Goal: Task Accomplishment & Management: Use online tool/utility

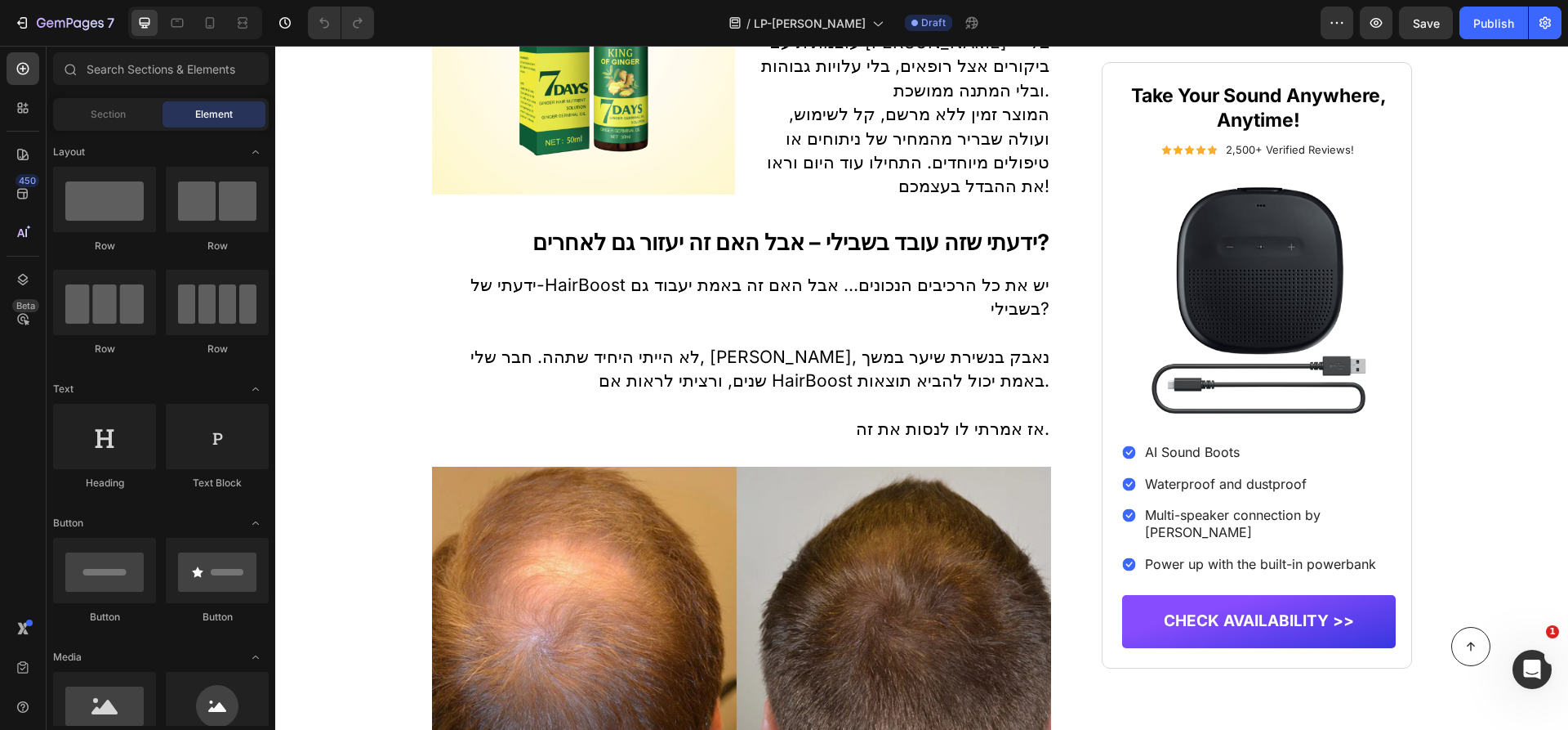
scroll to position [2782, 0]
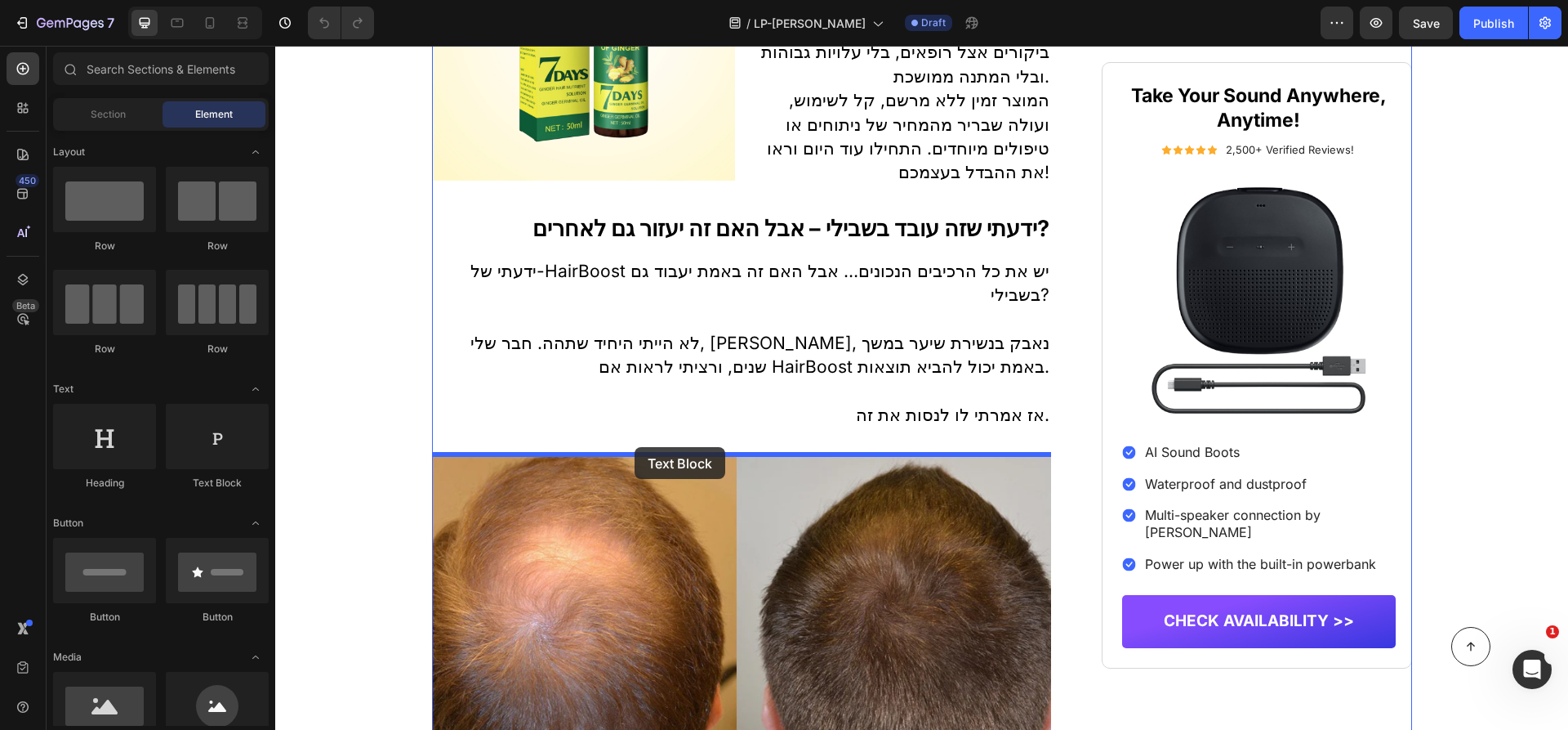
drag, startPoint x: 485, startPoint y: 498, endPoint x: 634, endPoint y: 446, distance: 157.8
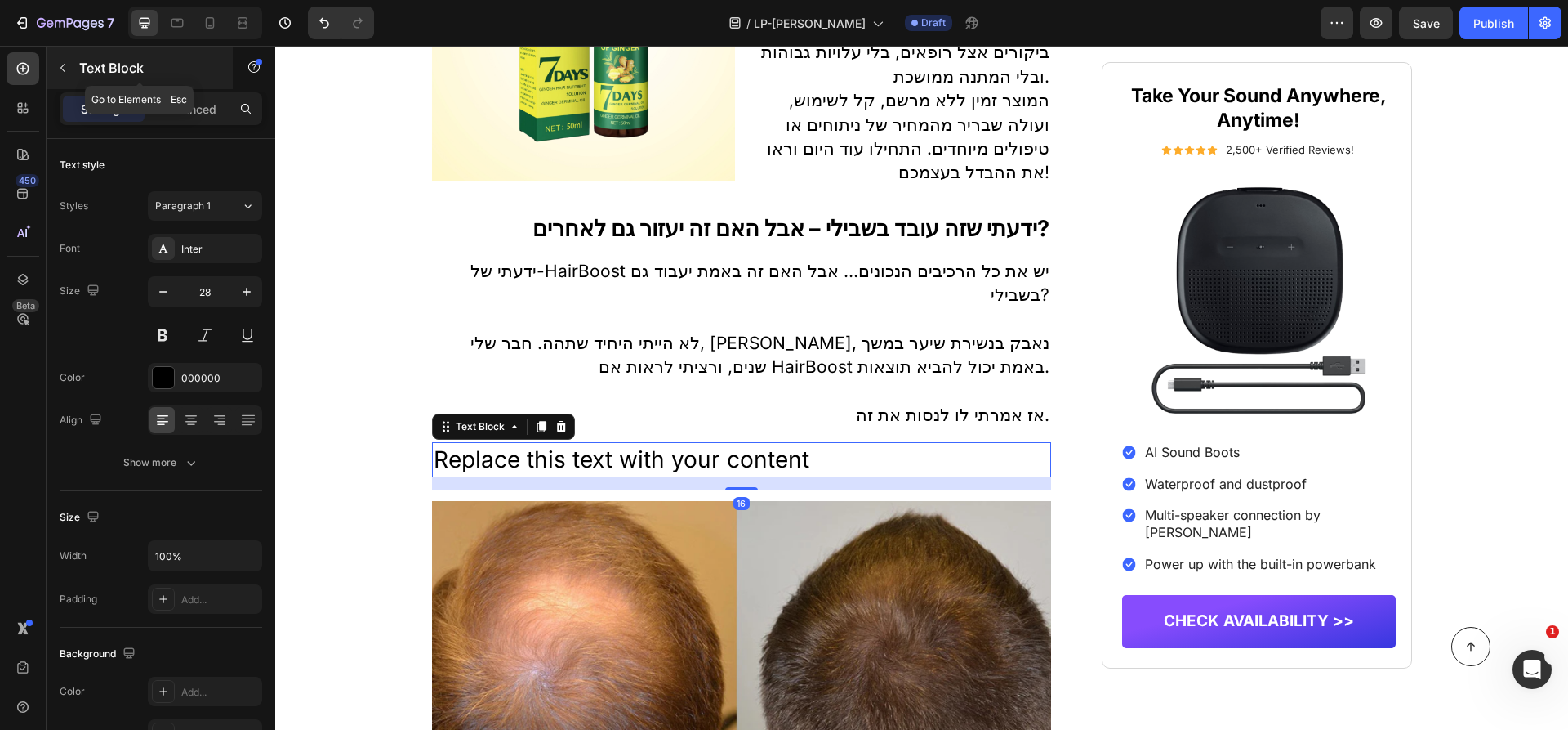
click at [89, 56] on div "Text Block" at bounding box center [139, 68] width 186 height 43
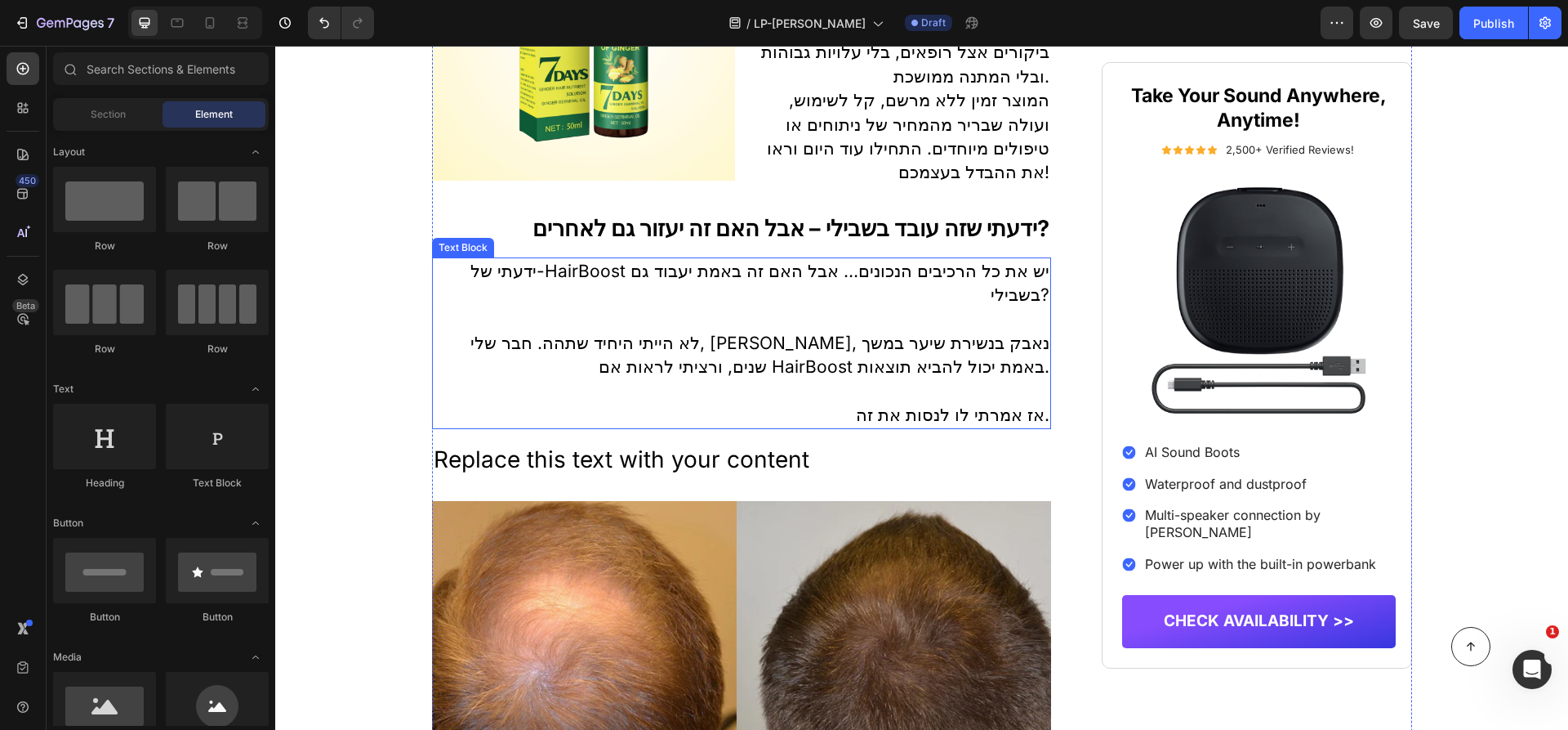
click at [479, 462] on div "Replace this text with your content" at bounding box center [742, 459] width 620 height 35
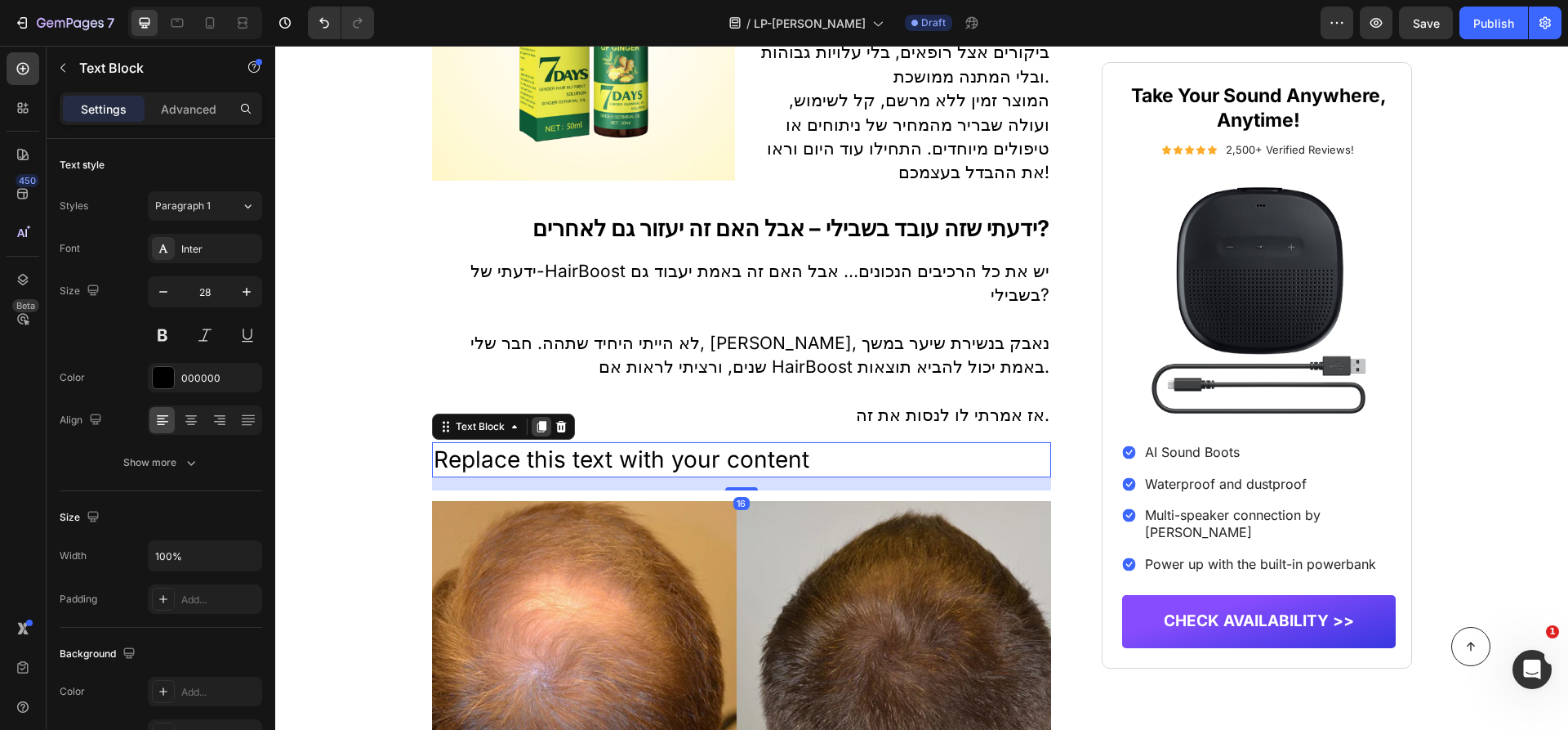
click at [537, 433] on icon at bounding box center [541, 426] width 13 height 13
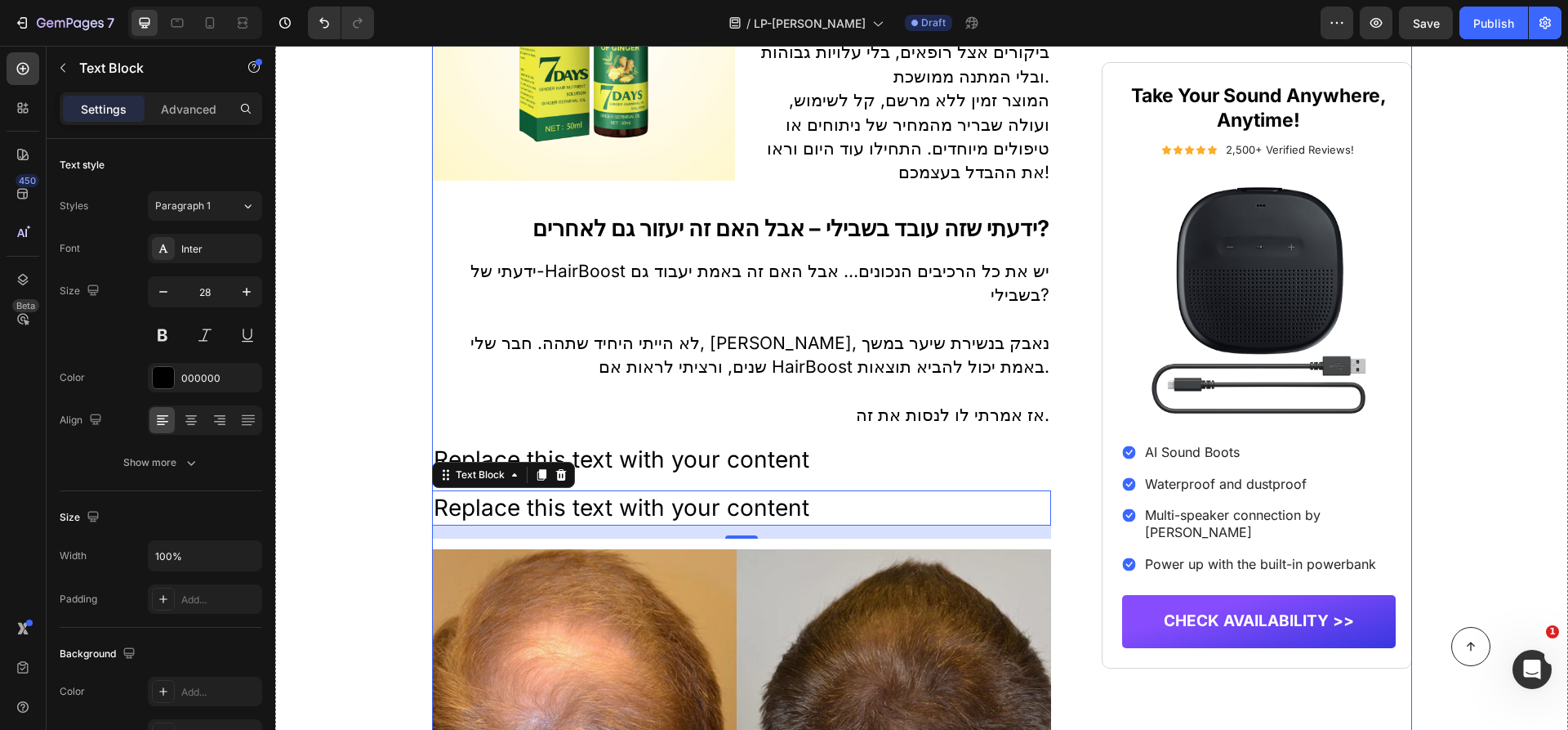
click at [838, 456] on div "Replace this text with your content" at bounding box center [742, 459] width 620 height 35
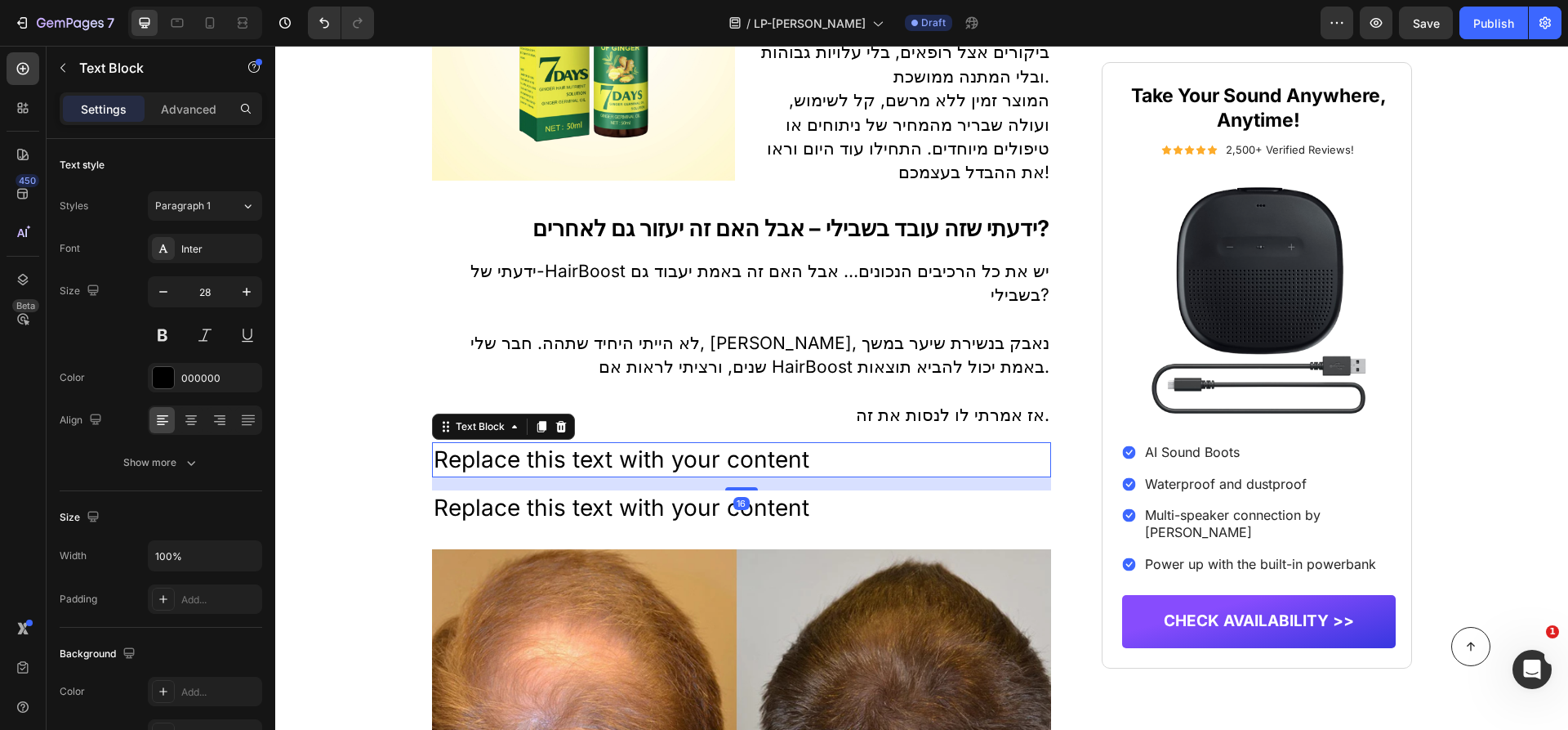
click at [838, 457] on div "Replace this text with your content" at bounding box center [742, 459] width 620 height 35
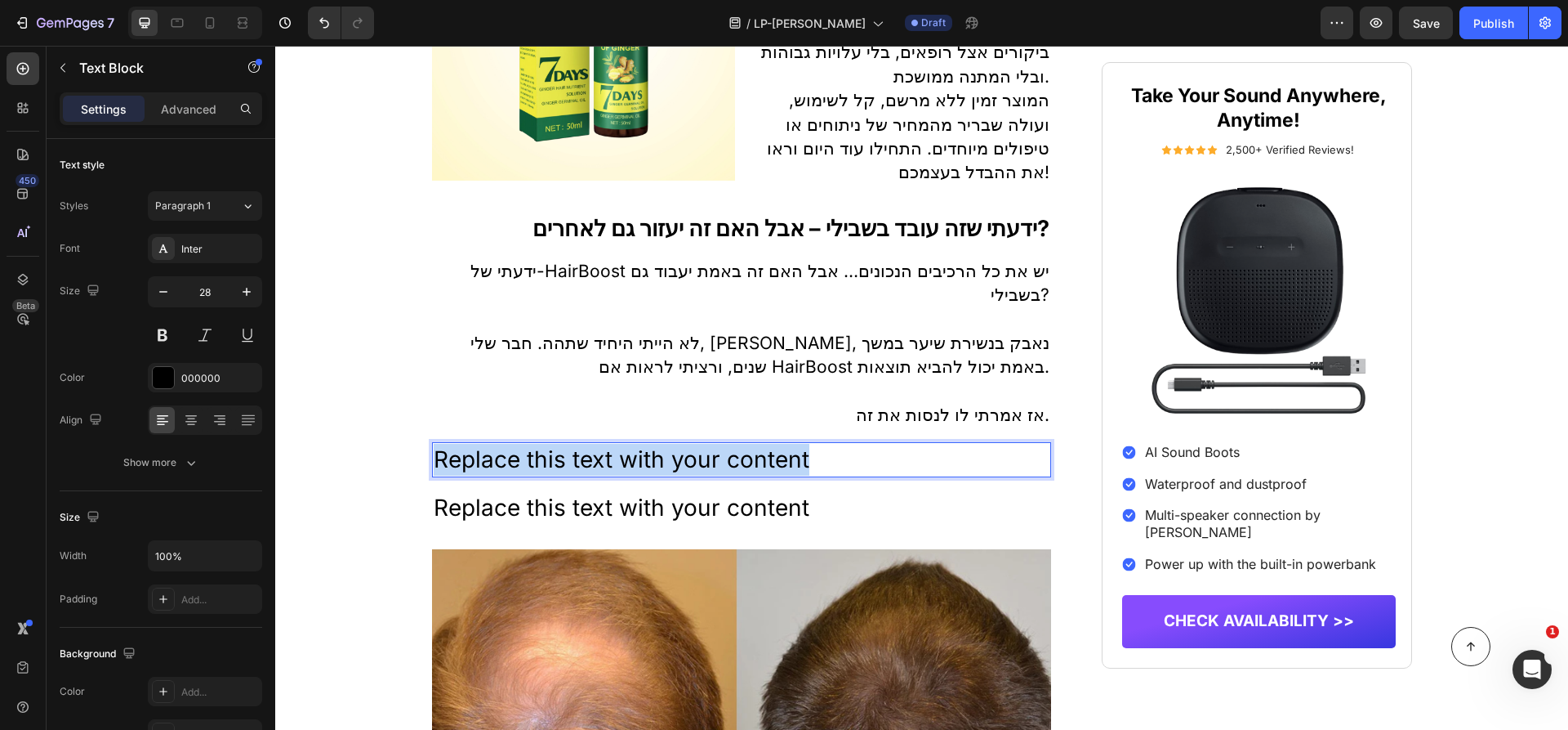
click at [838, 457] on p "Replace this text with your content" at bounding box center [742, 460] width 617 height 32
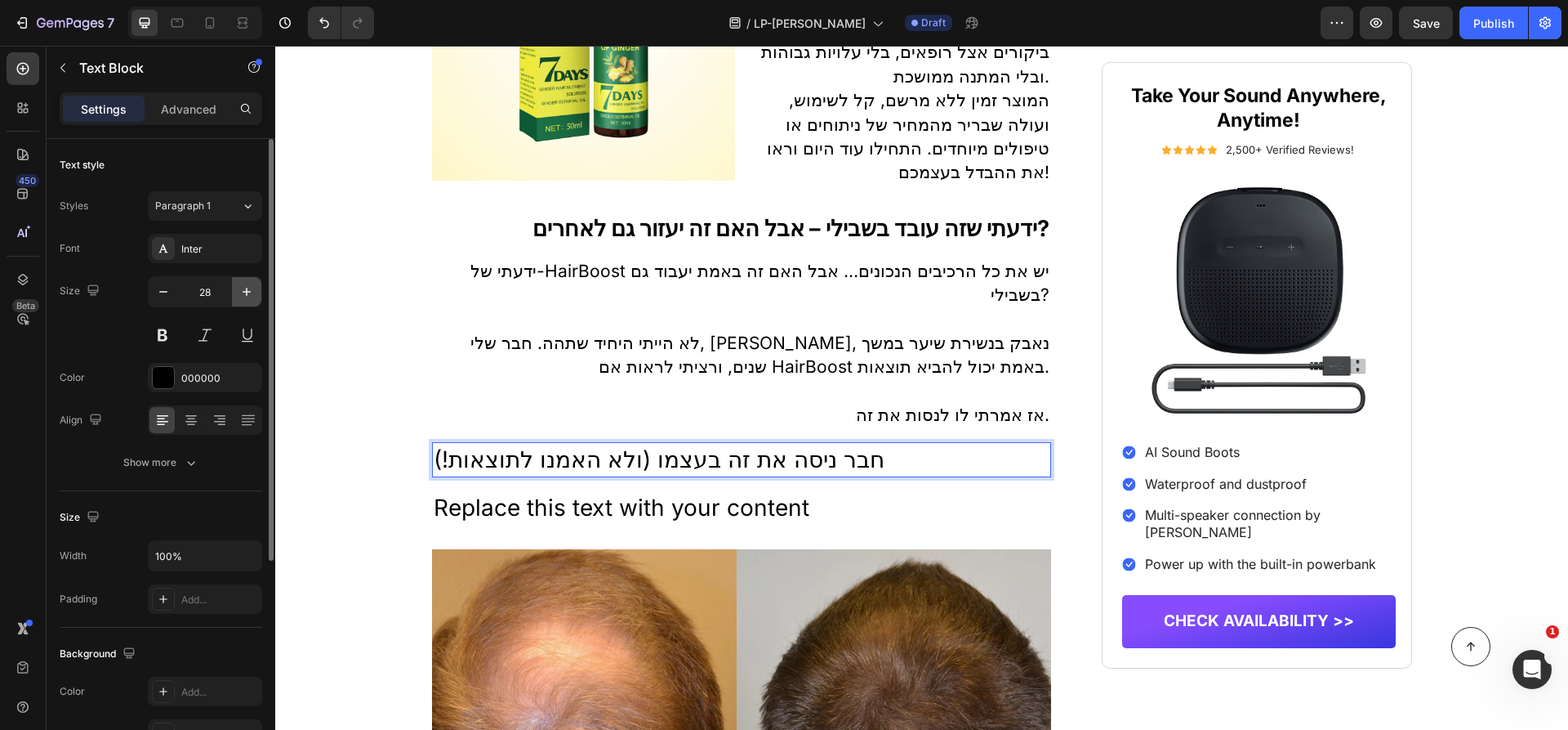
click at [248, 297] on icon "button" at bounding box center [247, 291] width 16 height 16
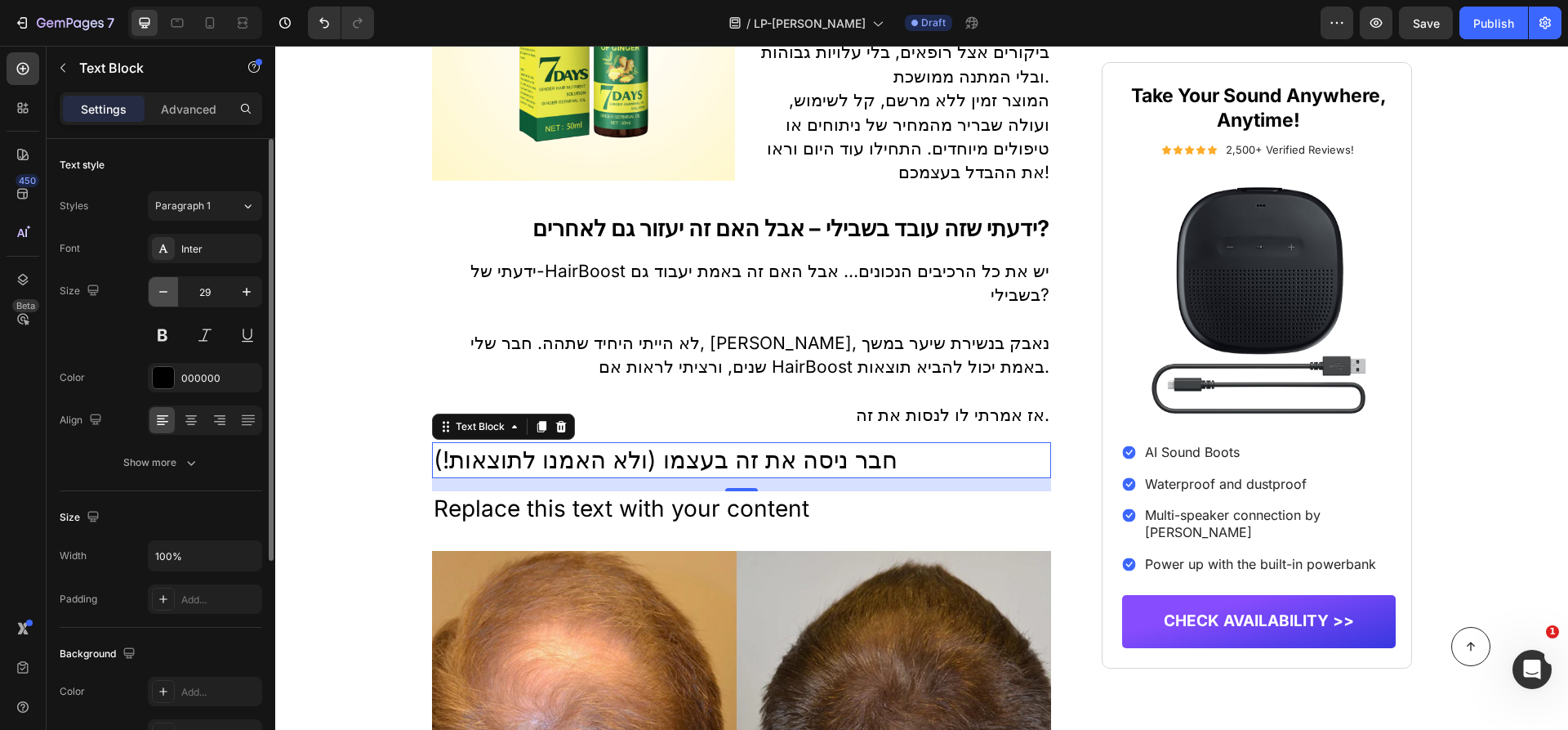
click at [159, 297] on icon "button" at bounding box center [163, 291] width 16 height 16
type input "28"
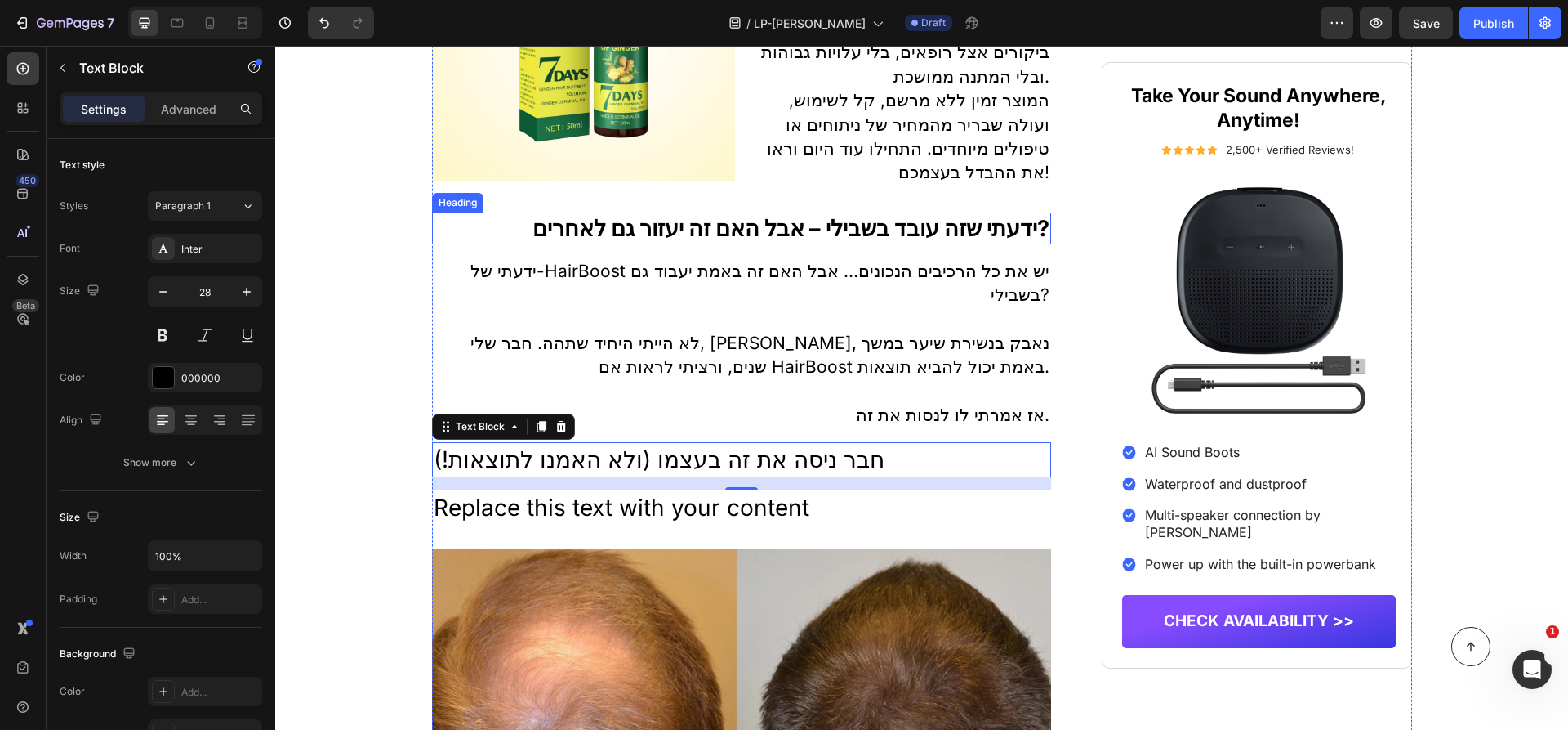
click at [670, 240] on h2 "ידעתי שזה עובד בשבילי – אבל האם זה יעזור גם לאחרים?" at bounding box center [742, 228] width 620 height 32
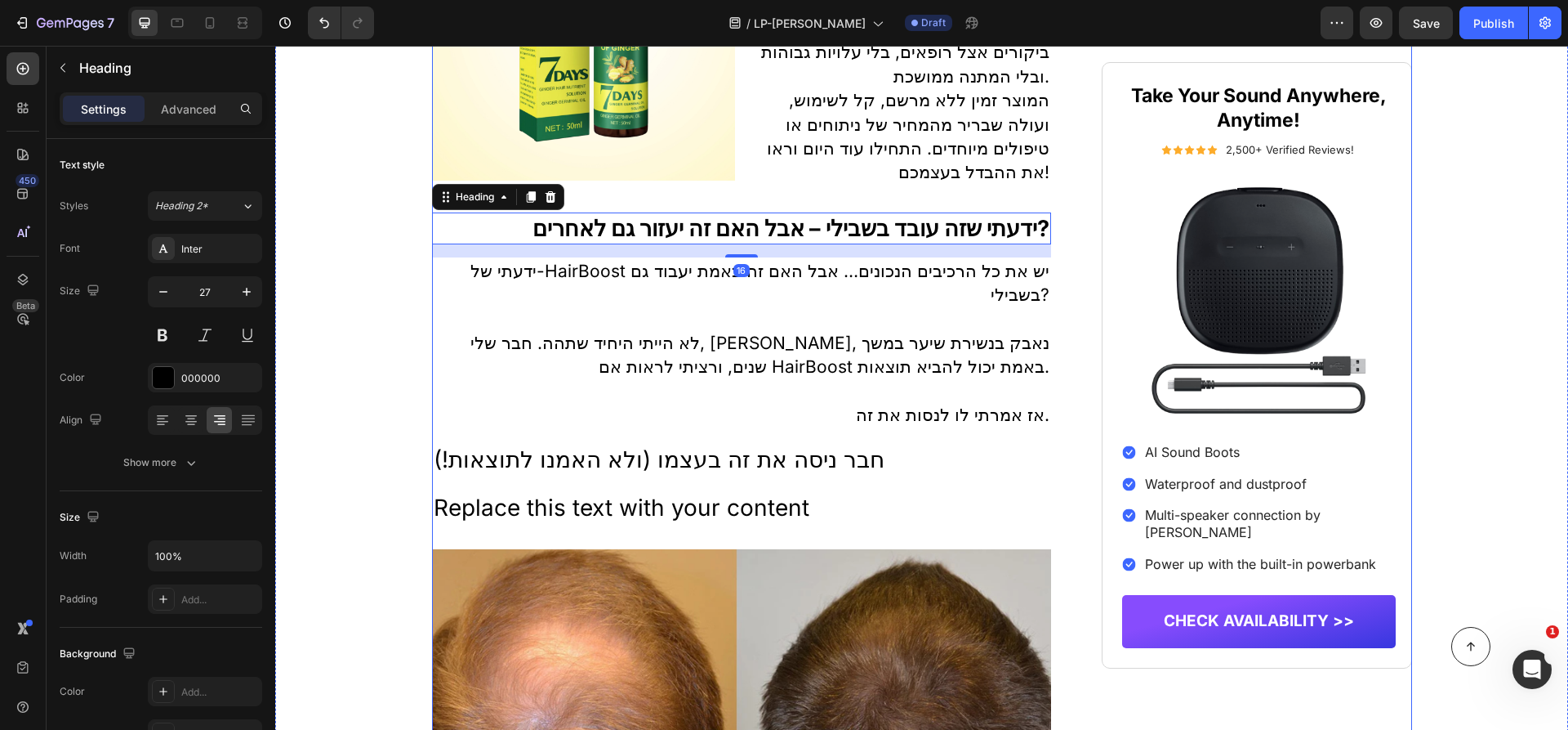
click at [702, 475] on p "חבר ניסה את זה בעצמו (ולא האמנו לתוצאות!)" at bounding box center [742, 460] width 617 height 32
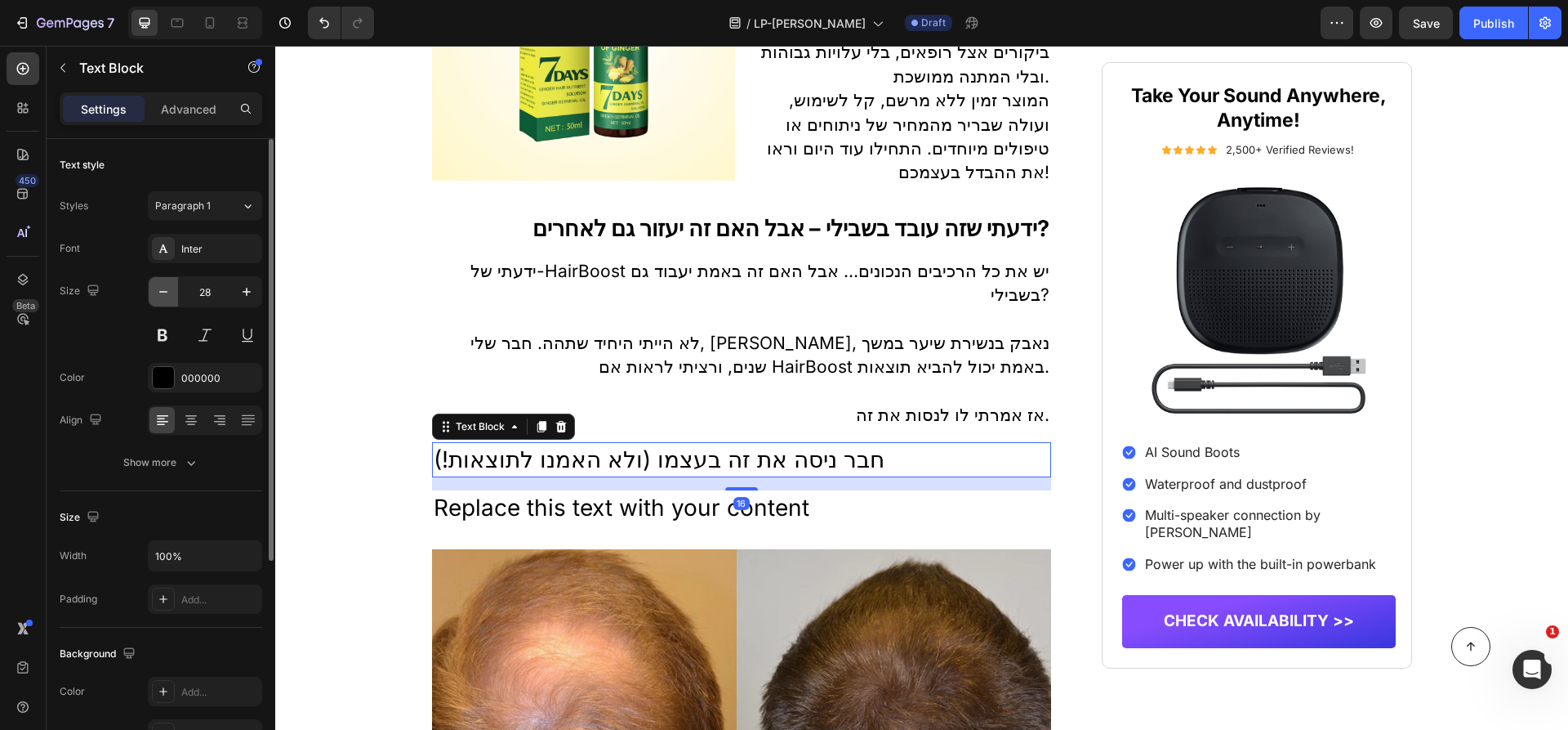
click at [164, 288] on icon "button" at bounding box center [163, 291] width 16 height 16
type input "27"
click at [220, 424] on icon at bounding box center [221, 425] width 8 height 2
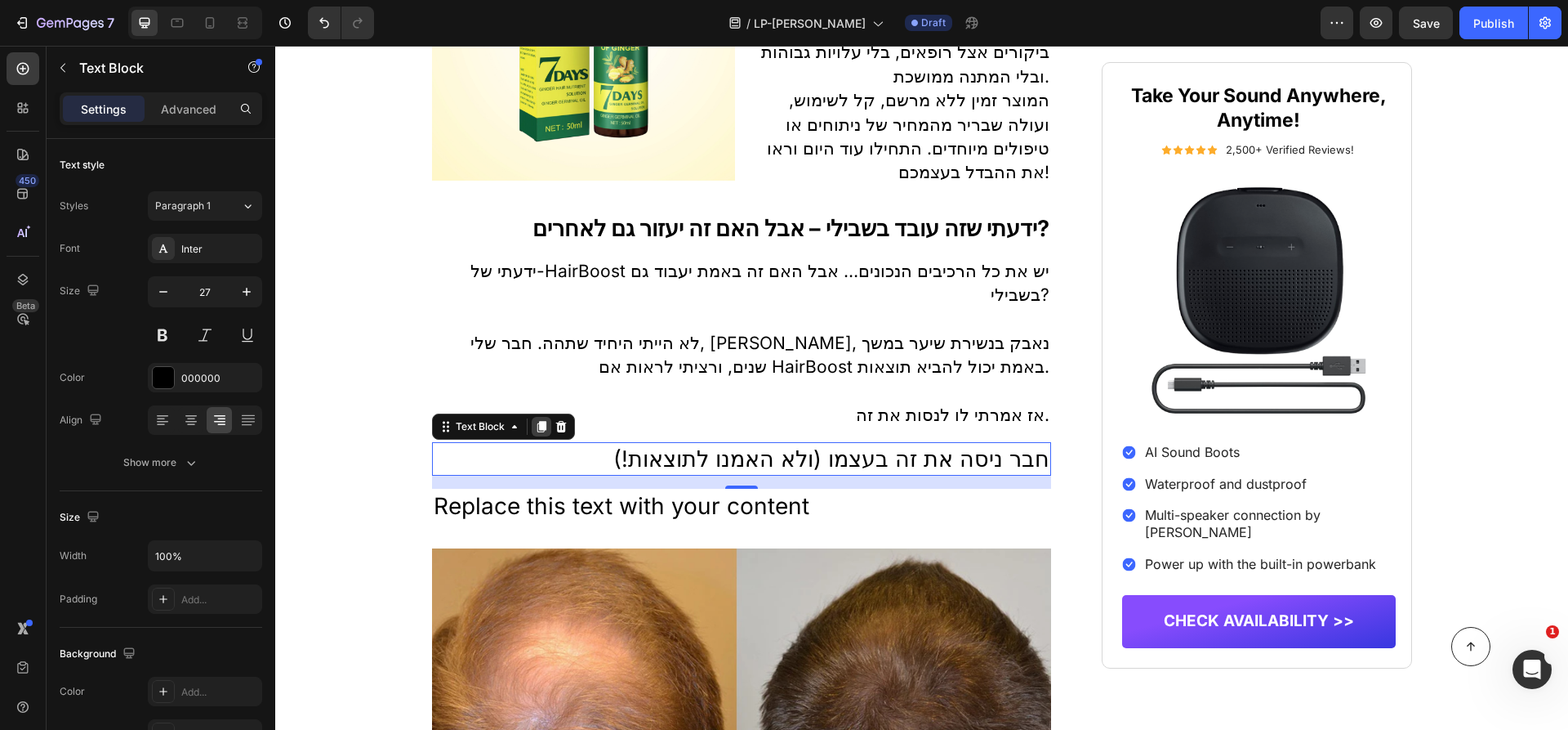
click at [540, 433] on icon at bounding box center [541, 426] width 13 height 13
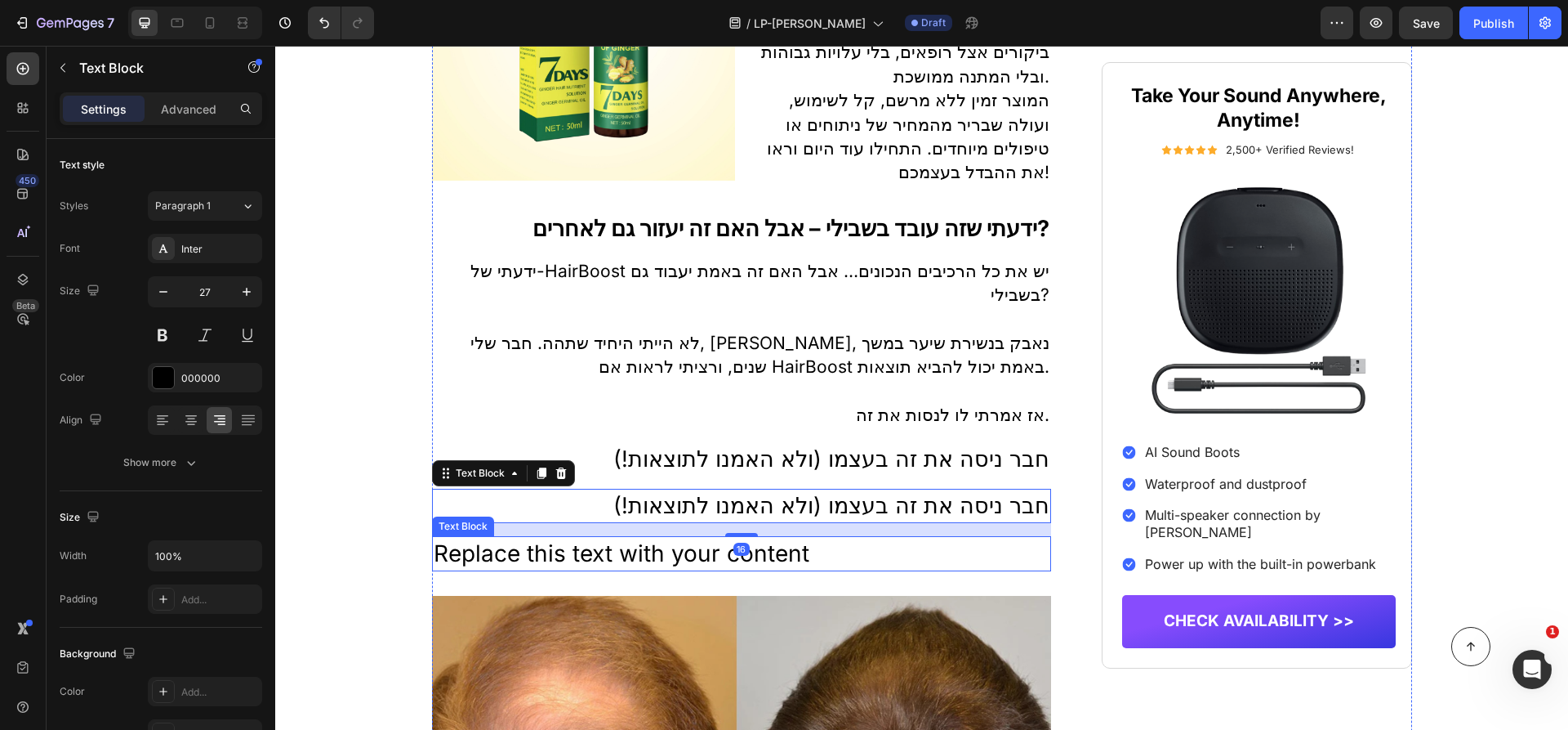
click at [748, 570] on div "Replace this text with your content" at bounding box center [742, 553] width 620 height 35
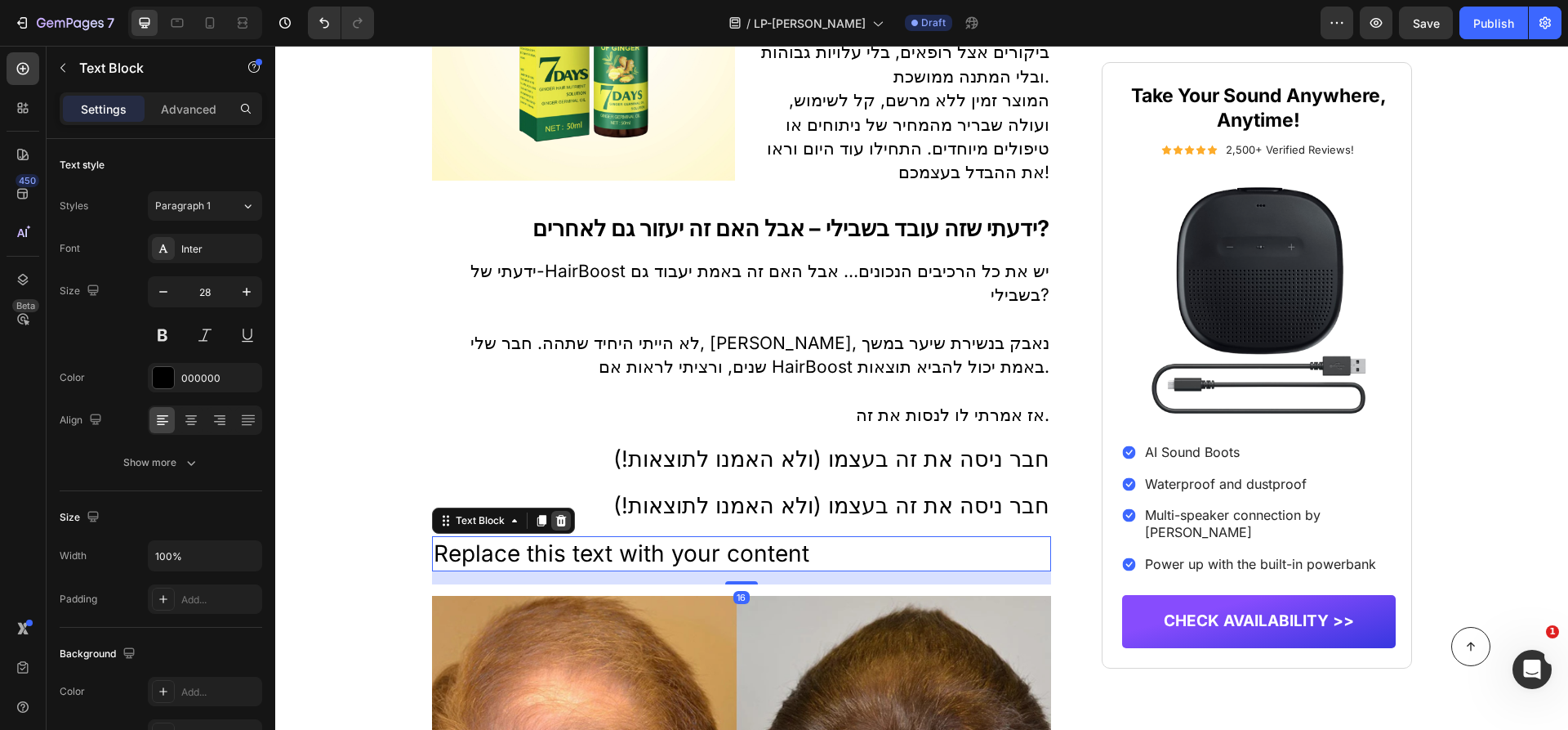
click at [564, 526] on icon at bounding box center [560, 520] width 11 height 12
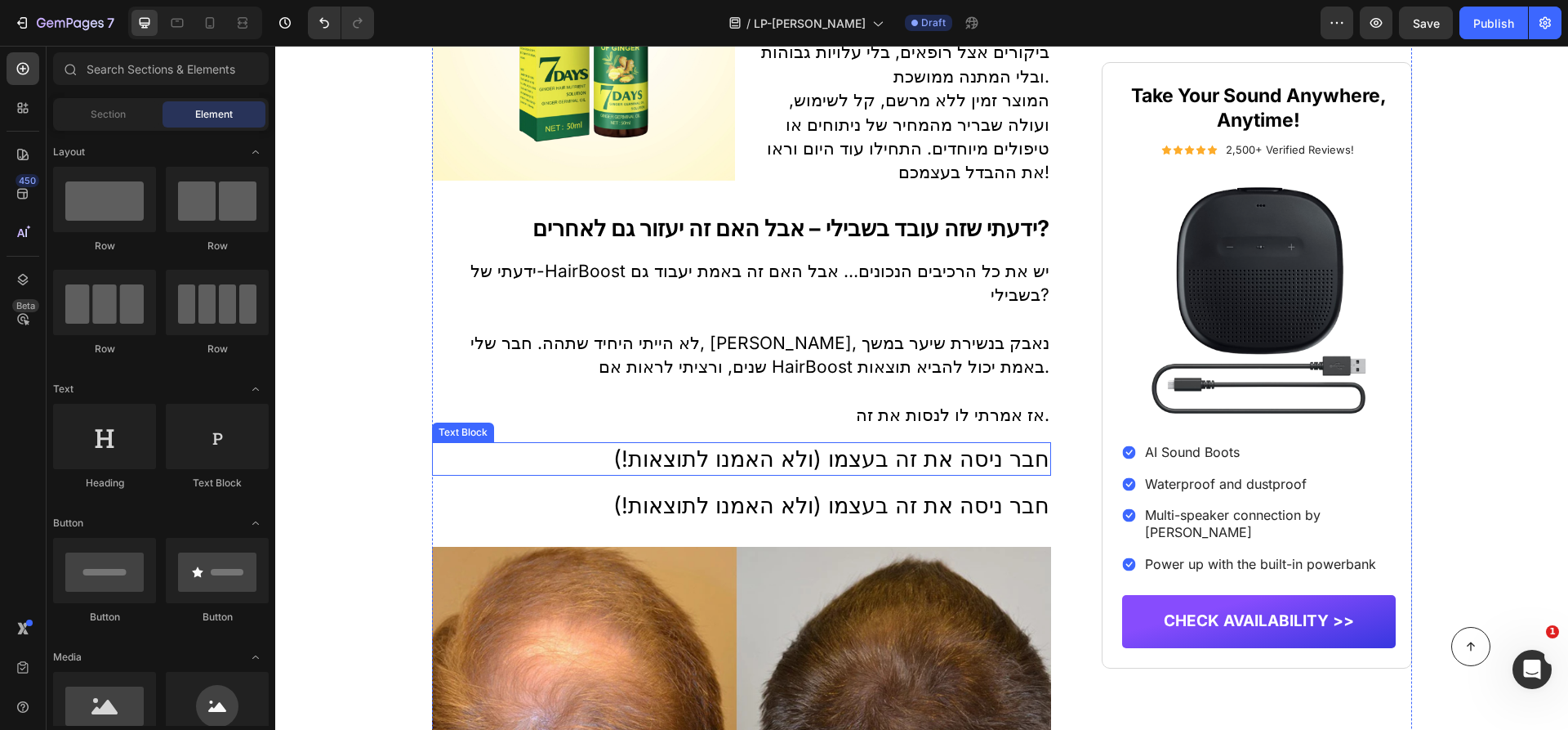
click at [951, 512] on p "חבר ניסה את זה בעצמו (ולא האמנו לתוצאות!)" at bounding box center [742, 505] width 617 height 31
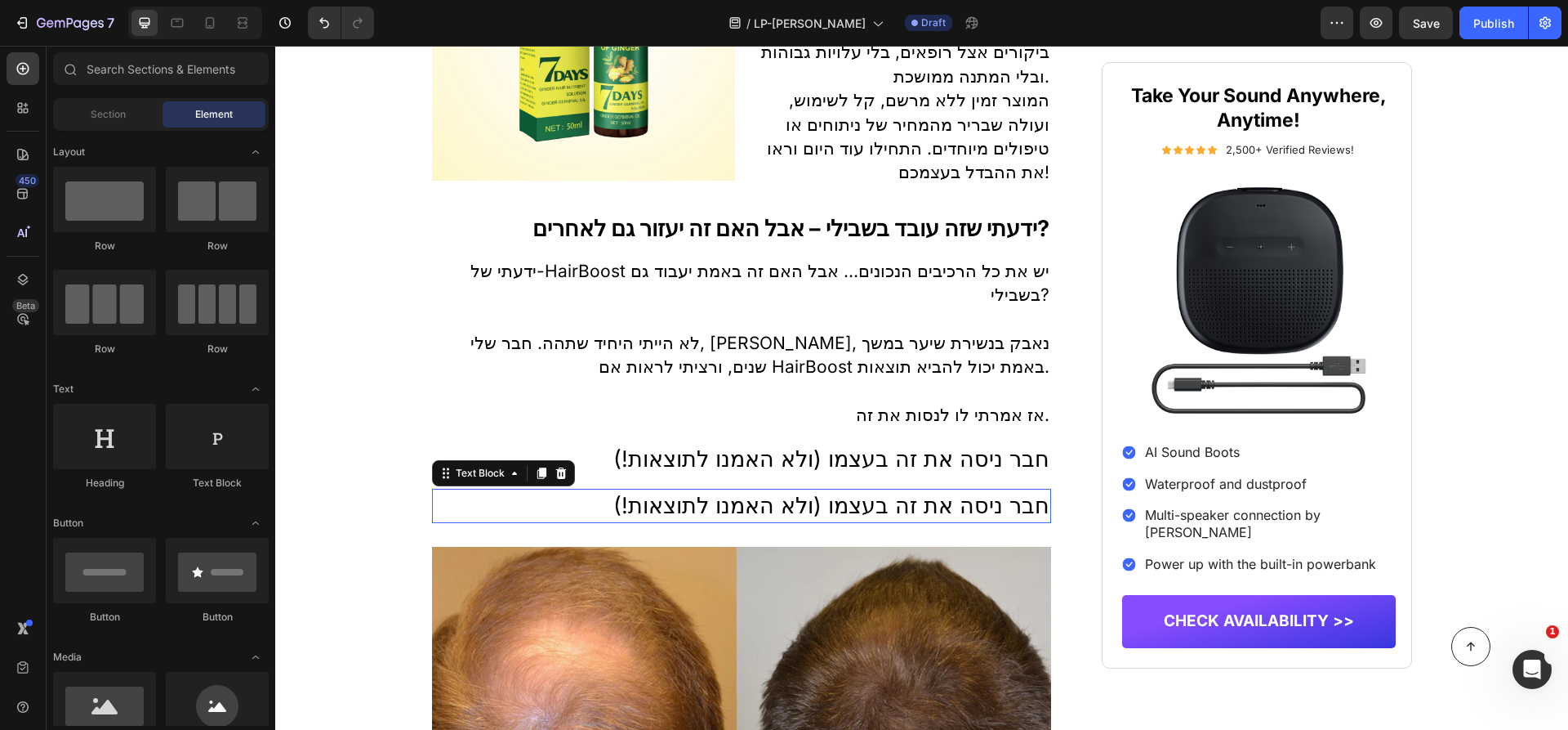
click at [951, 512] on p "חבר ניסה את זה בעצמו (ולא האמנו לתוצאות!)" at bounding box center [742, 505] width 617 height 31
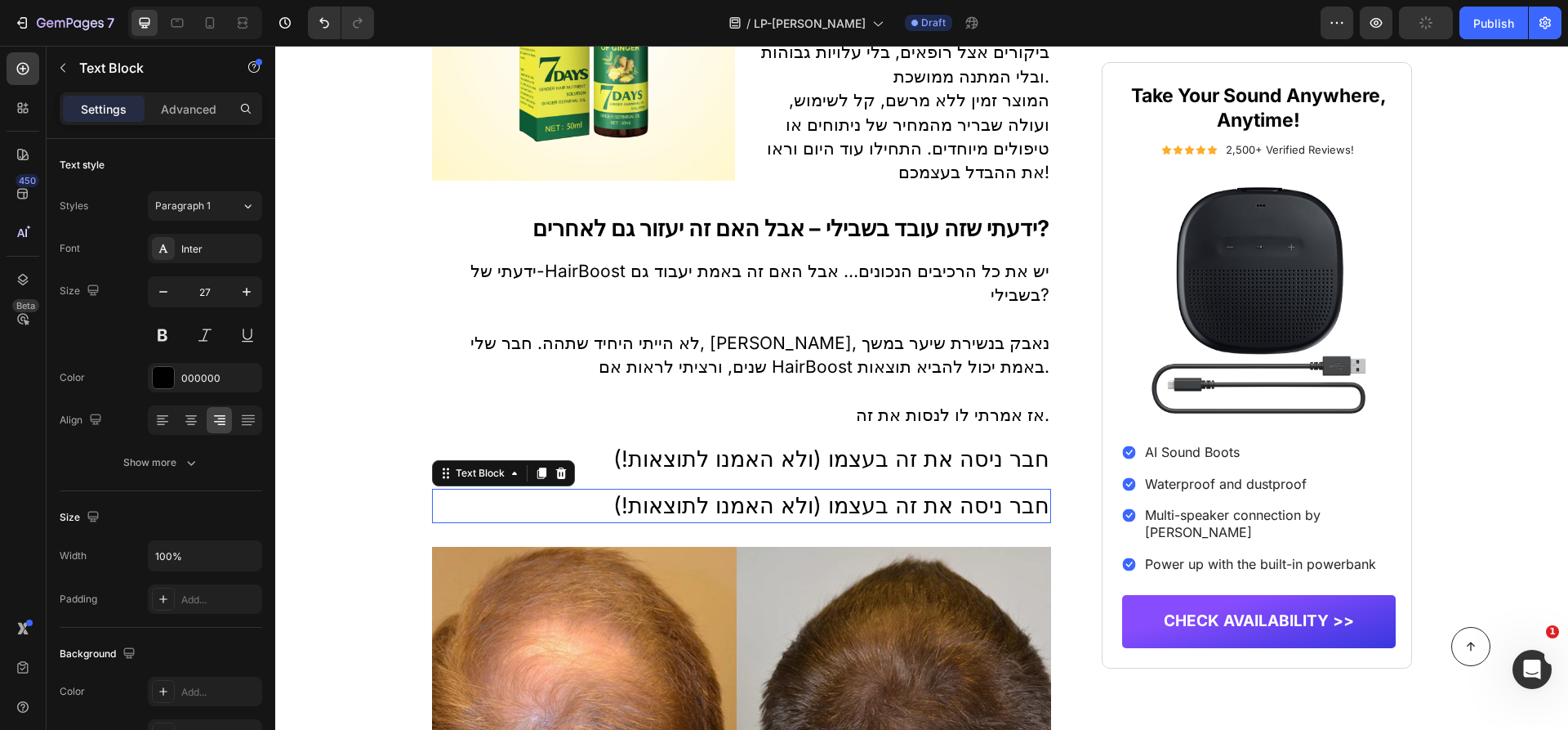
click at [951, 512] on p "חבר ניסה את זה בעצמו (ולא האמנו לתוצאות!)" at bounding box center [742, 505] width 617 height 31
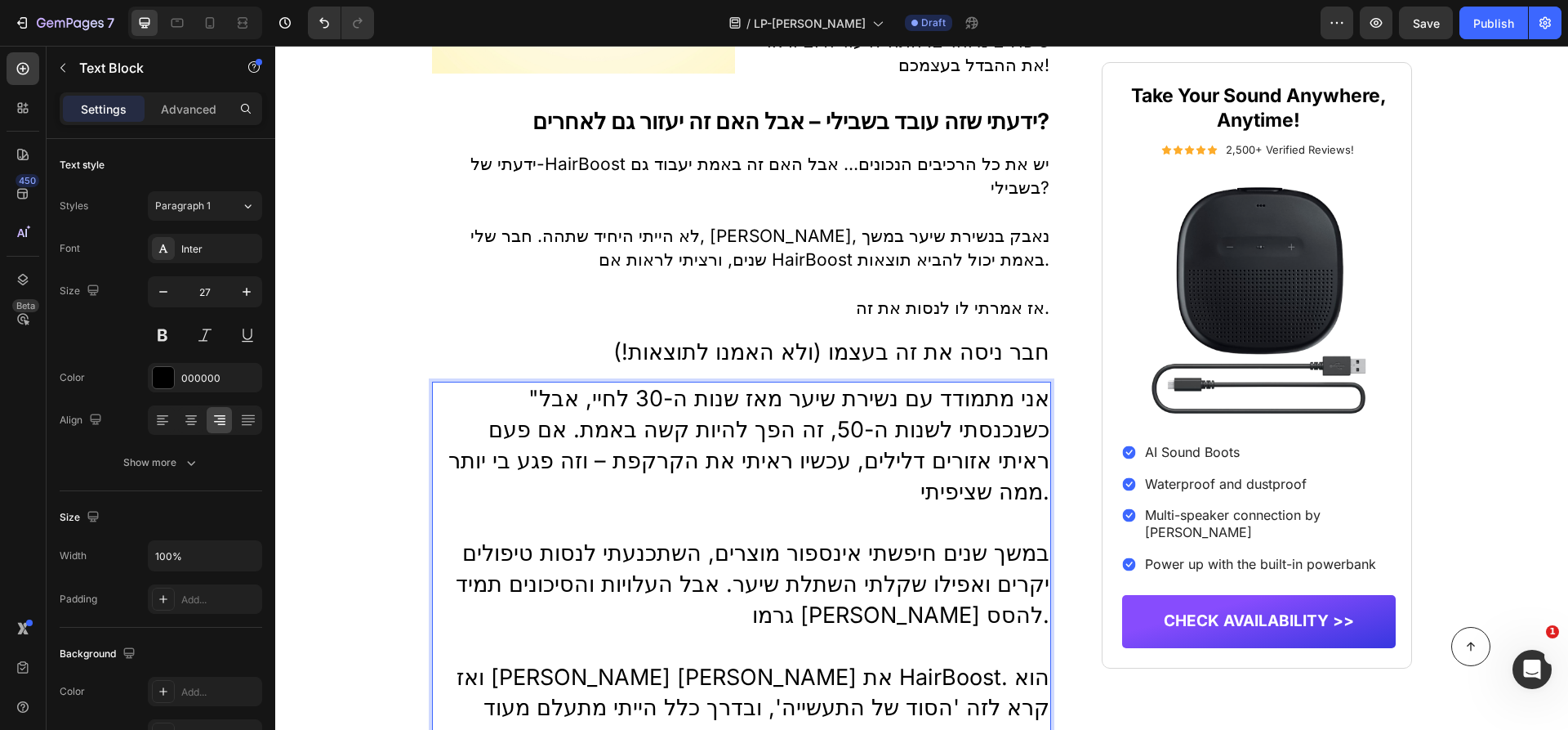
scroll to position [2887, 0]
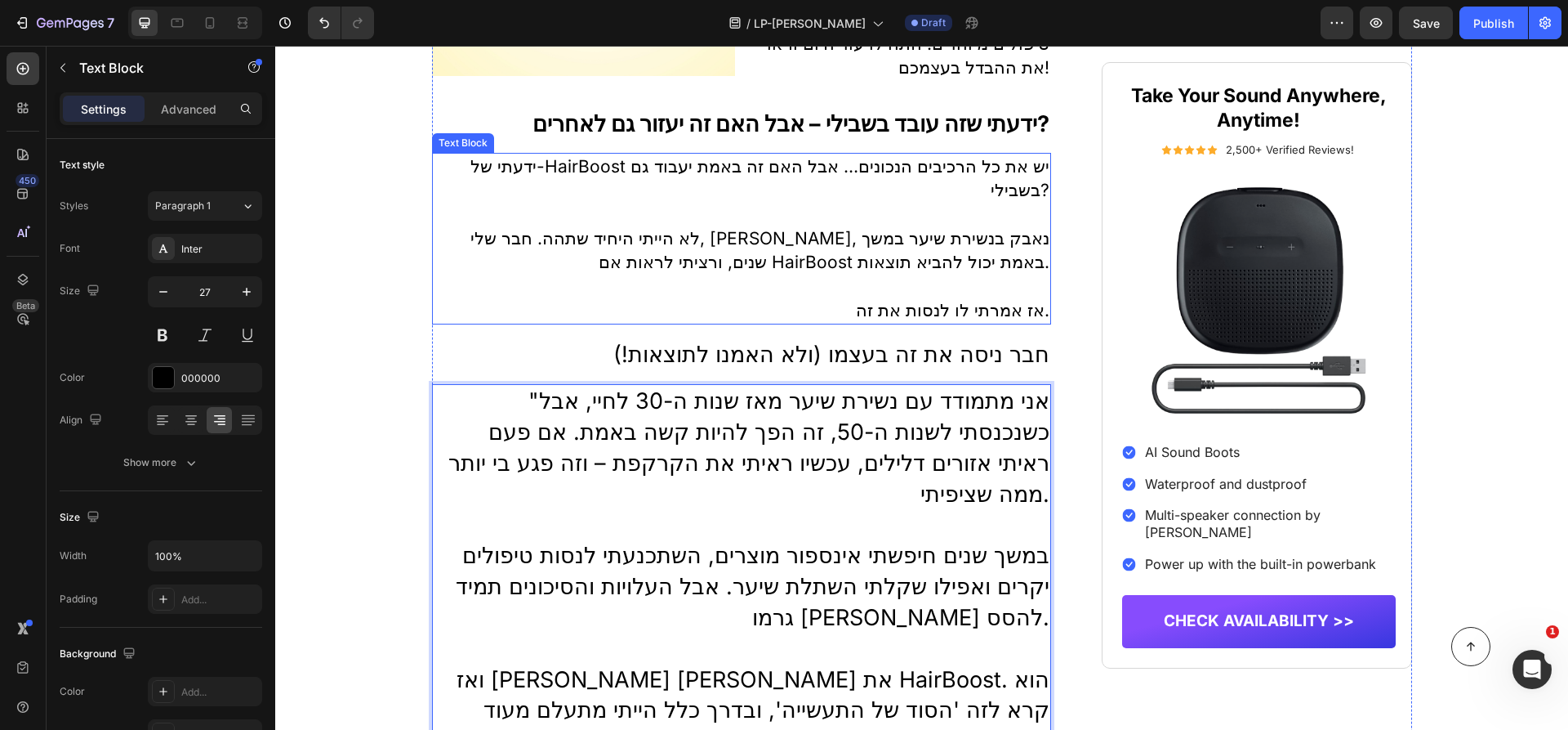
click at [888, 275] on p "לא הייתי היחיד שתהה. חבר שלי, דוד, נאבק בנשירת שיער במשך שנים, ורציתי לראות אם …" at bounding box center [742, 250] width 617 height 48
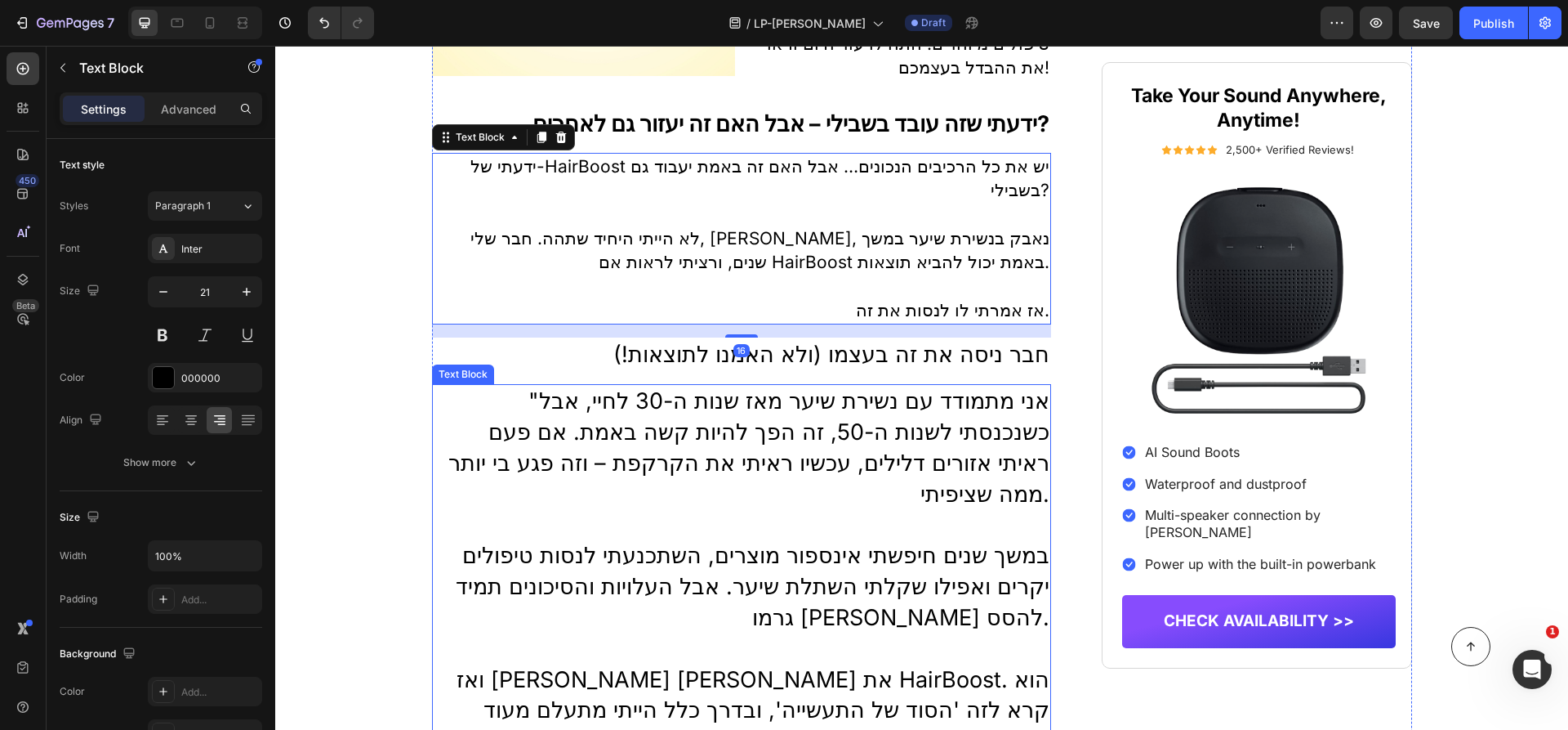
click at [902, 560] on p "במשך שנים חיפשתי אינספור מוצרים, השתכנעתי לנסות טיפולים יקרים ואפילו שקלתי השתל…" at bounding box center [742, 586] width 617 height 93
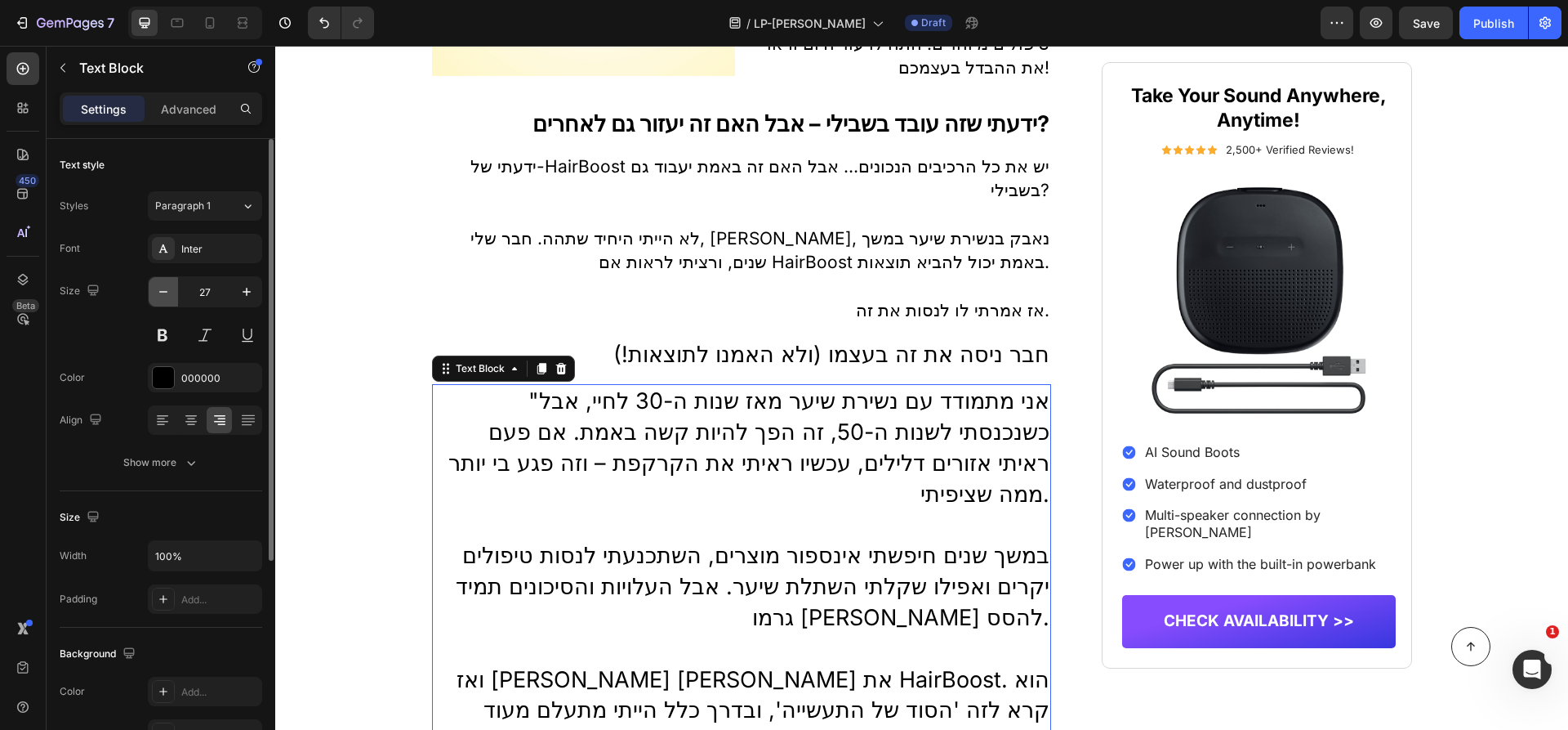
click at [170, 289] on icon "button" at bounding box center [163, 291] width 16 height 16
click at [169, 289] on icon "button" at bounding box center [163, 291] width 16 height 16
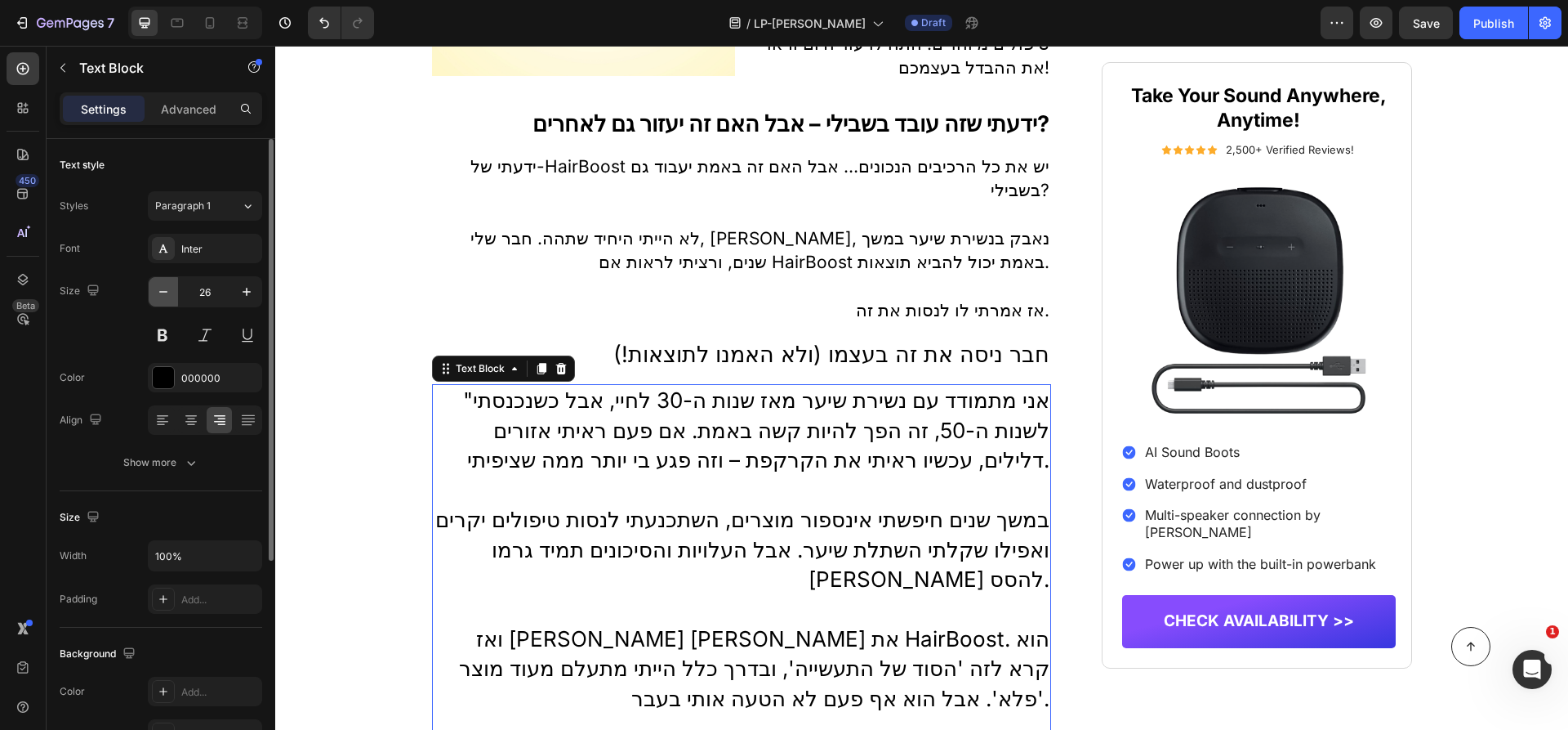
click at [169, 289] on icon "button" at bounding box center [163, 291] width 16 height 16
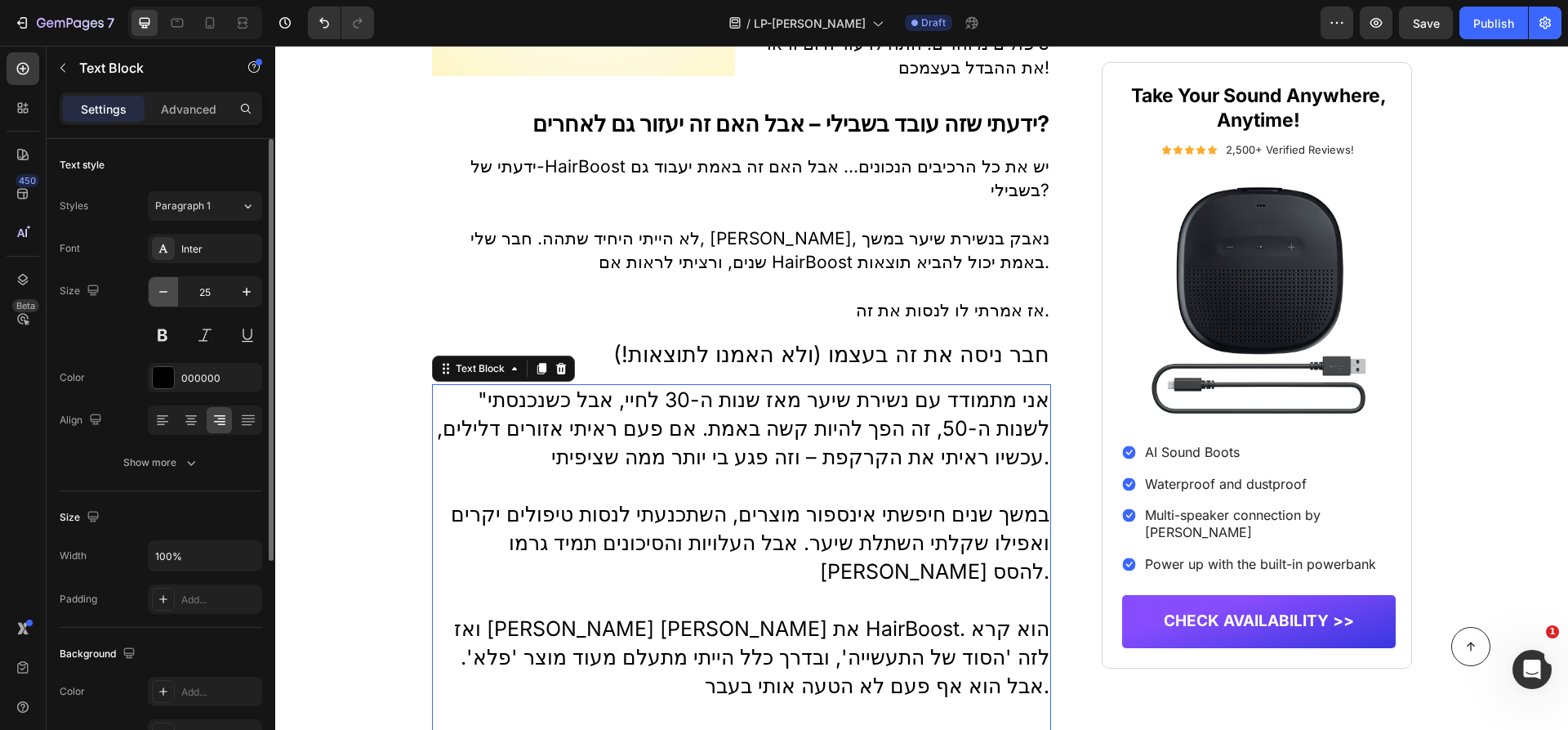
click at [169, 289] on icon "button" at bounding box center [163, 291] width 16 height 16
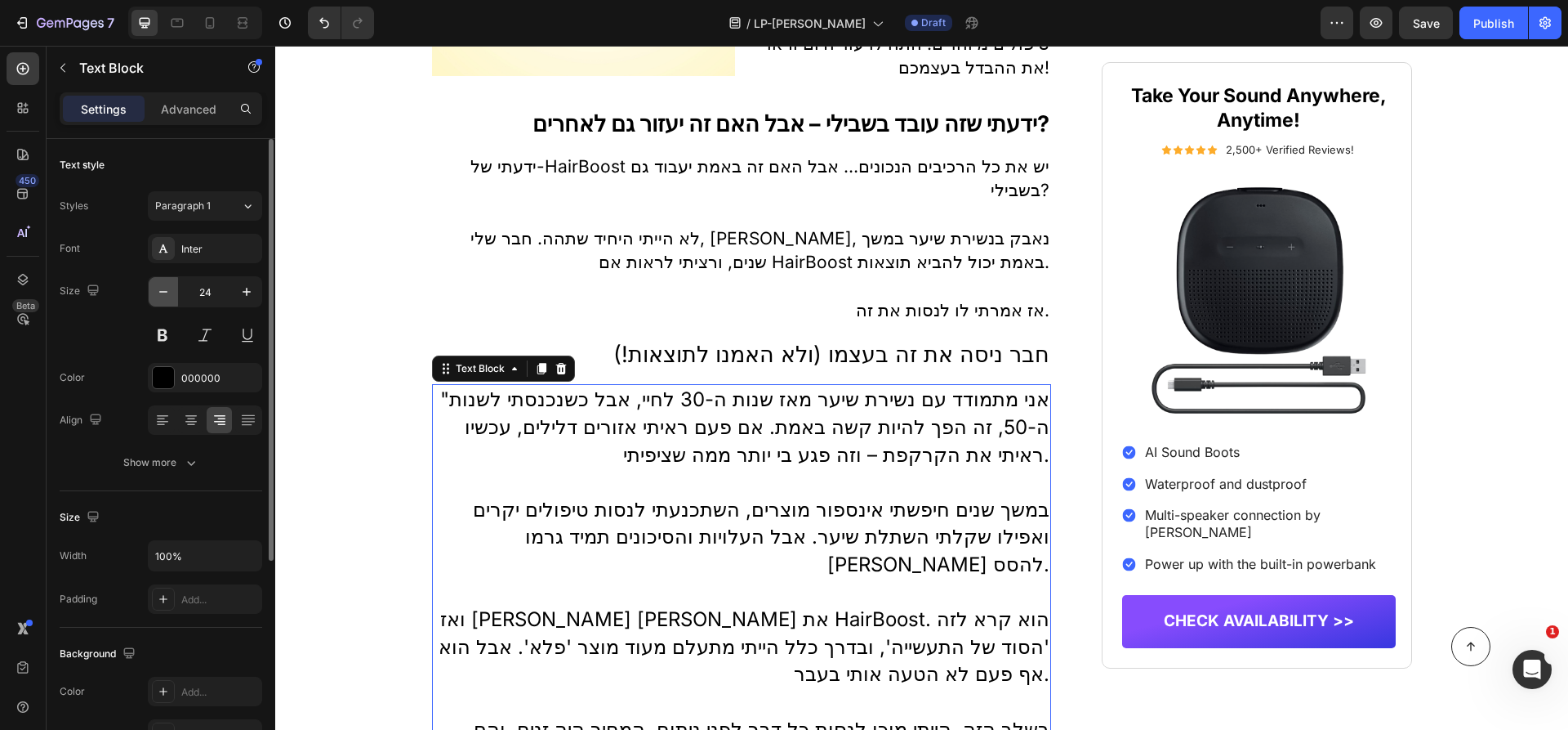
click at [169, 289] on icon "button" at bounding box center [163, 291] width 16 height 16
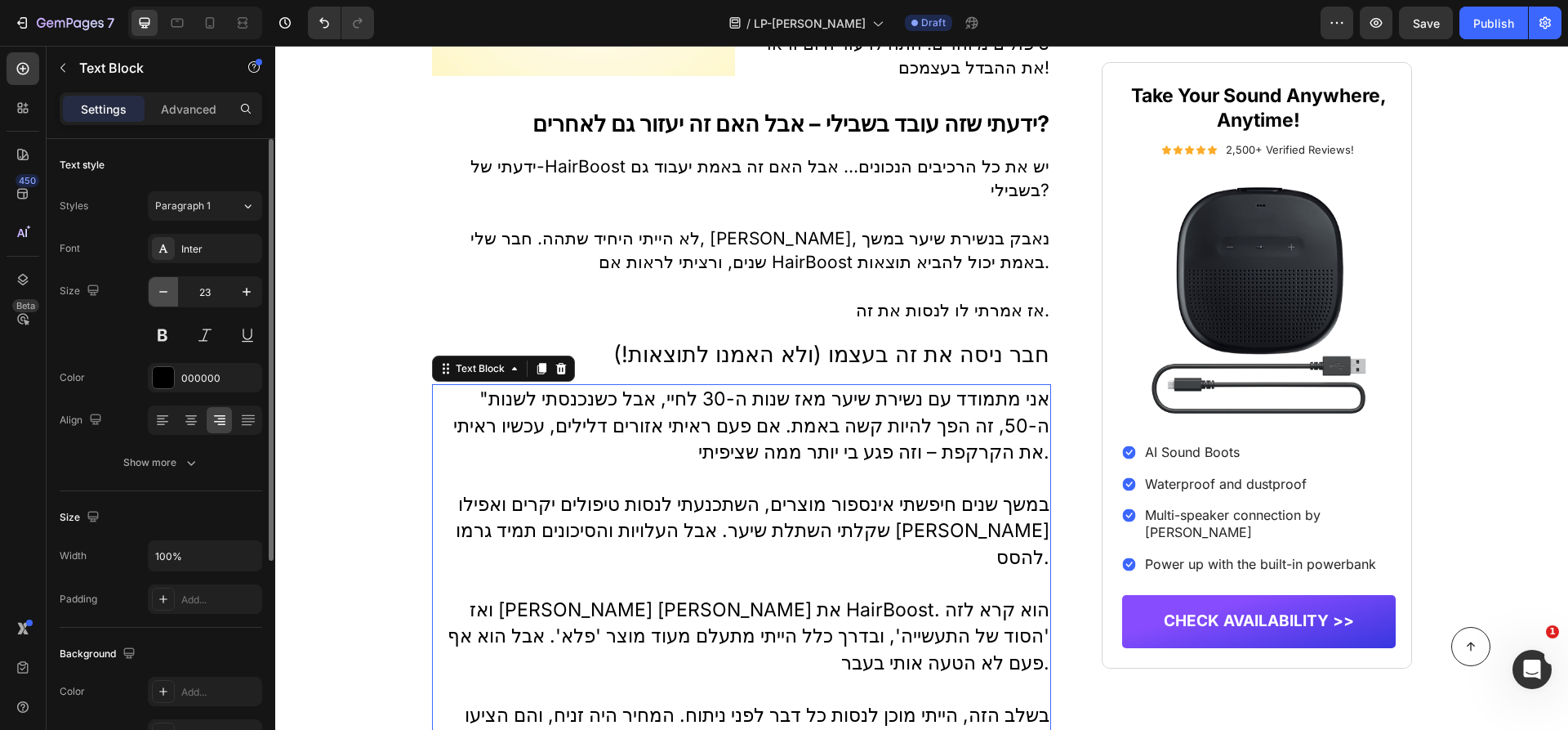
click at [169, 289] on icon "button" at bounding box center [163, 291] width 16 height 16
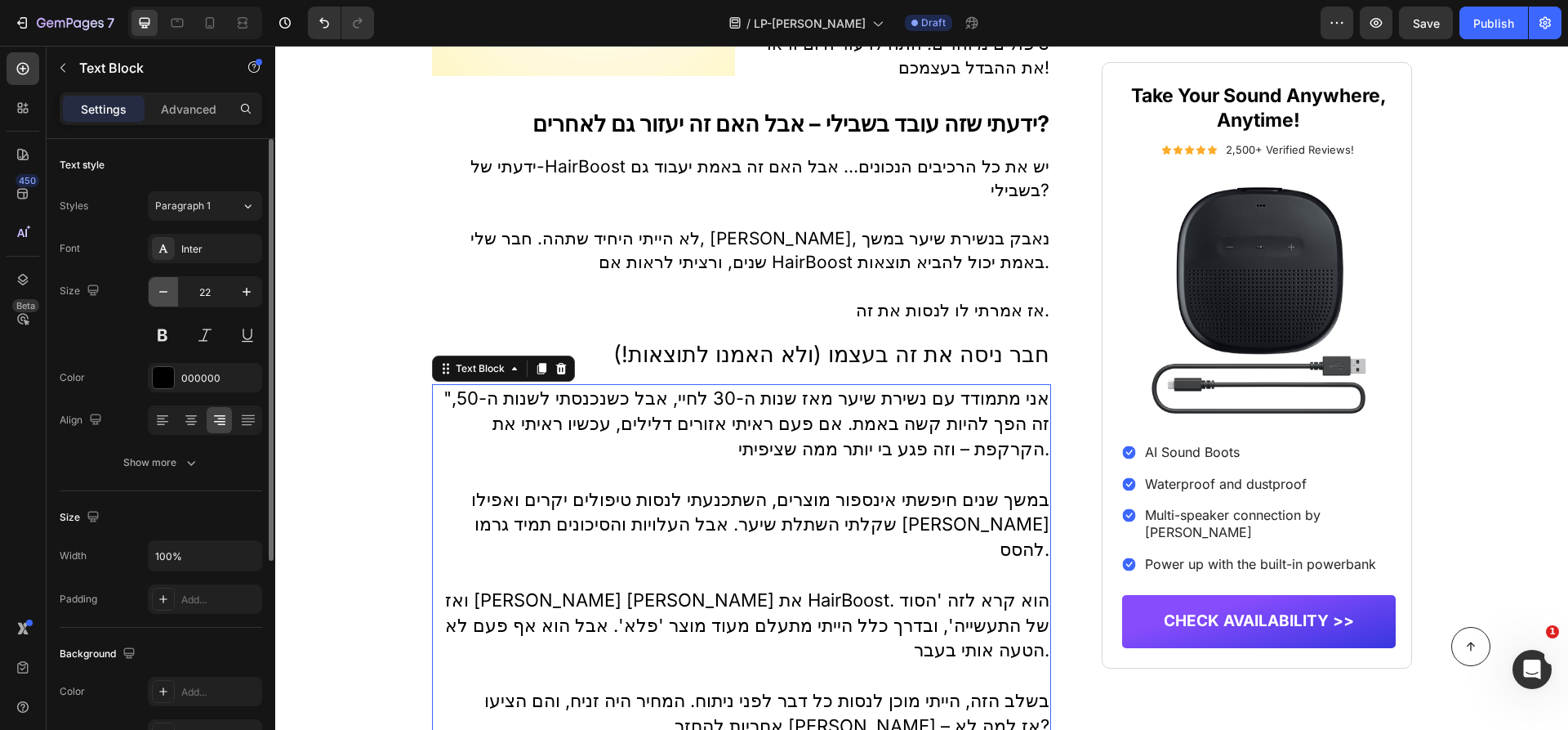
click at [169, 289] on icon "button" at bounding box center [163, 291] width 16 height 16
type input "21"
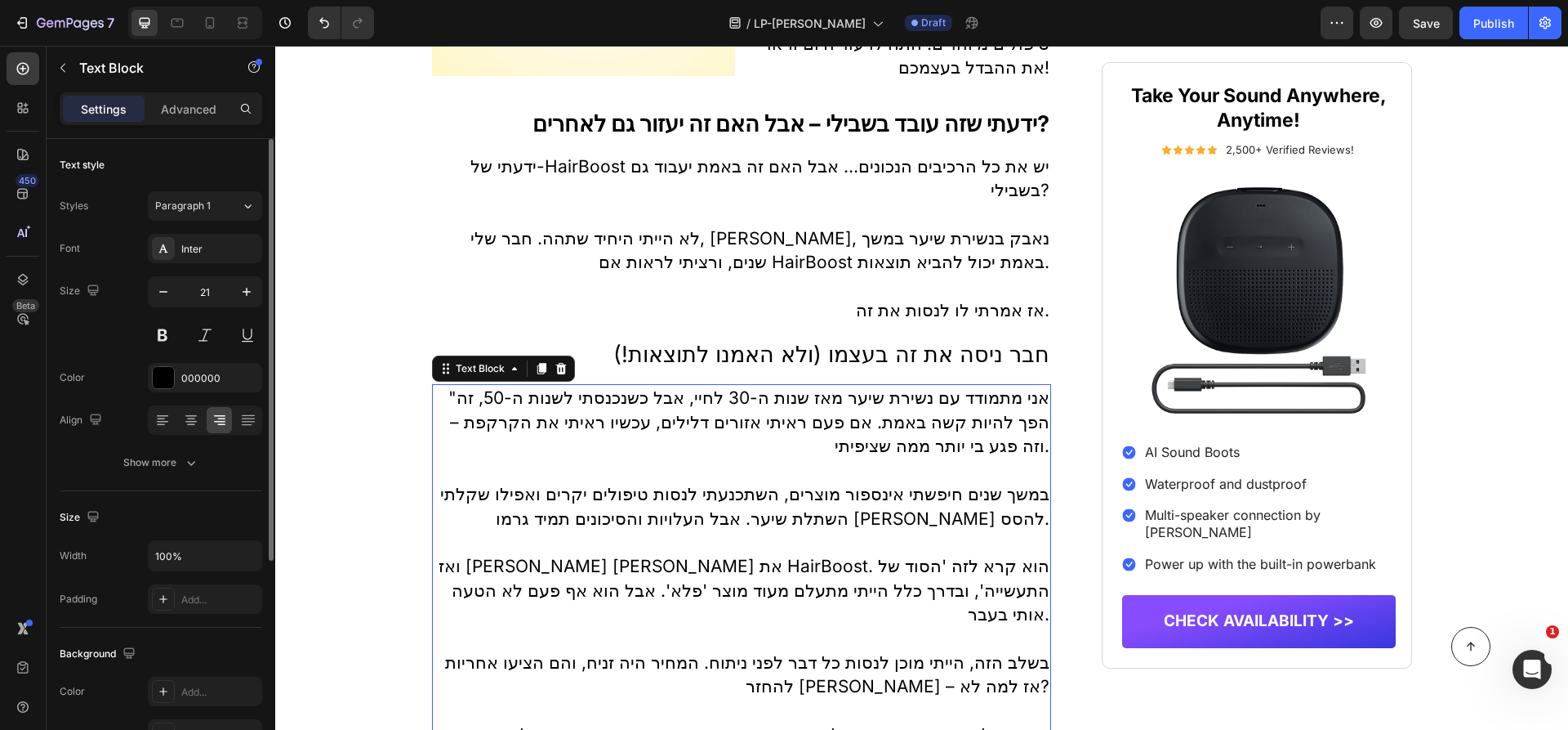
click at [188, 693] on div "Add..." at bounding box center [219, 692] width 77 height 14
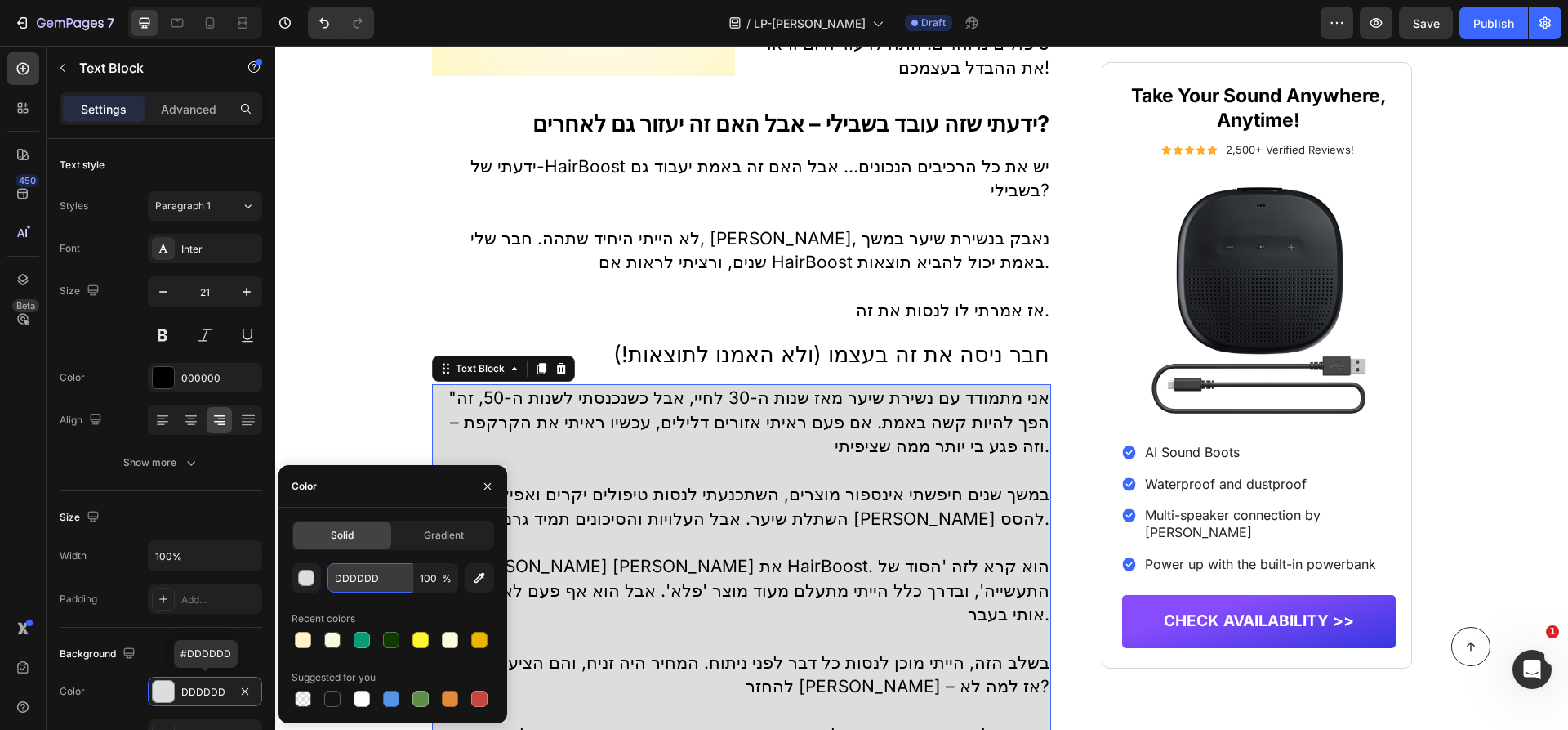
click at [356, 586] on input "DDDDDD" at bounding box center [370, 578] width 85 height 29
paste input "F0F2F5"
type input "F0F2F5"
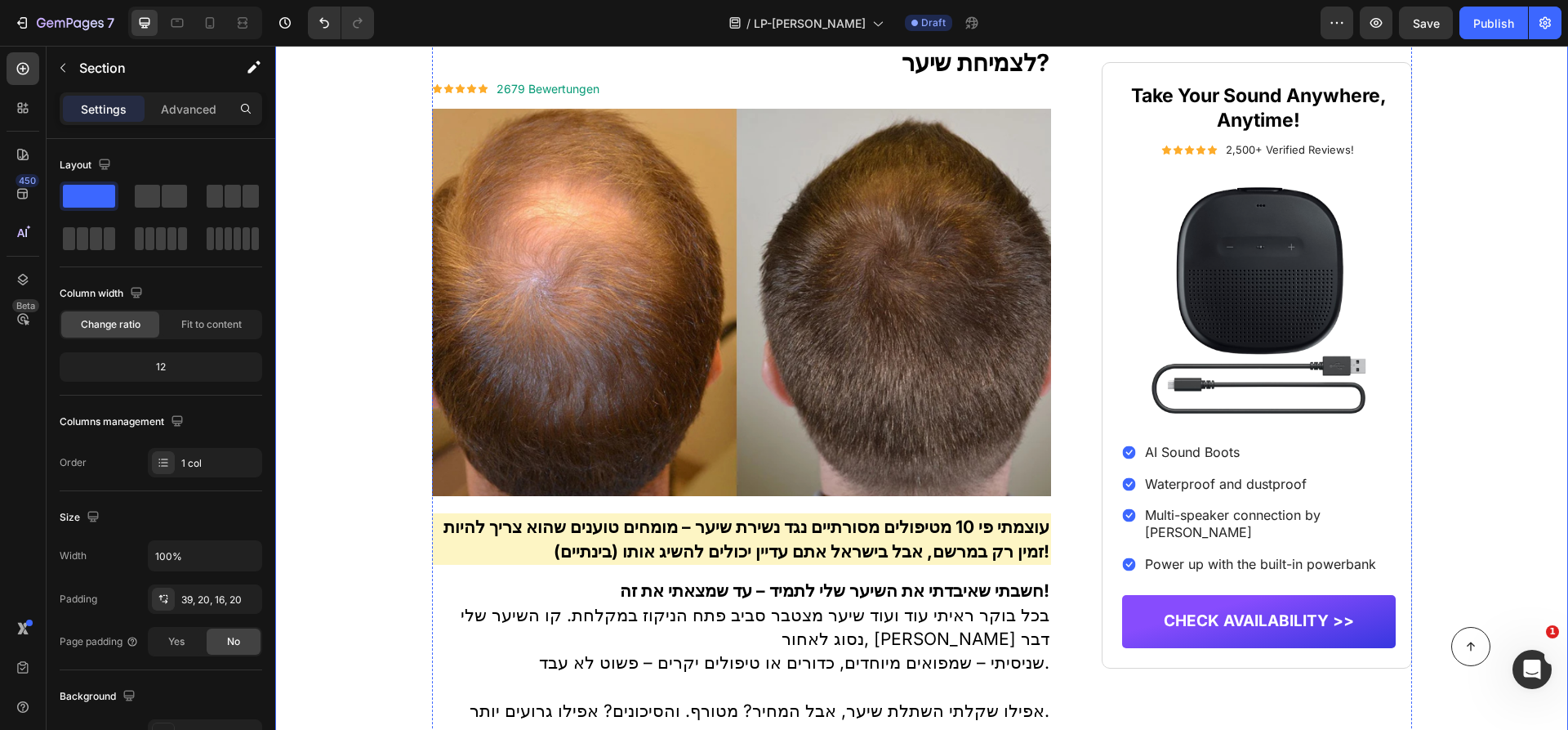
scroll to position [340, 0]
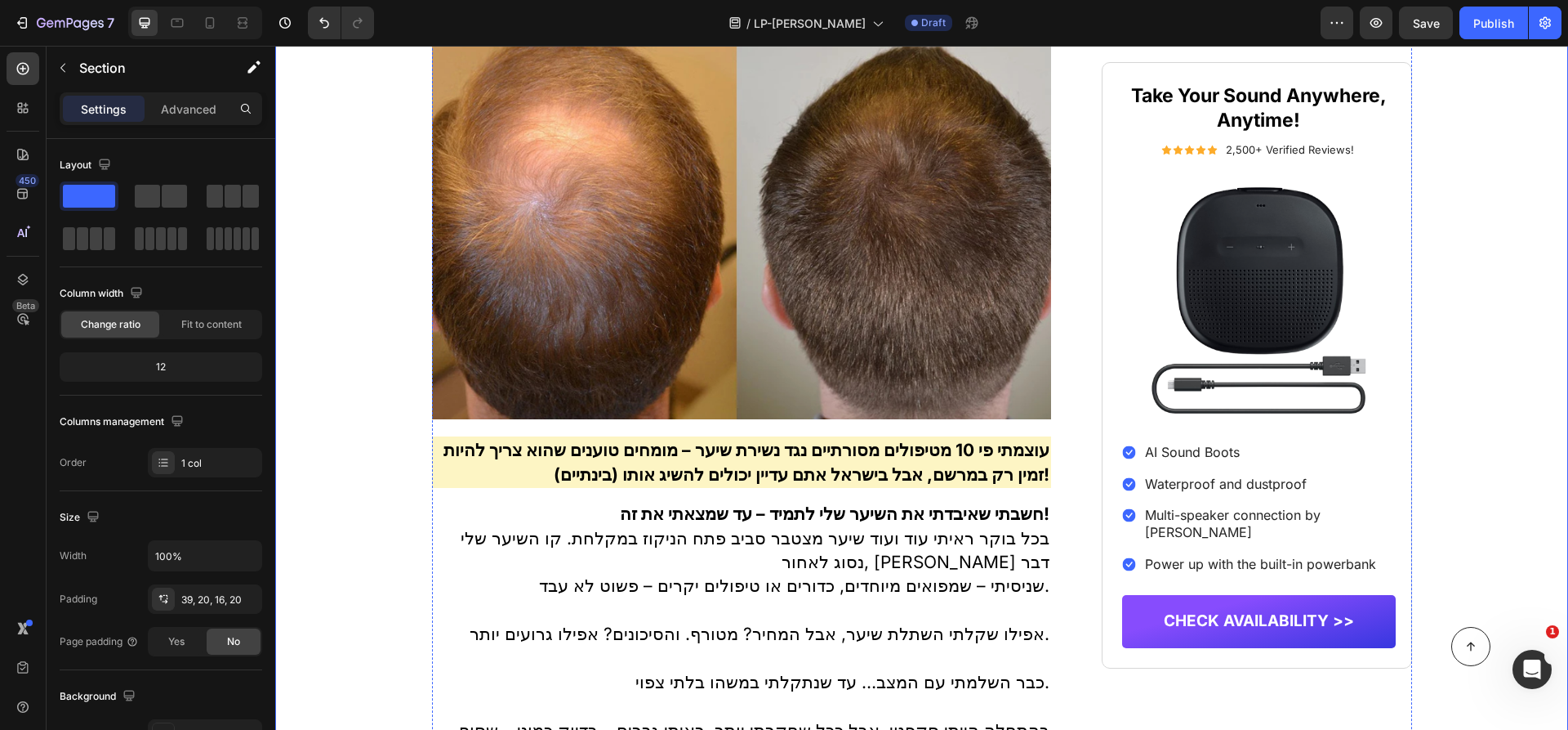
click at [681, 220] on img at bounding box center [742, 226] width 620 height 408
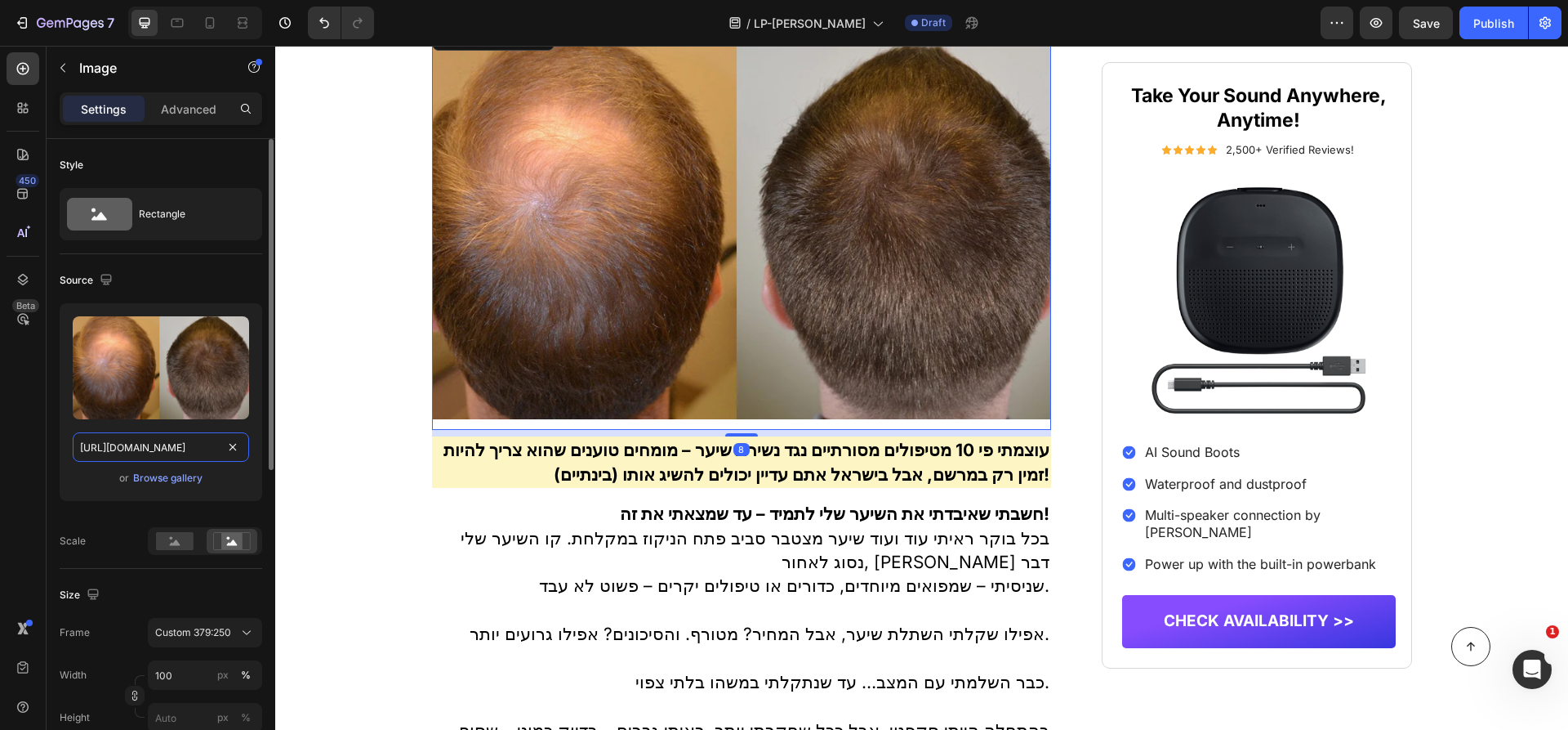
click at [184, 450] on input "https://cdn.shopify.com/s/files/1/0990/2489/6349/files/gempages_585980136390656…" at bounding box center [161, 447] width 176 height 29
paste input "img.funnelish.com/49883/705167/1737978321-Untitled%20design%20%2888%29"
type input "https://img.funnelish.com/49883/705167/1737978321-Untitled%20design%20%2888%29.…"
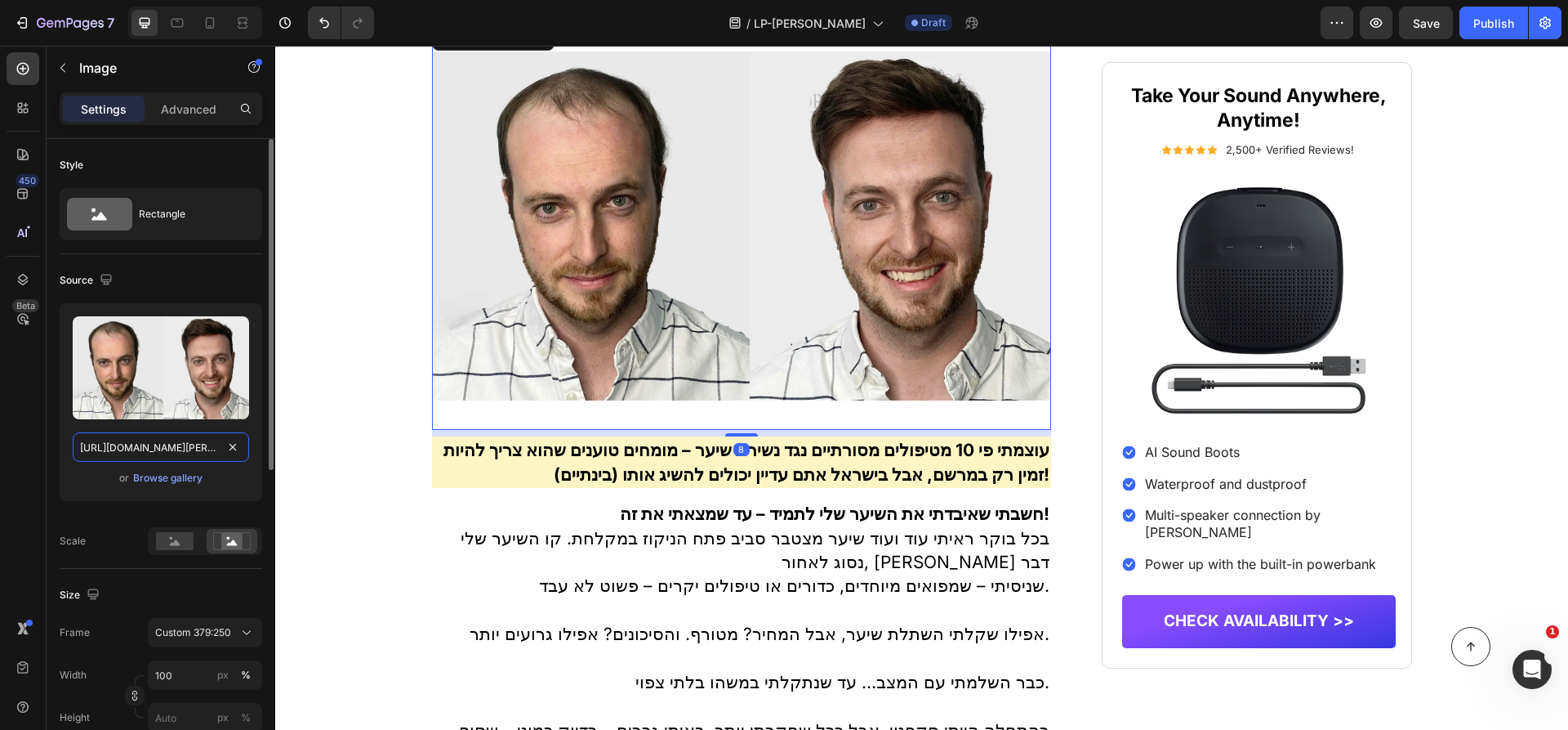
scroll to position [0, 301]
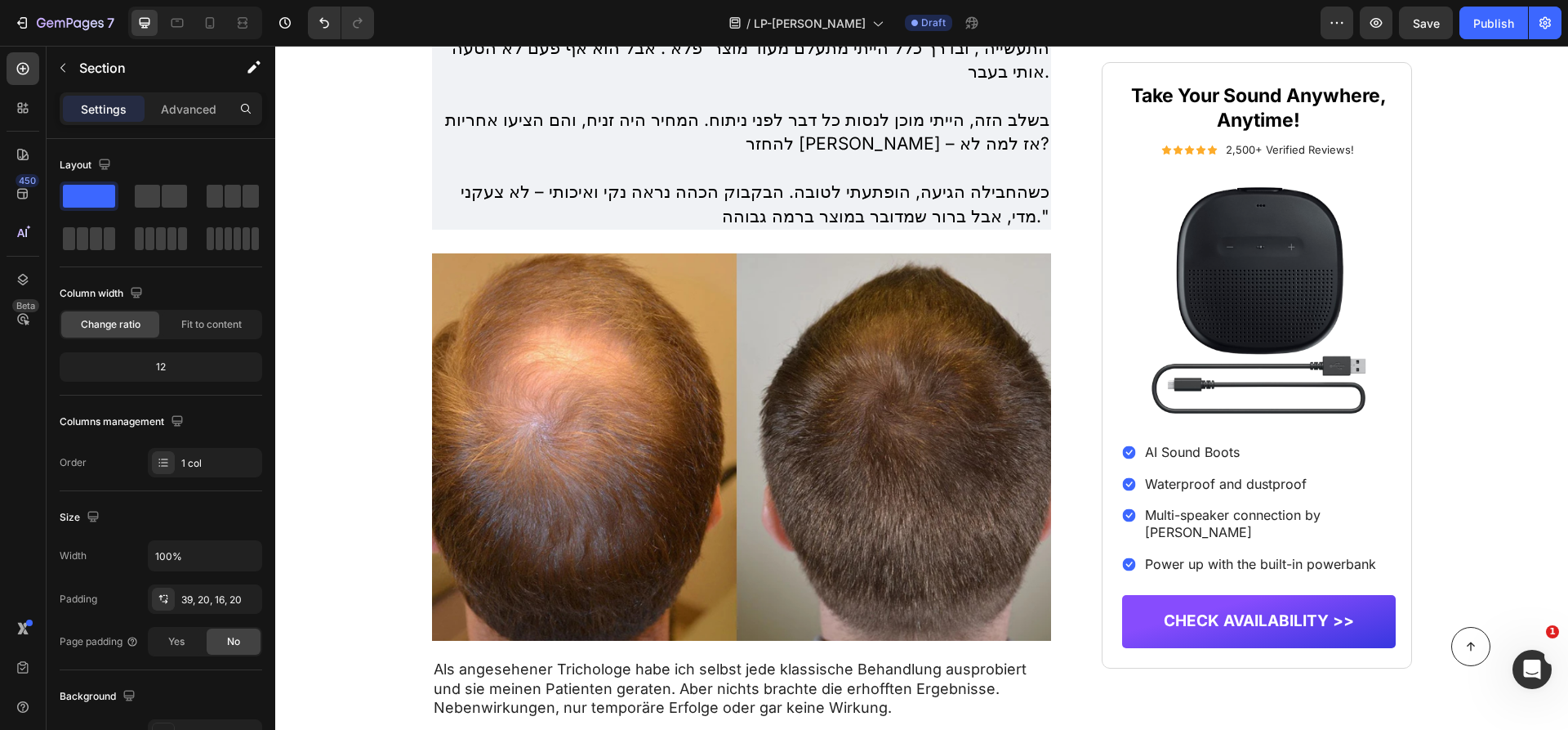
scroll to position [3442, 0]
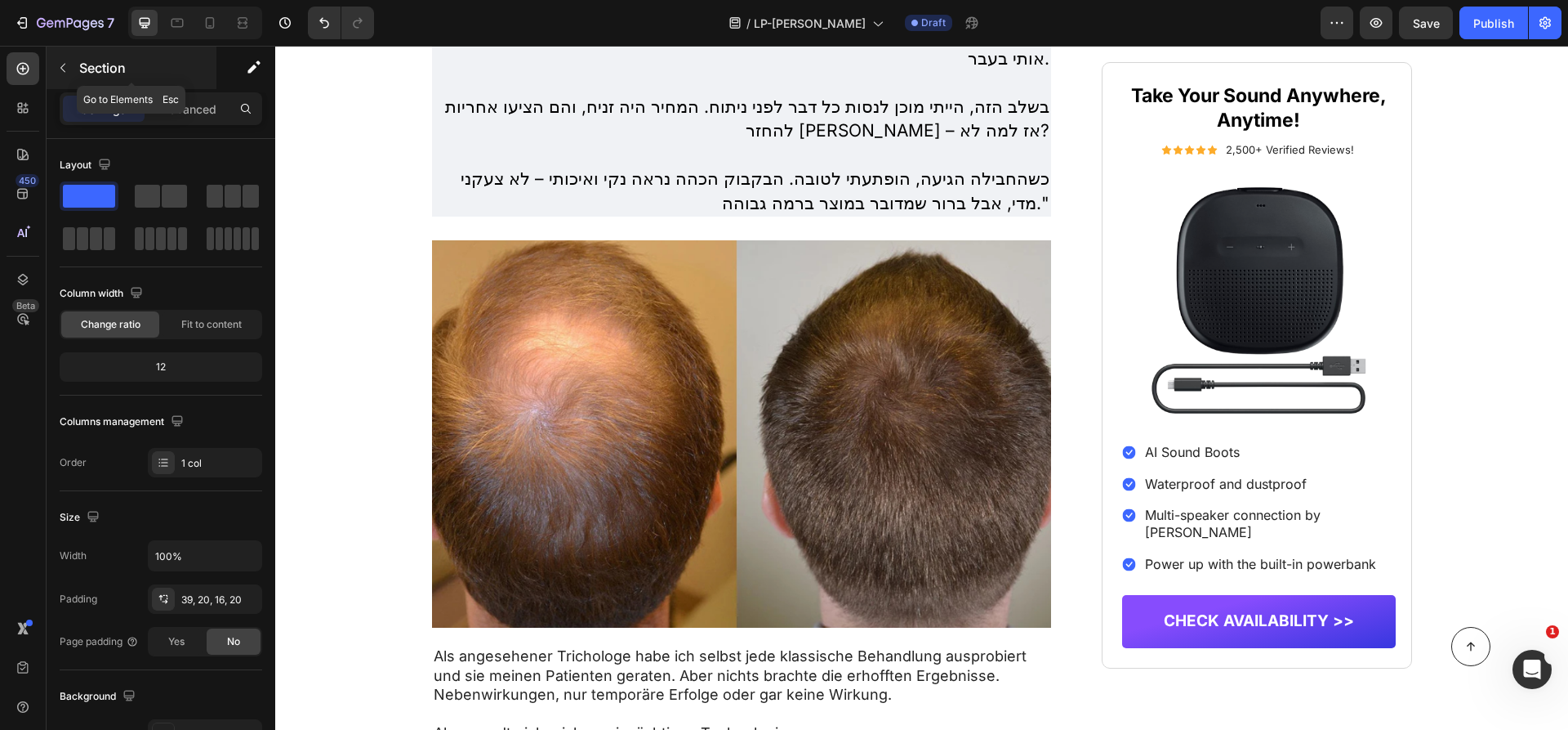
click at [72, 71] on button "button" at bounding box center [62, 67] width 26 height 26
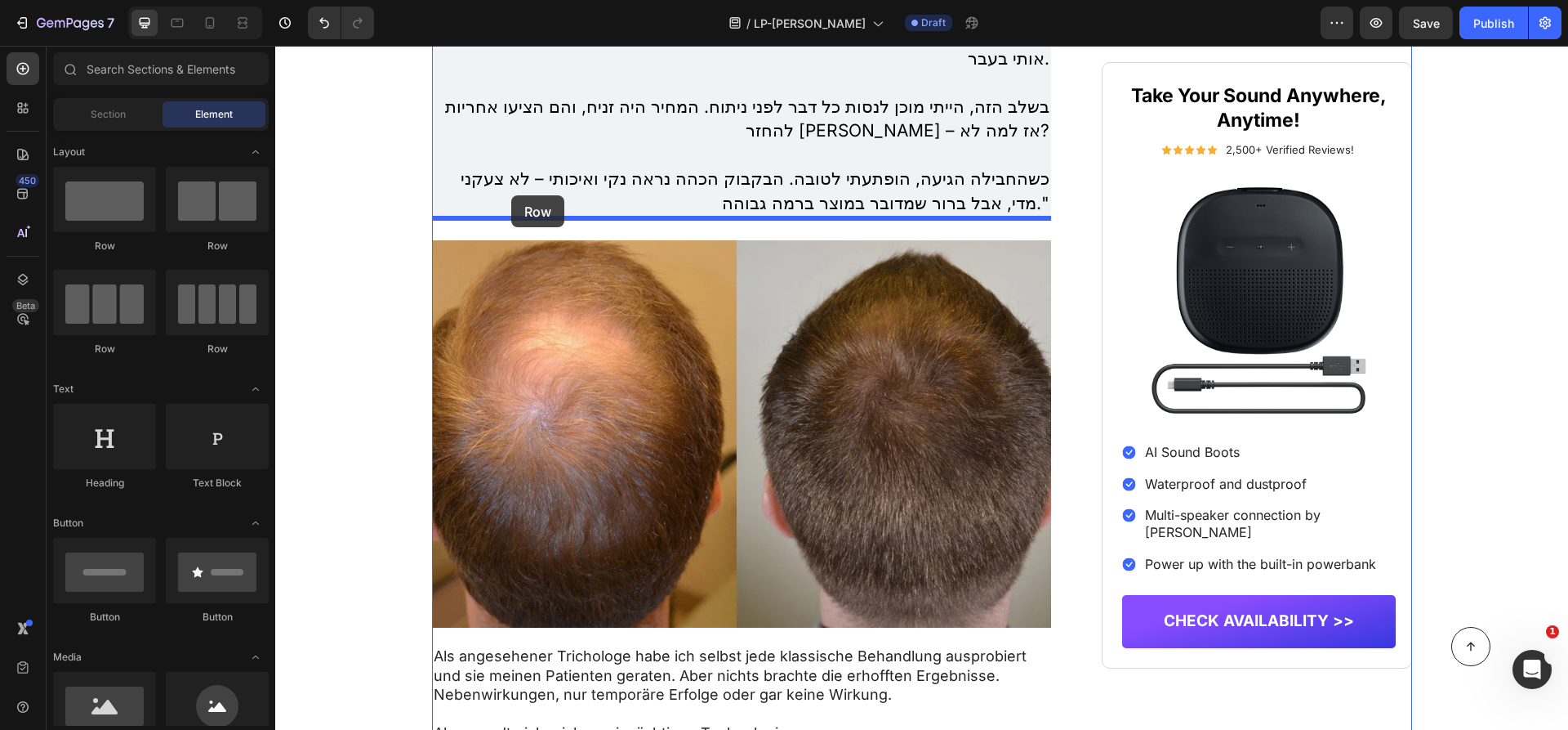
drag, startPoint x: 493, startPoint y: 262, endPoint x: 780, endPoint y: 290, distance: 288.4
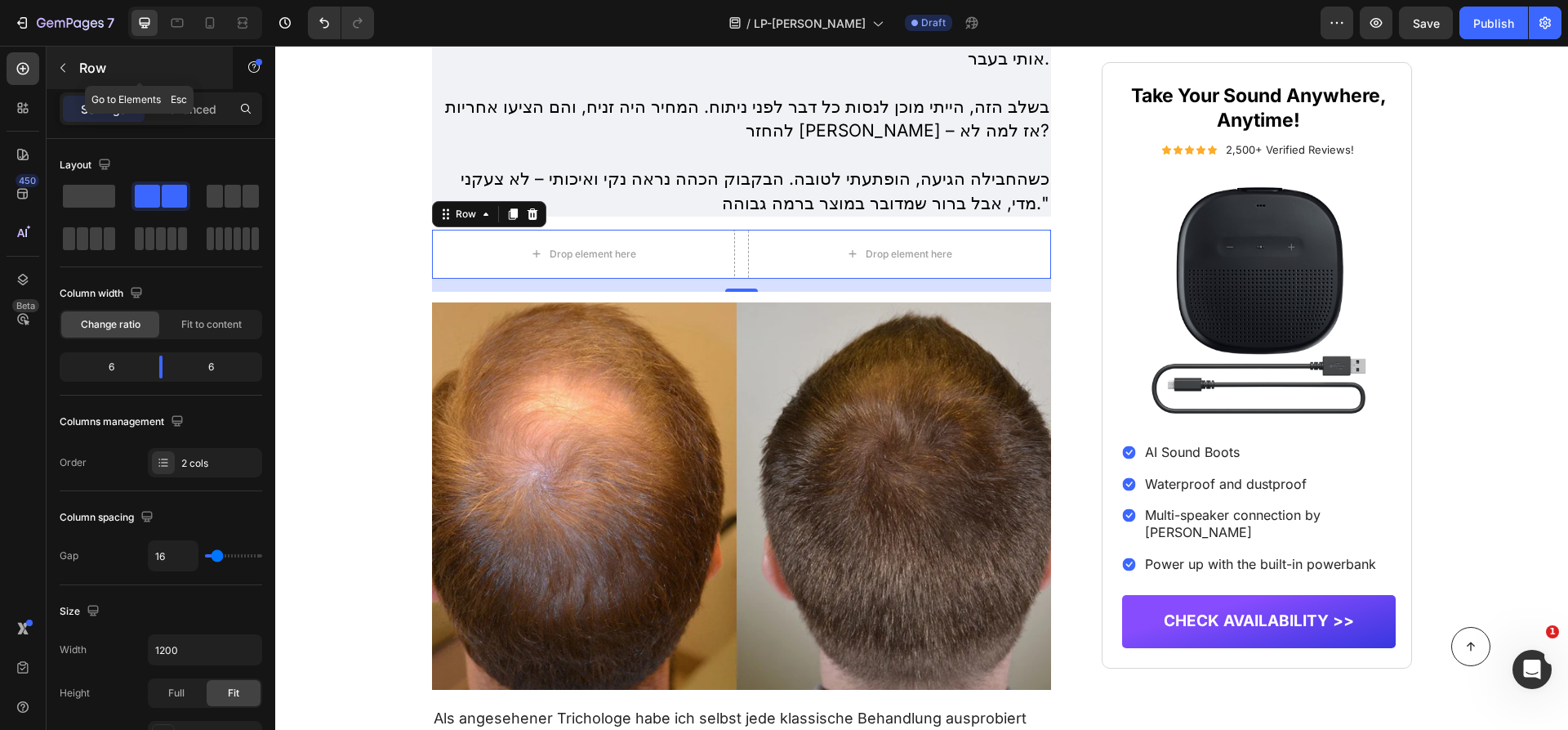
click at [105, 56] on div "Row" at bounding box center [139, 68] width 186 height 43
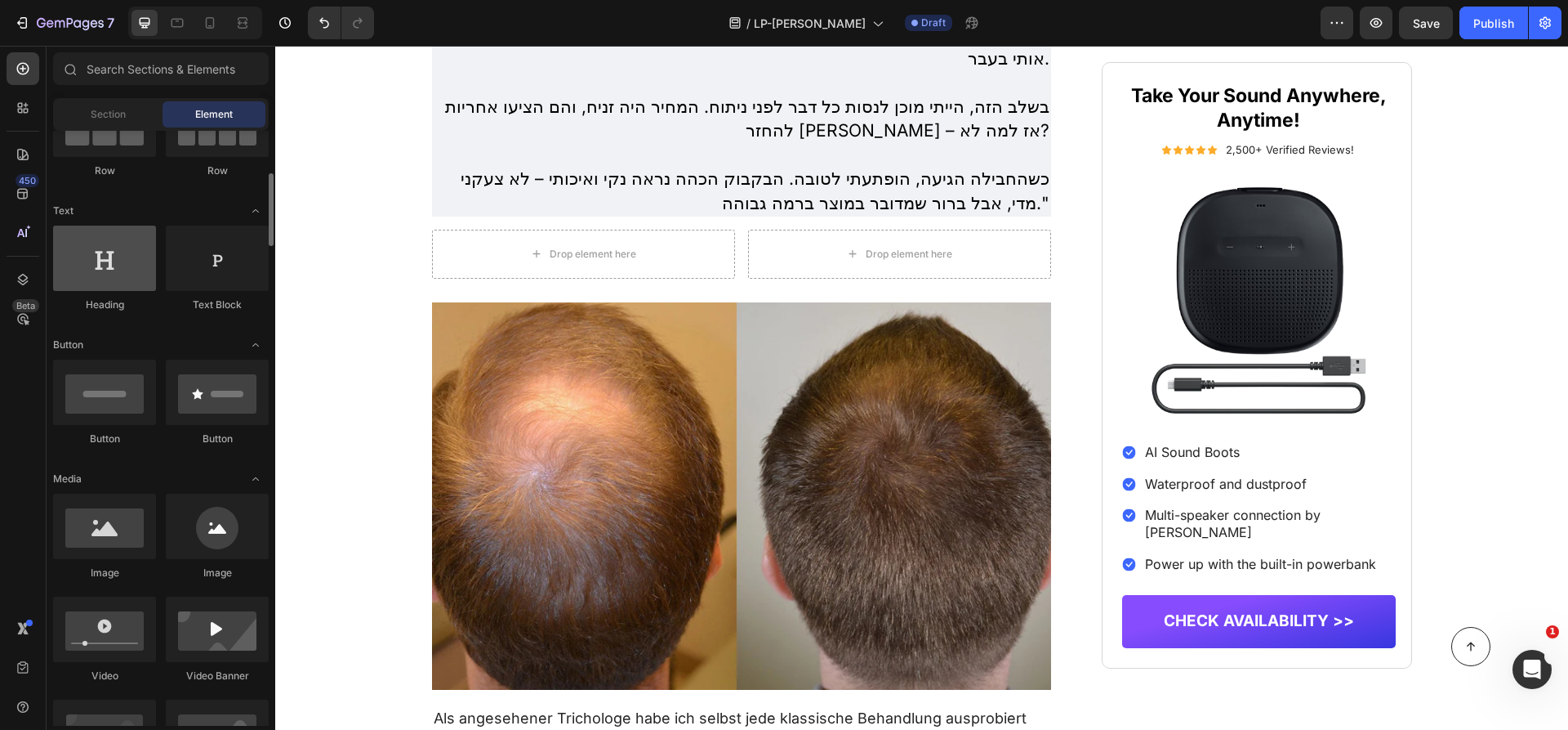
scroll to position [304, 0]
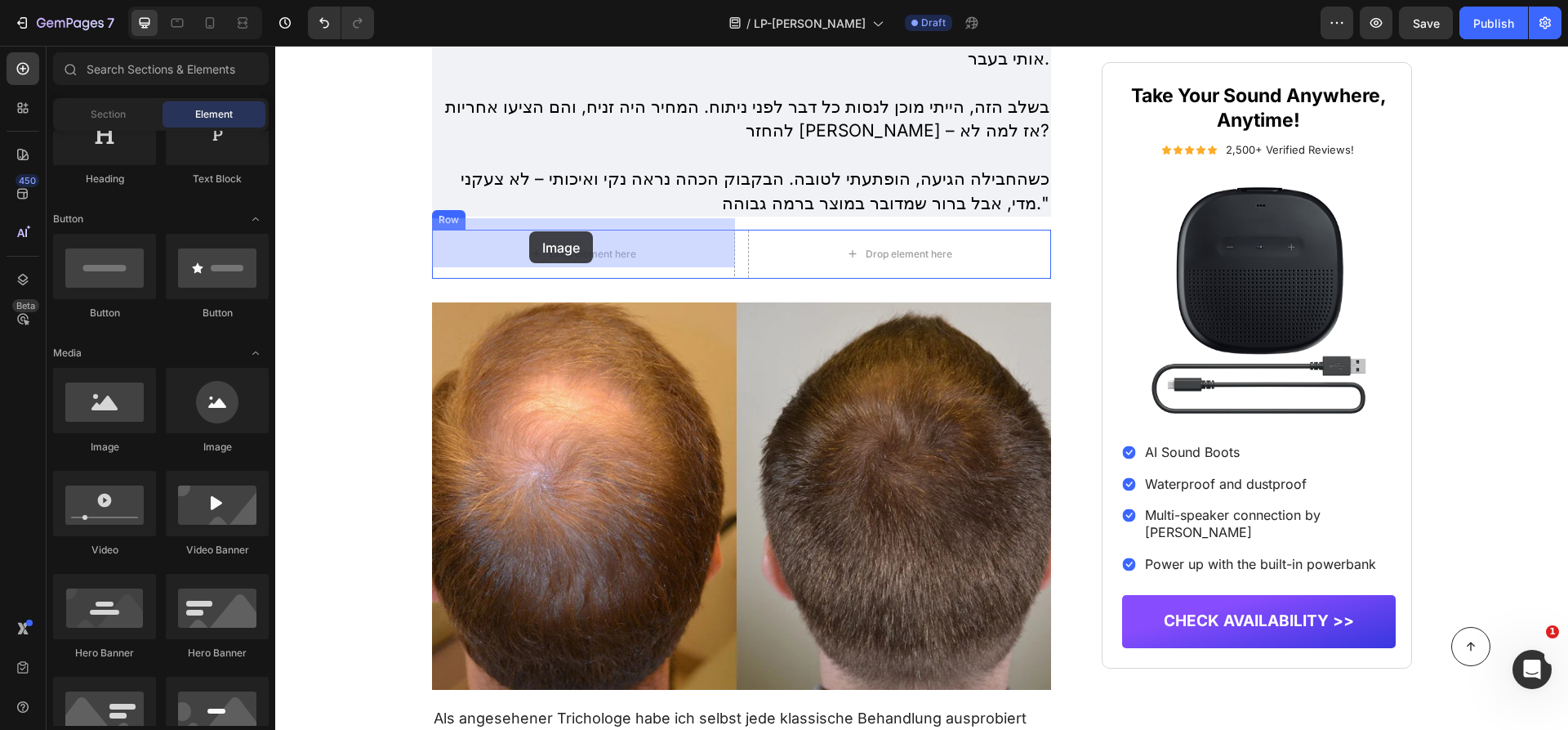
drag, startPoint x: 381, startPoint y: 460, endPoint x: 528, endPoint y: 232, distance: 271.3
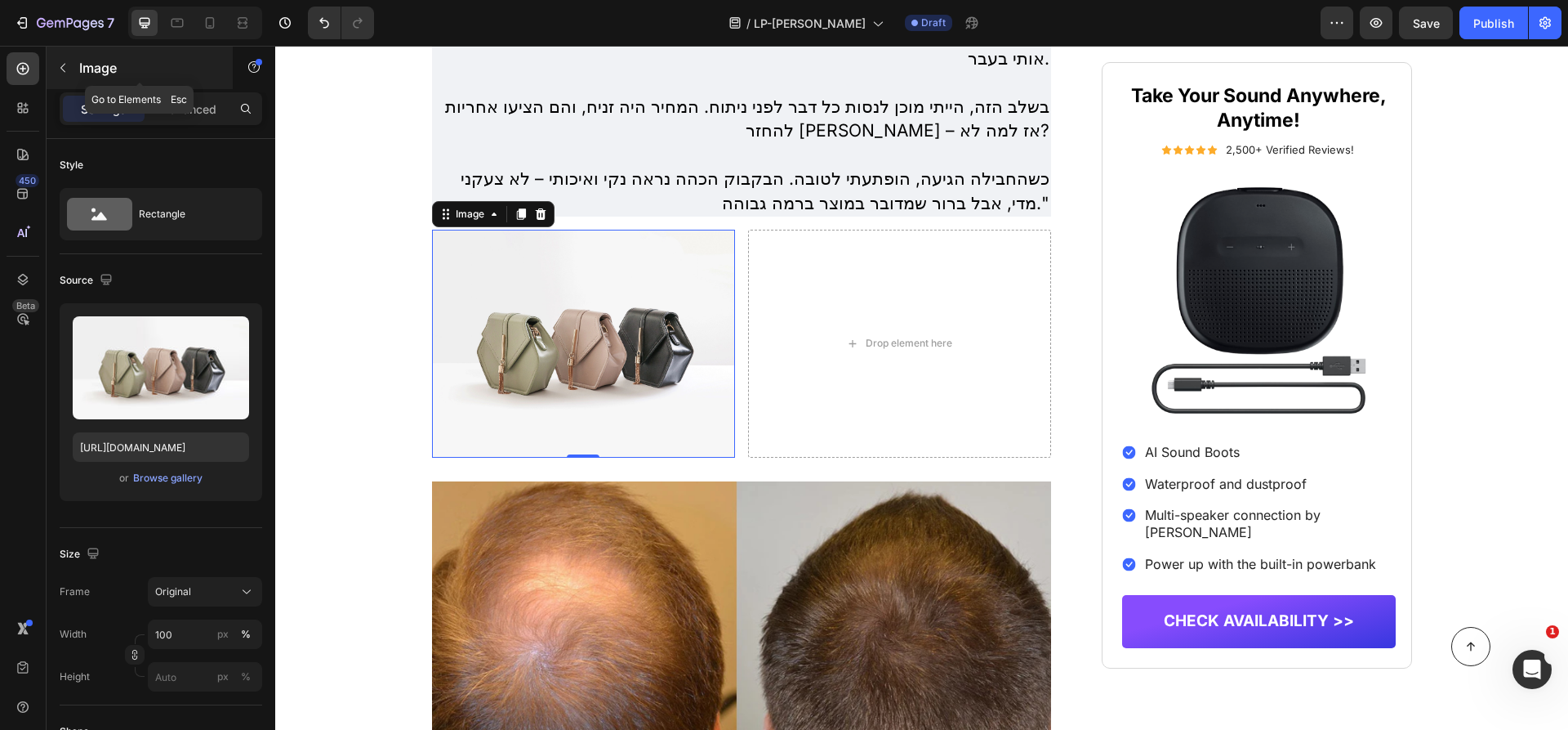
click at [120, 64] on p "Image" at bounding box center [149, 68] width 139 height 20
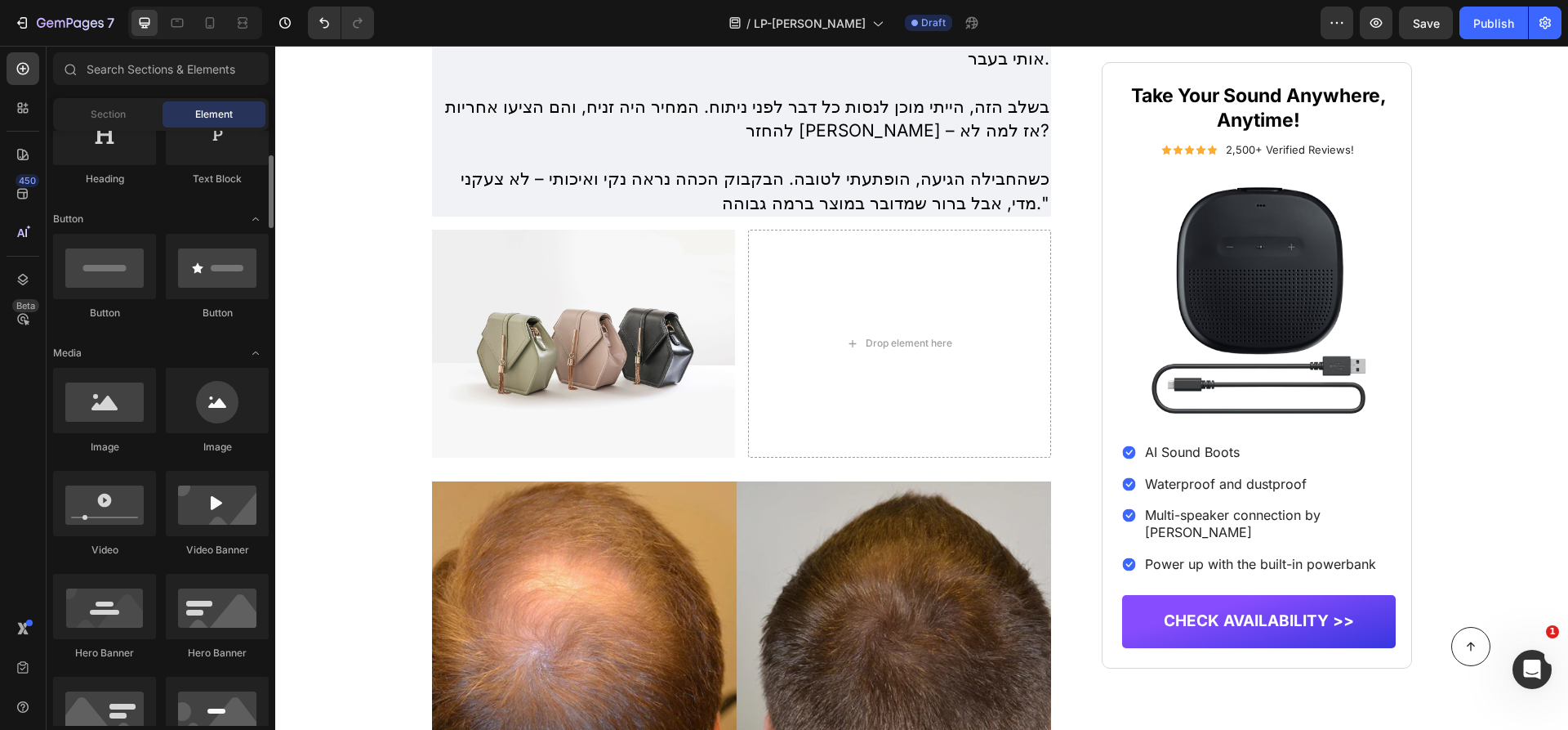
scroll to position [0, 0]
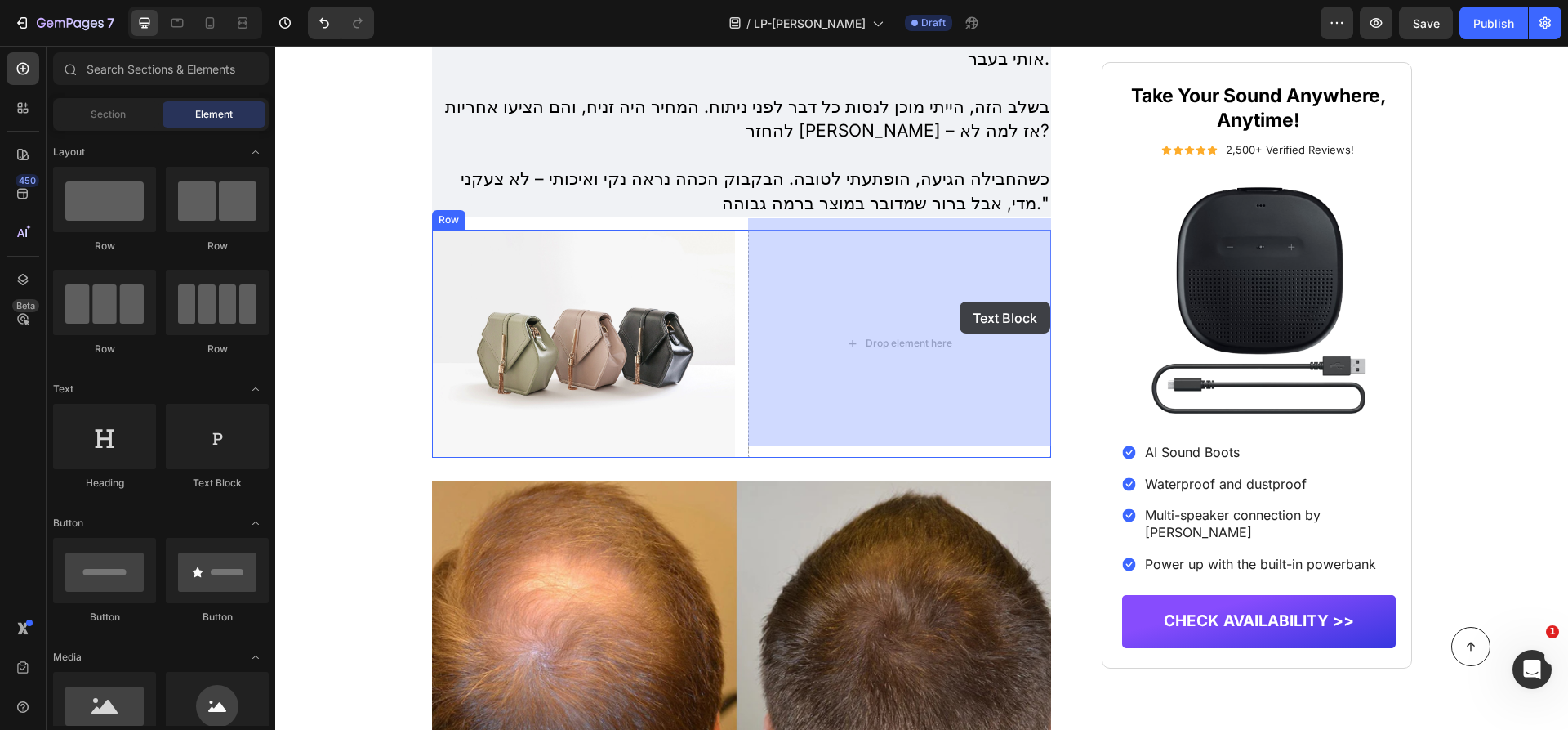
drag, startPoint x: 489, startPoint y: 498, endPoint x: 951, endPoint y: 299, distance: 503.0
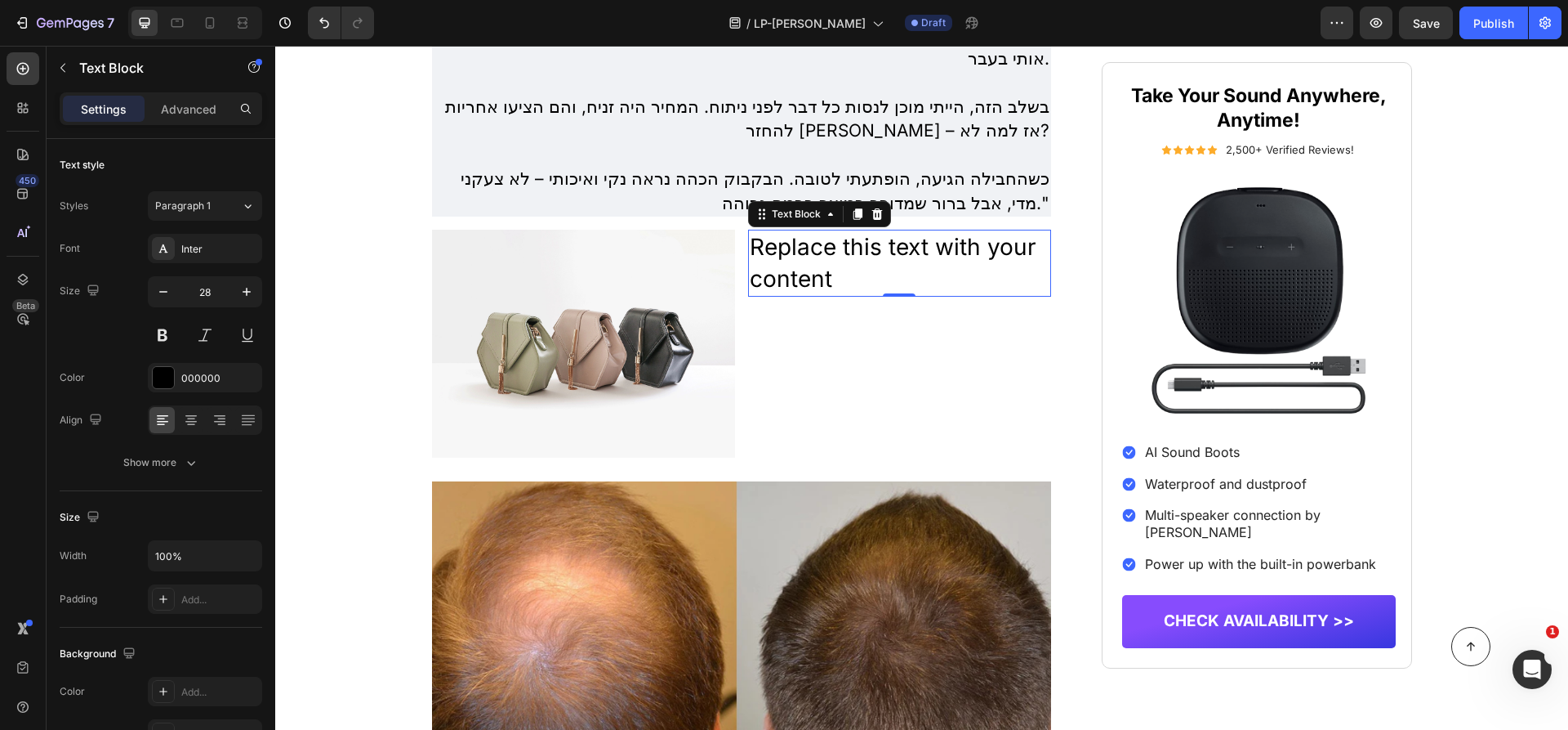
click at [817, 238] on div "Replace this text with your content" at bounding box center [900, 263] width 303 height 67
click at [817, 238] on p "Replace this text with your content" at bounding box center [899, 262] width 299 height 63
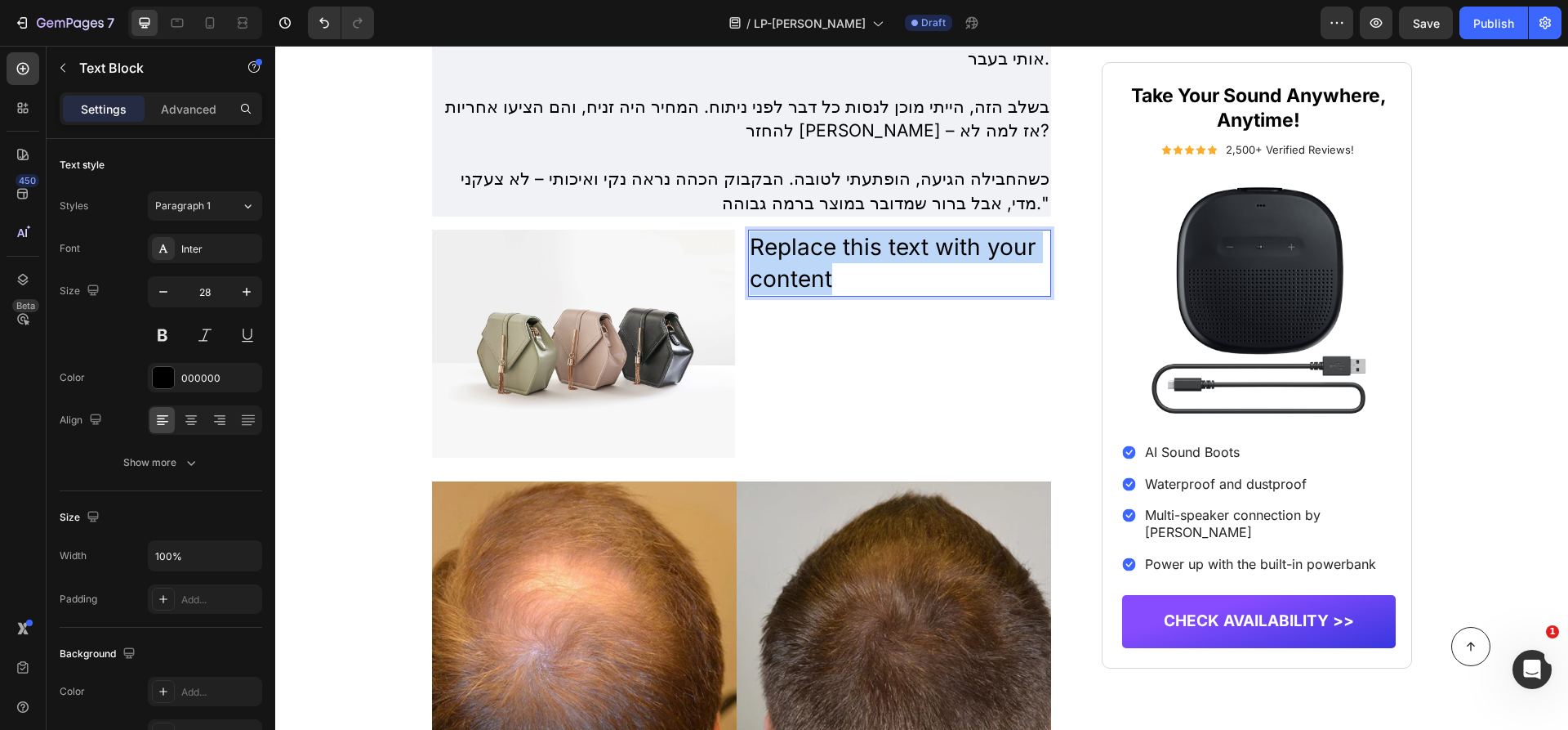
click at [817, 238] on p "Replace this text with your content" at bounding box center [899, 262] width 299 height 63
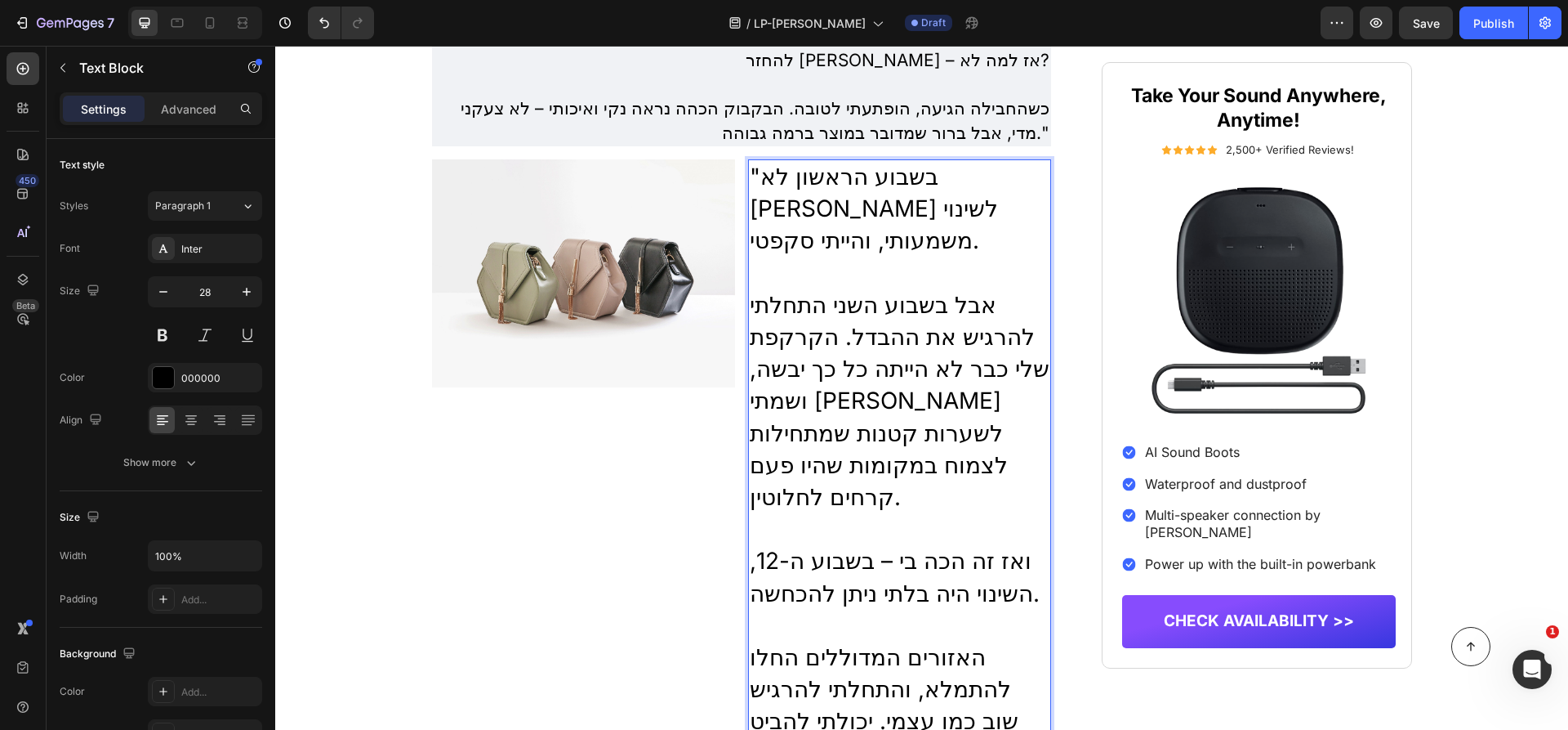
scroll to position [3618, 0]
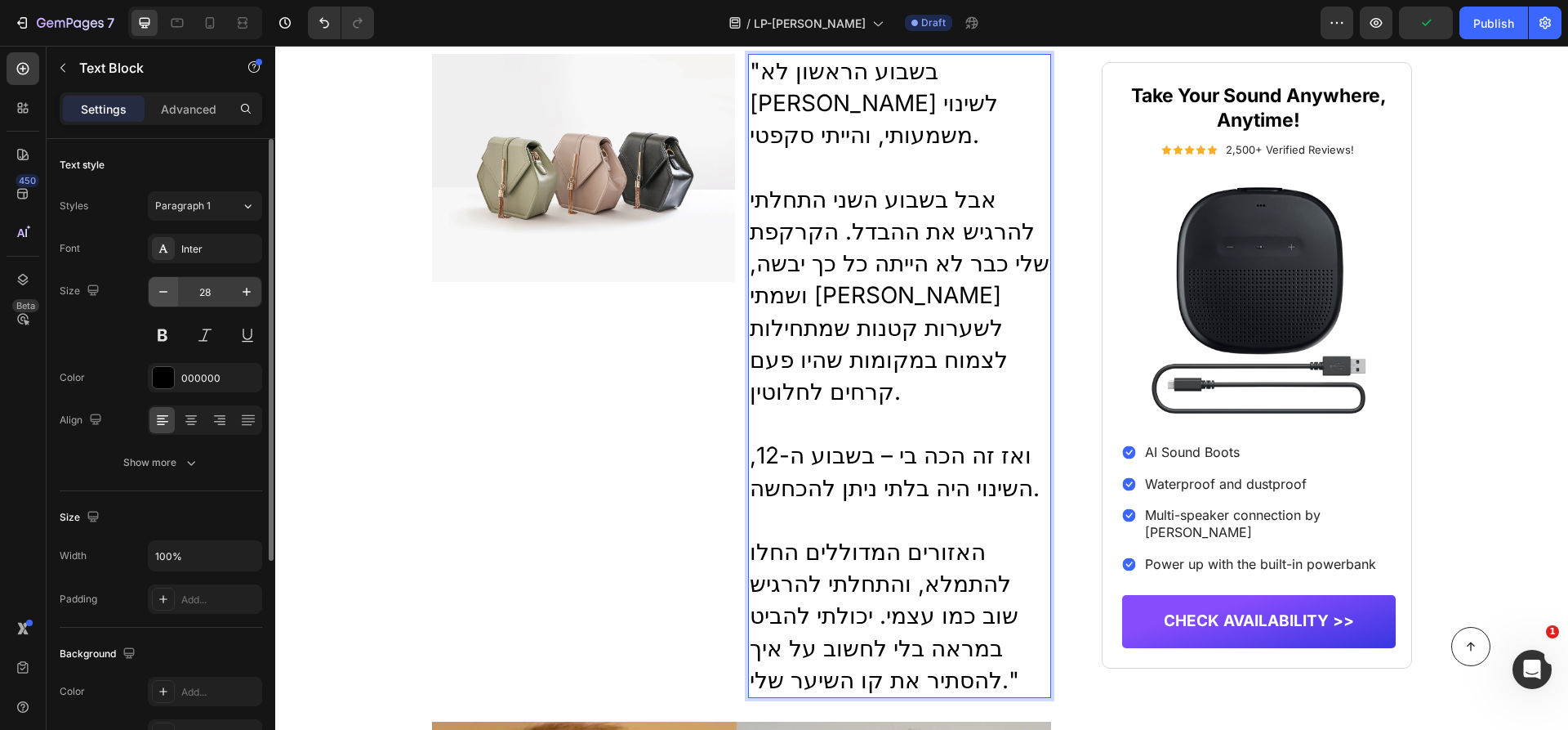
click at [173, 283] on button "button" at bounding box center [163, 291] width 29 height 29
click at [172, 283] on button "button" at bounding box center [163, 291] width 29 height 29
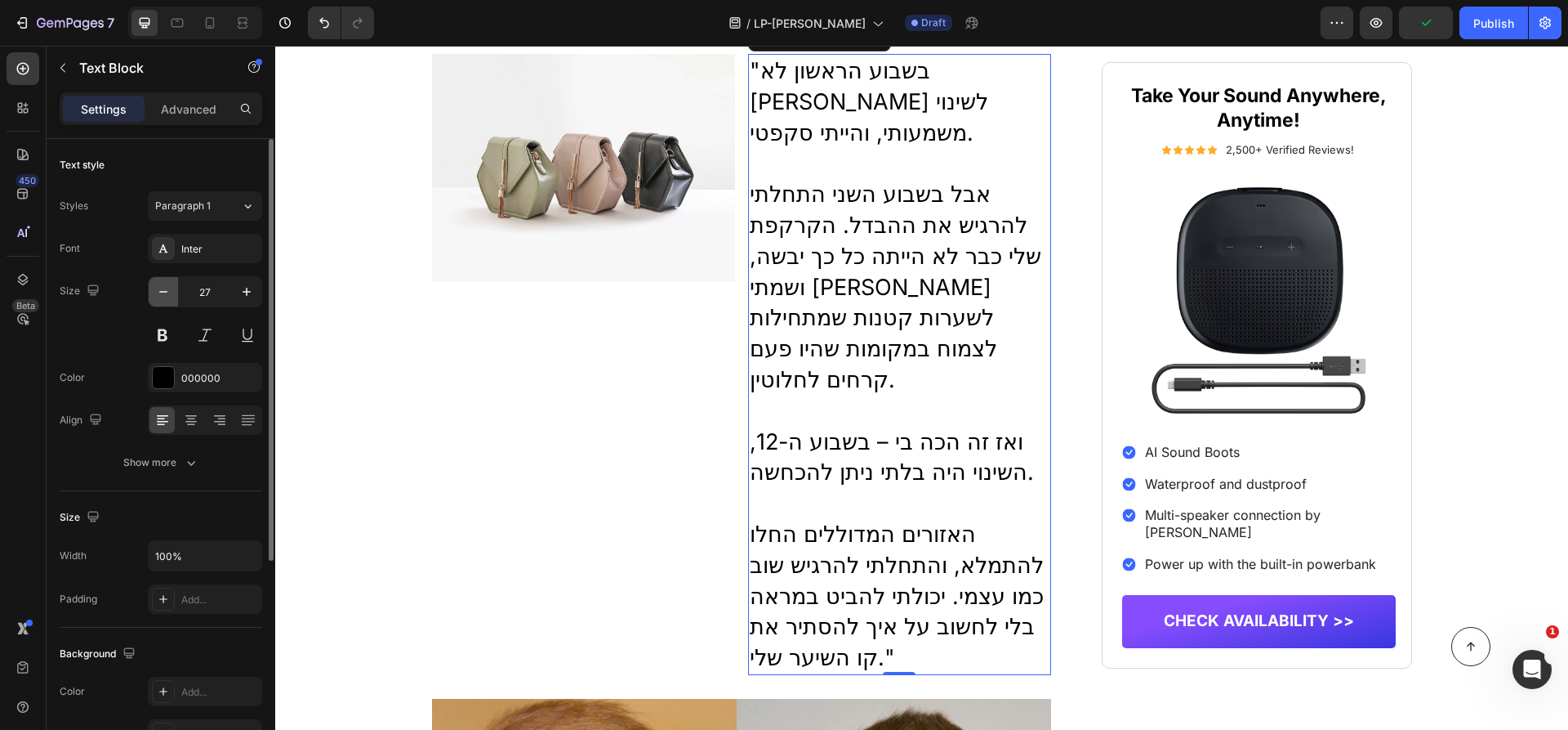
click at [172, 283] on button "button" at bounding box center [163, 291] width 29 height 29
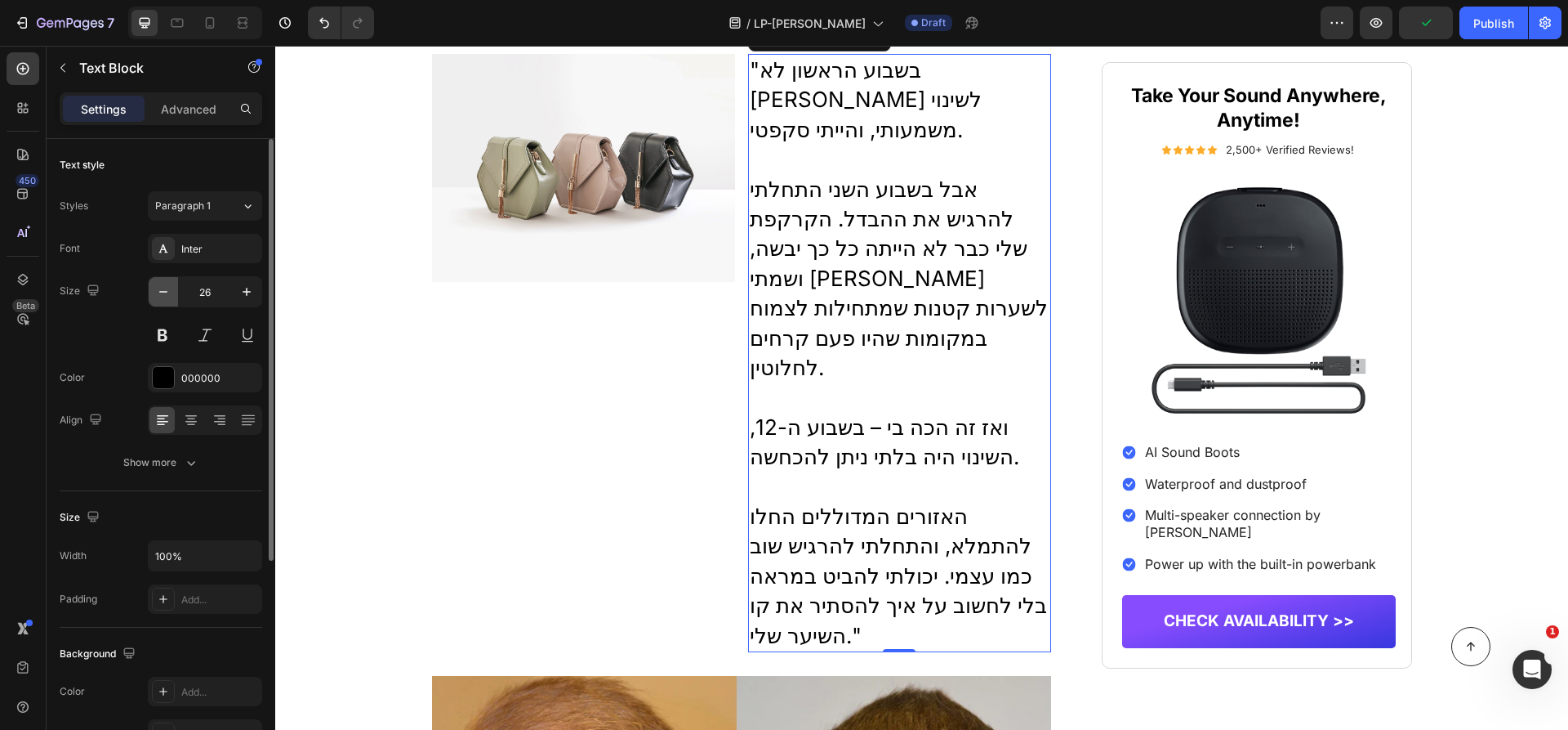
click at [172, 283] on button "button" at bounding box center [163, 291] width 29 height 29
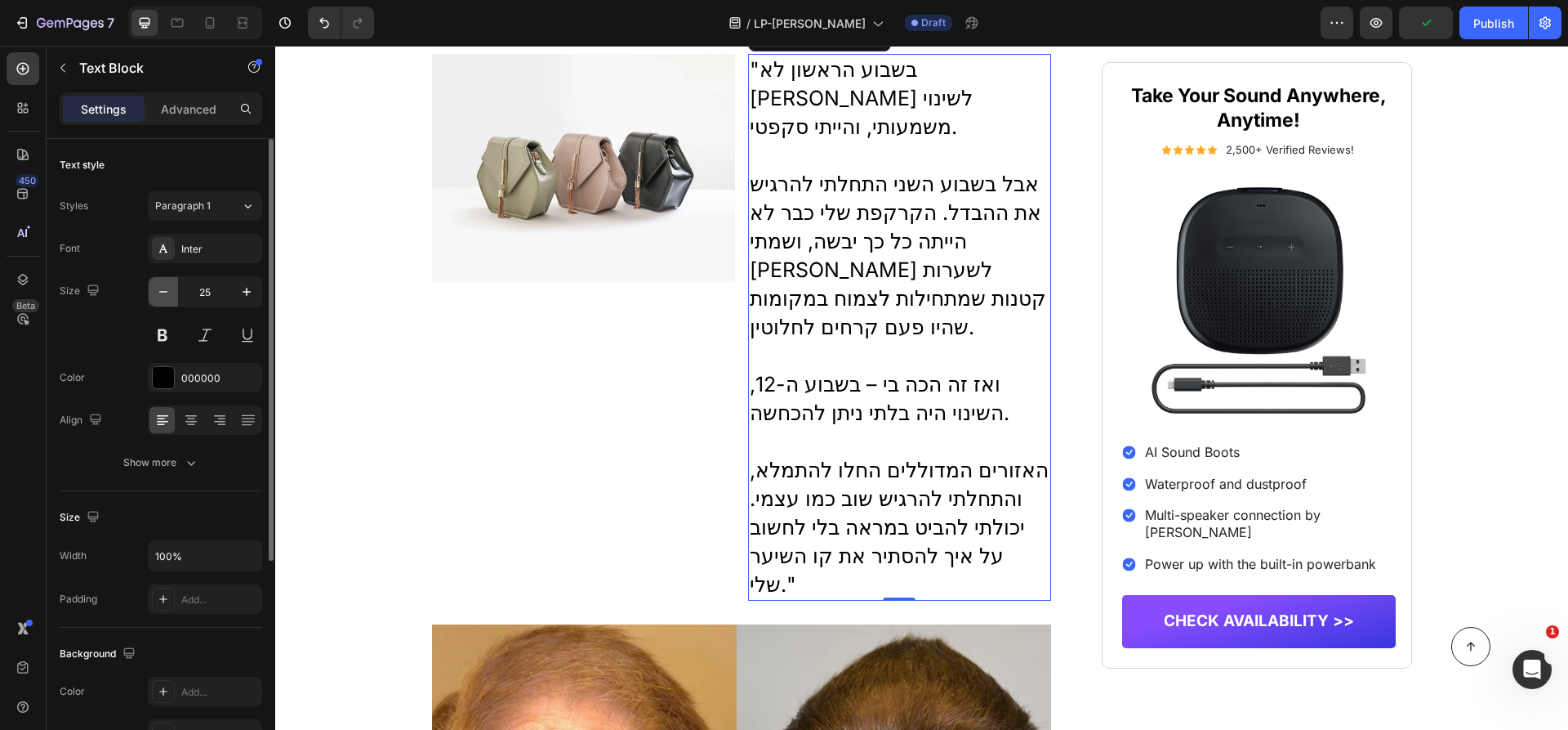
click at [172, 283] on button "button" at bounding box center [163, 291] width 29 height 29
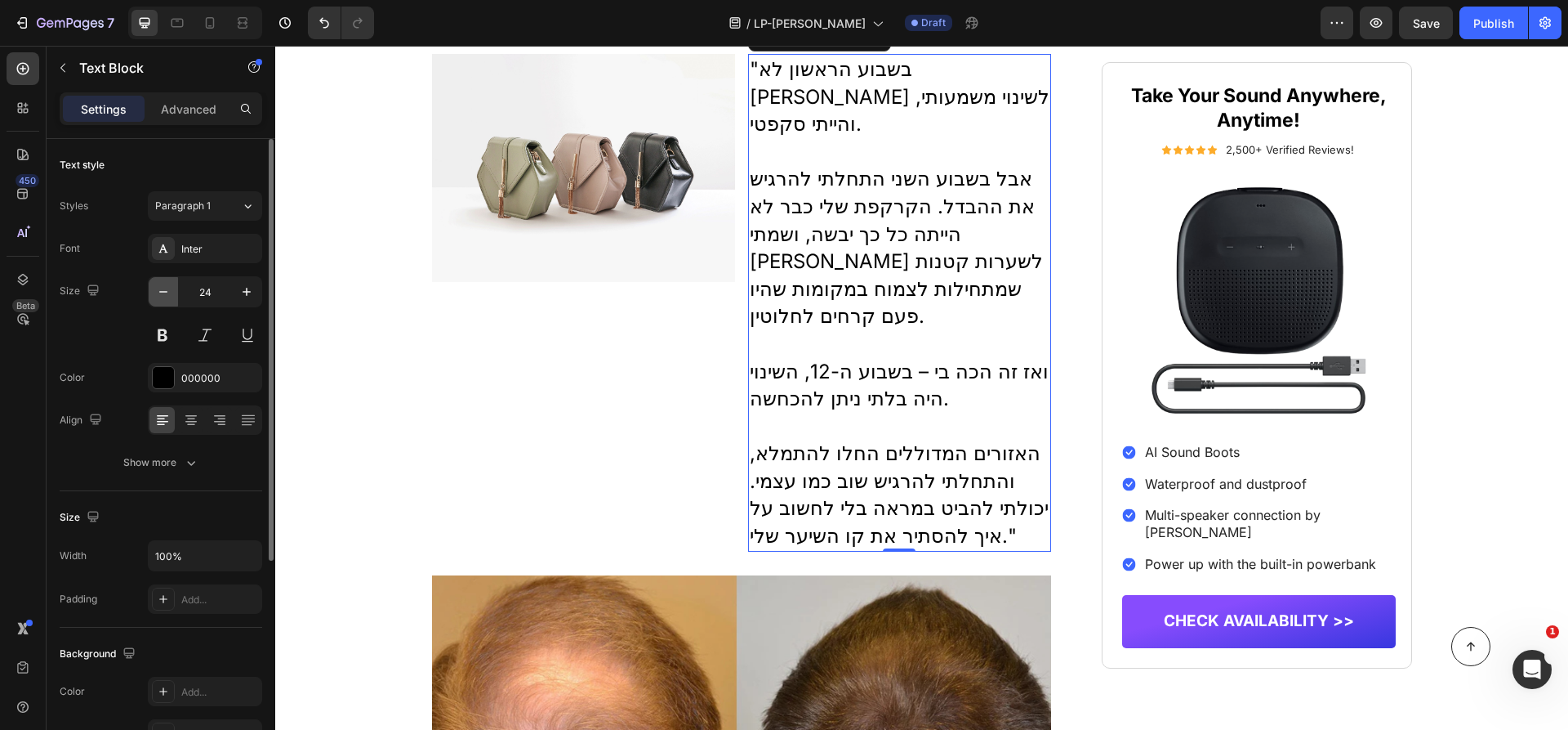
click at [172, 283] on button "button" at bounding box center [163, 291] width 29 height 29
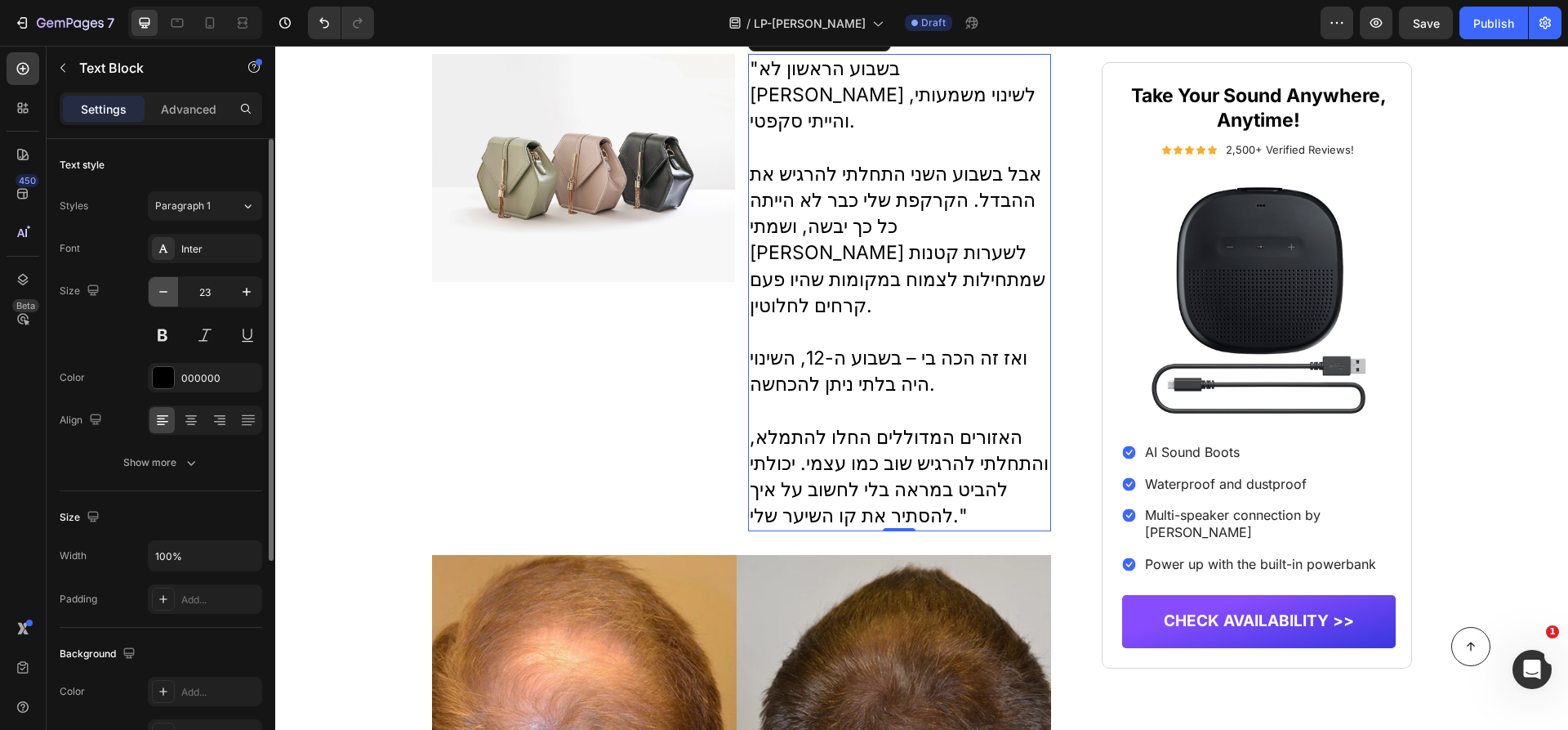
click at [172, 283] on button "button" at bounding box center [163, 291] width 29 height 29
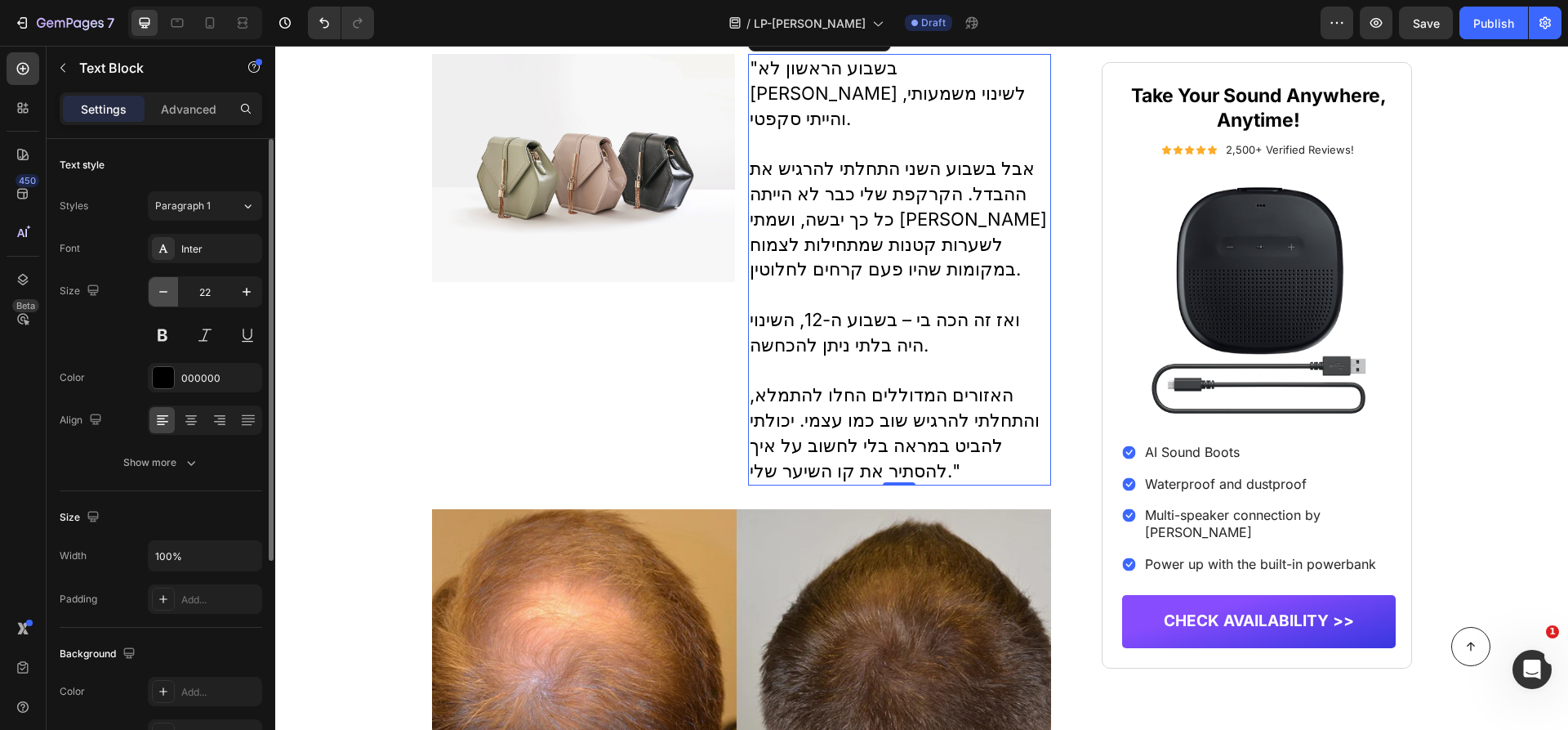
click at [172, 283] on button "button" at bounding box center [163, 291] width 29 height 29
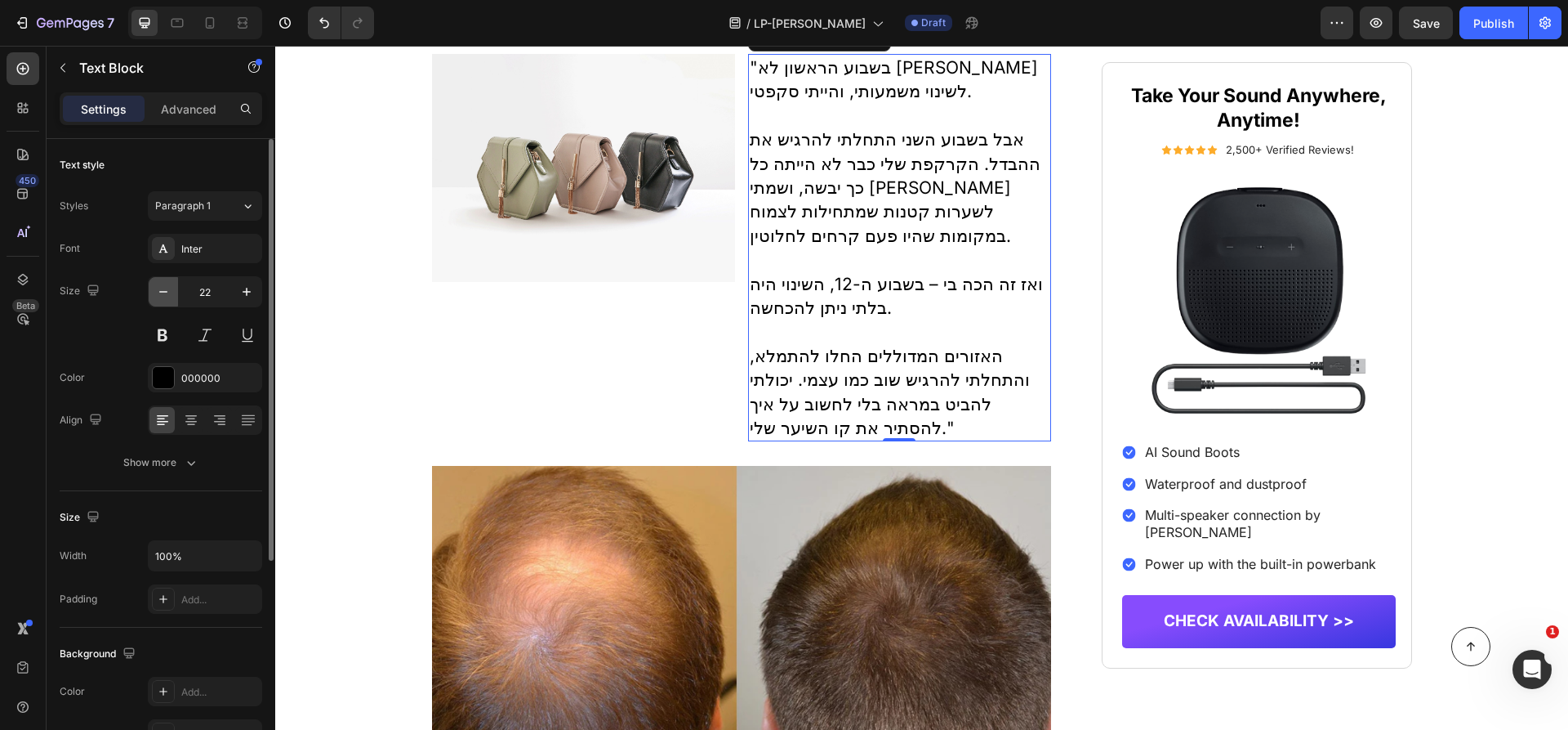
type input "21"
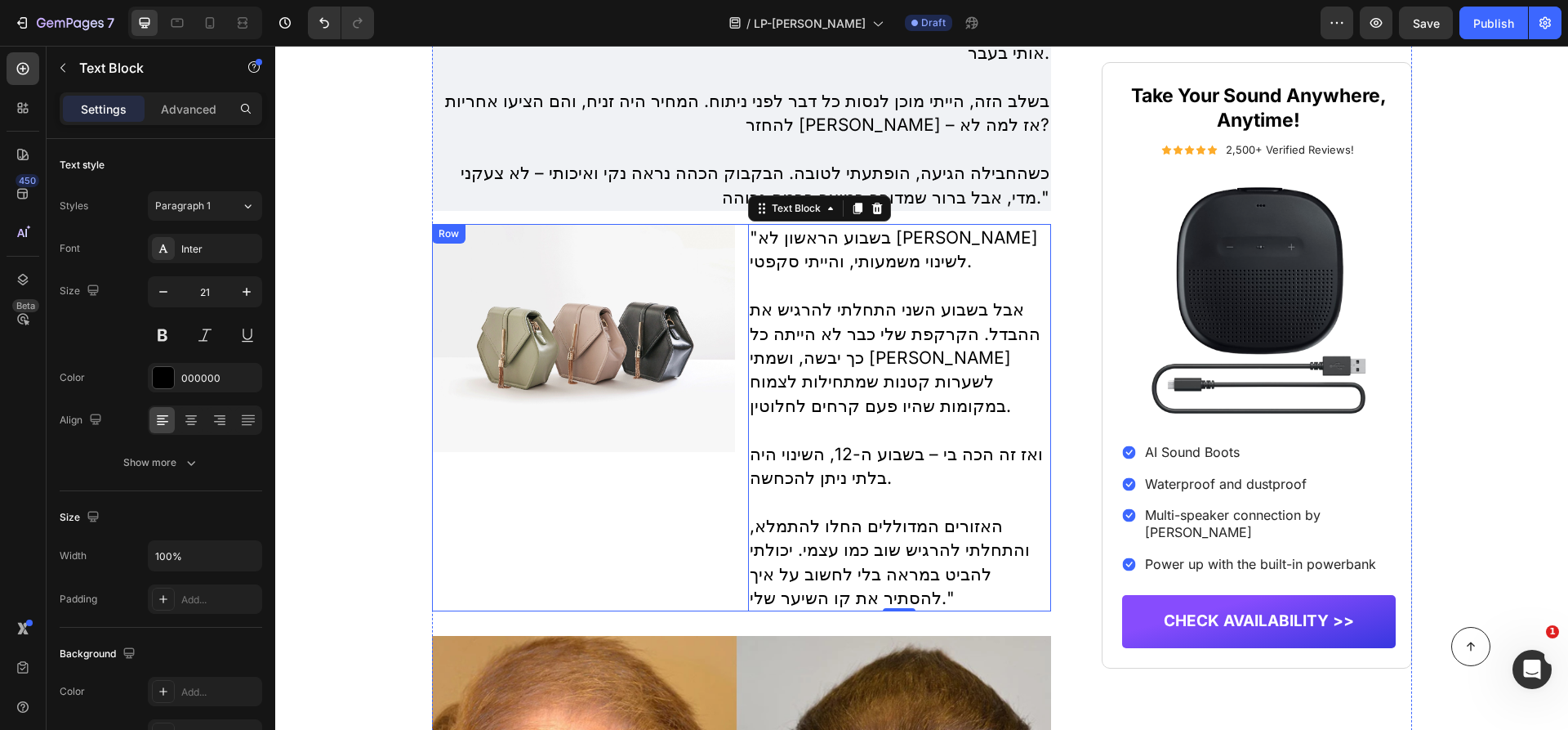
scroll to position [3443, 0]
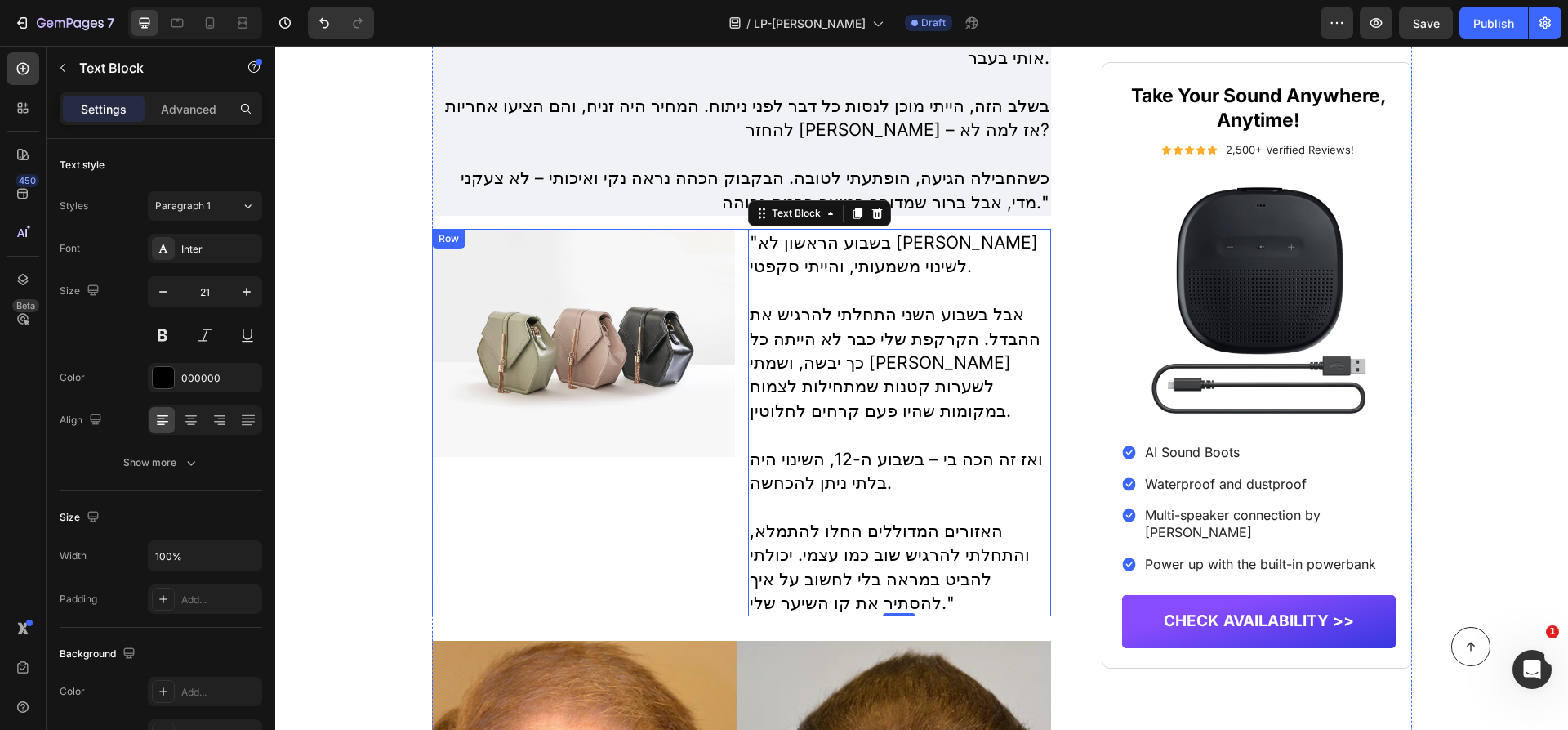
click at [661, 332] on img at bounding box center [584, 343] width 303 height 228
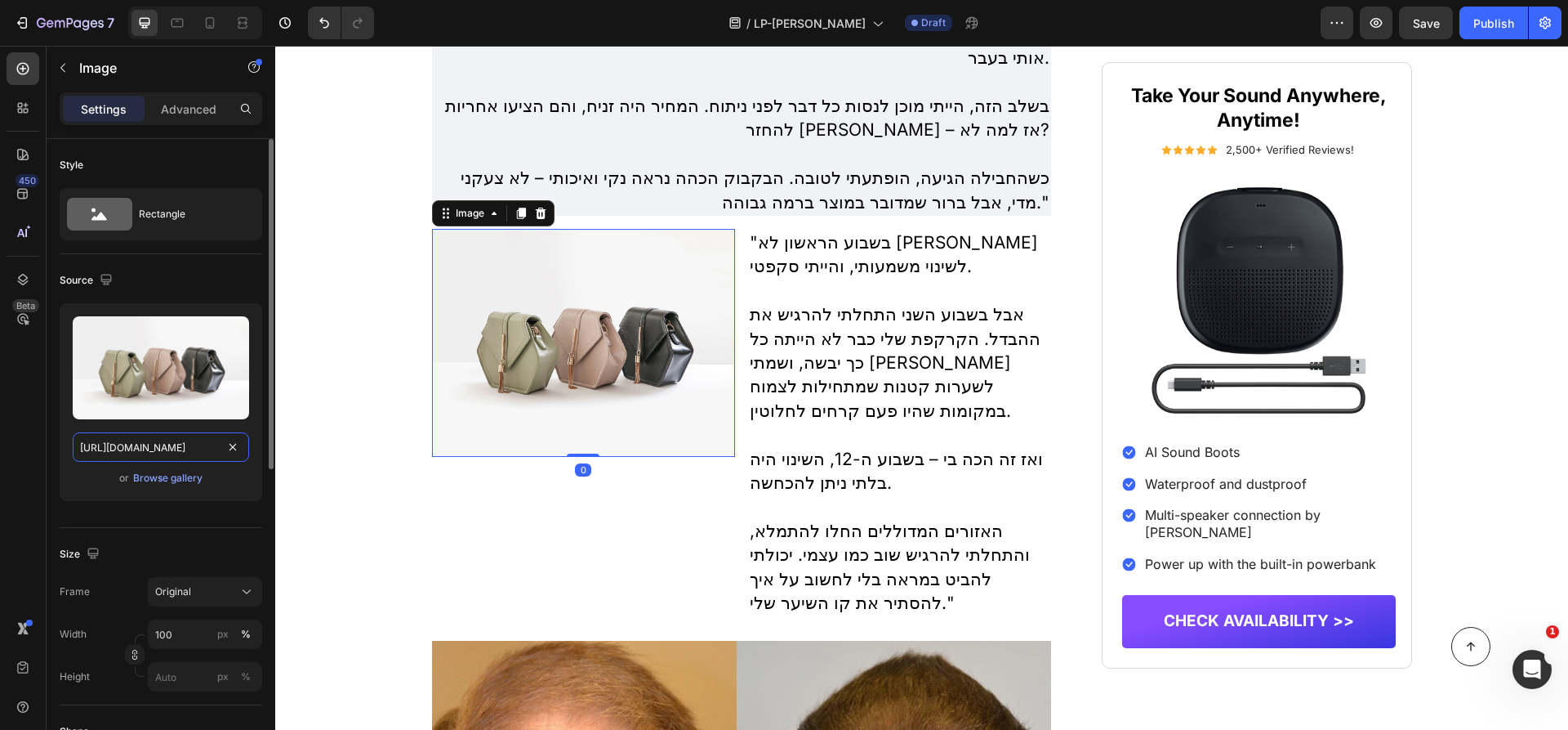
click at [171, 439] on input "https://cdn.shopify.com/s/files/1/2005/9307/files/image_demo.jpg" at bounding box center [161, 447] width 176 height 29
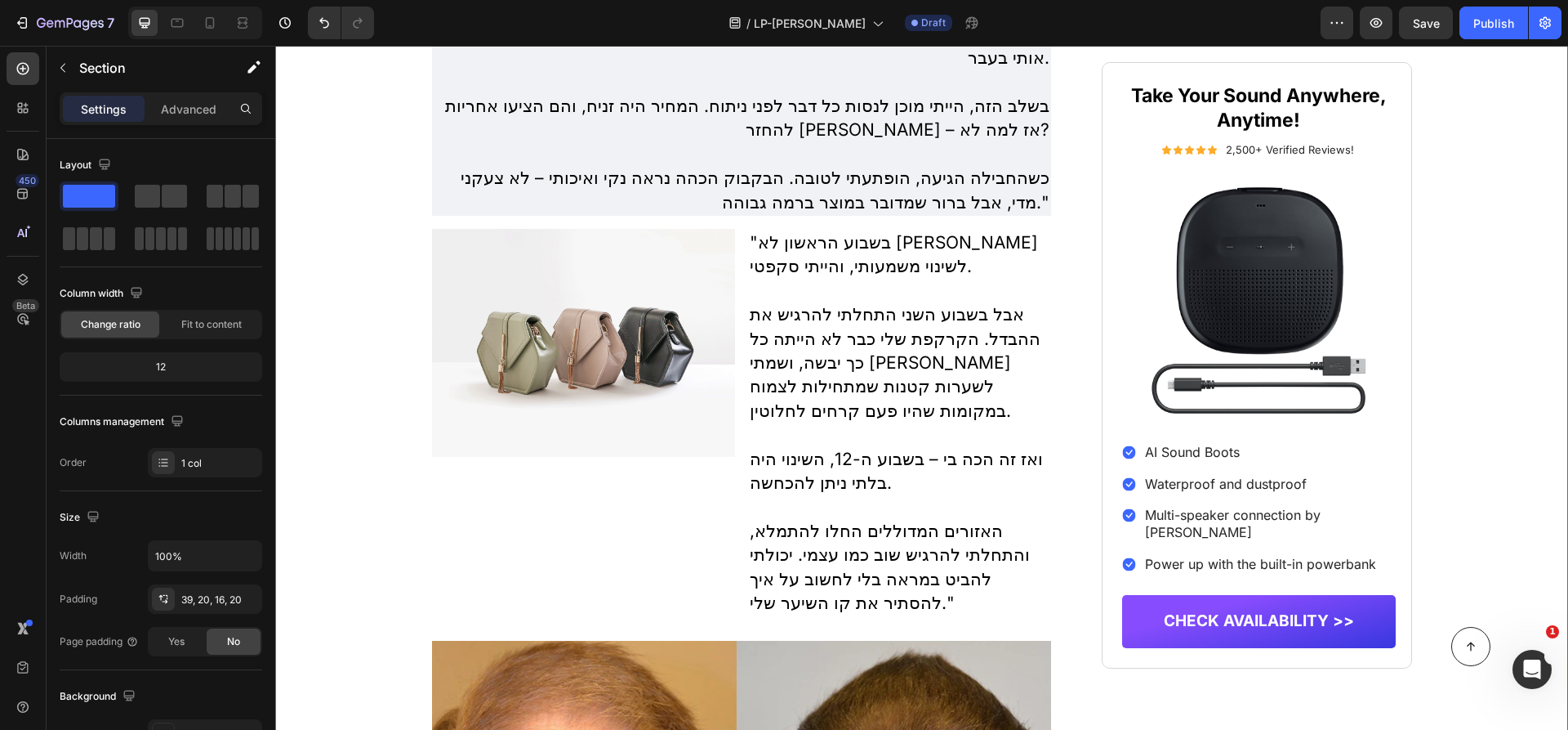
click at [463, 332] on img at bounding box center [584, 343] width 303 height 228
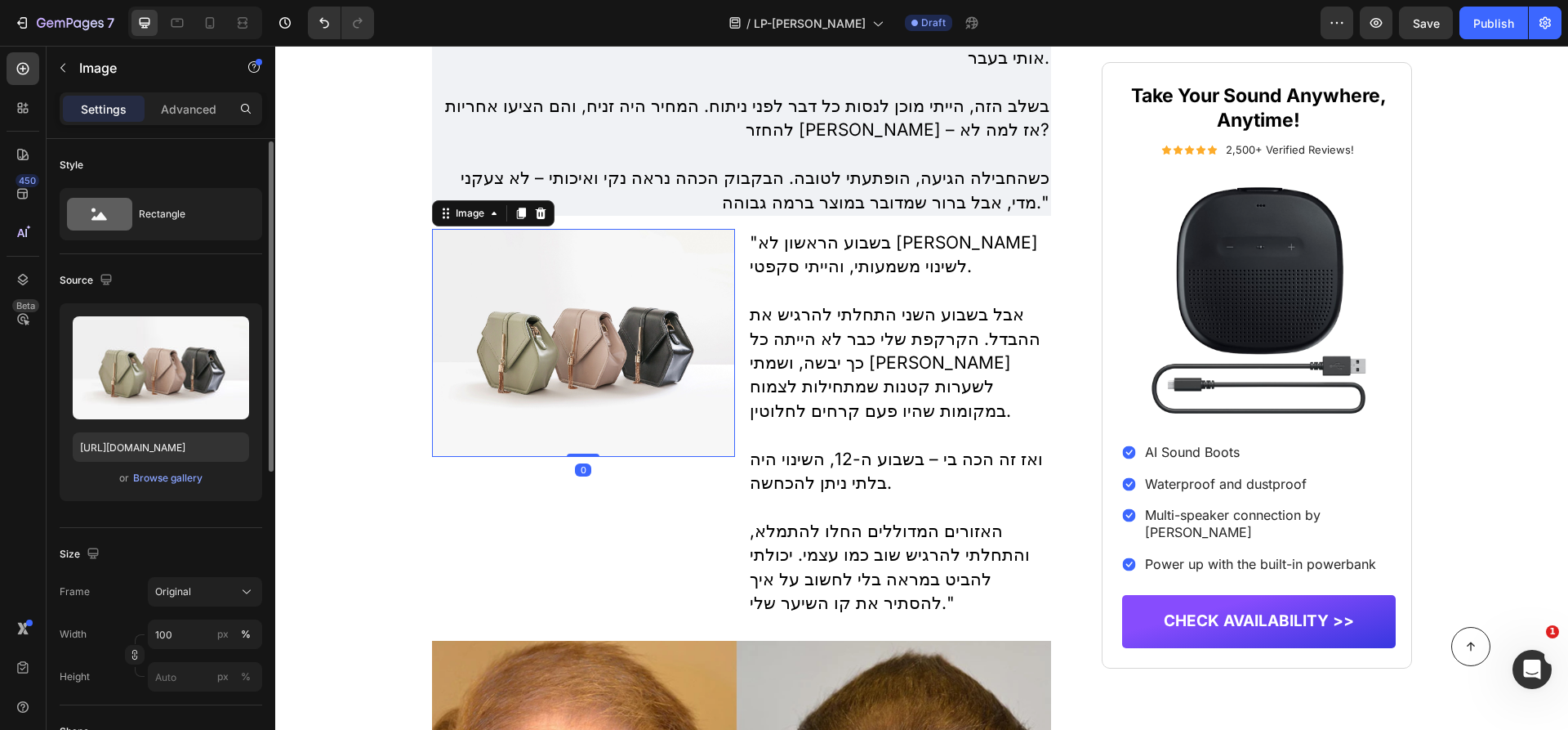
scroll to position [57, 0]
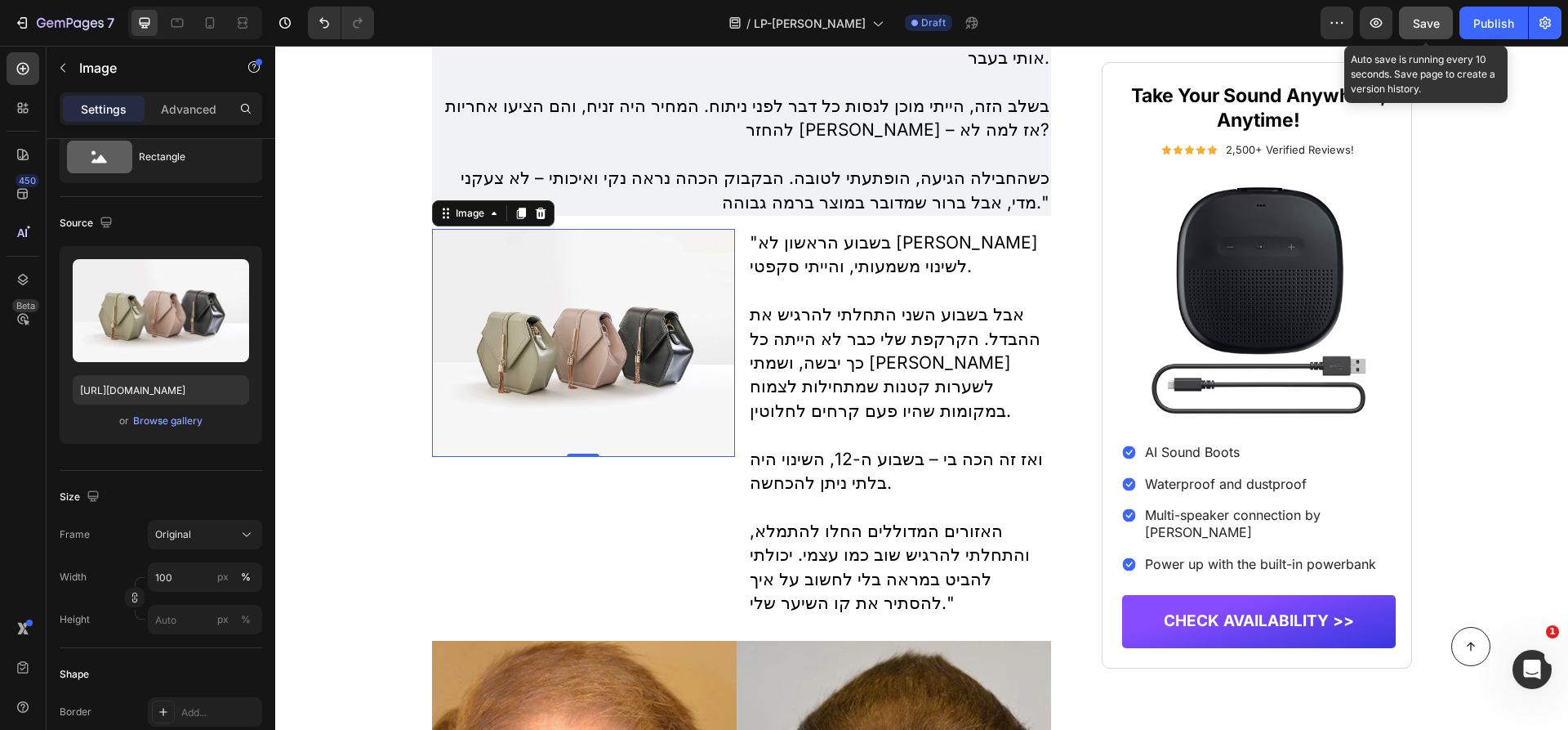
click at [1425, 32] on button "Save" at bounding box center [1425, 22] width 53 height 33
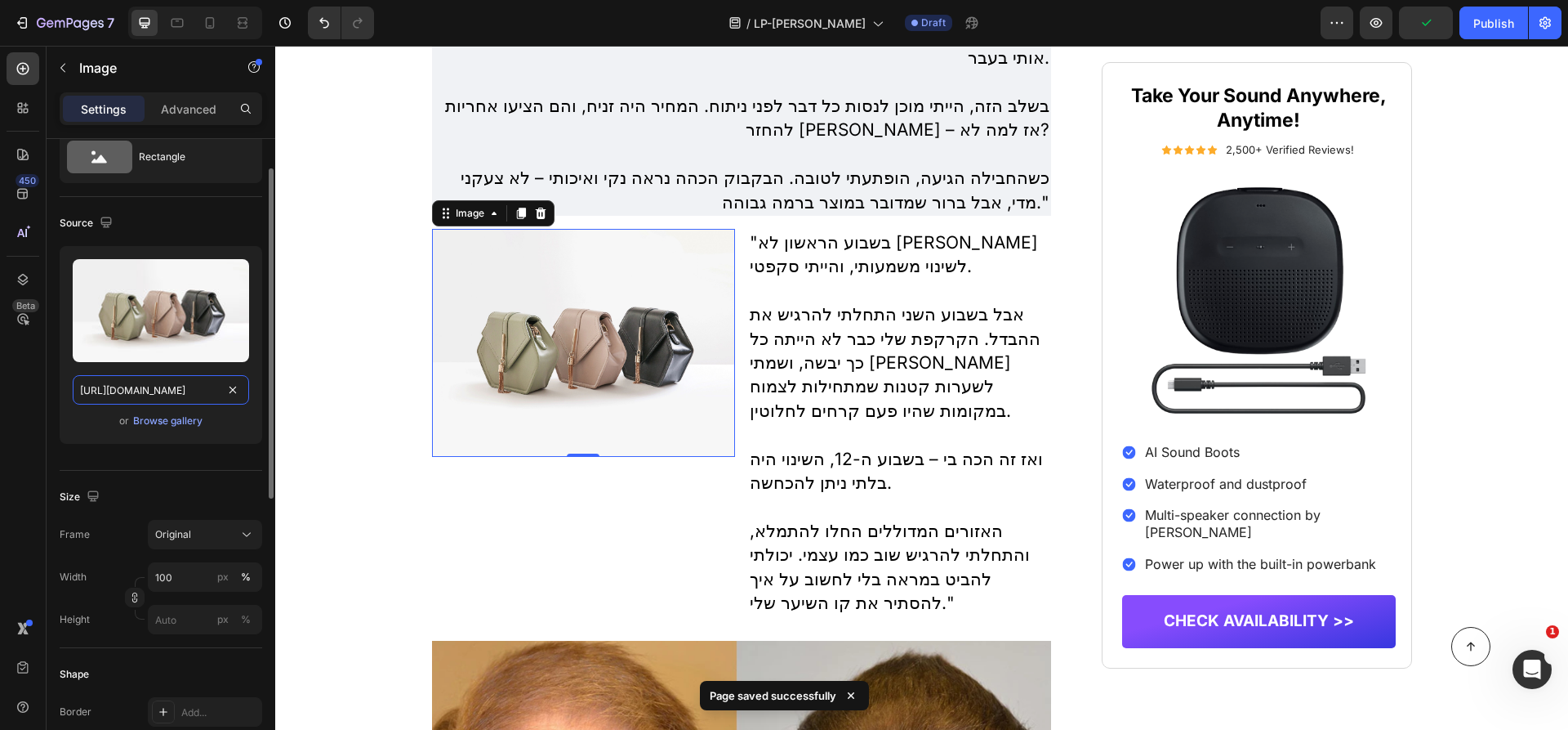
click at [171, 393] on input "https://cdn.shopify.com/s/files/1/2005/9307/files/image_demo.jpg" at bounding box center [161, 390] width 176 height 29
paste input "img.funnelish.com/49883/709701/1738621110-1738151548-HairBoost%20helps%20with%2…"
type input "https://img.funnelish.com/49883/709701/1738621110-1738151548-HairBoost%20helps%…"
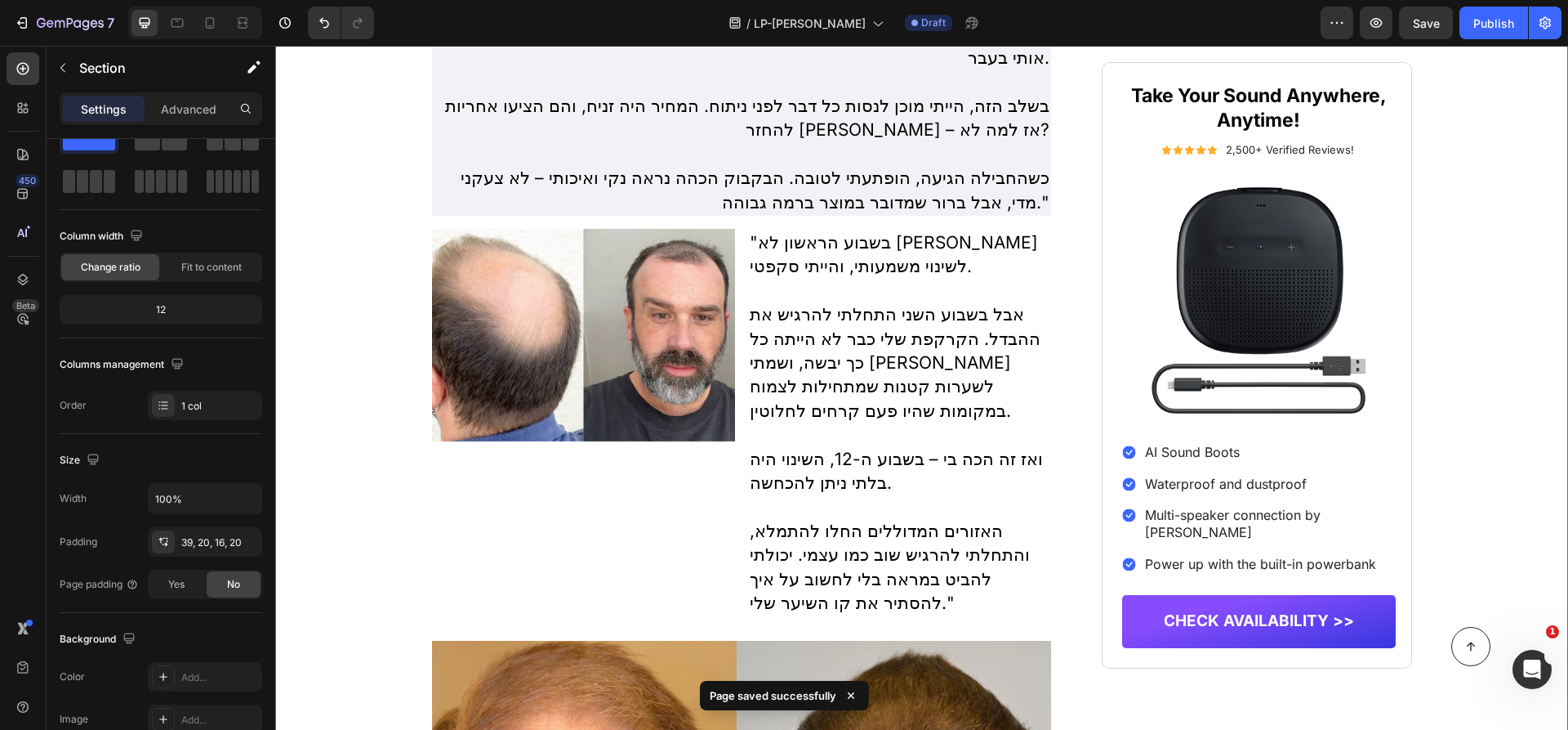
scroll to position [0, 0]
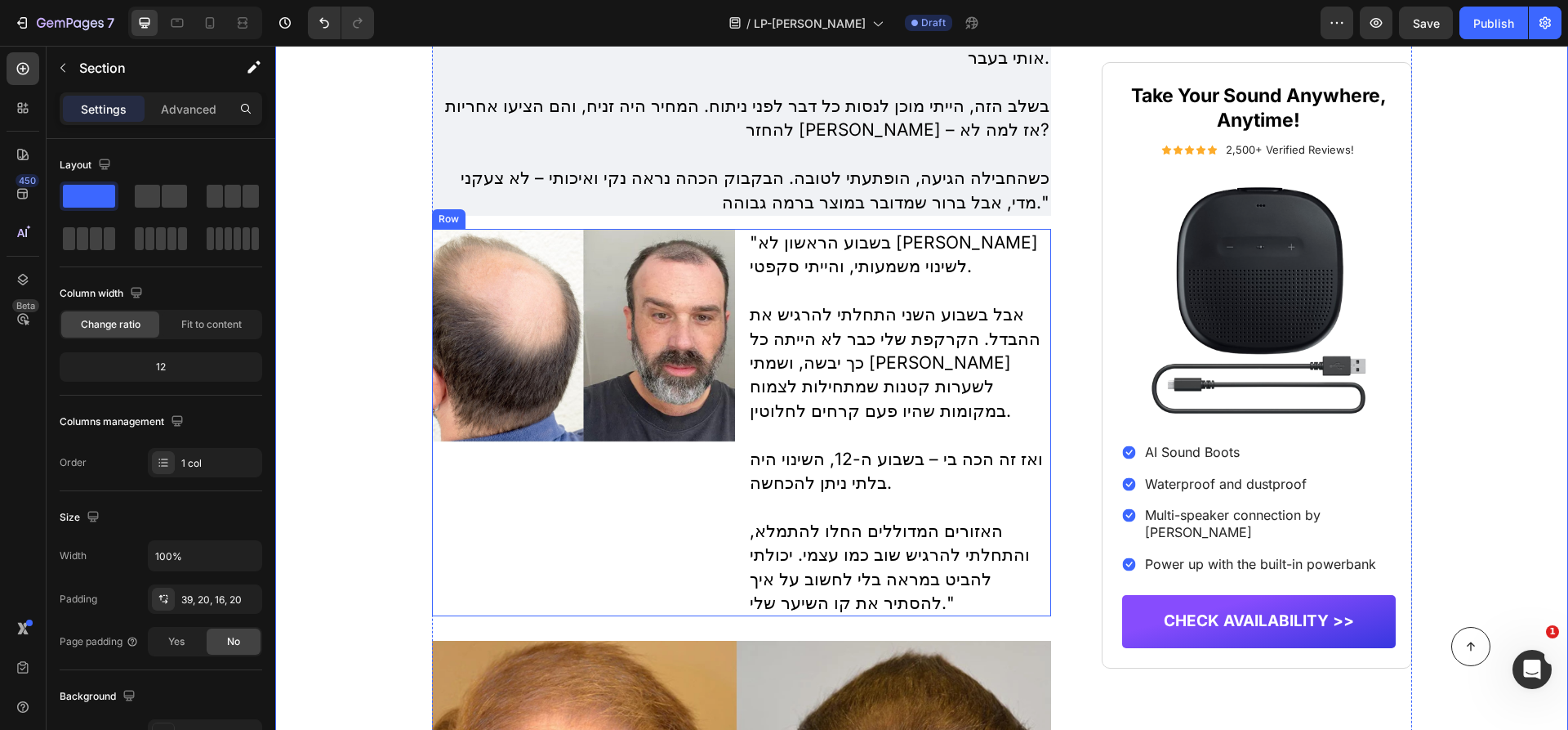
click at [688, 384] on img at bounding box center [584, 335] width 303 height 213
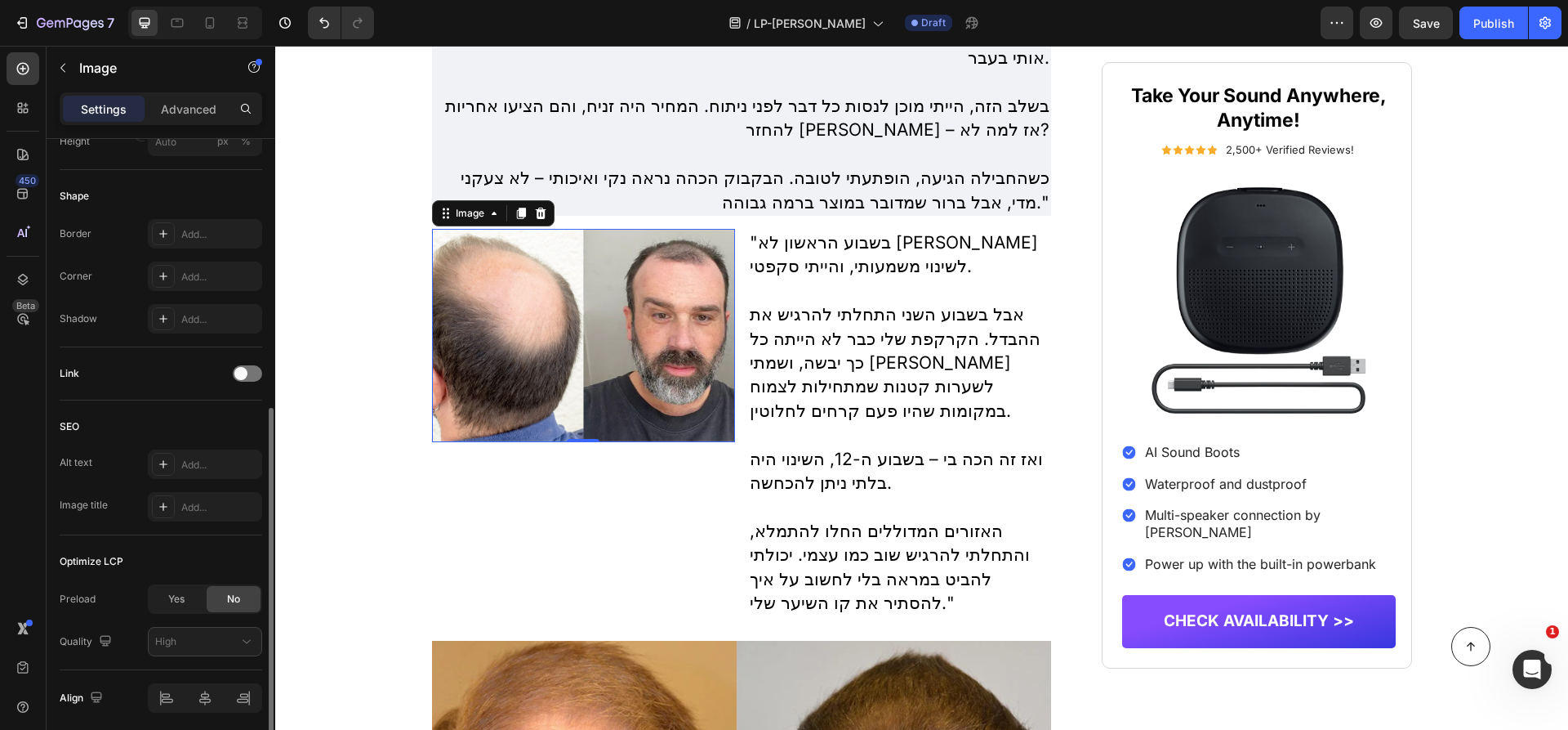
scroll to position [531, 0]
click at [625, 188] on p "כשהחבילה הגיעה, הופתעתי לטובה. הבקבוק הכהה נראה נקי ואיכותי – לא צעקני מדי, אבל…" at bounding box center [742, 190] width 617 height 48
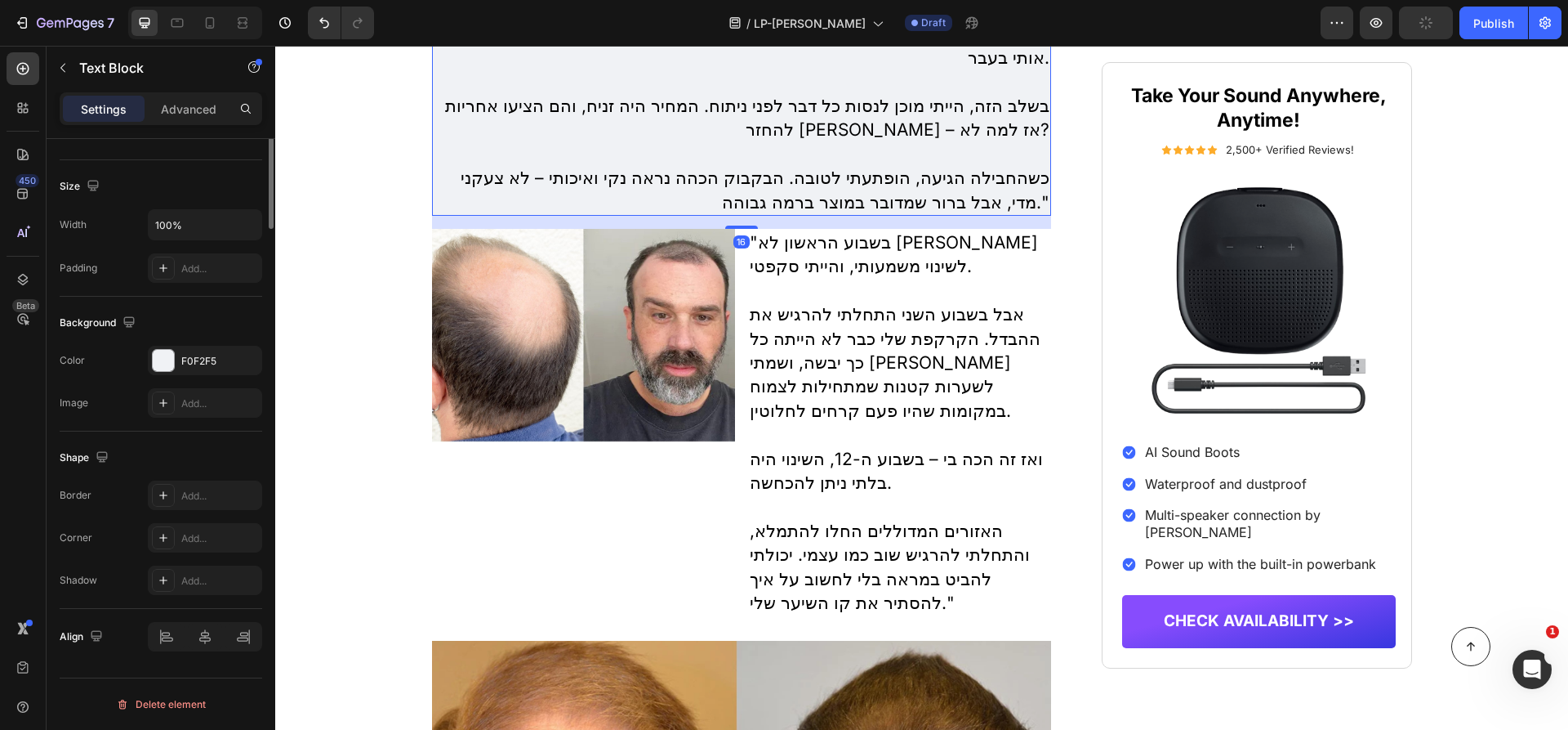
scroll to position [0, 0]
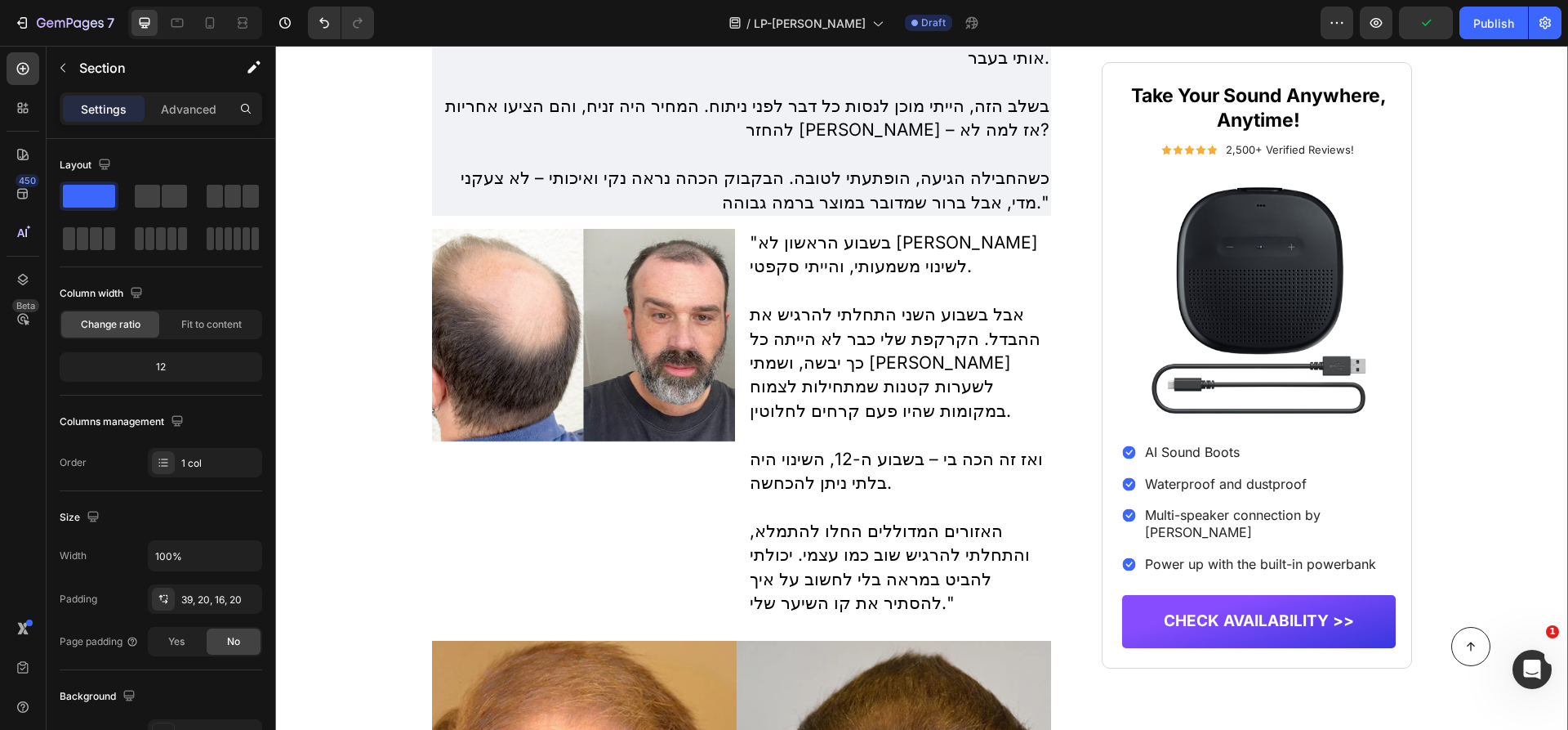
click at [604, 301] on img at bounding box center [584, 335] width 303 height 213
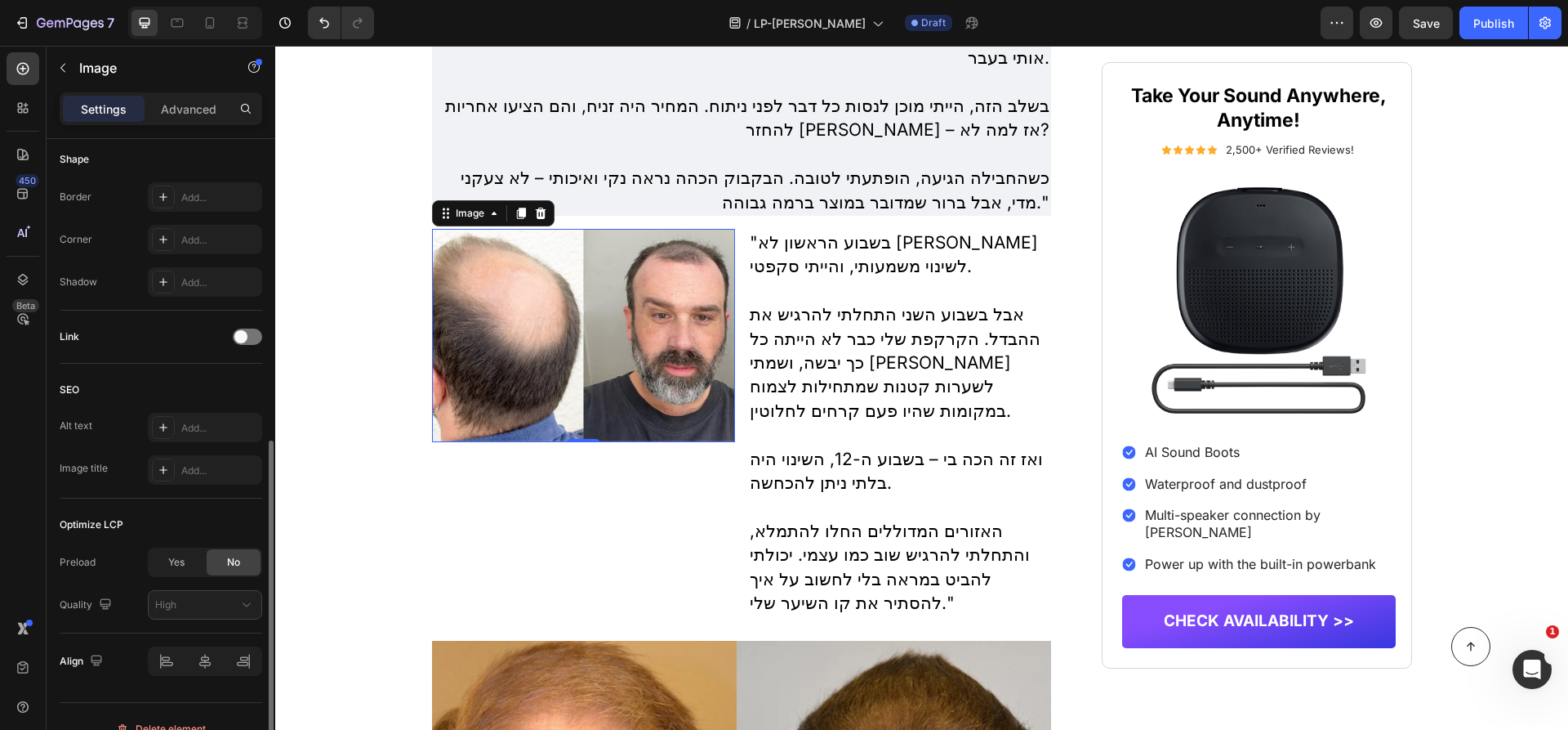
scroll to position [545, 0]
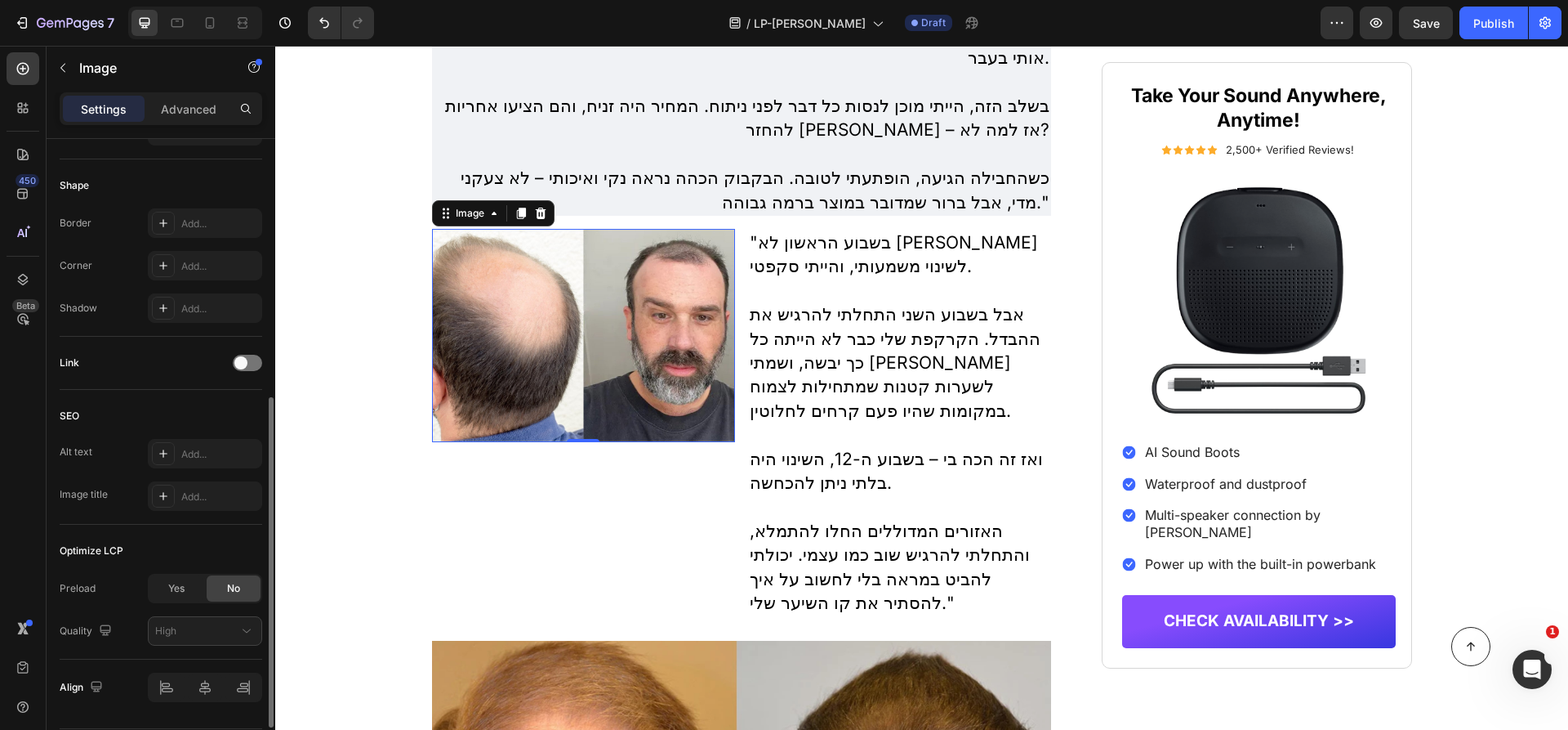
click at [208, 267] on div "Border Add... Corner Add... Shadow Add..." at bounding box center [160, 266] width 202 height 114
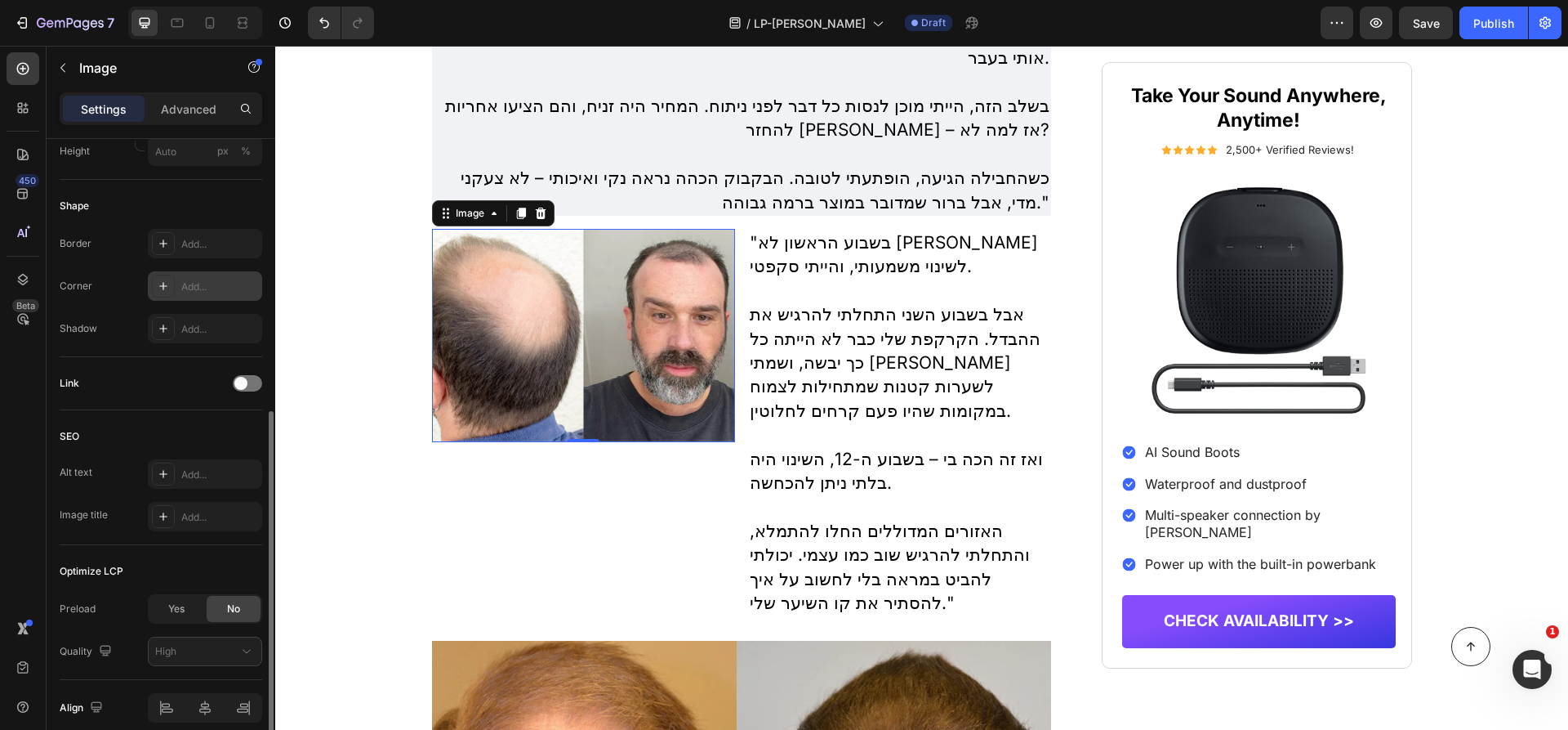
click at [208, 297] on div "Add..." at bounding box center [205, 285] width 114 height 29
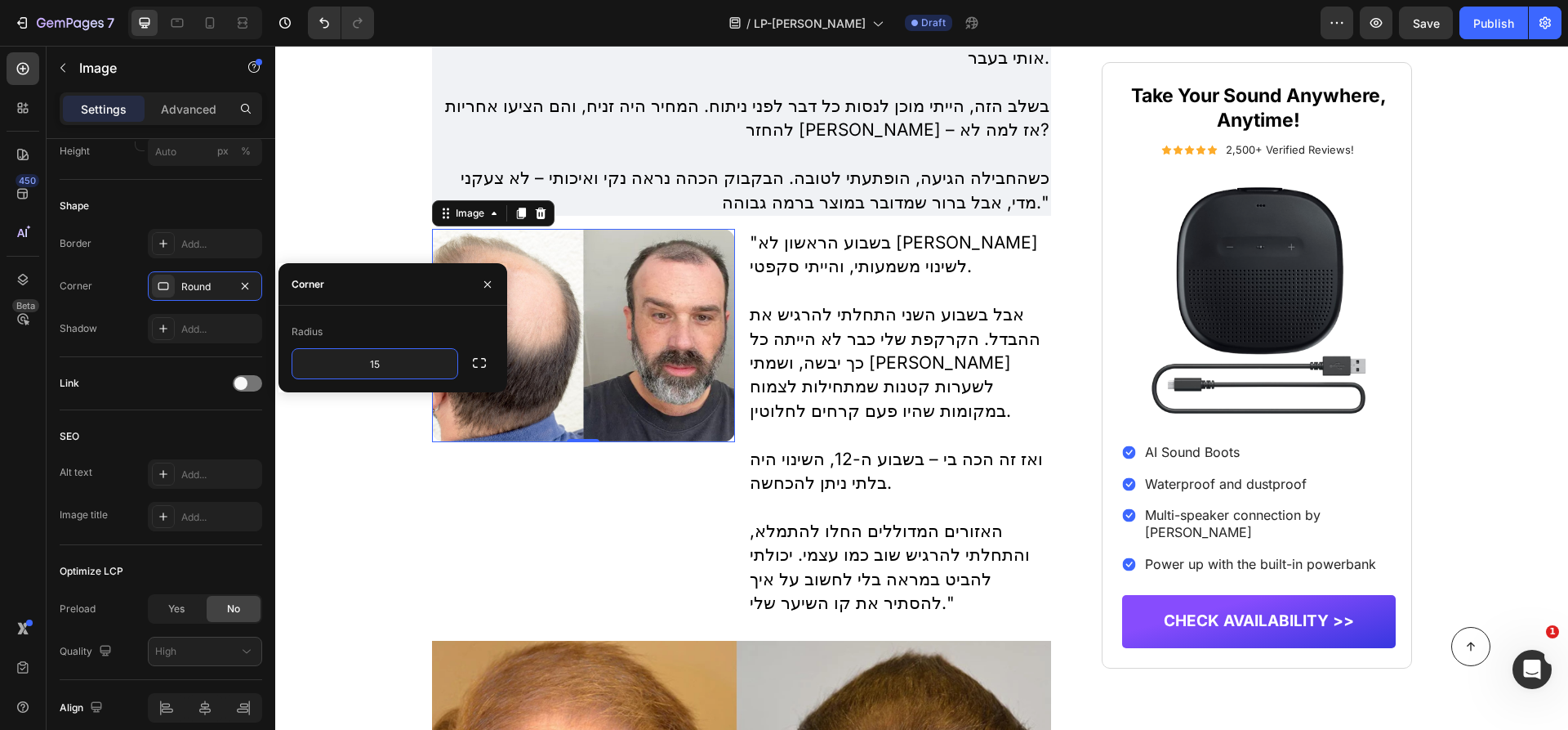
type input "15"
click at [486, 284] on icon "button" at bounding box center [487, 283] width 6 height 6
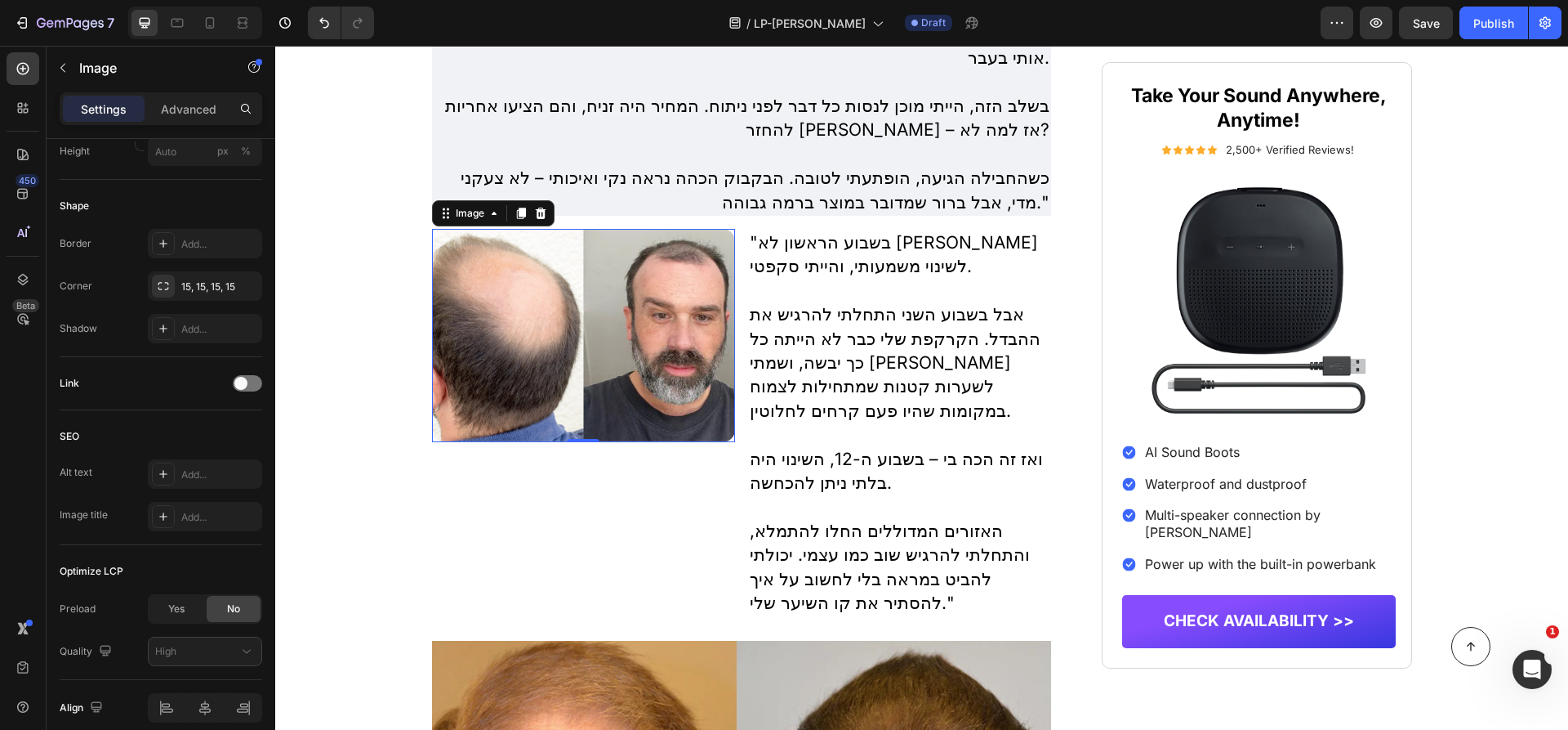
click at [502, 318] on img at bounding box center [584, 335] width 303 height 213
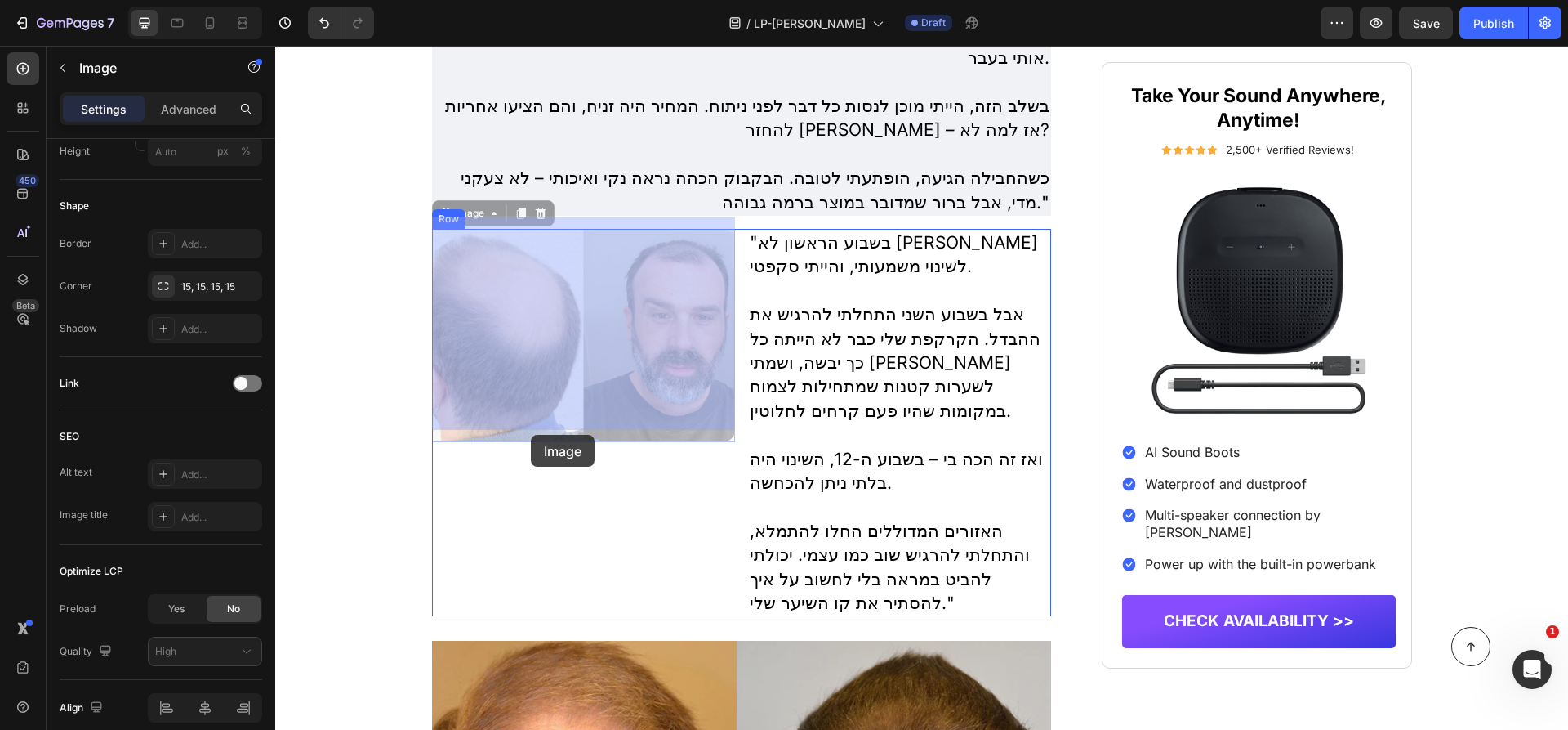
drag, startPoint x: 526, startPoint y: 310, endPoint x: 530, endPoint y: 432, distance: 122.1
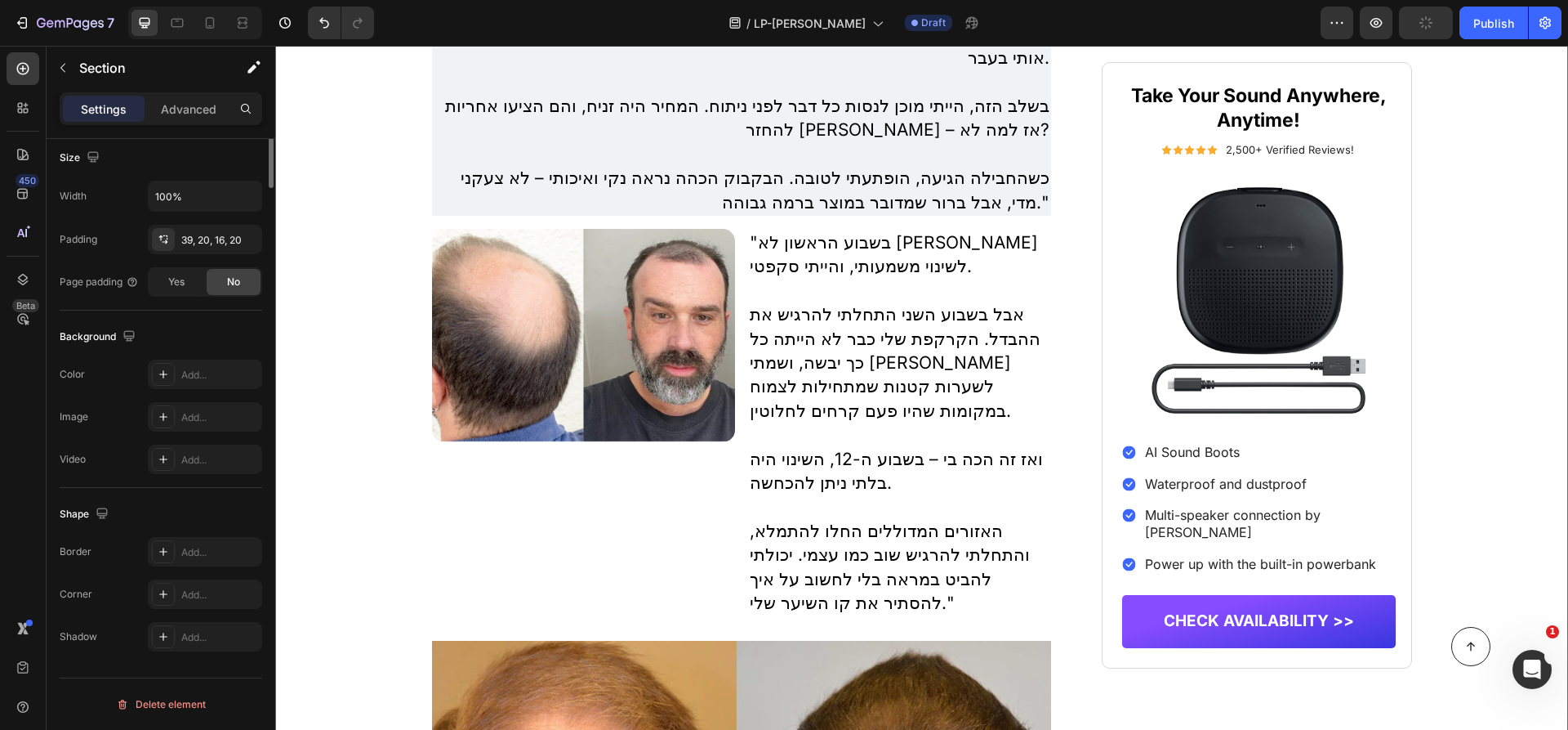
scroll to position [0, 0]
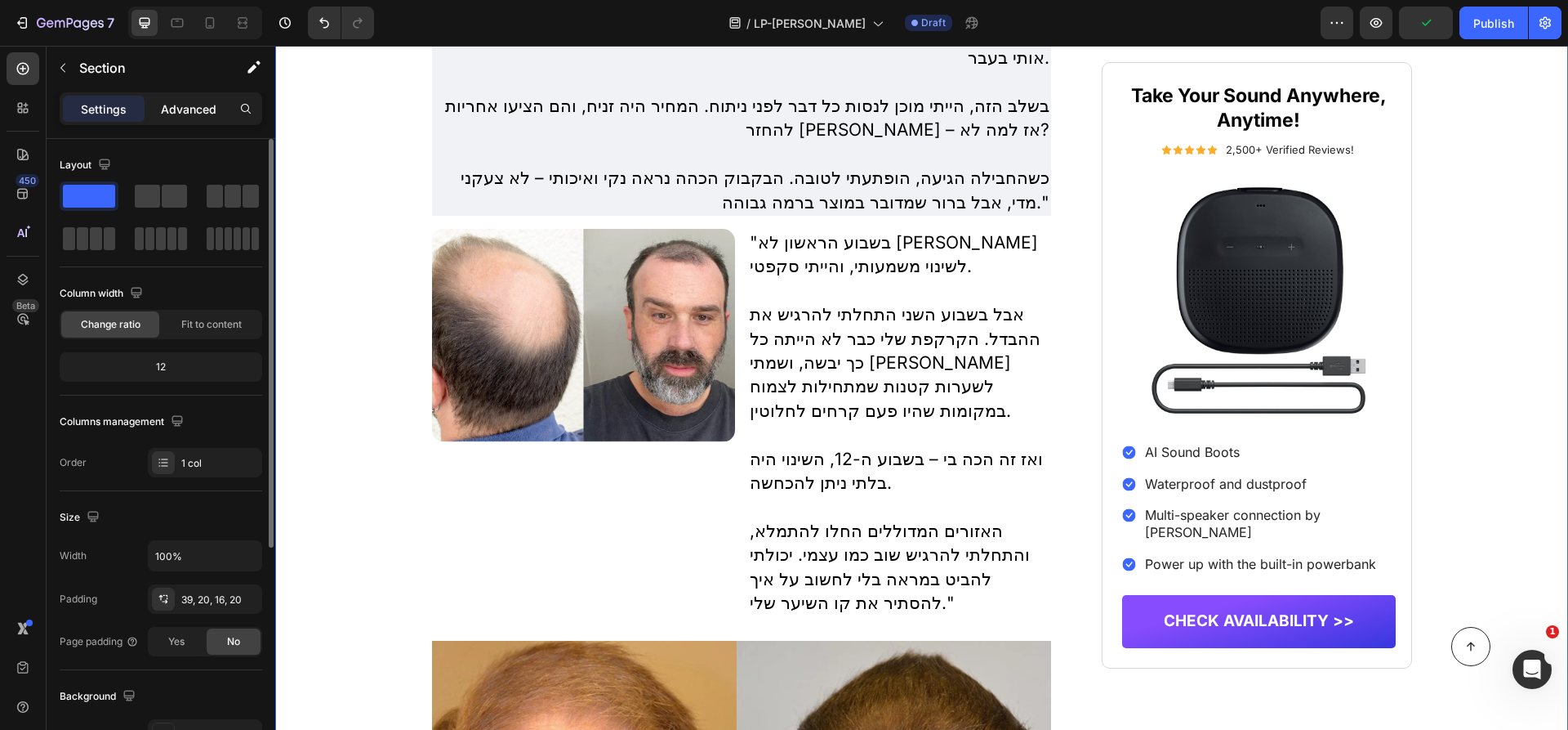
click at [199, 101] on p "Advanced" at bounding box center [189, 109] width 55 height 17
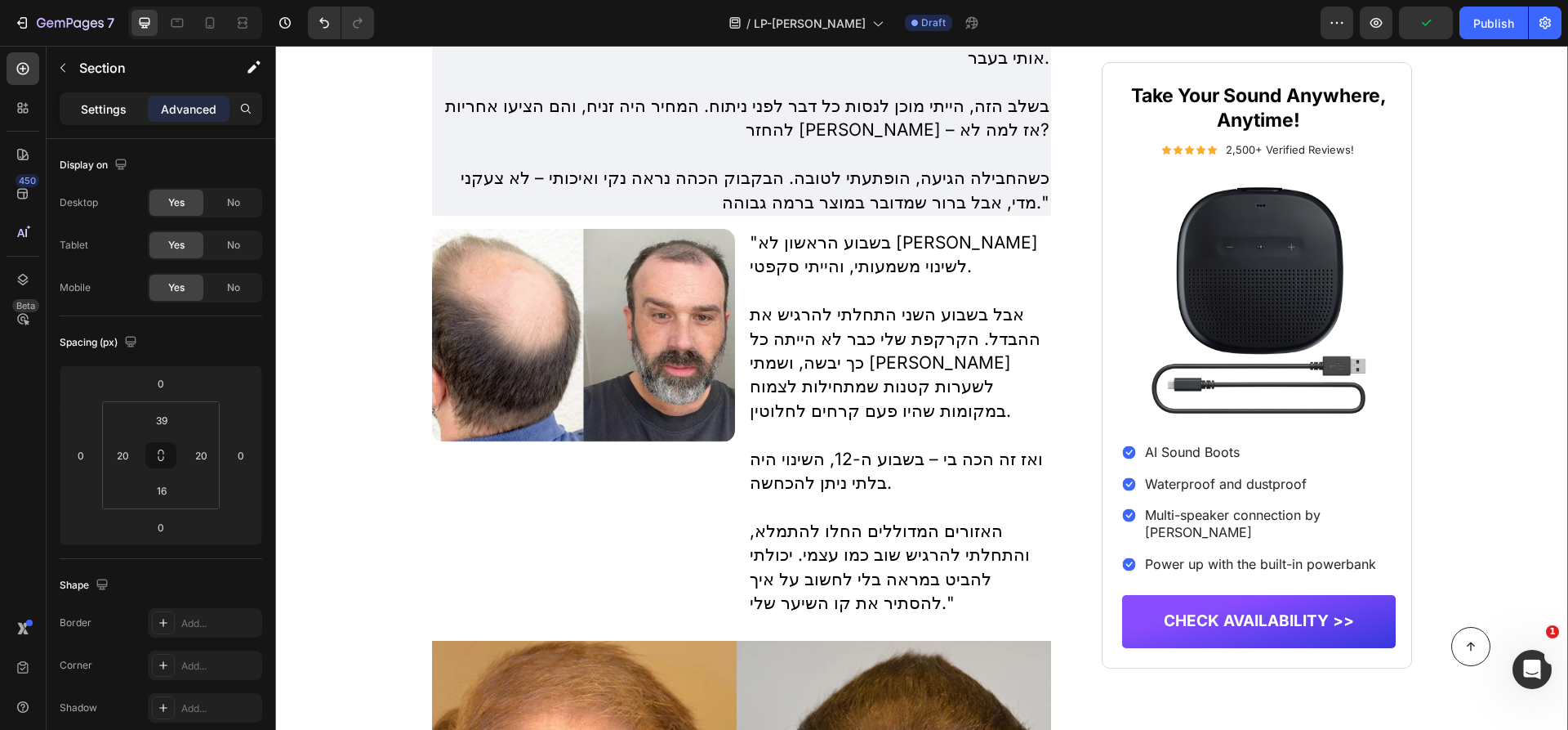
click at [102, 104] on p "Settings" at bounding box center [103, 109] width 45 height 17
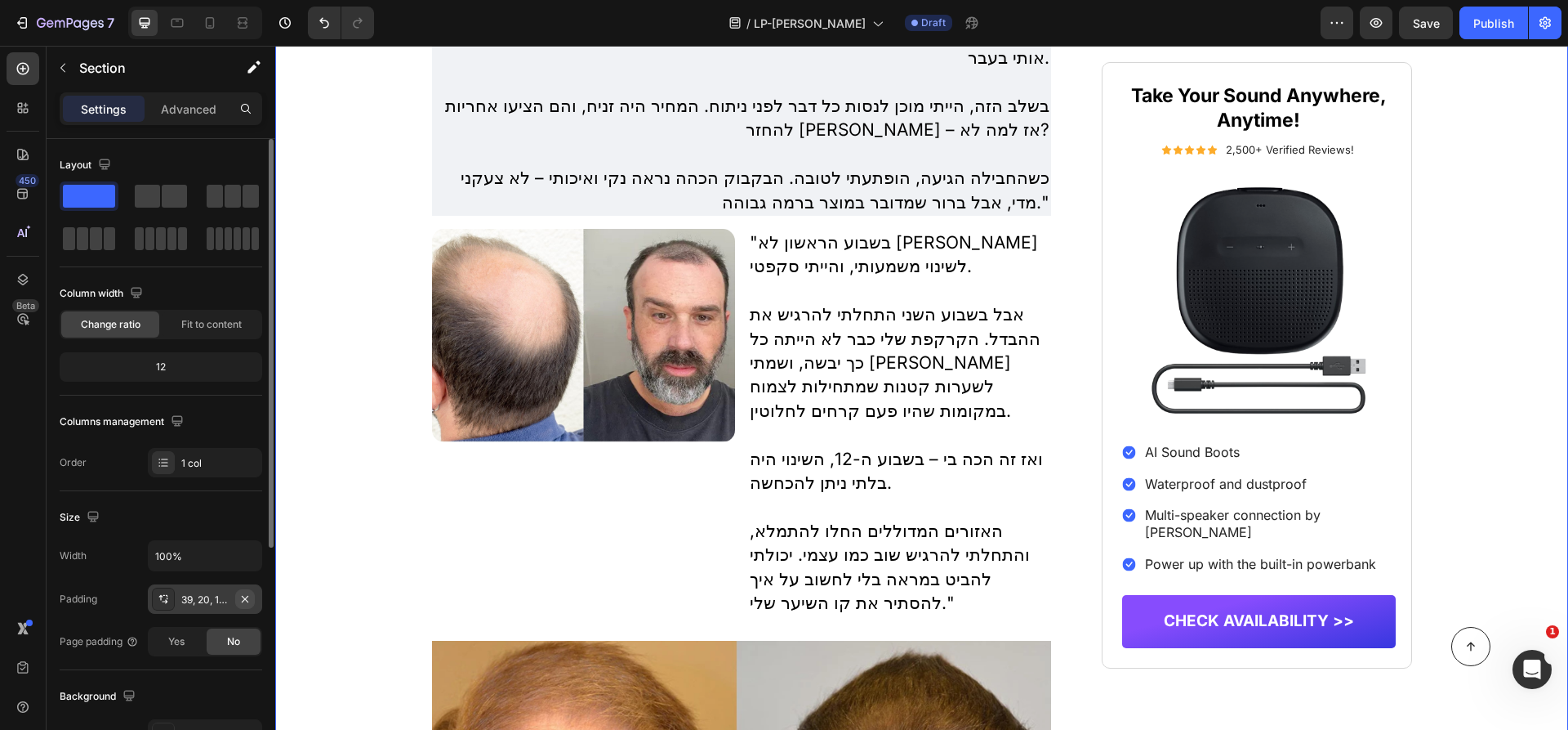
click at [243, 598] on icon "button" at bounding box center [245, 599] width 13 height 13
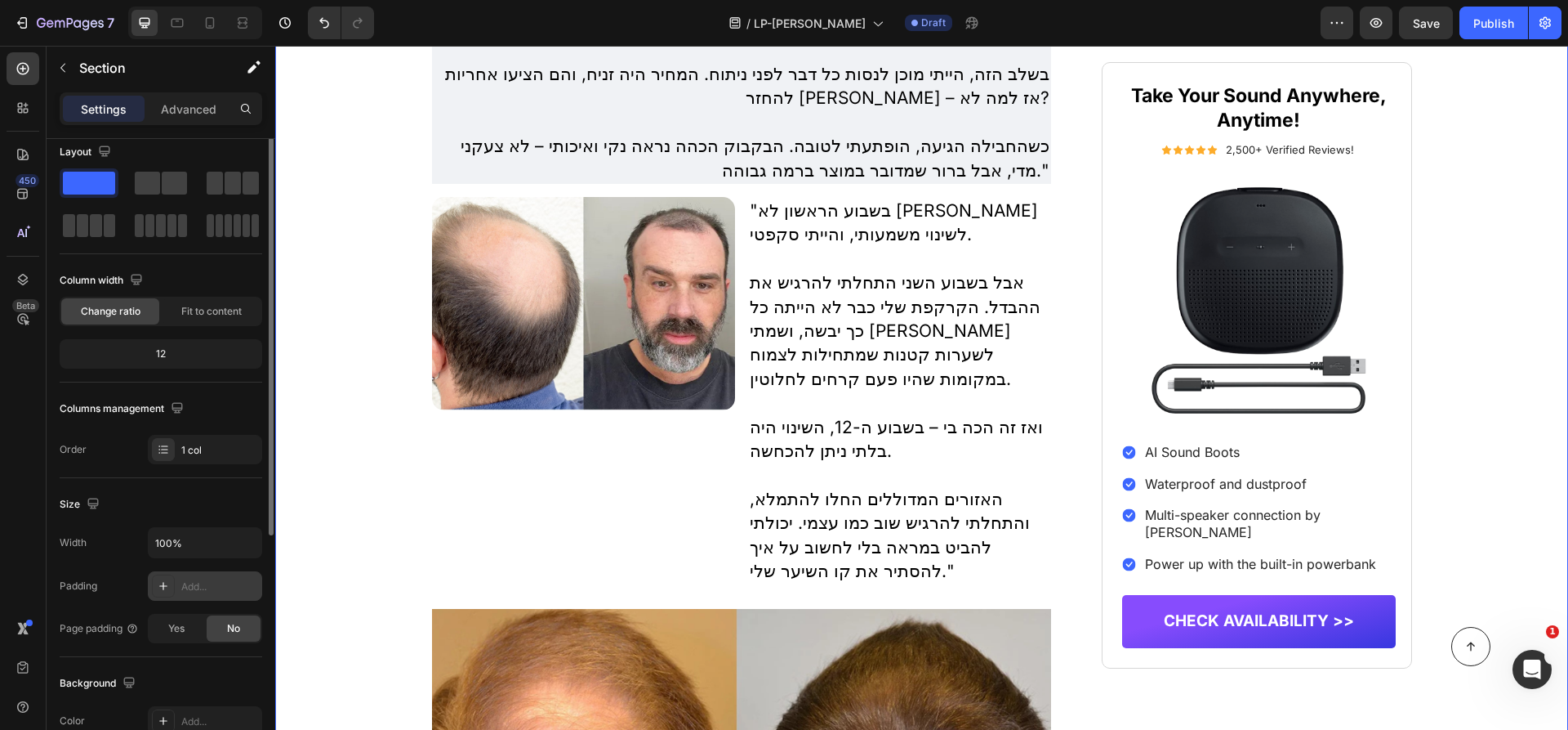
scroll to position [14, 0]
click at [492, 340] on img at bounding box center [584, 303] width 303 height 213
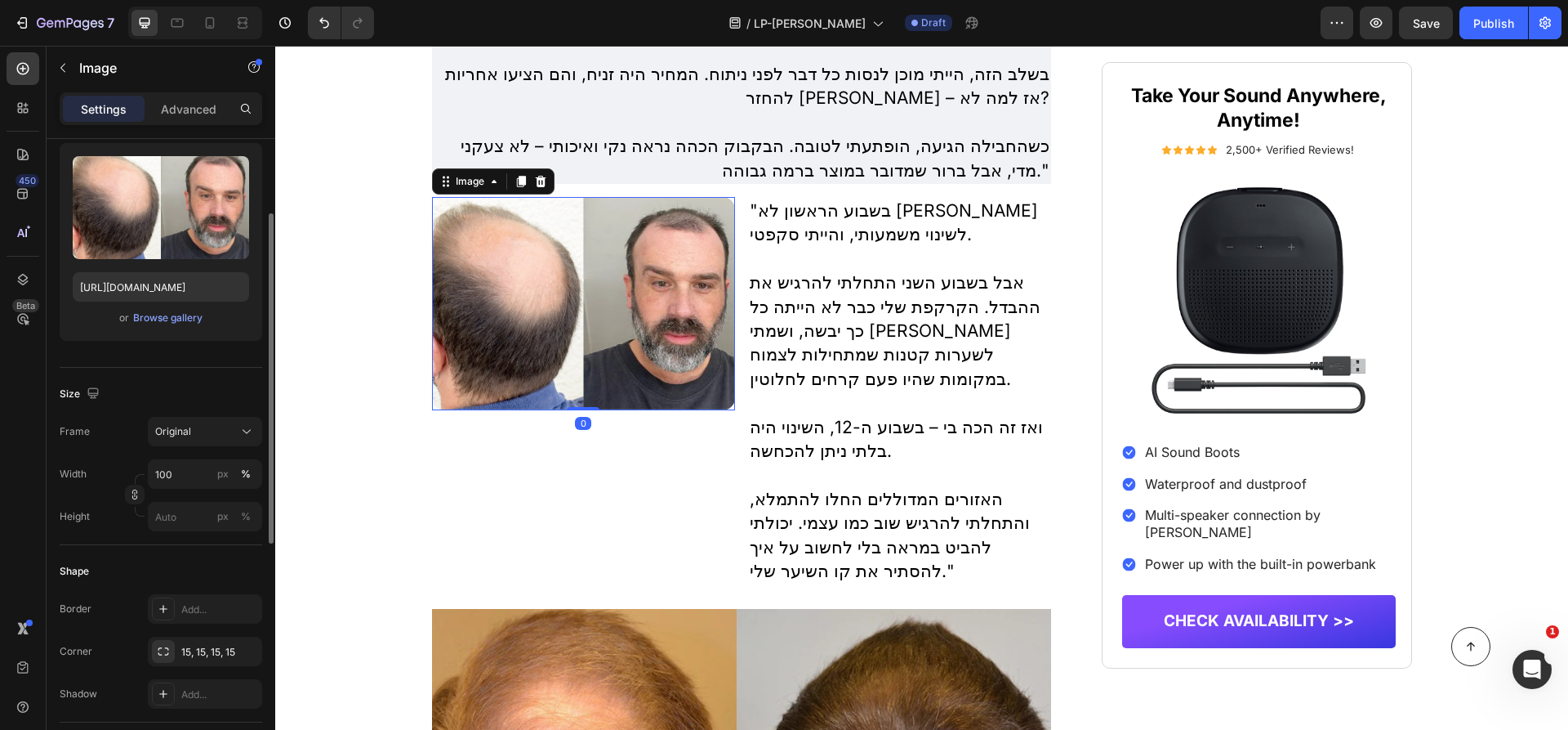
scroll to position [185, 0]
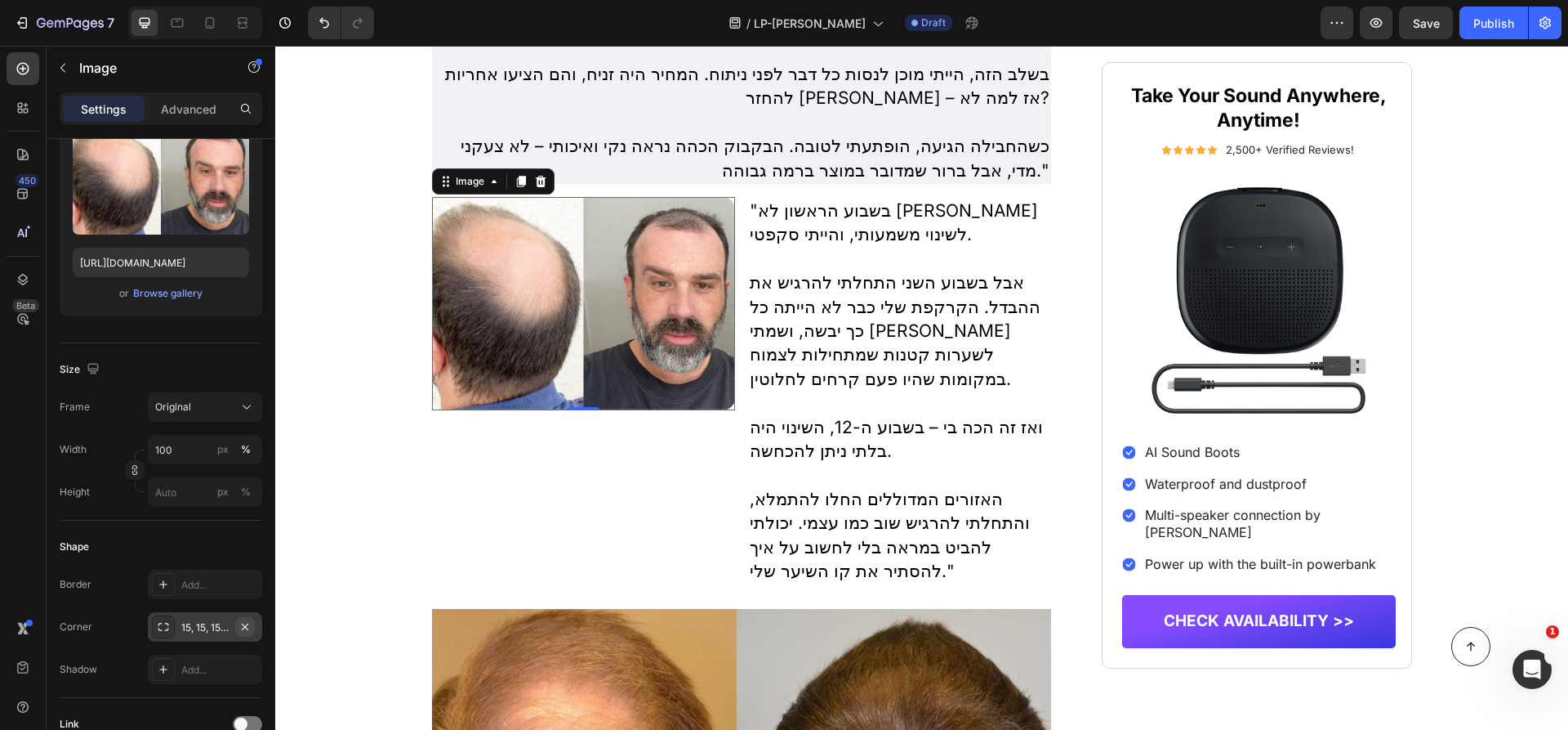
click at [250, 626] on icon "button" at bounding box center [245, 627] width 13 height 13
click at [180, 102] on p "Advanced" at bounding box center [189, 109] width 55 height 17
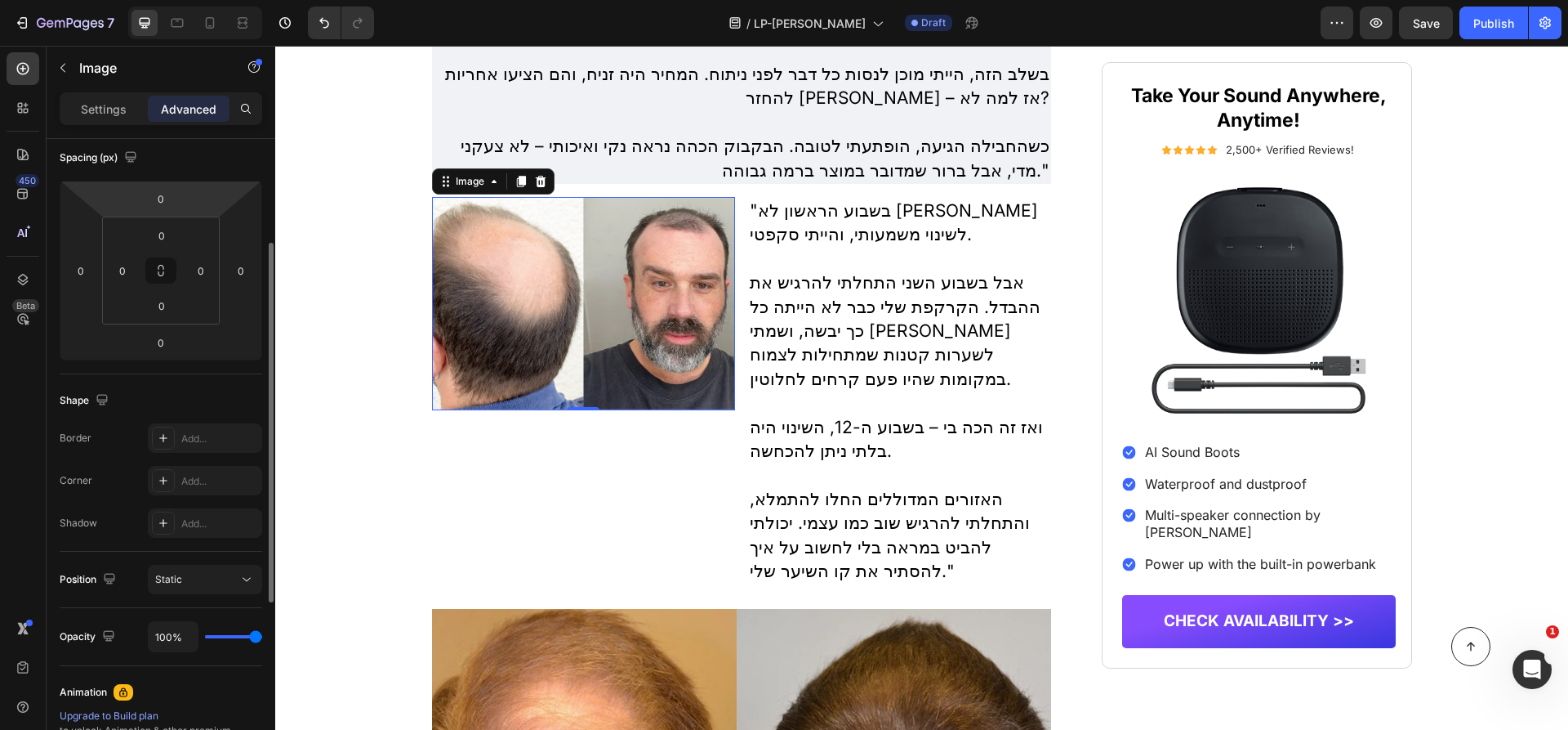
click at [164, 203] on input "0" at bounding box center [160, 198] width 33 height 24
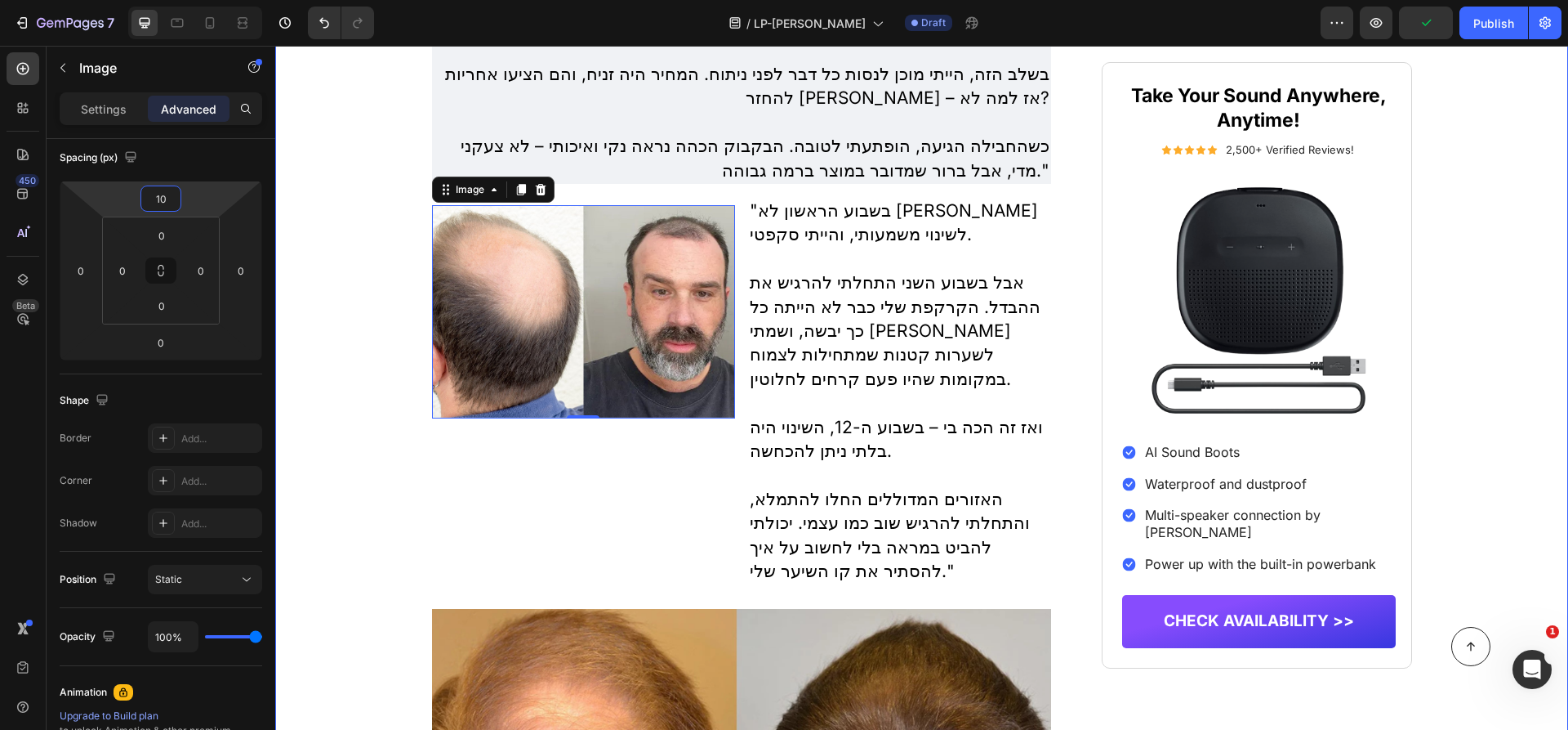
type input "100"
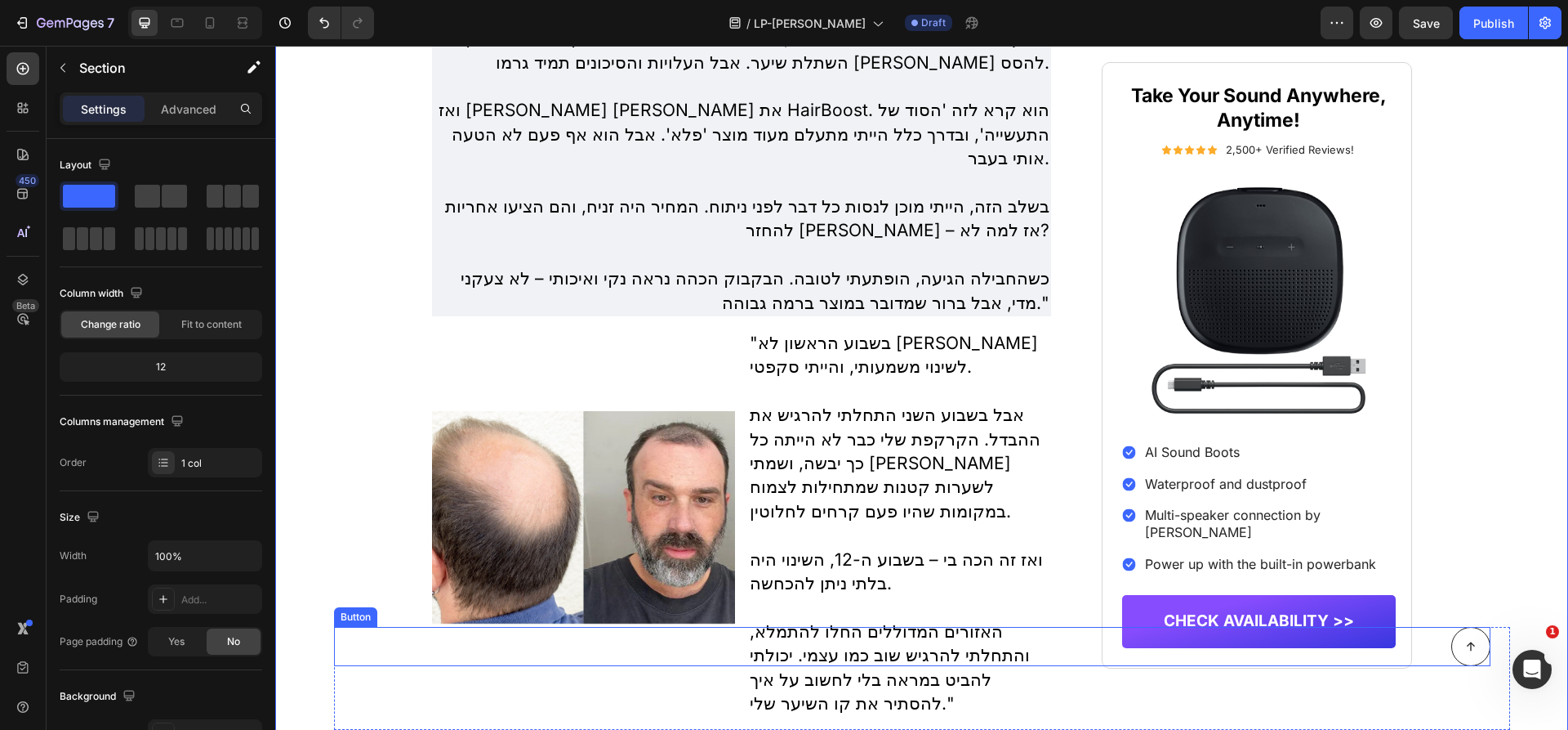
scroll to position [3314, 0]
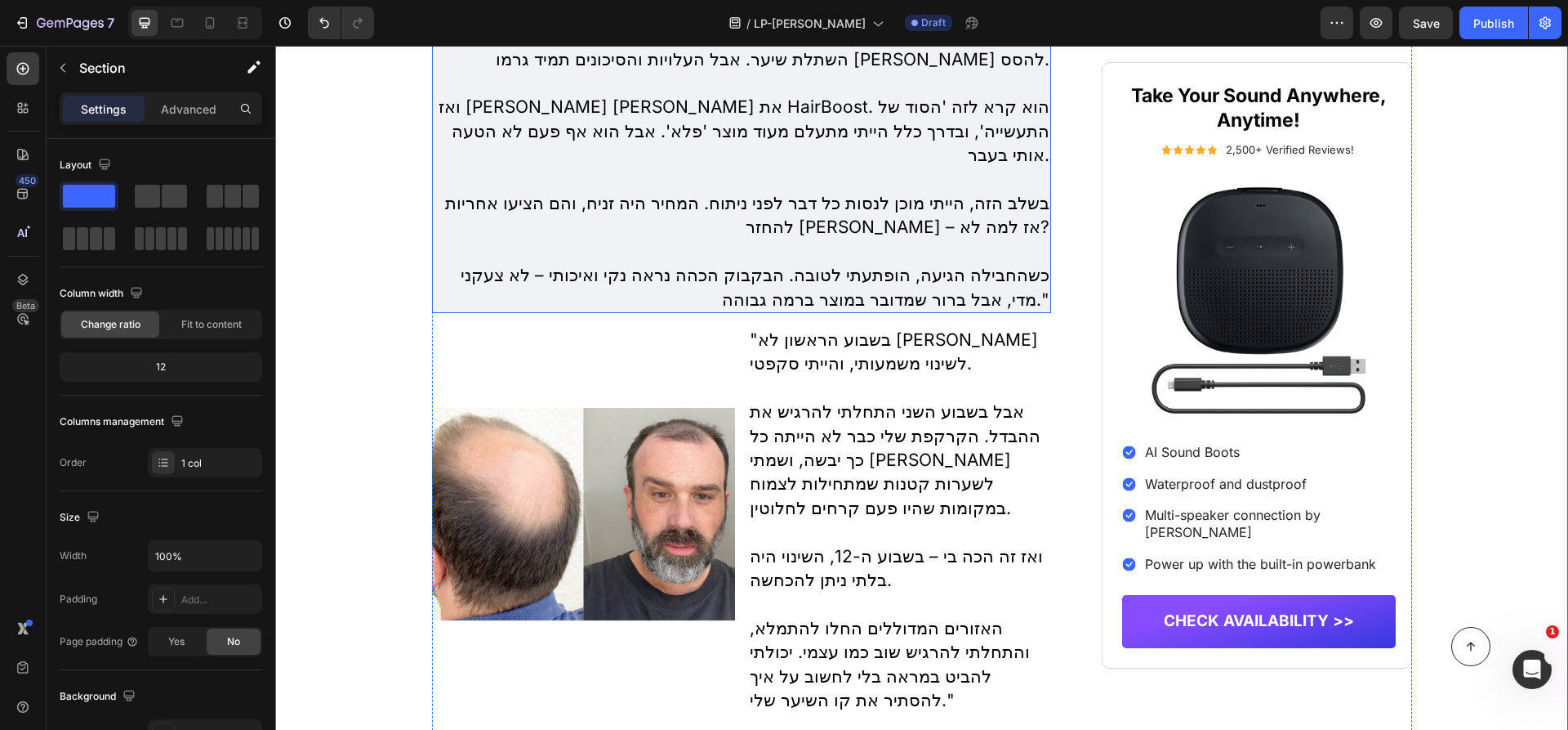
click at [711, 220] on p "בשלב הזה, הייתי מוכן לנסות כל דבר לפני ניתוח. המחיר היה זניח, והם הציעו אחריות …" at bounding box center [742, 215] width 617 height 48
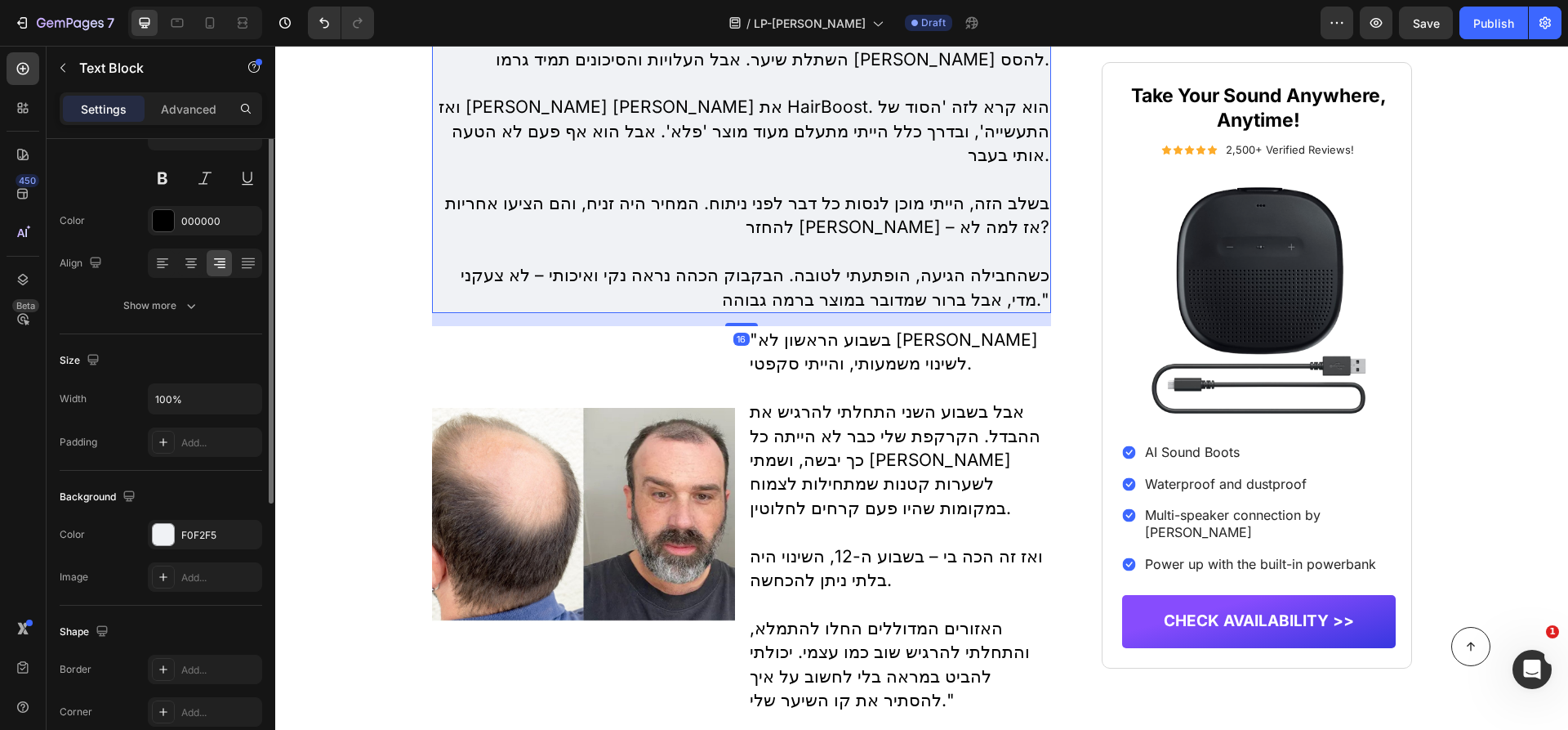
scroll to position [201, 0]
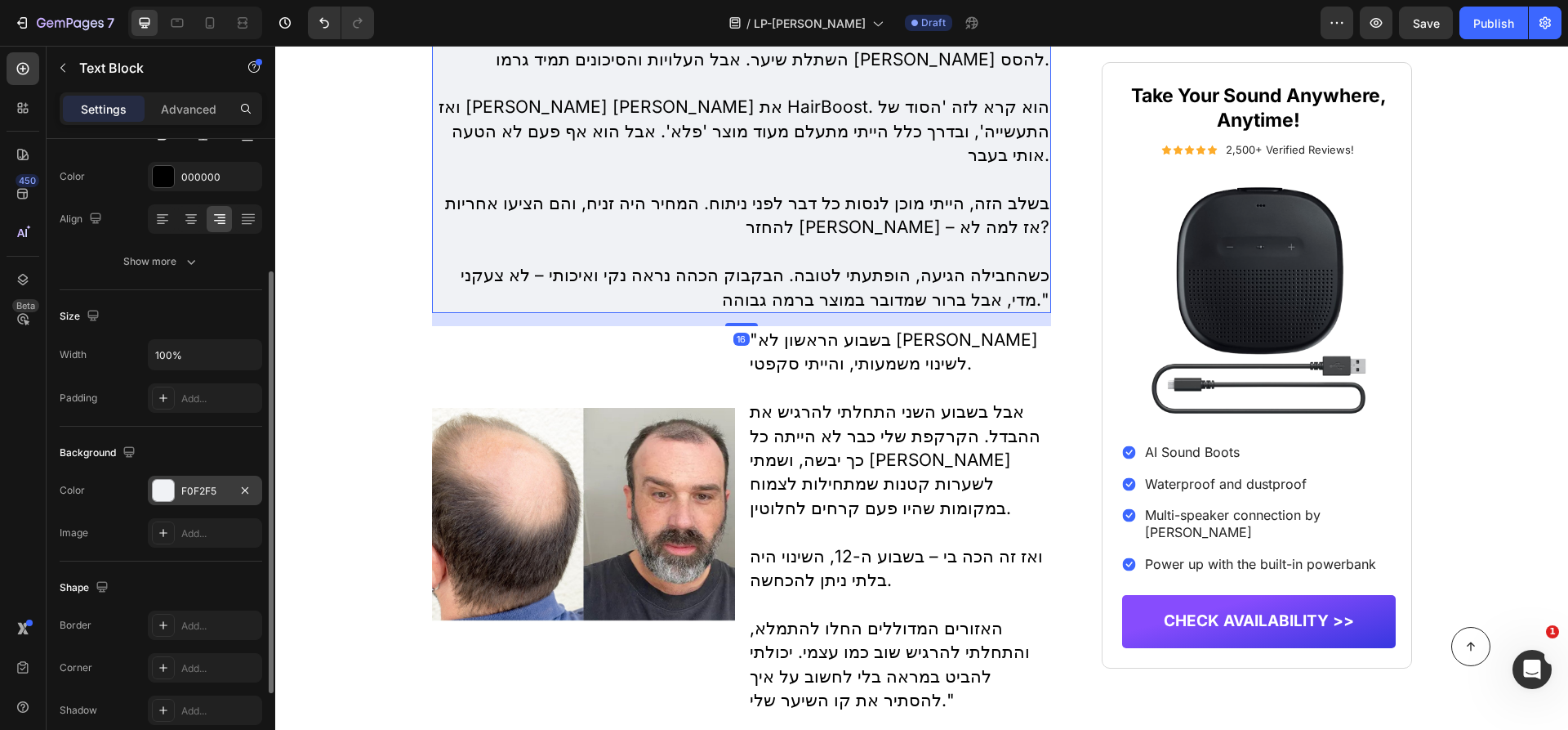
click at [197, 488] on div "F0F2F5" at bounding box center [204, 491] width 47 height 14
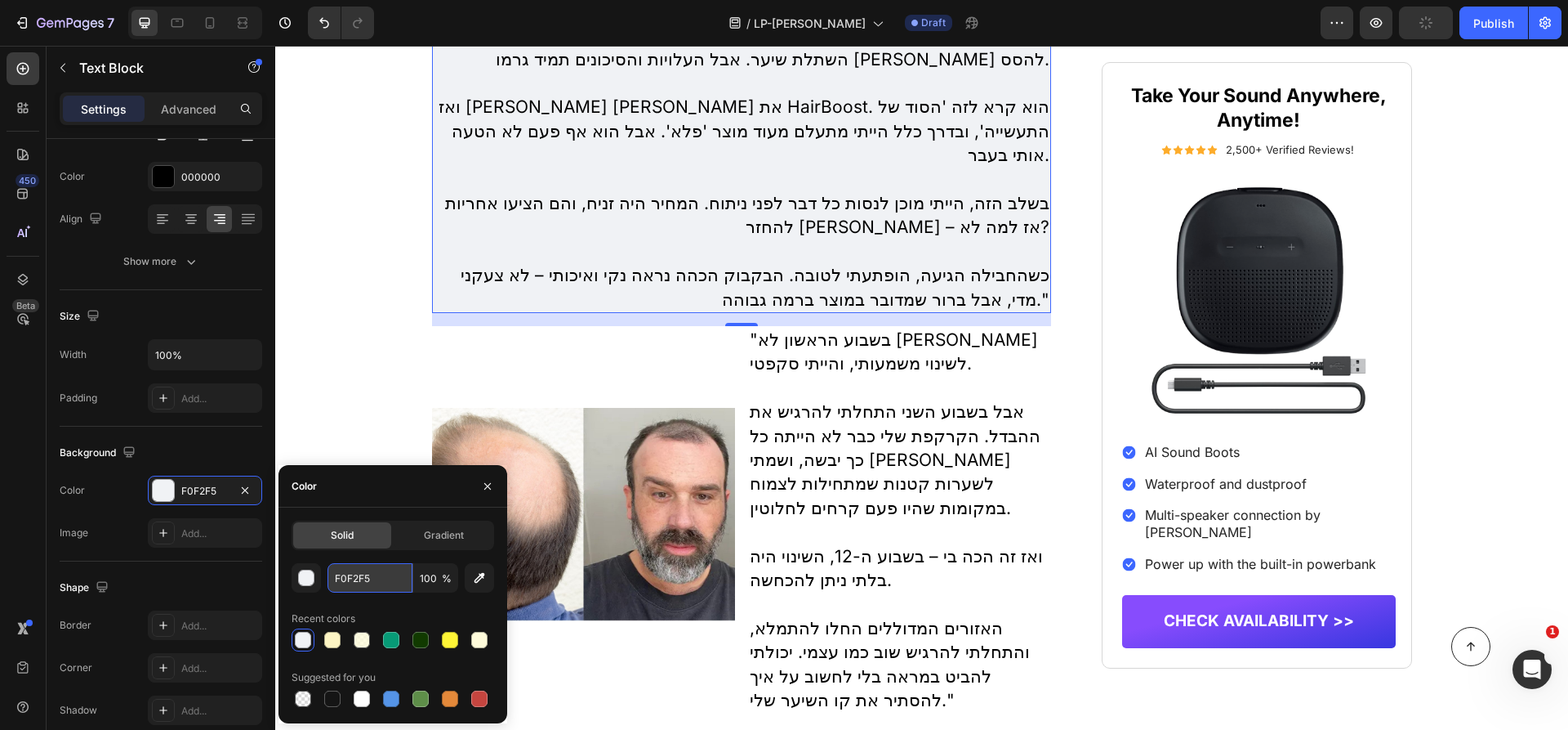
click at [381, 583] on input "F0F2F5" at bounding box center [370, 578] width 85 height 29
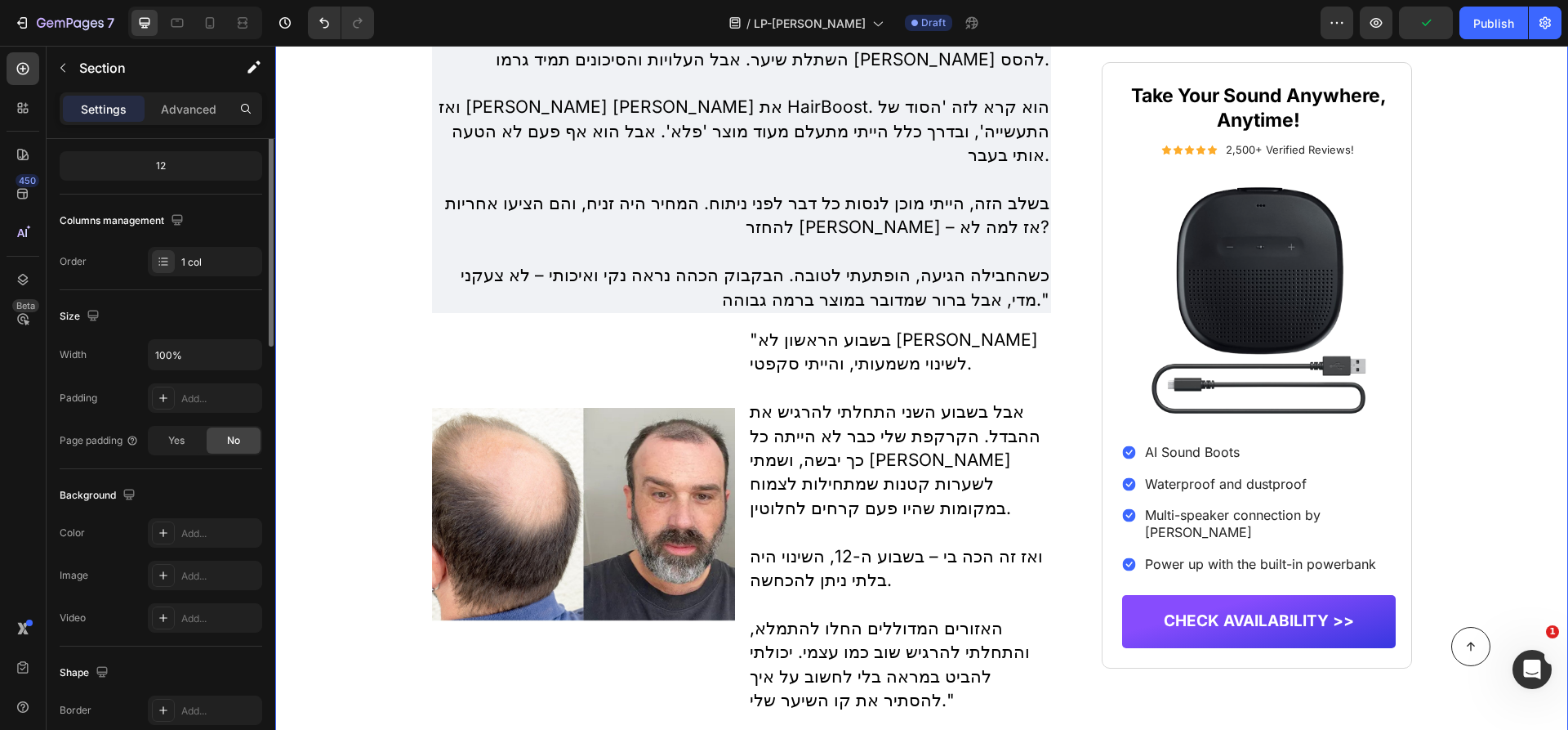
scroll to position [0, 0]
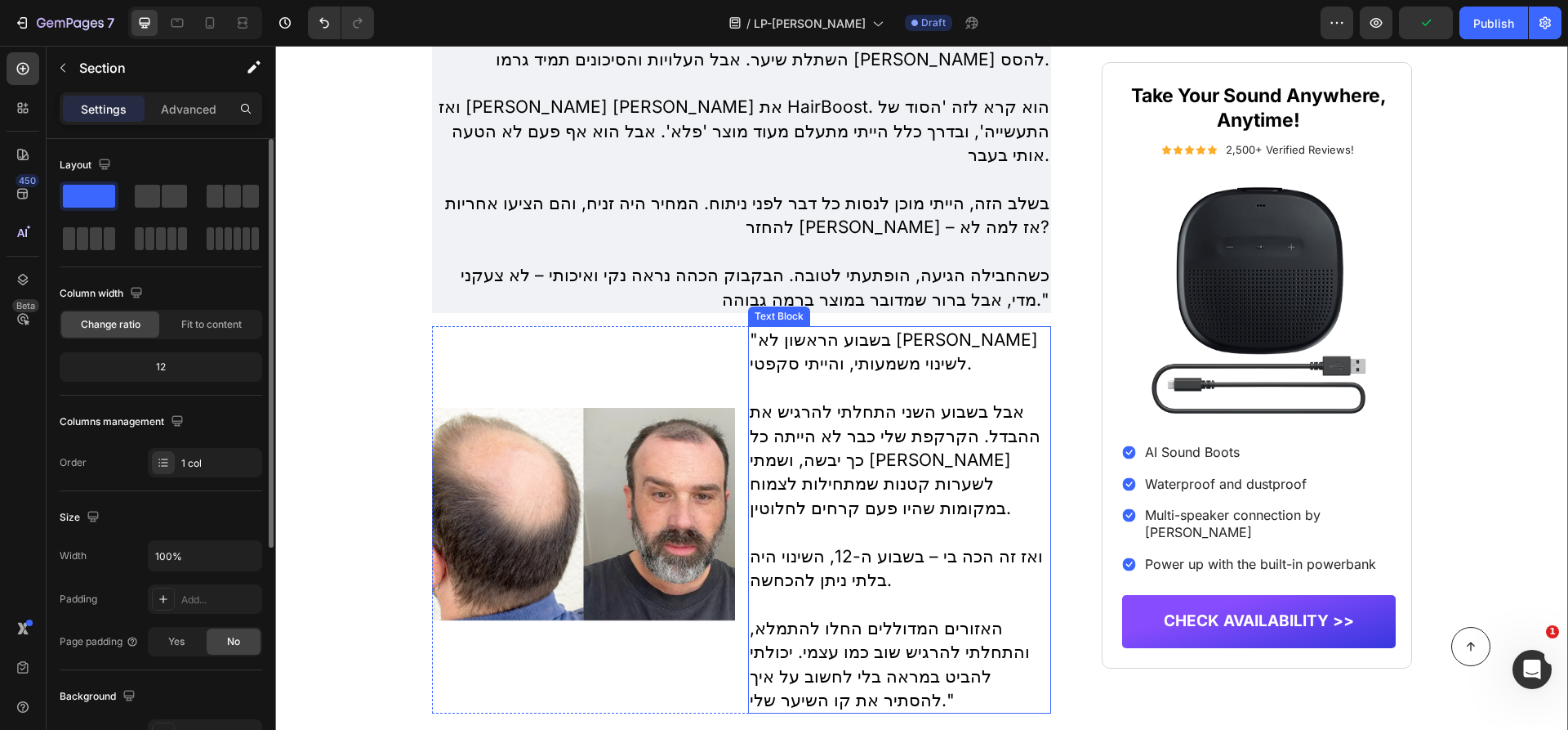
click at [830, 442] on p "אבל בשבוע השני התחלתי להרגיש את ההבדל. הקרקפת שלי כבר לא הייתה כל כך יבשה, ושמת…" at bounding box center [899, 459] width 299 height 120
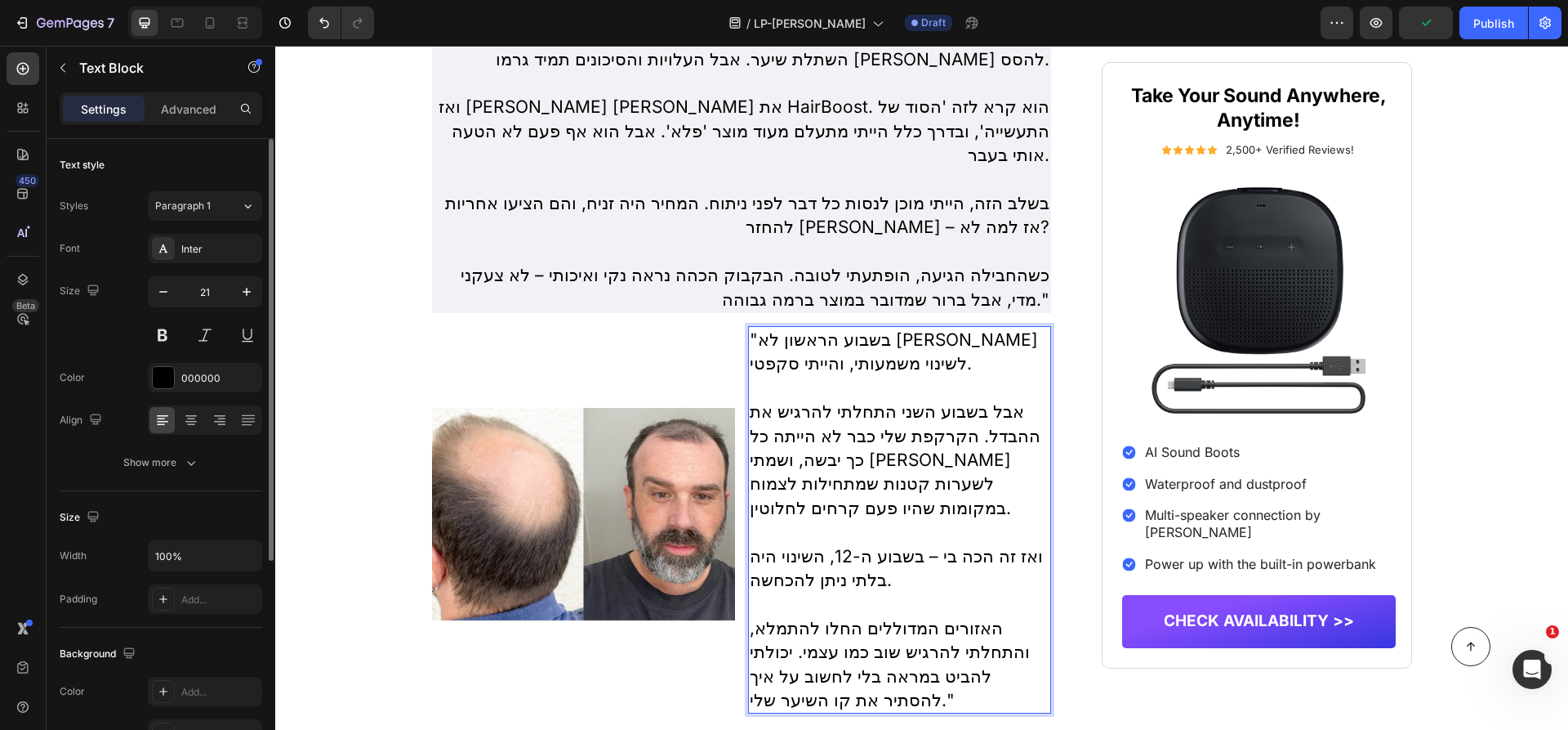
click at [830, 442] on p "אבל בשבוע השני התחלתי להרגיש את ההבדל. הקרקפת שלי כבר לא הייתה כל כך יבשה, ושמת…" at bounding box center [899, 459] width 299 height 120
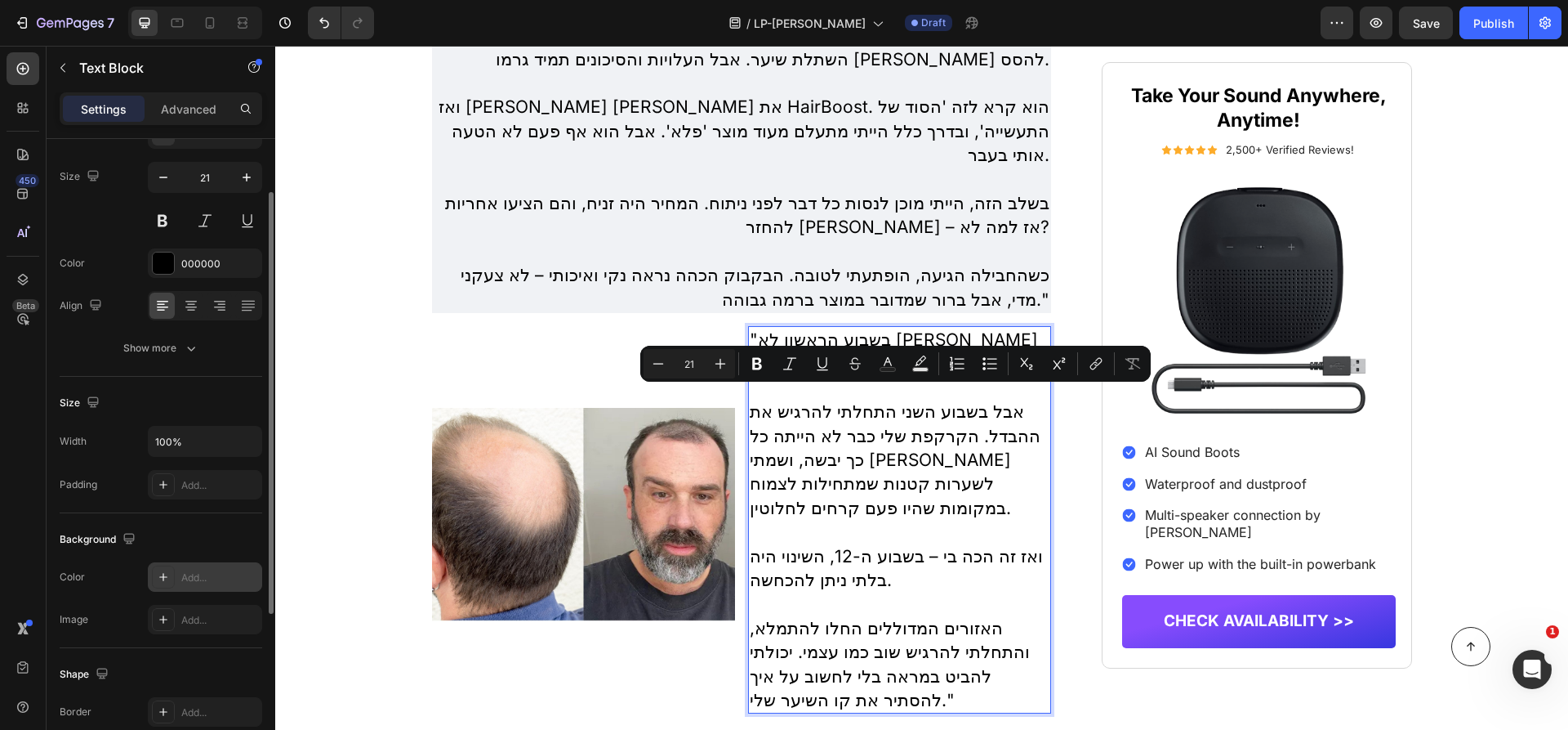
scroll to position [127, 0]
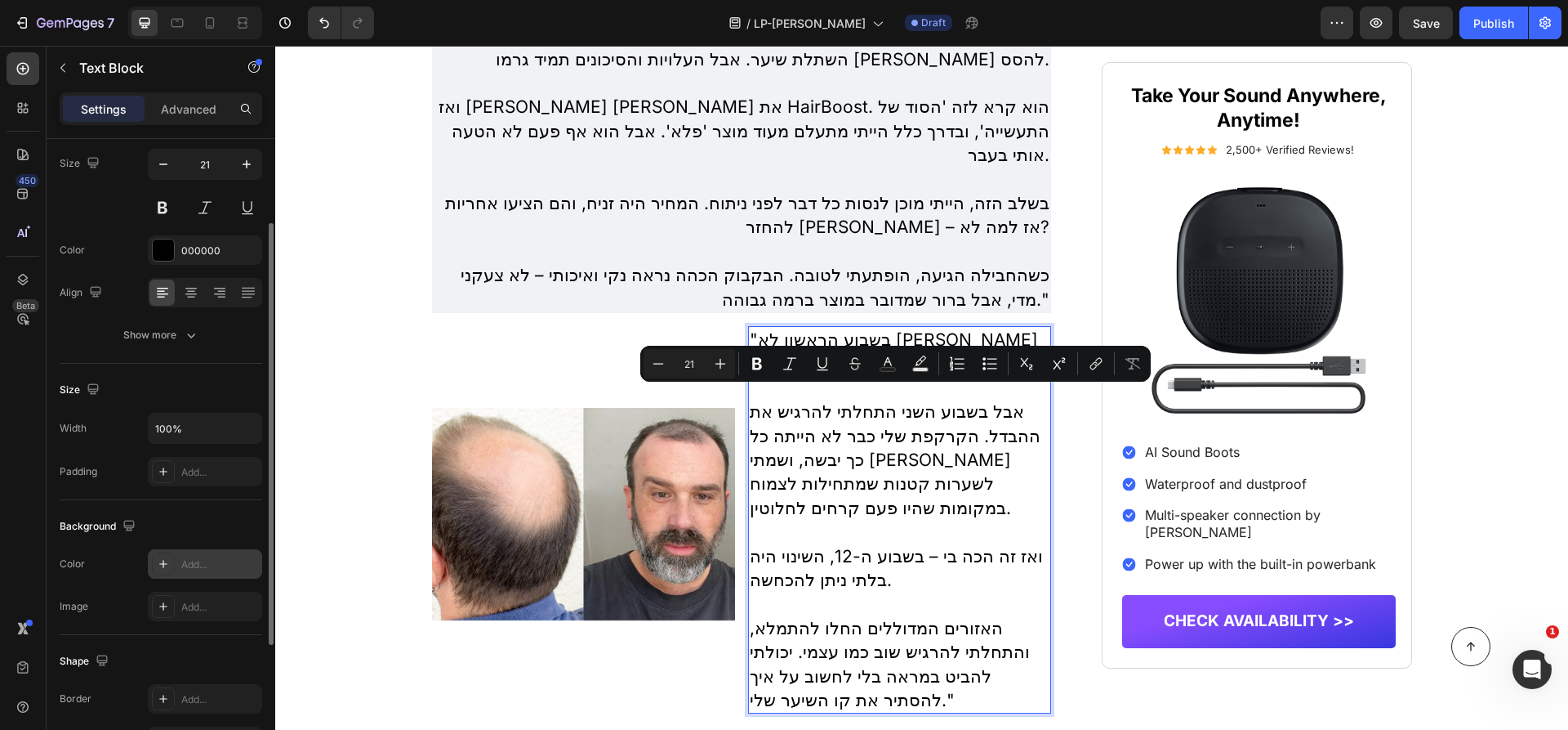
click at [202, 561] on div "Add..." at bounding box center [219, 564] width 77 height 14
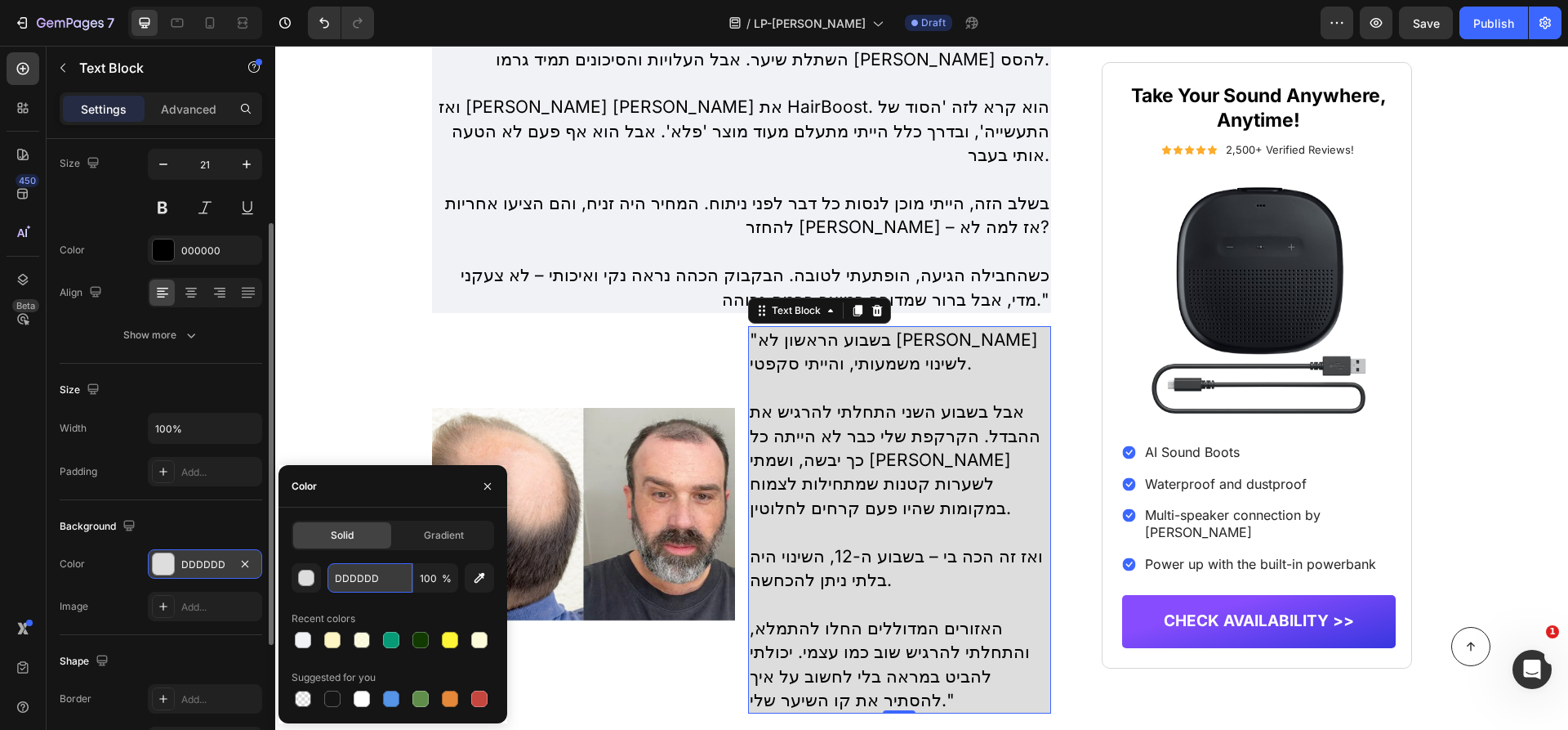
click at [372, 580] on input "DDDDDD" at bounding box center [370, 578] width 85 height 29
paste input "F0F2F5"
type input "F0F2F5D"
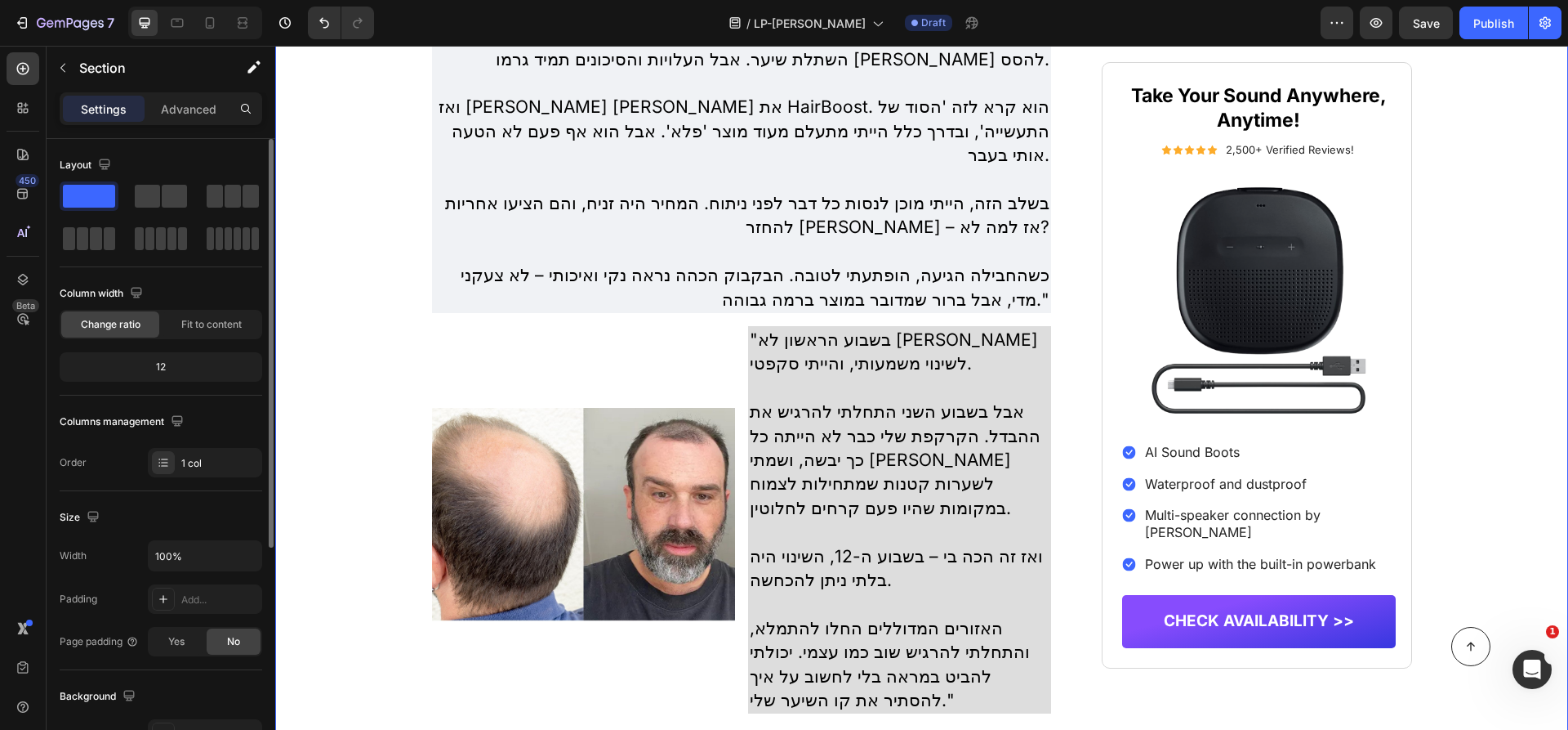
scroll to position [3326, 0]
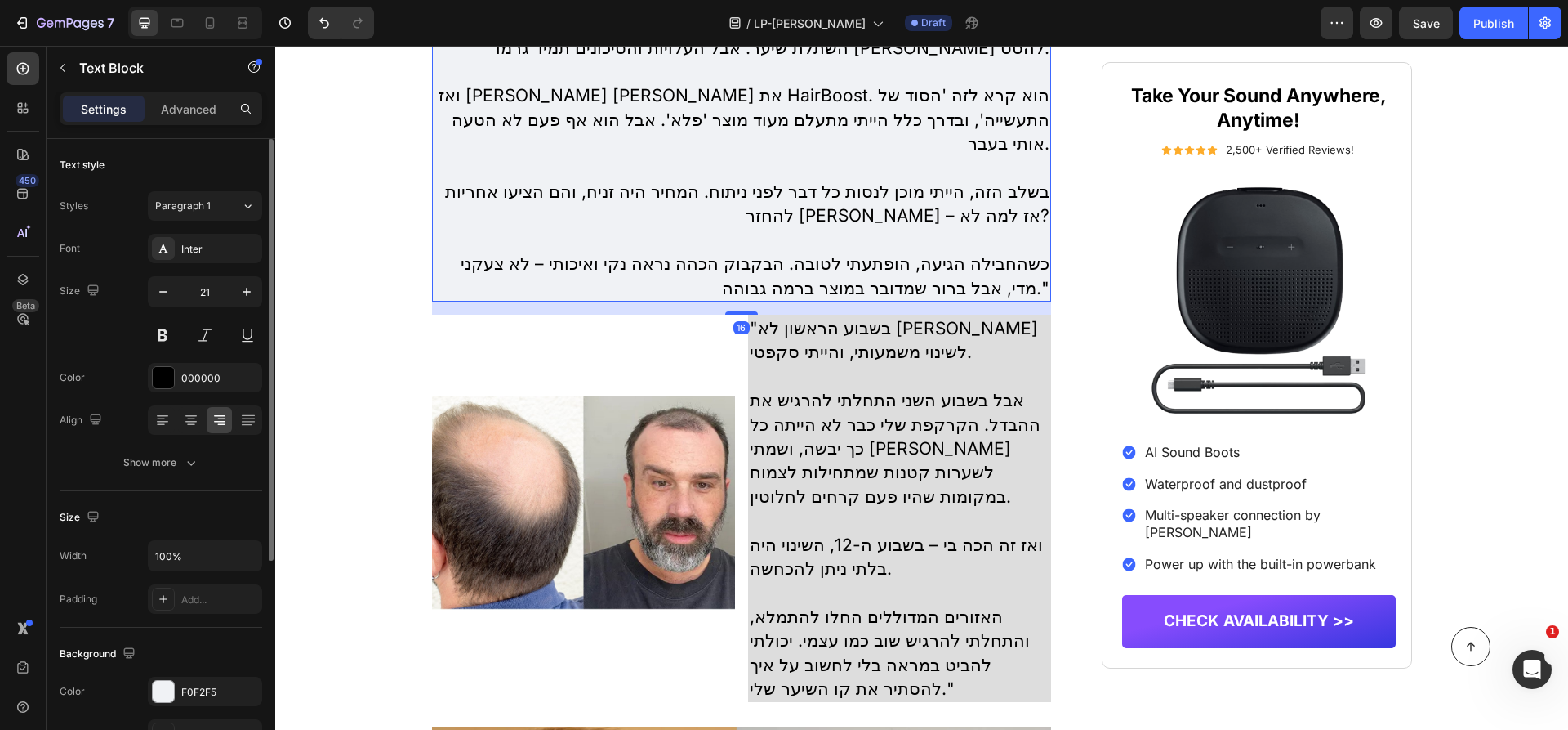
click at [558, 228] on p at bounding box center [742, 240] width 617 height 24
click at [808, 512] on p "Rich Text Editor. Editing area: main" at bounding box center [899, 520] width 299 height 24
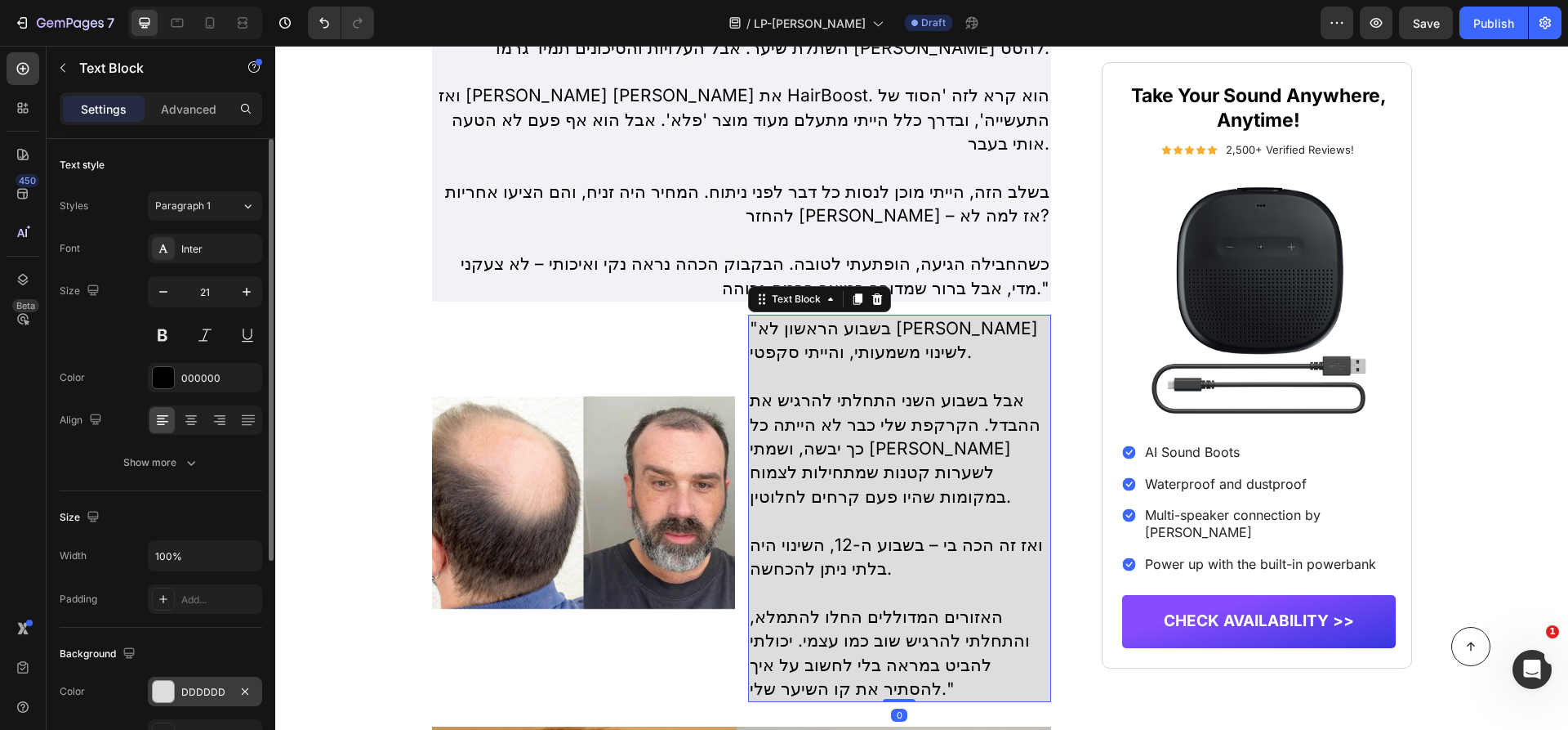
click at [218, 685] on div "DDDDDD" at bounding box center [204, 692] width 47 height 14
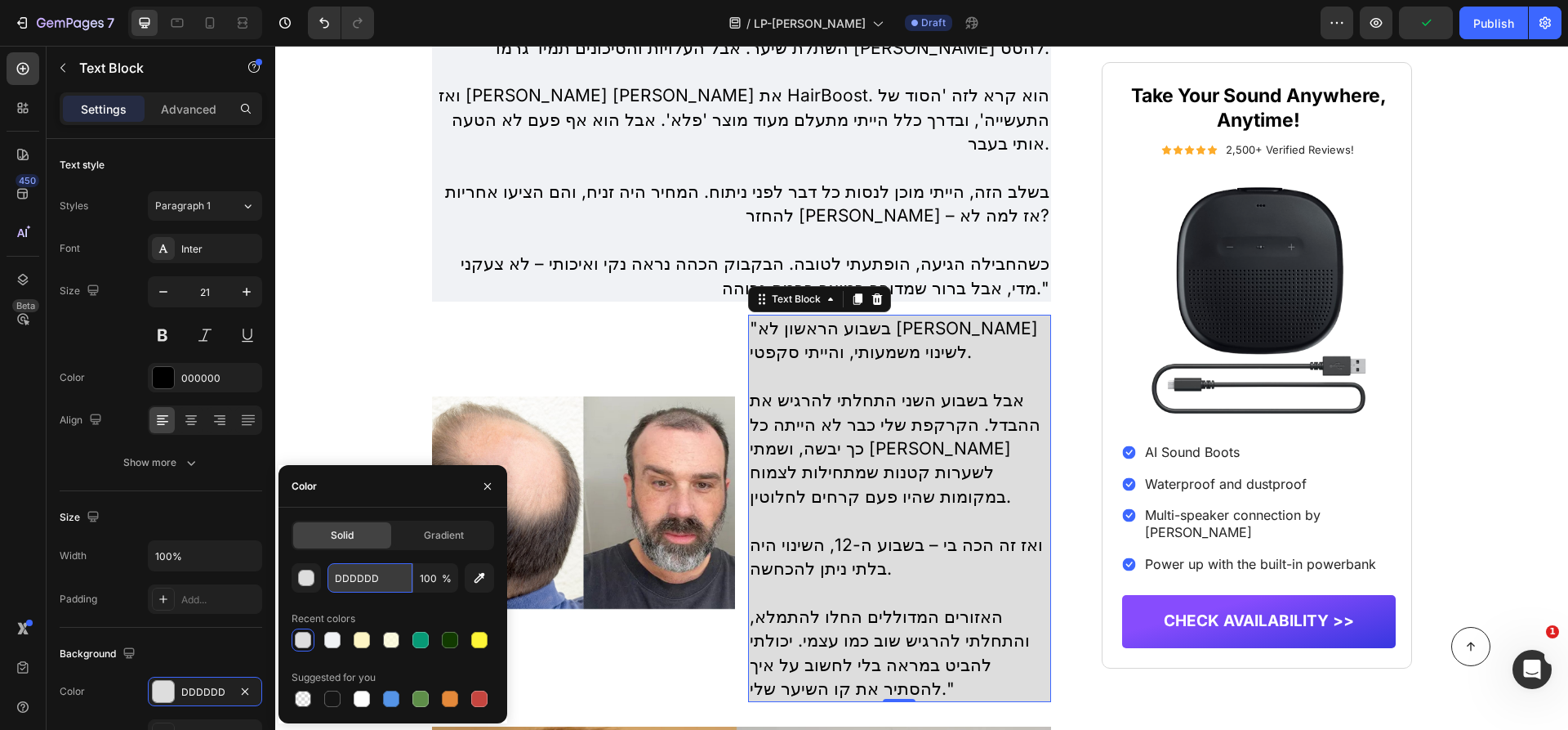
click at [387, 583] on input "DDDDDD" at bounding box center [370, 578] width 85 height 29
paste input "F0F2F5"
type input "F0F2F5"
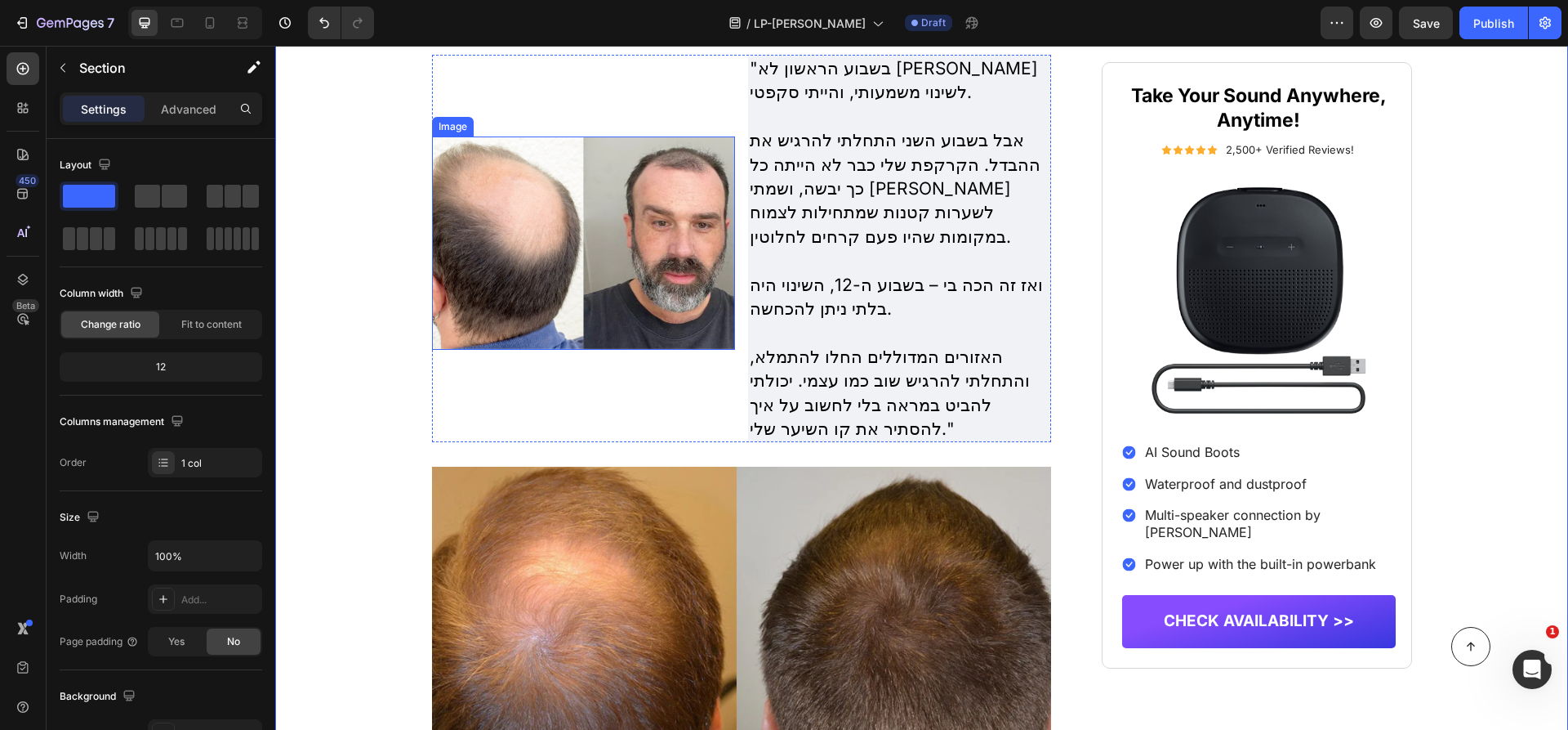
scroll to position [3701, 0]
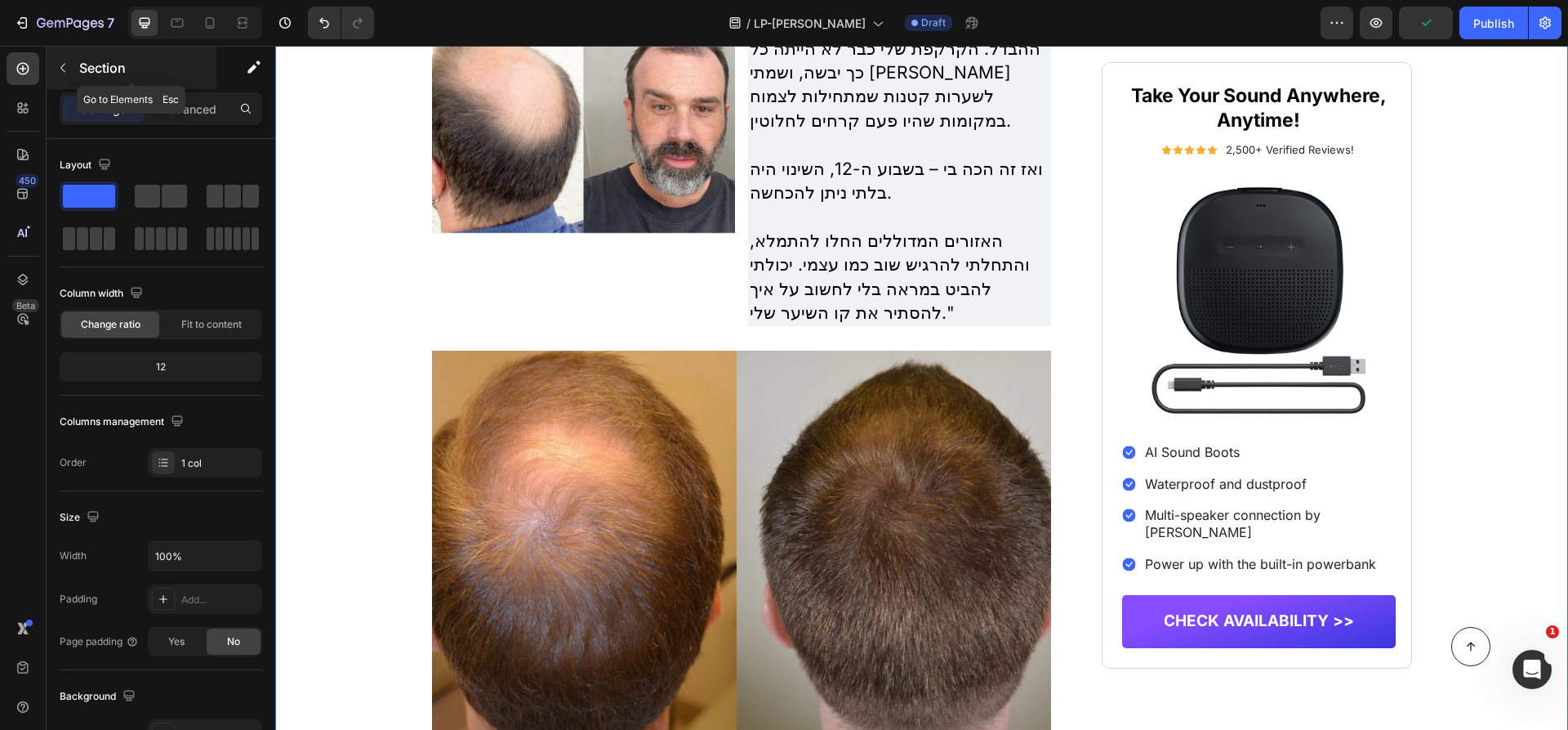
click at [74, 73] on button "button" at bounding box center [62, 67] width 26 height 26
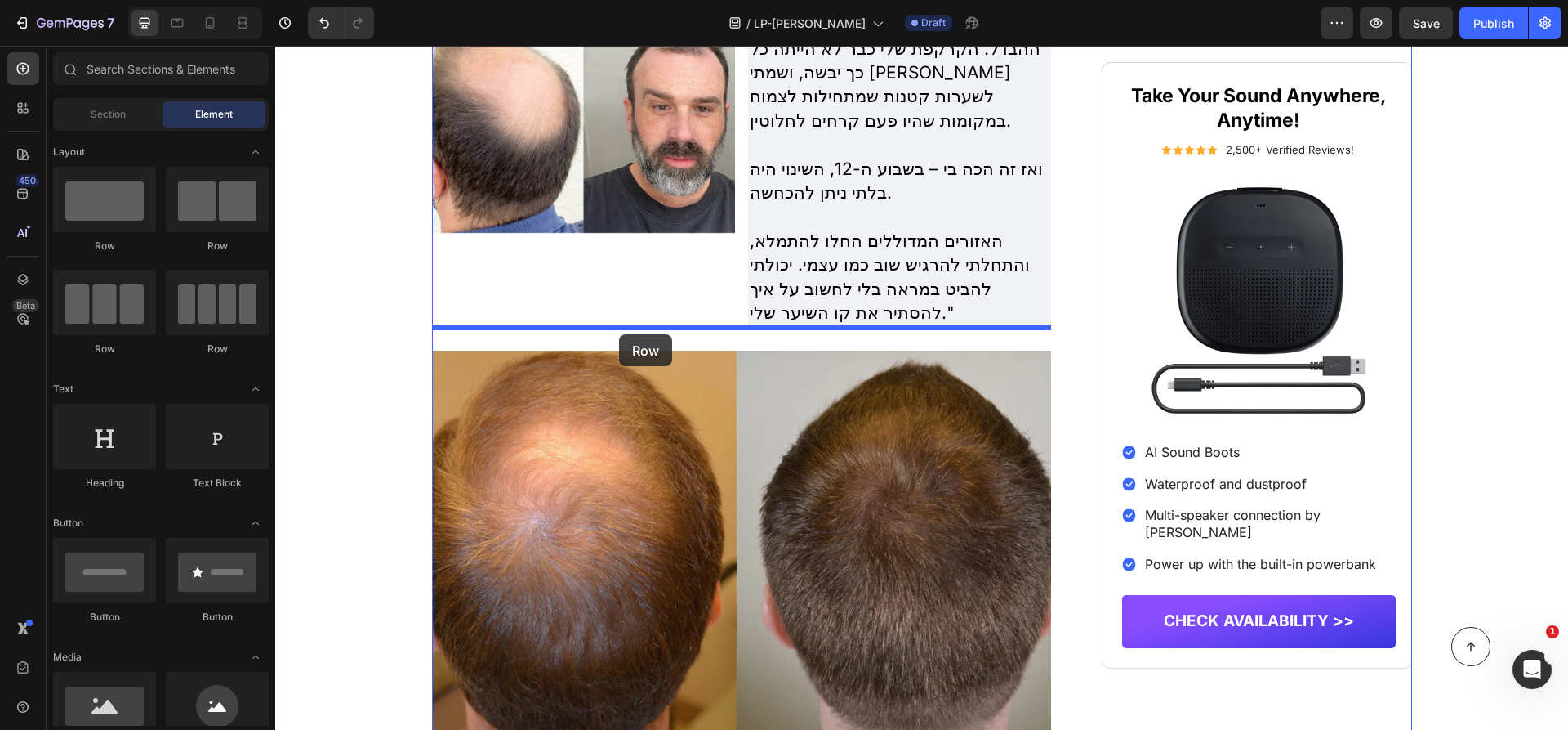
drag, startPoint x: 366, startPoint y: 263, endPoint x: 619, endPoint y: 334, distance: 262.8
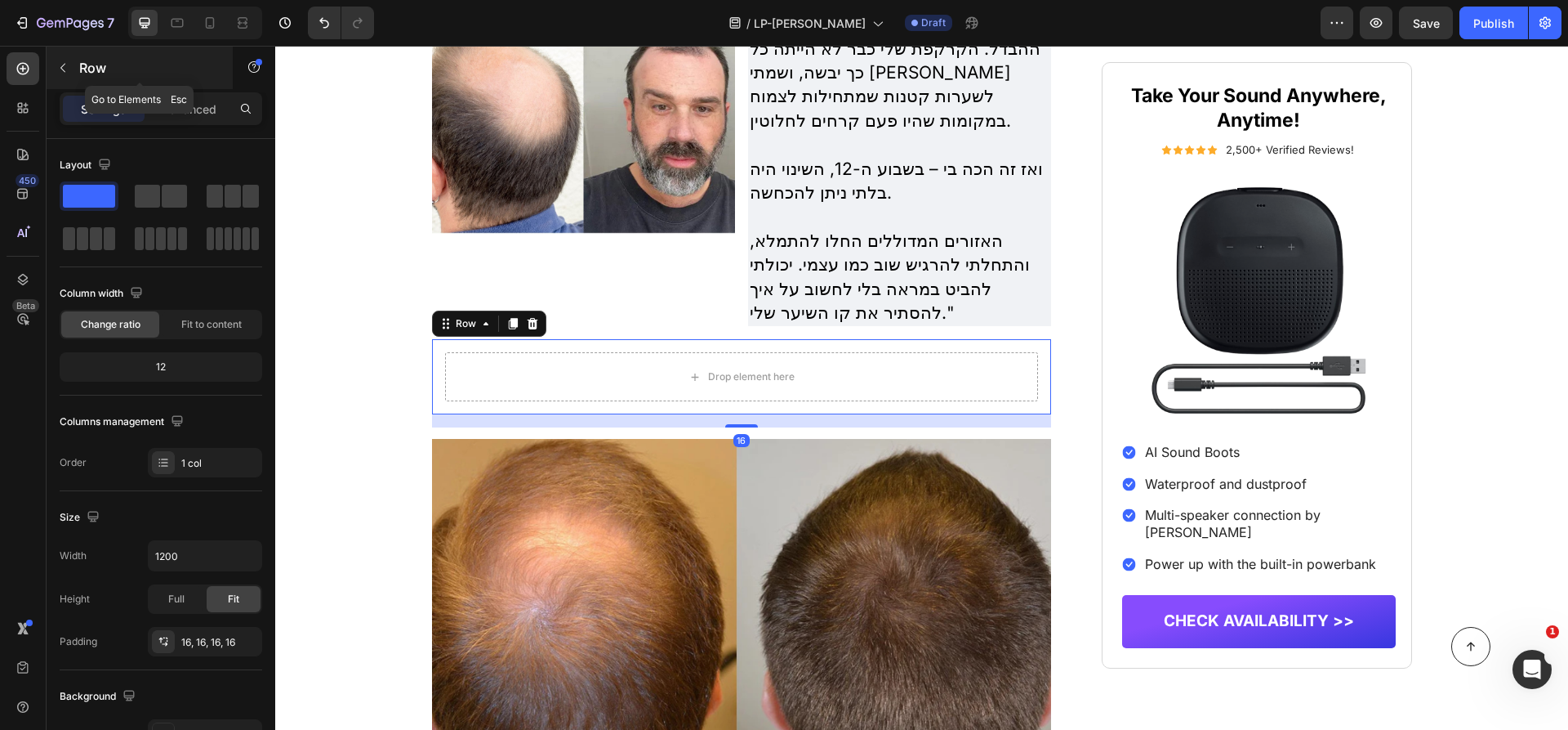
click at [99, 61] on p "Row" at bounding box center [149, 68] width 139 height 20
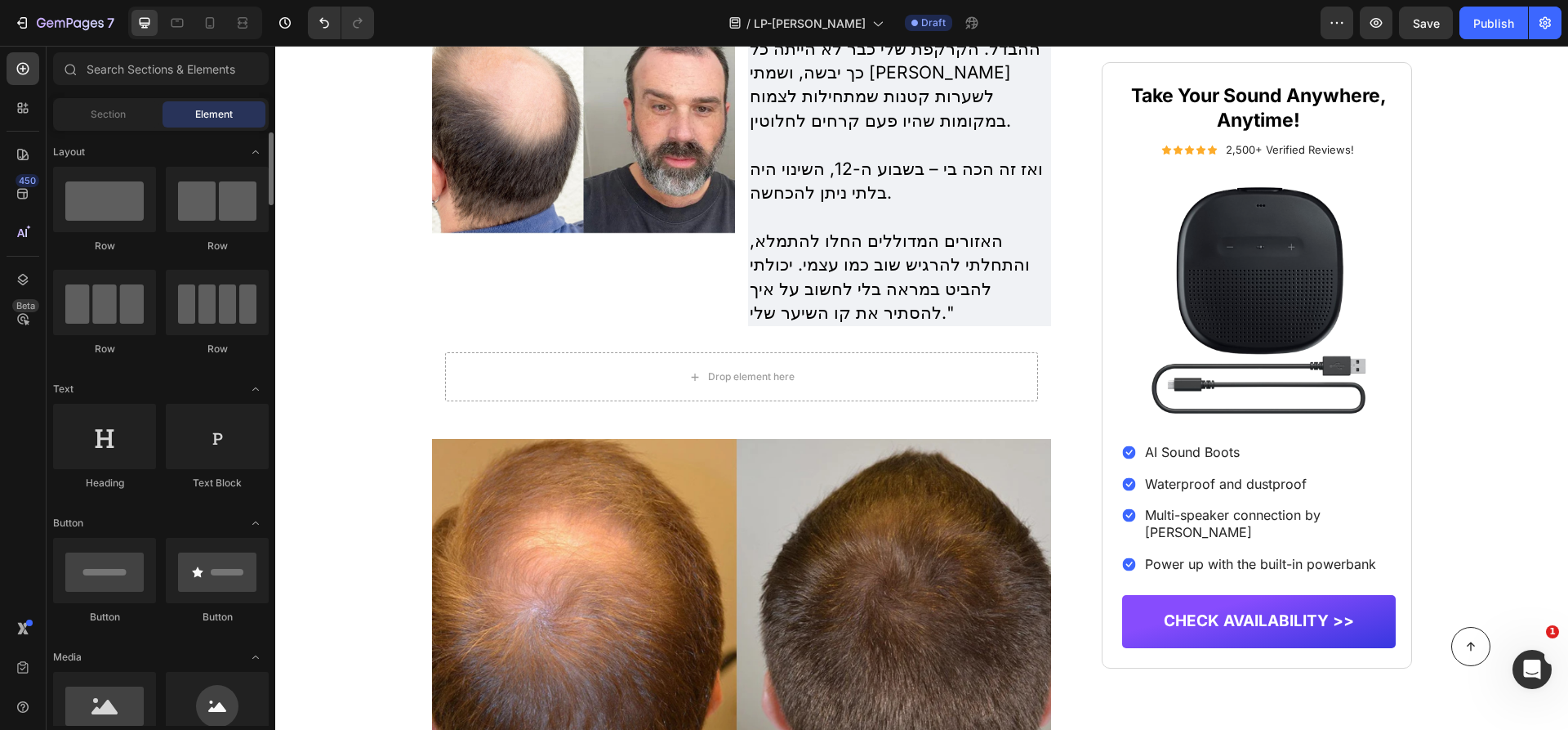
scroll to position [26, 0]
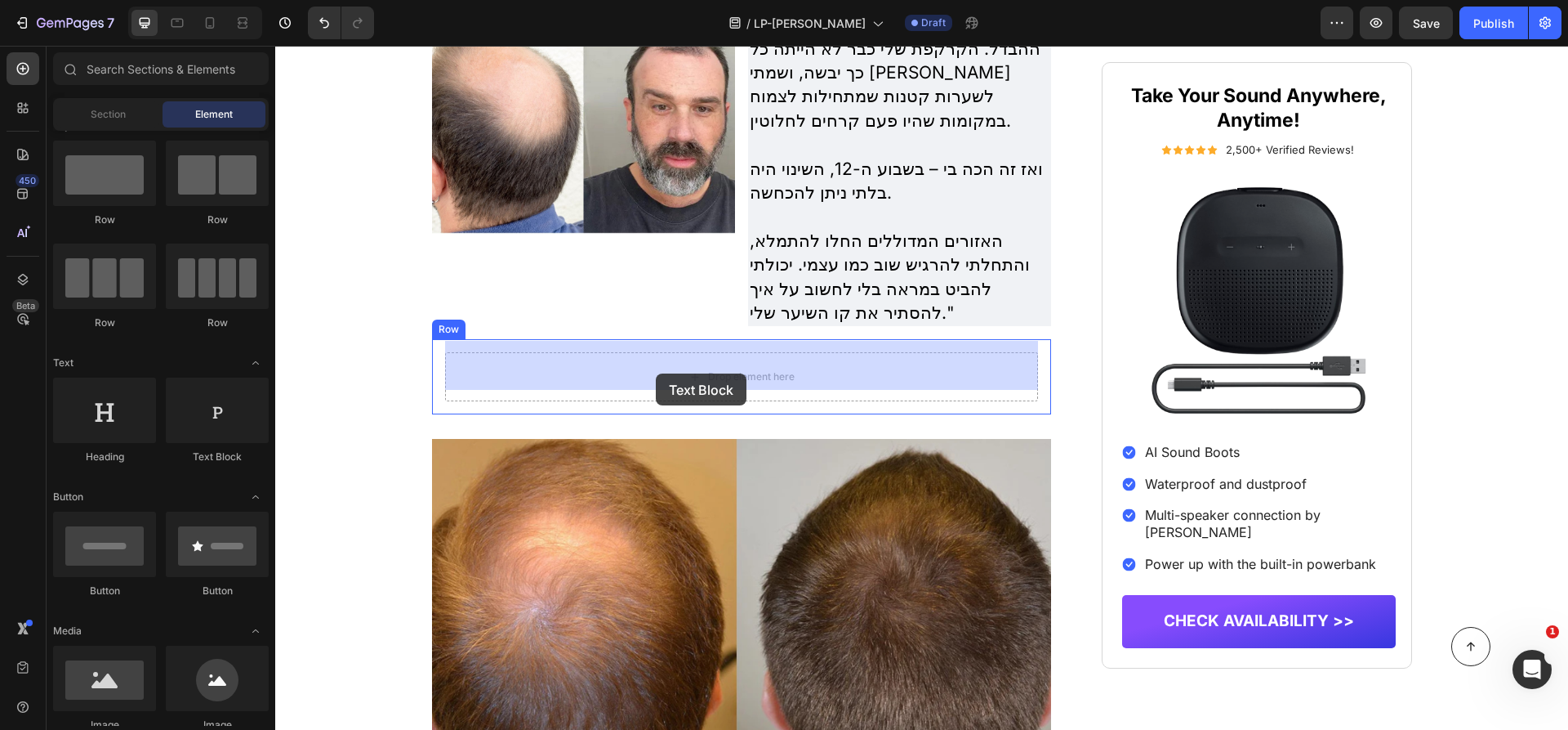
drag, startPoint x: 471, startPoint y: 465, endPoint x: 656, endPoint y: 373, distance: 206.6
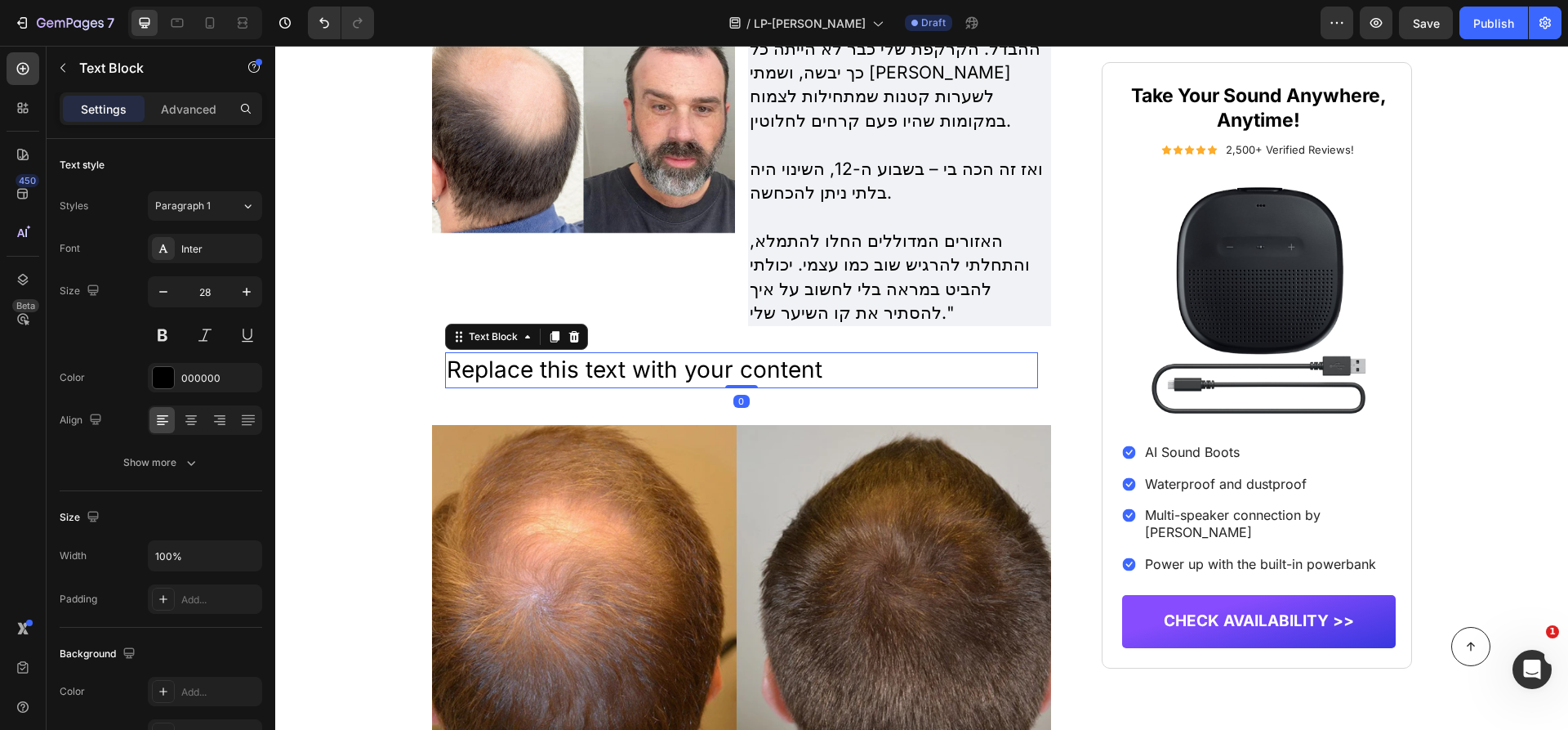
click at [718, 361] on div "Replace this text with your content" at bounding box center [742, 369] width 593 height 35
click at [718, 361] on p "Replace this text with your content" at bounding box center [741, 370] width 591 height 32
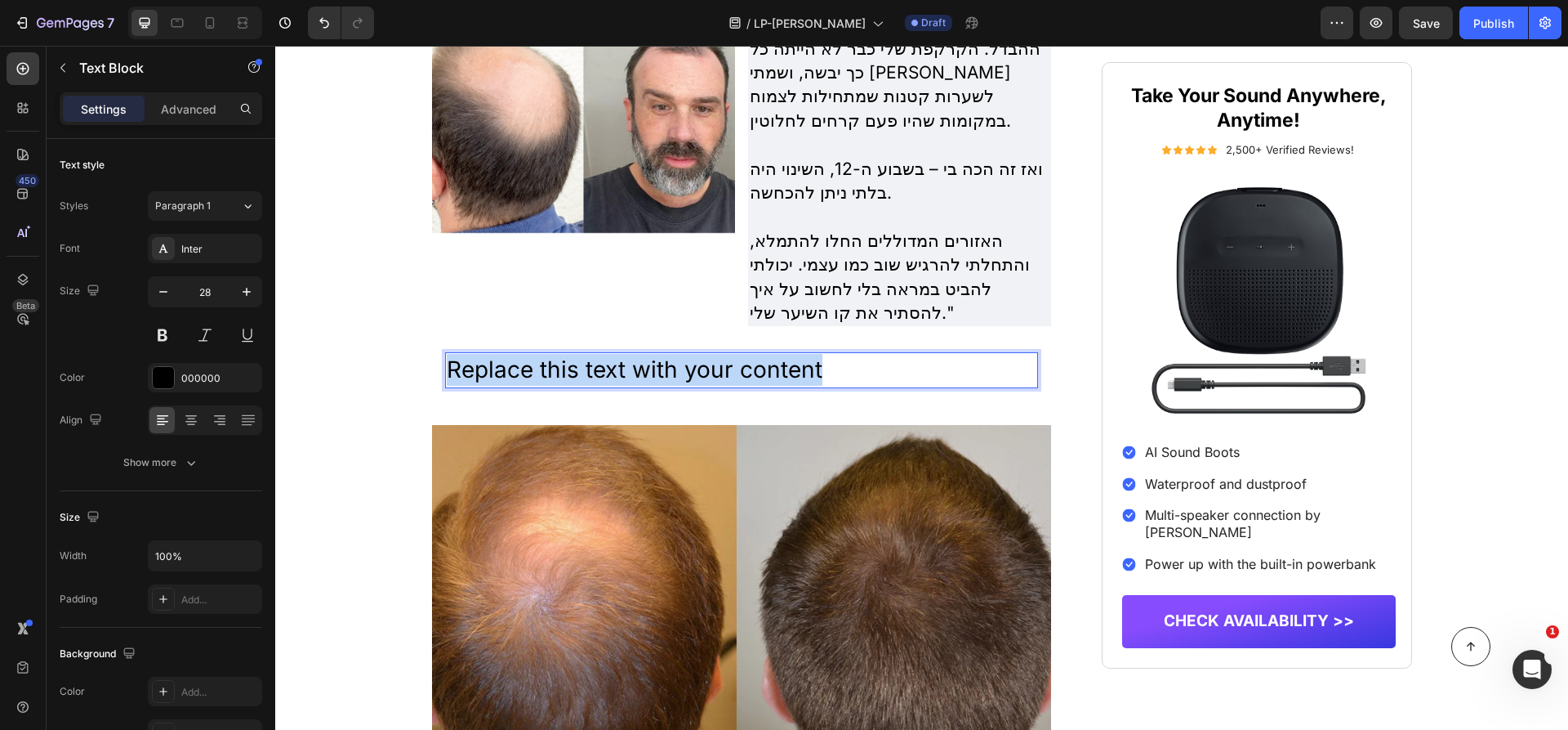
click at [718, 361] on p "Replace this text with your content" at bounding box center [741, 370] width 591 height 32
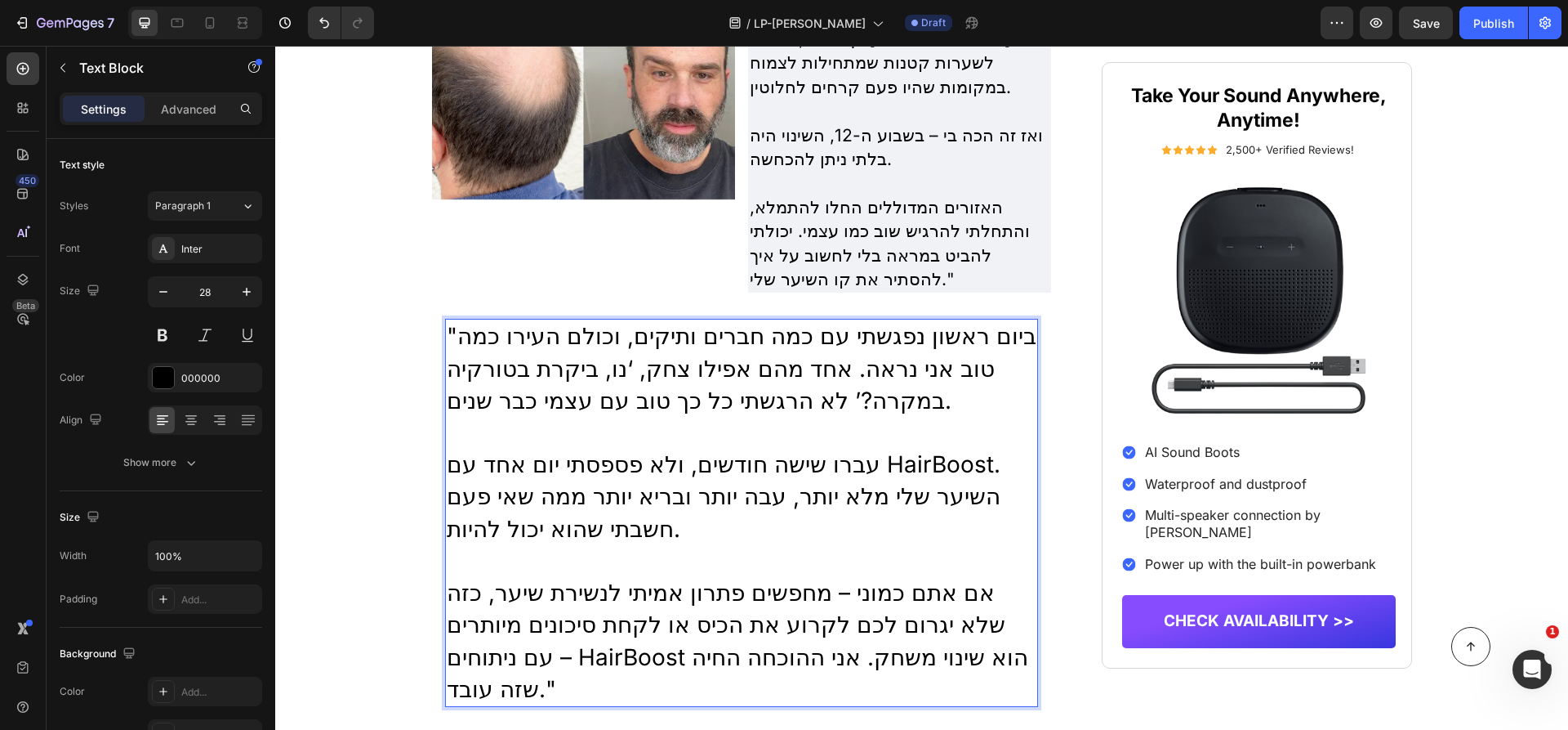
scroll to position [3744, 0]
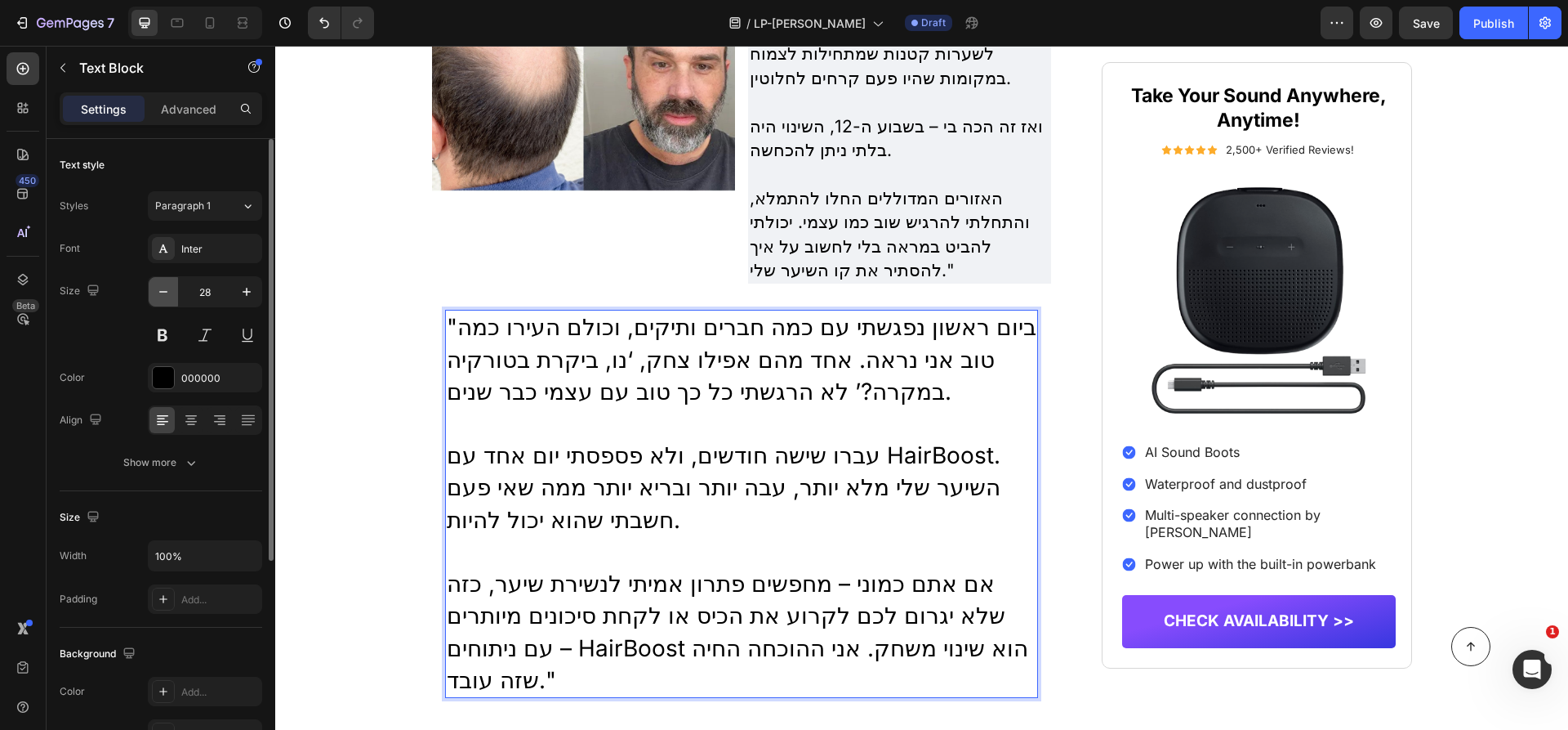
click at [161, 294] on icon "button" at bounding box center [163, 291] width 16 height 16
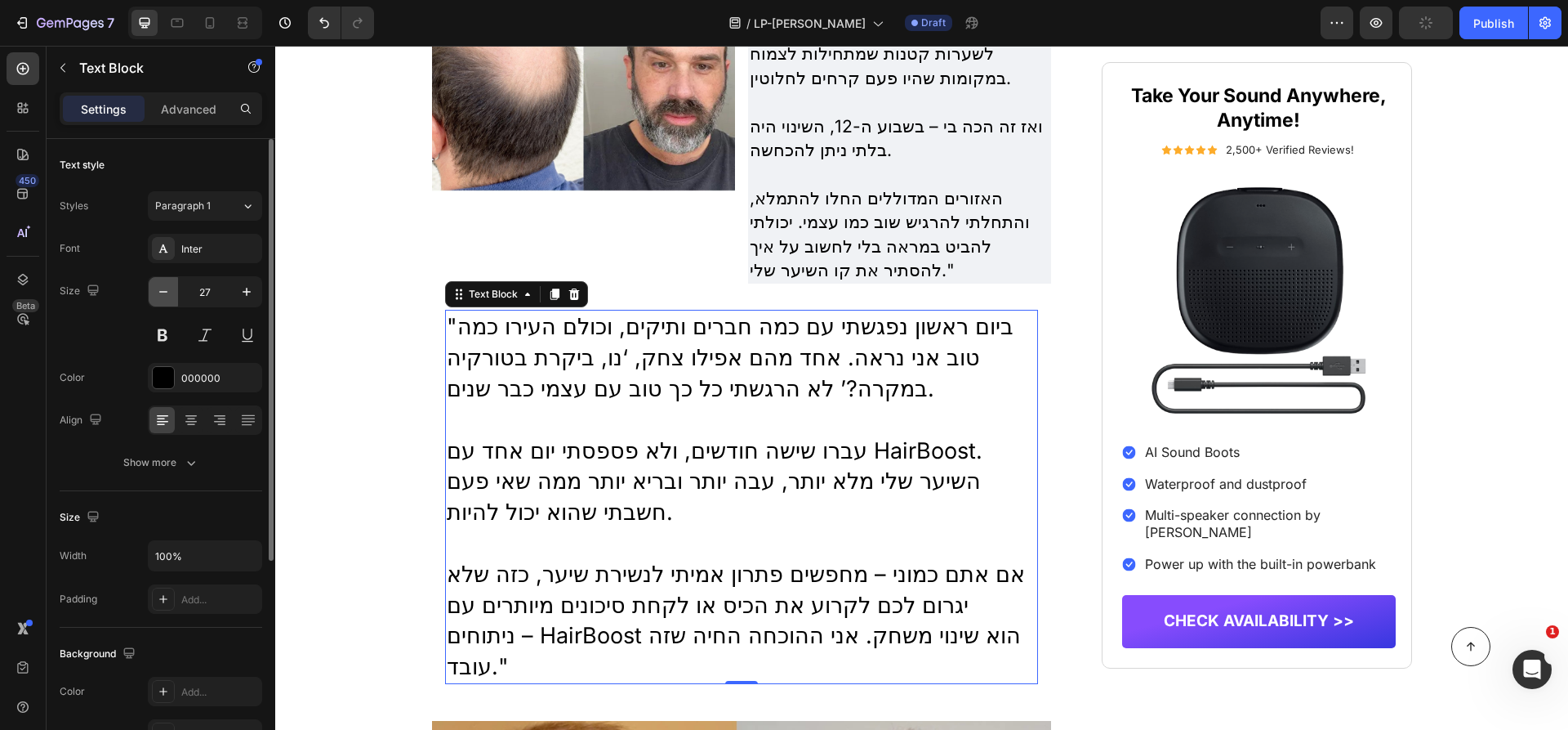
click at [161, 294] on icon "button" at bounding box center [163, 291] width 16 height 16
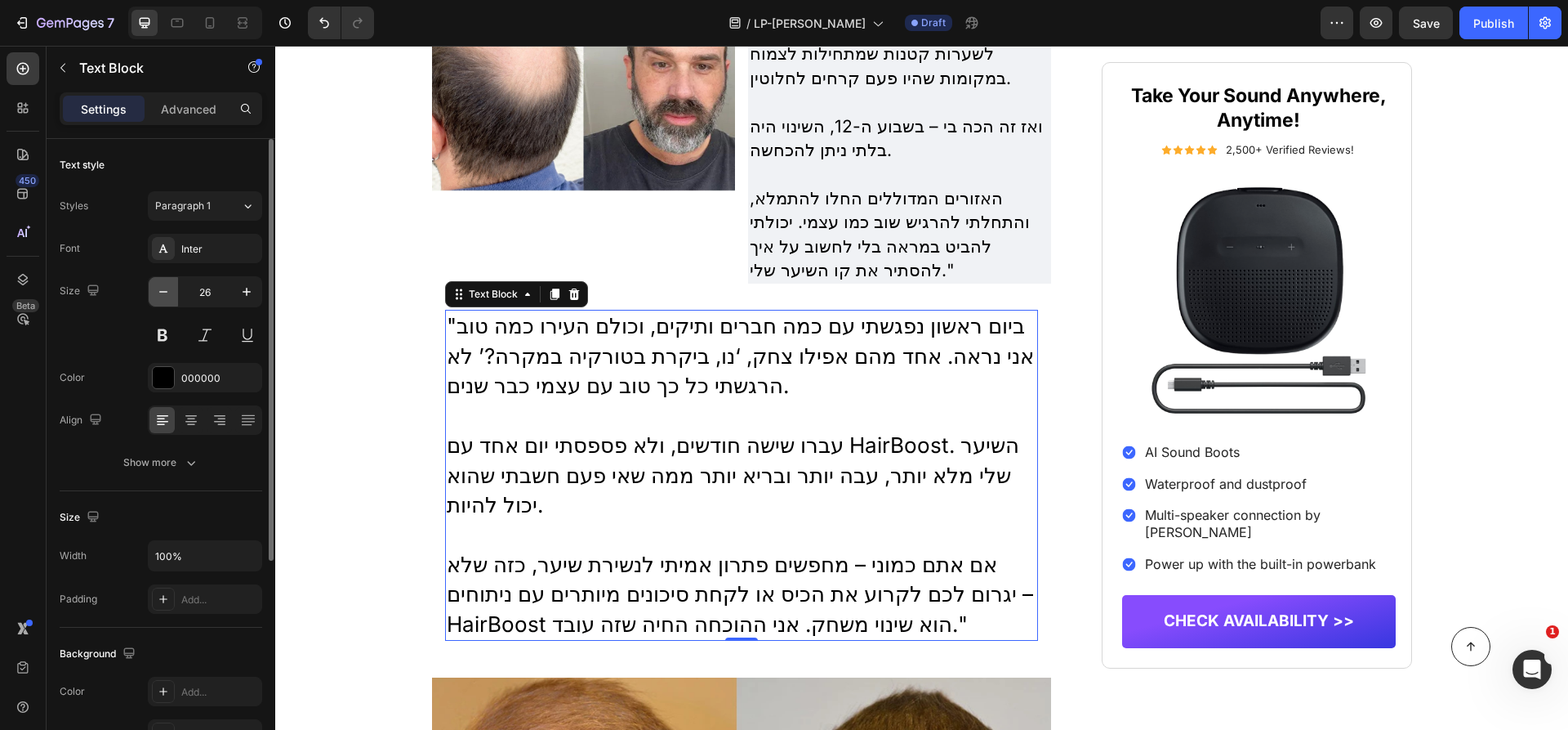
click at [161, 294] on icon "button" at bounding box center [163, 291] width 16 height 16
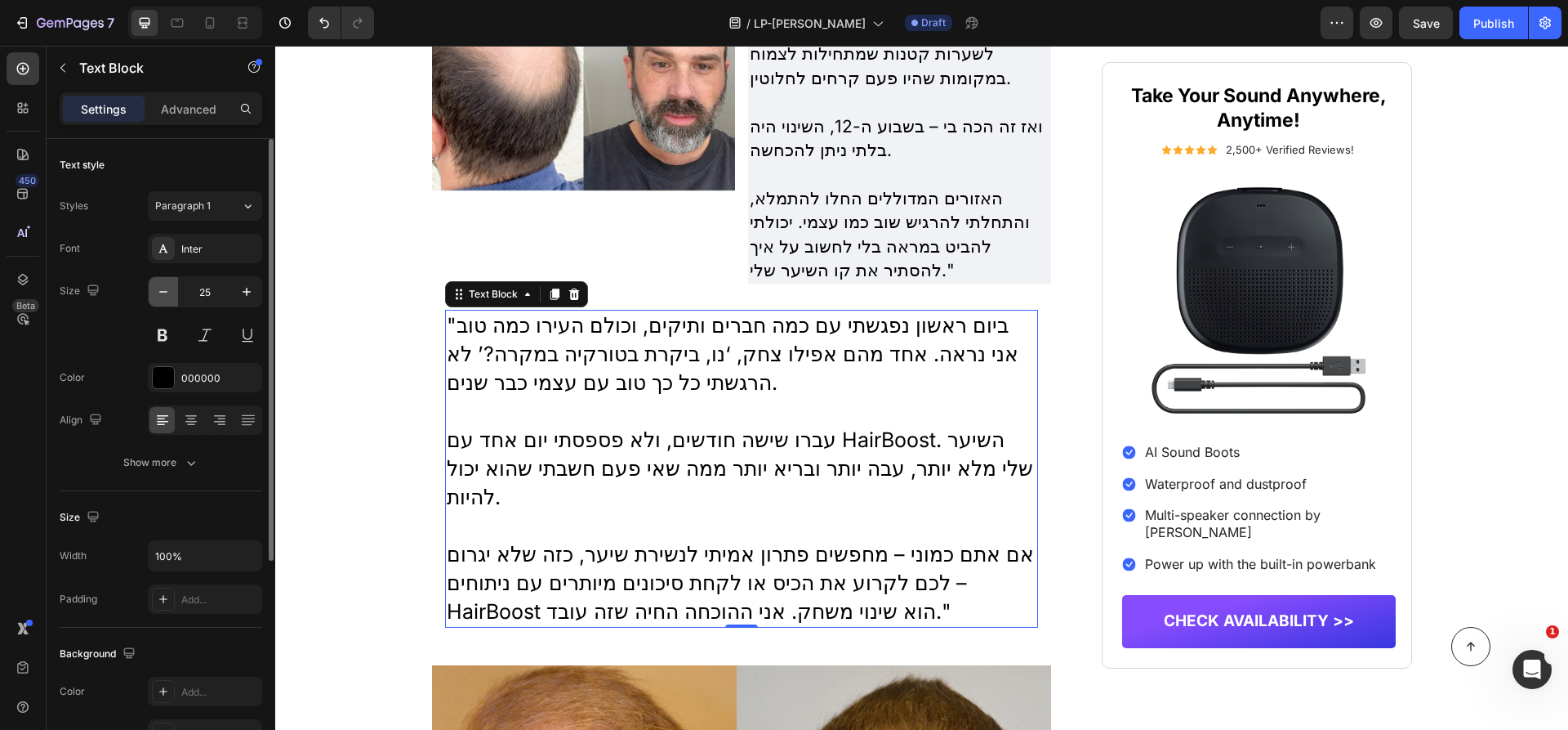
click at [161, 294] on icon "button" at bounding box center [163, 291] width 16 height 16
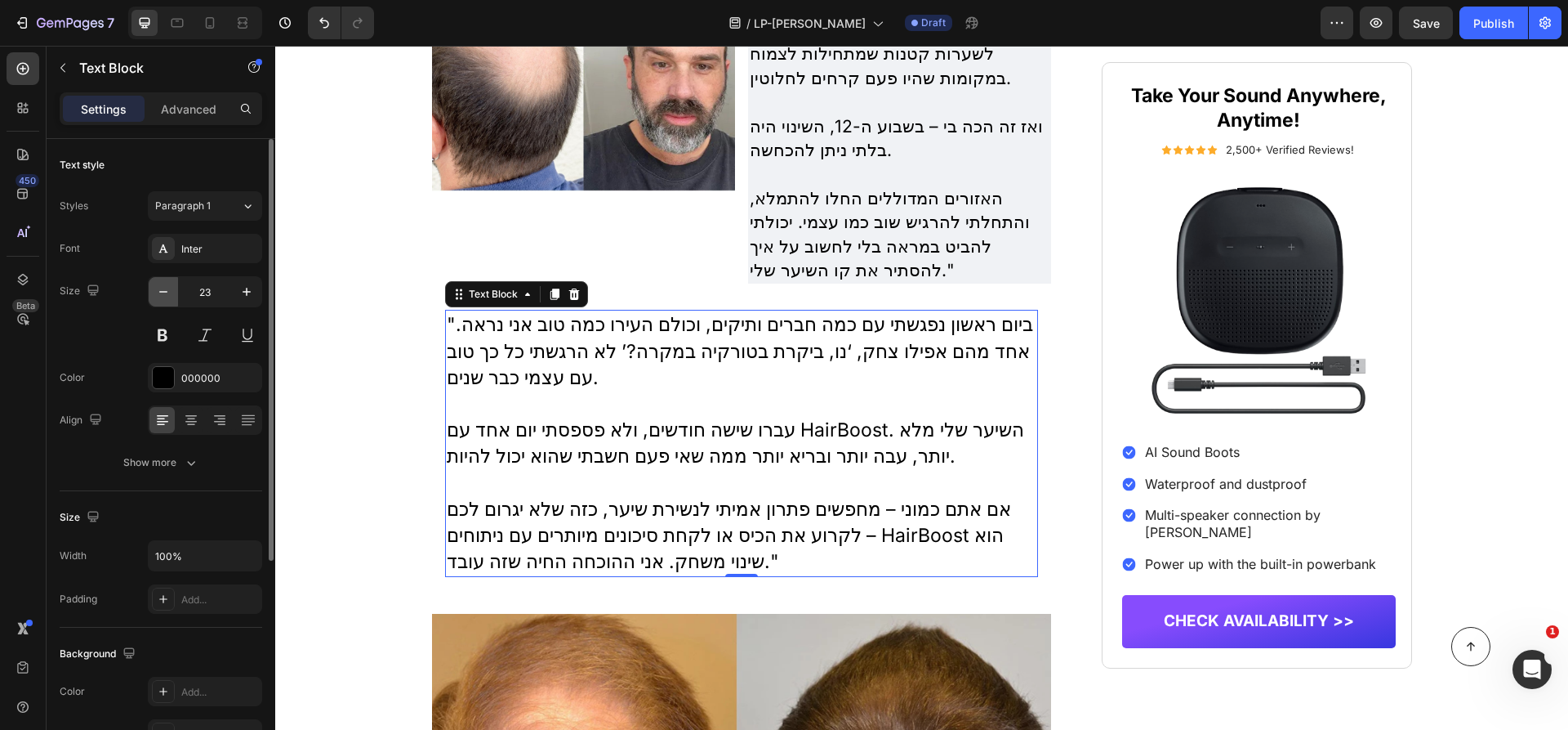
click at [161, 294] on icon "button" at bounding box center [163, 291] width 16 height 16
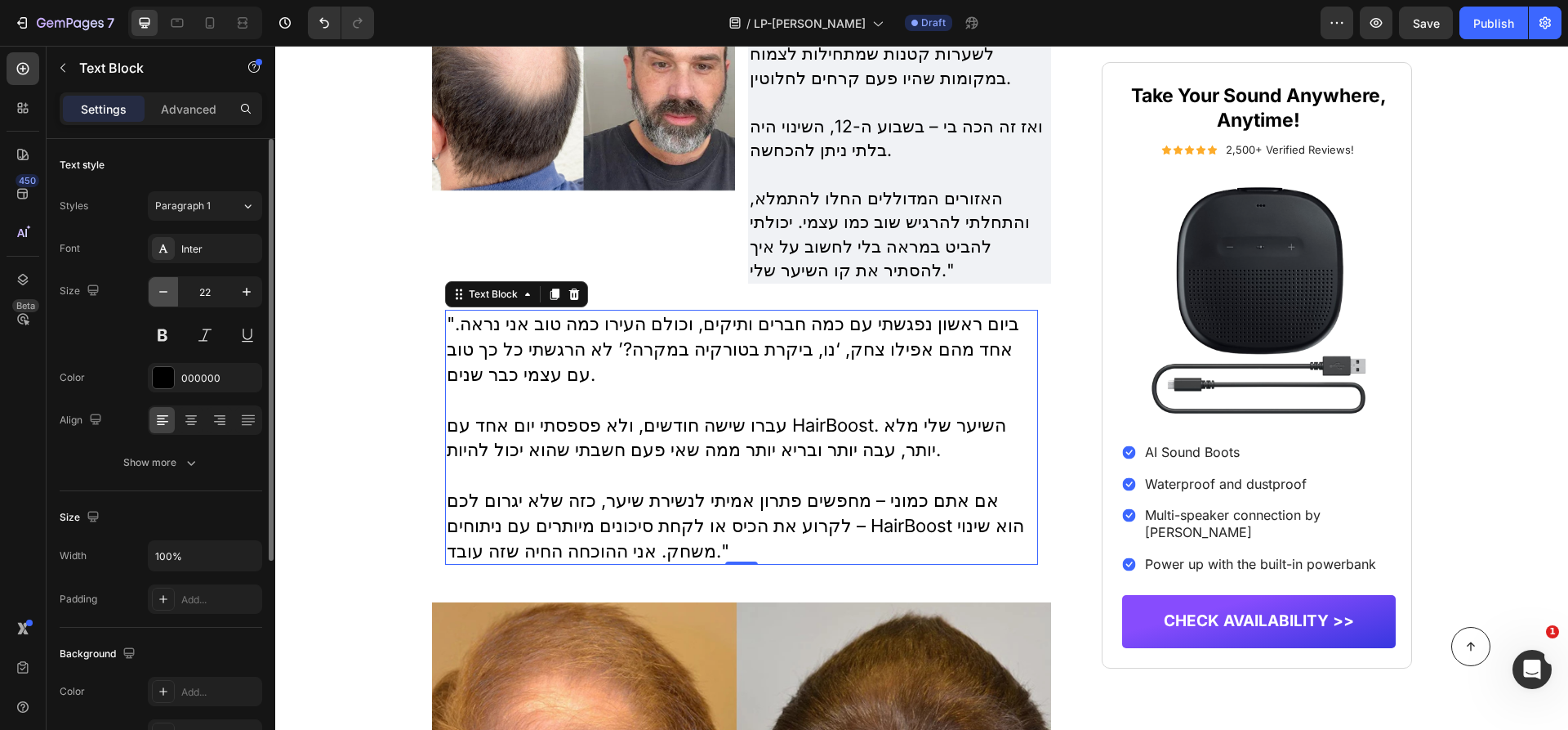
click at [161, 294] on icon "button" at bounding box center [163, 291] width 16 height 16
type input "21"
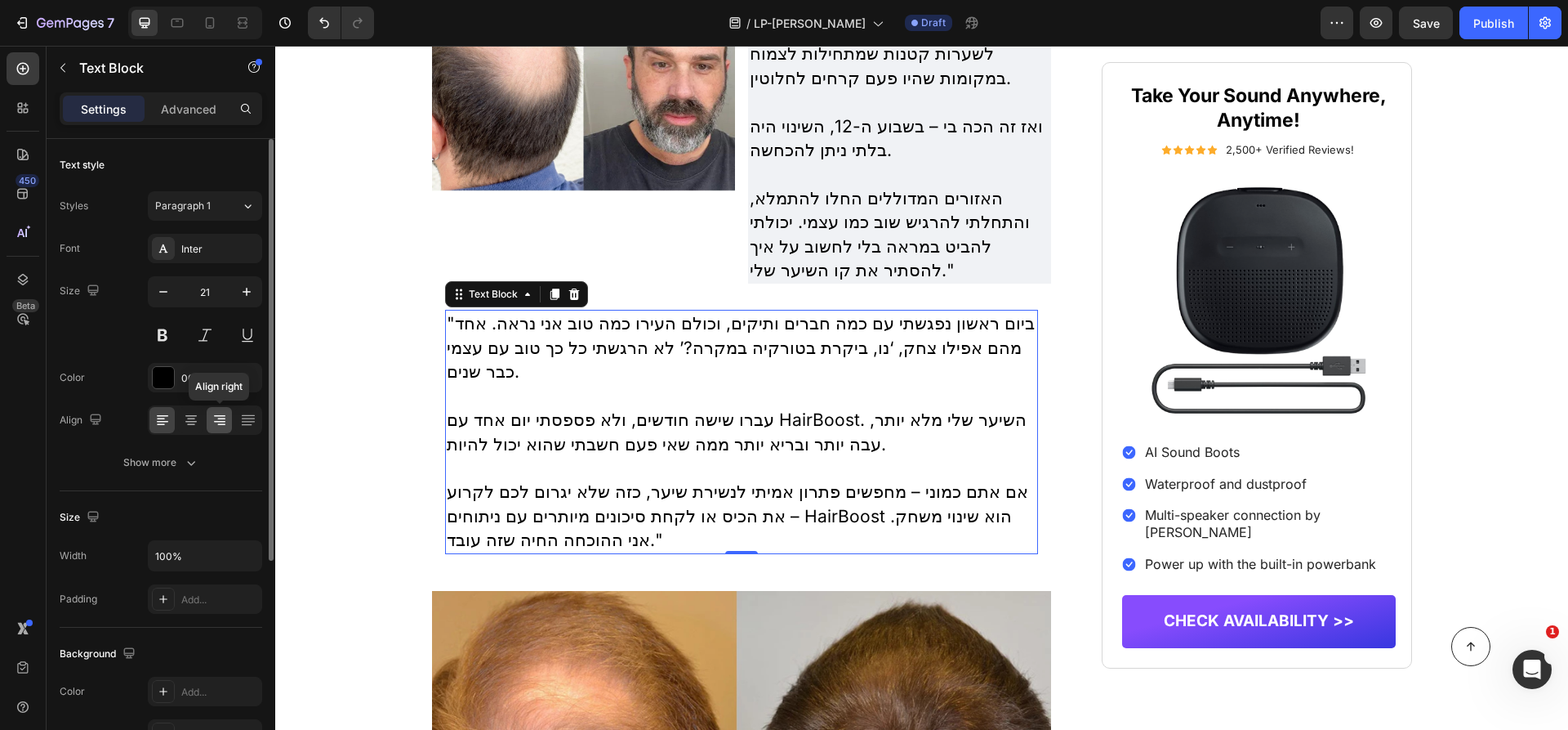
click at [226, 420] on icon at bounding box center [219, 420] width 16 height 16
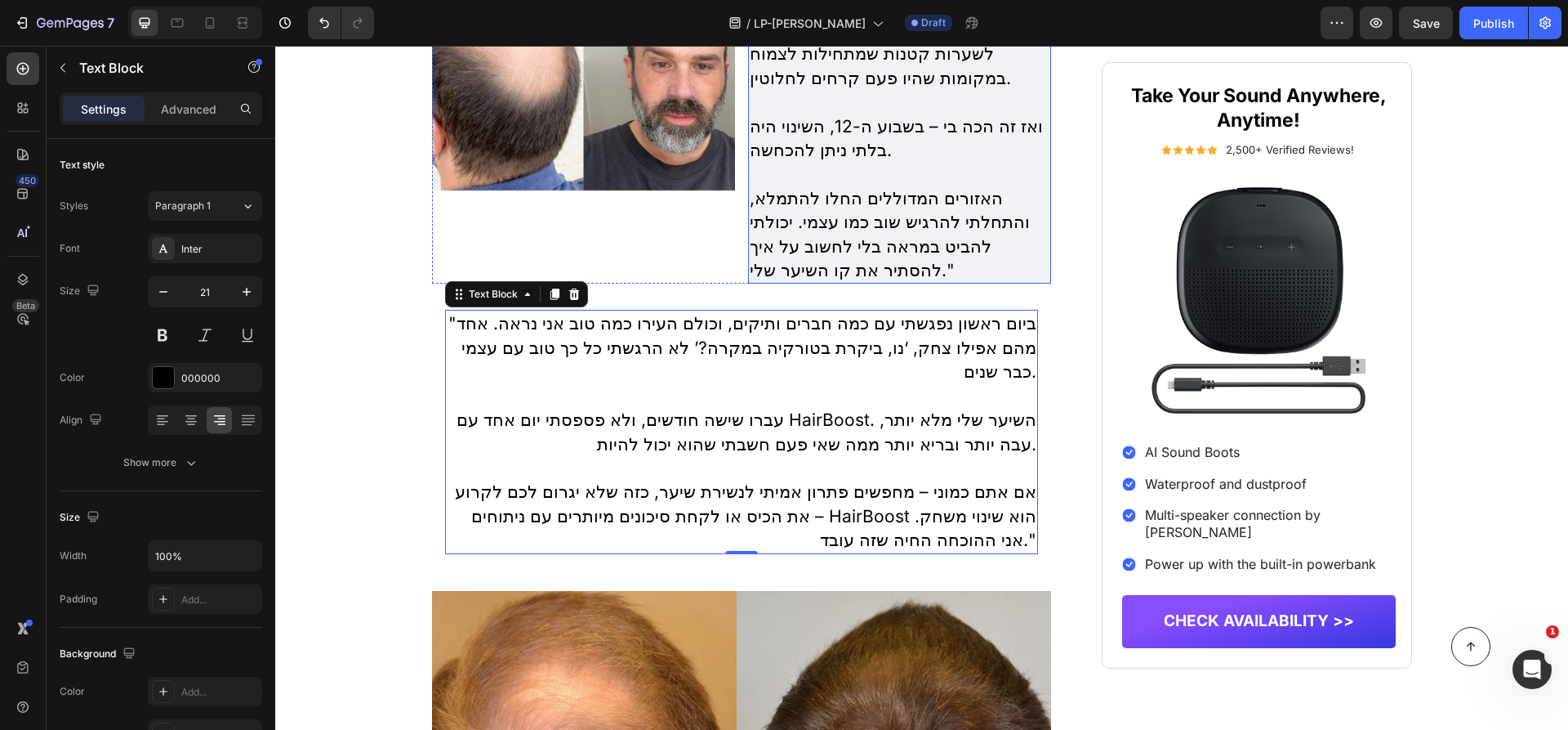
click at [896, 193] on p "האזורים המדוללים החלו להתמלא, והתחלתי להרגיש שוב כמו עצמי. יכולתי להביט במראה ב…" at bounding box center [899, 234] width 299 height 96
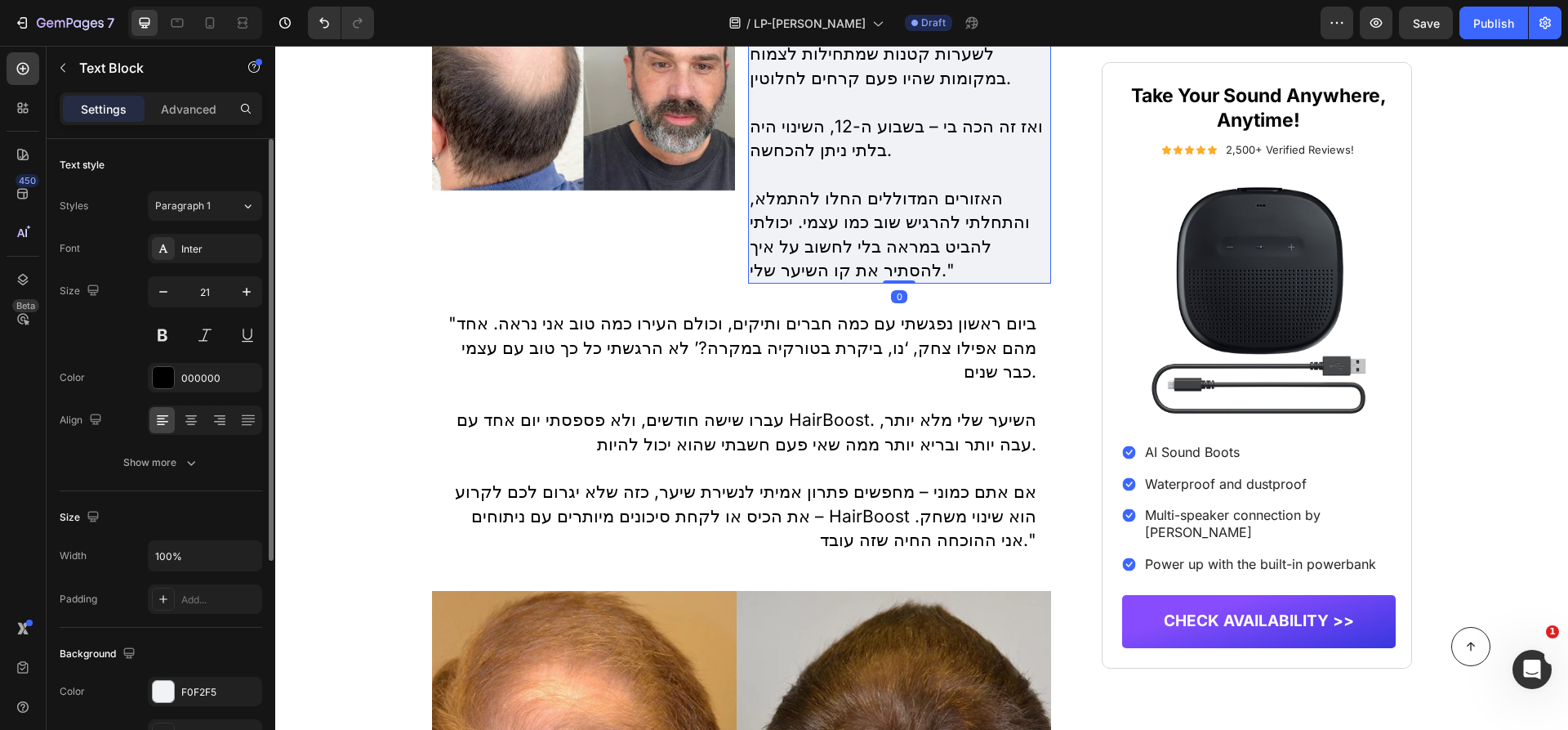
click at [227, 434] on div "Font Inter Size 21 Color 000000 Align Show more" at bounding box center [160, 355] width 202 height 243
click at [225, 420] on icon at bounding box center [219, 420] width 16 height 16
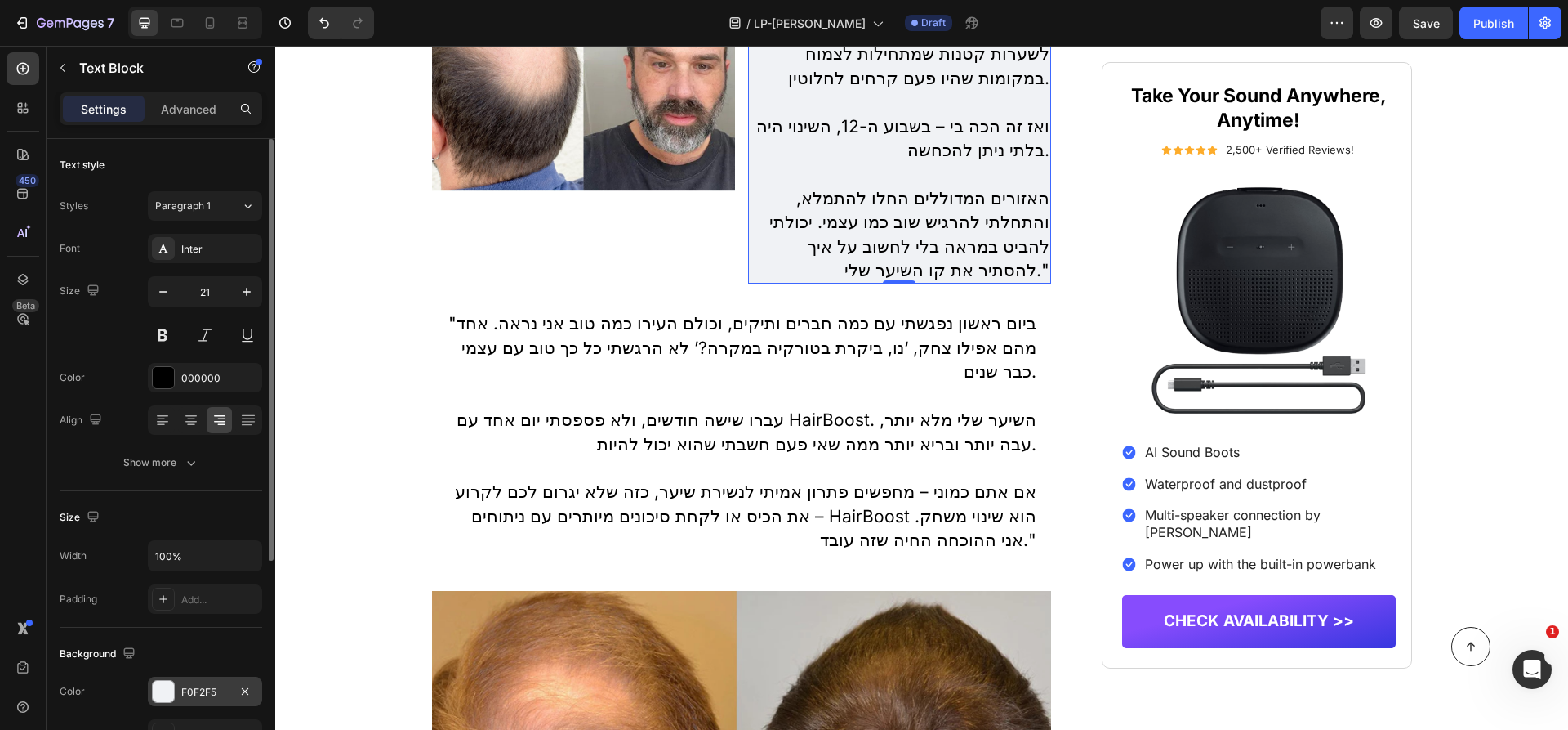
click at [216, 688] on div "F0F2F5" at bounding box center [204, 692] width 47 height 14
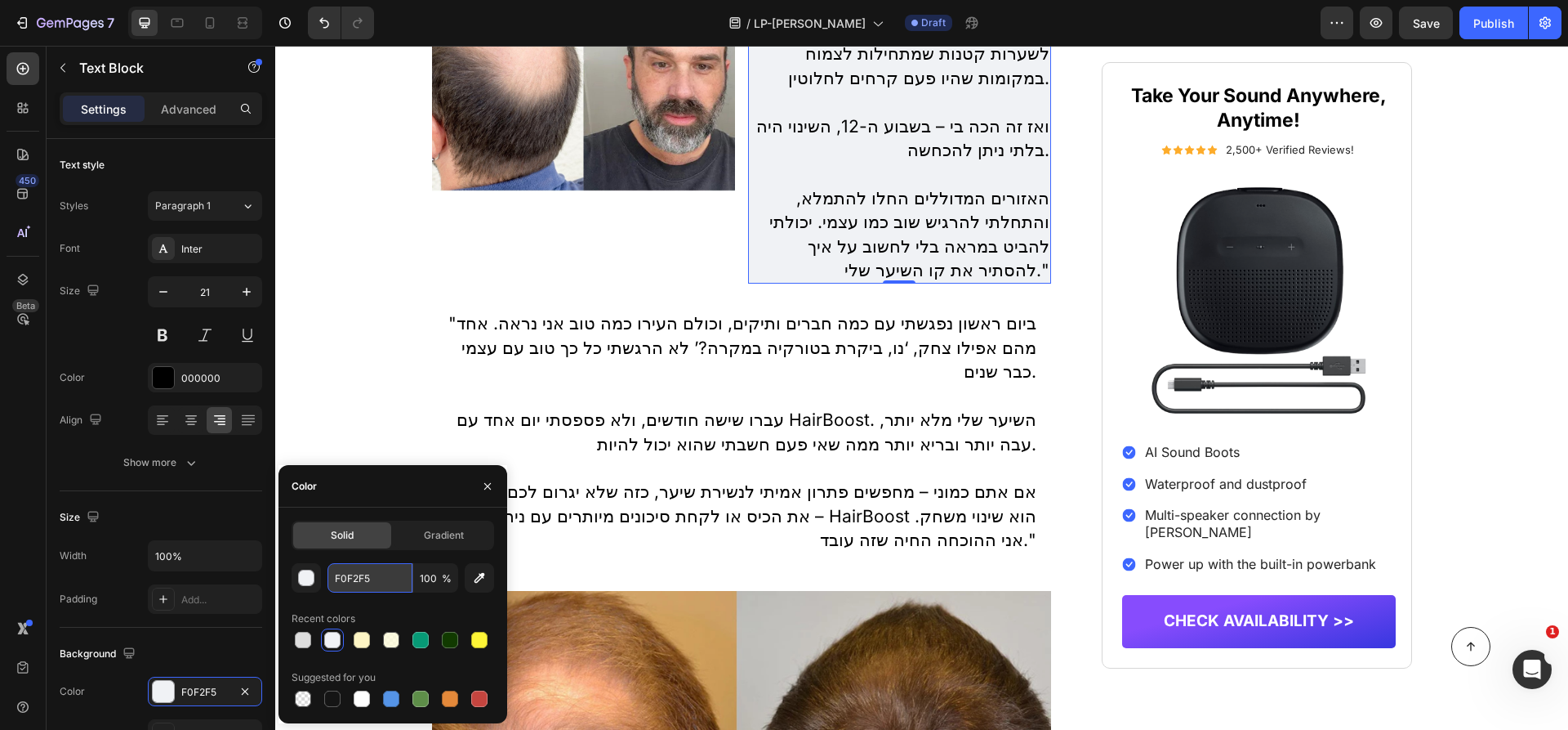
click at [372, 573] on input "F0F2F5" at bounding box center [370, 578] width 85 height 29
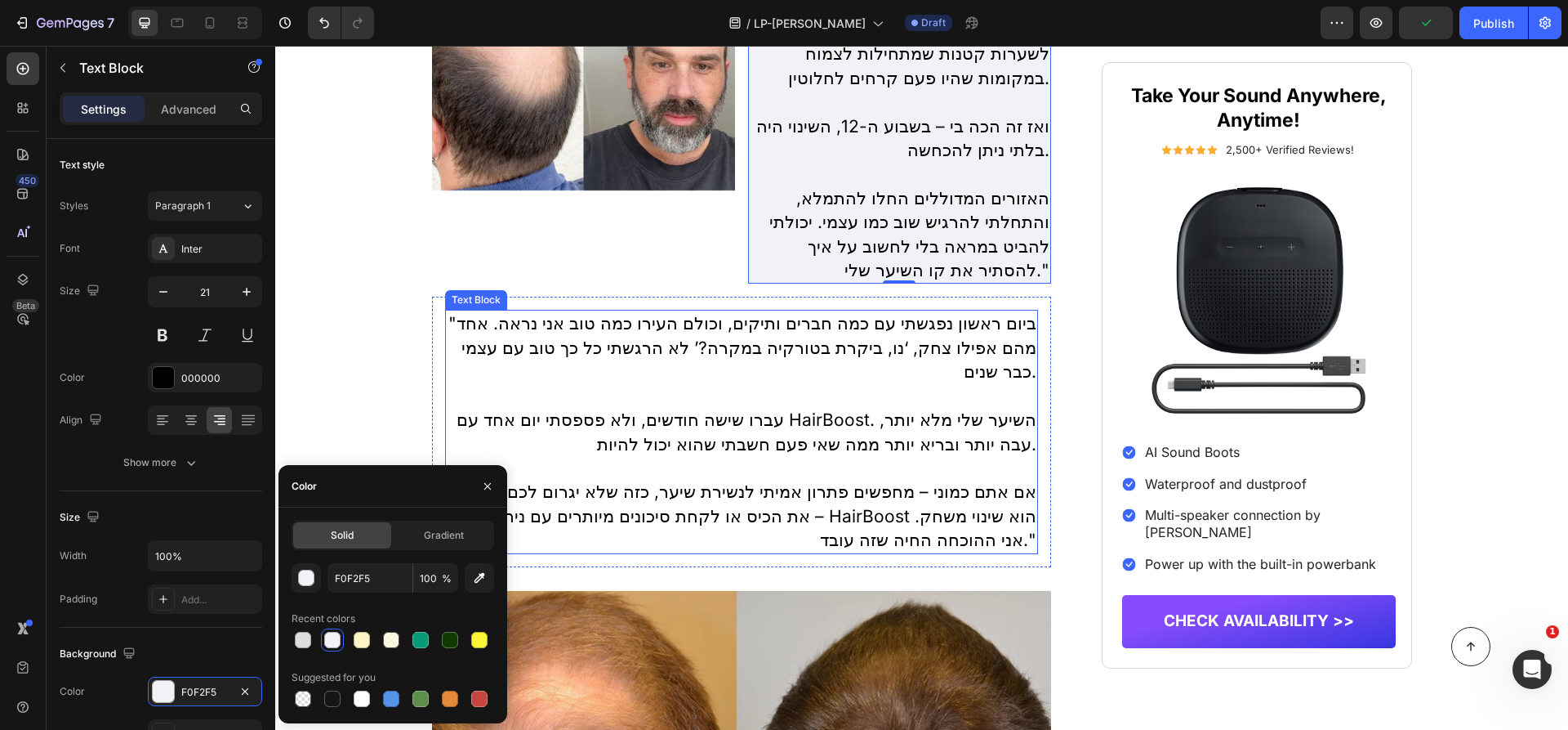
click at [504, 384] on p "Rich Text Editor. Editing area: main" at bounding box center [741, 396] width 591 height 24
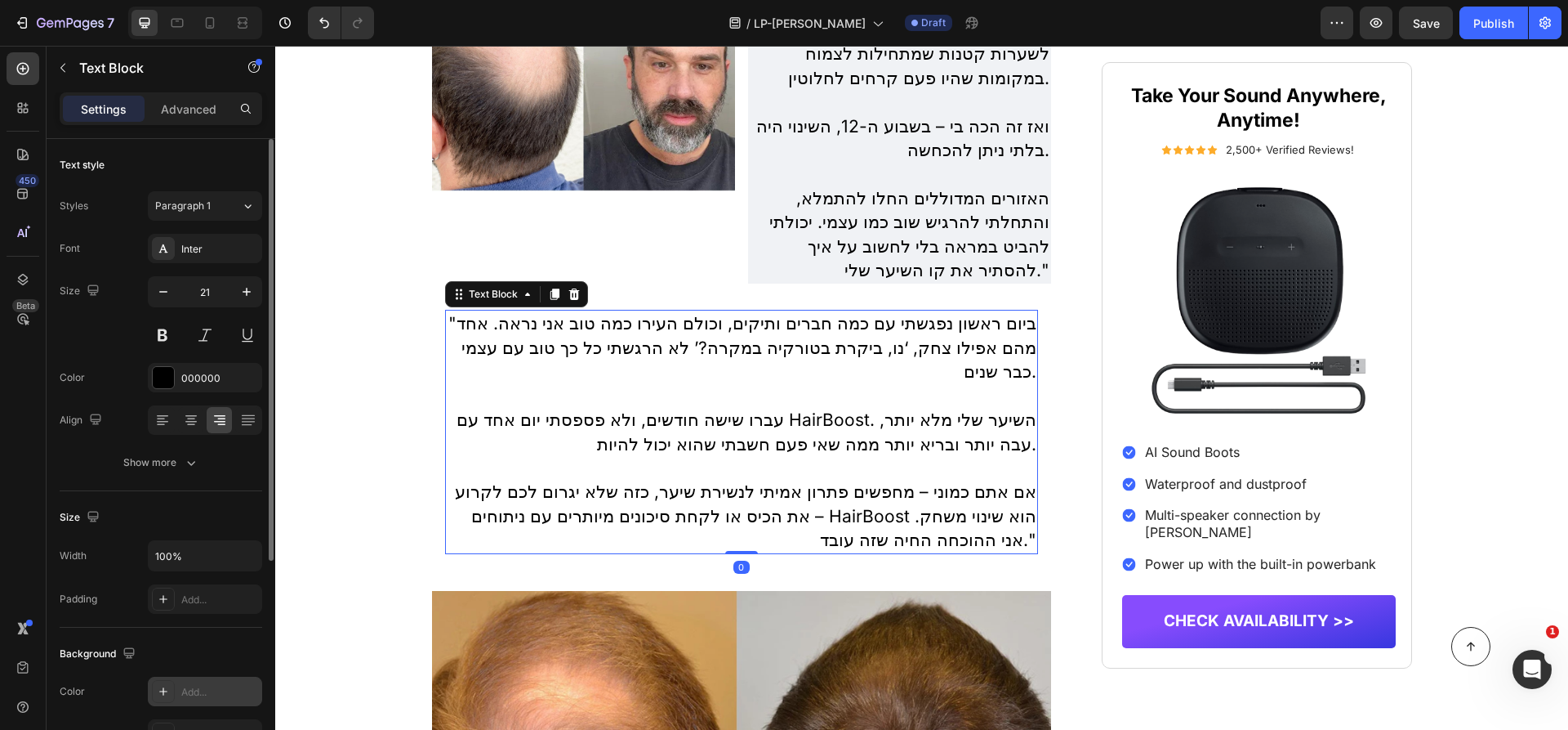
click at [200, 685] on div "Add..." at bounding box center [219, 692] width 77 height 14
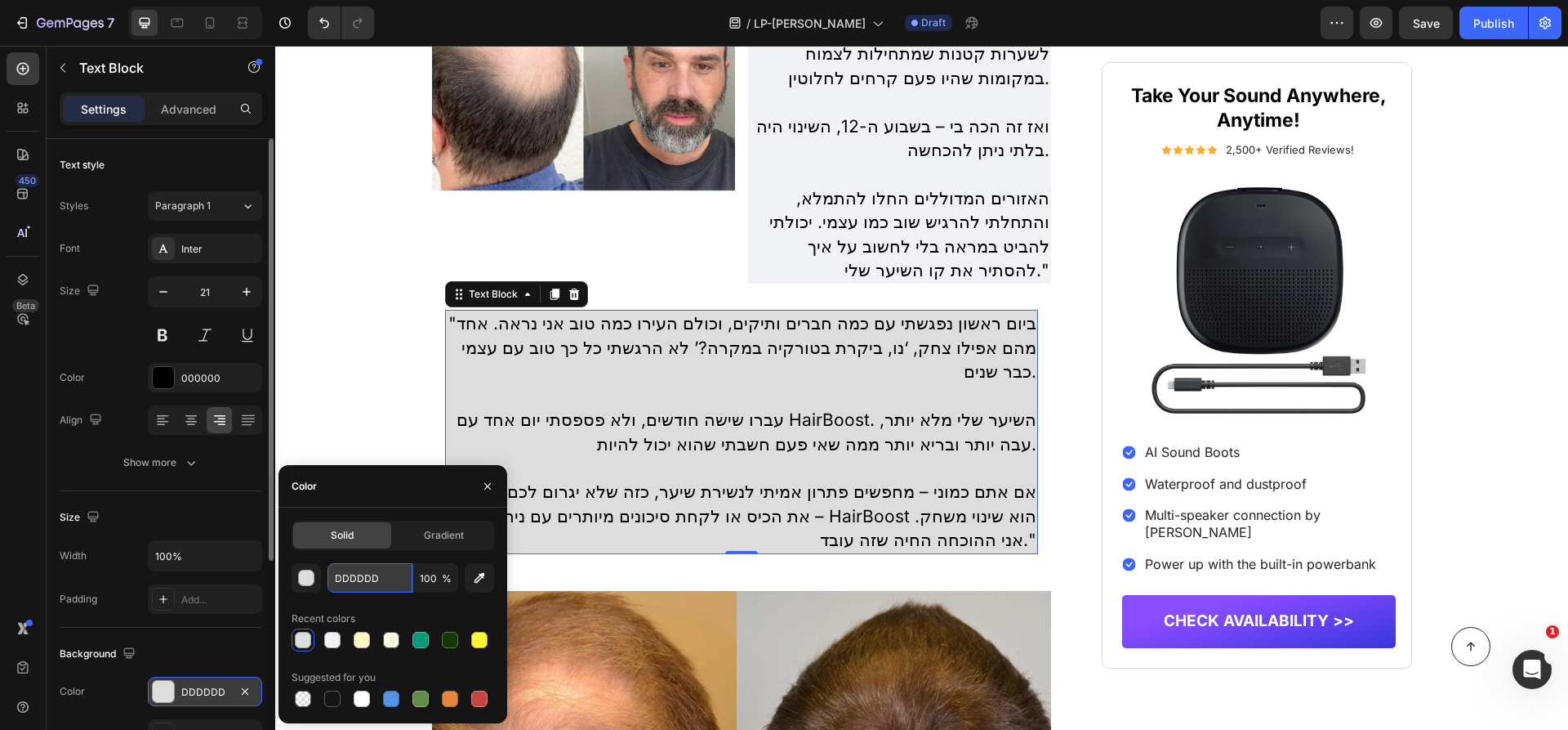
click at [376, 572] on input "DDDDDD" at bounding box center [370, 578] width 85 height 29
paste input "F0F2F5"
type input "F0F2F5"
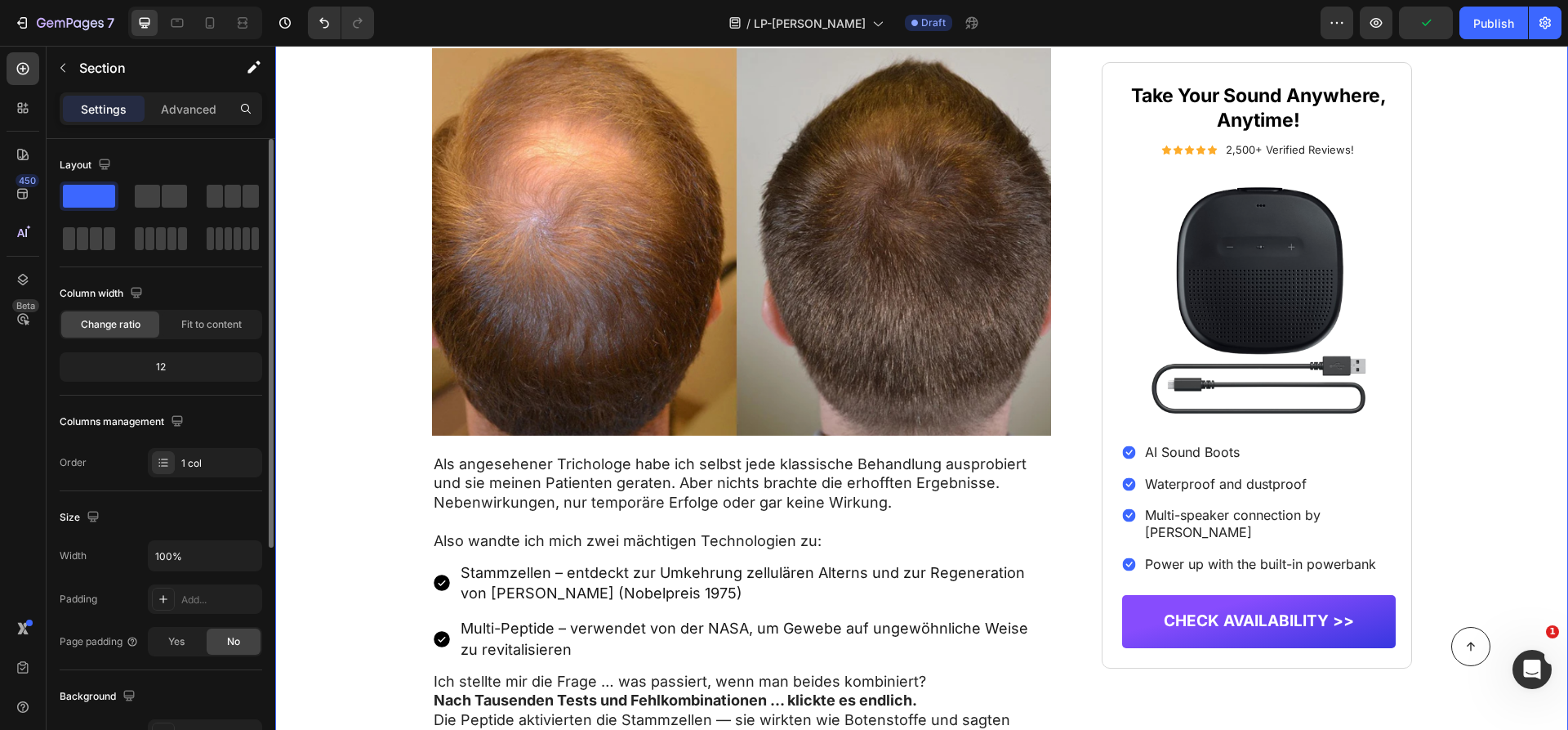
scroll to position [4089, 0]
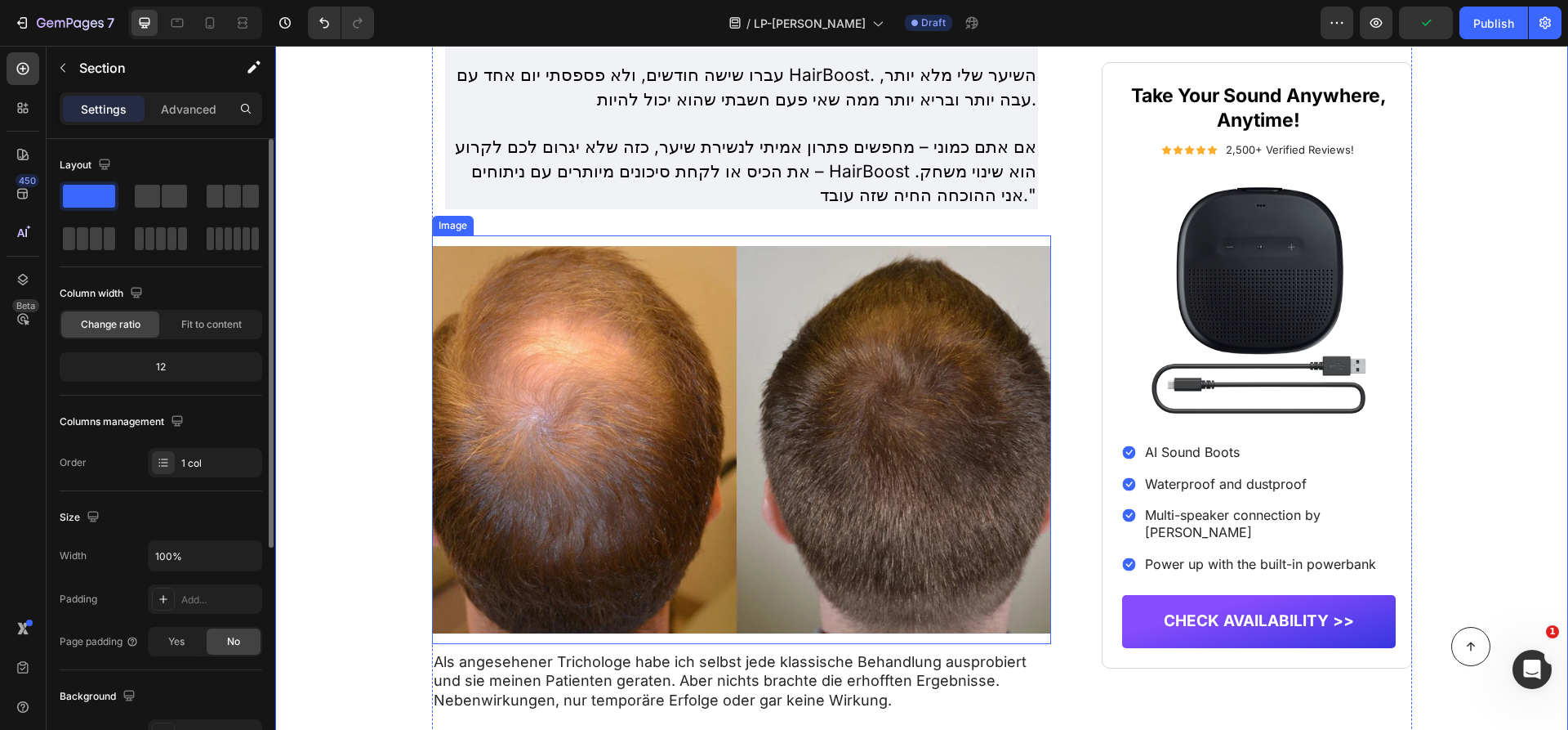
click at [494, 364] on img at bounding box center [742, 439] width 620 height 408
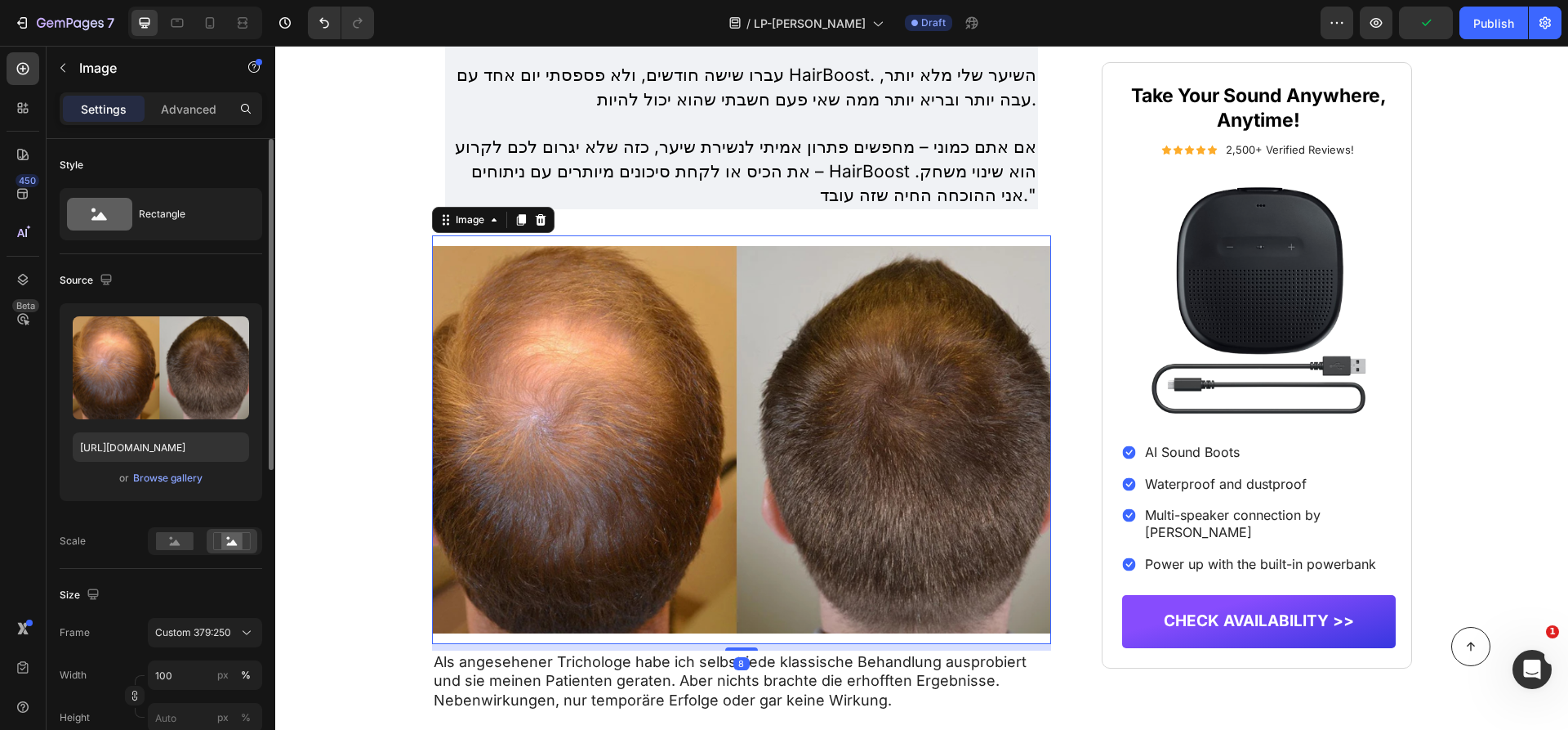
click at [162, 428] on div "Upload Image https://cdn.shopify.com/s/files/1/0990/2489/6349/files/gempages_58…" at bounding box center [160, 402] width 202 height 198
click at [167, 451] on input "https://cdn.shopify.com/s/files/1/0990/2489/6349/files/gempages_585980136390656…" at bounding box center [161, 447] width 176 height 29
paste input "img.funnelish.com/49883/705167/1738151588-Untitled%20design%20%2892%29"
type input "https://img.funnelish.com/49883/705167/1738151588-Untitled%20design%20%2892%29.…"
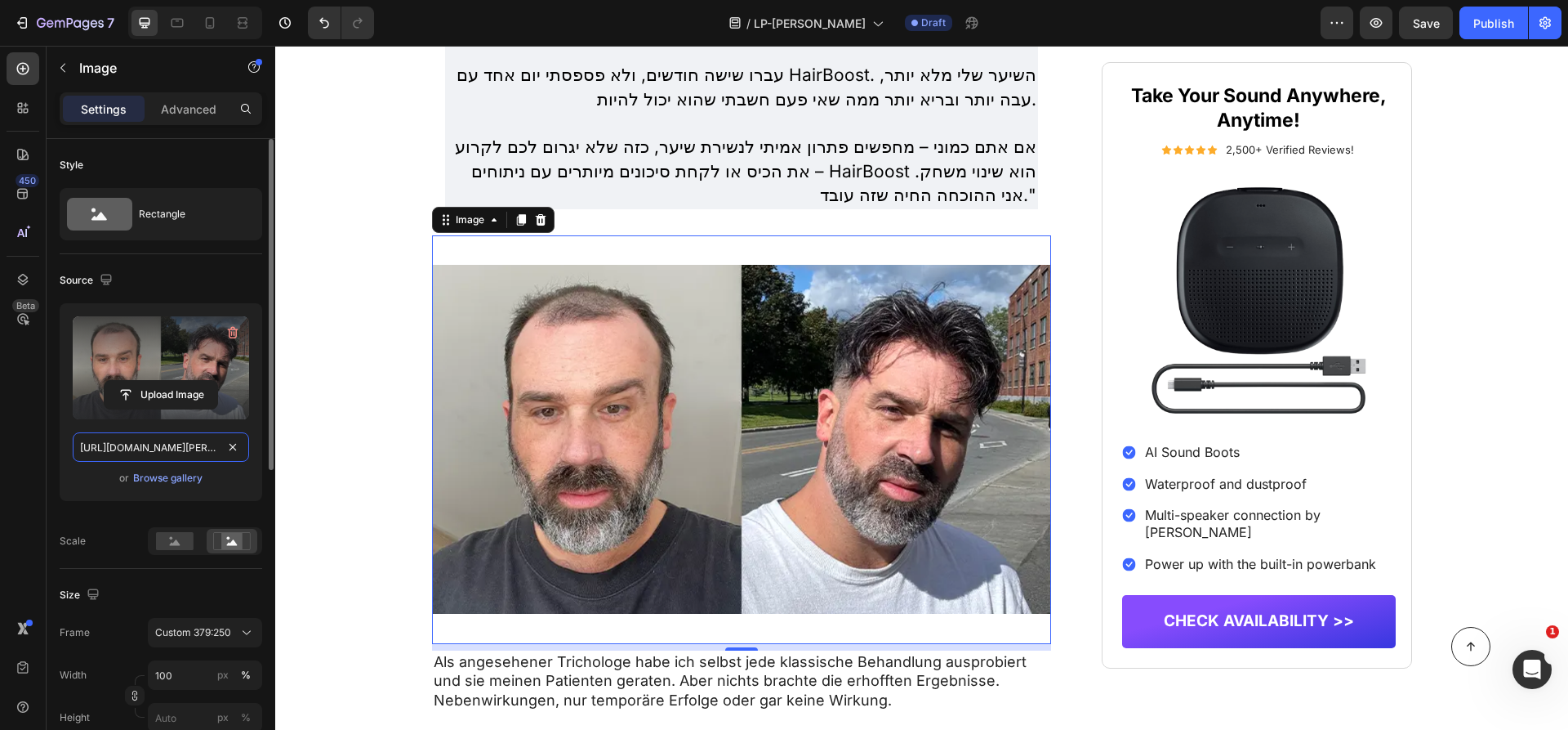
scroll to position [0, 300]
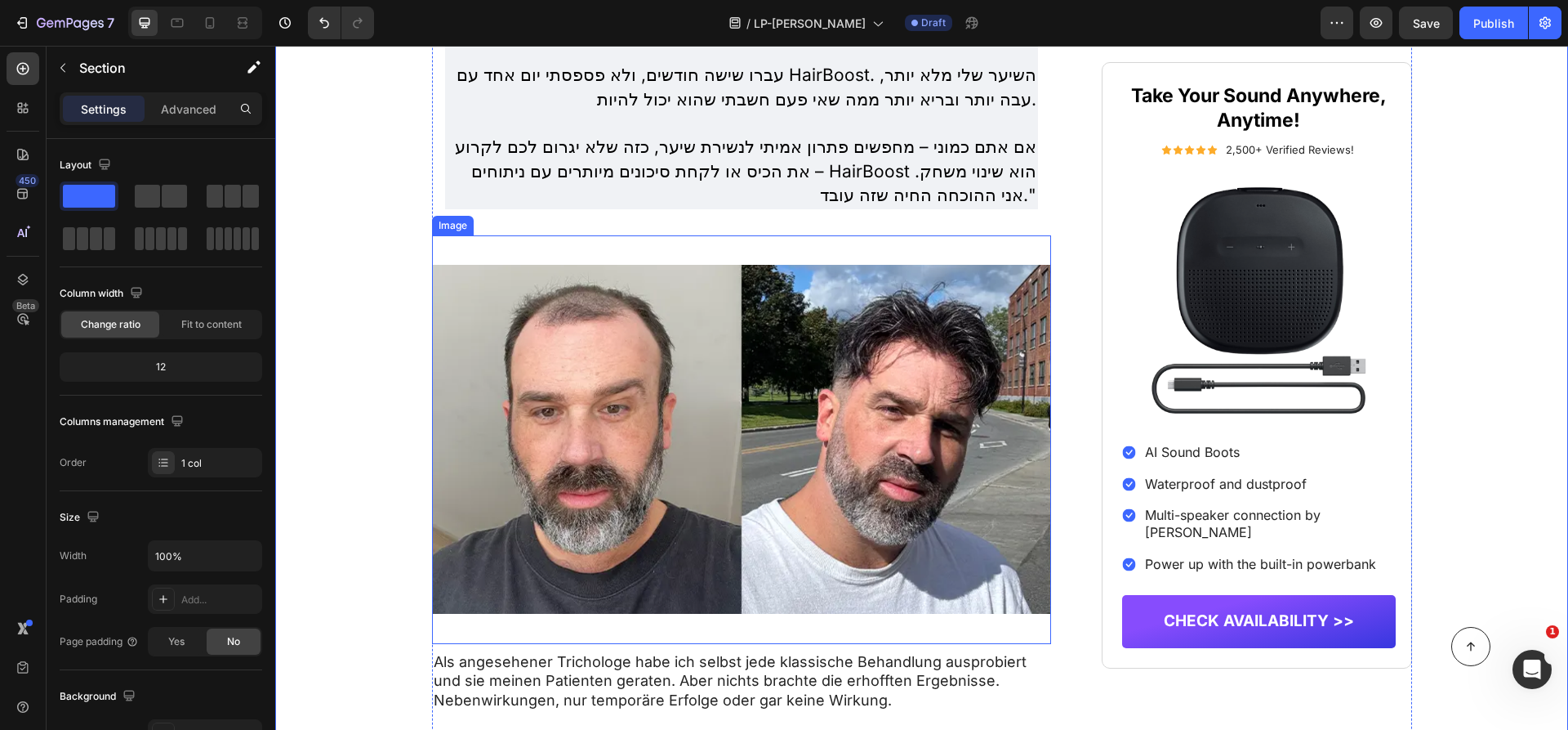
scroll to position [3975, 0]
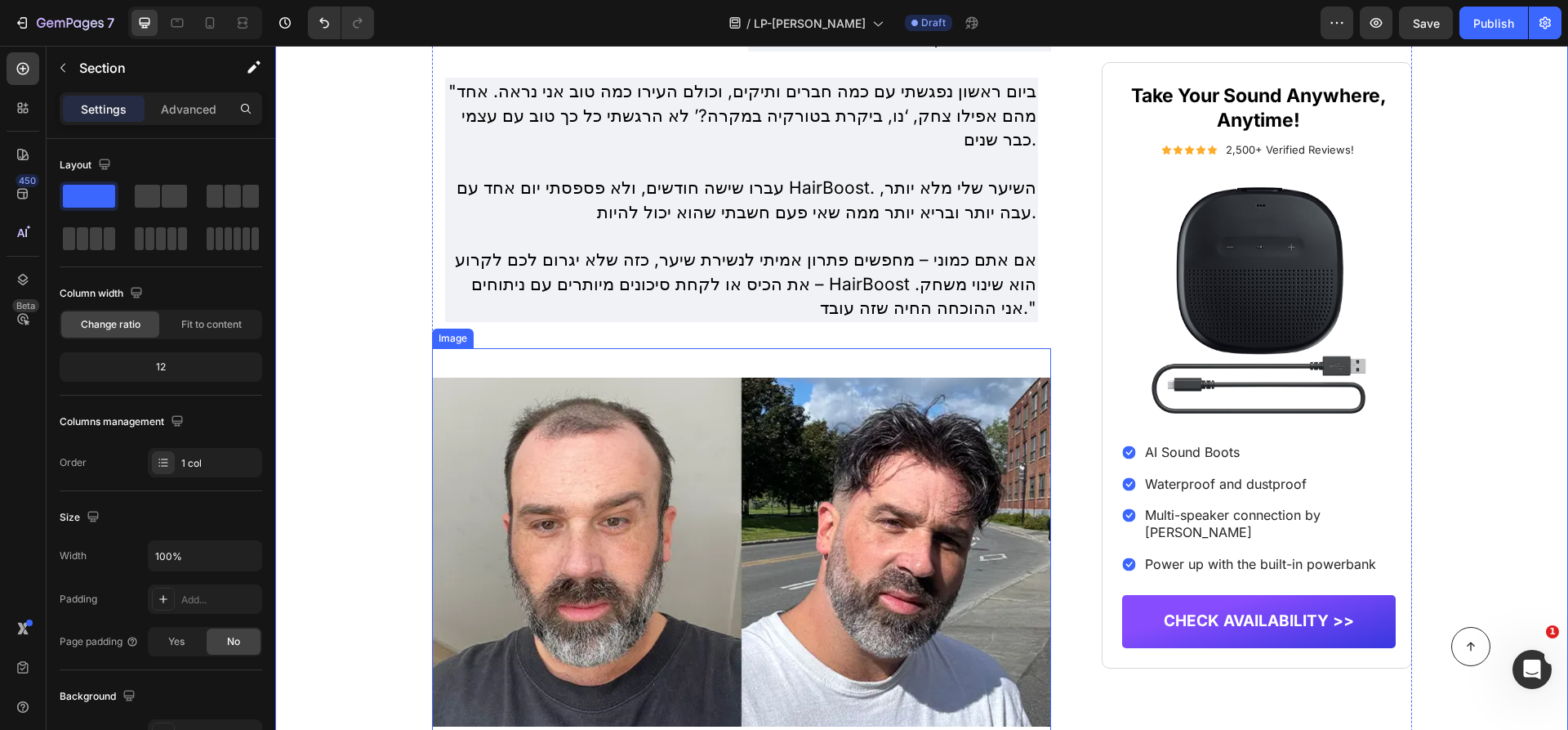
click at [824, 255] on p "אם אתם כמוני – מחפשים פתרון אמיתי לנשירת שיער, כזה שלא יגרום לכם לקרוע את הכיס …" at bounding box center [741, 283] width 591 height 72
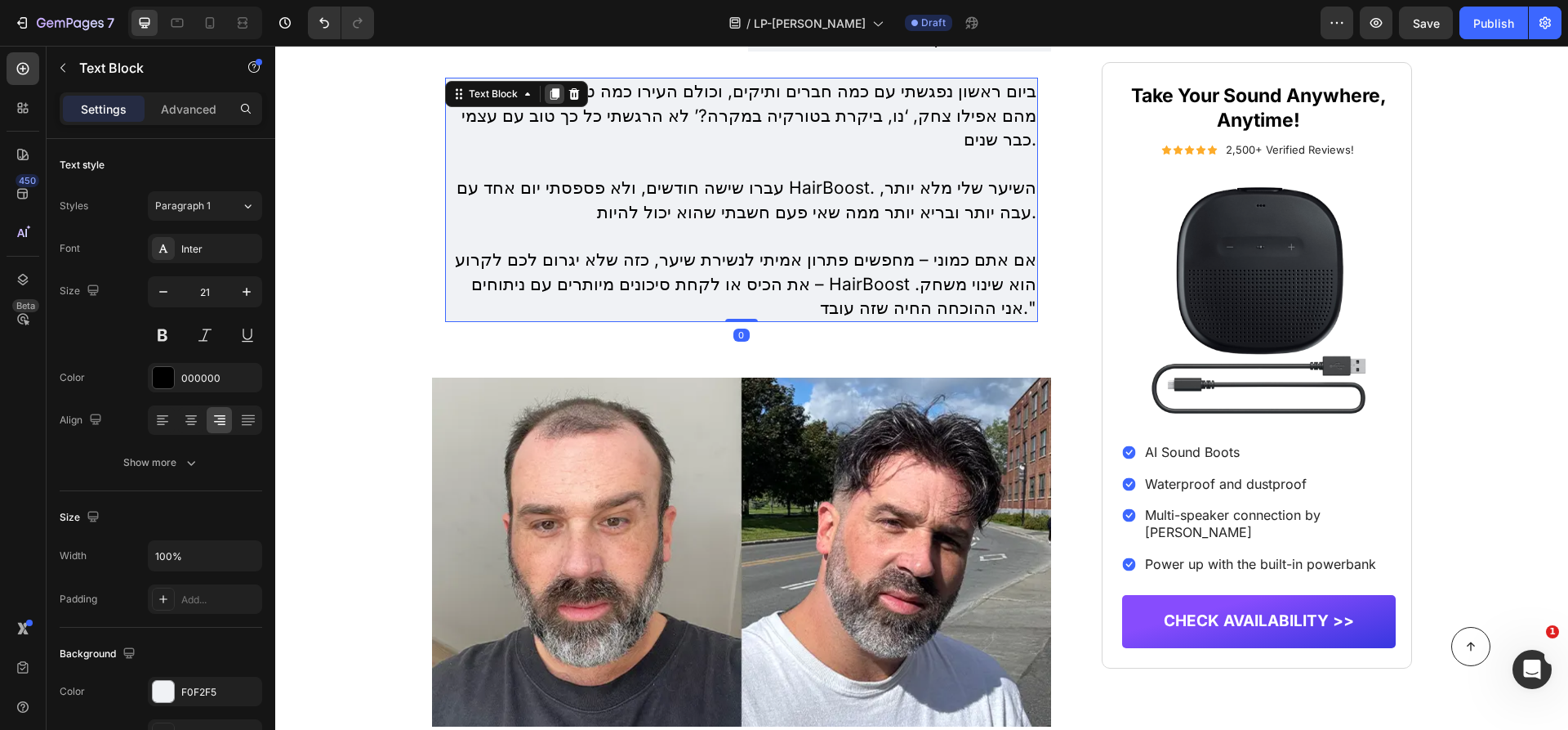
click at [554, 89] on icon at bounding box center [554, 94] width 9 height 12
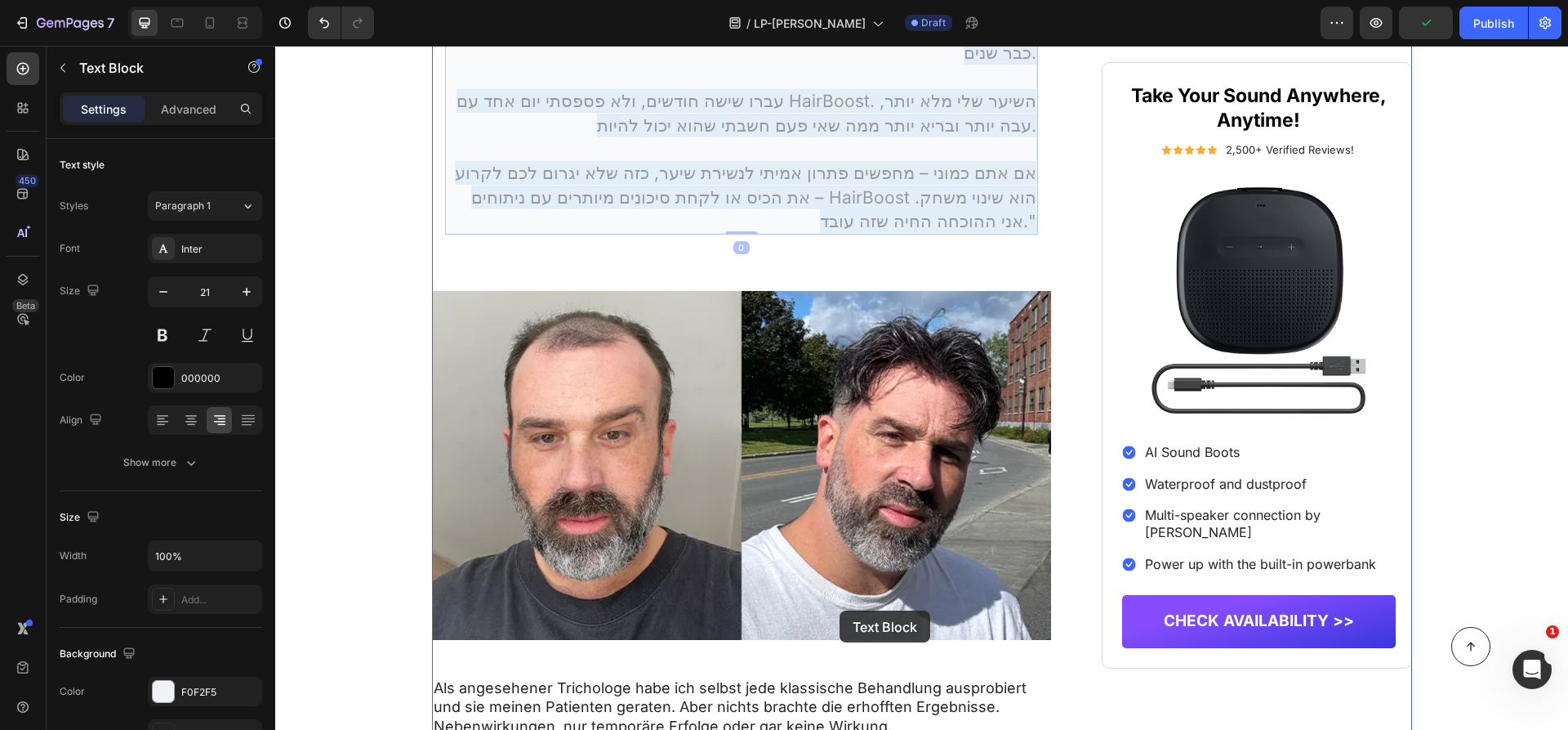
scroll to position [4328, 0]
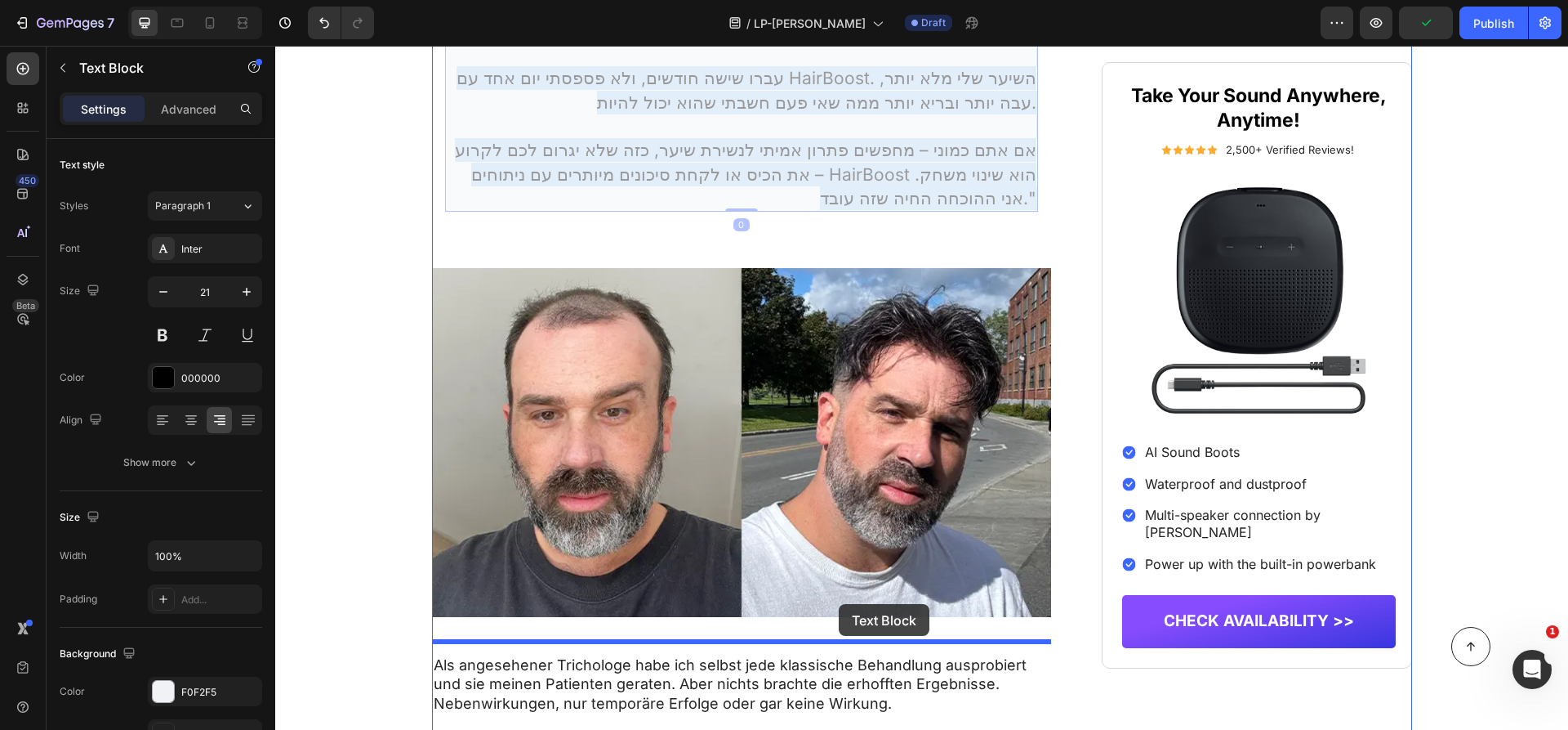
drag, startPoint x: 709, startPoint y: 375, endPoint x: 838, endPoint y: 603, distance: 262.0
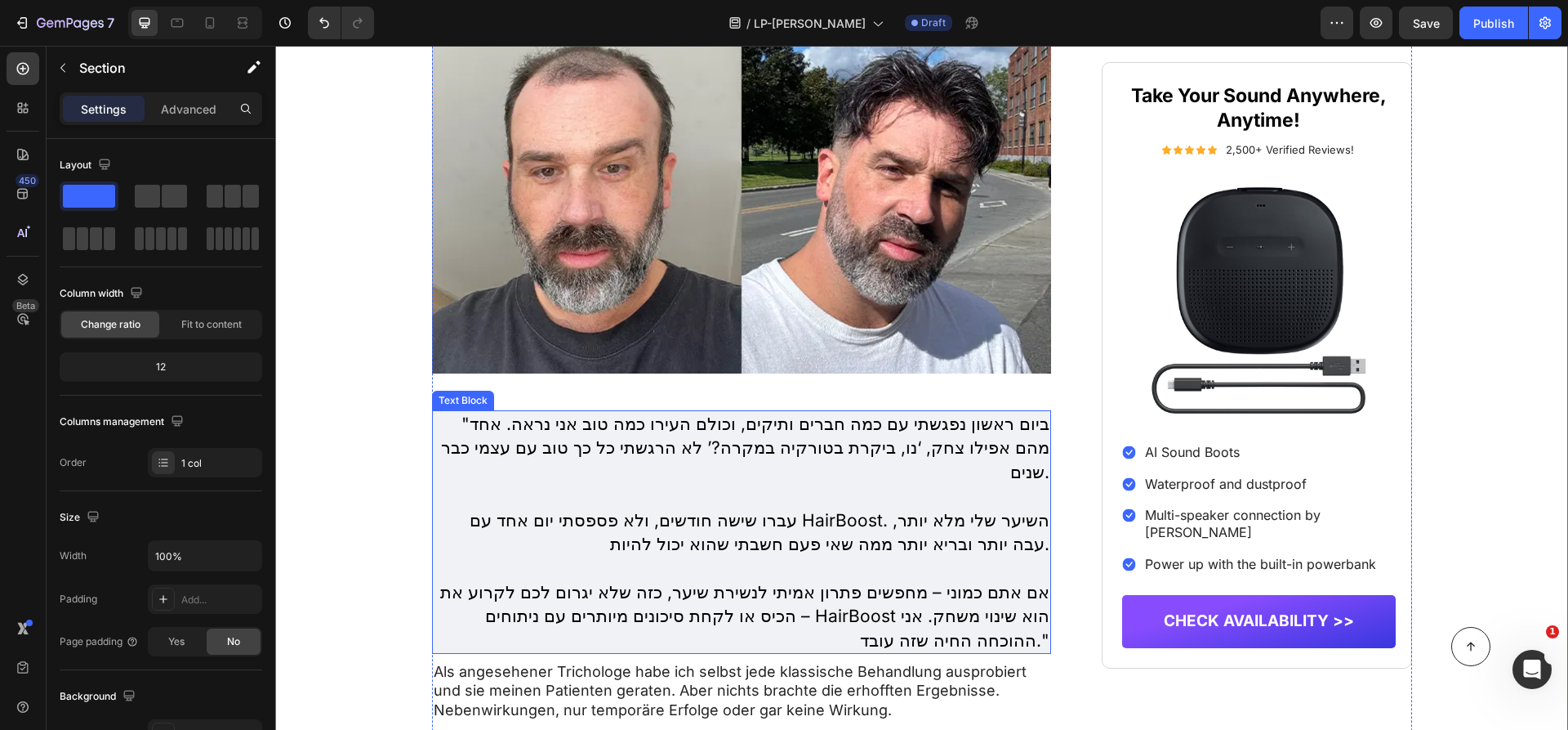
click at [863, 530] on p "עברו שישה חודשים, ולא פספסתי יום אחד עם HairBoost. השיער שלי מלא יותר, עבה יותר…" at bounding box center [742, 532] width 617 height 48
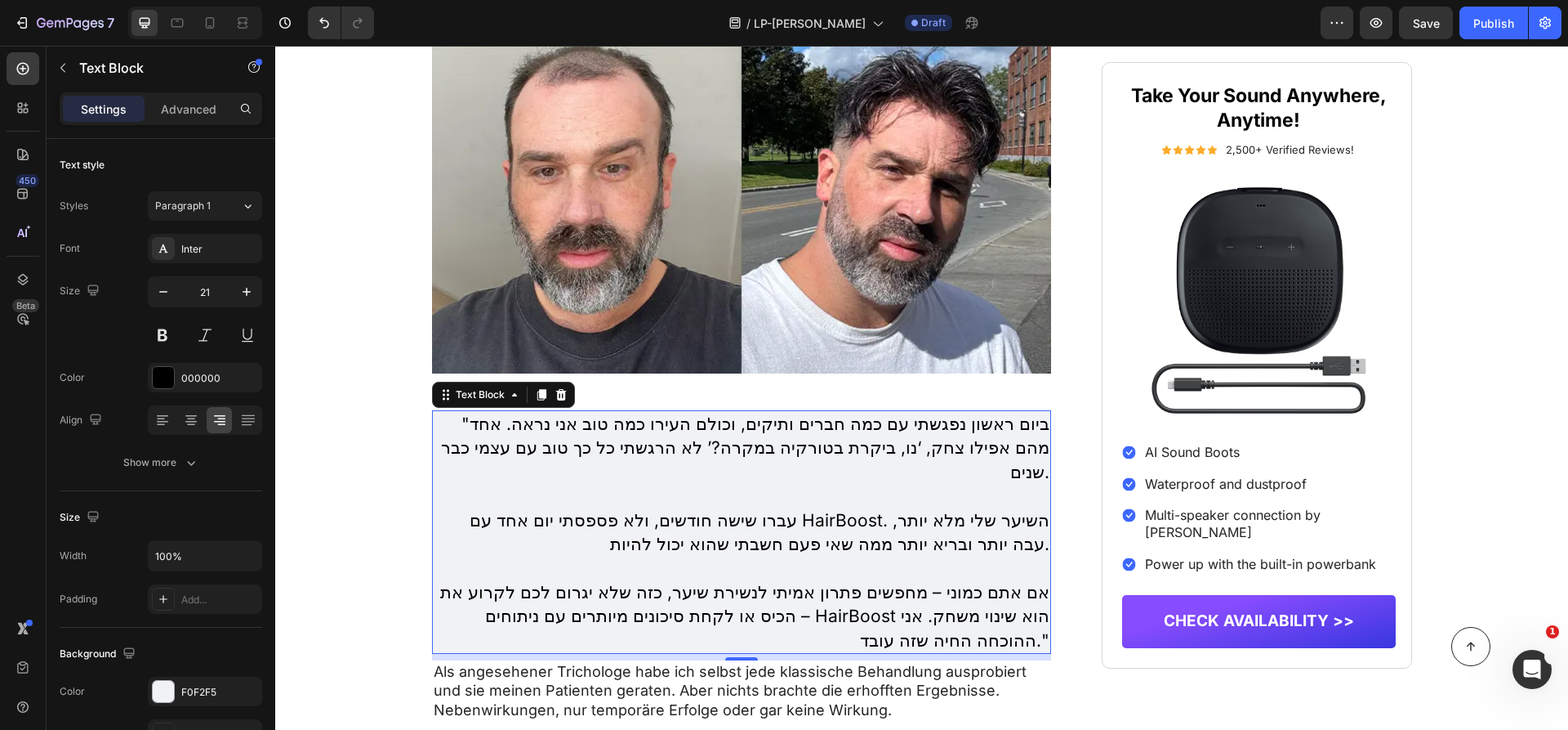
click at [765, 594] on p "אם אתם כמוני – מחפשים פתרון אמיתי לנשירת שיער, כזה שלא יגרום לכם לקרוע את הכיס …" at bounding box center [742, 616] width 617 height 72
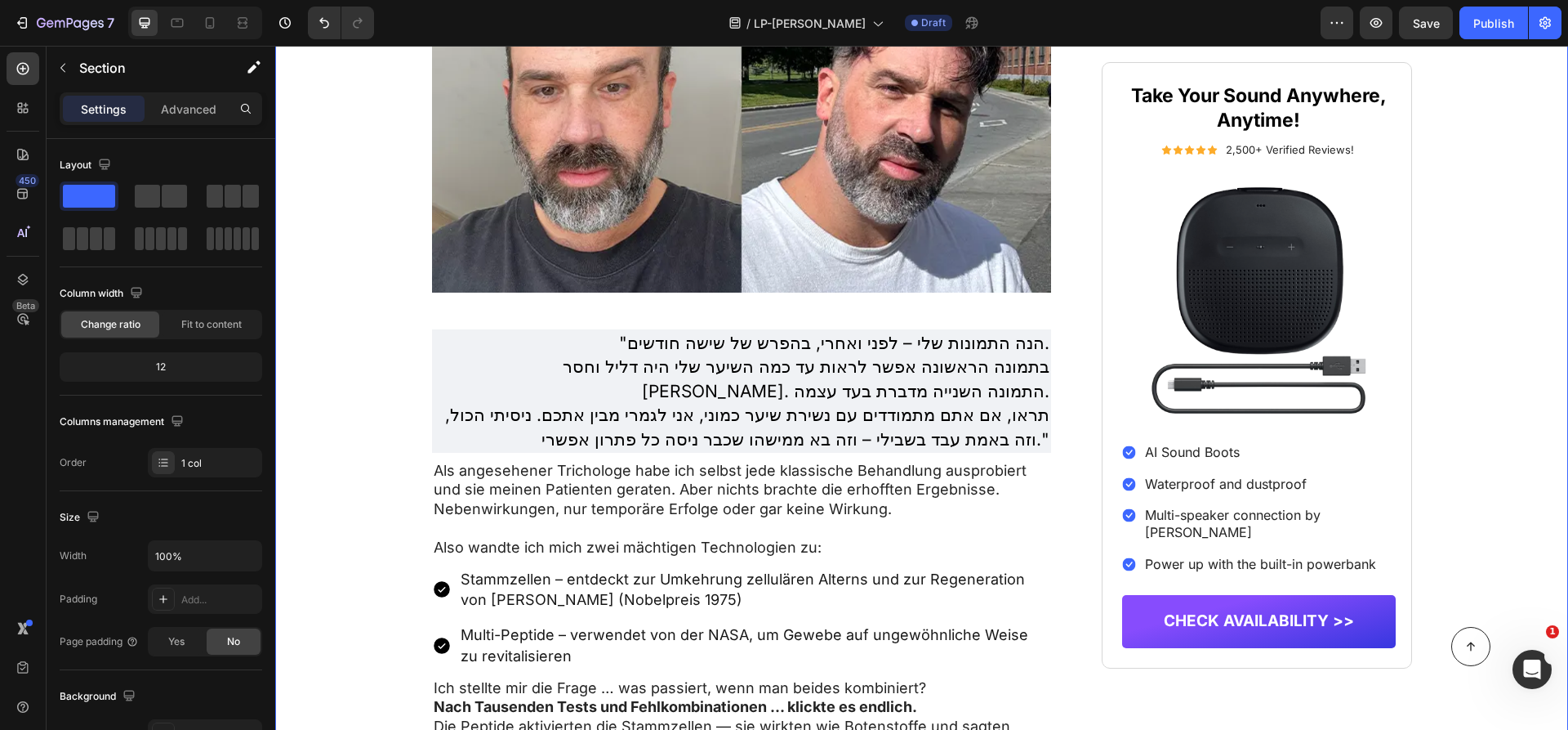
scroll to position [4477, 0]
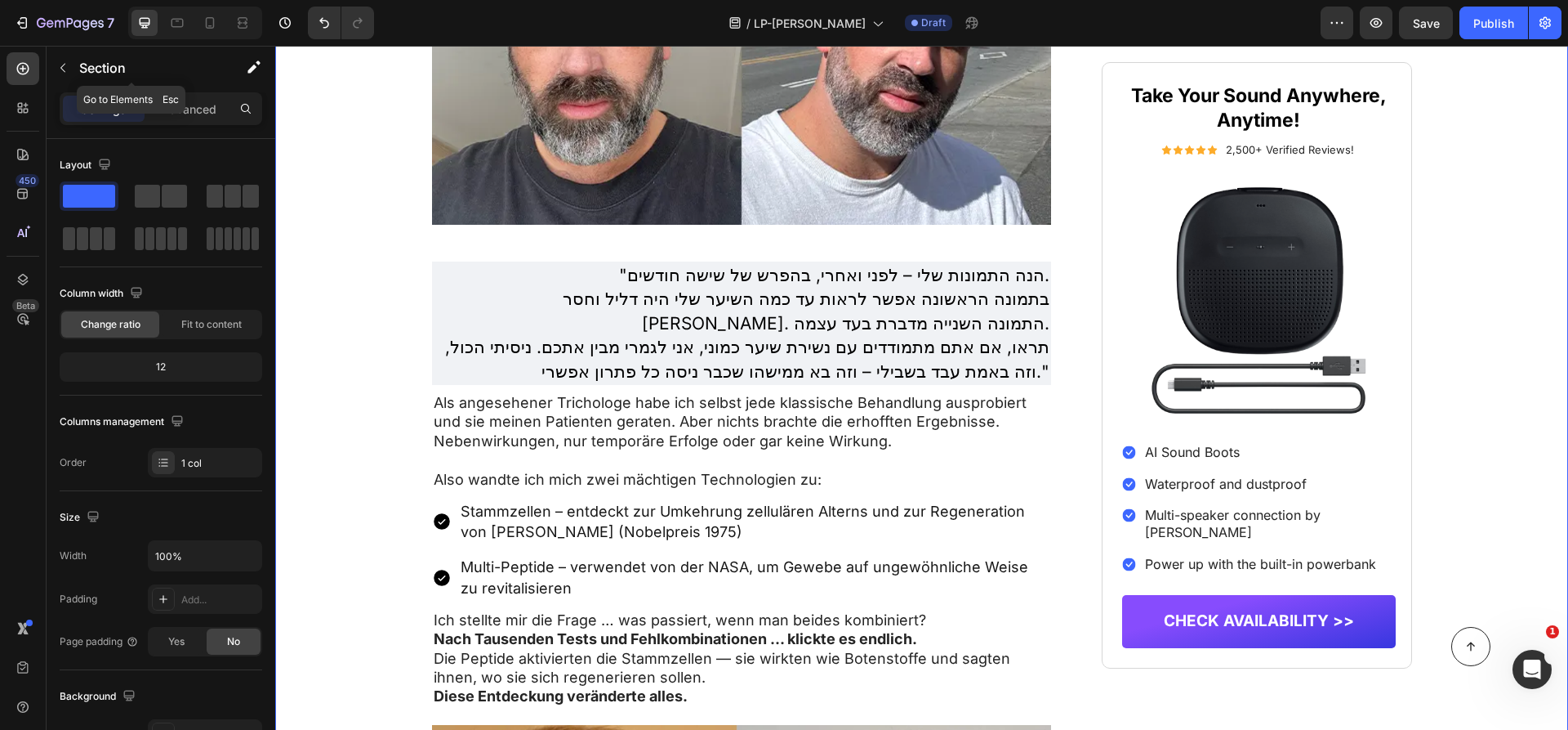
click at [141, 71] on p "Section" at bounding box center [146, 68] width 134 height 20
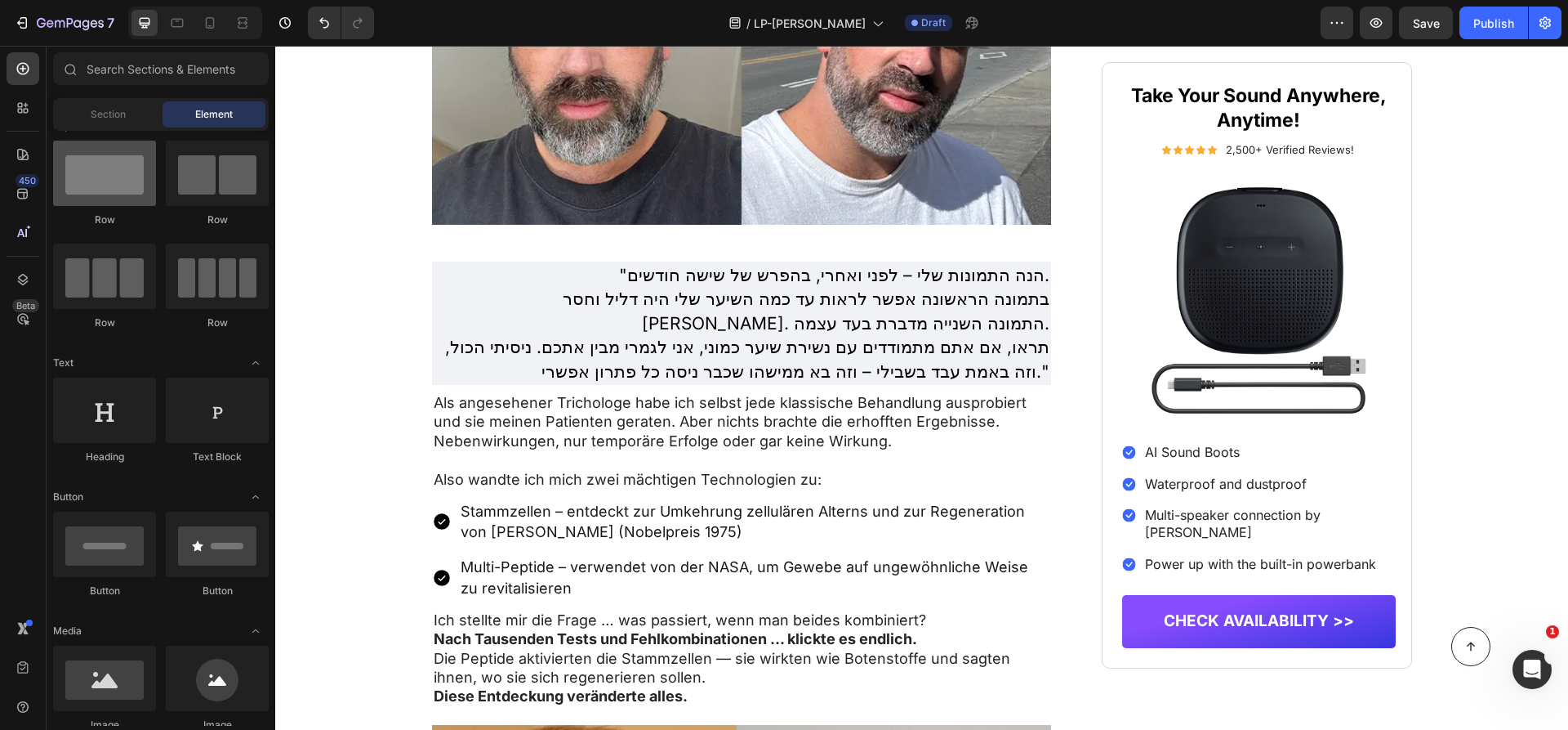
scroll to position [0, 0]
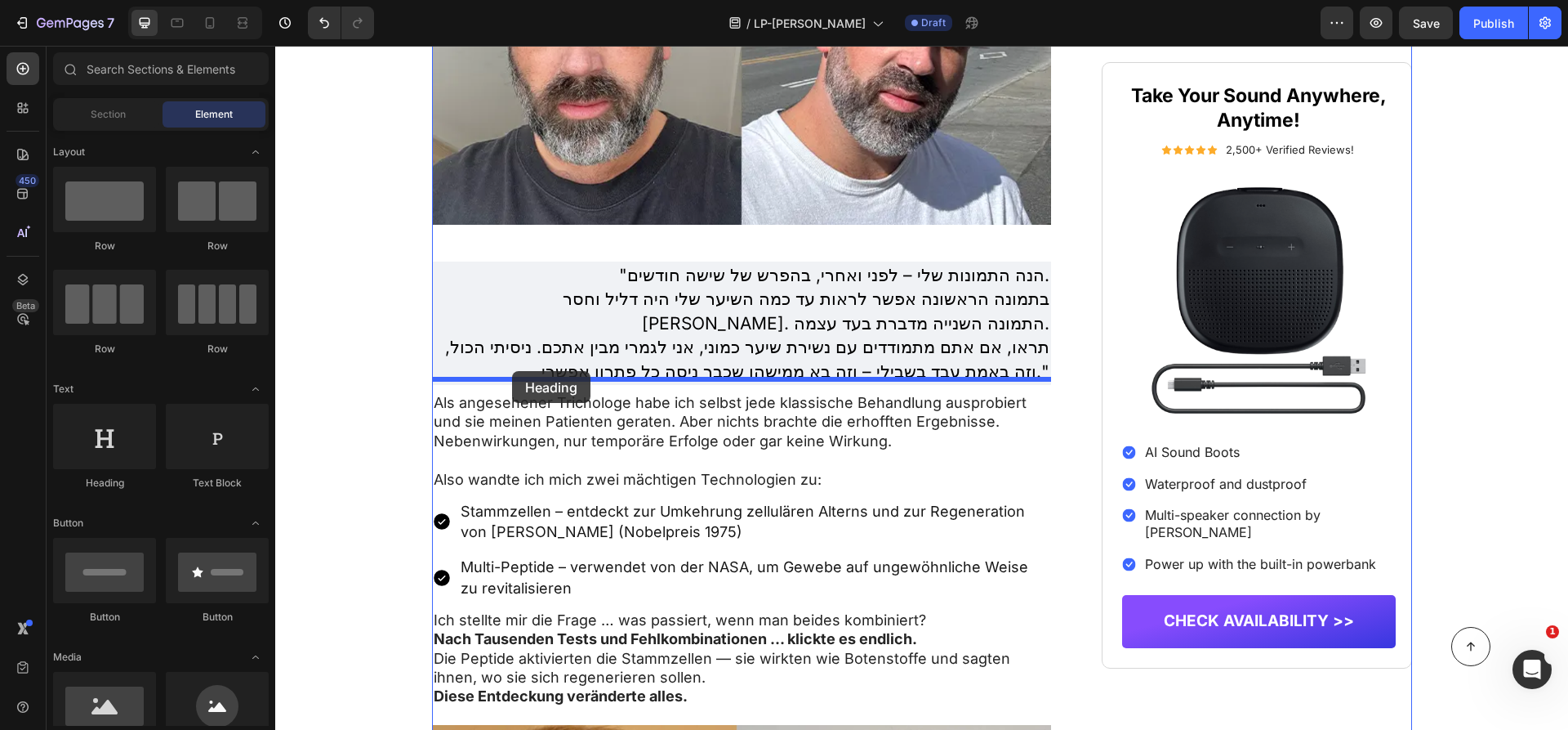
drag, startPoint x: 380, startPoint y: 499, endPoint x: 512, endPoint y: 371, distance: 183.9
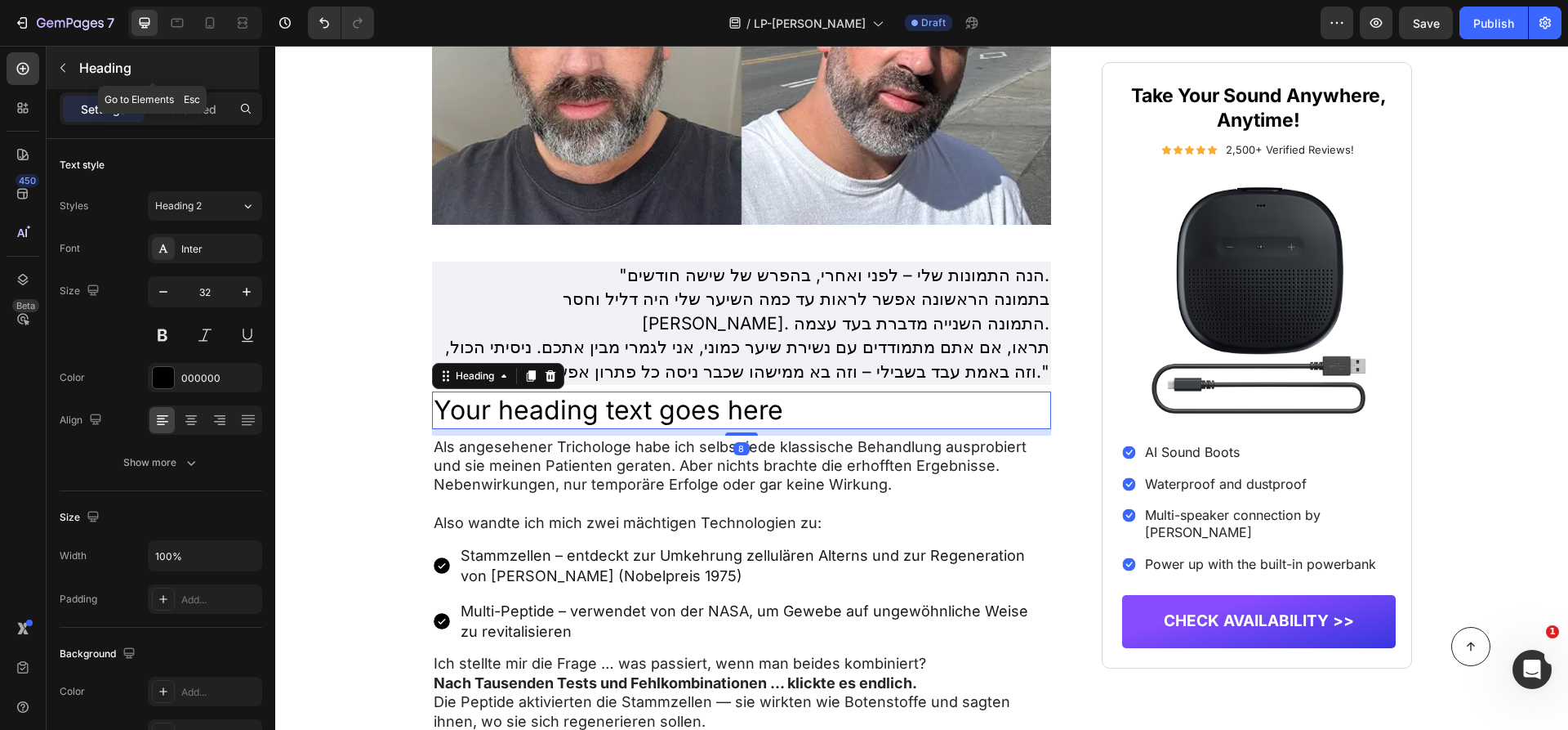
click at [127, 68] on p "Heading" at bounding box center [167, 68] width 176 height 20
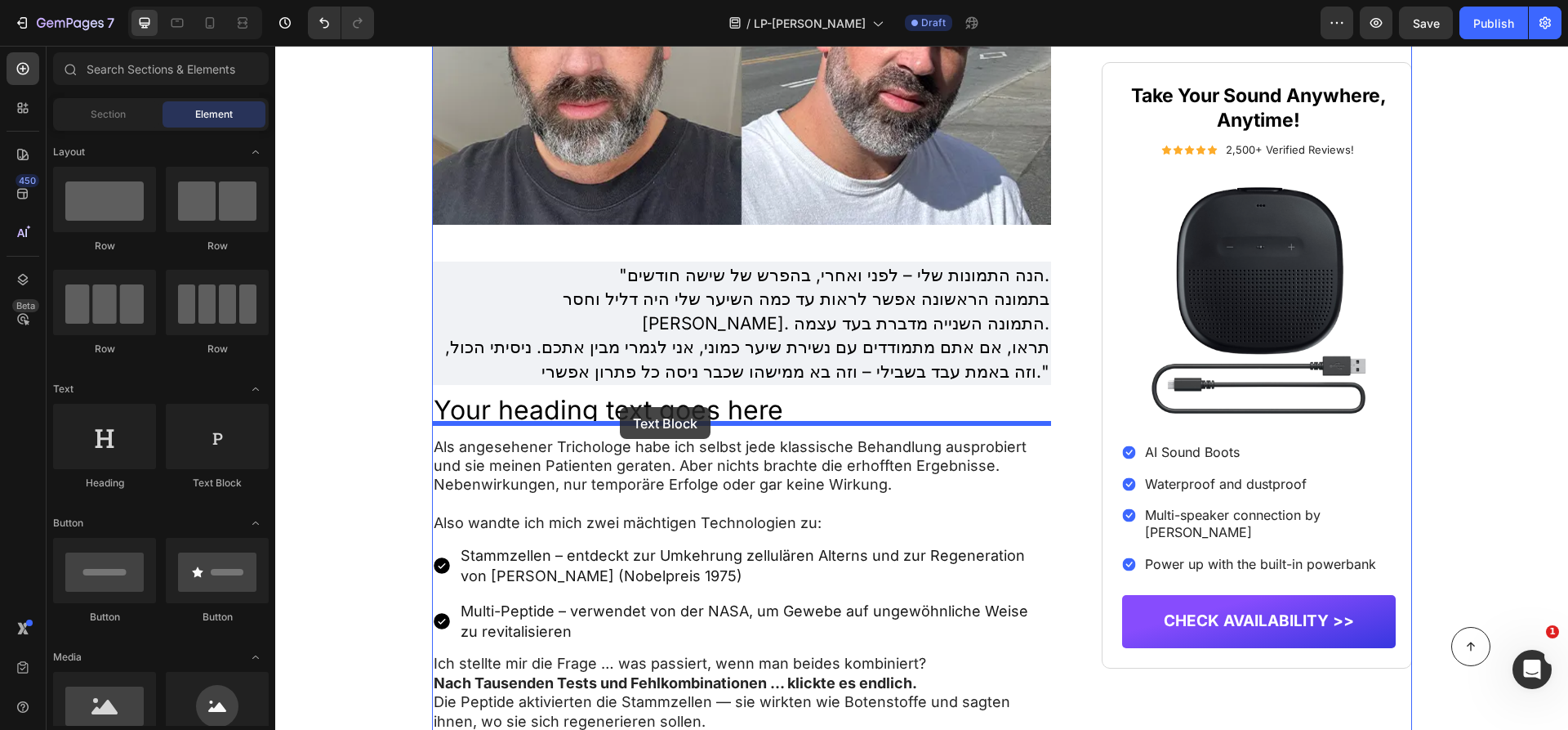
drag, startPoint x: 477, startPoint y: 506, endPoint x: 620, endPoint y: 407, distance: 173.9
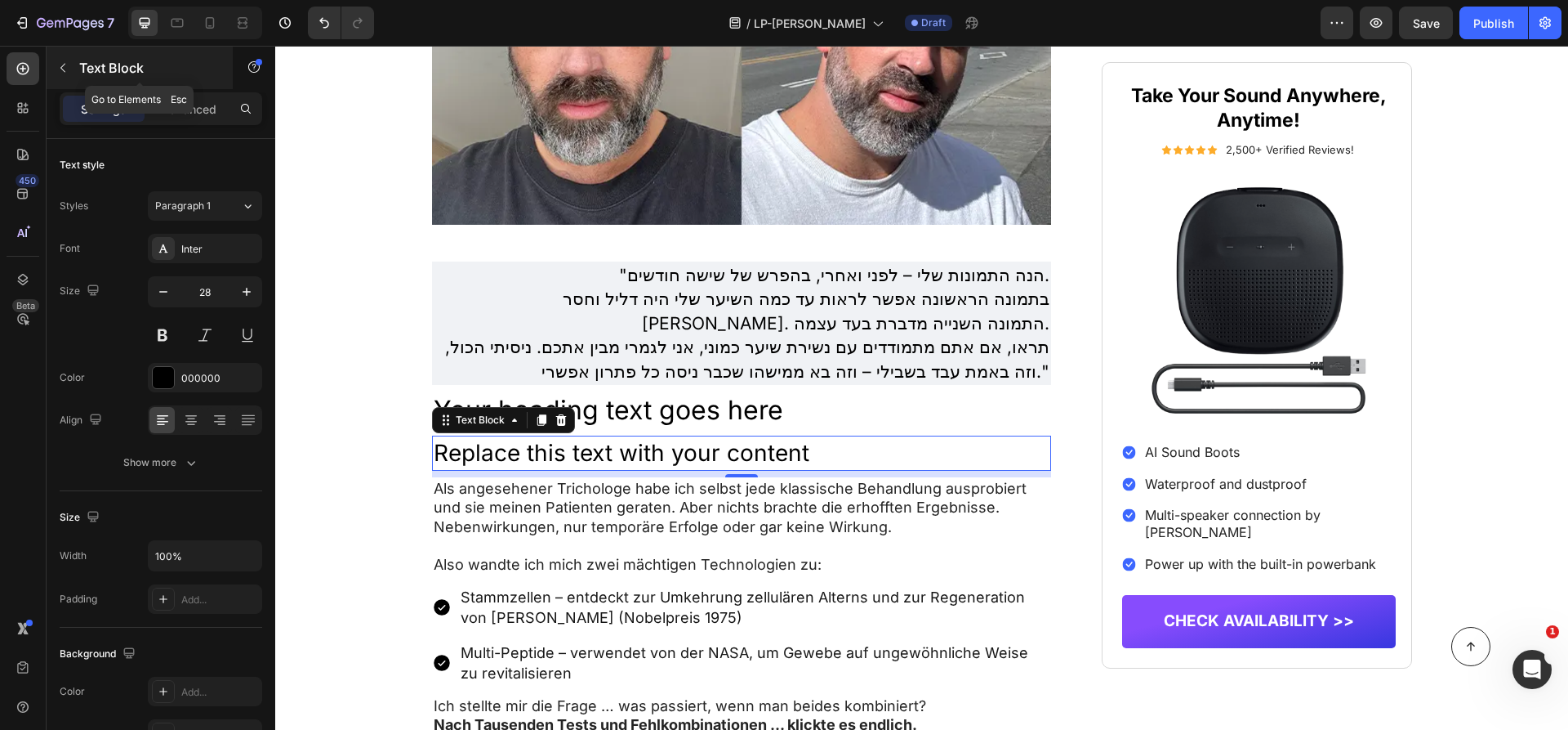
click at [97, 64] on p "Text Block" at bounding box center [149, 68] width 139 height 20
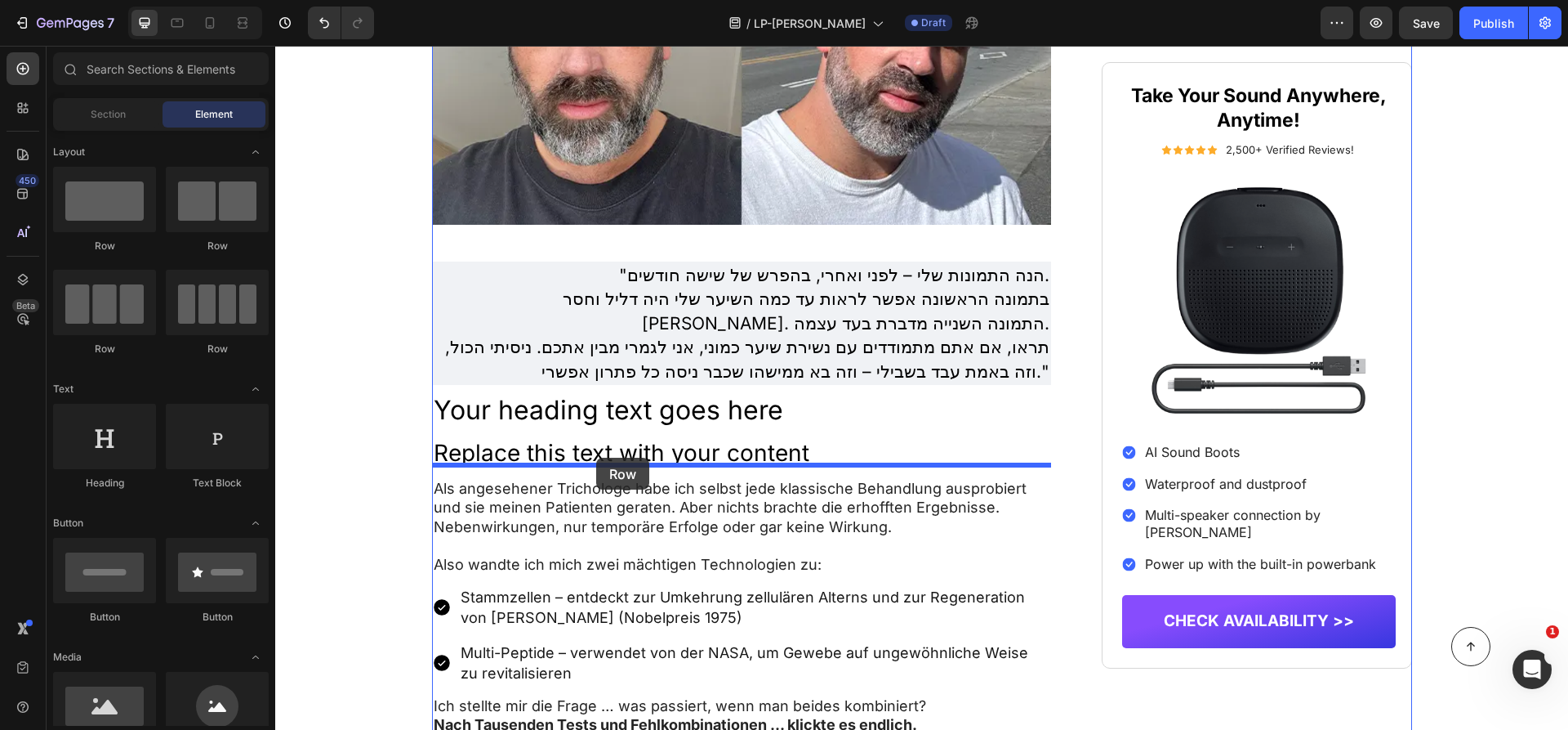
drag, startPoint x: 465, startPoint y: 247, endPoint x: 596, endPoint y: 457, distance: 247.5
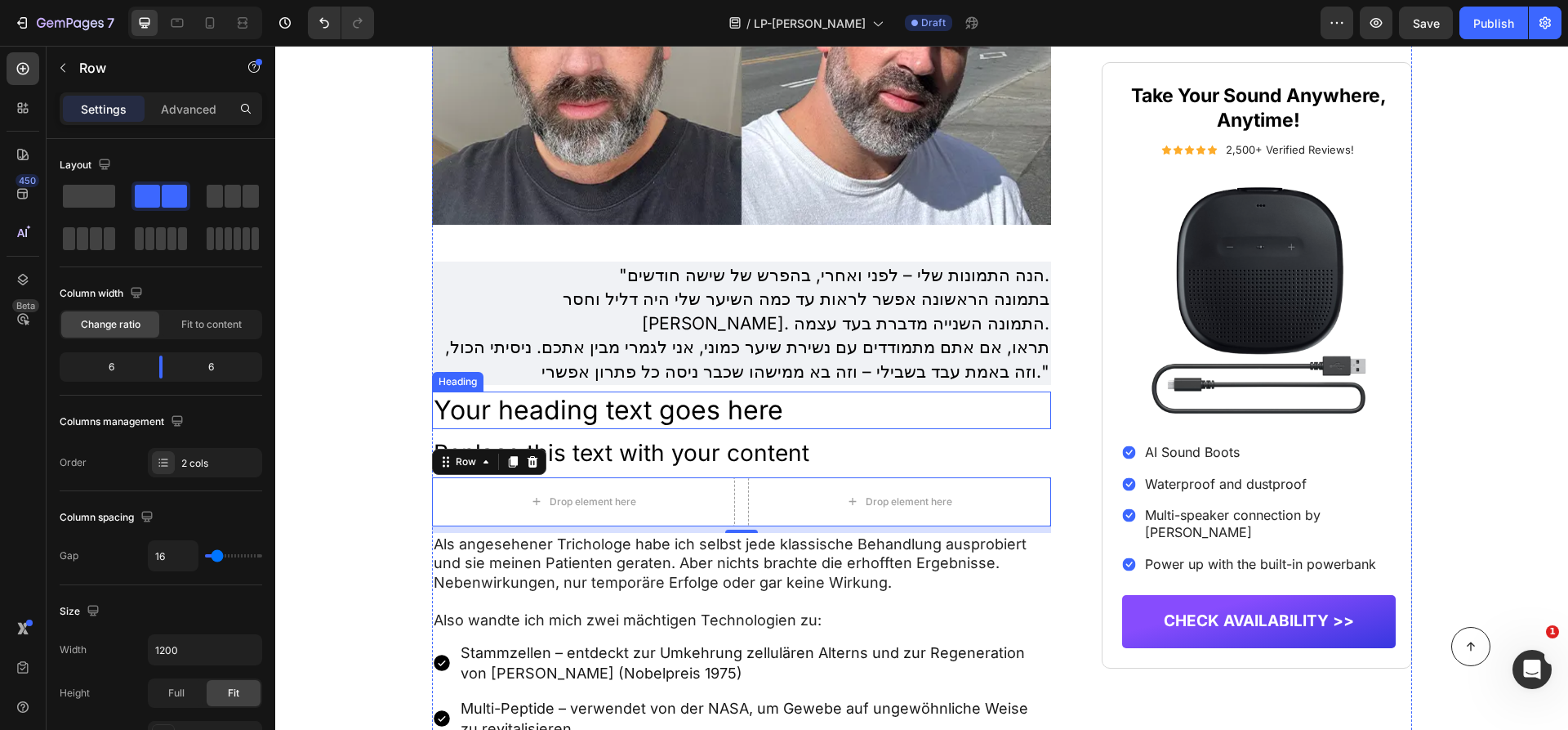
click at [718, 398] on h2 "Your heading text goes here" at bounding box center [742, 410] width 620 height 37
click at [718, 399] on h2 "Your heading text goes here" at bounding box center [742, 410] width 620 height 37
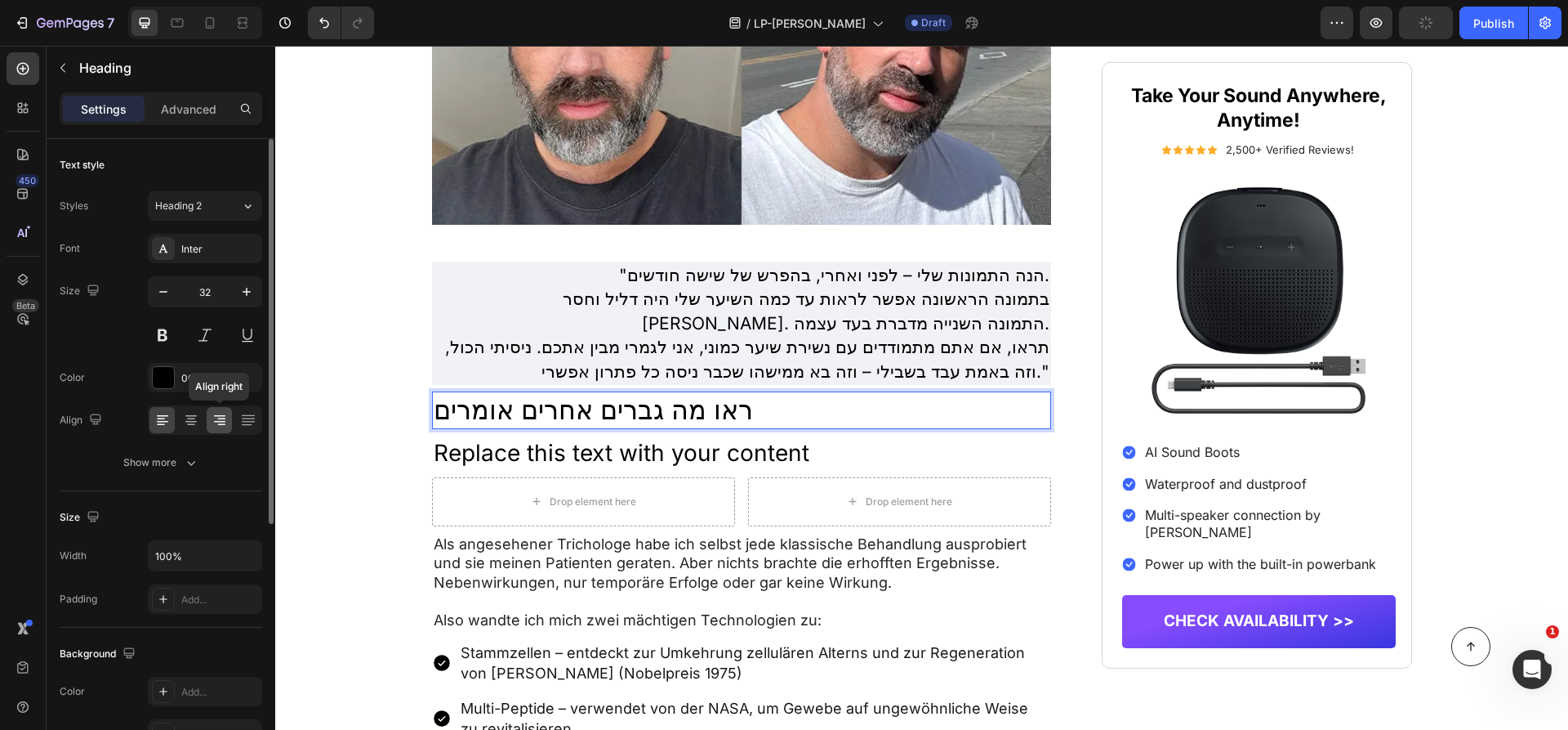
click at [216, 421] on icon at bounding box center [219, 422] width 12 height 2
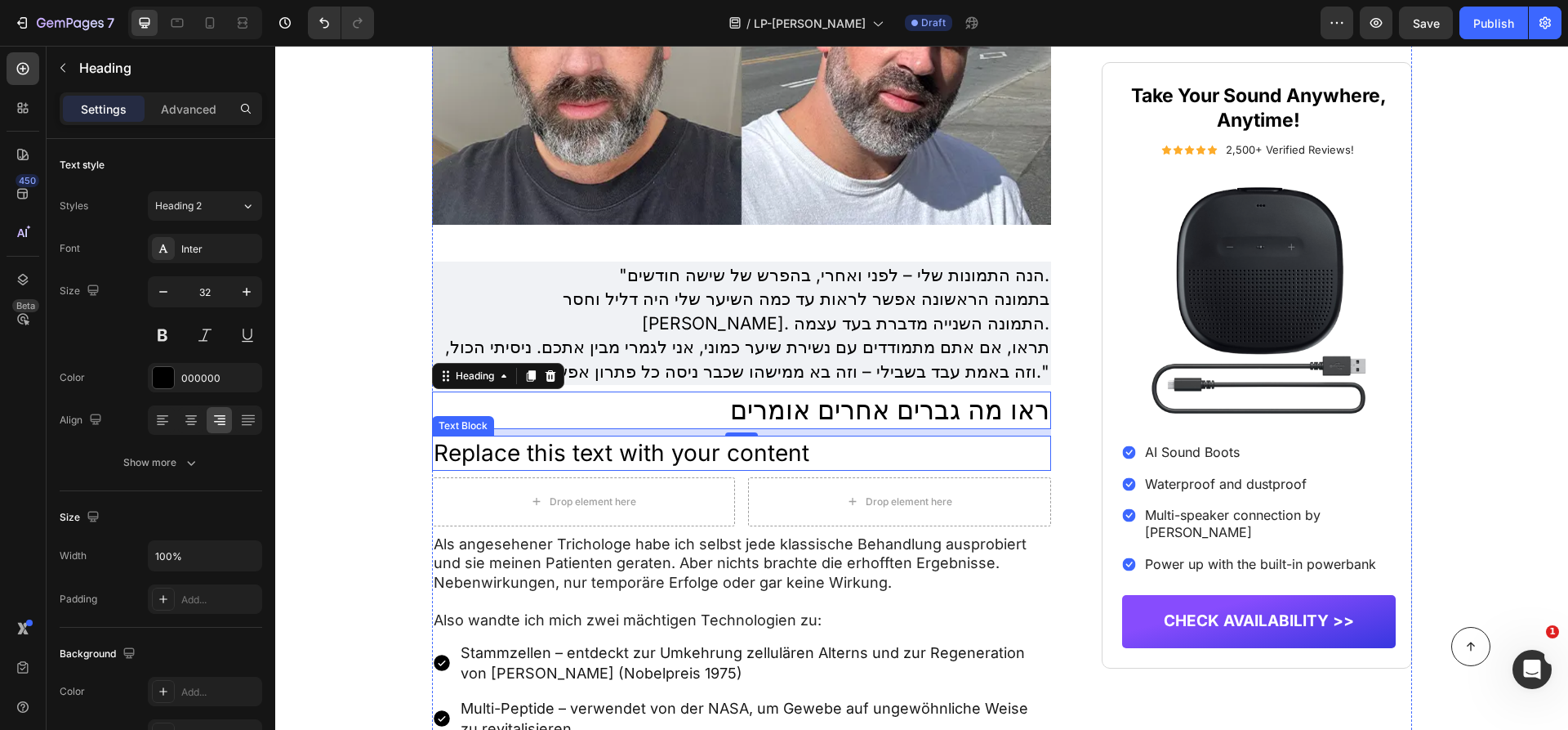
click at [797, 440] on div "Replace this text with your content" at bounding box center [742, 453] width 620 height 35
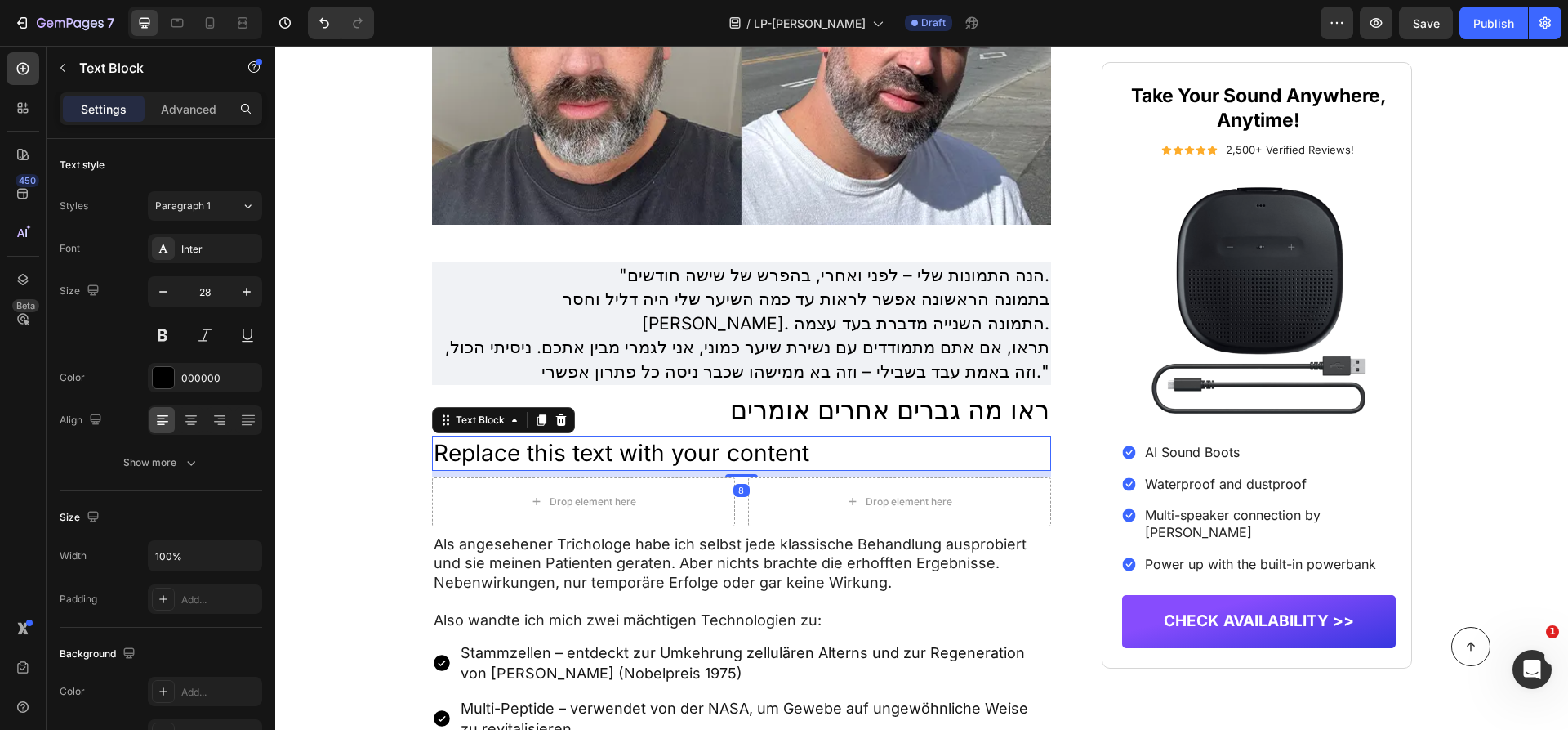
click at [797, 440] on div "Replace this text with your content" at bounding box center [742, 453] width 620 height 35
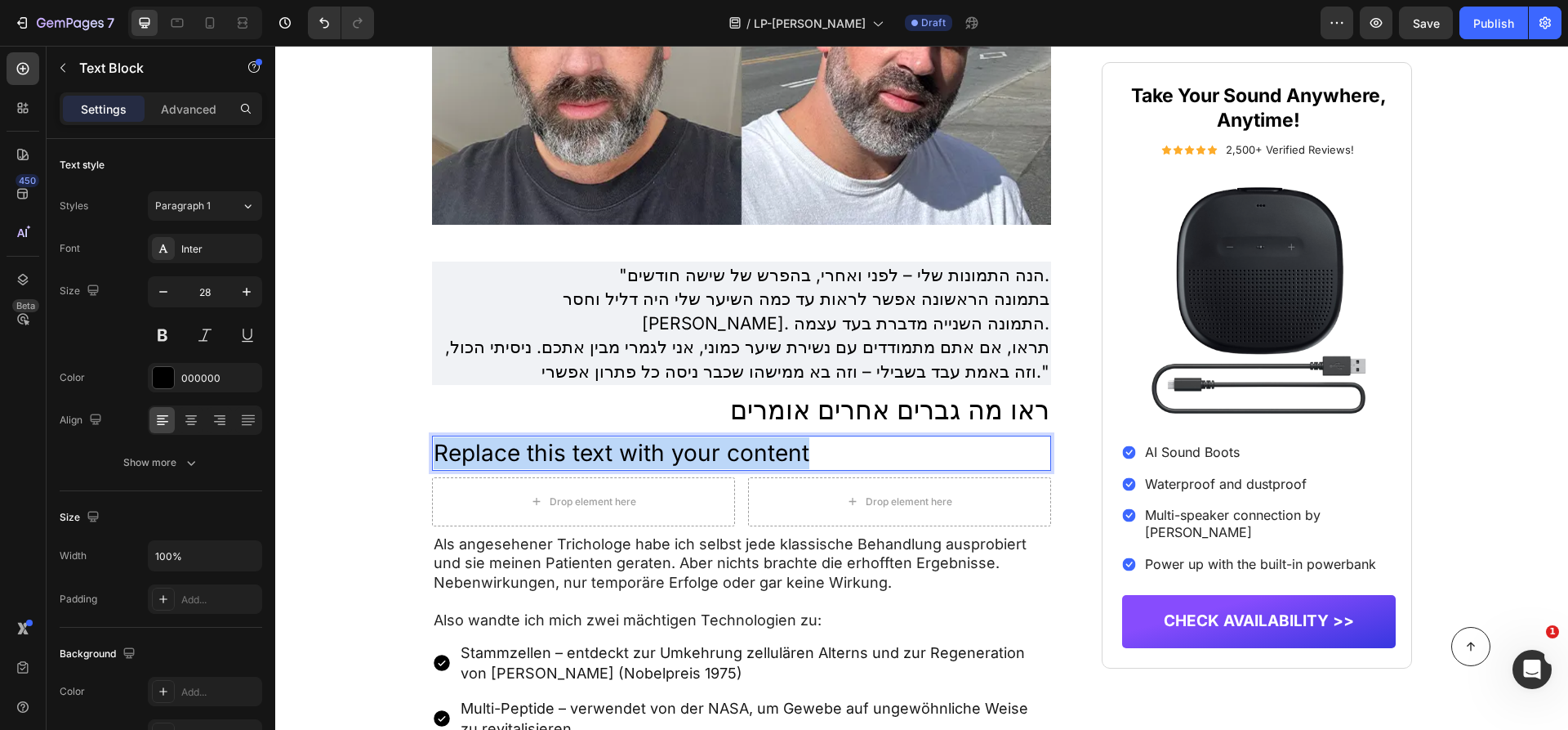
click at [797, 440] on p "Replace this text with your content" at bounding box center [742, 453] width 617 height 32
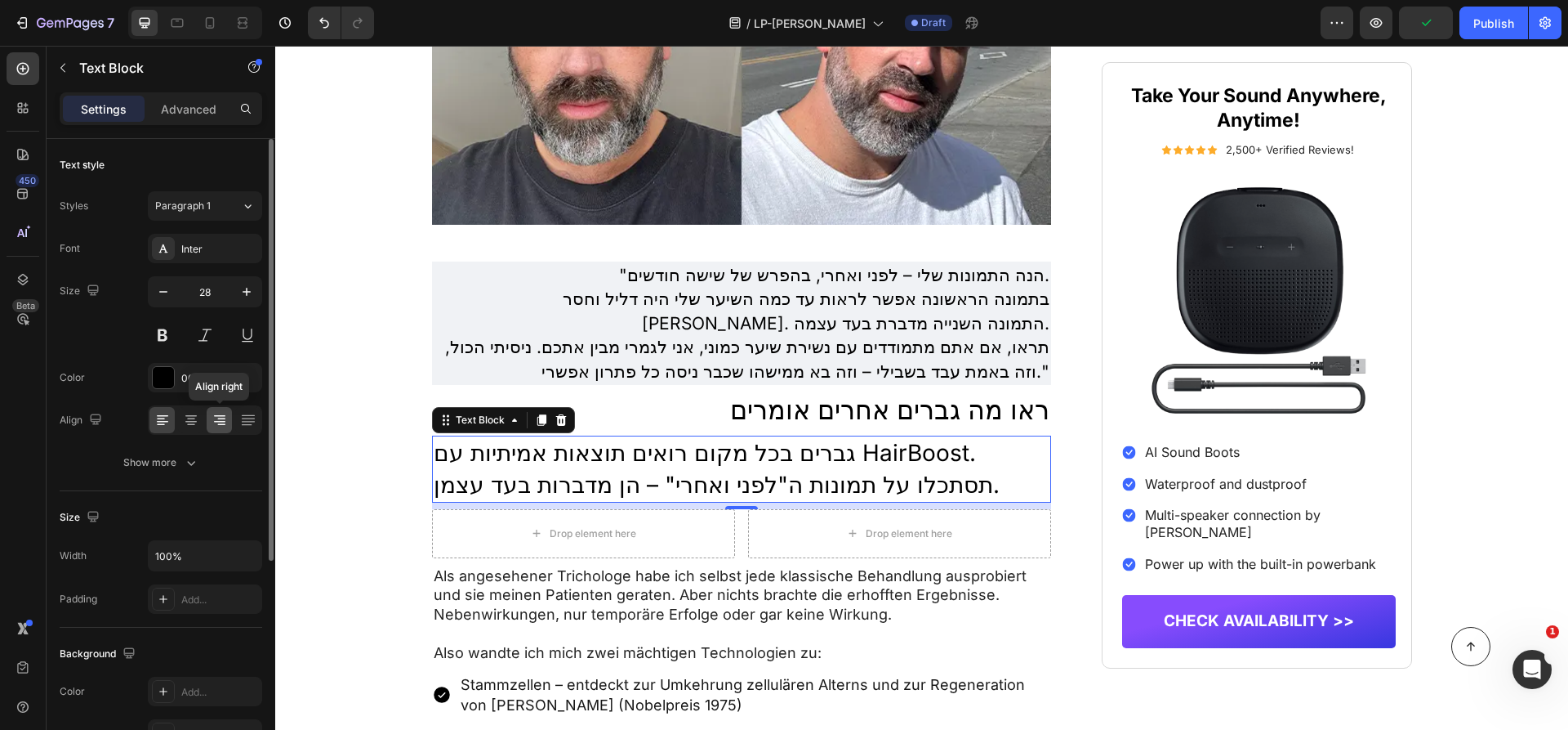
click at [223, 424] on icon at bounding box center [221, 425] width 8 height 2
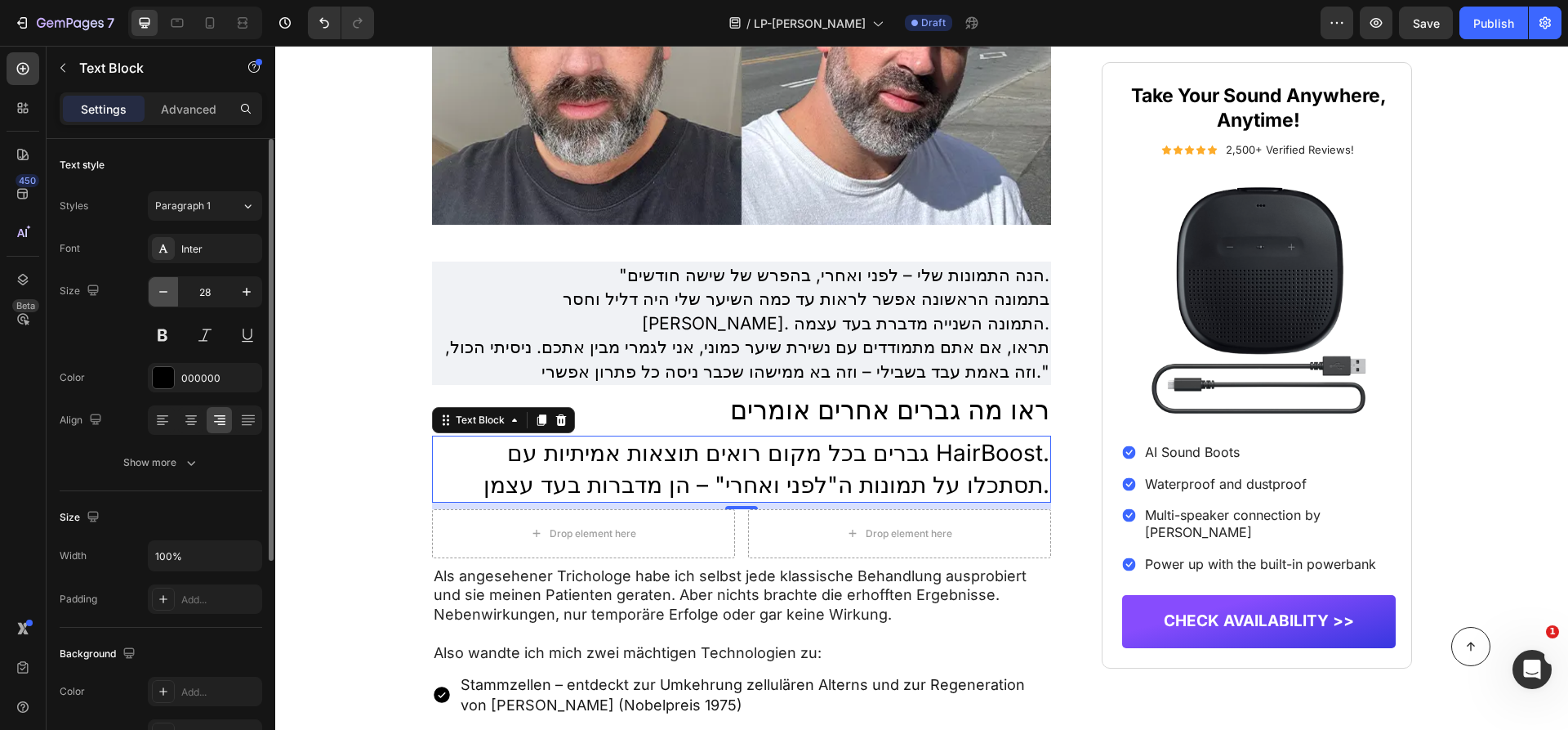
click at [172, 291] on button "button" at bounding box center [163, 291] width 29 height 29
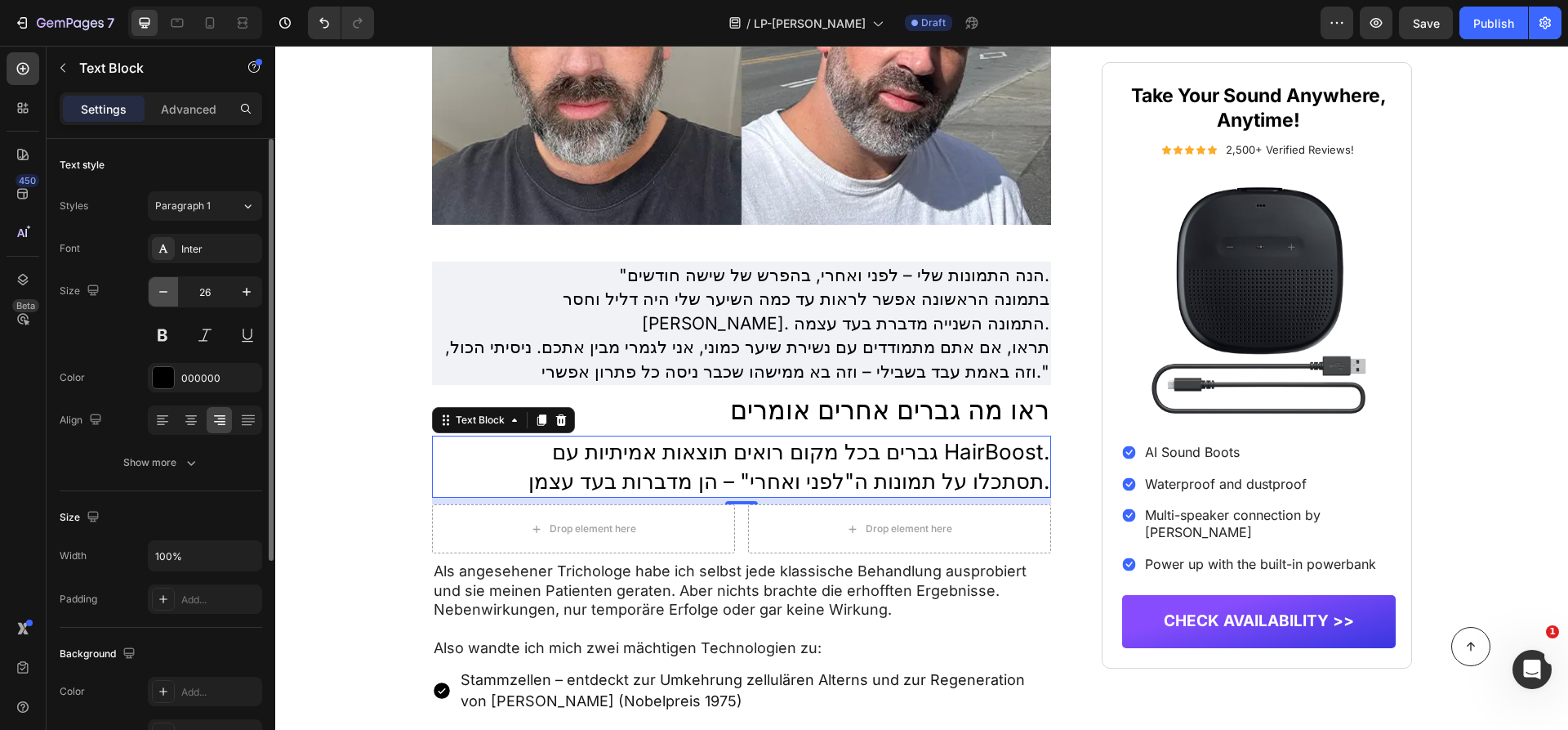
click at [172, 291] on button "button" at bounding box center [163, 291] width 29 height 29
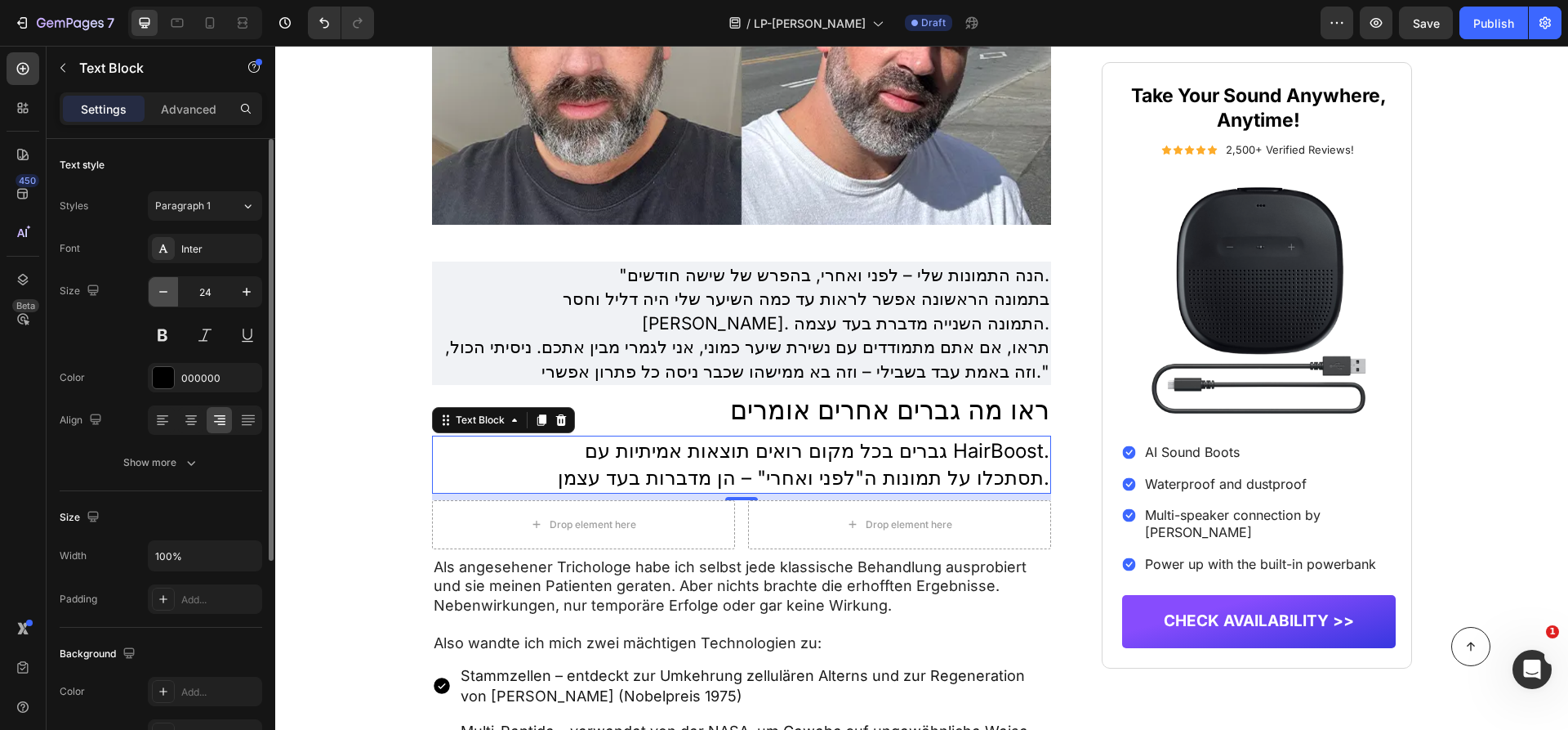
click at [172, 291] on button "button" at bounding box center [163, 291] width 29 height 29
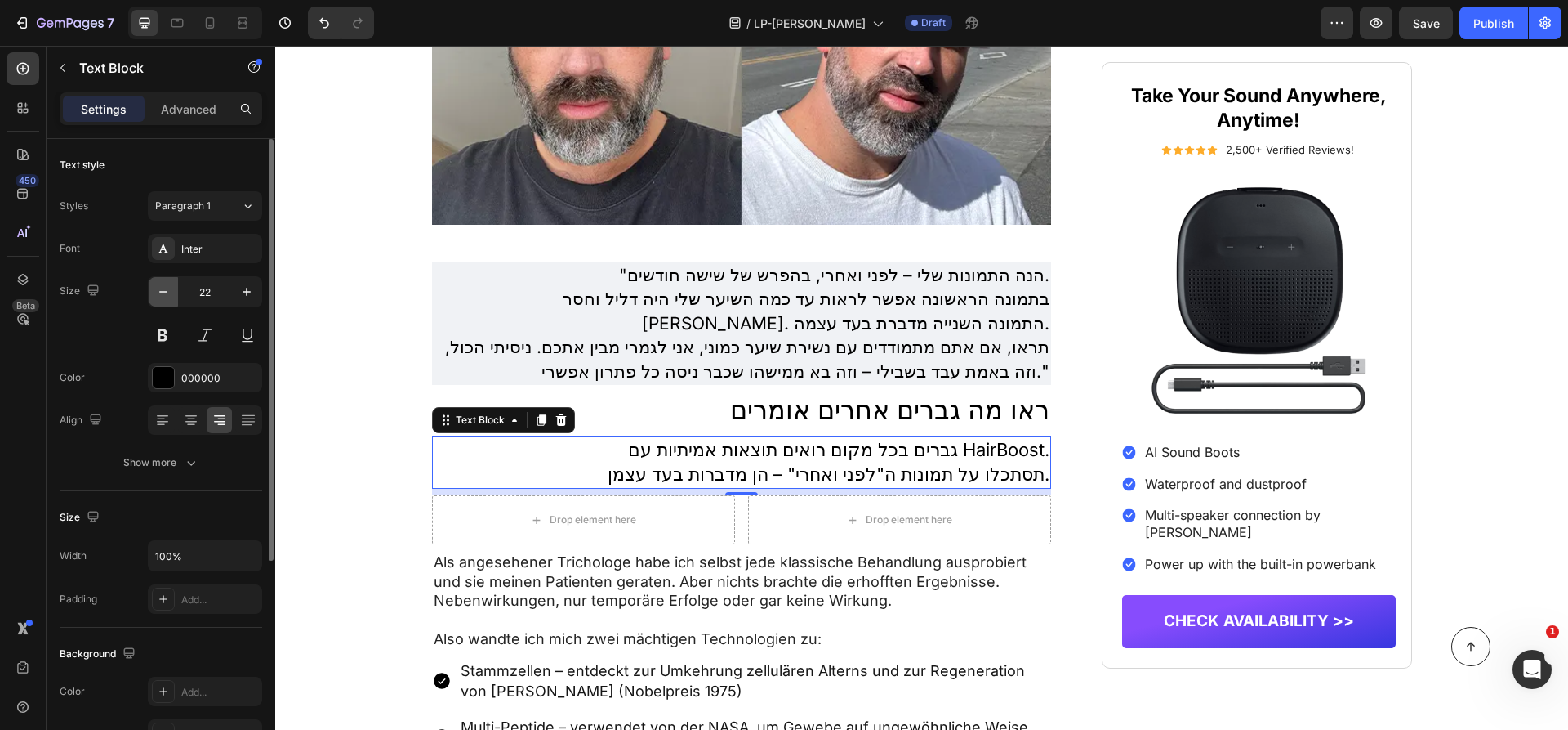
click at [172, 291] on button "button" at bounding box center [163, 291] width 29 height 29
type input "21"
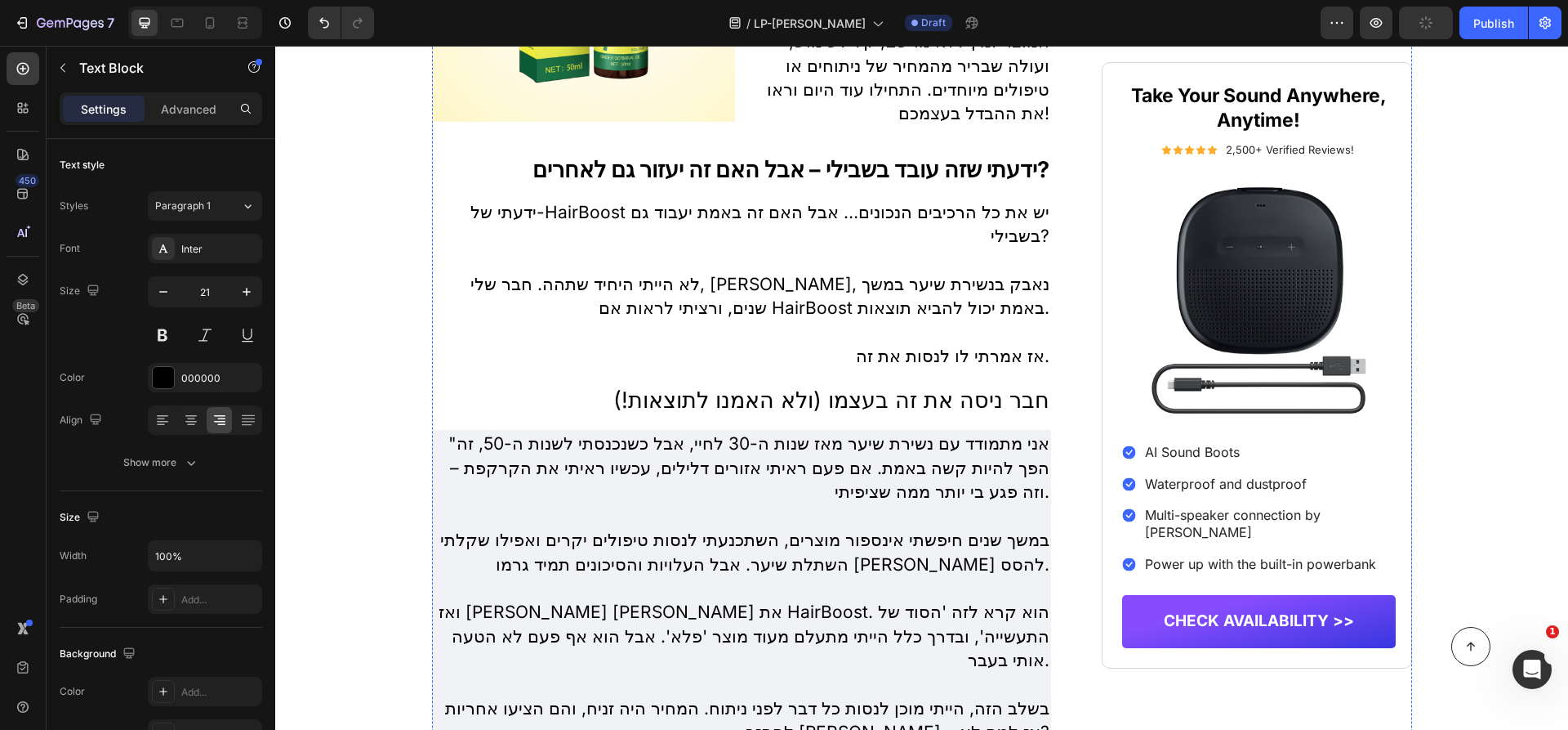
scroll to position [2806, 0]
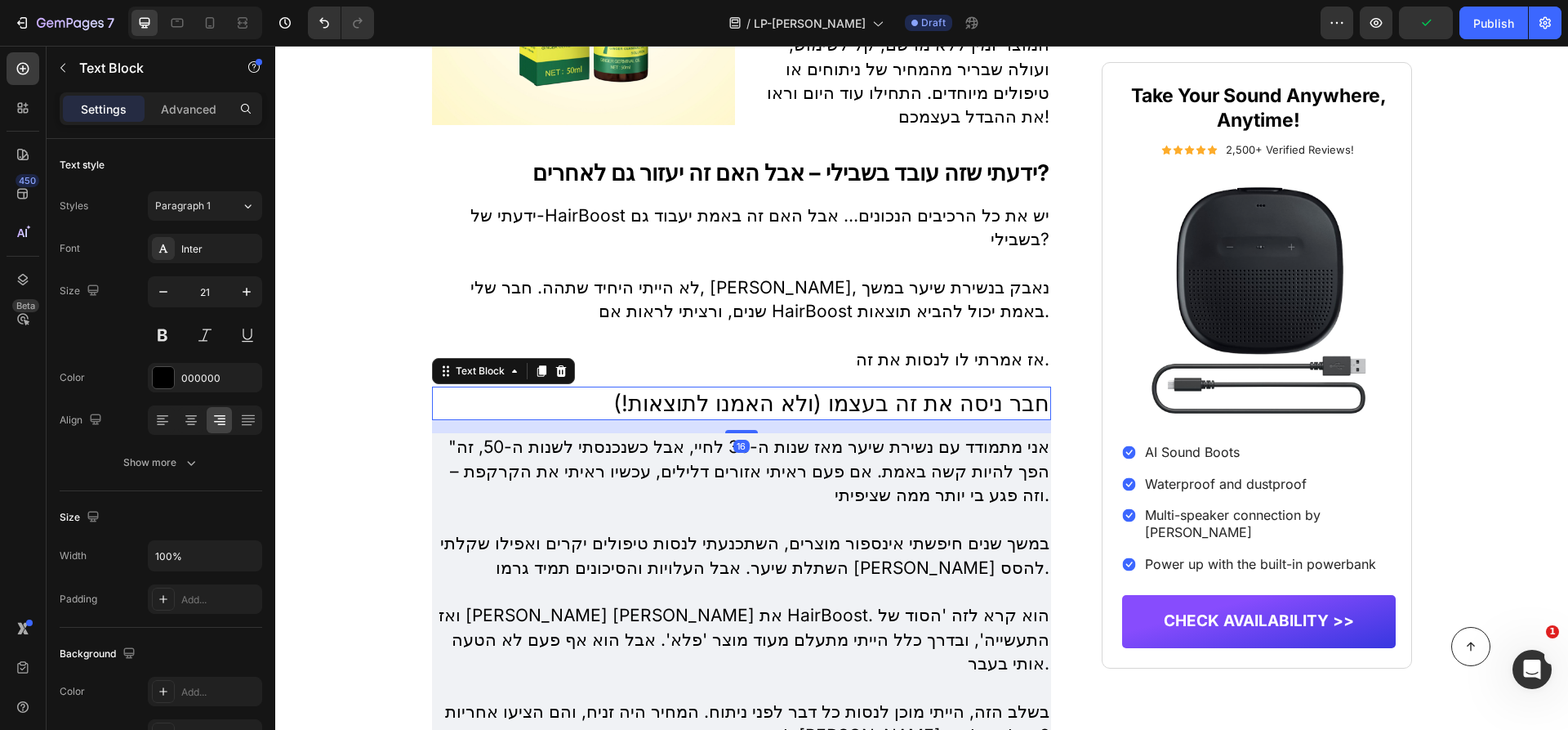
click at [901, 419] on p "חבר ניסה את זה בעצמו (ולא האמנו לתוצאות!)" at bounding box center [742, 403] width 617 height 31
click at [835, 185] on h2 "ידעתי שזה עובד בשבילי – אבל האם זה יעזור גם לאחרים?" at bounding box center [742, 173] width 620 height 32
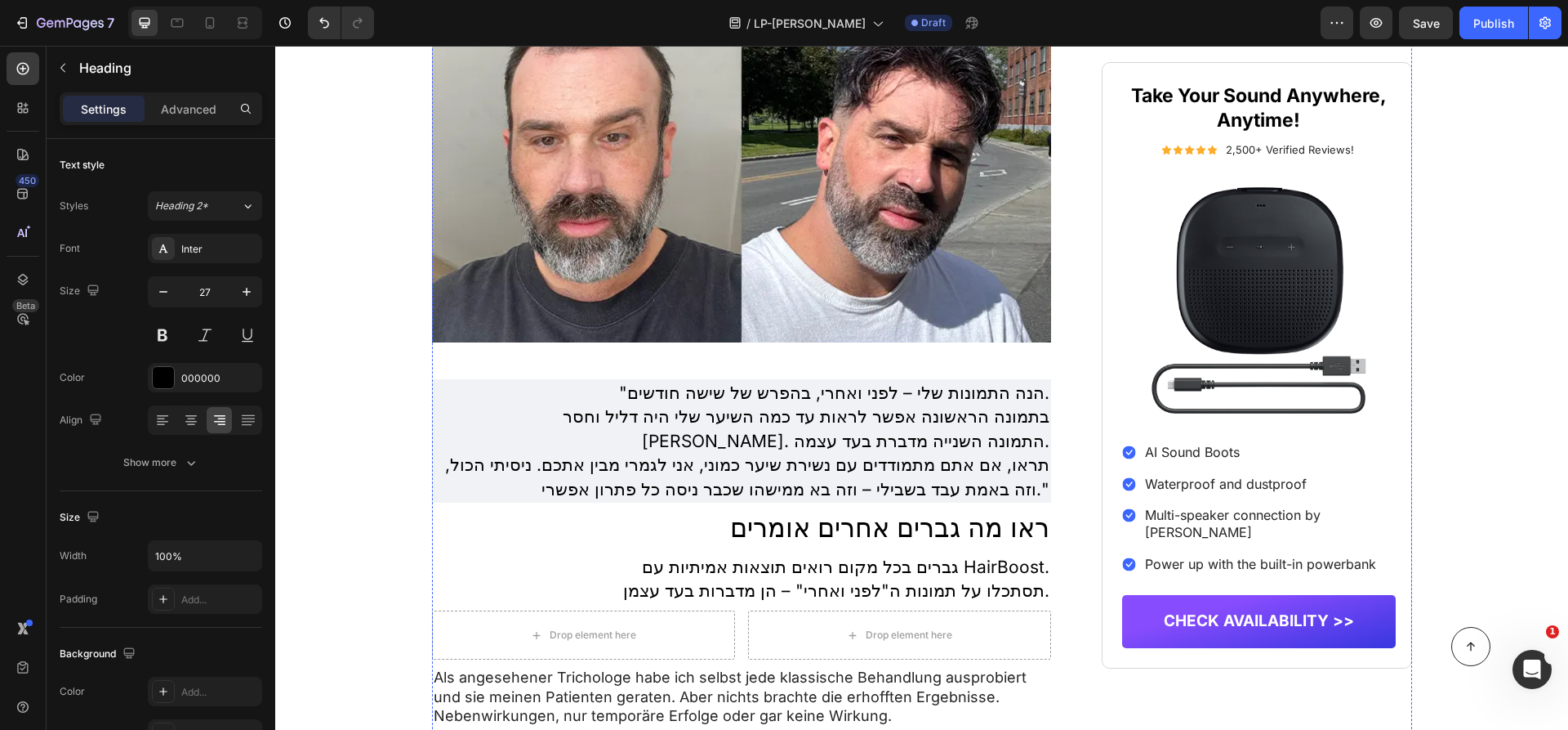
scroll to position [4348, 0]
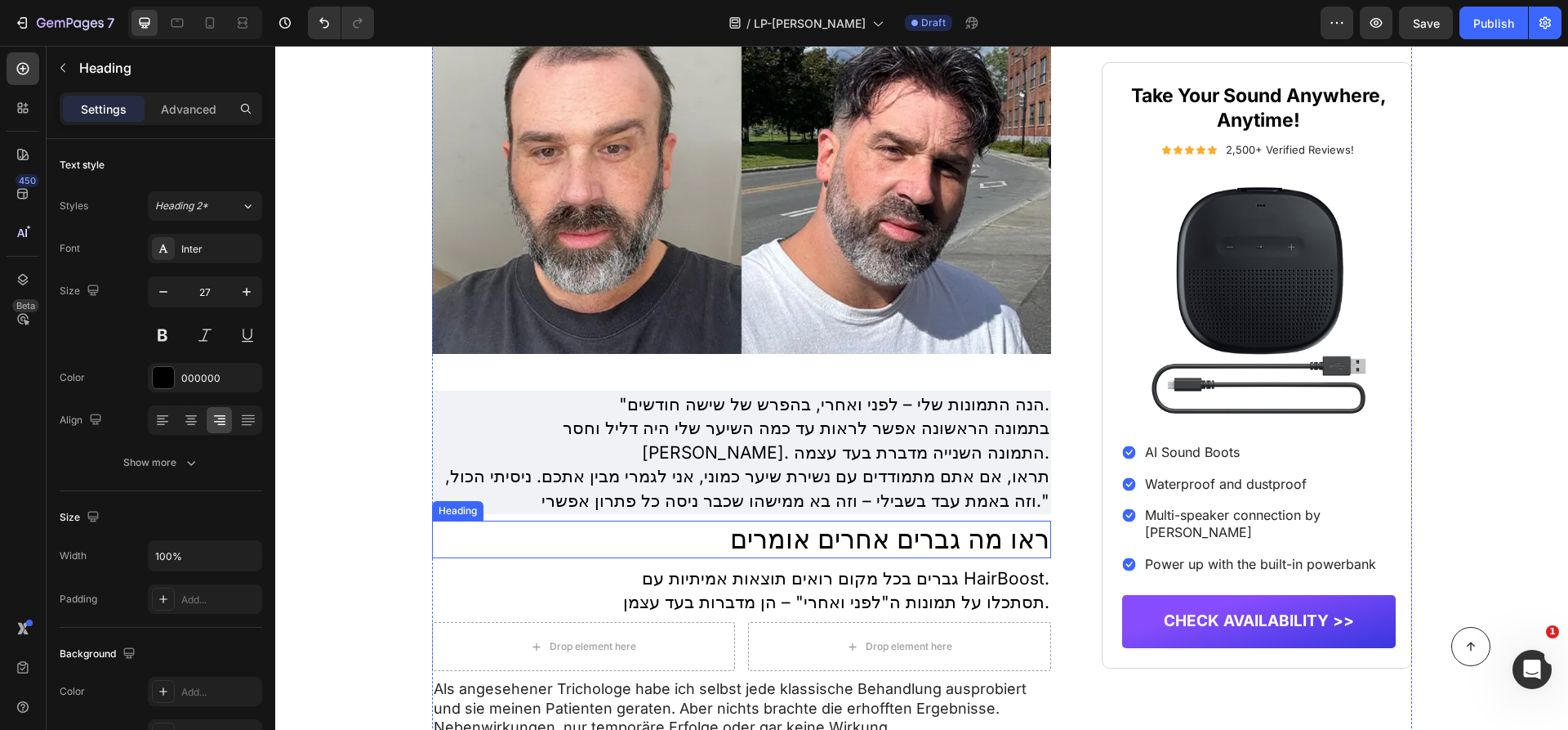
click at [897, 533] on p "ראו מה גברים אחרים אומרים" at bounding box center [742, 539] width 617 height 34
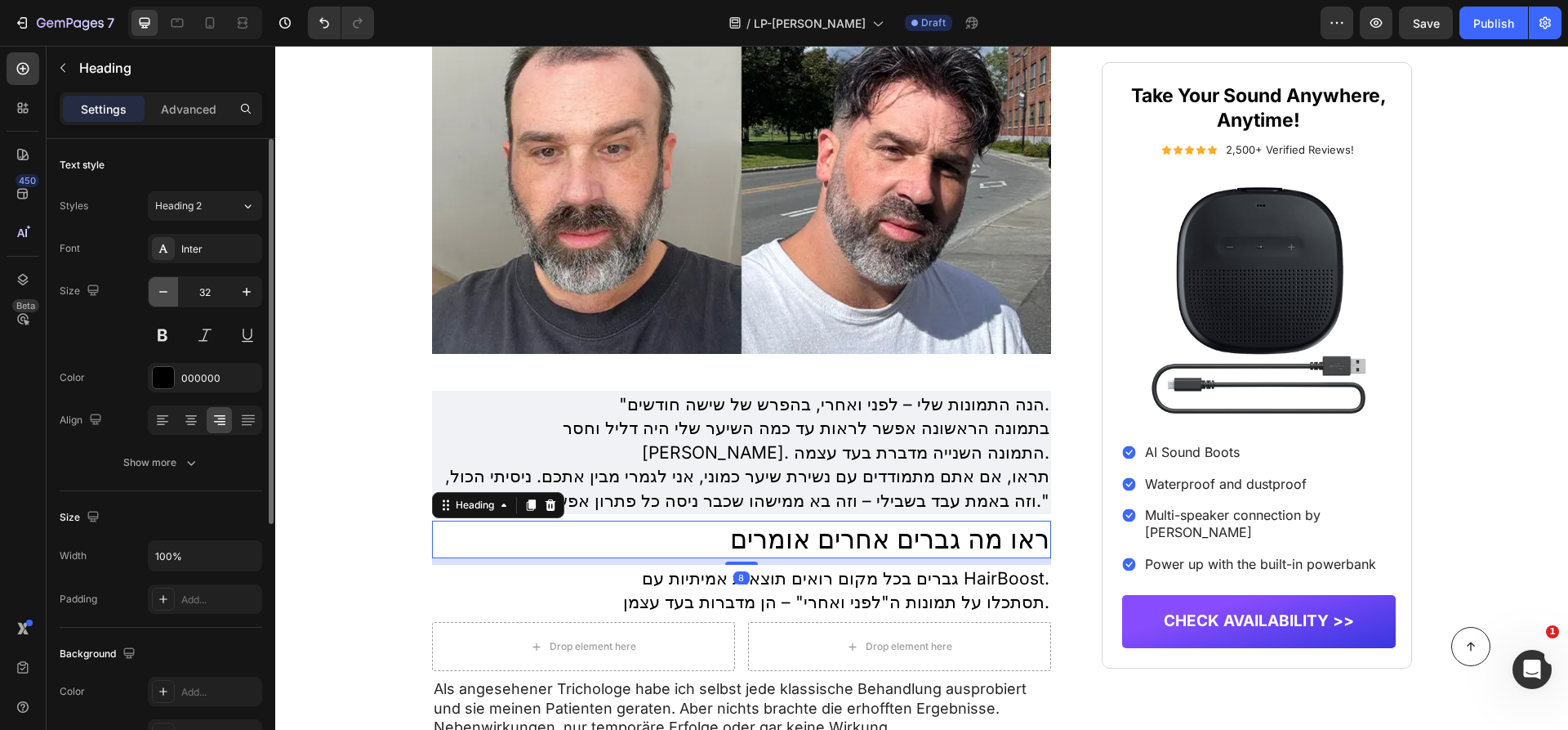
click at [161, 299] on icon "button" at bounding box center [163, 291] width 16 height 16
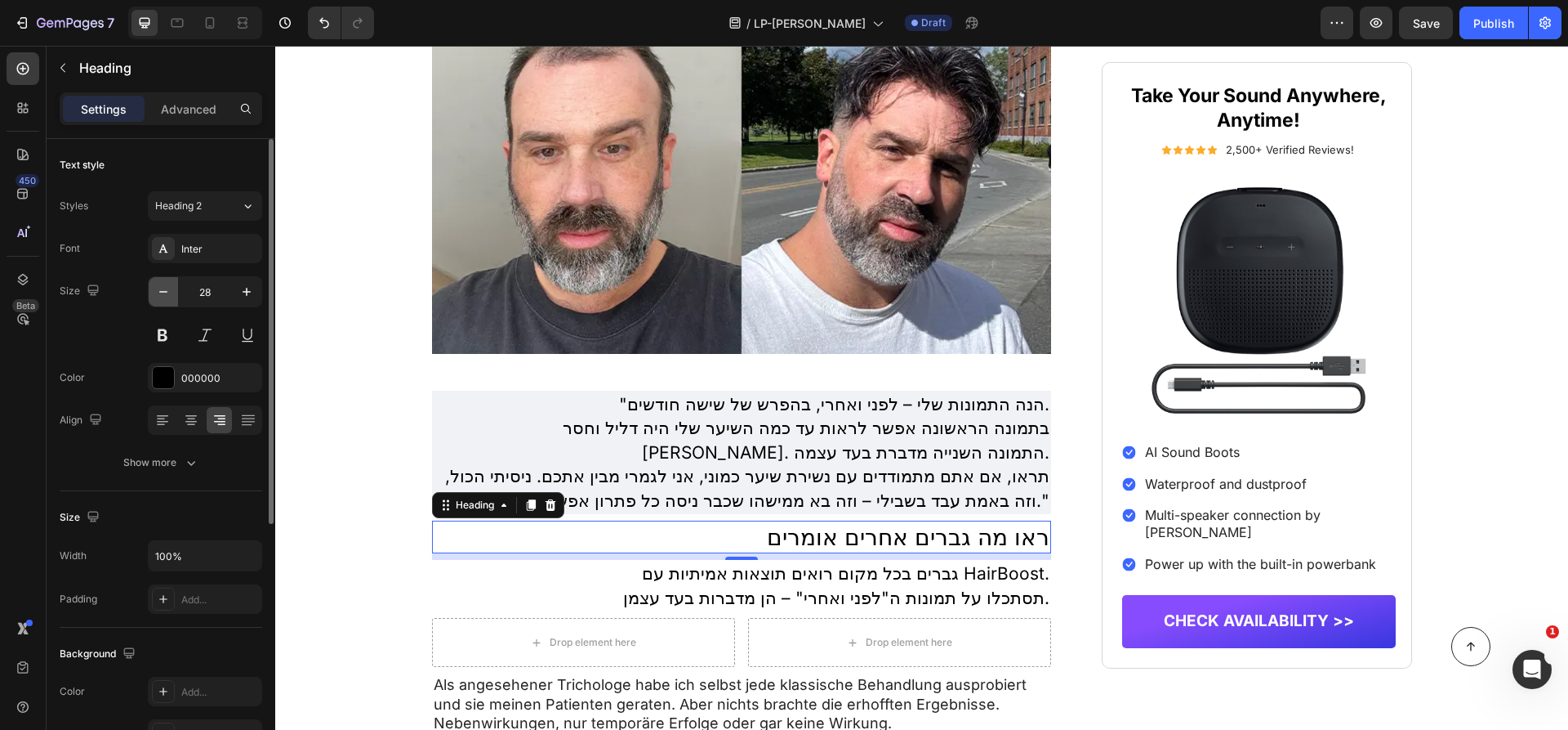
click at [161, 299] on icon "button" at bounding box center [163, 291] width 16 height 16
type input "27"
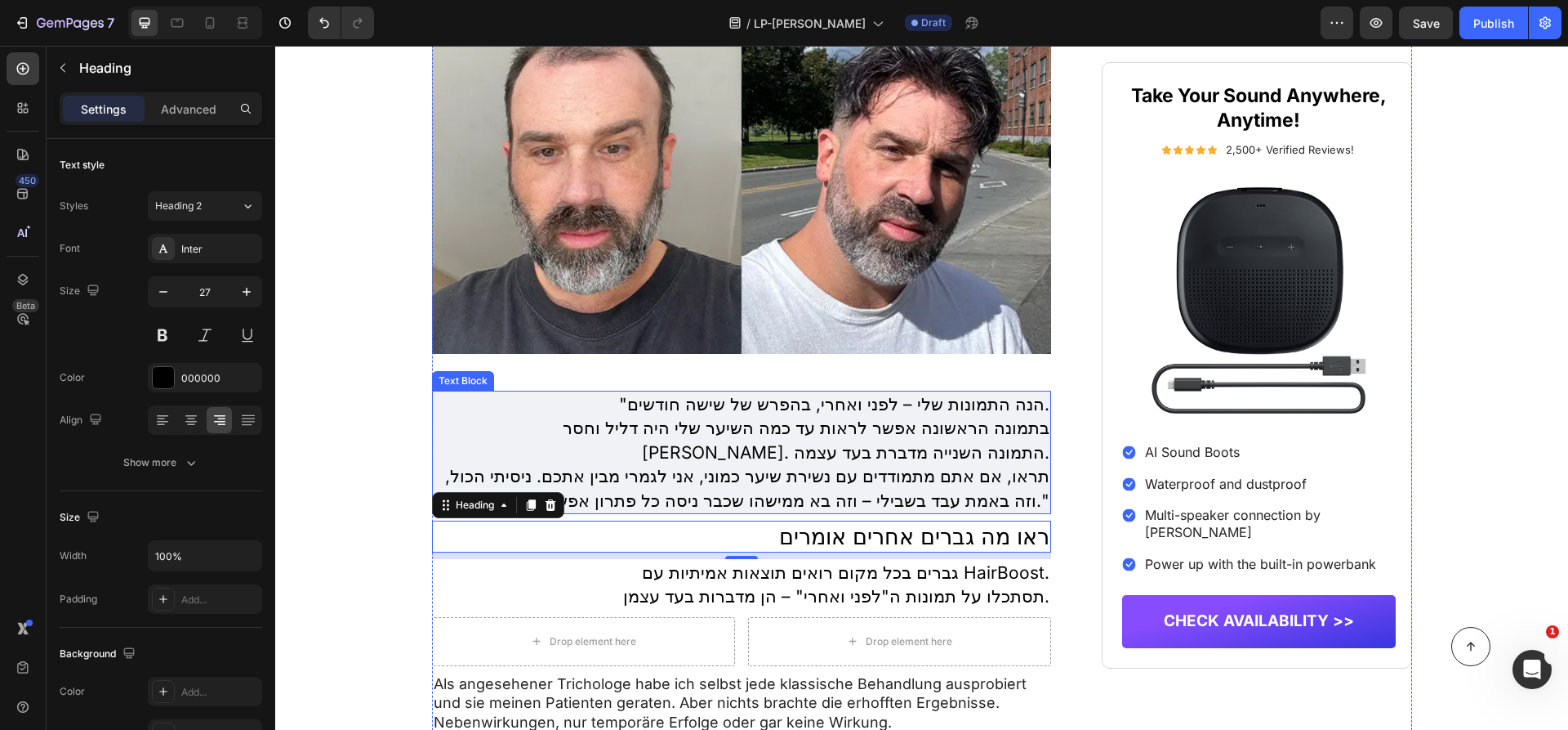
click at [818, 464] on p "תראו, אם אתם מתמודדים עם נשירת שיער כמוני, אני לגמרי מבין אתכם. ניסיתי הכול, וז…" at bounding box center [742, 488] width 617 height 48
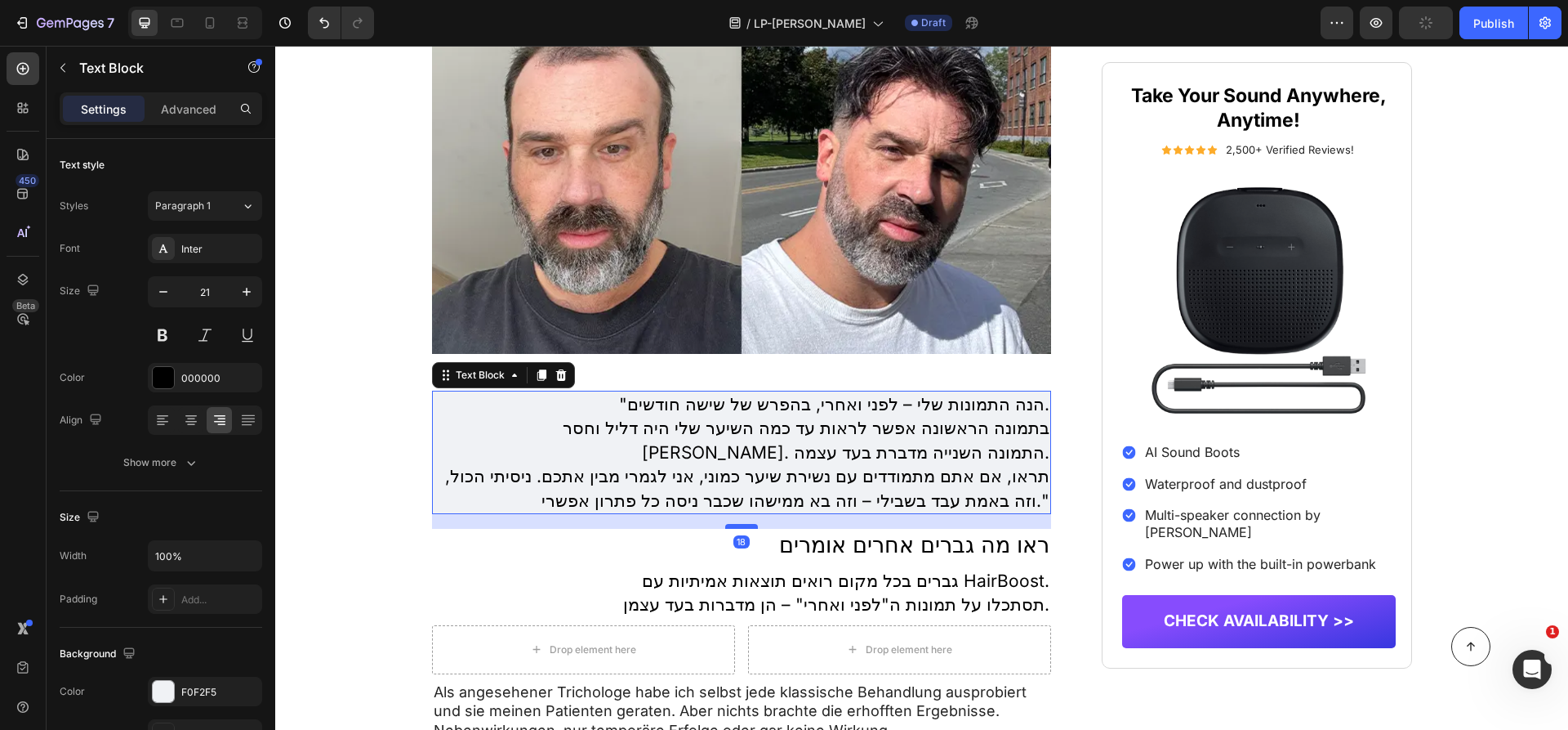
drag, startPoint x: 752, startPoint y: 505, endPoint x: 753, endPoint y: 514, distance: 9.1
click at [753, 524] on div at bounding box center [741, 526] width 33 height 4
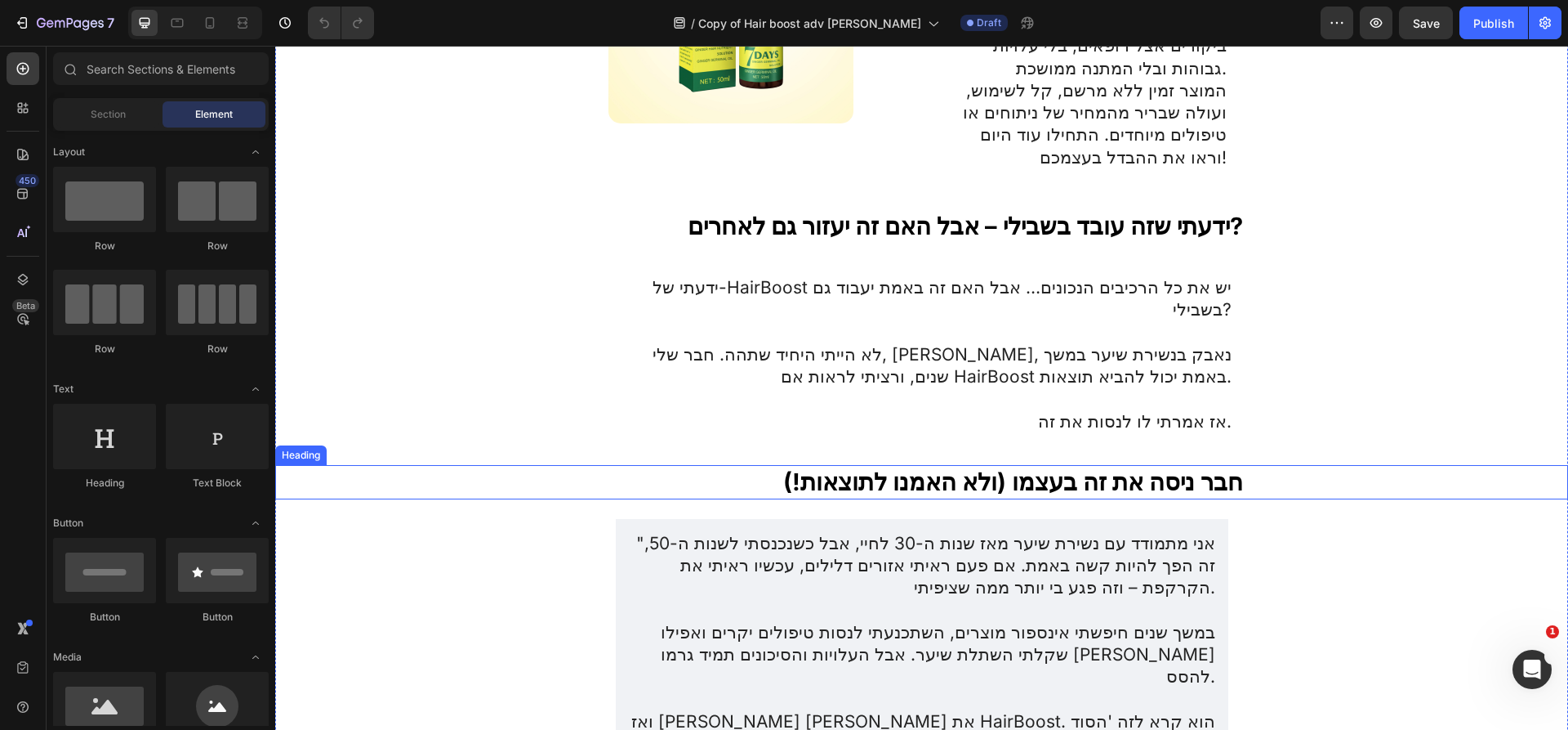
scroll to position [2840, 0]
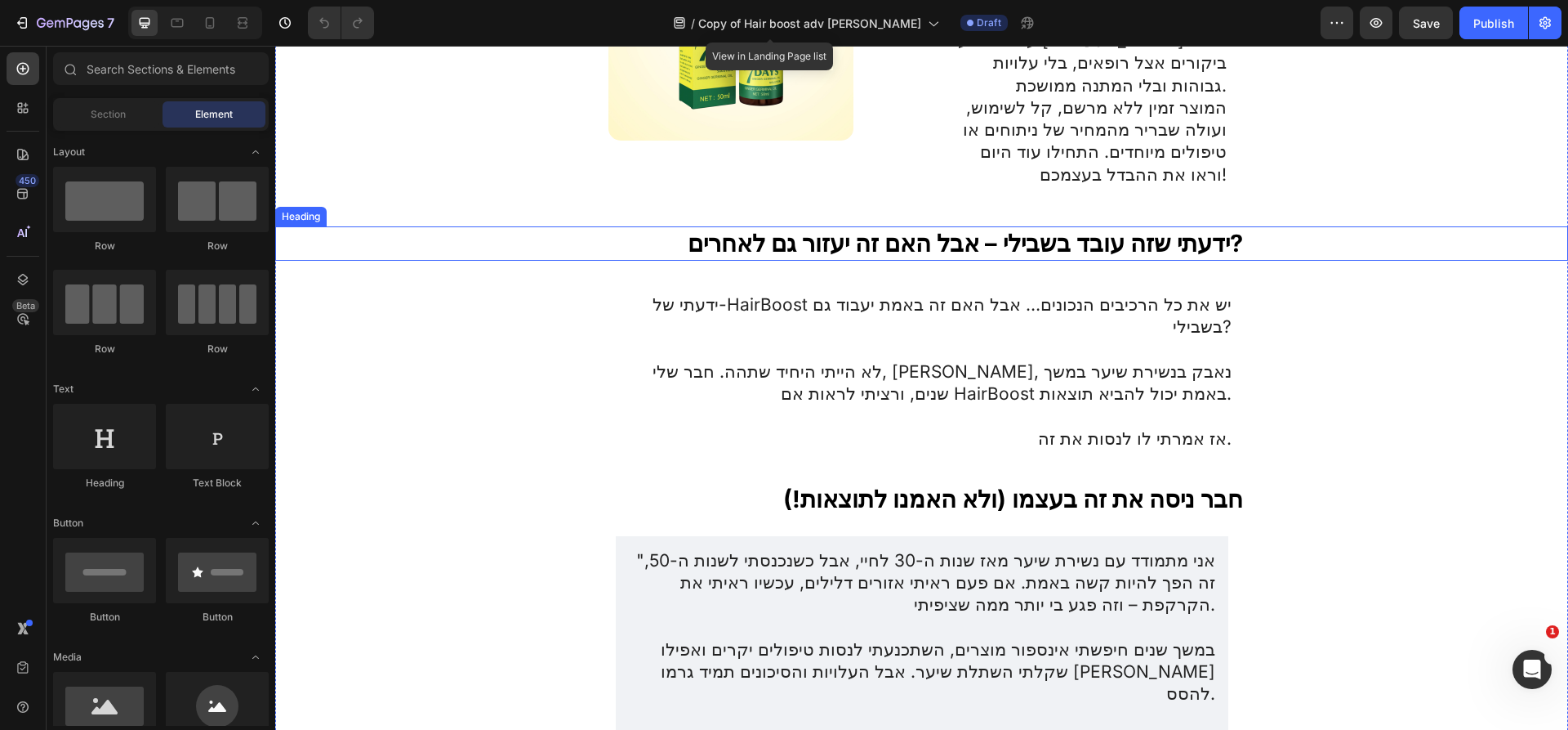
click at [1135, 226] on h2 "ידעתי שזה עובד בשבילי – אבל האם זה יעזור גם לאחרים?" at bounding box center [922, 243] width 645 height 34
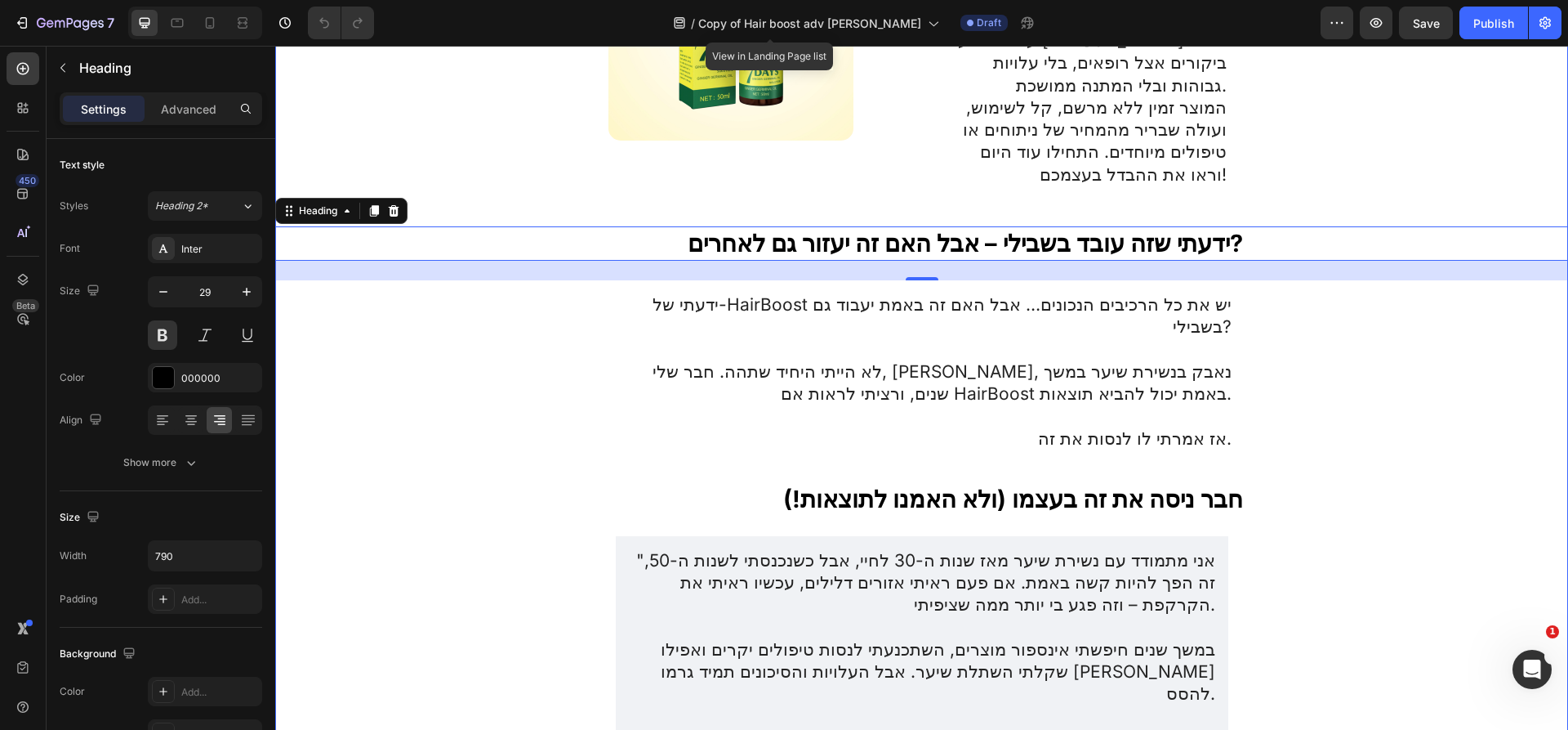
click at [1171, 482] on h2 "חבר ניסה את זה בעצמו (ולא האמנו לתוצאות!)" at bounding box center [922, 499] width 645 height 34
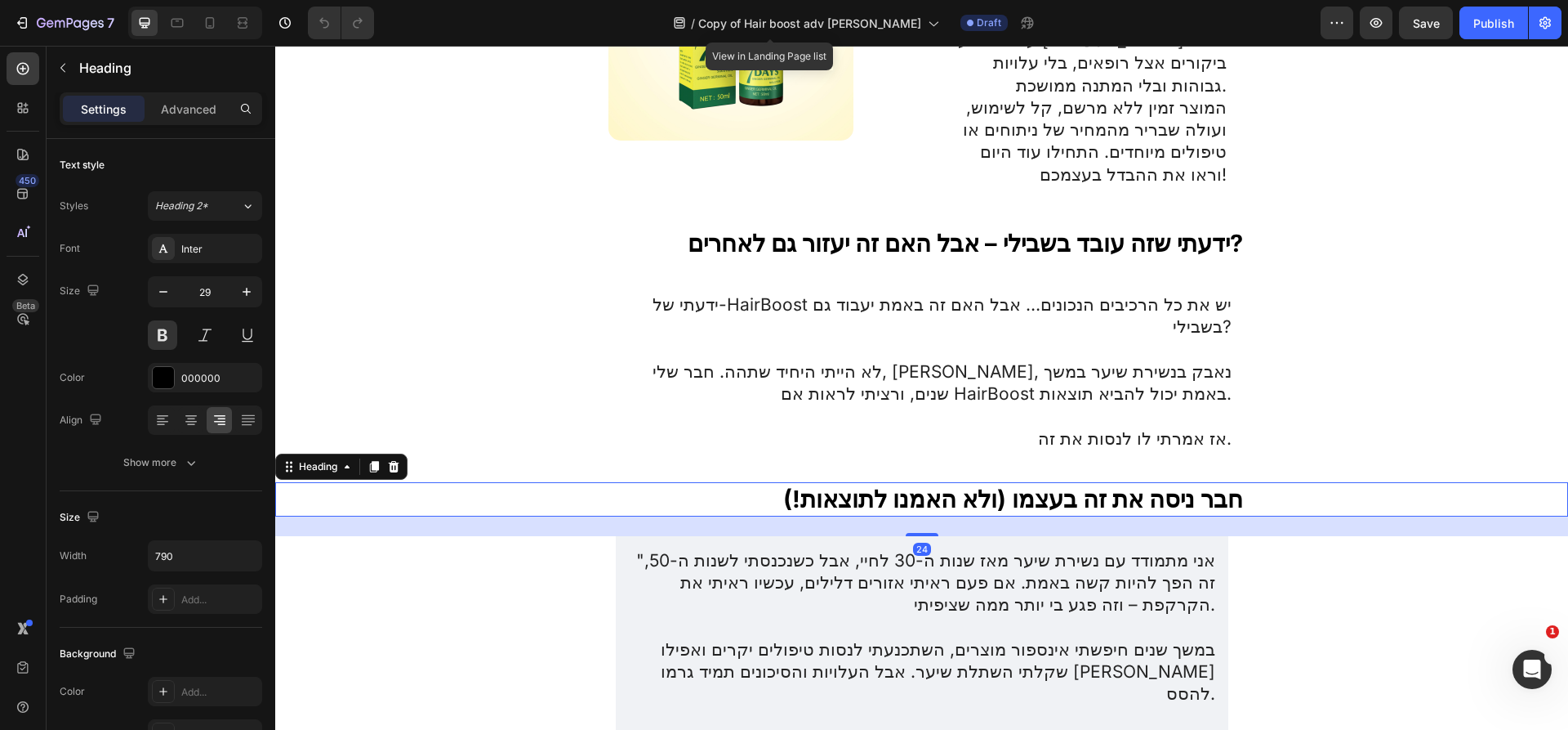
click at [1171, 482] on h2 "חבר ניסה את זה בעצמו (ולא האמנו לתוצאות!)" at bounding box center [922, 499] width 645 height 34
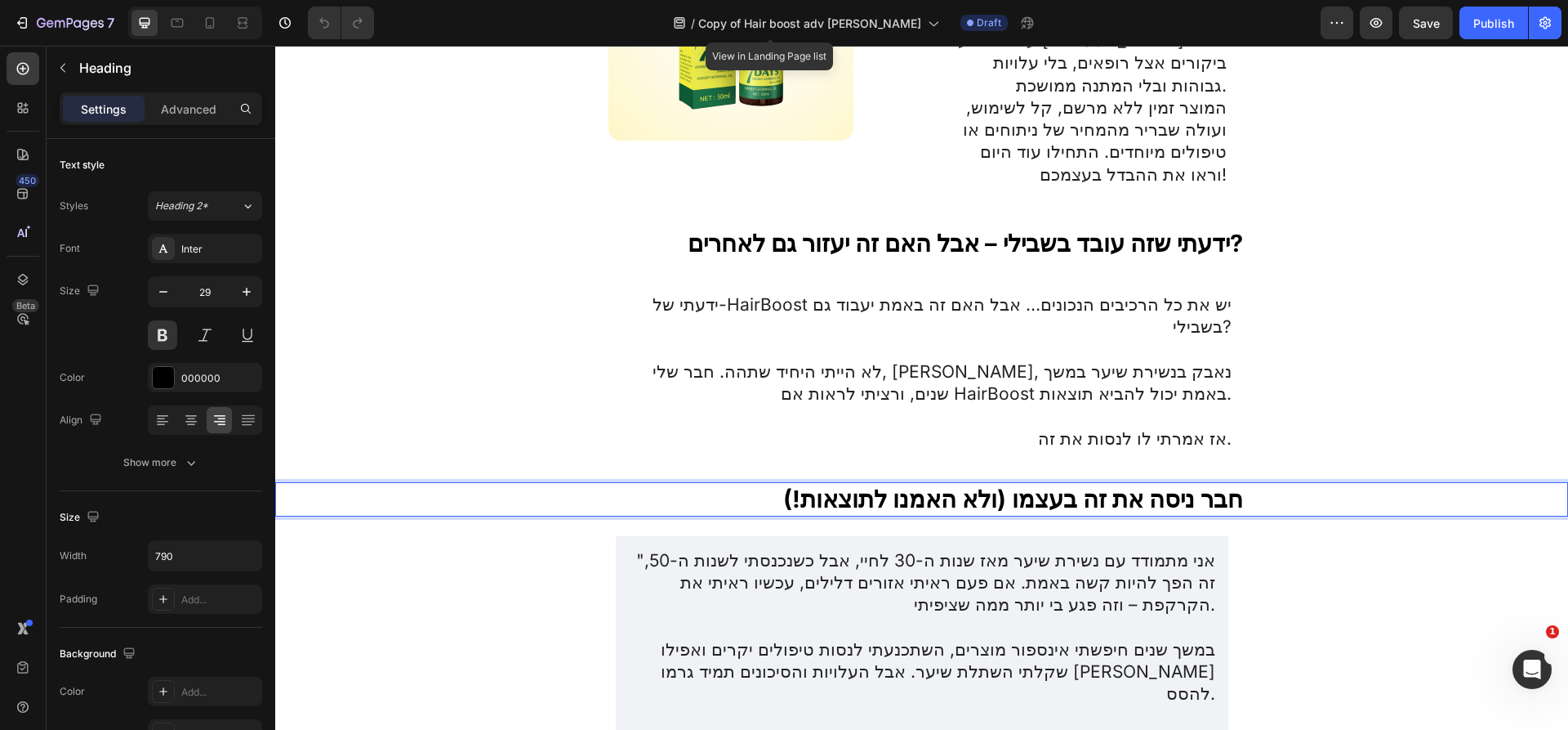
click at [1171, 484] on p "חבר ניסה את זה בעצמו (ולא האמנו לתוצאות!)" at bounding box center [922, 499] width 641 height 31
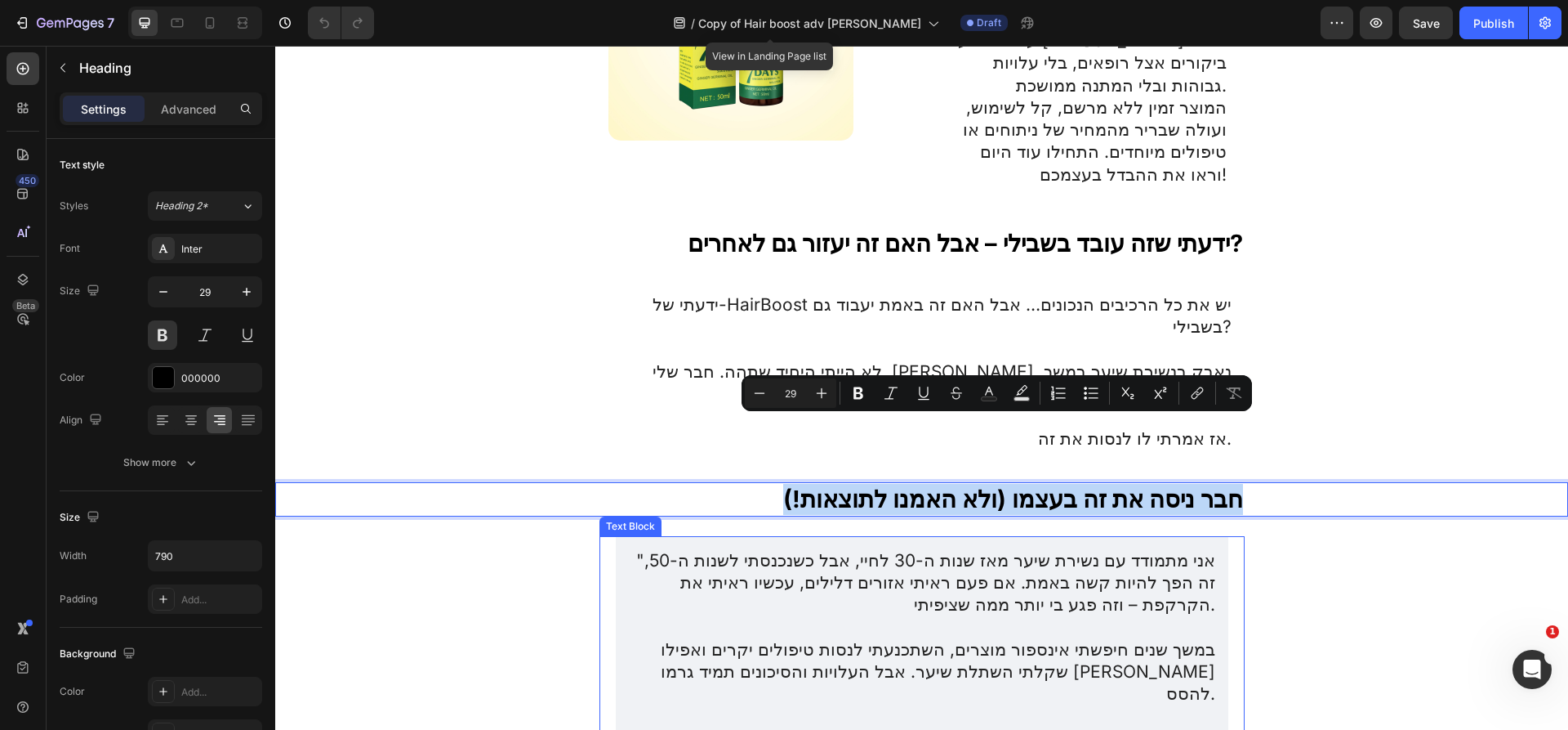
click at [1083, 549] on p ""אני מתמודד עם נשירת שיער מאז שנות ה-30 לחיי, אבל כשנכנסתי לשנות ה-50, זה הפך ל…" at bounding box center [922, 582] width 586 height 67
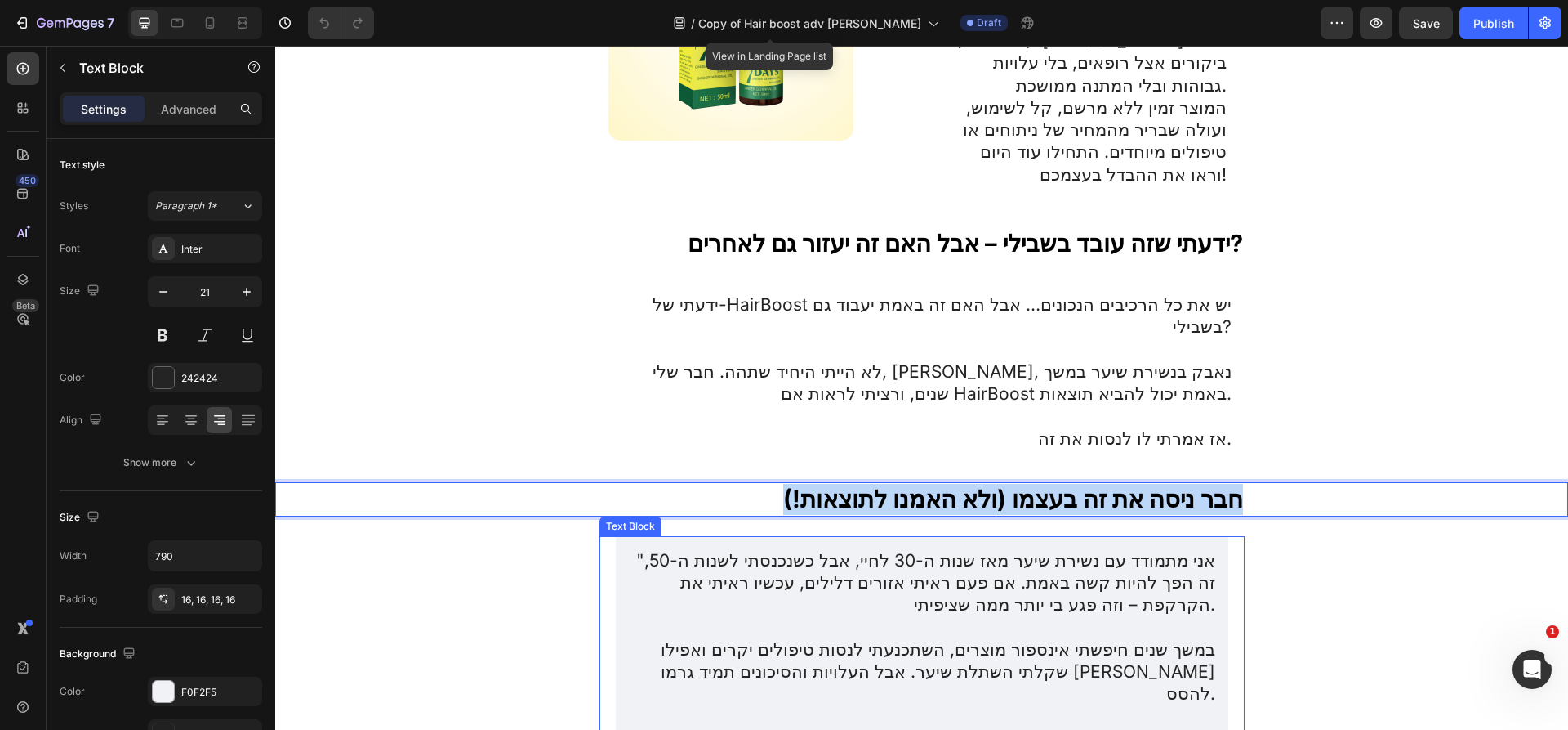
click at [1083, 549] on p ""אני מתמודד עם נשירת שיער מאז שנות ה-30 לחיי, אבל כשנכנסתי לשנות ה-50, זה הפך ל…" at bounding box center [922, 582] width 586 height 67
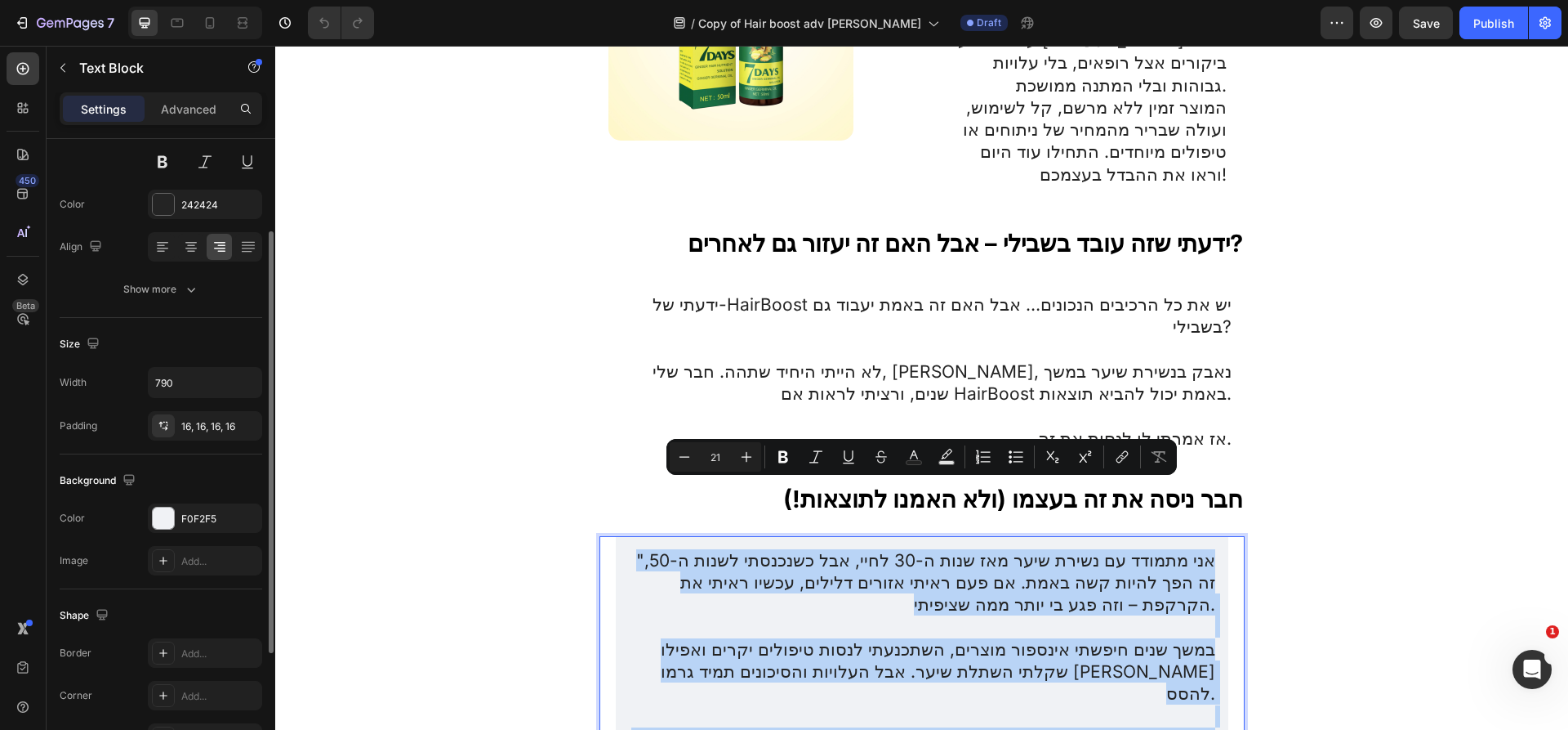
scroll to position [175, 0]
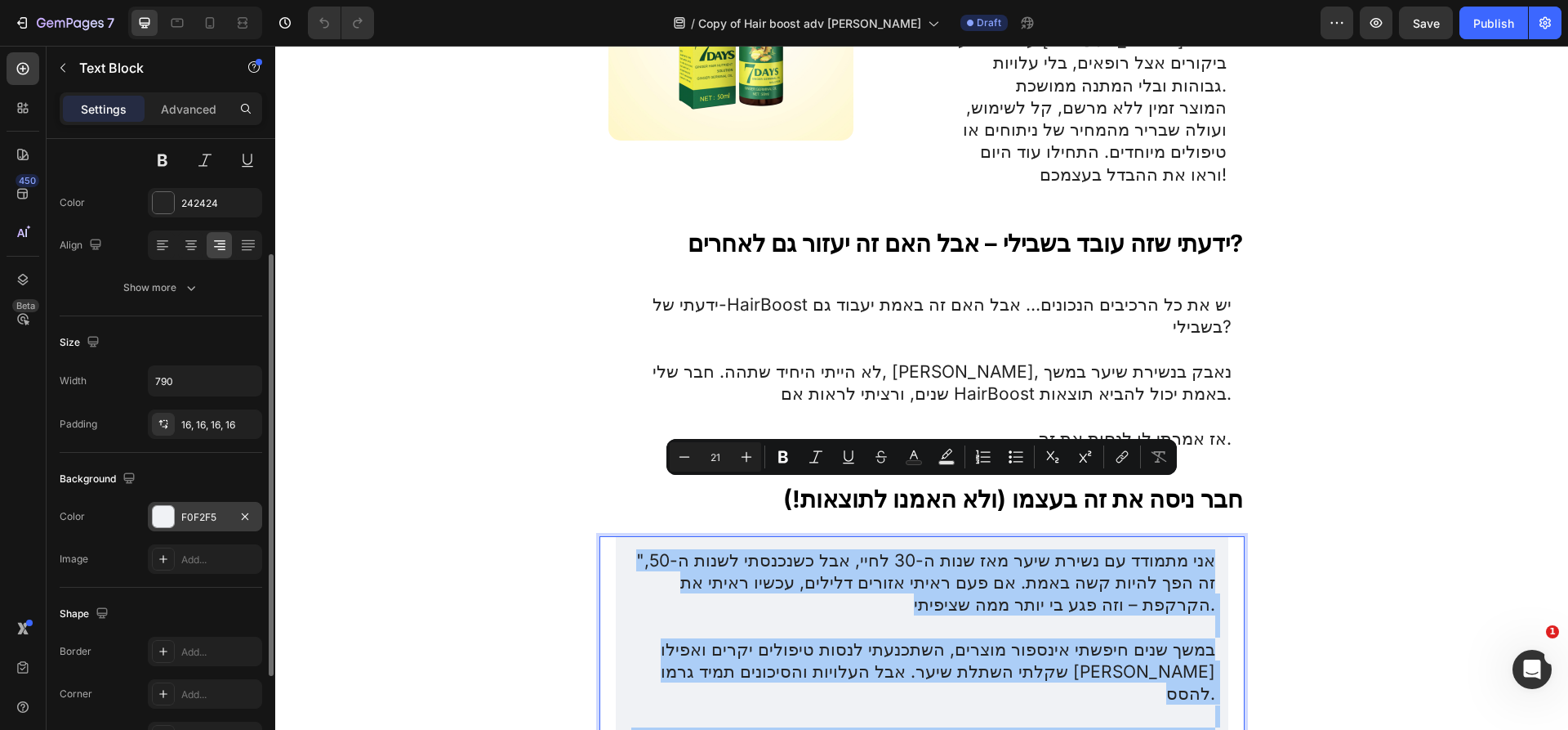
click at [230, 505] on div "F0F2F5" at bounding box center [205, 516] width 114 height 29
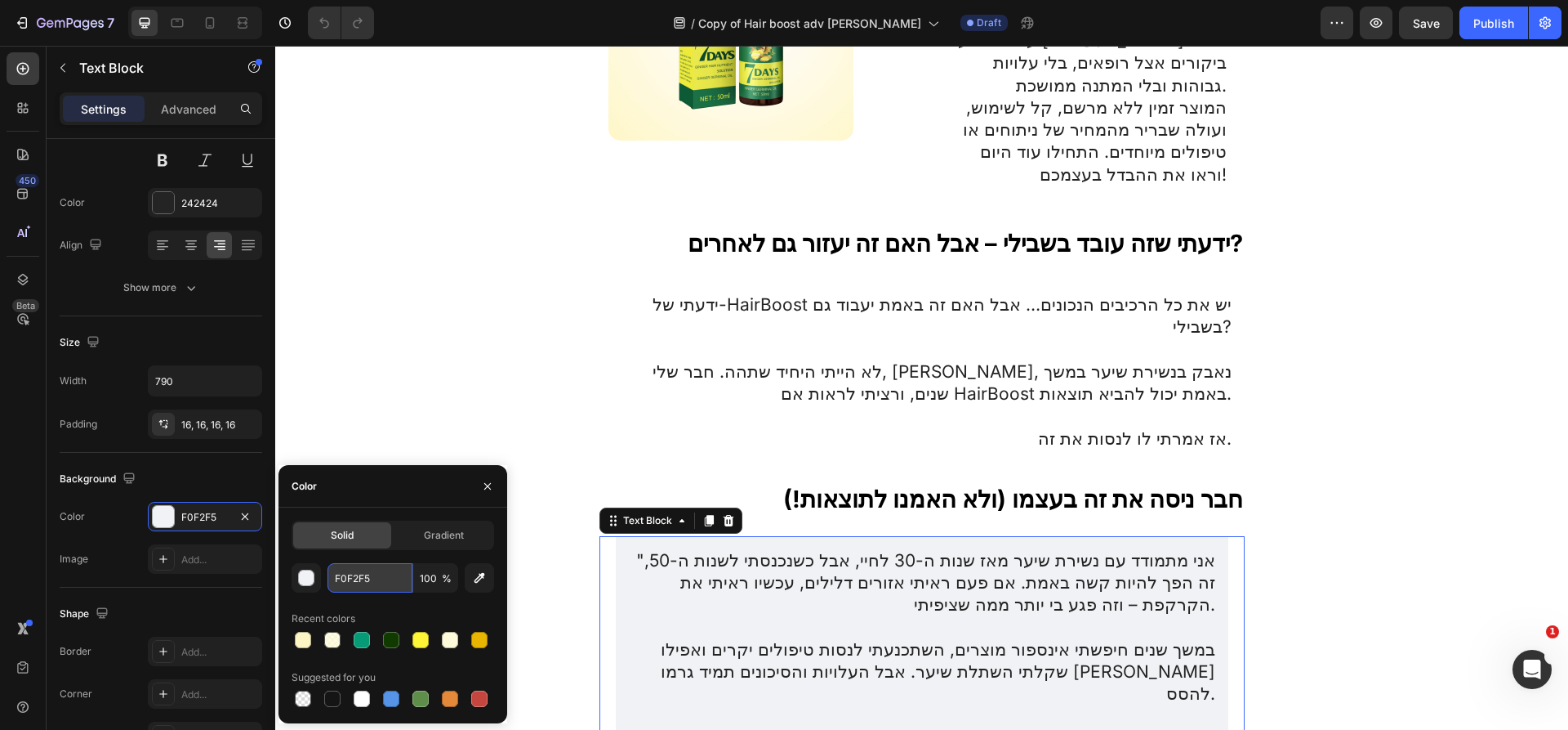
click at [371, 592] on input "F0F2F5" at bounding box center [370, 578] width 85 height 29
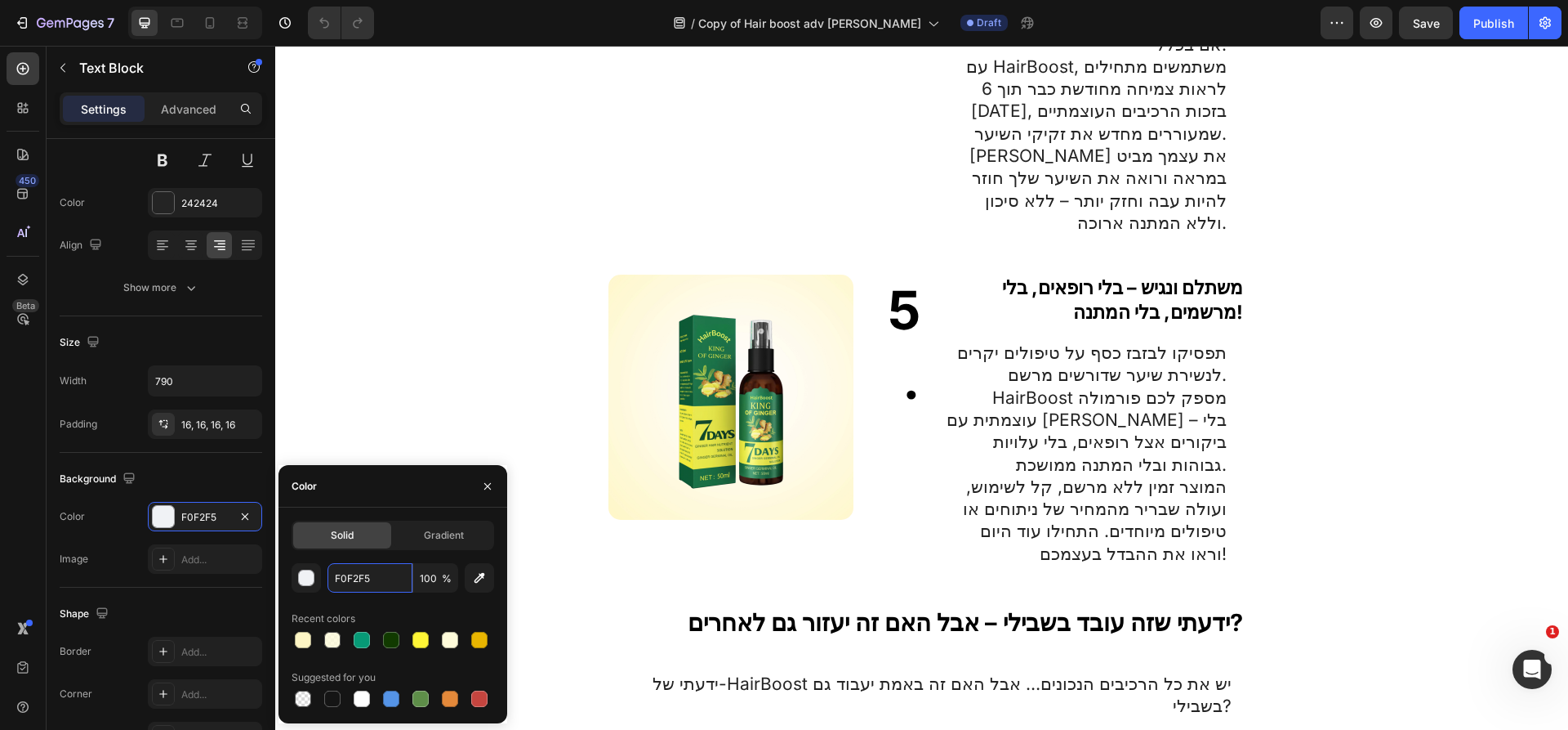
scroll to position [2456, 0]
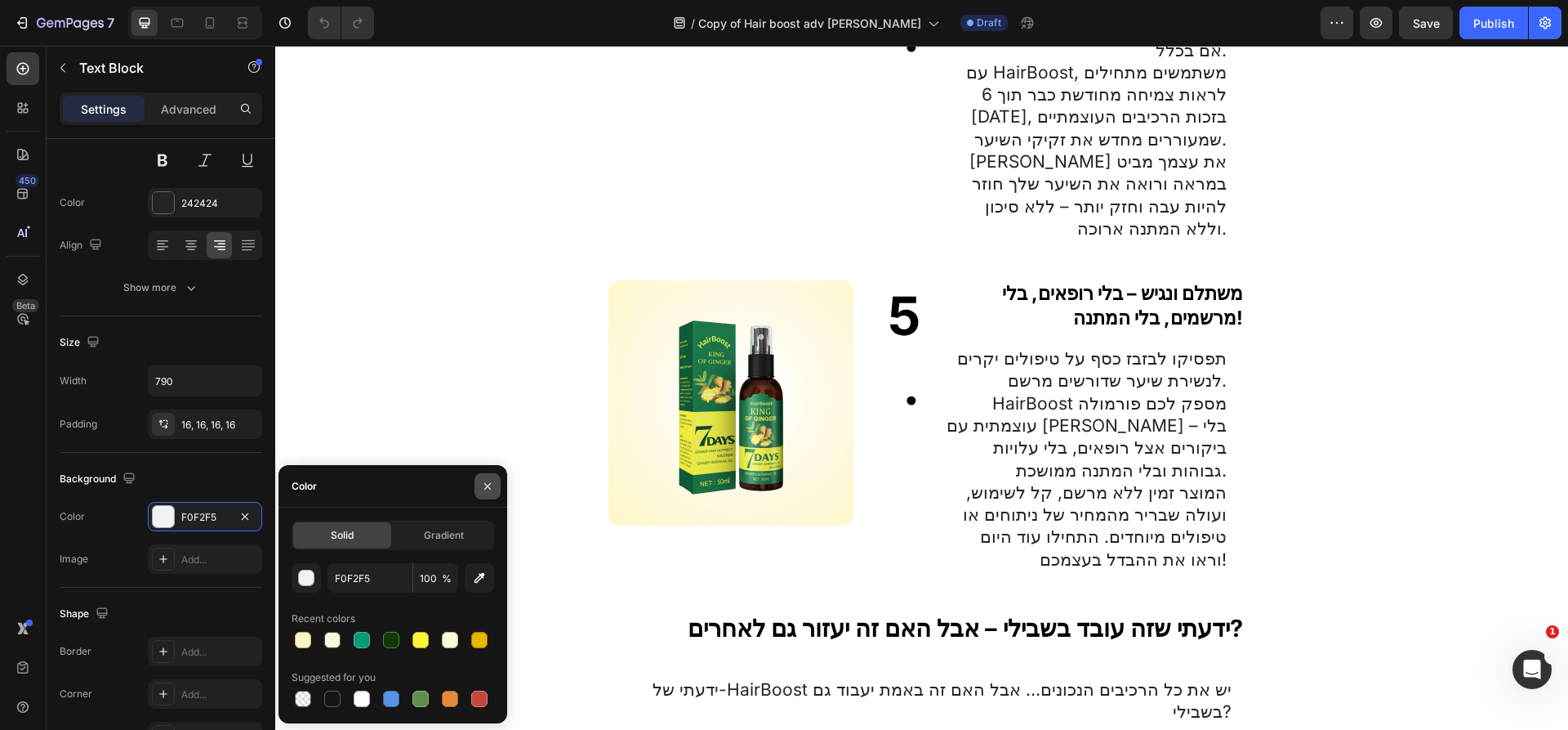
click at [487, 480] on icon "button" at bounding box center [487, 486] width 13 height 13
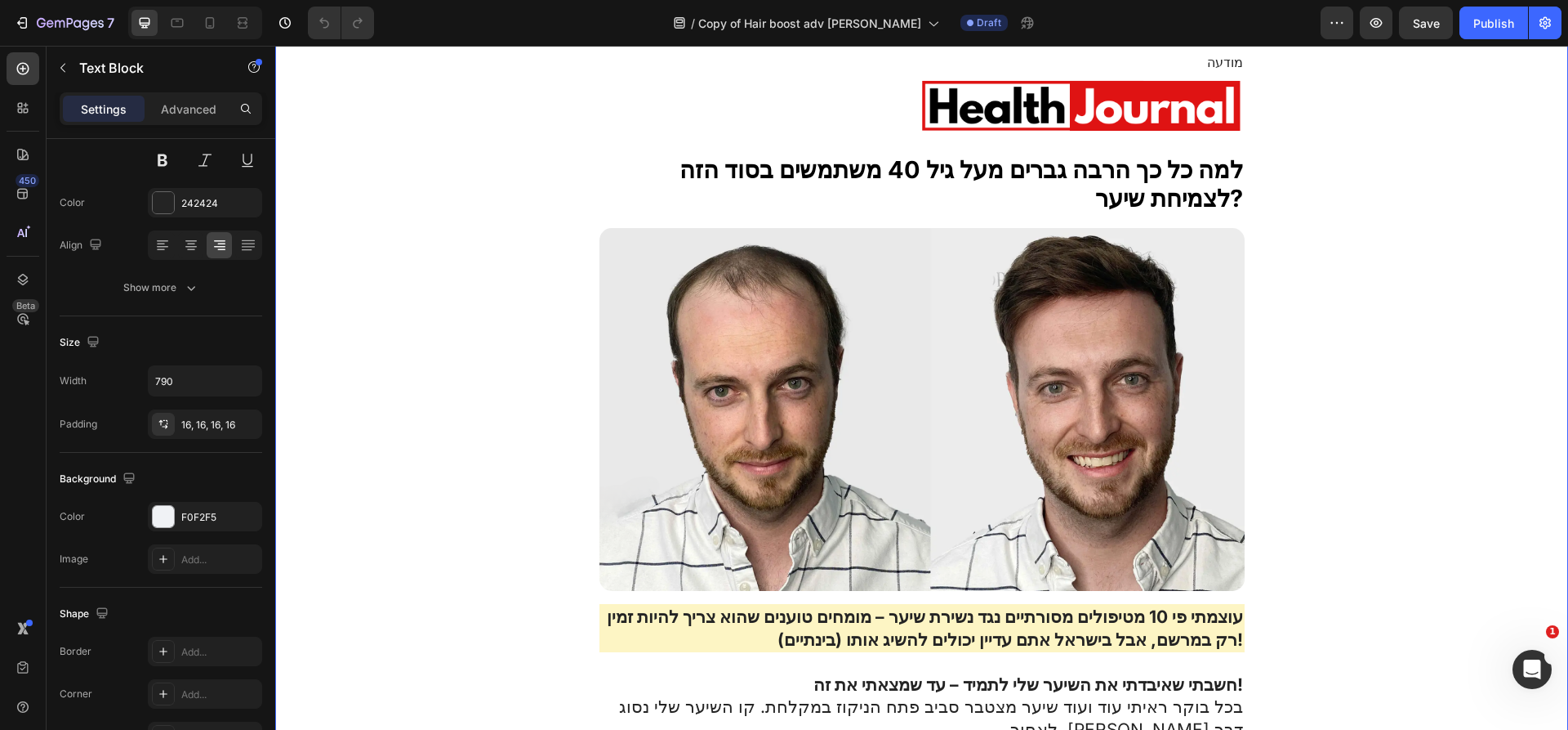
scroll to position [0, 0]
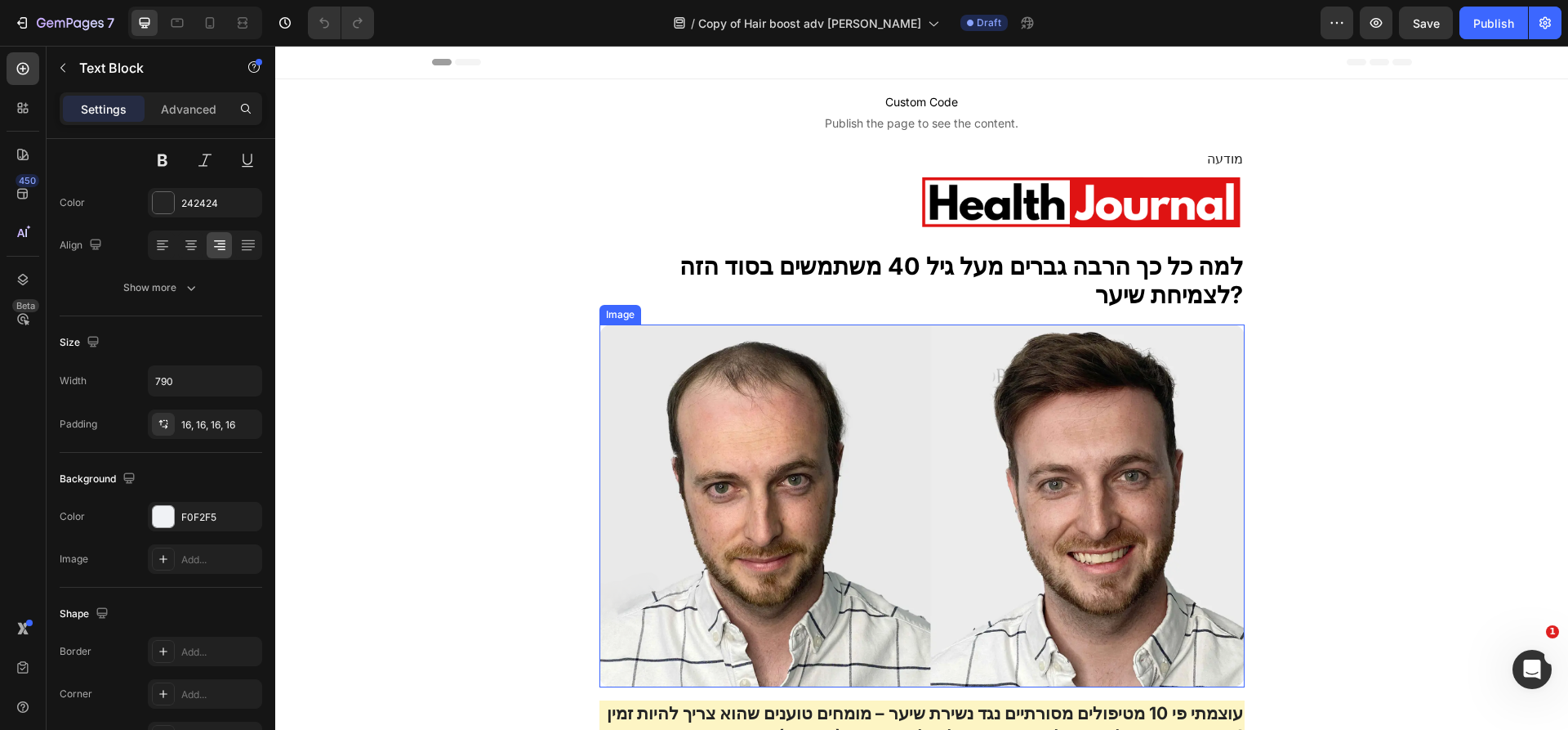
click at [766, 483] on img at bounding box center [922, 505] width 645 height 363
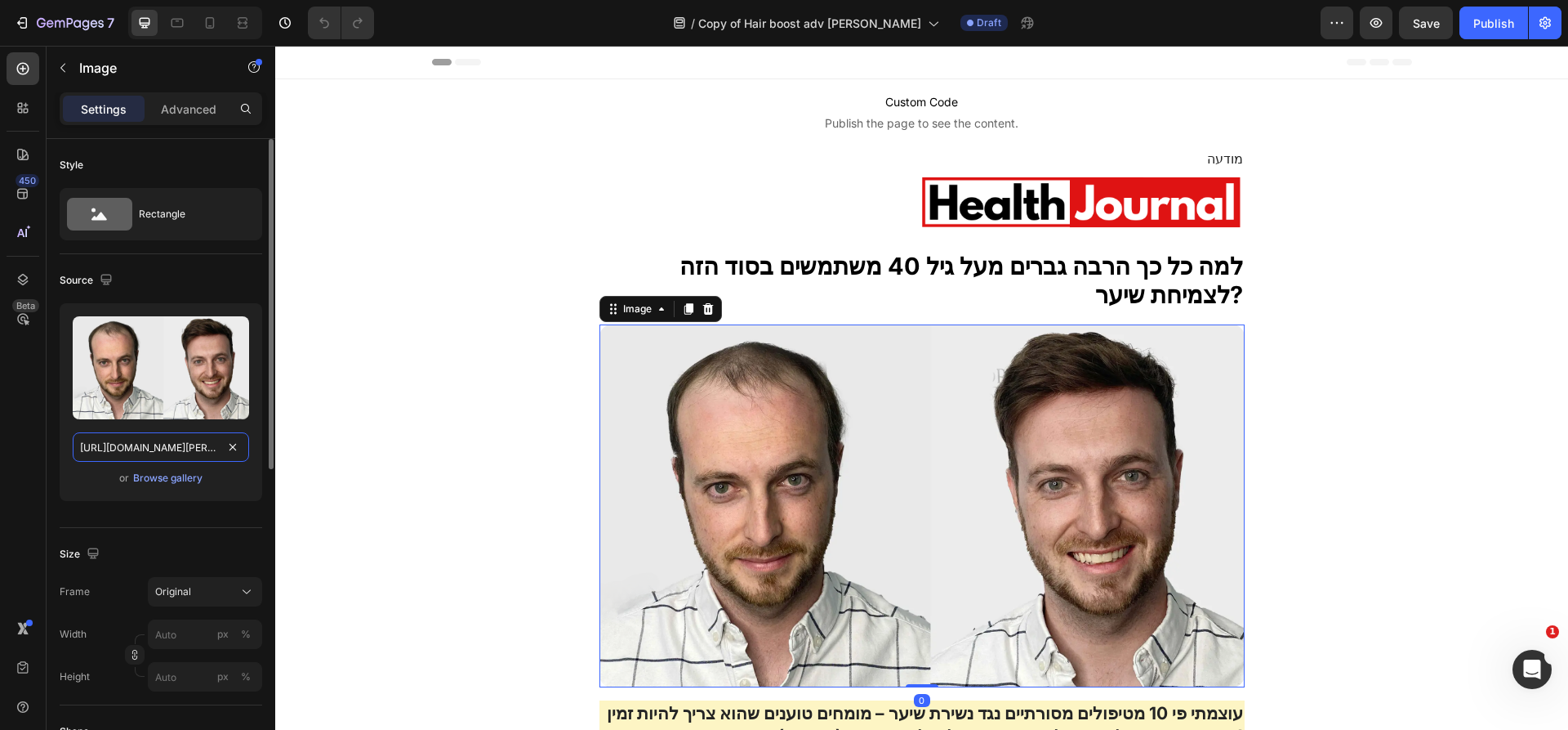
click at [188, 452] on input "https://img.funnelish.com/49883/705167/1737978321-Untitled%20design%20%2888%29.…" at bounding box center [161, 447] width 176 height 29
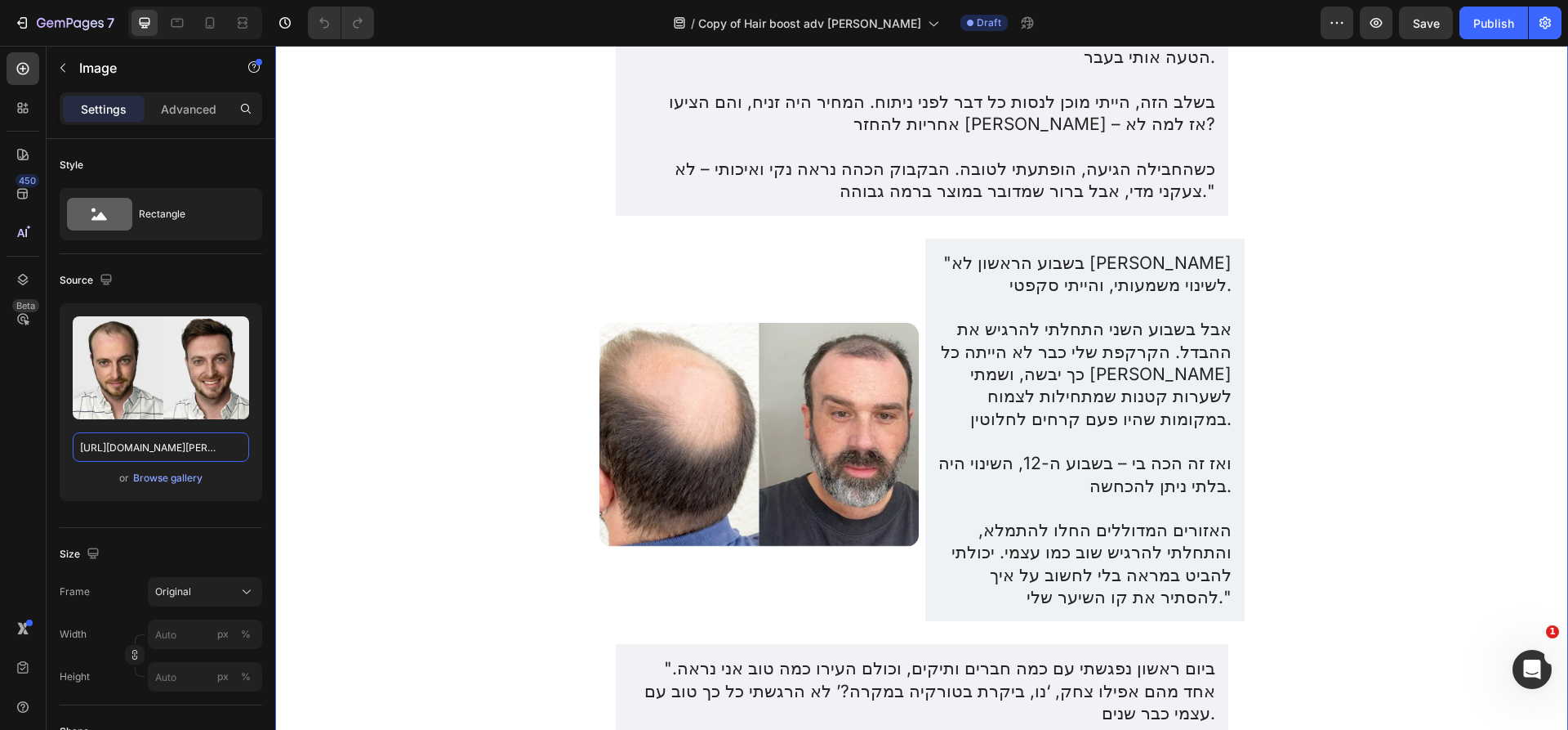
scroll to position [3571, 0]
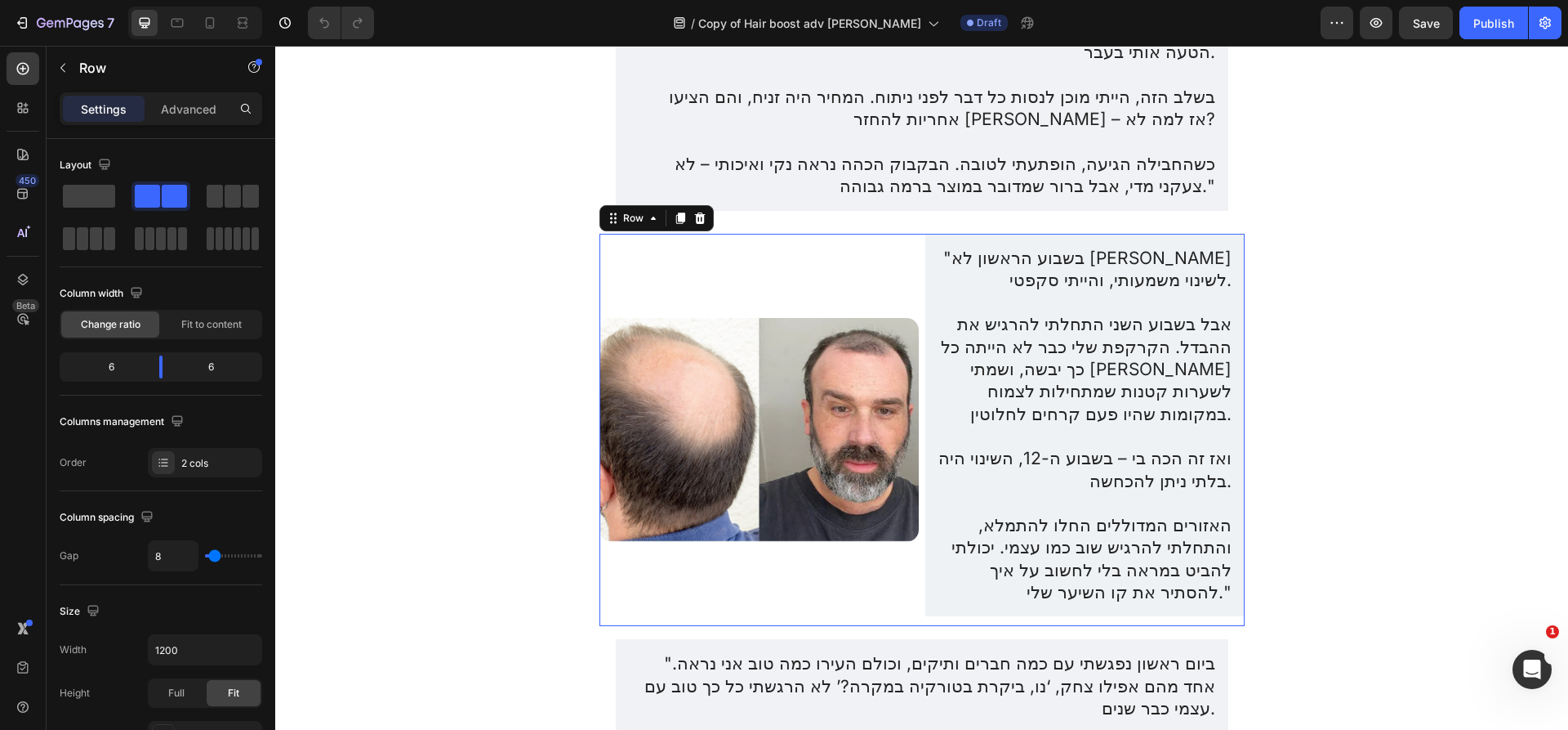
click at [762, 234] on div "Image" at bounding box center [759, 430] width 319 height 393
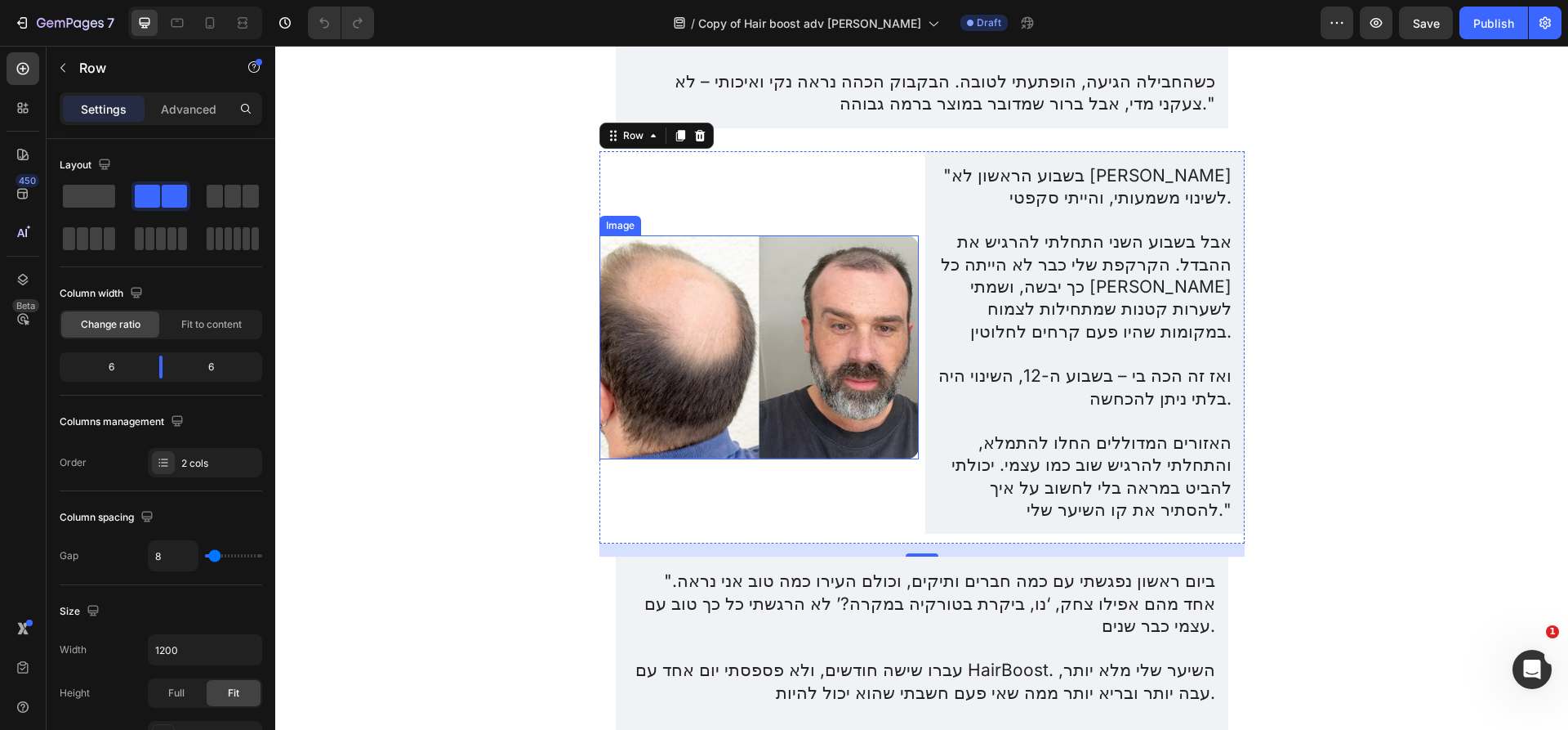
scroll to position [3549, 0]
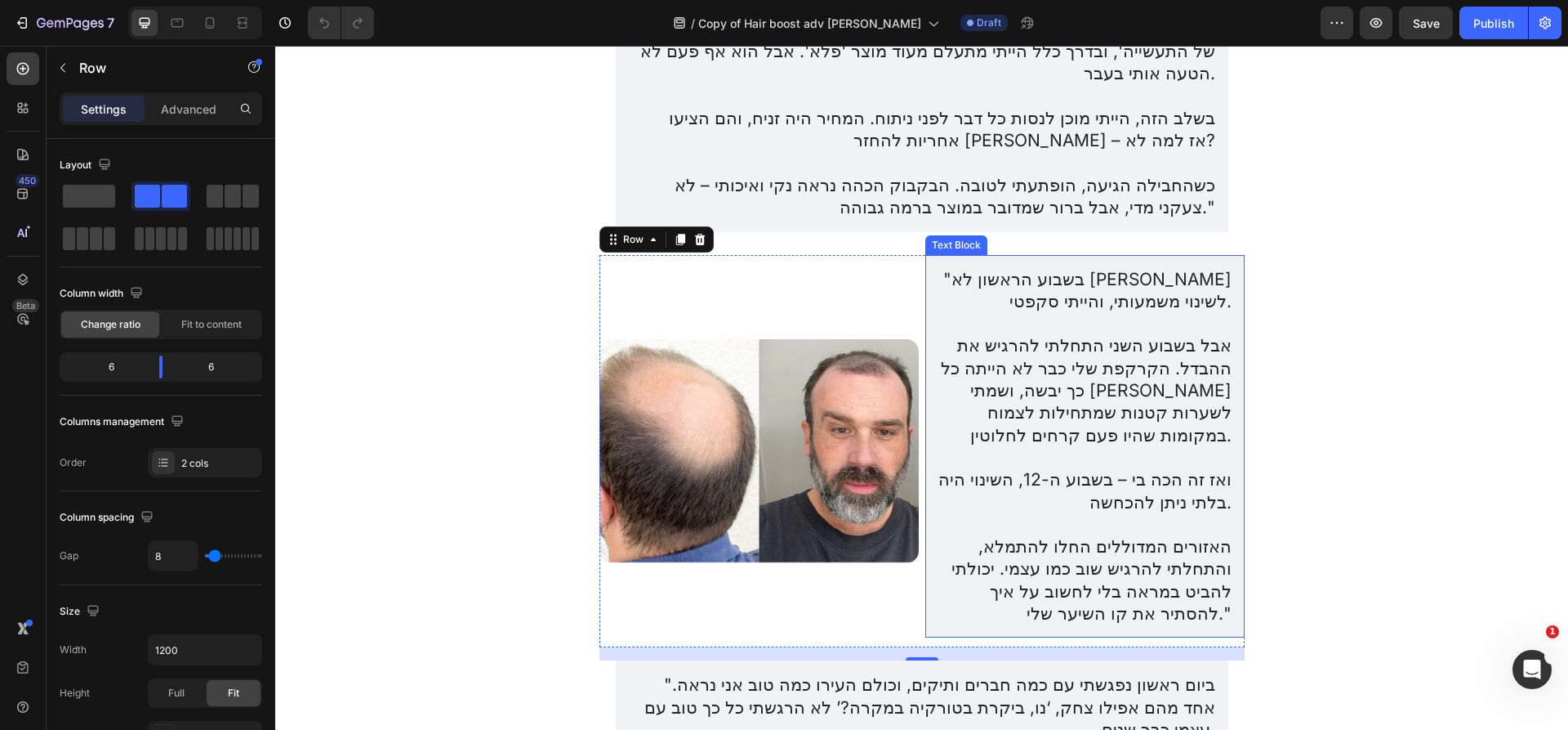
click at [982, 268] on p ""בשבוע הראשון לא [PERSON_NAME] לשינוי משמעותי, והייתי סקפטי." at bounding box center [1084, 291] width 293 height 45
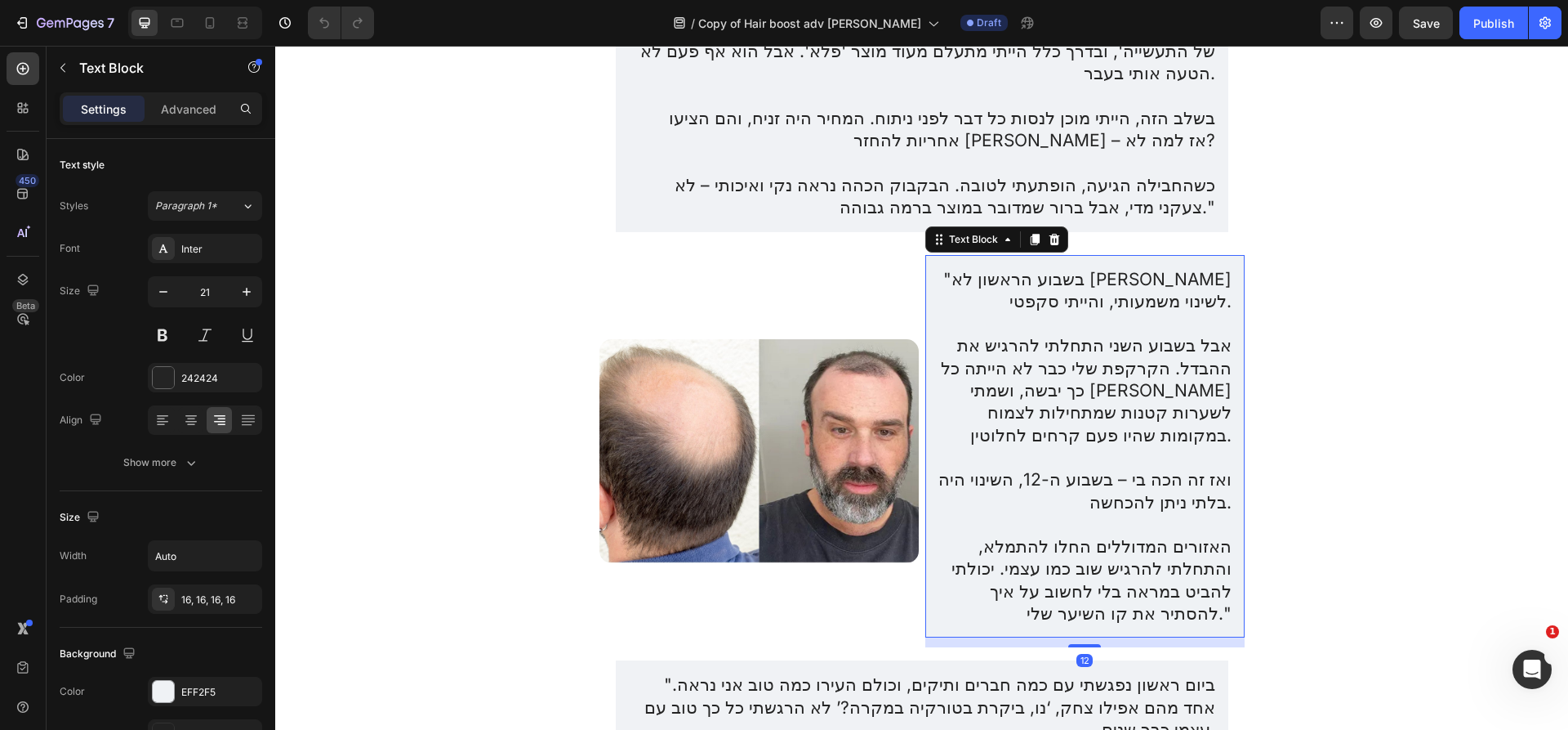
click at [992, 268] on p ""בשבוע הראשון לא [PERSON_NAME] לשינוי משמעותי, והייתי סקפטי." at bounding box center [1084, 291] width 293 height 45
click at [993, 268] on p ""בשבוע הראשון לא [PERSON_NAME] לשינוי משמעותי, והייתי סקפטי." at bounding box center [1084, 291] width 293 height 45
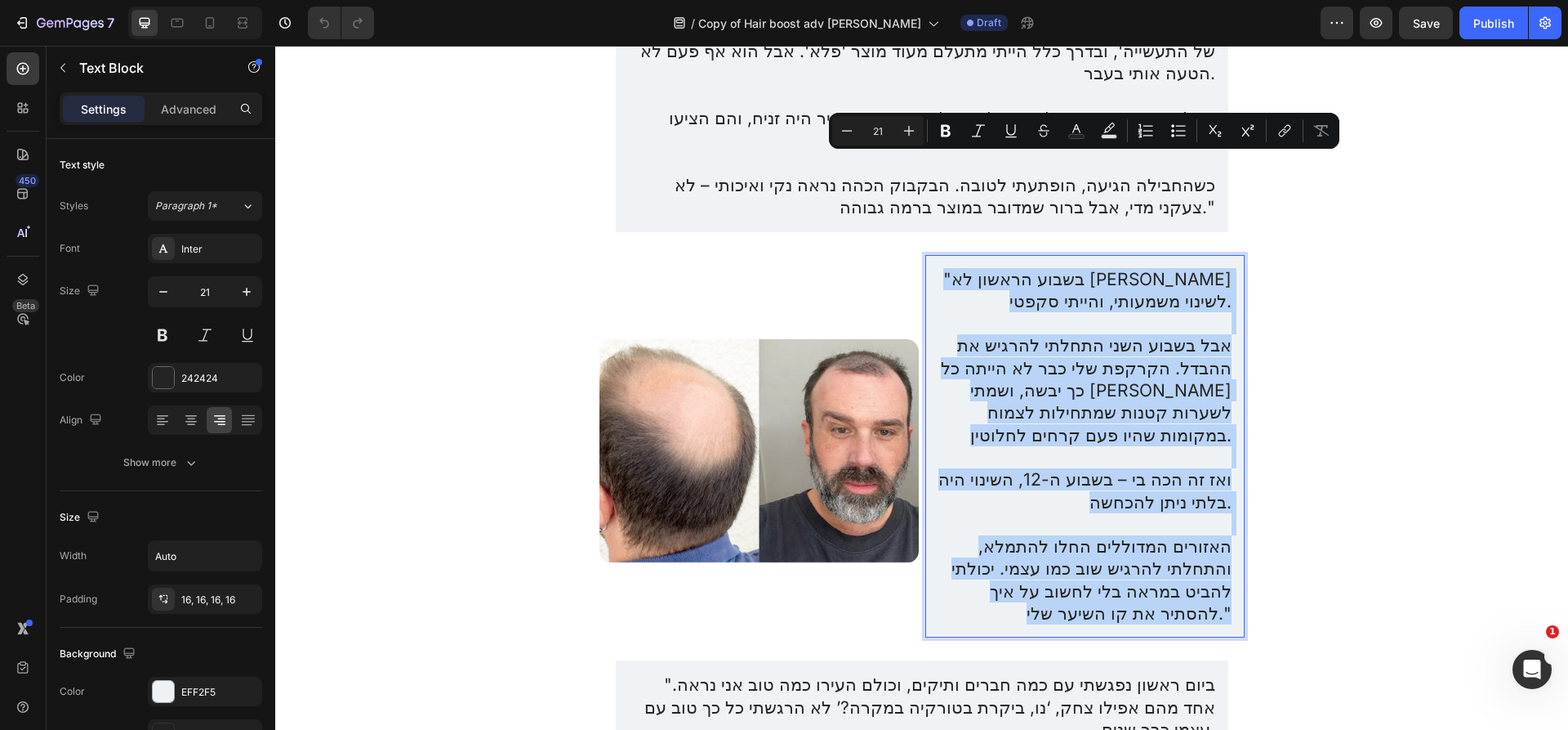
copy div ""בשבוע הראשון לא שמתי לב לשינוי משמעותי, והייתי סקפטי. אבל בשבוע השני התחלתי לה…"
click at [795, 339] on img at bounding box center [759, 450] width 319 height 224
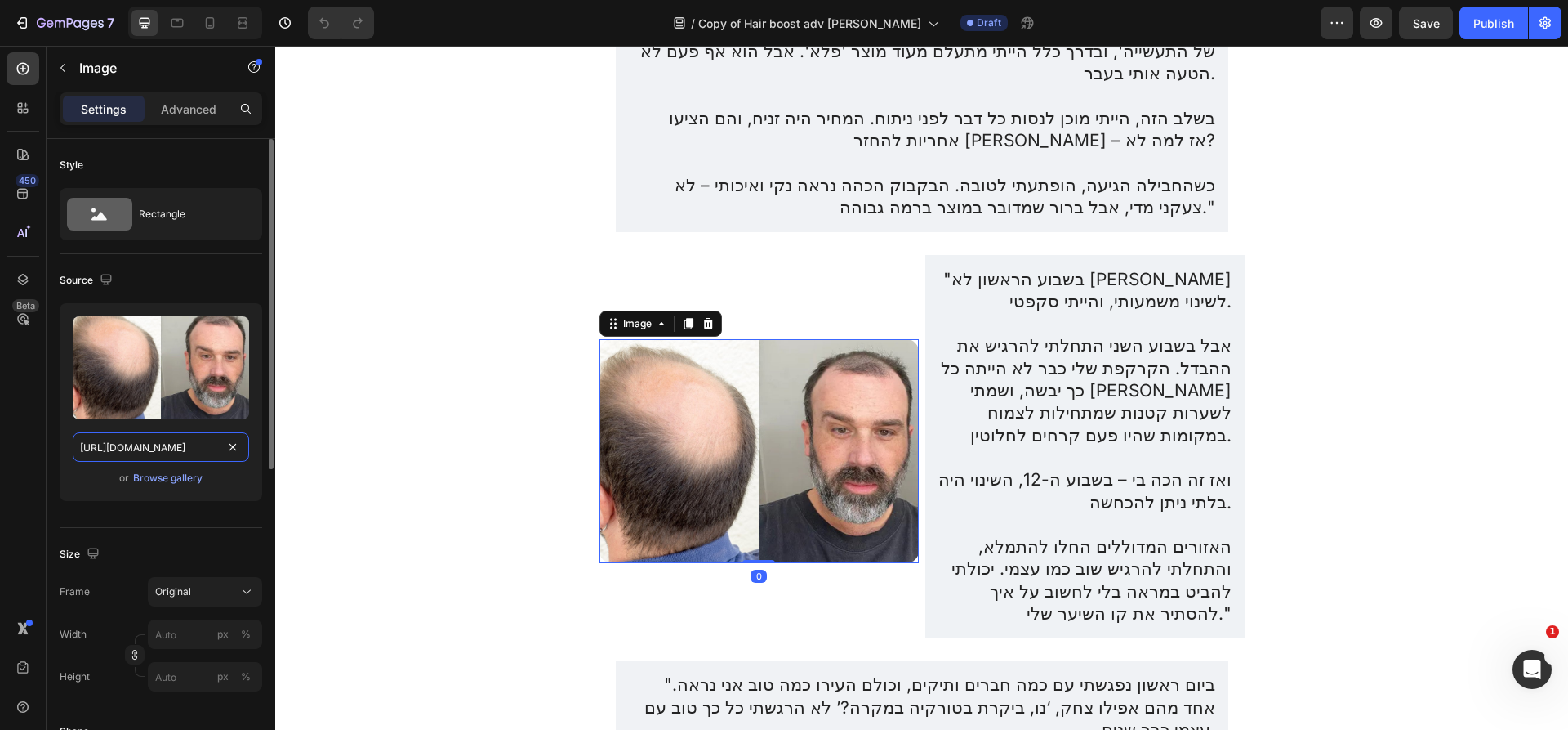
click at [210, 450] on input "https://img.funnelish.com/49883/709701/1738621110-1738151548-HairBoost%20helps%…" at bounding box center [161, 447] width 176 height 29
click at [195, 108] on p "Advanced" at bounding box center [189, 109] width 55 height 17
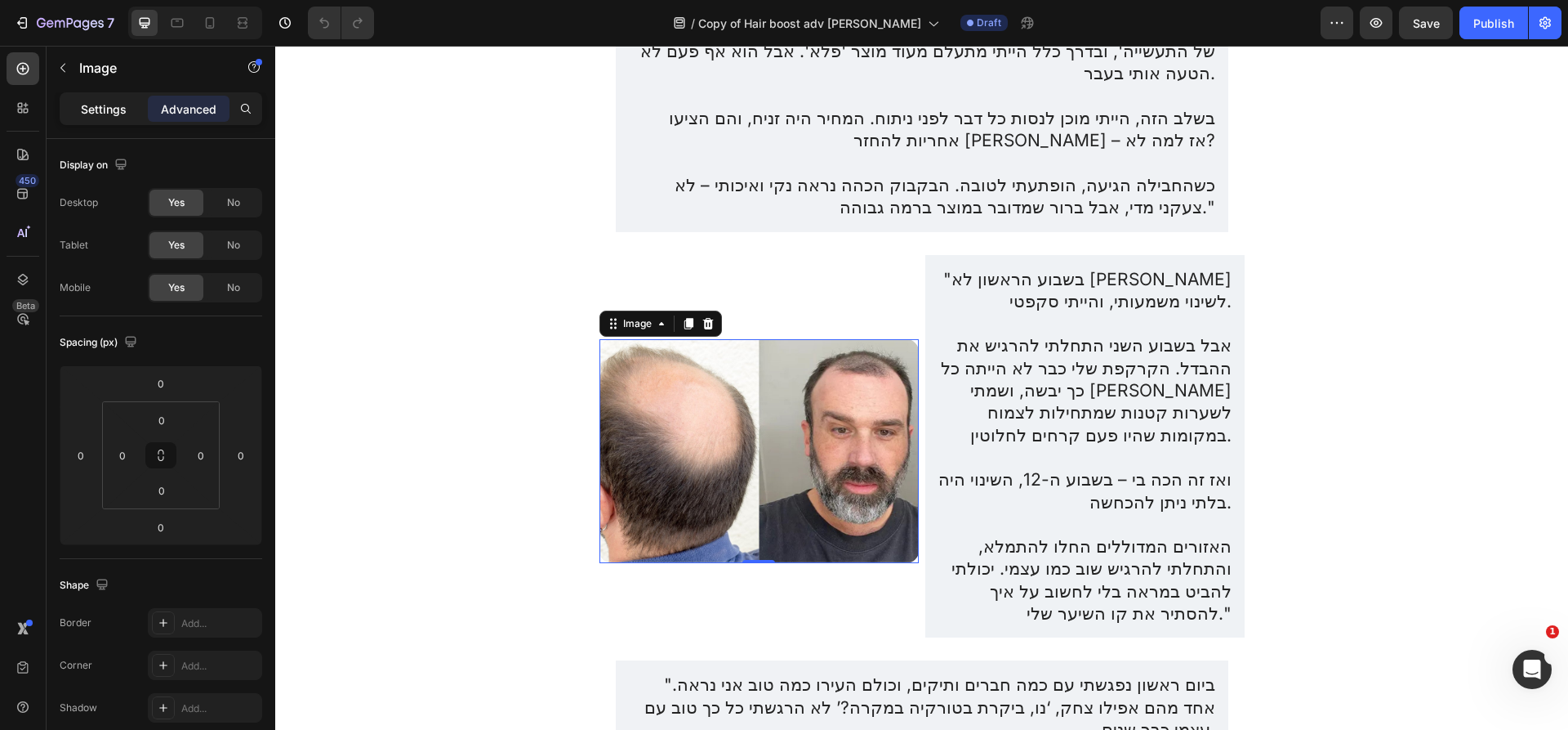
click at [106, 111] on p "Settings" at bounding box center [103, 109] width 45 height 17
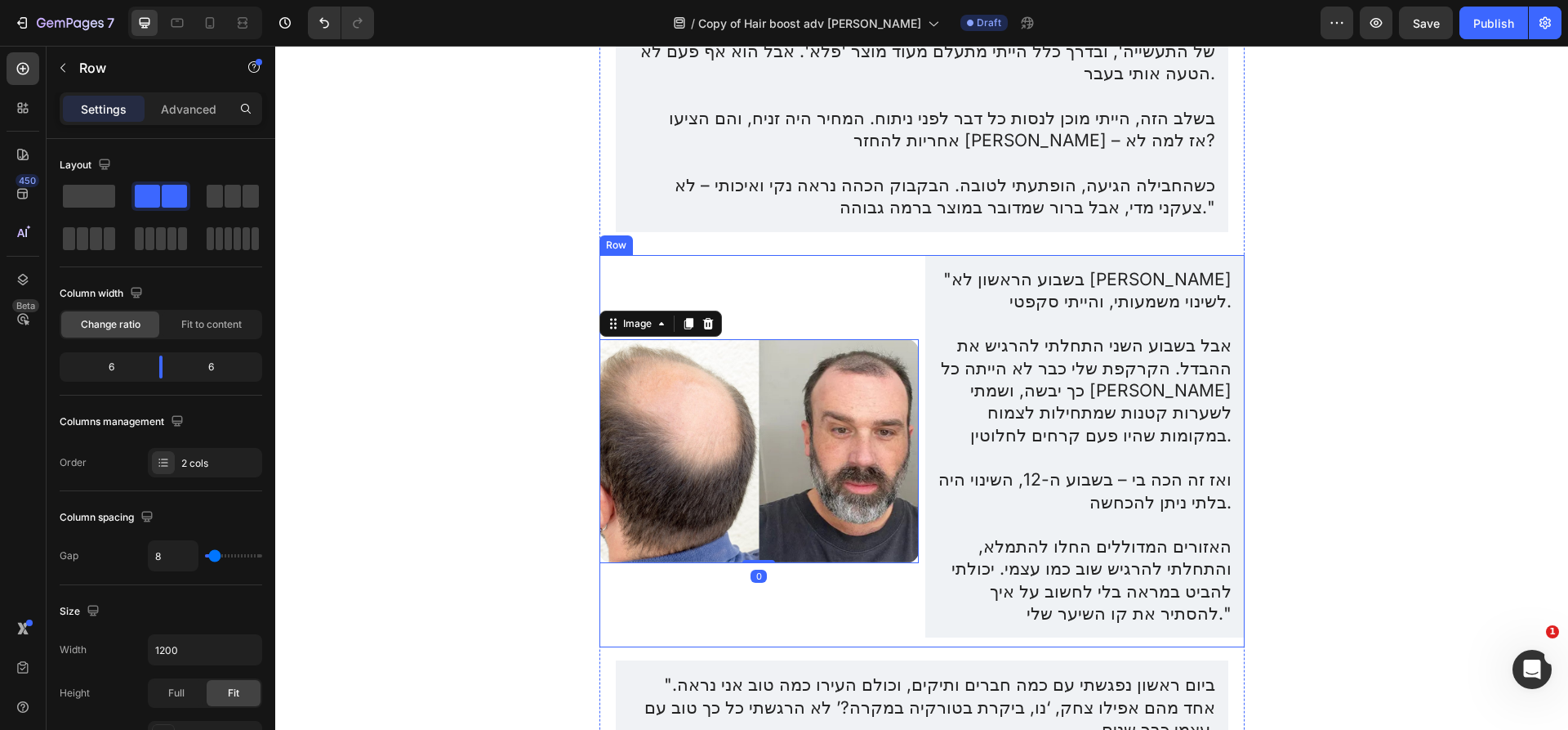
click at [725, 255] on div "Image 0" at bounding box center [759, 451] width 319 height 393
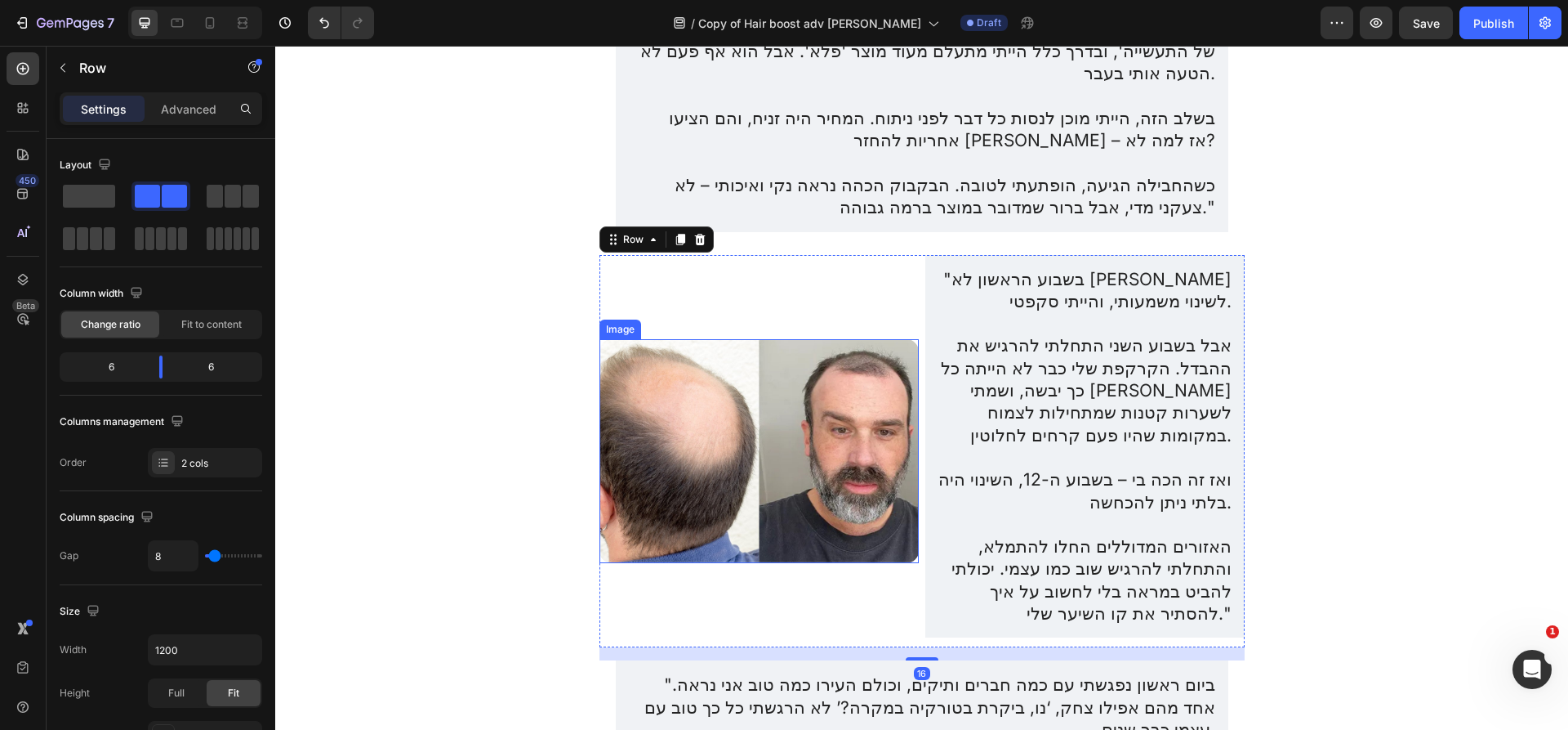
click at [731, 339] on img at bounding box center [759, 450] width 319 height 224
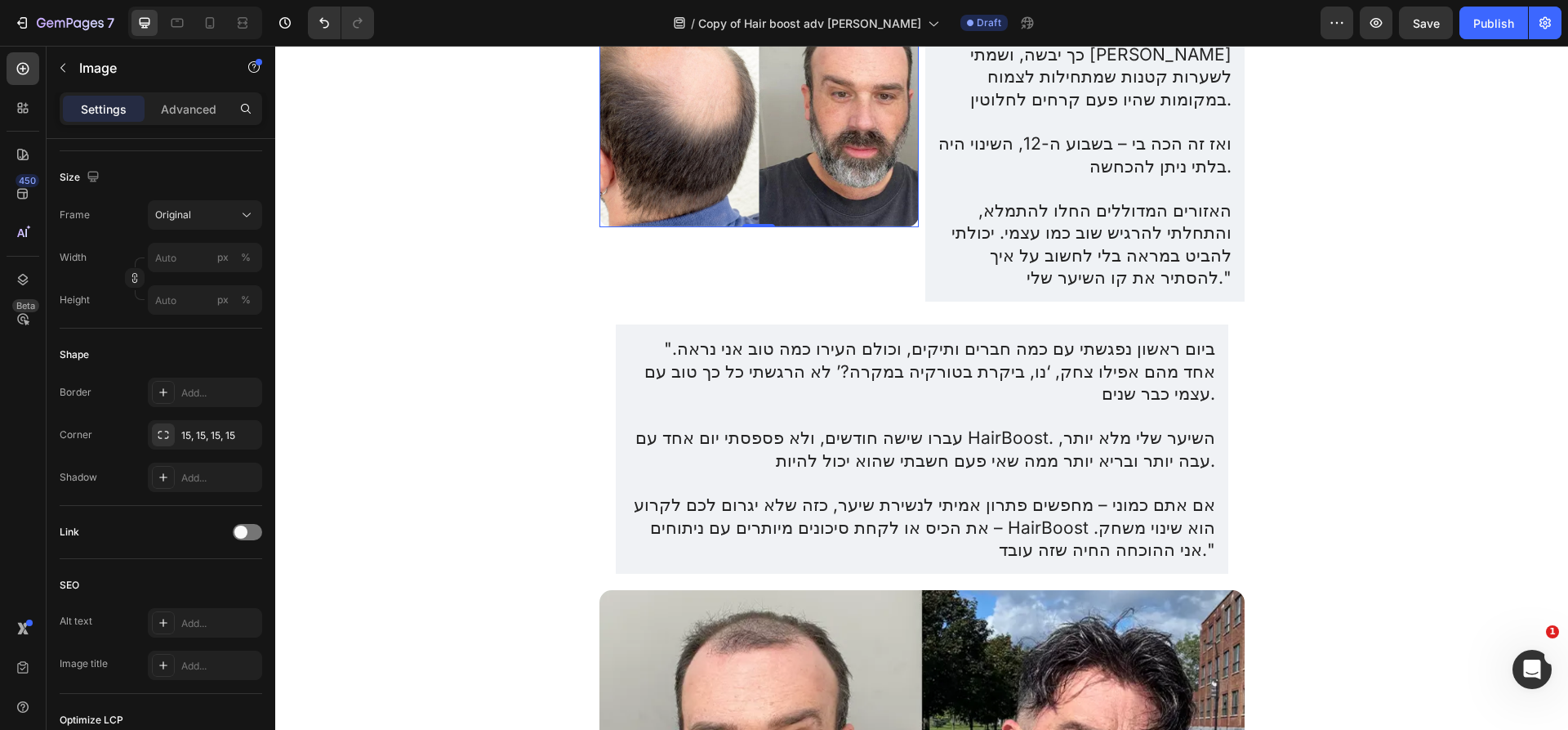
scroll to position [3901, 0]
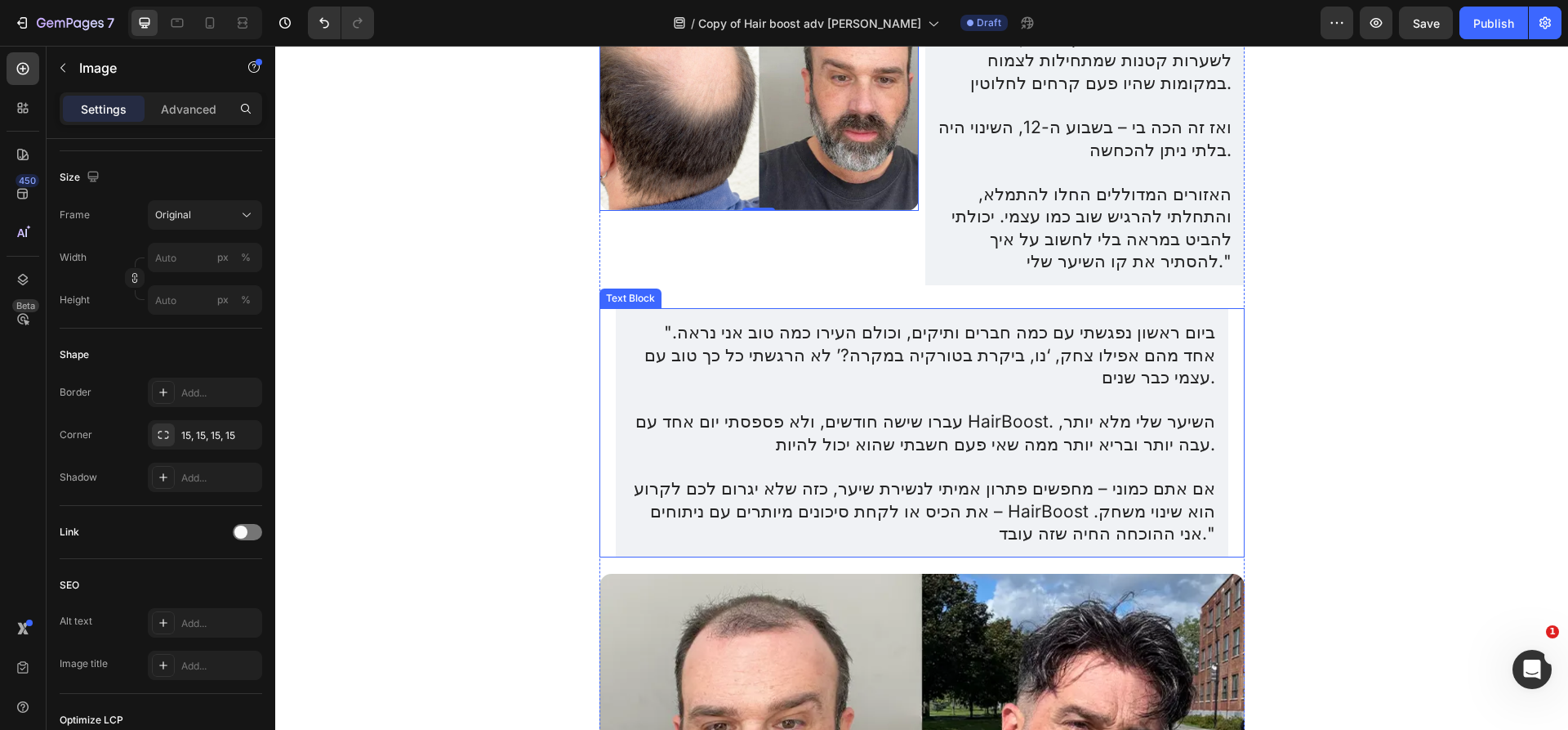
click at [700, 455] on p at bounding box center [922, 466] width 586 height 22
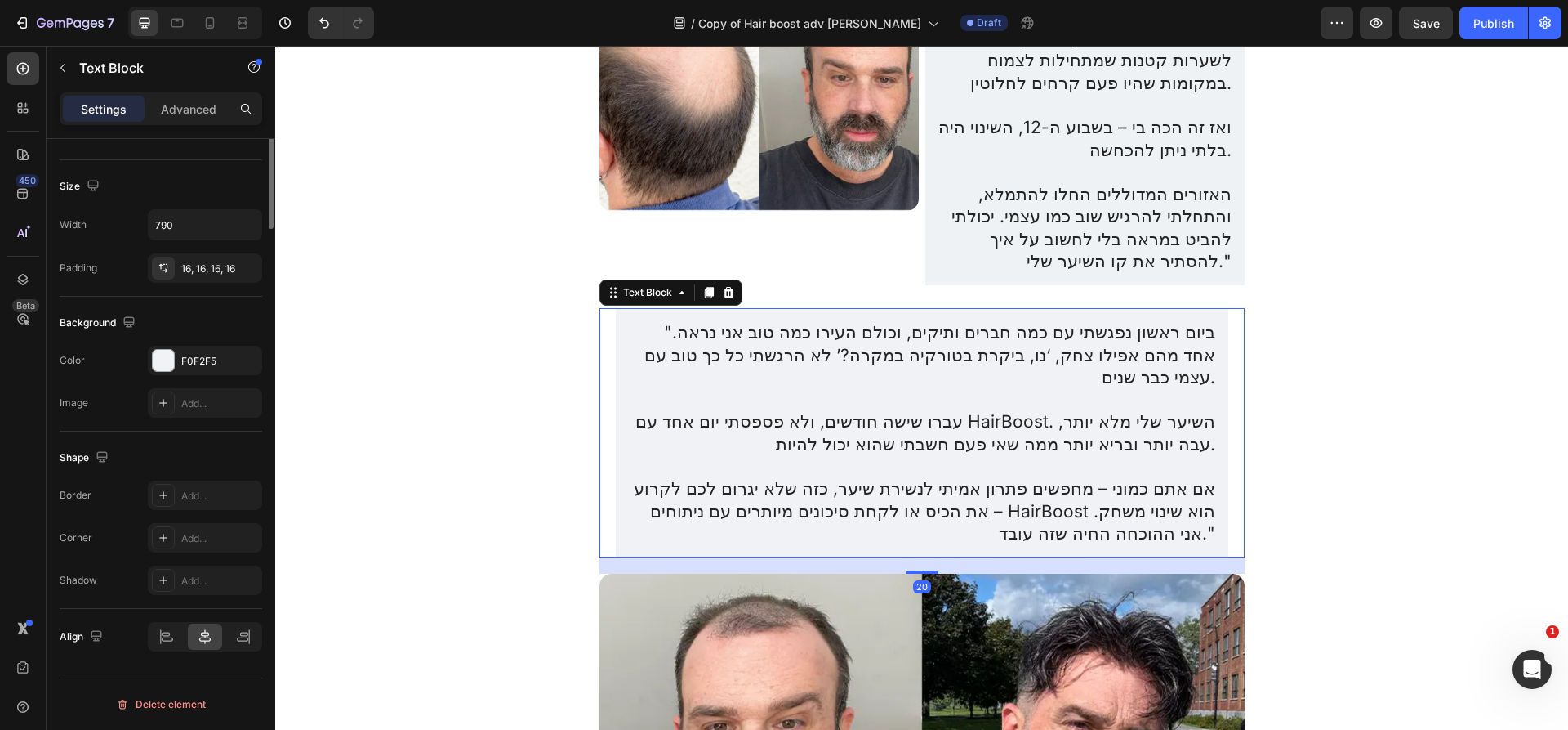
scroll to position [0, 0]
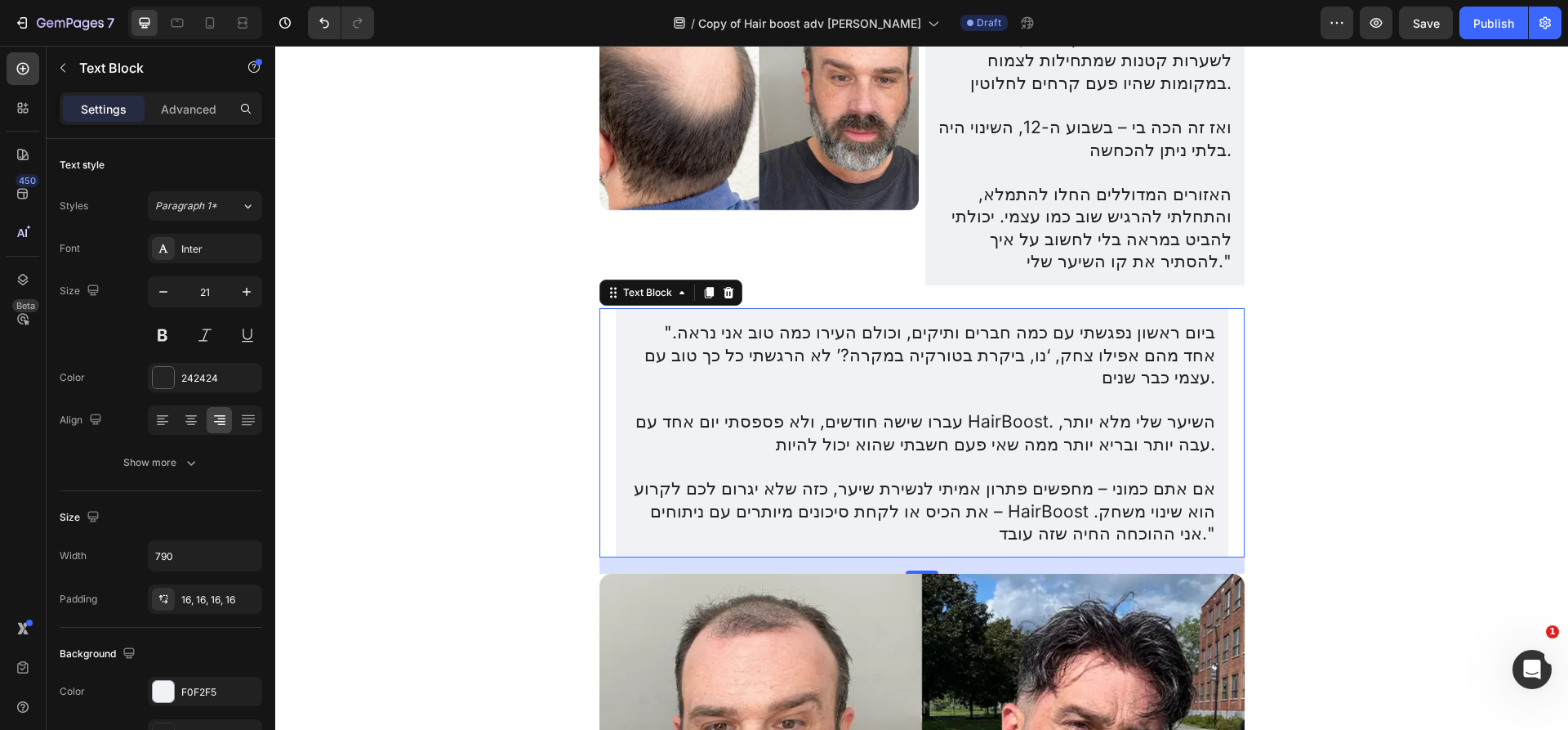
click at [668, 321] on p ""ביום ראשון נפגשתי עם כמה חברים ותיקים, וכולם העירו כמה טוב אני נראה. אחד מהם א…" at bounding box center [922, 354] width 586 height 67
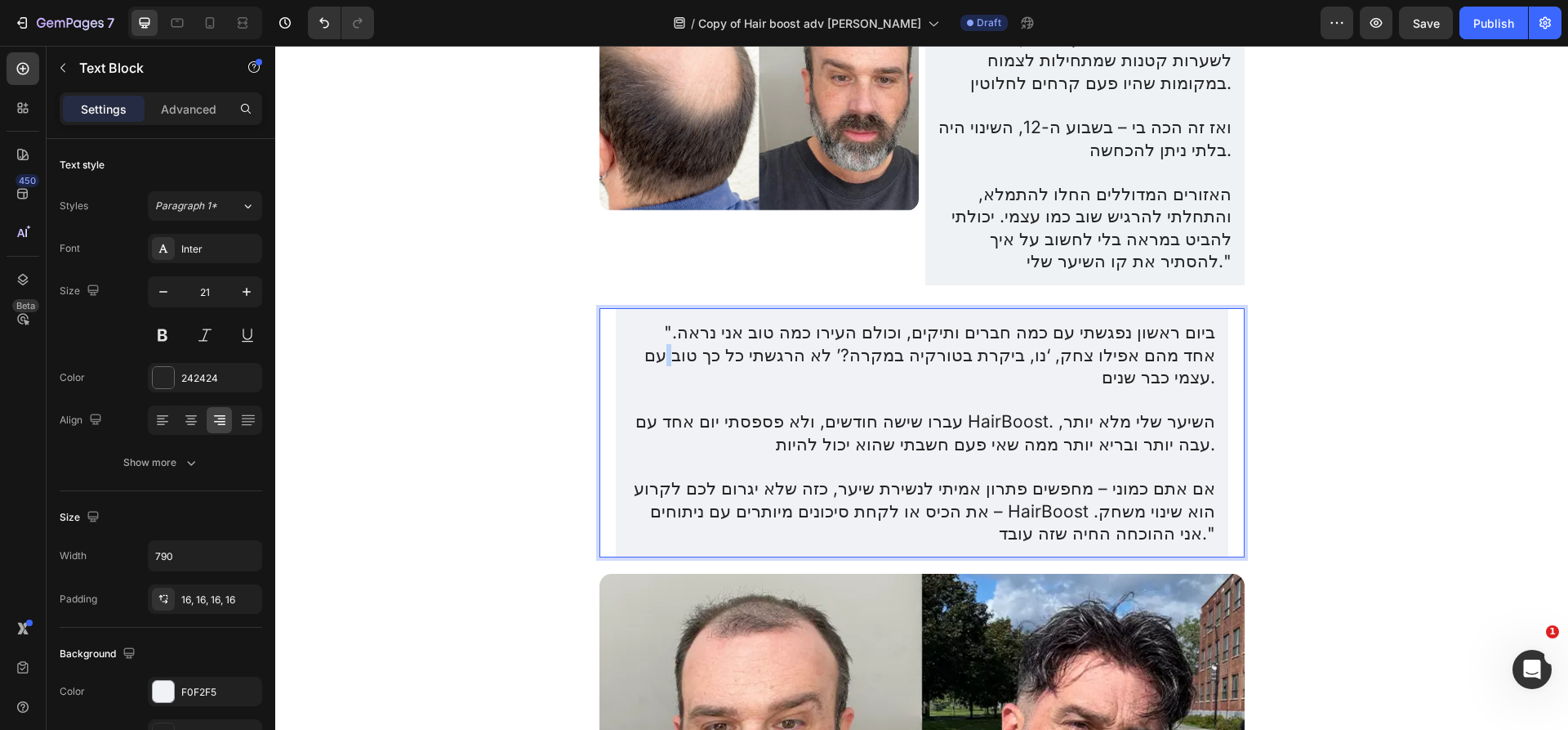
click at [668, 321] on p ""ביום ראשון נפגשתי עם כמה חברים ותיקים, וכולם העירו כמה טוב אני נראה. אחד מהם א…" at bounding box center [922, 354] width 586 height 67
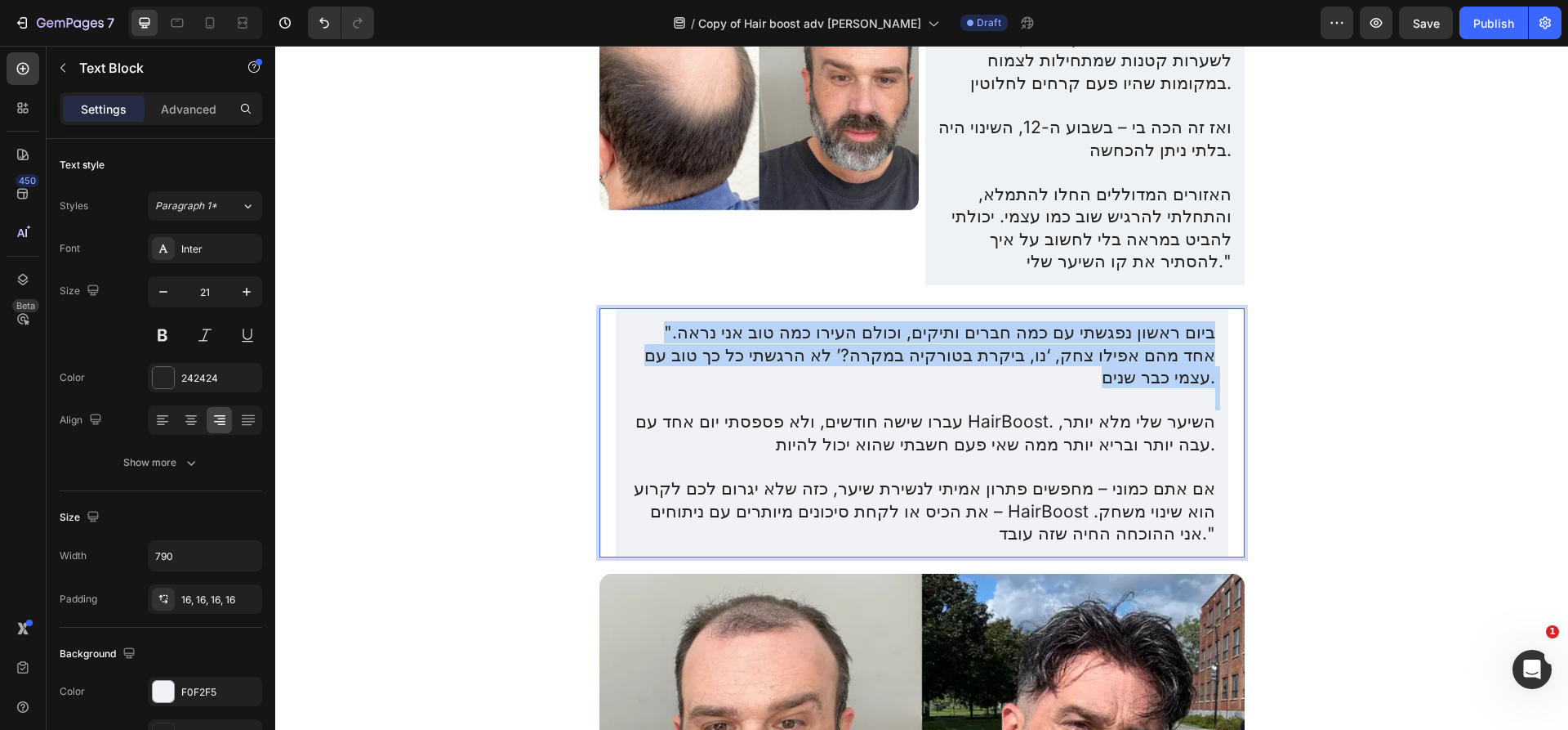
click at [668, 321] on p ""ביום ראשון נפגשתי עם כמה חברים ותיקים, וכולם העירו כמה טוב אני נראה. אחד מהם א…" at bounding box center [922, 354] width 586 height 67
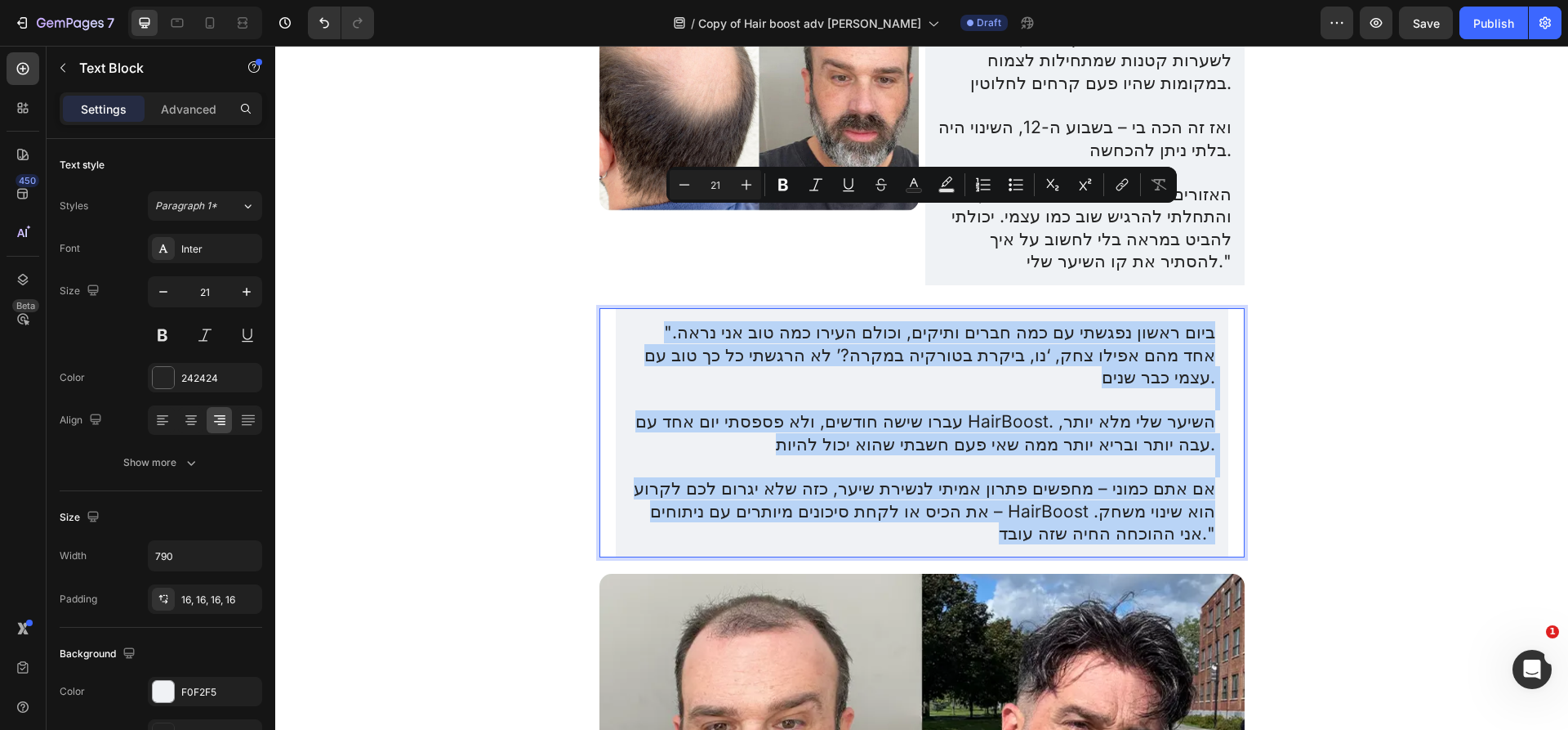
copy div ""ביום ראשון נפגשתי עם כמה חברים ותיקים, וכולם העירו כמה טוב אני נראה. אחד מהם א…"
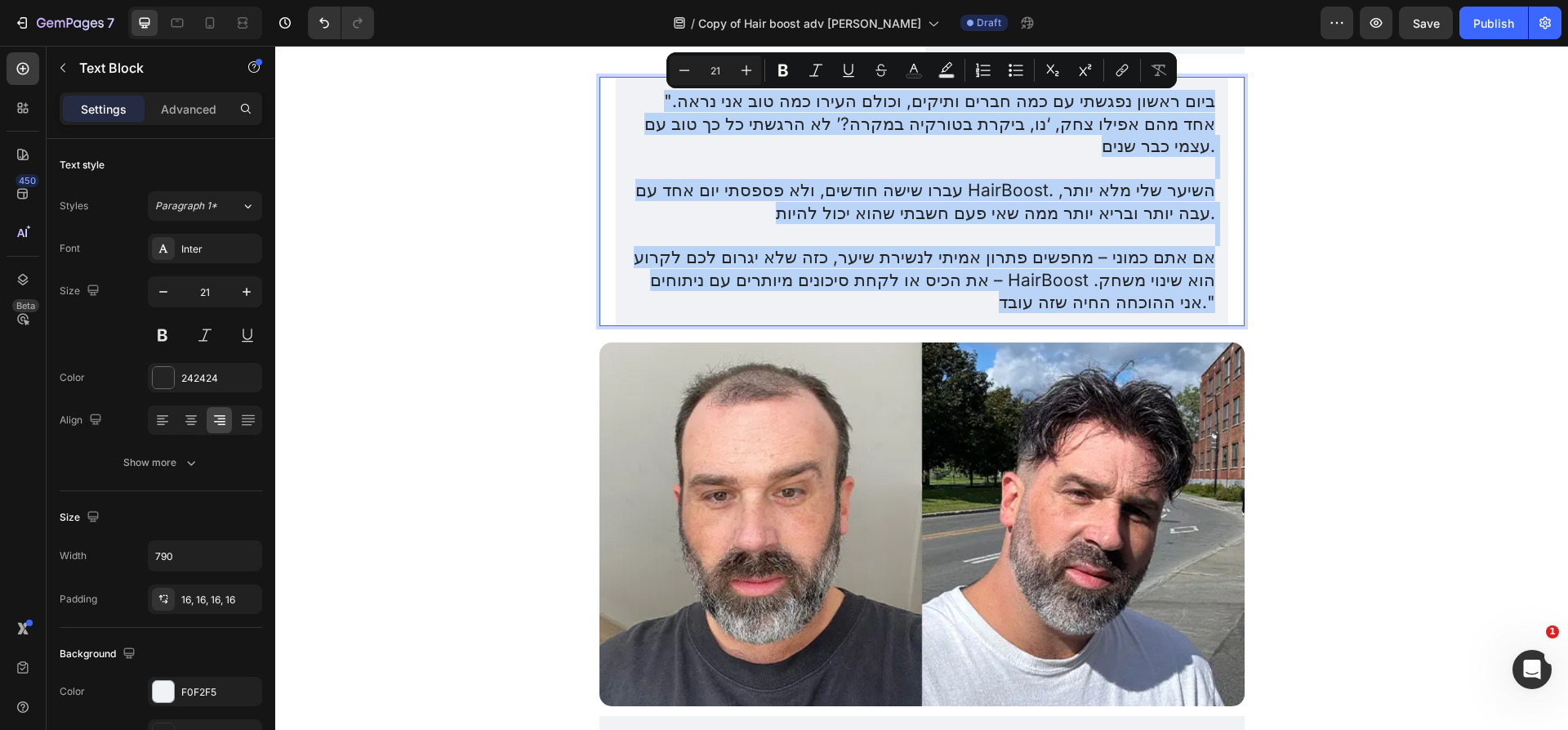
scroll to position [4181, 0]
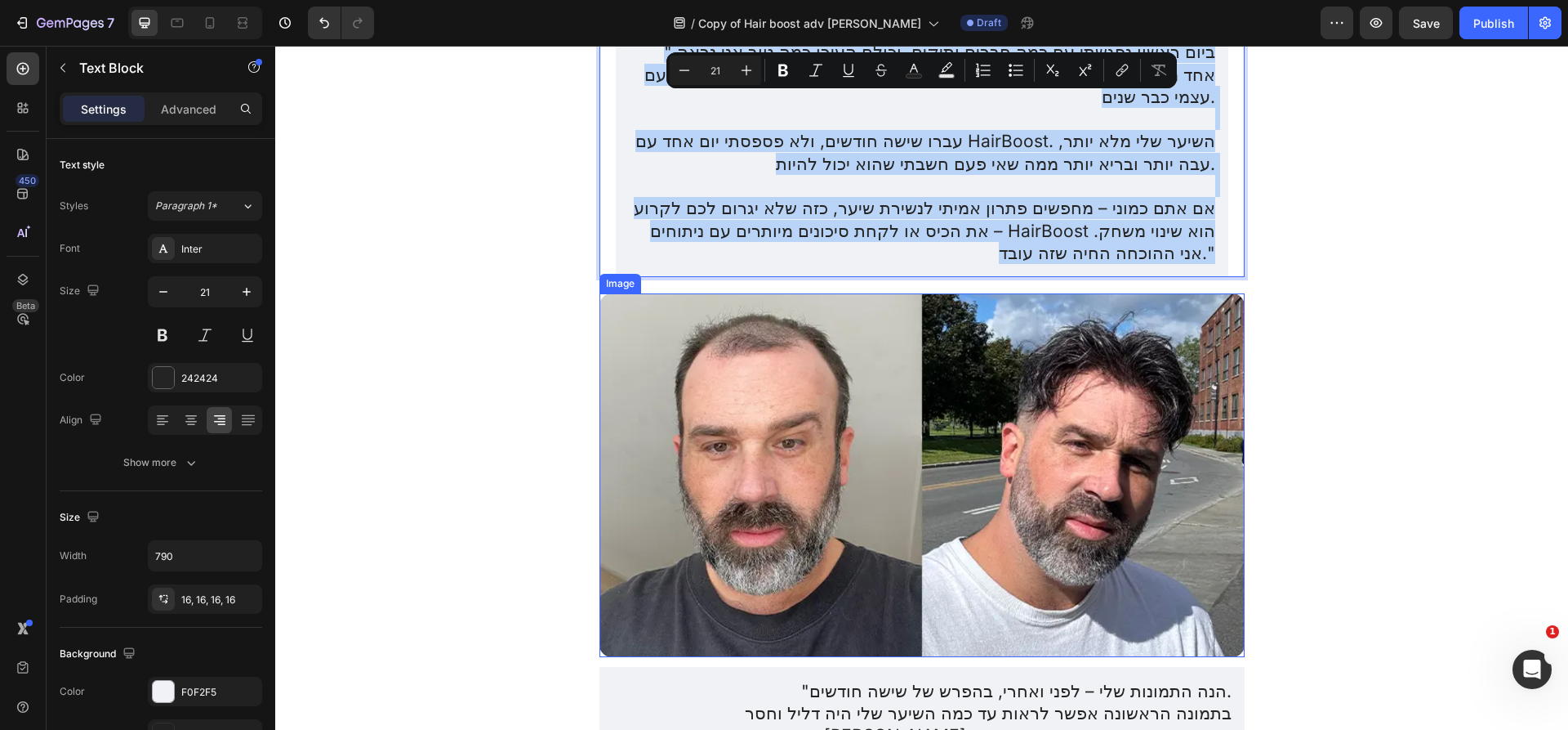
click at [648, 352] on img at bounding box center [922, 474] width 645 height 363
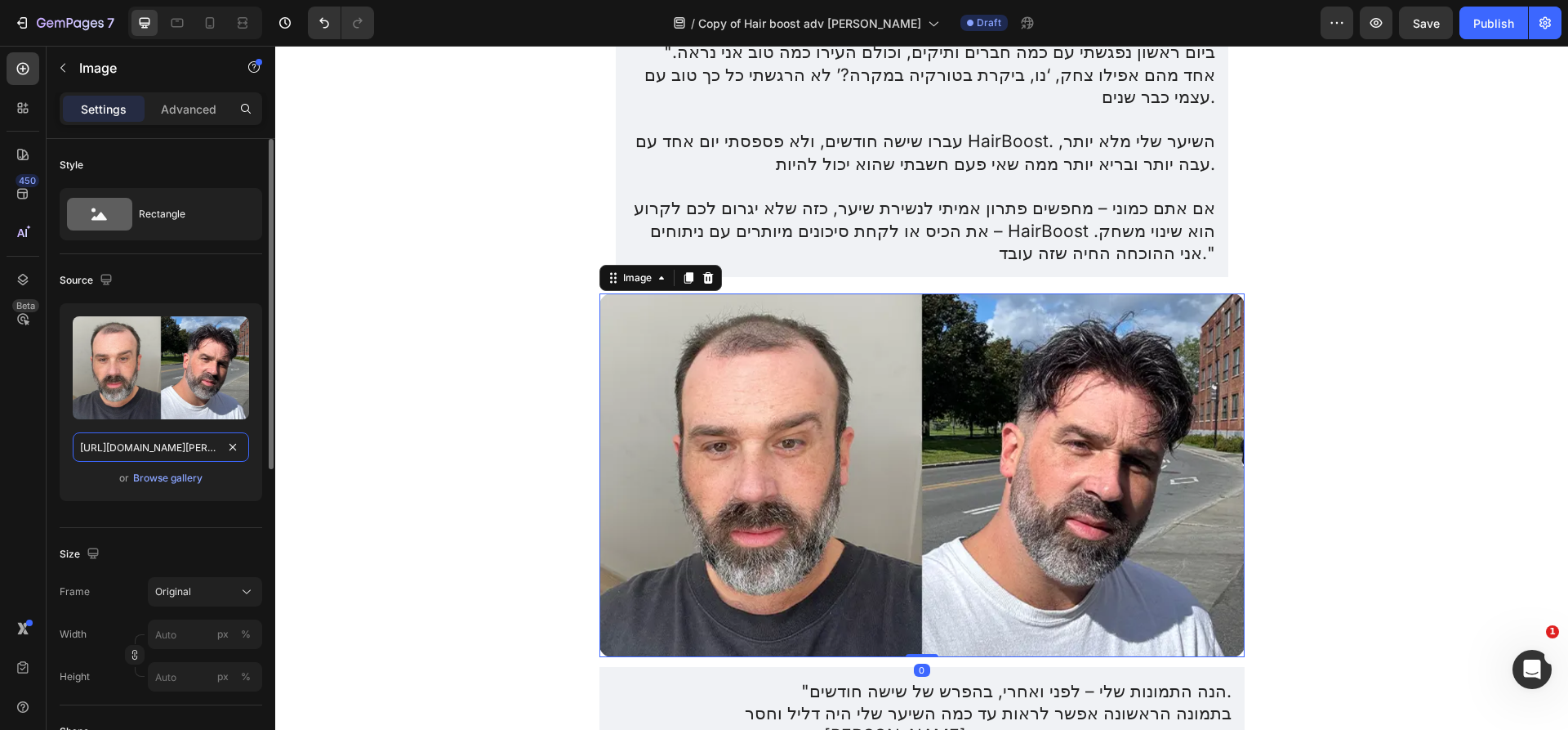
click at [176, 447] on input "https://img.funnelish.com/49883/705167/1738151588-Untitled%20design%20%2892%29.…" at bounding box center [161, 447] width 176 height 29
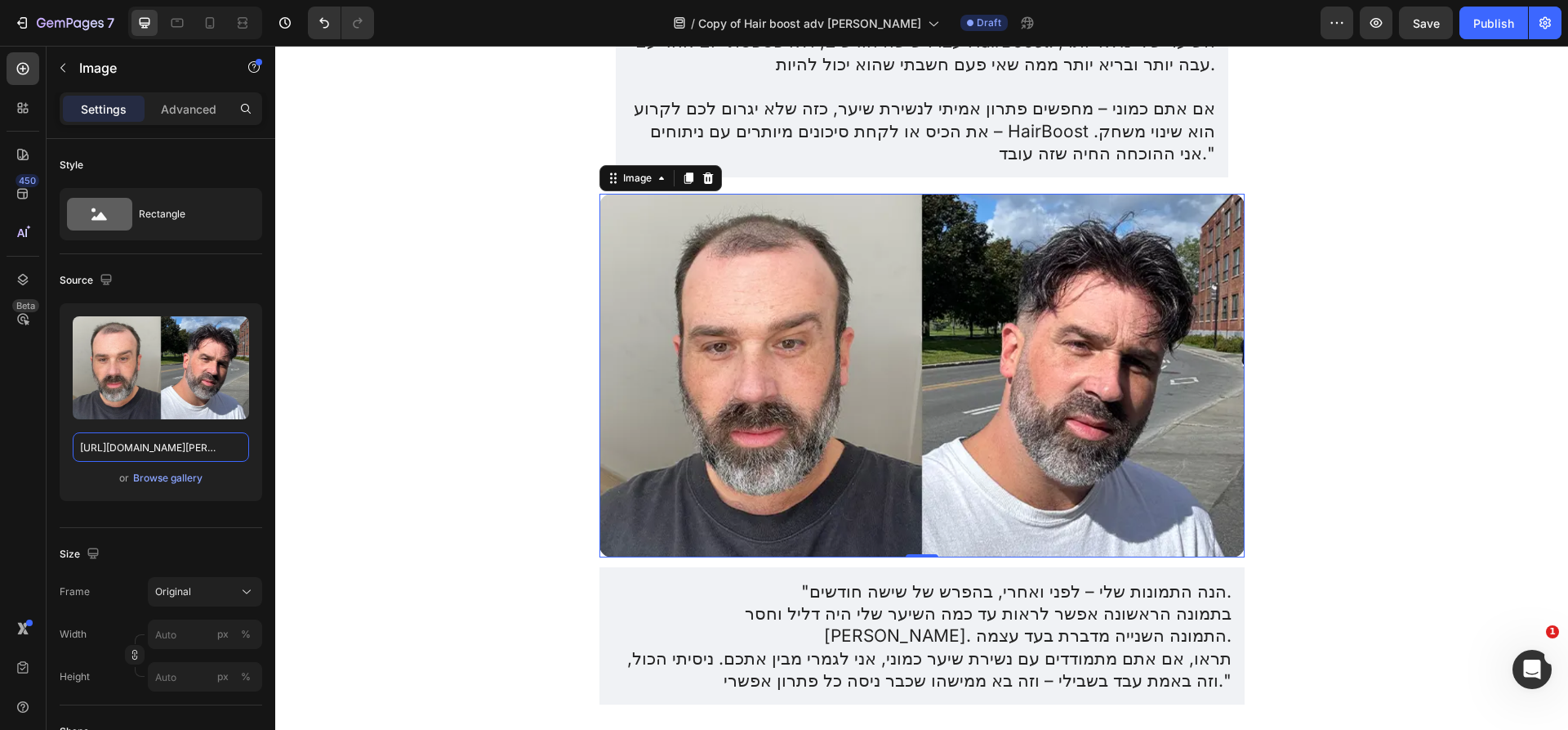
scroll to position [4333, 0]
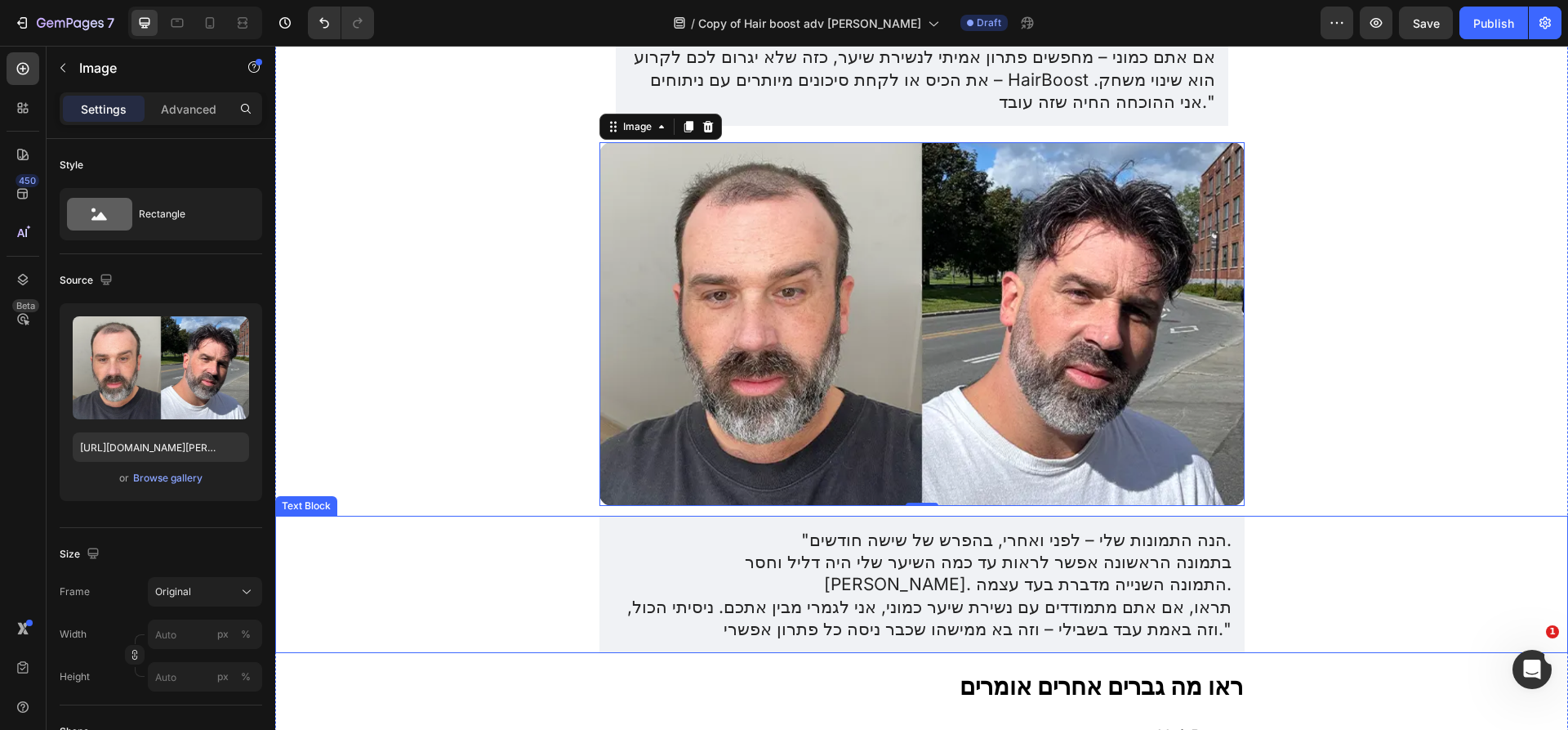
click at [984, 551] on p "בתמונה הראשונה אפשר לראות עד כמה השיער שלי היה דליל וחסר חיים. התמונה השנייה מד…" at bounding box center [921, 573] width 619 height 45
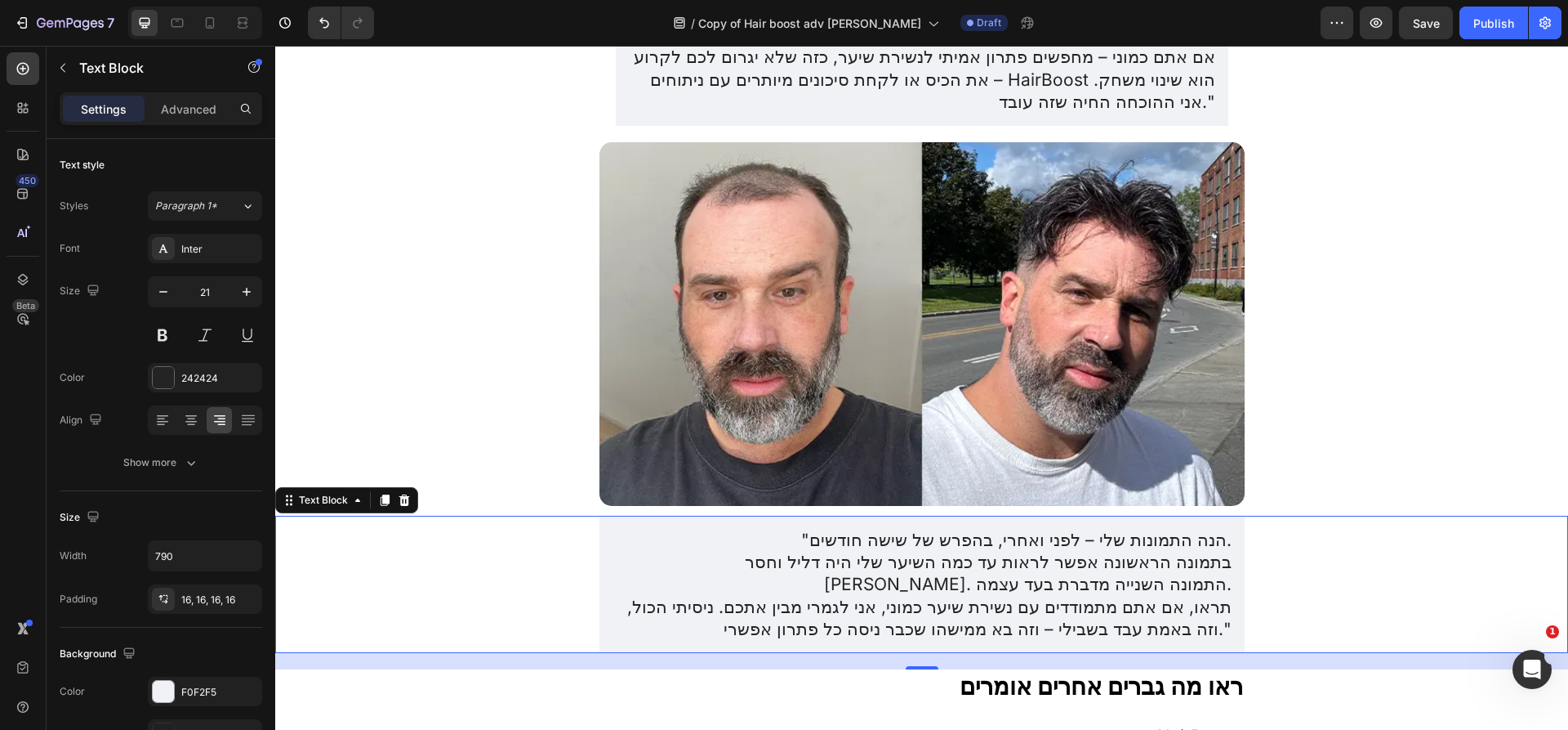
click at [897, 595] on p "תראו, אם אתם מתמודדים עם נשירת שיער כמוני, אני לגמרי מבין אתכם. ניסיתי הכול, וז…" at bounding box center [921, 618] width 619 height 45
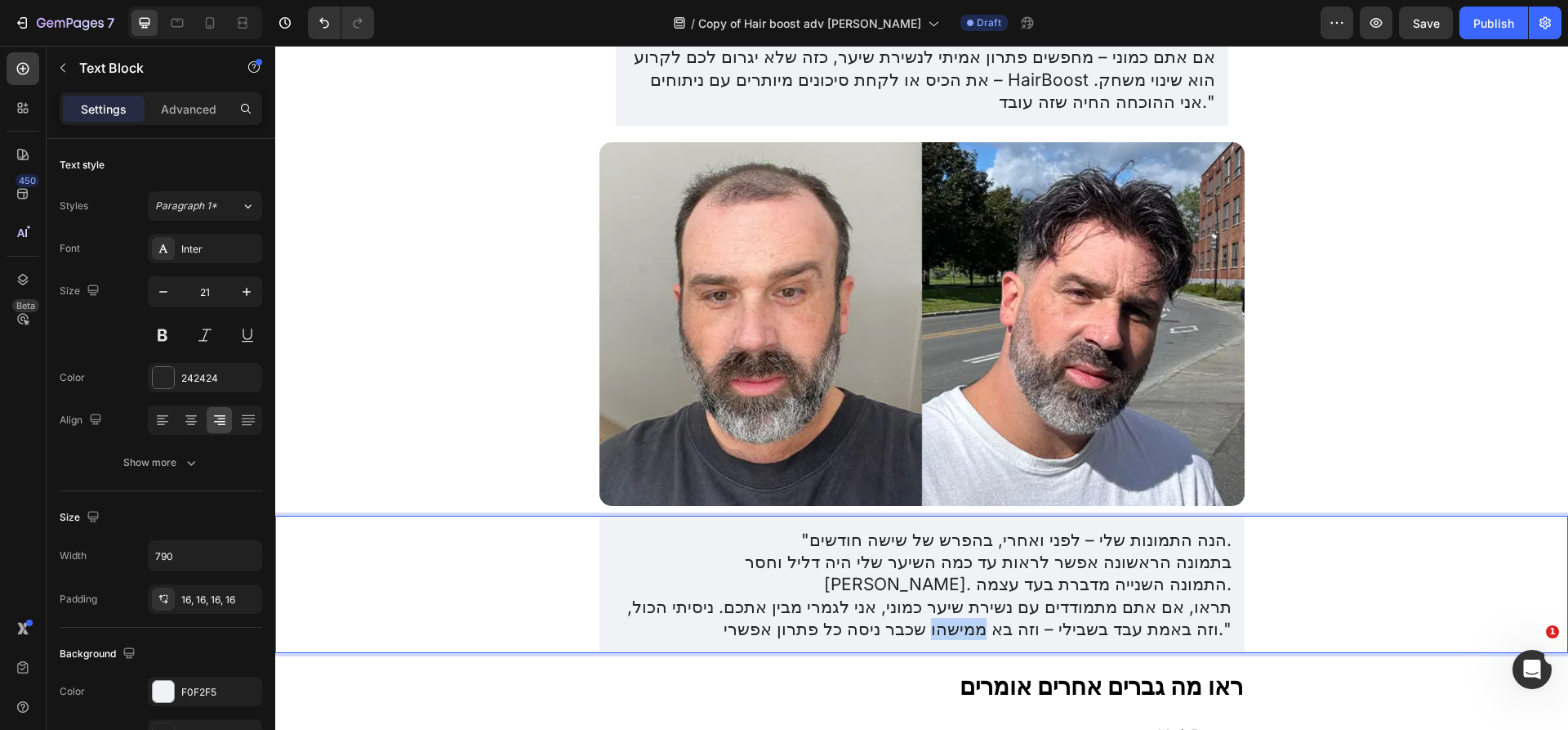
click at [897, 595] on p "תראו, אם אתם מתמודדים עם נשירת שיער כמוני, אני לגמרי מבין אתכם. ניסיתי הכול, וז…" at bounding box center [921, 618] width 619 height 45
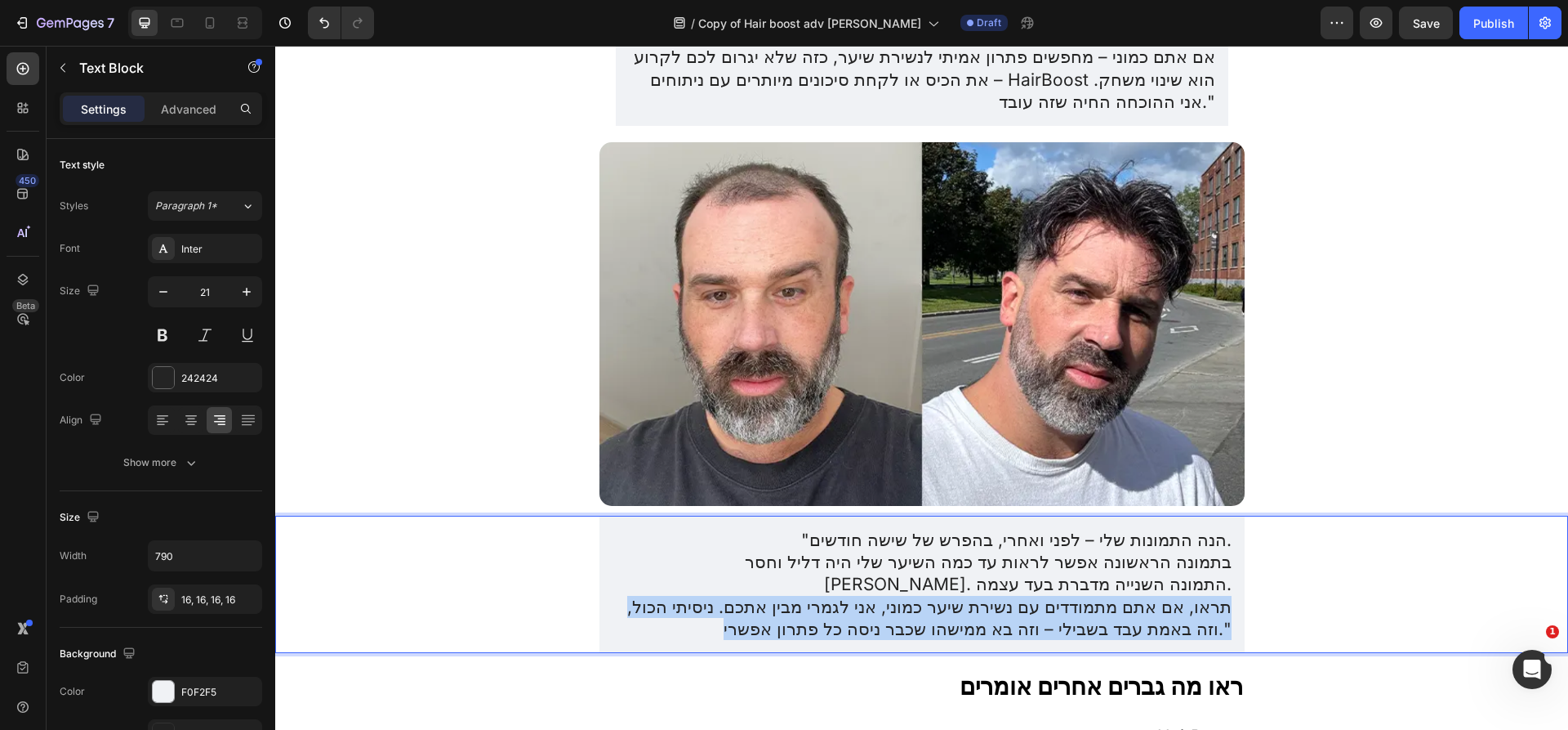
click at [897, 595] on p "תראו, אם אתם מתמודדים עם נשירת שיער כמוני, אני לגמרי מבין אתכם. ניסיתי הכול, וז…" at bounding box center [921, 618] width 619 height 45
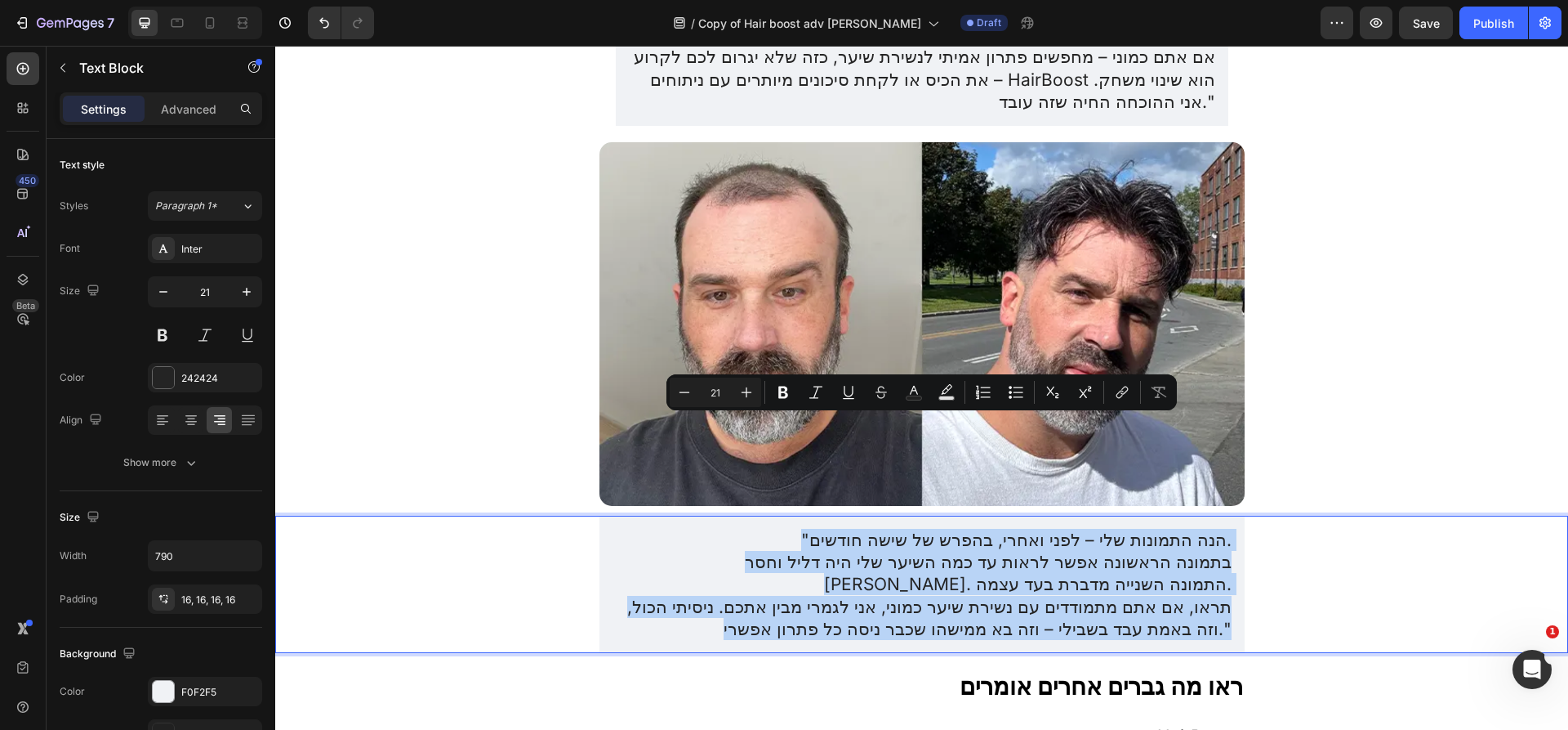
copy div ""הנה התמונות שלי – לפני ואחרי, בהפרש של שישה חודשים. בתמונה הראשונה אפשר לראות …"
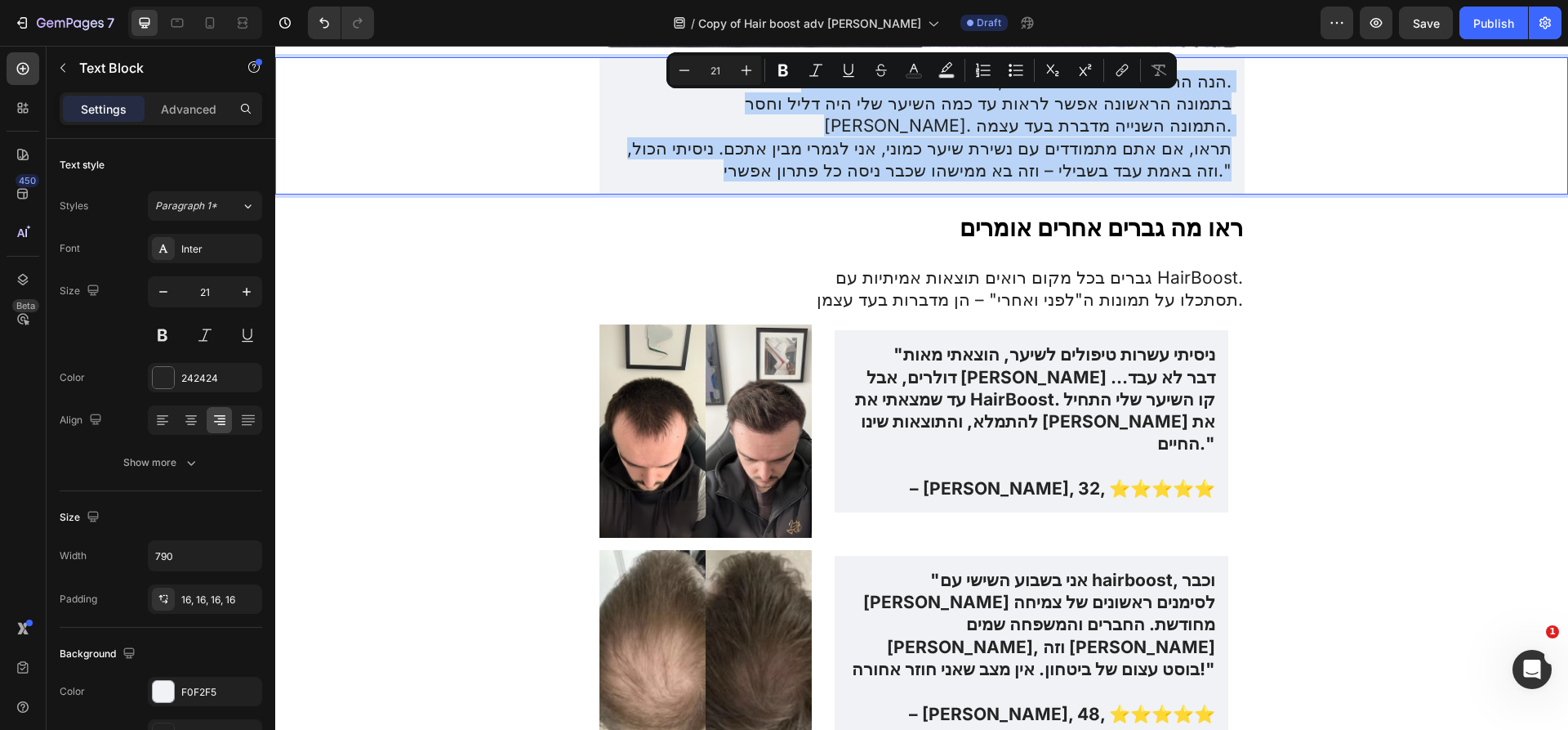
scroll to position [4794, 0]
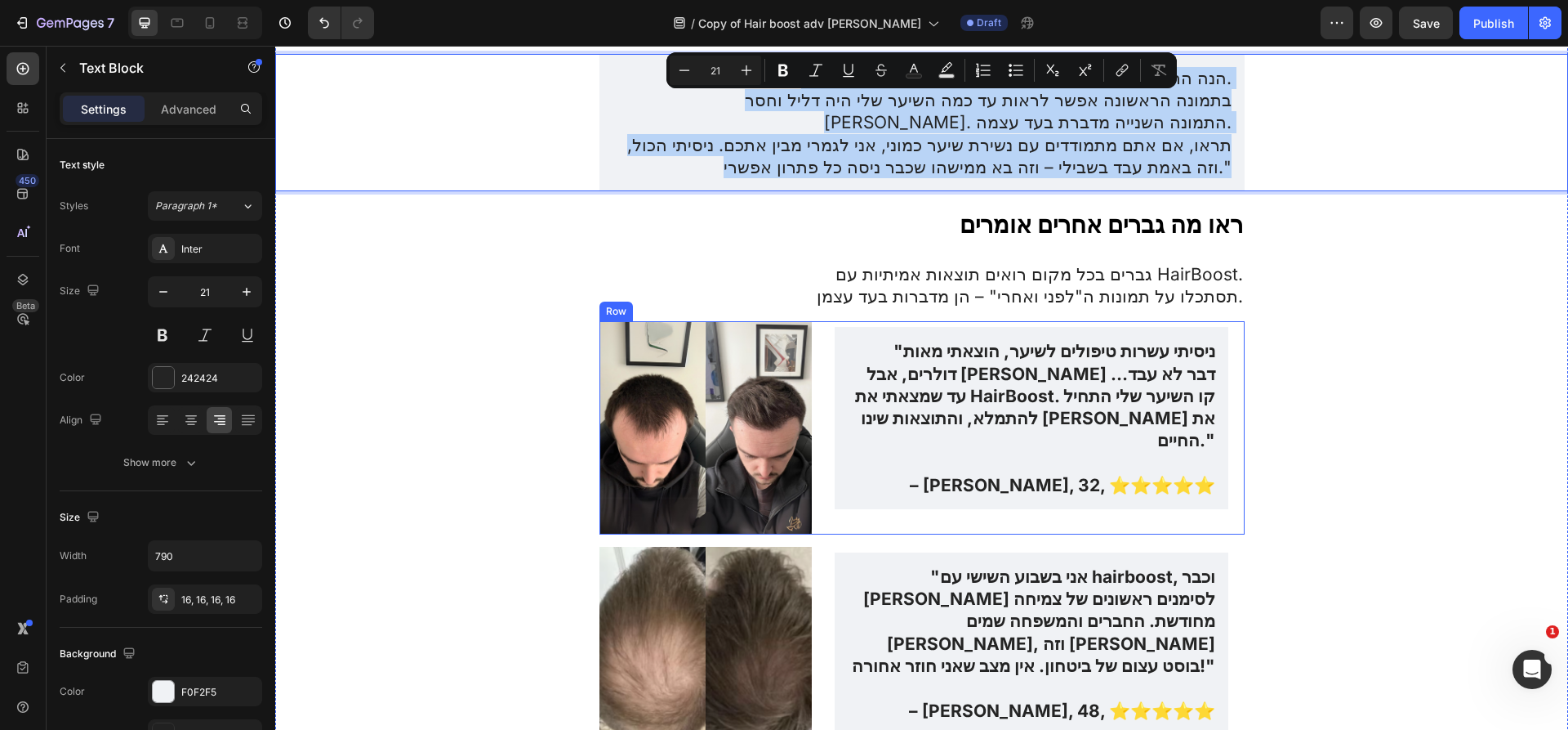
click at [847, 411] on div ""ניסיתי עשרות טיפולים לשיער, הוצאתי מאות דולרים, אבל שום דבר לא עבד… עד שמצאתי …" at bounding box center [1031, 427] width 426 height 213
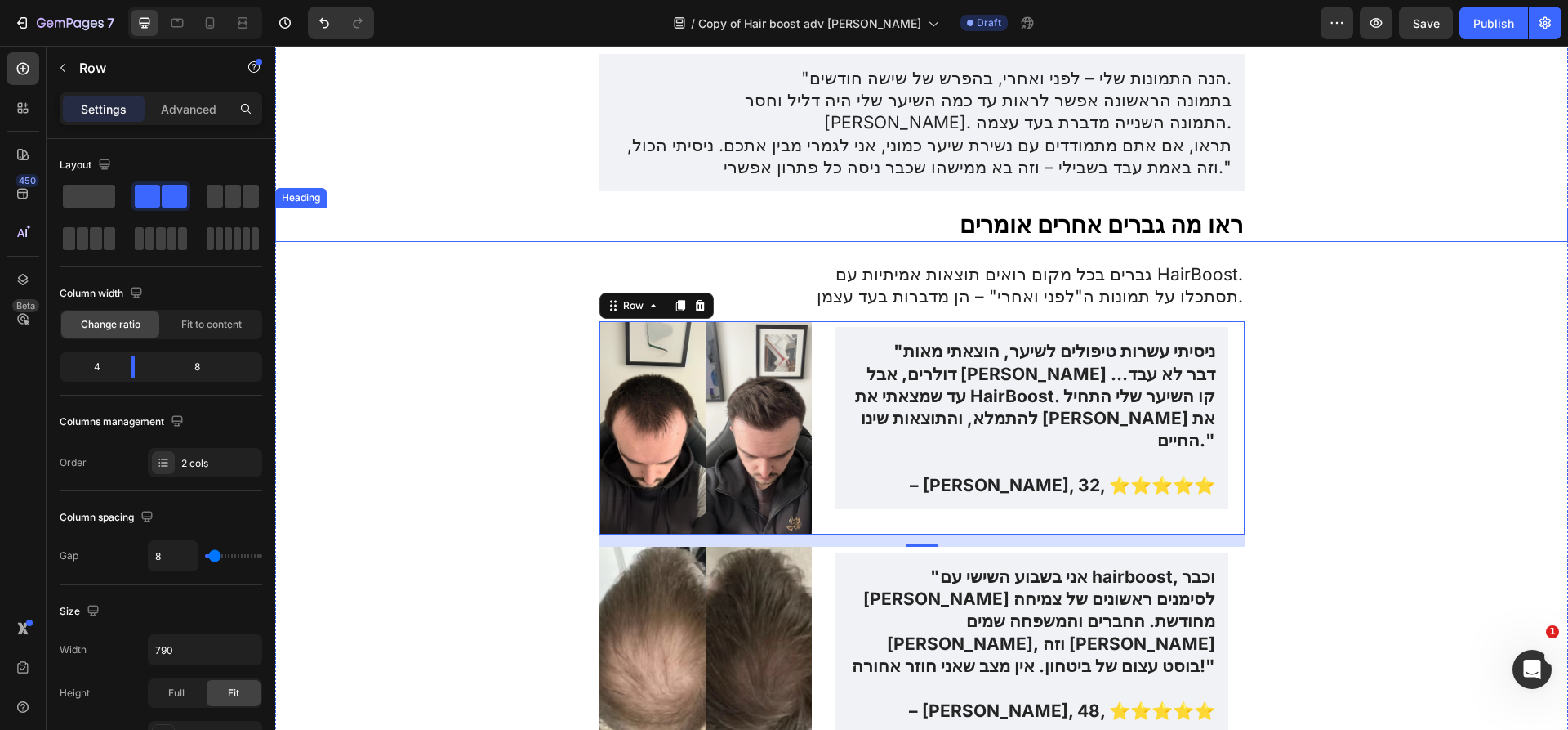
click at [1028, 208] on h2 "ראו מה גברים אחרים אומרים" at bounding box center [922, 225] width 645 height 34
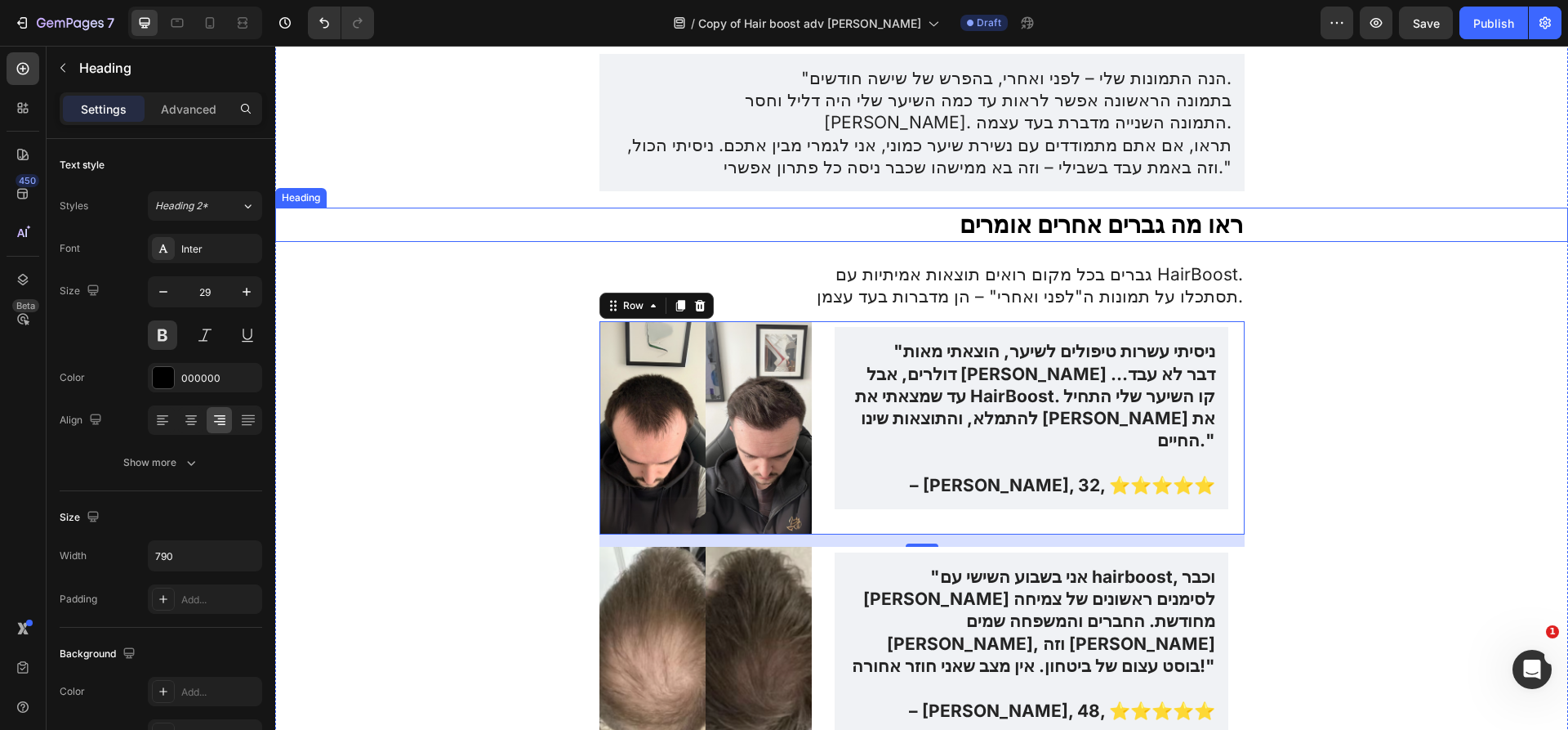
click at [1028, 208] on h2 "ראו מה גברים אחרים אומרים" at bounding box center [922, 225] width 645 height 34
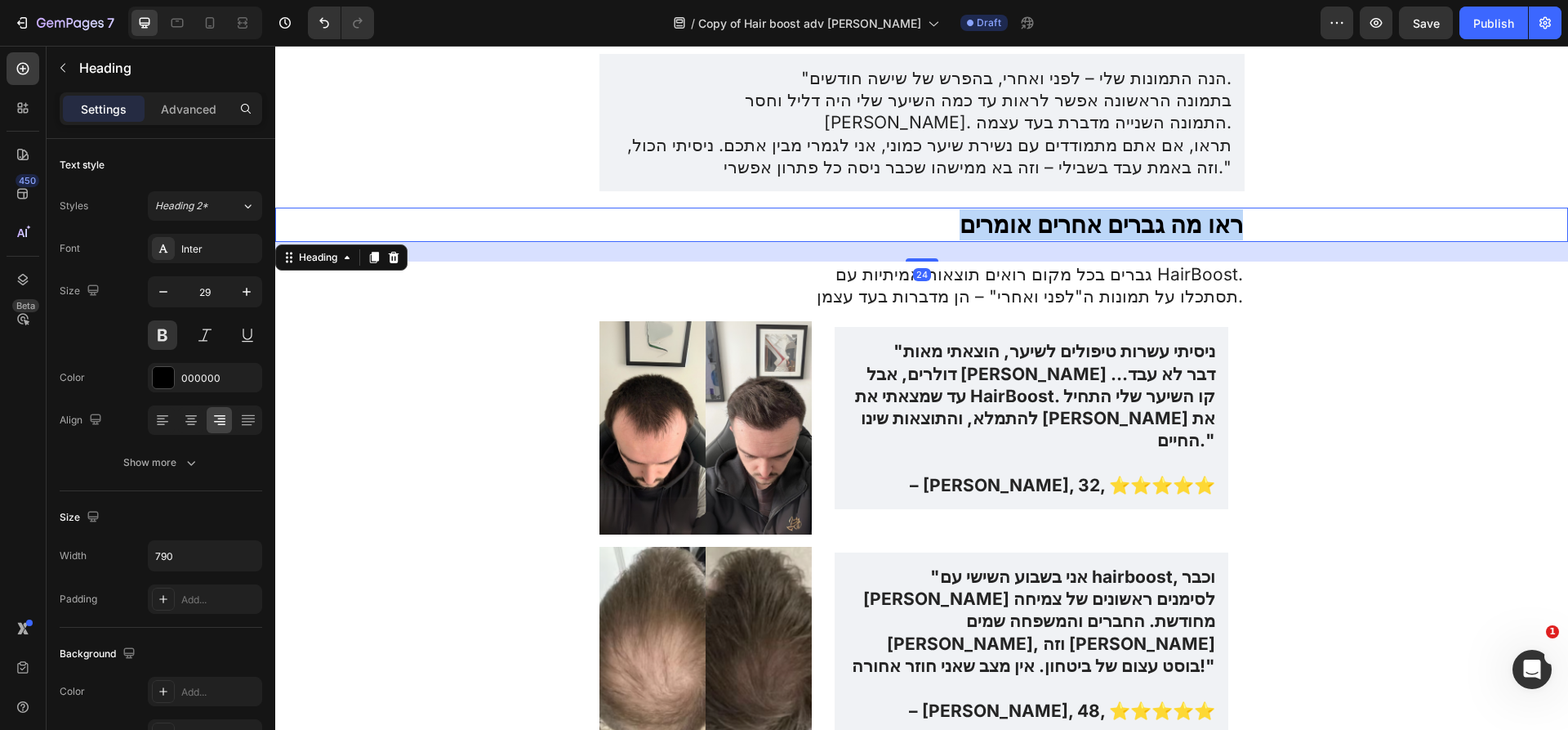
click at [1028, 209] on p "ראו מה גברים אחרים אומרים" at bounding box center [922, 225] width 641 height 31
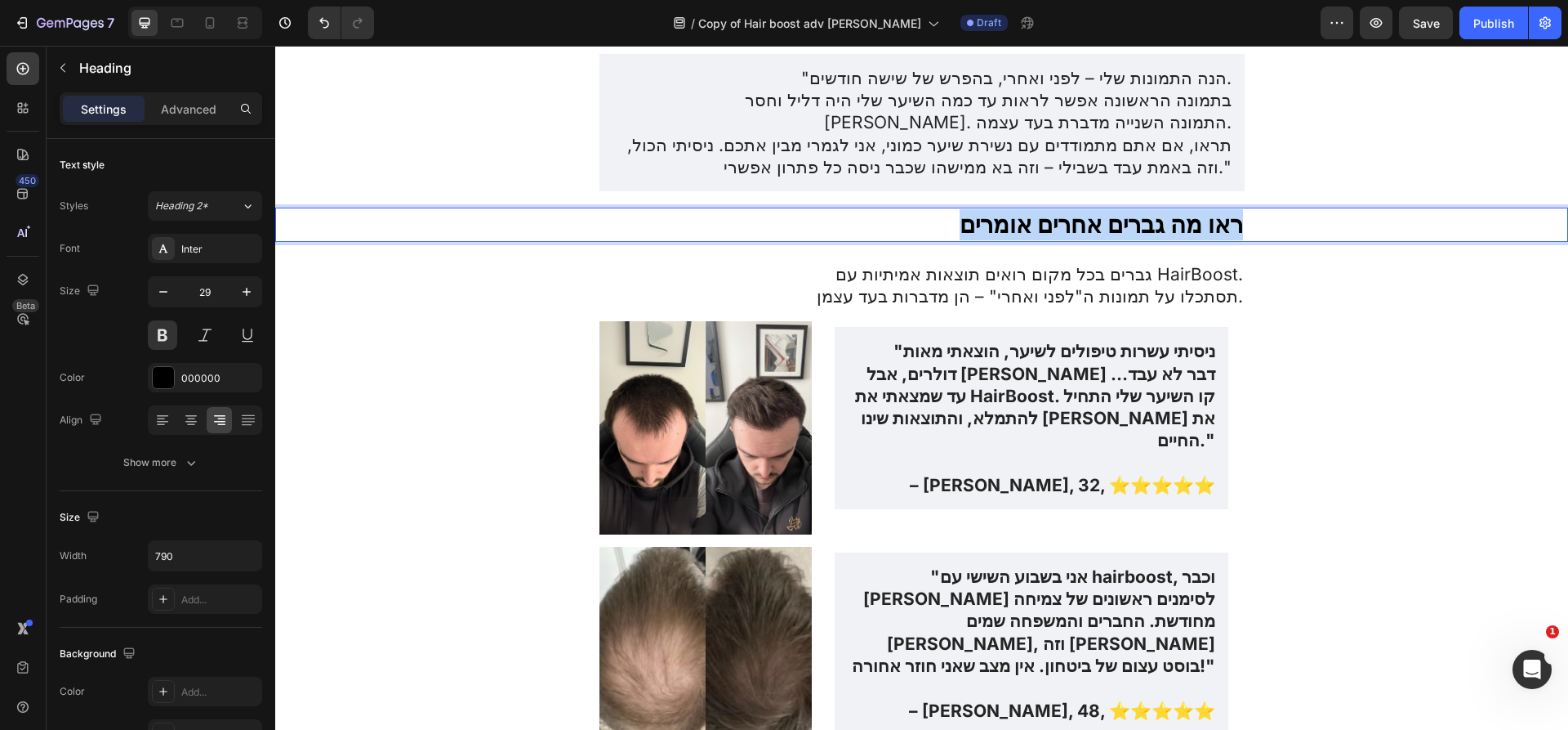
click at [1028, 209] on p "ראו מה גברים אחרים אומרים" at bounding box center [922, 225] width 641 height 31
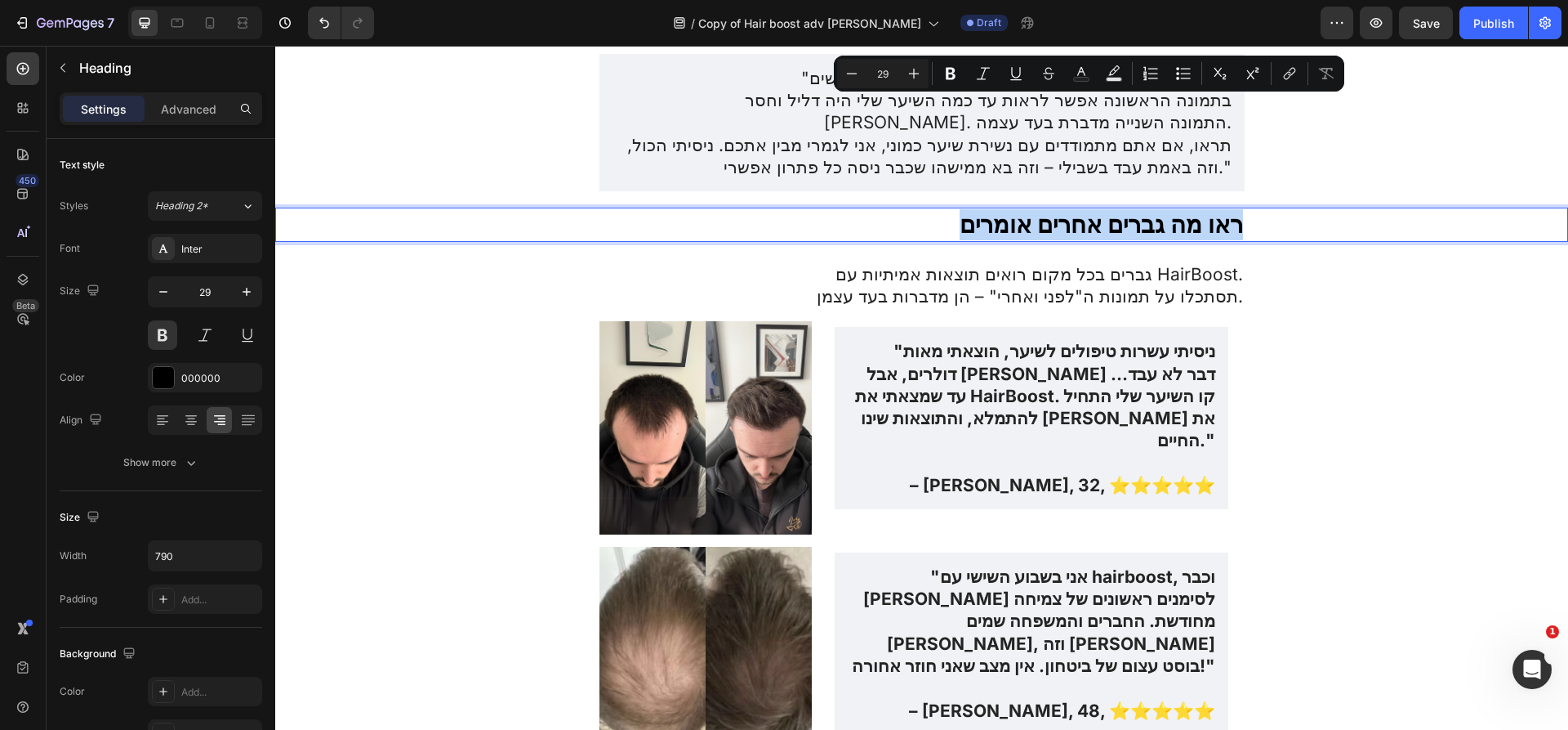
copy p "ראו מה גברים אחרים אומרים"
click at [706, 263] on p "גברים בכל מקום רואים תוצאות אמיתיות עם HairBoost." at bounding box center [922, 274] width 641 height 22
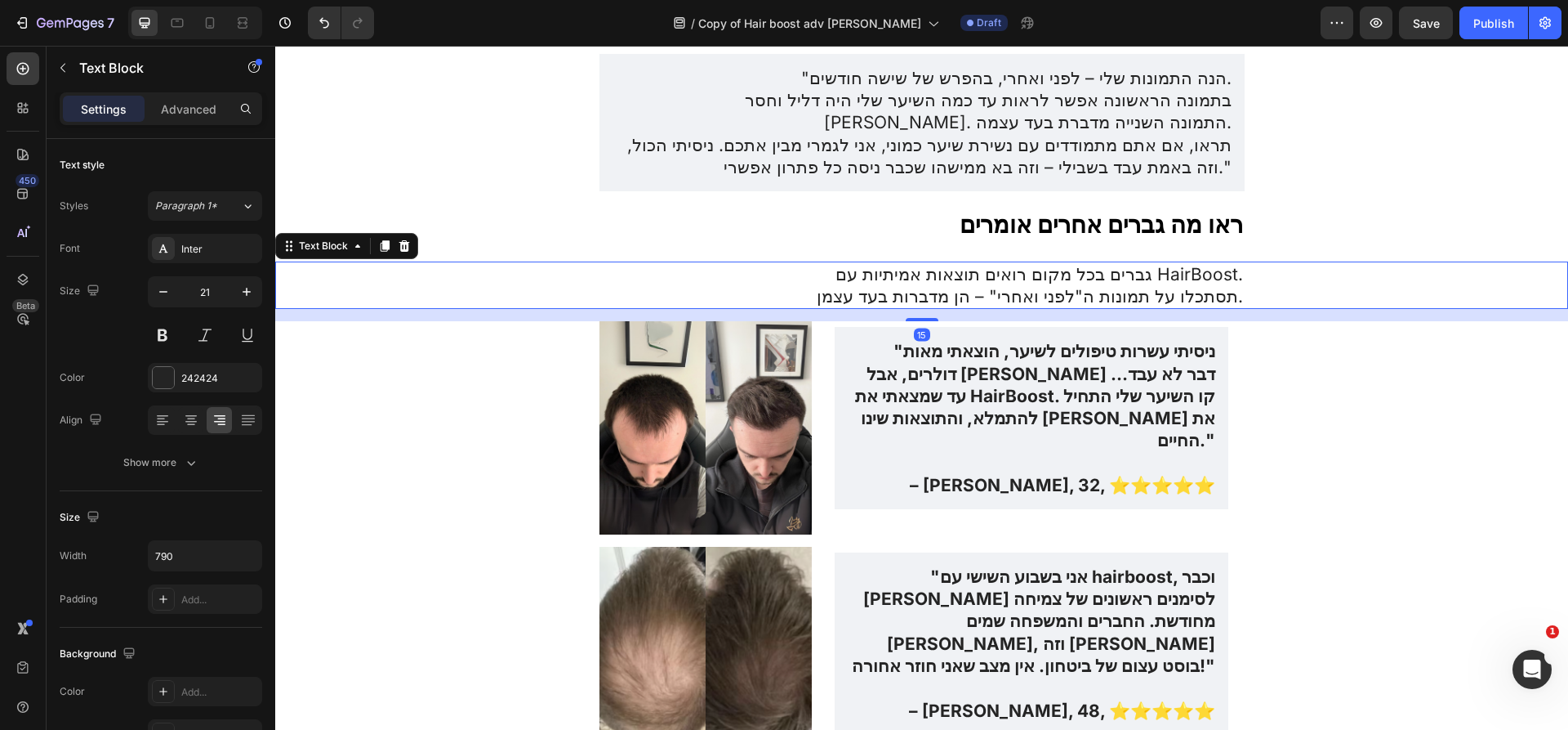
click at [845, 263] on p "גברים בכל מקום רואים תוצאות אמיתיות עם HairBoost." at bounding box center [922, 274] width 641 height 22
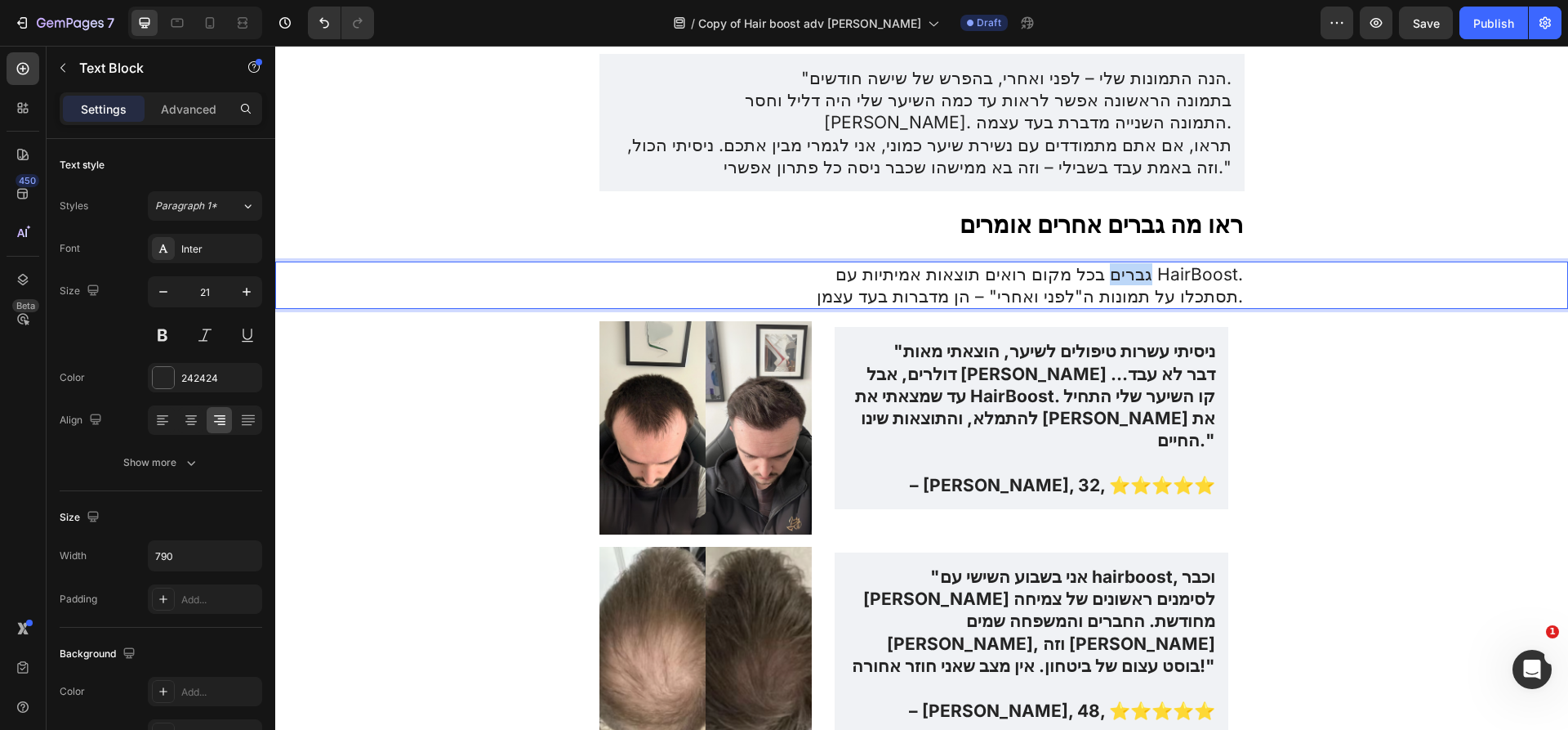
click at [845, 263] on p "גברים בכל מקום רואים תוצאות אמיתיות עם HairBoost." at bounding box center [922, 274] width 641 height 22
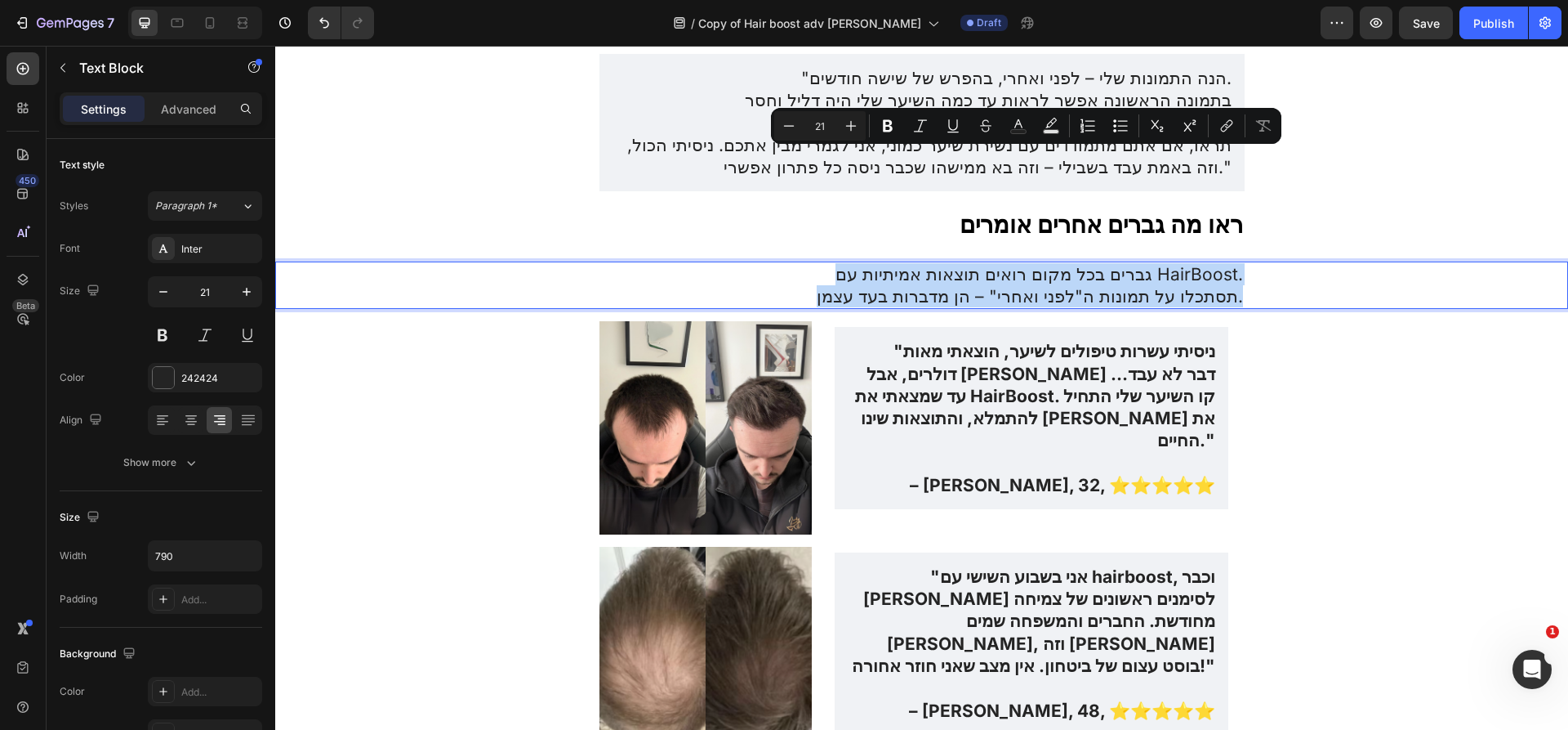
copy div "גברים בכל מקום רואים תוצאות אמיתיות עם HairBoost. תסתכלו על תמונות ה"לפני ואחרי…"
click at [674, 285] on p "תסתכלו על תמונות ה"לפני ואחרי" – הן מדברות בעד עצמן." at bounding box center [922, 296] width 641 height 22
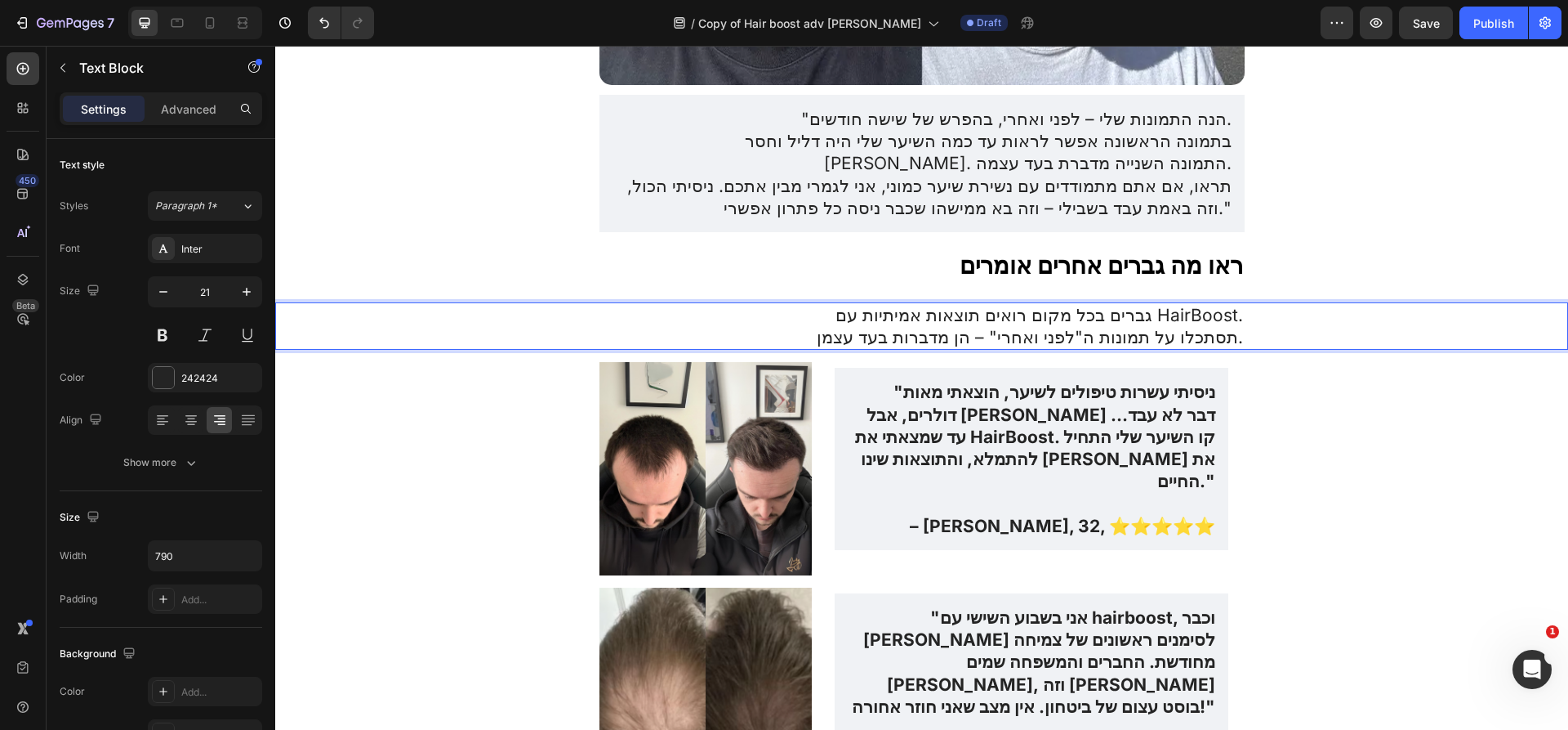
scroll to position [4695, 0]
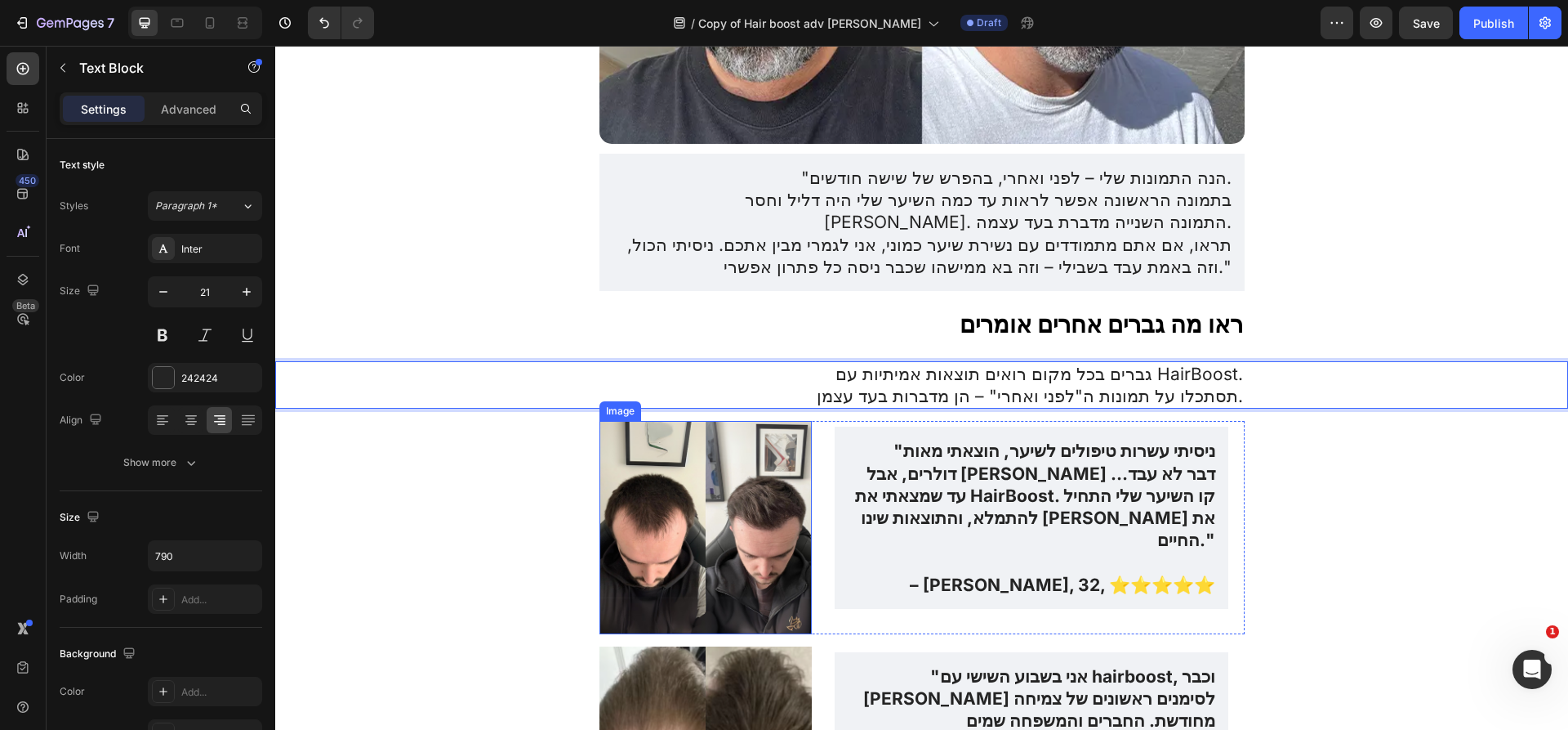
click at [717, 442] on img at bounding box center [706, 527] width 213 height 213
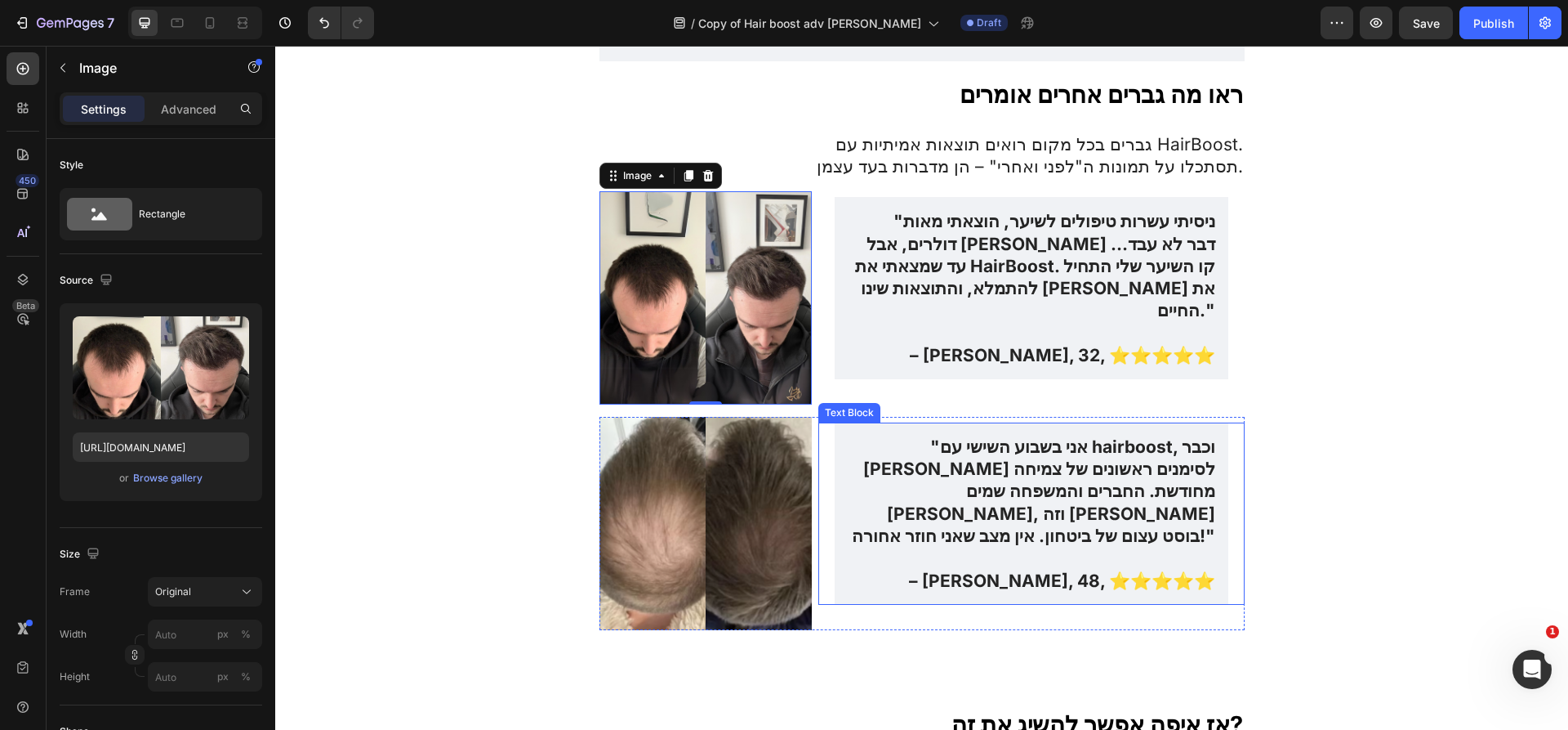
scroll to position [4916, 0]
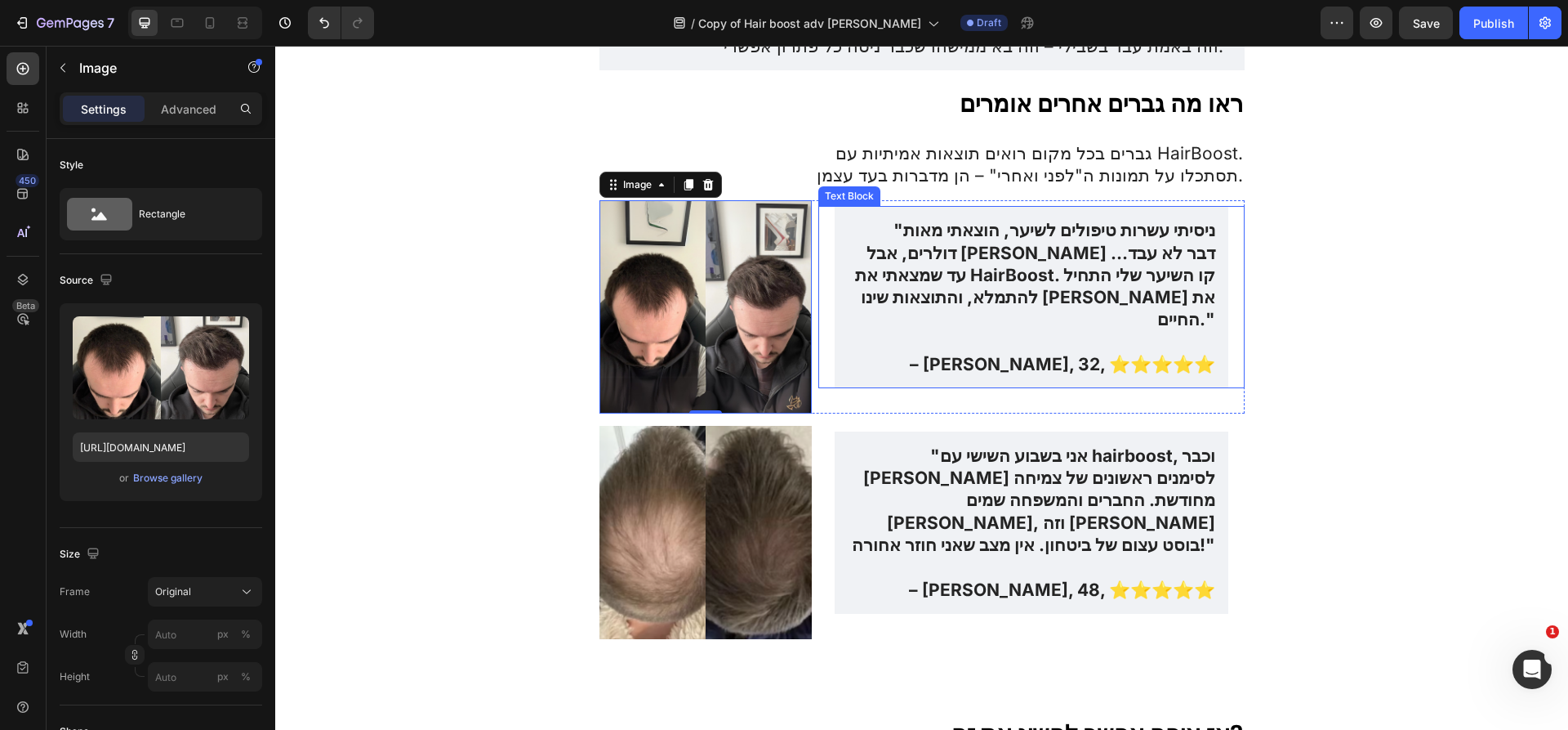
click at [1016, 219] on p ""ניסיתי עשרות טיפולים לשיער, הוצאתי מאות דולרים, אבל שום דבר לא עבד… עד שמצאתי …" at bounding box center [1031, 275] width 367 height 111
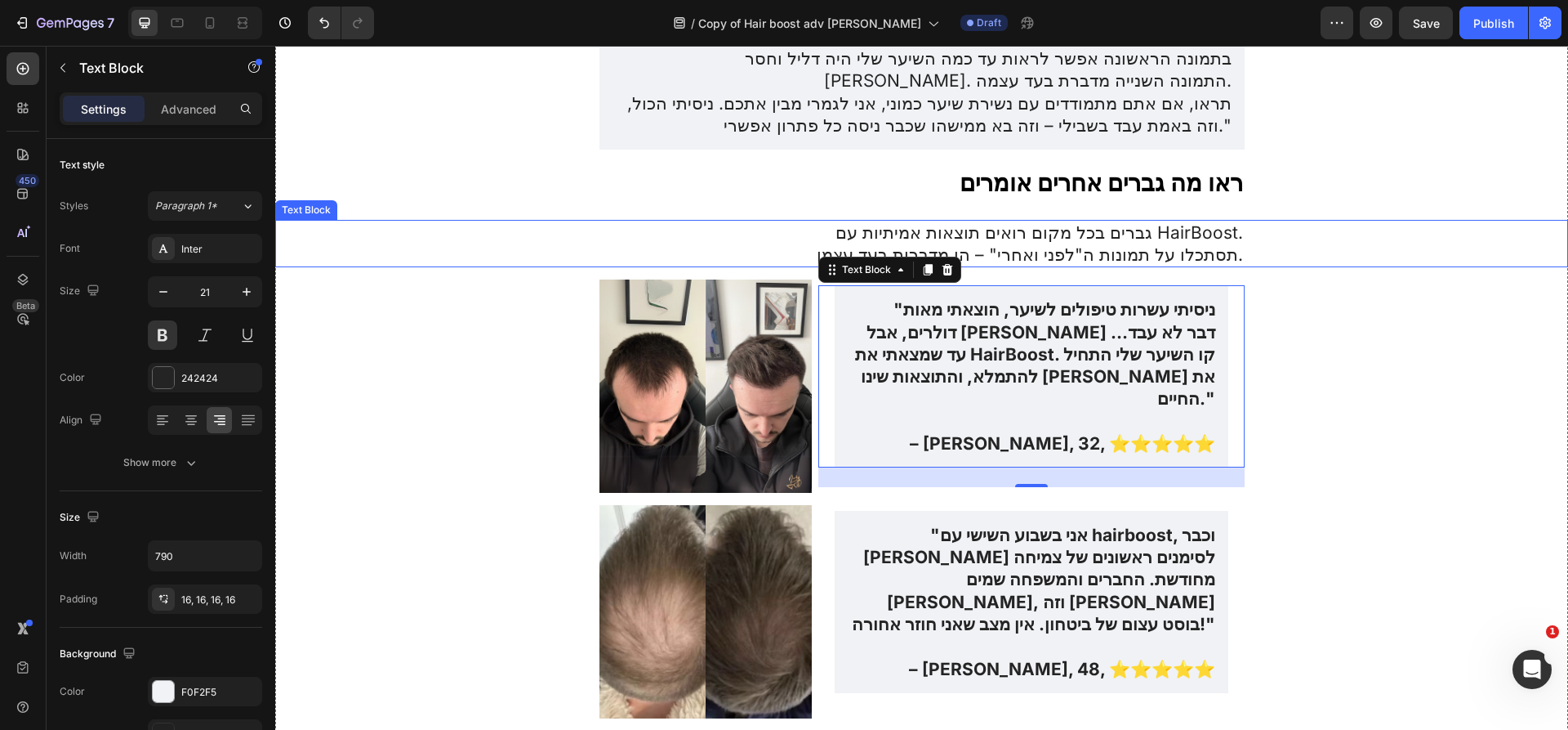
scroll to position [4818, 0]
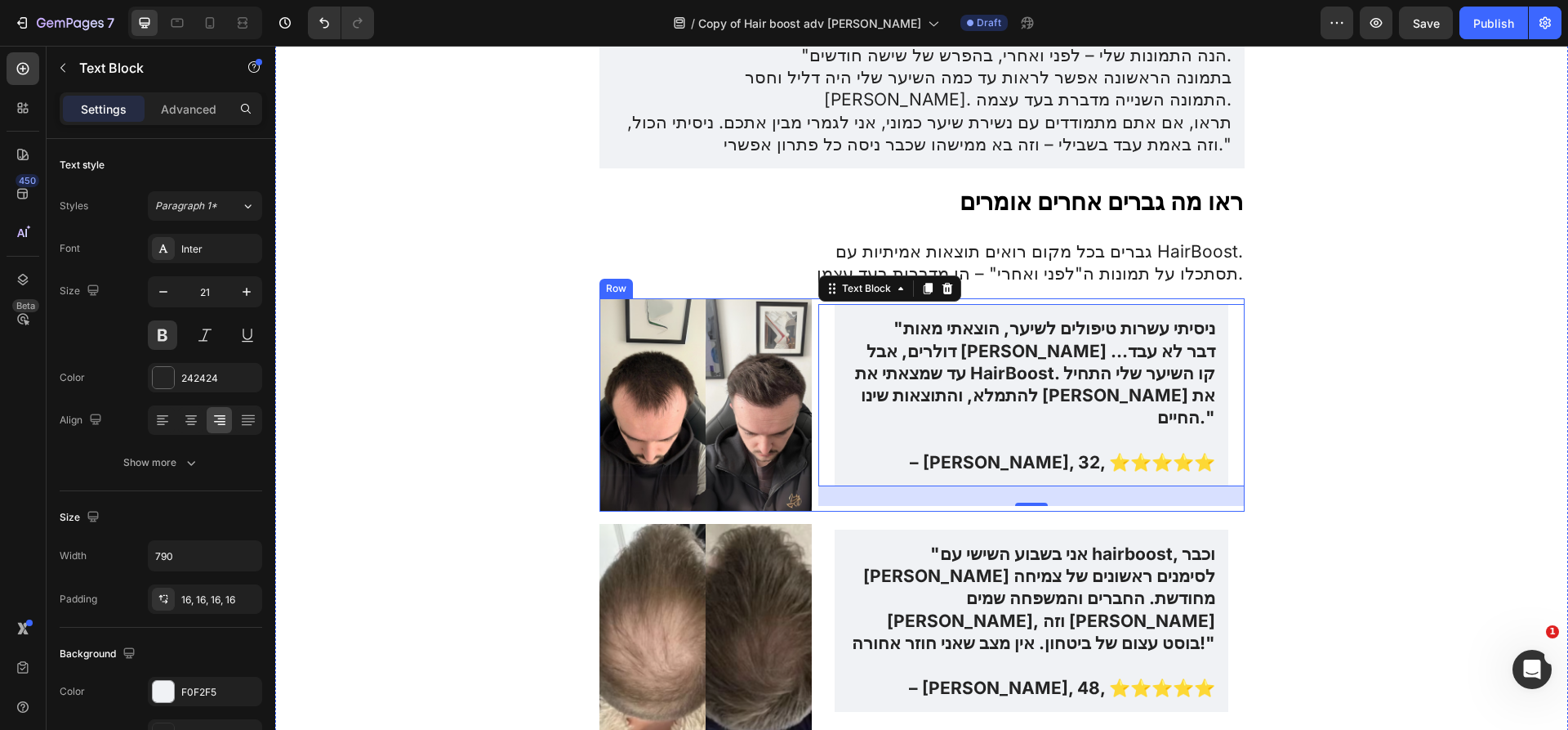
click at [990, 317] on p ""ניסיתי עשרות טיפולים לשיער, הוצאתי מאות דולרים, אבל שום דבר לא עבד… עד שמצאתי …" at bounding box center [1031, 373] width 367 height 111
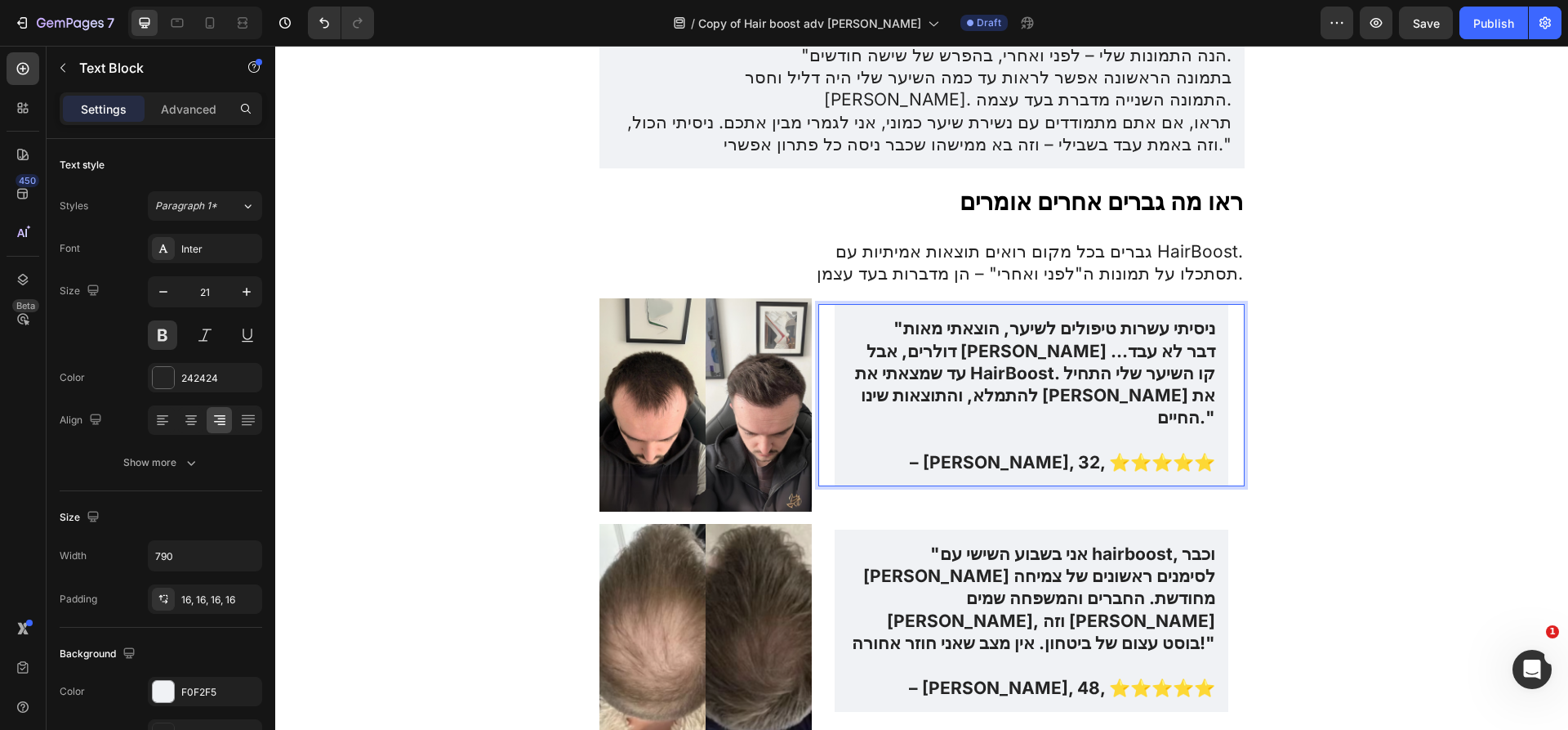
click at [990, 317] on p ""ניסיתי עשרות טיפולים לשיער, הוצאתי מאות דולרים, אבל שום דבר לא עבד… עד שמצאתי …" at bounding box center [1031, 373] width 367 height 111
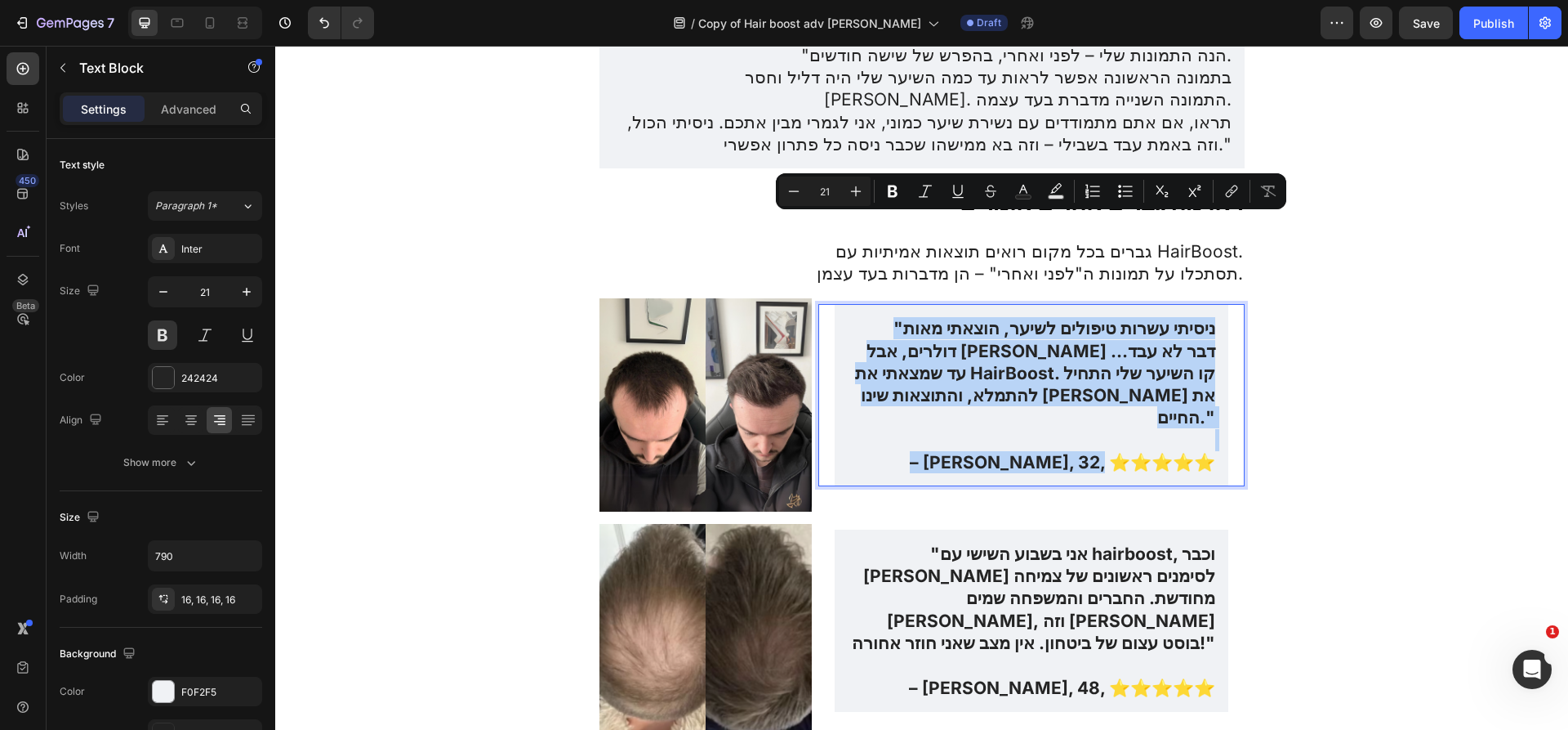
copy div ""ניסיתי עשרות טיפולים לשיער, הוצאתי מאות דולרים, אבל שום דבר לא עבד… עד שמצאתי …"
click at [666, 324] on img at bounding box center [706, 405] width 213 height 213
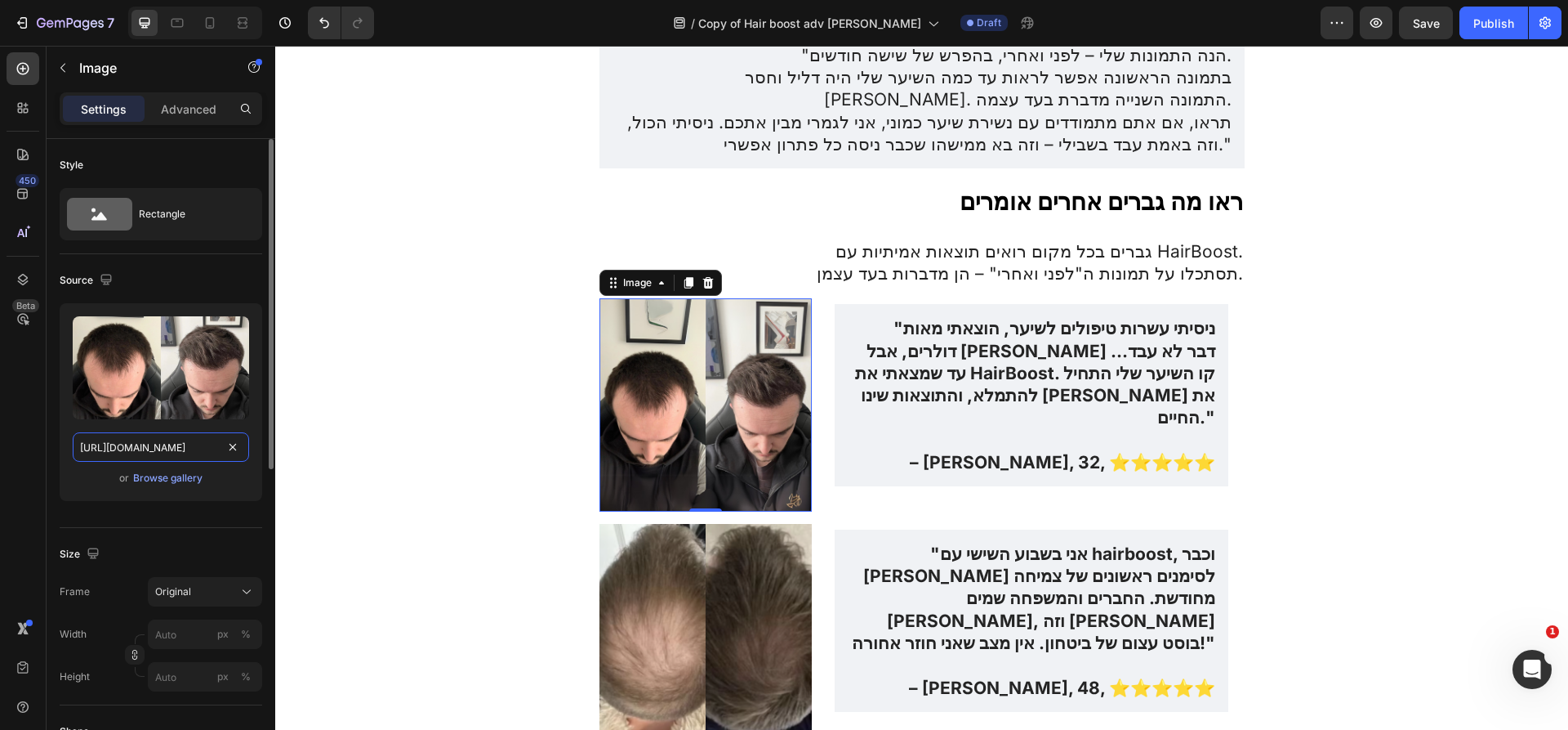
click at [175, 447] on input "https://img.funnelish.com/49883/705167/1738150127-HairBoost%20helps%20with%20%2…" at bounding box center [161, 447] width 176 height 29
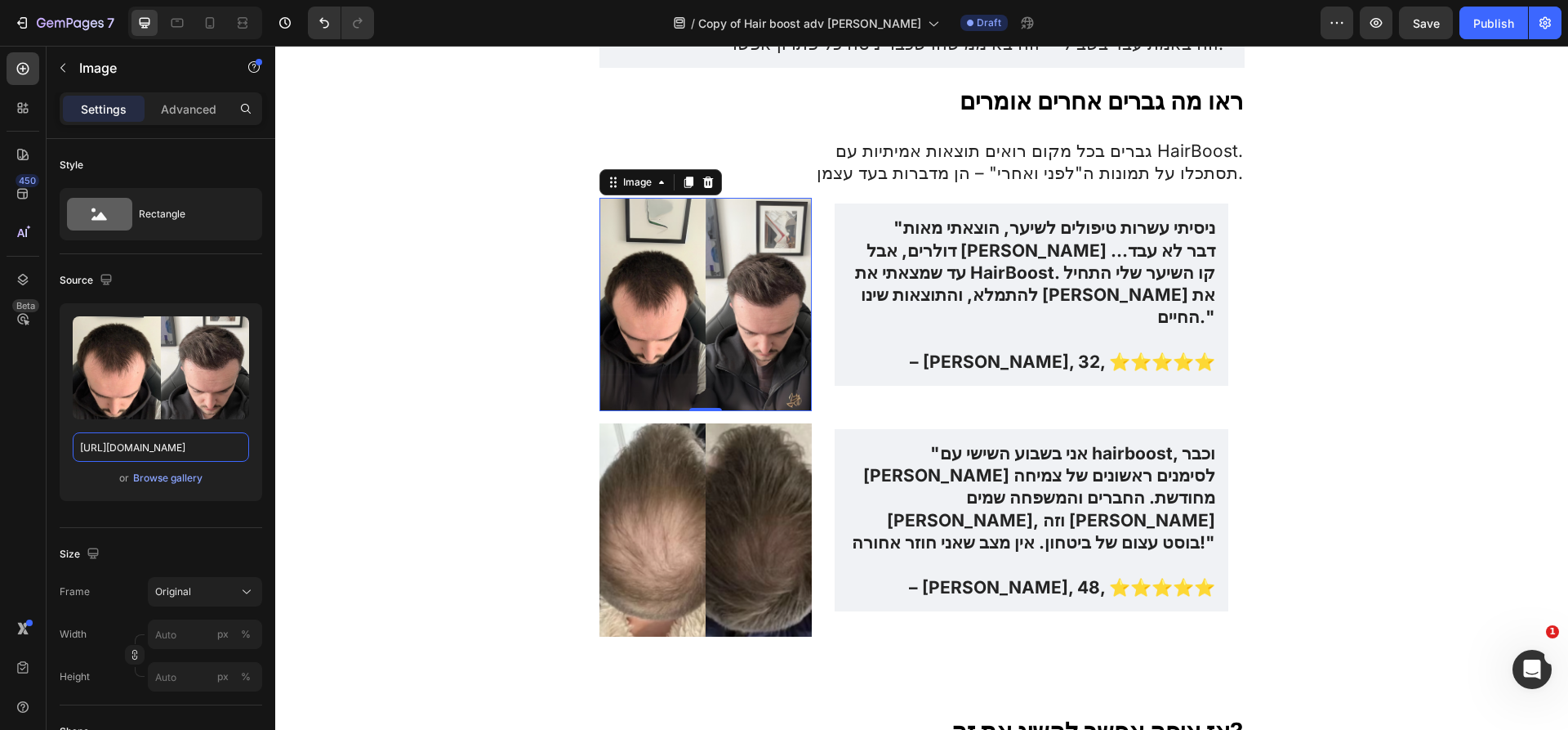
scroll to position [4917, 0]
click at [1004, 443] on p ""אני בשבוע השישי עם hairboost, וכבר שמתי לב לסימנים ראשונים של צמיחה מחודשת. הח…" at bounding box center [1031, 498] width 367 height 111
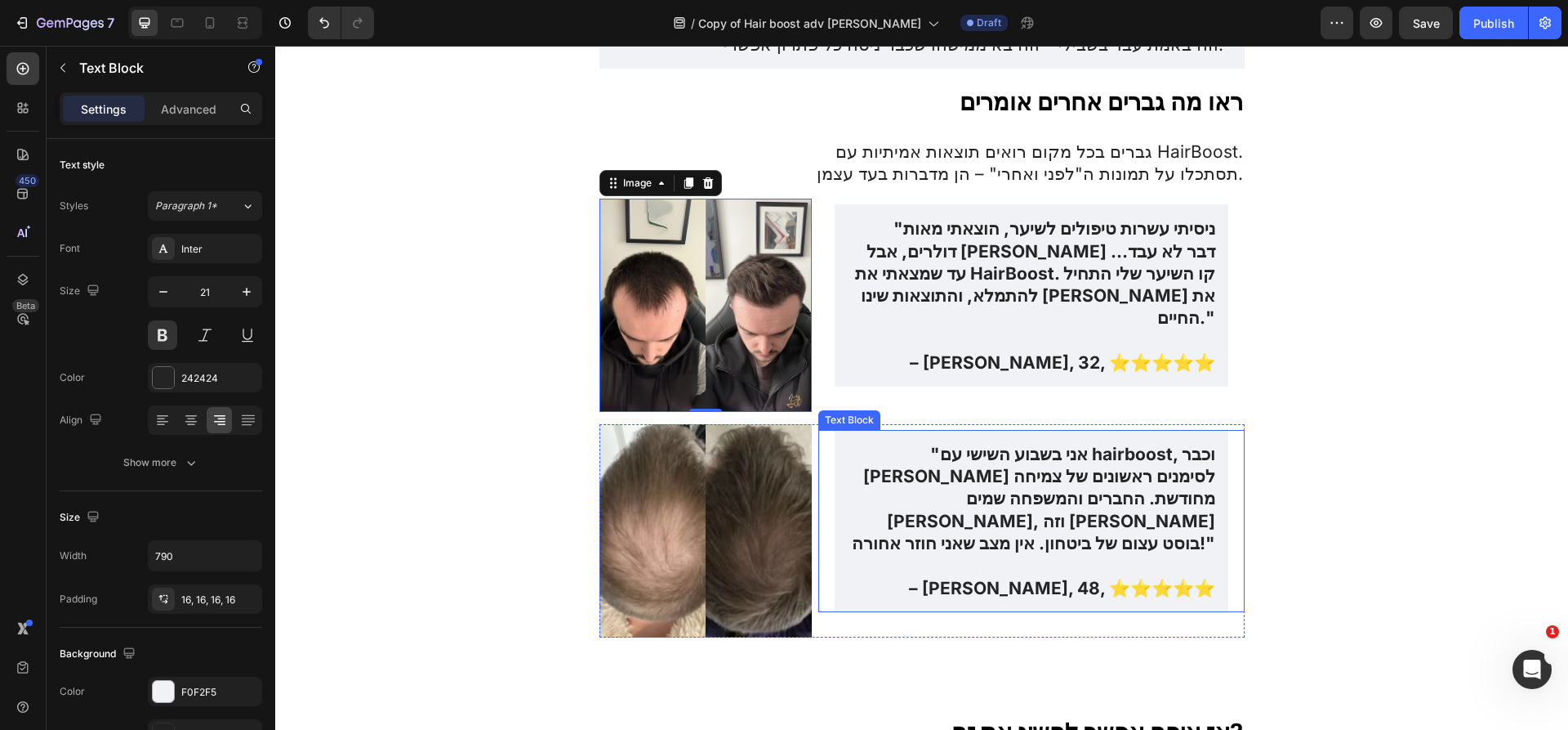
click at [1004, 443] on p ""אני בשבוע השישי עם hairboost, וכבר שמתי לב לסימנים ראשונים של צמיחה מחודשת. הח…" at bounding box center [1031, 498] width 367 height 111
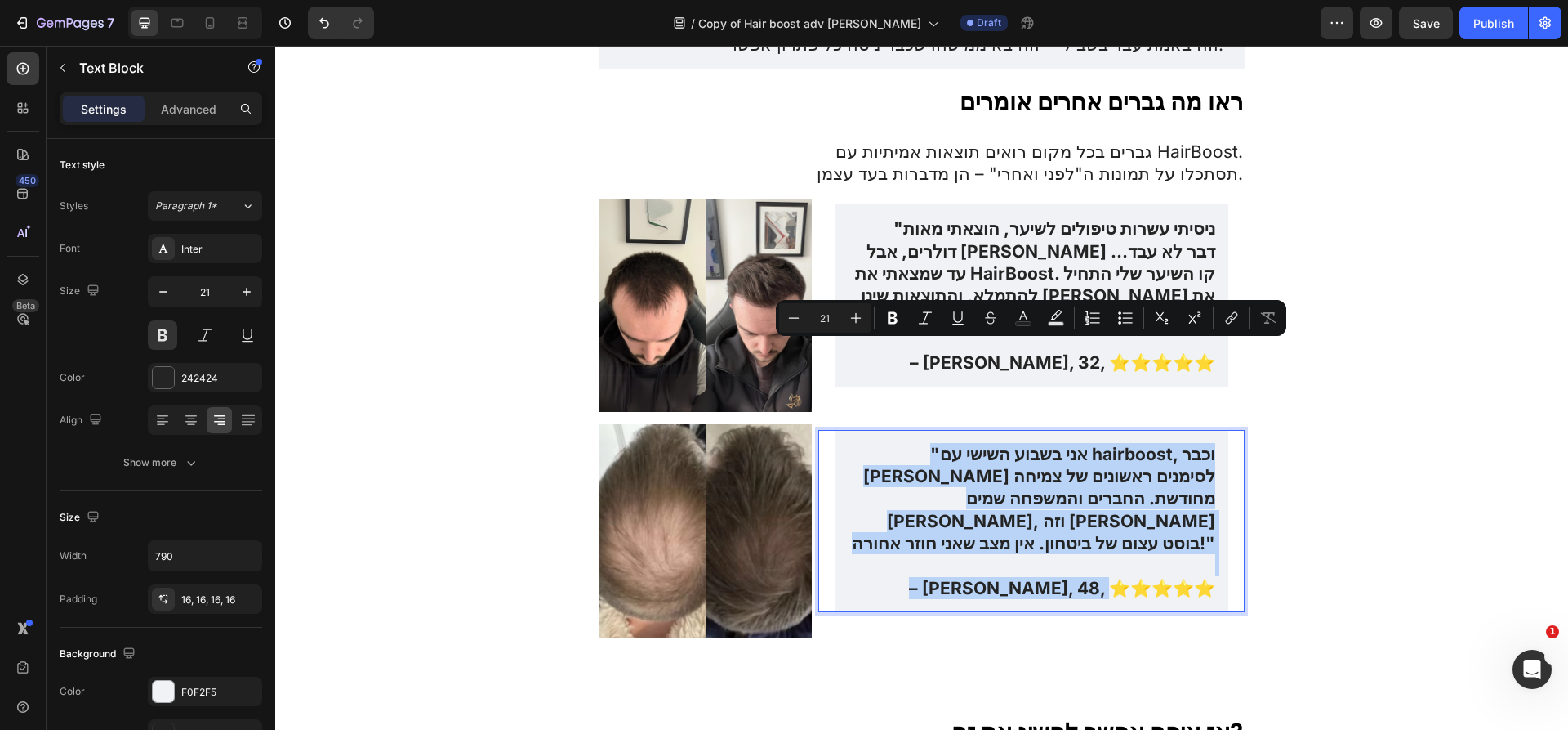
copy div ""אני בשבוע השישי עם hairboost, וכבר שמתי לב לסימנים ראשונים של צמיחה מחודשת. הח…"
click at [734, 429] on img at bounding box center [706, 530] width 213 height 213
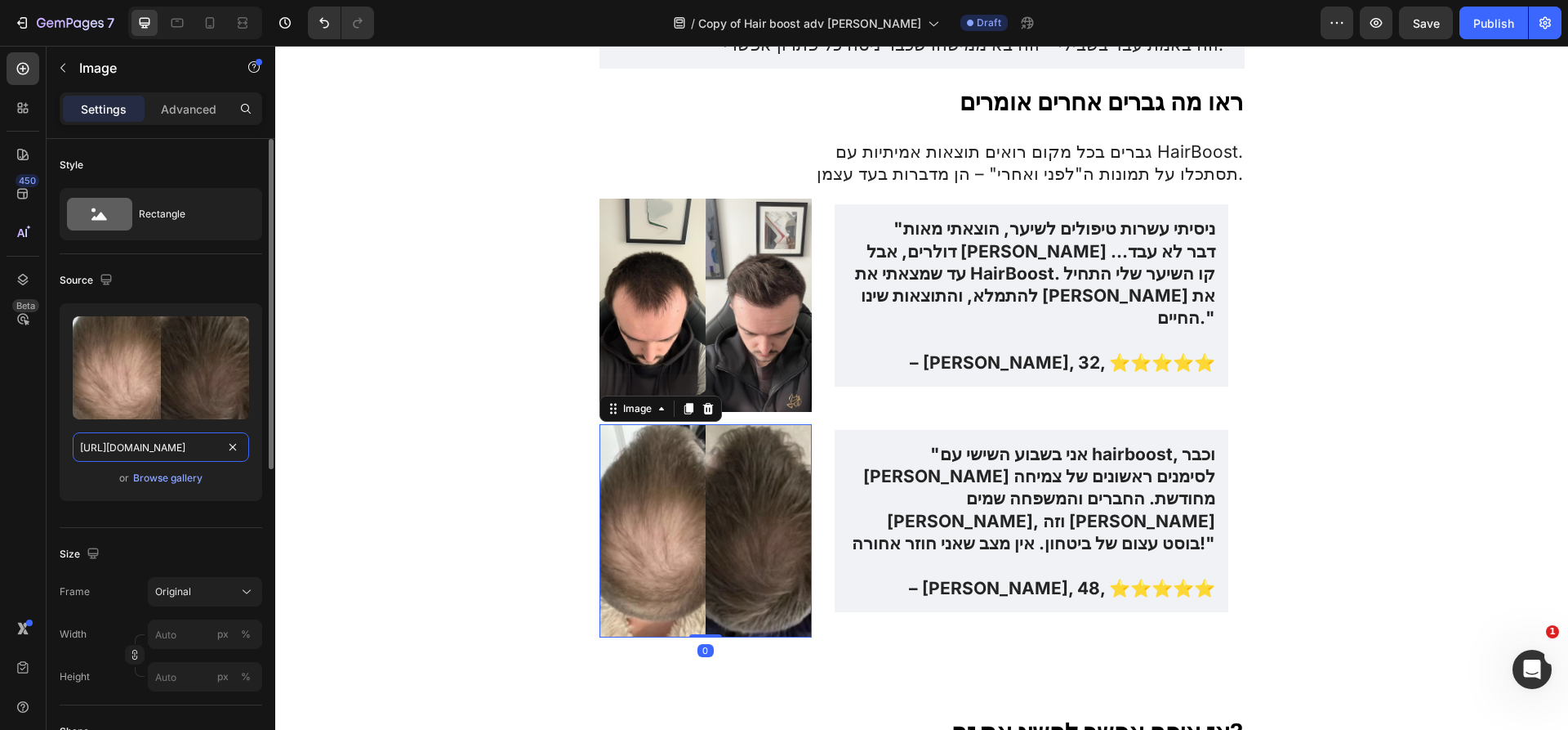
click at [148, 447] on input "https://img.funnelish.com/49883/705167/1738149651-HairBoost%20helps%20with%20%2…" at bounding box center [161, 447] width 176 height 29
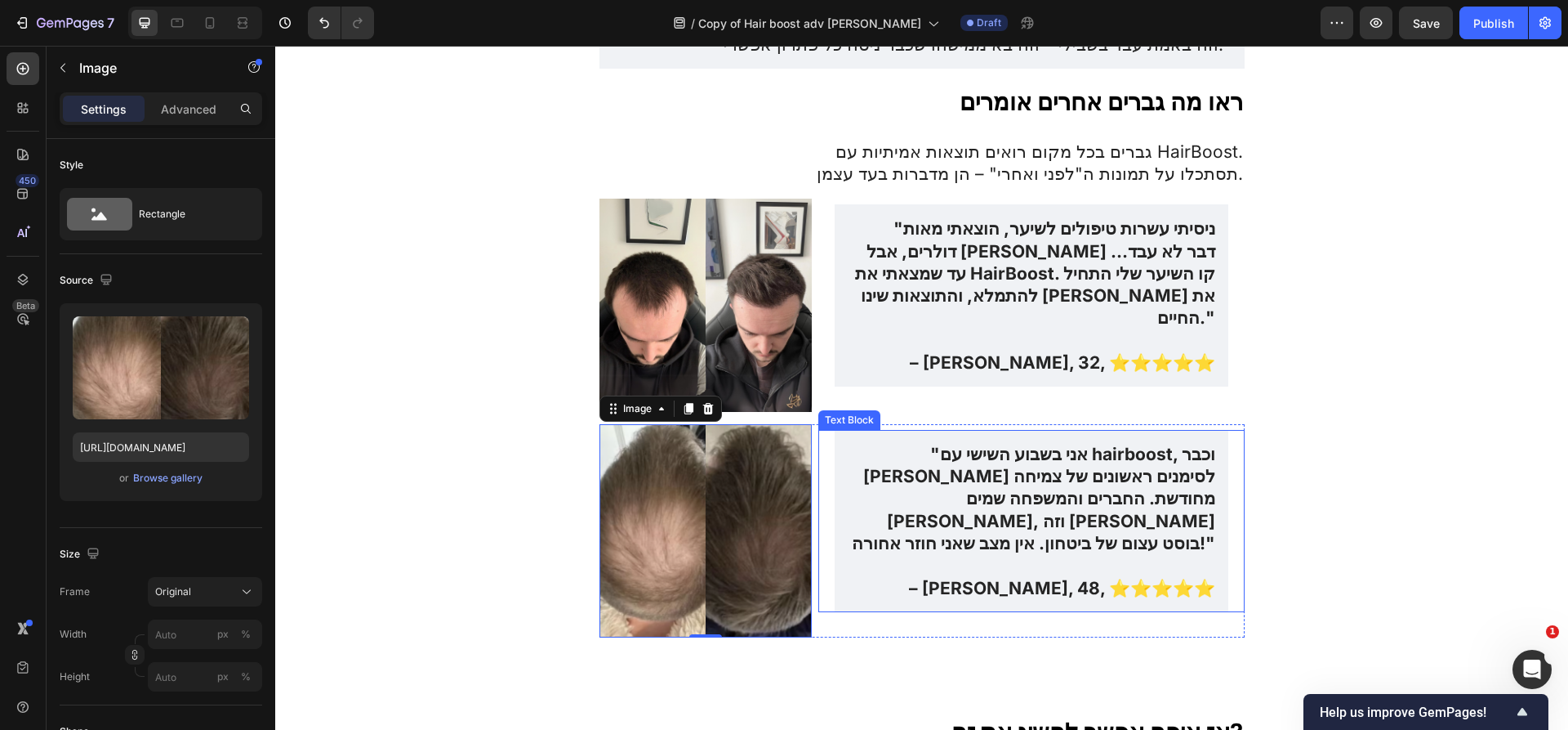
click at [868, 554] on p "Rich Text Editor. Editing area: main" at bounding box center [1031, 564] width 367 height 22
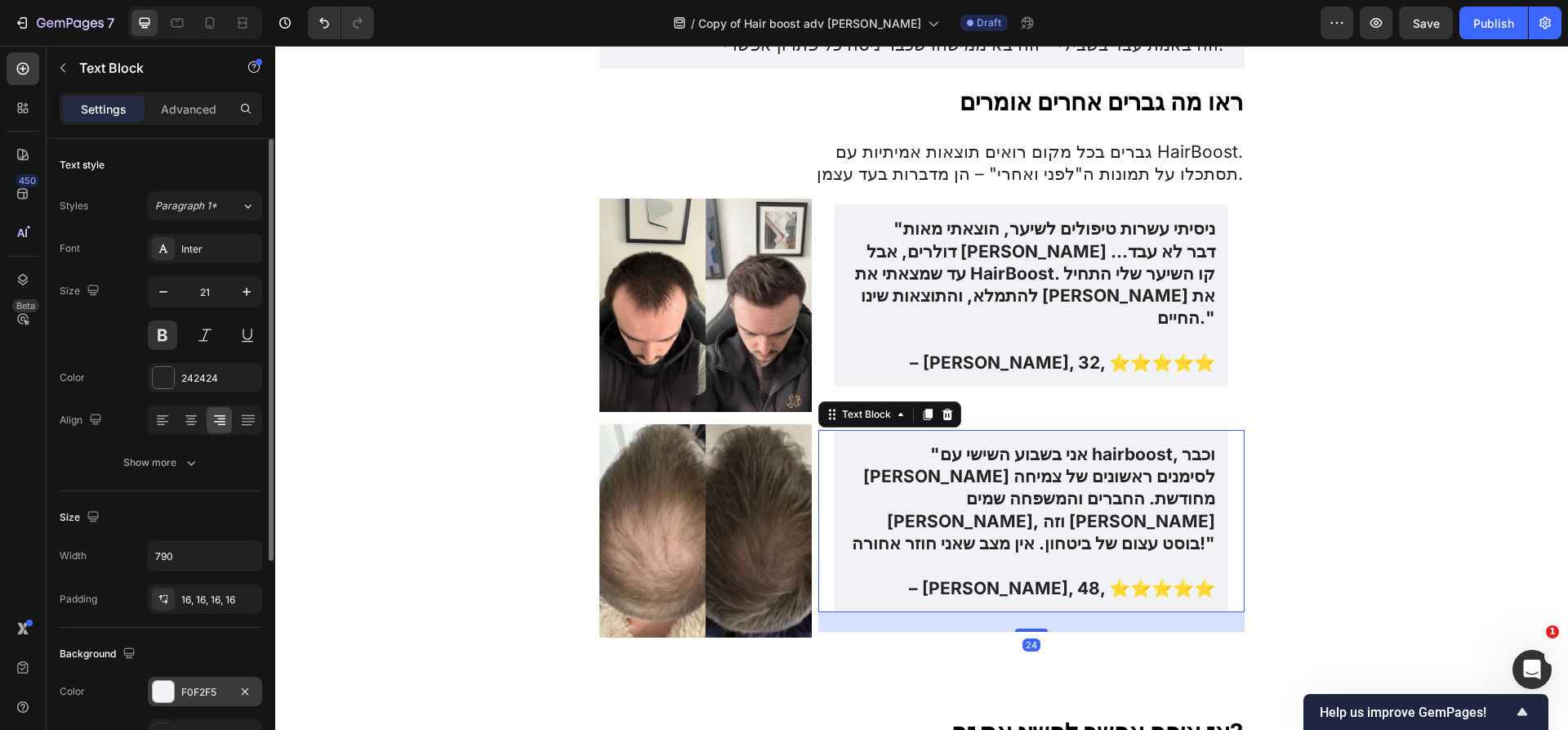
click at [212, 691] on div "F0F2F5" at bounding box center [204, 692] width 47 height 14
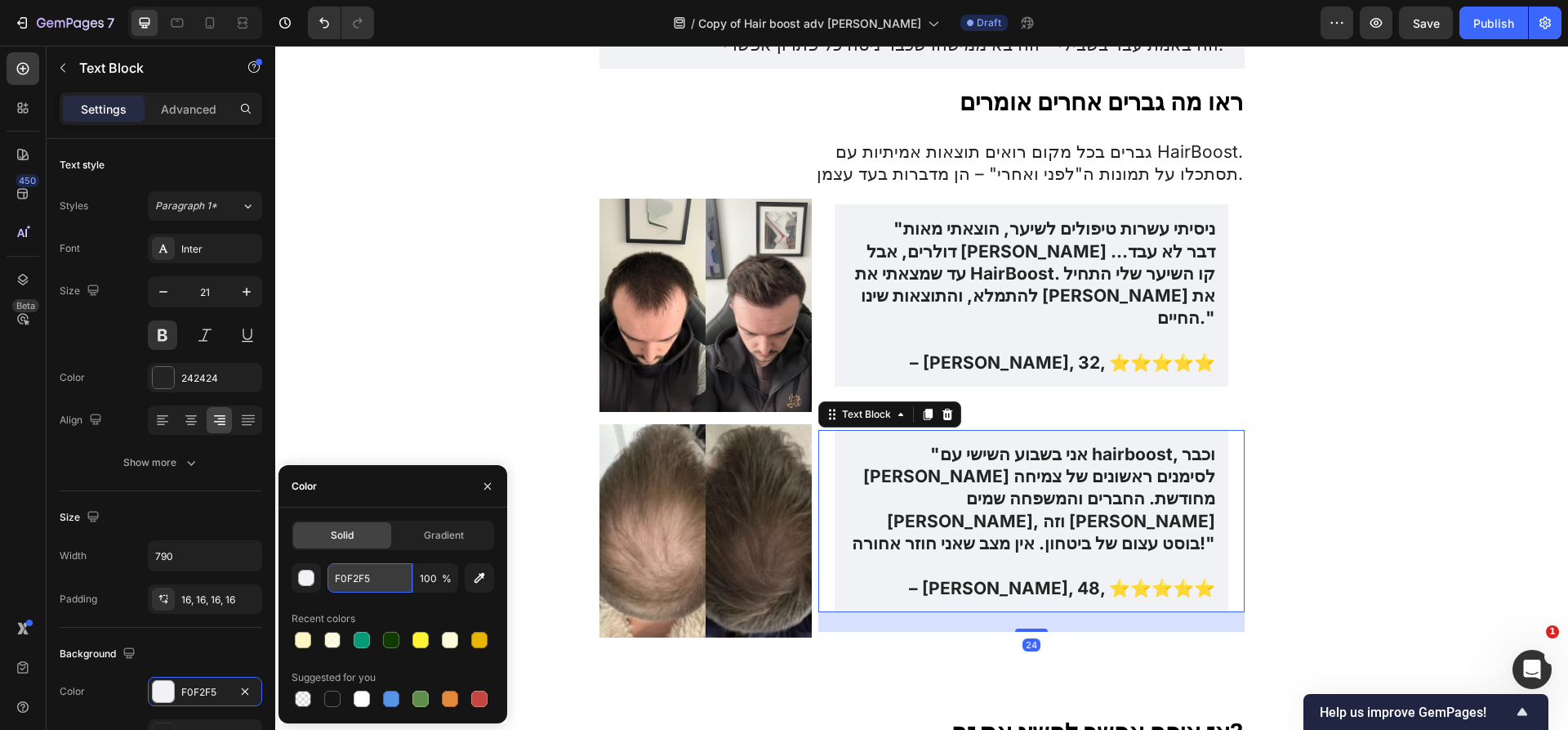
click at [375, 582] on input "F0F2F5" at bounding box center [370, 578] width 85 height 29
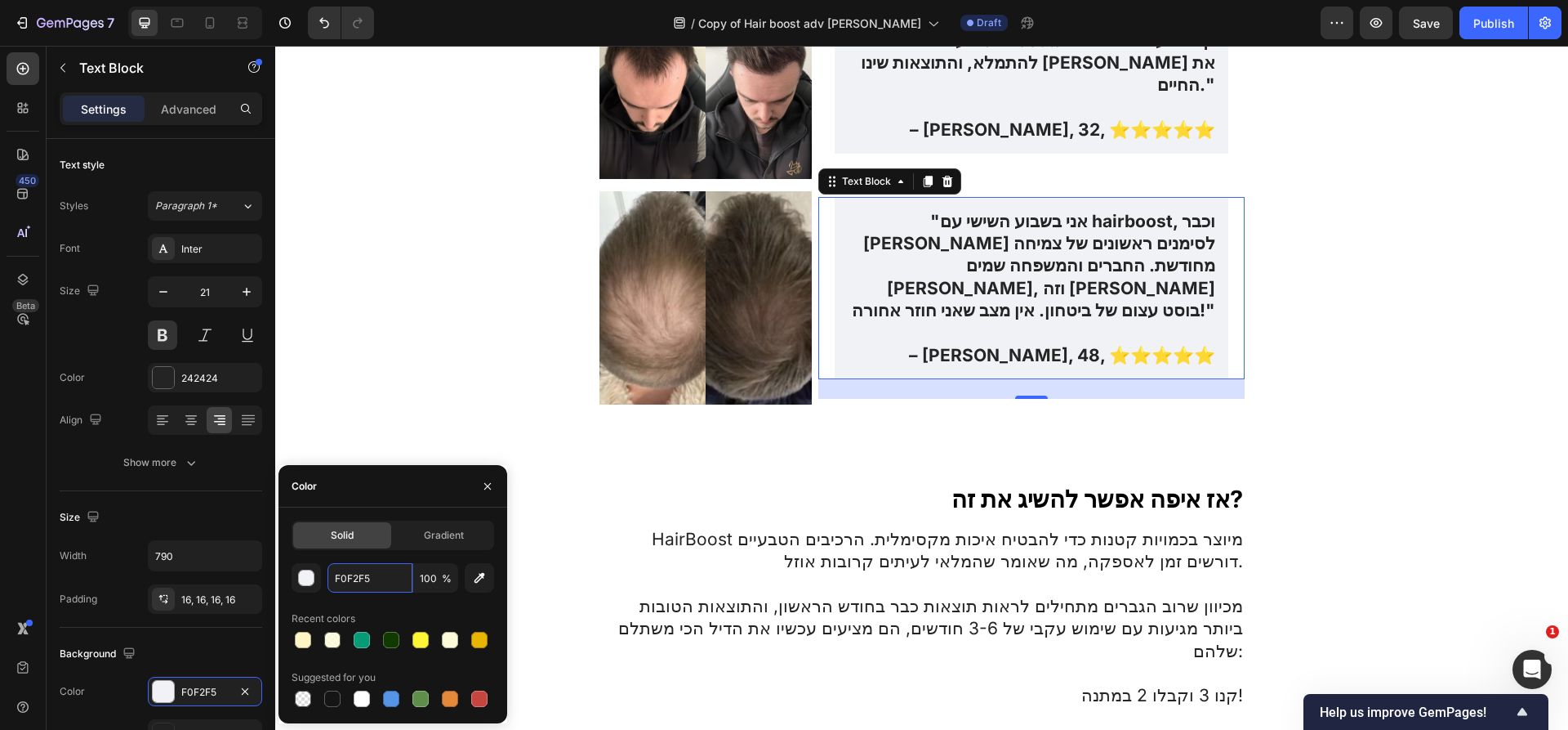
scroll to position [5204, 0]
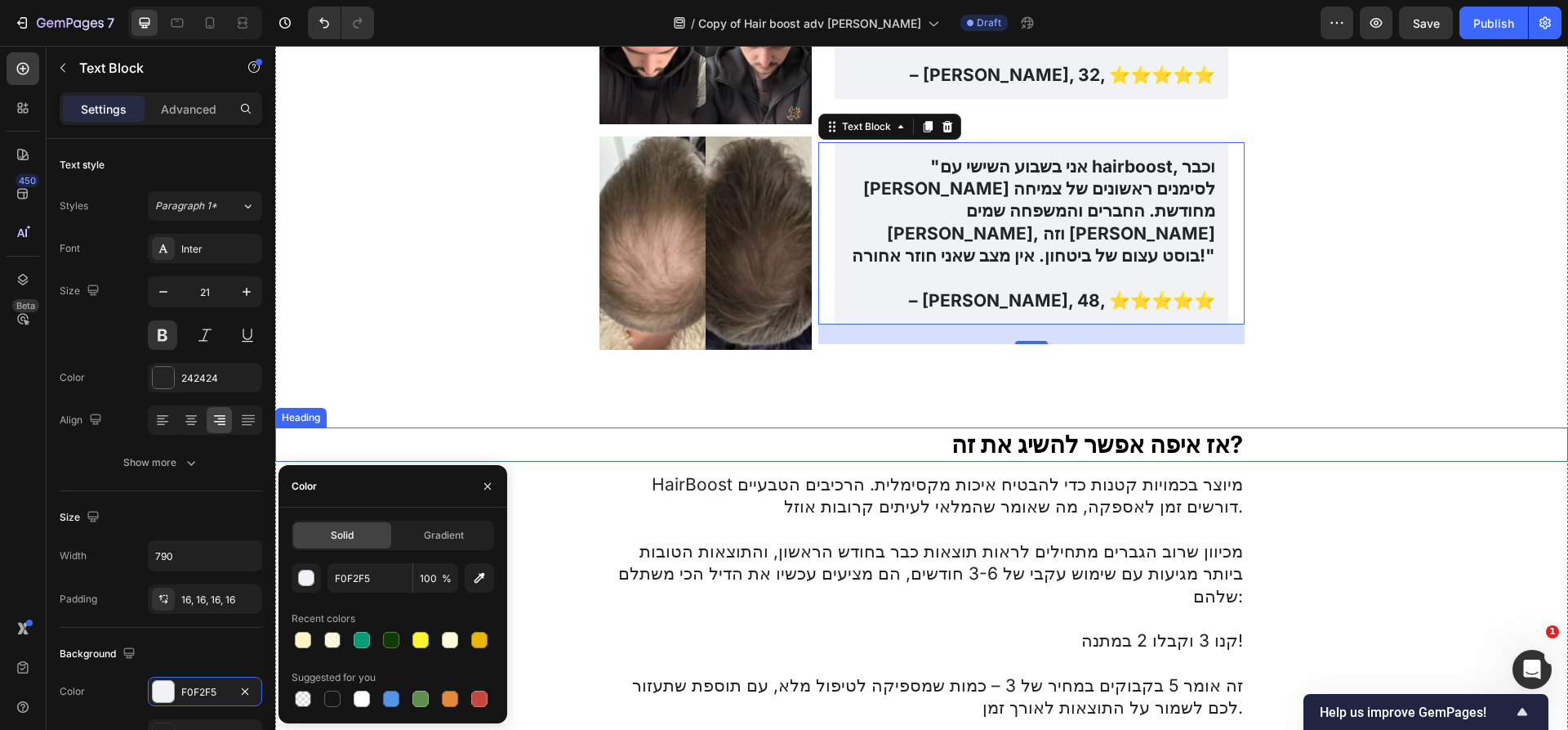
click at [1019, 427] on h2 "אז איפה אפשר להשיג את זה?" at bounding box center [922, 444] width 645 height 34
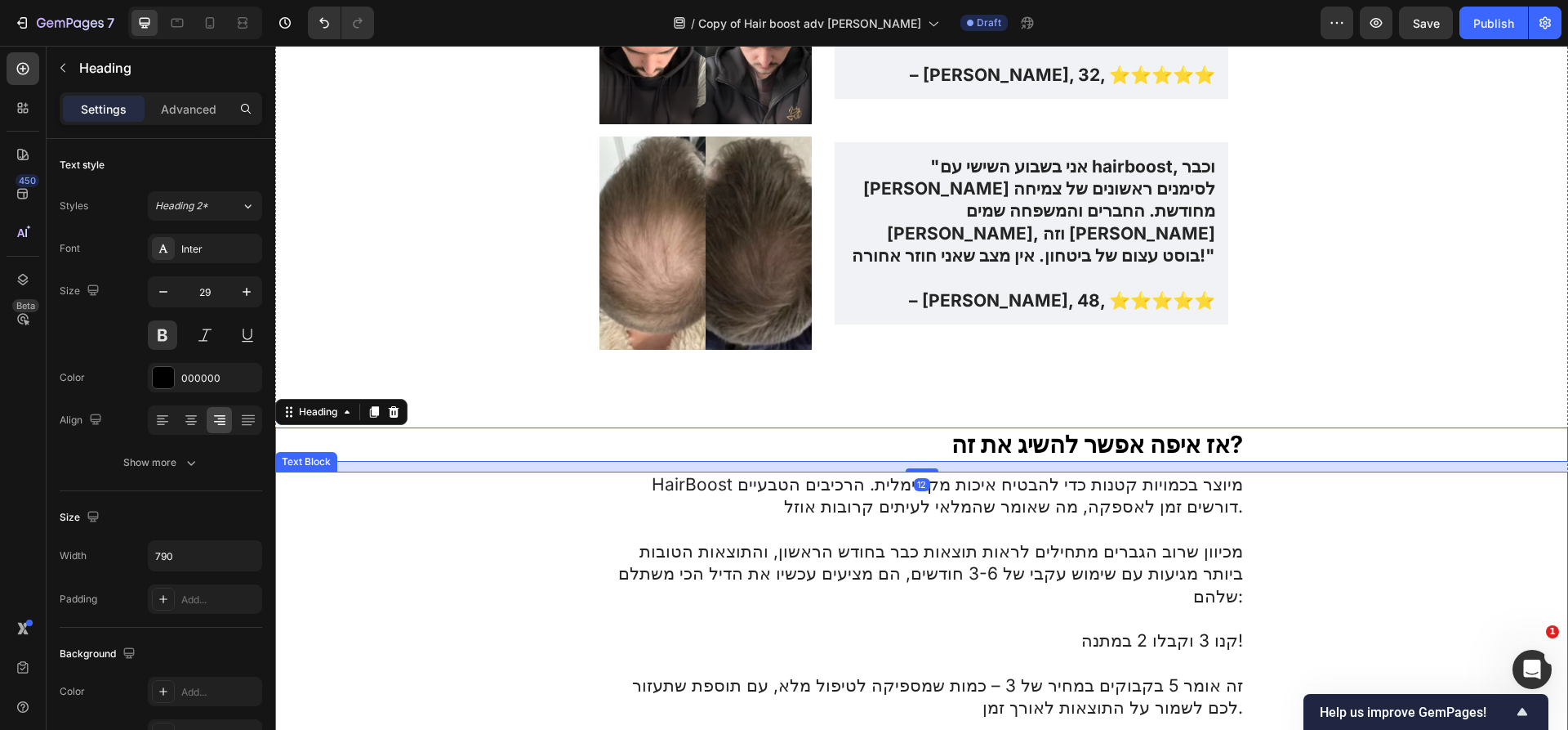
scroll to position [5229, 0]
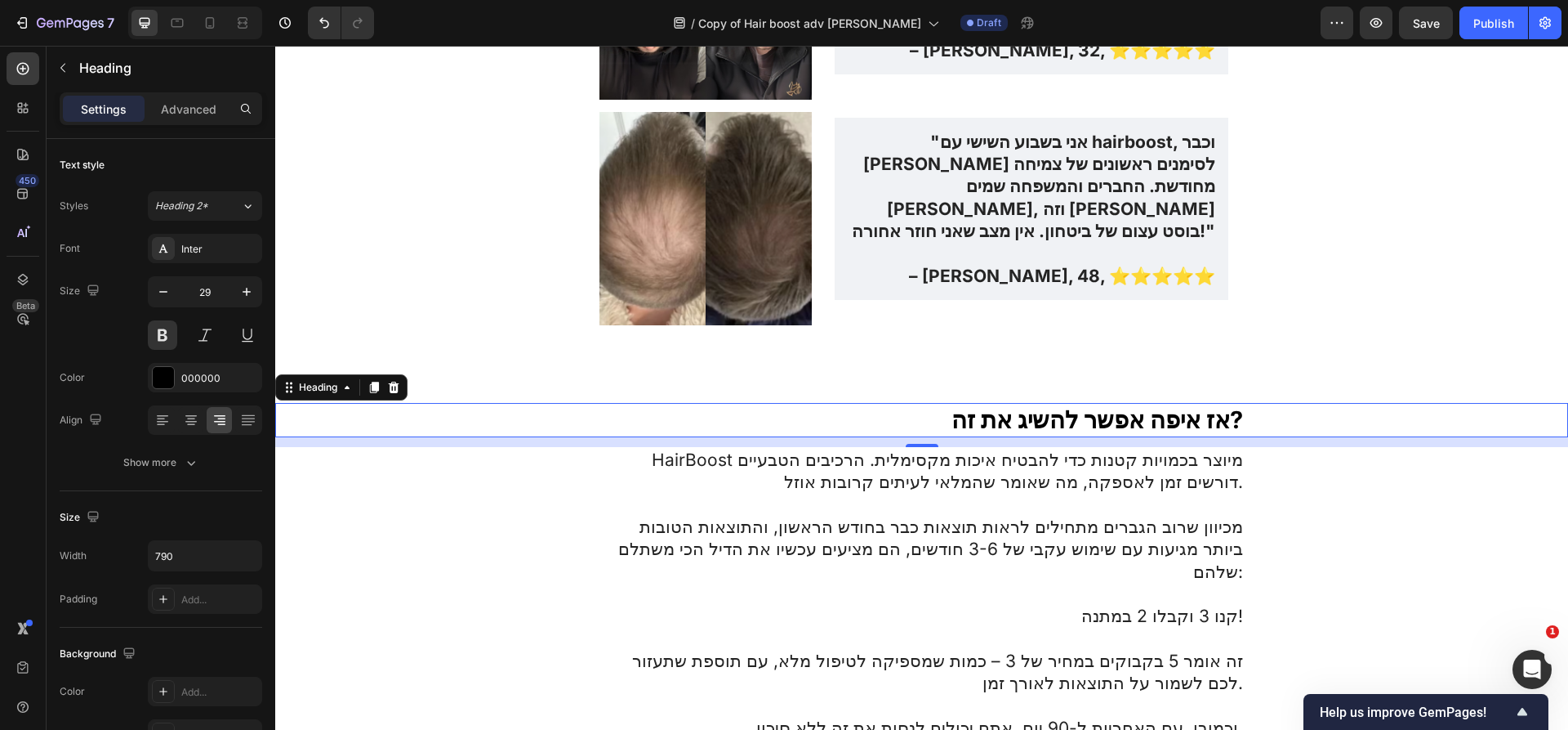
click at [932, 403] on h2 "אז איפה אפשר להשיג את זה?" at bounding box center [922, 420] width 645 height 34
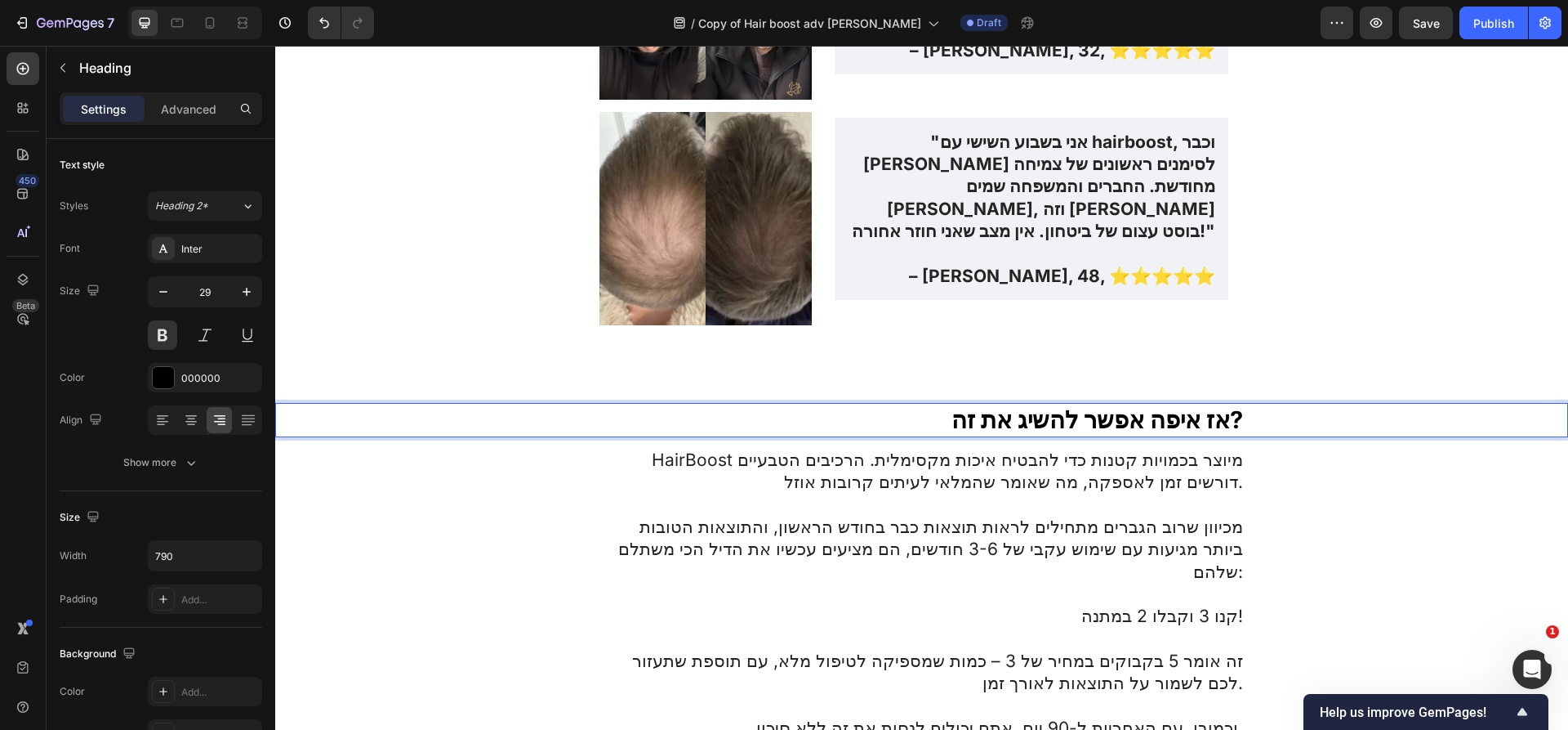
click at [932, 405] on p "אז איפה אפשר להשיג את זה?" at bounding box center [922, 420] width 641 height 31
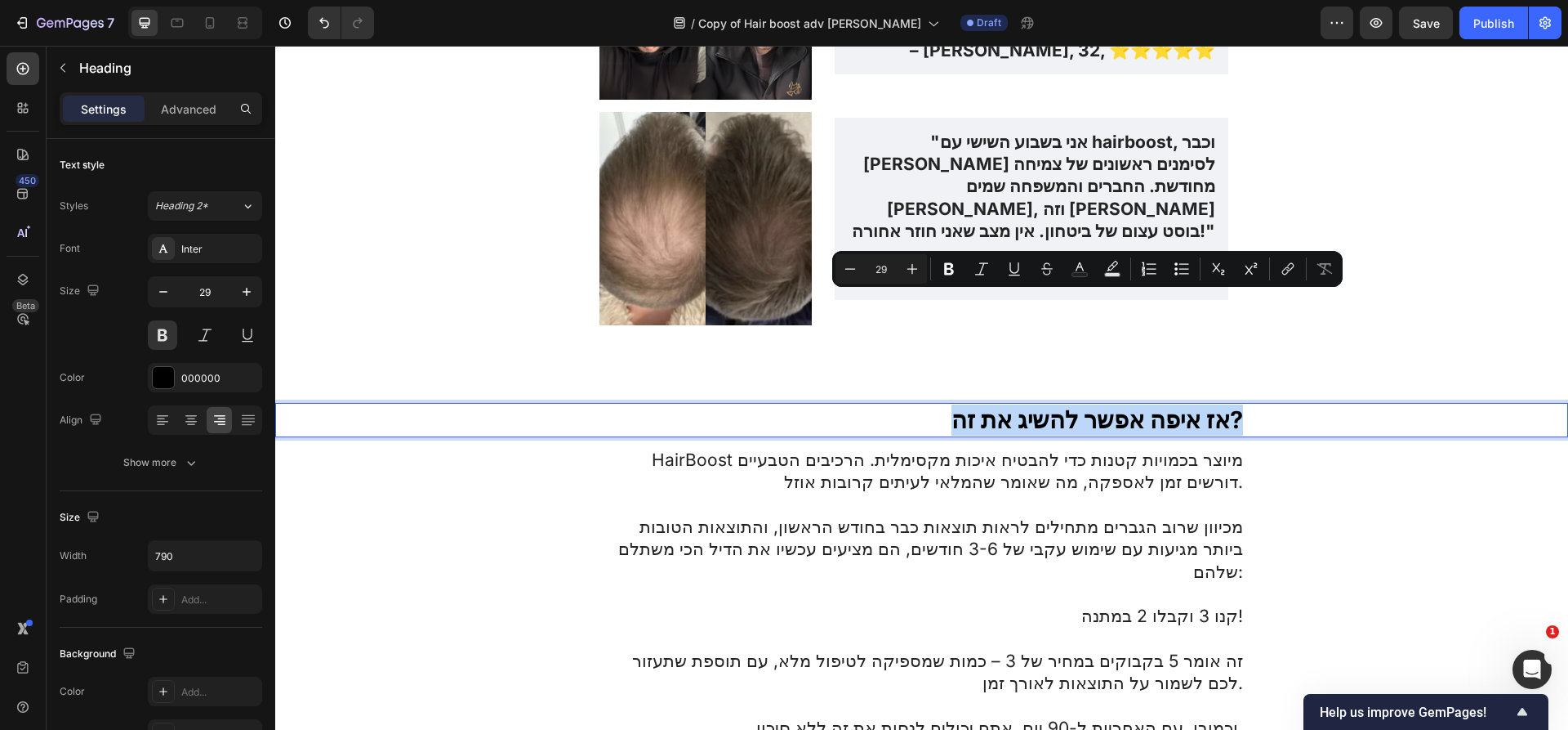
copy p "אז איפה אפשר להשיג את זה?"
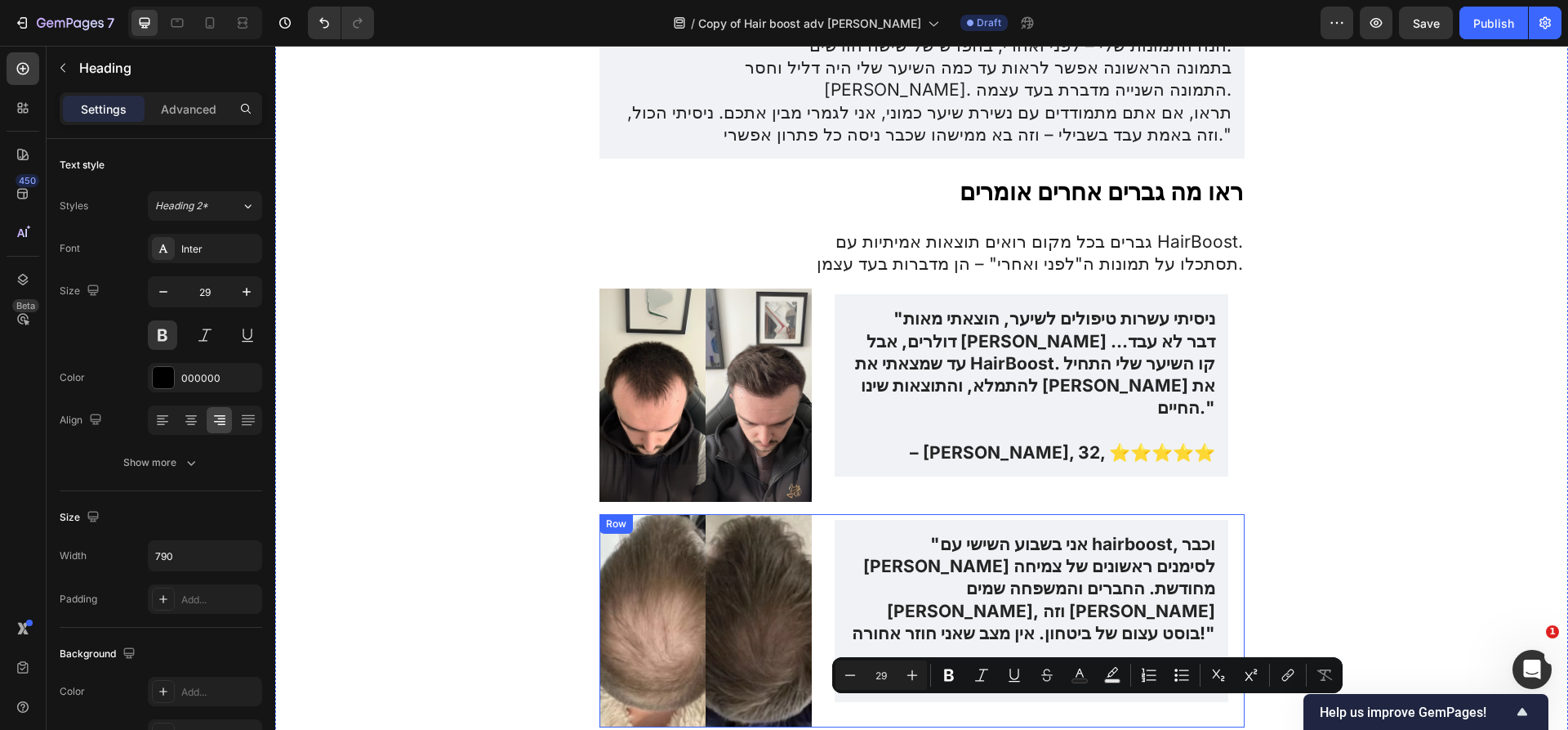
scroll to position [4813, 0]
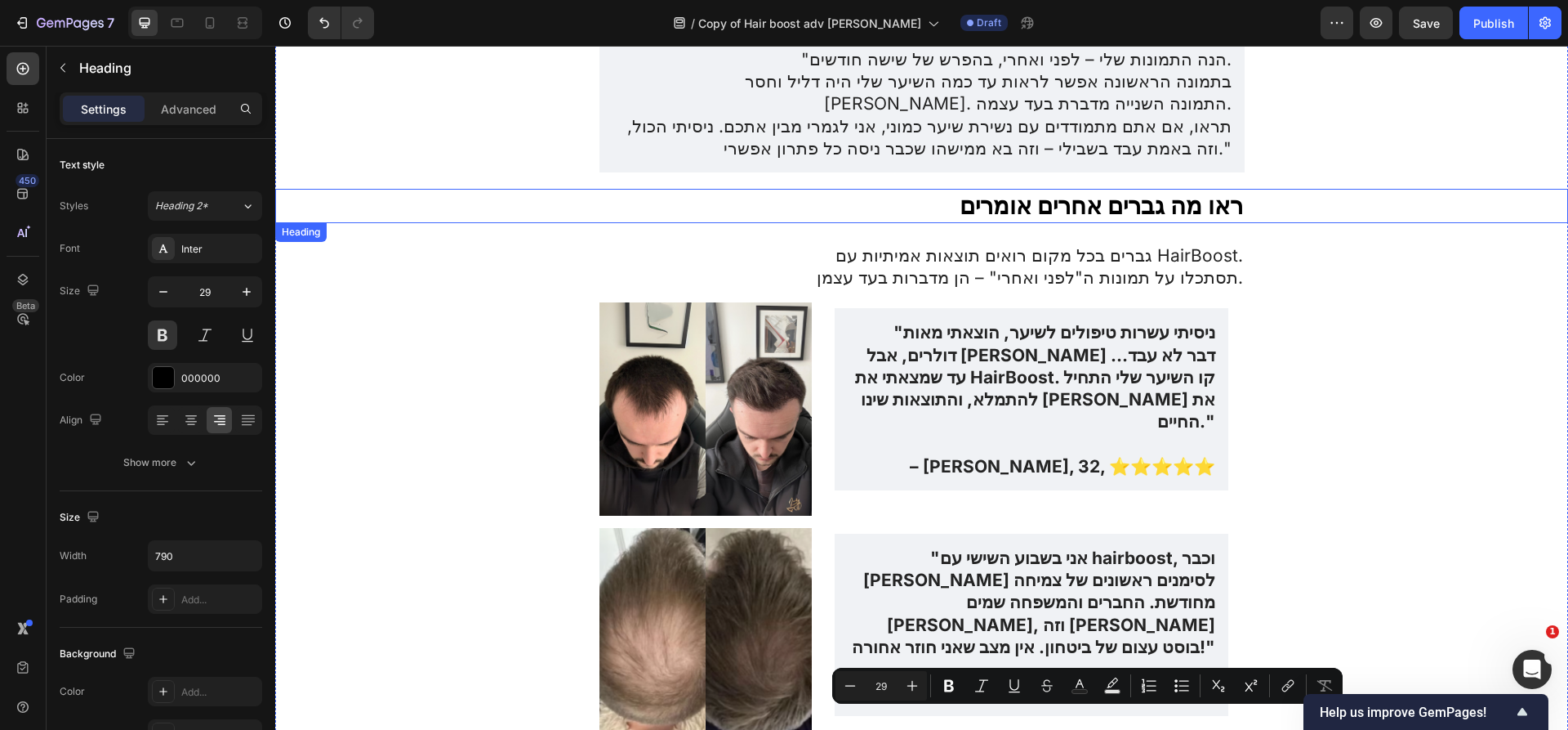
click at [994, 191] on p "ראו מה גברים אחרים אומרים" at bounding box center [922, 206] width 641 height 31
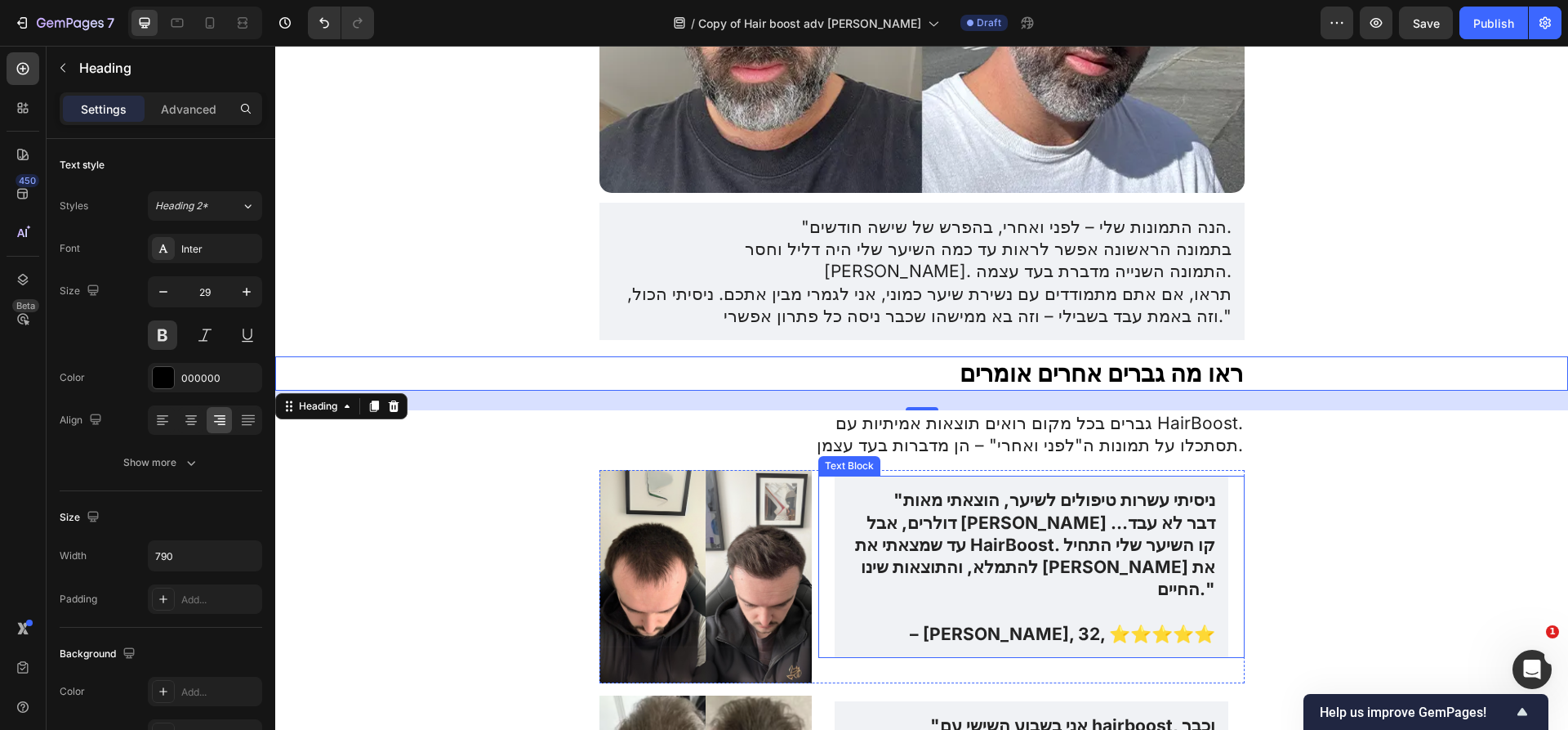
scroll to position [4653, 0]
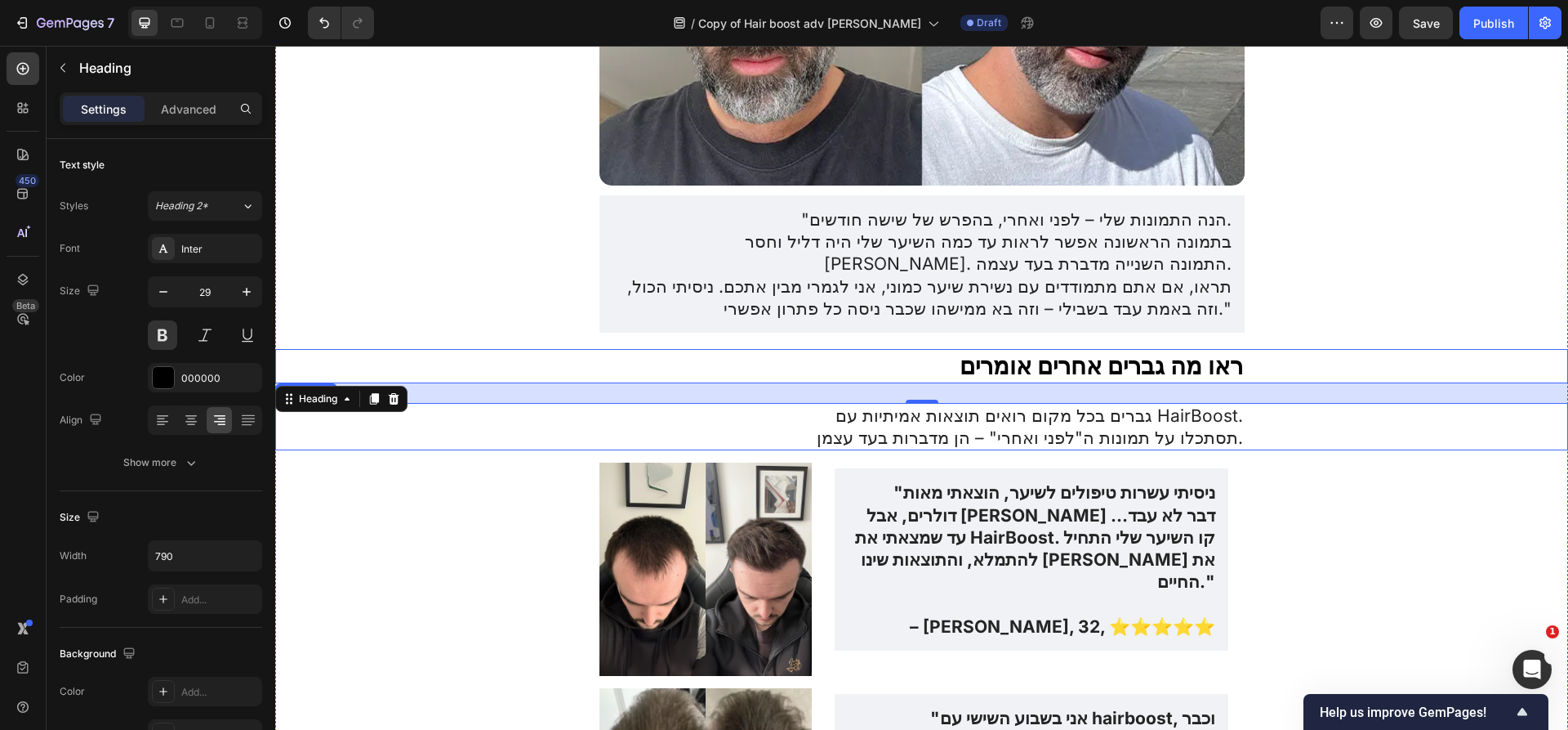
click at [999, 405] on p "גברים בכל מקום רואים תוצאות אמיתיות עם HairBoost." at bounding box center [922, 415] width 641 height 22
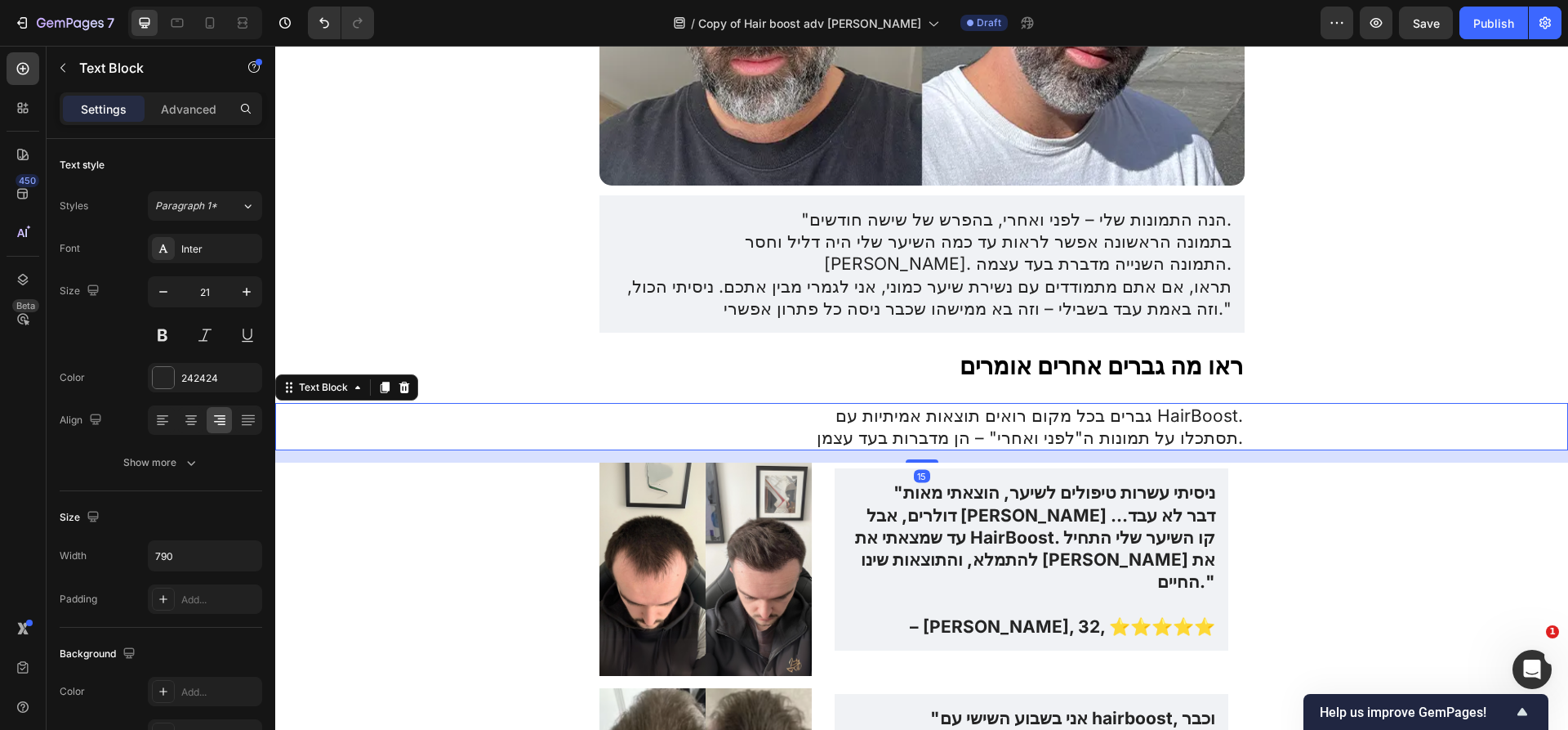
click at [999, 405] on p "גברים בכל מקום רואים תוצאות אמיתיות עם HairBoost." at bounding box center [922, 415] width 641 height 22
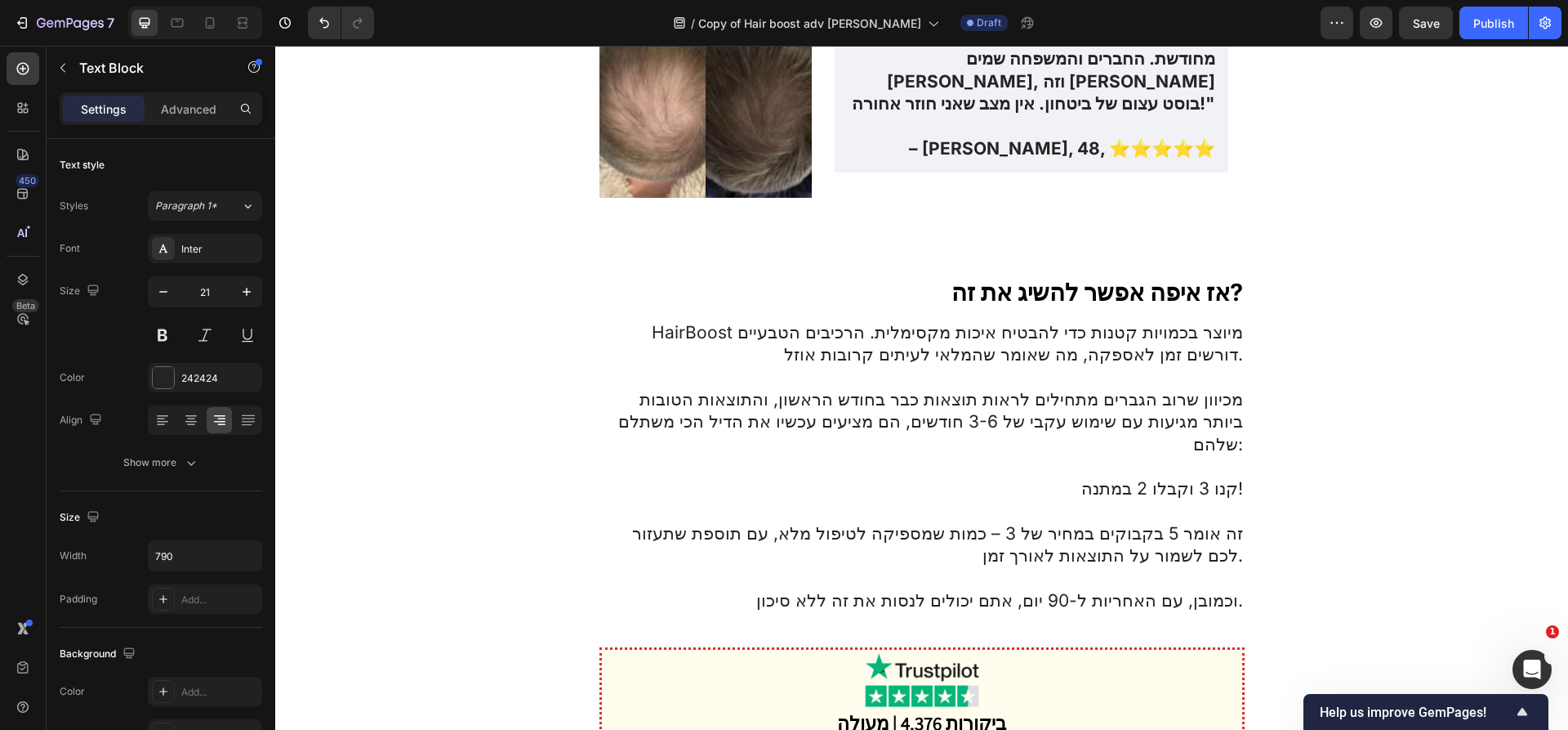
scroll to position [5358, 0]
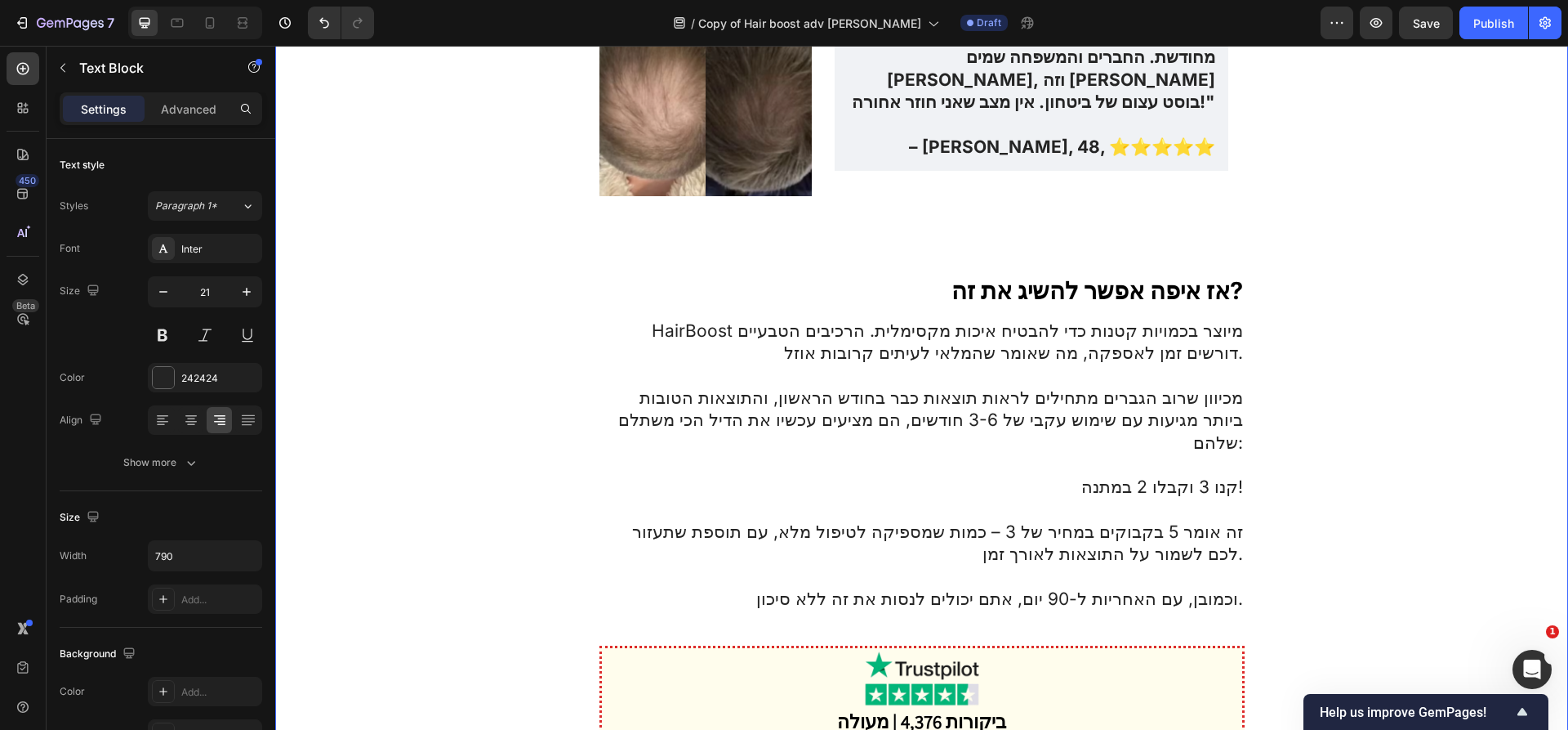
click at [1090, 275] on p "אז איפה אפשר להשיג את זה?" at bounding box center [922, 291] width 641 height 31
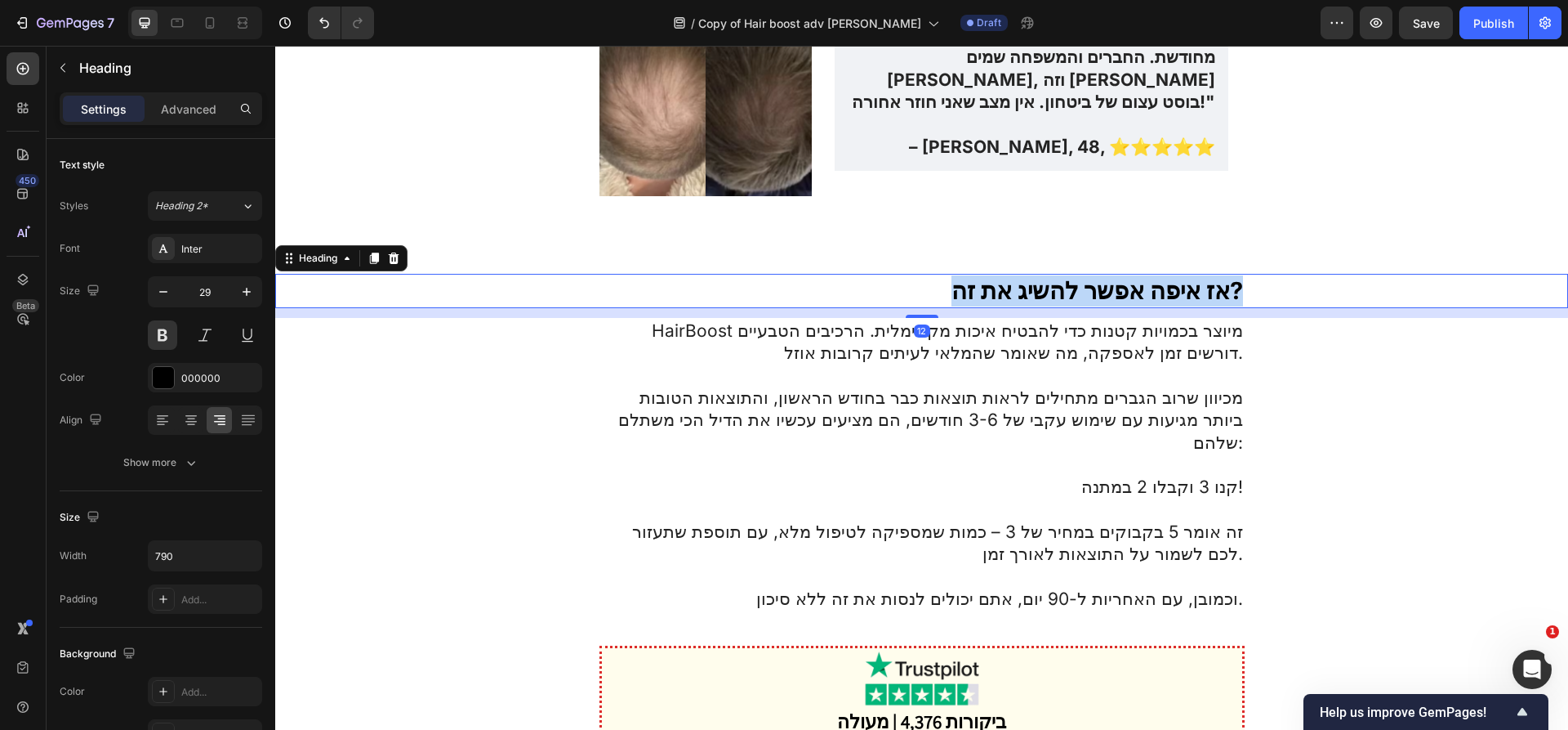
click at [1090, 275] on p "אז איפה אפשר להשיג את זה?" at bounding box center [922, 291] width 641 height 31
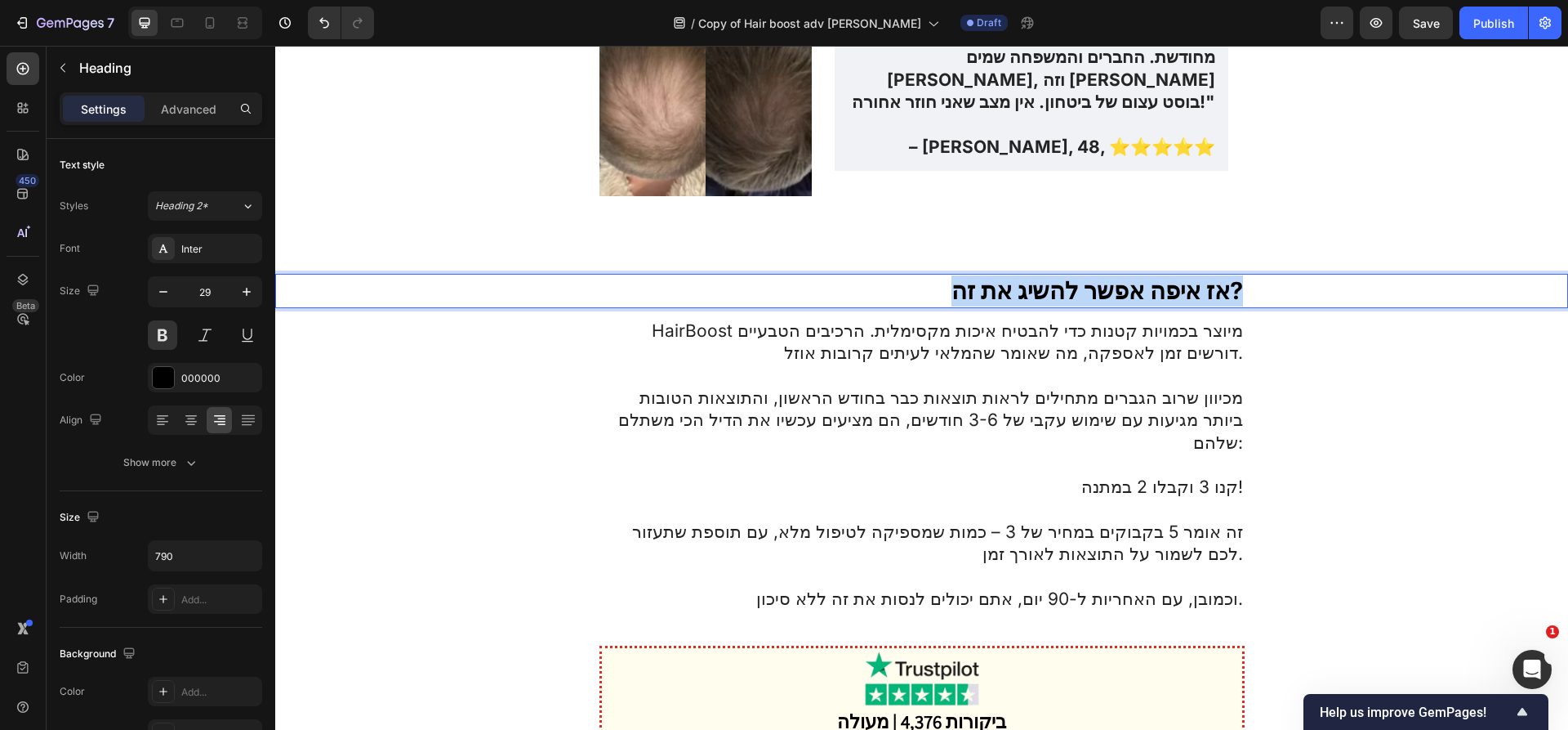
click at [1090, 275] on p "אז איפה אפשר להשיג את זה?" at bounding box center [922, 291] width 641 height 31
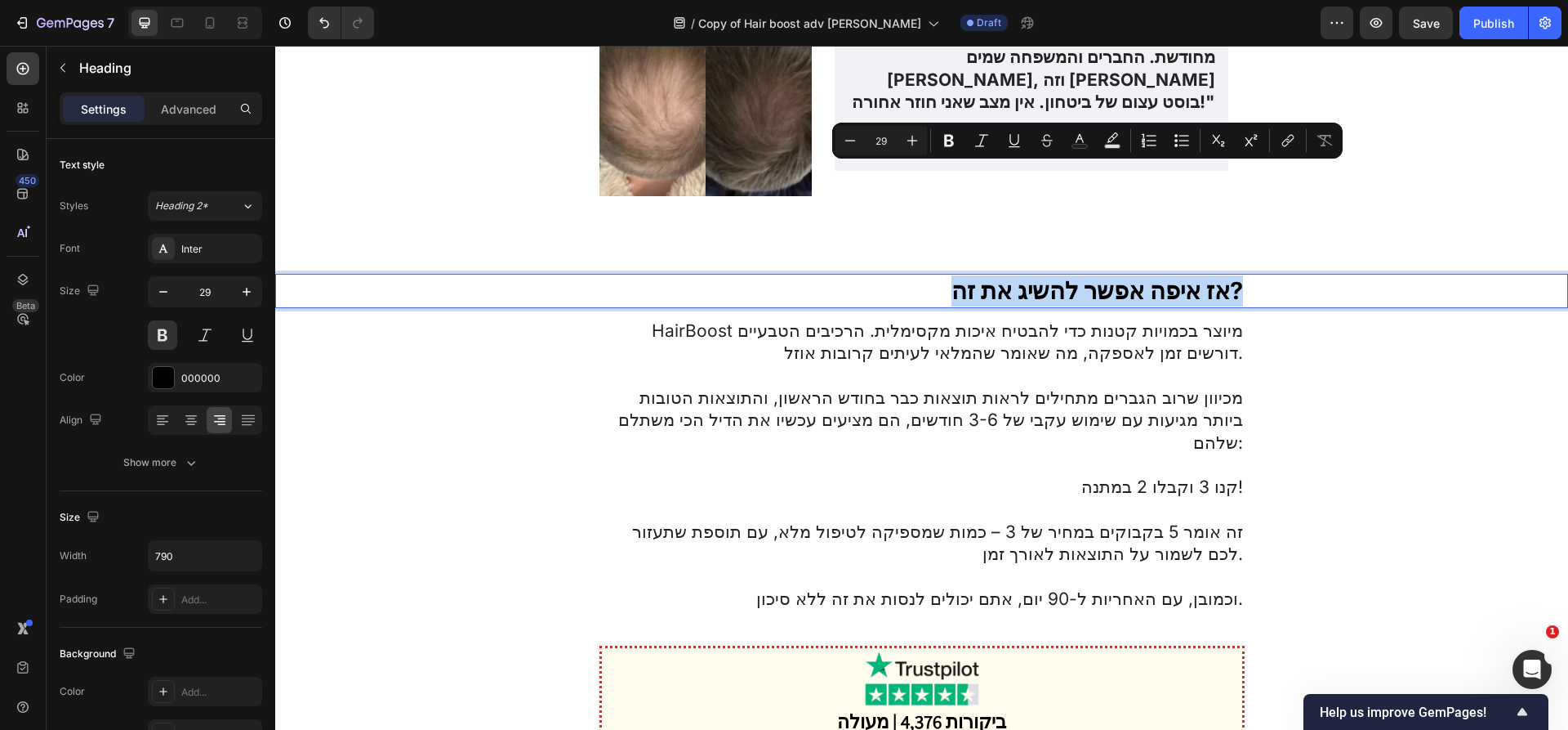
copy p "אז איפה אפשר להשיג את זה?"
click at [827, 387] on p "מכיוון שרוב הגברים מתחילים לראות תוצאות כבר בחודש הראשון, והתוצאות הטובות ביותר…" at bounding box center [922, 420] width 641 height 67
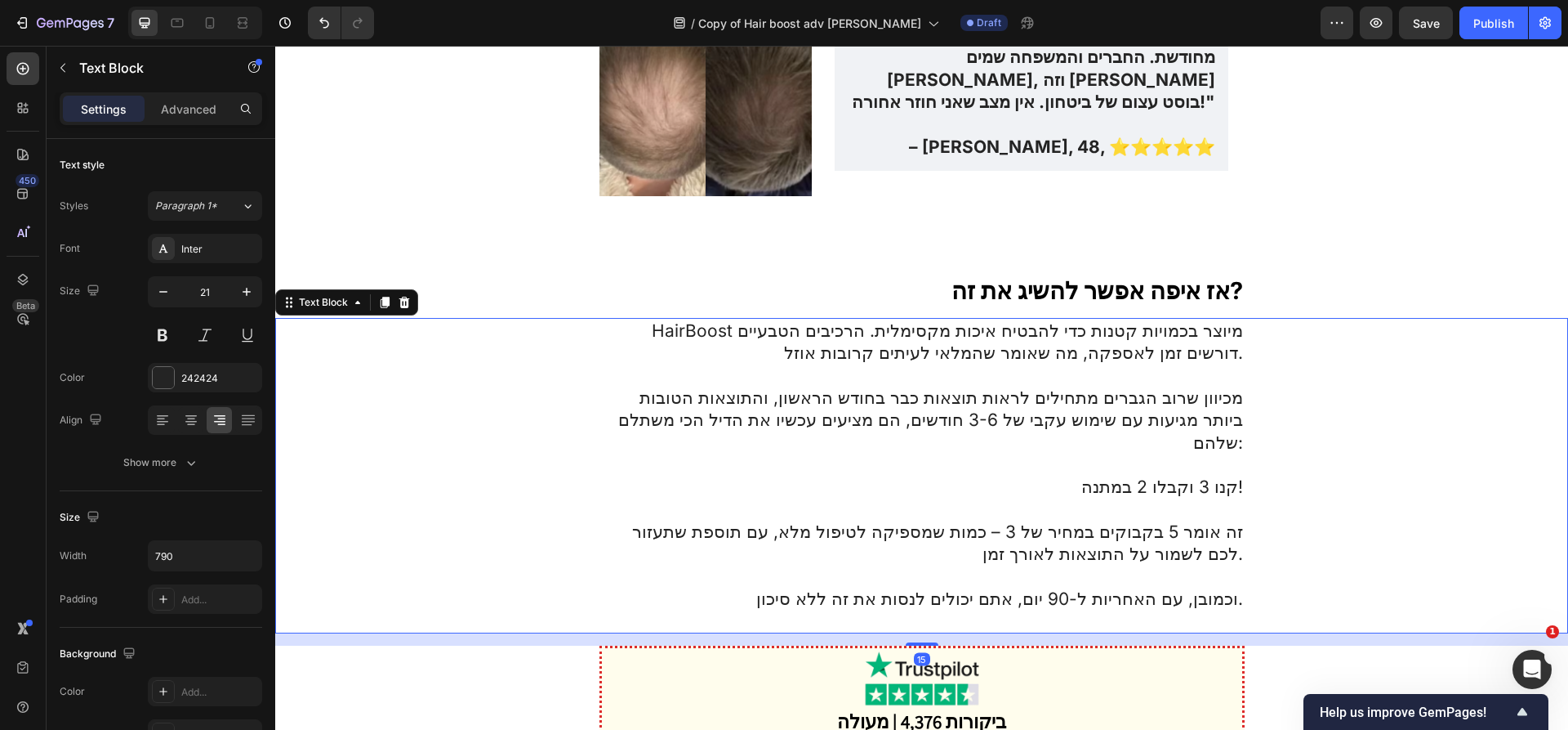
click at [828, 387] on p "מכיוון שרוב הגברים מתחילים לראות תוצאות כבר בחודש הראשון, והתוצאות הטובות ביותר…" at bounding box center [922, 420] width 641 height 67
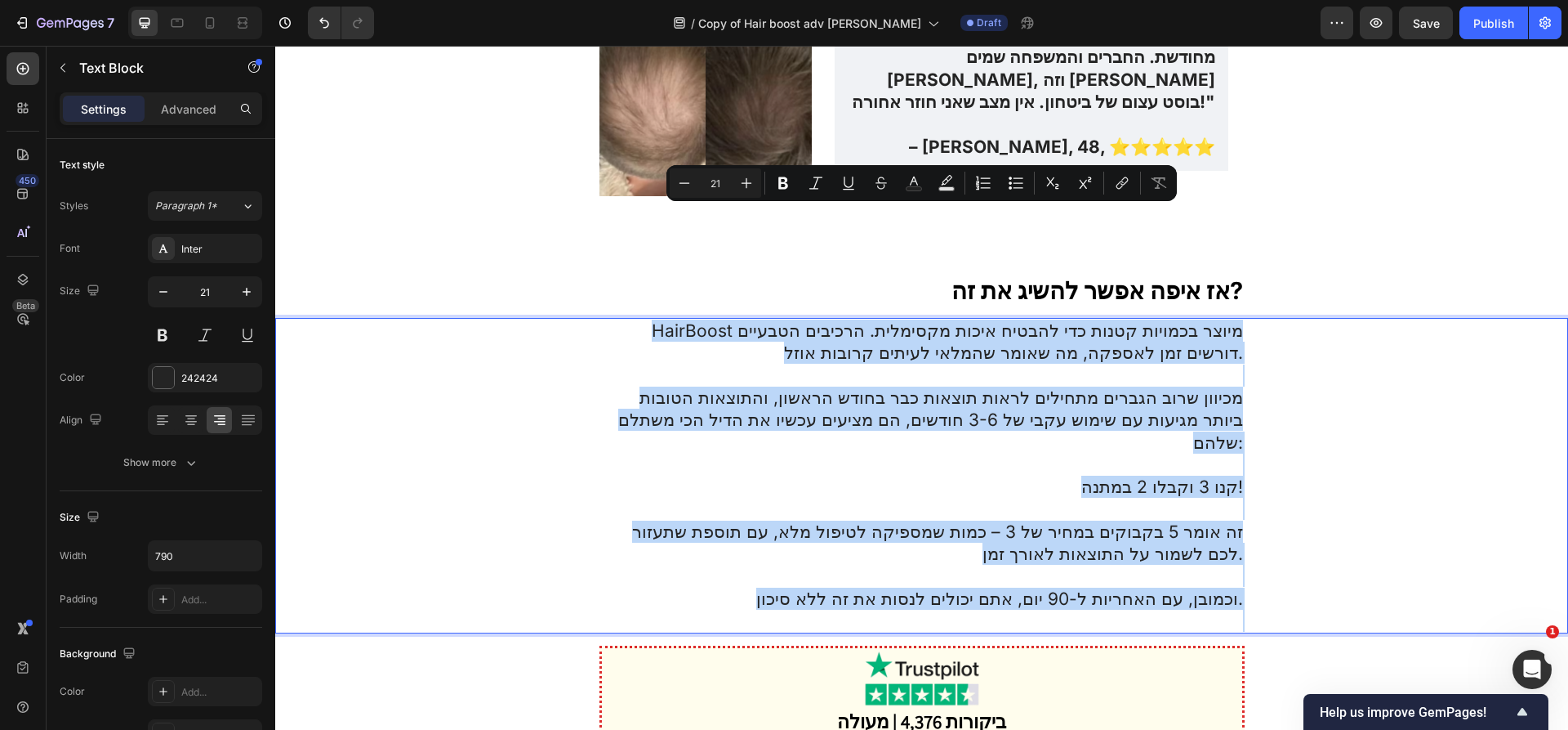
copy div "HairBoost מיוצר בכמויות קטנות כדי להבטיח איכות מקסימלית. הרכיבים הטבעיים דורשים…"
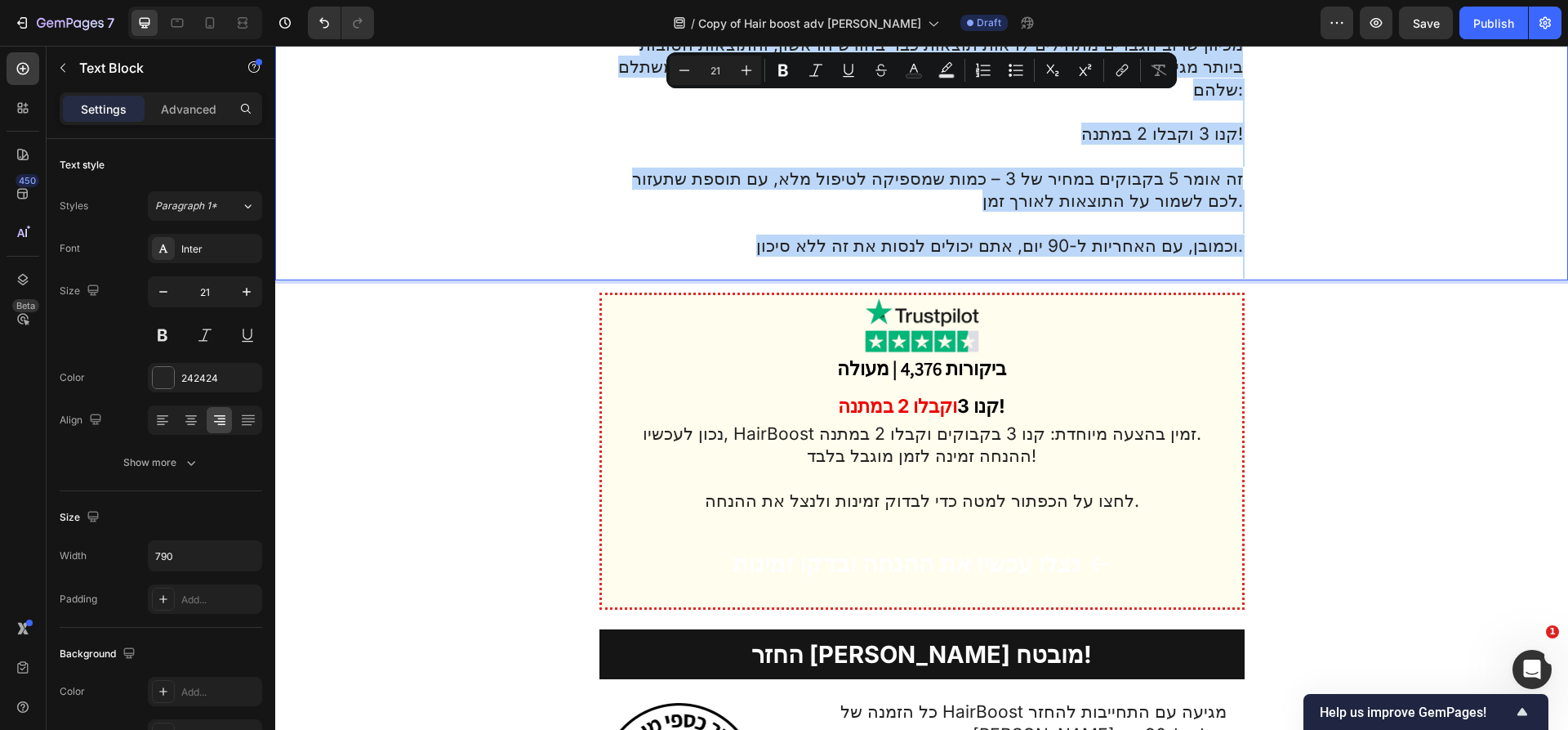
scroll to position [5736, 0]
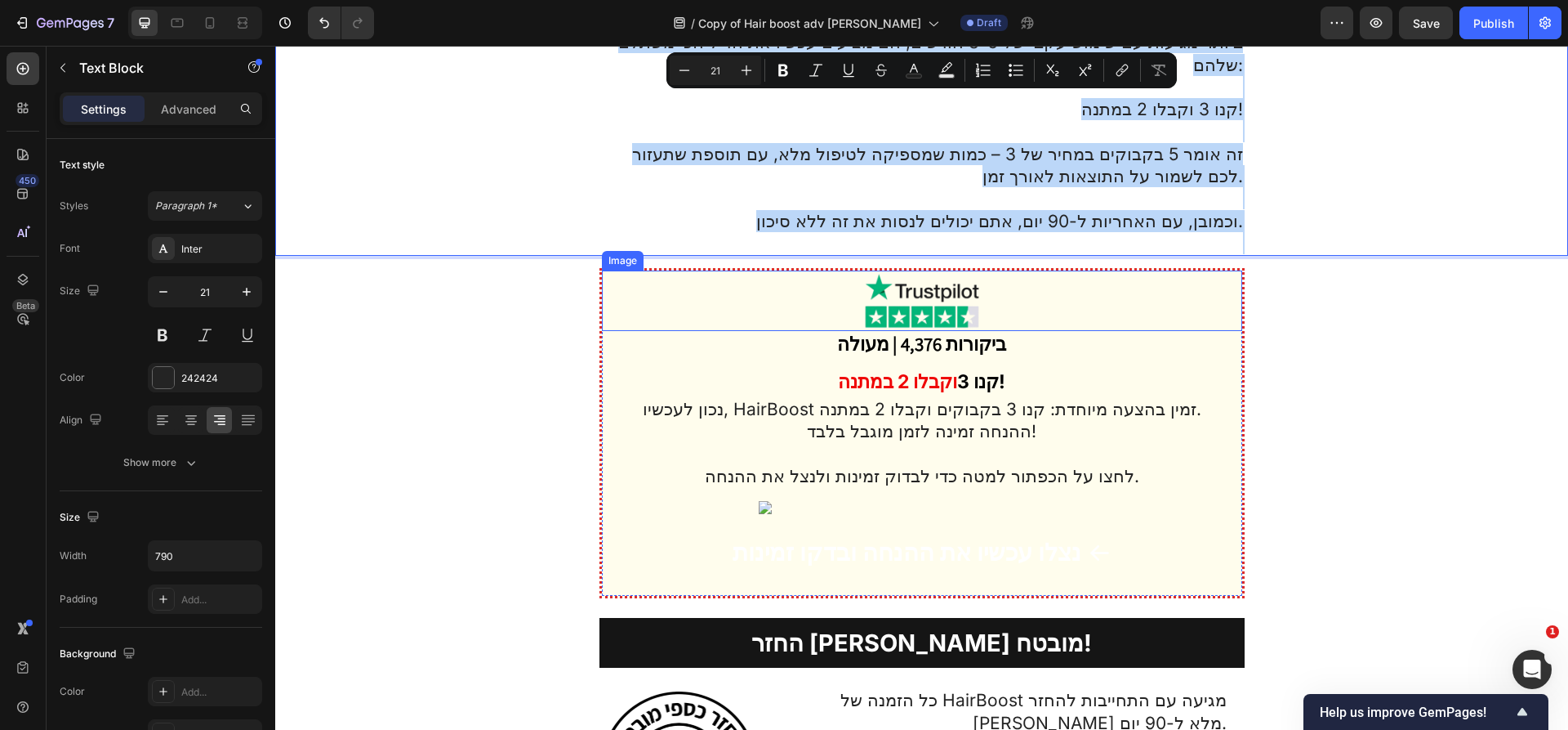
click at [881, 270] on img at bounding box center [921, 300] width 122 height 61
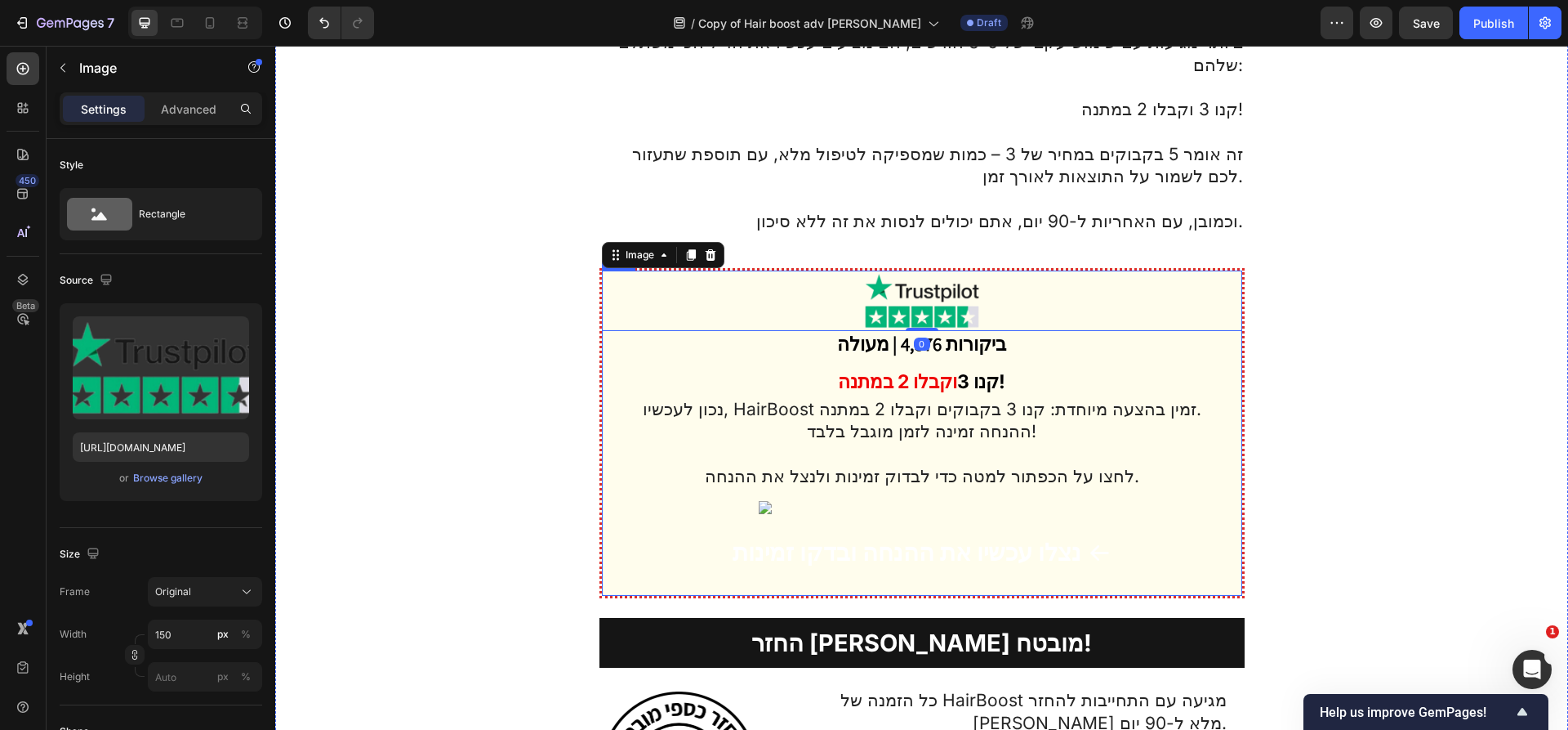
click at [633, 529] on div "נצלו עכשיו את ההנחה ובדקו זמינות Button" at bounding box center [922, 562] width 641 height 66
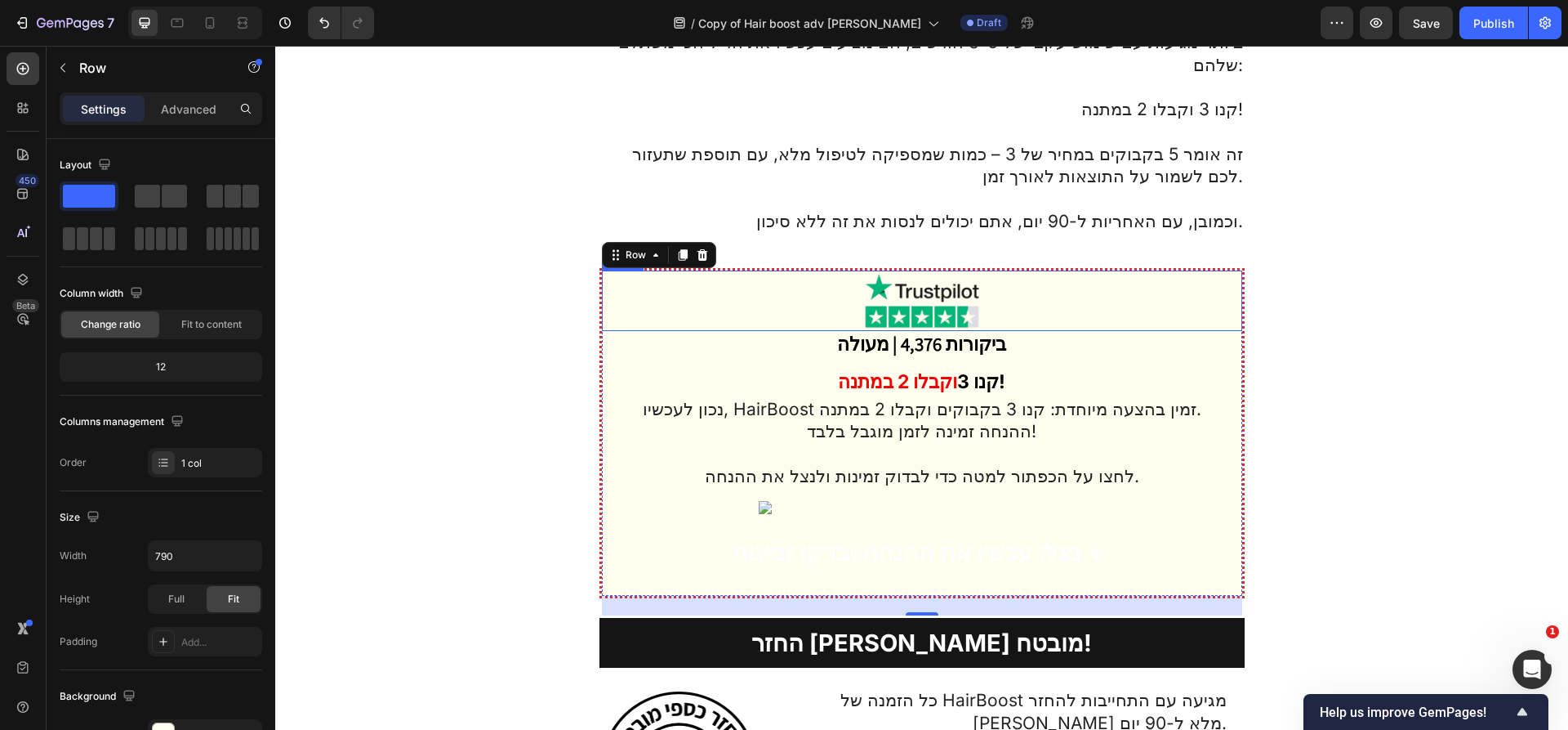
click at [917, 270] on img at bounding box center [921, 300] width 122 height 61
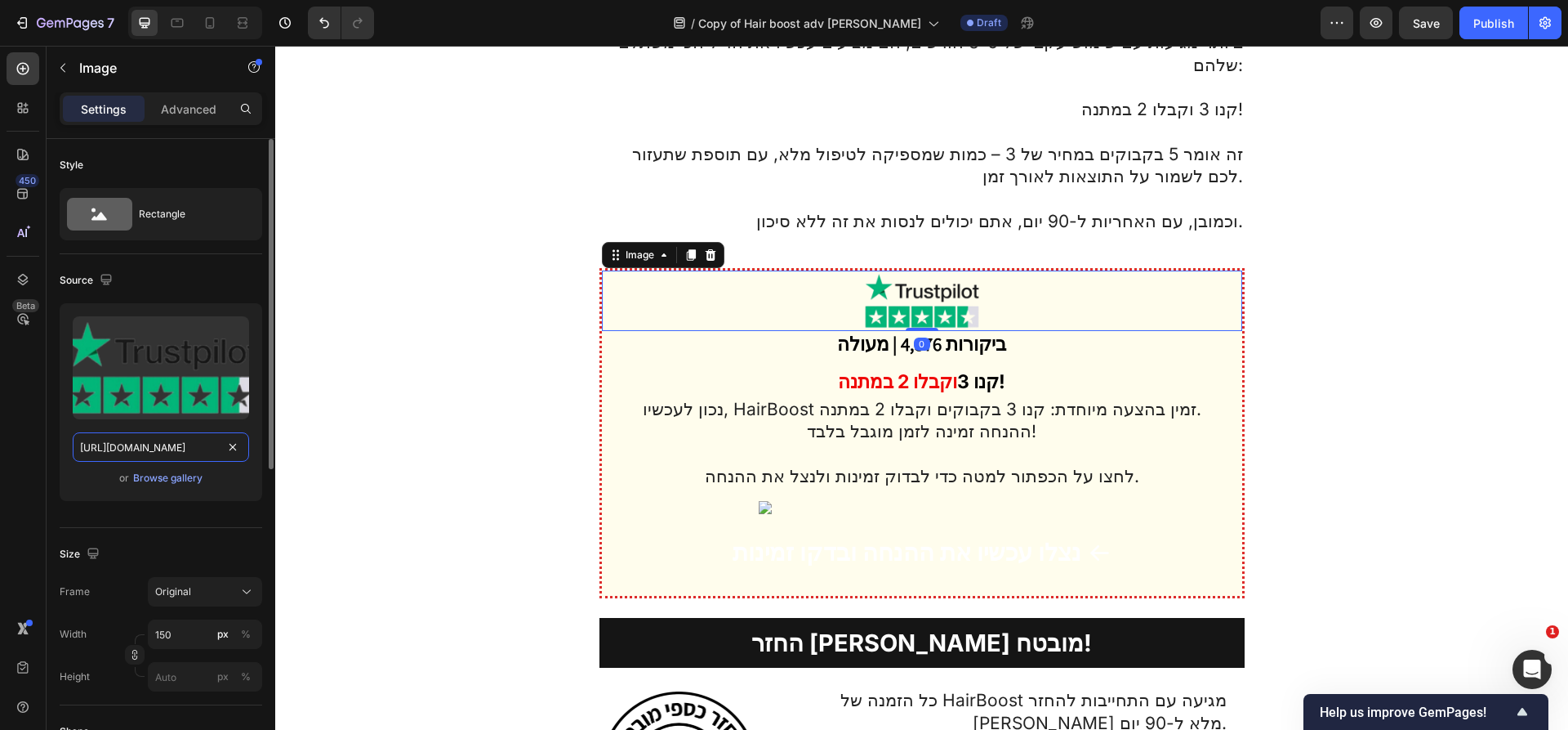
click at [203, 456] on input "https://cdn.shopify.com/s/files/1/0990/2489/6349/files/gempages_585980136390656…" at bounding box center [161, 447] width 176 height 29
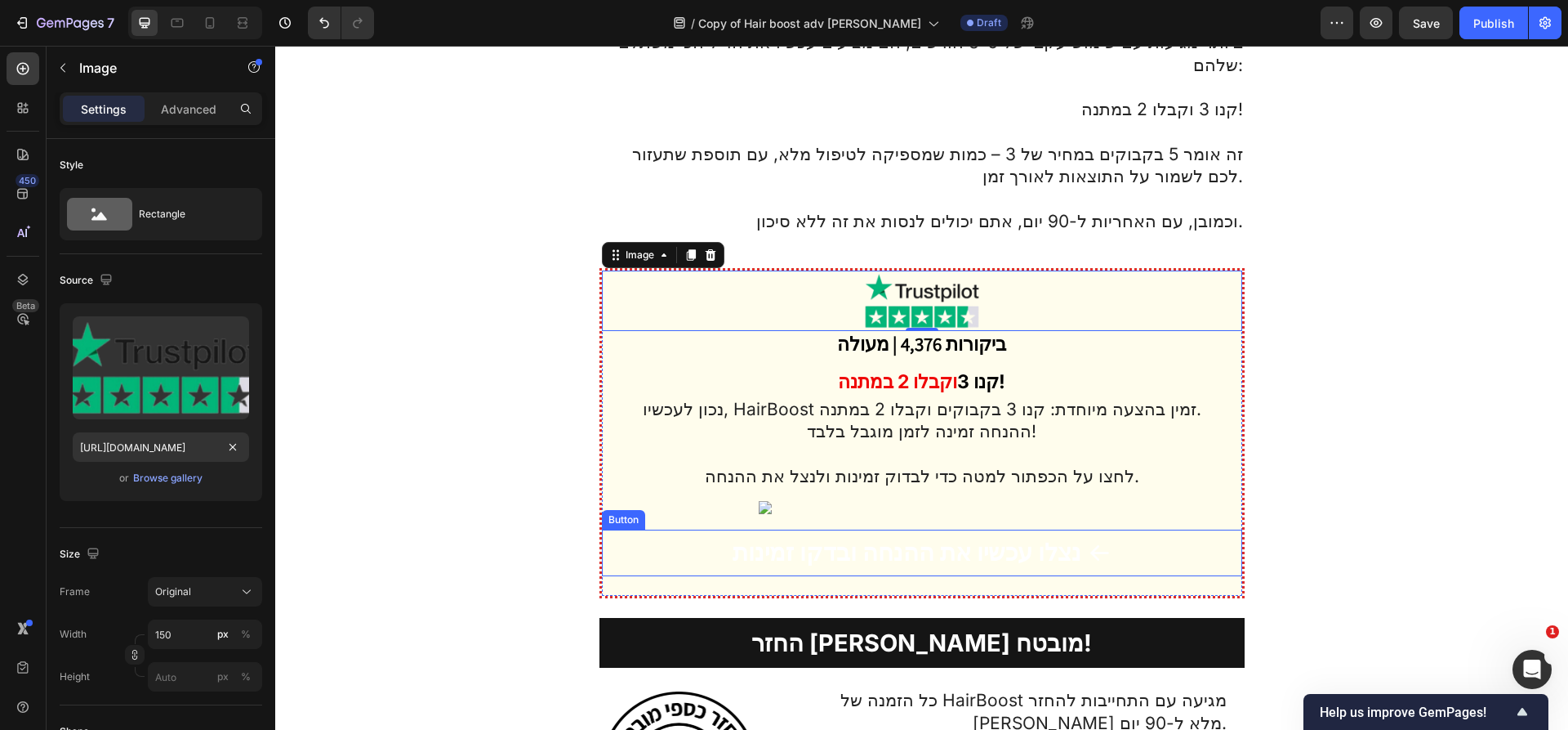
click at [649, 529] on button "נצלו עכשיו את ההנחה ובדקו זמינות" at bounding box center [922, 553] width 624 height 46
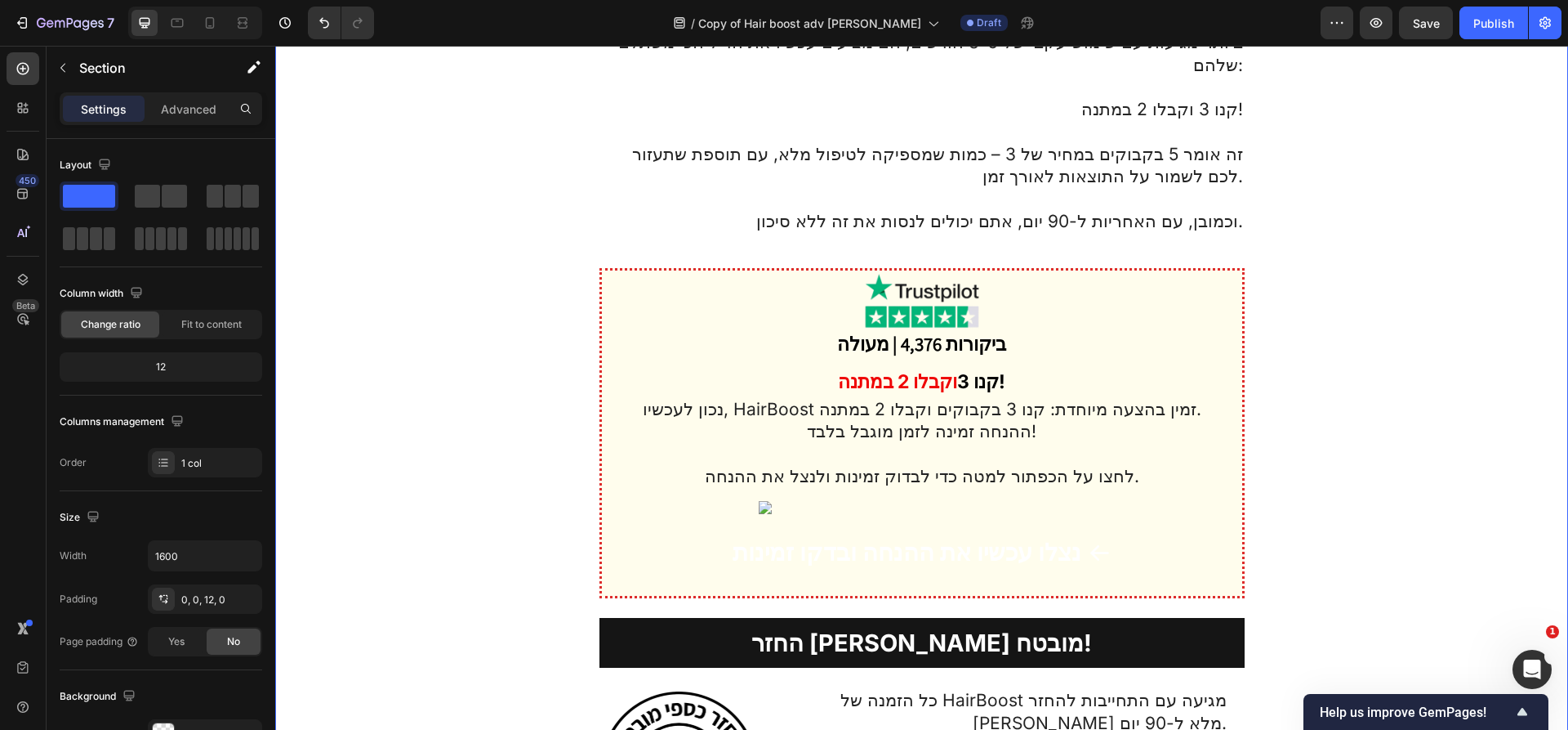
scroll to position [5721, 0]
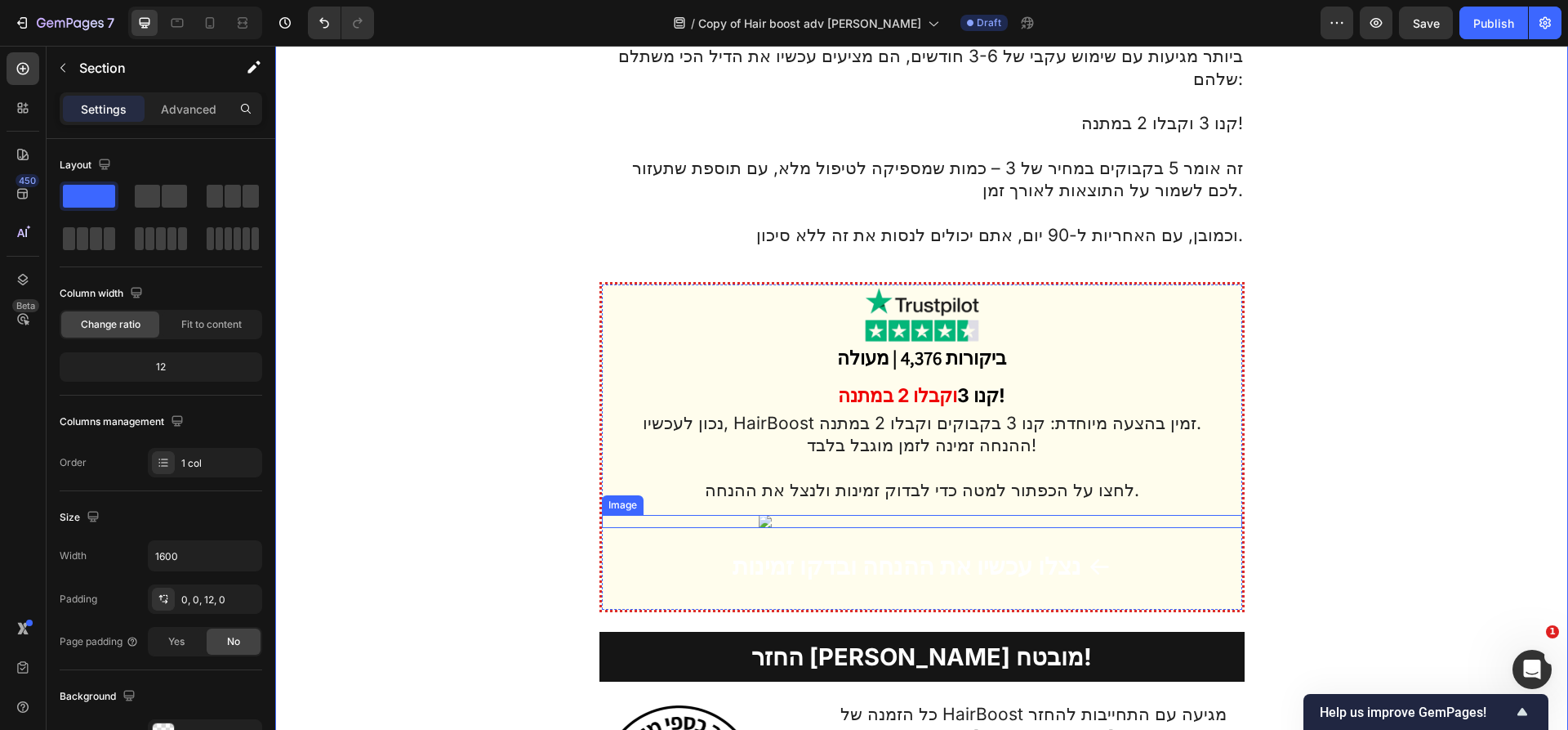
click at [765, 514] on img at bounding box center [922, 521] width 327 height 13
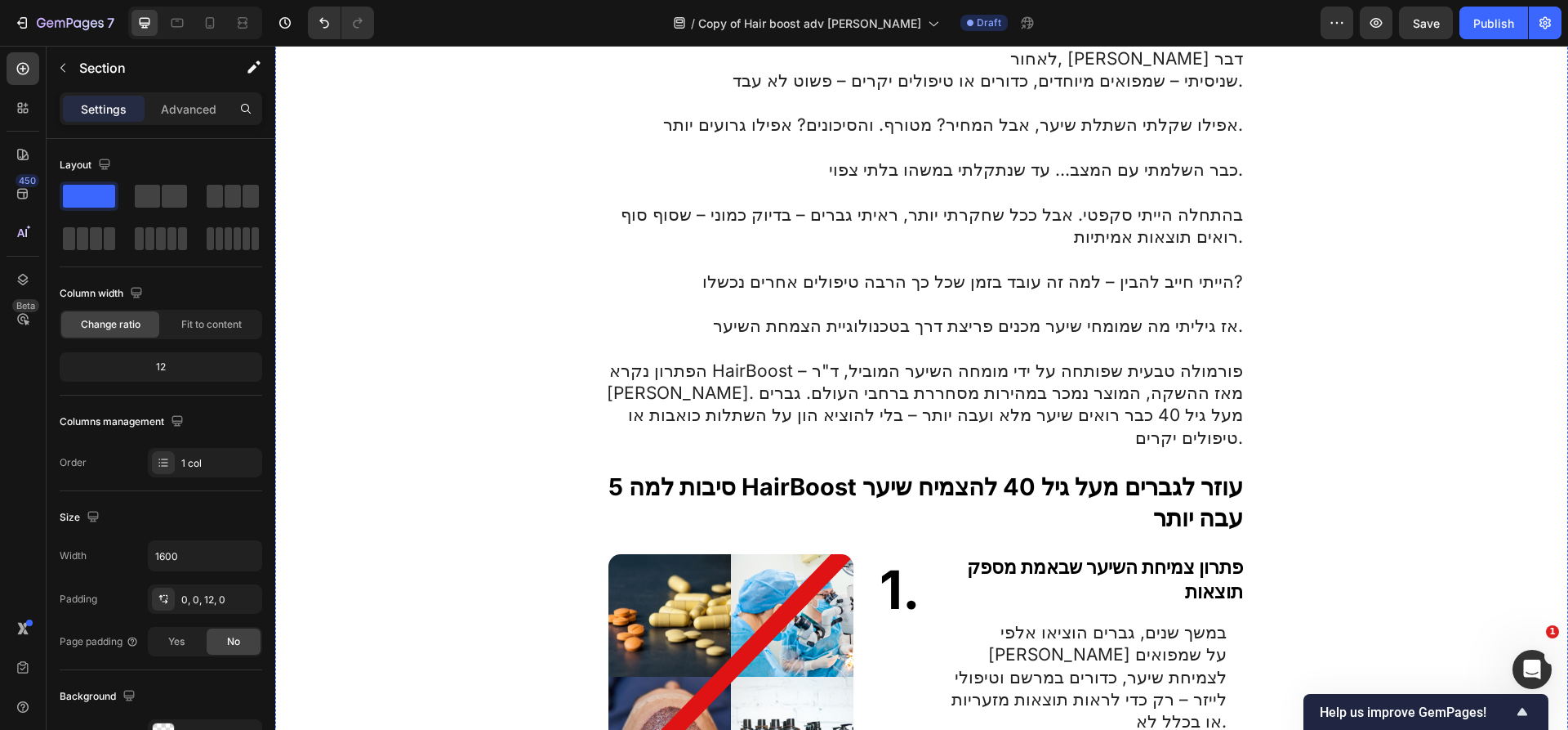
scroll to position [0, 0]
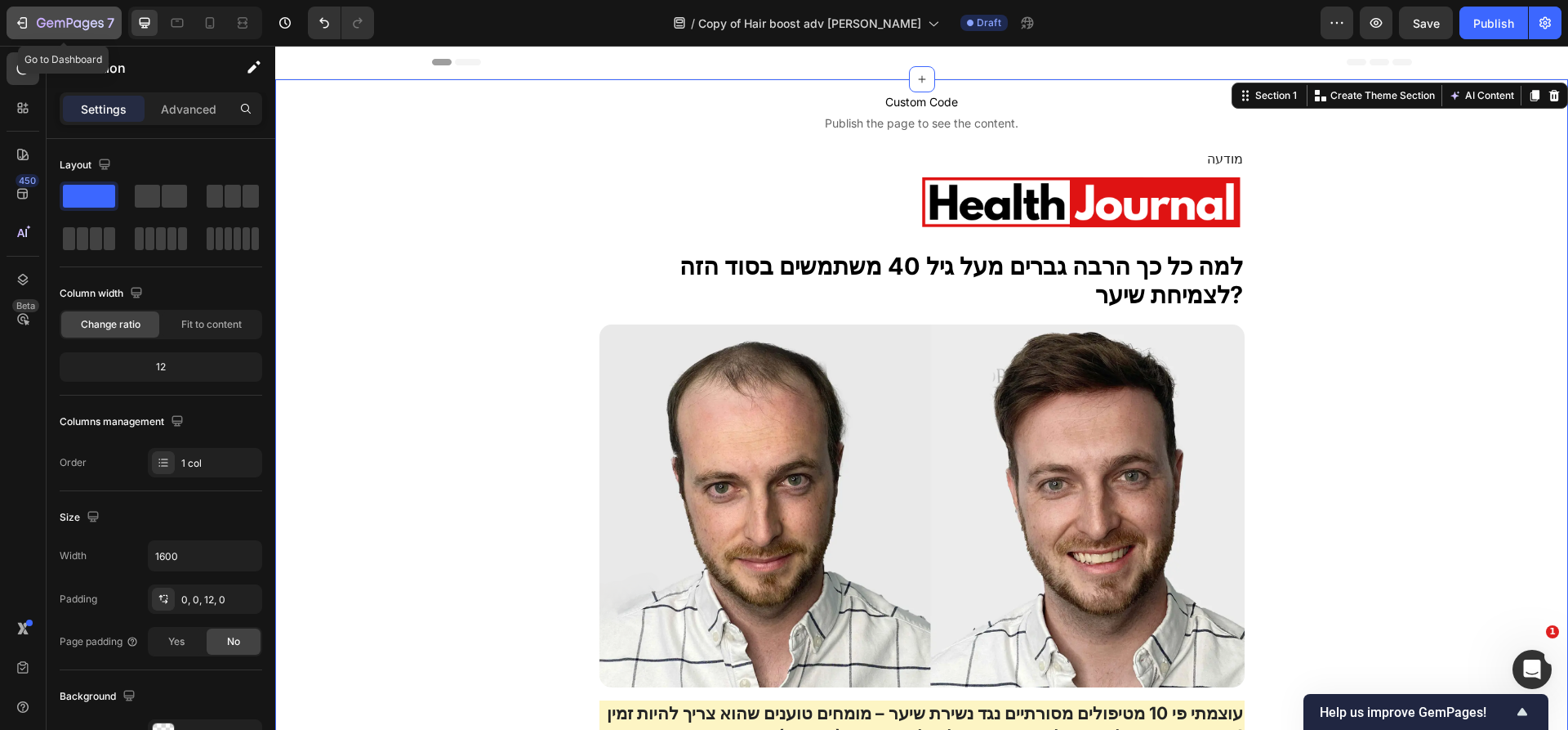
click at [85, 15] on div "7" at bounding box center [75, 23] width 78 height 20
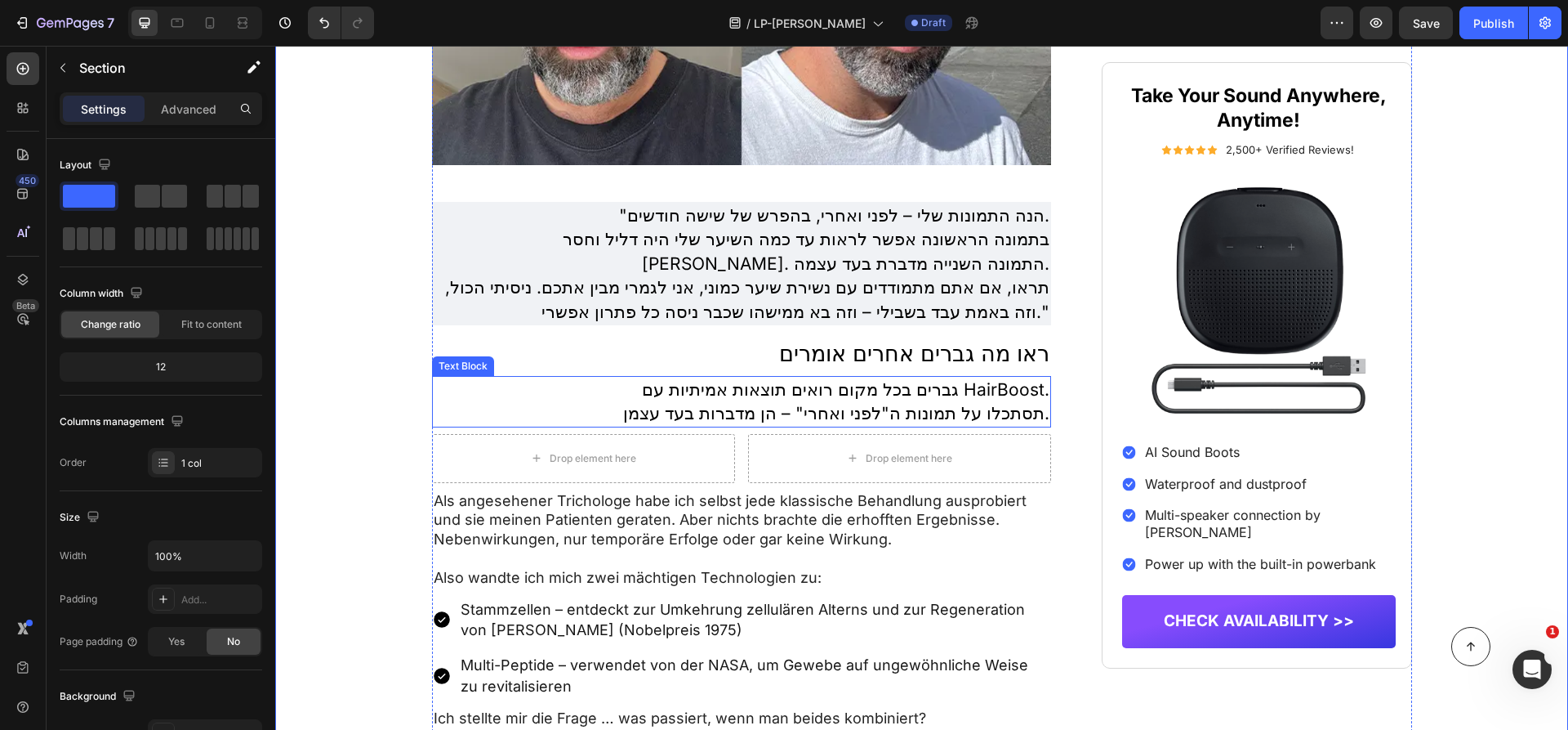
scroll to position [4540, 0]
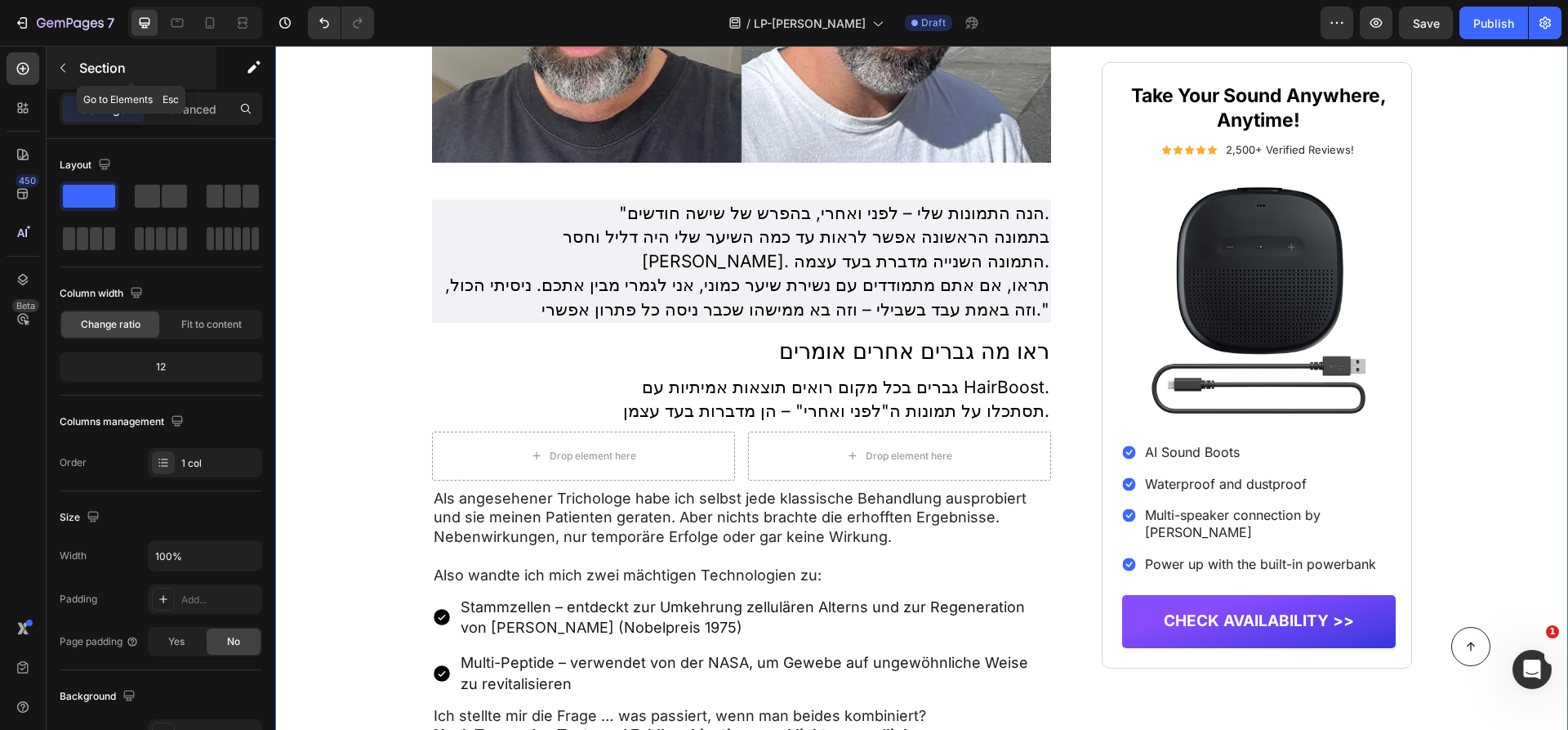
click at [104, 63] on p "Section" at bounding box center [146, 68] width 134 height 20
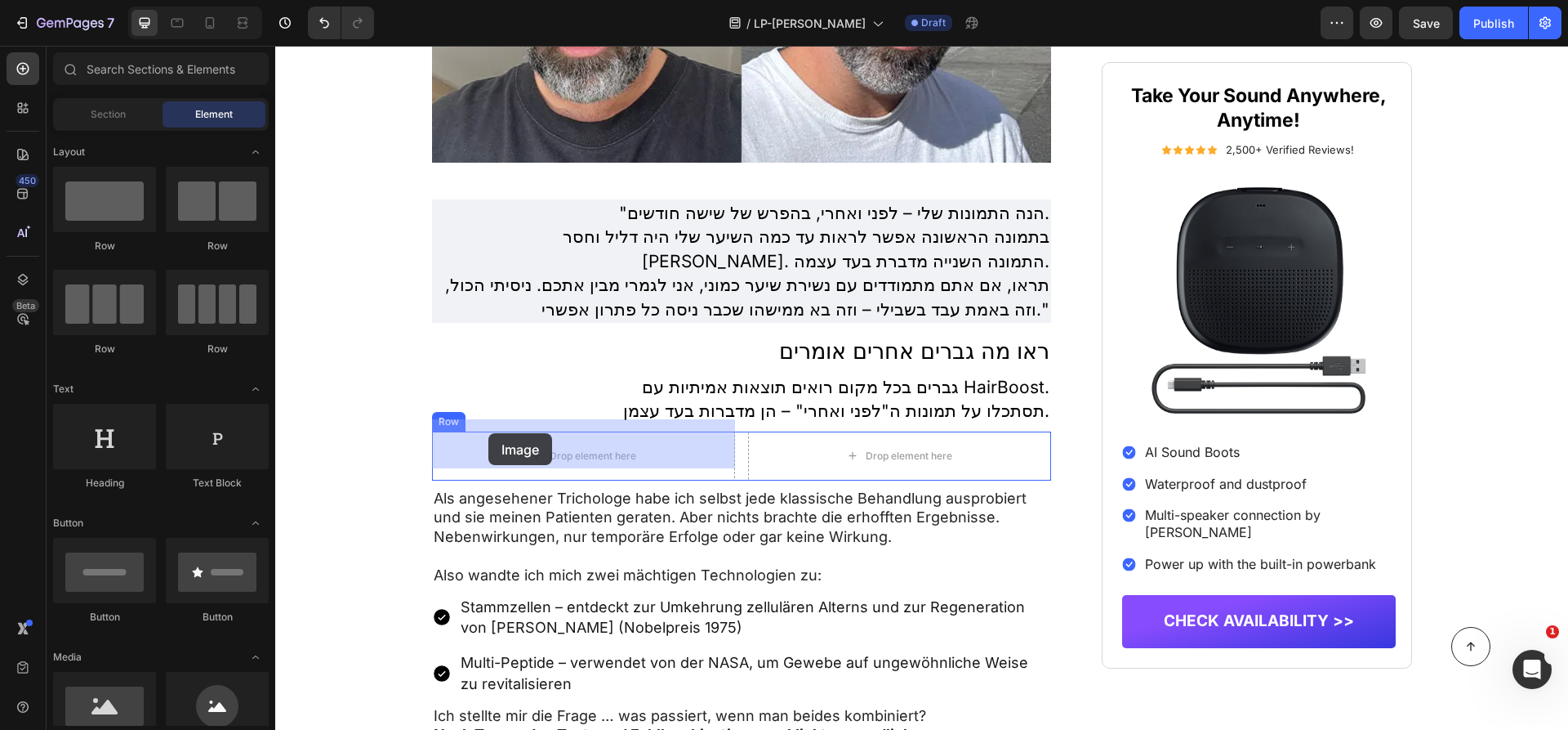
drag, startPoint x: 394, startPoint y: 741, endPoint x: 488, endPoint y: 433, distance: 322.0
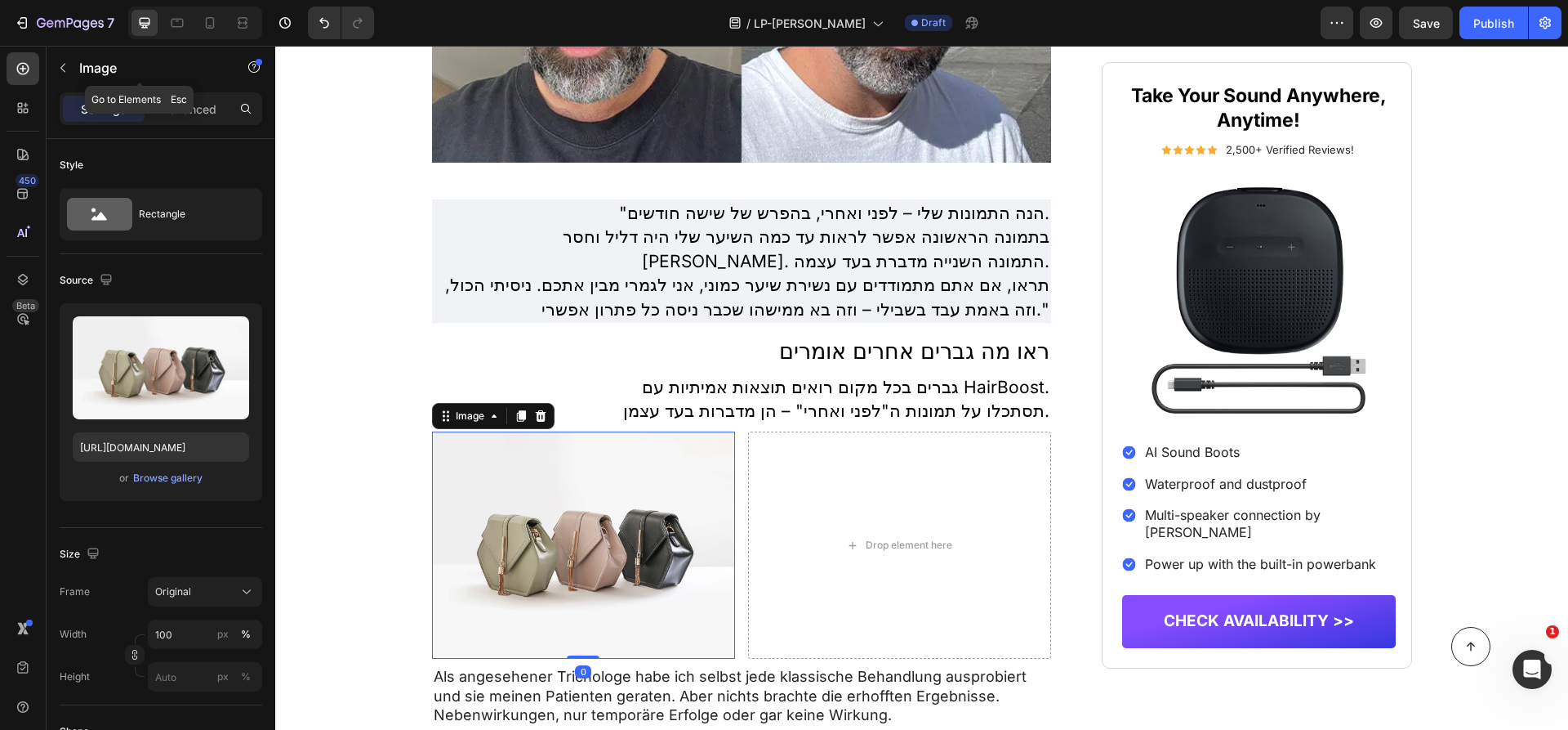
click at [113, 68] on p "Image" at bounding box center [149, 68] width 139 height 20
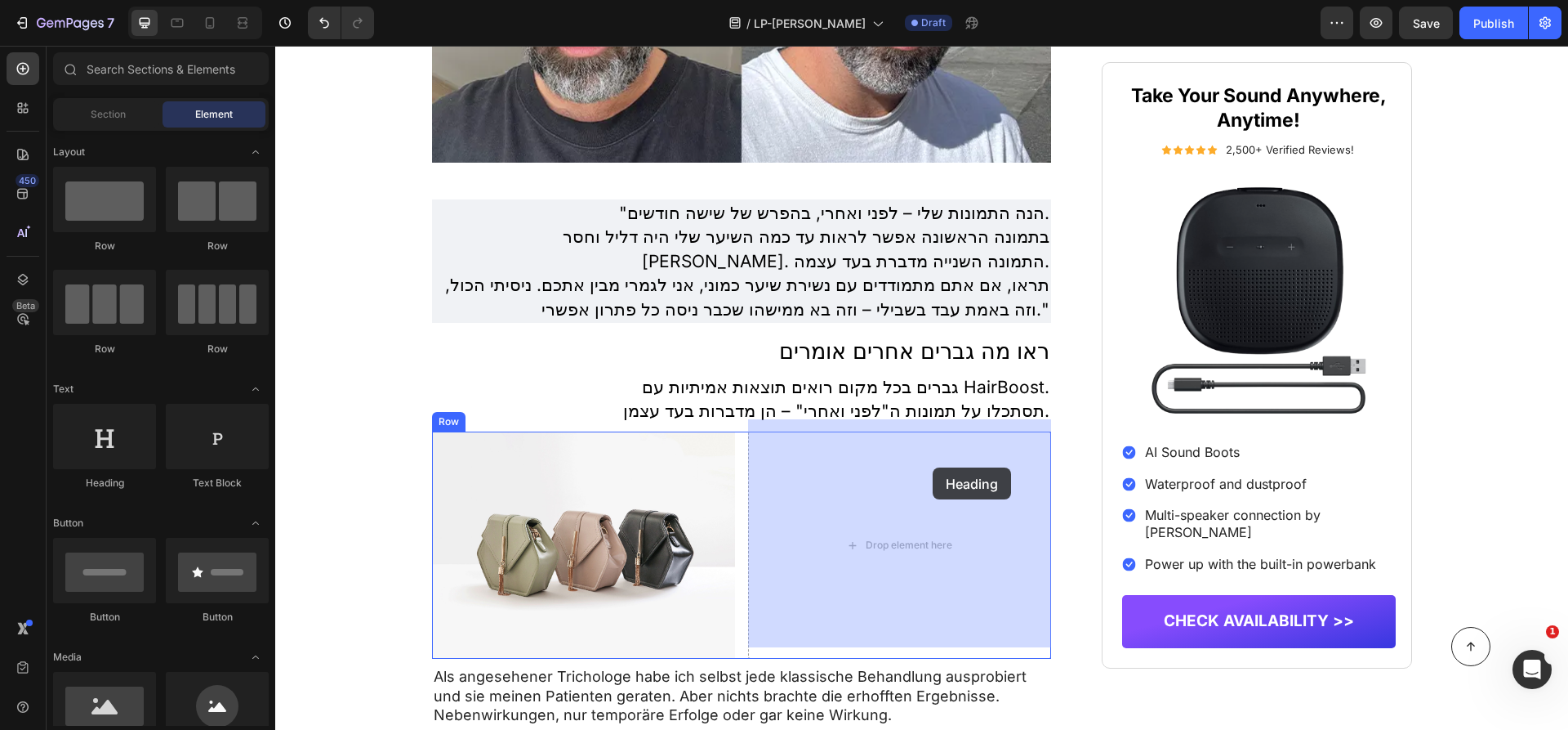
drag, startPoint x: 404, startPoint y: 503, endPoint x: 914, endPoint y: 464, distance: 511.5
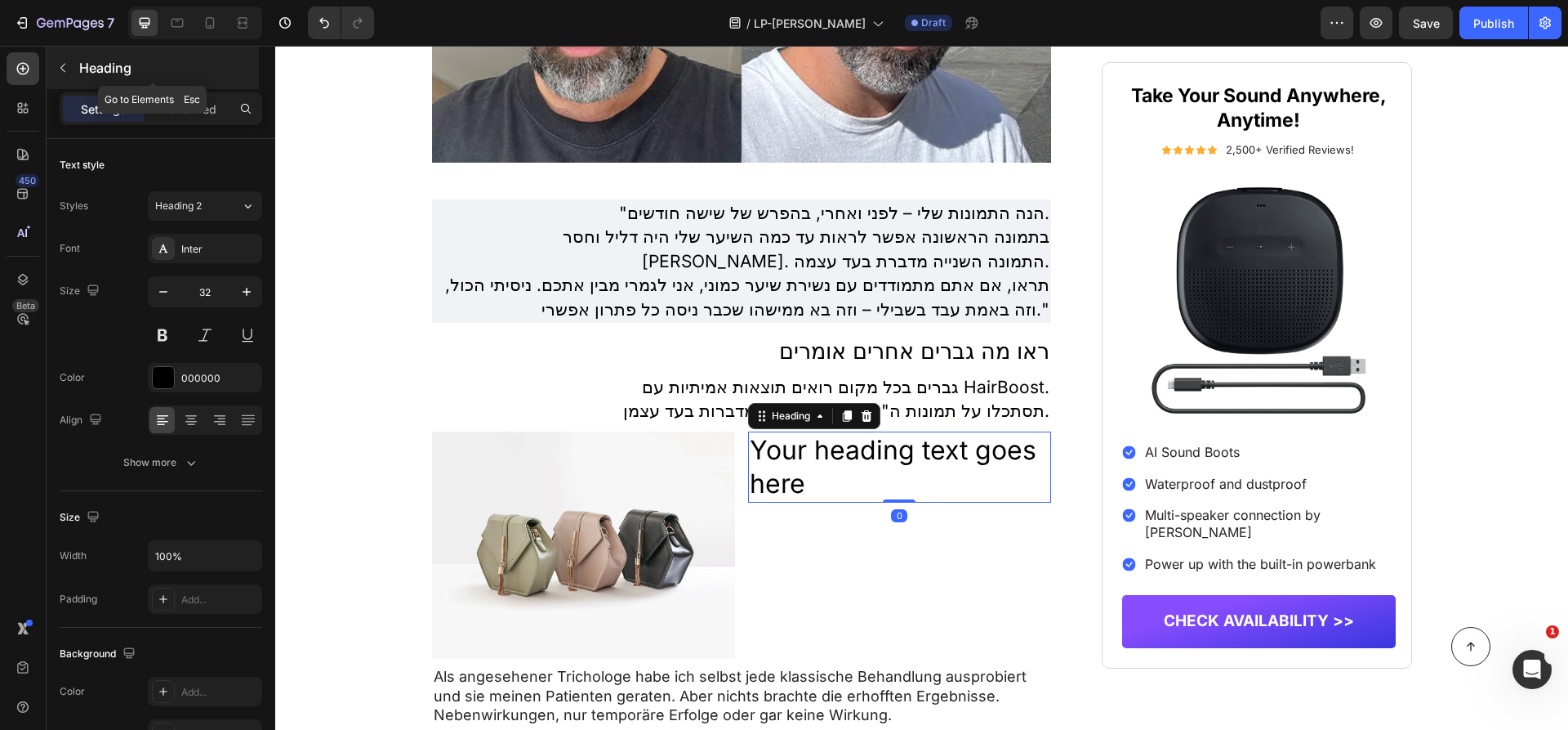
click at [98, 59] on p "Heading" at bounding box center [167, 68] width 176 height 20
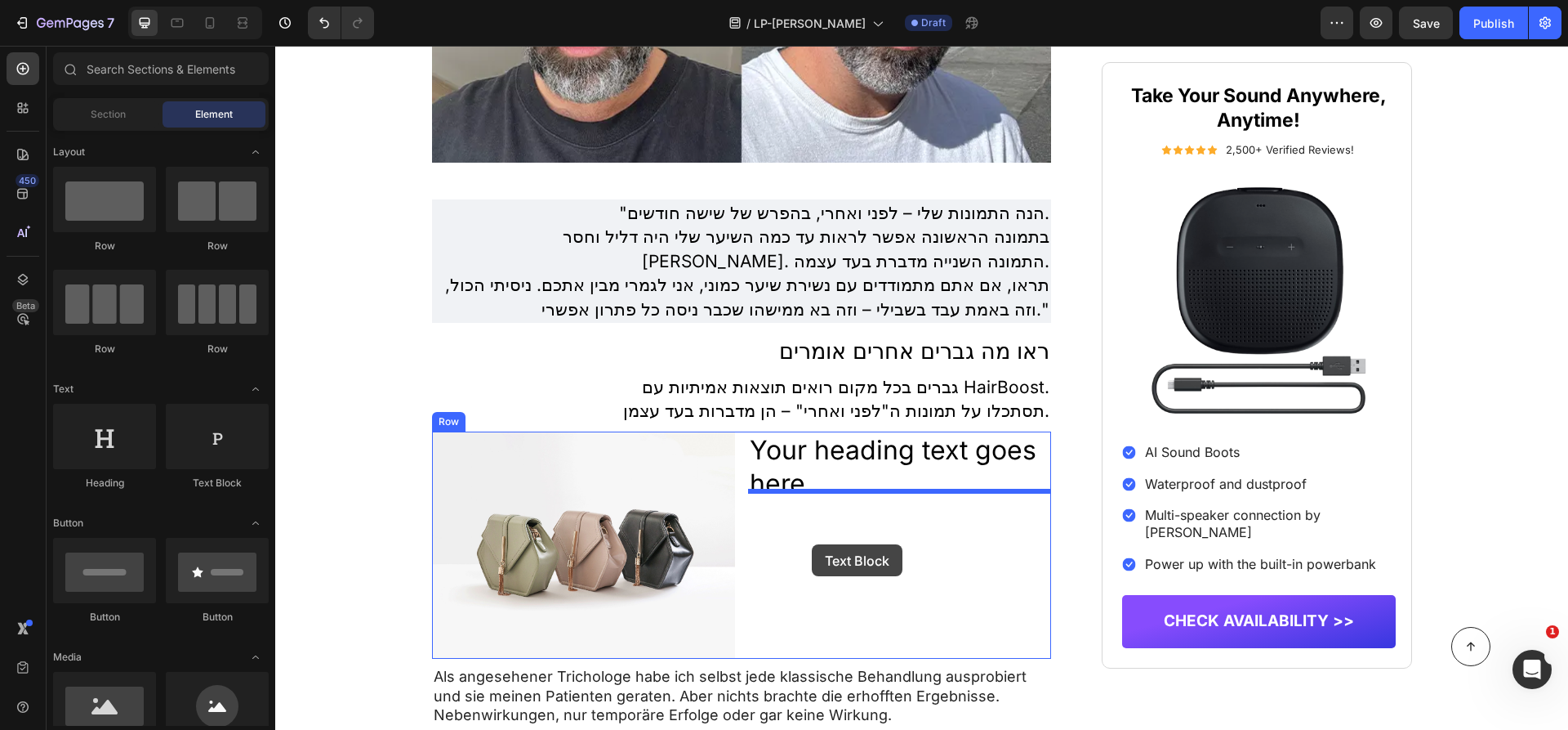
drag, startPoint x: 478, startPoint y: 491, endPoint x: 812, endPoint y: 527, distance: 335.9
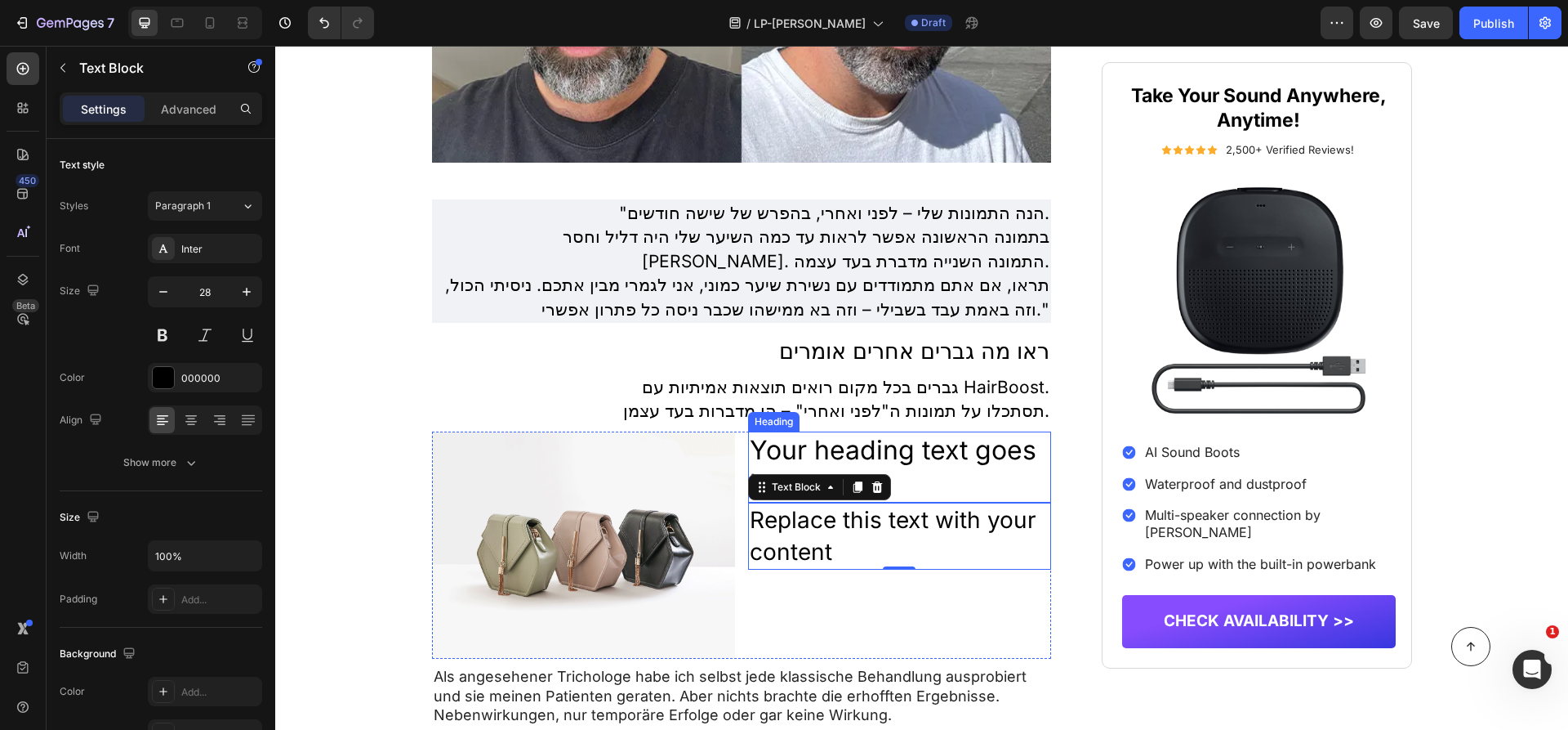
click at [906, 446] on h2 "Your heading text goes here" at bounding box center [900, 467] width 303 height 71
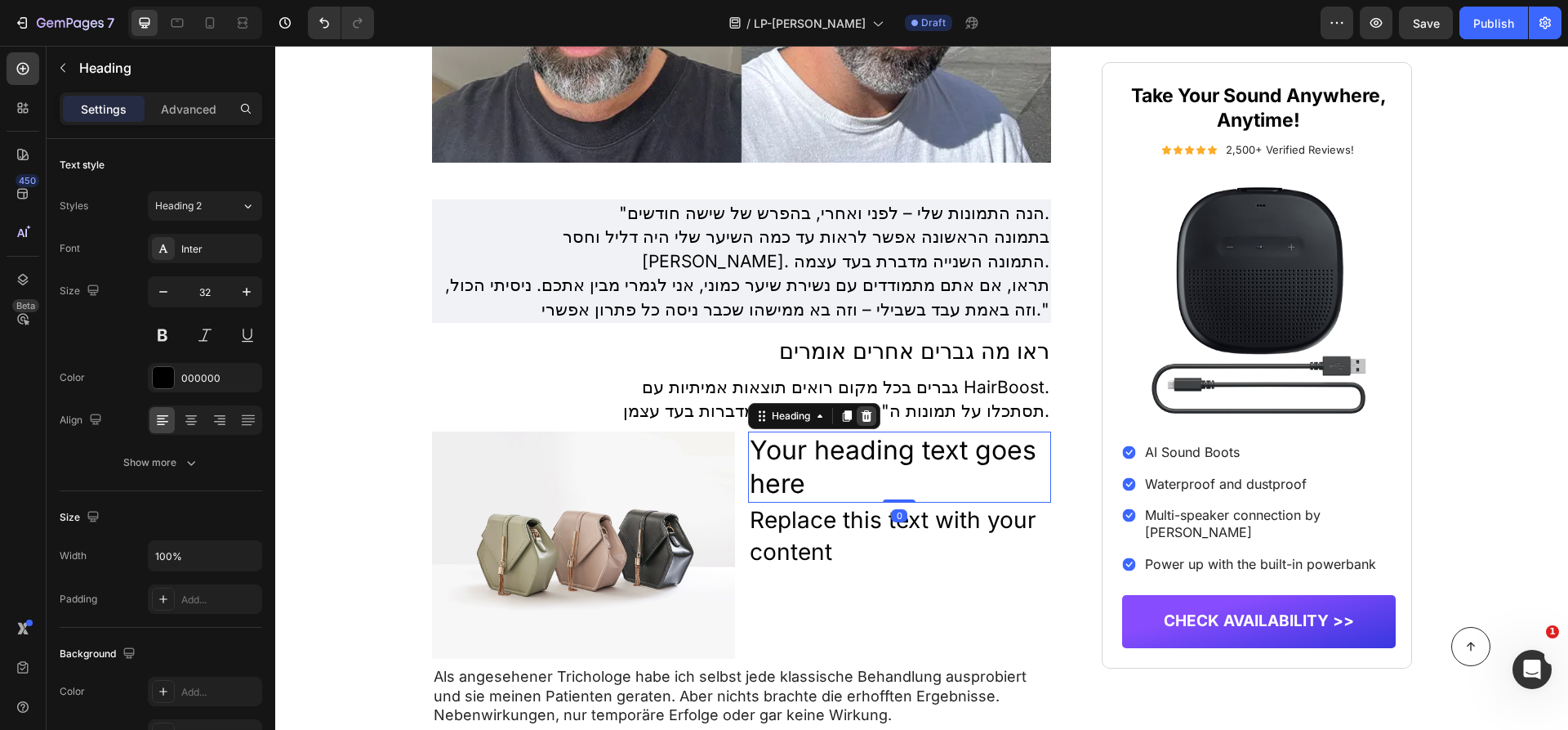
click at [862, 409] on icon at bounding box center [866, 415] width 13 height 13
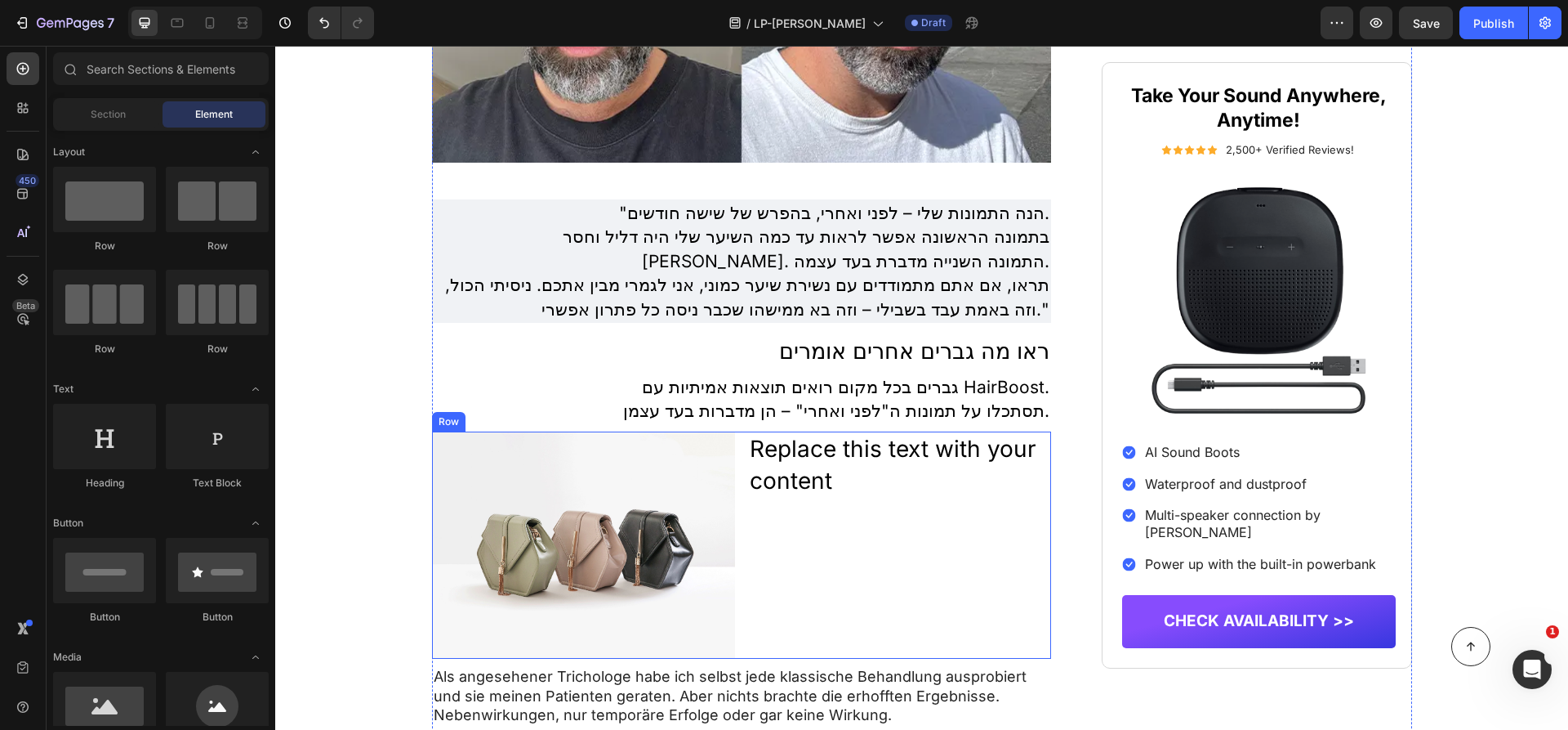
click at [867, 454] on div "Replace this text with your content" at bounding box center [900, 464] width 303 height 67
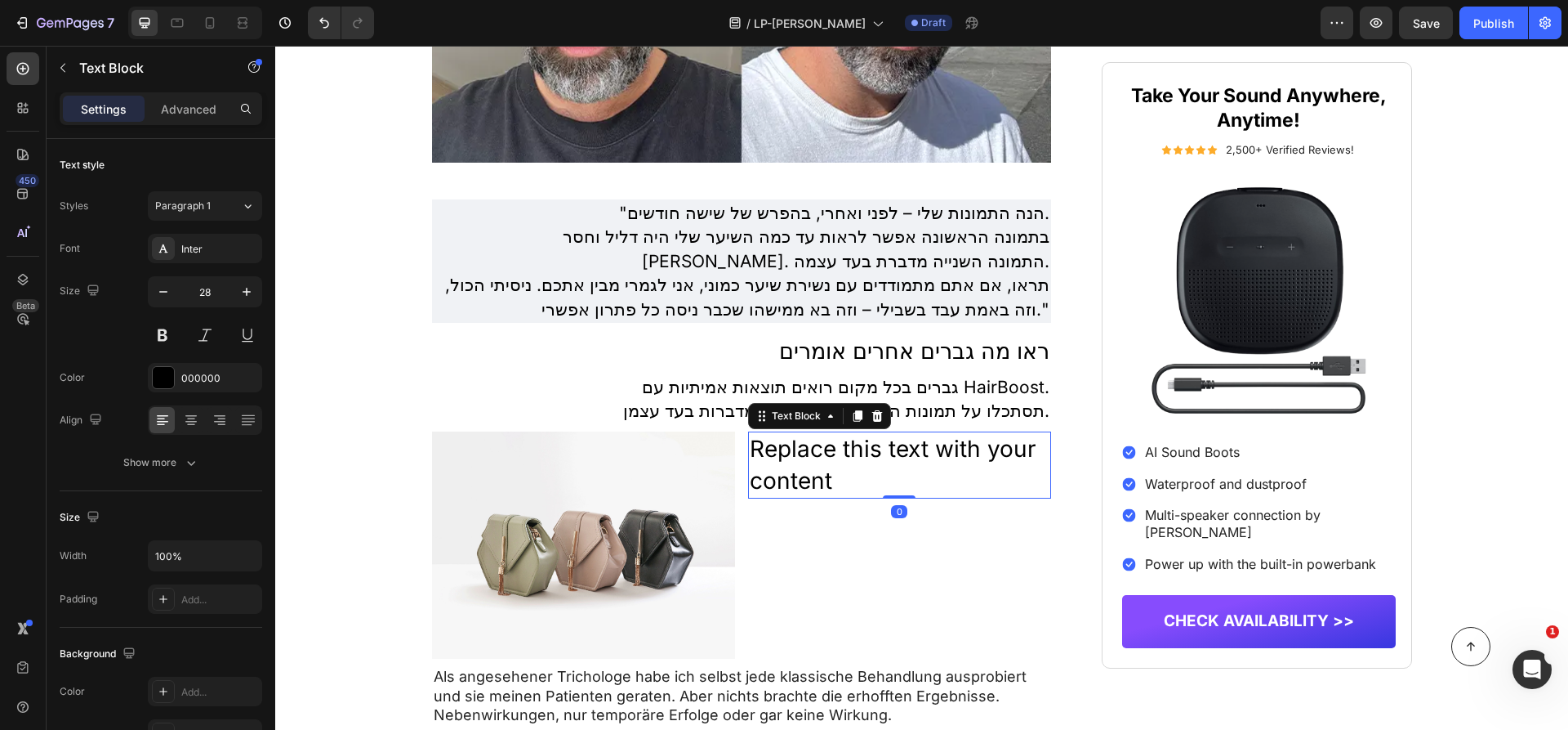
click at [867, 453] on div "Replace this text with your content" at bounding box center [900, 464] width 303 height 67
click at [867, 453] on p "Replace this text with your content" at bounding box center [899, 464] width 299 height 63
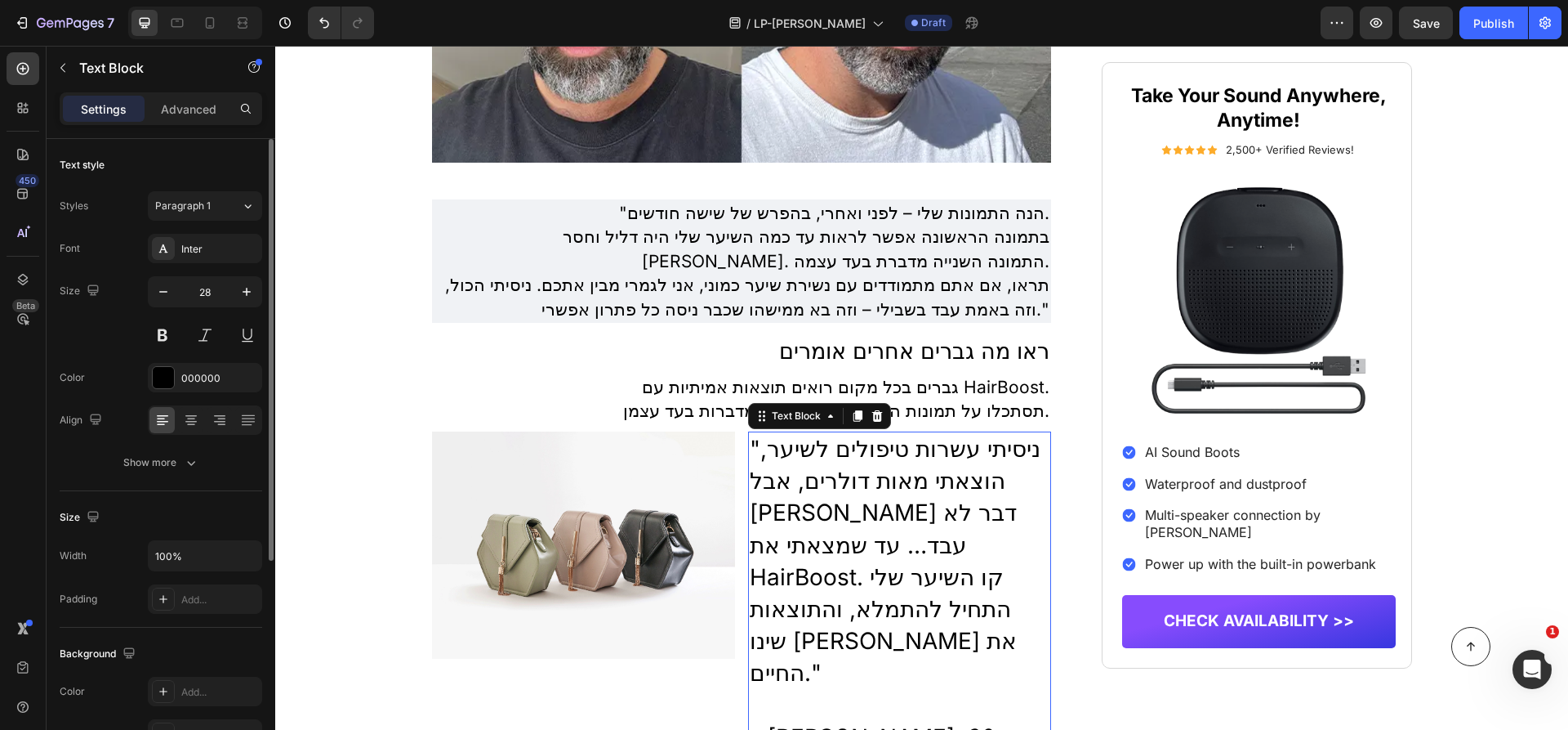
click at [164, 308] on div "28" at bounding box center [205, 313] width 114 height 73
click at [164, 296] on icon "button" at bounding box center [163, 291] width 16 height 16
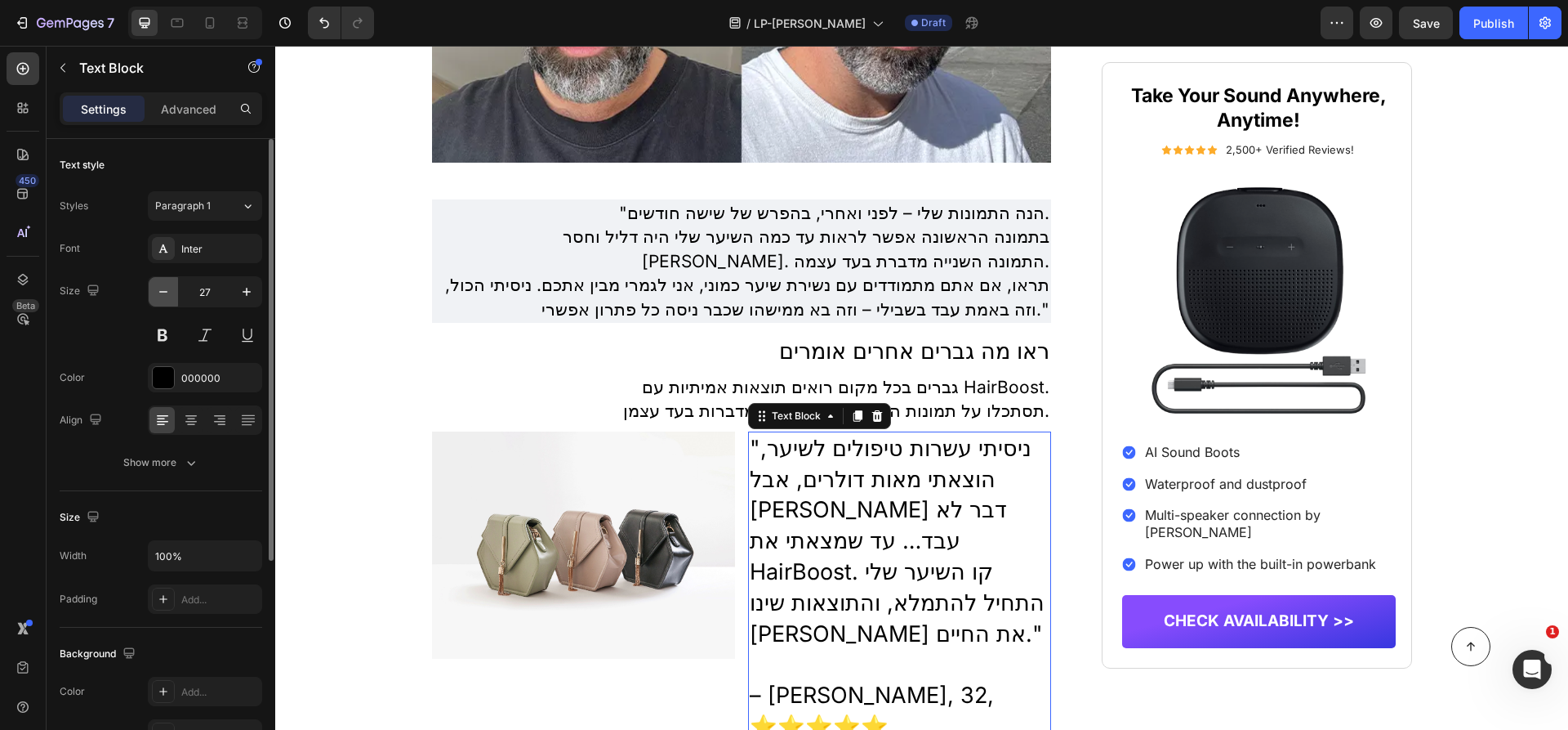
click at [164, 296] on icon "button" at bounding box center [163, 291] width 16 height 16
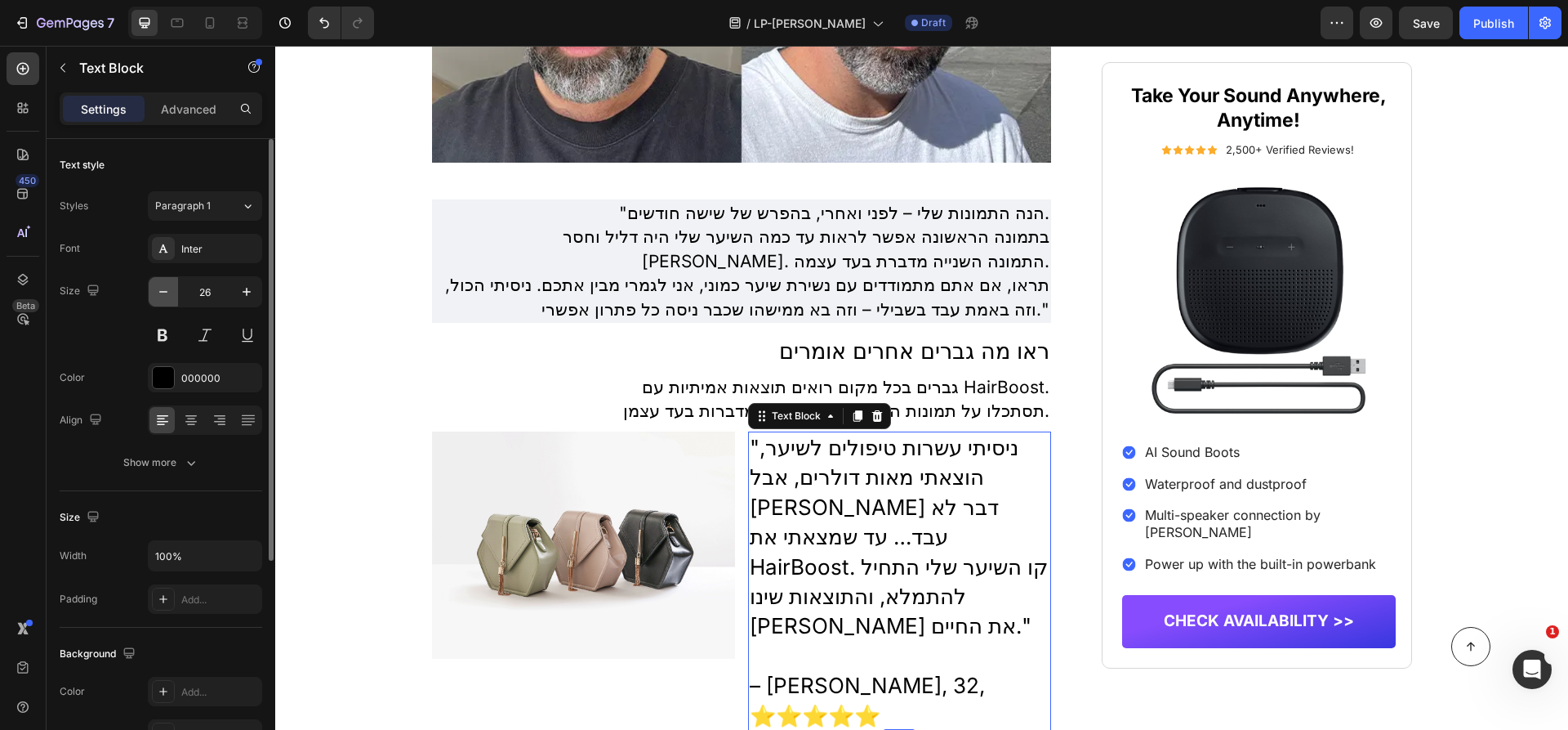
click at [164, 296] on icon "button" at bounding box center [163, 291] width 16 height 16
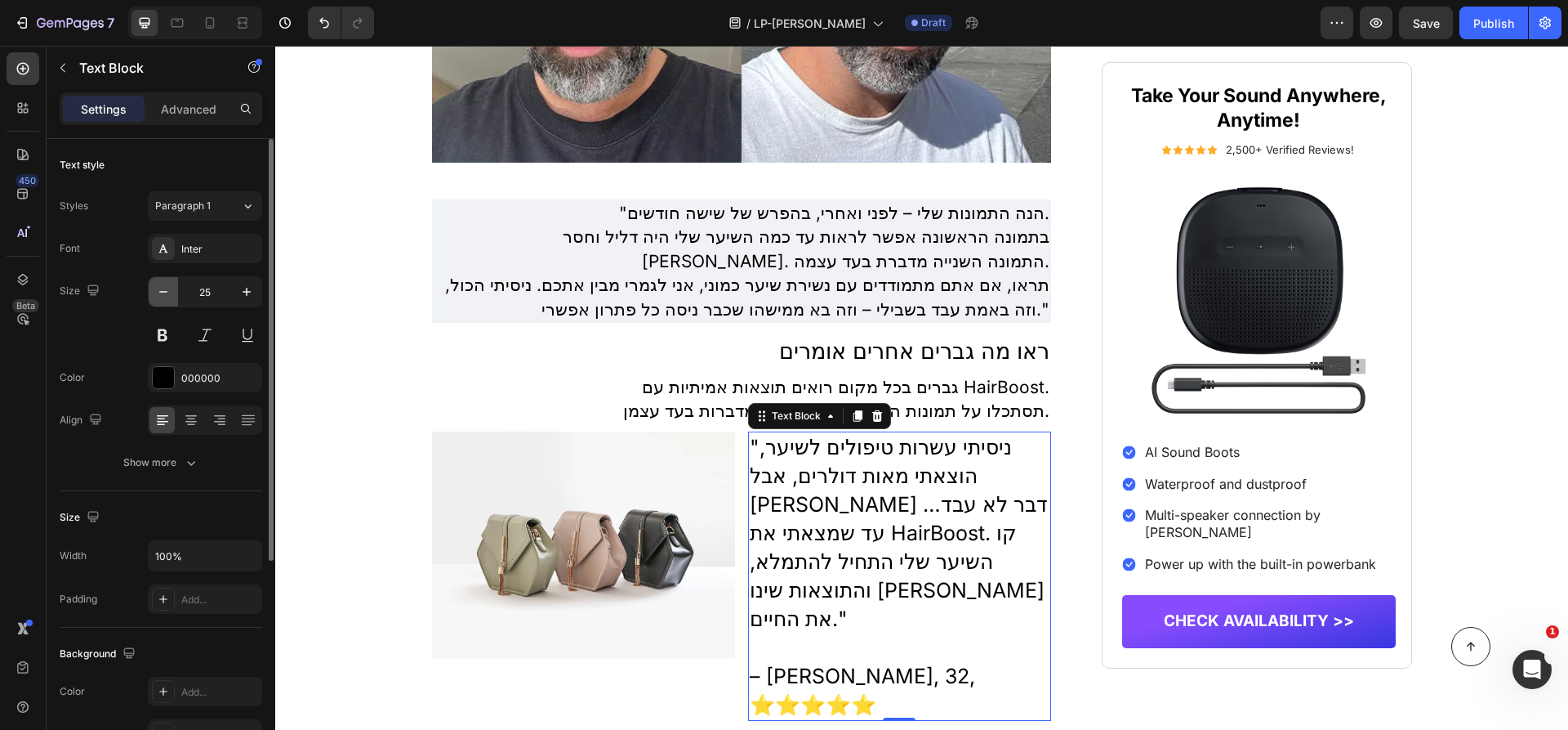
click at [164, 296] on icon "button" at bounding box center [163, 291] width 16 height 16
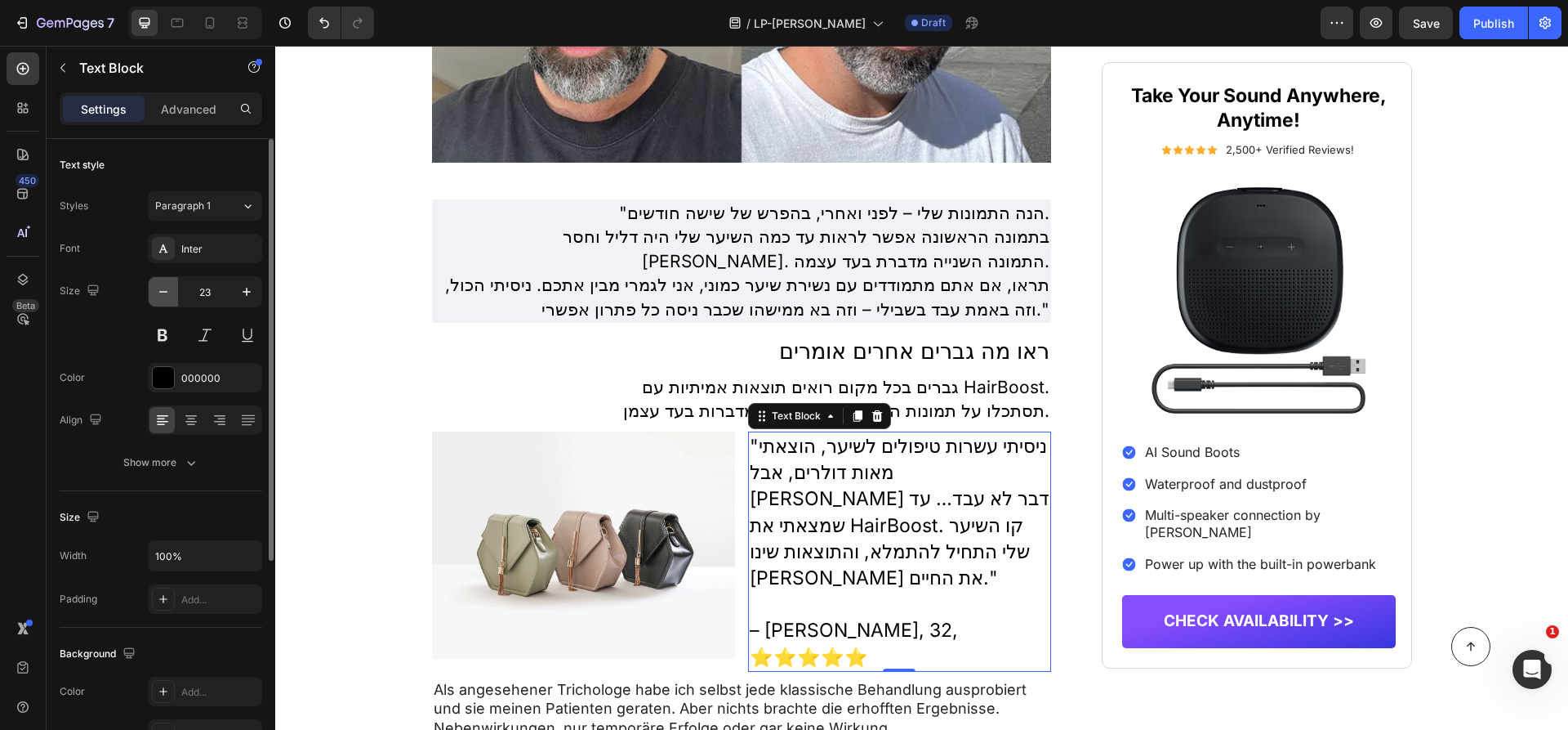
click at [164, 296] on icon "button" at bounding box center [163, 291] width 16 height 16
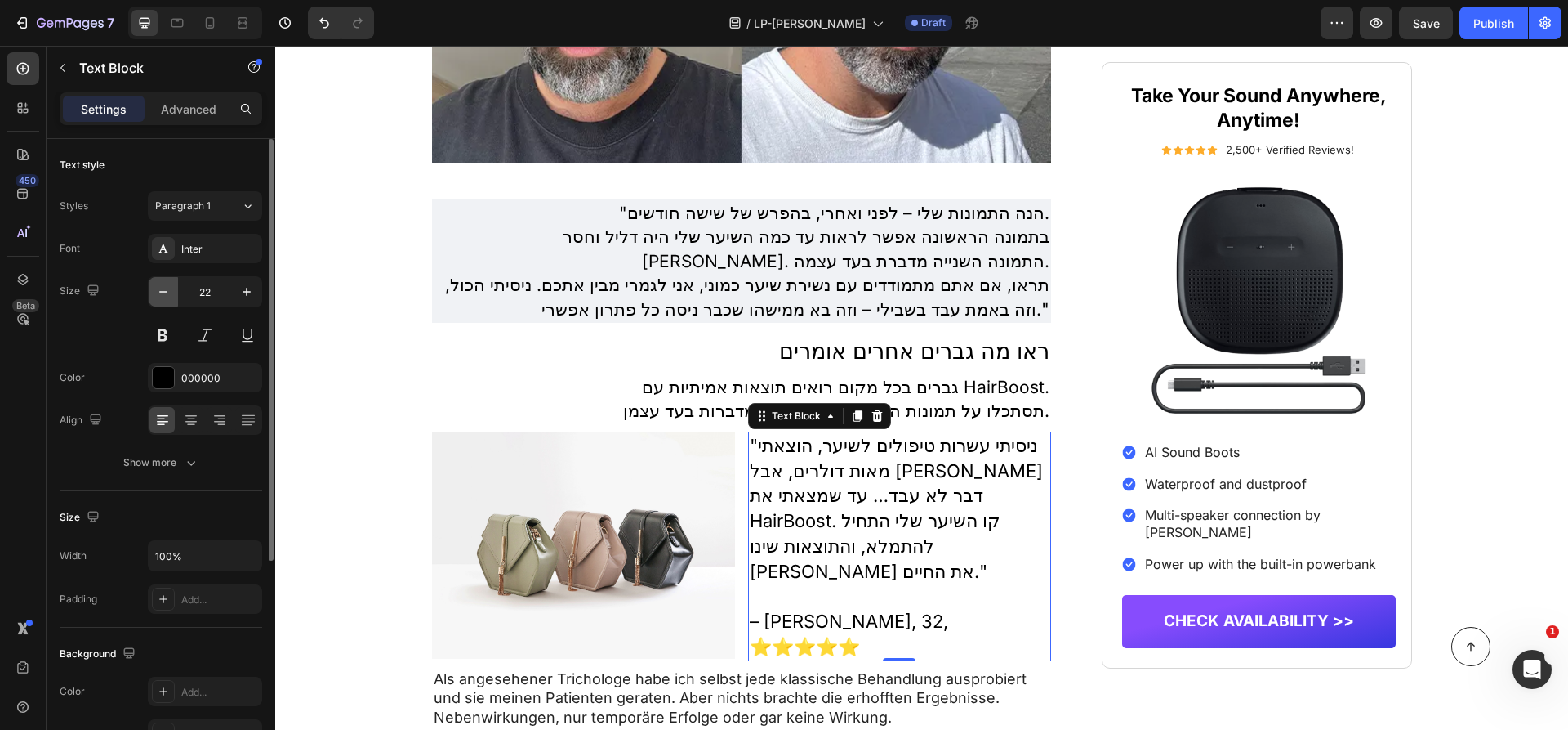
click at [164, 296] on icon "button" at bounding box center [163, 291] width 16 height 16
type input "21"
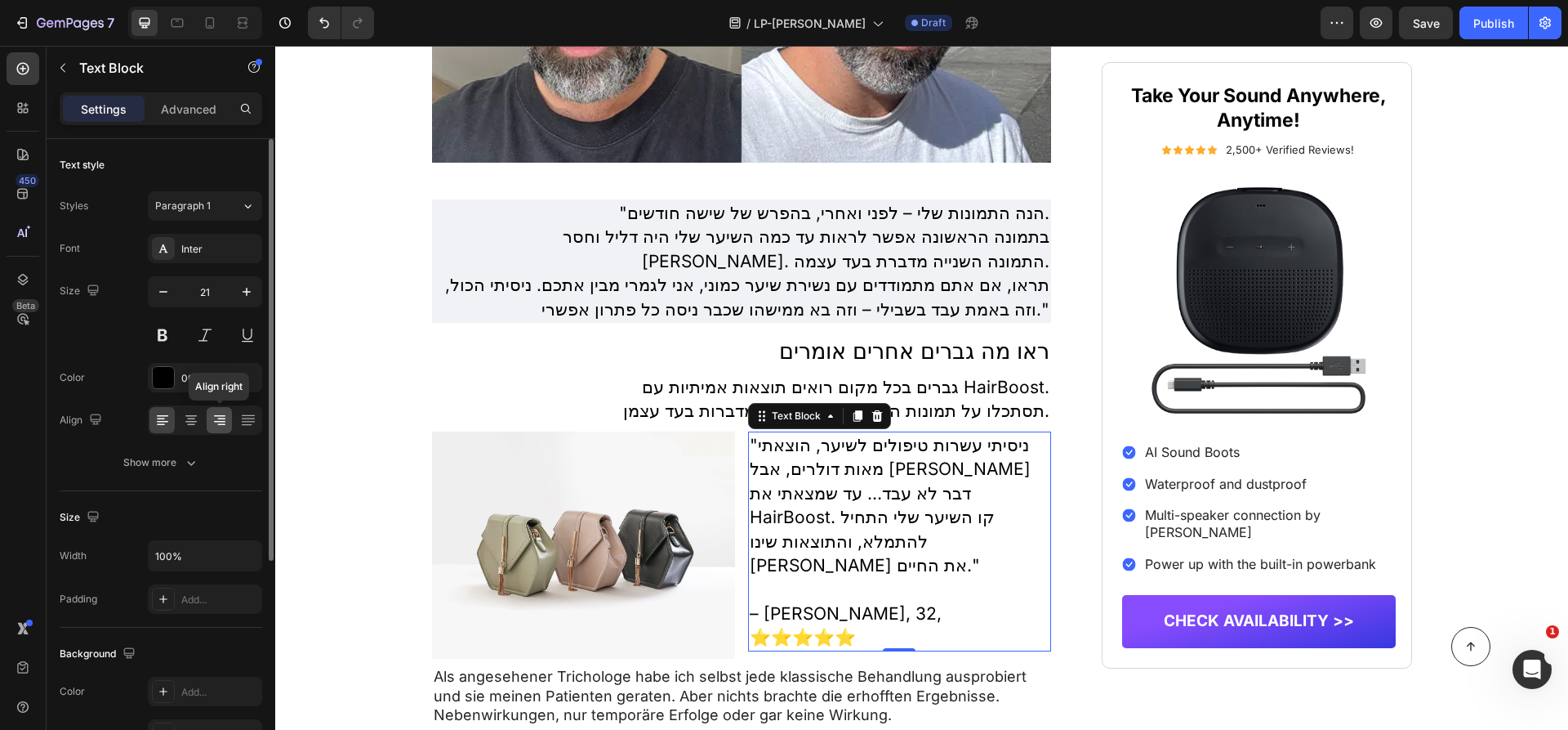
click at [221, 418] on icon at bounding box center [219, 420] width 16 height 16
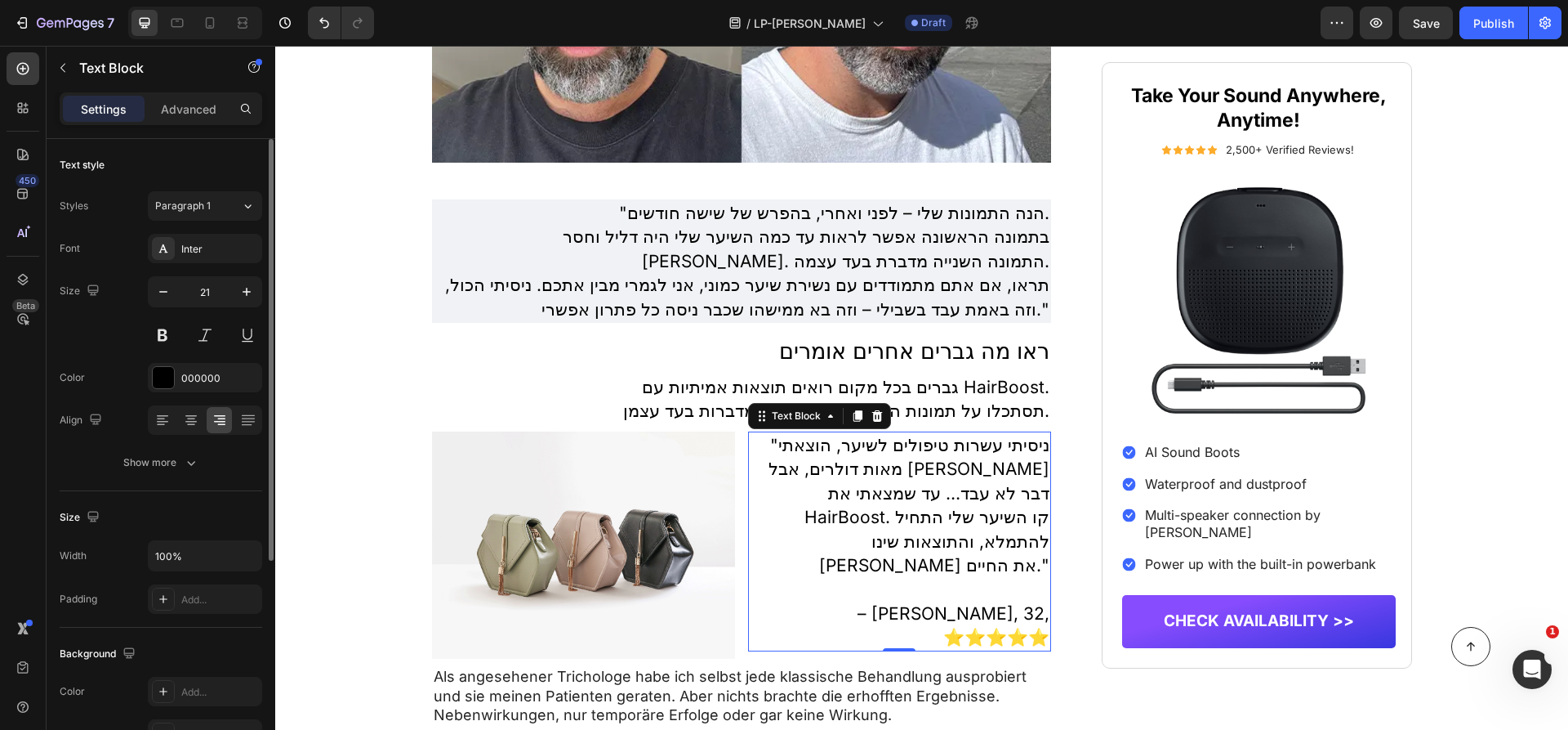
click at [165, 349] on div "Font Inter Size 21 Color 000000 Align Show more" at bounding box center [160, 355] width 202 height 243
click at [166, 337] on button at bounding box center [162, 334] width 29 height 29
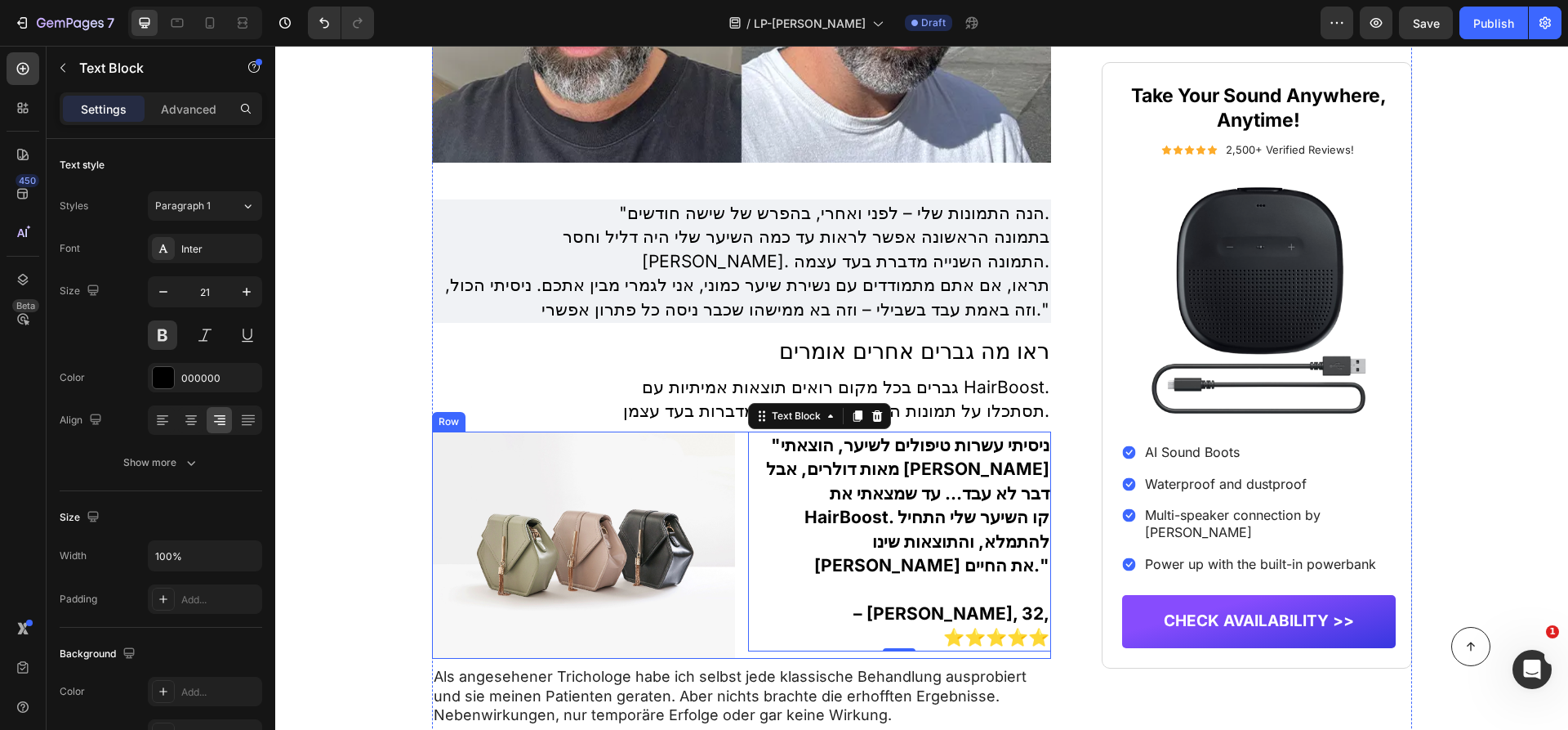
click at [741, 614] on div "Image "ניסיתי עשרות טיפולים לשיער, הוצאתי מאות דולרים, אבל שום דבר לא עבד… עד ש…" at bounding box center [742, 545] width 620 height 228
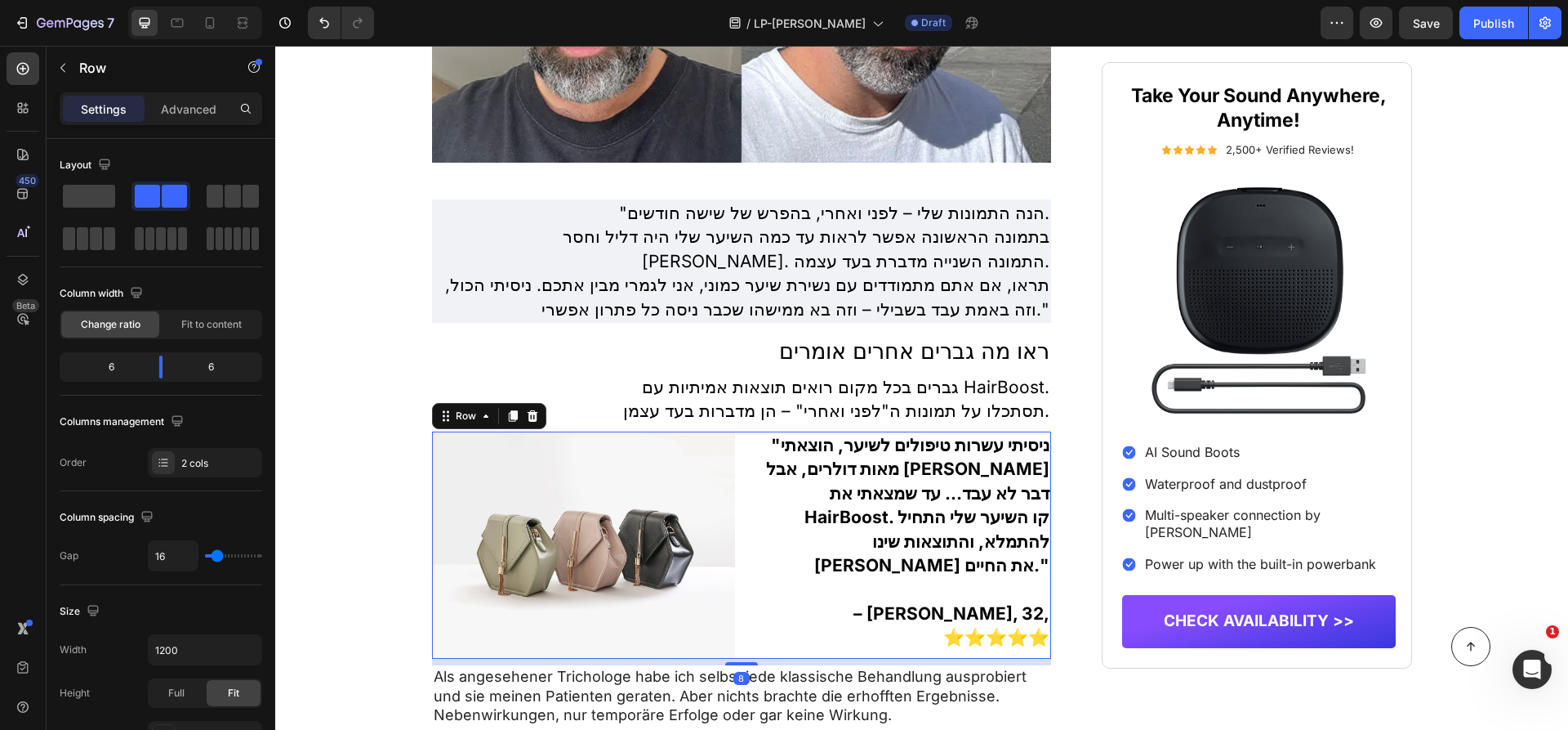
click at [562, 542] on img at bounding box center [584, 545] width 303 height 228
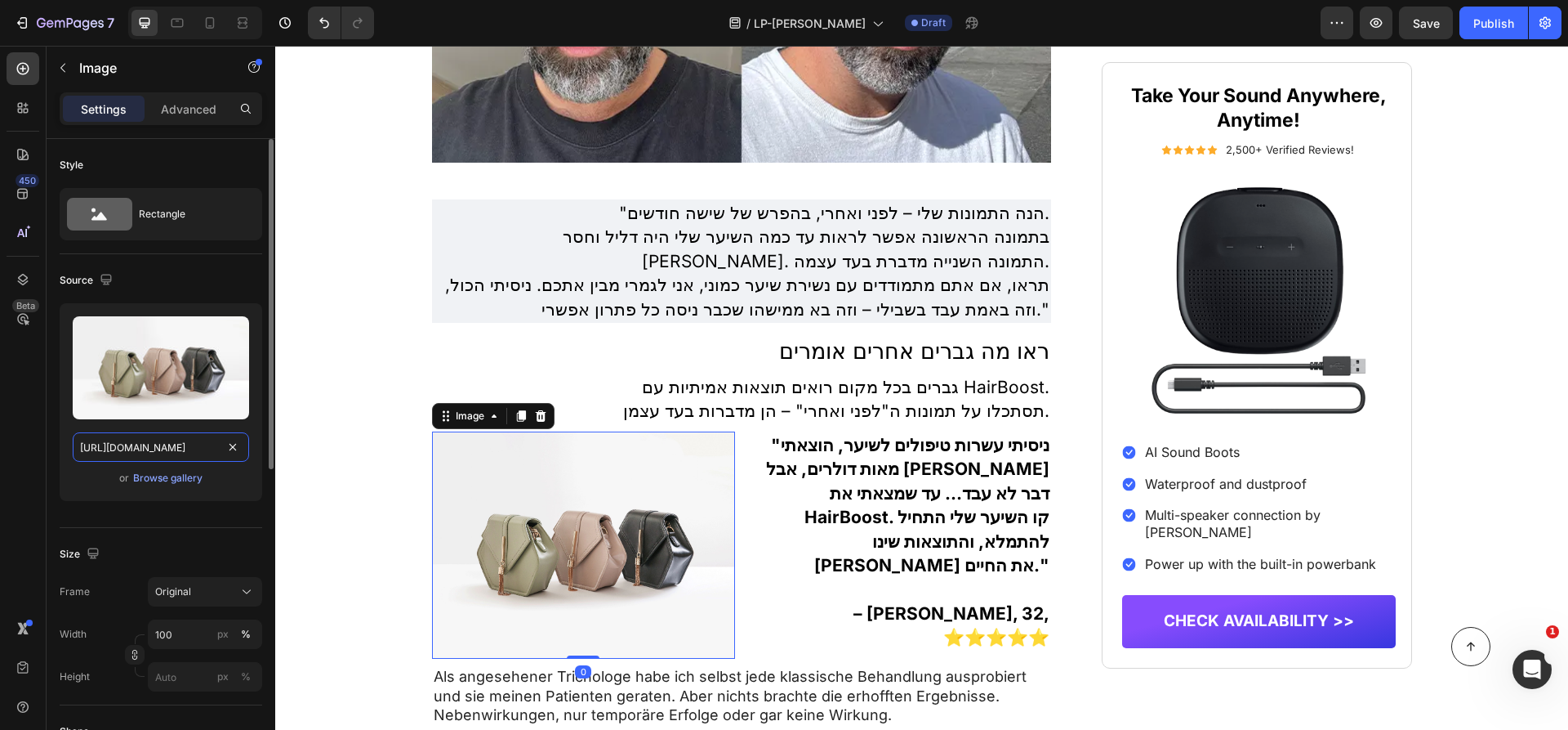
click at [185, 446] on input "https://cdn.shopify.com/s/files/1/2005/9307/files/image_demo.jpg" at bounding box center [161, 447] width 176 height 29
paste input "img.funnelish.com/49883/705167/1738150127-HairBoost%20helps%20with%20%2823%29.pn"
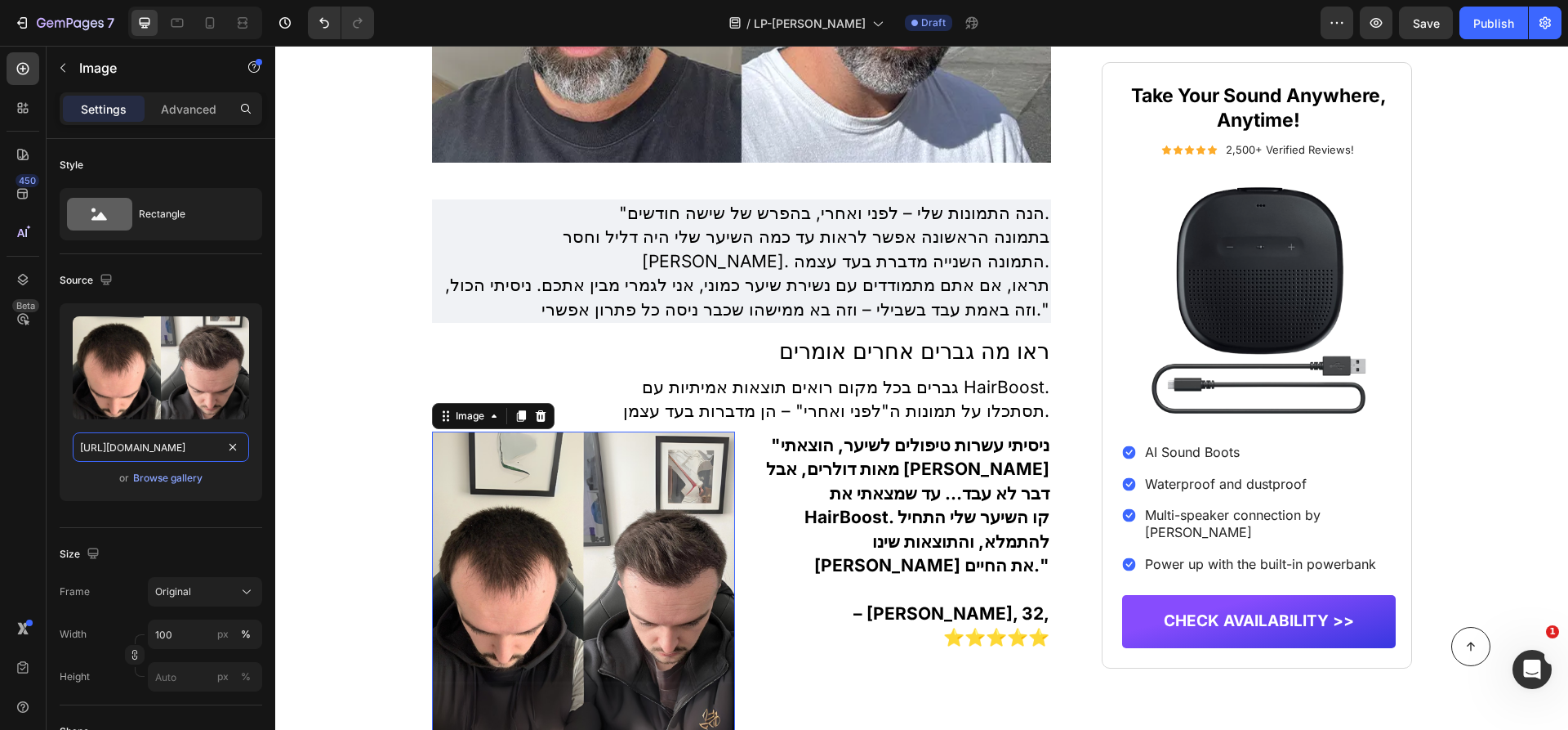
scroll to position [4694, 0]
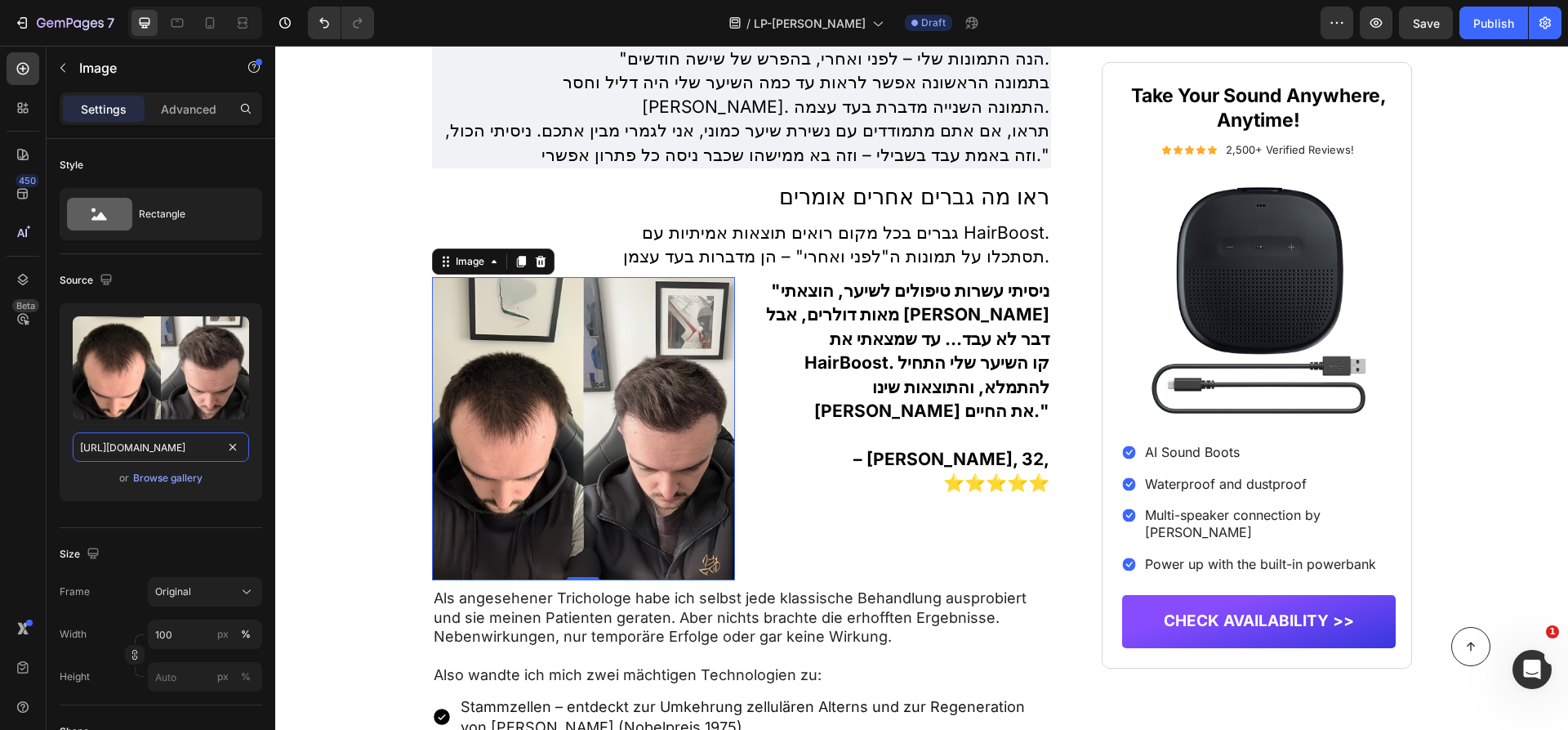
type input "https://img.funnelish.com/49883/705167/1738150127-HairBoost%20helps%20with%20%2…"
click at [184, 629] on input "100" at bounding box center [205, 634] width 114 height 29
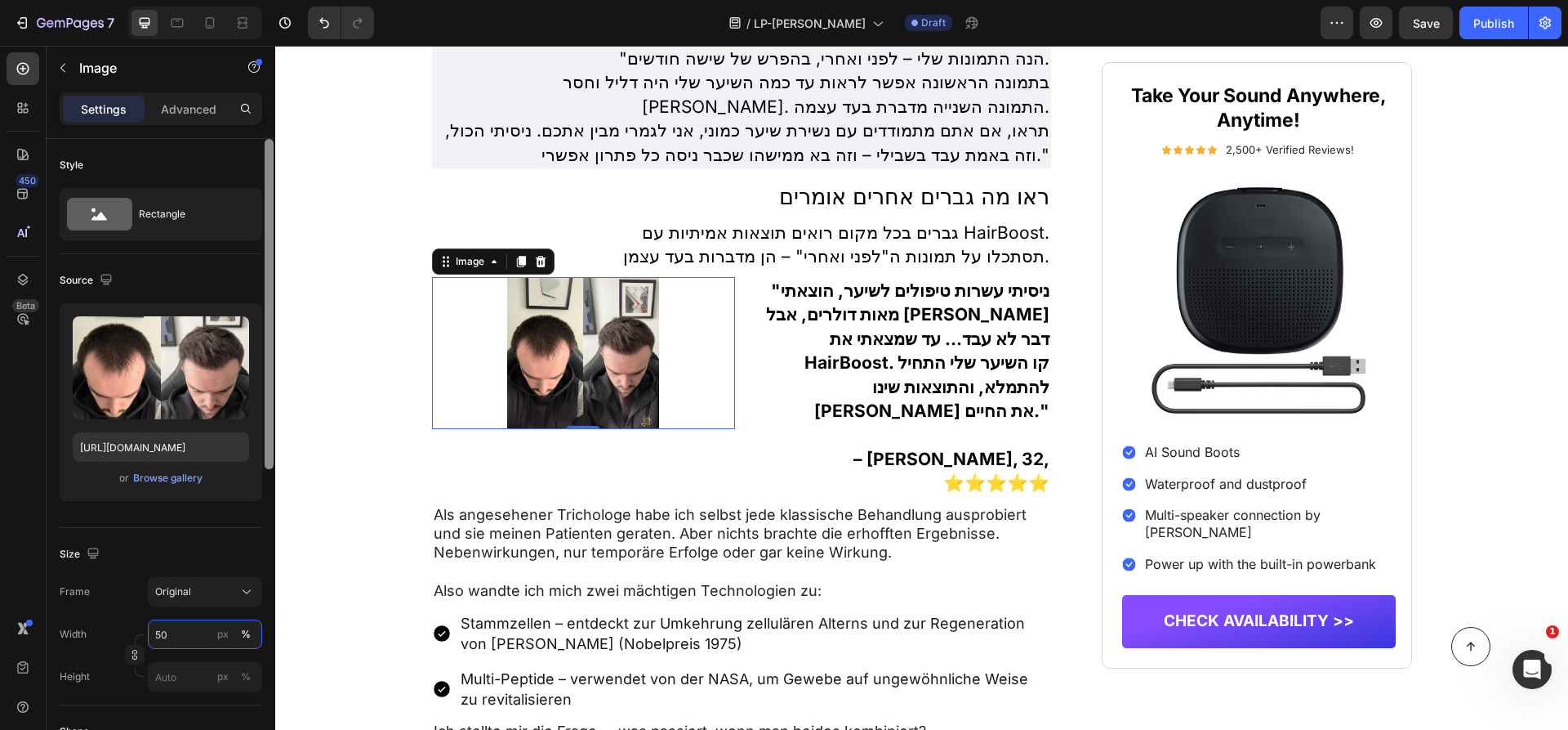
type input "5"
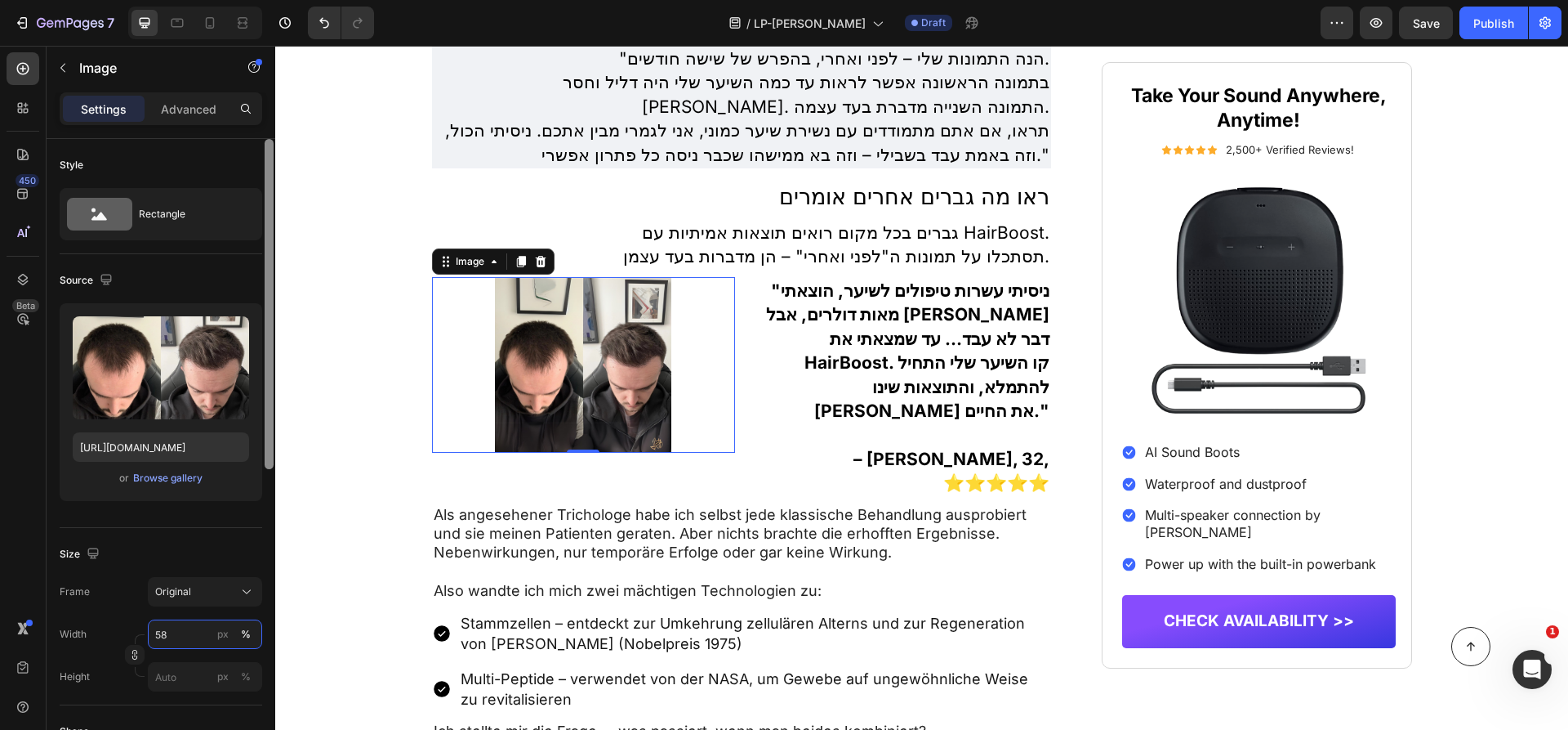
type input "5"
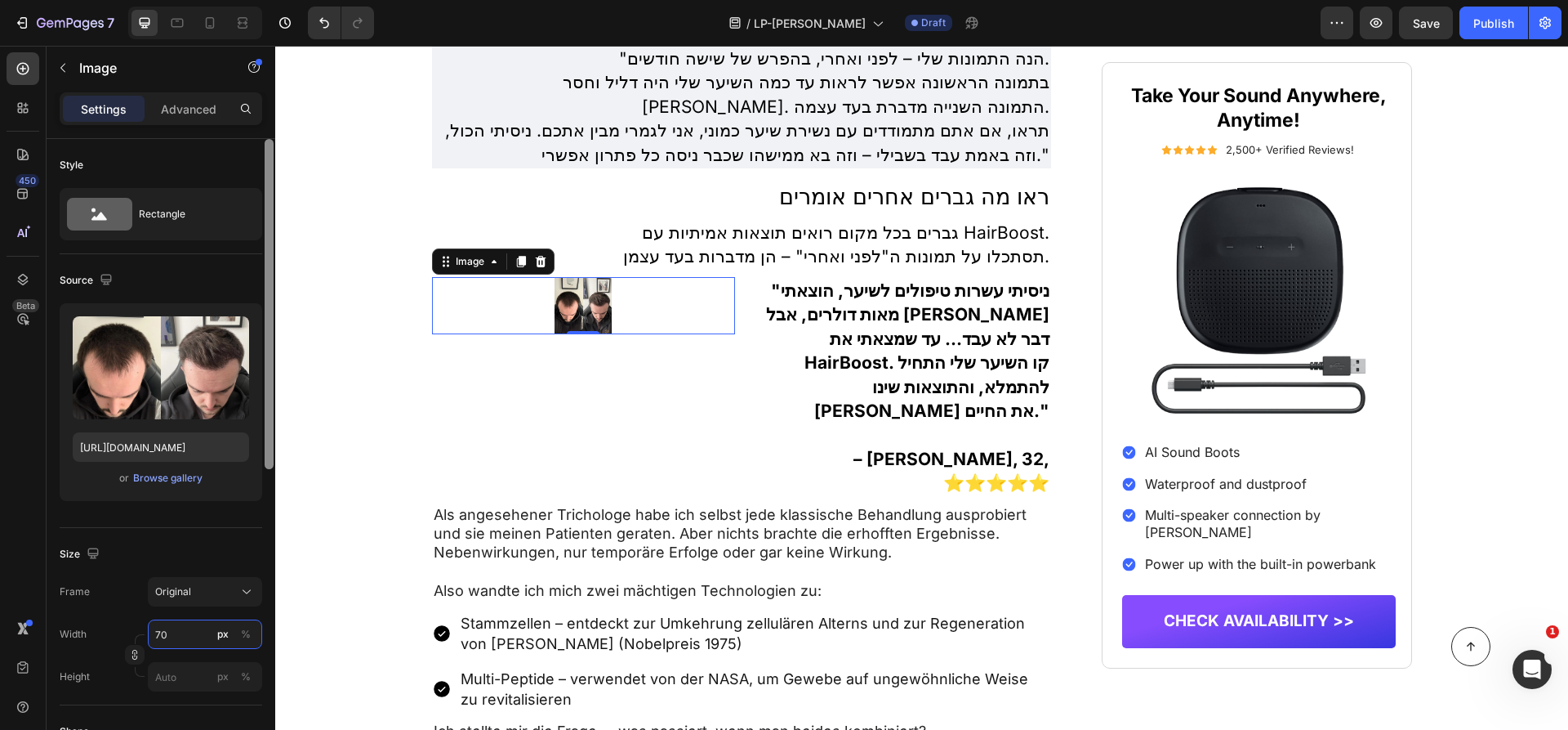
type input "7"
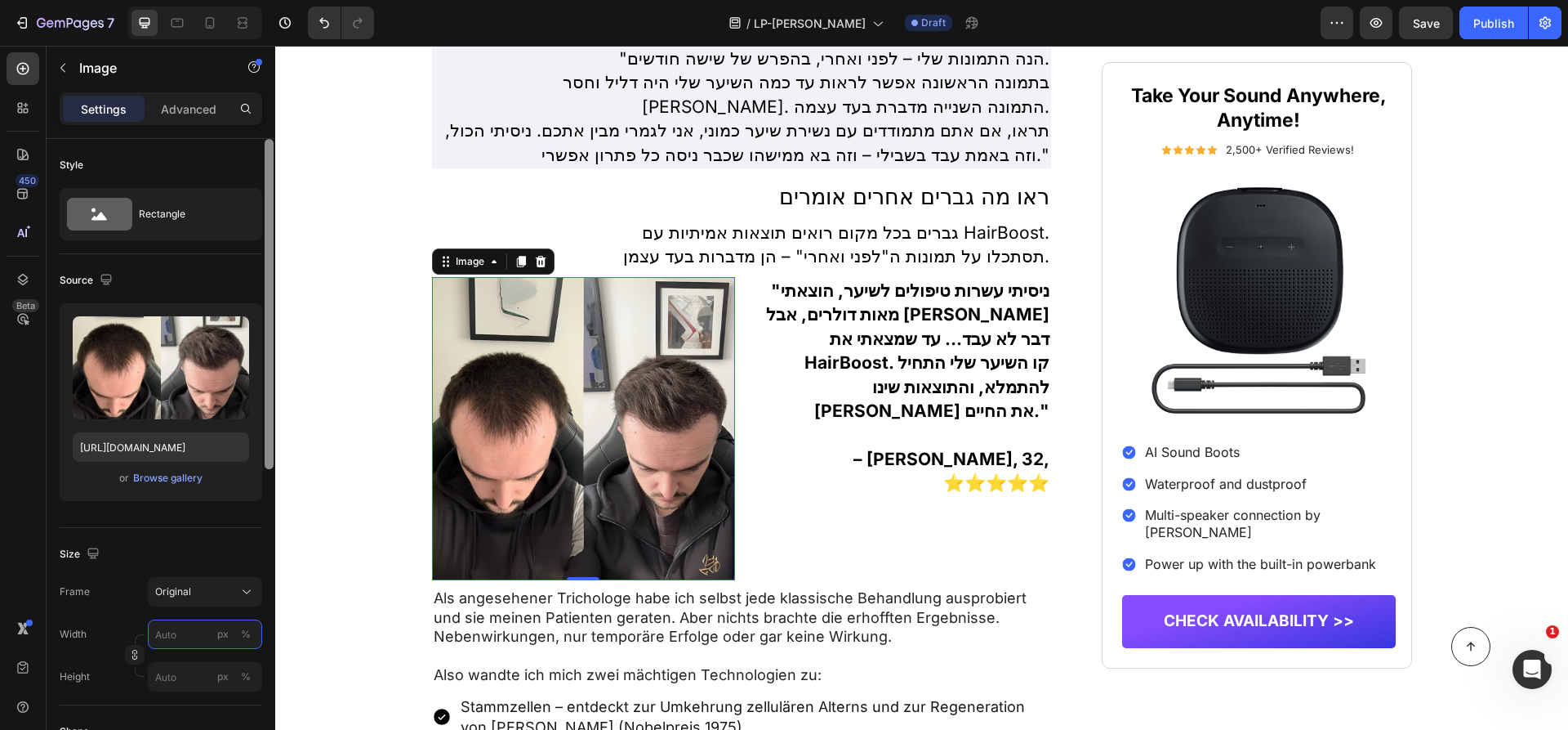
type input "7"
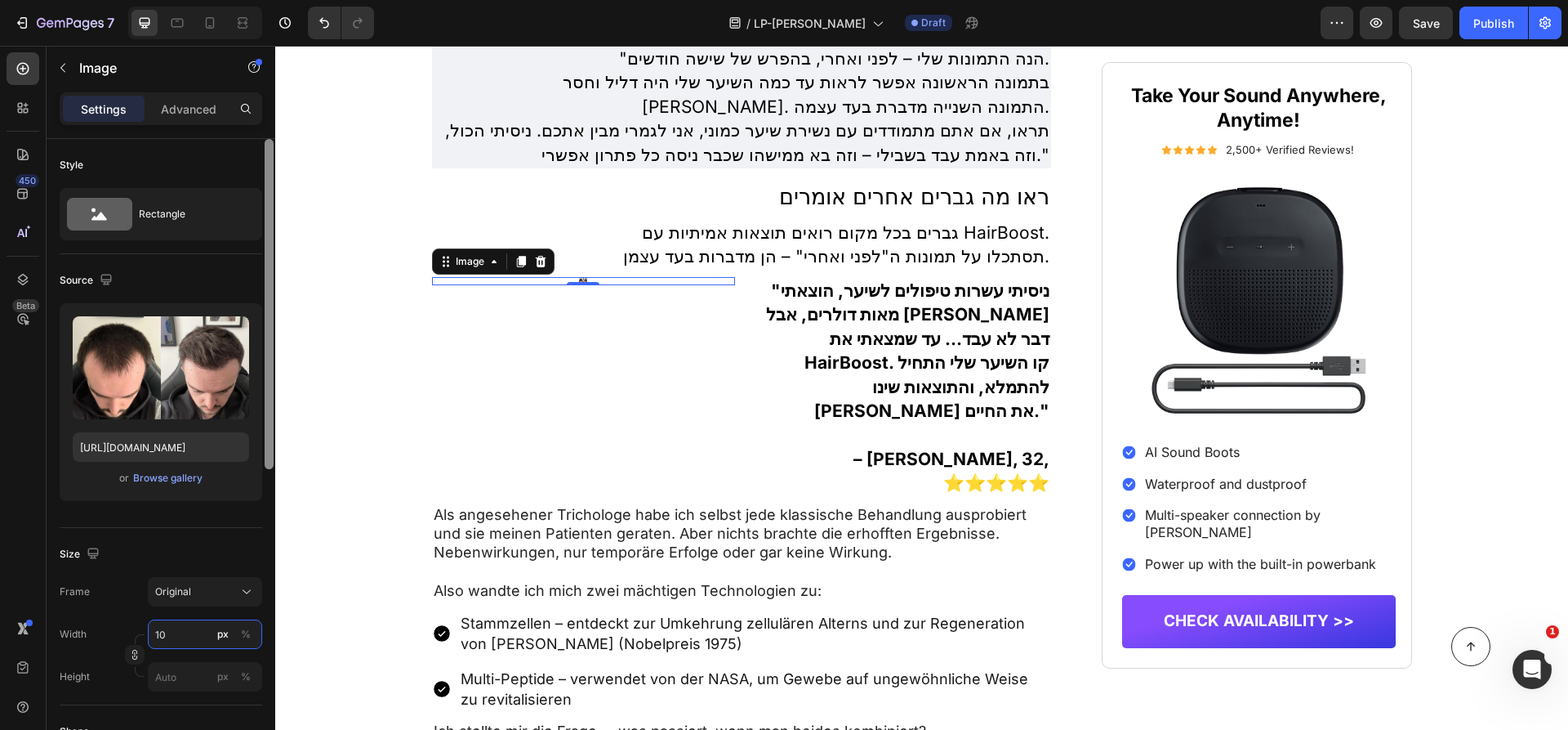
type input "1"
type input "250"
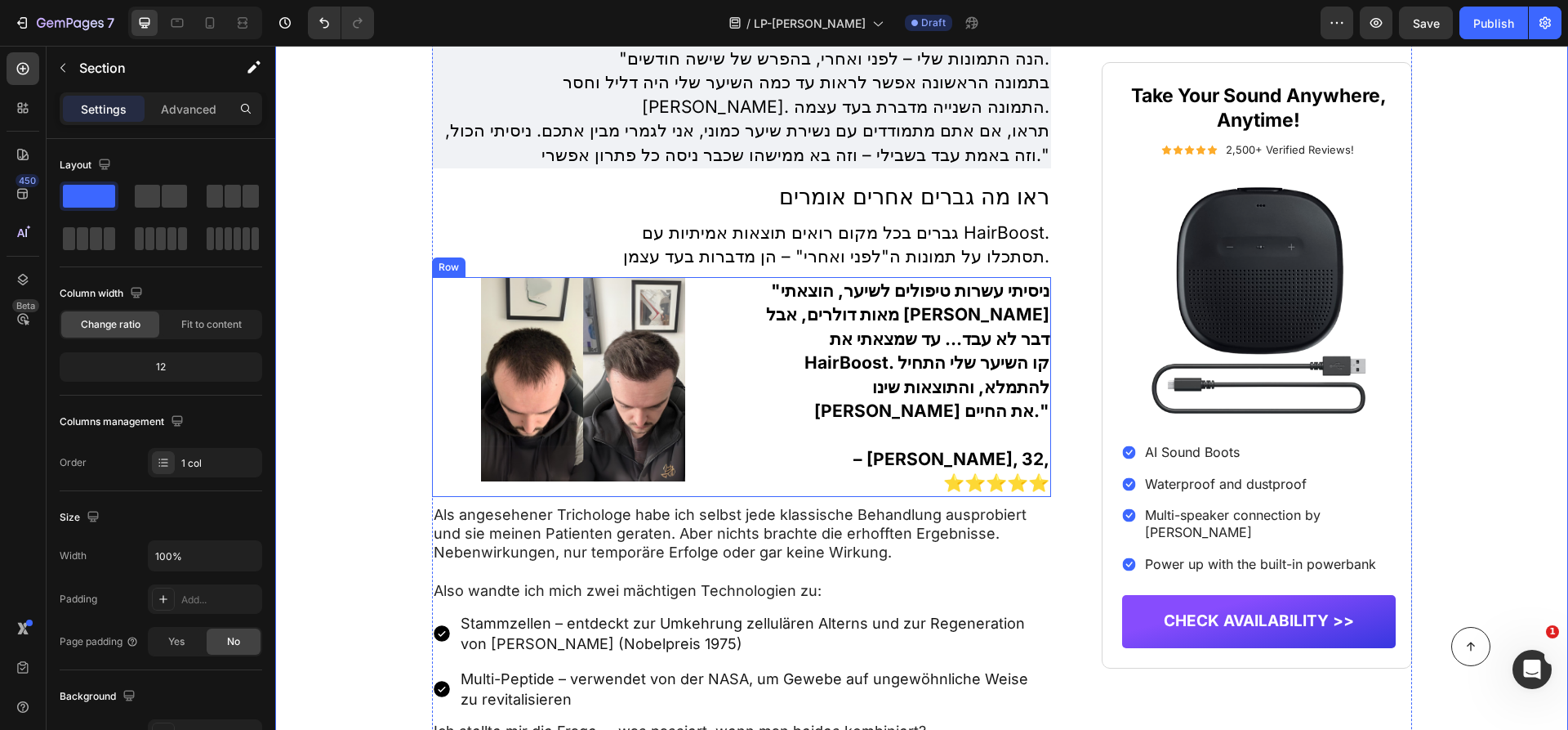
click at [752, 465] on div ""ניסיתי עשרות טיפולים לשיער, הוצאתי מאות דולרים, אבל שום דבר לא עבד… עד שמצאתי …" at bounding box center [900, 387] width 303 height 220
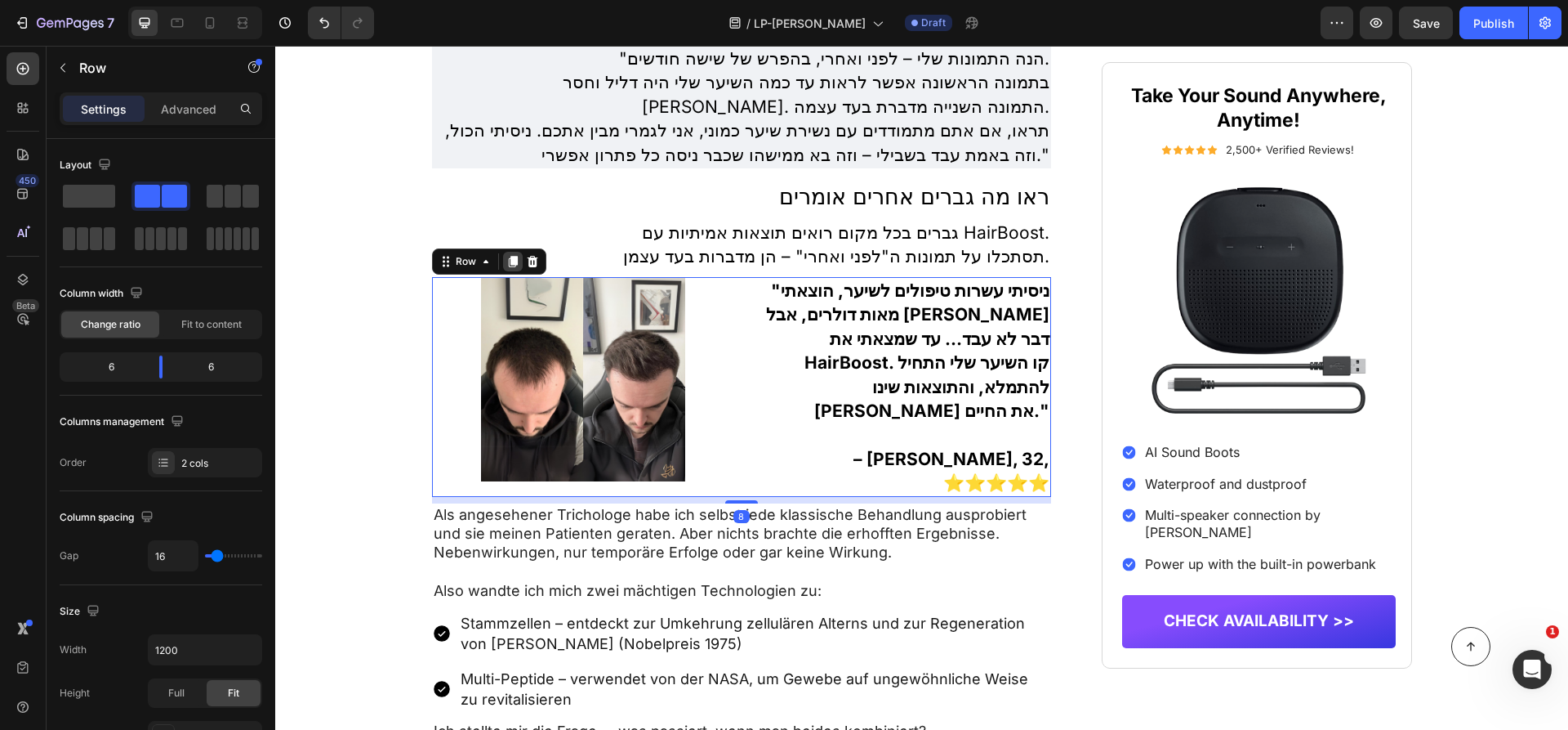
click at [510, 256] on icon at bounding box center [512, 261] width 9 height 12
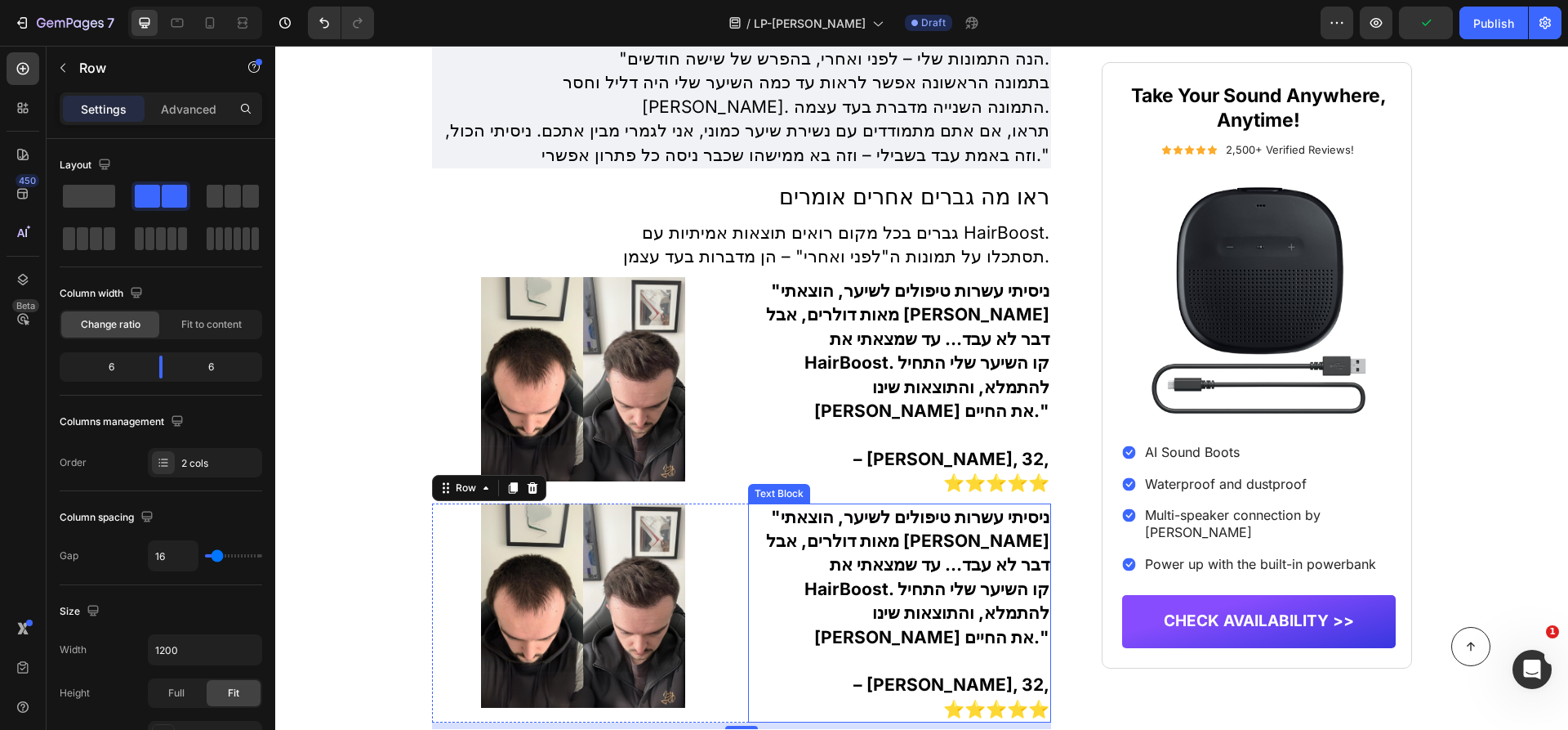
click at [904, 540] on p ""ניסיתי עשרות טיפולים לשיער, הוצאתי מאות דולרים, אבל שום דבר לא עבד… עד שמצאתי …" at bounding box center [899, 576] width 299 height 144
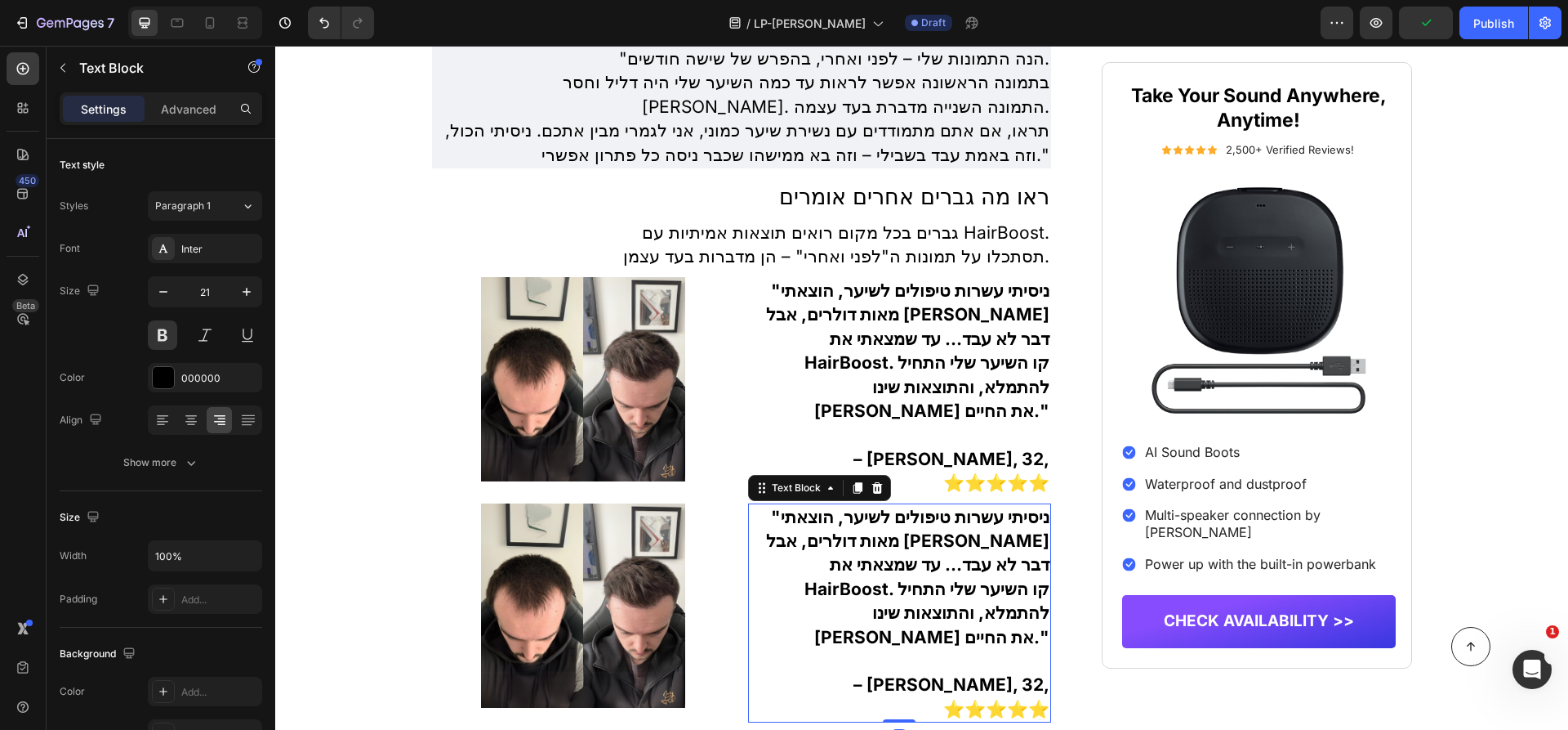
click at [904, 540] on p ""ניסיתי עשרות טיפולים לשיער, הוצאתי מאות דולרים, אבל שום דבר לא עבד… עד שמצאתי …" at bounding box center [899, 576] width 299 height 144
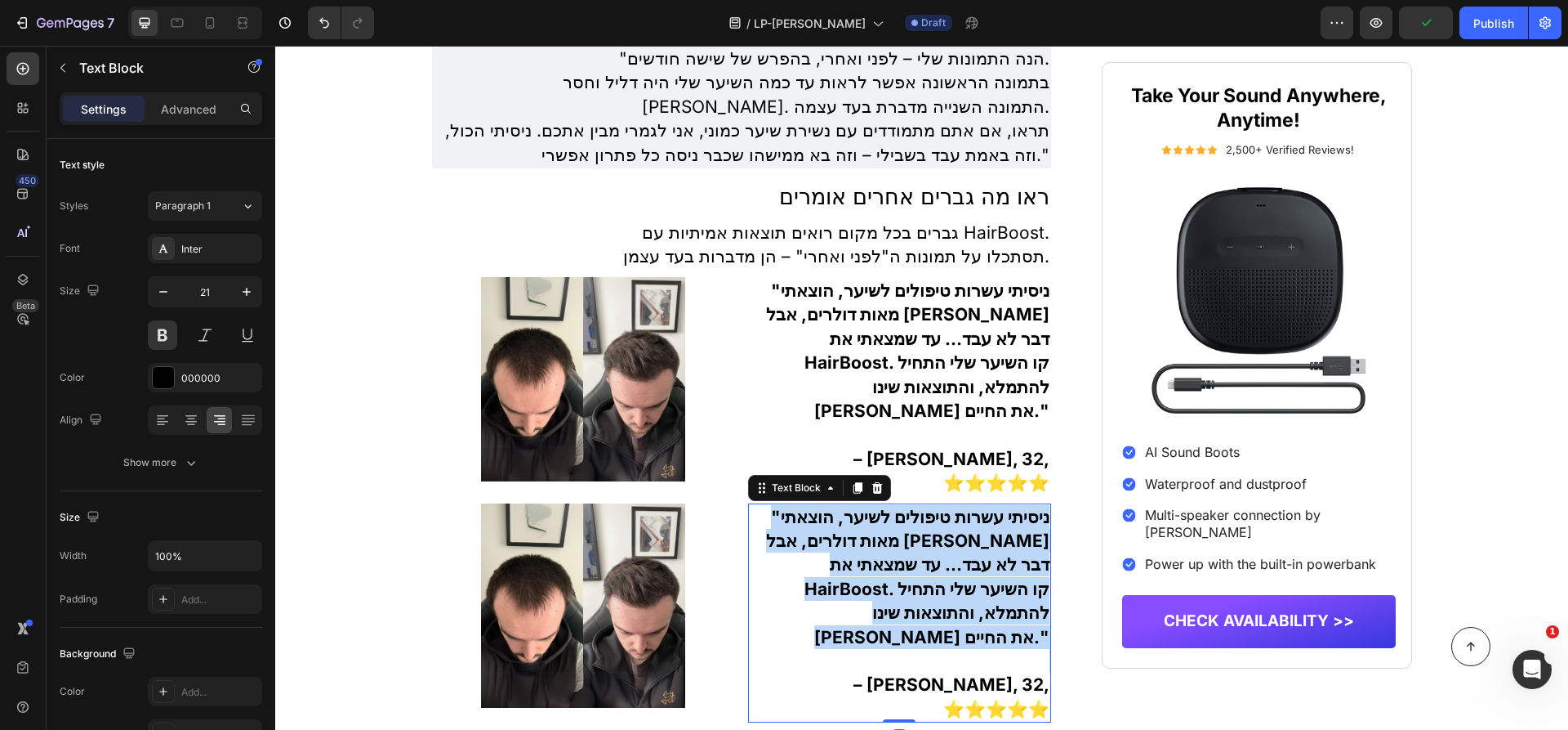
click at [904, 540] on p ""ניסיתי עשרות טיפולים לשיער, הוצאתי מאות דולרים, אבל שום דבר לא עבד… עד שמצאתי …" at bounding box center [899, 576] width 299 height 144
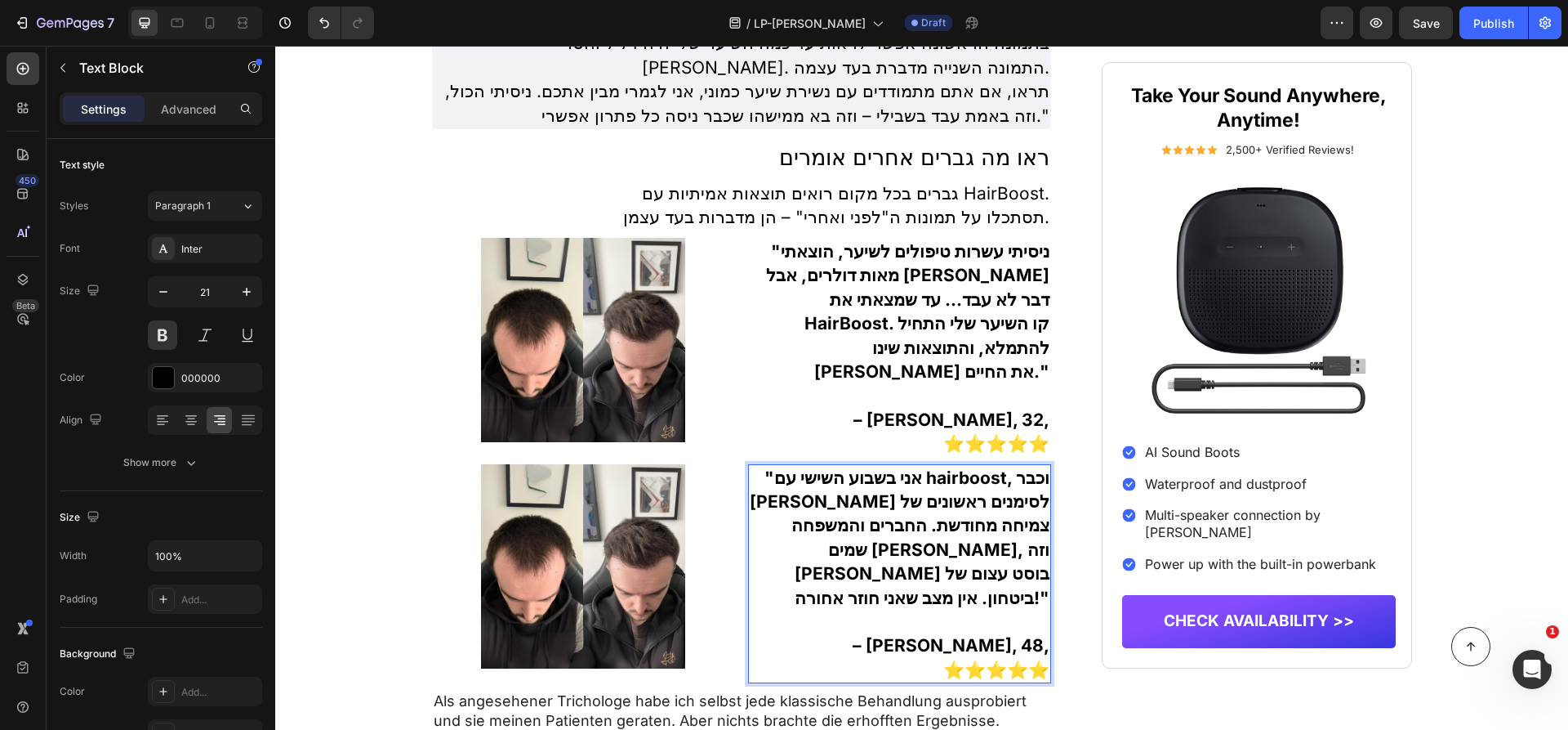
scroll to position [4734, 0]
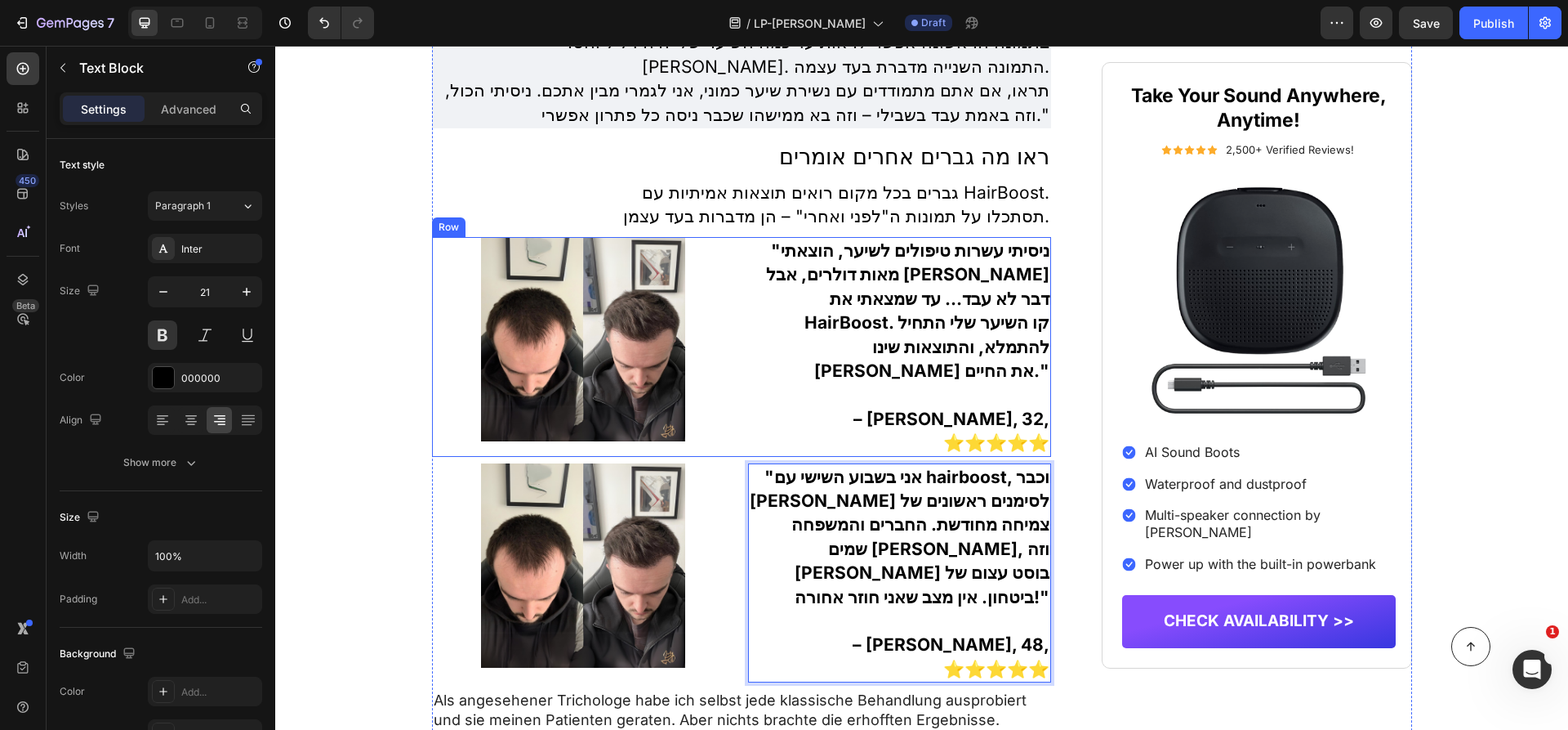
click at [752, 409] on div ""ניסיתי עשרות טיפולים לשיער, הוצאתי מאות דולרים, אבל שום דבר לא עבד… עד שמצאתי …" at bounding box center [900, 347] width 303 height 220
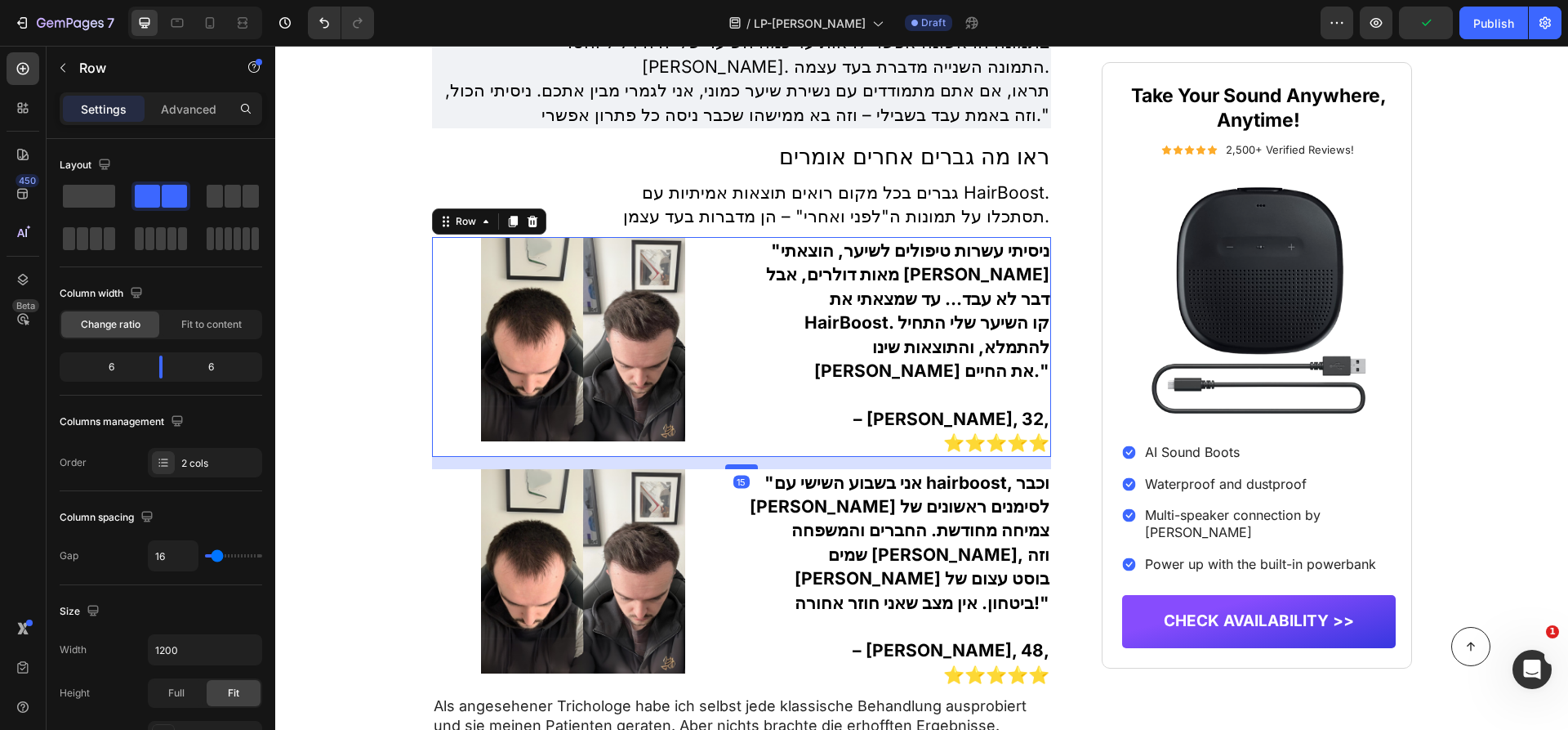
click at [747, 464] on div at bounding box center [741, 466] width 33 height 4
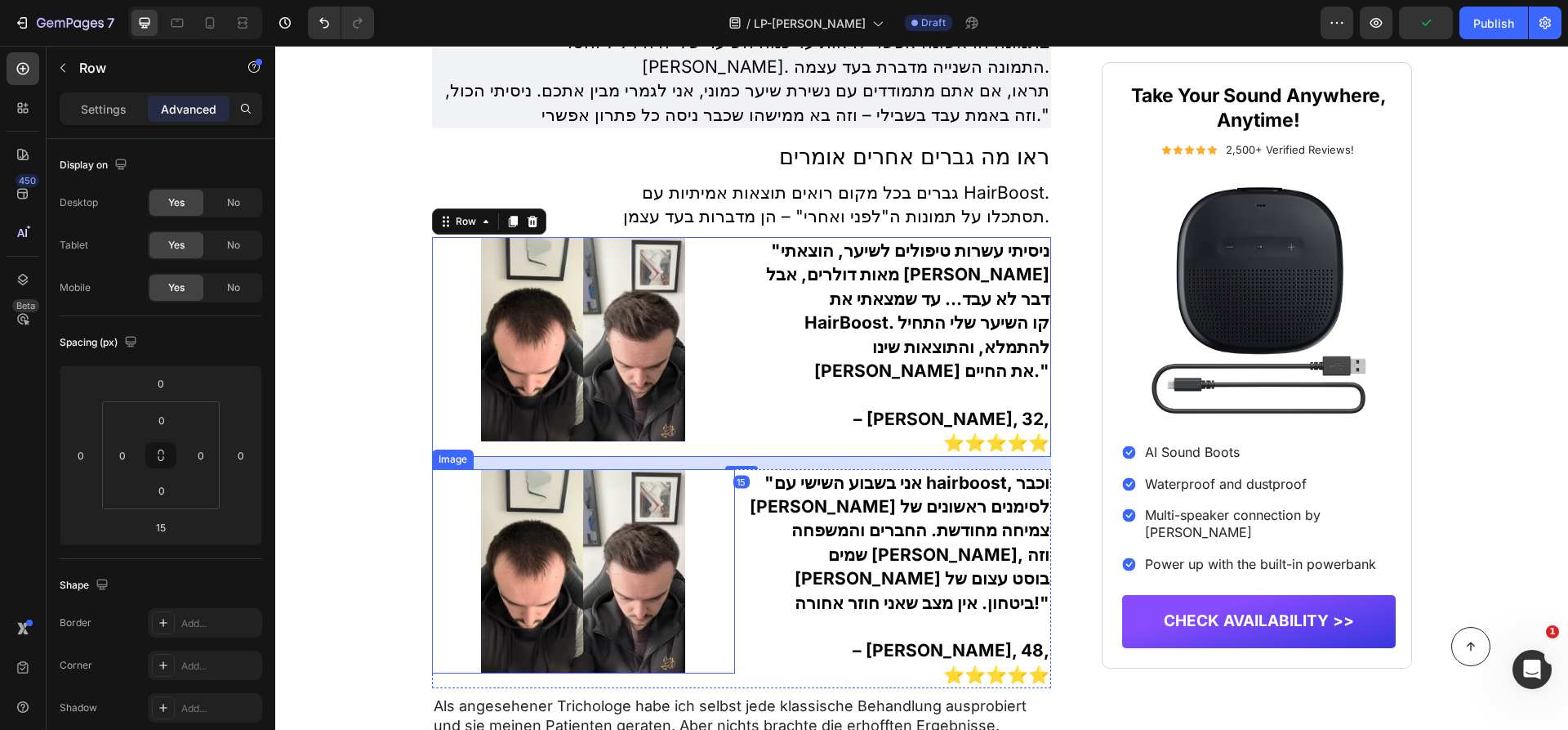
click at [464, 509] on div at bounding box center [584, 570] width 303 height 204
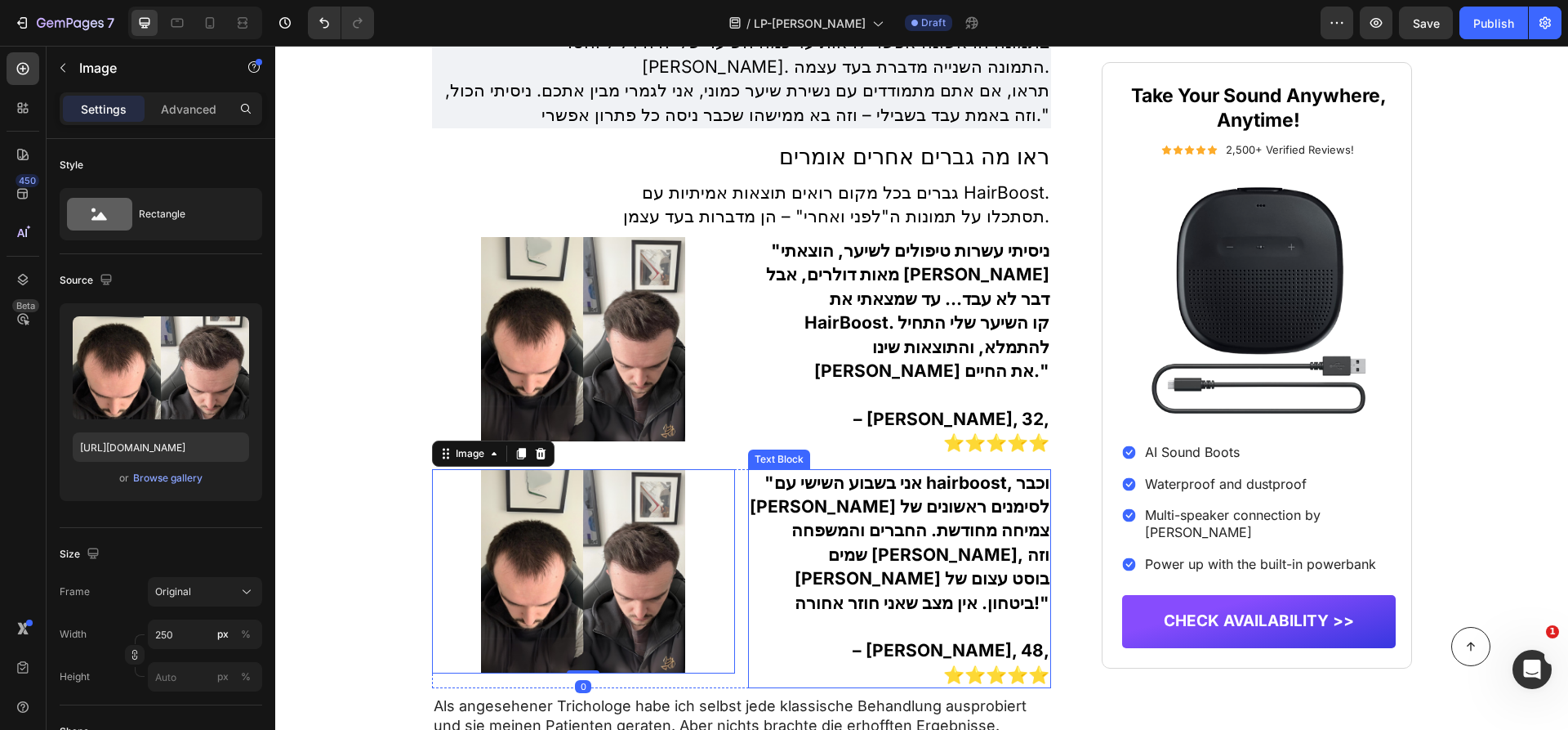
click at [905, 514] on p ""אני בשבוע השישי עם hairboost, וכבר שמתי לב לסימנים ראשונים של צמיחה מחודשת. הח…" at bounding box center [899, 542] width 299 height 144
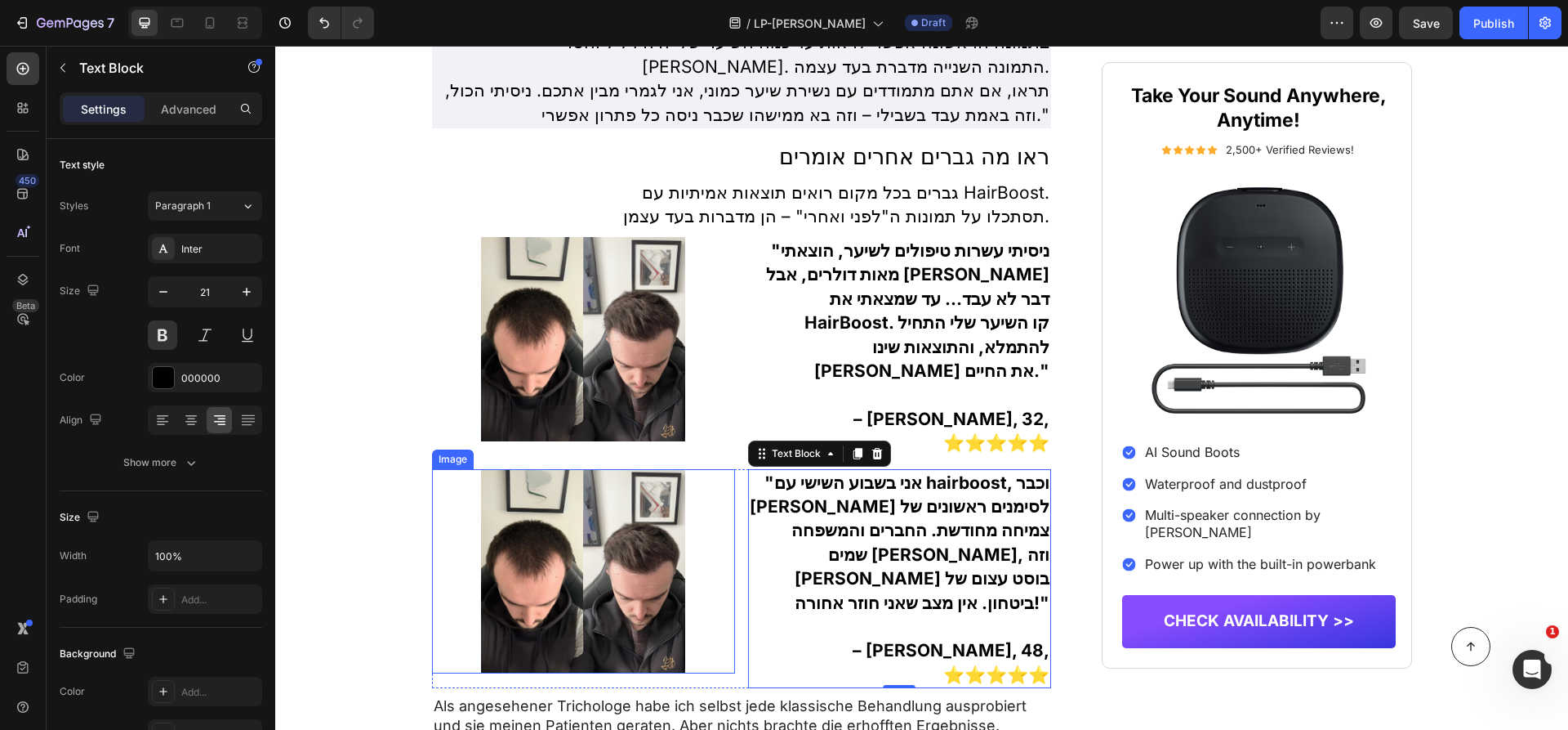
click at [637, 567] on img at bounding box center [583, 570] width 204 height 204
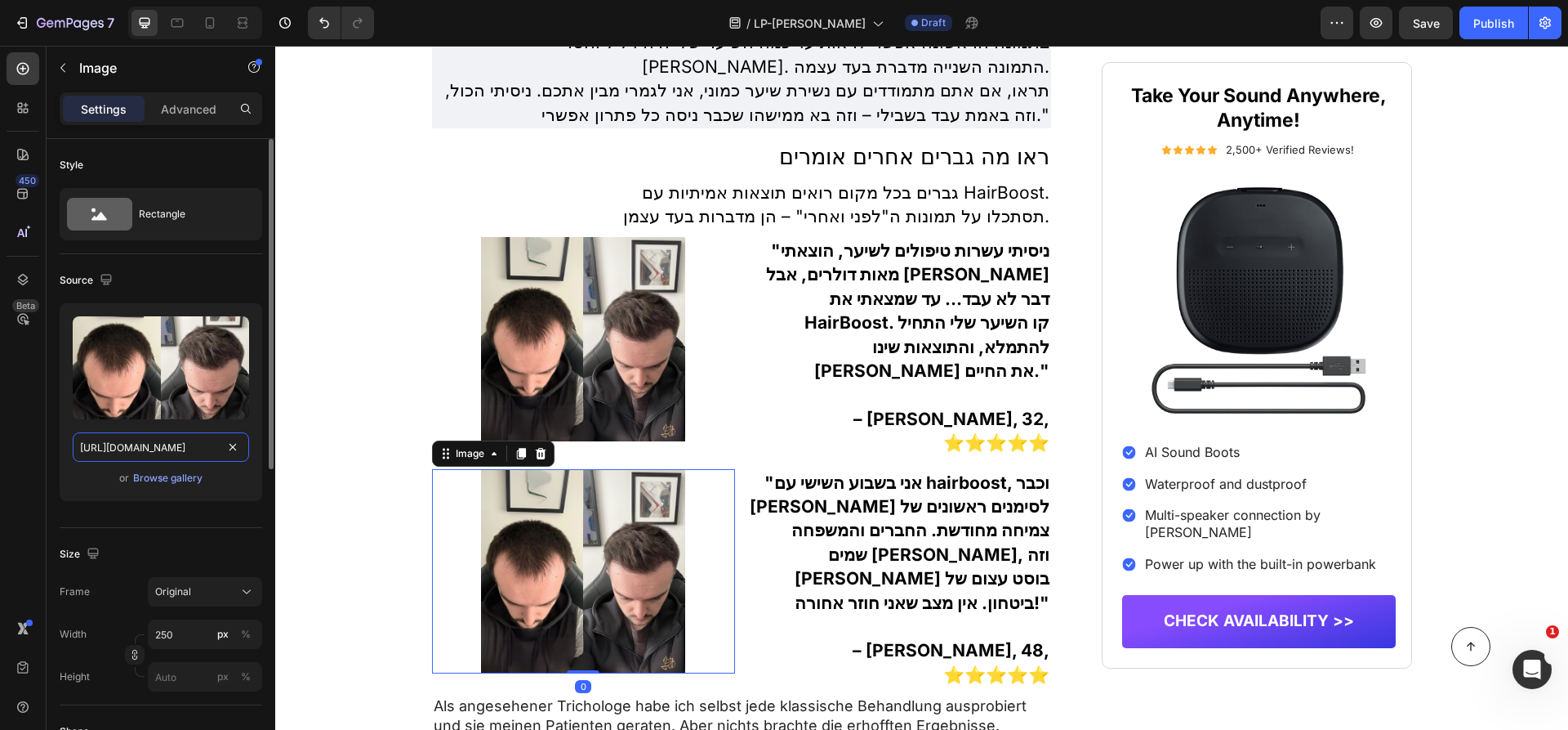
click at [180, 454] on input "https://img.funnelish.com/49883/705167/1738150127-HairBoost%20helps%20with%20%2…" at bounding box center [161, 447] width 176 height 29
paste input "49651-HairBoost%20helps%20with%20%2822"
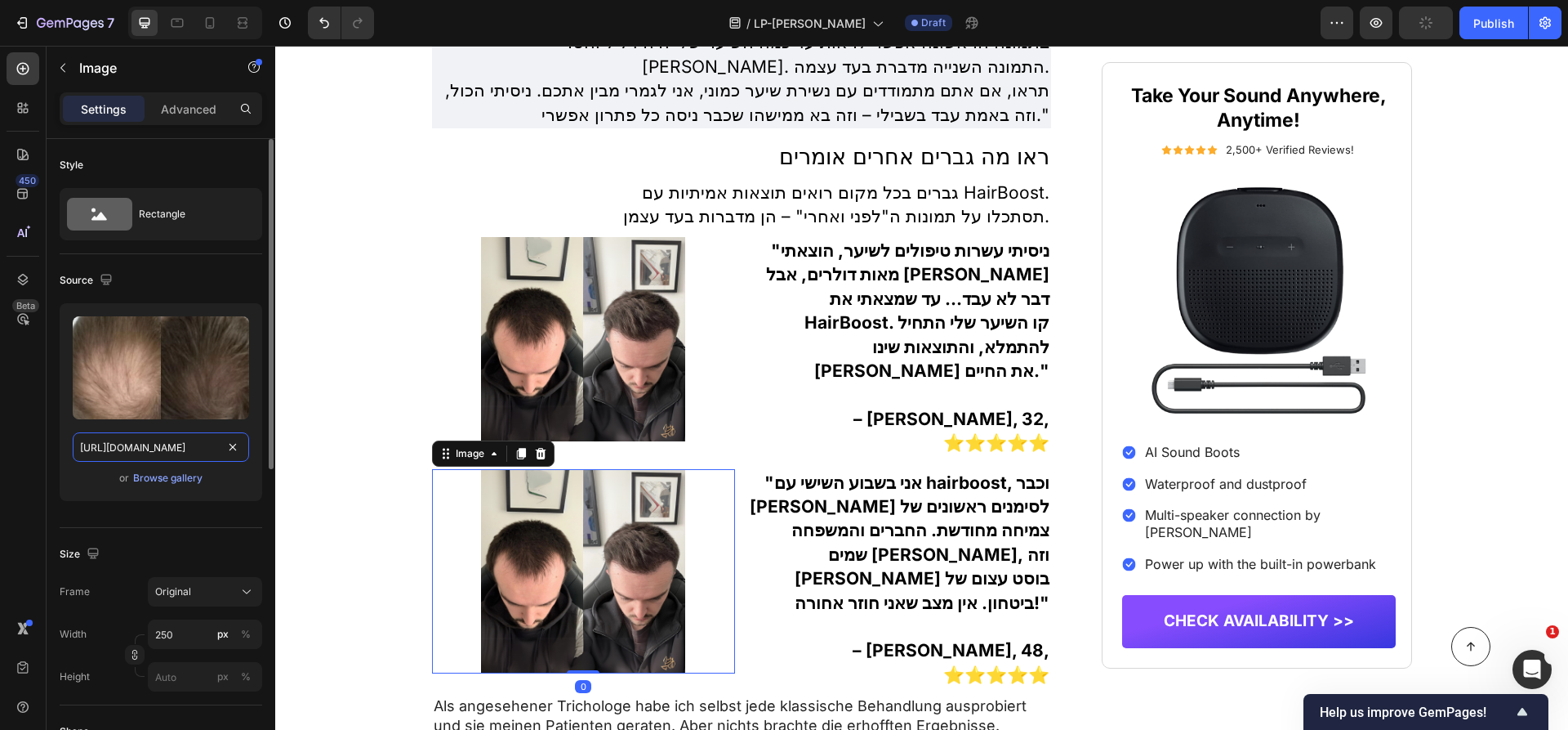
type input "https://img.funnelish.com/49883/705167/1738149651-HairBoost%20helps%20with%20%2…"
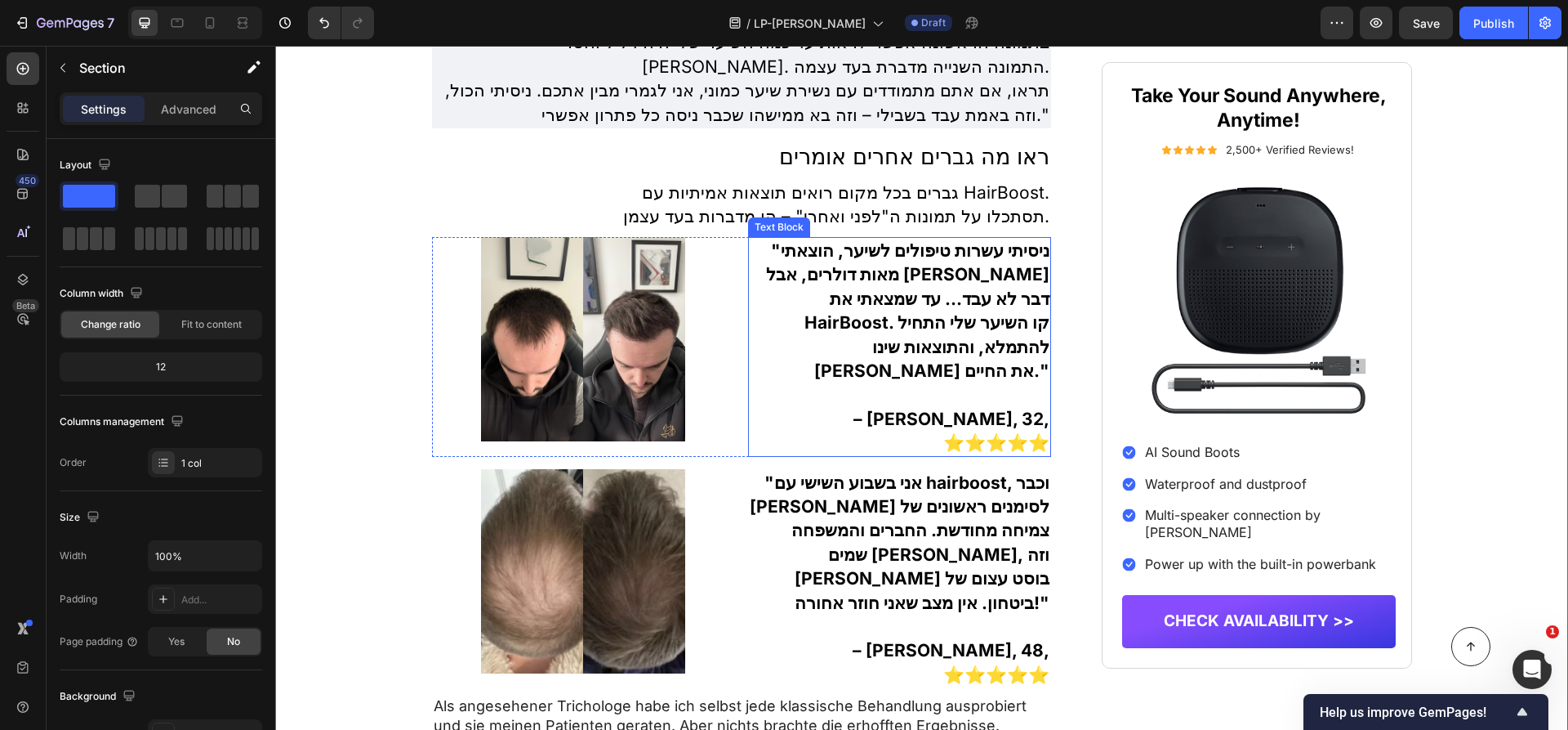
click at [951, 288] on p ""ניסיתי עשרות טיפולים לשיער, הוצאתי מאות דולרים, אבל שום דבר לא עבד… עד שמצאתי …" at bounding box center [899, 310] width 299 height 144
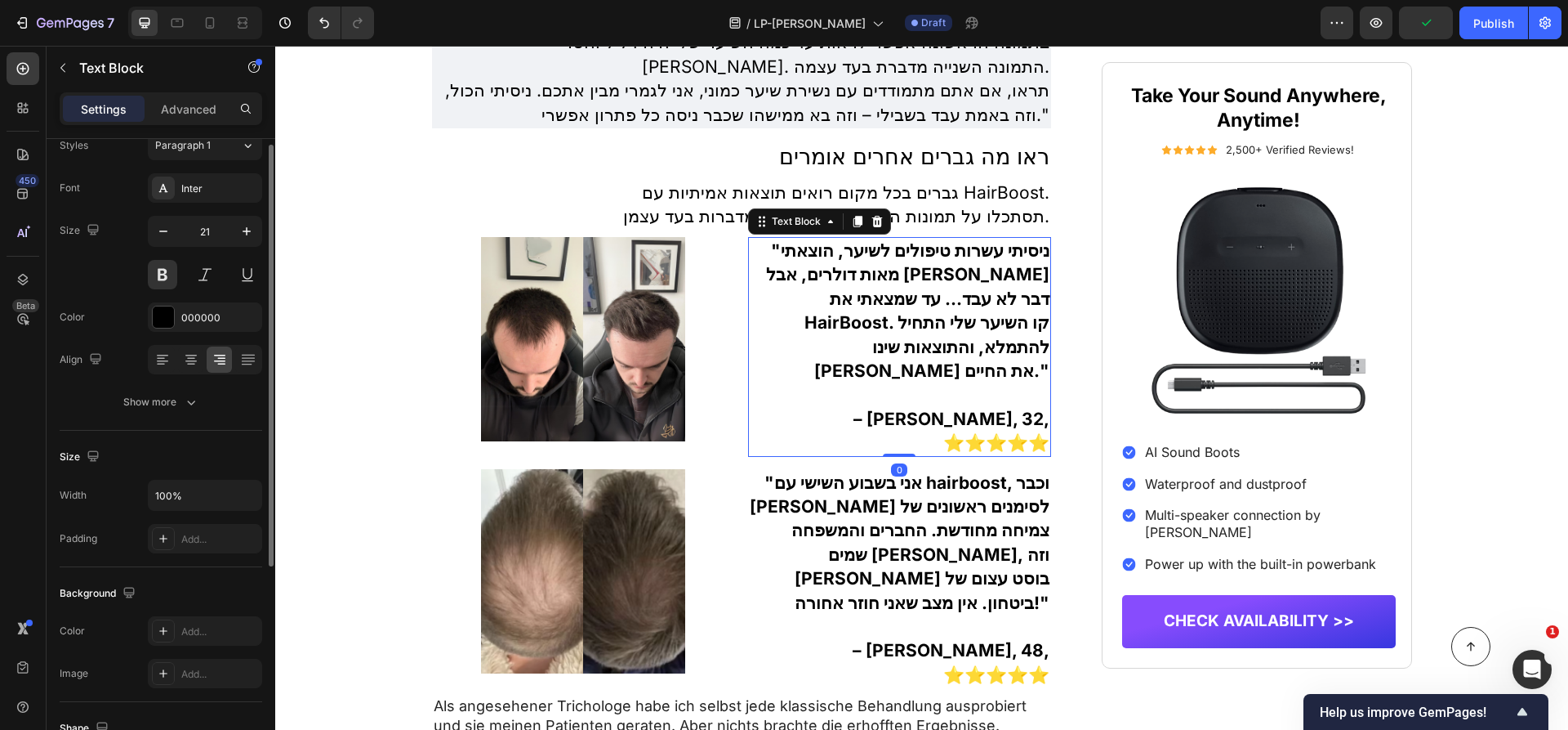
scroll to position [63, 0]
click at [235, 626] on div "Add..." at bounding box center [219, 629] width 77 height 14
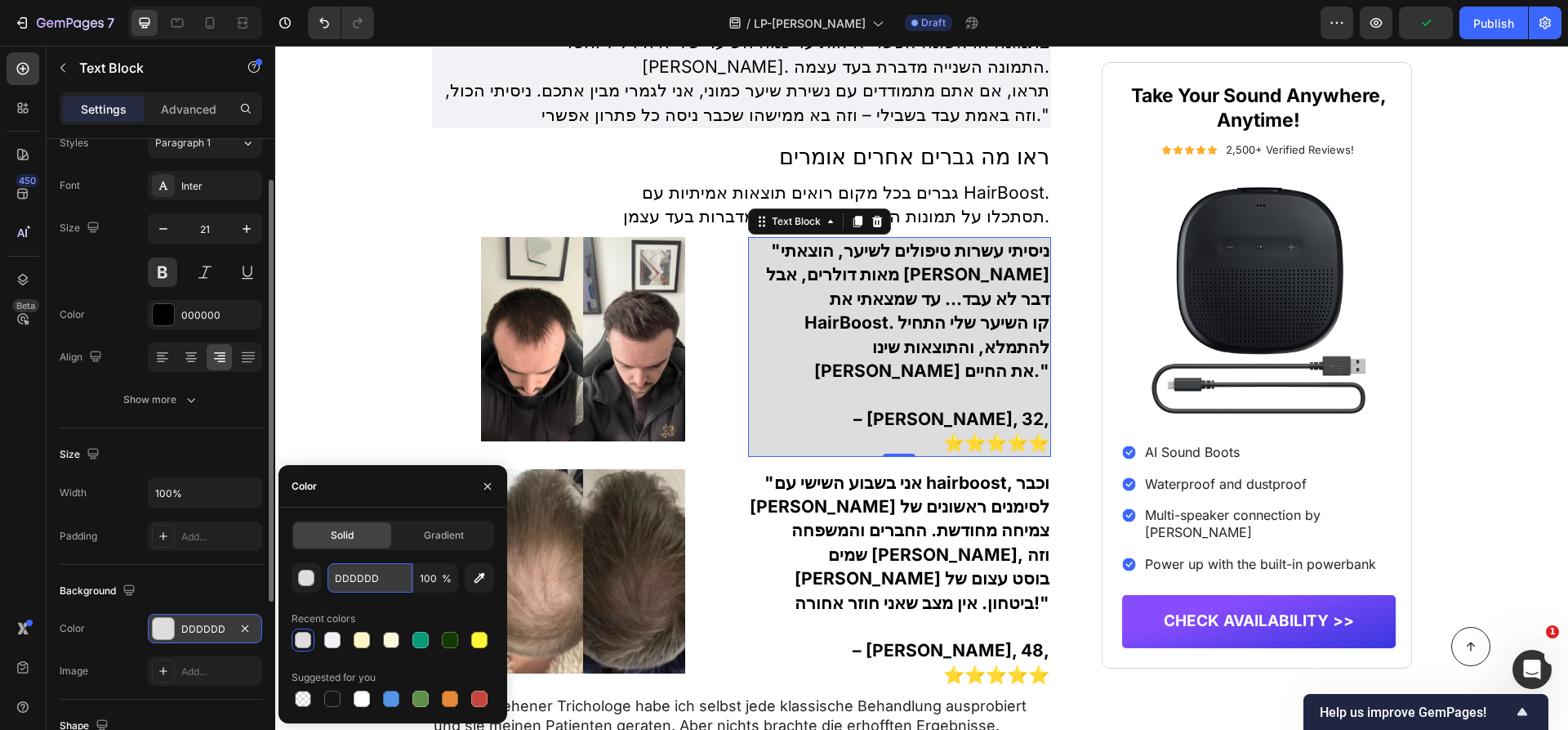
click at [371, 578] on input "DDDDDD" at bounding box center [370, 578] width 85 height 29
paste input "F0F2F5"
type input "F0F2F5"
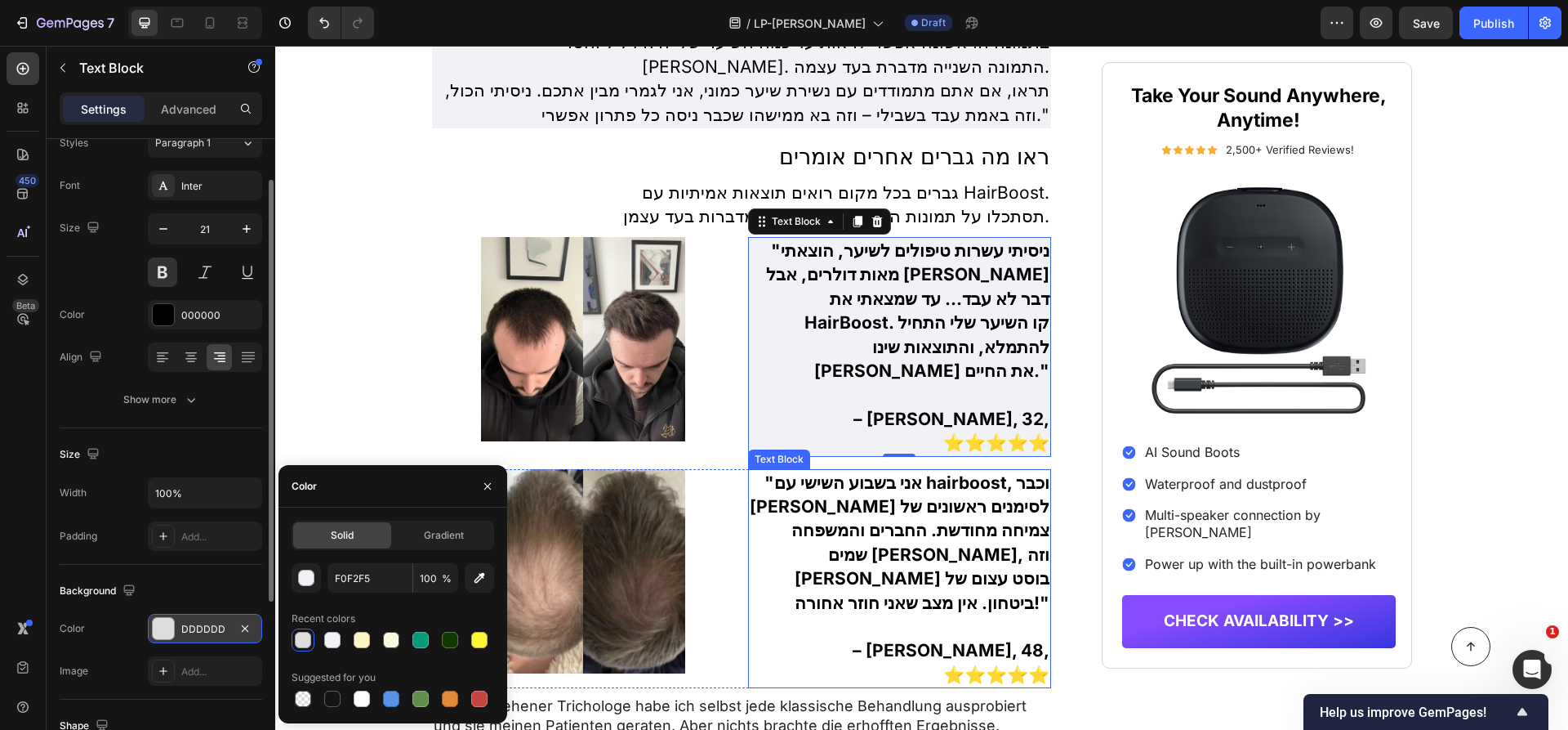
click at [819, 558] on p ""אני בשבוע השישי עם hairboost, וכבר שמתי לב לסימנים ראשונים של צמיחה מחודשת. הח…" at bounding box center [899, 542] width 299 height 144
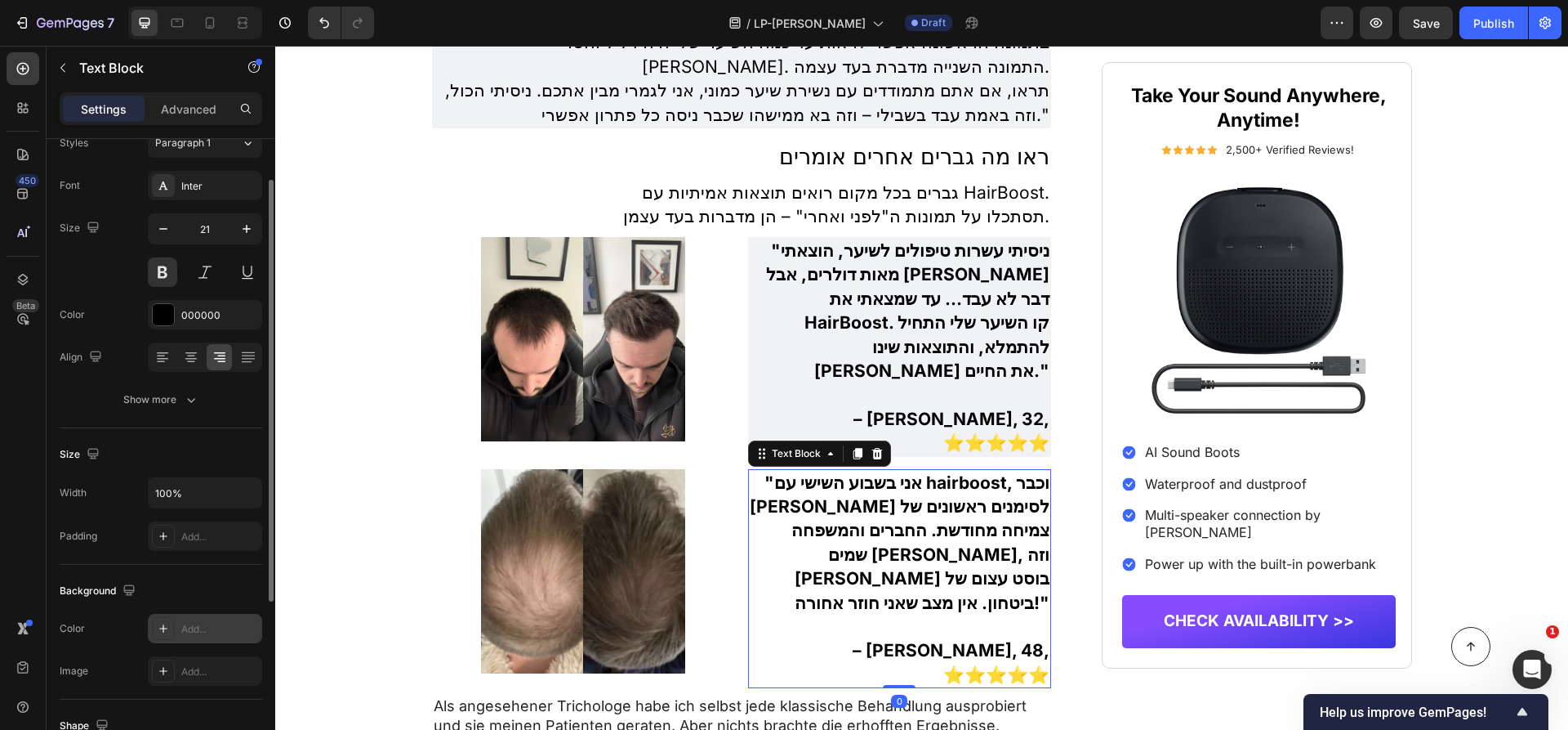
click at [200, 627] on div "Add..." at bounding box center [219, 629] width 77 height 14
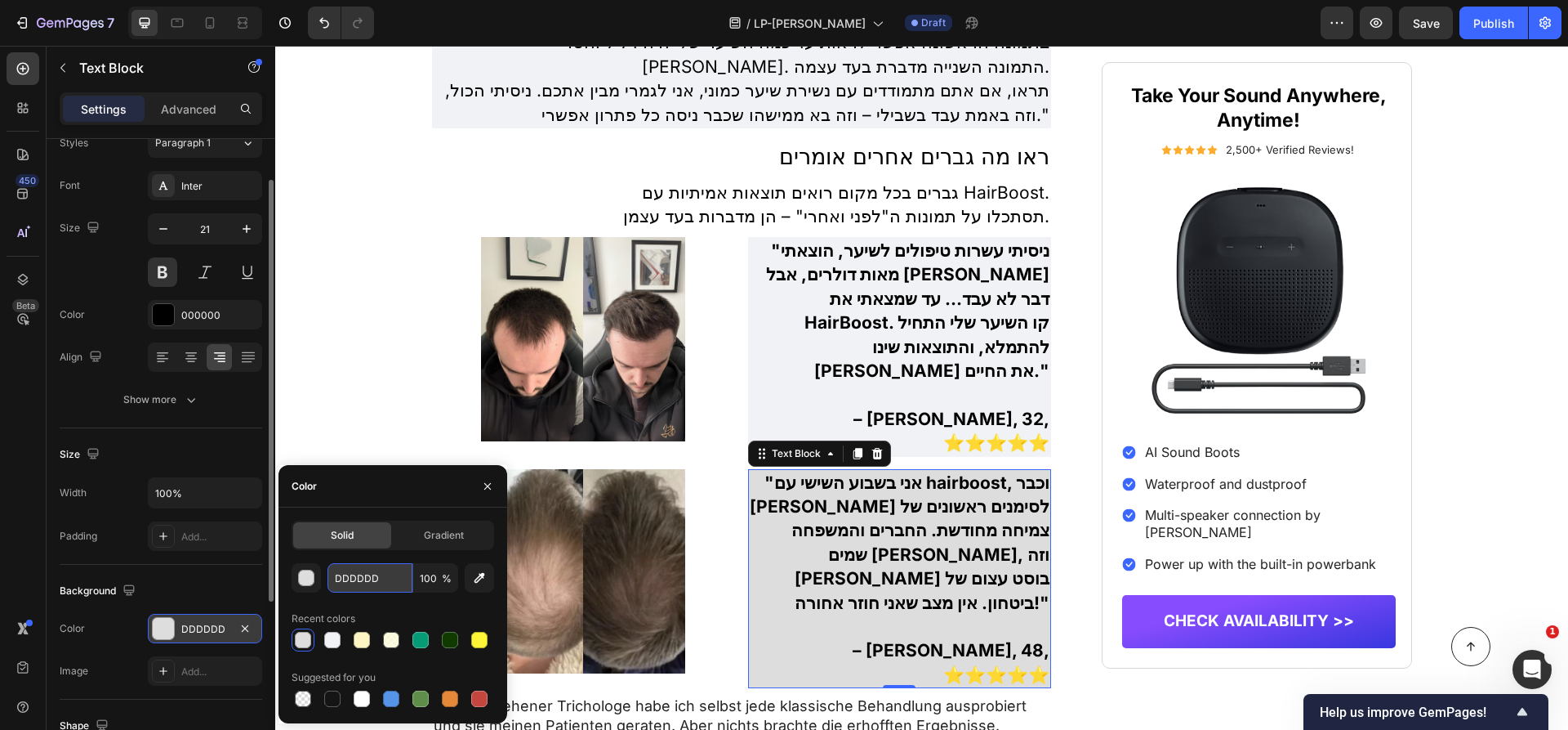
click at [370, 581] on input "DDDDDD" at bounding box center [370, 578] width 85 height 29
paste input "F0F2F5"
type input "F0F2F5"
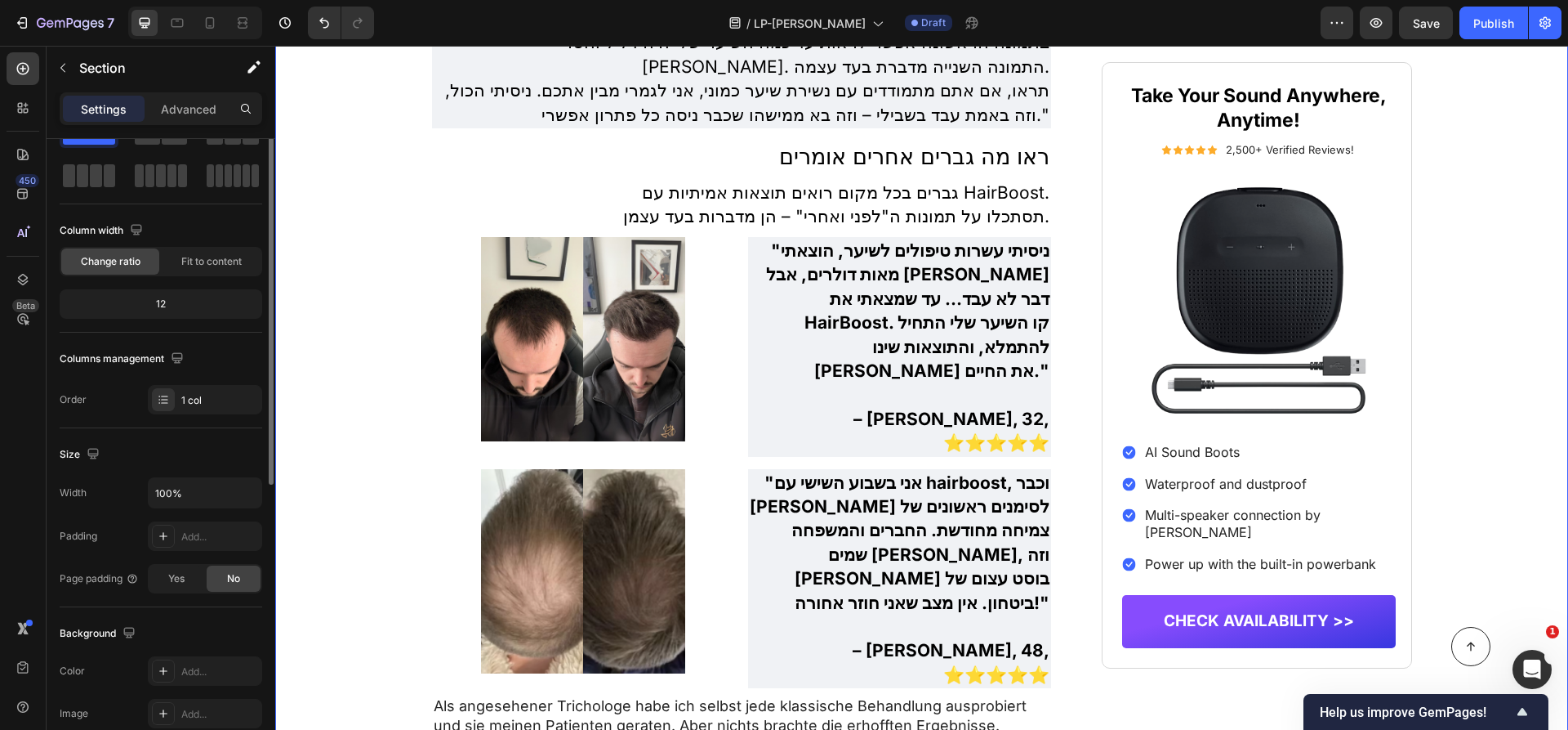
scroll to position [0, 0]
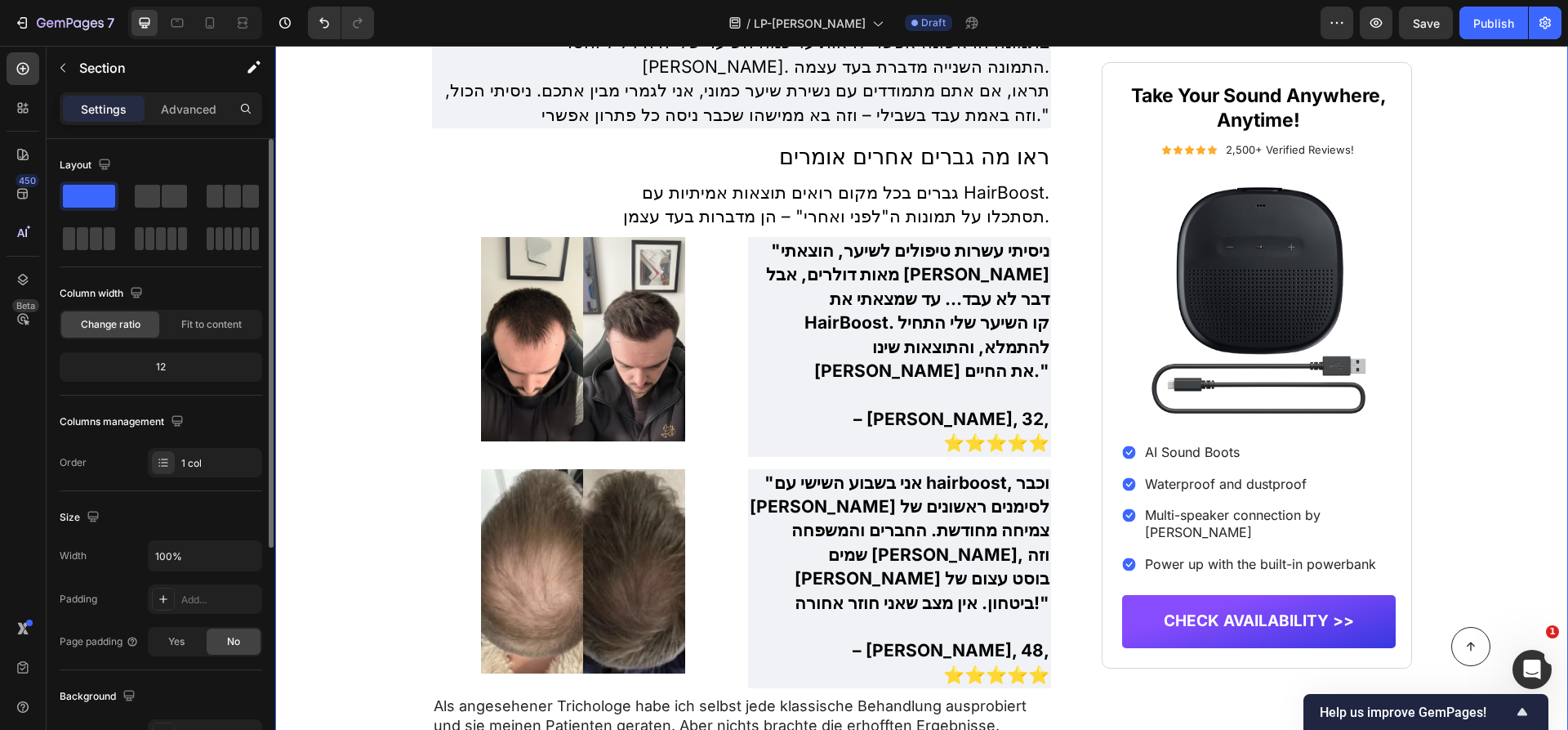
click at [1418, 22] on span "Save" at bounding box center [1426, 23] width 27 height 14
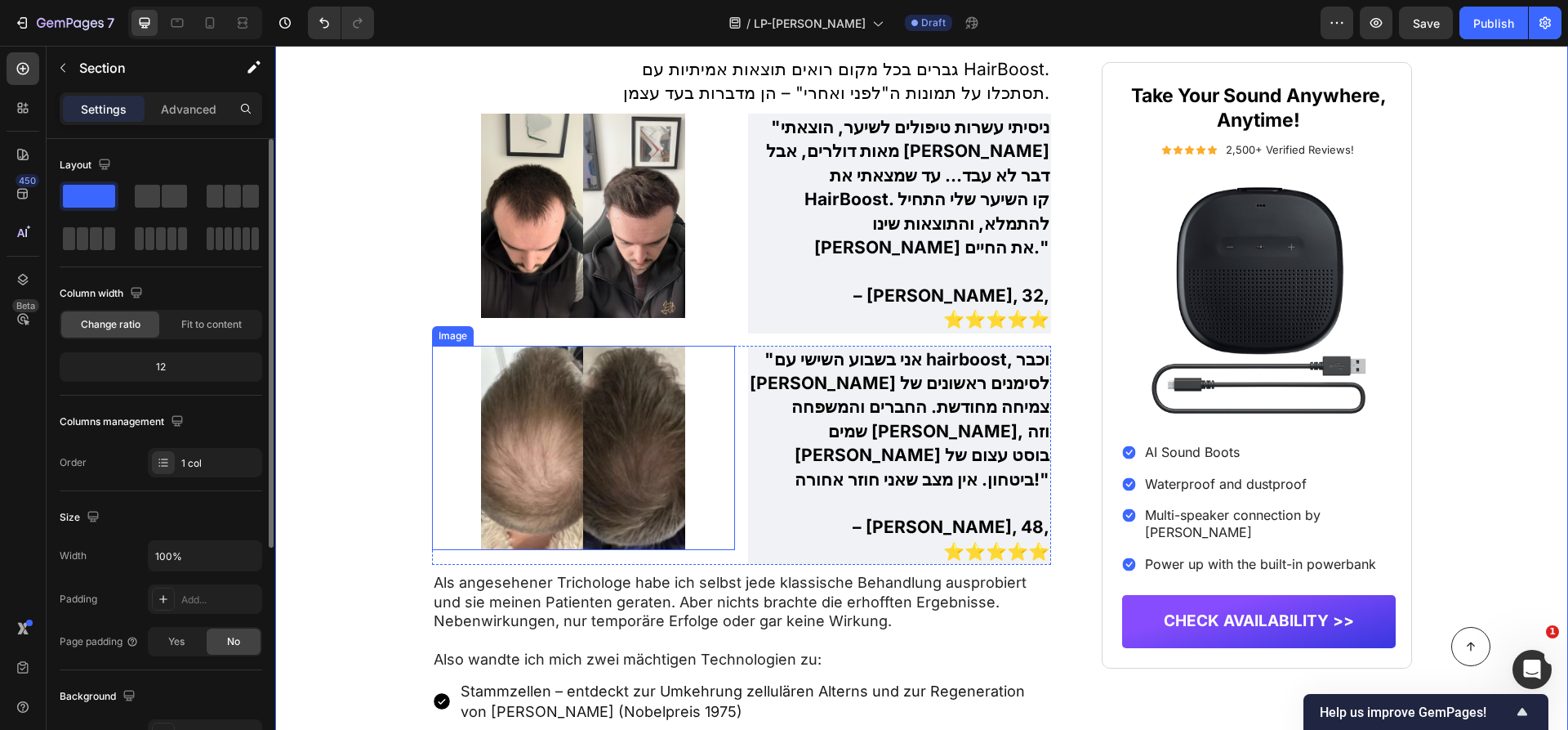
scroll to position [4887, 0]
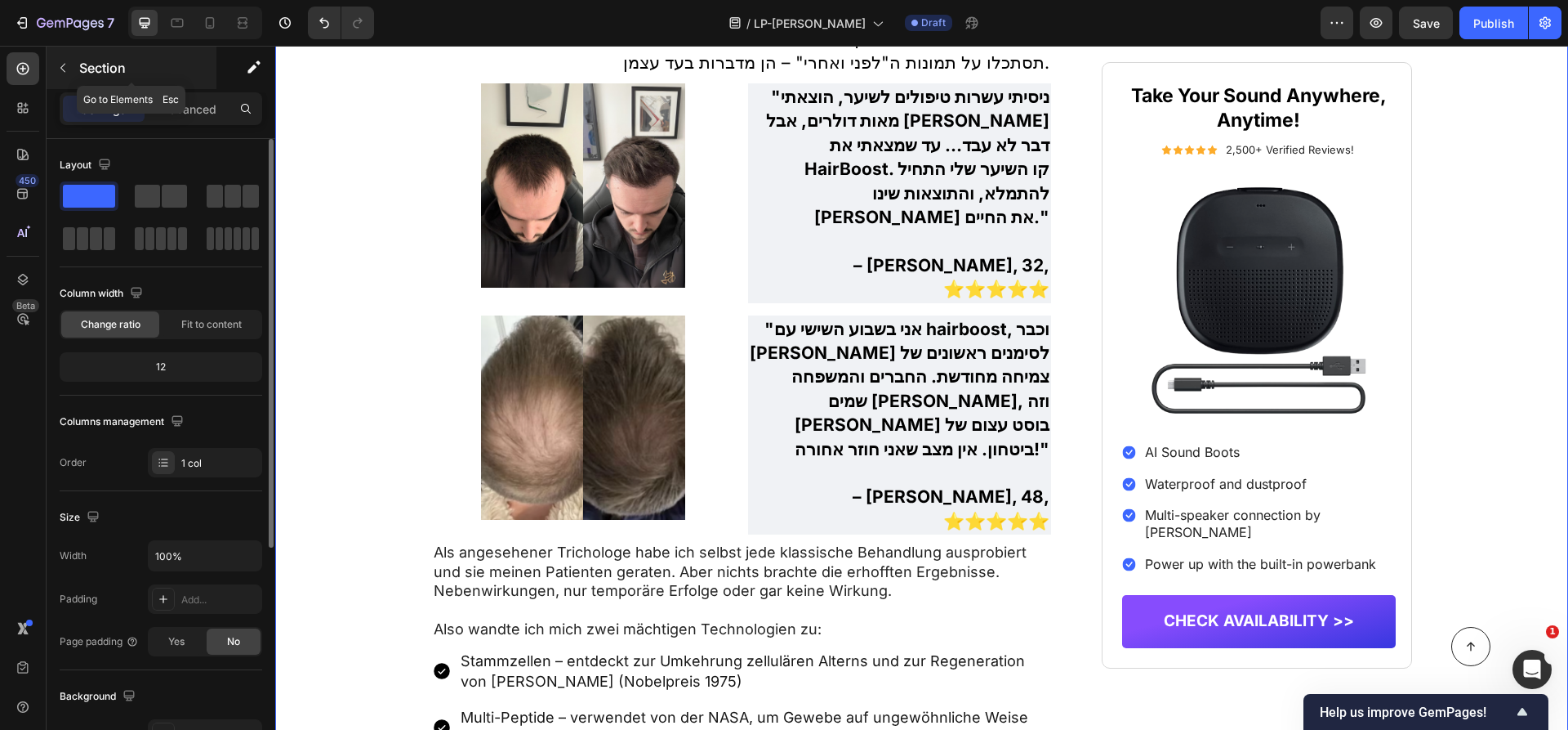
click at [110, 76] on p "Section" at bounding box center [146, 68] width 134 height 20
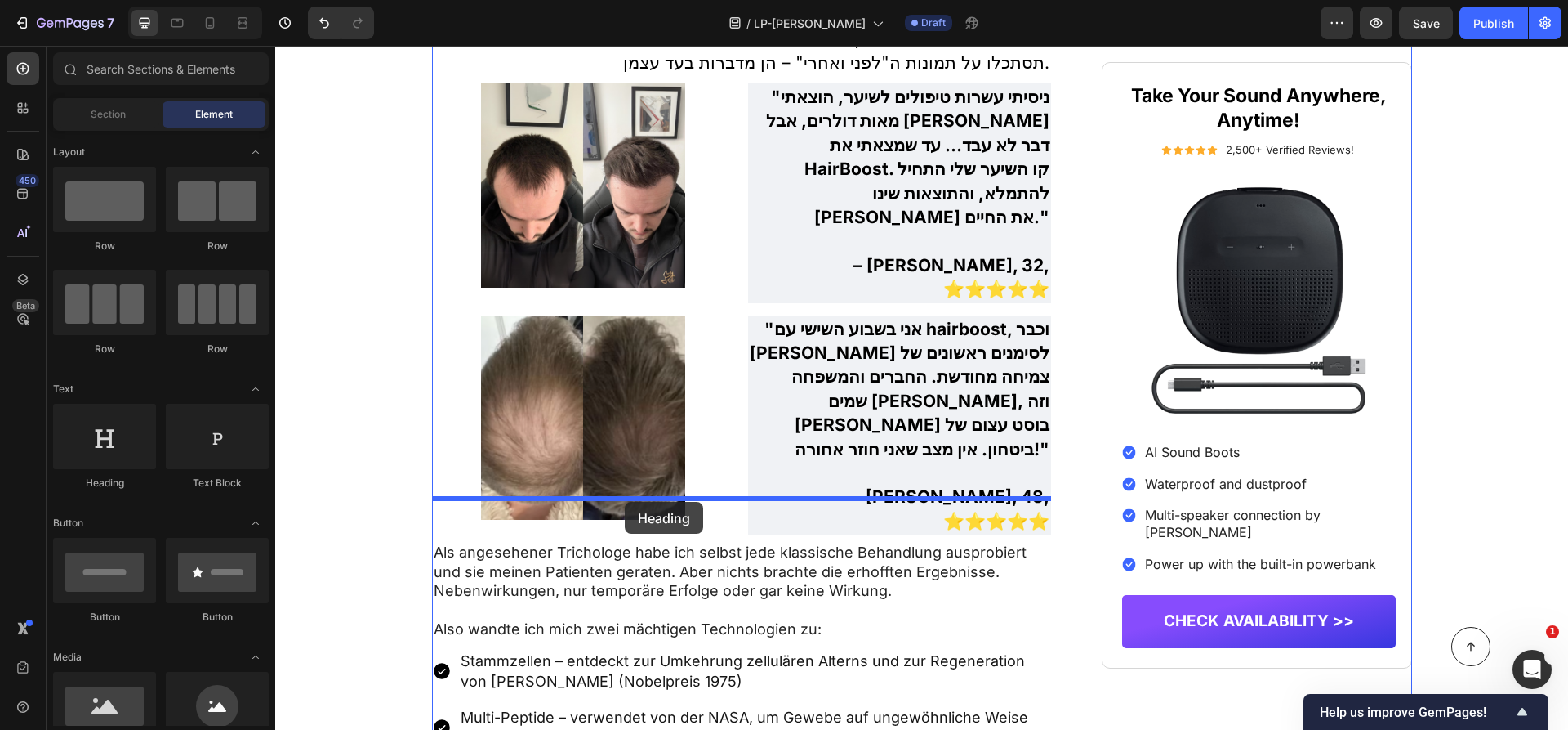
drag, startPoint x: 396, startPoint y: 490, endPoint x: 625, endPoint y: 502, distance: 229.3
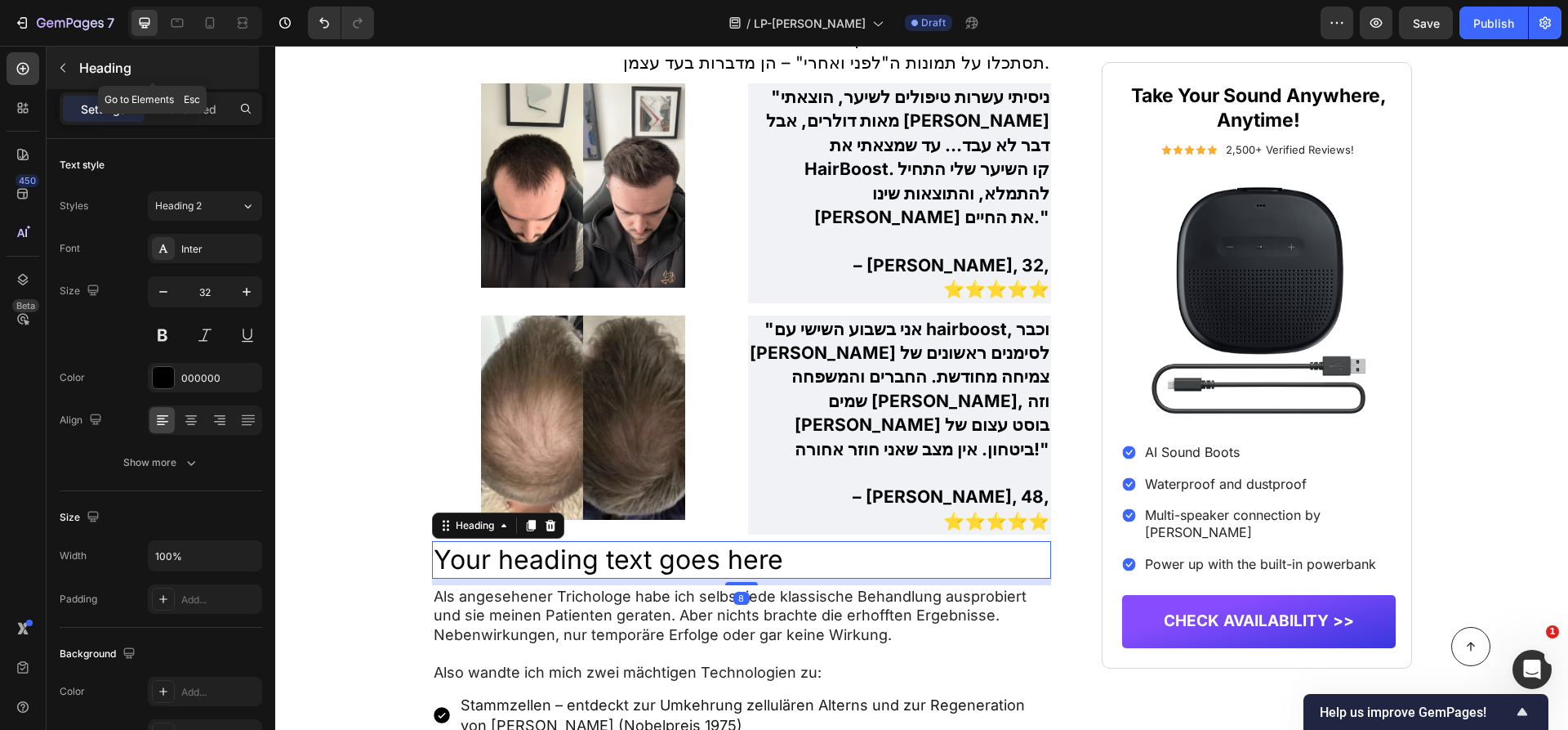
click at [118, 64] on p "Heading" at bounding box center [167, 68] width 176 height 20
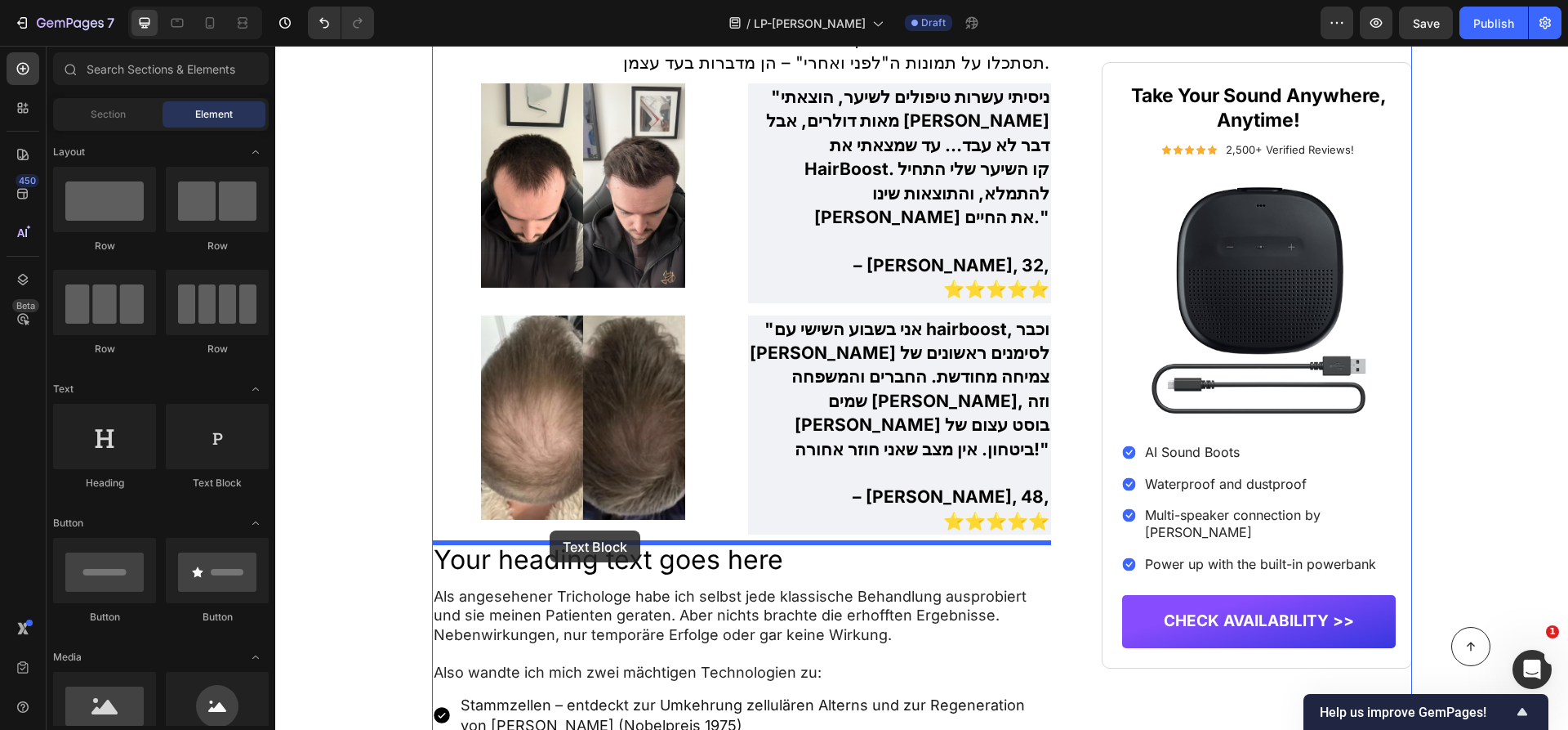
drag, startPoint x: 477, startPoint y: 506, endPoint x: 551, endPoint y: 533, distance: 78.8
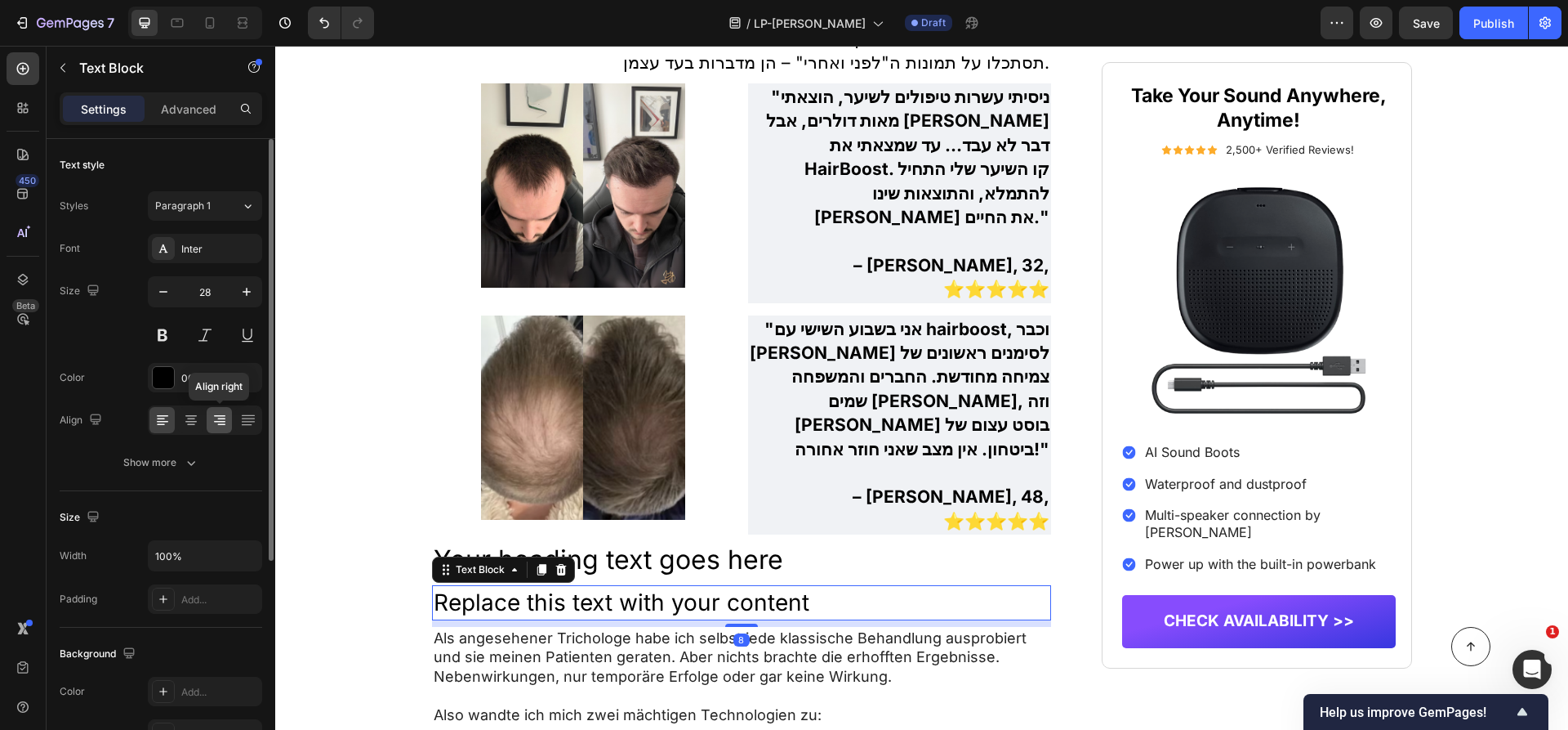
click at [219, 422] on icon at bounding box center [219, 420] width 16 height 16
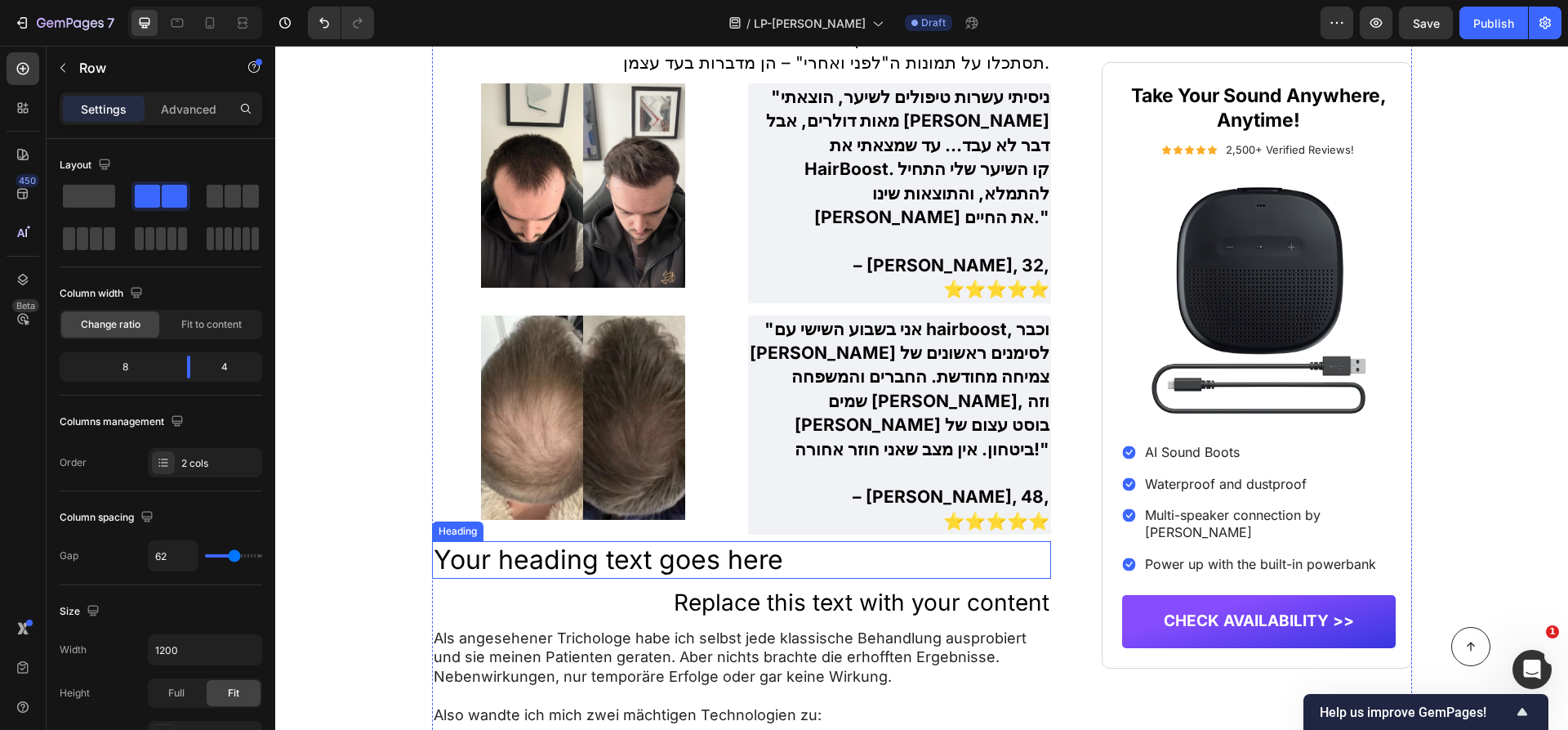
click at [824, 541] on h2 "Your heading text goes here" at bounding box center [742, 560] width 620 height 37
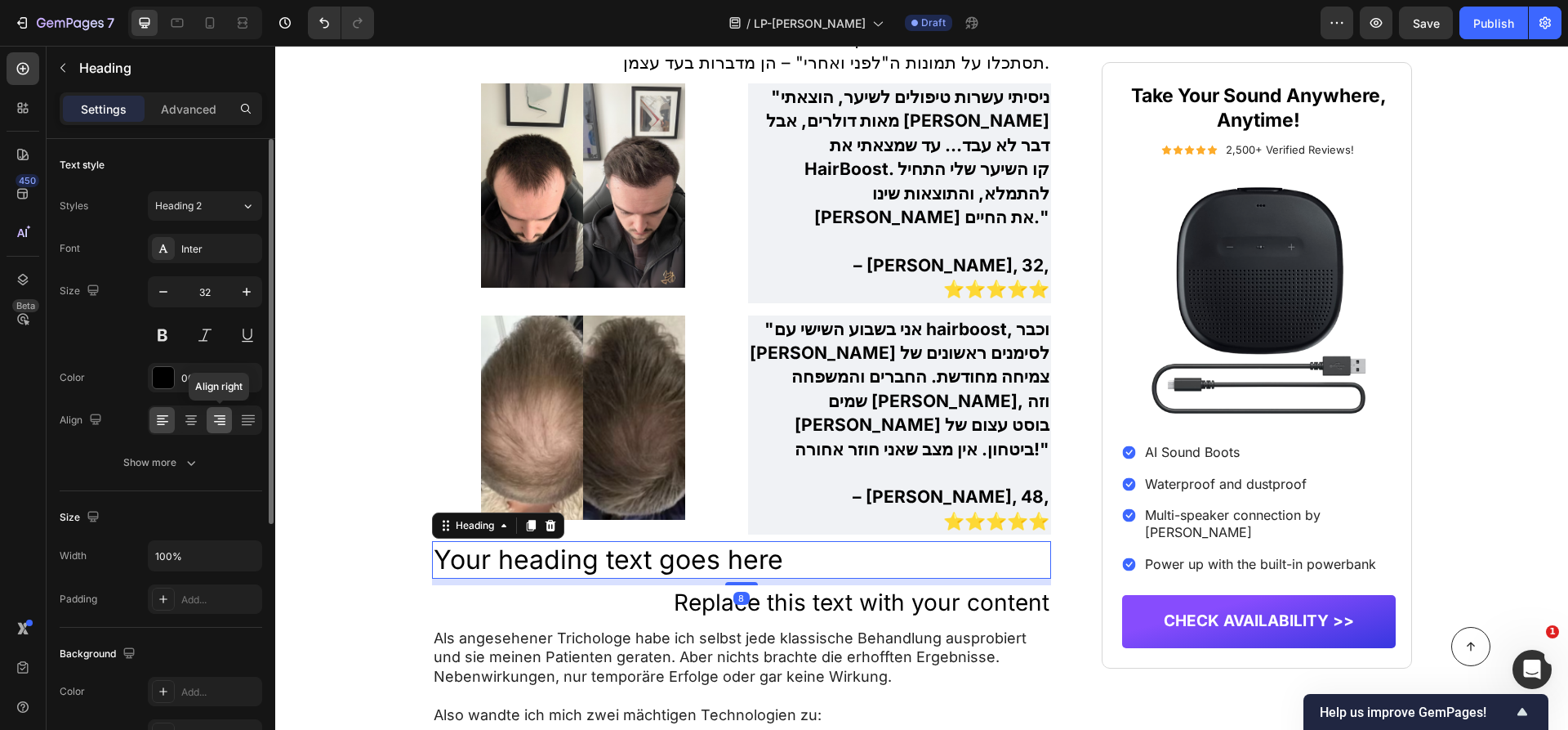
click at [220, 415] on icon at bounding box center [219, 420] width 16 height 16
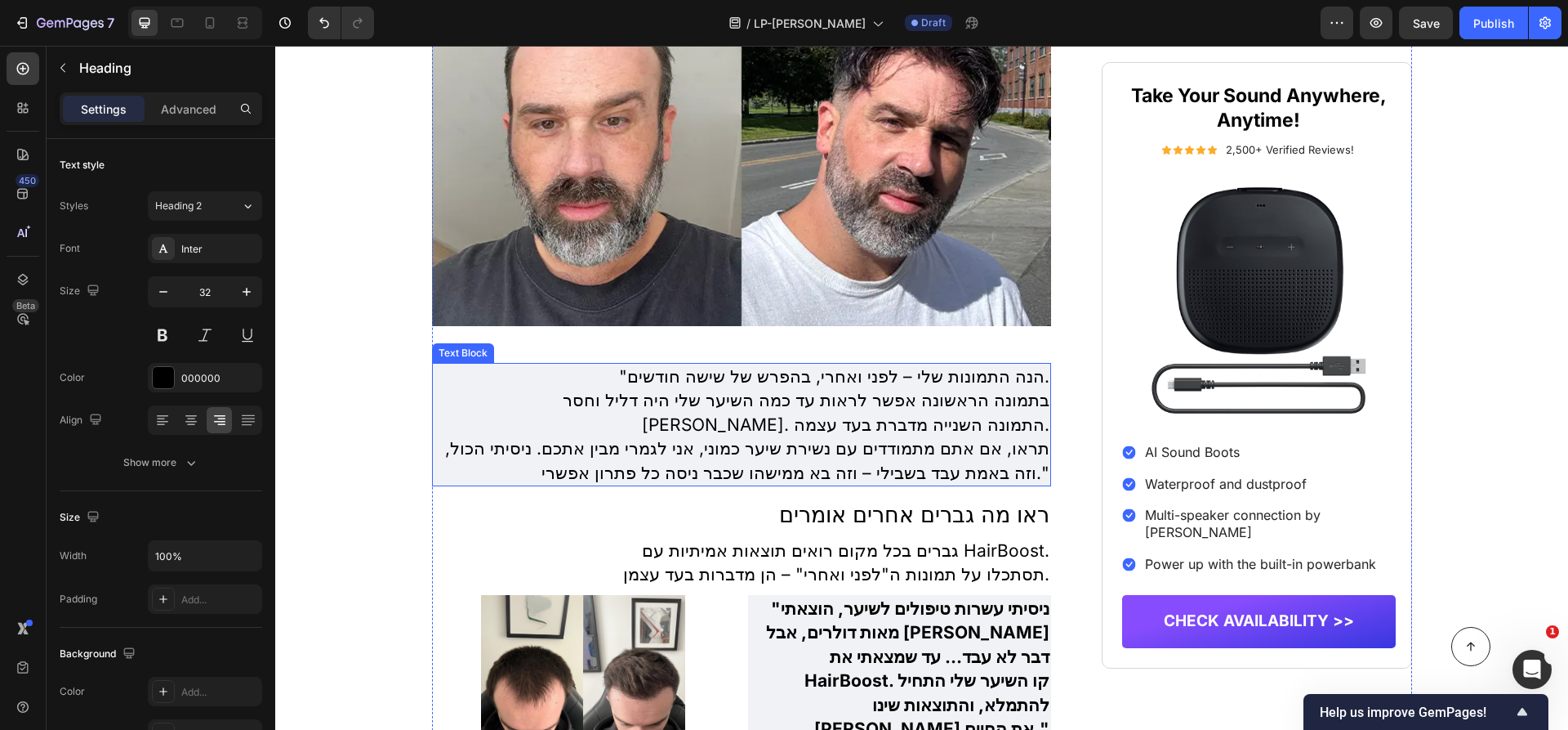
scroll to position [4458, 0]
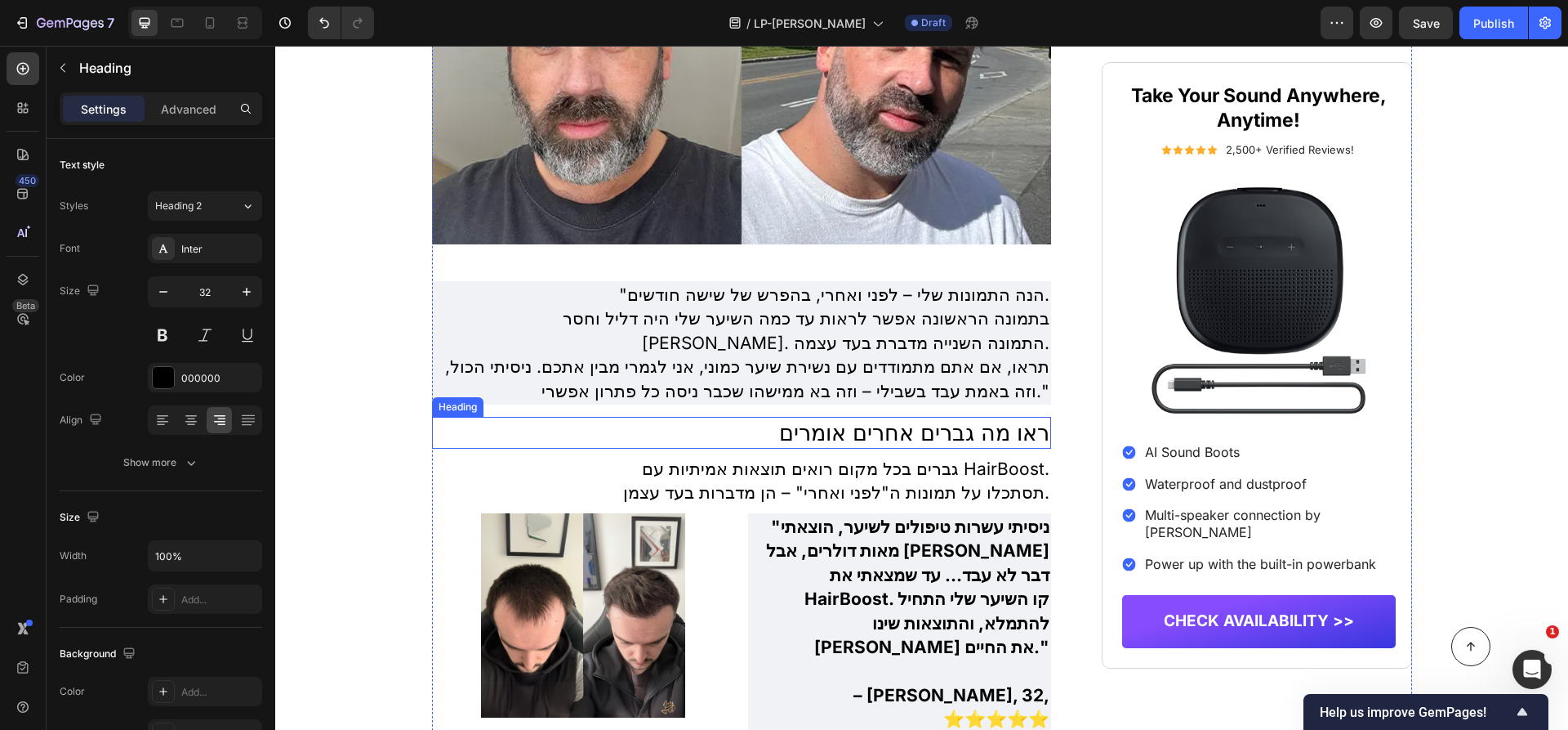
click at [752, 418] on p "ראו מה גברים אחרים אומרים" at bounding box center [742, 432] width 617 height 29
click at [749, 418] on p "ראו מה גברים אחרים אומרים" at bounding box center [742, 432] width 617 height 29
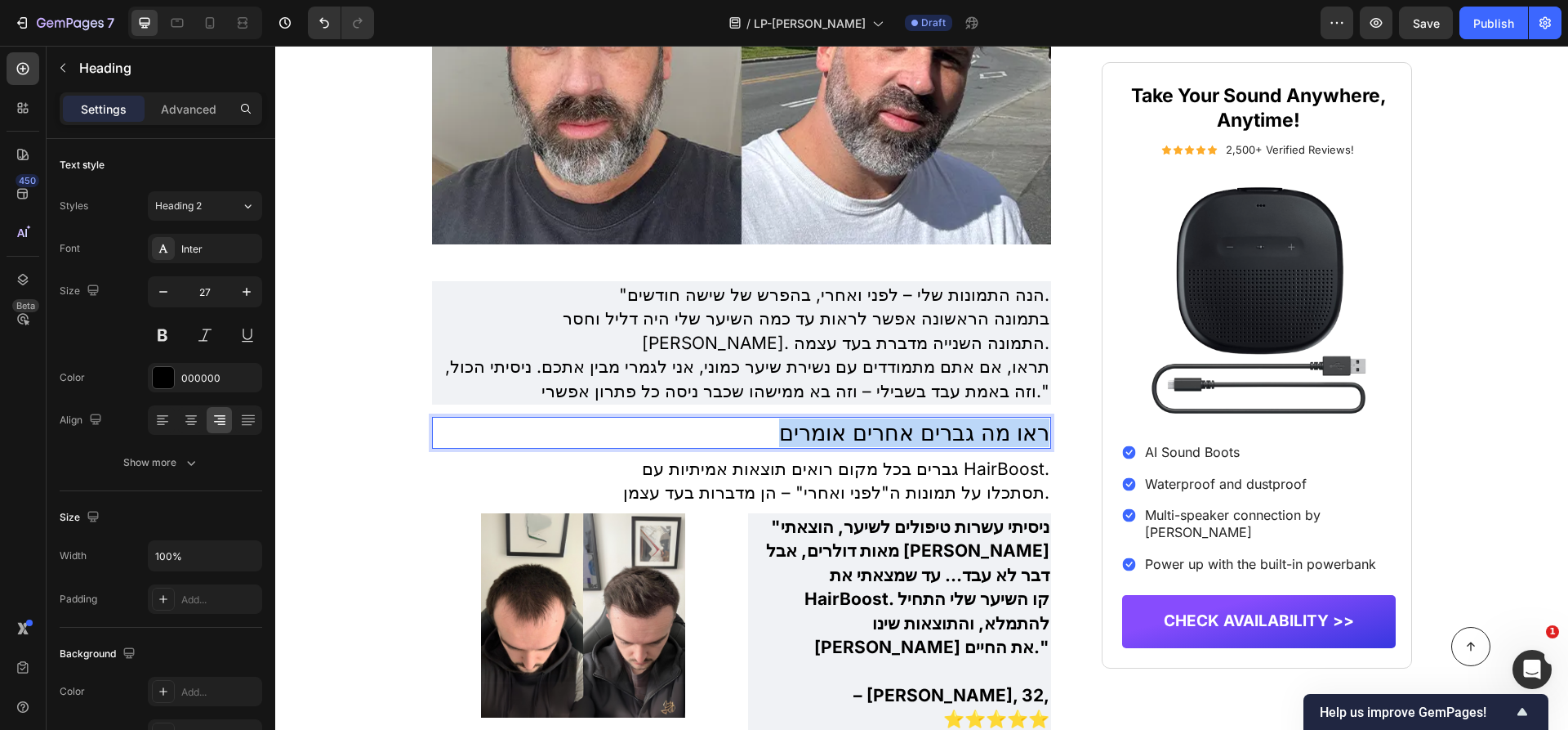
click at [749, 418] on p "ראו מה גברים אחרים אומרים" at bounding box center [742, 432] width 617 height 29
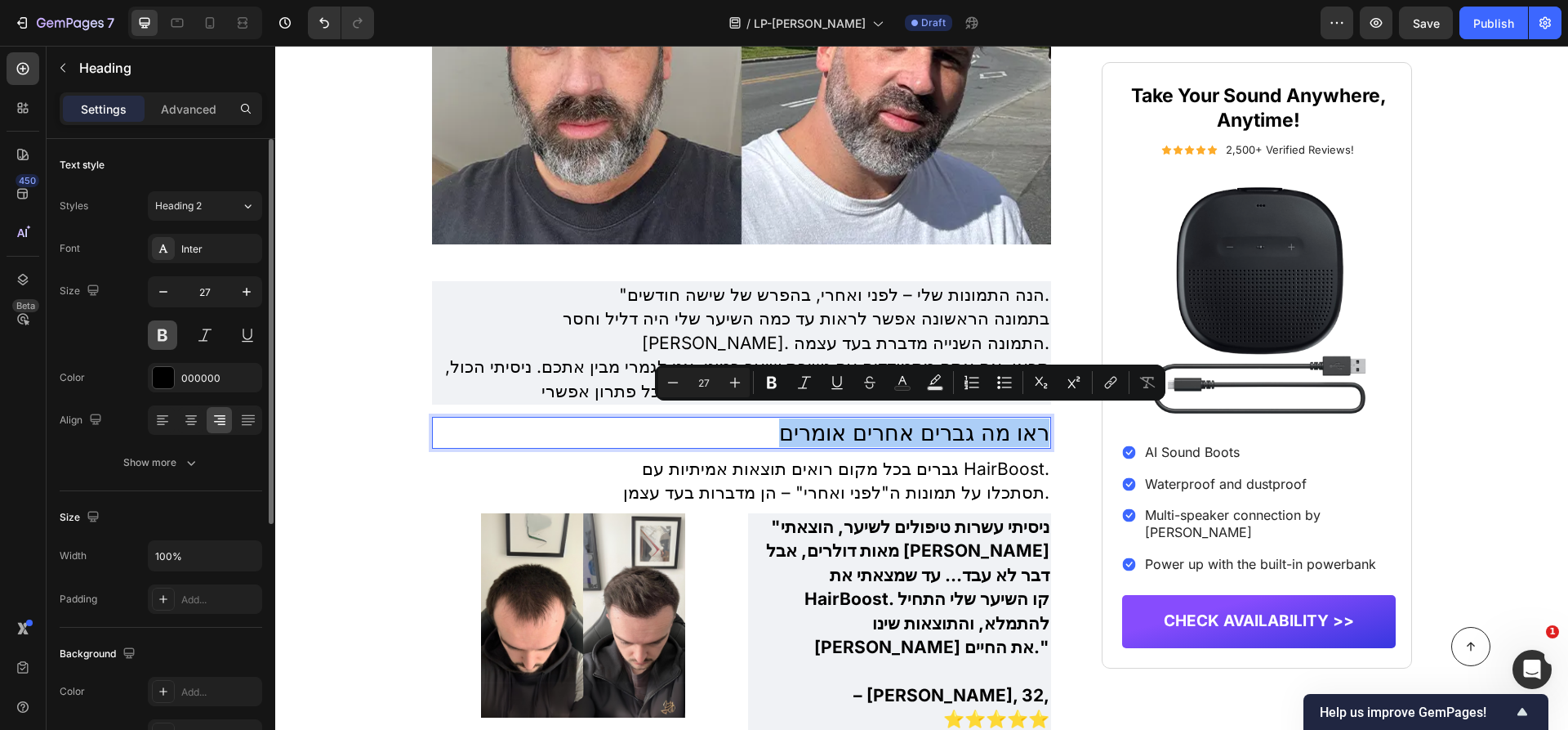
click at [167, 337] on button at bounding box center [162, 334] width 29 height 29
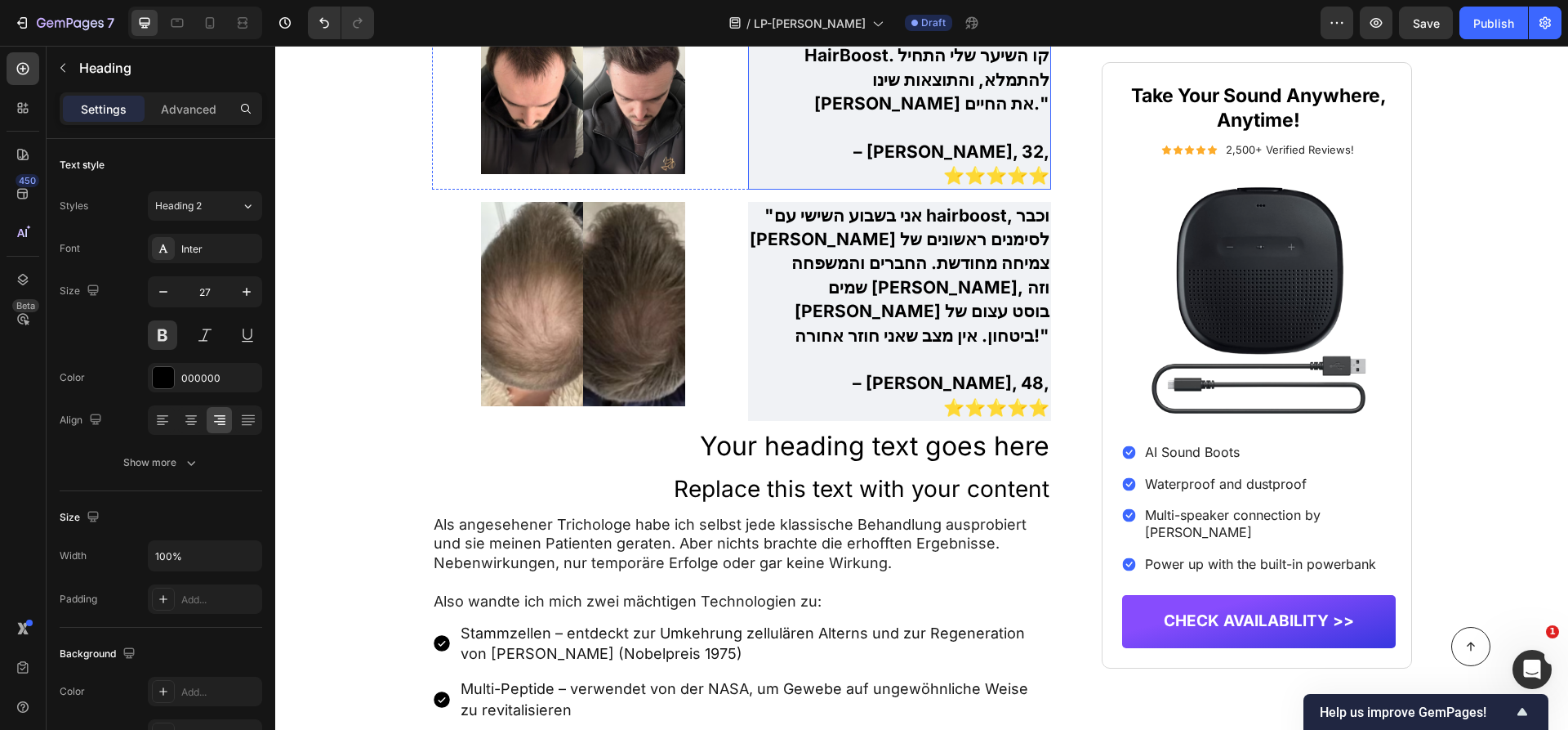
scroll to position [5010, 0]
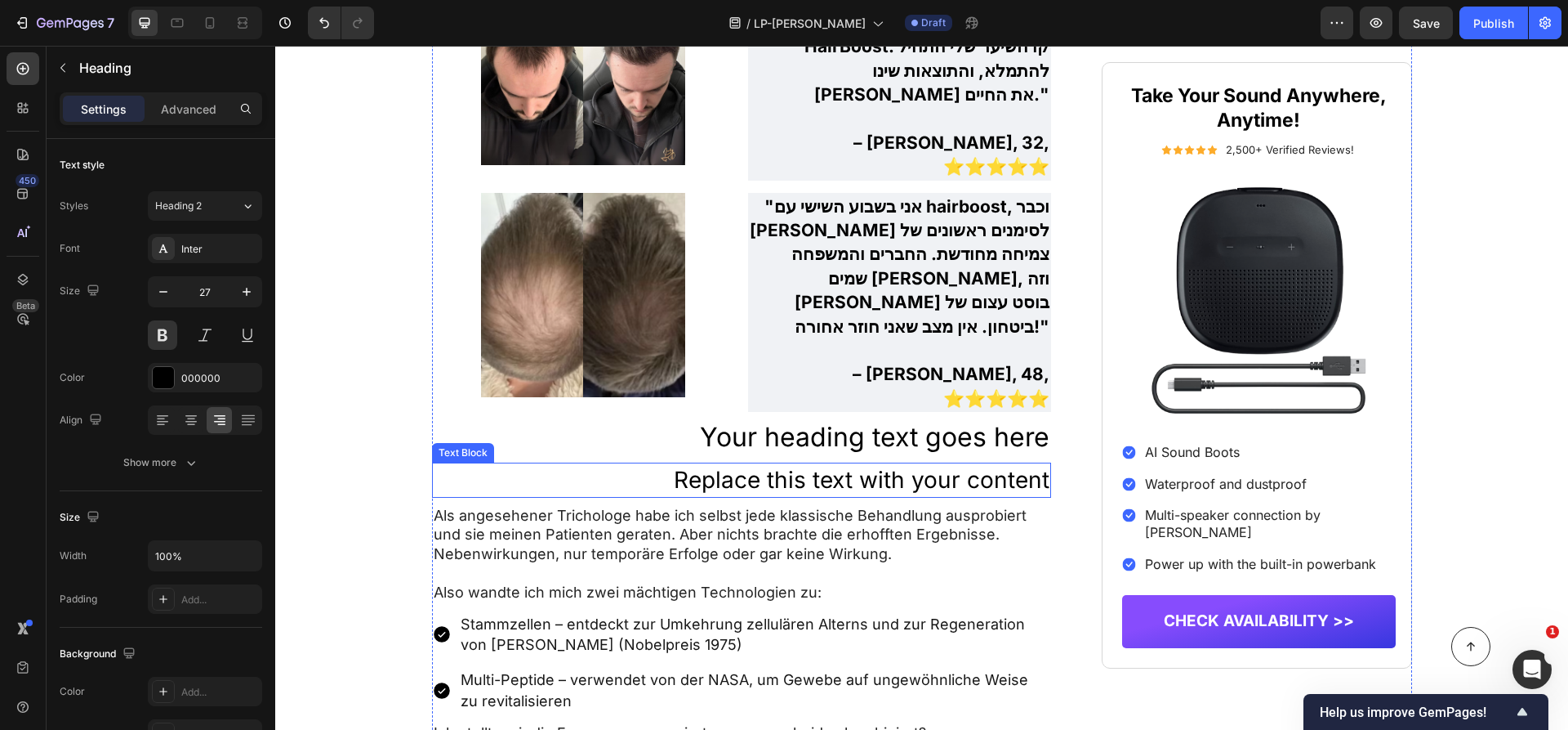
click at [878, 418] on h2 "Your heading text goes here" at bounding box center [742, 437] width 620 height 37
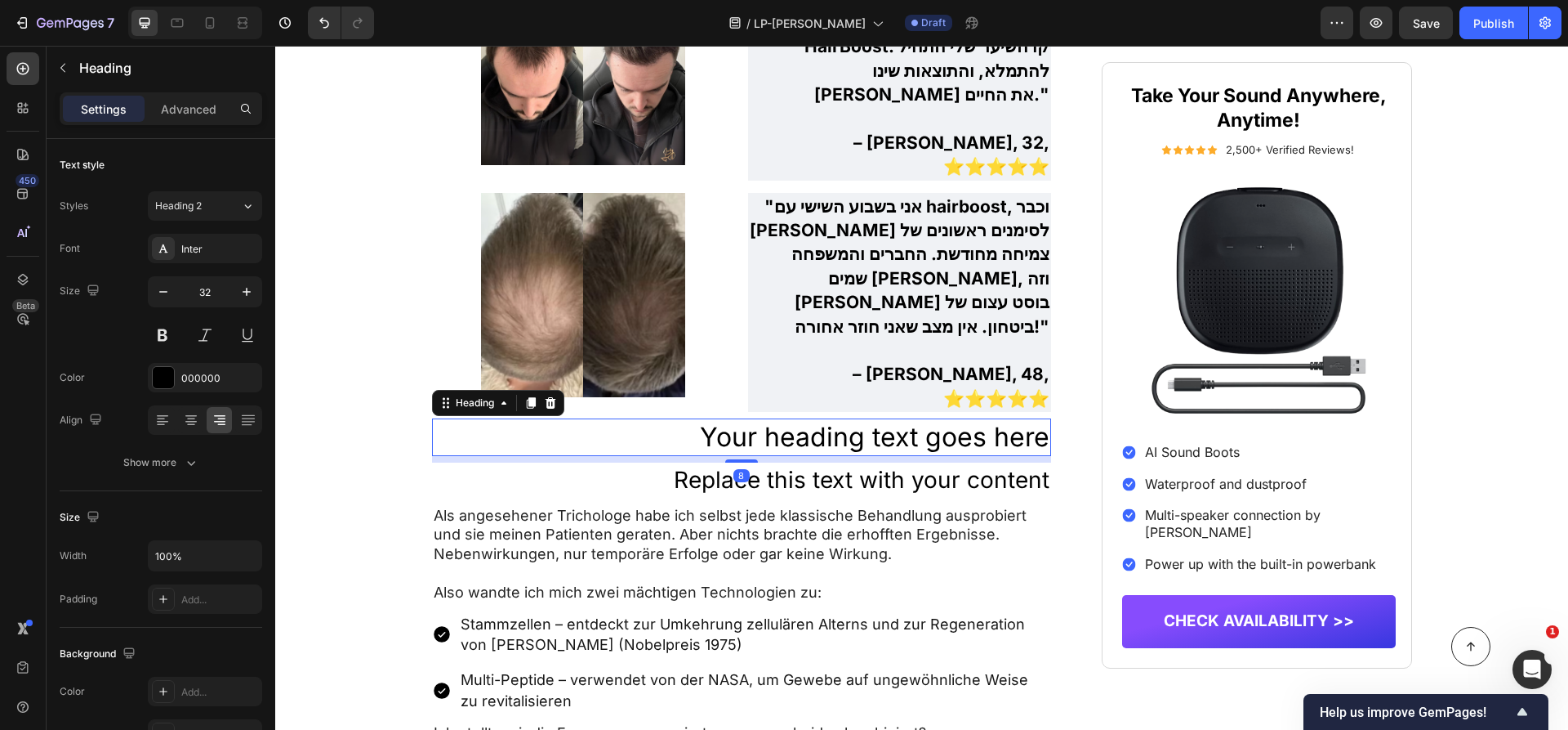
click at [878, 455] on div "8" at bounding box center [742, 458] width 620 height 6
click at [882, 418] on h2 "Your heading text goes here" at bounding box center [742, 437] width 620 height 37
click at [882, 420] on p "Your heading text goes here" at bounding box center [742, 437] width 617 height 34
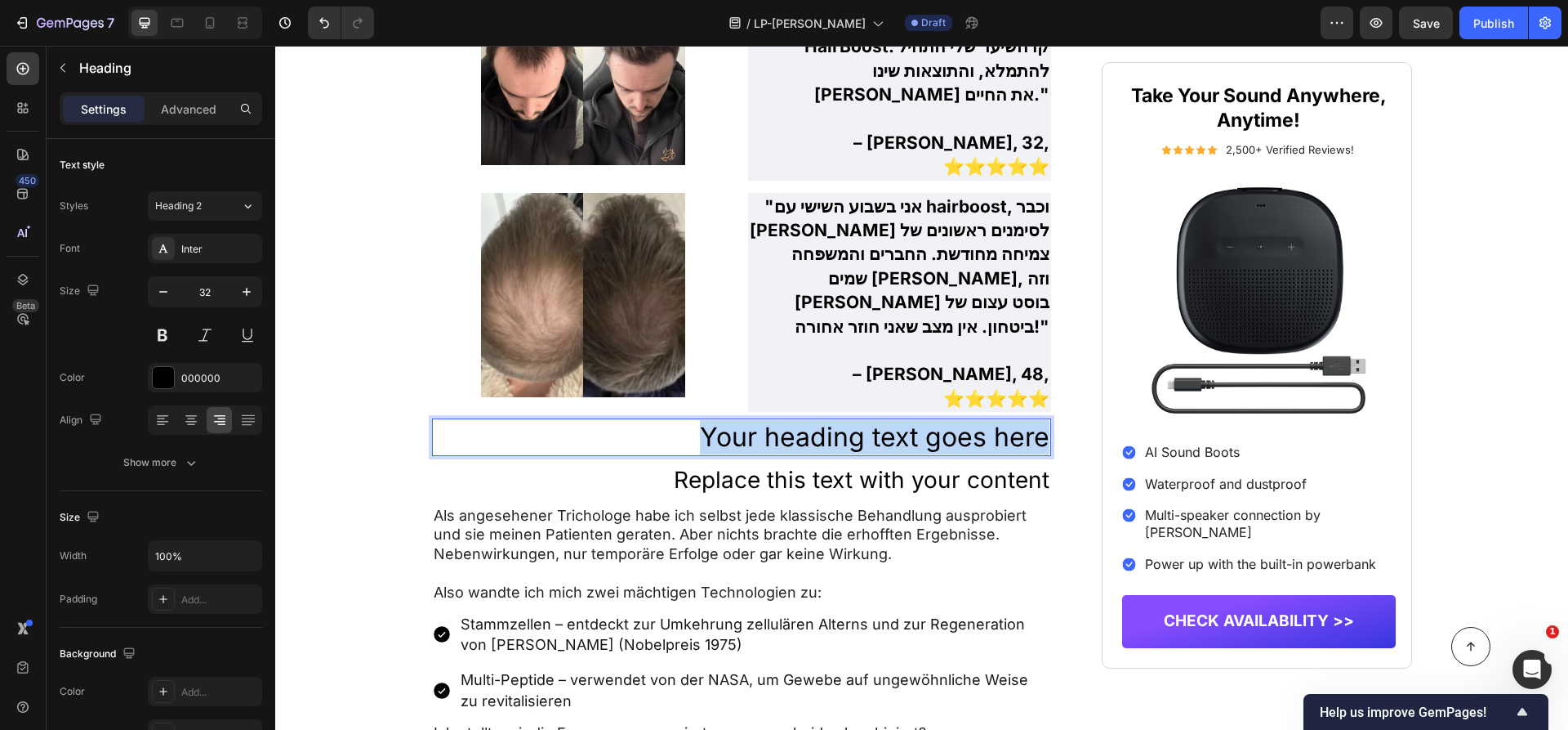
click at [882, 420] on p "Your heading text goes here" at bounding box center [742, 437] width 617 height 34
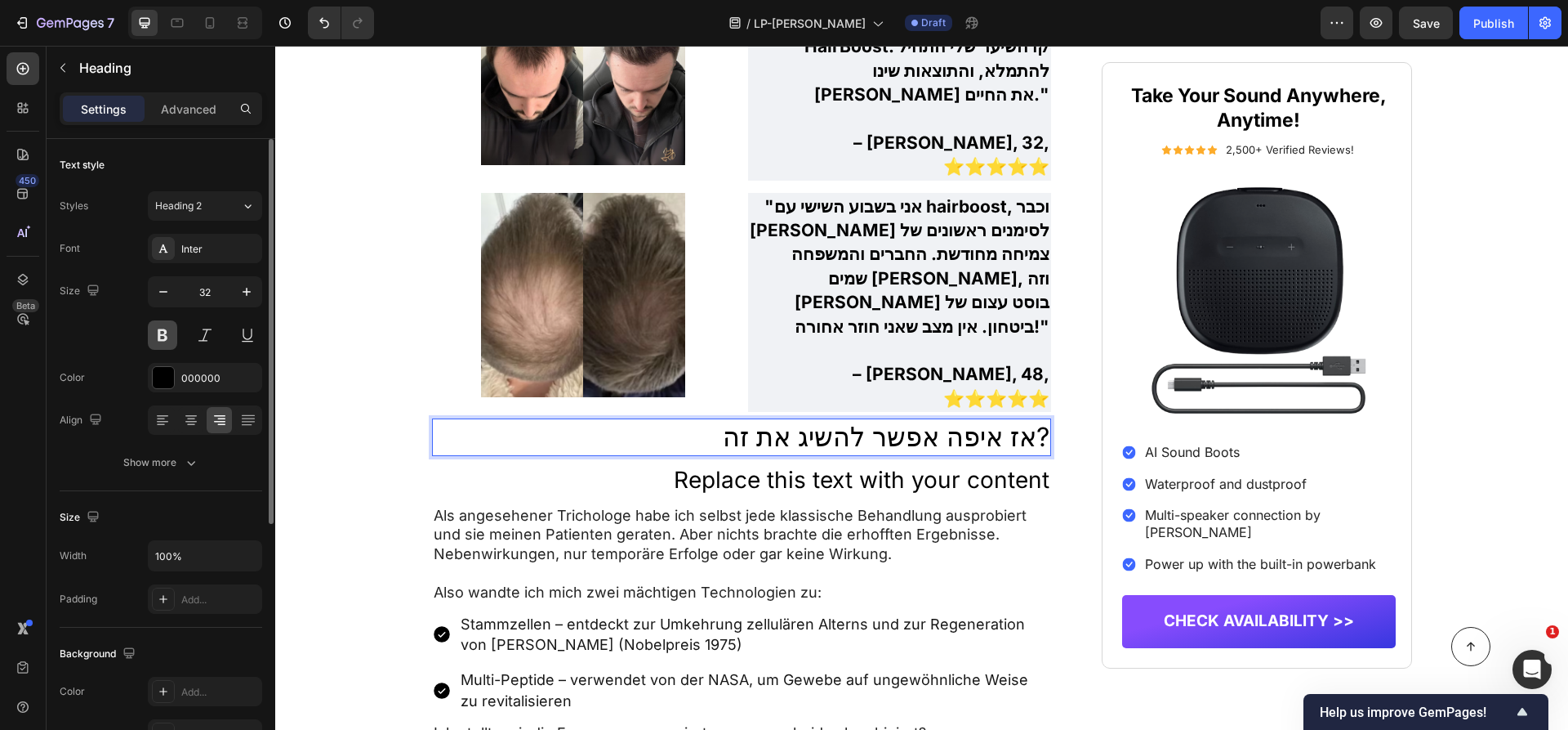
click at [169, 322] on button at bounding box center [162, 334] width 29 height 29
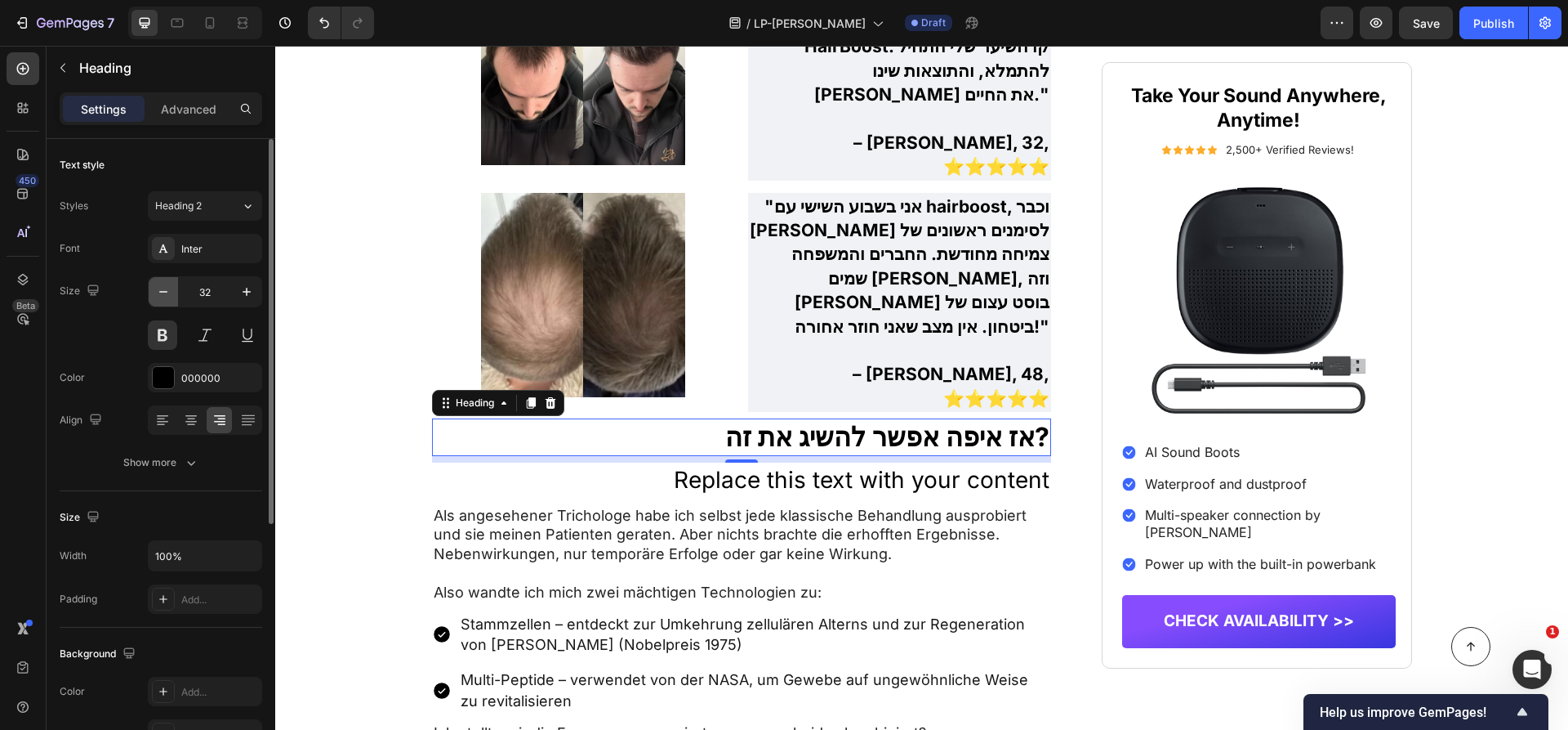
click at [167, 289] on icon "button" at bounding box center [163, 291] width 16 height 16
click at [166, 289] on icon "button" at bounding box center [163, 291] width 16 height 16
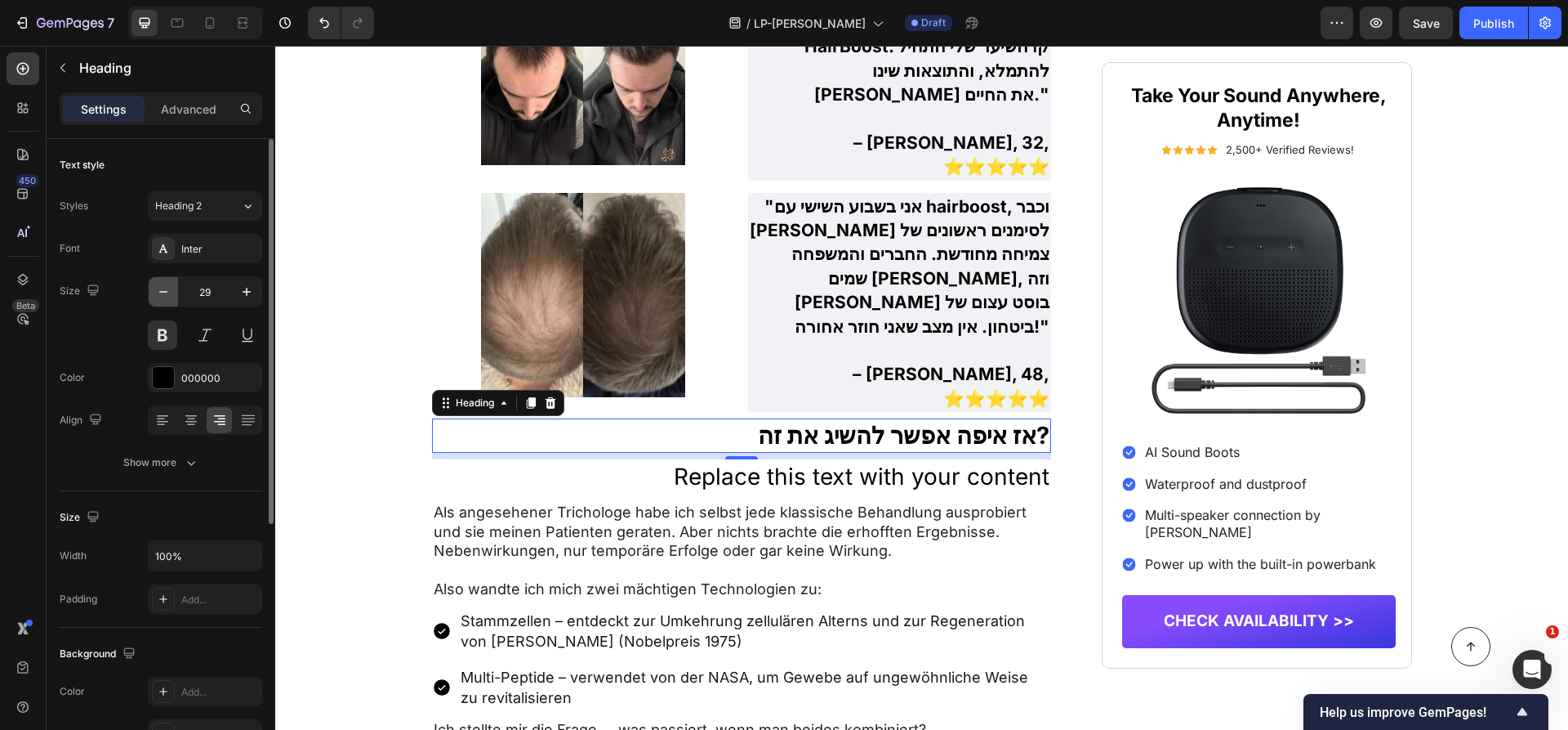
click at [166, 289] on icon "button" at bounding box center [163, 291] width 16 height 16
type input "27"
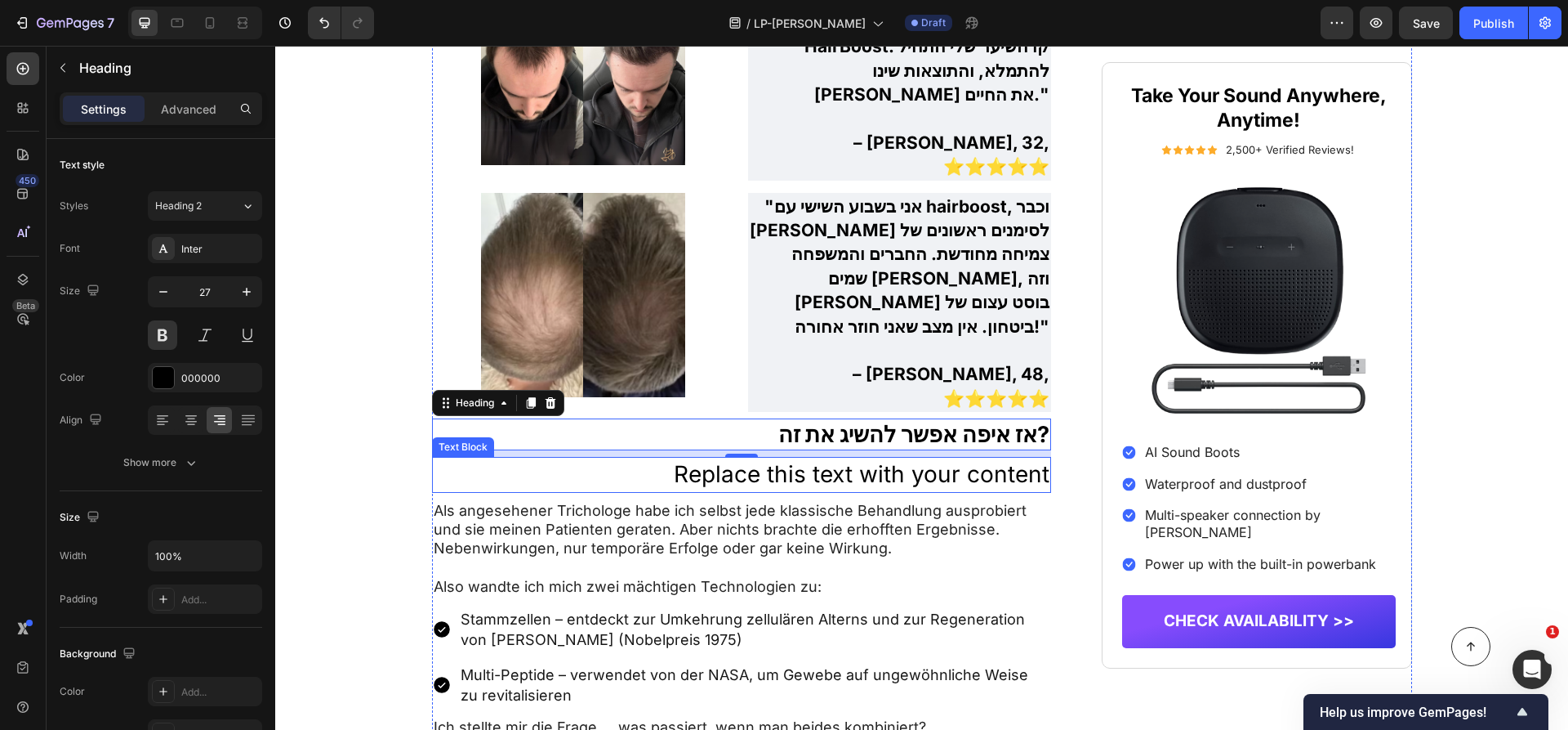
click at [773, 456] on div "Replace this text with your content" at bounding box center [742, 473] width 620 height 35
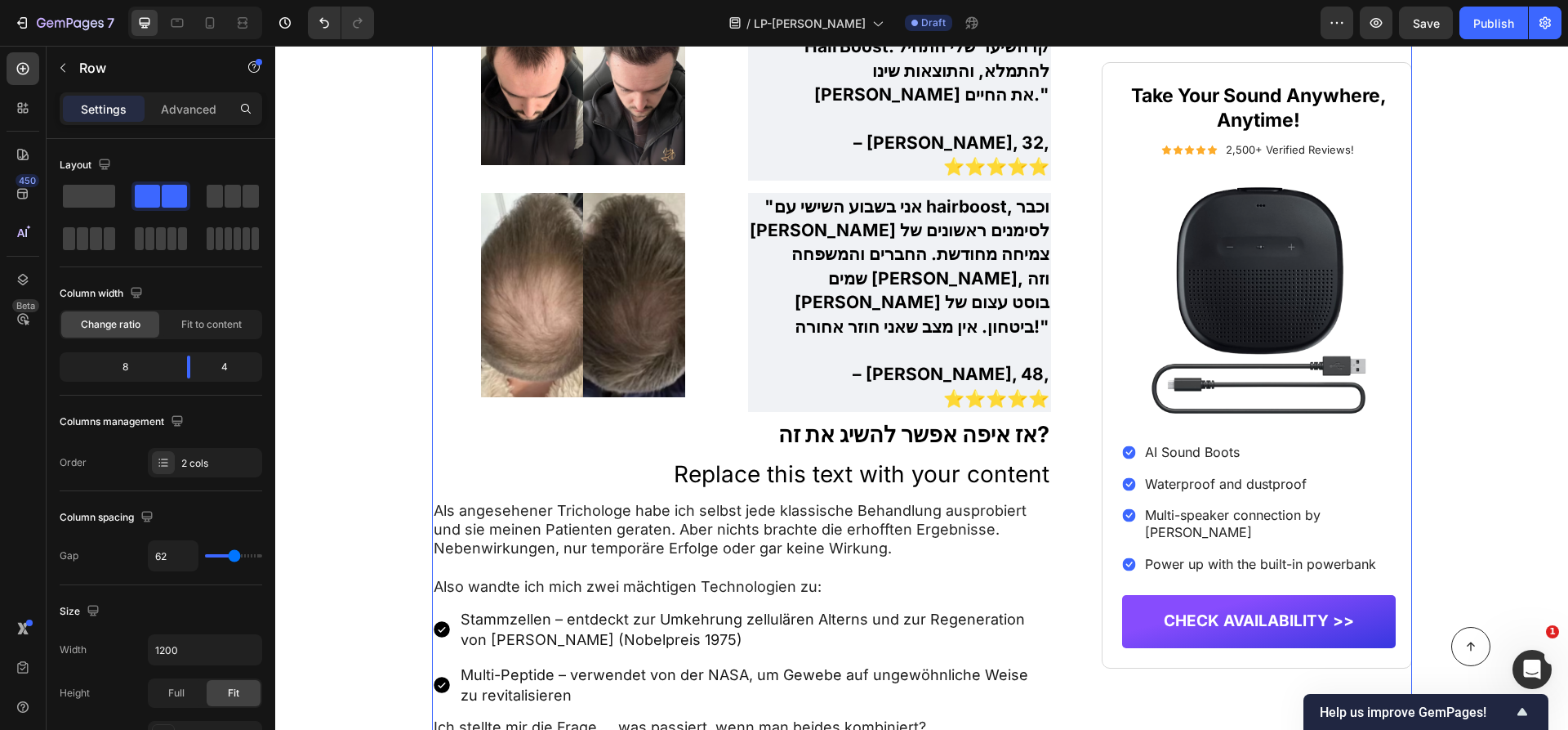
click at [933, 420] on p "אז איפה אפשר להשיג את זה?" at bounding box center [742, 434] width 617 height 29
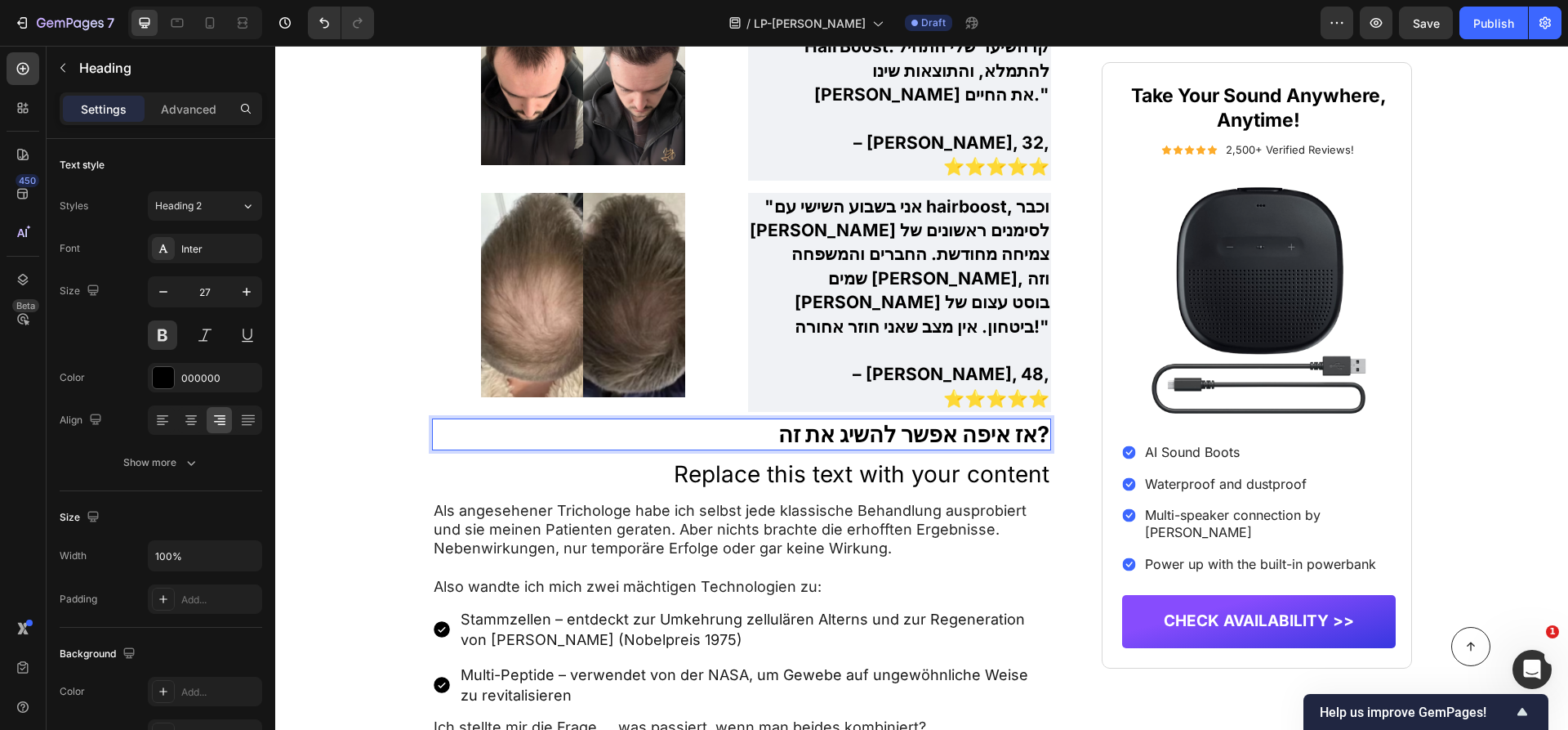
click at [933, 420] on p "אז איפה אפשר להשיג את זה?" at bounding box center [742, 434] width 617 height 29
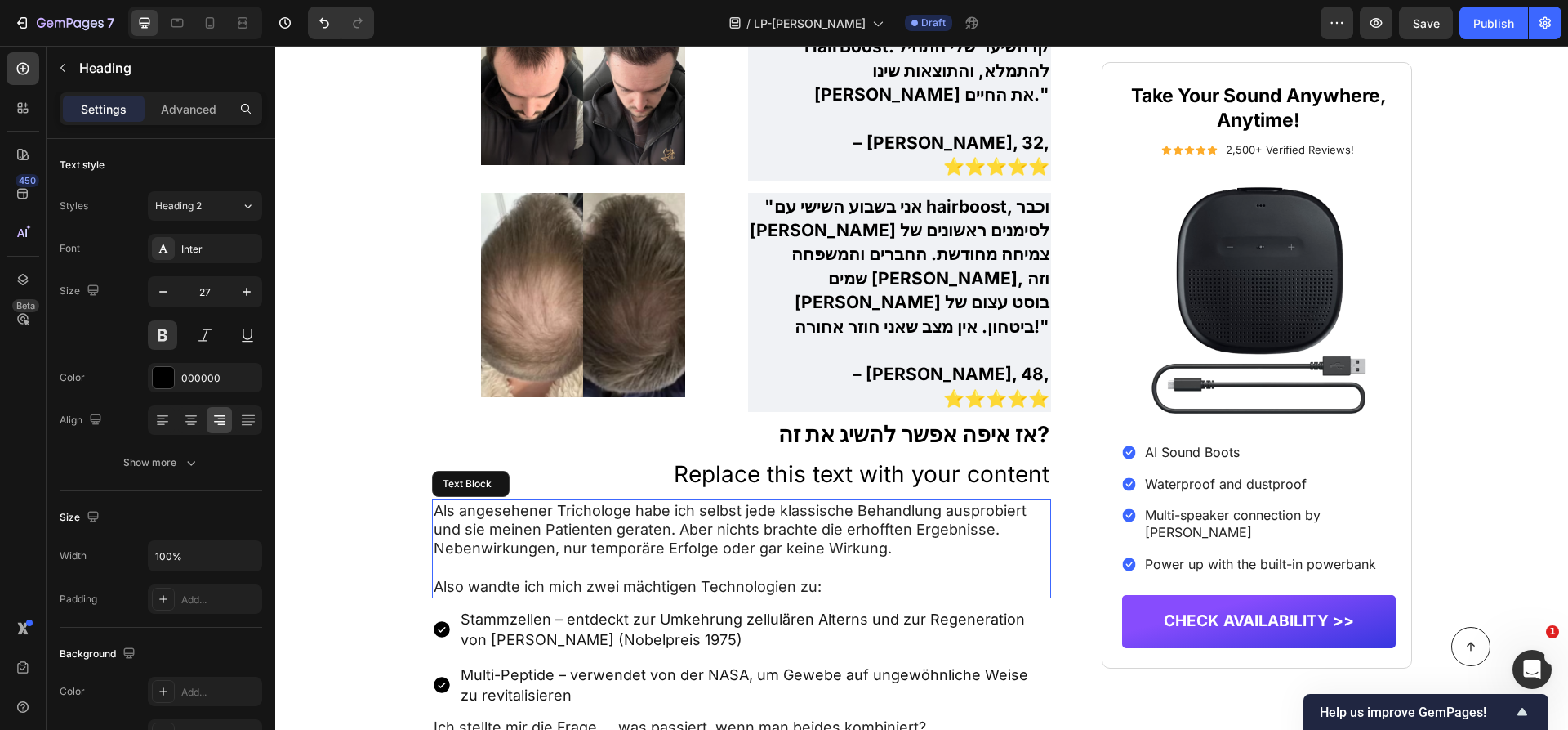
click at [914, 501] on p "Als angesehener Trichologe habe ich selbst jede klassische Behandlung ausprobie…" at bounding box center [742, 529] width 617 height 57
click at [924, 456] on div "Replace this text with your content" at bounding box center [742, 473] width 620 height 35
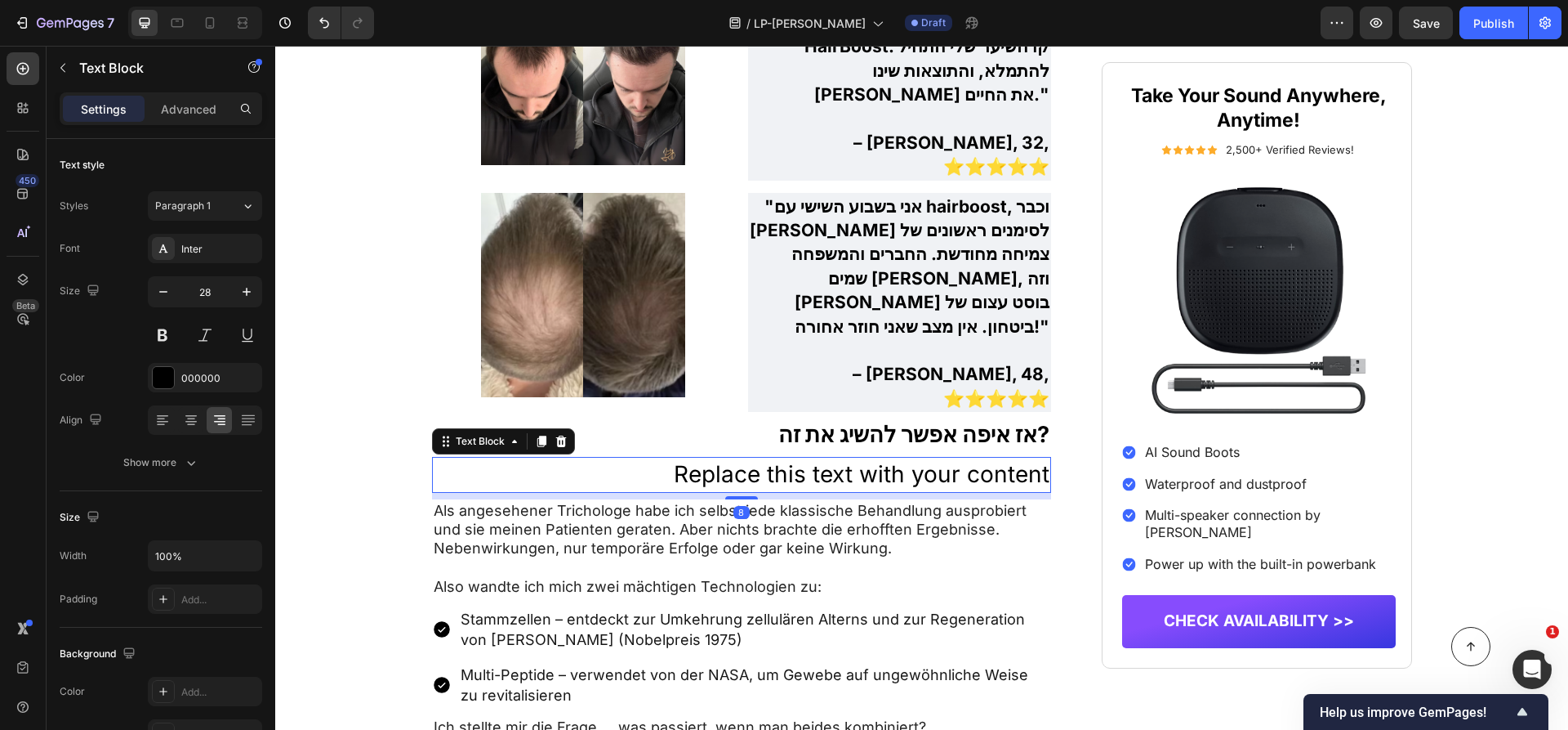
click at [924, 456] on div "Replace this text with your content" at bounding box center [742, 473] width 620 height 35
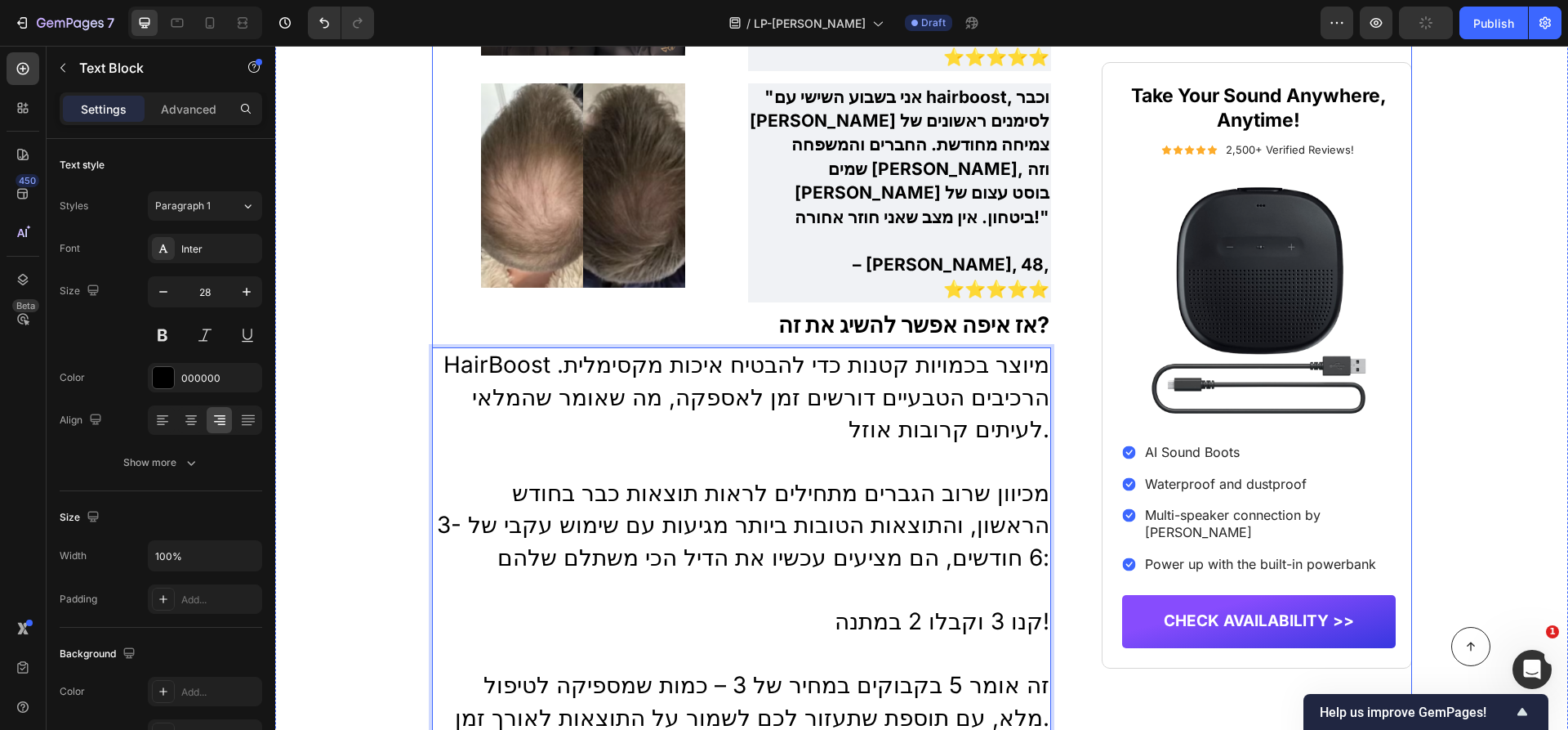
scroll to position [5225, 0]
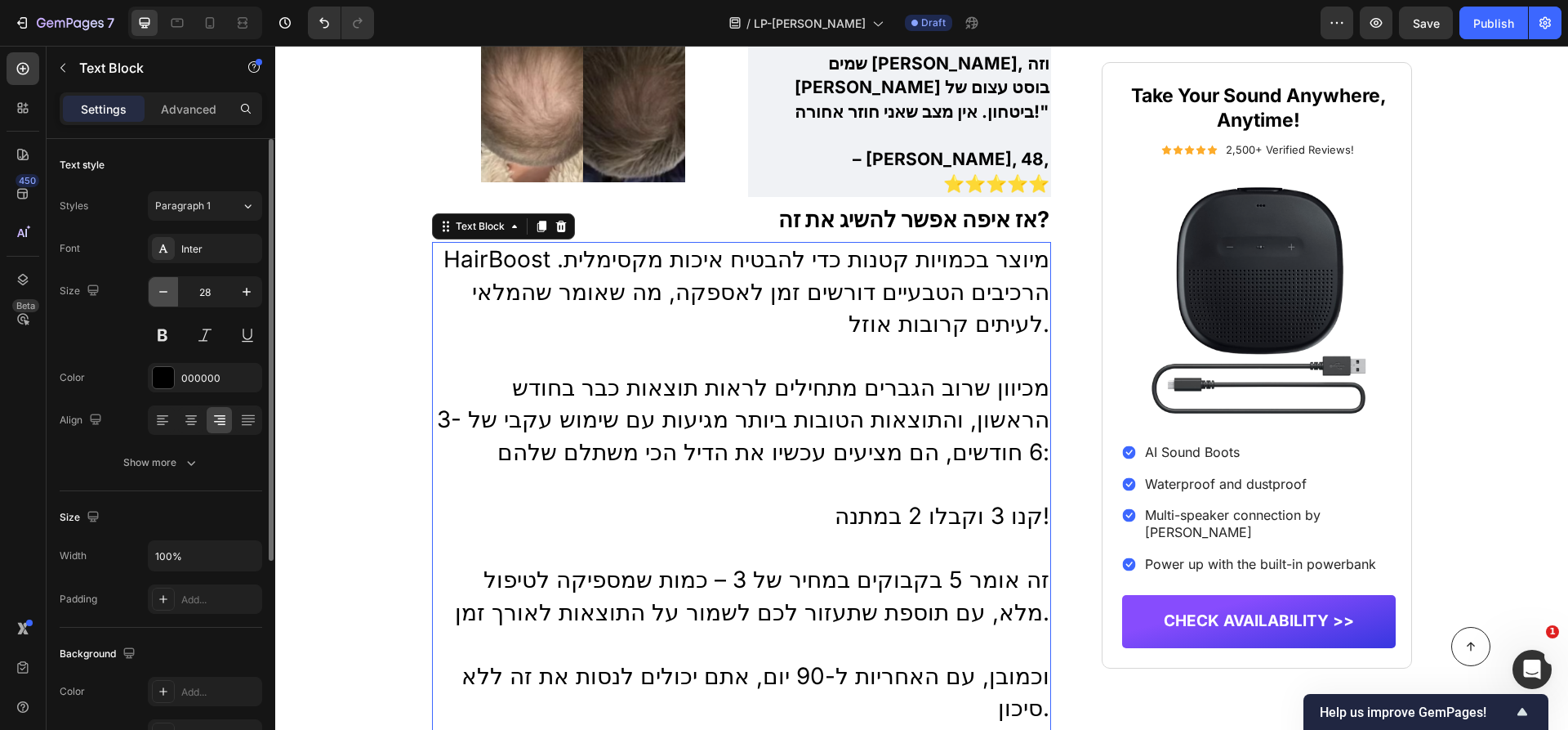
click at [164, 291] on icon "button" at bounding box center [163, 291] width 8 height 2
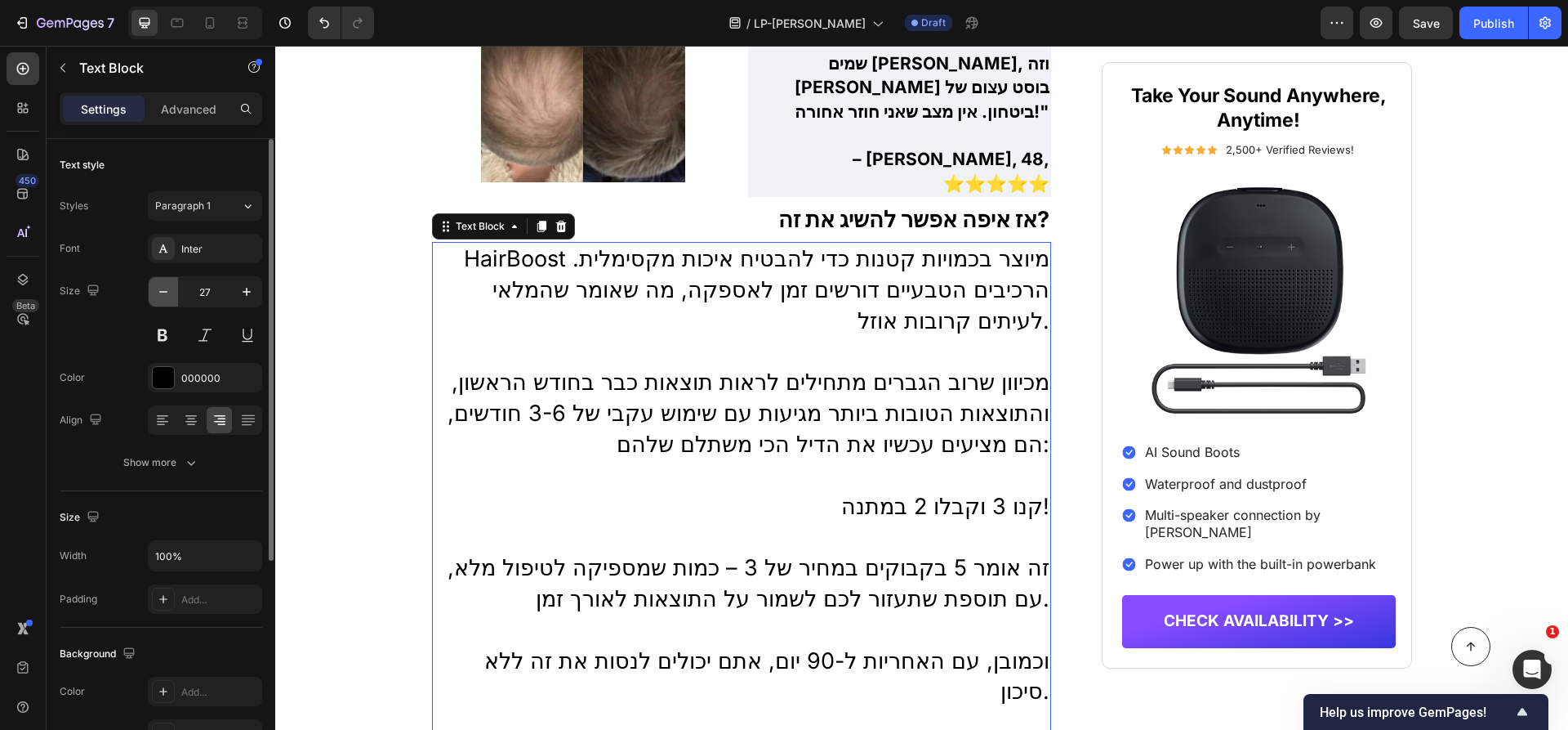
click at [164, 291] on icon "button" at bounding box center [163, 291] width 8 height 2
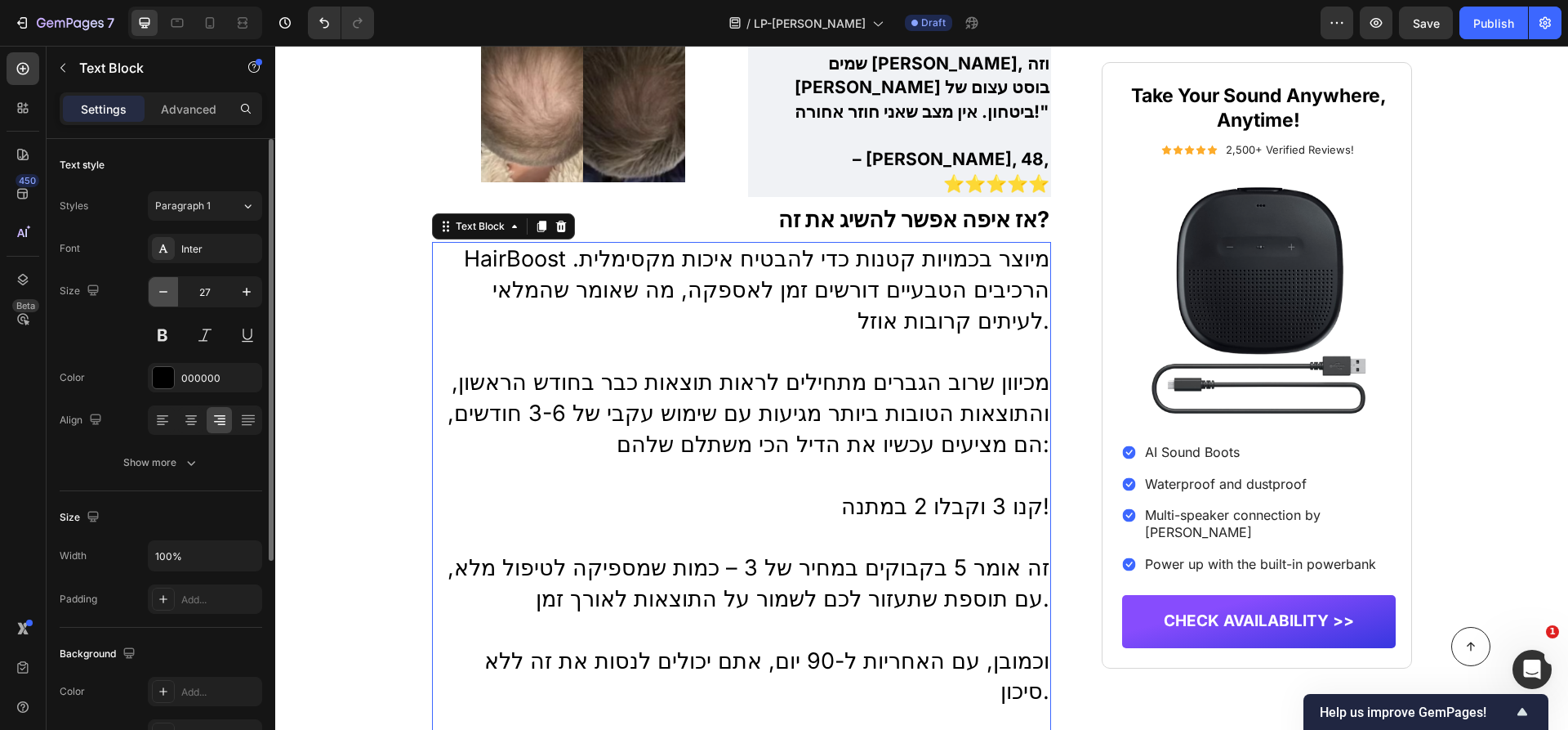
click at [164, 291] on icon "button" at bounding box center [163, 291] width 8 height 2
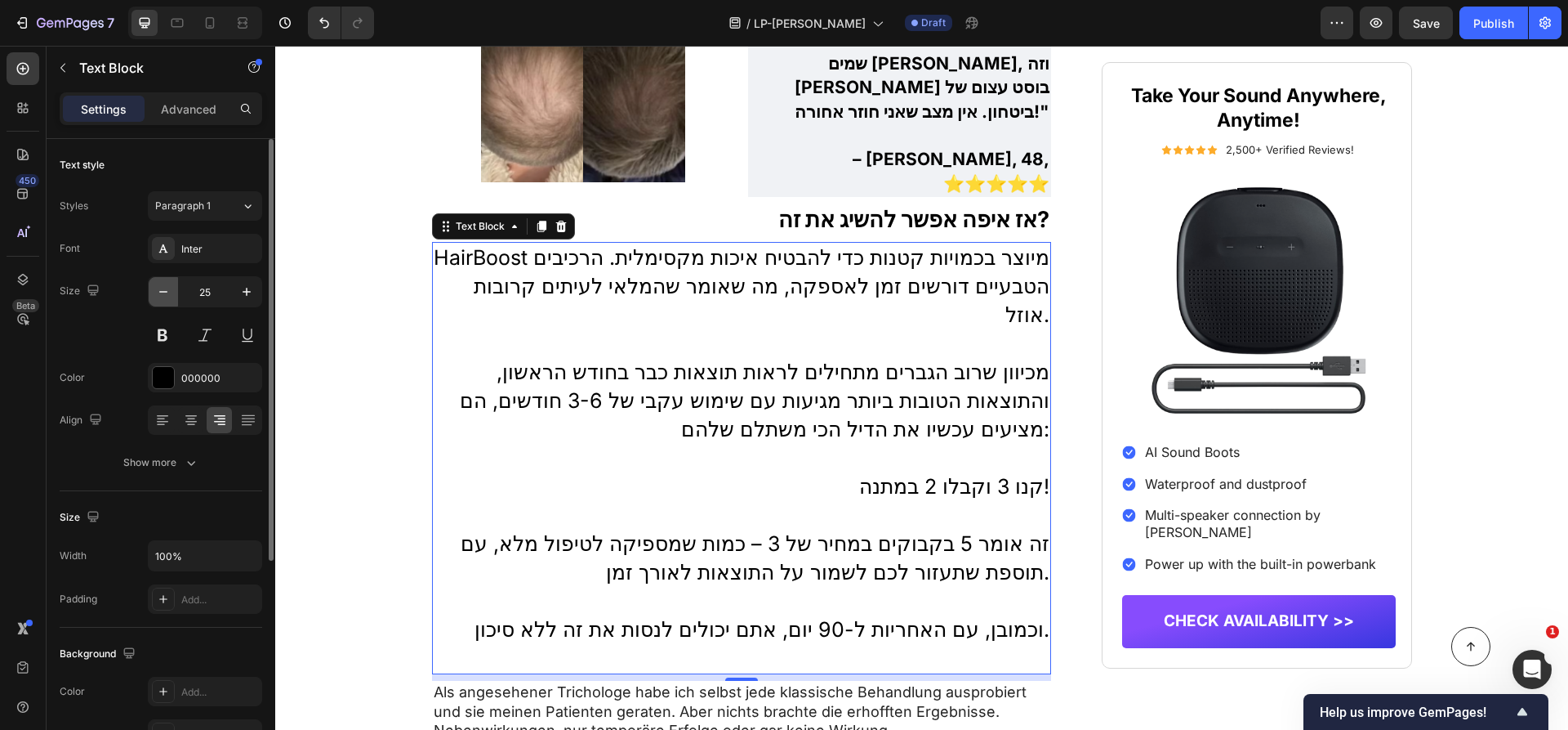
click at [164, 290] on icon "button" at bounding box center [163, 291] width 16 height 16
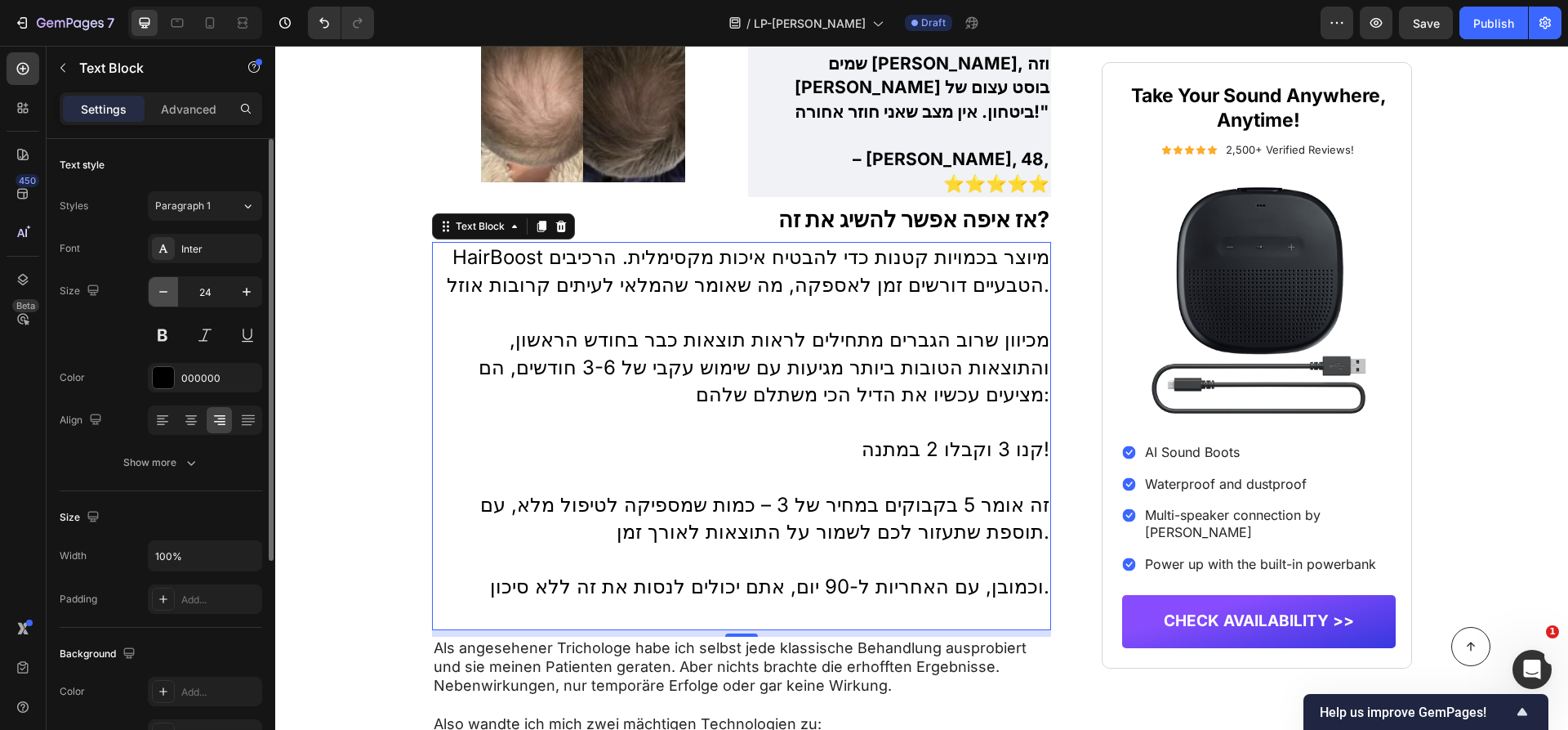
click at [164, 290] on icon "button" at bounding box center [163, 291] width 16 height 16
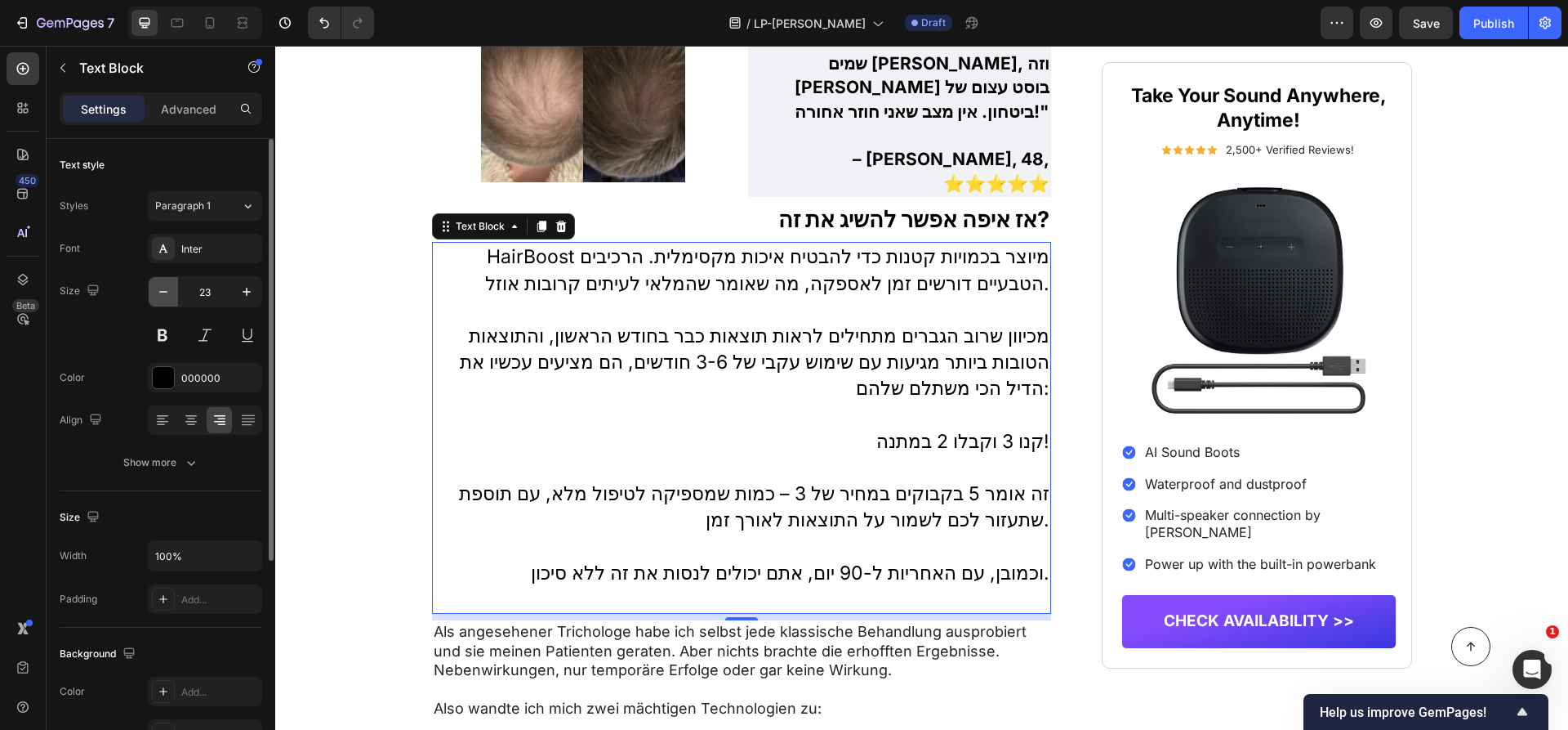
click at [164, 290] on icon "button" at bounding box center [163, 291] width 16 height 16
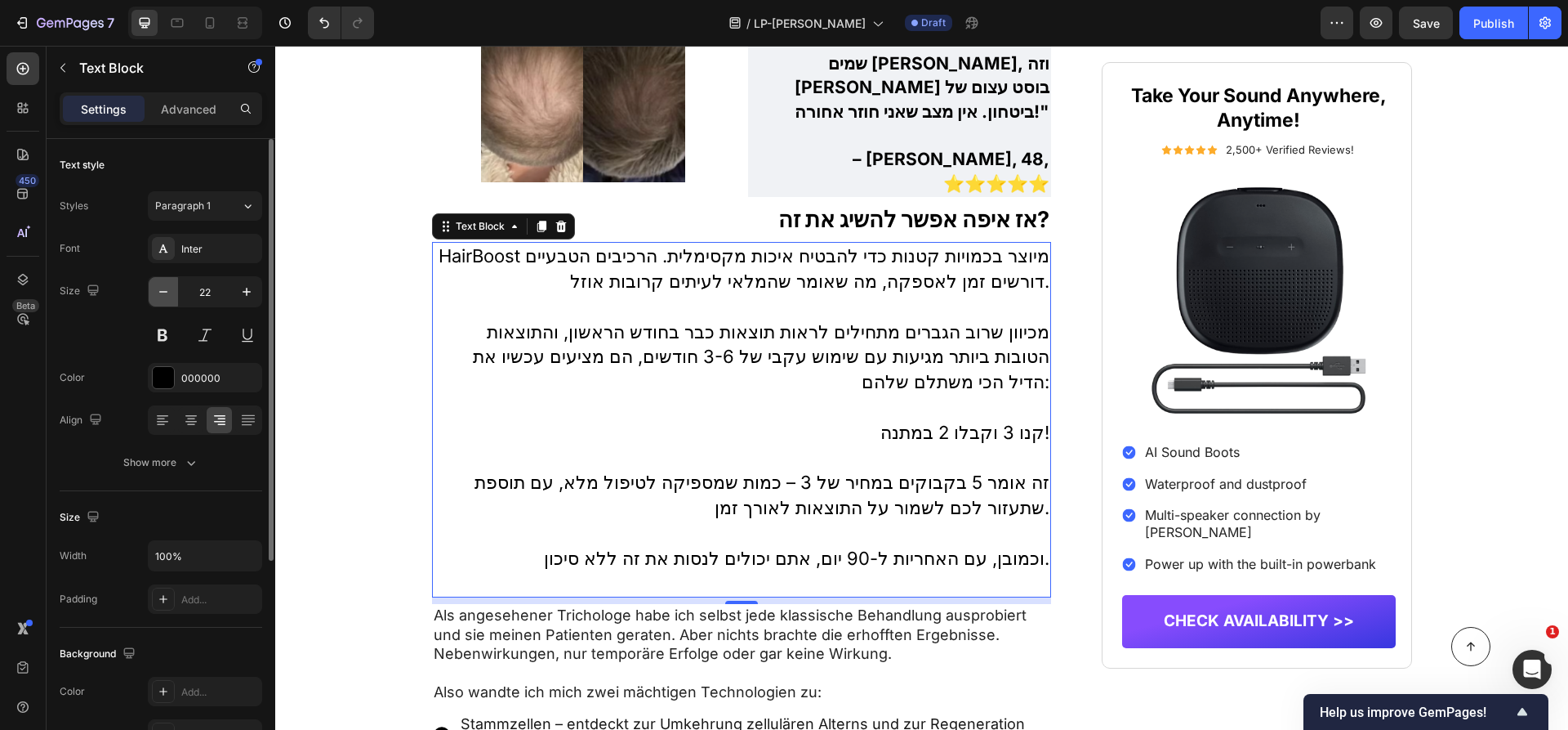
click at [164, 290] on icon "button" at bounding box center [163, 291] width 16 height 16
type input "21"
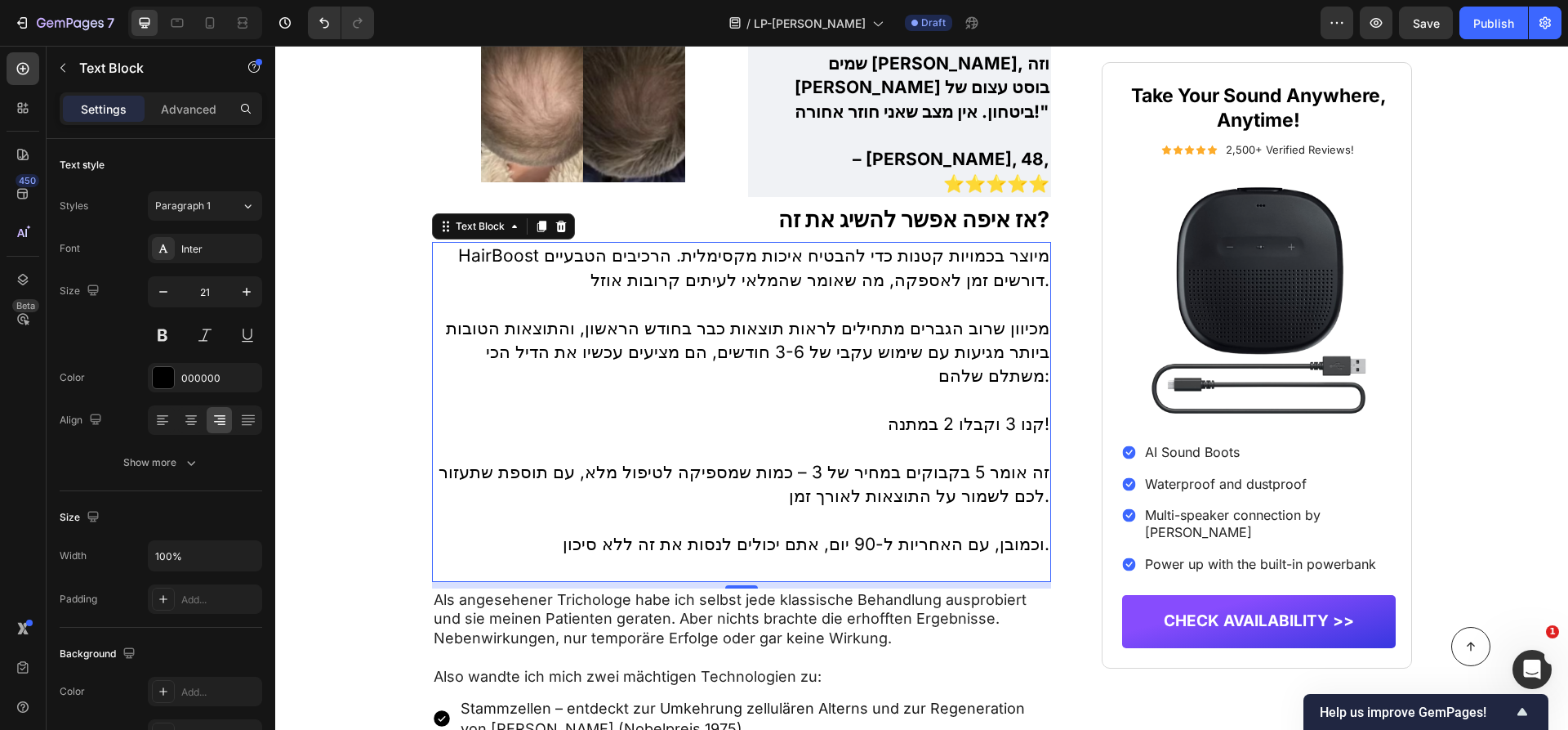
click at [989, 205] on p "אז איפה אפשר להשיג את זה?" at bounding box center [742, 219] width 617 height 29
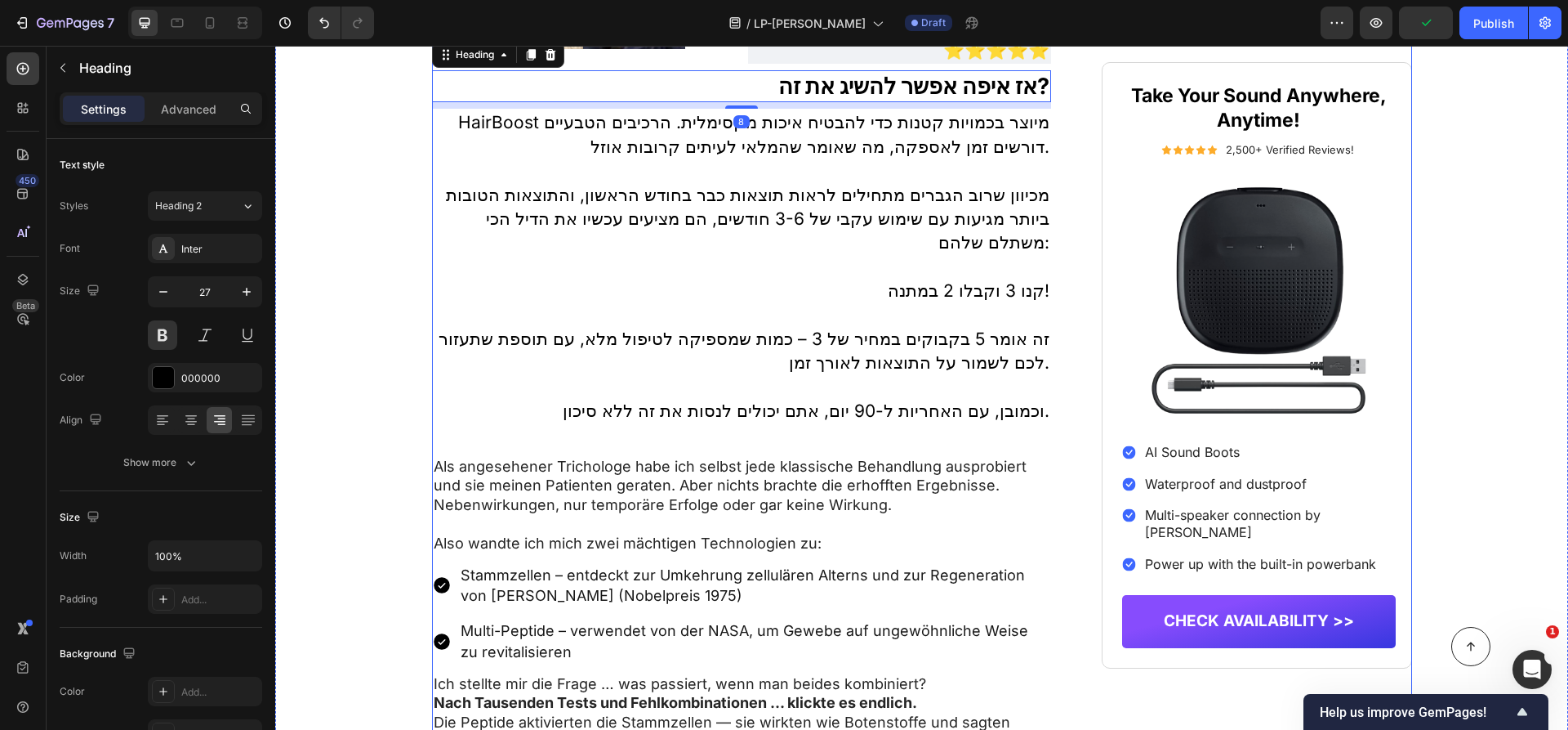
scroll to position [5414, 0]
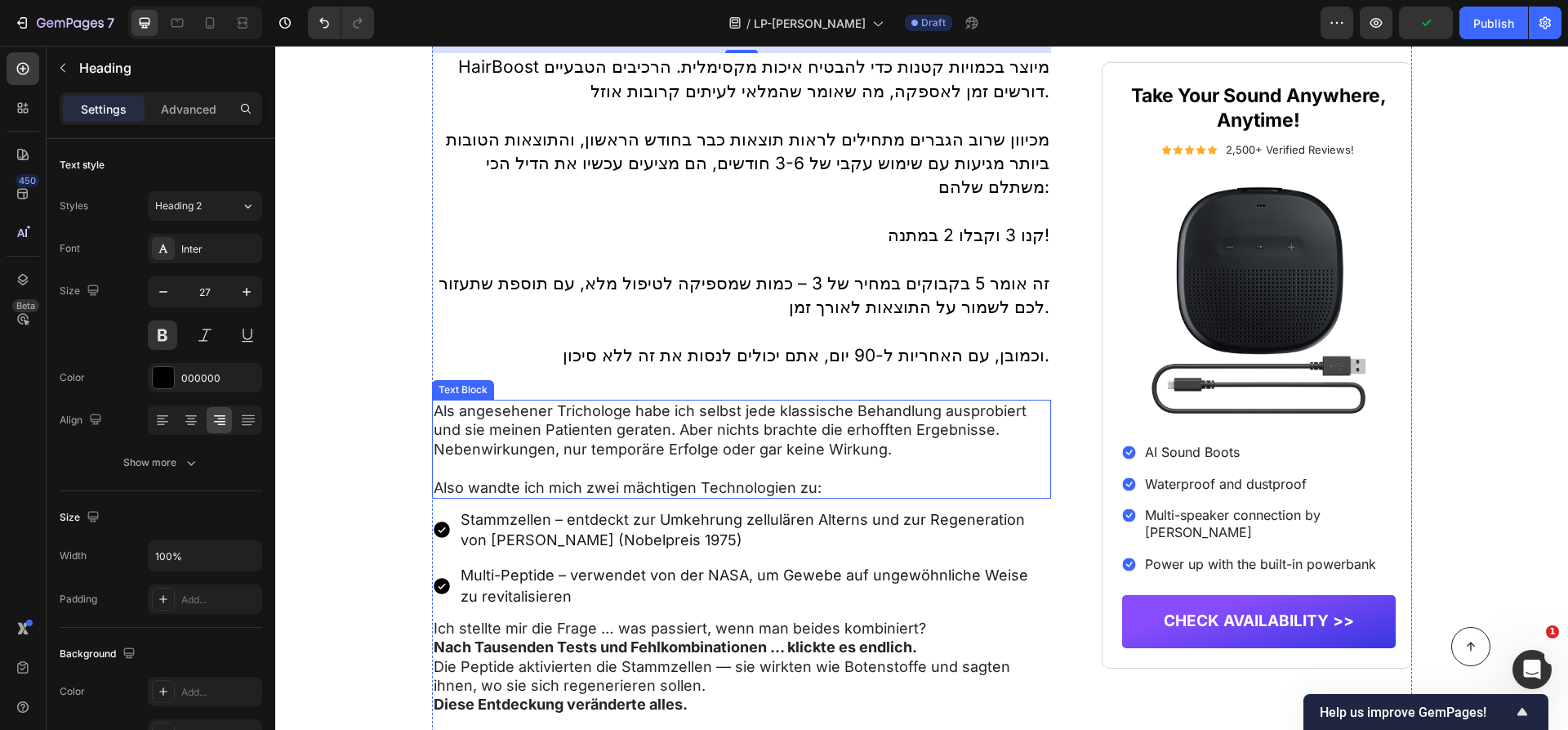
click at [878, 401] on p "Als angesehener Trichologe habe ich selbst jede klassische Behandlung ausprobie…" at bounding box center [742, 430] width 617 height 57
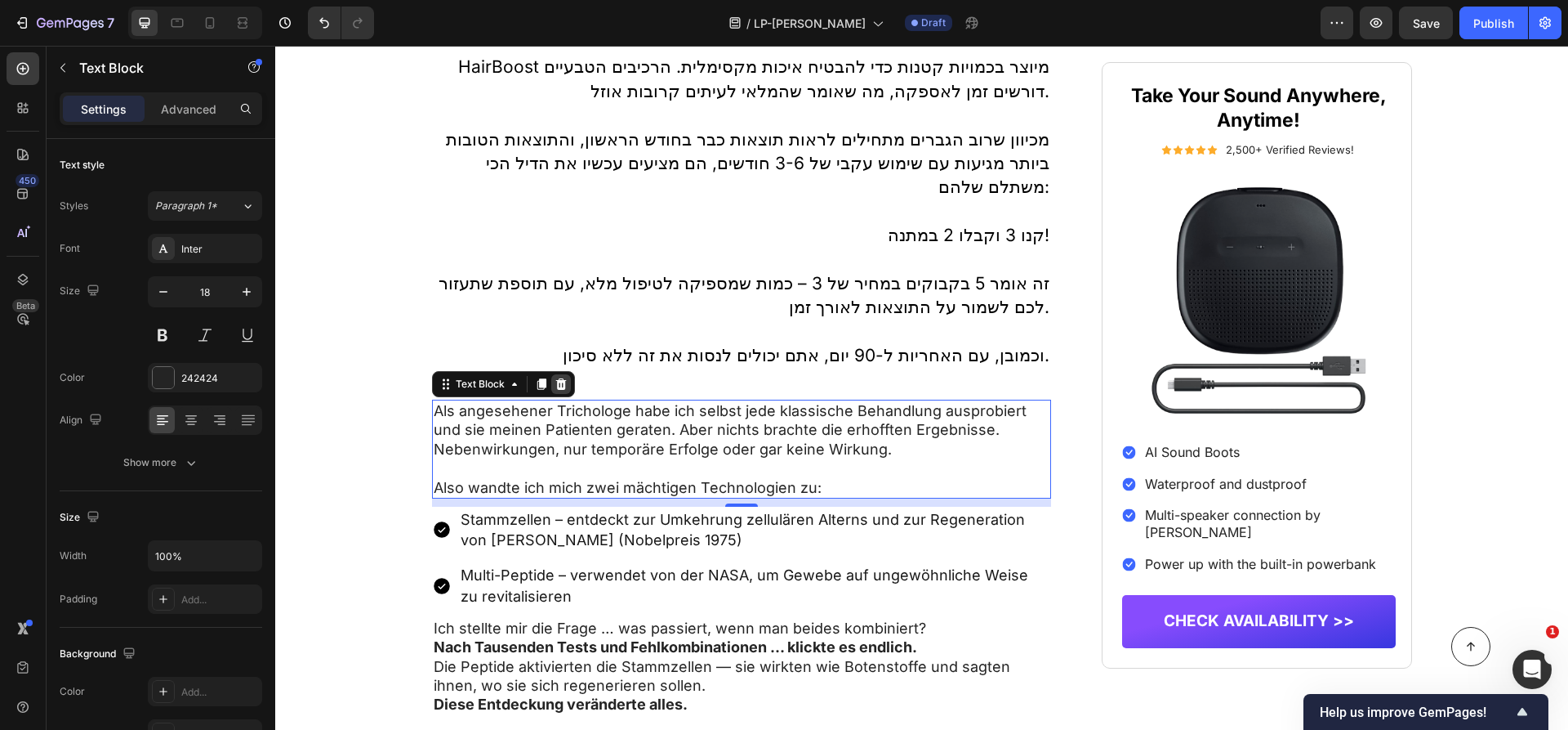
click at [558, 378] on icon at bounding box center [560, 383] width 11 height 12
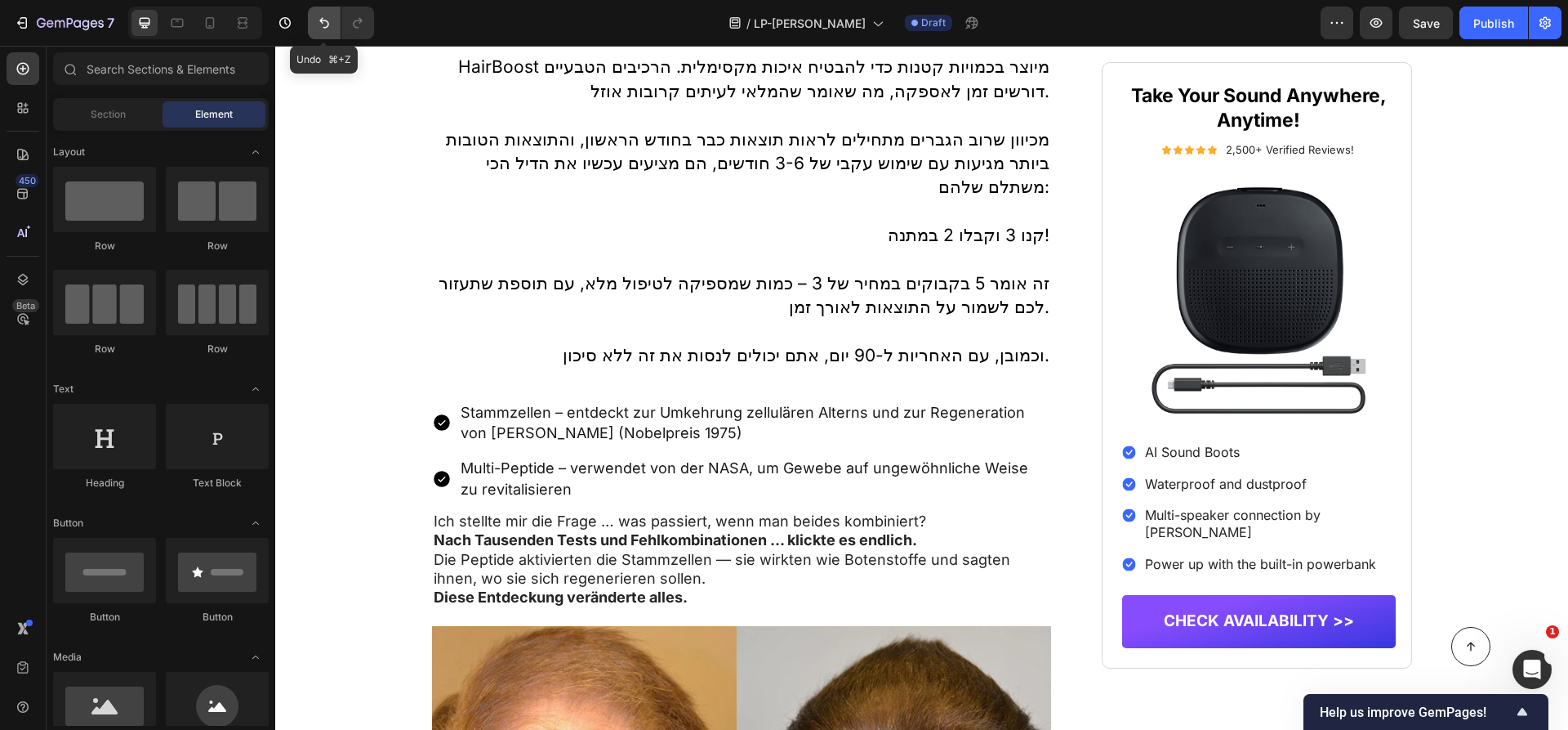
click at [318, 14] on button "Undo/Redo" at bounding box center [324, 22] width 33 height 33
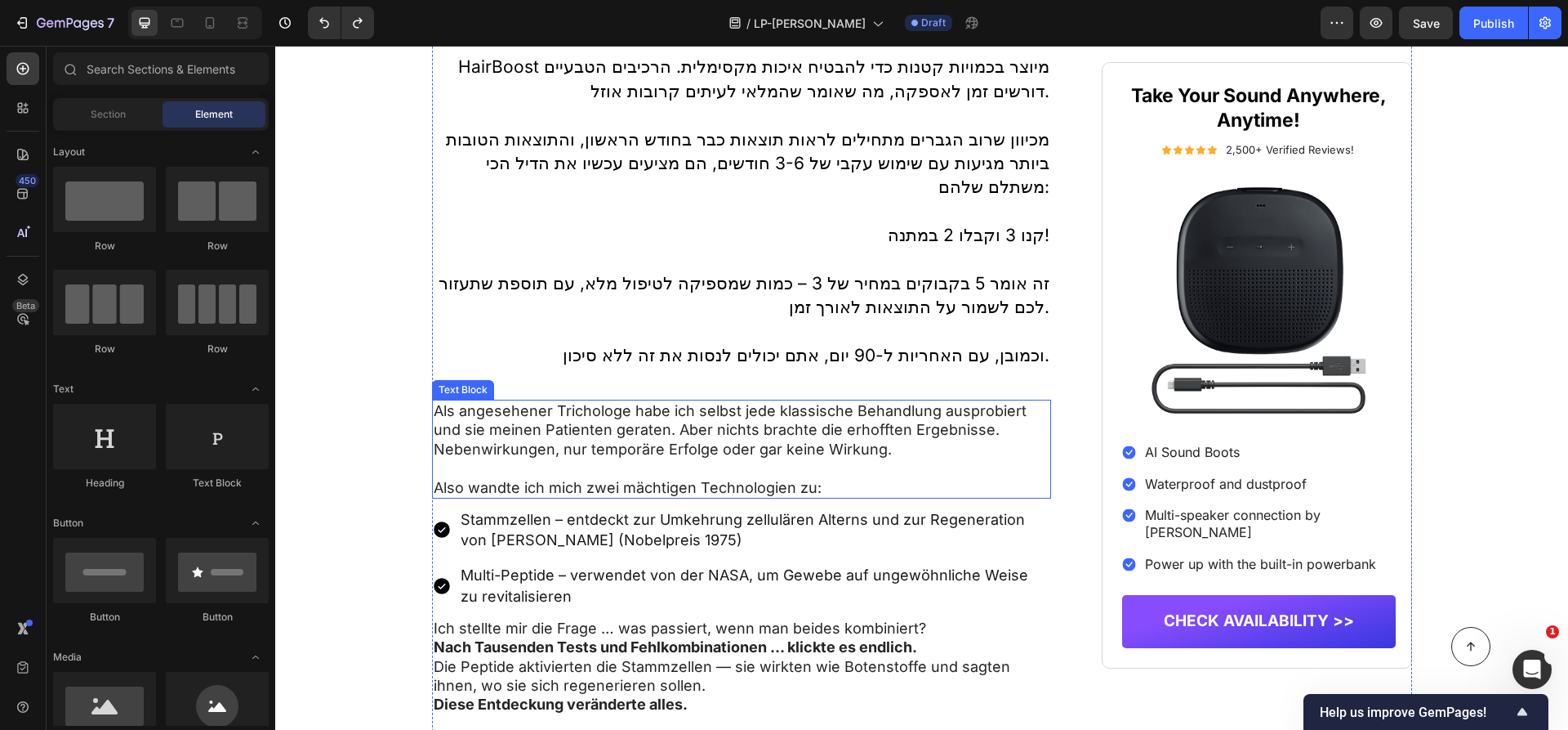
click at [529, 408] on p "Als angesehener Trichologe habe ich selbst jede klassische Behandlung ausprobie…" at bounding box center [742, 430] width 617 height 57
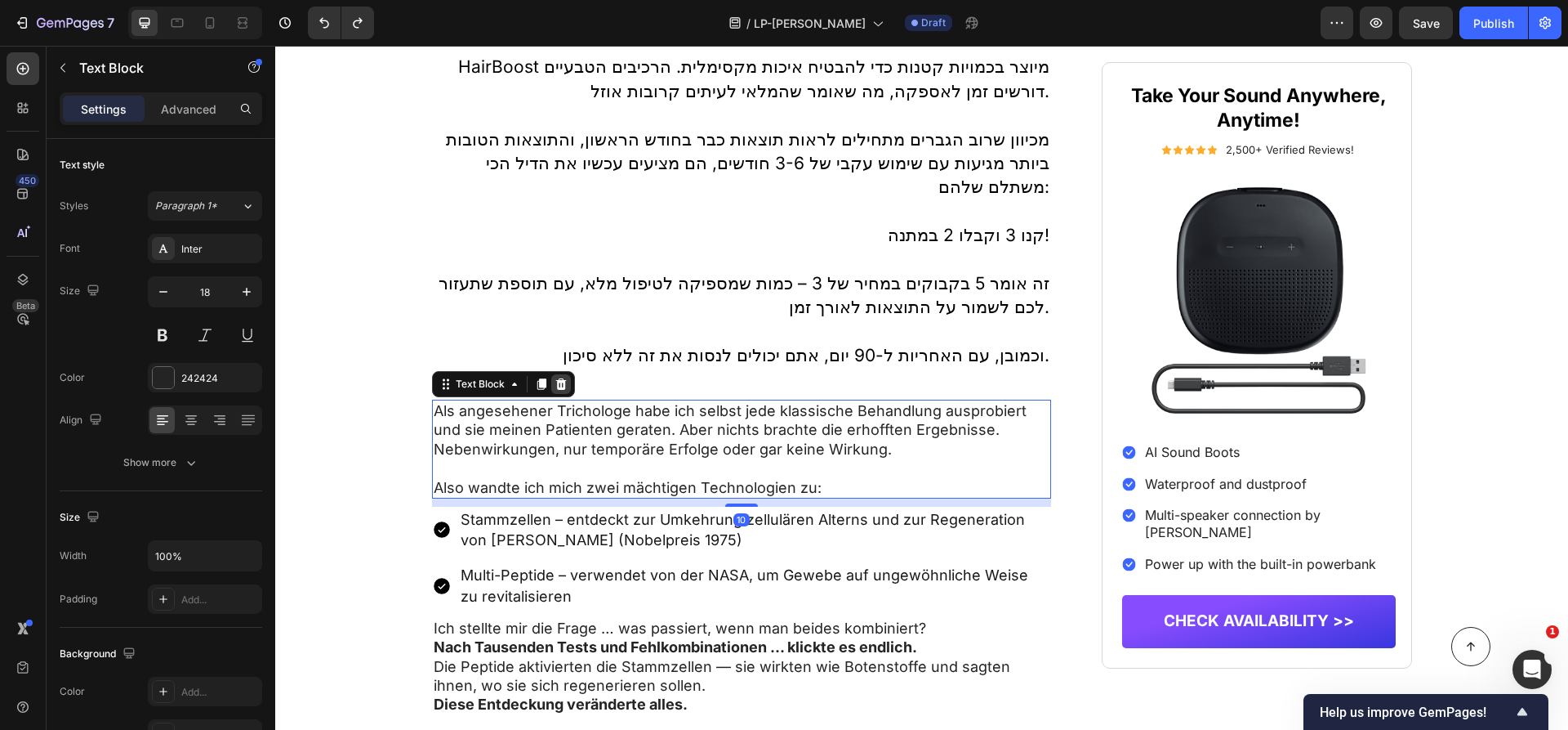
click at [558, 374] on div at bounding box center [561, 384] width 20 height 20
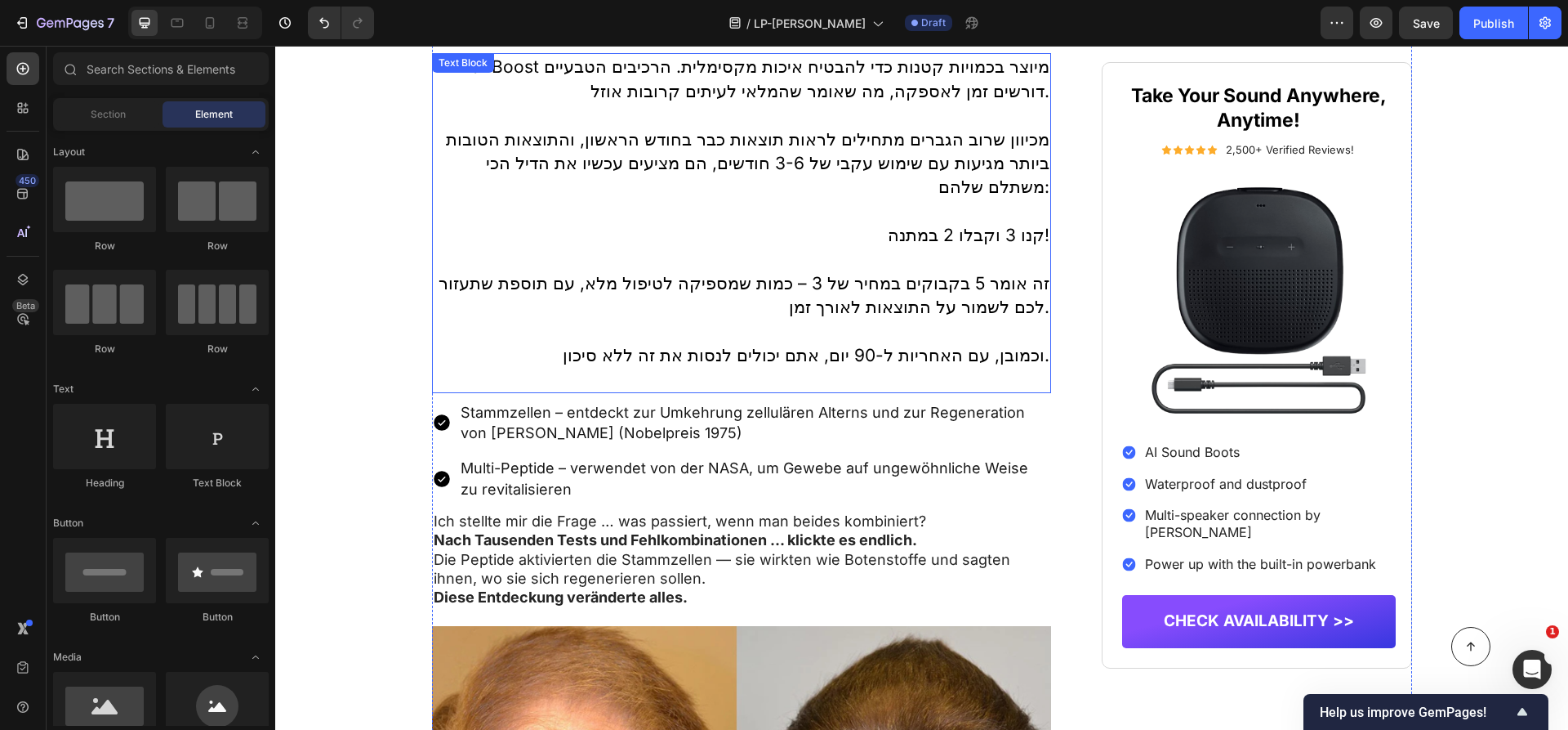
click at [558, 402] on p "Stammzellen – entdeckt zur Umkehrung zellulären Alterns und zur Regeneration vo…" at bounding box center [755, 422] width 589 height 41
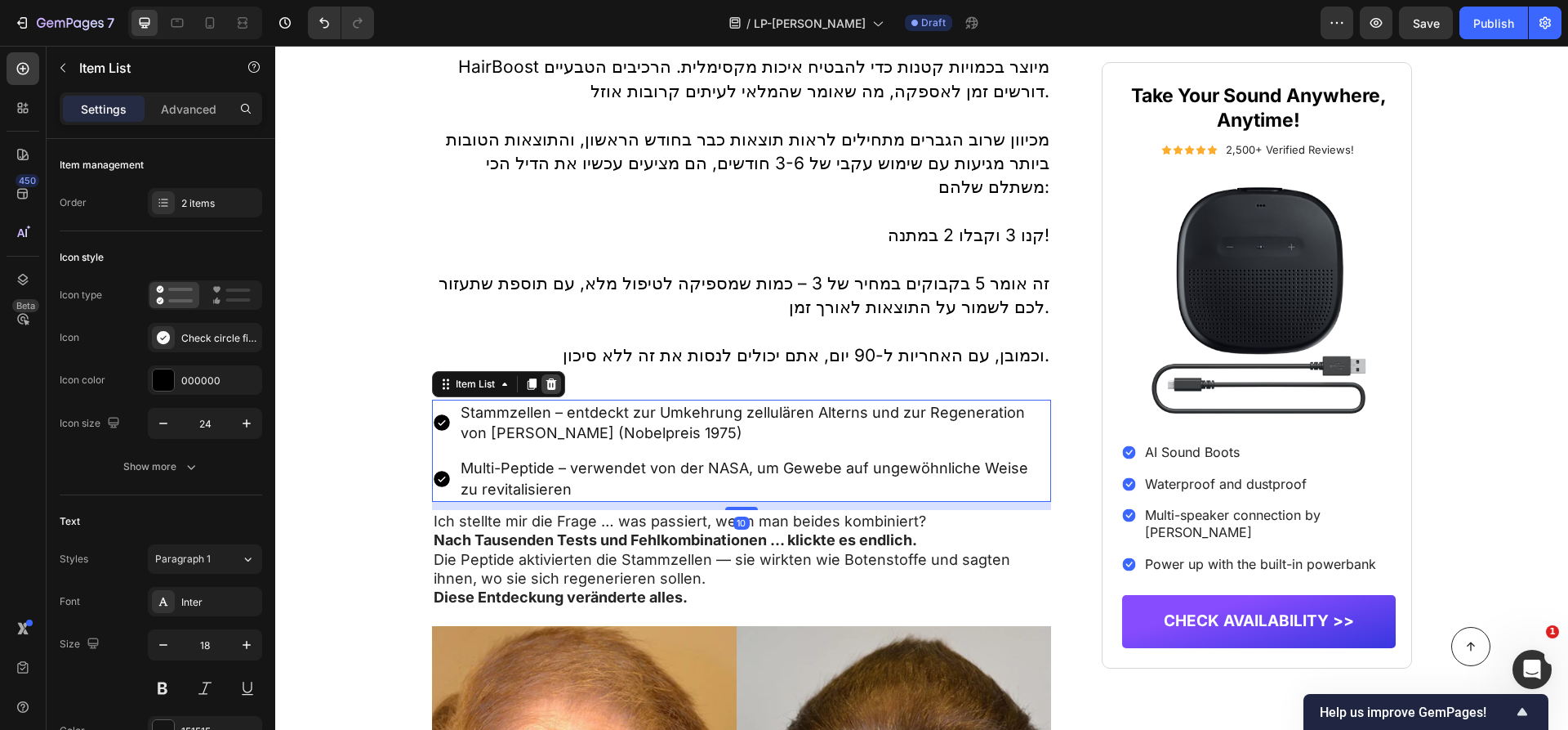
click at [554, 378] on icon at bounding box center [551, 383] width 11 height 12
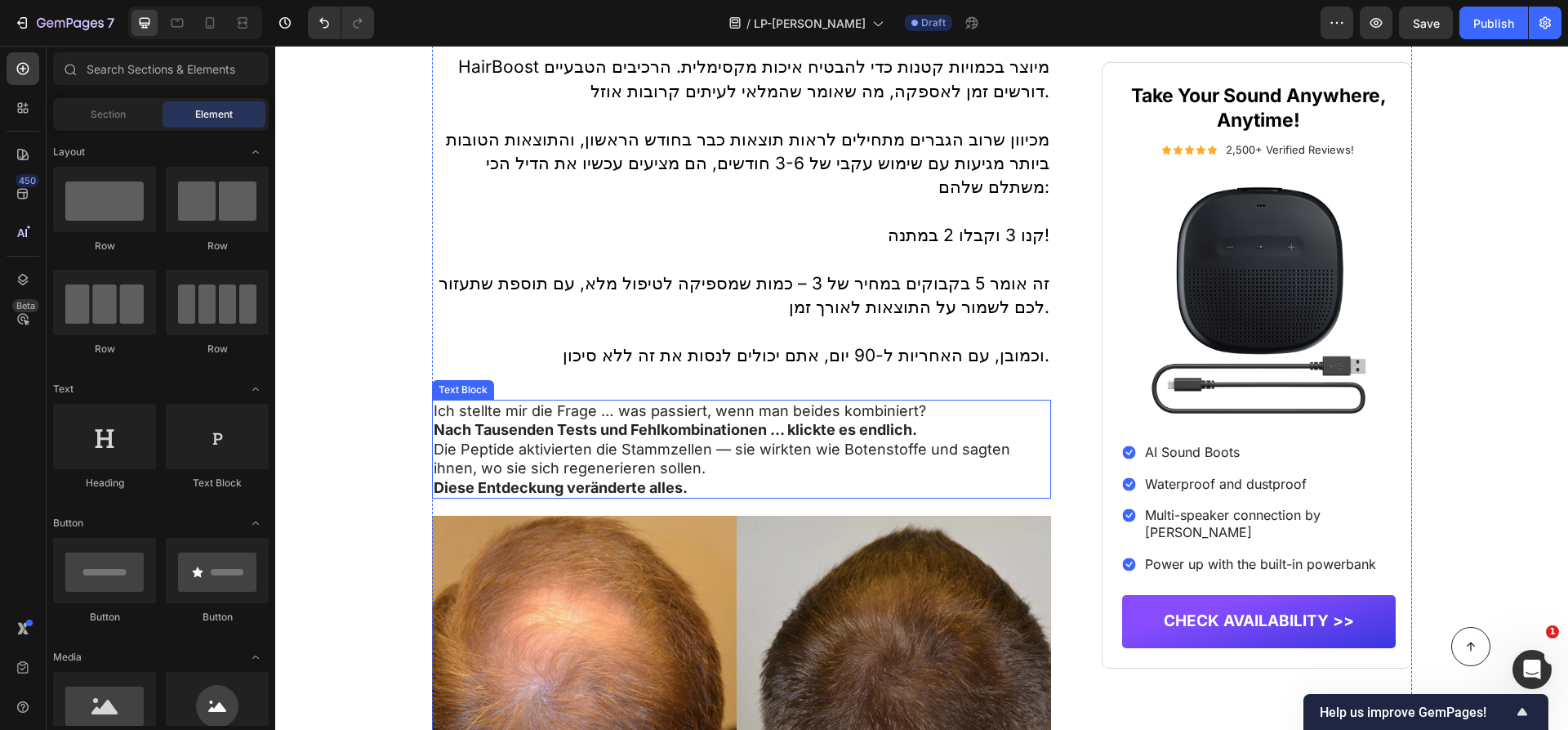
click at [546, 421] on strong "Nach Tausenden Tests und Fehlkombinationen … klickte es endlich." at bounding box center [675, 429] width 484 height 17
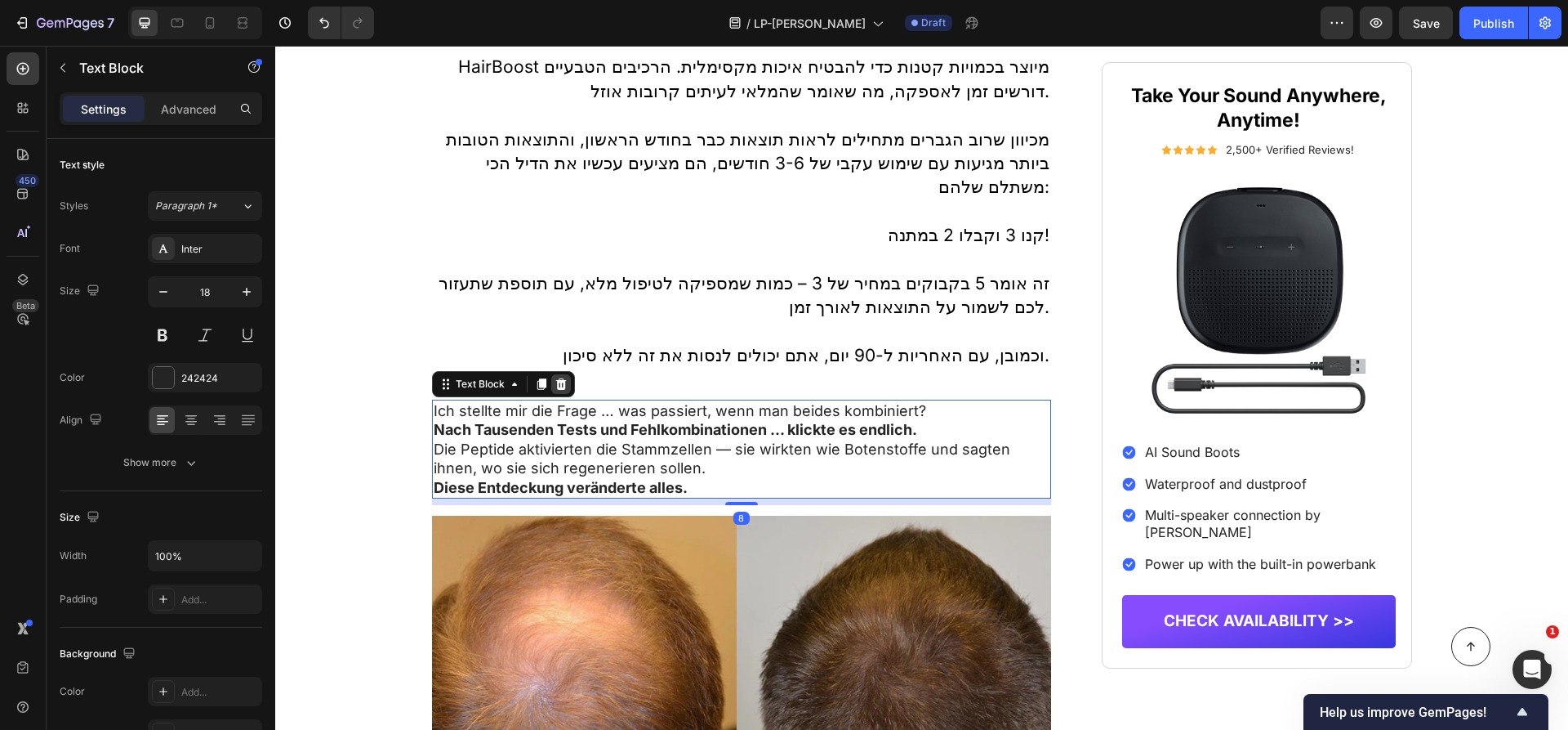
click at [554, 377] on icon at bounding box center [560, 383] width 13 height 13
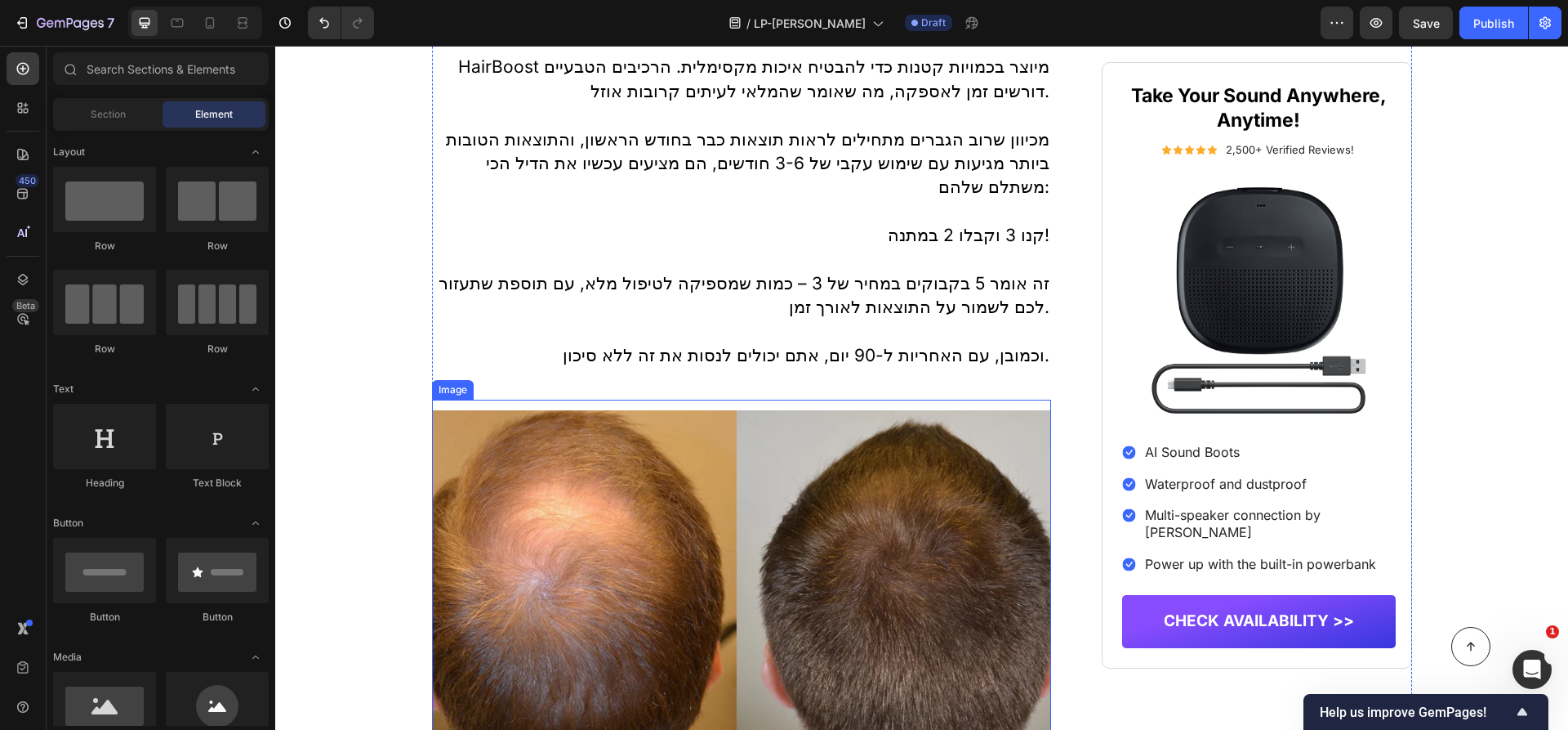
click at [572, 463] on img at bounding box center [742, 603] width 620 height 408
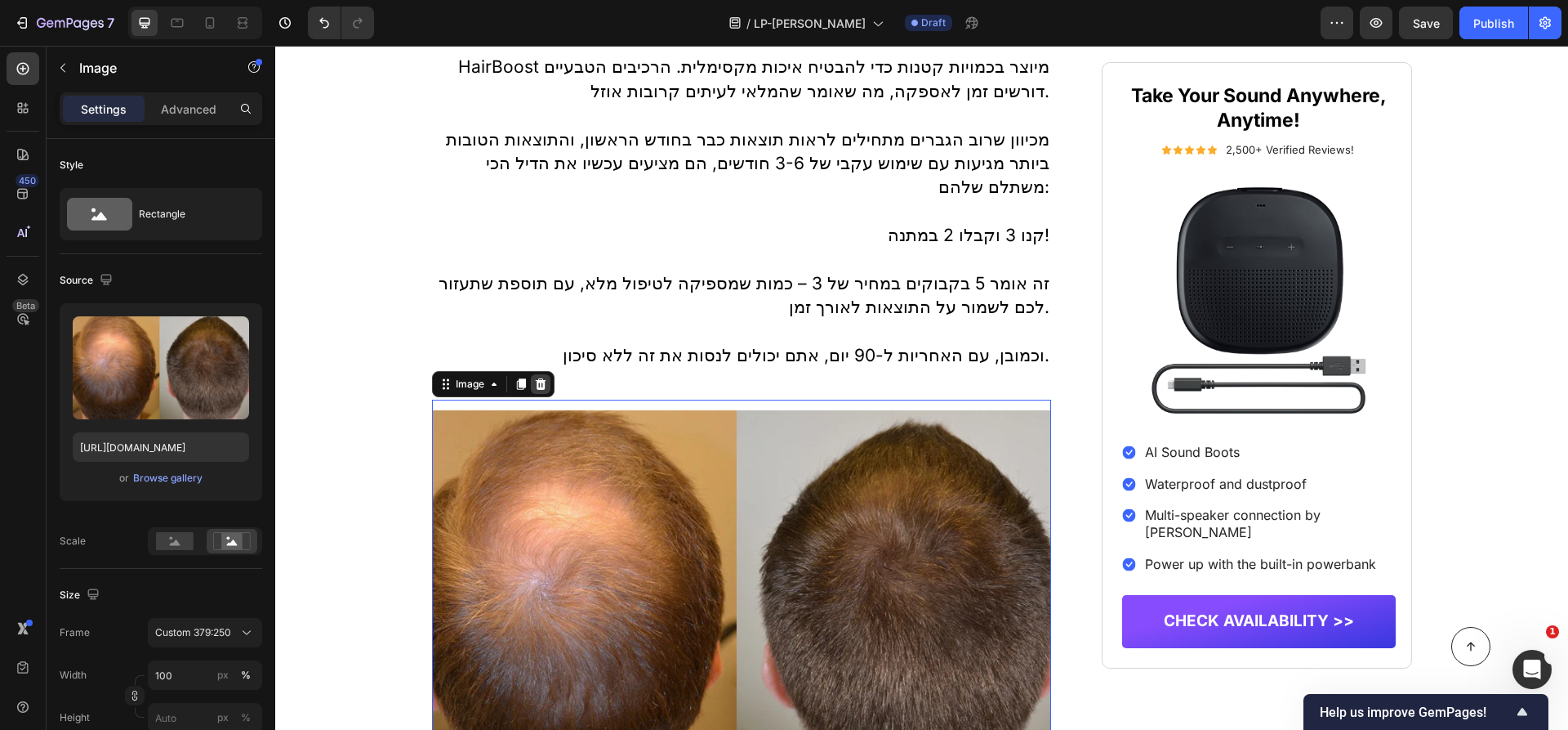
click at [543, 377] on icon at bounding box center [540, 383] width 13 height 13
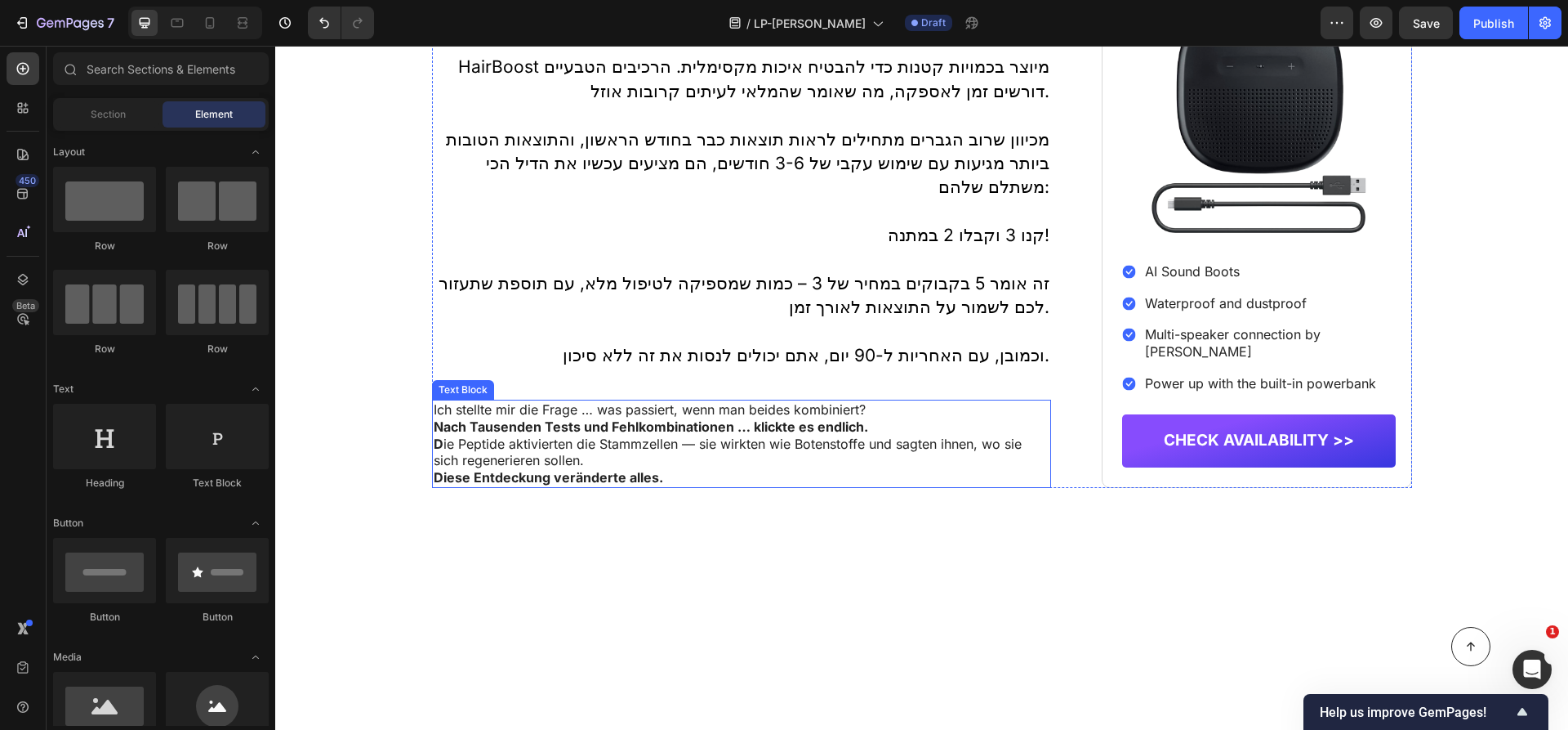
click at [575, 436] on p "D ie Peptide aktivierten die Stammzellen — sie wirkten wie Botenstoffe und sagt…" at bounding box center [742, 453] width 617 height 34
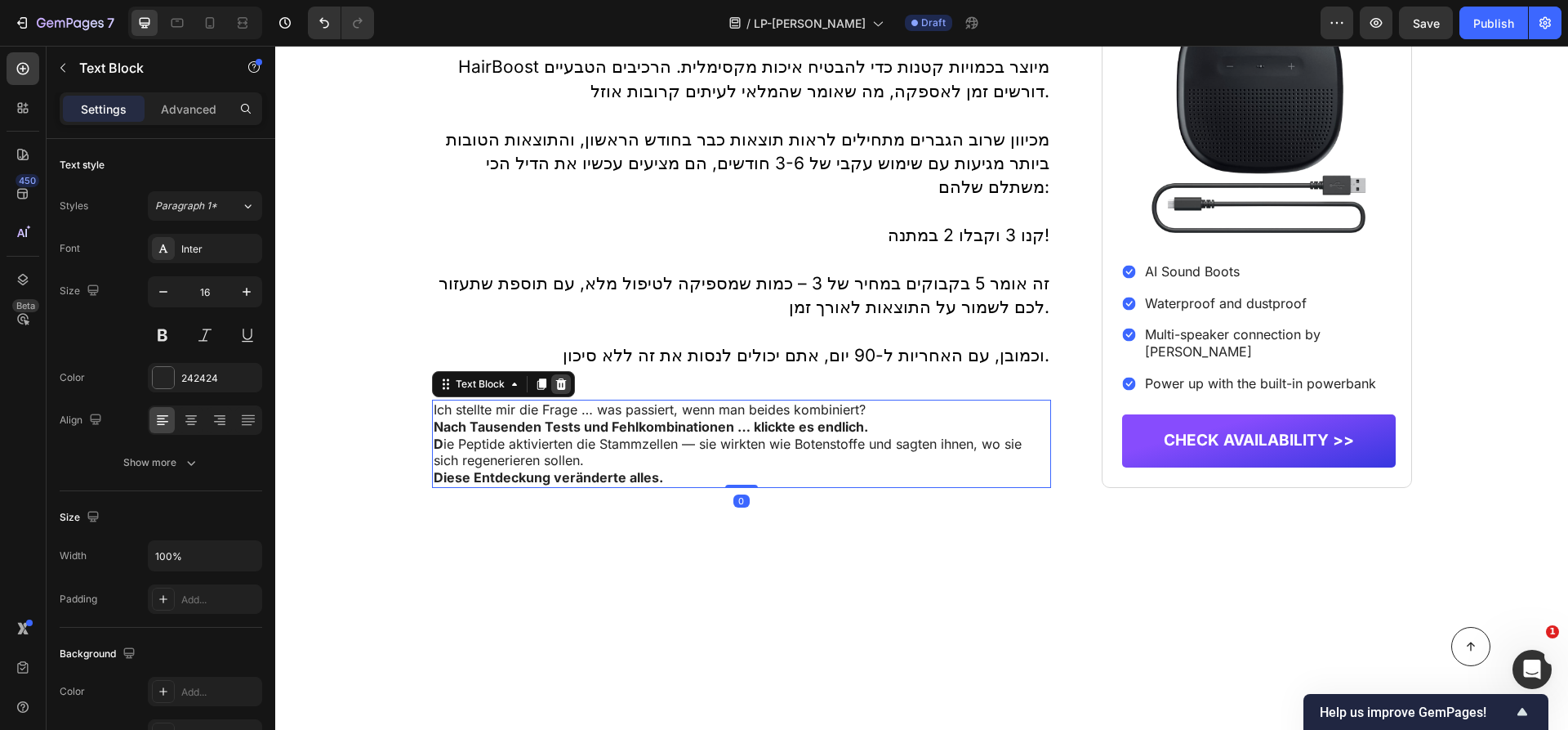
click at [561, 377] on icon at bounding box center [560, 383] width 13 height 13
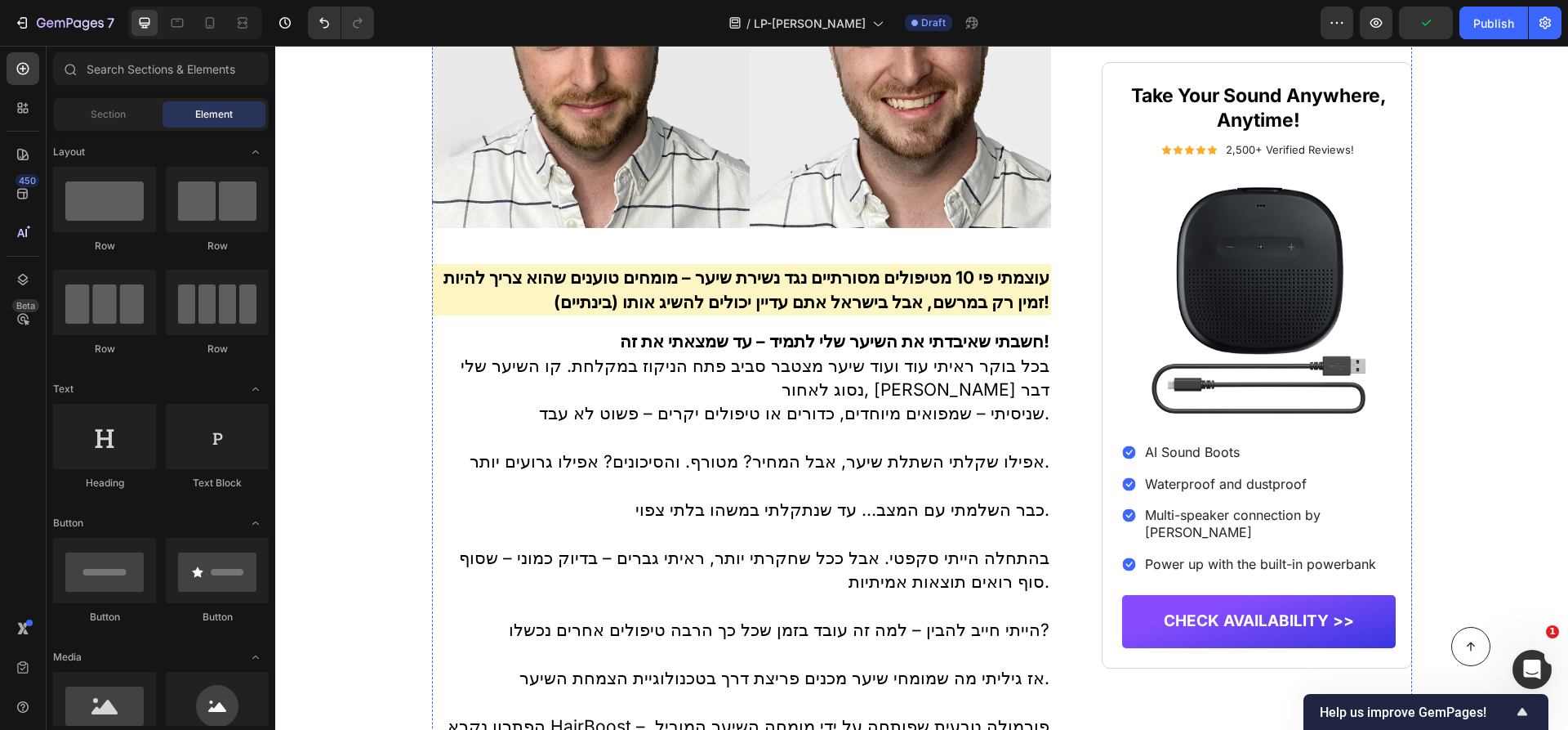
scroll to position [0, 0]
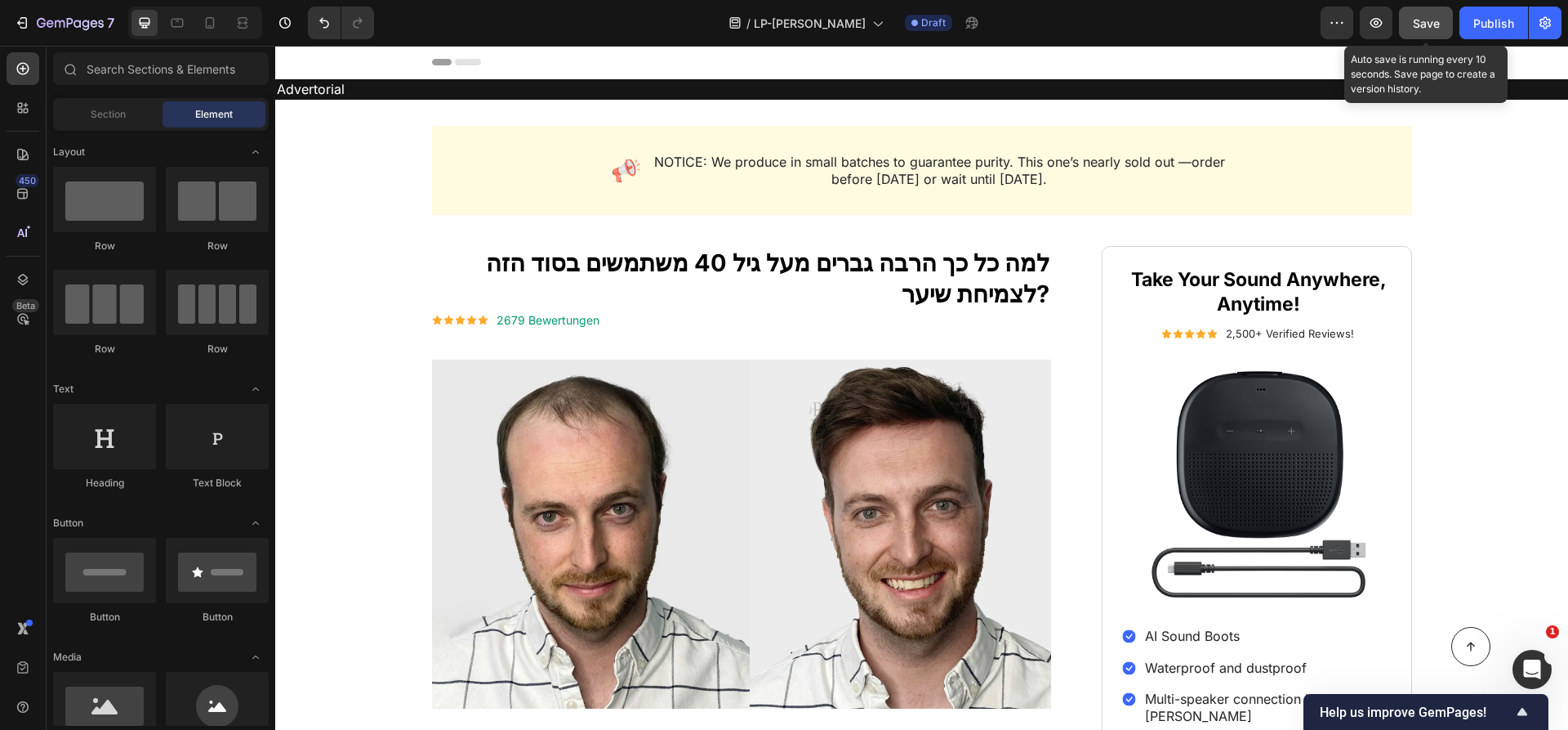
click at [1435, 21] on span "Save" at bounding box center [1426, 23] width 27 height 14
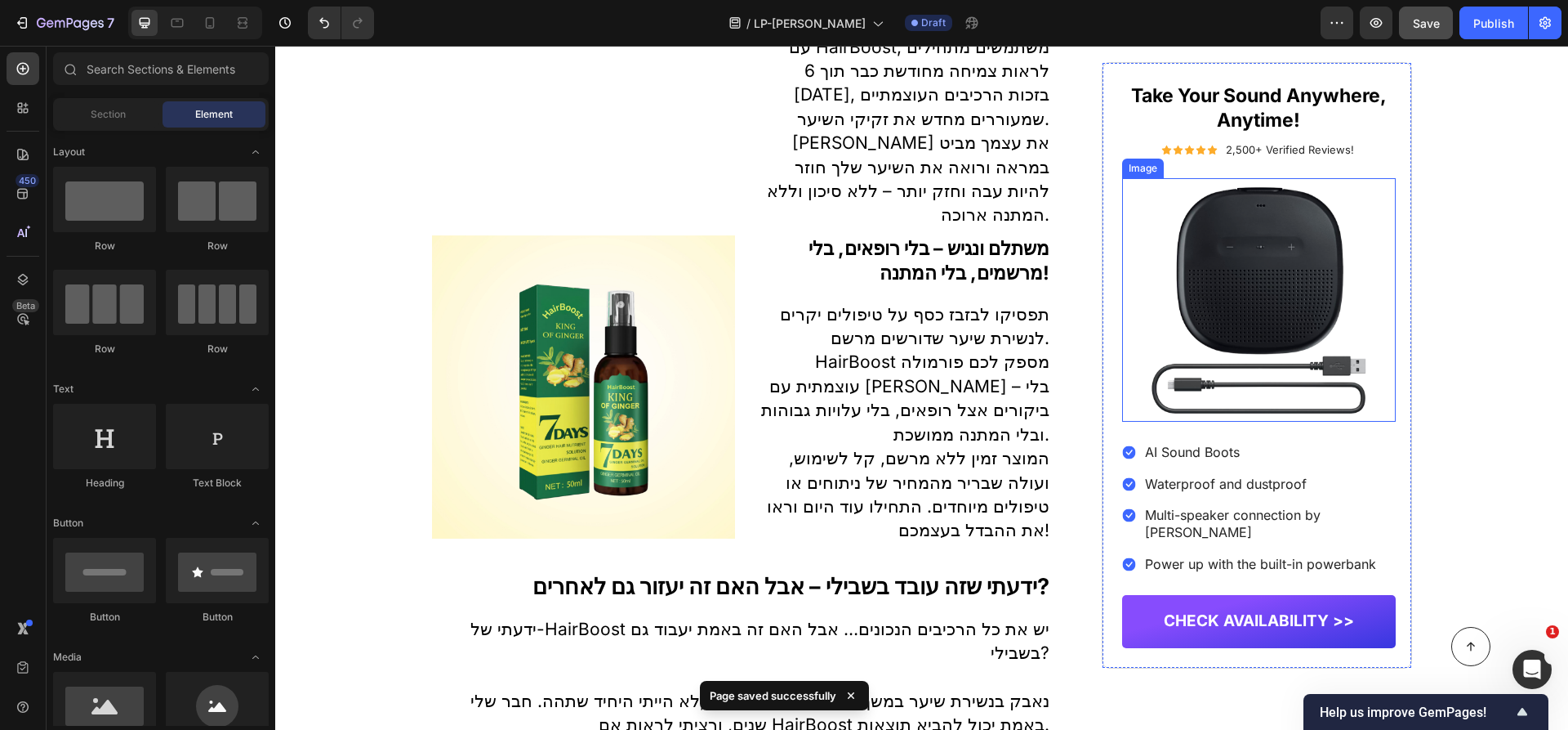
scroll to position [2407, 0]
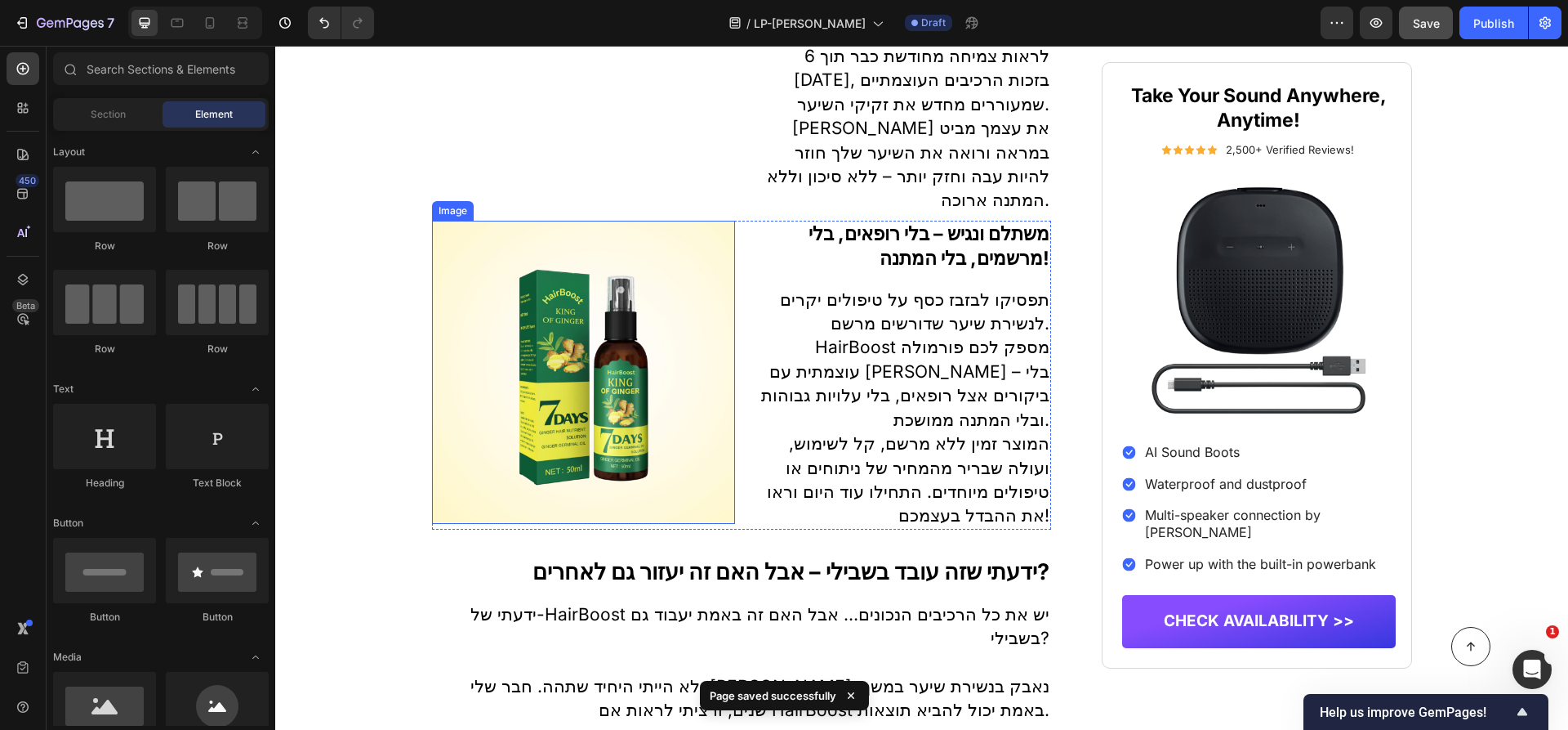
click at [593, 379] on img at bounding box center [584, 372] width 303 height 303
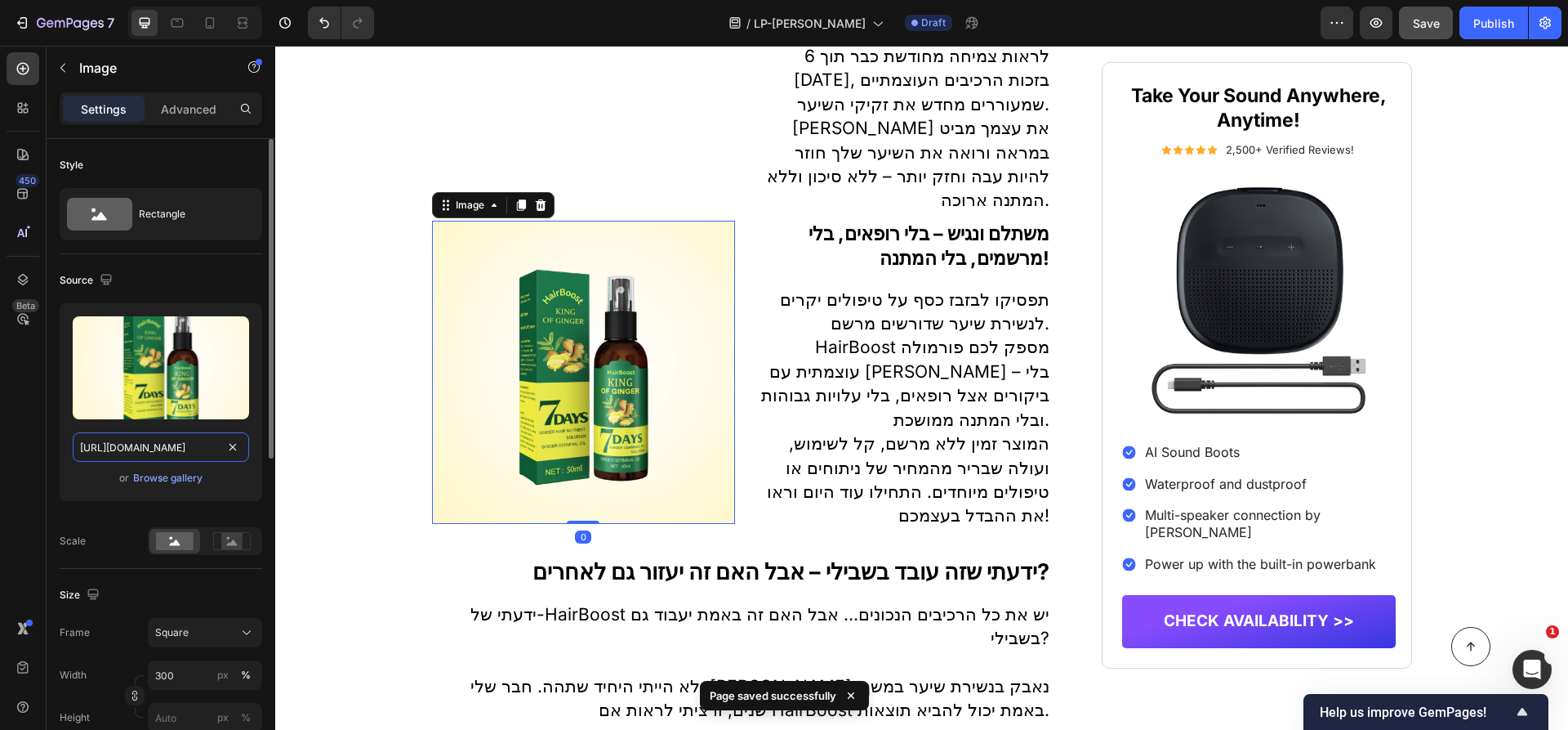
click at [178, 448] on input "https://cdn.shopify.com/s/files/1/0990/2489/6349/files/gempages_585980136390656…" at bounding box center [161, 447] width 176 height 29
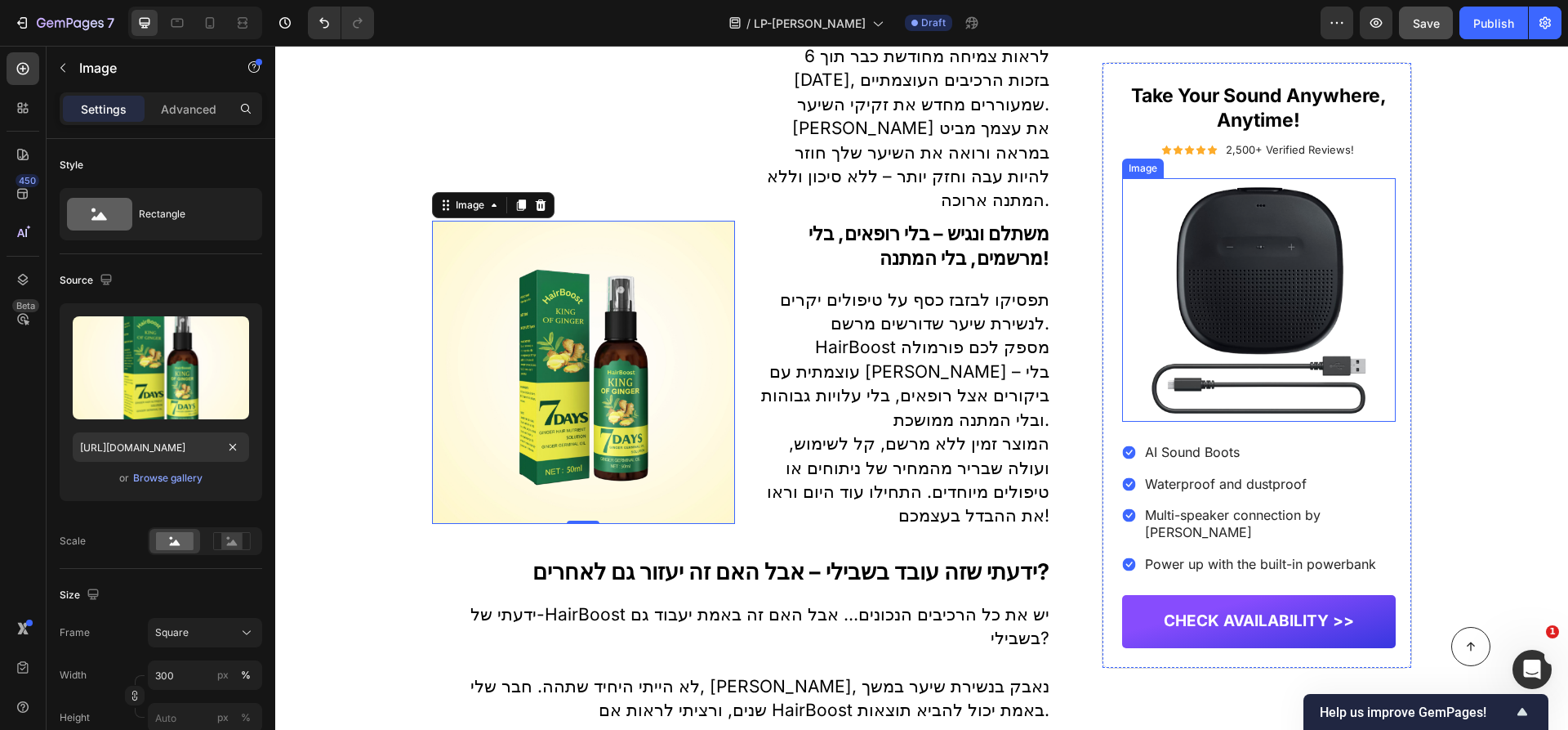
click at [1292, 279] on img at bounding box center [1258, 299] width 273 height 243
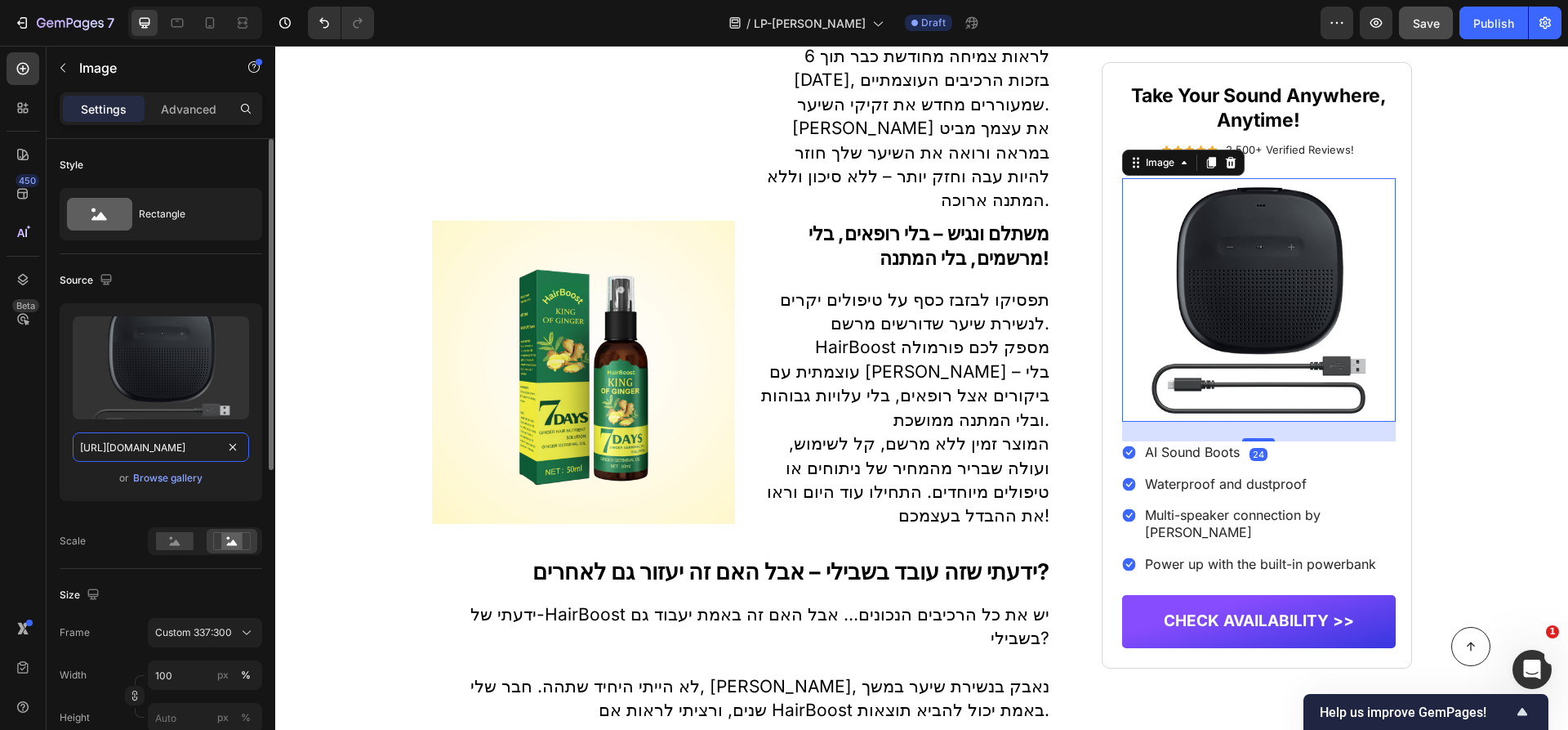
click at [151, 456] on input "https://cdn.shopify.com/s/files/1/0990/2489/6349/files/gempages_585980136390656…" at bounding box center [161, 447] width 176 height 29
paste input "70584a43-a7b3-443d-87a5-4bad9d76ba5c"
type input "https://cdn.shopify.com/s/files/1/0990/2489/6349/files/gempages_585980136390656…"
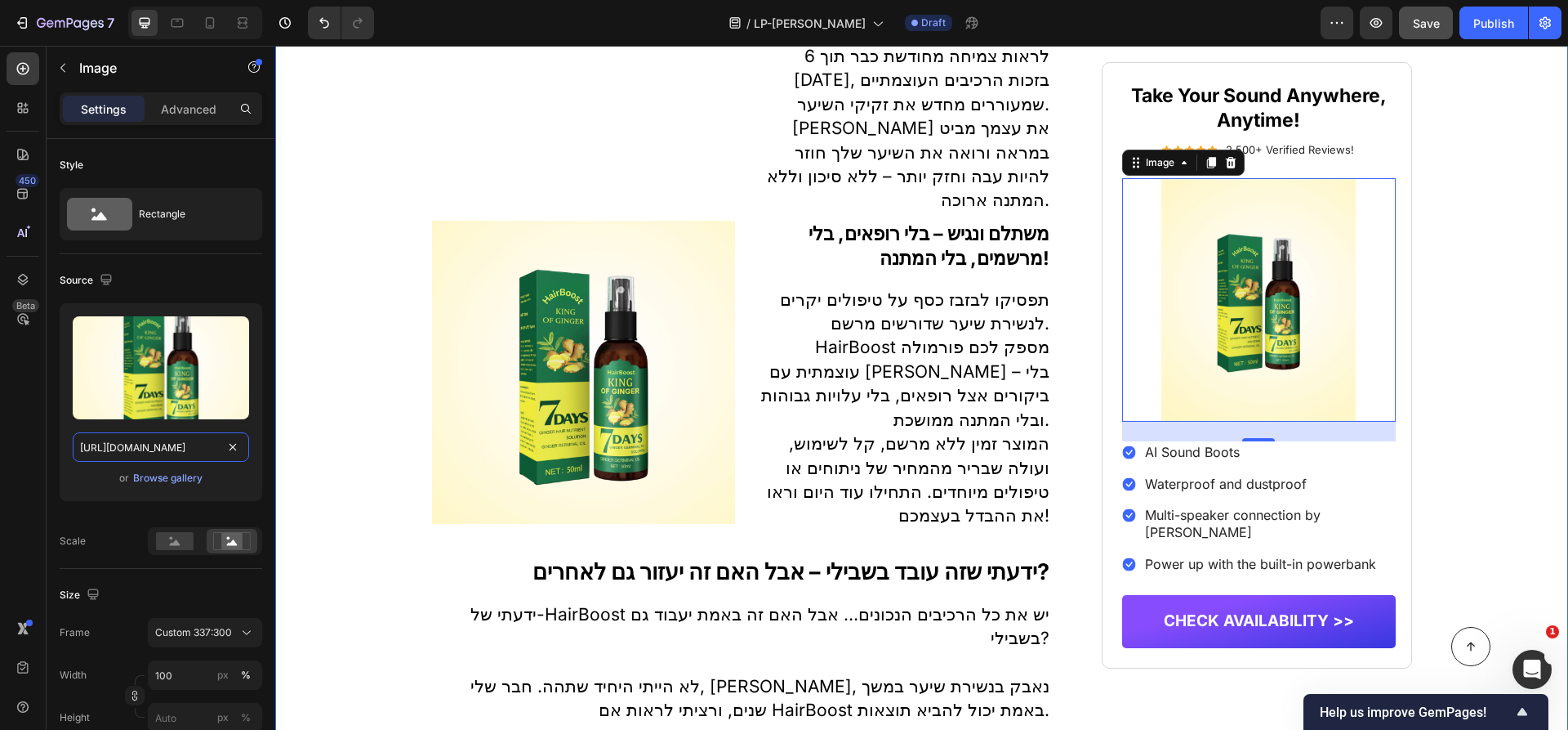
scroll to position [0, 513]
click at [1545, 316] on div "למה כל כך הרבה גברים מעל גיל 40 משתמשים בסוד הזה לצמיחת שיער? Heading Icon Icon…" at bounding box center [921, 622] width 1293 height 5567
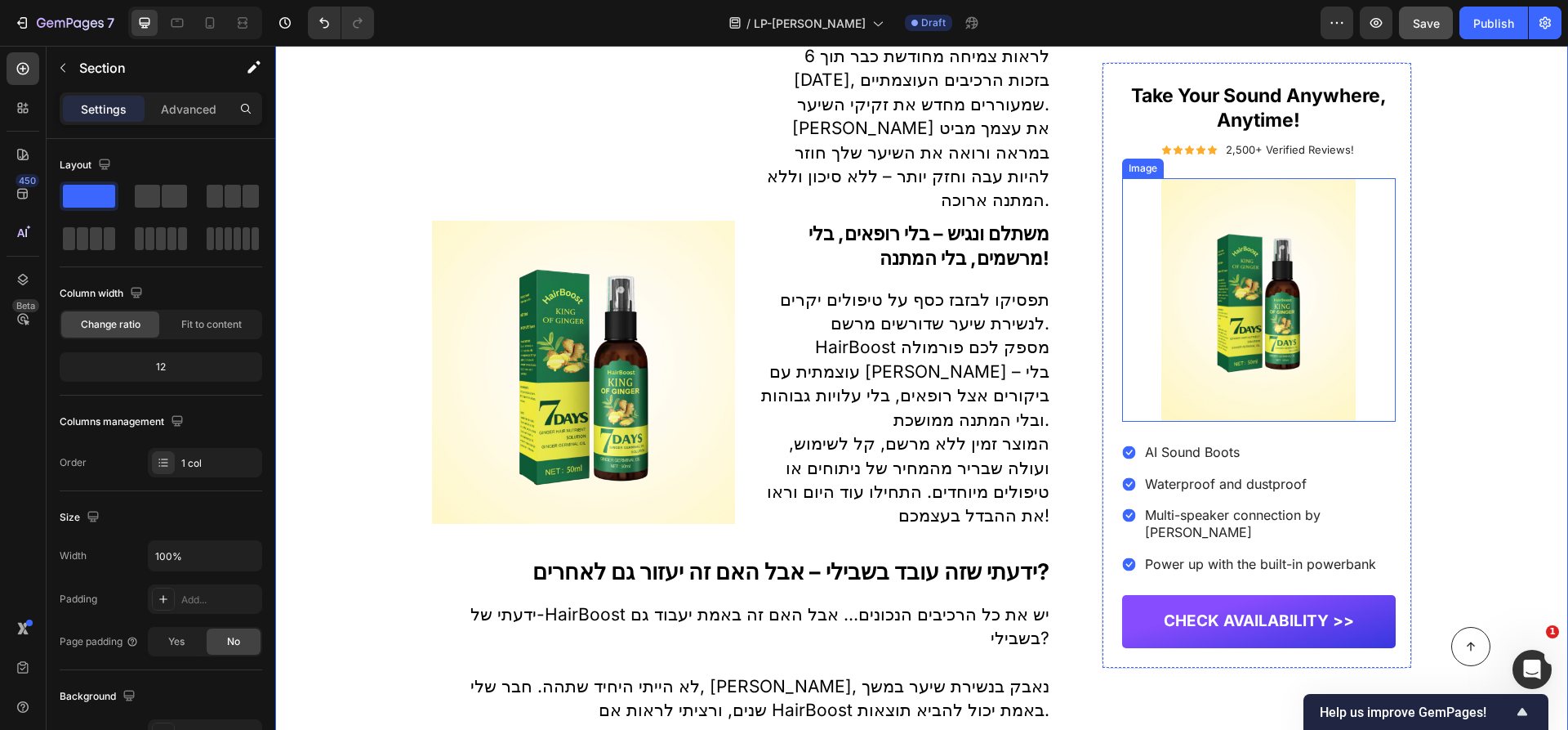
click at [1260, 280] on img at bounding box center [1258, 299] width 273 height 243
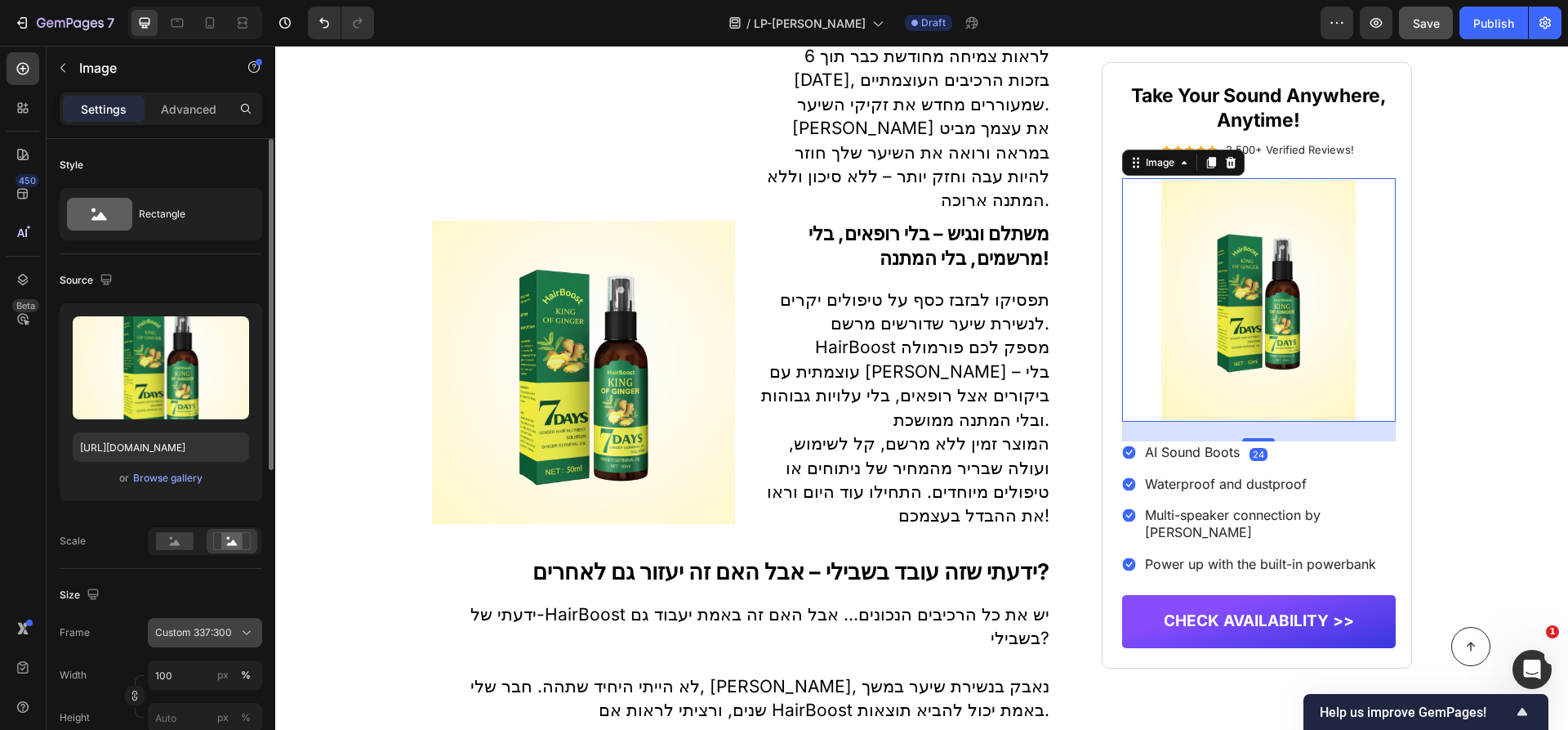
click at [182, 636] on span "Custom 337:300" at bounding box center [193, 632] width 77 height 14
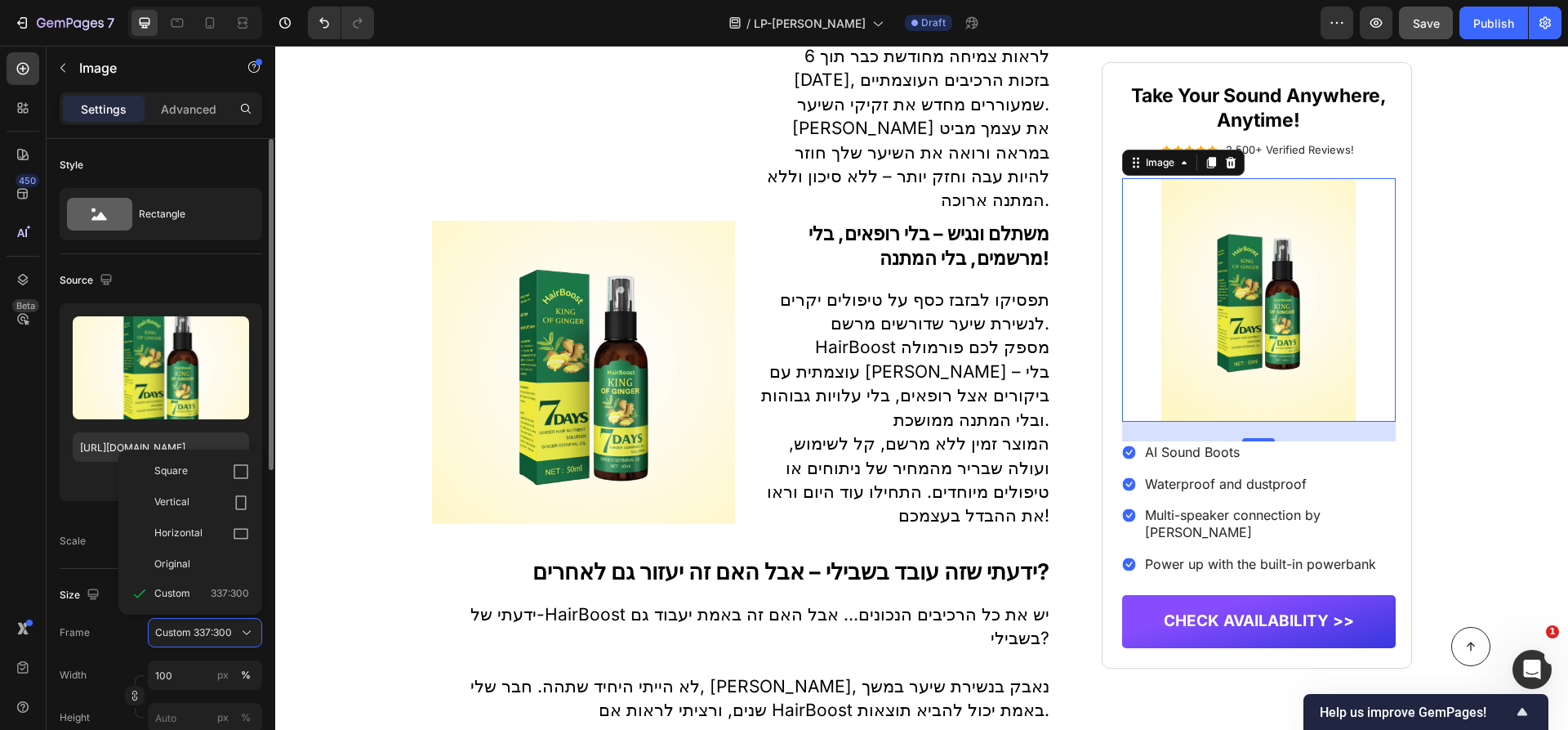
click at [217, 474] on div "Square" at bounding box center [201, 472] width 94 height 16
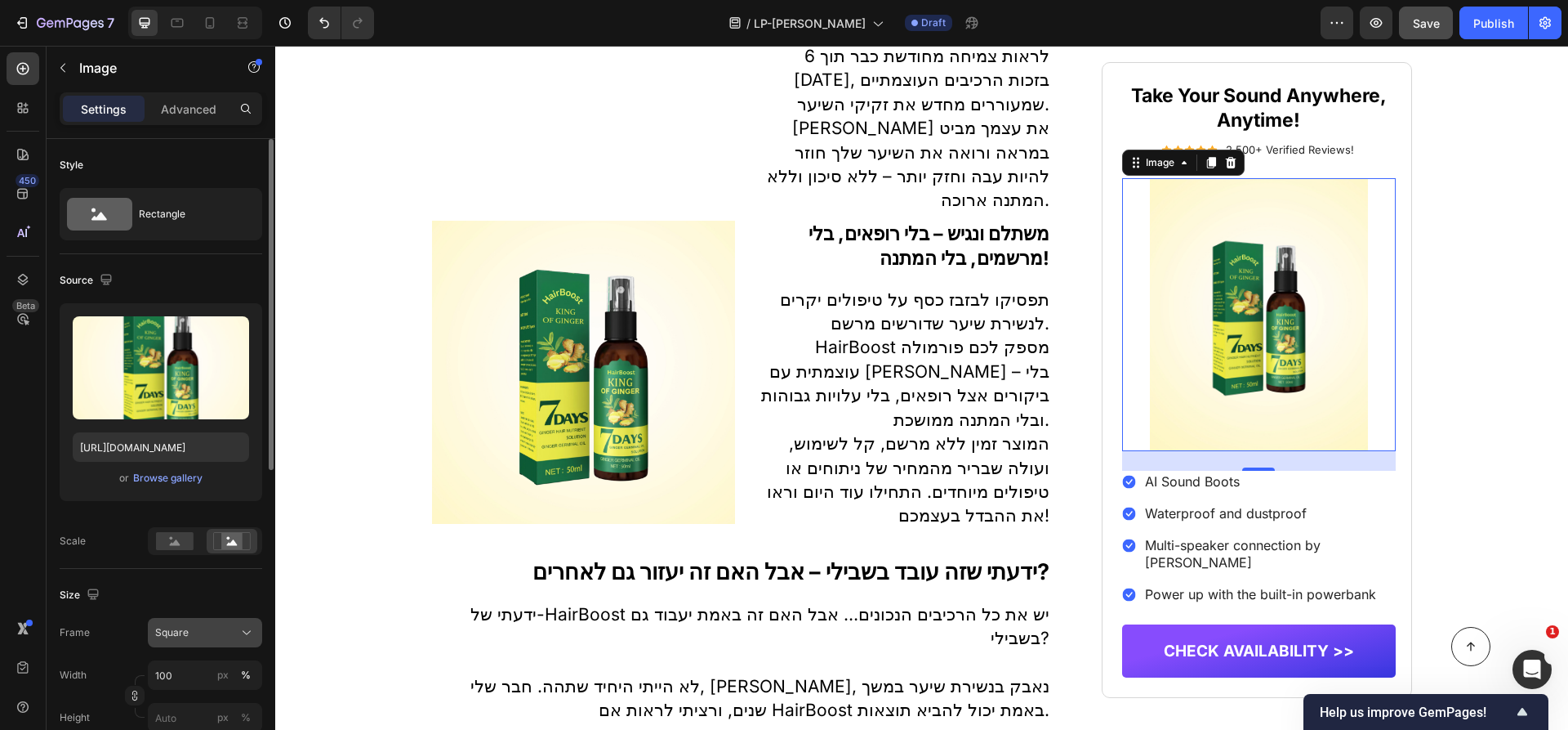
scroll to position [14, 0]
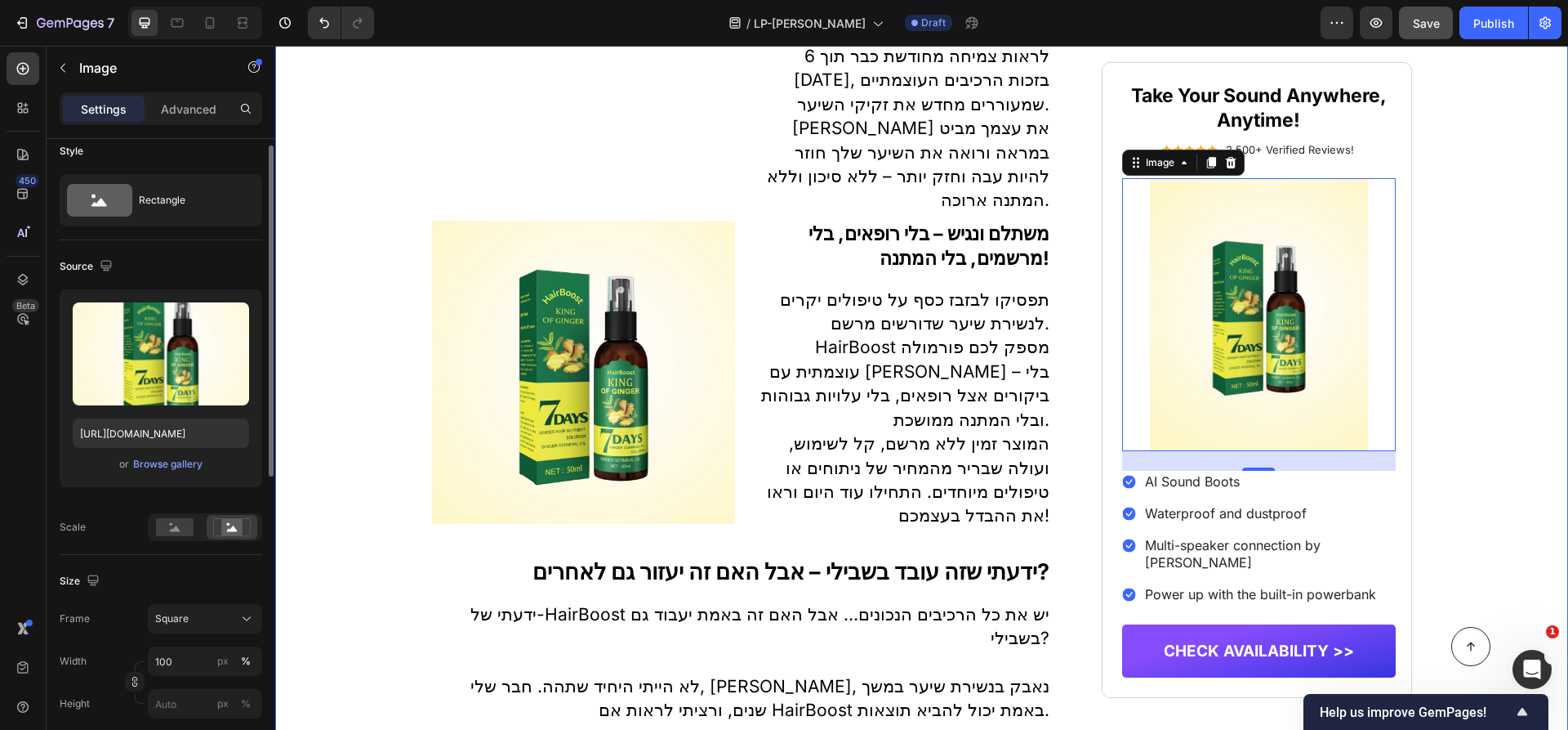
click at [1479, 422] on div "למה כל כך הרבה גברים מעל גיל 40 משתמשים בסוד הזה לצמיחת שיער? Heading Icon Icon…" at bounding box center [921, 622] width 1293 height 5567
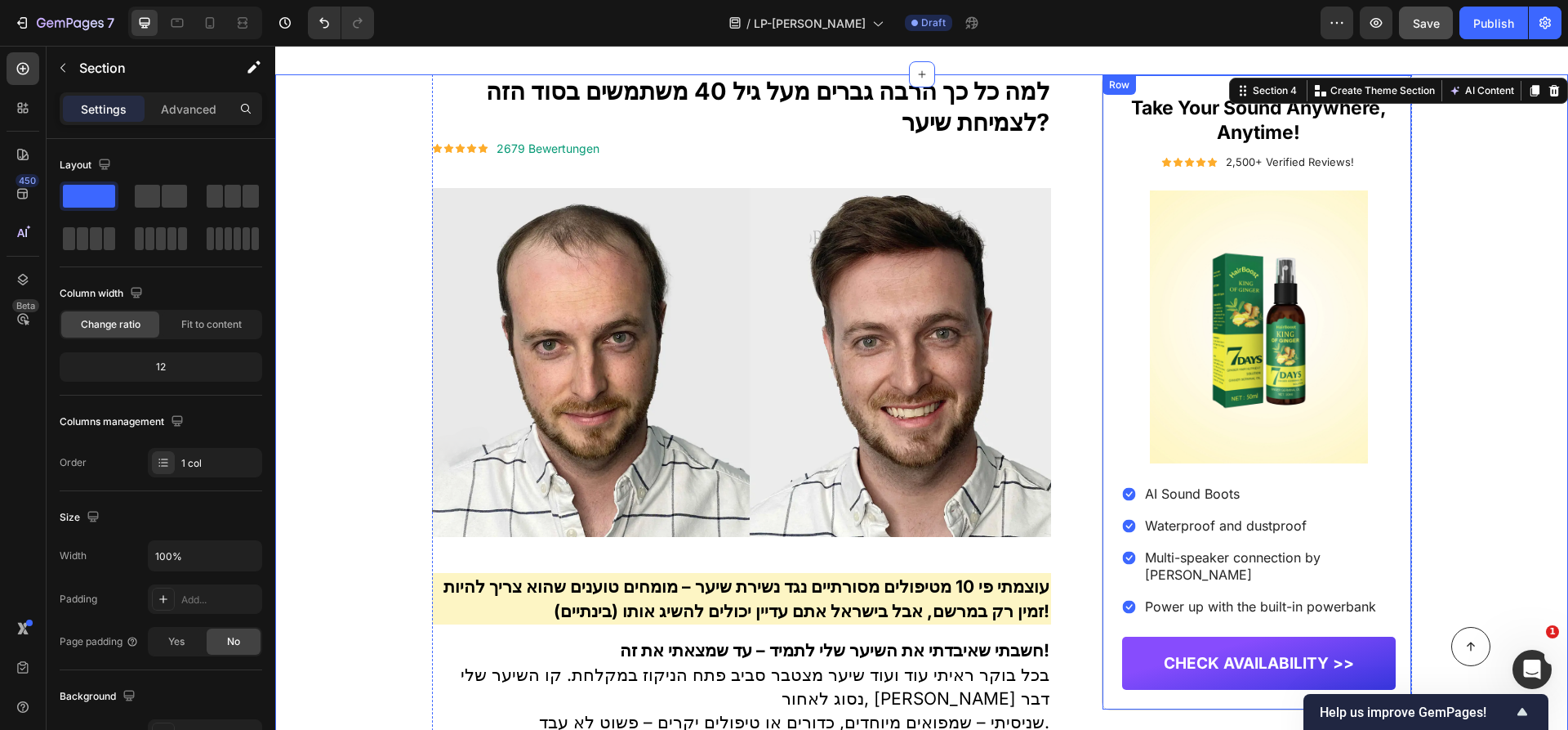
scroll to position [0, 0]
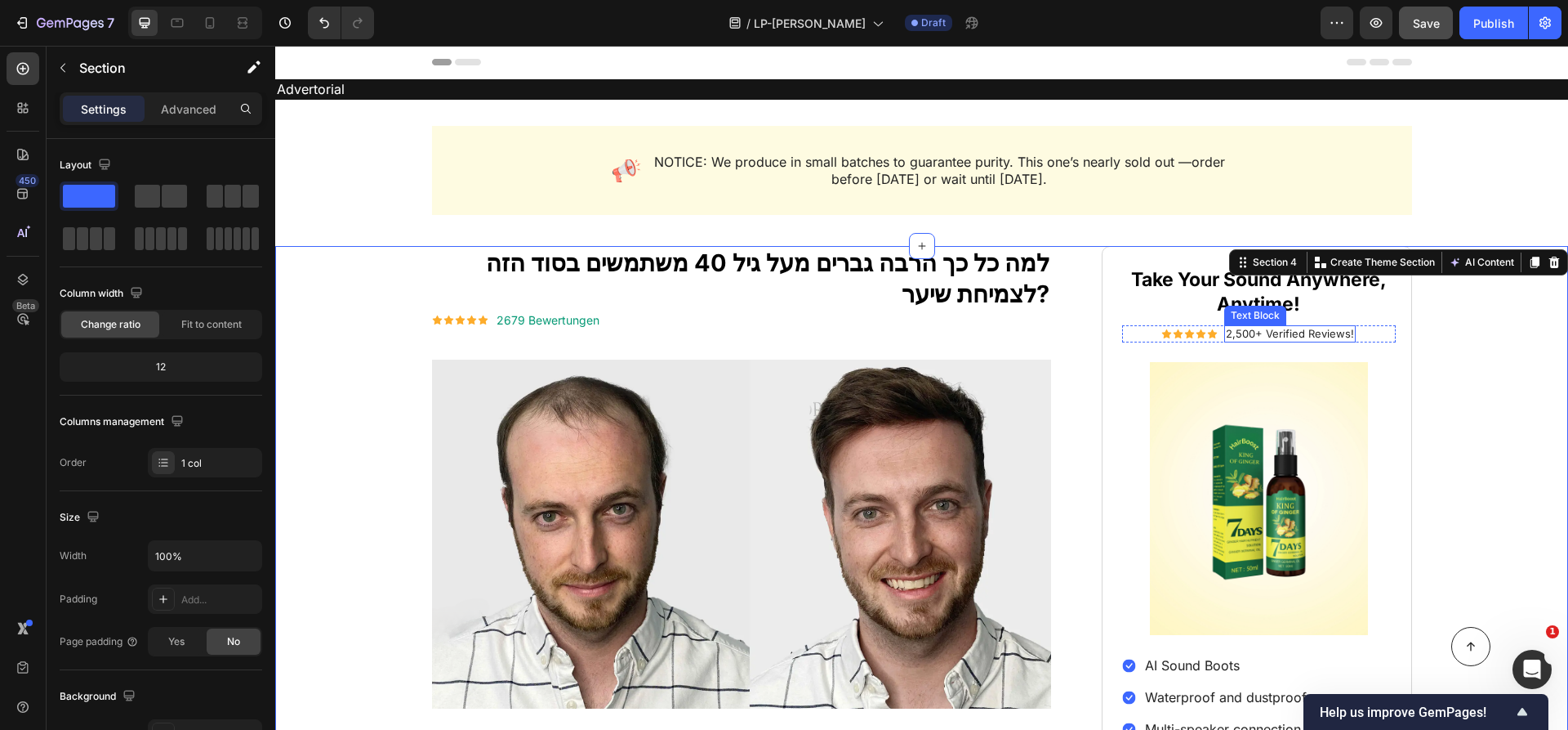
click at [1248, 332] on p "2,500+ Verified Reviews!" at bounding box center [1290, 334] width 128 height 14
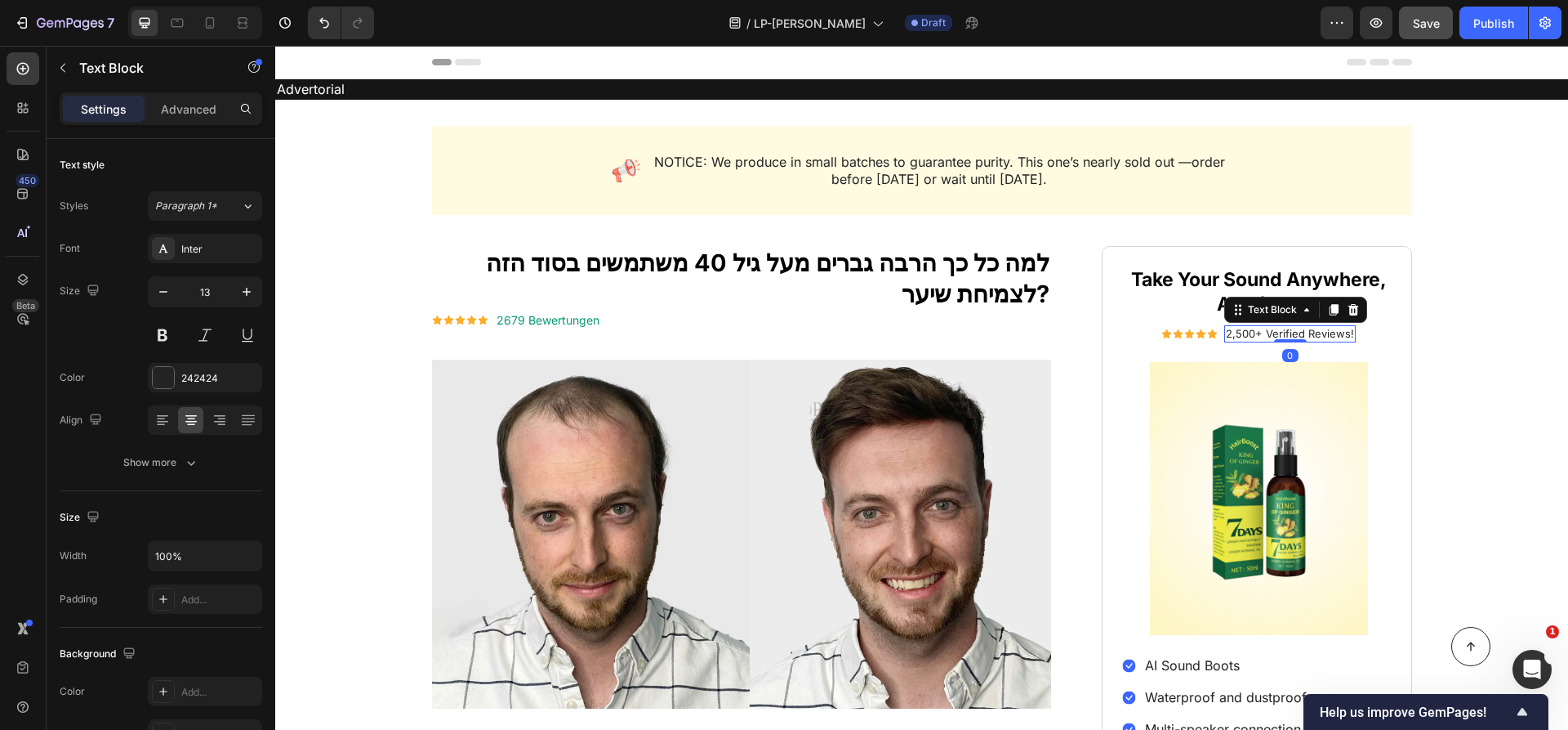
click at [1248, 332] on p "2,500+ Verified Reviews!" at bounding box center [1290, 334] width 128 height 14
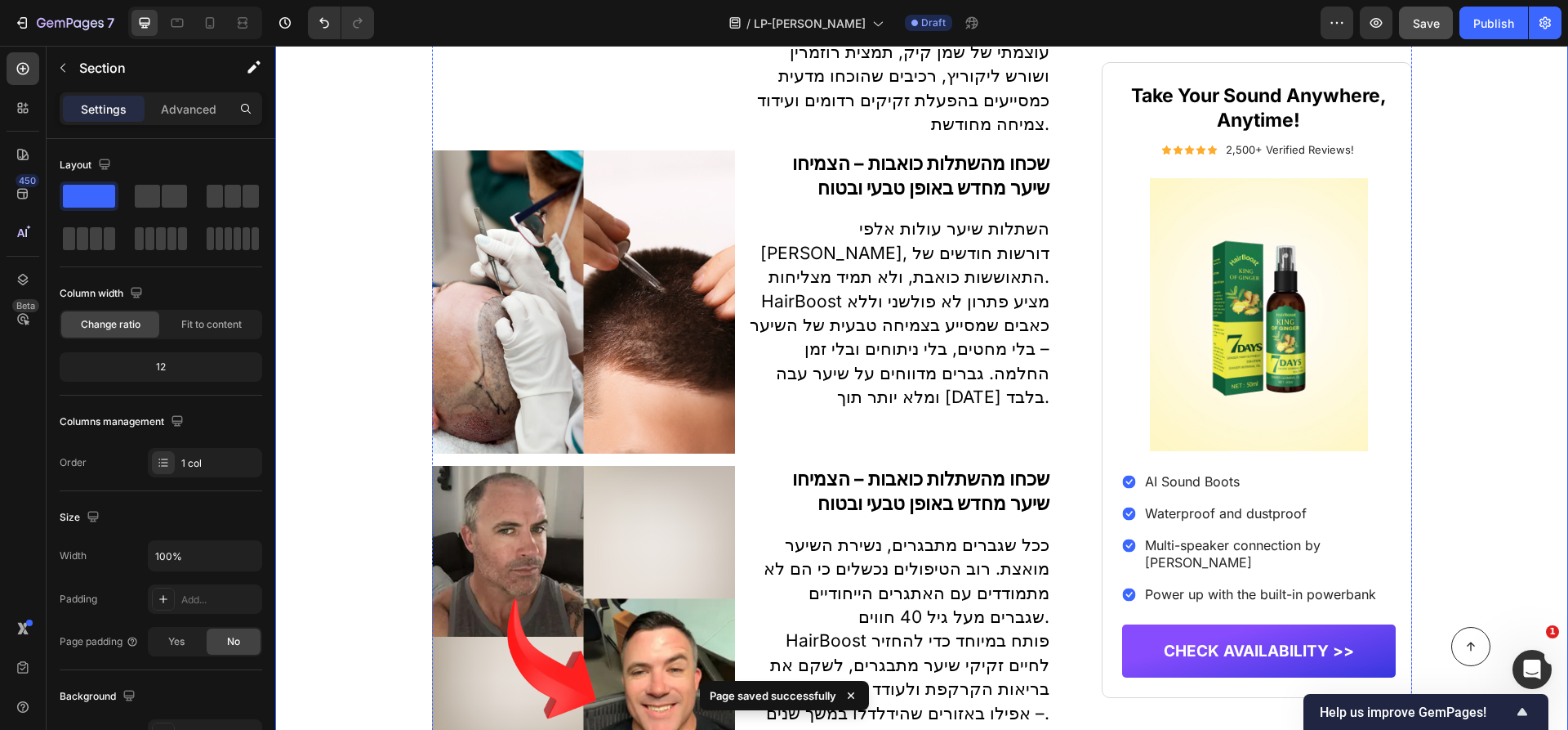
scroll to position [1551, 0]
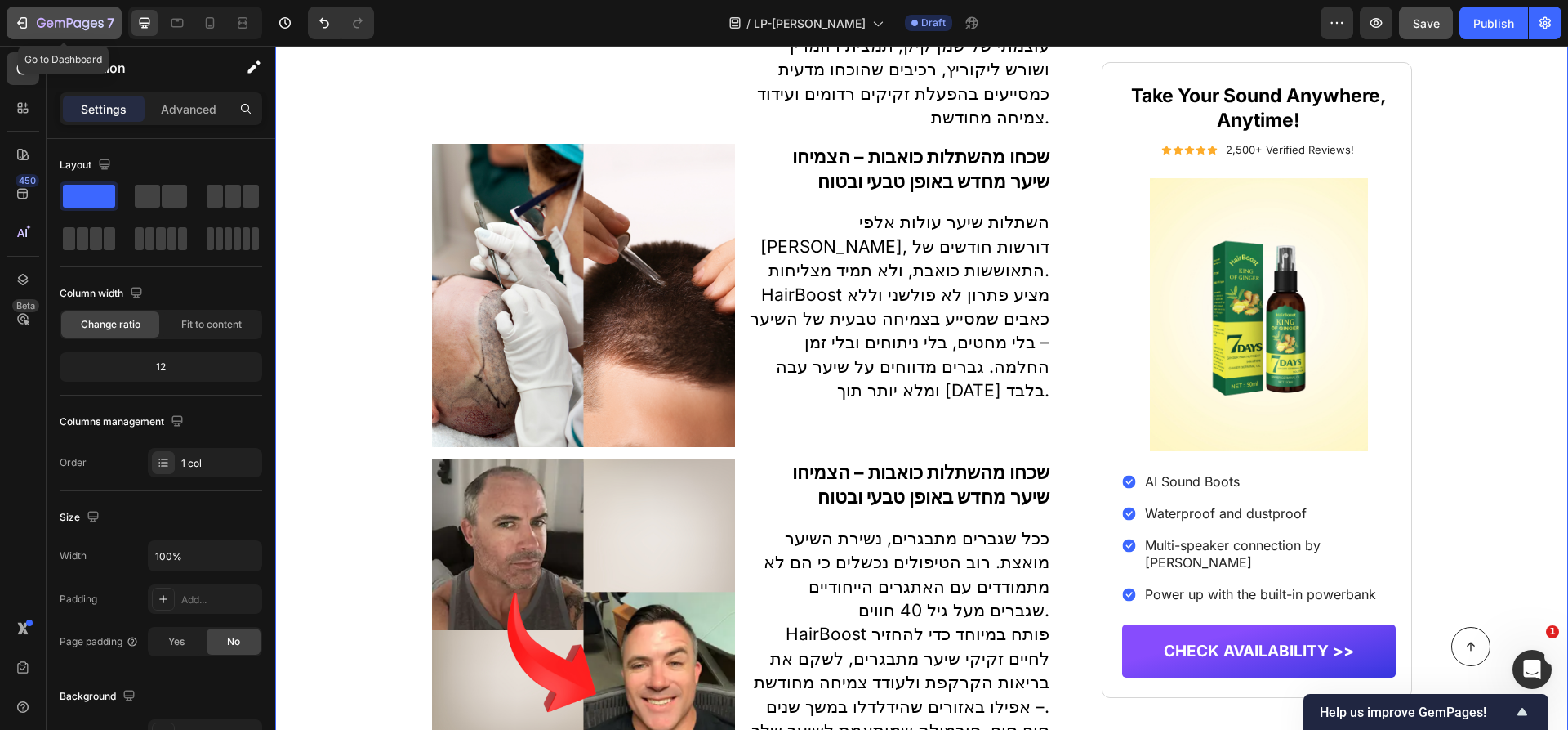
click at [71, 21] on icon "button" at bounding box center [69, 22] width 6 height 10
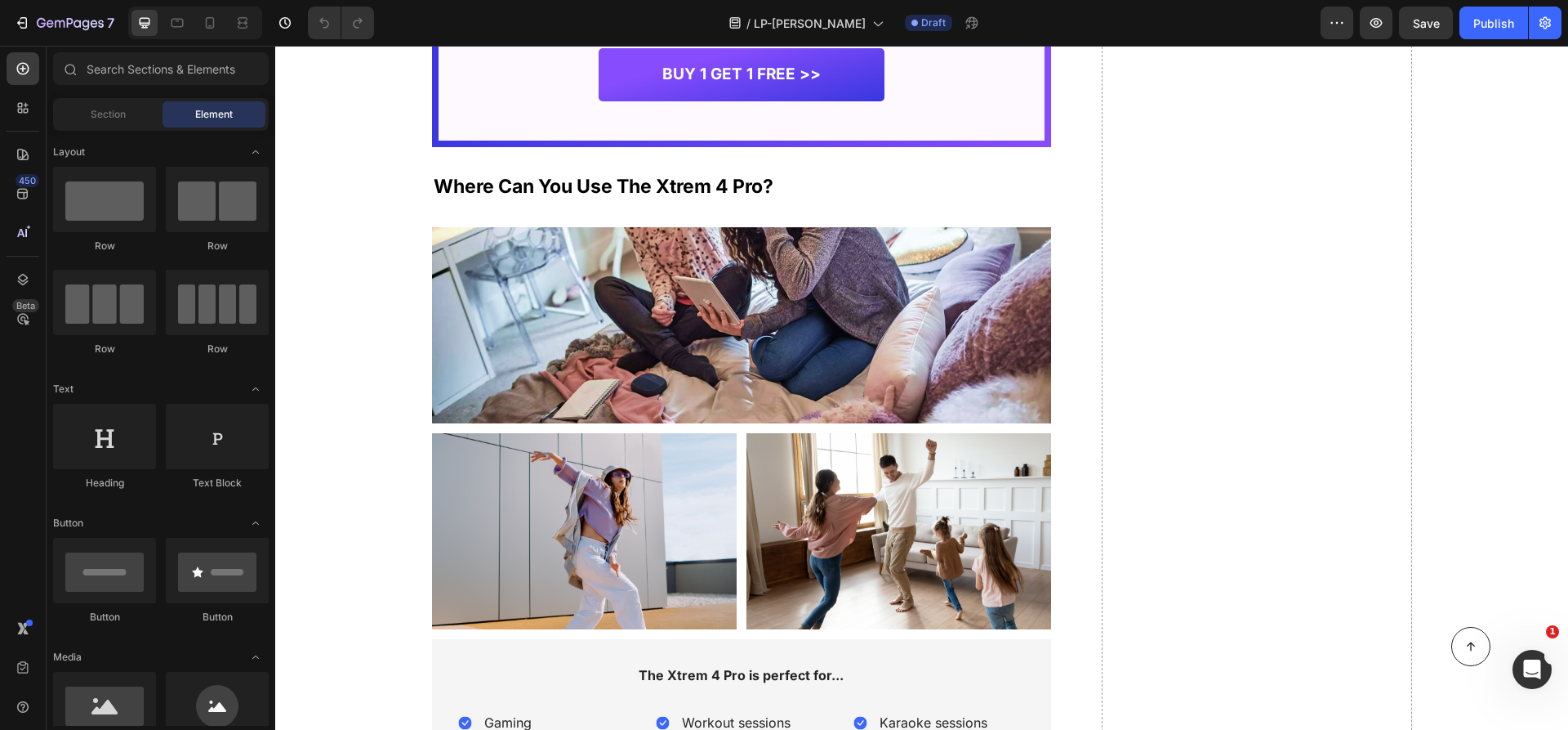
scroll to position [5371, 0]
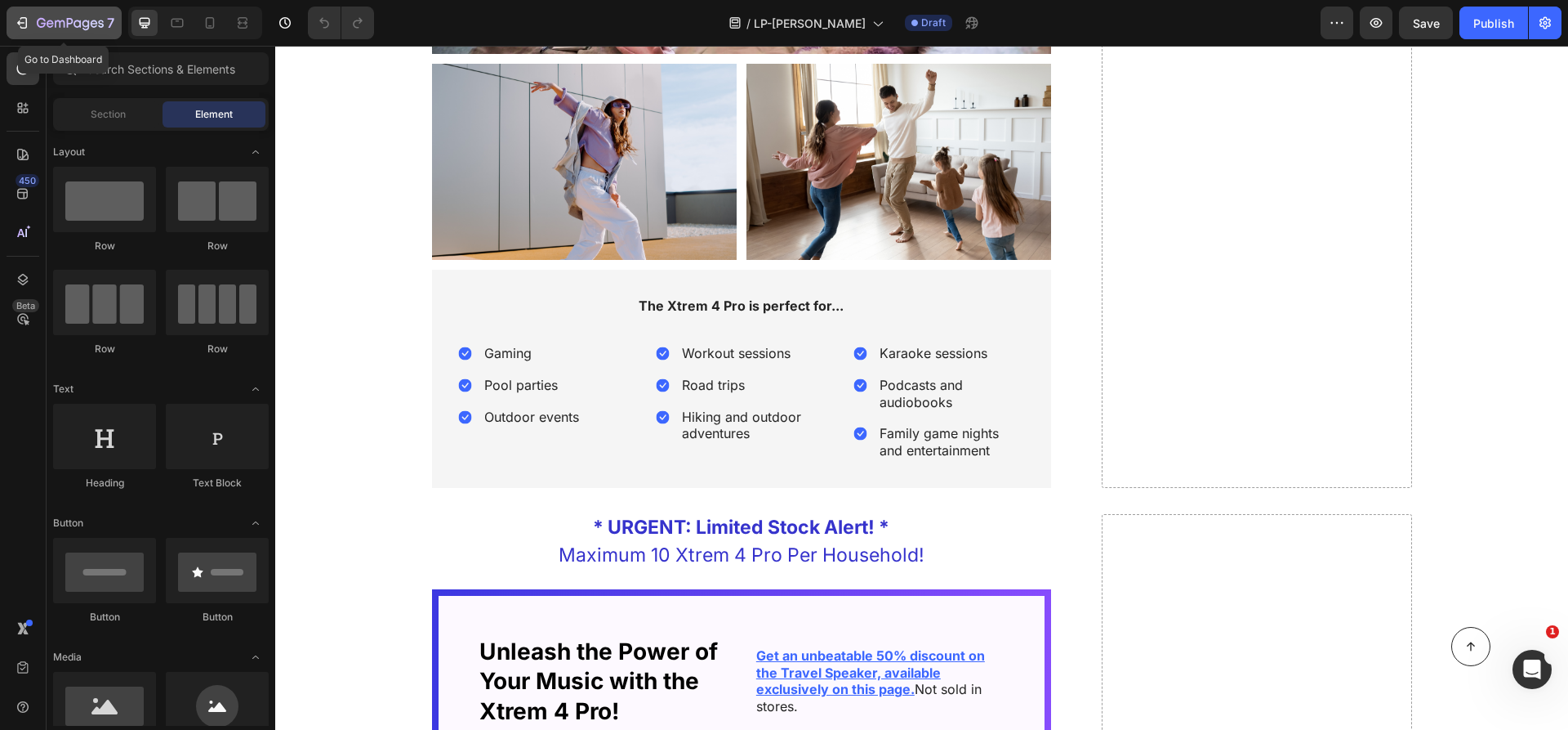
click at [78, 21] on icon "button" at bounding box center [77, 23] width 7 height 7
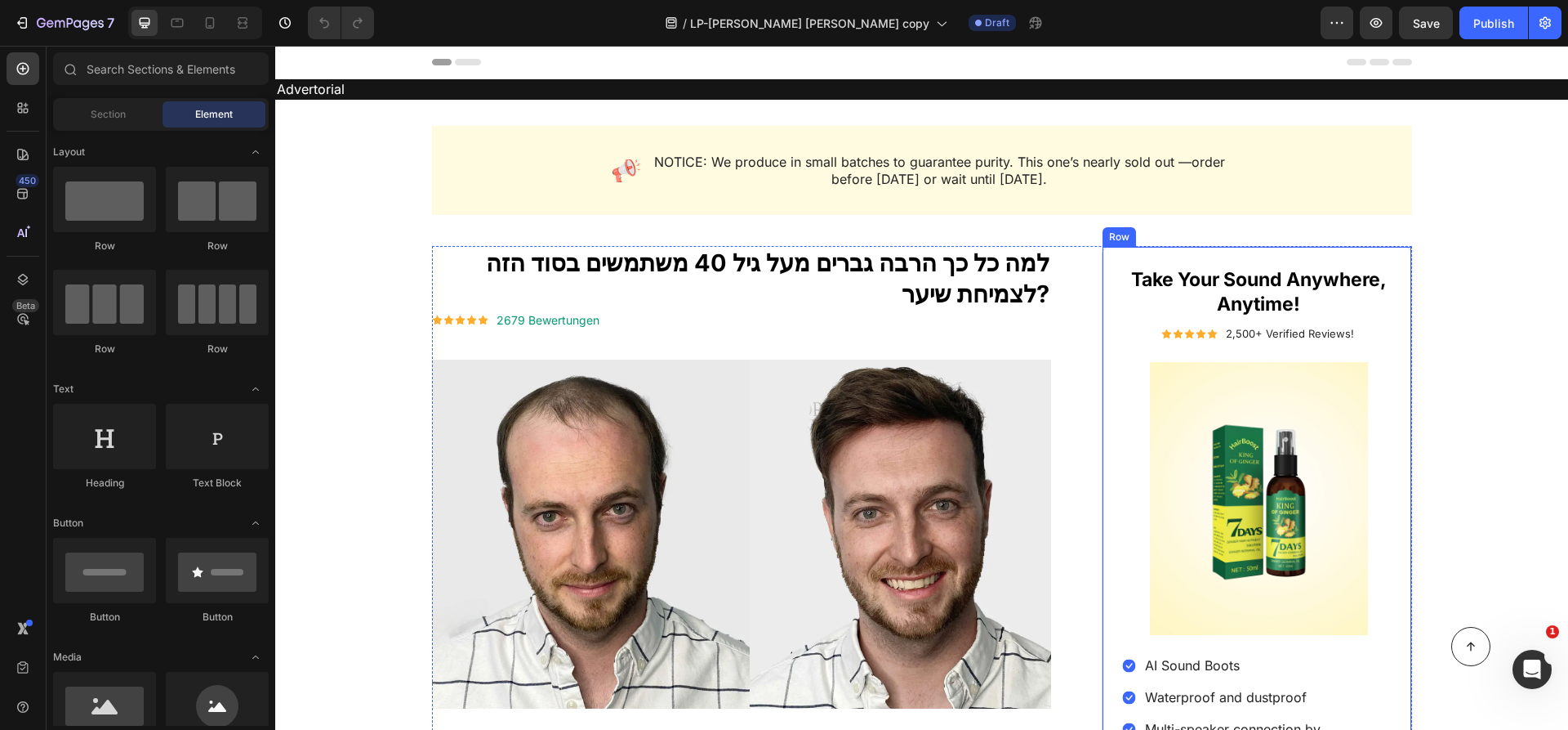
click at [1116, 261] on div "Take Your Sound Anywhere, Anytime! Heading Icon Icon Icon Icon Icon Icon List 2…" at bounding box center [1256, 563] width 309 height 636
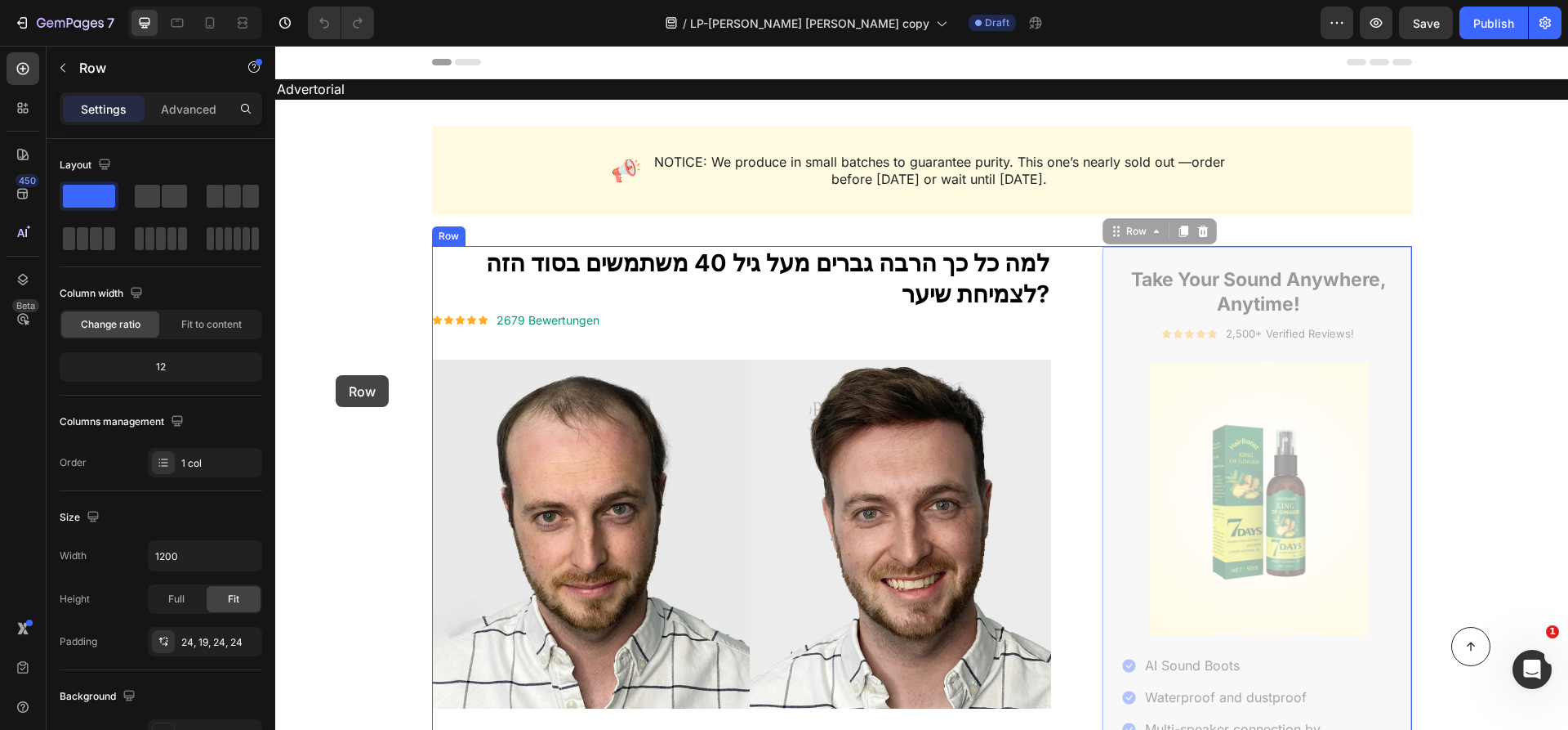
drag, startPoint x: 1117, startPoint y: 259, endPoint x: 336, endPoint y: 375, distance: 789.6
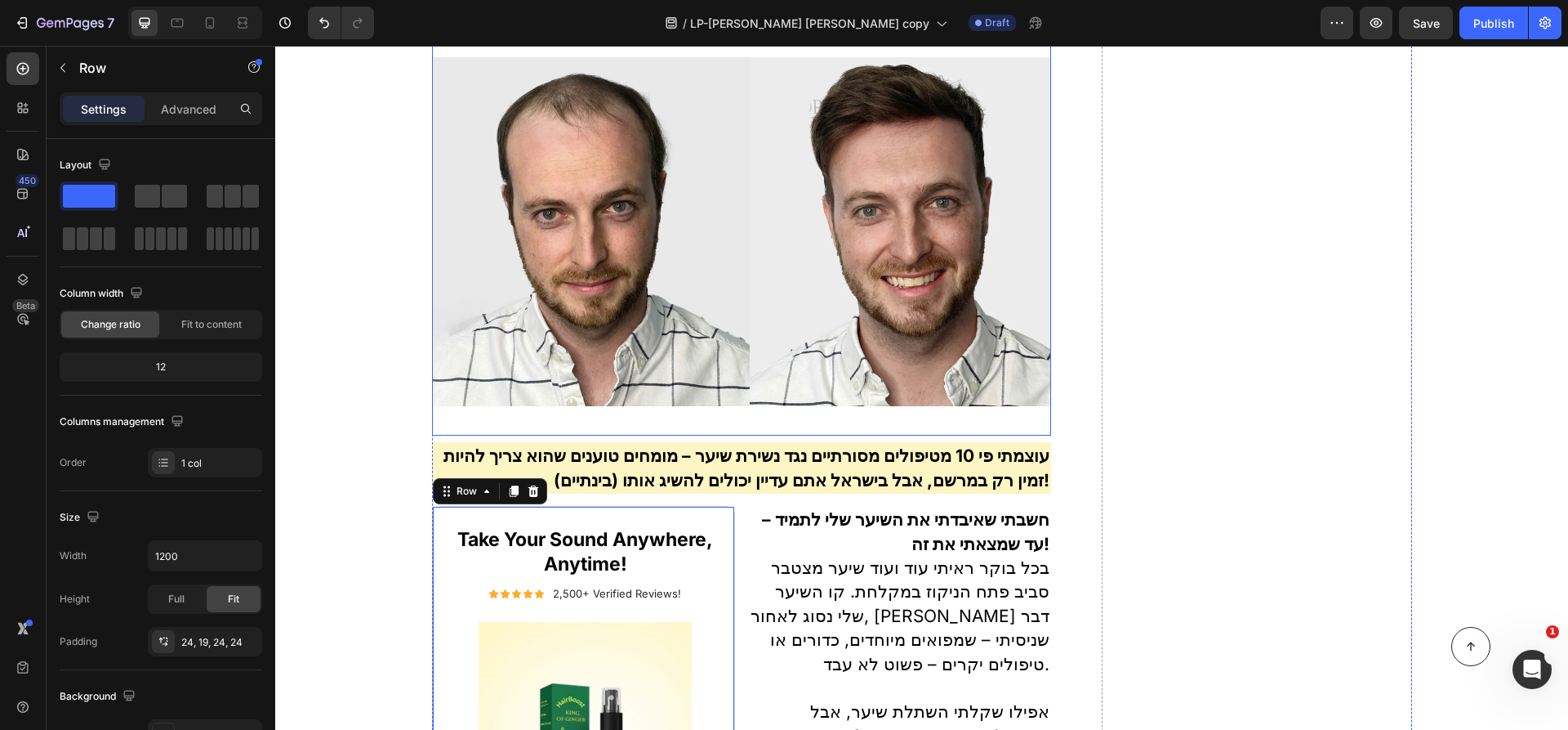
scroll to position [256, 0]
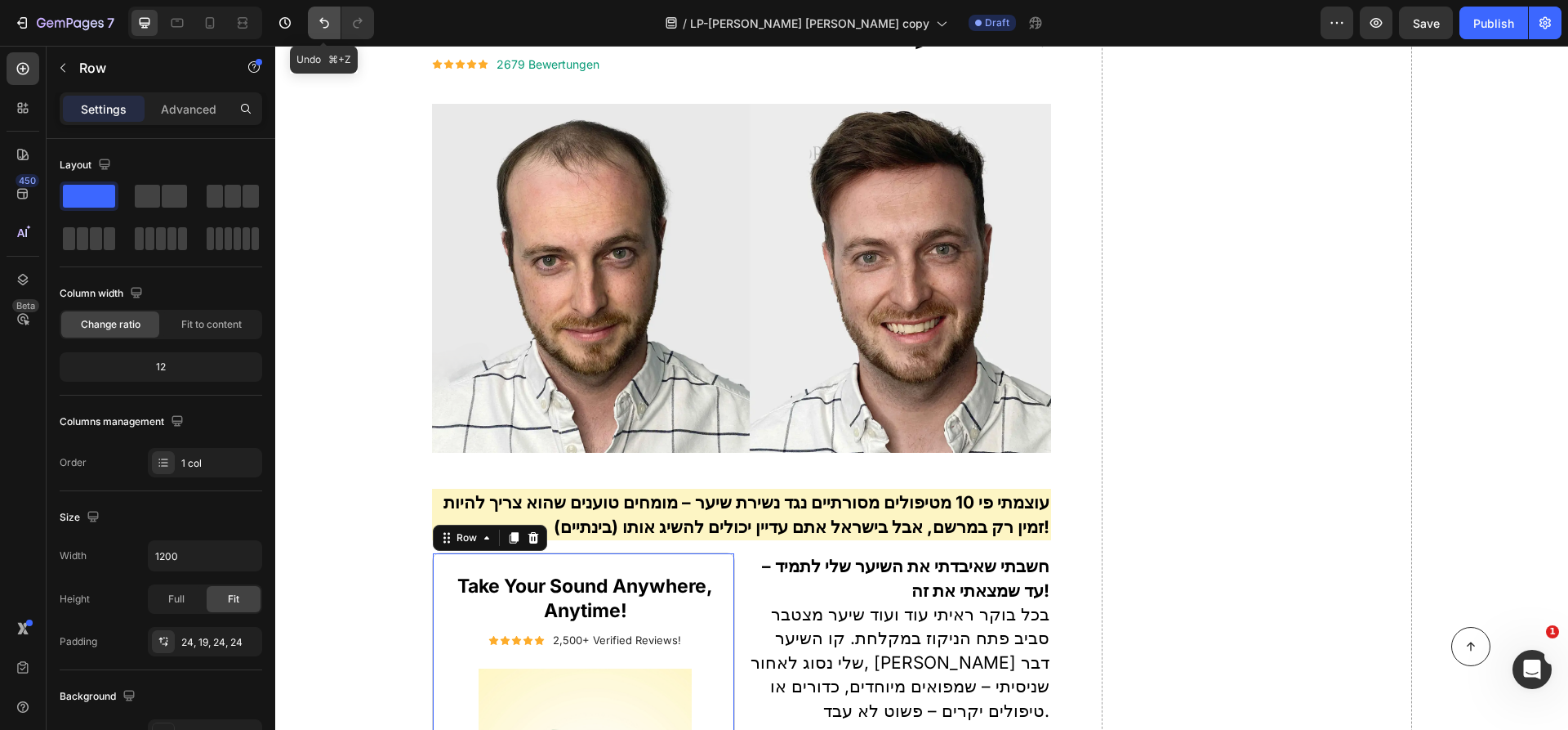
drag, startPoint x: 402, startPoint y: 111, endPoint x: 327, endPoint y: 14, distance: 122.6
click at [327, 14] on icon "Undo/Redo" at bounding box center [324, 22] width 16 height 16
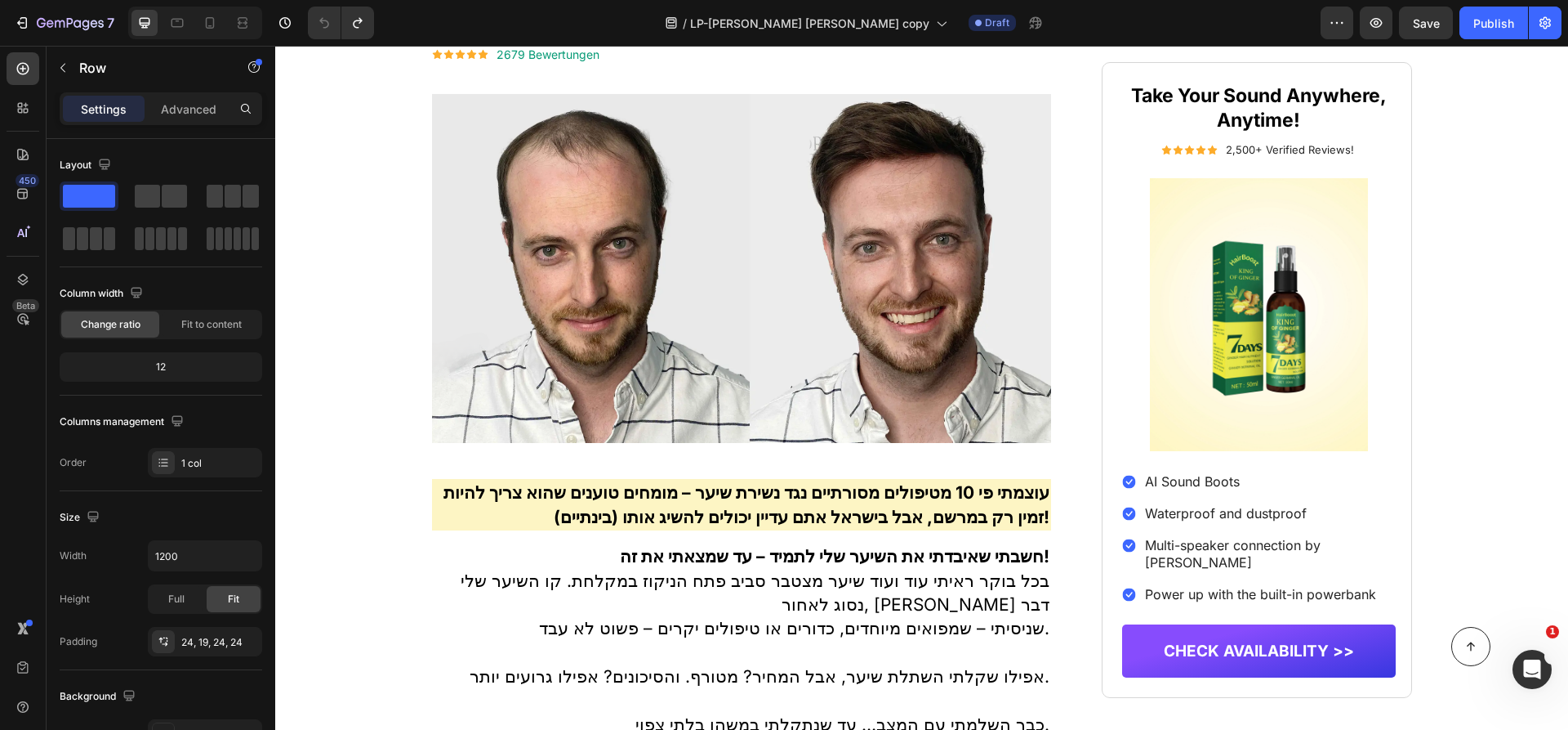
scroll to position [340, 0]
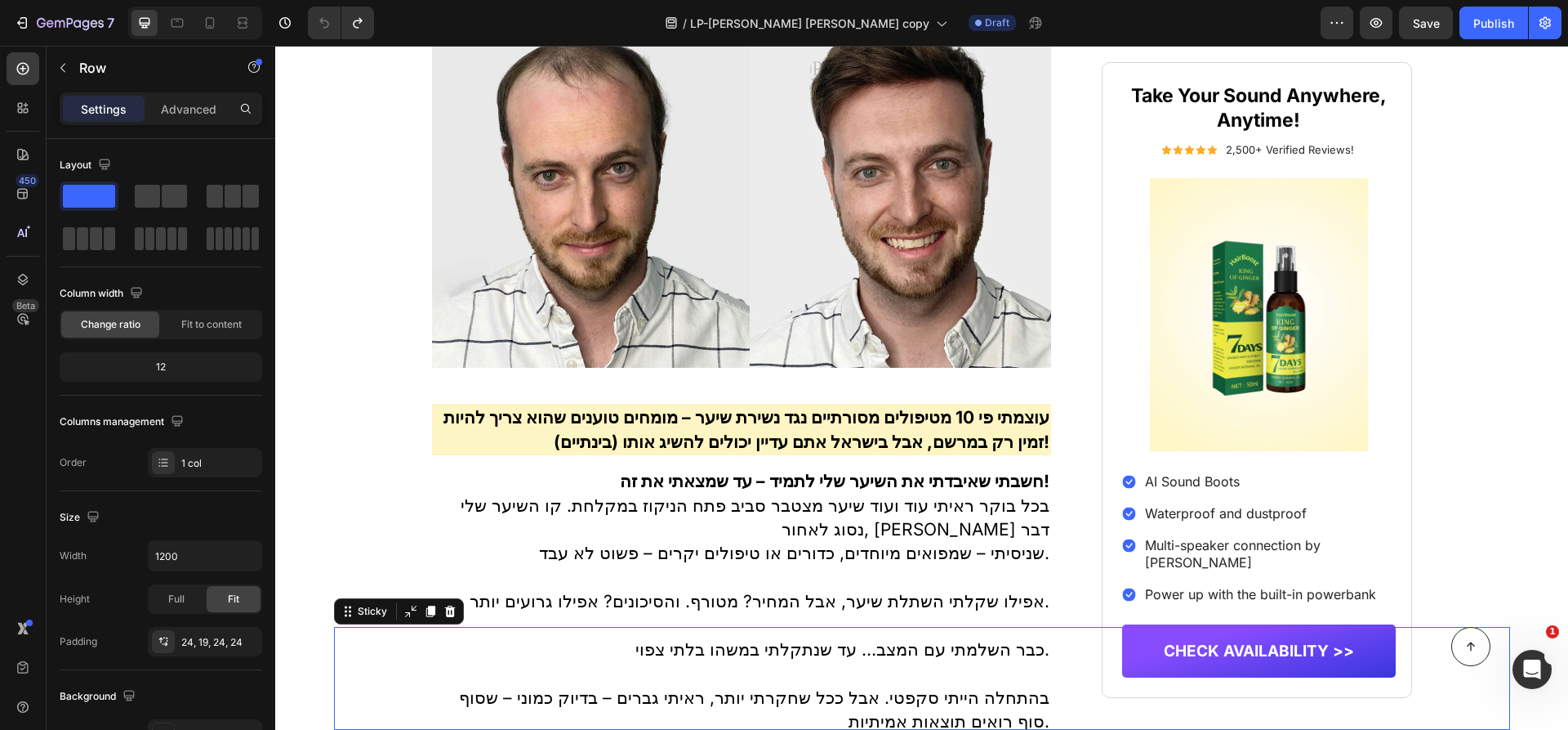
click at [1349, 681] on div "Button Sticky 0" at bounding box center [922, 677] width 1176 height 103
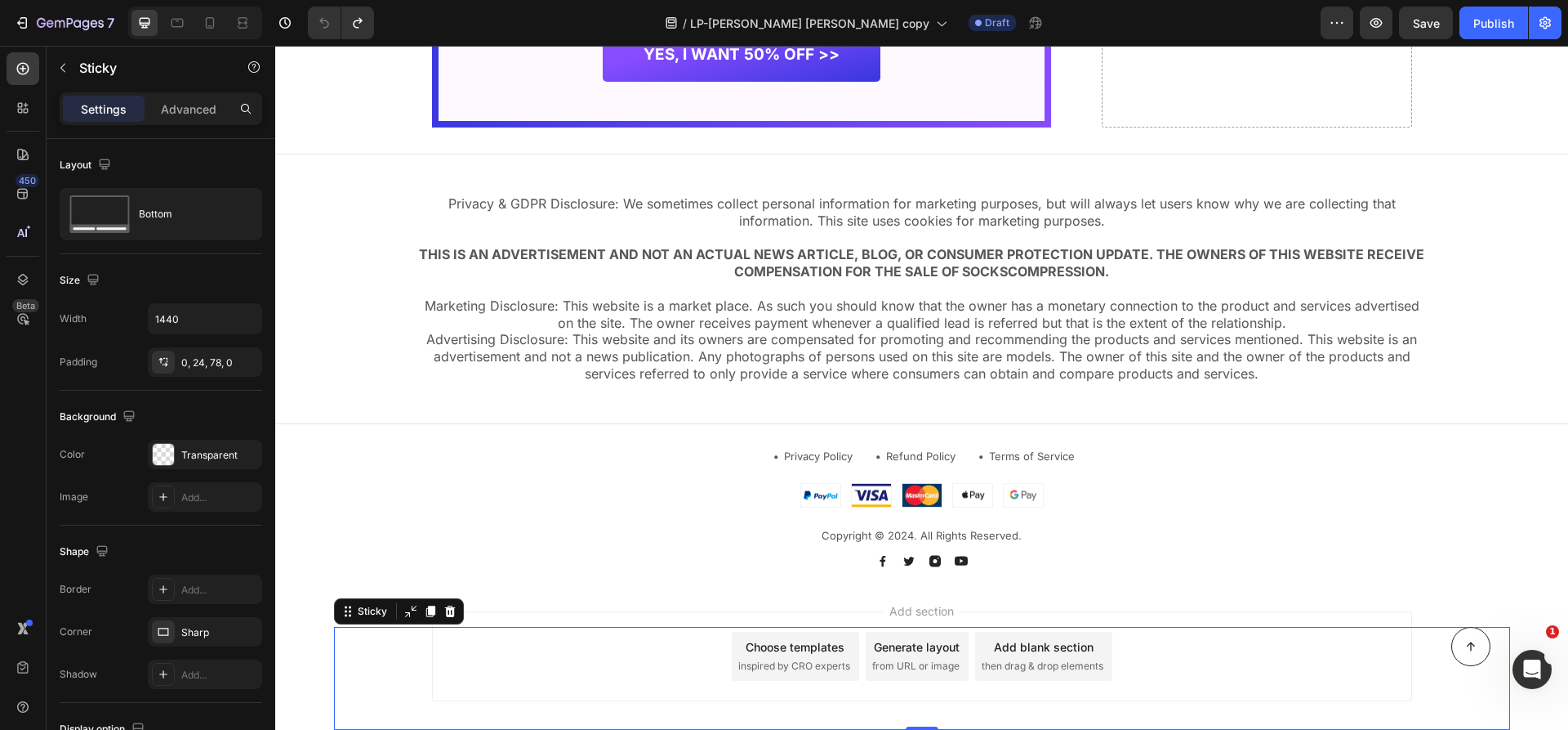
scroll to position [10176, 0]
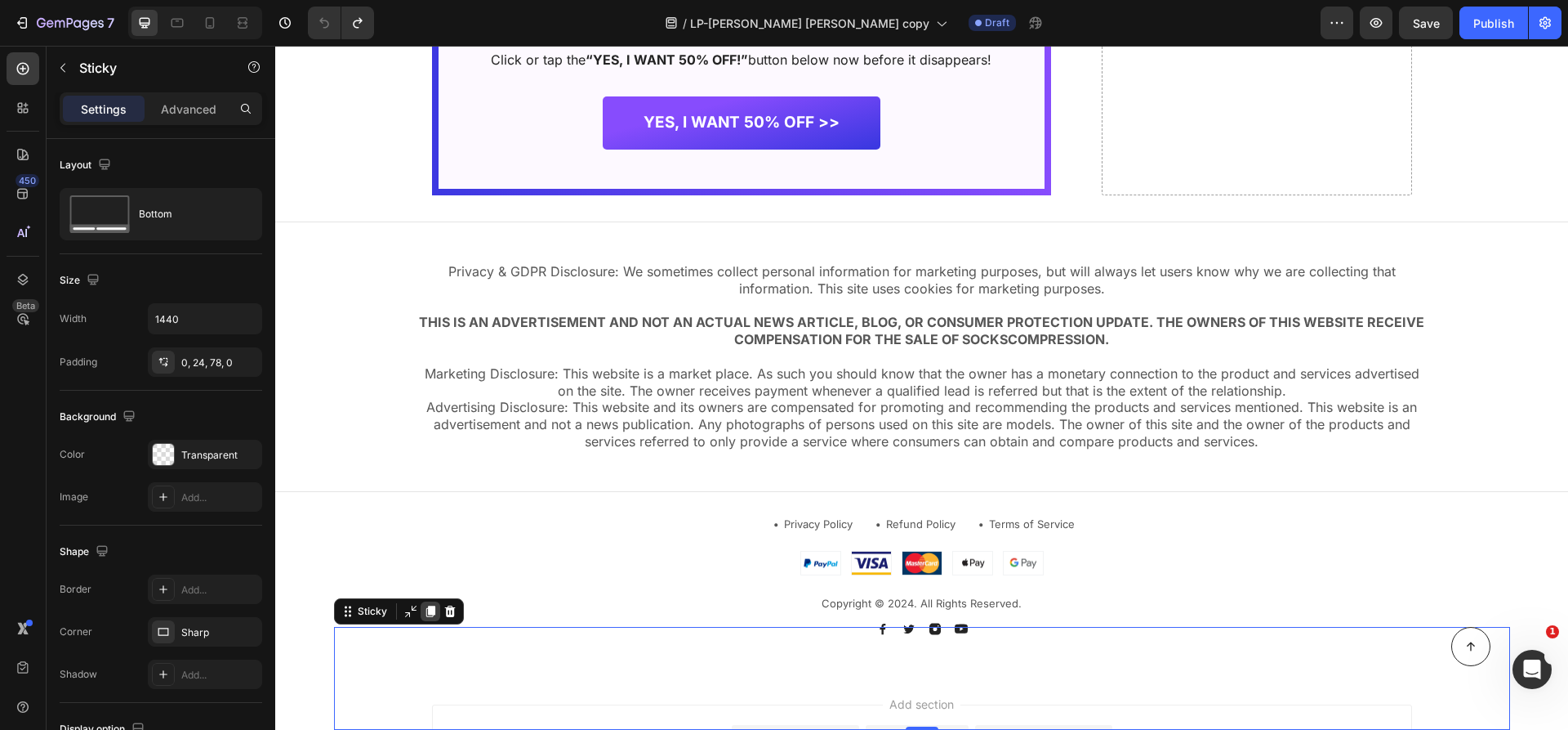
click at [432, 611] on icon at bounding box center [430, 611] width 9 height 12
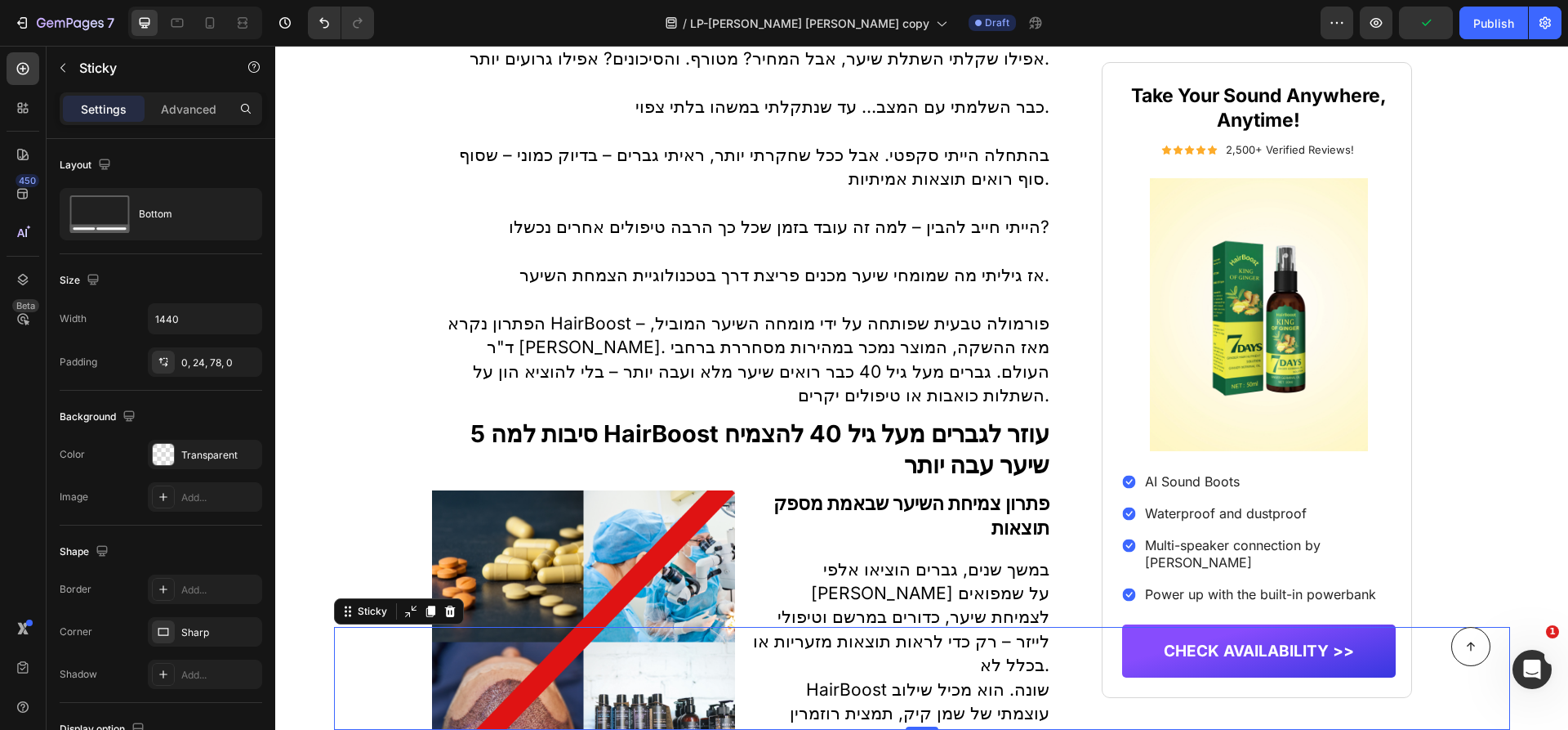
scroll to position [410, 0]
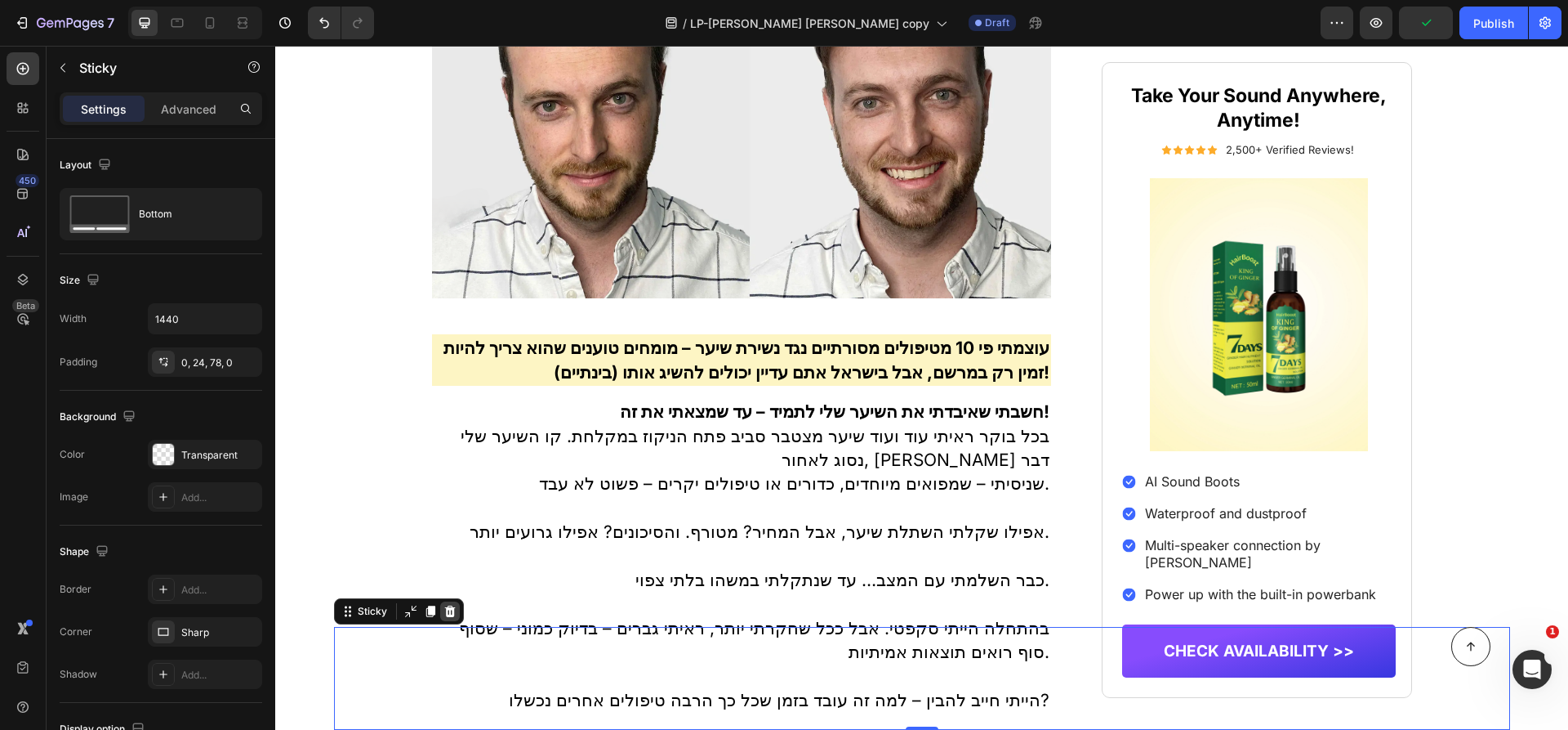
click at [449, 611] on icon at bounding box center [450, 611] width 11 height 12
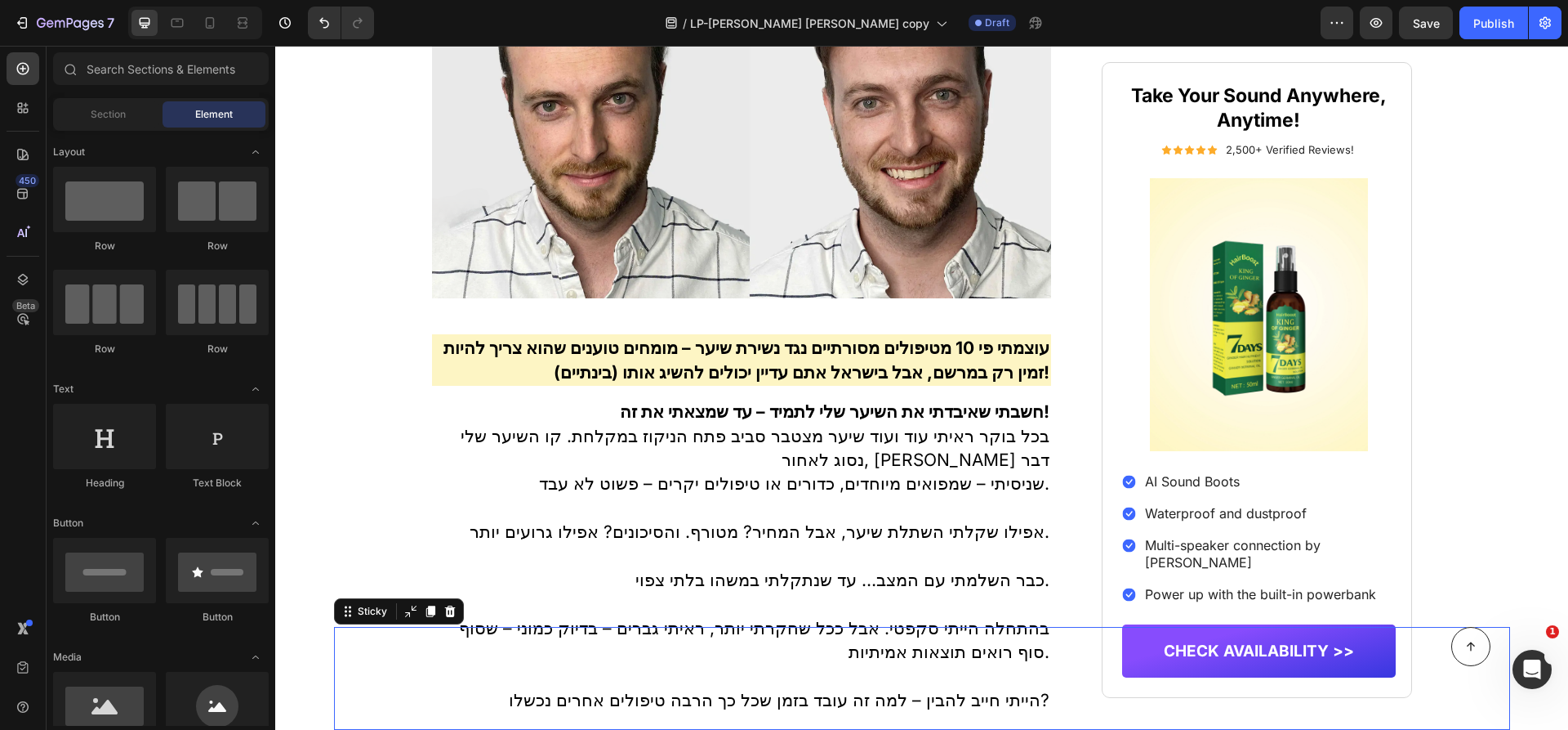
click at [404, 701] on div "Button Sticky 0" at bounding box center [922, 677] width 1176 height 103
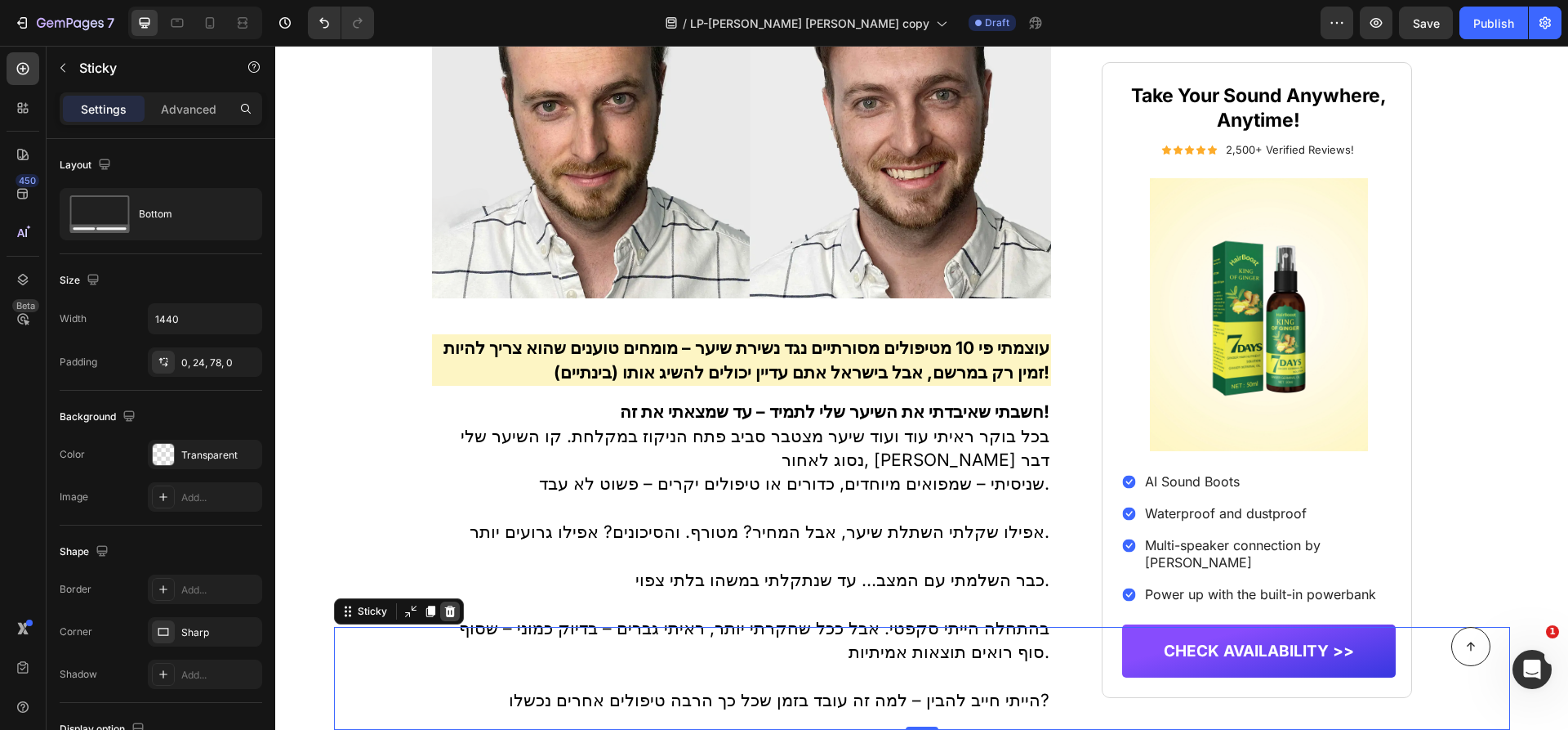
click at [449, 612] on icon at bounding box center [450, 611] width 11 height 12
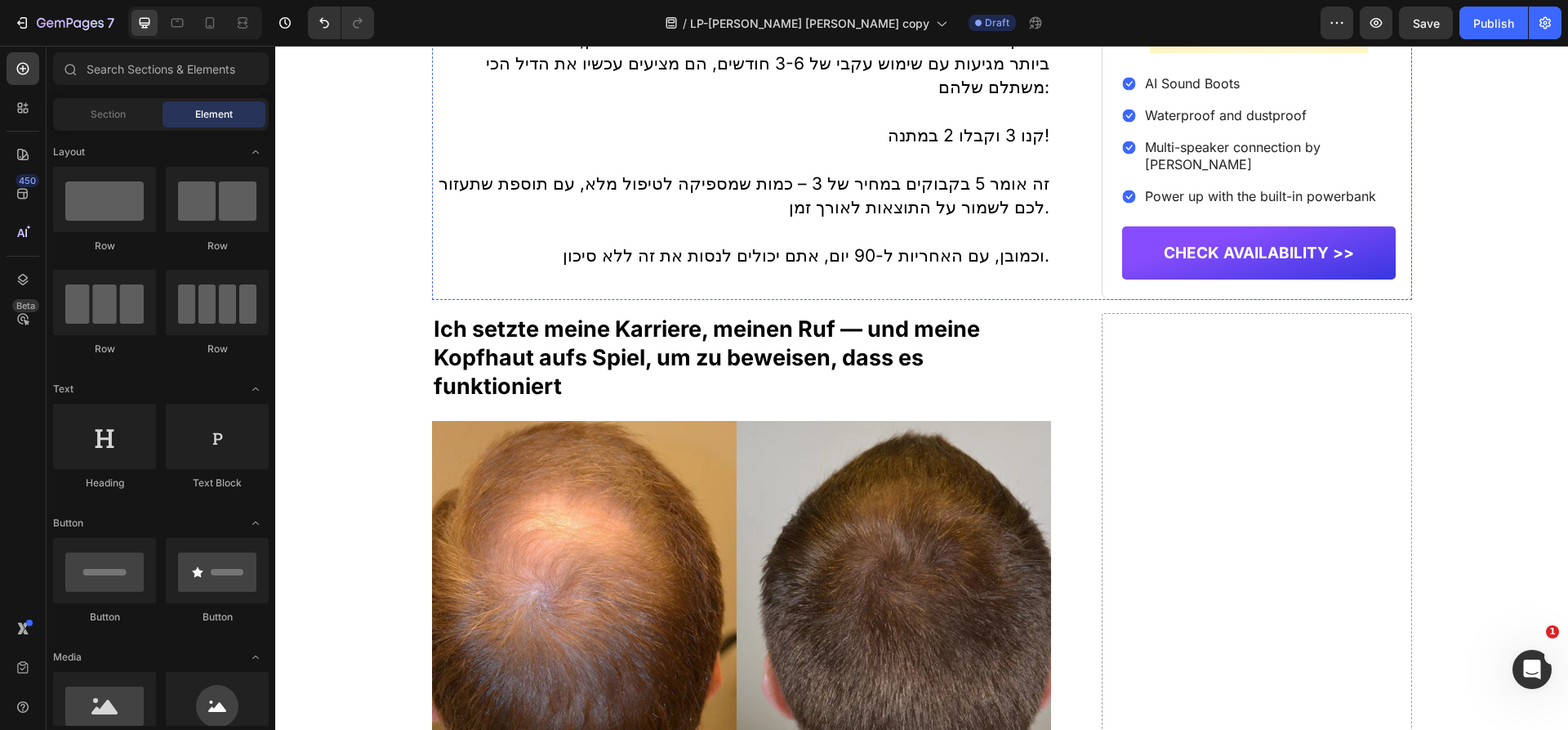
scroll to position [5541, 0]
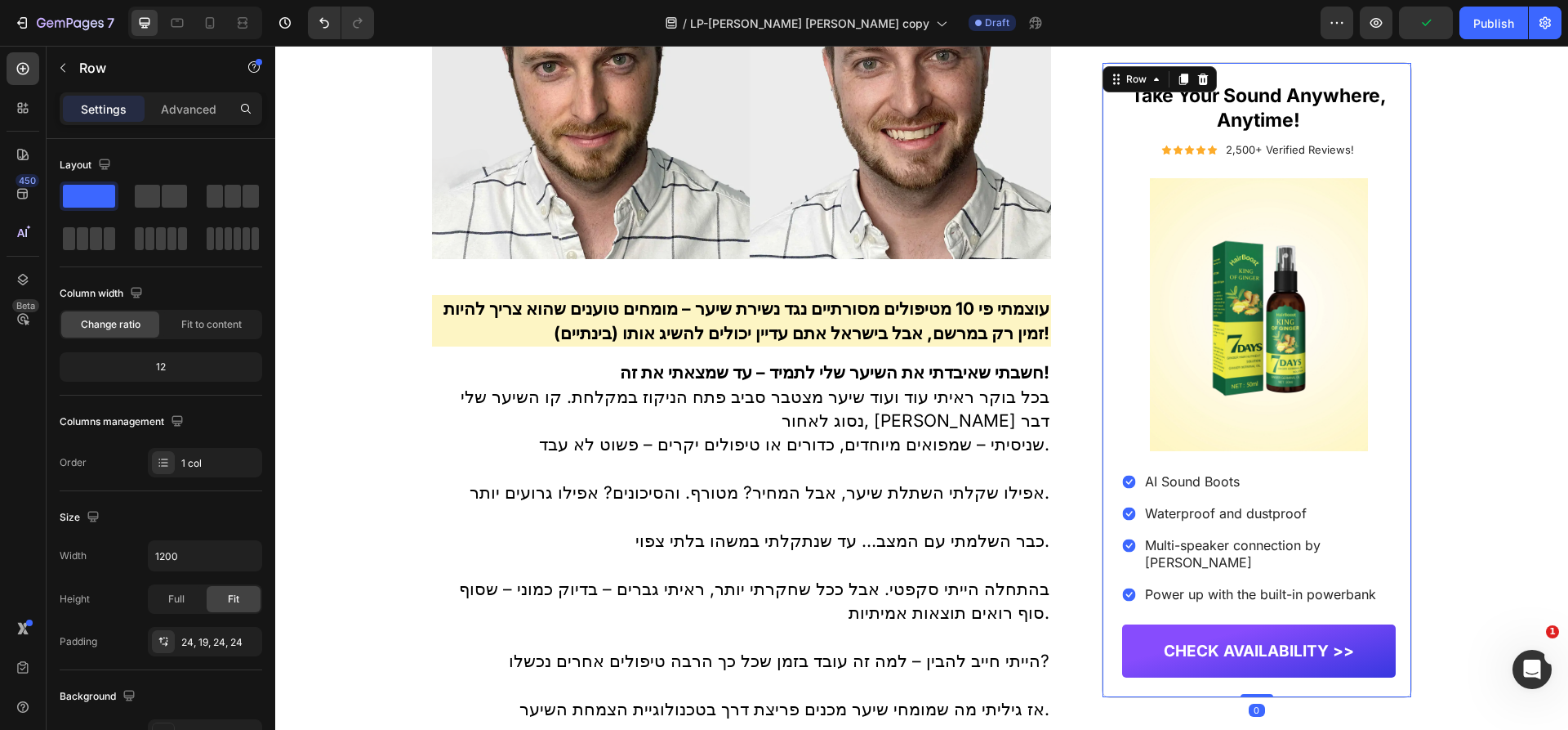
scroll to position [367, 0]
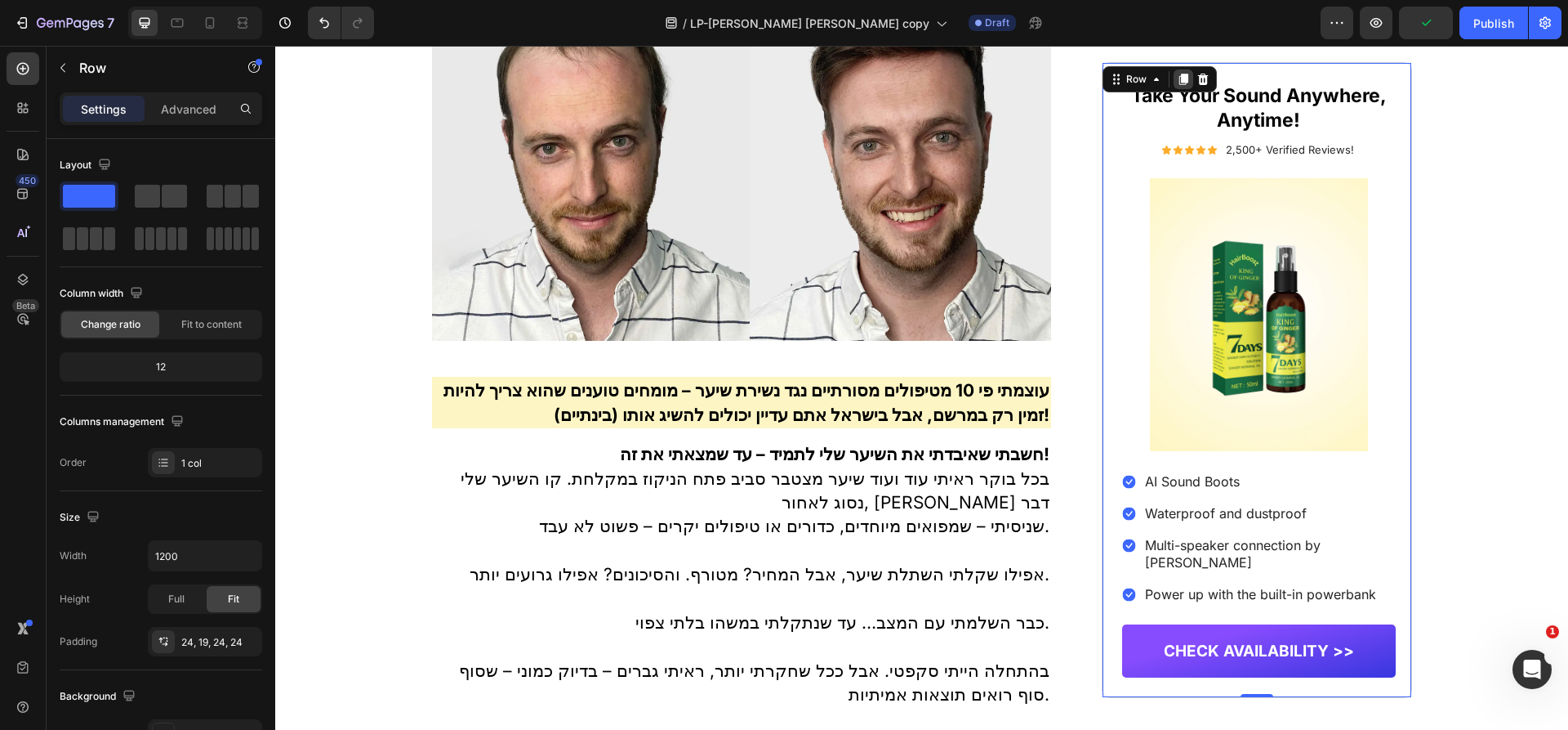
click at [1182, 80] on icon at bounding box center [1184, 78] width 9 height 12
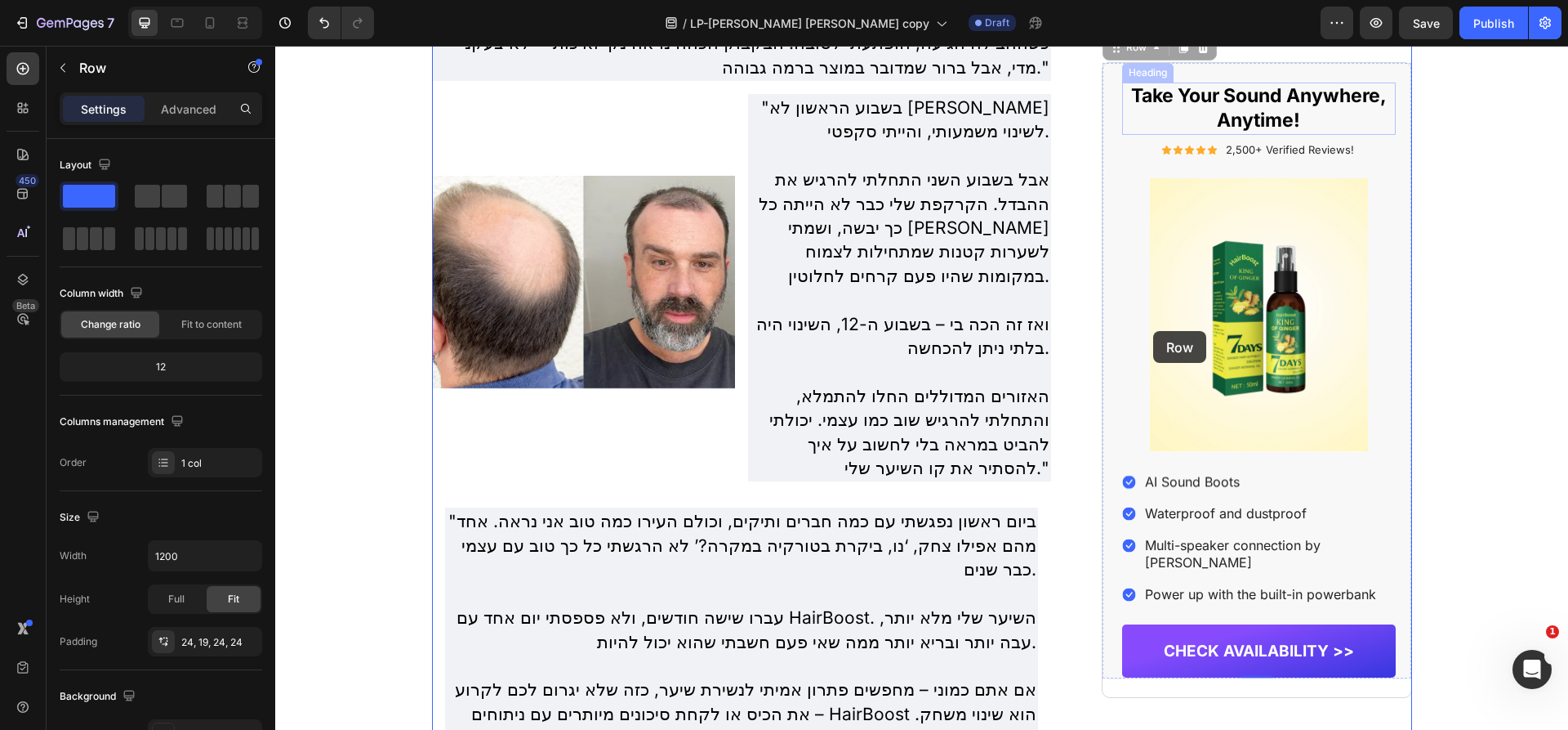
scroll to position [3595, 0]
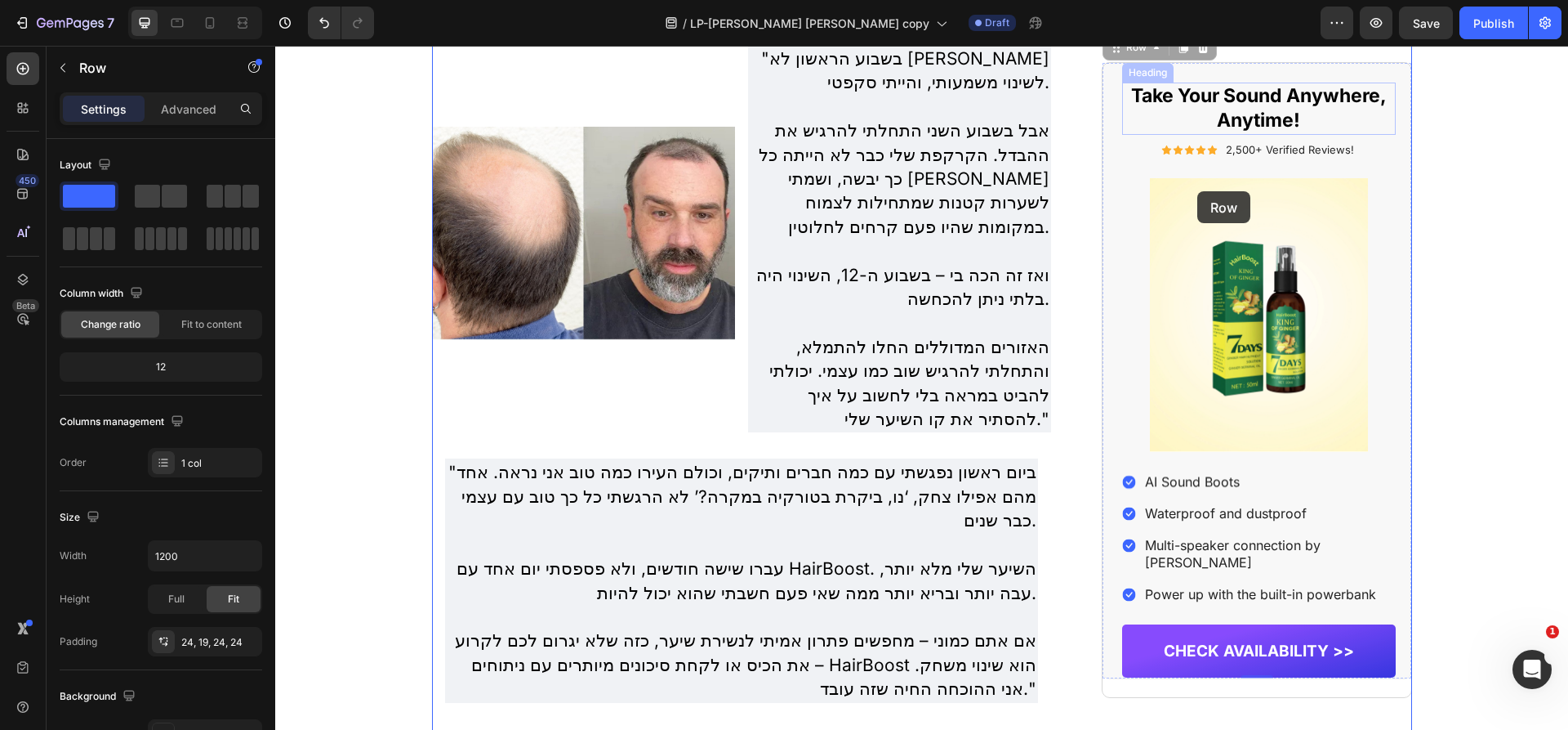
drag, startPoint x: 1131, startPoint y: 328, endPoint x: 1197, endPoint y: 173, distance: 168.5
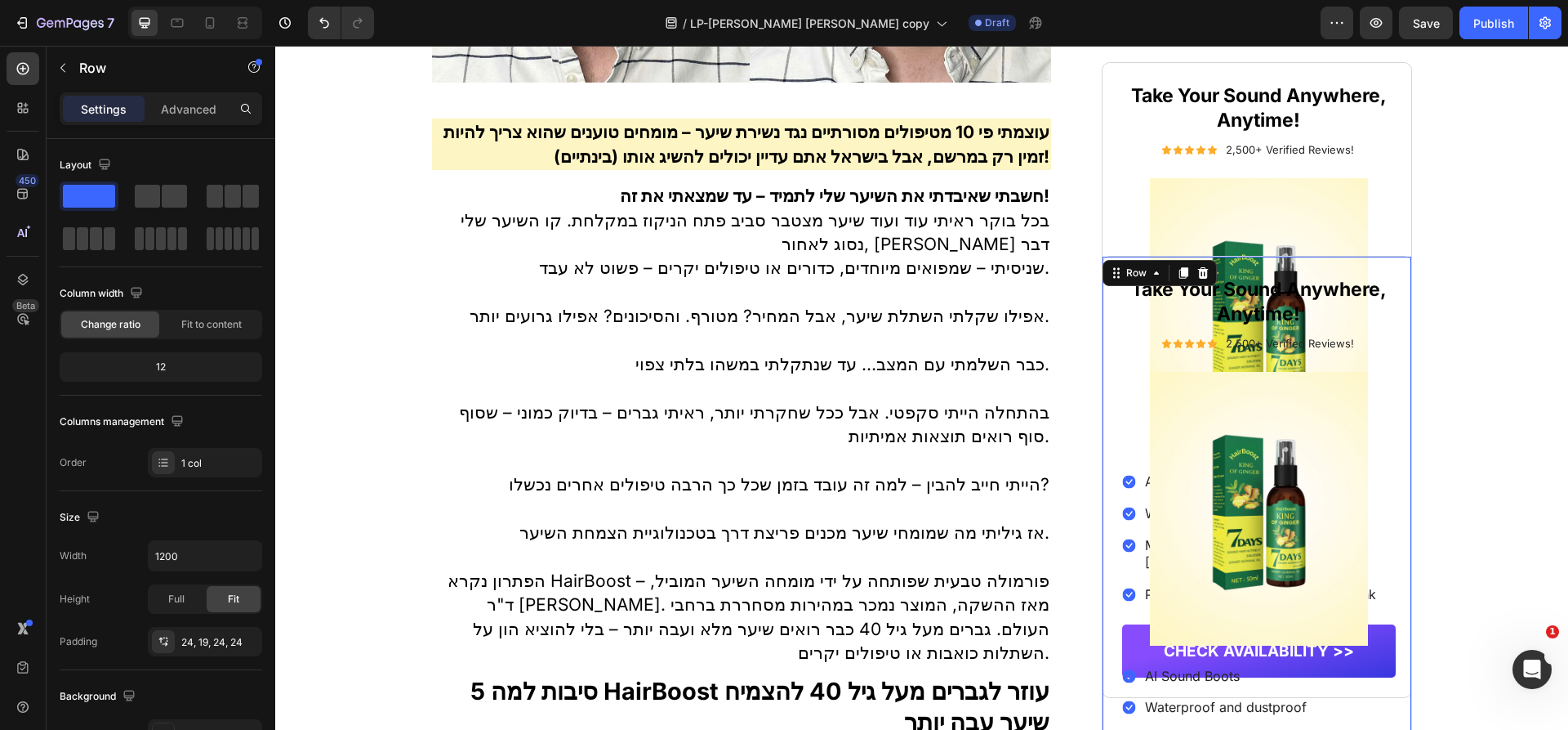
scroll to position [652, 0]
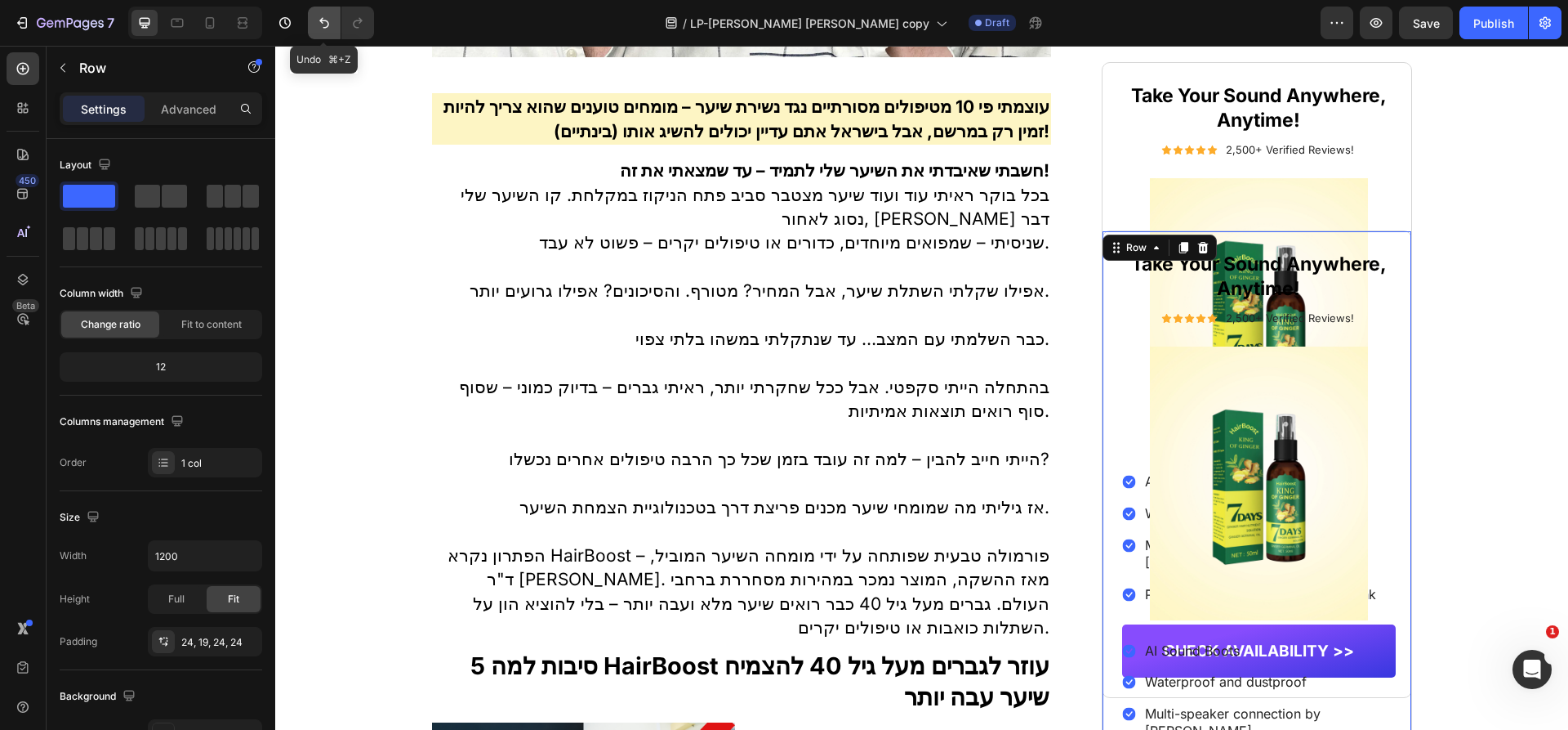
click at [314, 20] on button "Undo/Redo" at bounding box center [324, 22] width 33 height 33
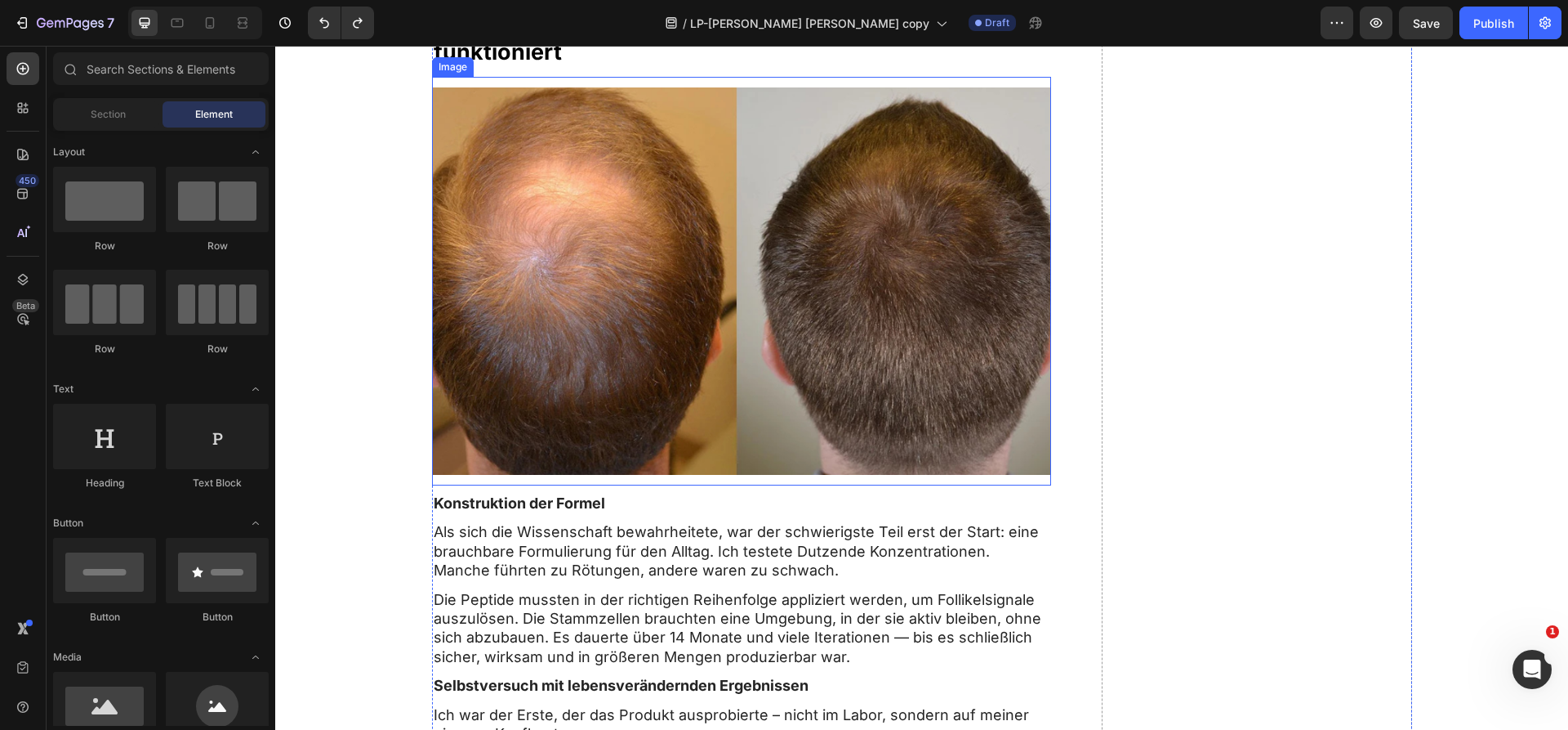
scroll to position [5597, 0]
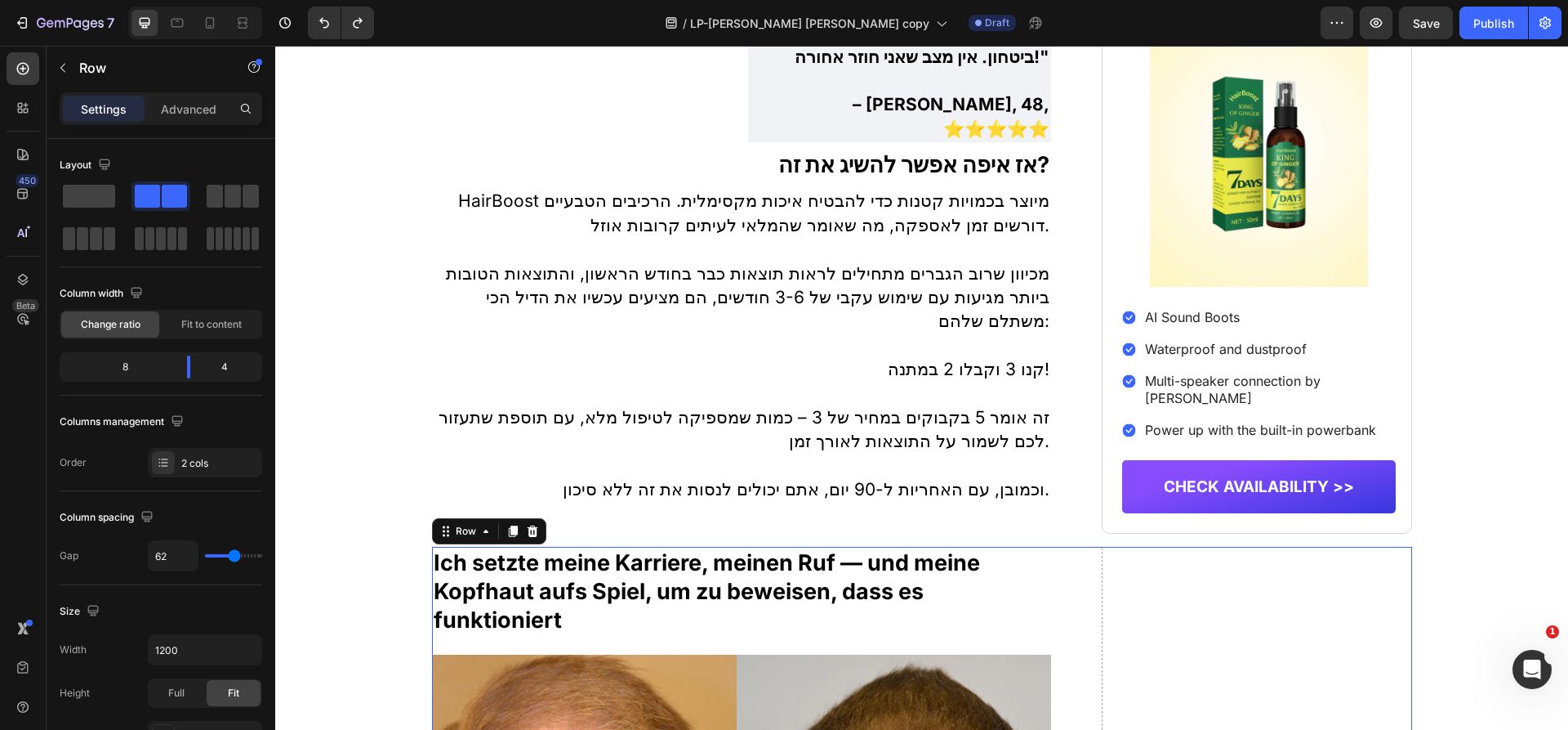
scroll to position [5278, 0]
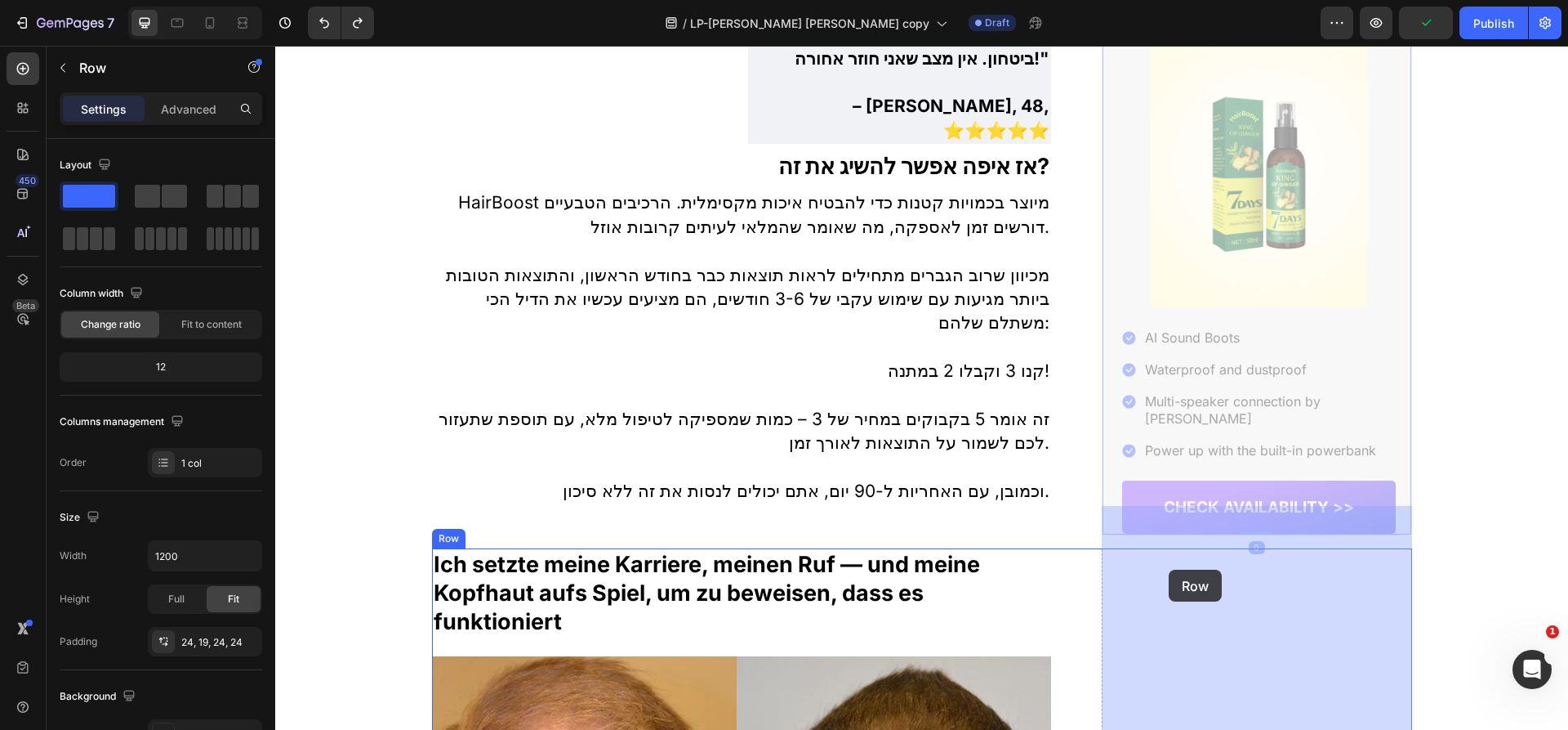
drag, startPoint x: 1115, startPoint y: 231, endPoint x: 1169, endPoint y: 570, distance: 343.3
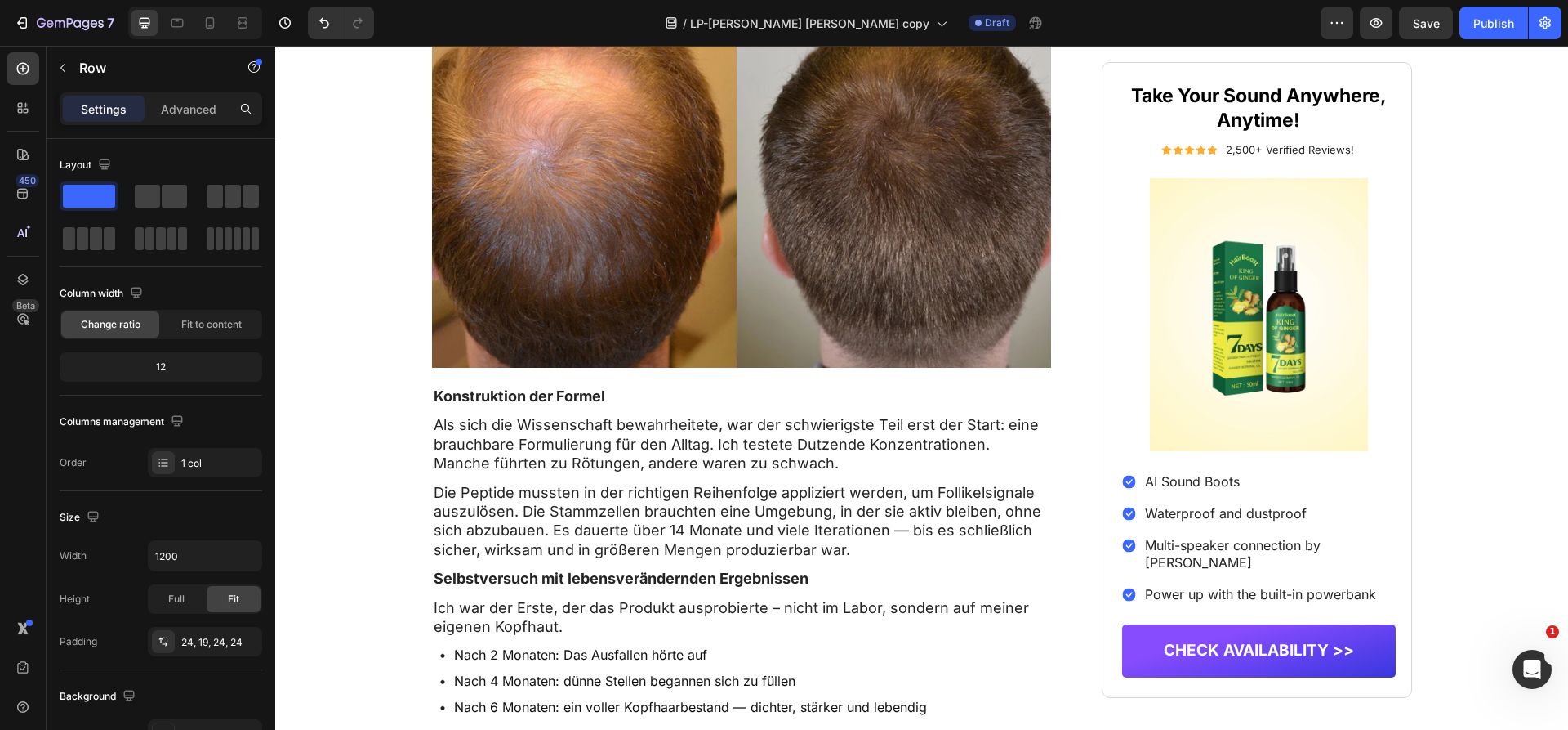
scroll to position [3673, 0]
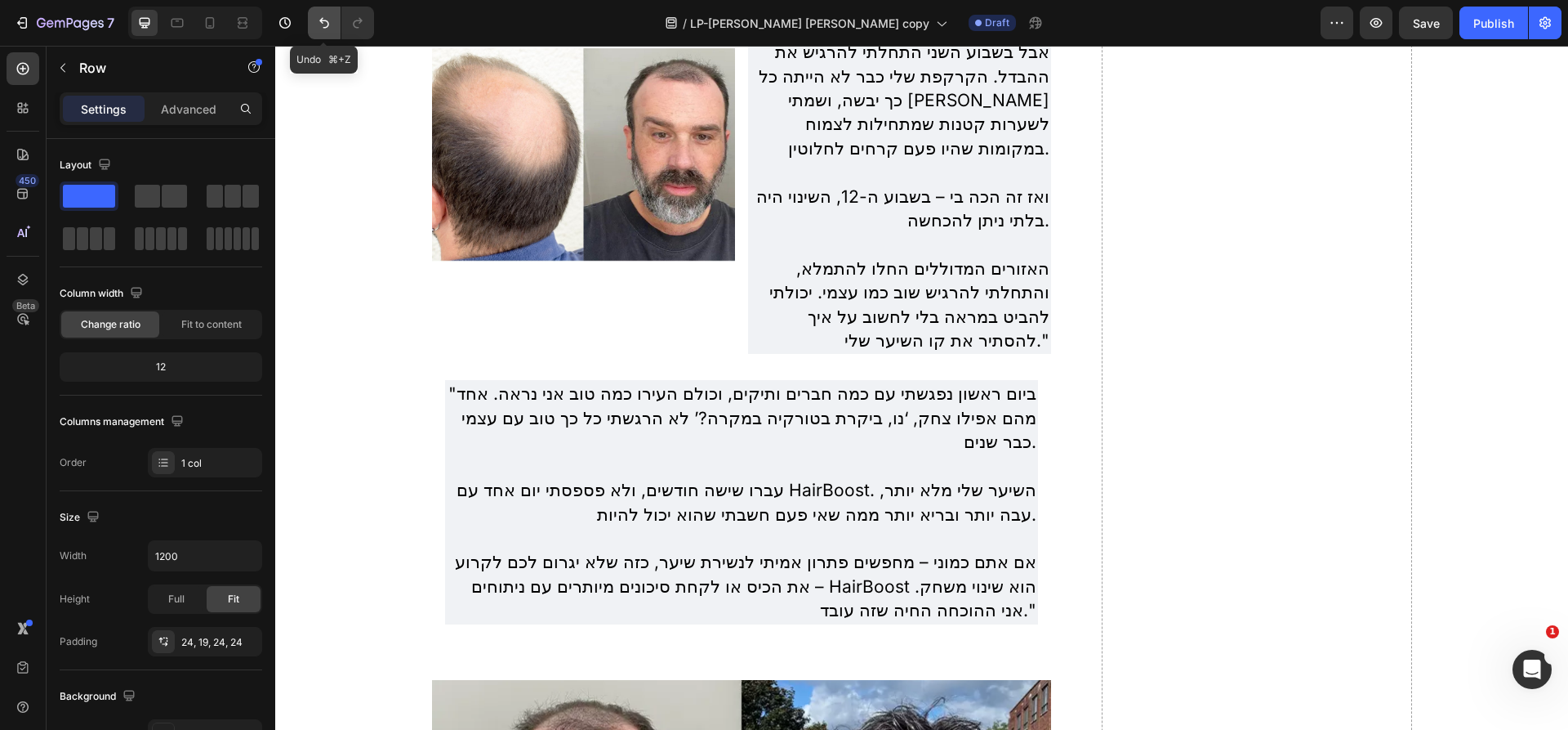
click at [331, 16] on button "Undo/Redo" at bounding box center [324, 22] width 33 height 33
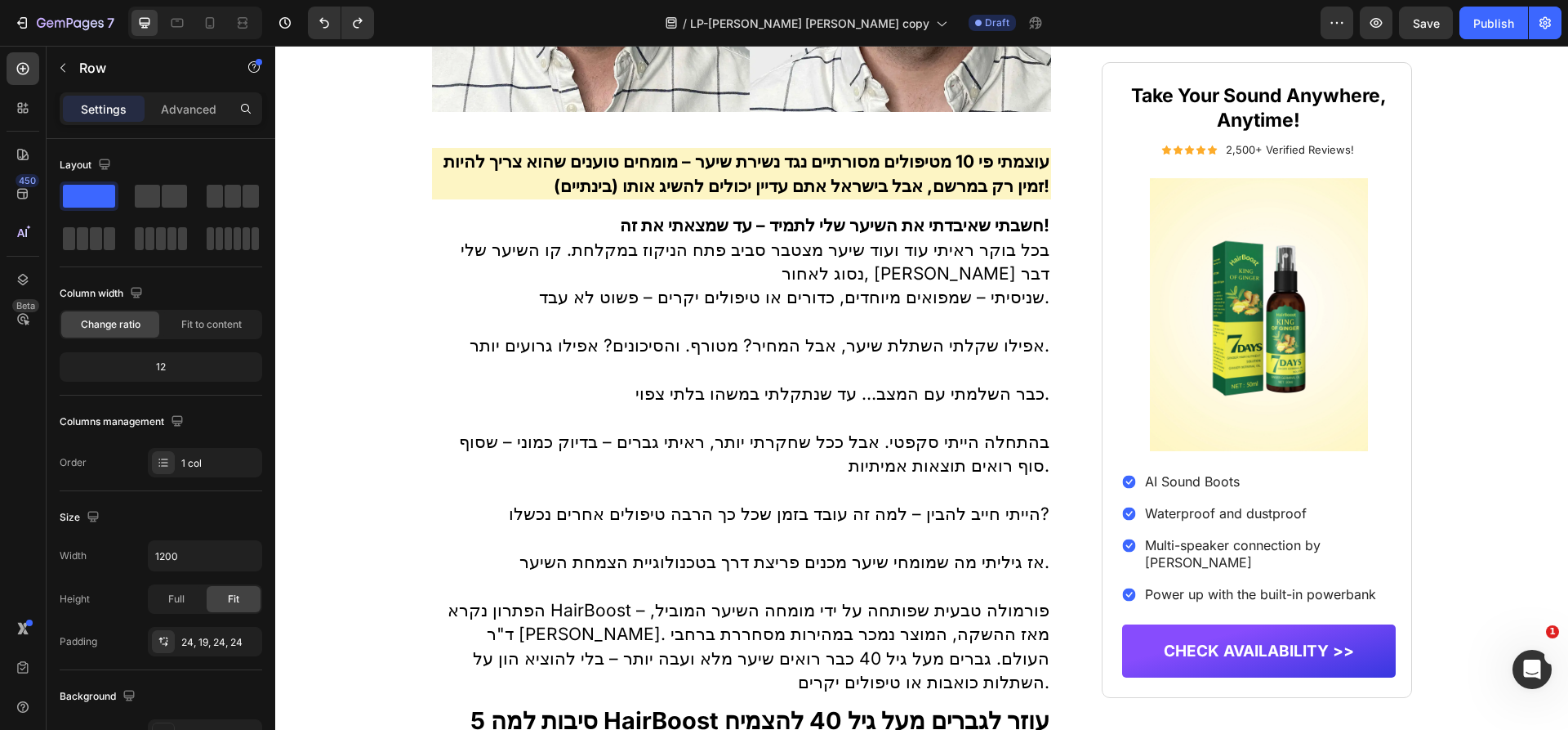
scroll to position [0, 0]
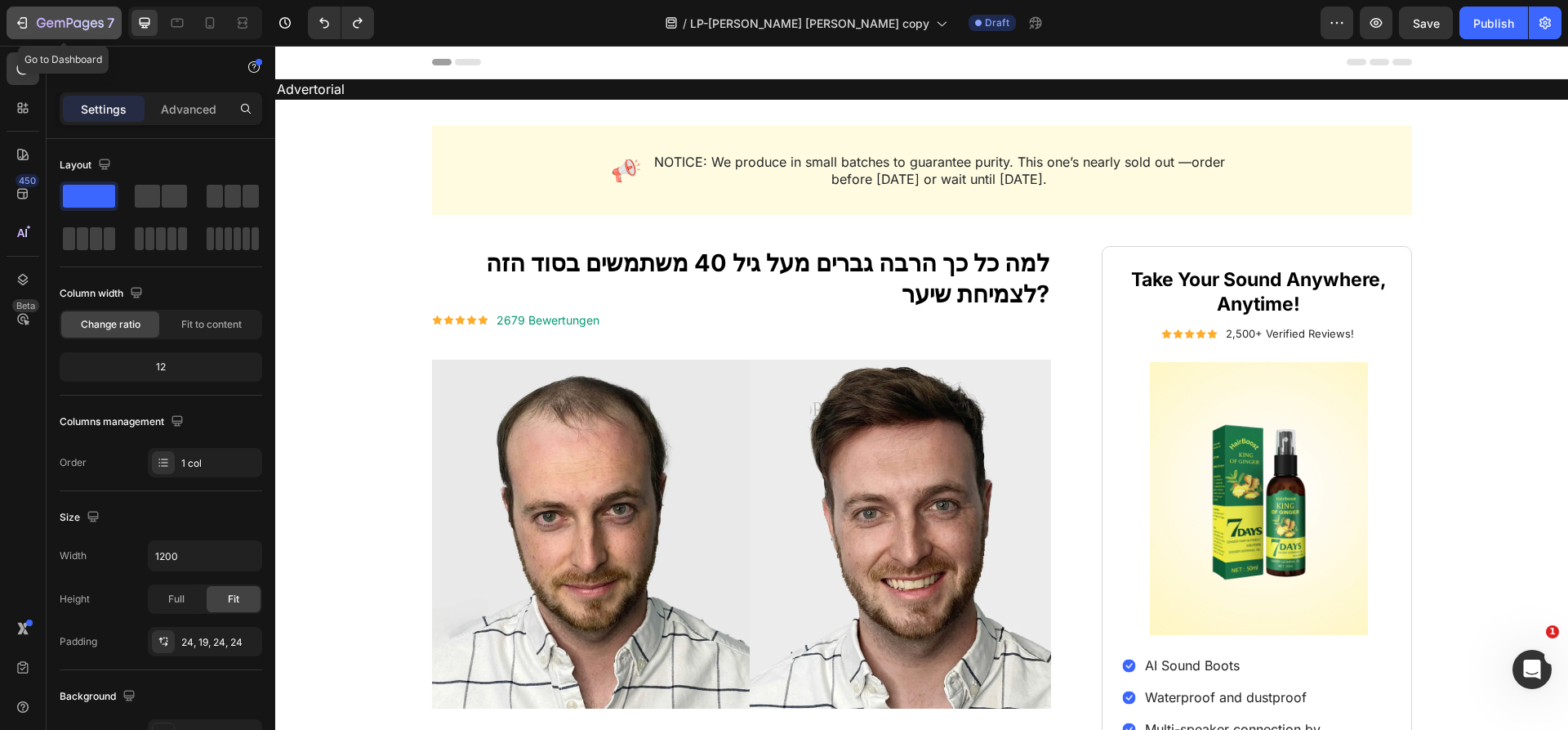
click at [73, 14] on div "7" at bounding box center [75, 23] width 78 height 20
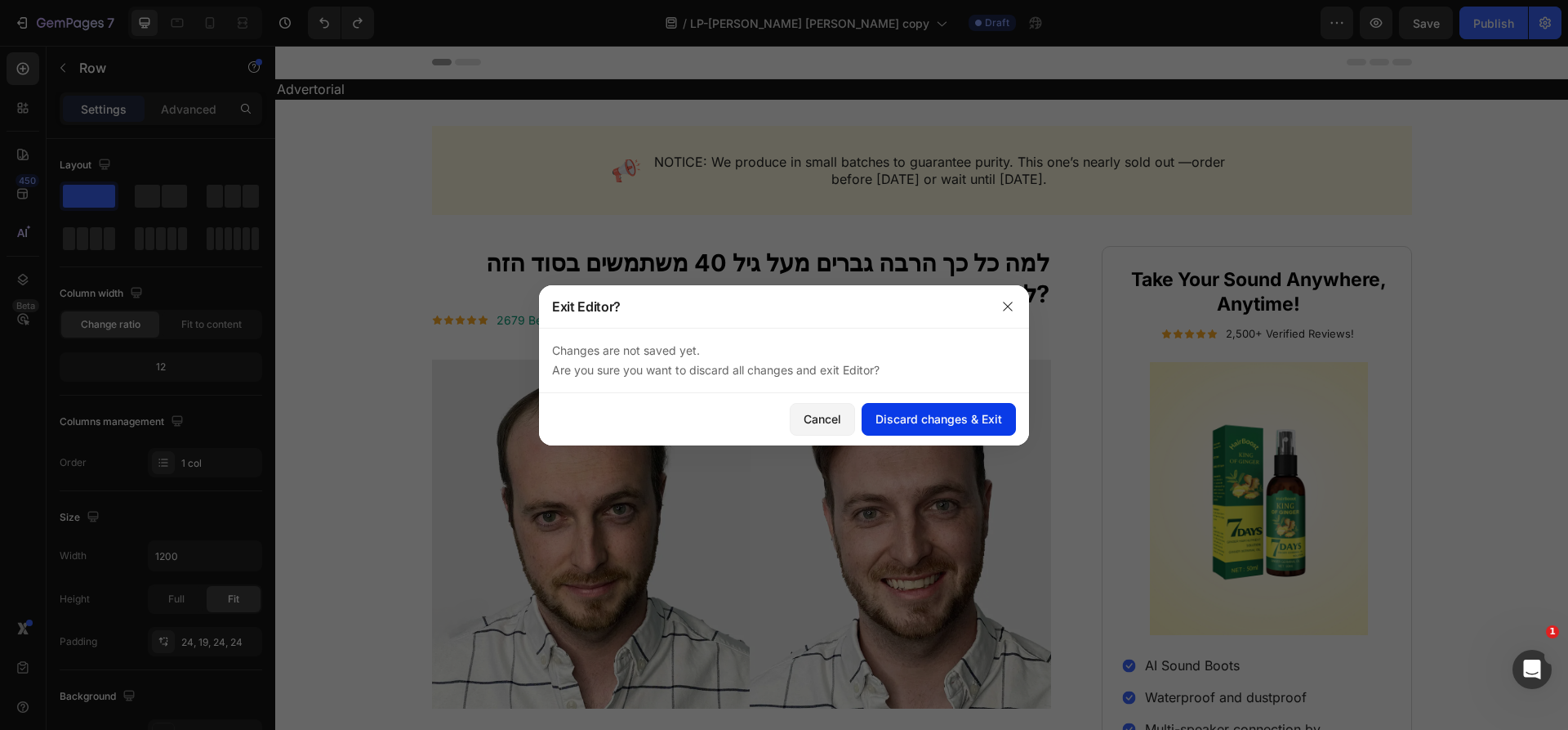
click at [945, 422] on div "Discard changes & Exit" at bounding box center [939, 418] width 127 height 17
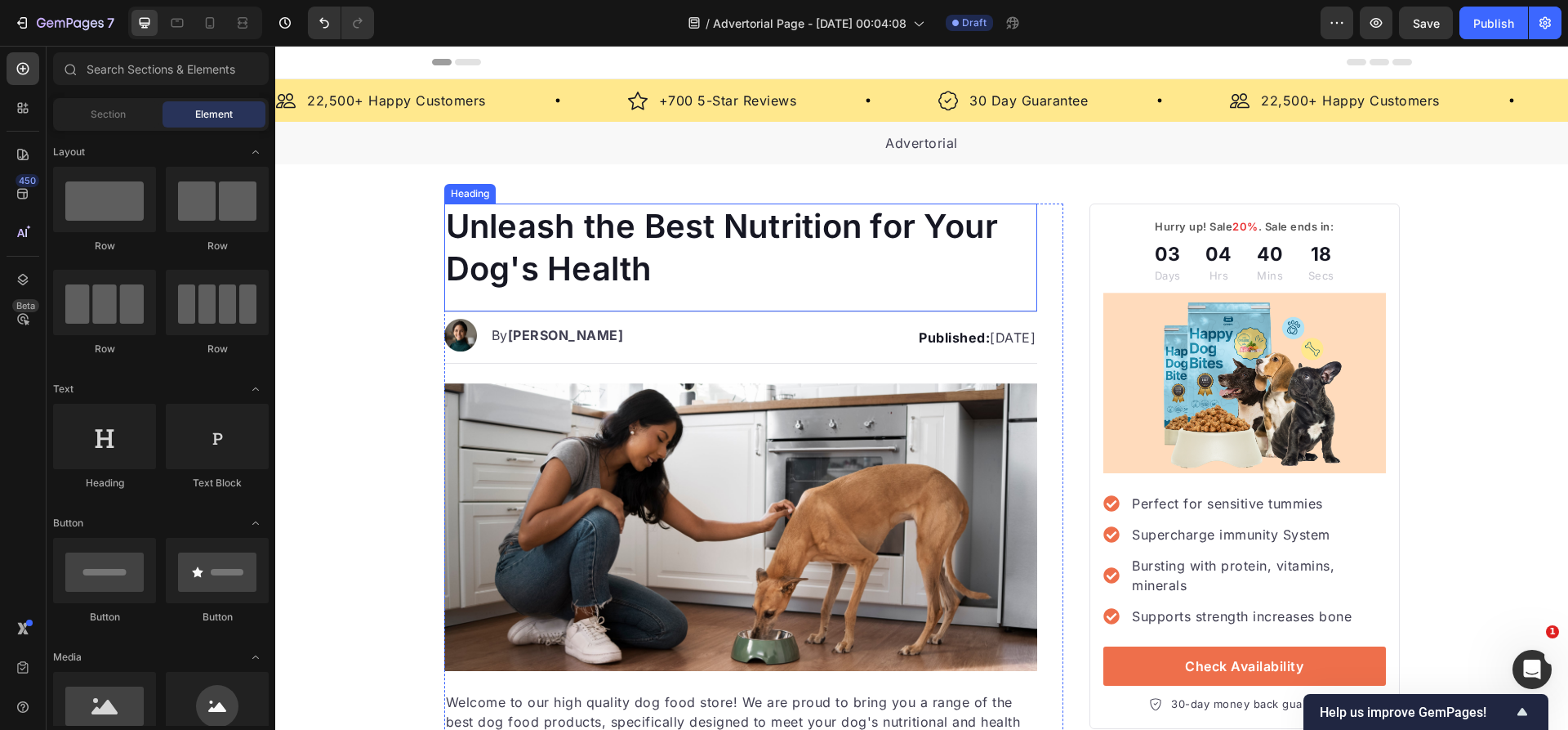
click at [547, 233] on h1 "Unleash the Best Nutrition for Your Dog's Health" at bounding box center [741, 247] width 593 height 88
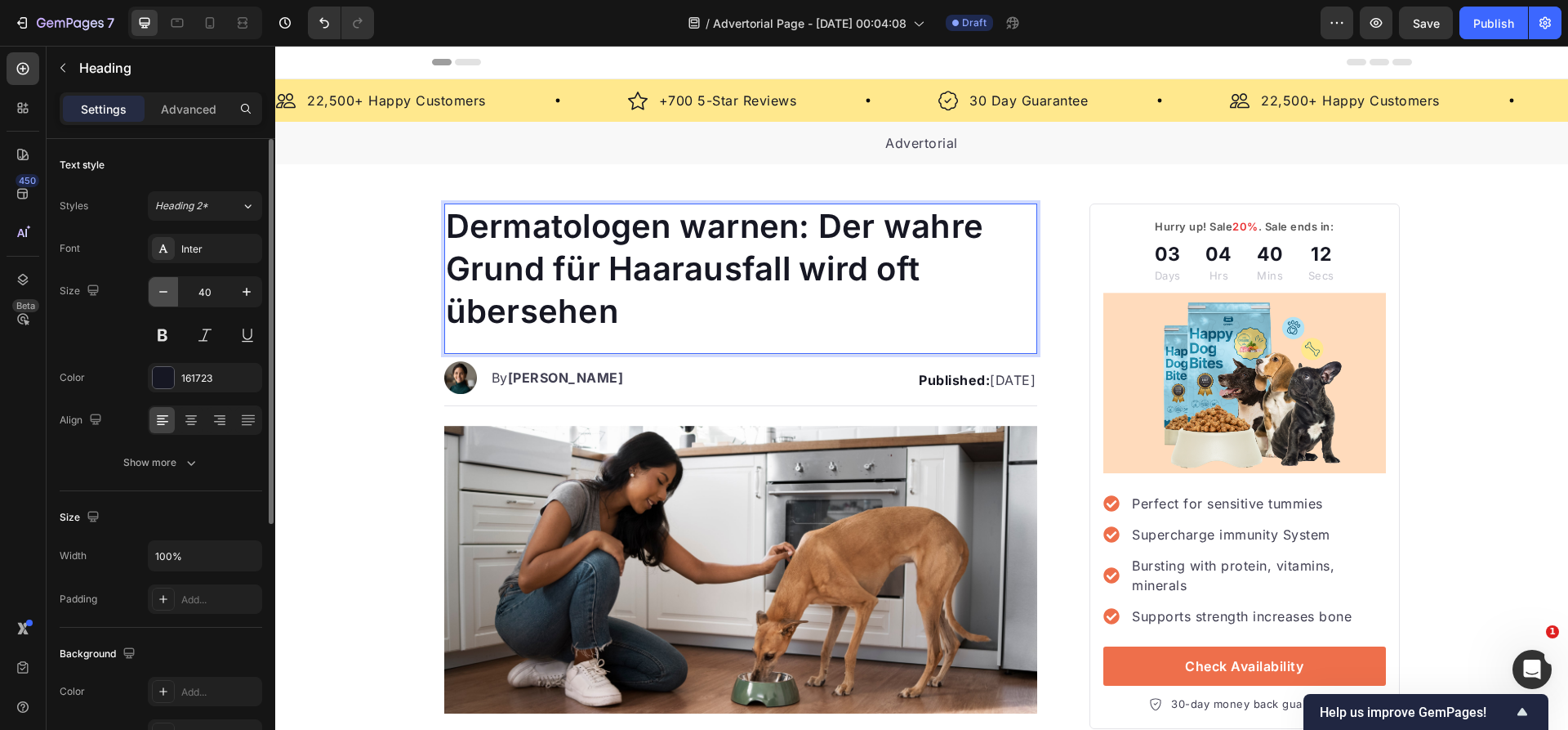
click at [165, 294] on icon "button" at bounding box center [163, 291] width 16 height 16
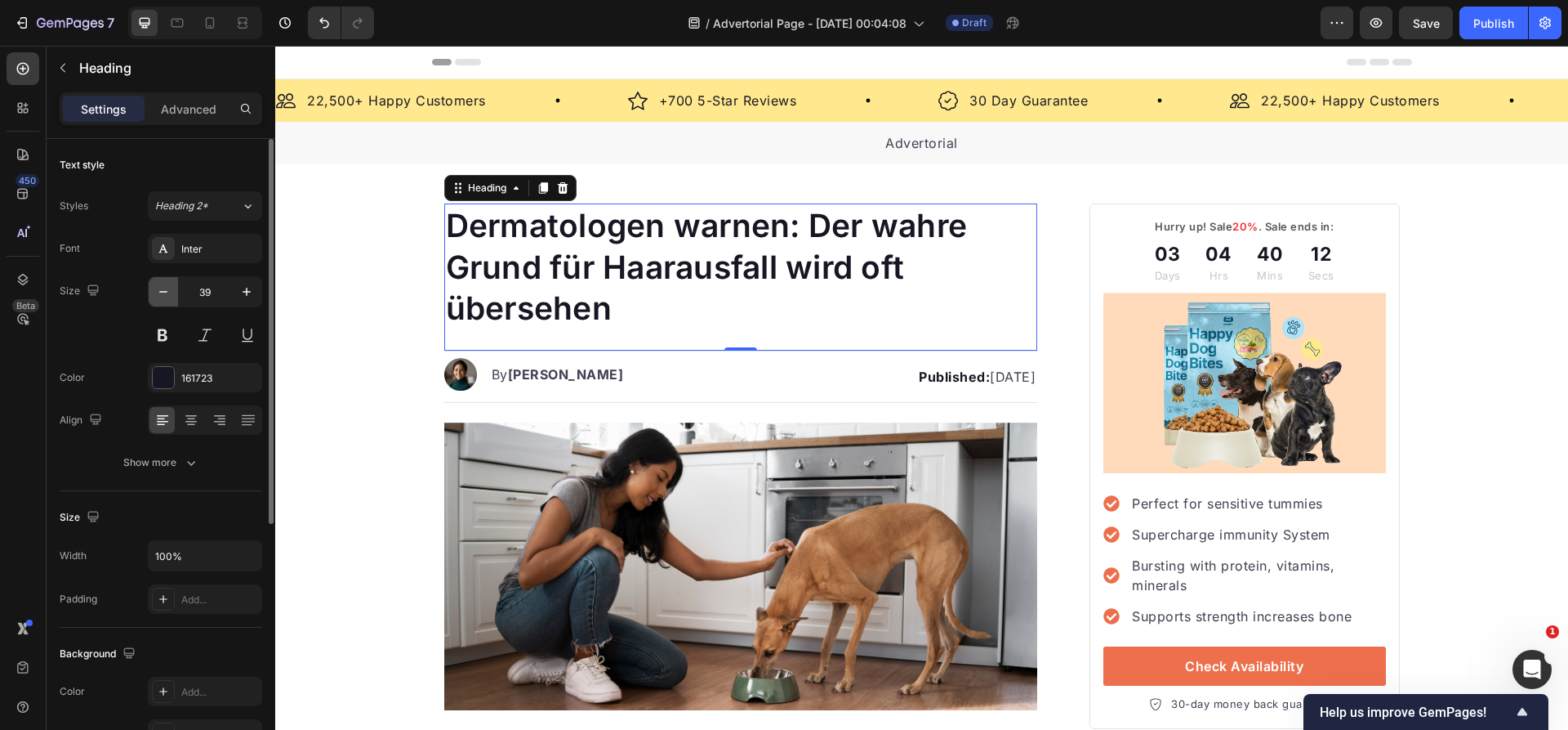
click at [165, 294] on icon "button" at bounding box center [163, 291] width 16 height 16
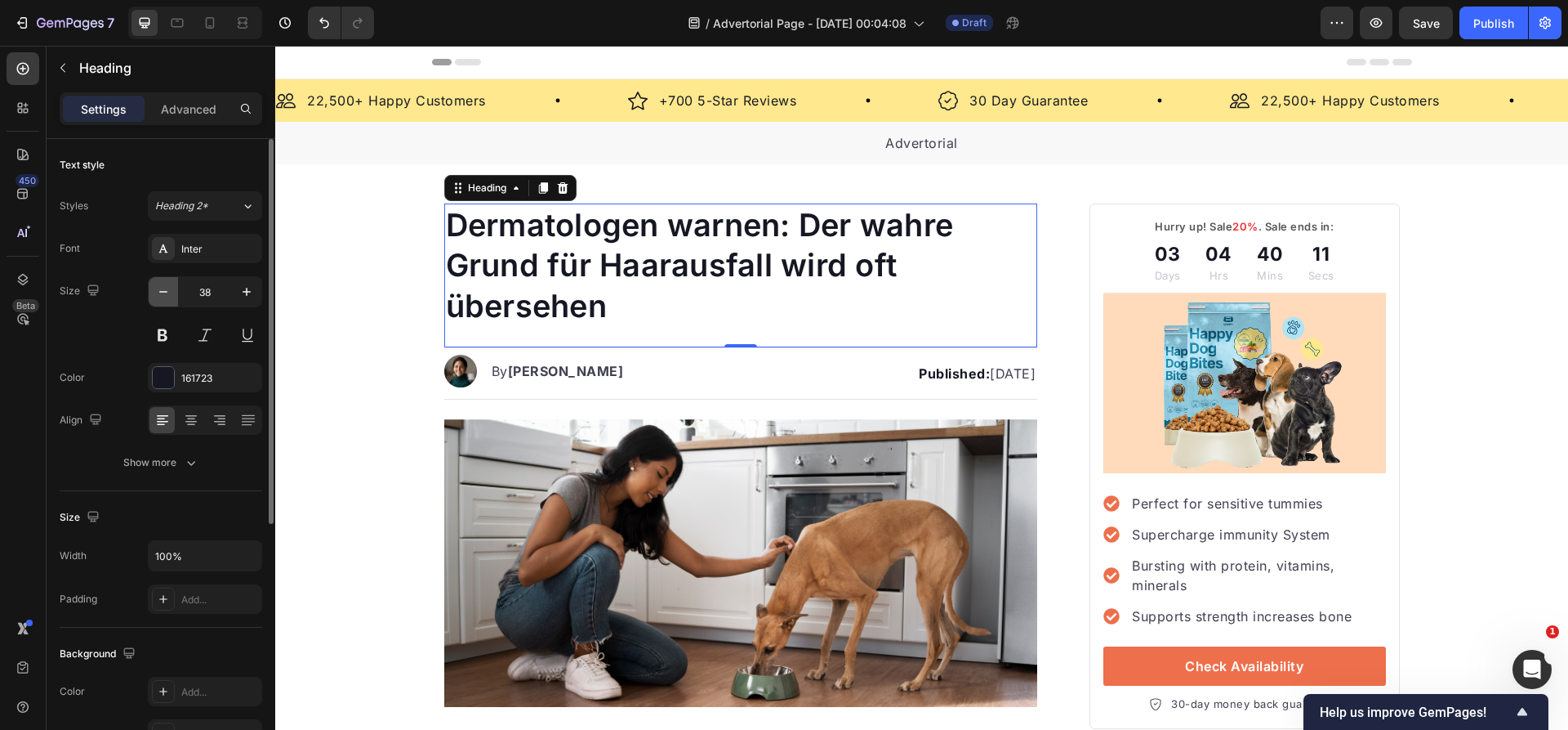
click at [165, 294] on icon "button" at bounding box center [163, 291] width 16 height 16
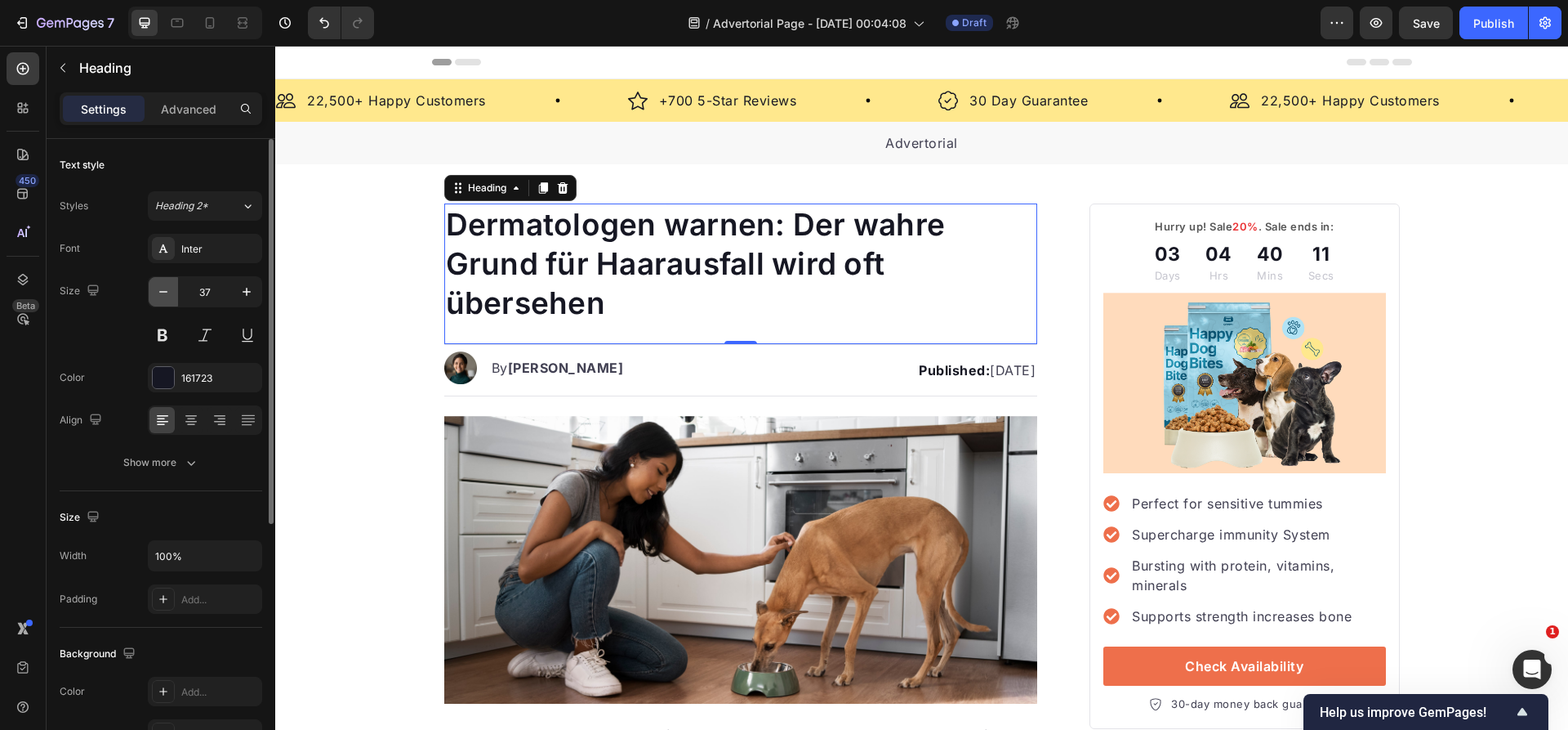
click at [165, 294] on icon "button" at bounding box center [163, 291] width 16 height 16
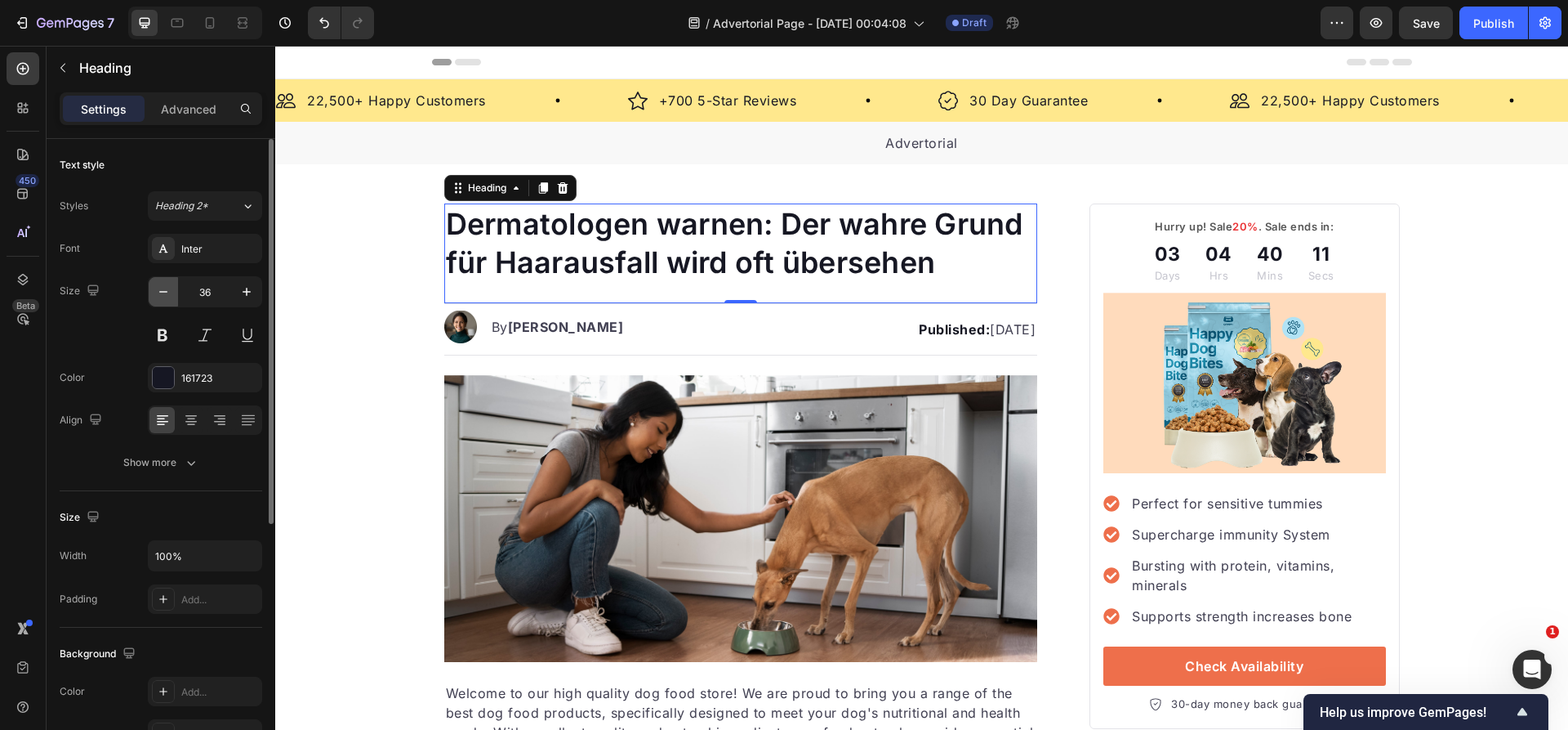
click at [165, 294] on icon "button" at bounding box center [163, 291] width 16 height 16
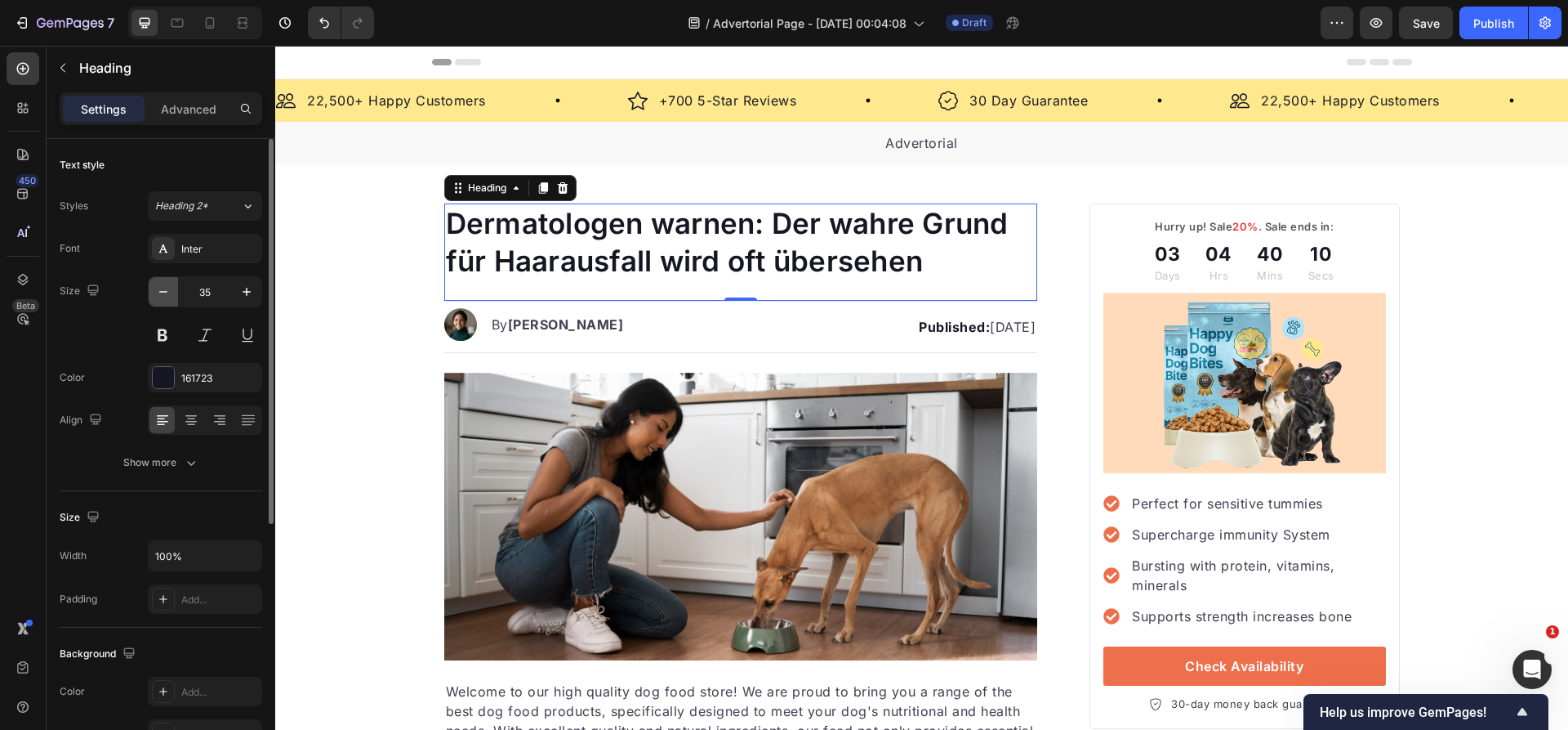
click at [165, 294] on icon "button" at bounding box center [163, 291] width 16 height 16
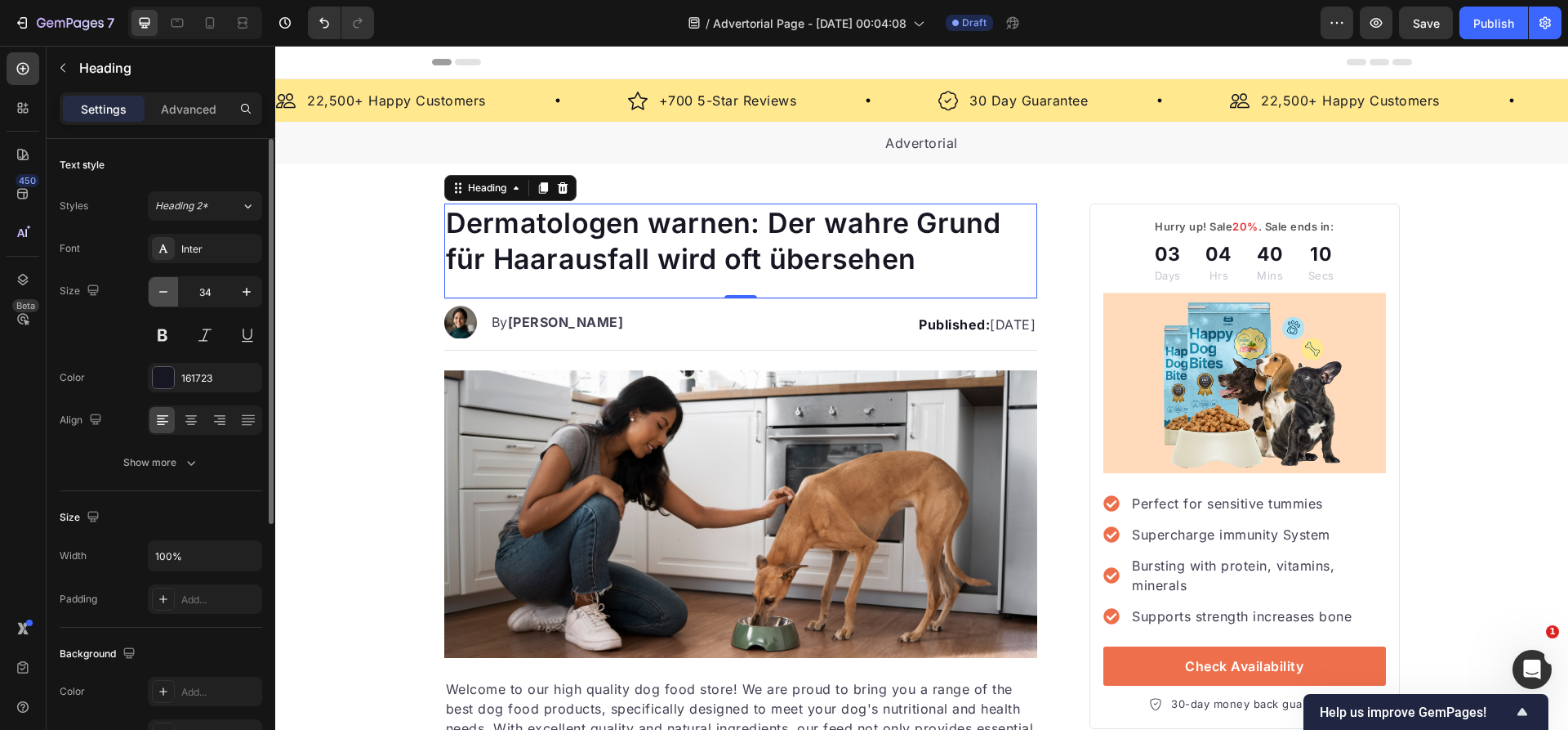
click at [165, 294] on icon "button" at bounding box center [163, 291] width 16 height 16
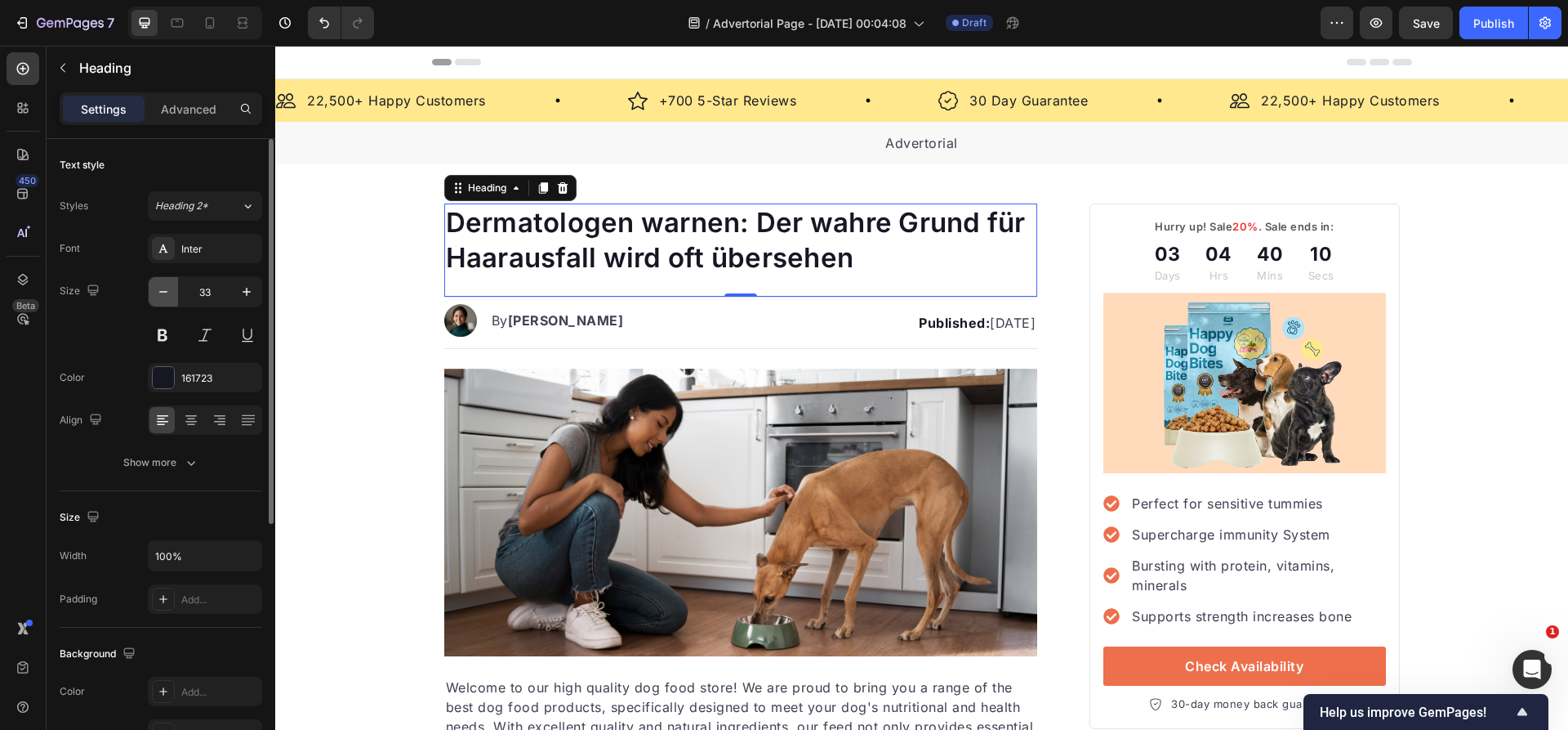
click at [165, 294] on icon "button" at bounding box center [163, 291] width 16 height 16
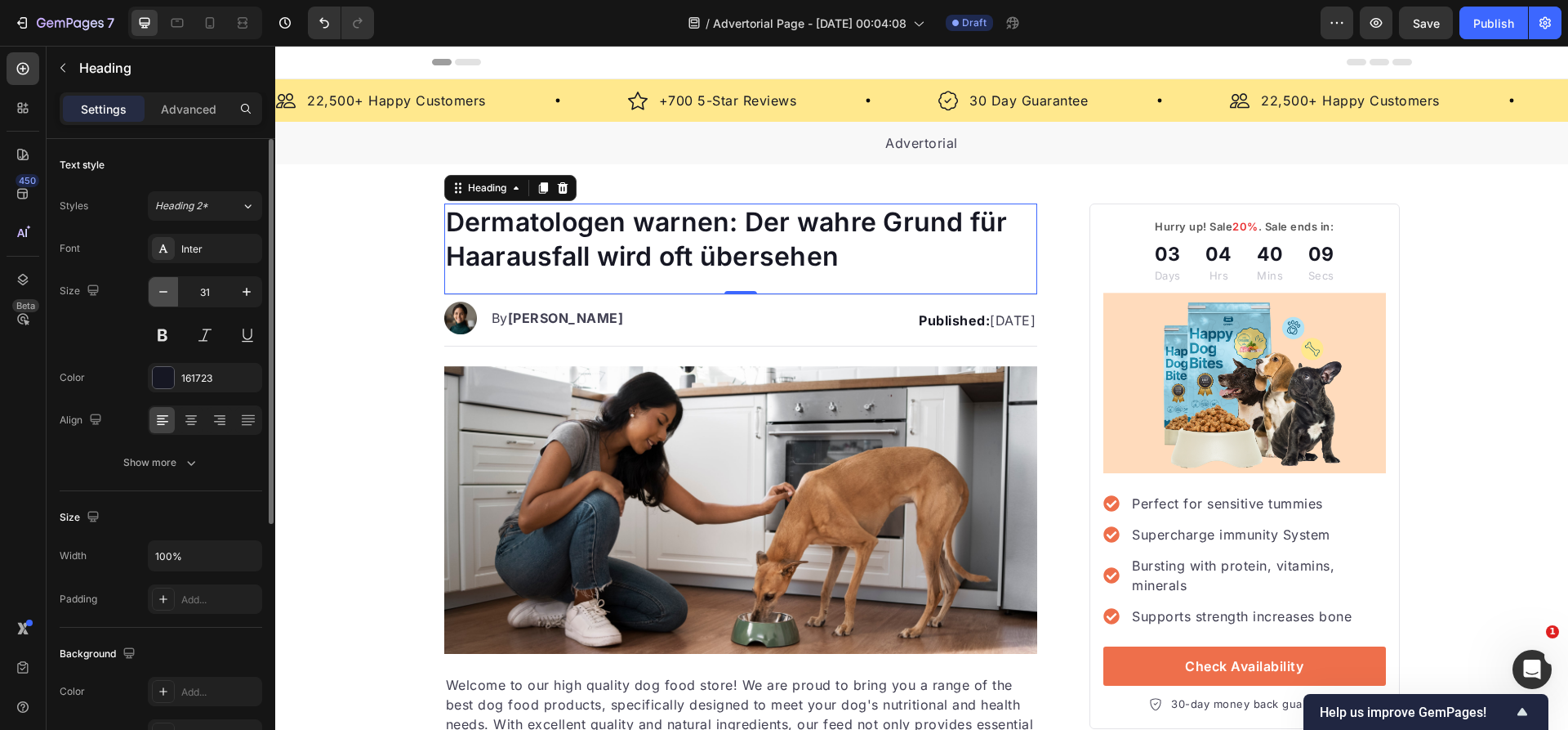
click at [165, 294] on icon "button" at bounding box center [163, 291] width 16 height 16
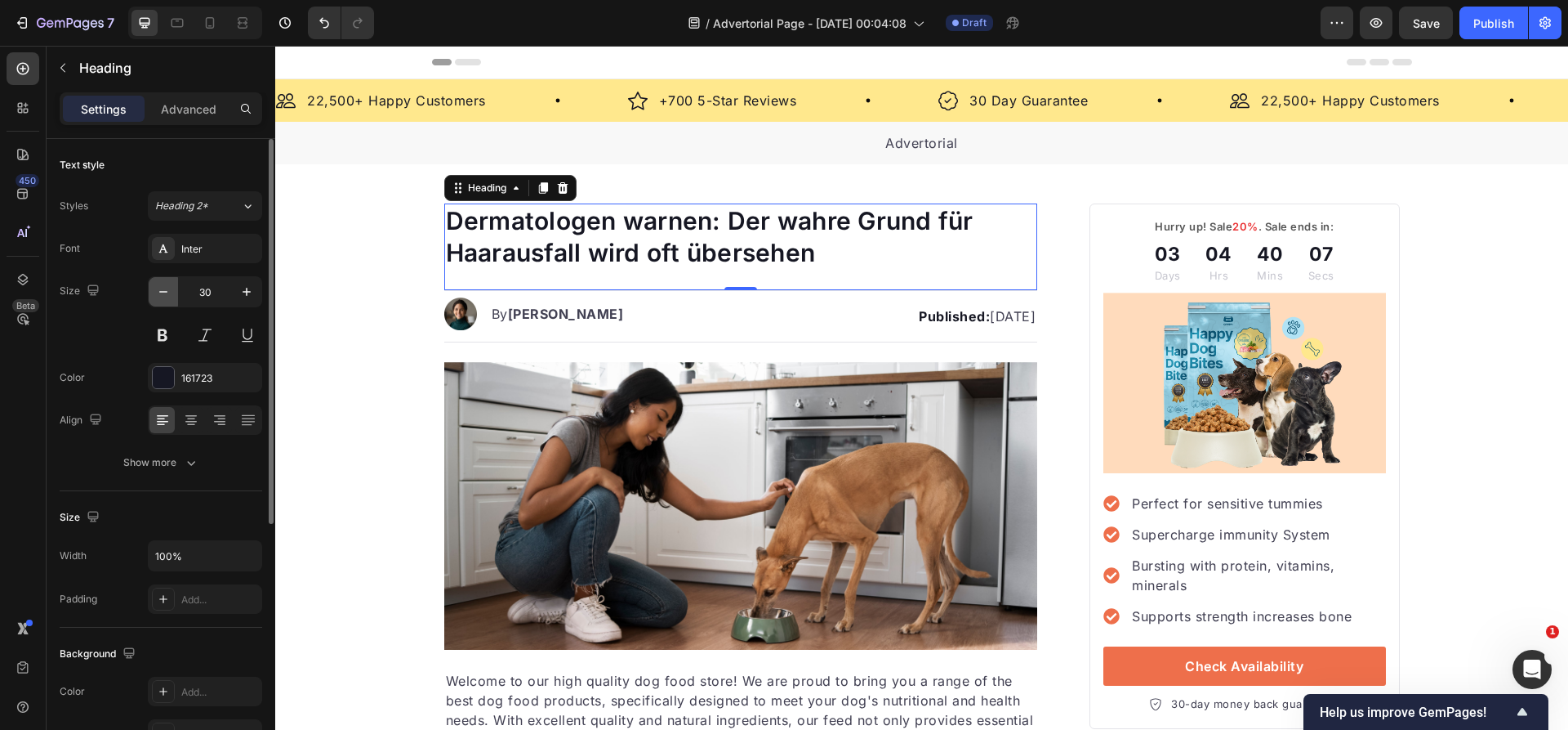
click at [165, 294] on icon "button" at bounding box center [163, 291] width 16 height 16
type input "29"
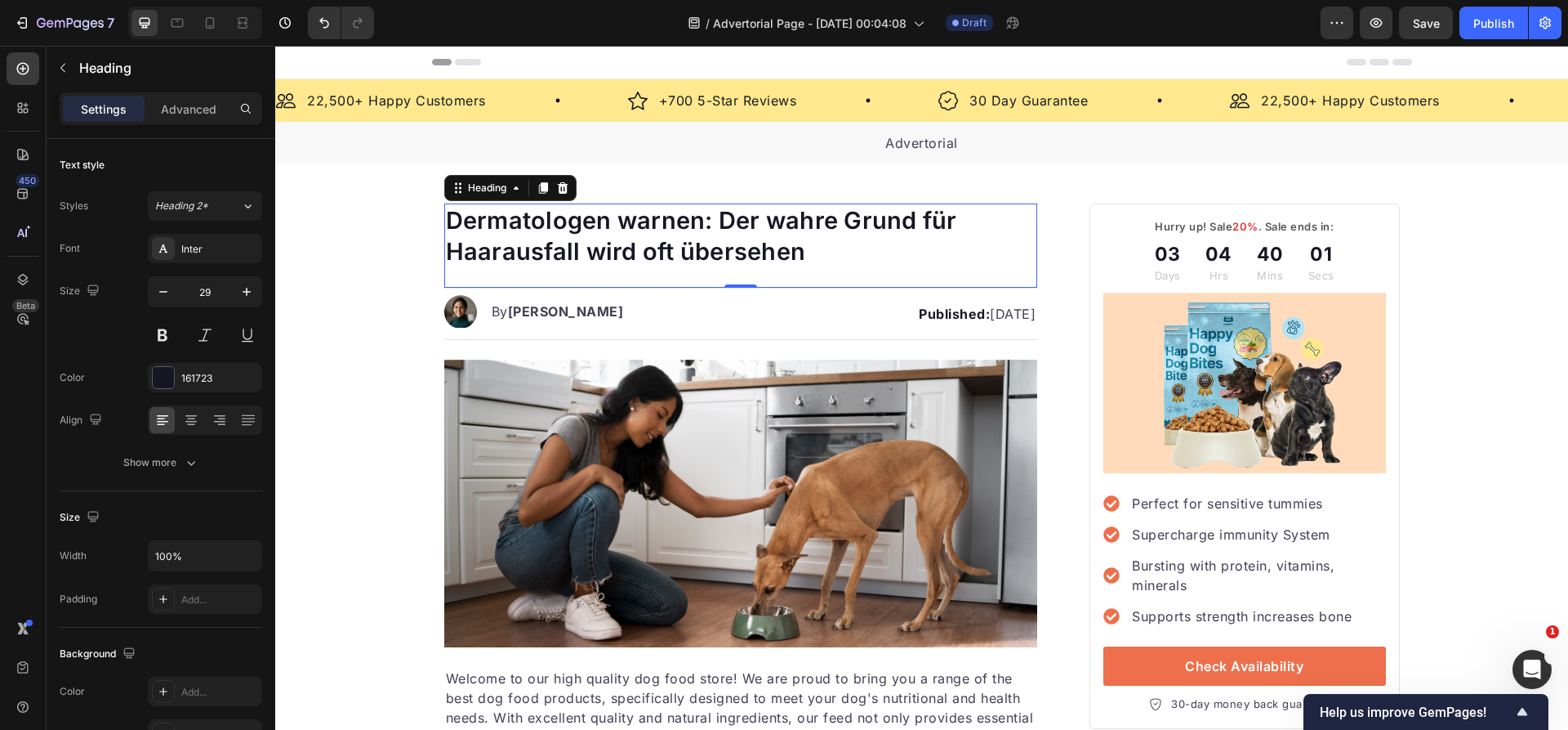
click at [595, 240] on p "Dermatologen warnen: Der wahre Grund für Haarausfall wird oft übersehen" at bounding box center [740, 235] width 591 height 62
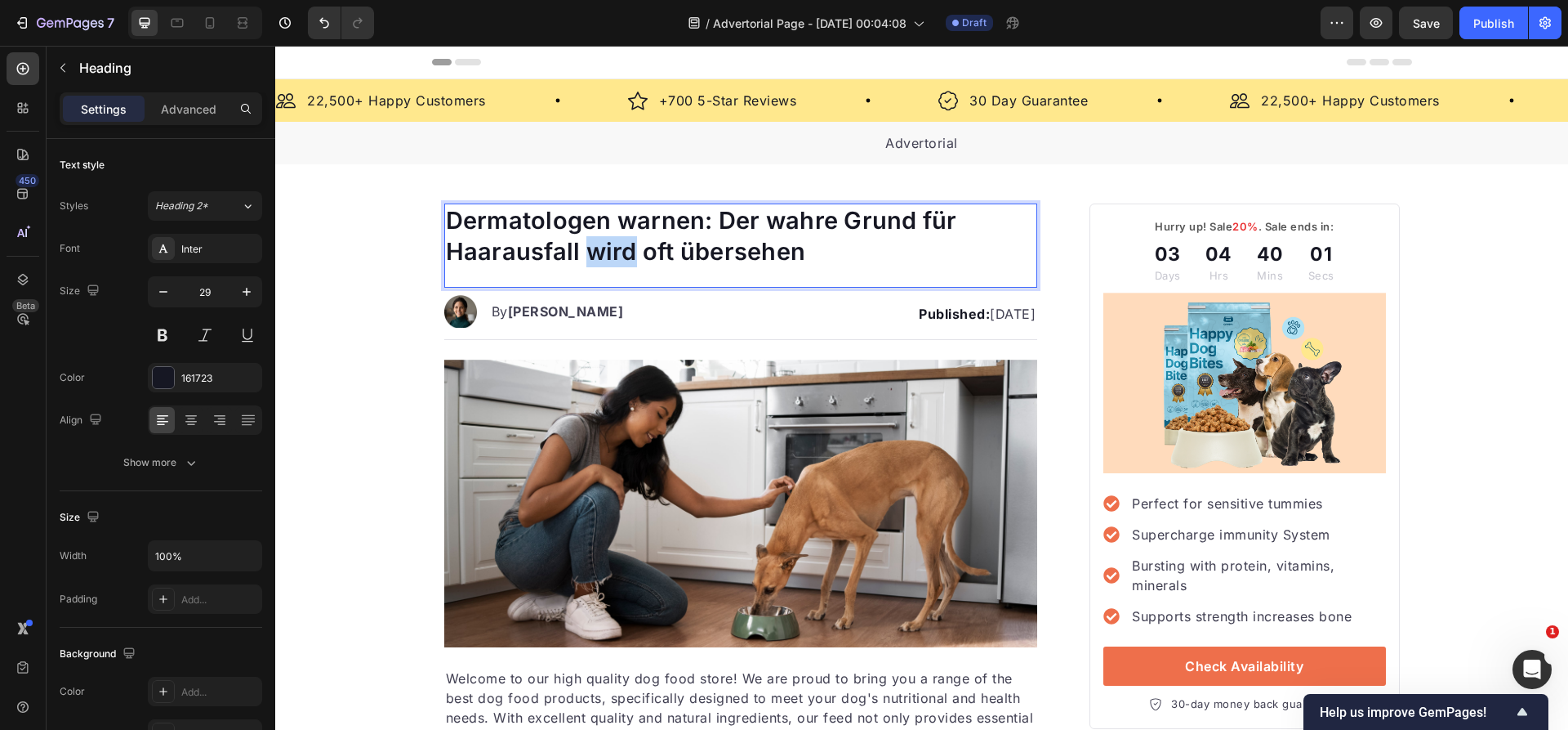
click at [595, 240] on p "Dermatologen warnen: Der wahre Grund für Haarausfall wird oft übersehen" at bounding box center [740, 235] width 591 height 62
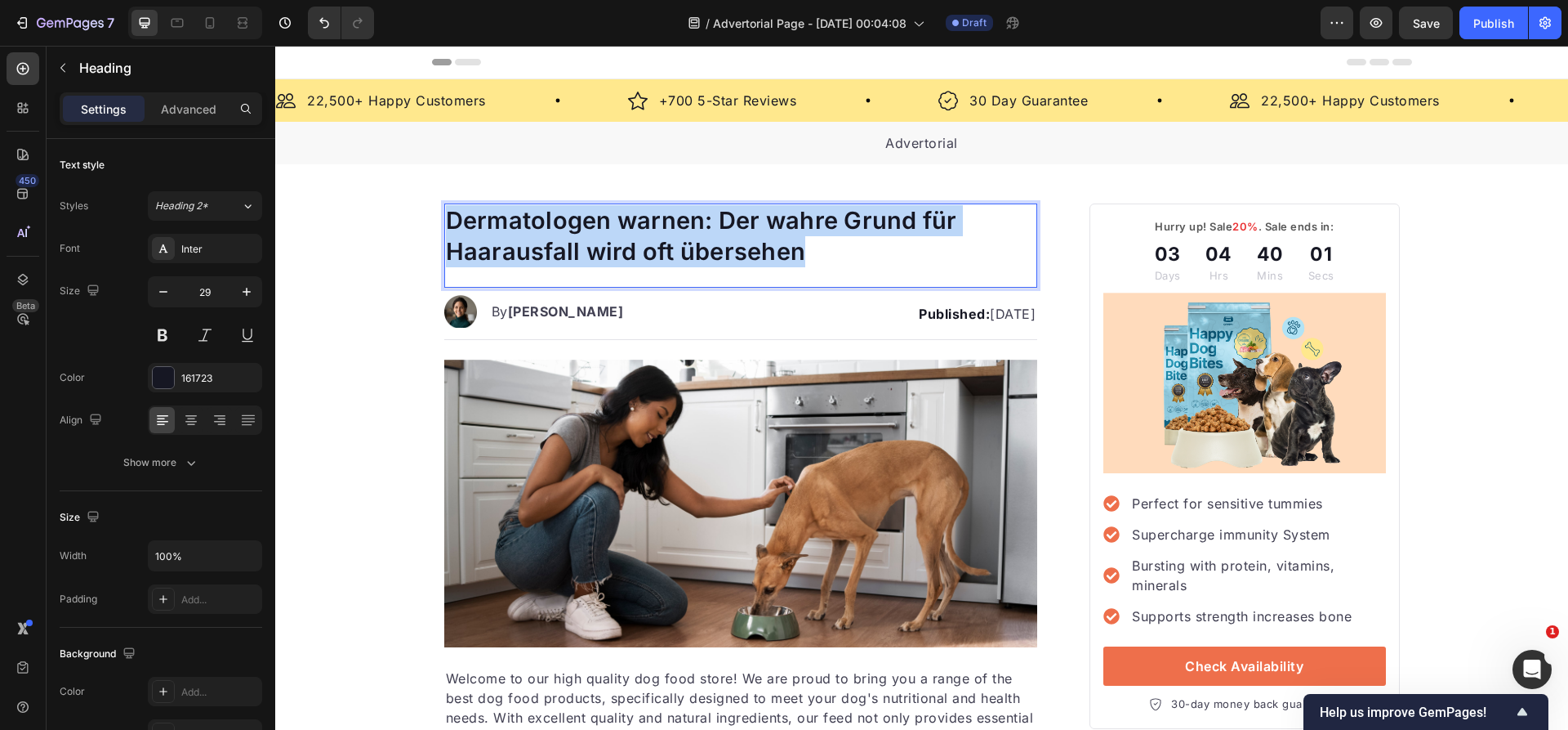
click at [595, 240] on p "Dermatologen warnen: Der wahre Grund für Haarausfall wird oft übersehen" at bounding box center [740, 235] width 591 height 62
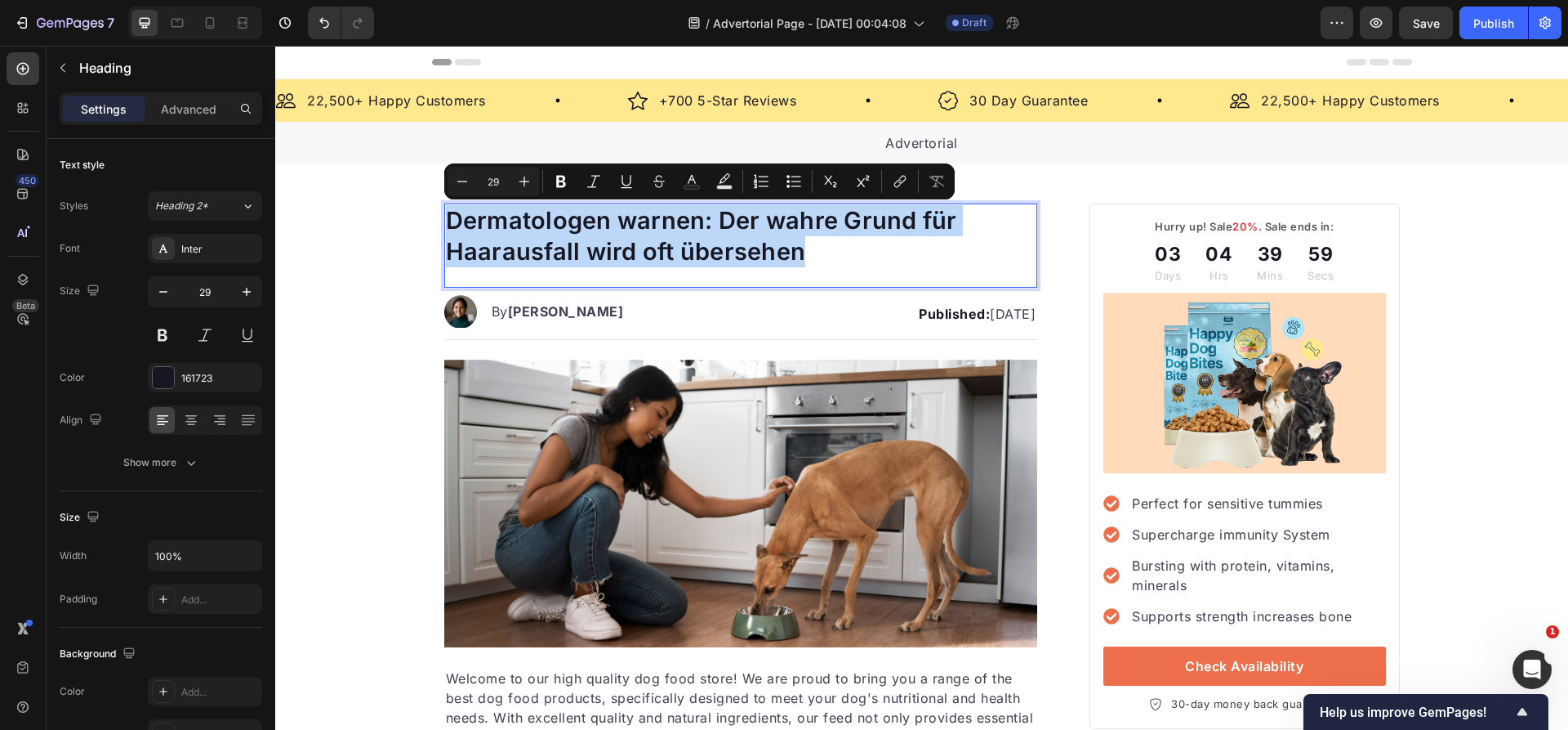
click at [583, 224] on p "Dermatologen warnen: Der wahre Grund für Haarausfall wird oft übersehen" at bounding box center [740, 235] width 591 height 62
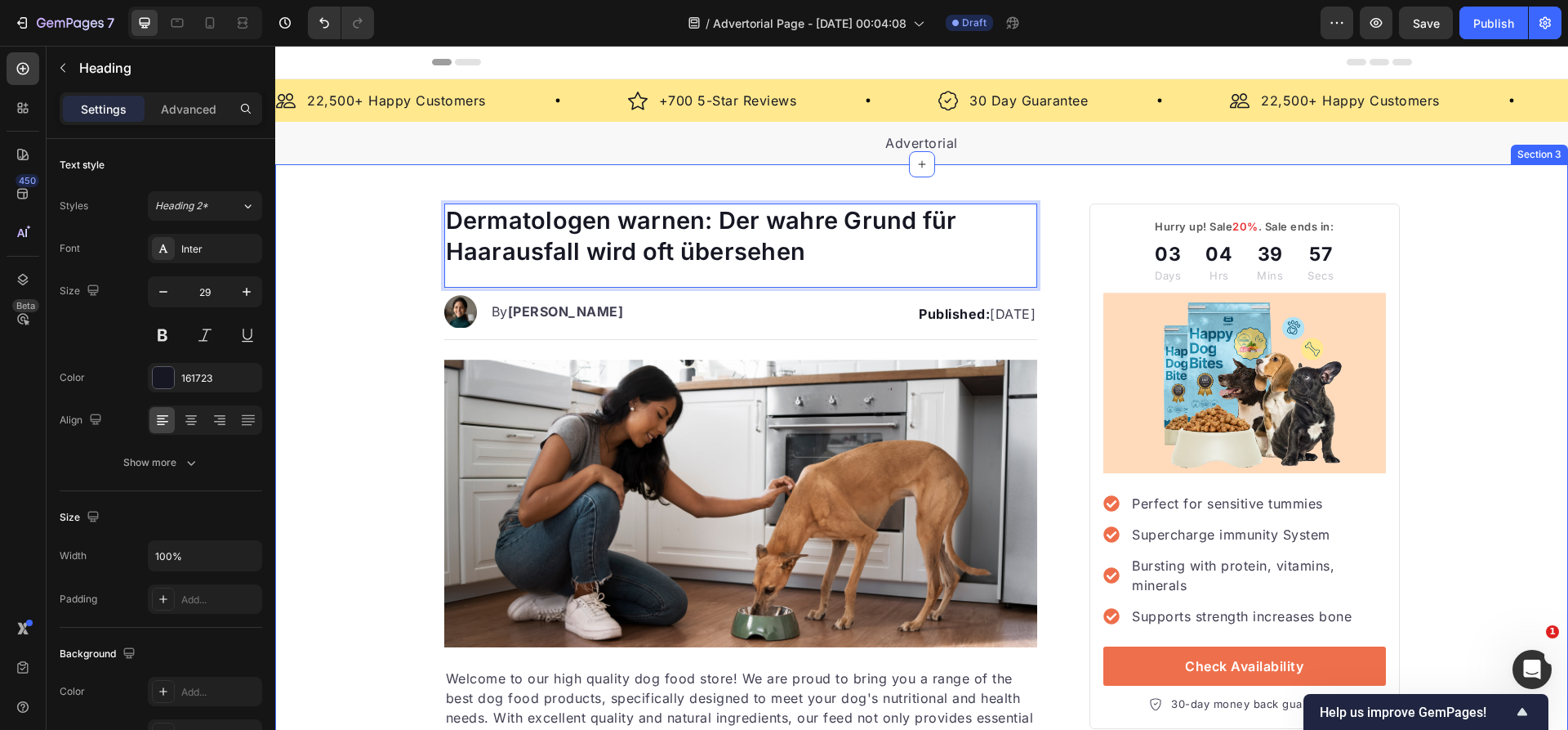
click at [589, 248] on p "Dermatologen warnen: Der wahre Grund für Haarausfall wird oft übersehen" at bounding box center [740, 235] width 591 height 62
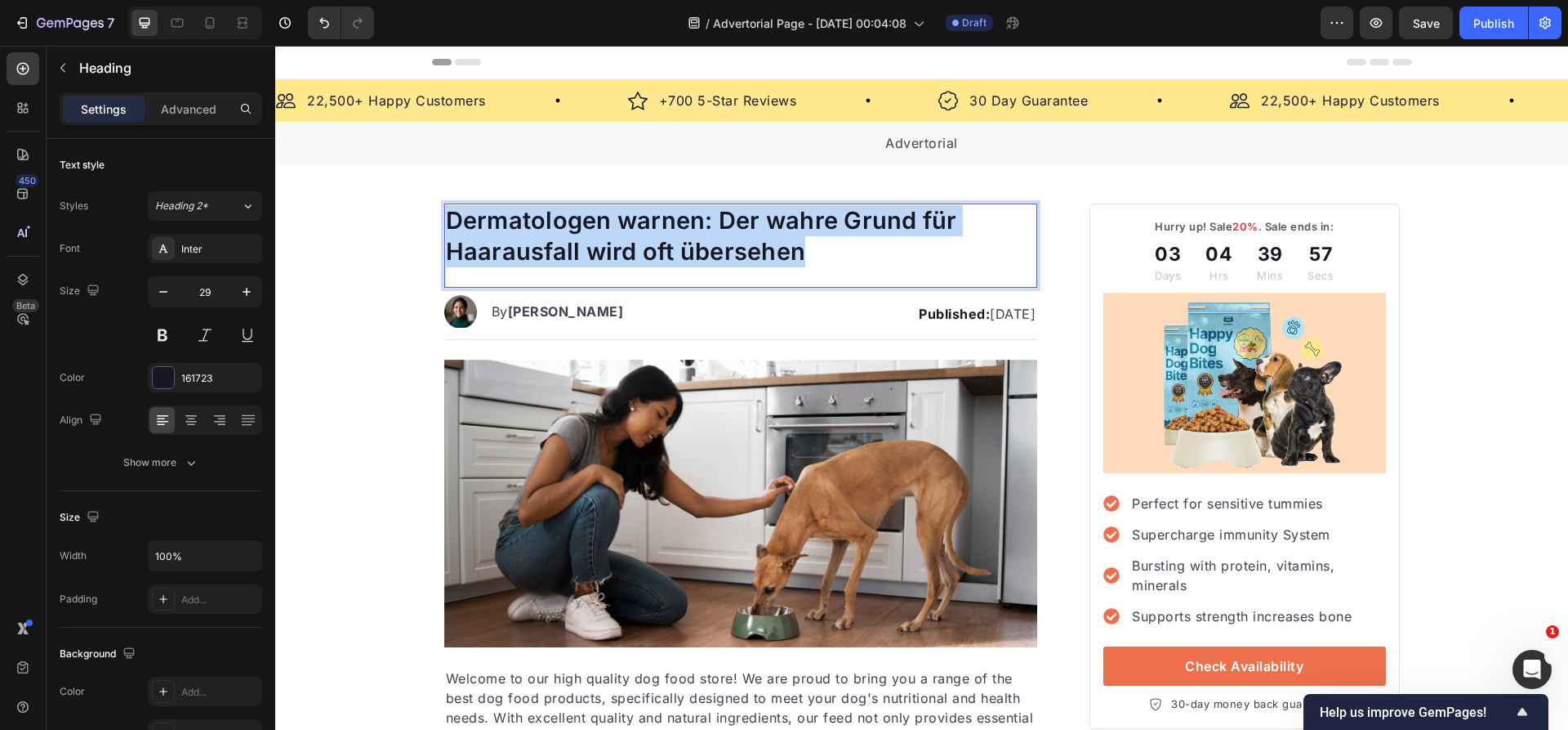
click at [589, 248] on p "Dermatologen warnen: Der wahre Grund für Haarausfall wird oft übersehen" at bounding box center [740, 235] width 591 height 62
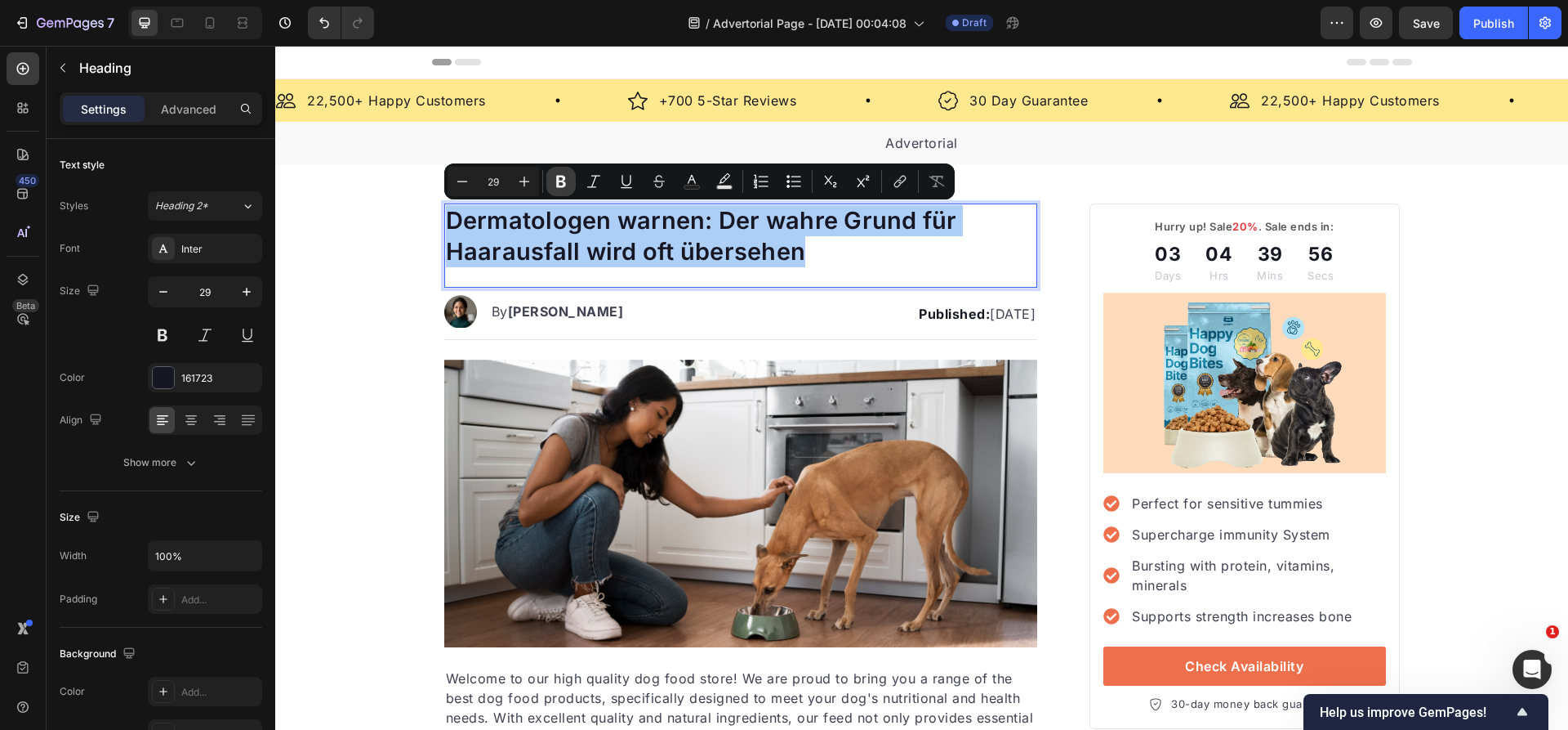
click at [558, 181] on icon "Editor contextual toolbar" at bounding box center [560, 182] width 10 height 12
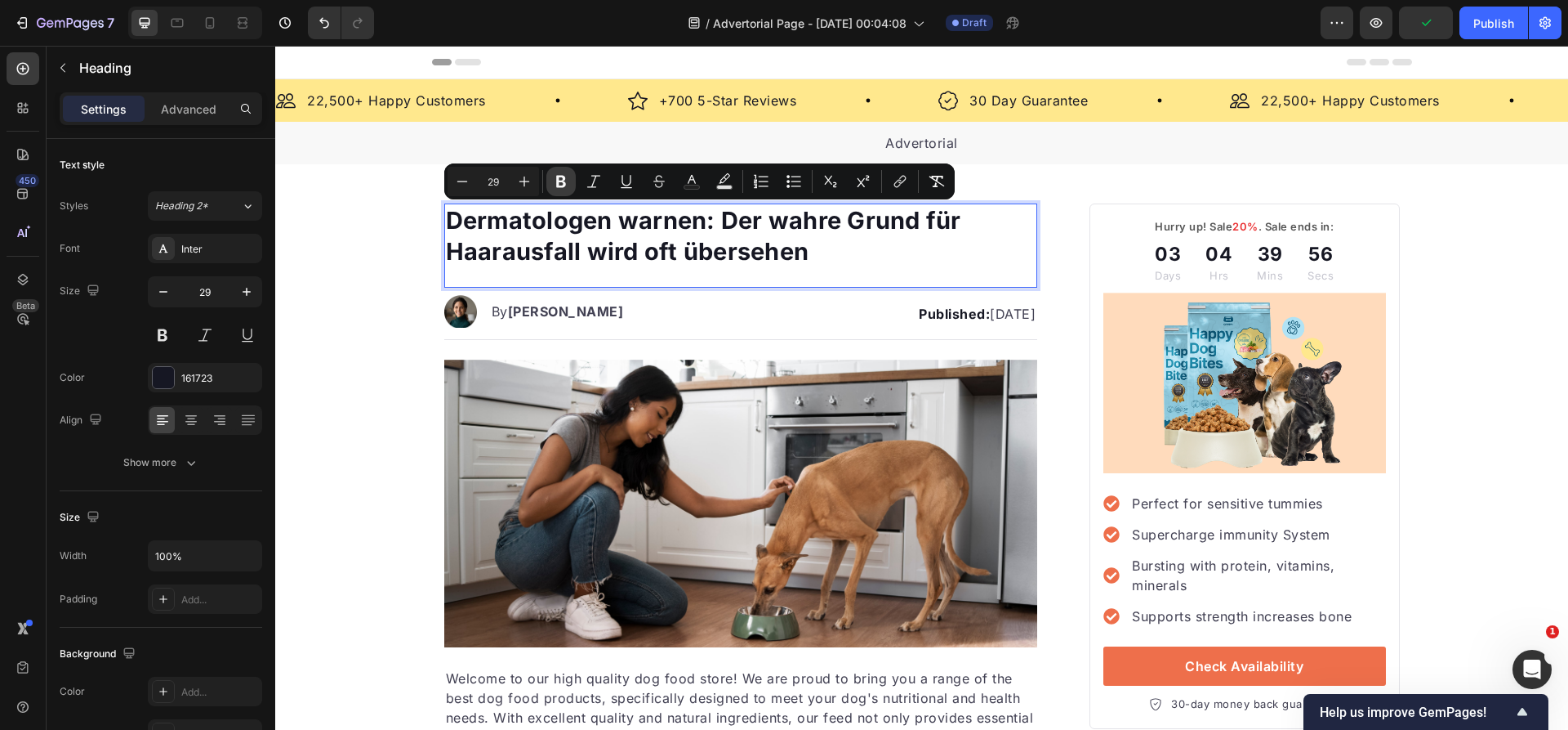
click at [561, 185] on icon "Editor contextual toolbar" at bounding box center [560, 182] width 10 height 12
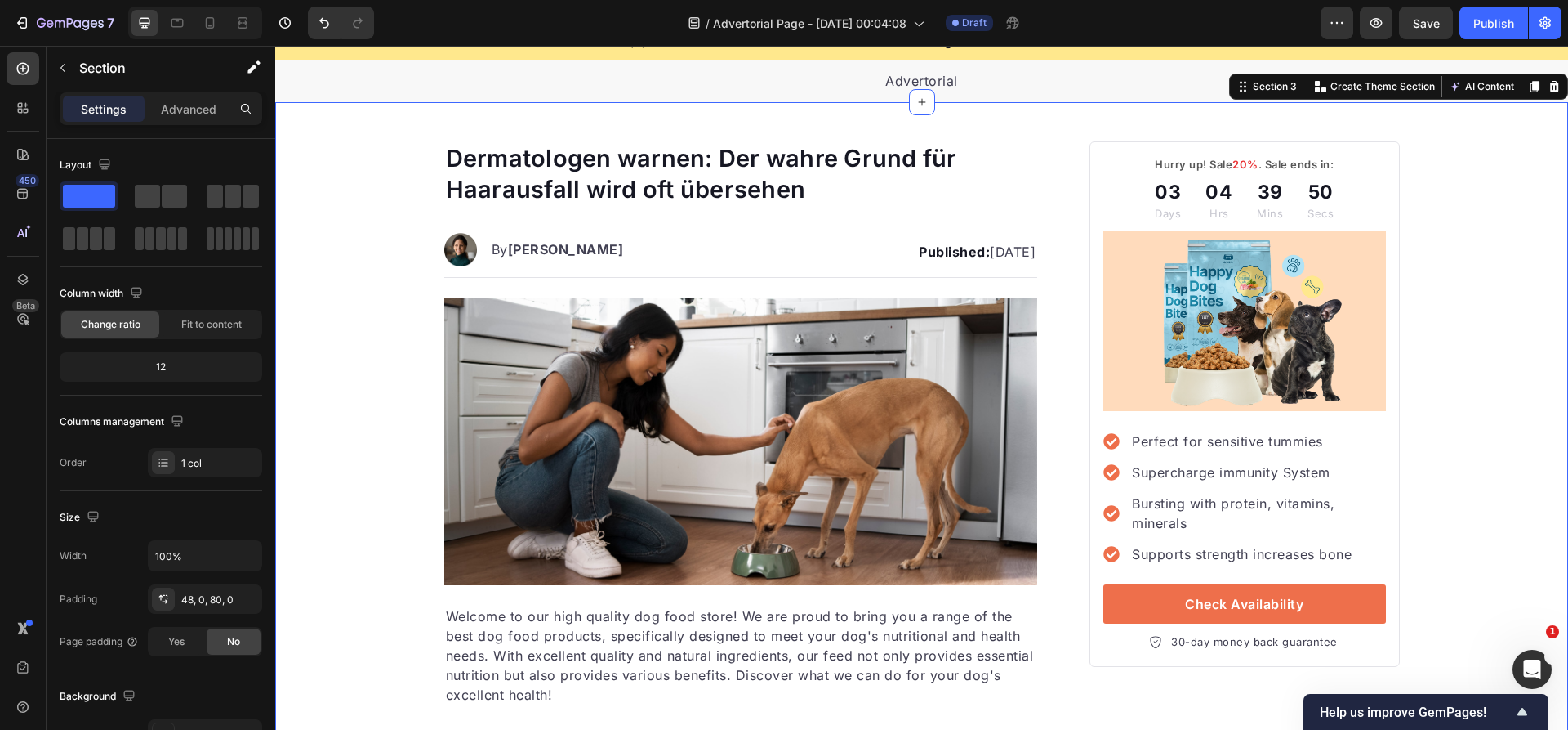
scroll to position [65, 0]
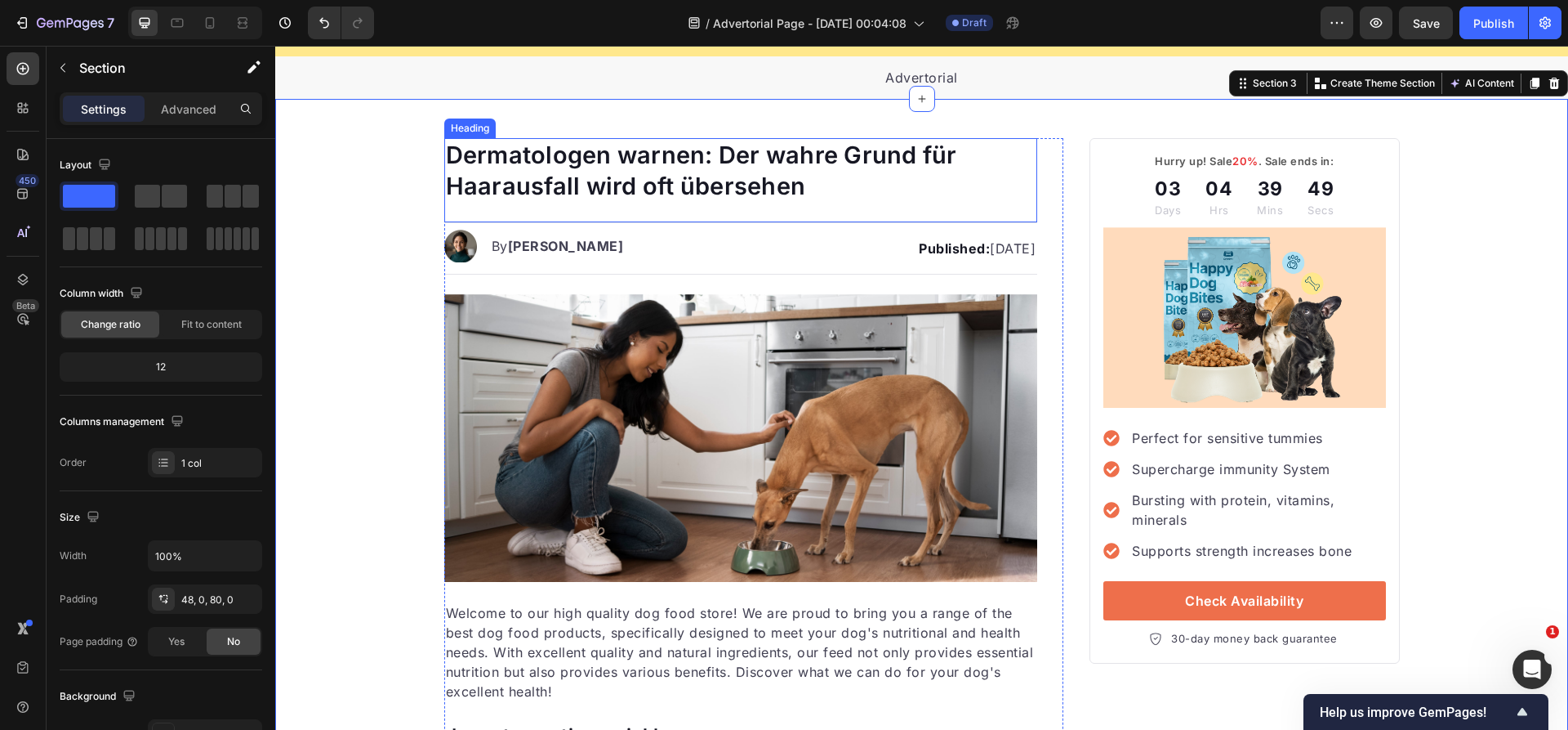
click at [446, 160] on p "Dermatologen warnen: Der wahre Grund für Haarausfall wird oft übersehen" at bounding box center [740, 170] width 591 height 62
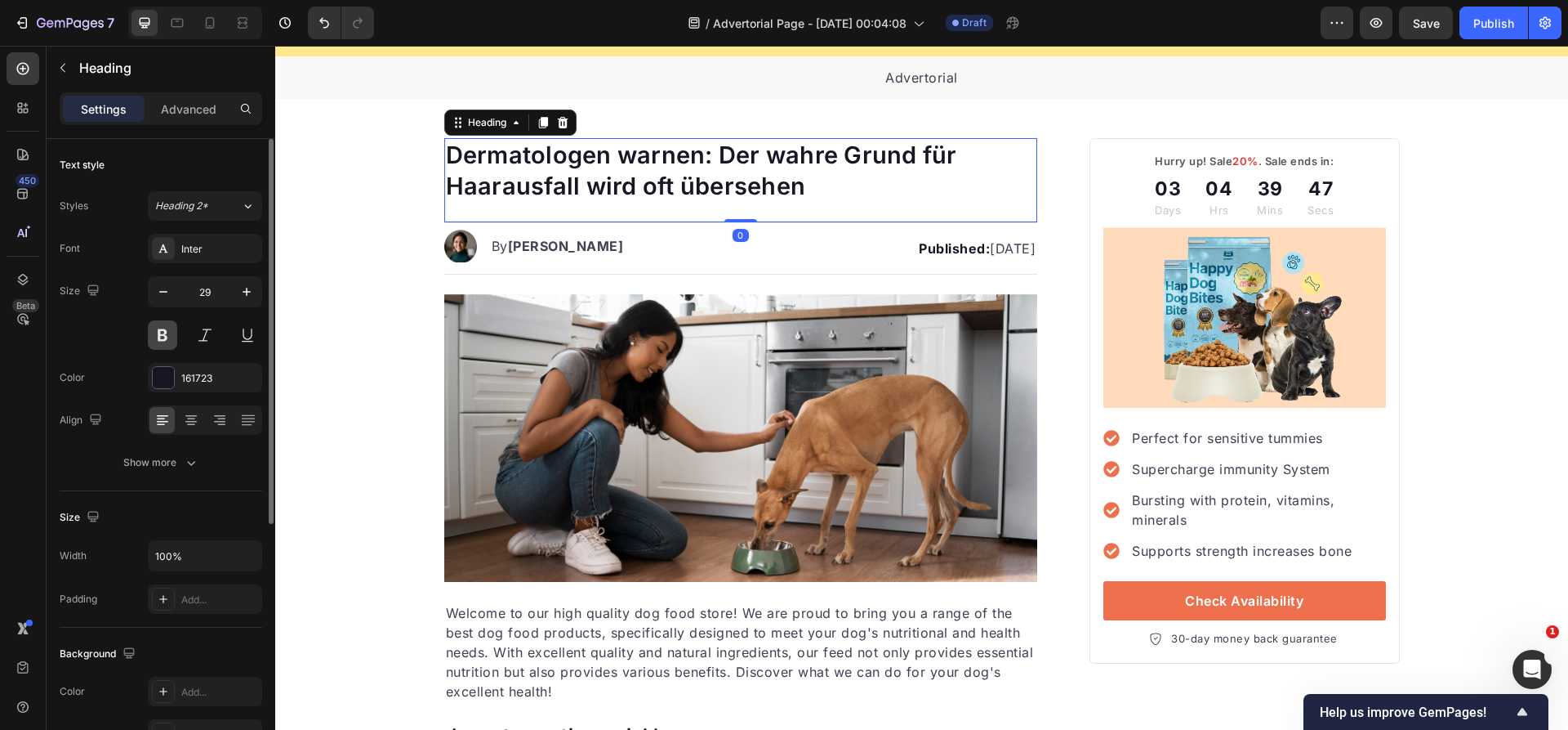
click at [154, 338] on button at bounding box center [162, 334] width 29 height 29
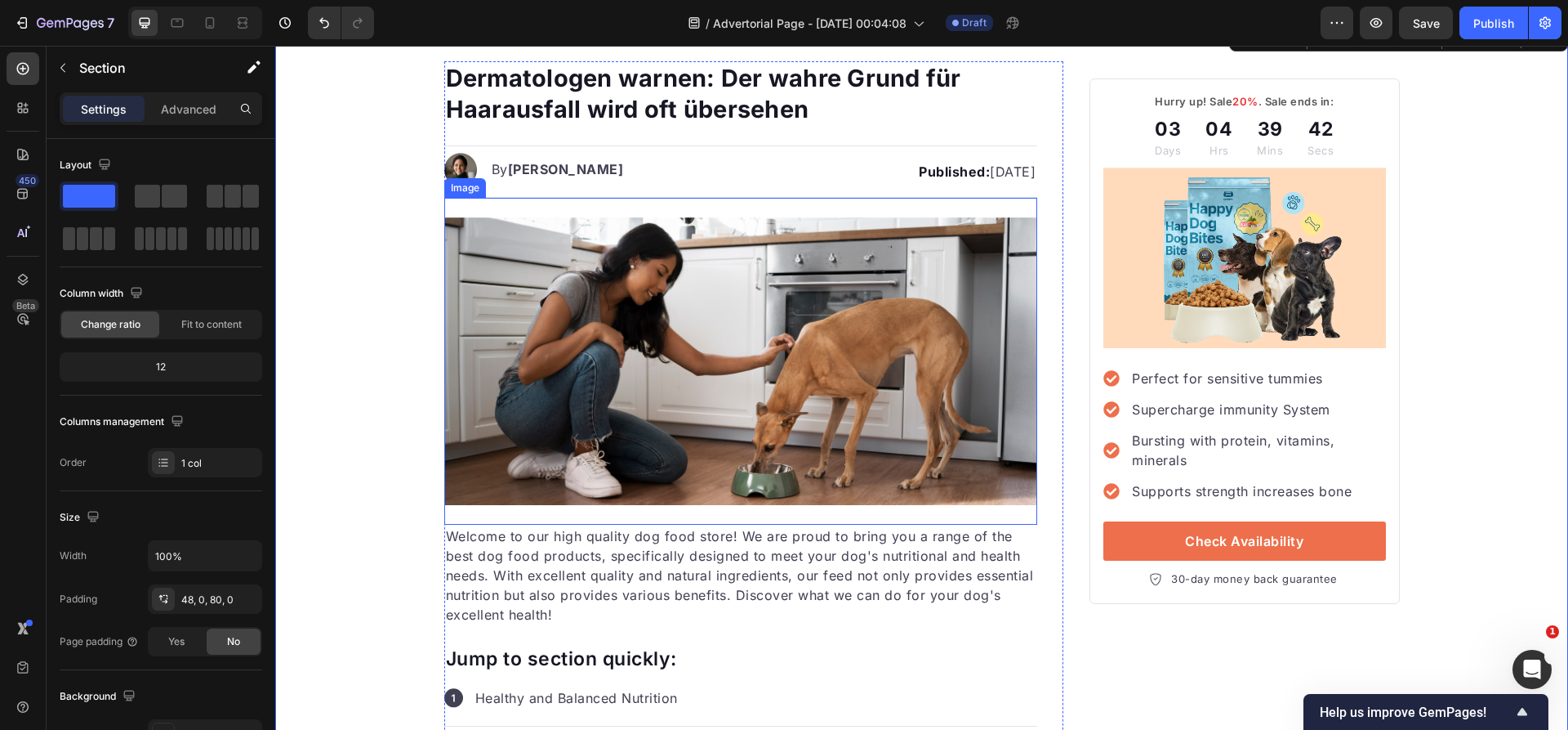
scroll to position [258, 0]
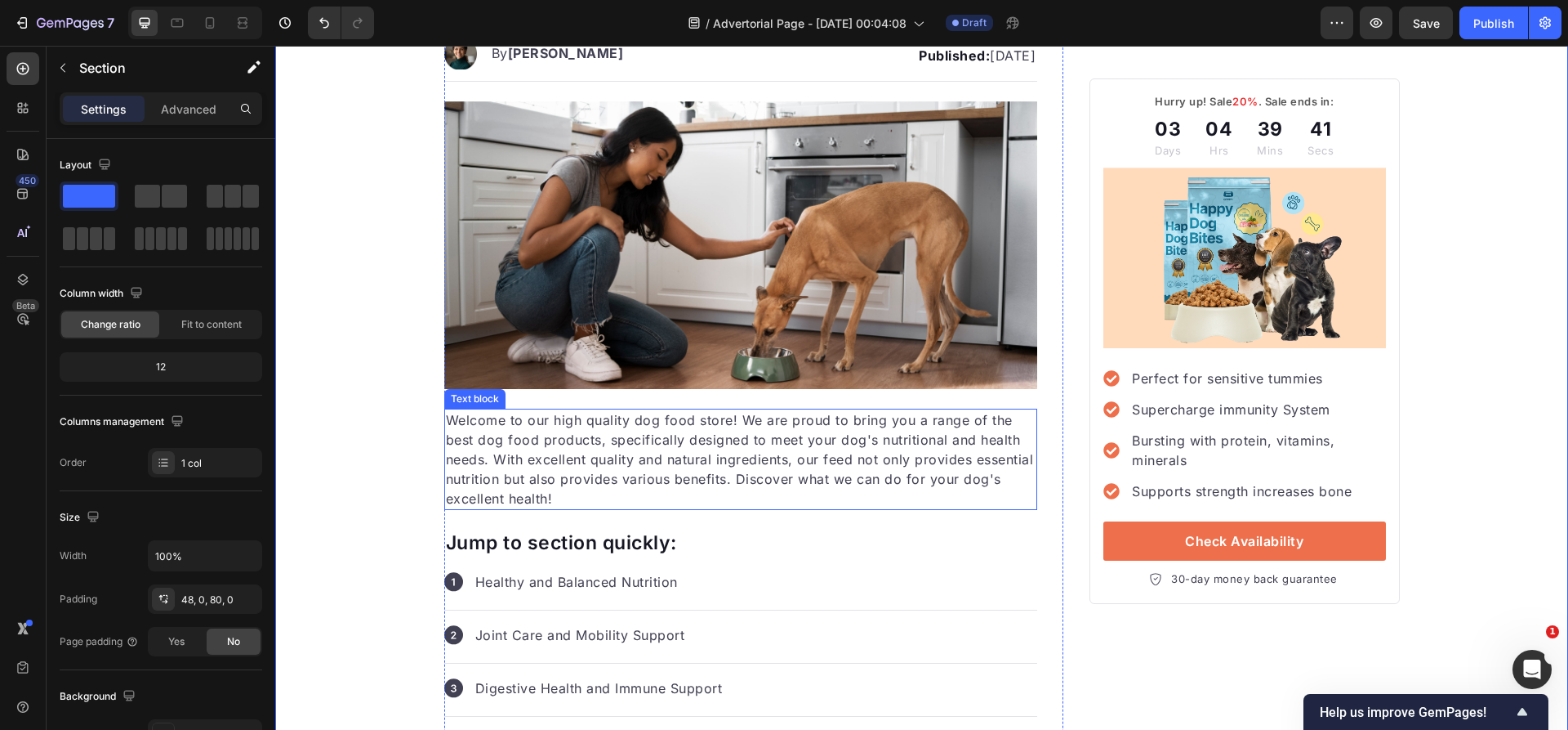
click at [592, 456] on p "Welcome to our high quality dog food store! We are proud to bring you a range o…" at bounding box center [740, 459] width 591 height 98
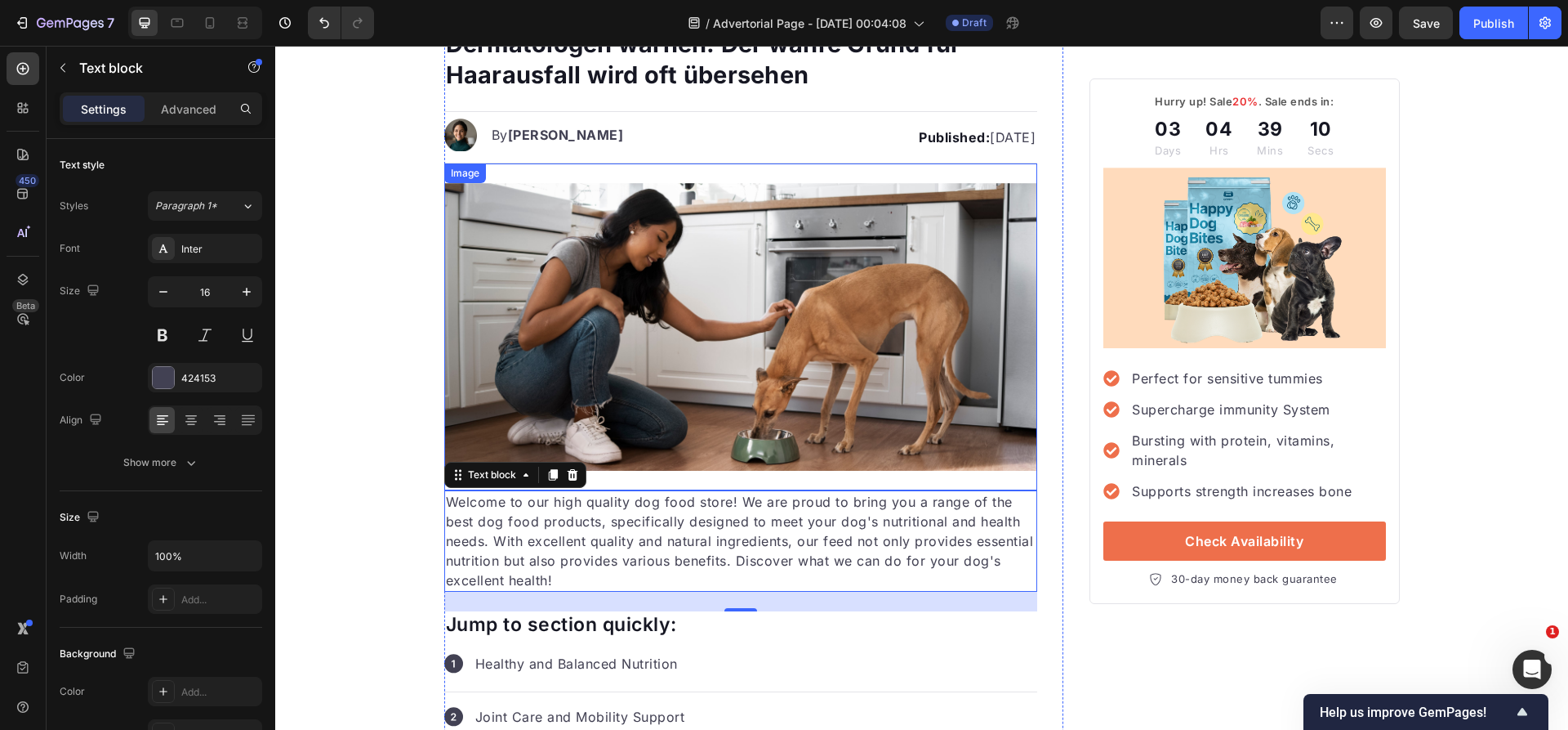
scroll to position [163, 0]
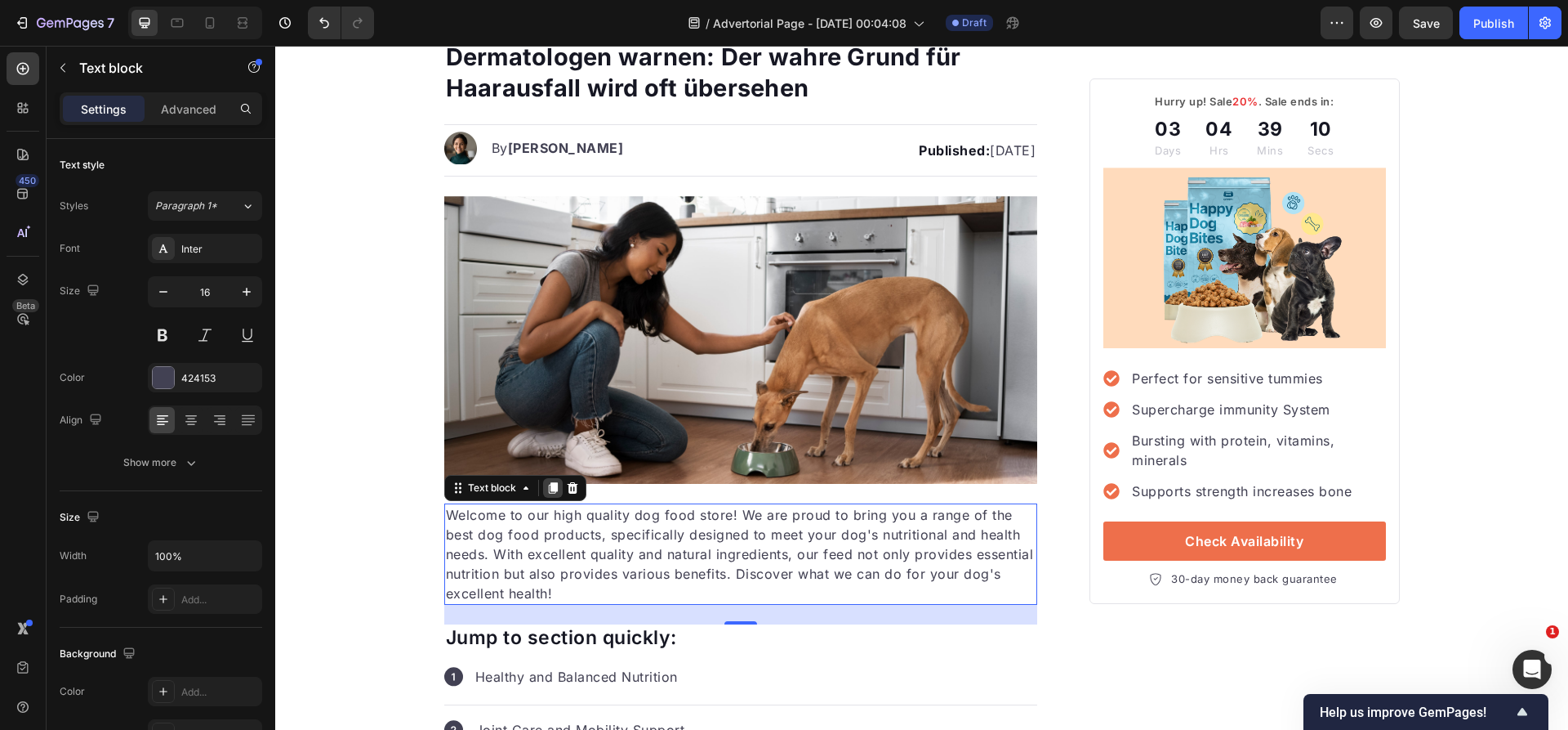
click at [555, 488] on icon at bounding box center [552, 488] width 9 height 12
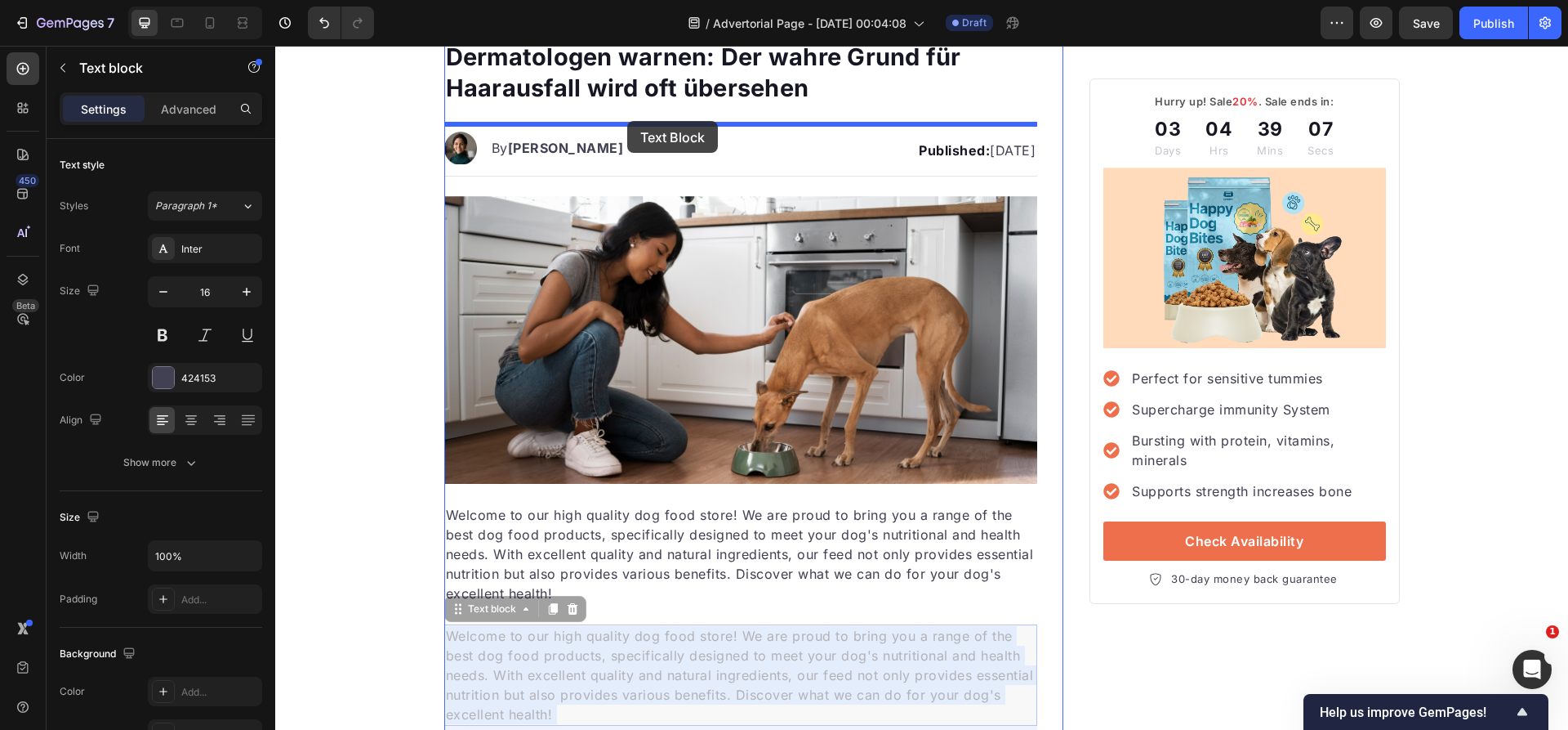
drag, startPoint x: 618, startPoint y: 658, endPoint x: 627, endPoint y: 121, distance: 537.1
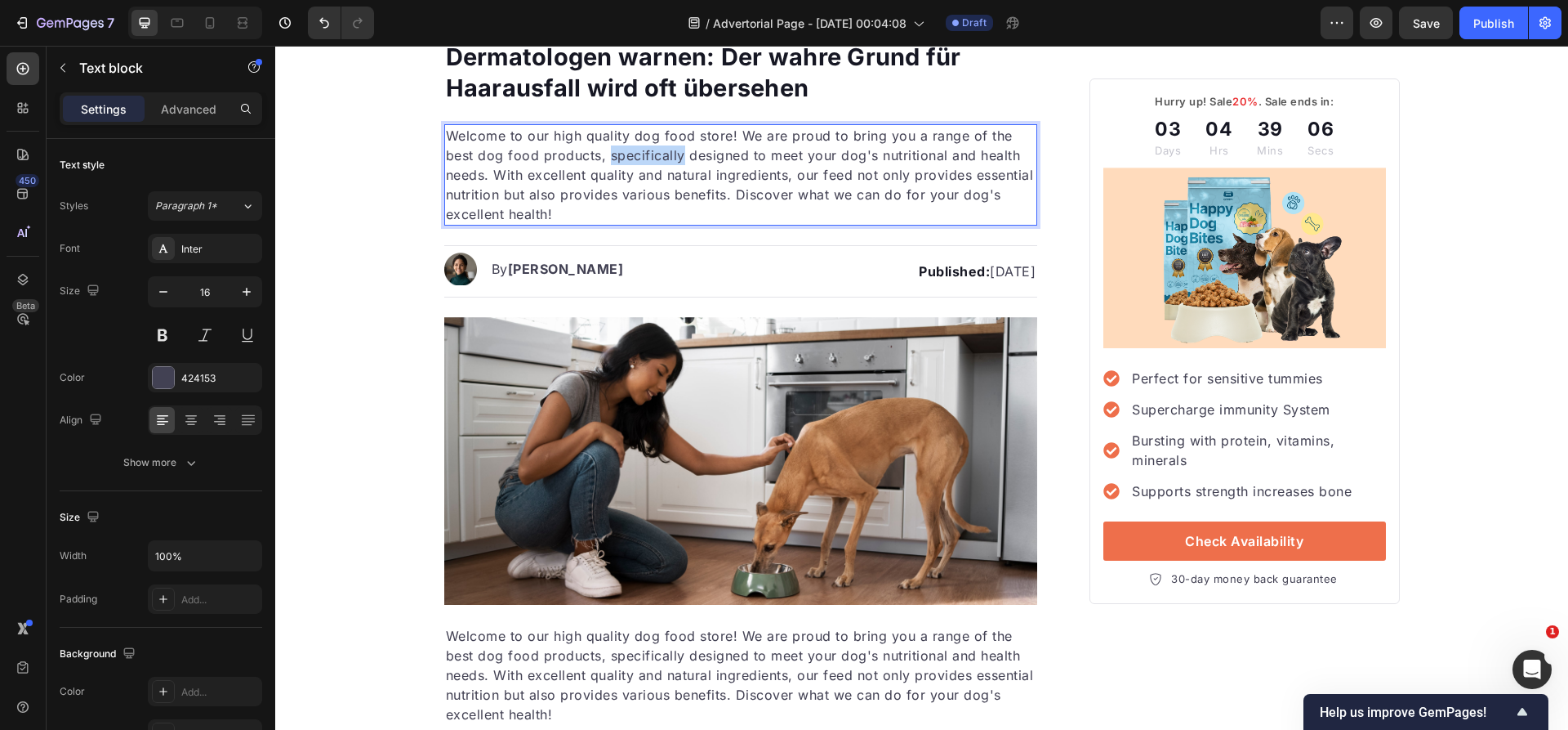
click at [649, 158] on p "Welcome to our high quality dog food store! We are proud to bring you a range o…" at bounding box center [740, 175] width 591 height 98
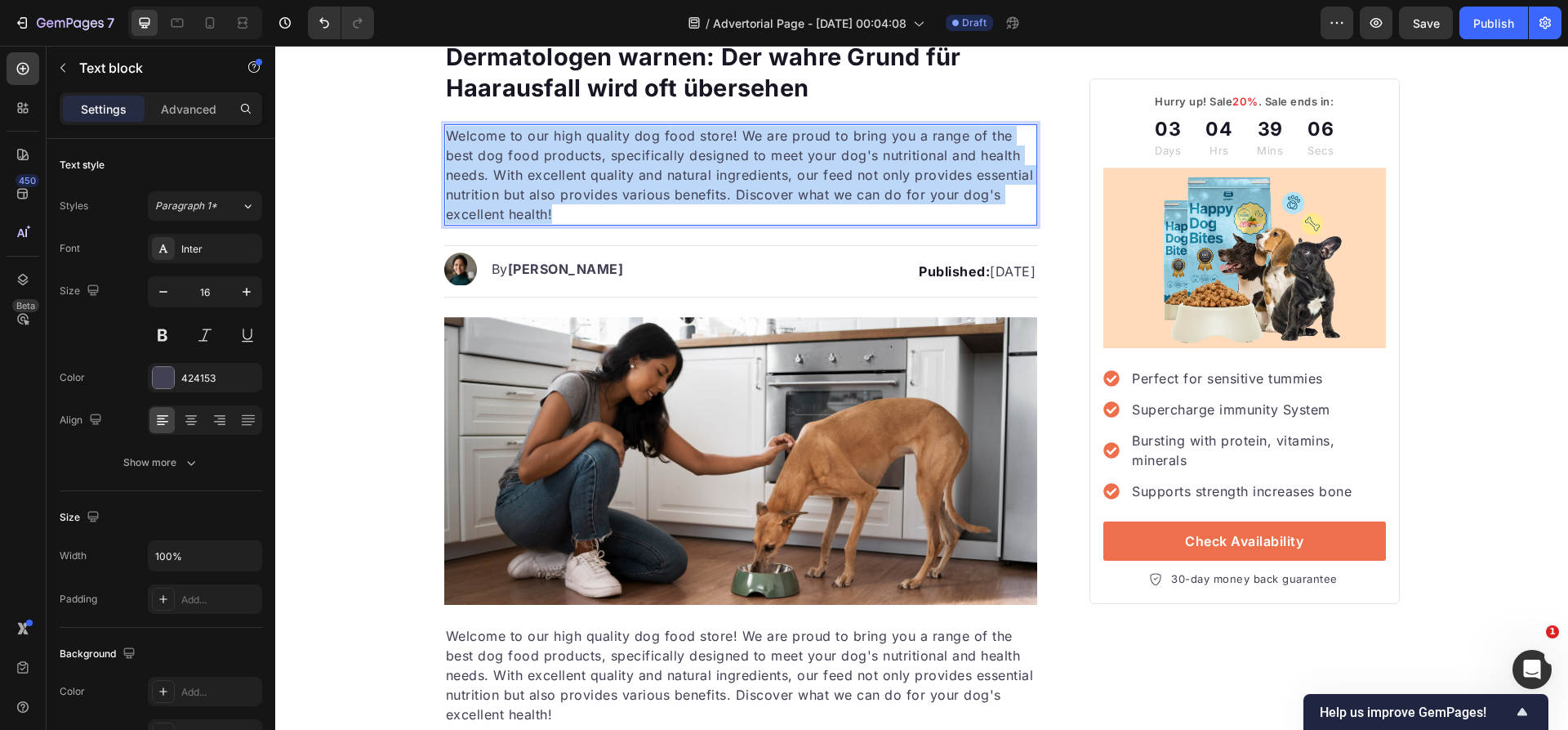
click at [649, 158] on p "Welcome to our high quality dog food store! We are proud to bring you a range o…" at bounding box center [740, 175] width 591 height 98
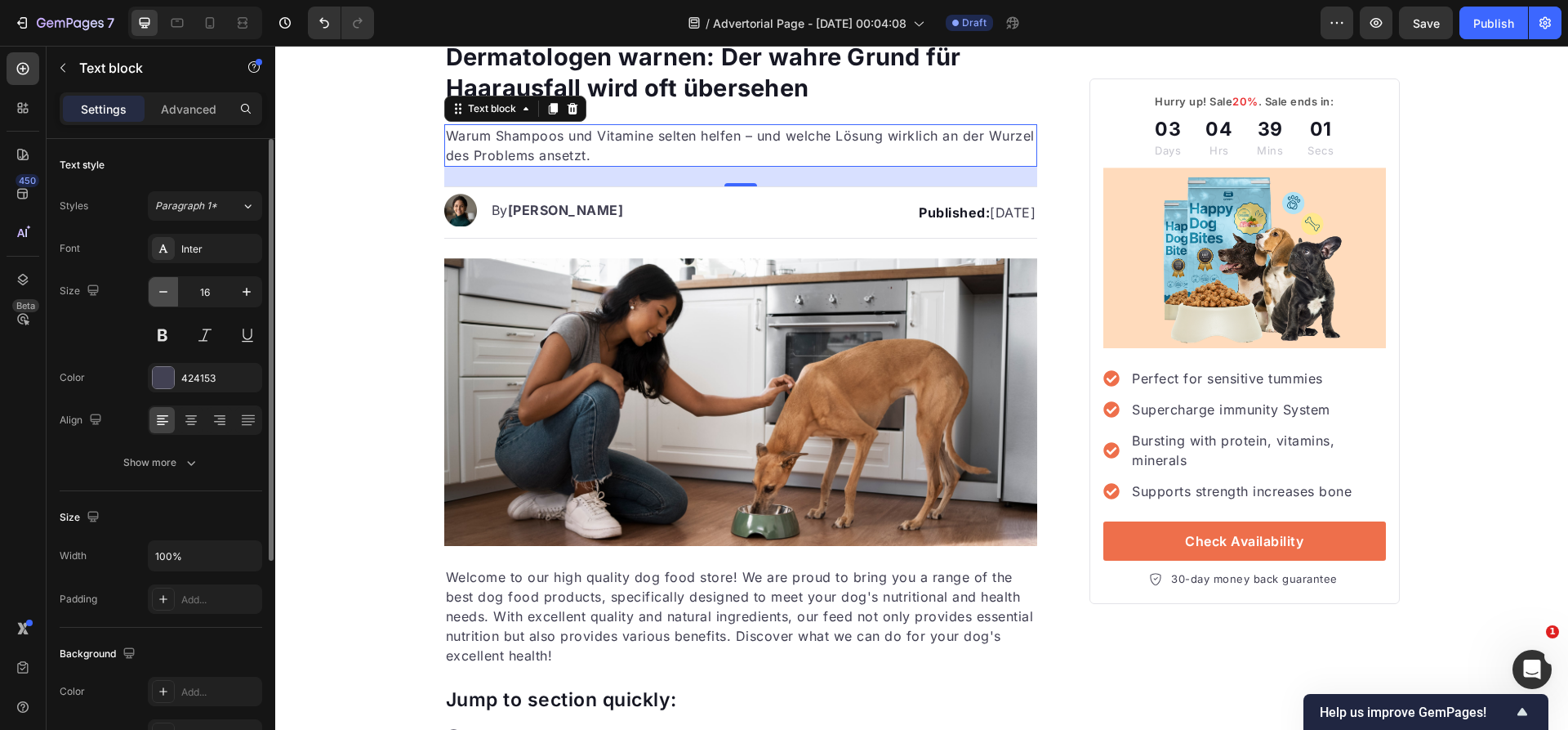
click at [164, 291] on icon "button" at bounding box center [163, 291] width 8 height 2
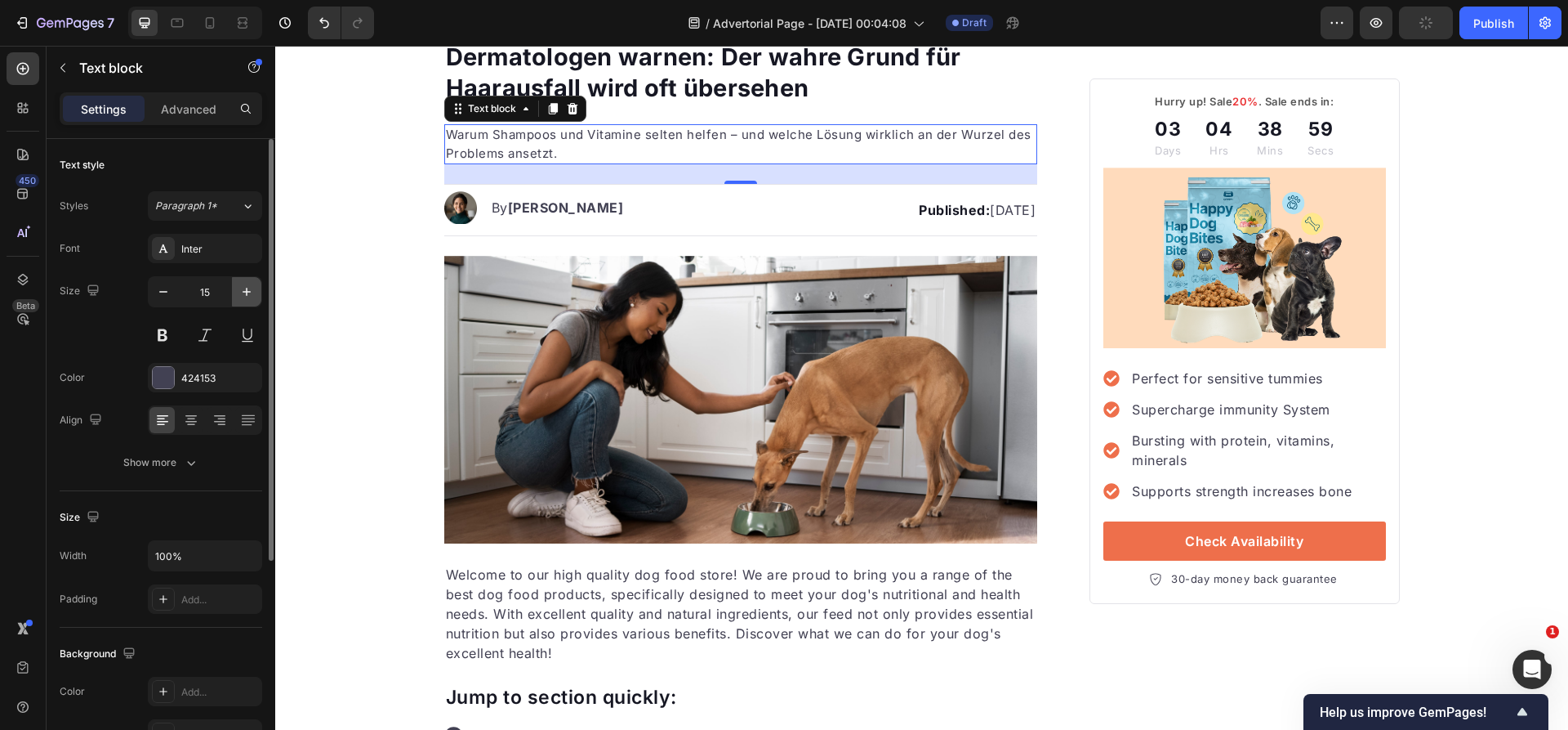
click at [244, 296] on icon "button" at bounding box center [247, 291] width 16 height 16
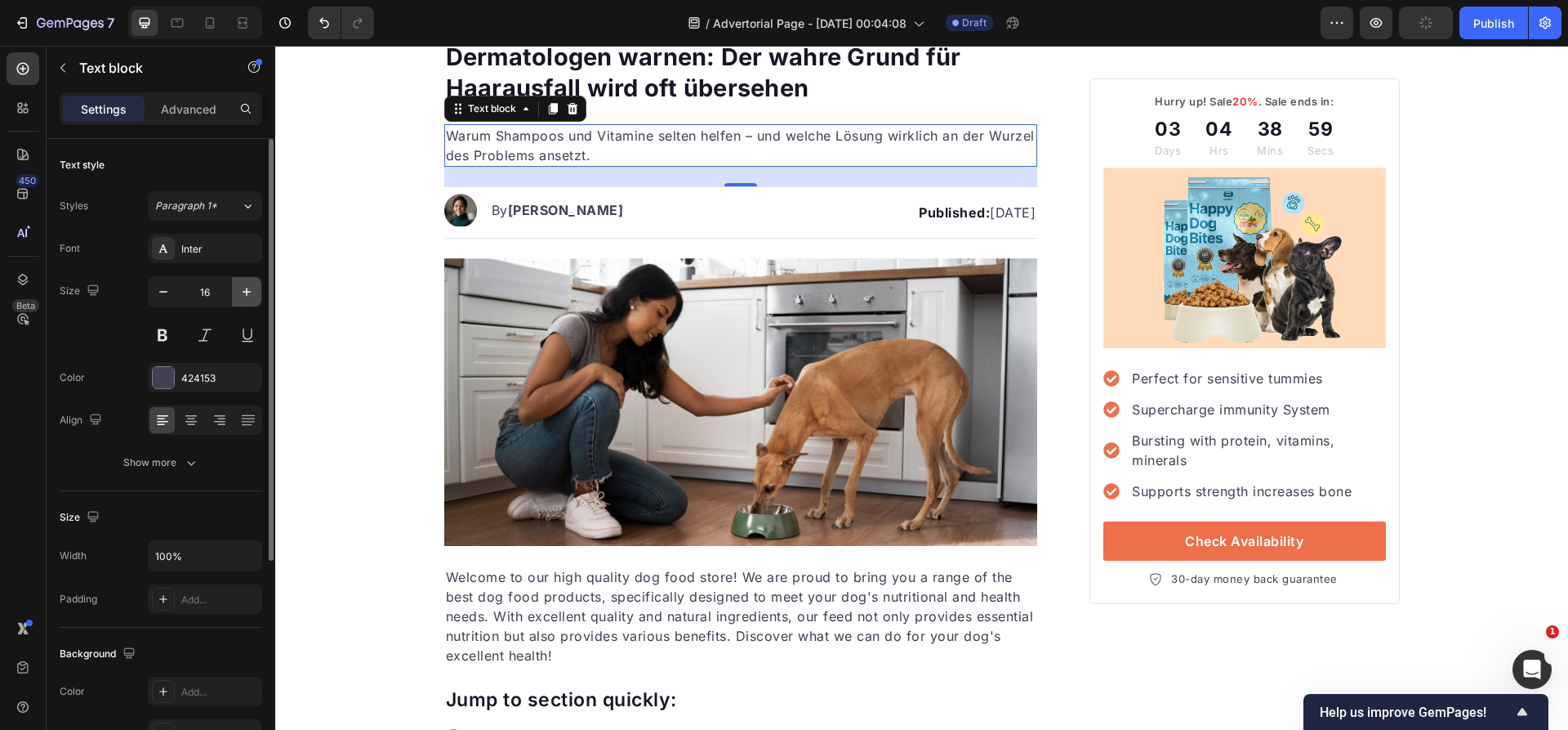
click at [244, 296] on icon "button" at bounding box center [247, 291] width 16 height 16
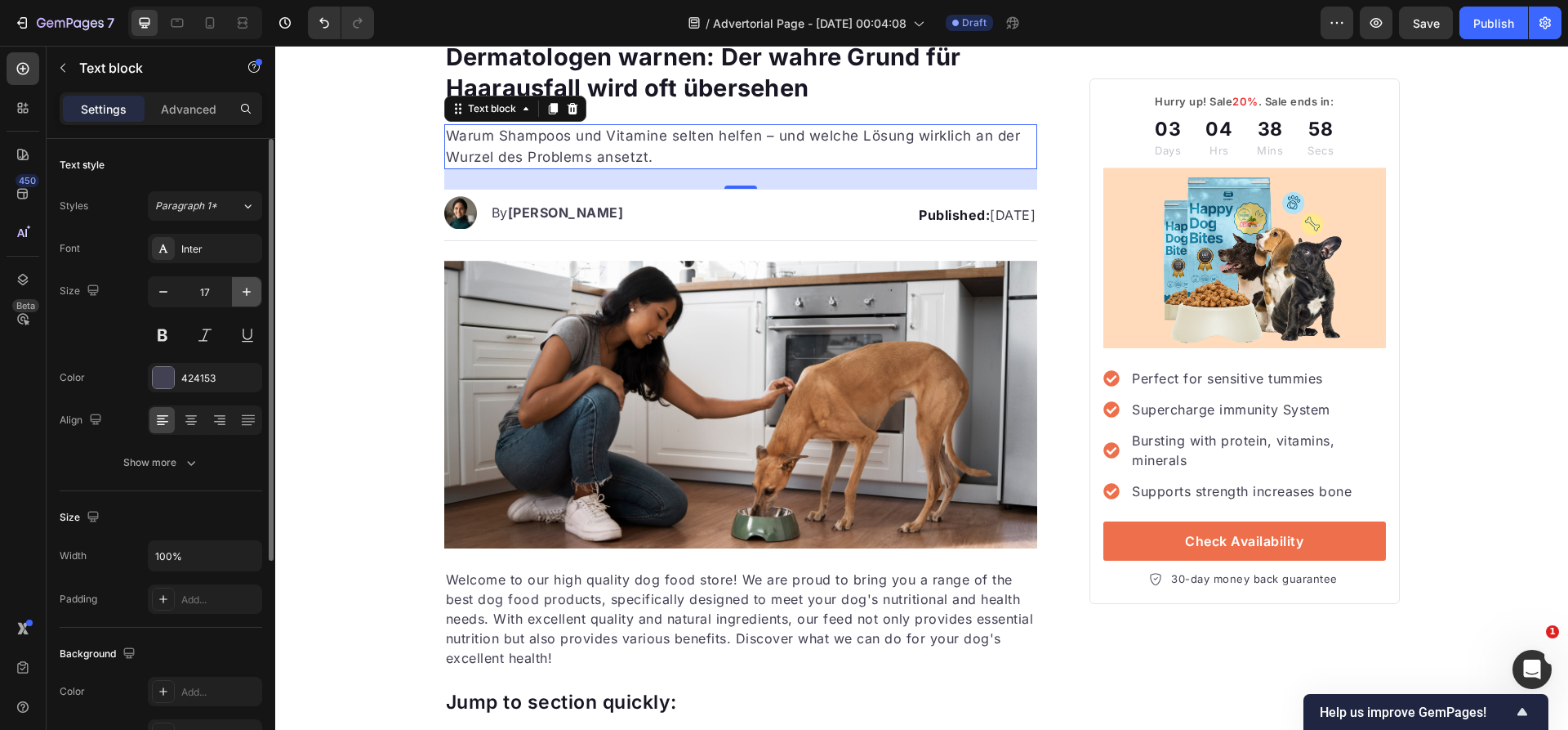
click at [244, 296] on icon "button" at bounding box center [247, 291] width 16 height 16
type input "18"
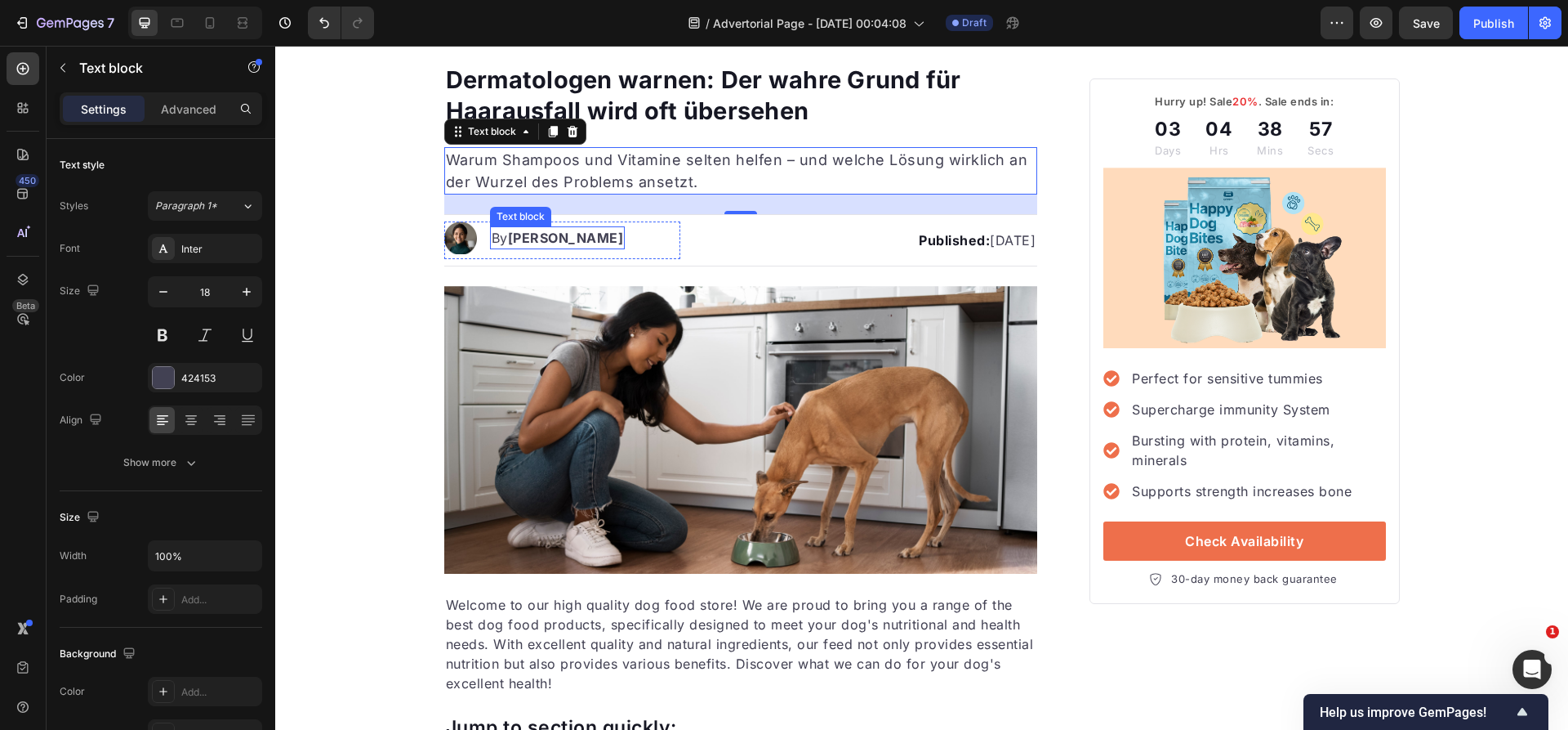
scroll to position [132, 0]
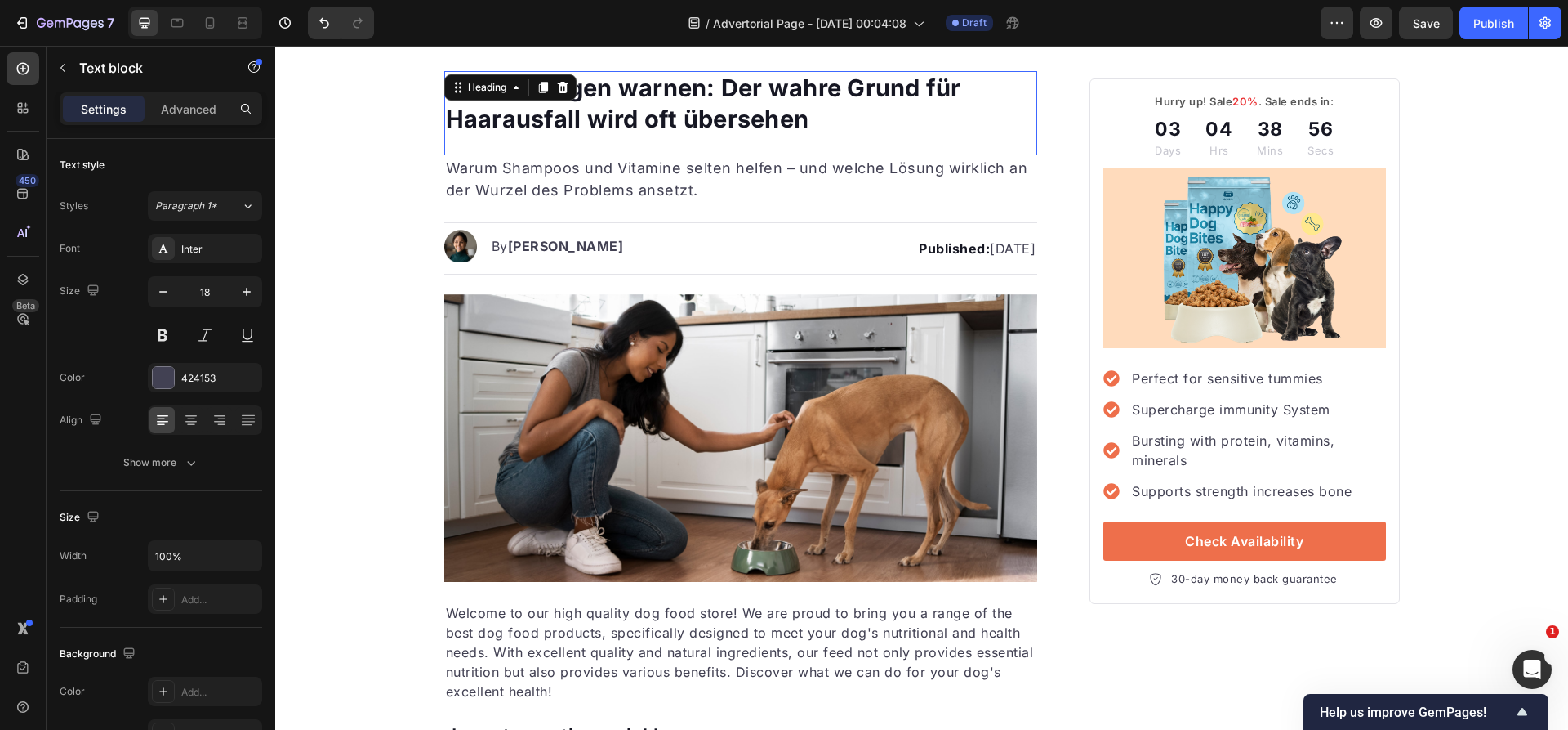
click at [607, 106] on p "Dermatologen warnen: Der wahre Grund für Haarausfall wird oft übersehen" at bounding box center [740, 103] width 591 height 62
click at [606, 198] on p "Warum Shampoos und Vitamine selten helfen – und welche Lösung wirklich an der W…" at bounding box center [740, 178] width 591 height 44
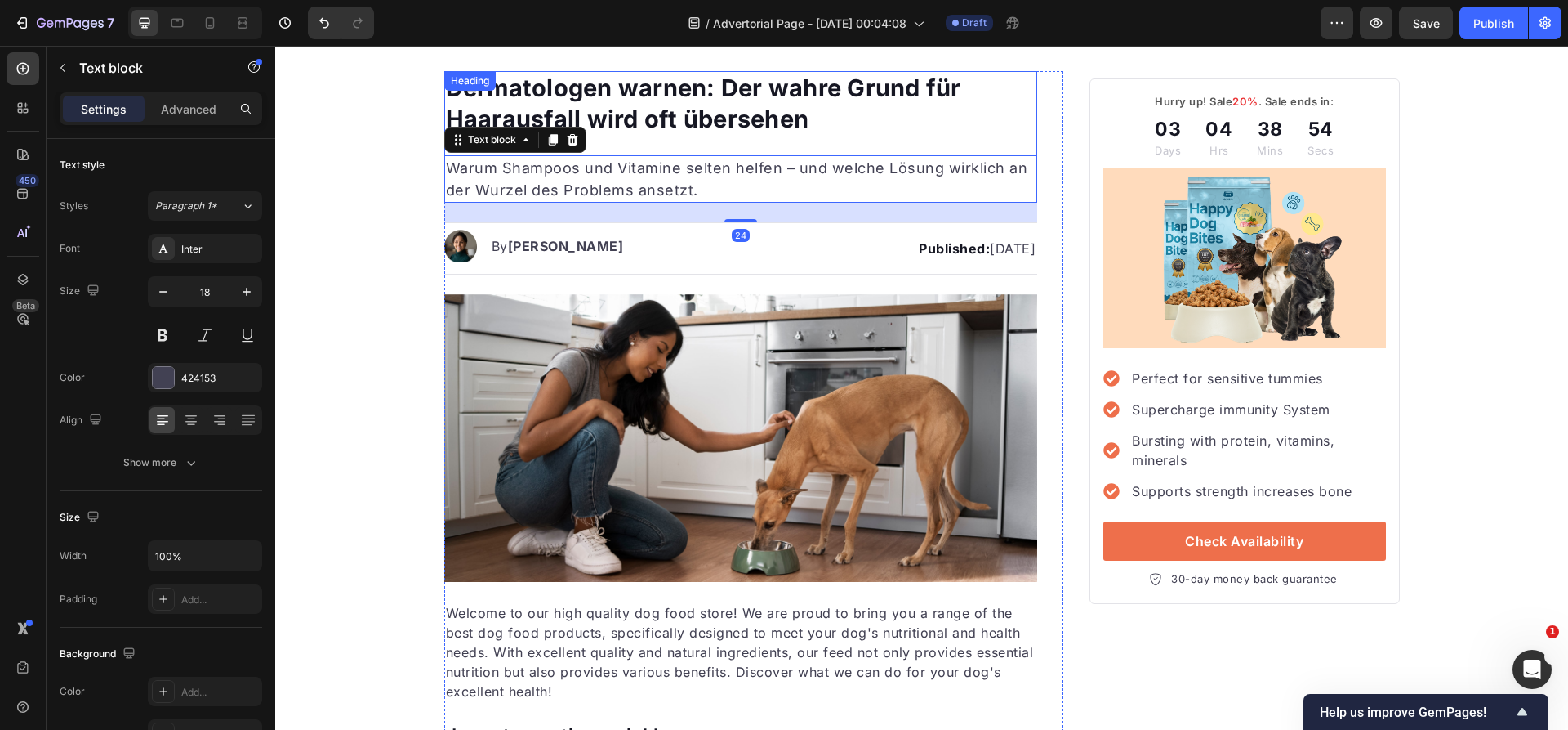
click at [621, 124] on p "Dermatologen warnen: Der wahre Grund für Haarausfall wird oft übersehen" at bounding box center [740, 103] width 591 height 62
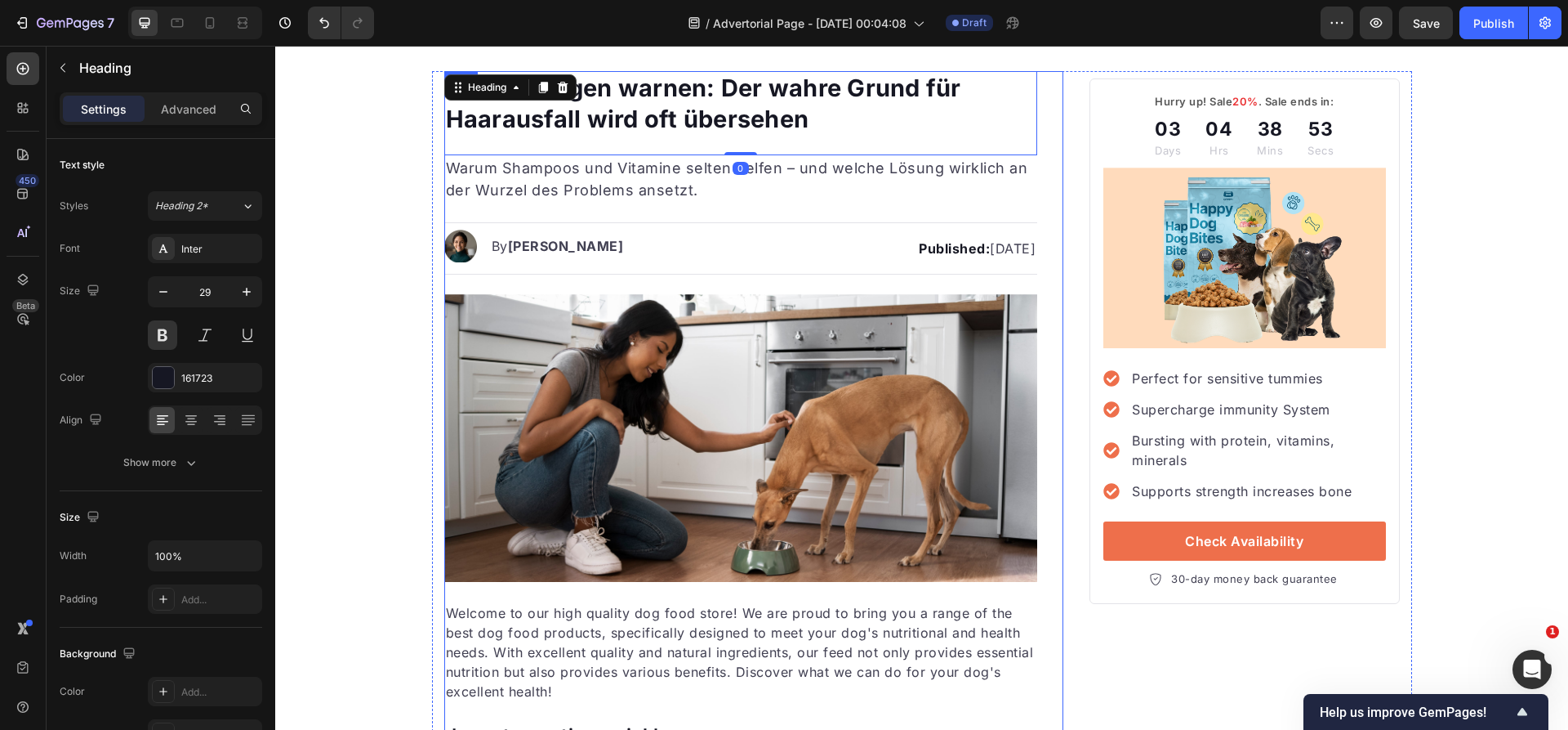
click at [527, 190] on p "Warum Shampoos und Vitamine selten helfen – und welche Lösung wirklich an der W…" at bounding box center [740, 178] width 591 height 44
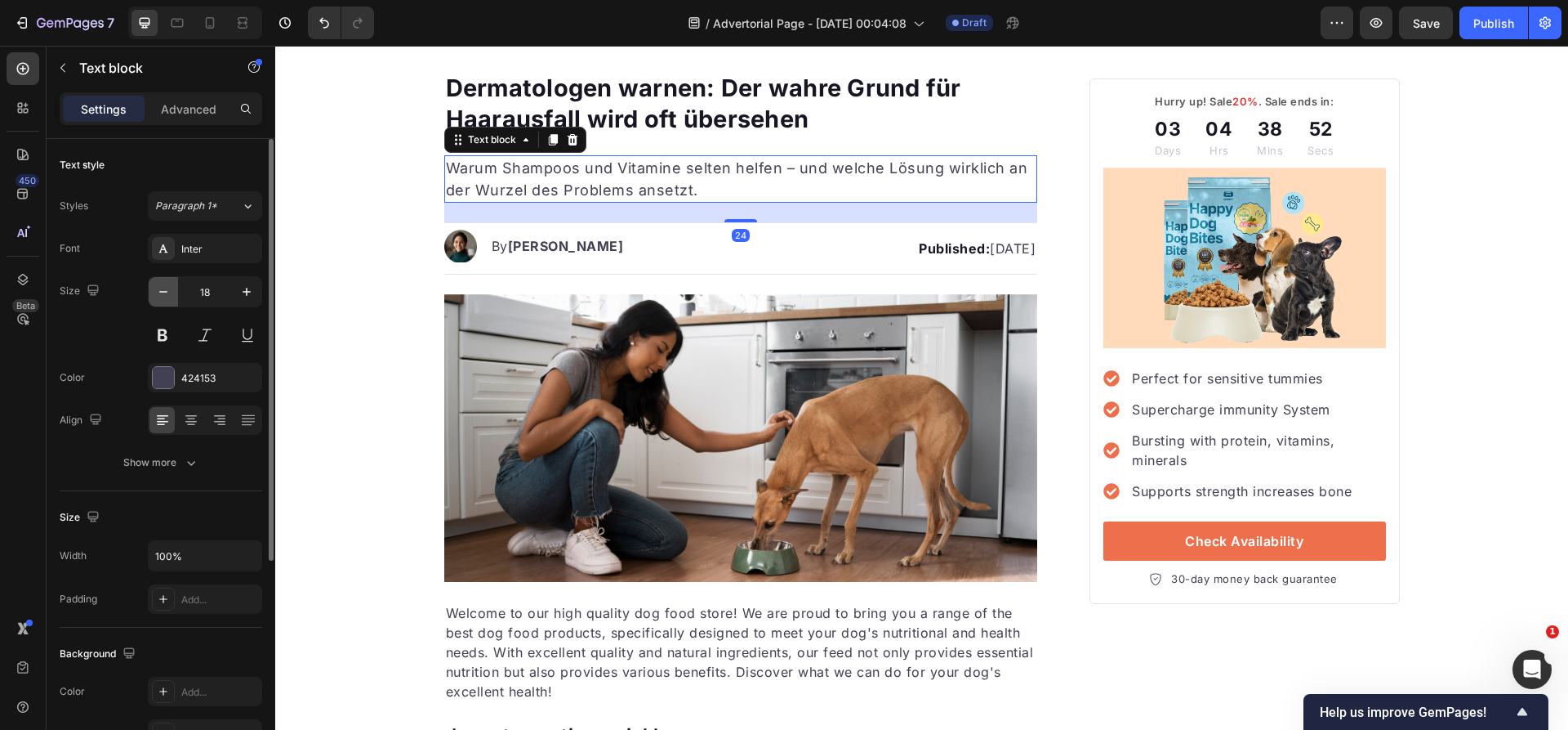
click at [162, 295] on icon "button" at bounding box center [163, 291] width 16 height 16
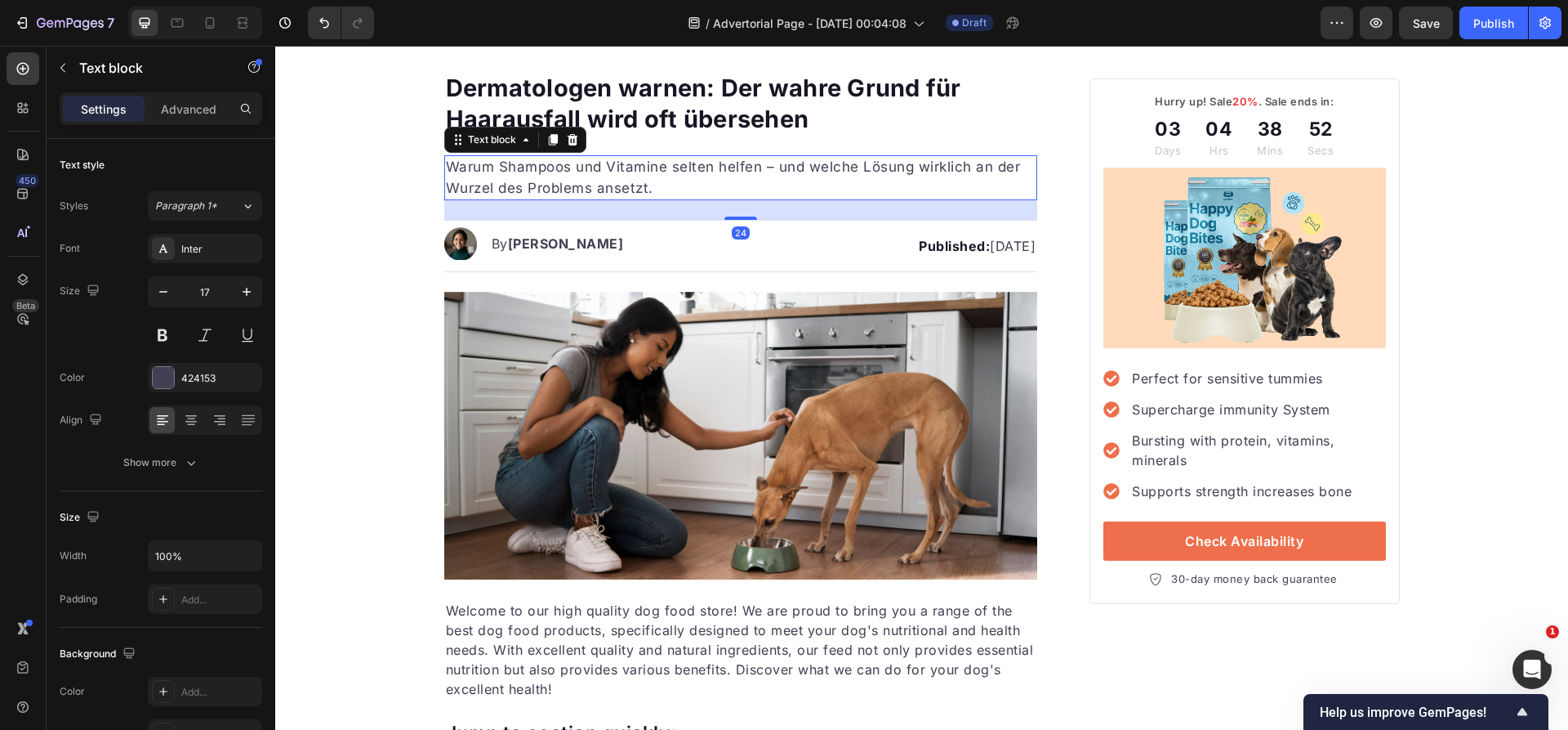
type input "16"
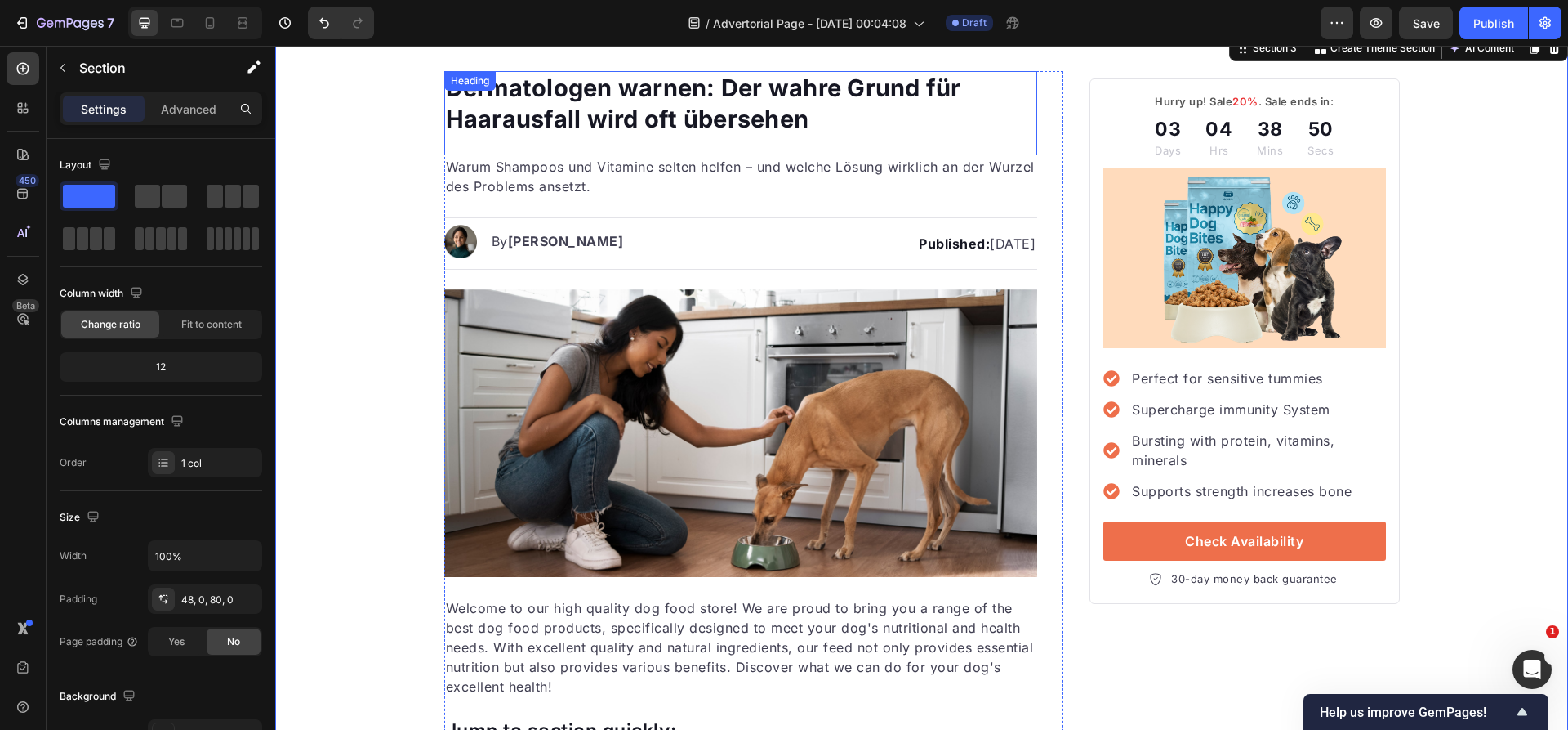
click at [650, 134] on h1 "Dermatologen warnen: Der wahre Grund für Haarausfall wird oft übersehen" at bounding box center [741, 103] width 593 height 64
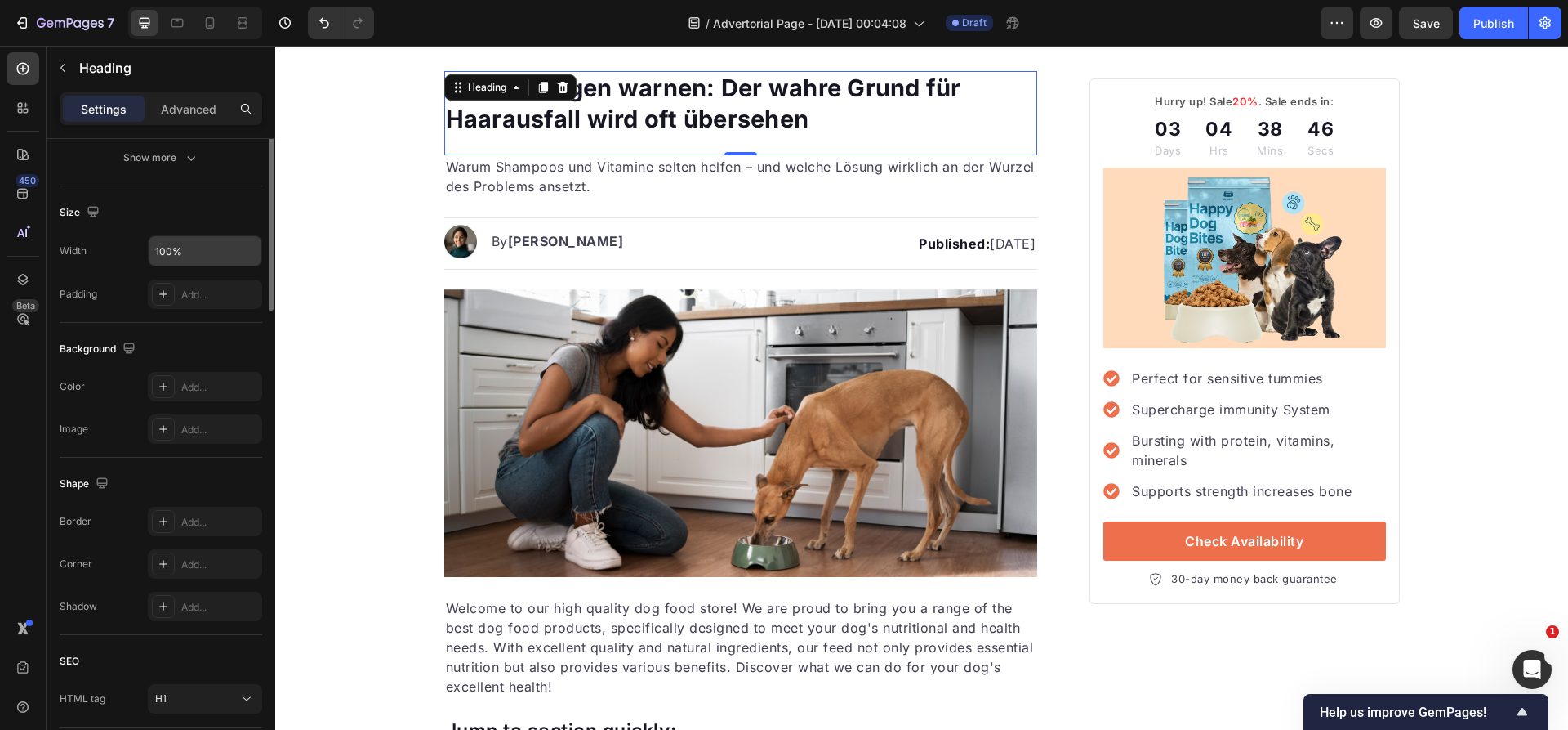
scroll to position [0, 0]
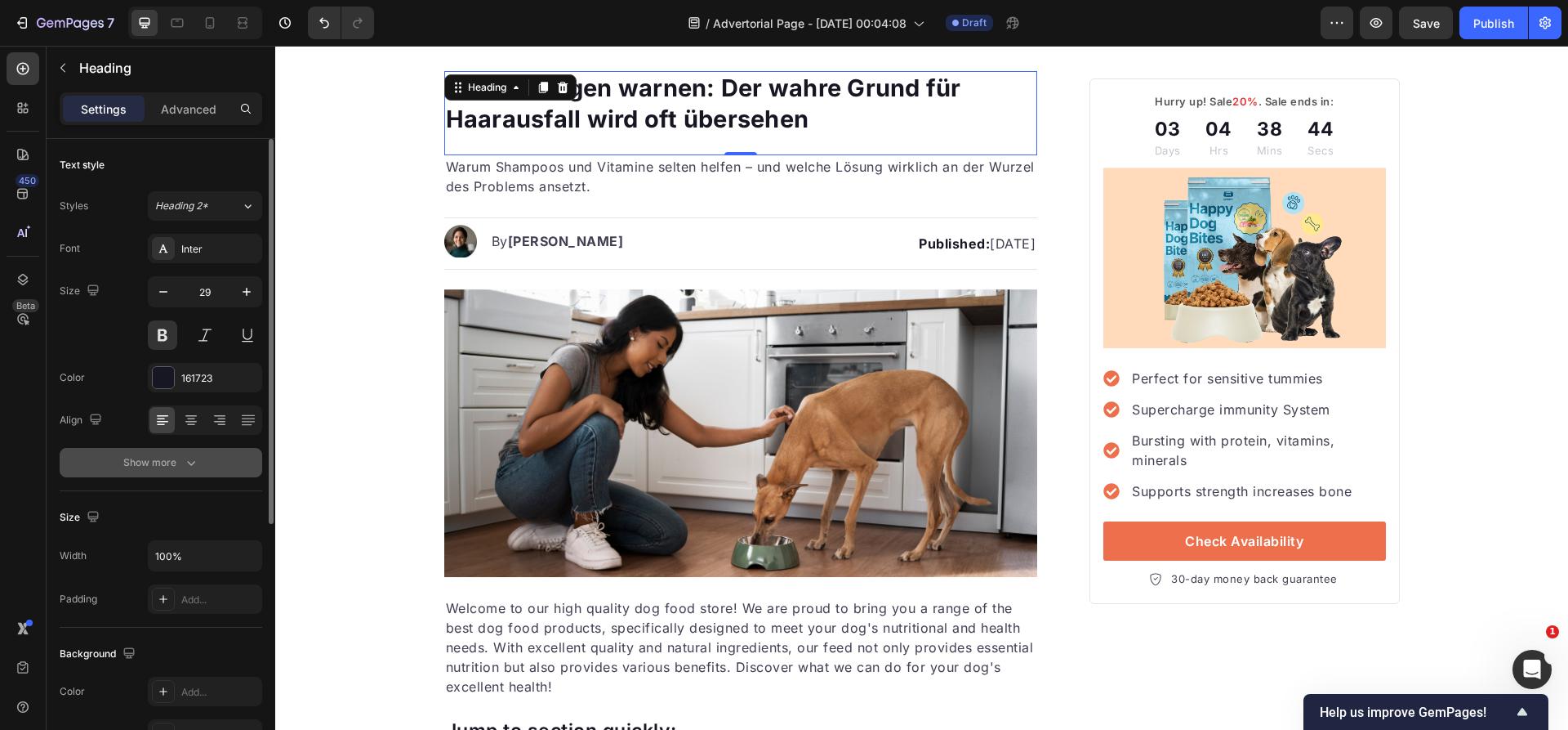
click at [173, 465] on div "Show more" at bounding box center [160, 463] width 76 height 16
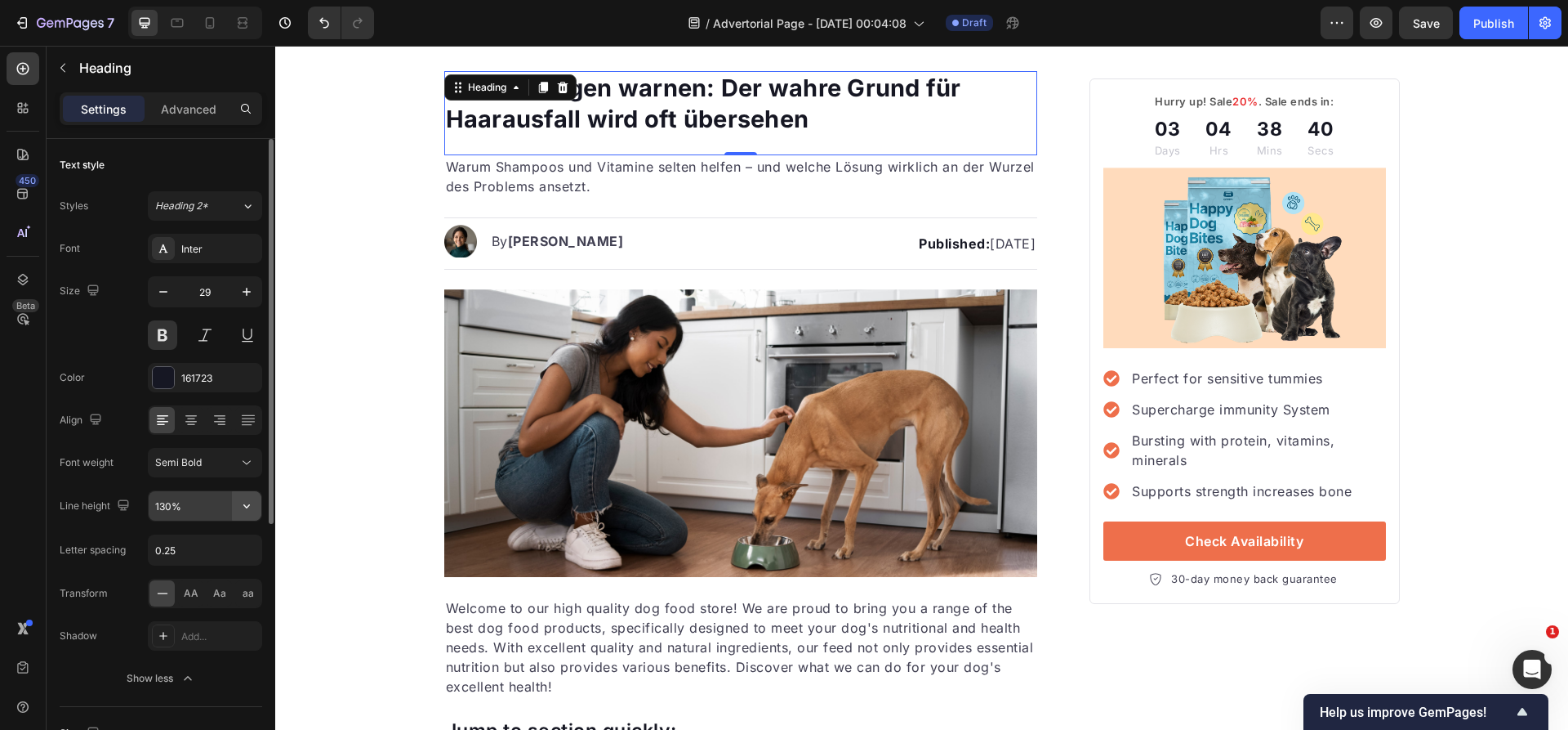
click at [245, 508] on icon "button" at bounding box center [247, 505] width 16 height 16
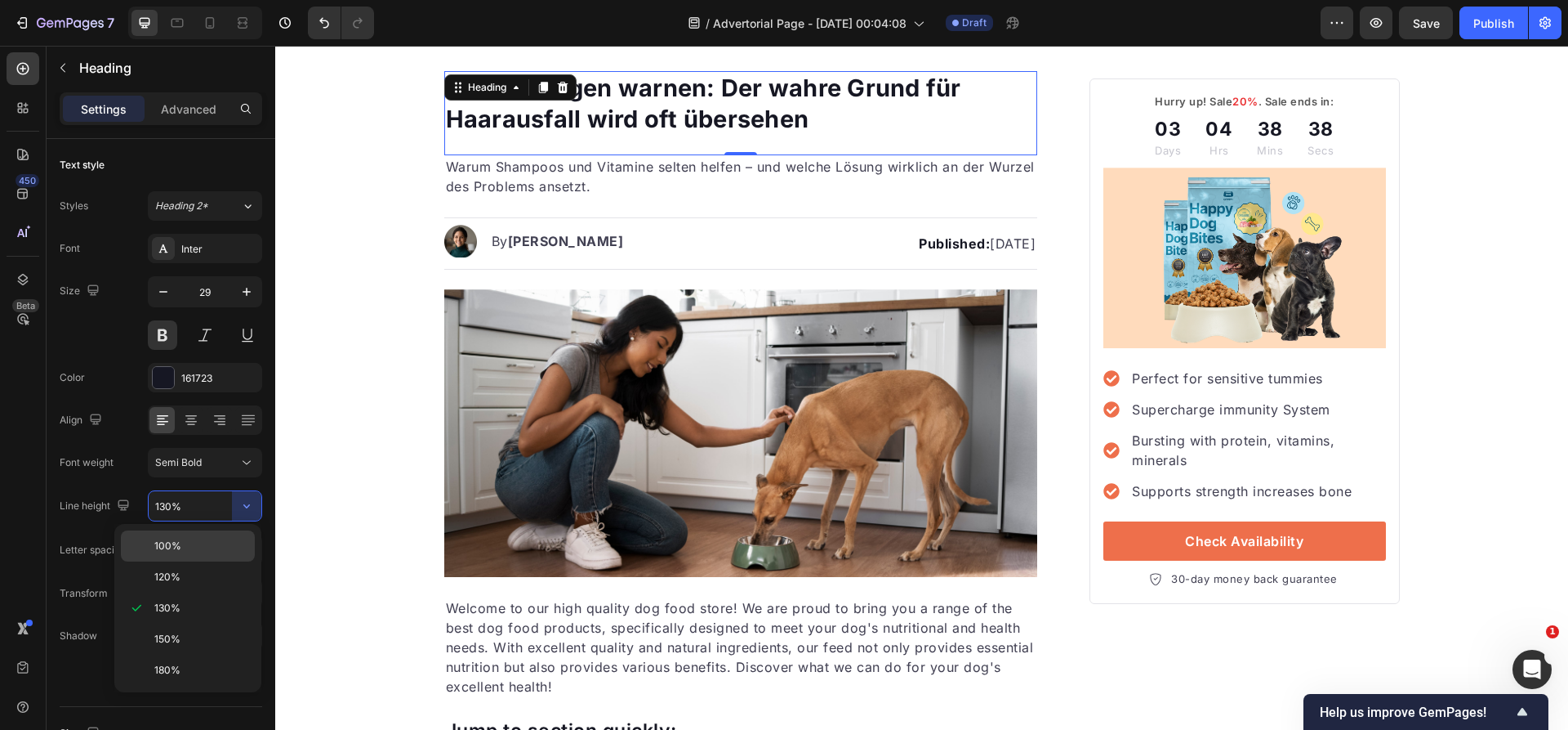
click at [229, 538] on p "100%" at bounding box center [200, 545] width 93 height 14
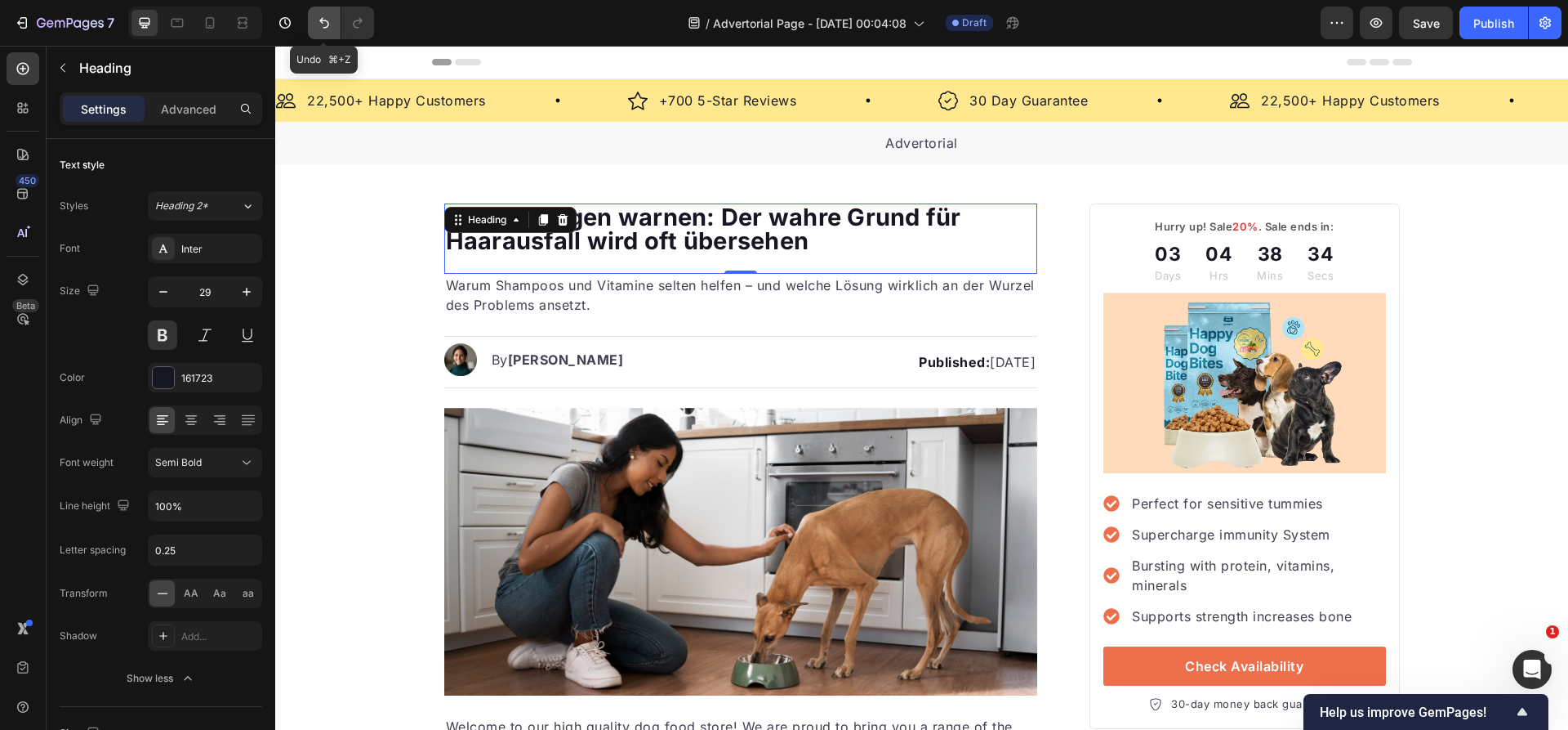
click at [323, 20] on icon "Undo/Redo" at bounding box center [323, 23] width 10 height 11
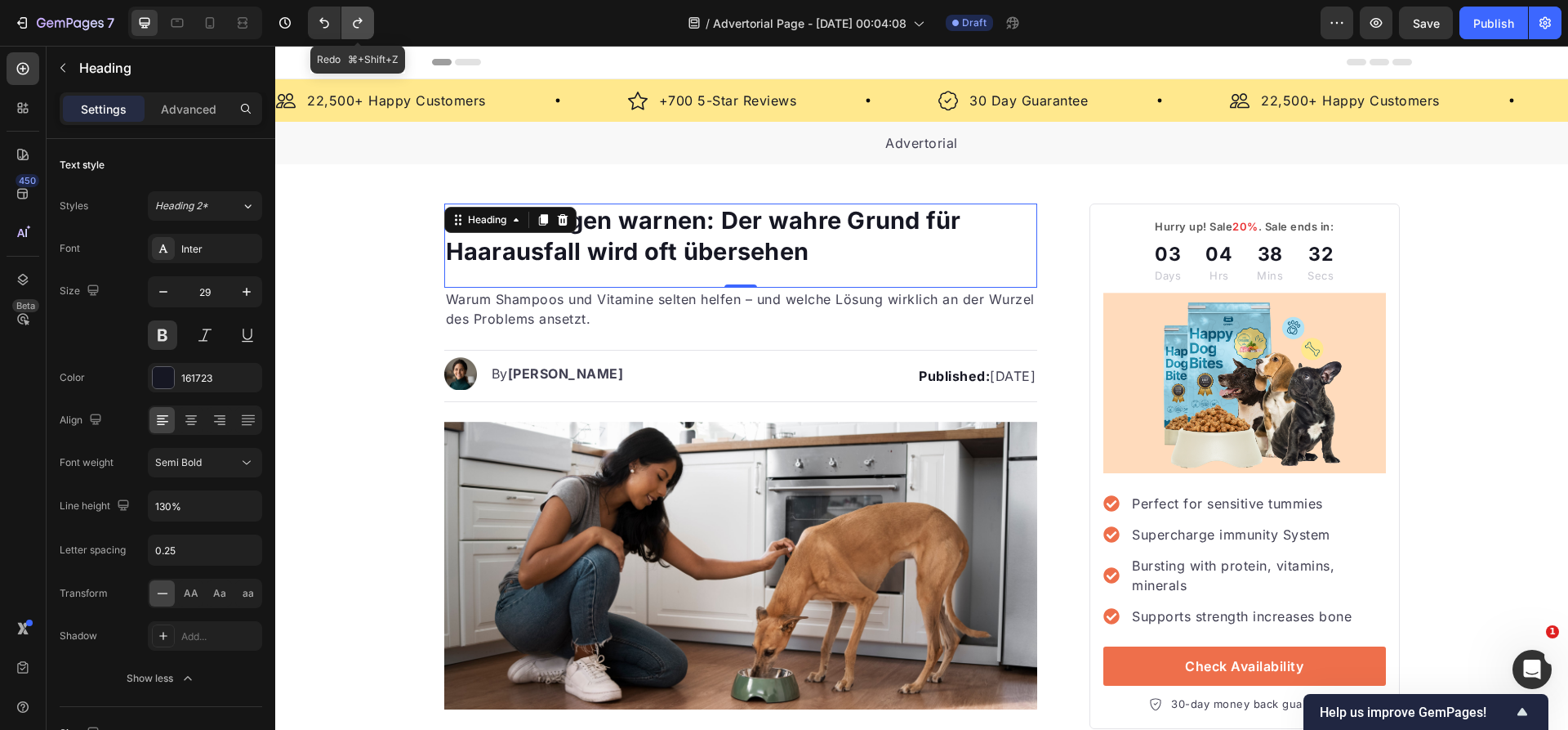
click at [366, 21] on button "Undo/Redo" at bounding box center [357, 22] width 33 height 33
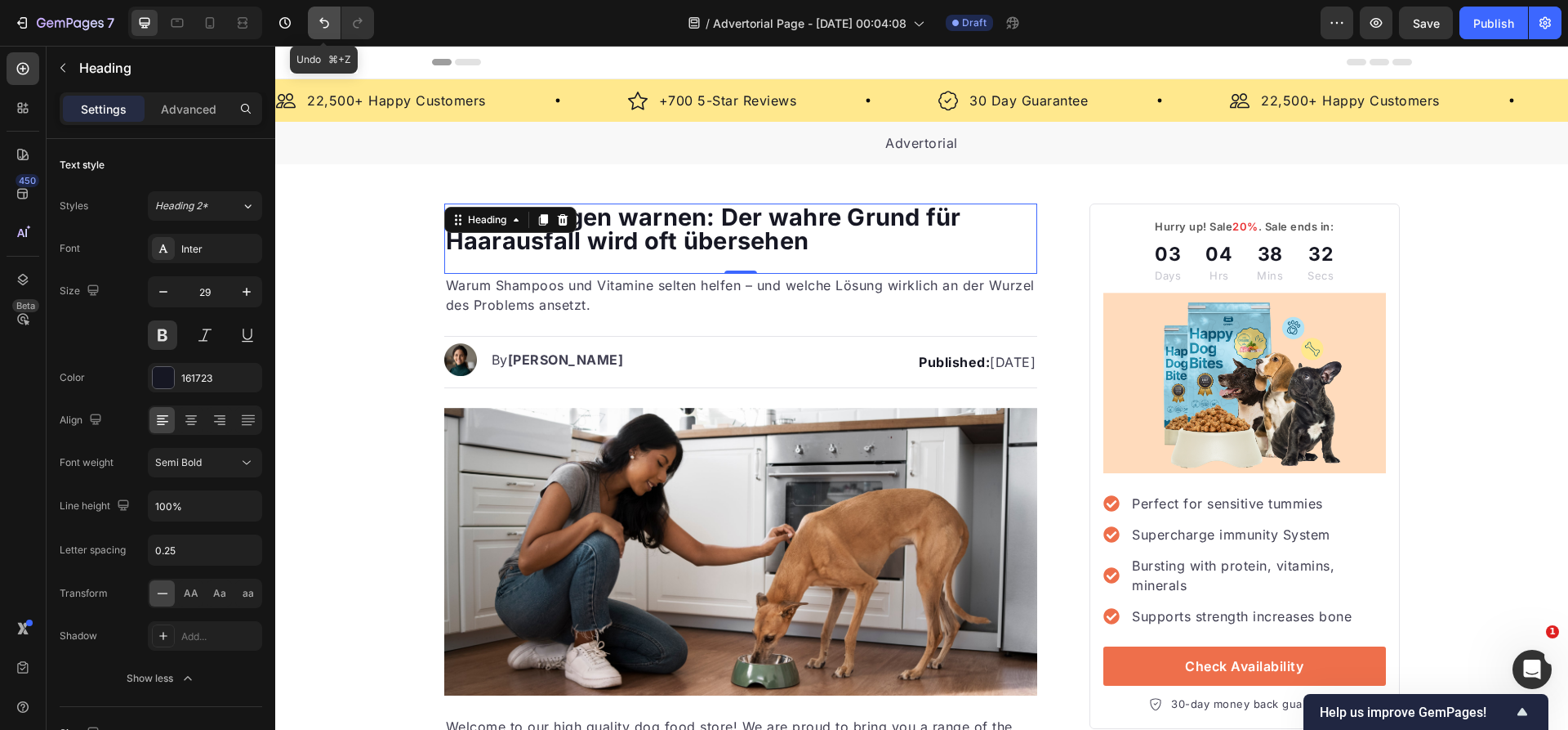
click at [308, 24] on button "Undo/Redo" at bounding box center [324, 22] width 33 height 33
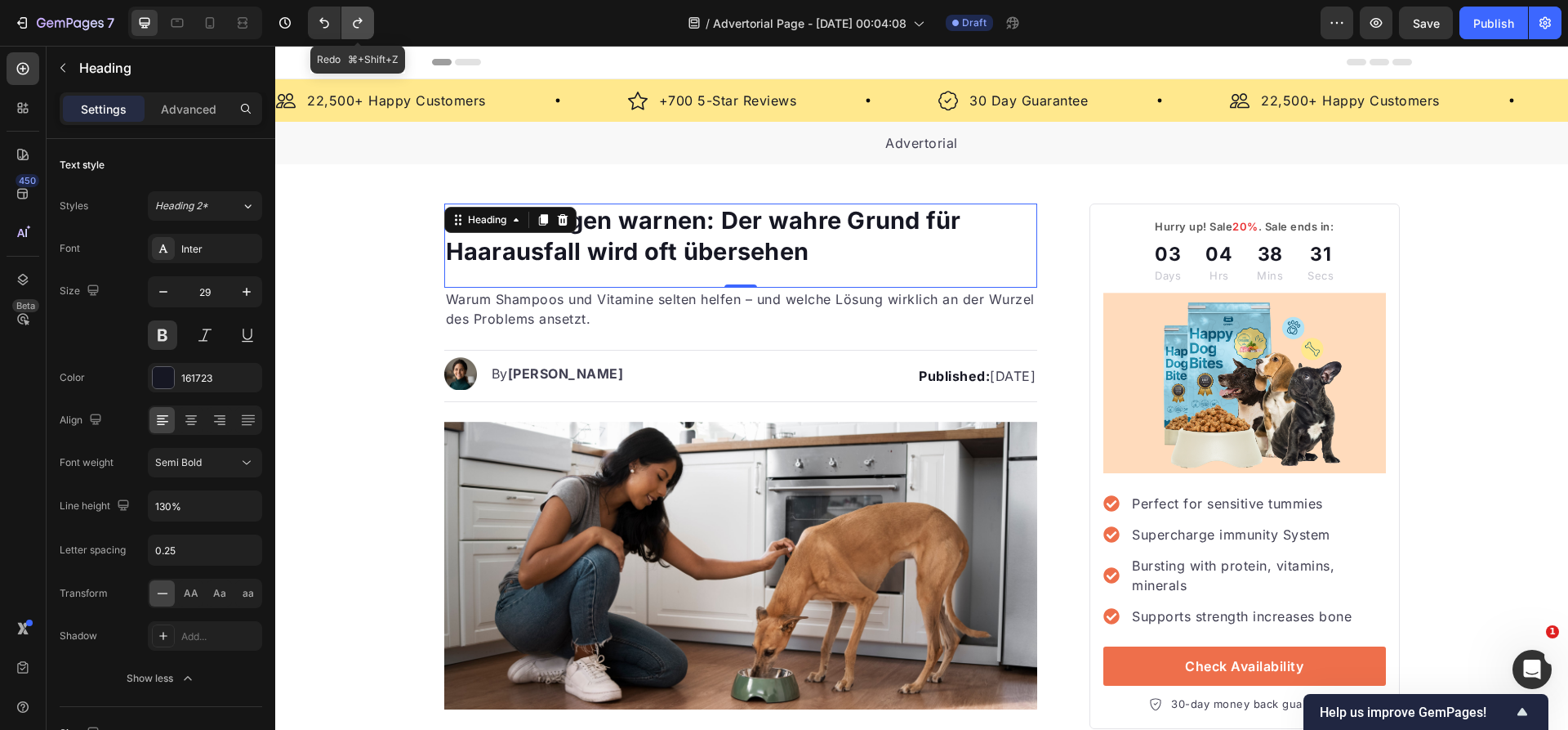
click at [344, 27] on button "Undo/Redo" at bounding box center [357, 22] width 33 height 33
type input "100%"
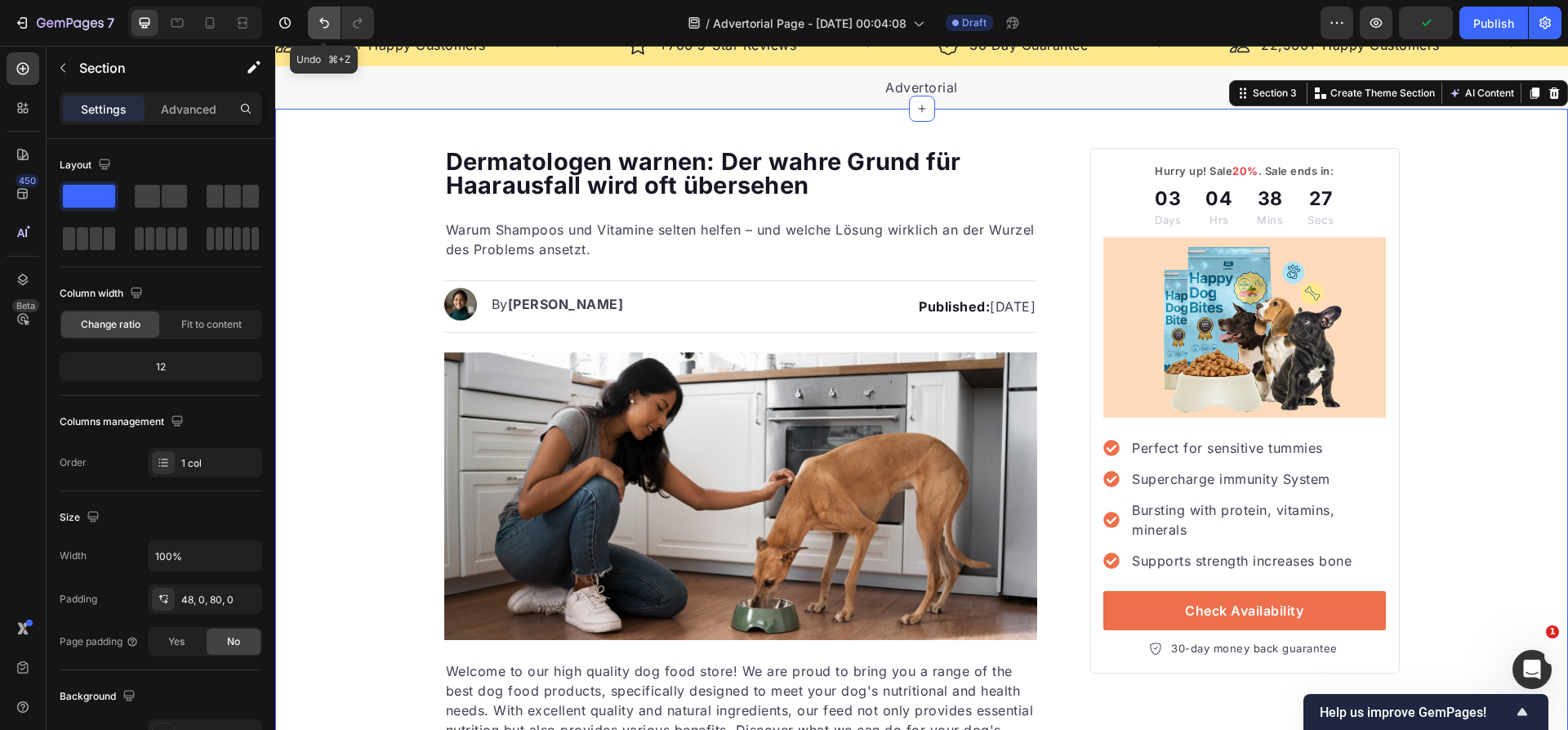
click at [330, 33] on button "Undo/Redo" at bounding box center [324, 22] width 33 height 33
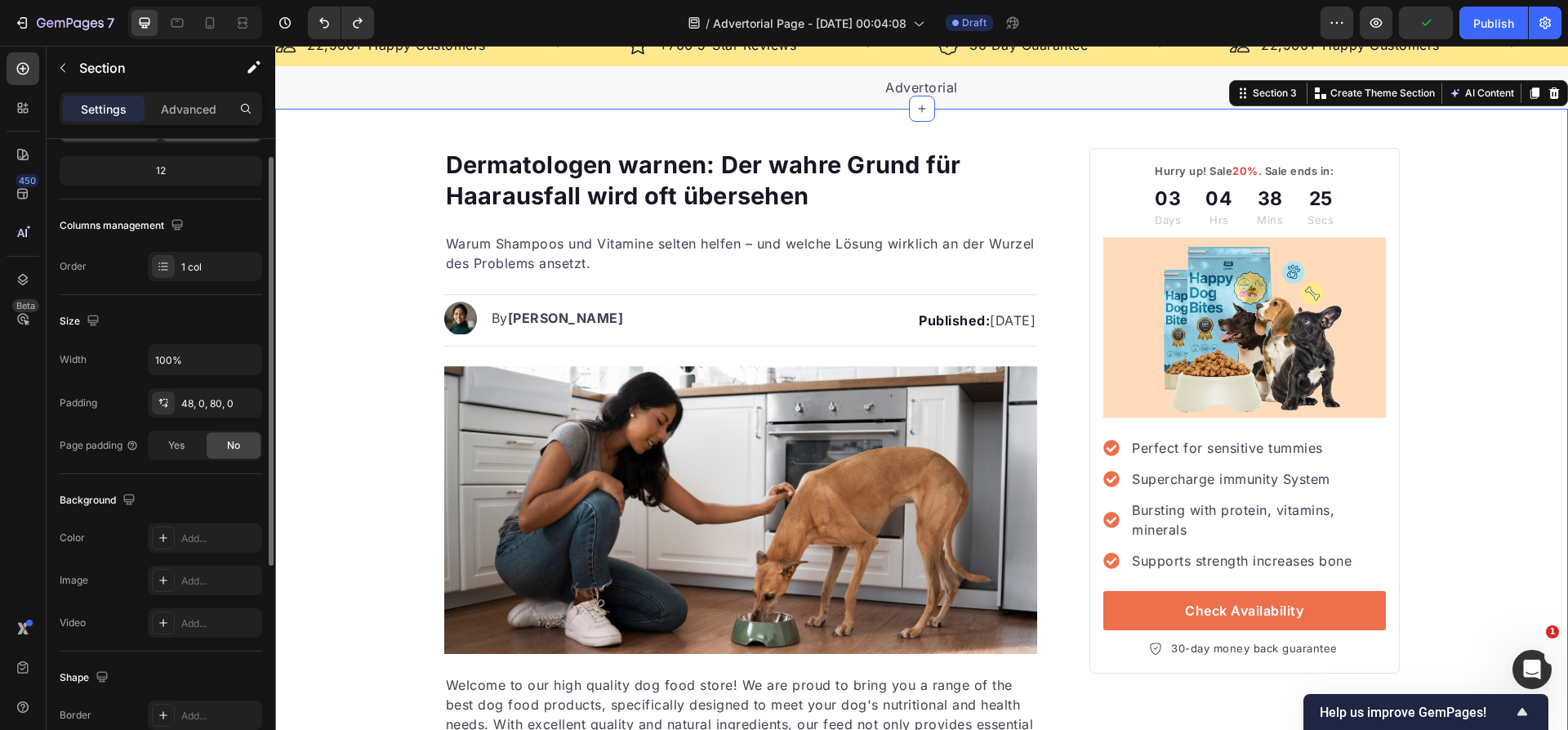
scroll to position [242, 0]
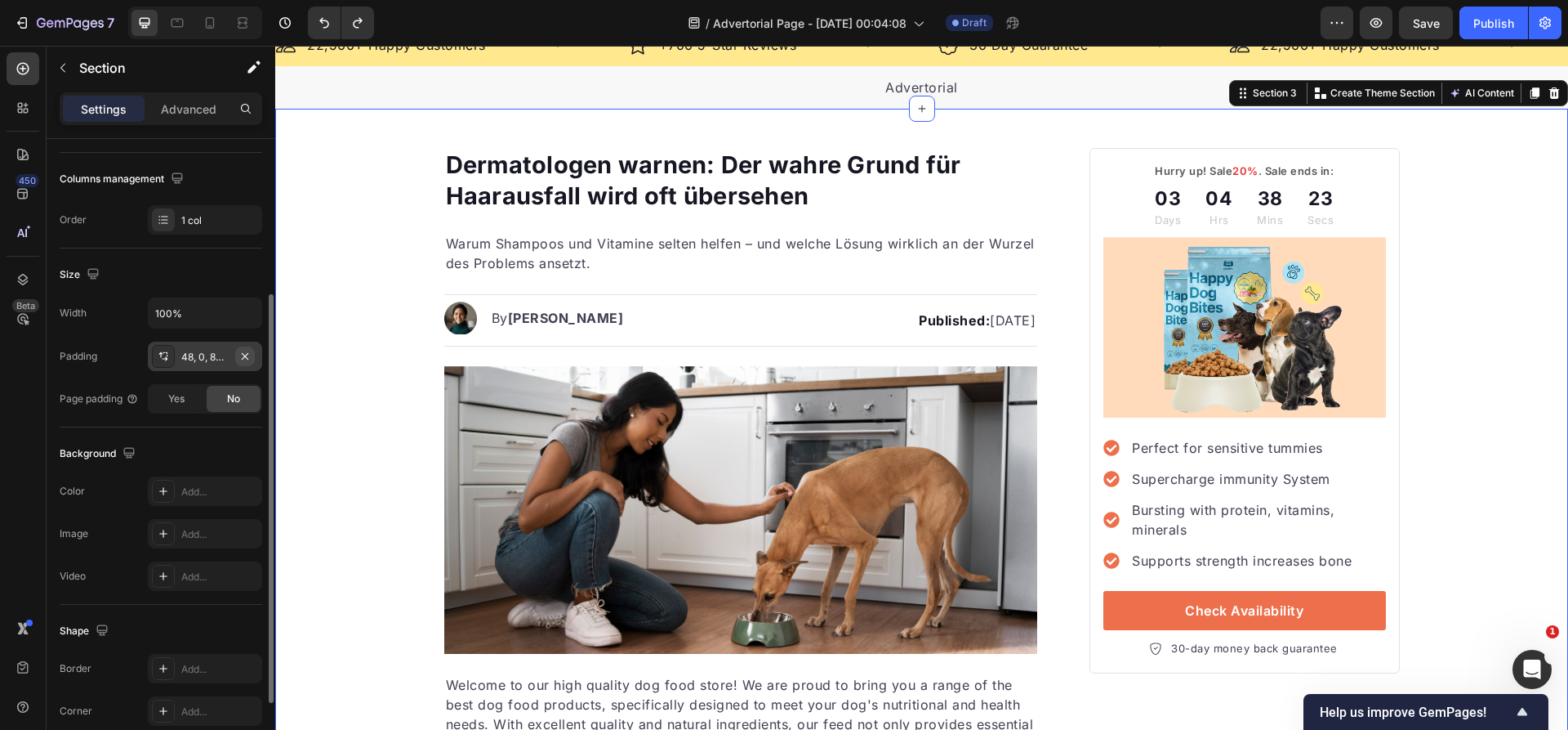
click at [251, 357] on button "button" at bounding box center [245, 357] width 20 height 20
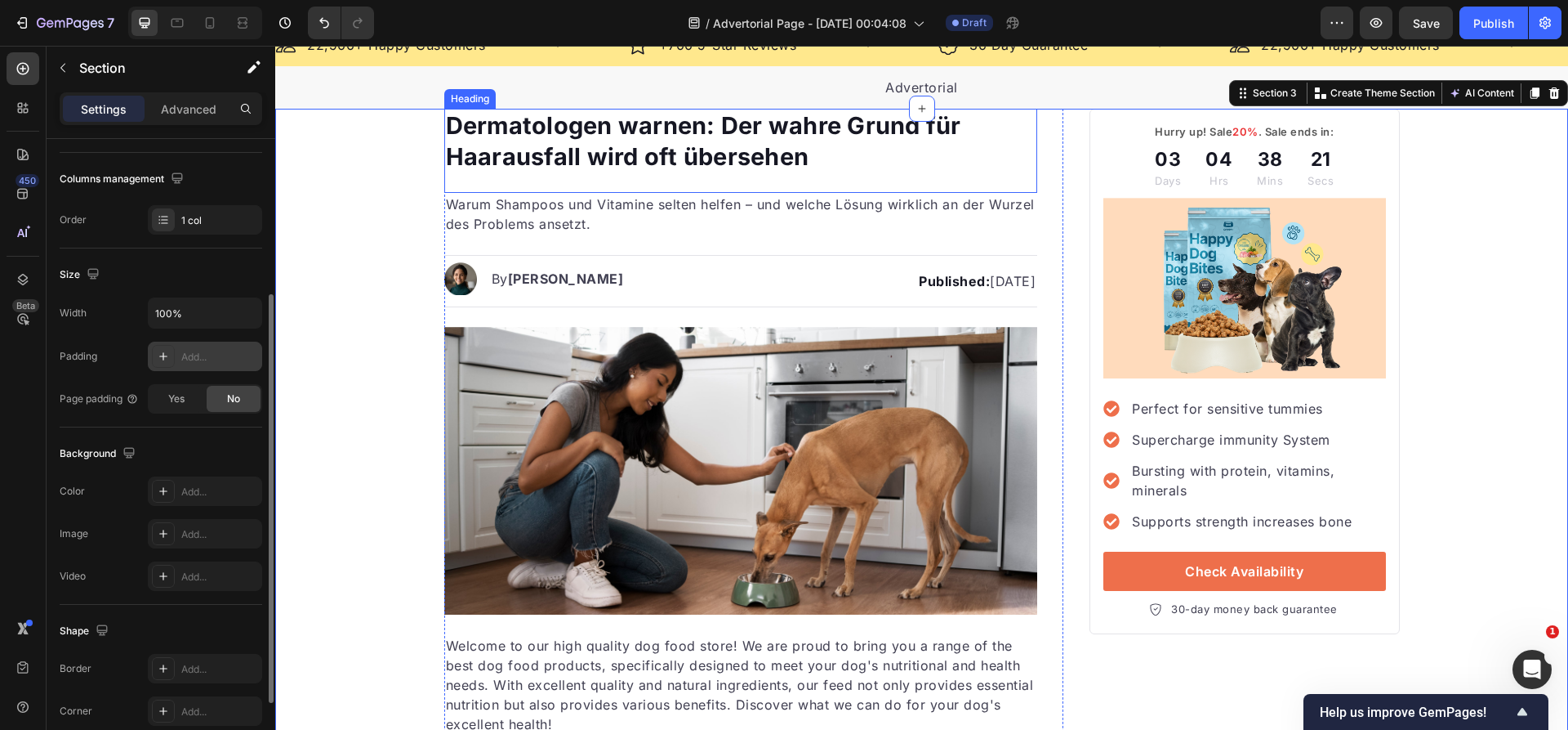
click at [614, 175] on div "Dermatologen warnen: Der wahre Grund für Haarausfall wird oft übersehen Heading" at bounding box center [741, 151] width 593 height 84
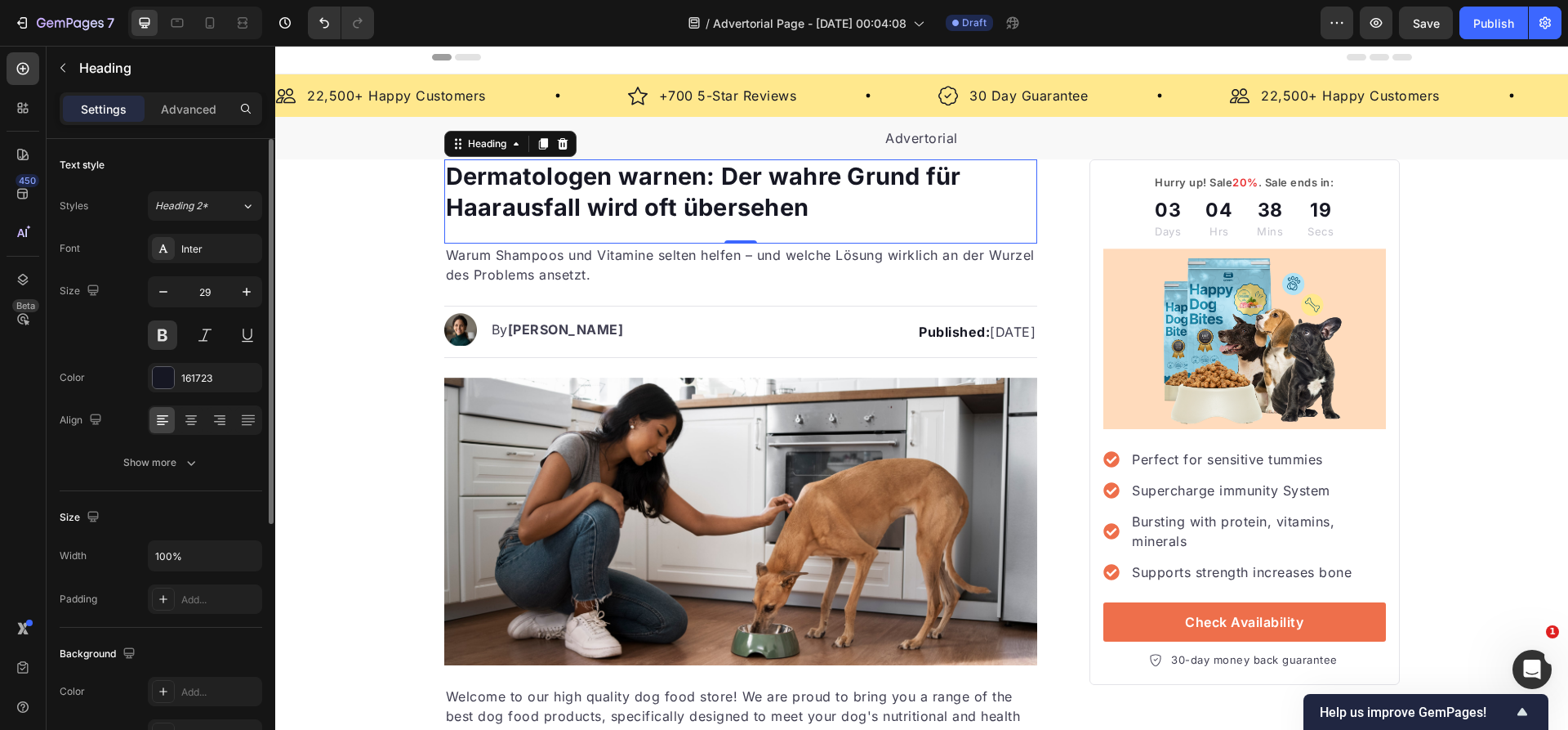
scroll to position [0, 0]
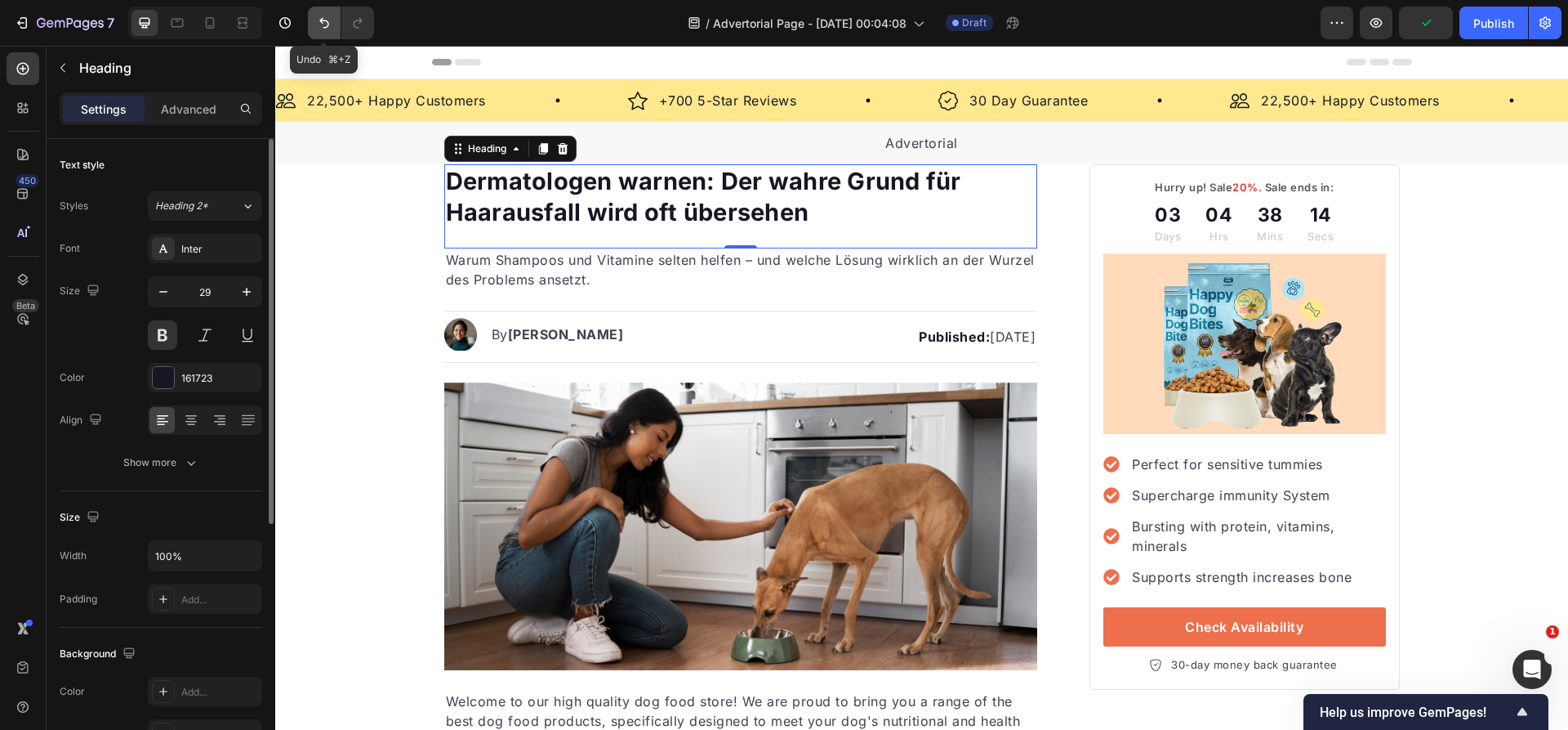
click at [323, 11] on button "Undo/Redo" at bounding box center [324, 22] width 33 height 33
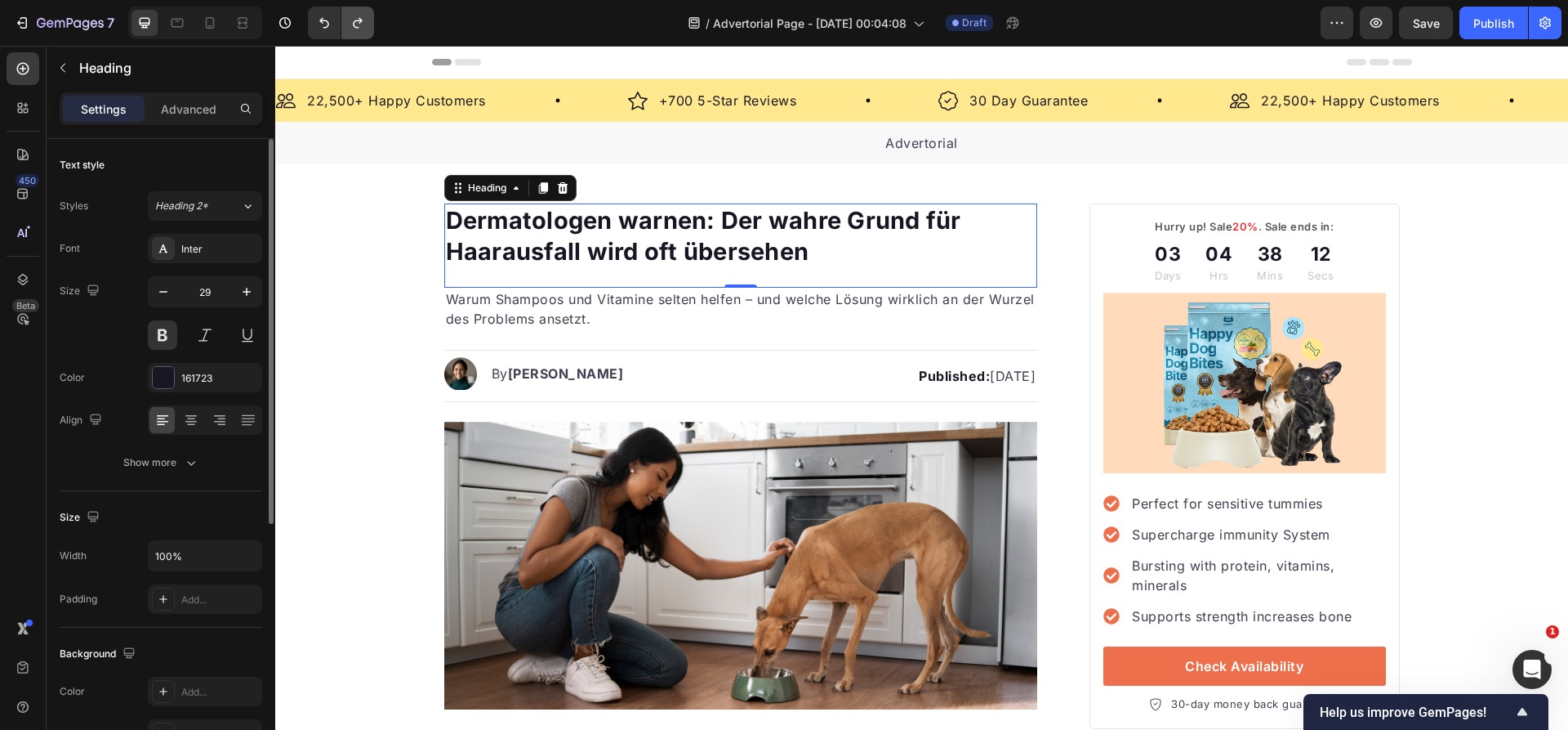
click at [372, 21] on button "Undo/Redo" at bounding box center [357, 22] width 33 height 33
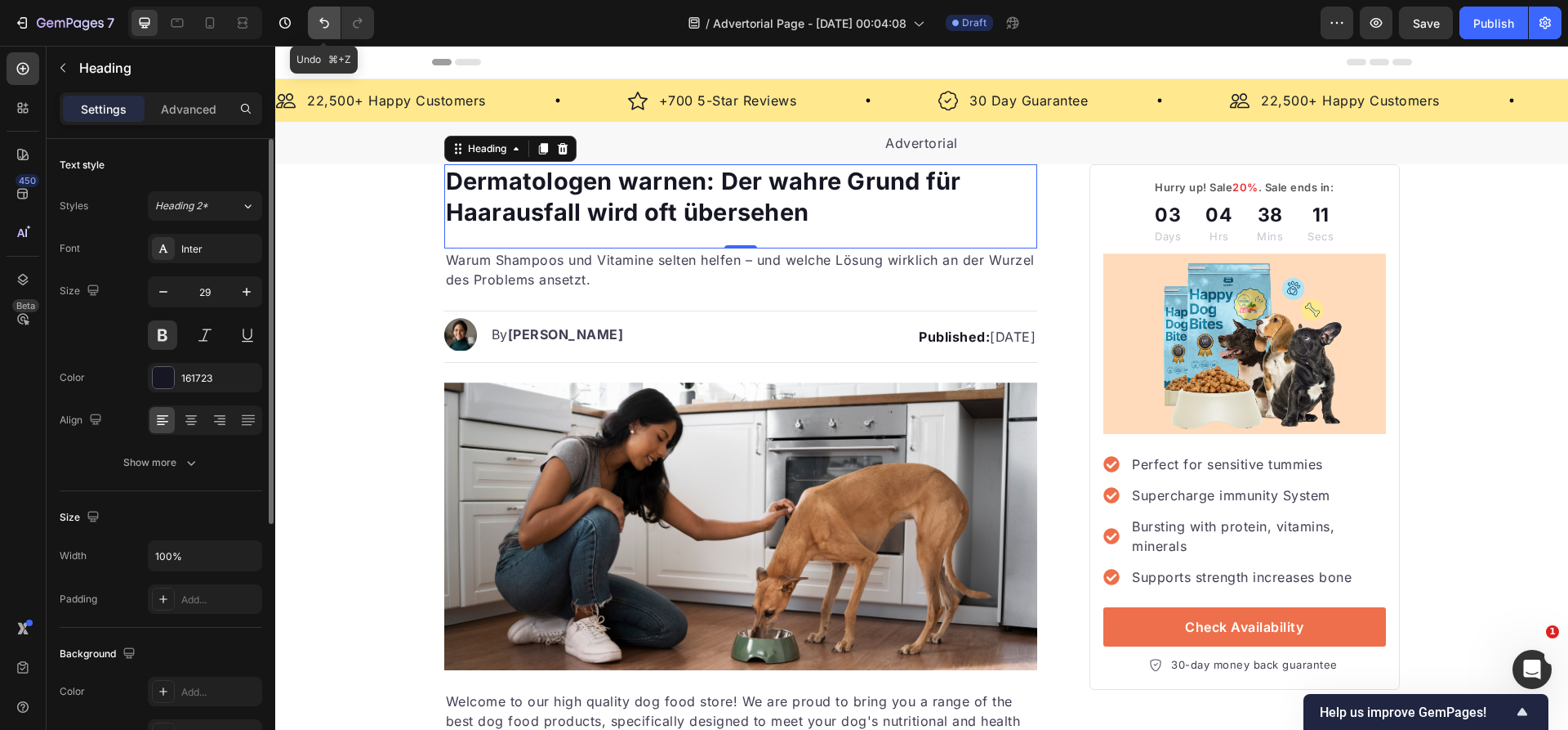
click at [322, 17] on icon "Undo/Redo" at bounding box center [324, 22] width 16 height 16
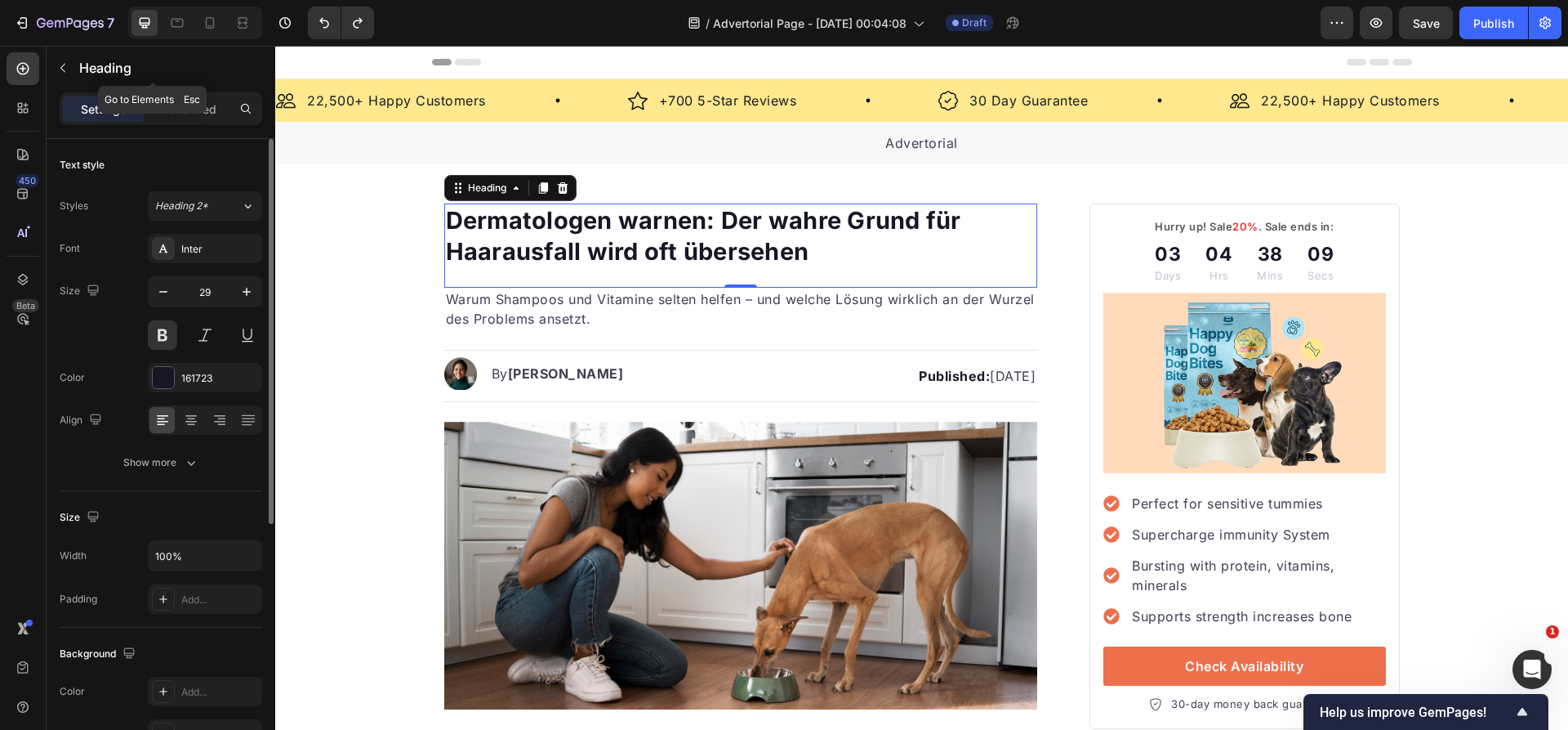
click at [127, 60] on p "Heading" at bounding box center [167, 68] width 176 height 20
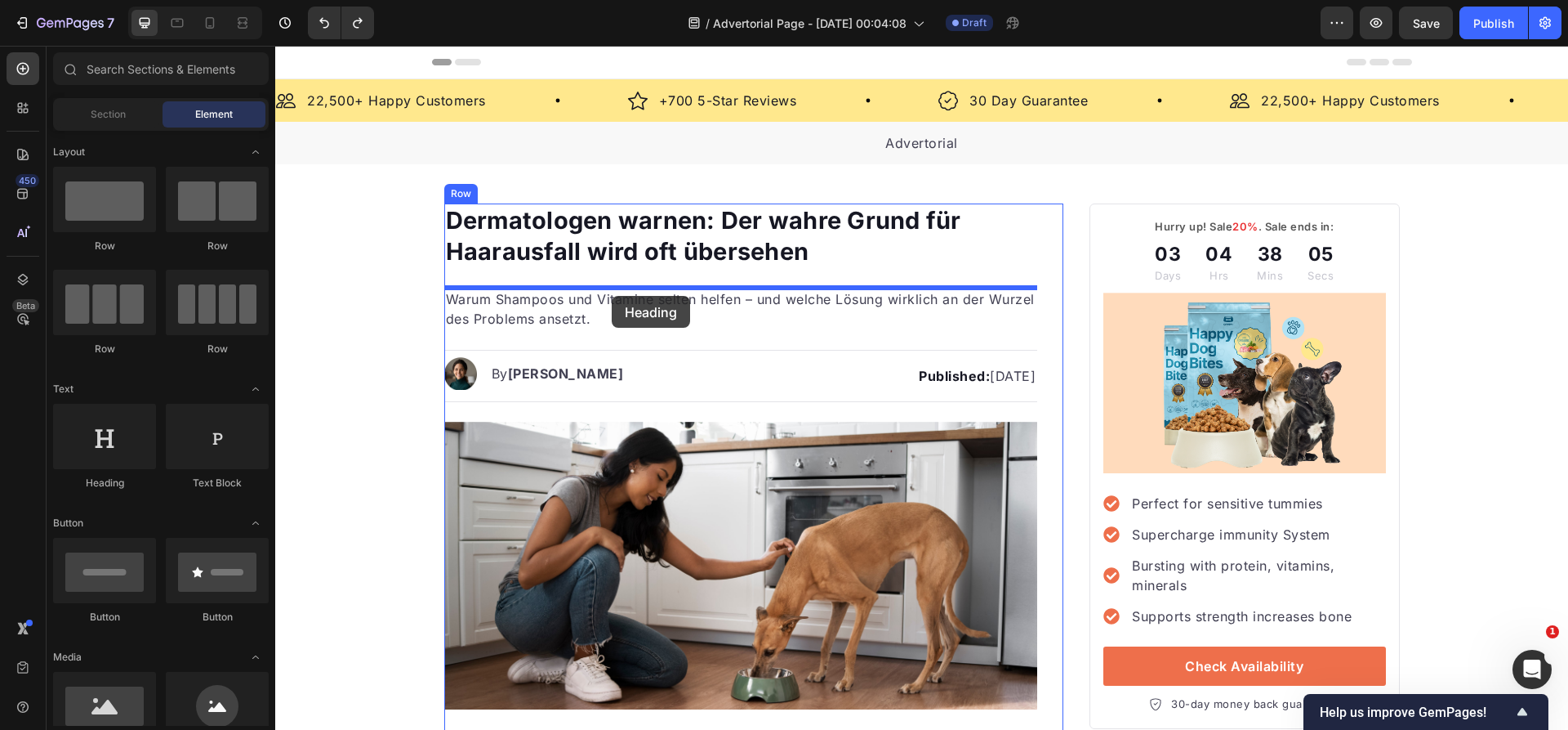
drag, startPoint x: 396, startPoint y: 465, endPoint x: 612, endPoint y: 296, distance: 274.3
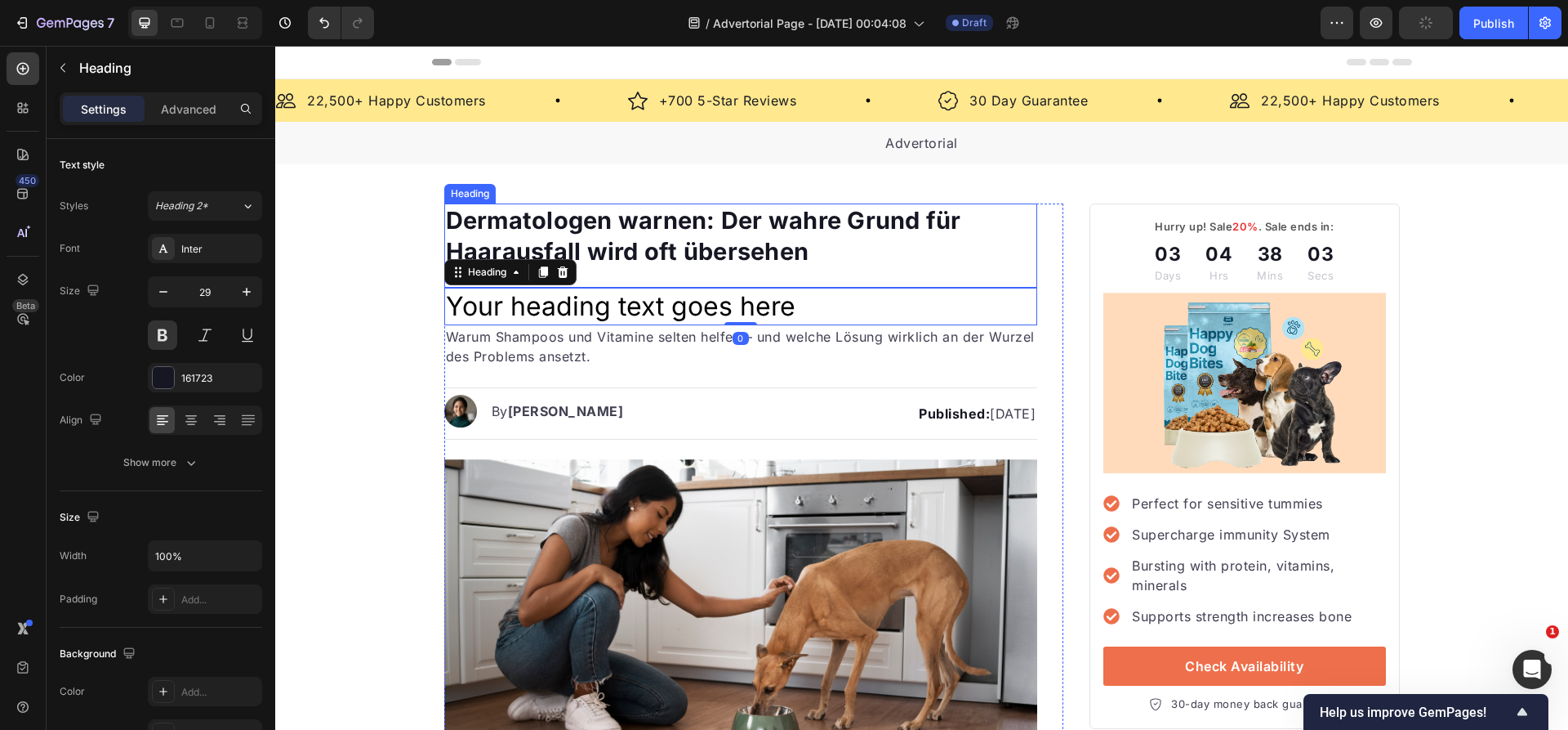
click at [700, 229] on p "Dermatologen warnen: Der wahre Grund für Haarausfall wird oft übersehen" at bounding box center [740, 235] width 591 height 62
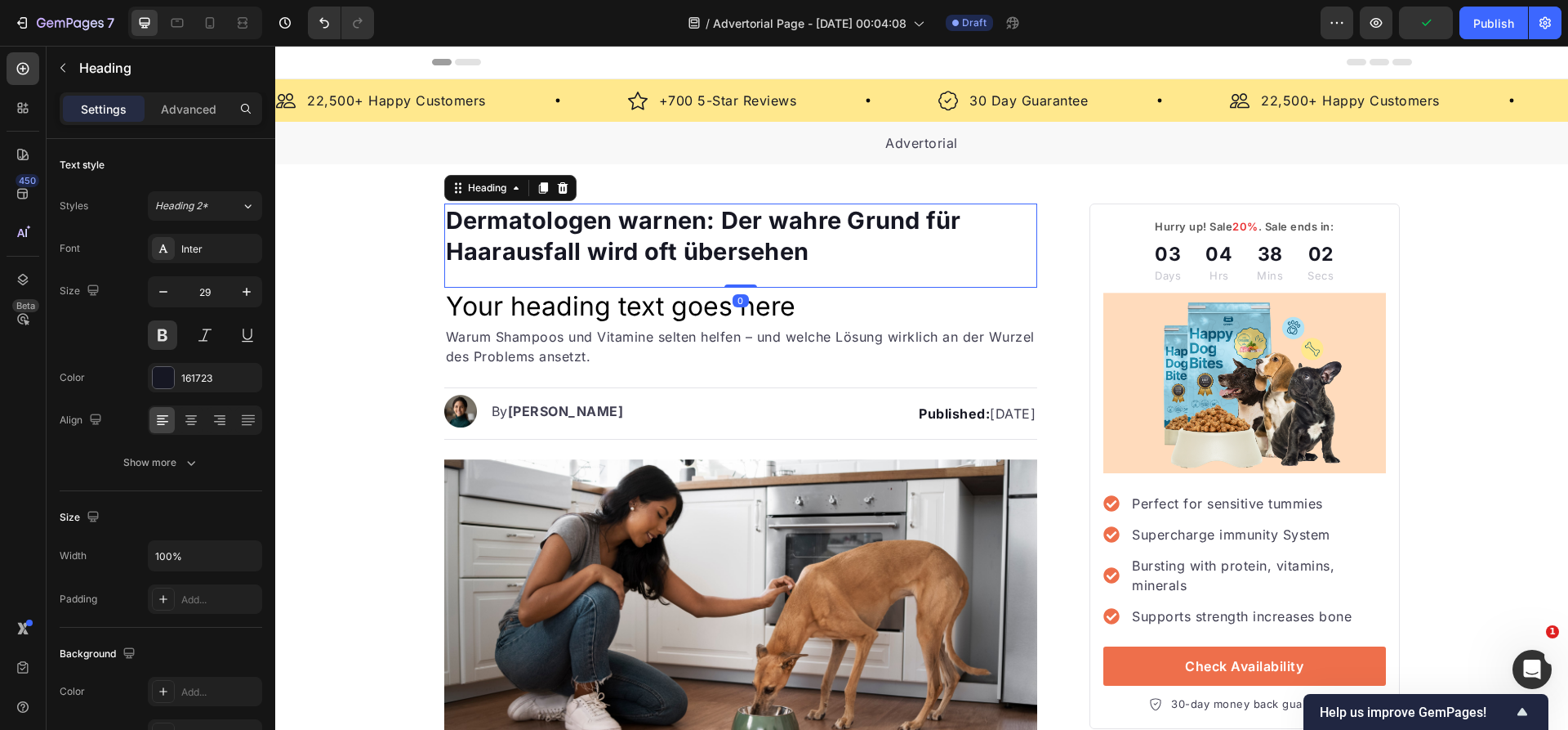
click at [683, 298] on h2 "Your heading text goes here" at bounding box center [741, 307] width 593 height 37
click at [676, 228] on p "Dermatologen warnen: Der wahre Grund für Haarausfall wird oft übersehen" at bounding box center [740, 235] width 591 height 62
click at [707, 299] on h2 "Your heading text goes here" at bounding box center [741, 307] width 593 height 37
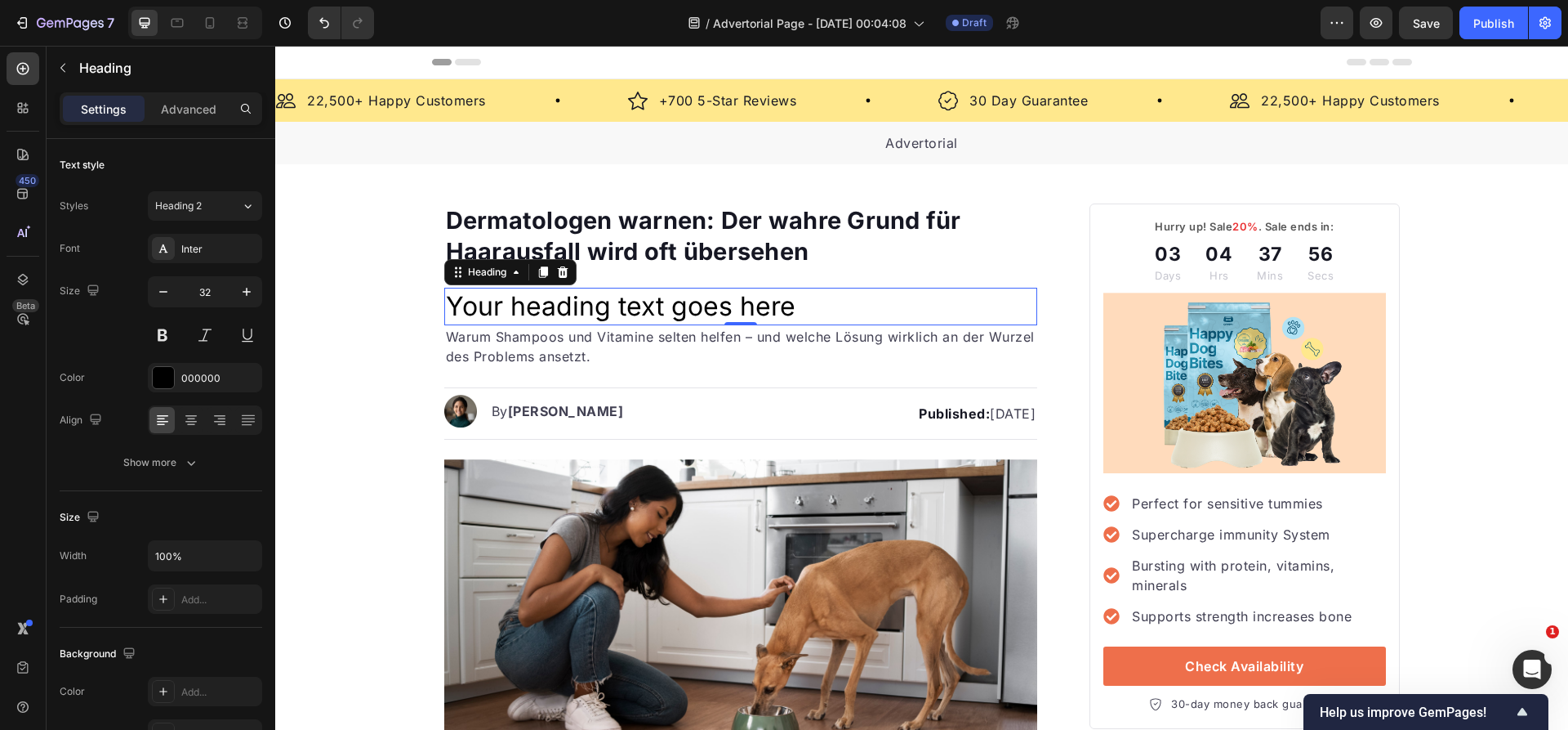
click at [678, 306] on h2 "Your heading text goes here" at bounding box center [741, 307] width 593 height 37
click at [678, 306] on p "Your heading text goes here" at bounding box center [740, 306] width 591 height 34
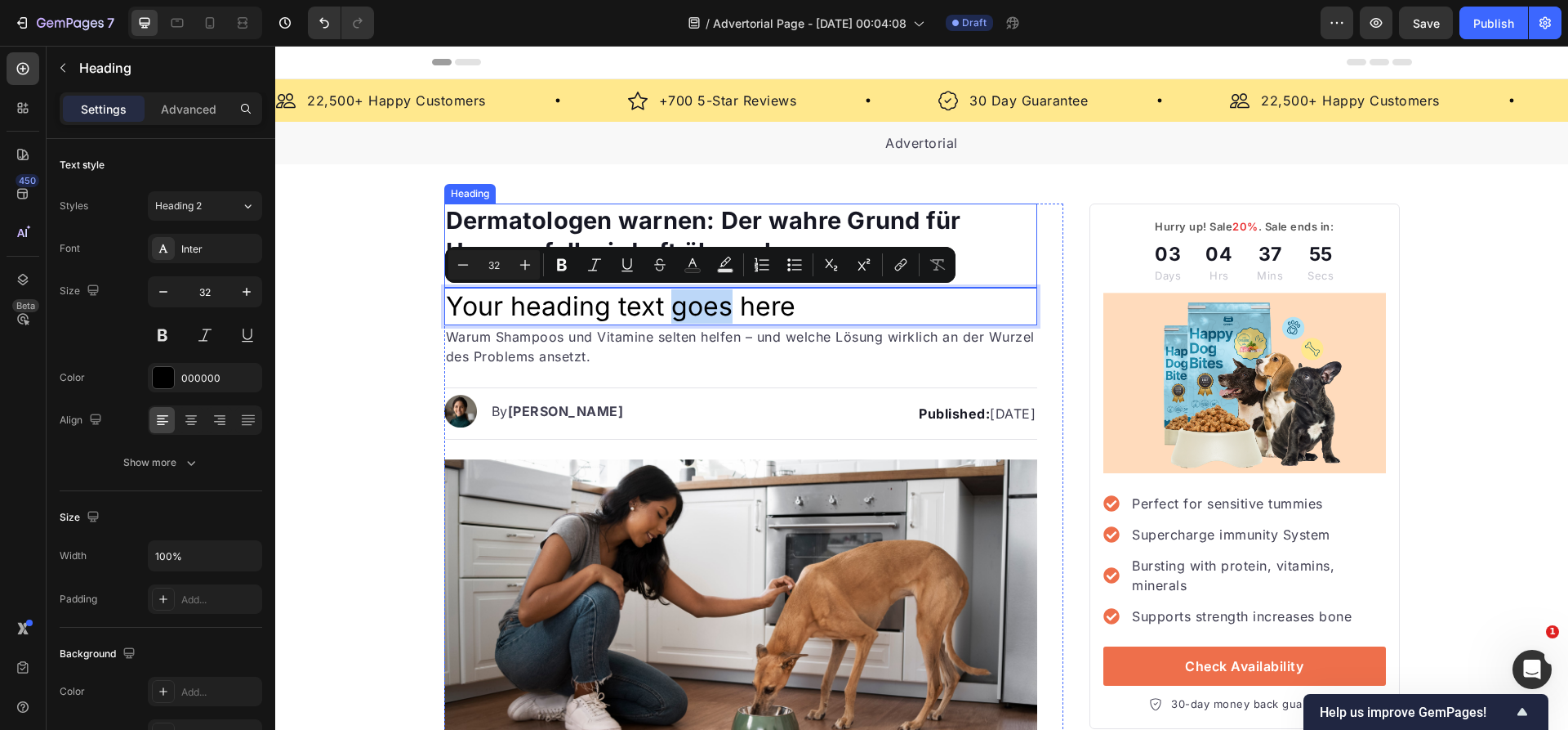
click at [670, 203] on h1 "Dermatologen warnen: Der wahre Grund für Haarausfall wird oft übersehen" at bounding box center [741, 235] width 593 height 64
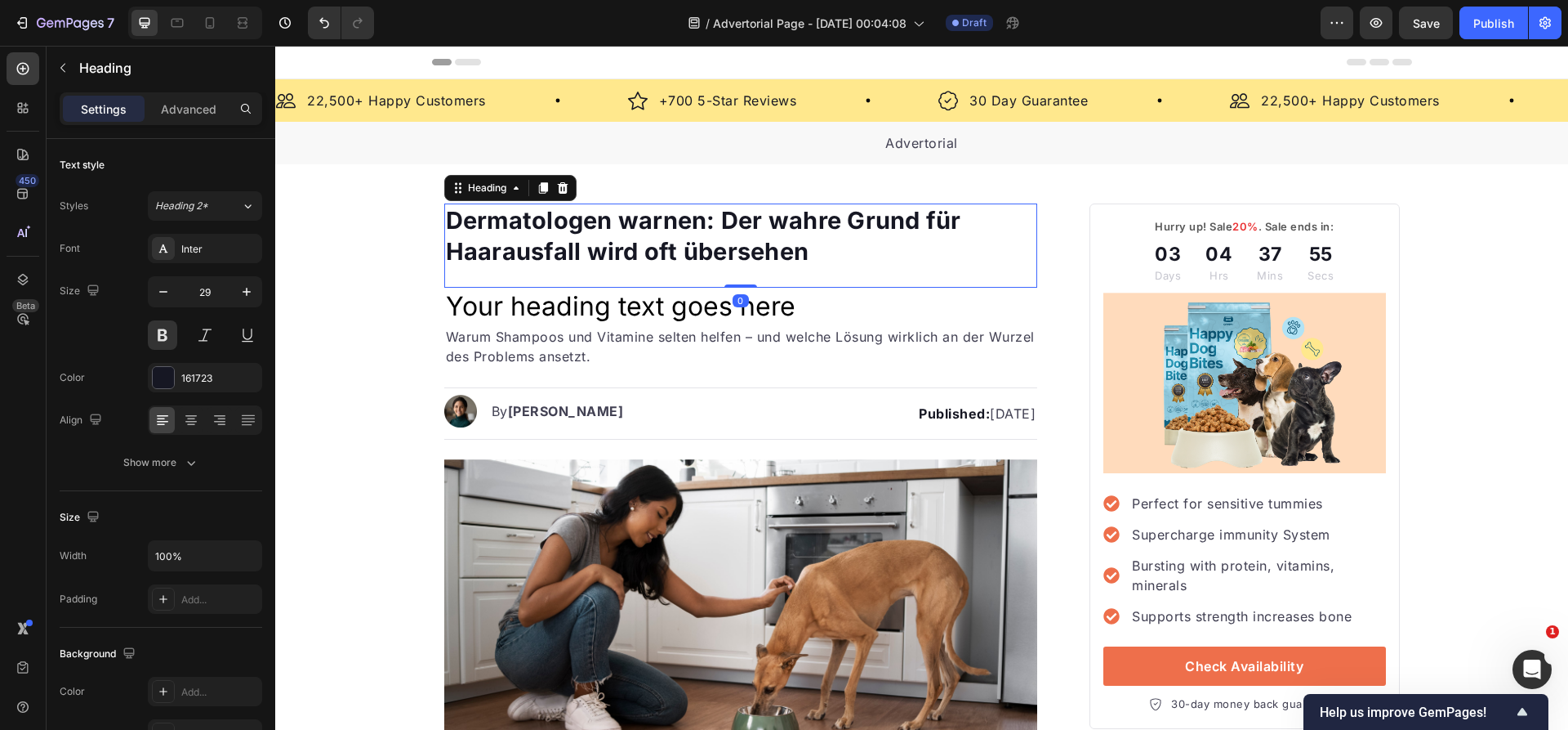
click at [670, 203] on h1 "Dermatologen warnen: Der wahre Grund für Haarausfall wird oft übersehen" at bounding box center [741, 235] width 593 height 64
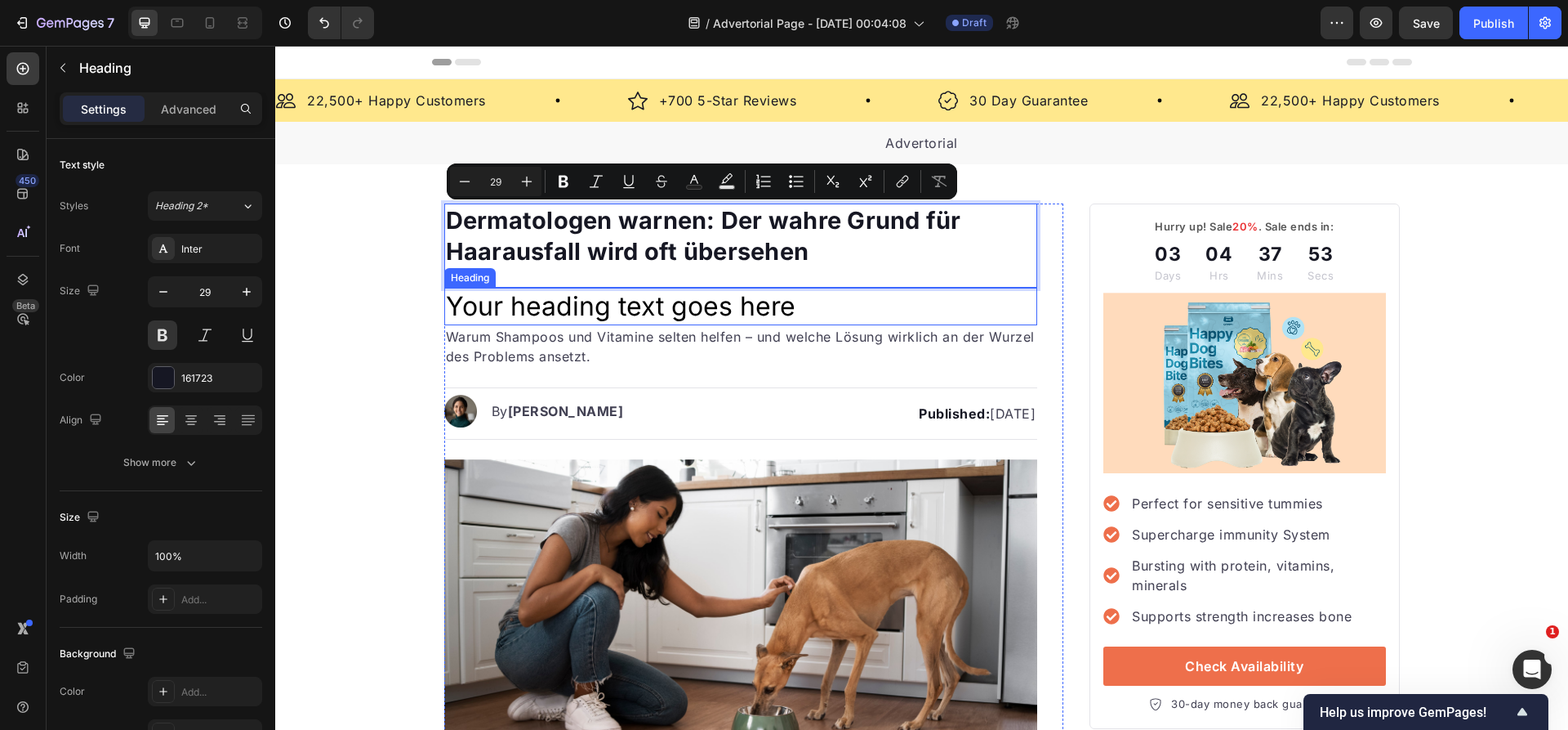
click at [705, 307] on p "Your heading text goes here" at bounding box center [740, 306] width 591 height 34
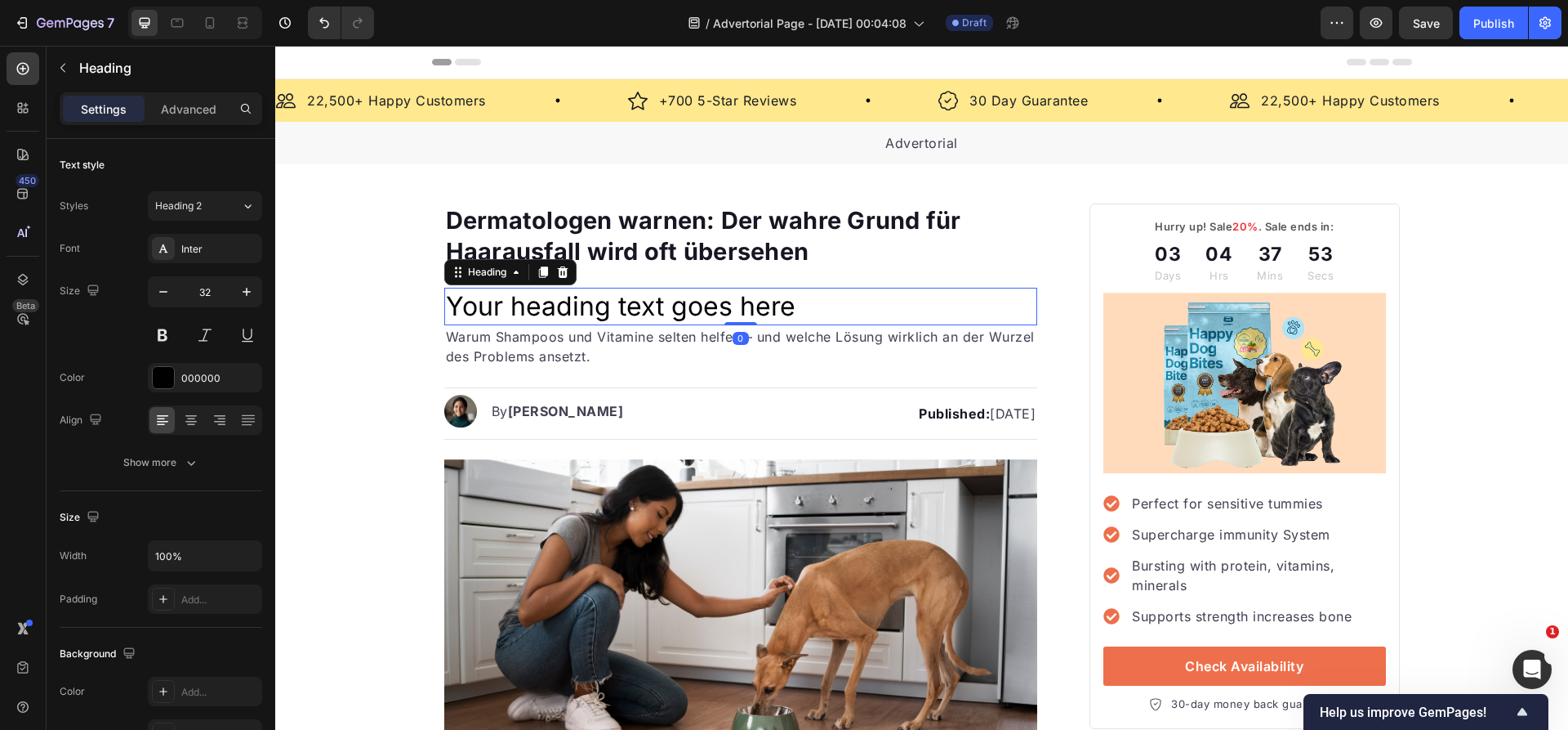
click at [705, 308] on p "Your heading text goes here" at bounding box center [740, 306] width 591 height 34
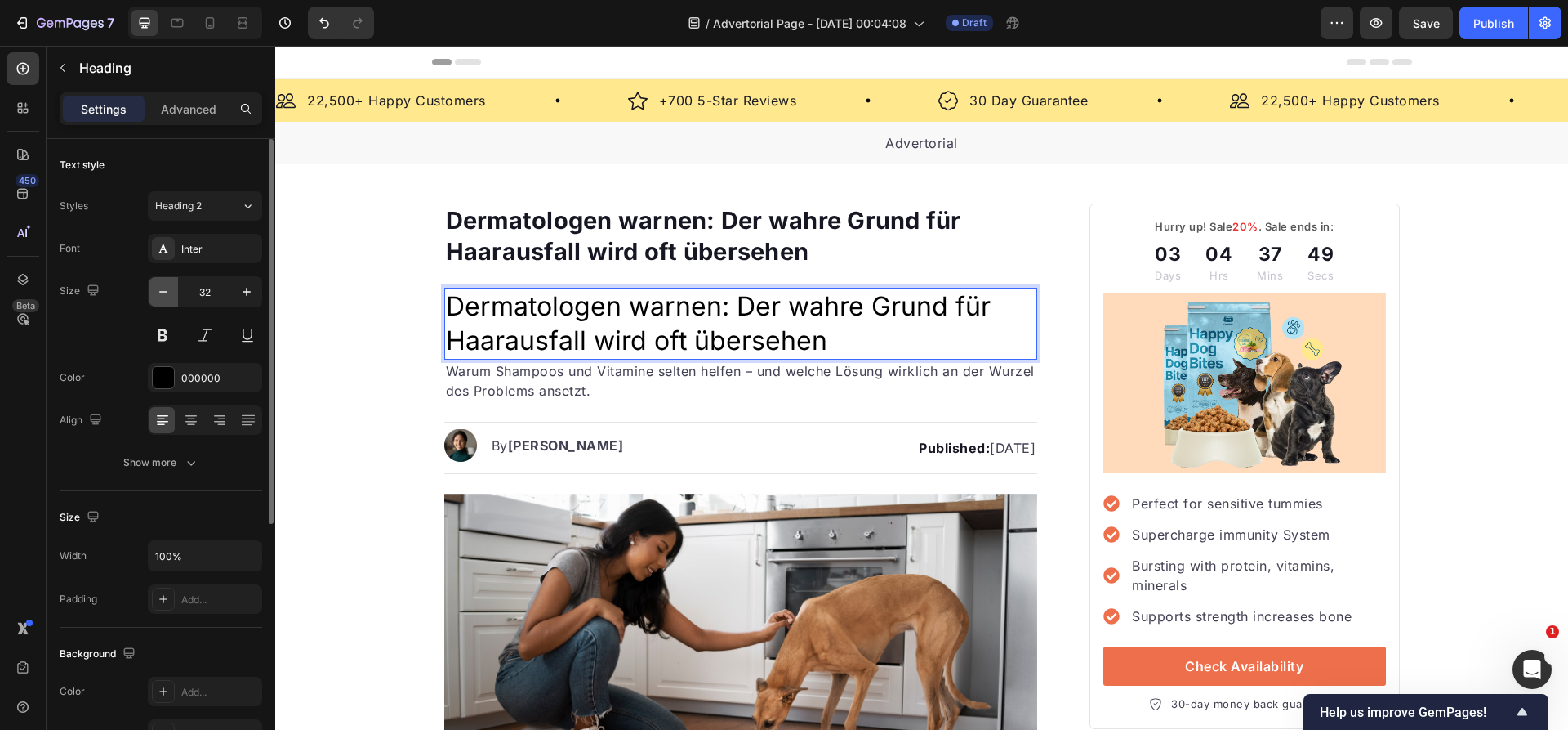
click at [162, 296] on icon "button" at bounding box center [163, 291] width 16 height 16
click at [162, 297] on icon "button" at bounding box center [163, 291] width 16 height 16
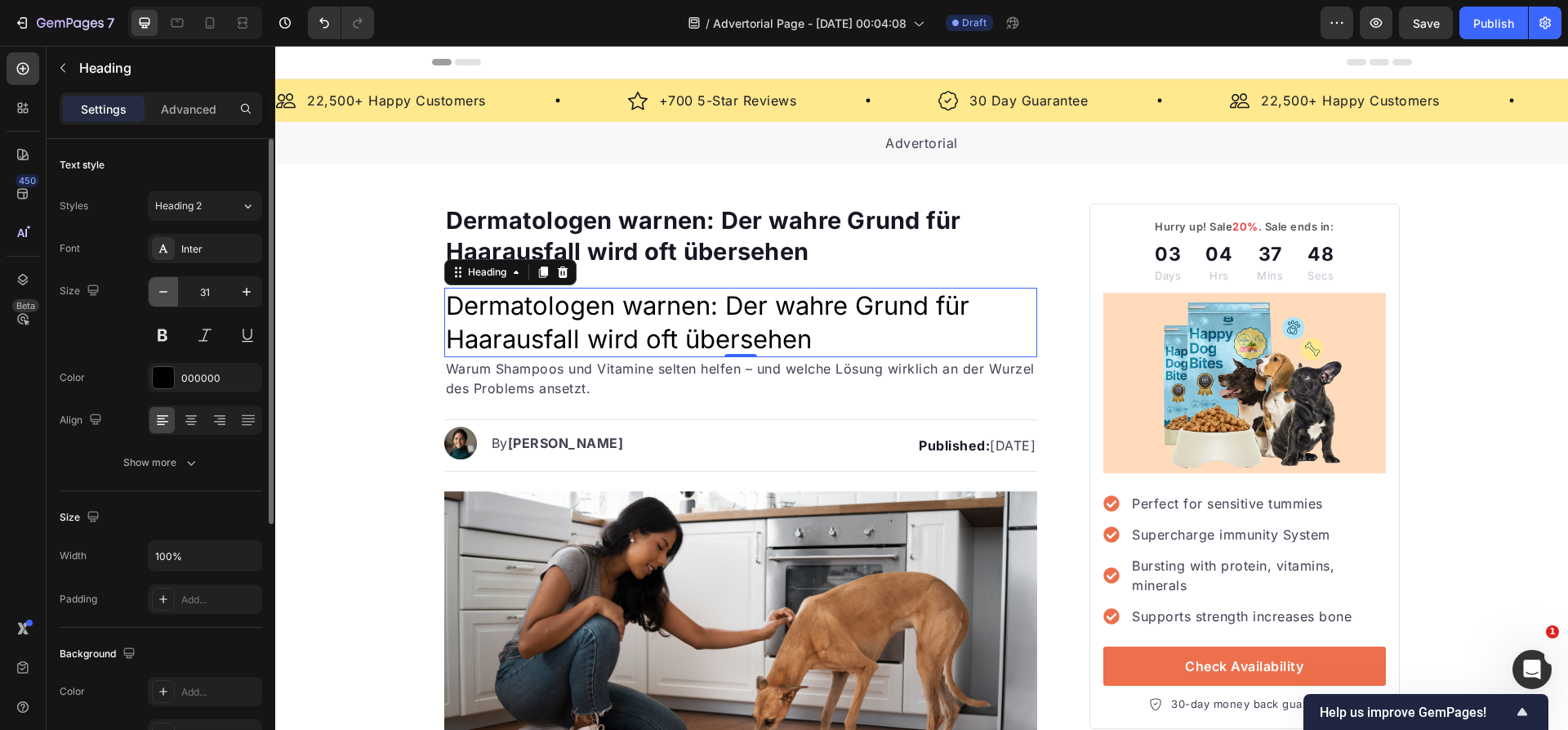
click at [162, 297] on icon "button" at bounding box center [163, 291] width 16 height 16
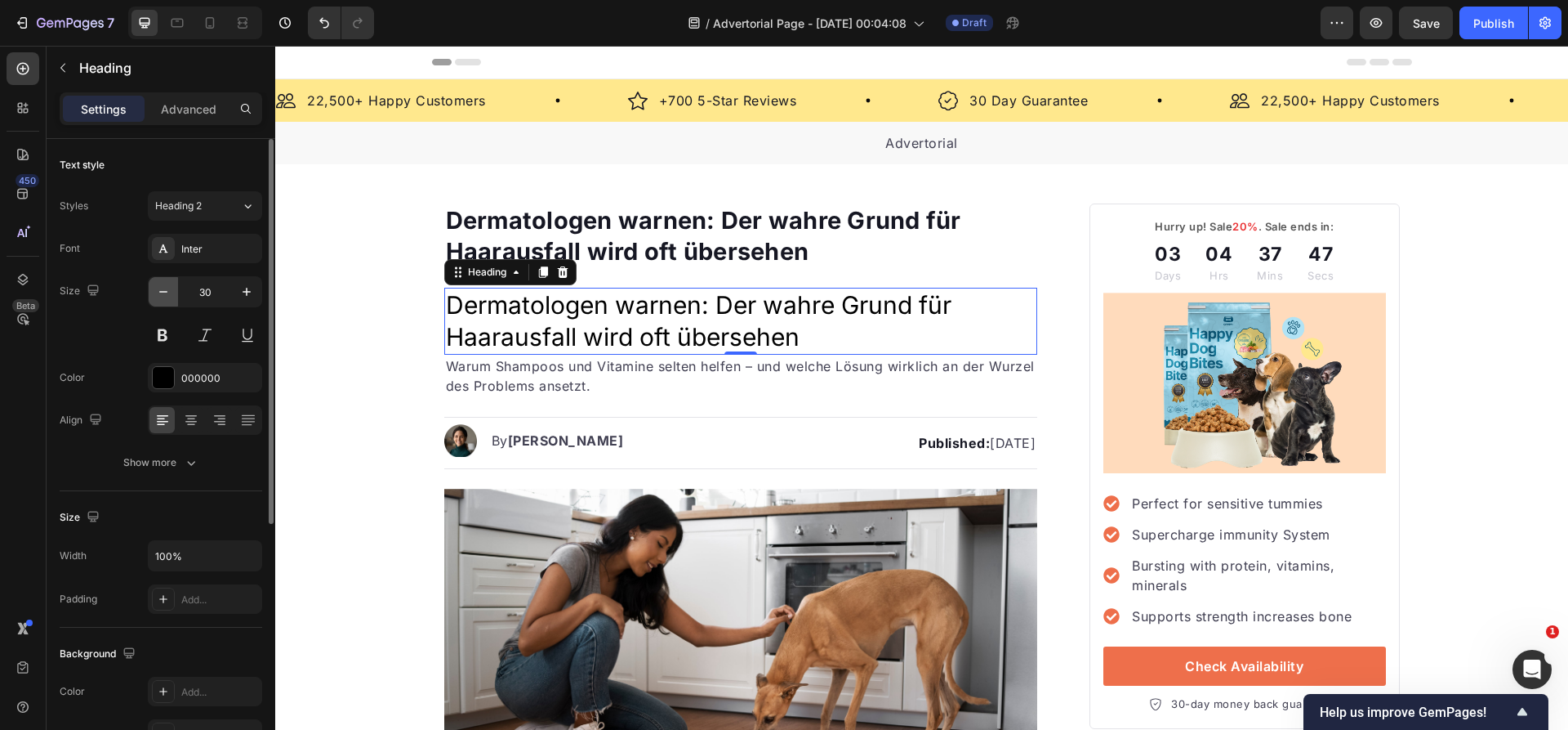
click at [162, 297] on icon "button" at bounding box center [163, 291] width 16 height 16
type input "29"
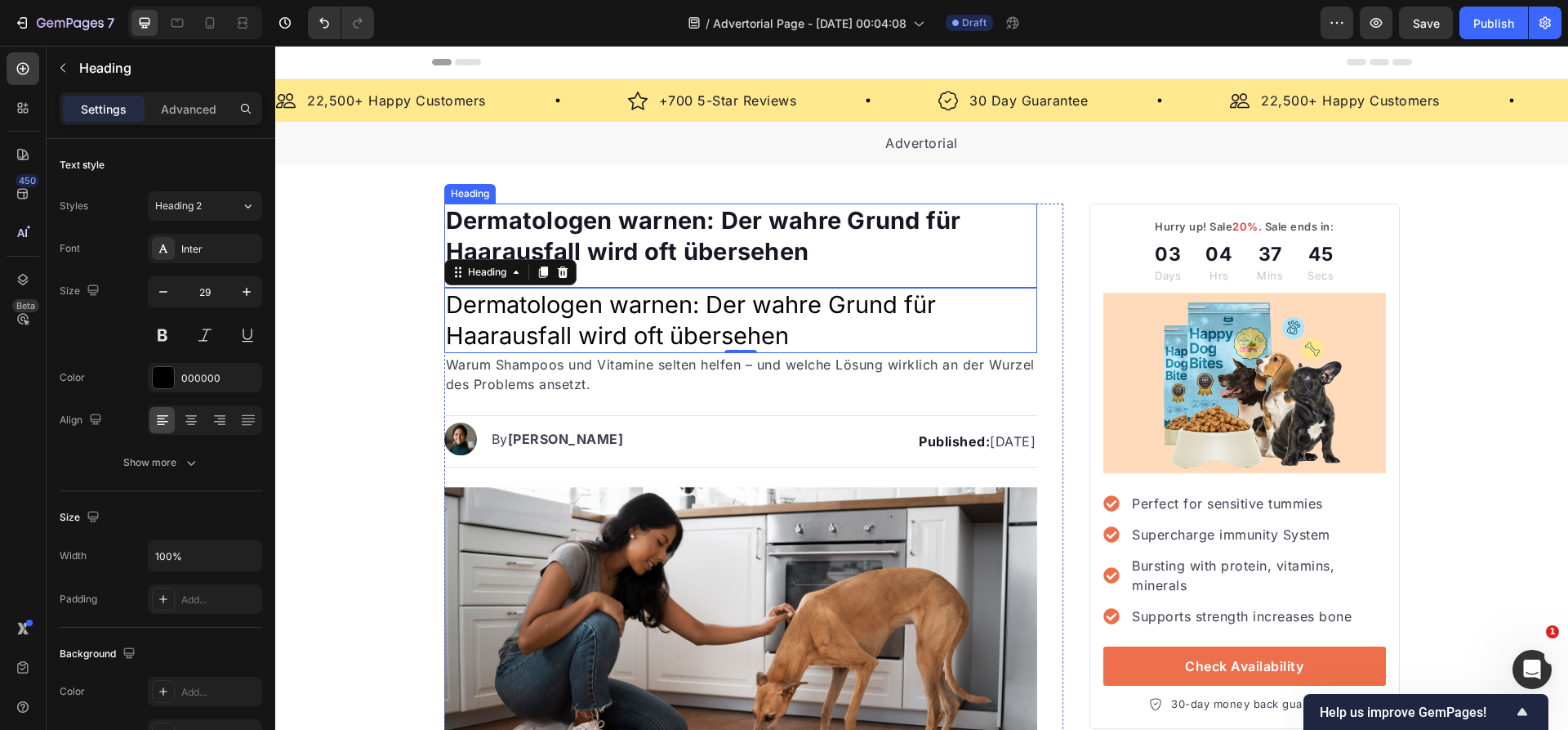
click at [622, 223] on p "Dermatologen warnen: Der wahre Grund für Haarausfall wird oft übersehen" at bounding box center [740, 235] width 591 height 62
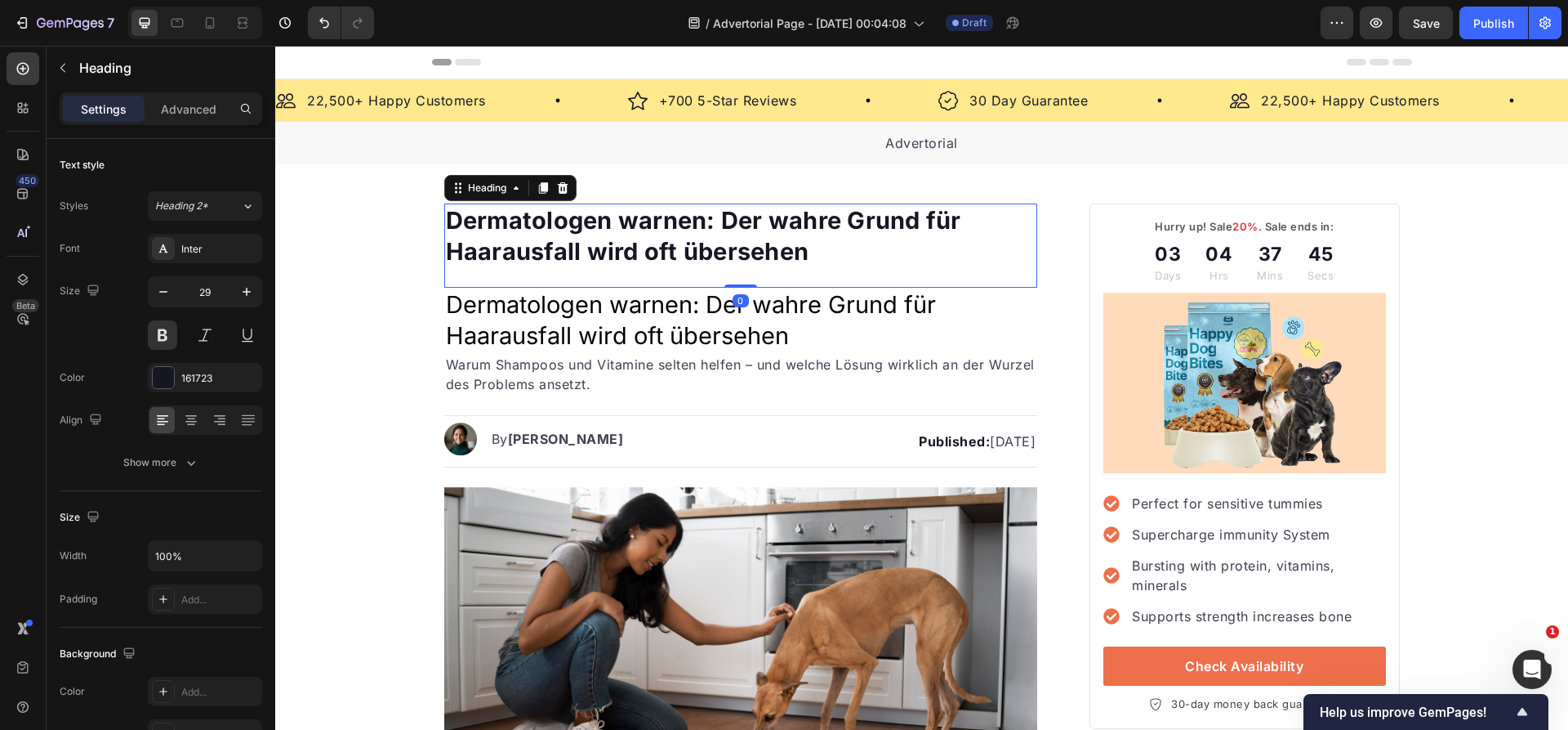
click at [575, 305] on p "Dermatologen warnen: Der wahre Grund für Haarausfall wird oft übersehen" at bounding box center [740, 319] width 591 height 62
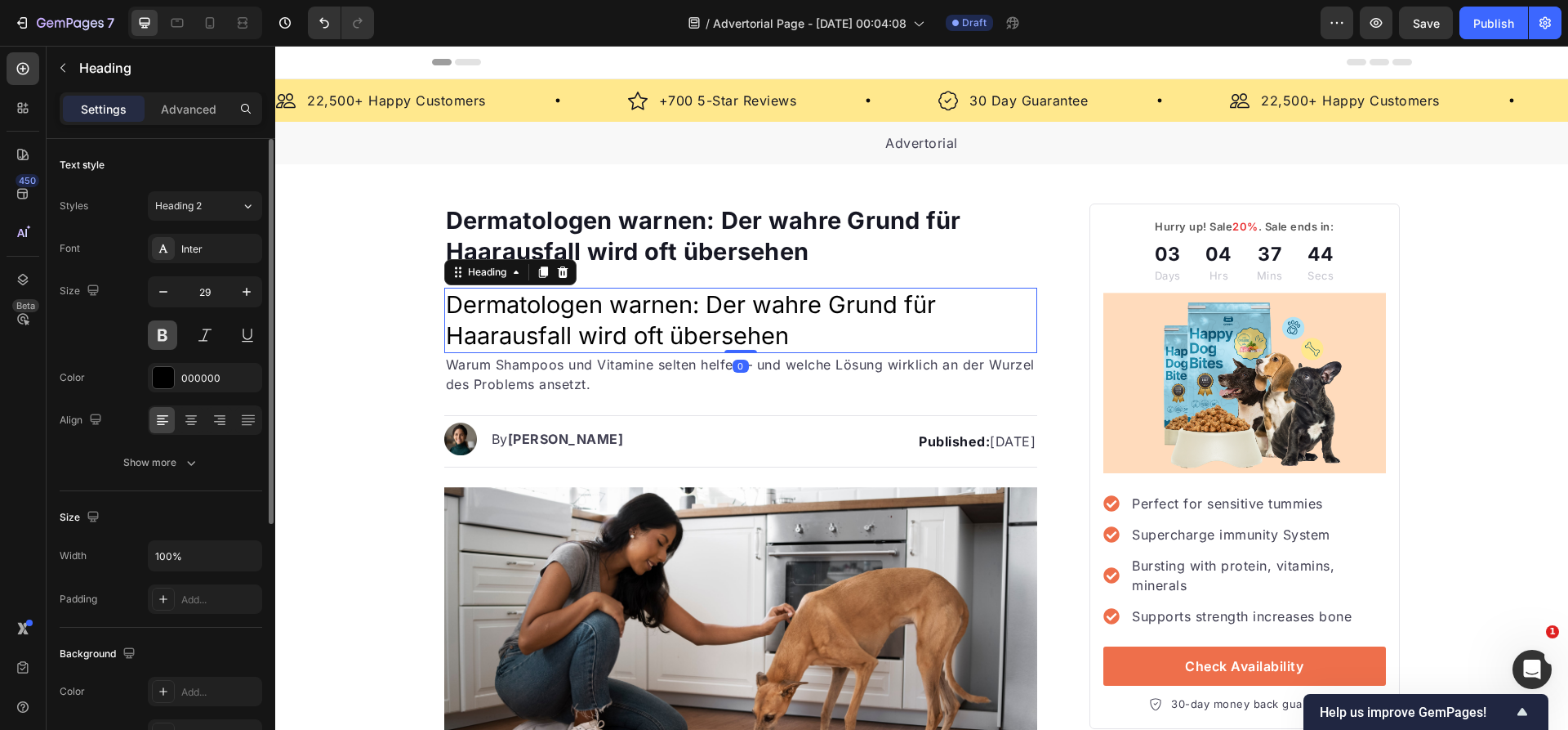
click at [166, 335] on button at bounding box center [162, 334] width 29 height 29
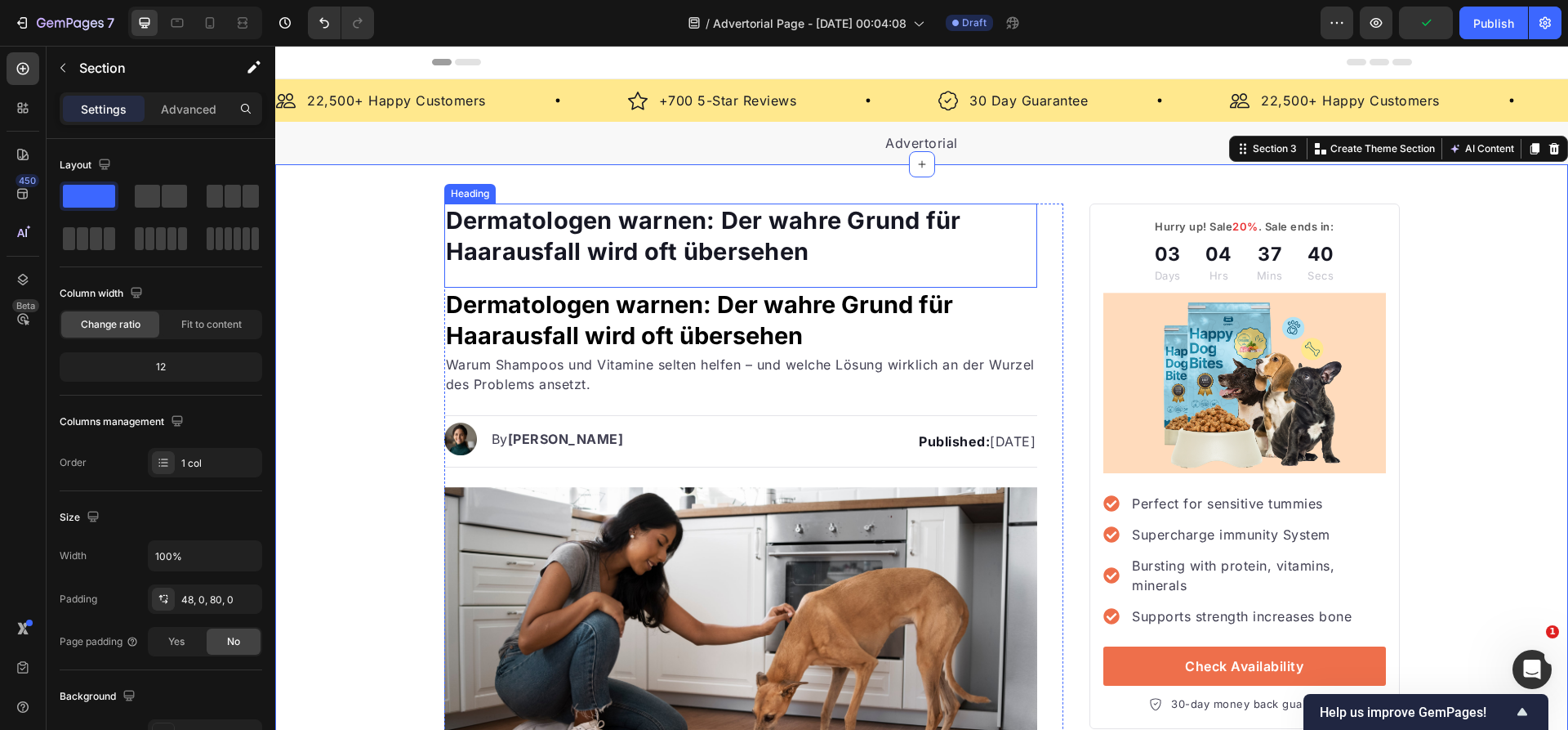
click at [616, 242] on p "Dermatologen warnen: Der wahre Grund für Haarausfall wird oft übersehen" at bounding box center [740, 235] width 591 height 62
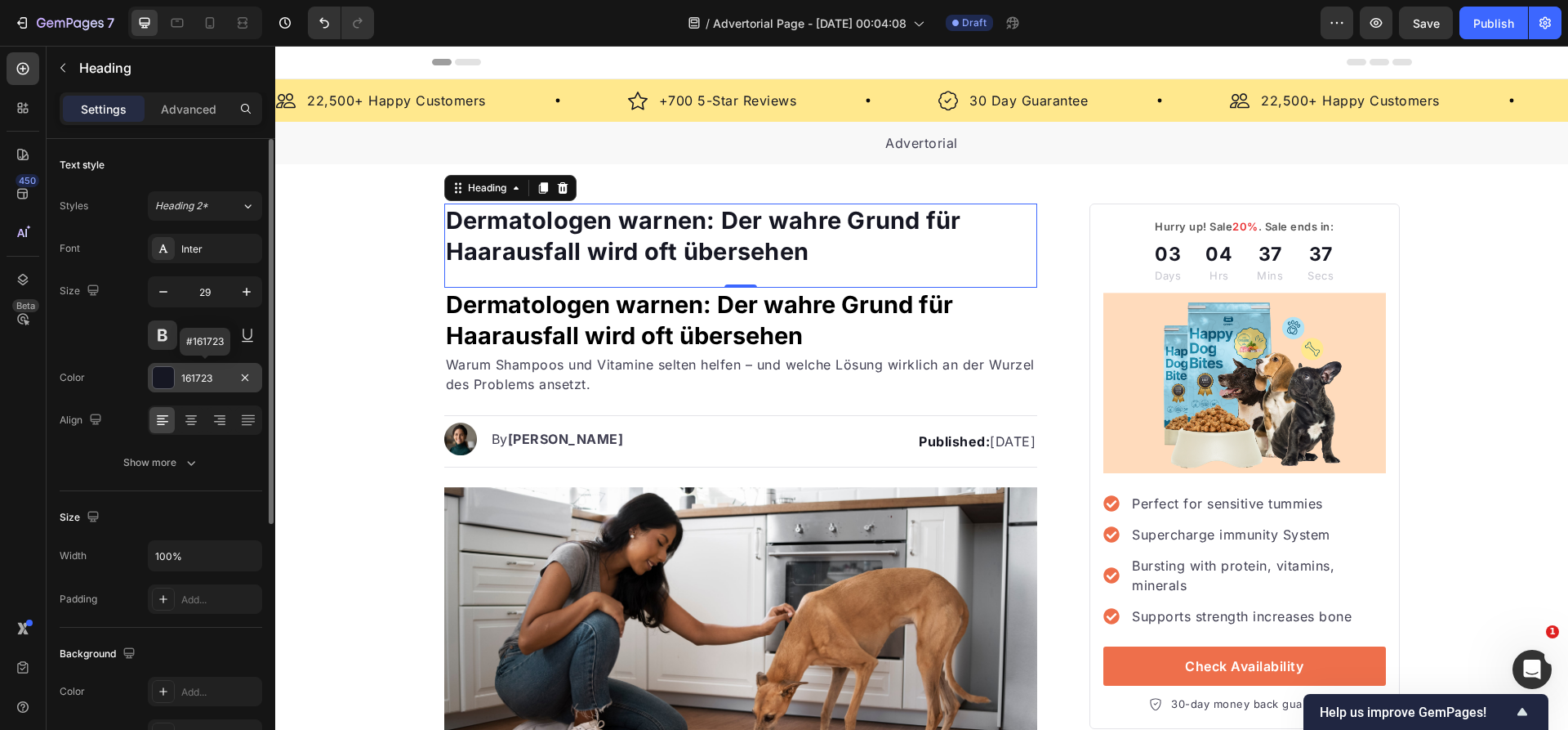
click at [193, 379] on div "161723" at bounding box center [204, 378] width 47 height 14
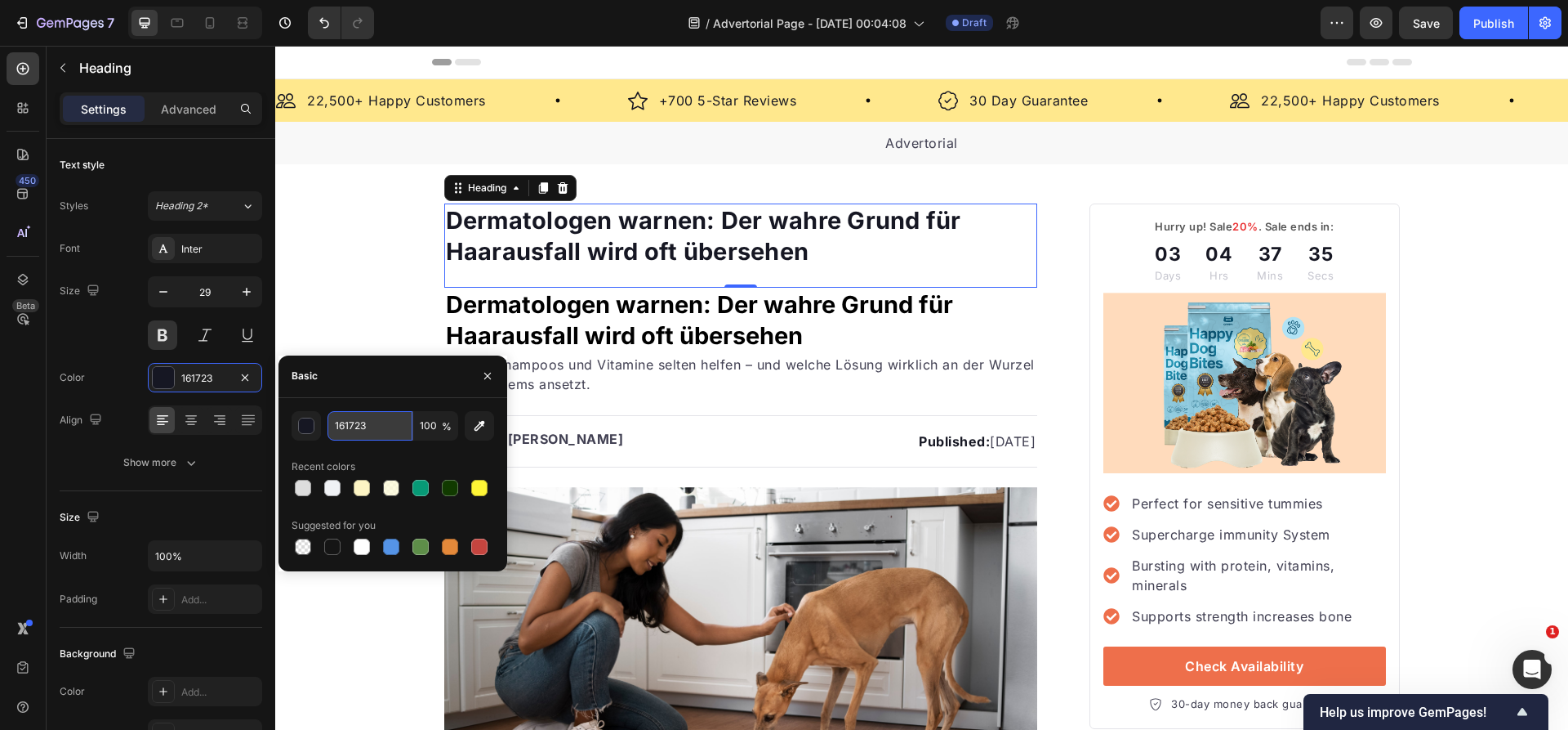
click at [363, 416] on input "161723" at bounding box center [370, 425] width 85 height 29
click at [362, 416] on input "161723" at bounding box center [370, 425] width 85 height 29
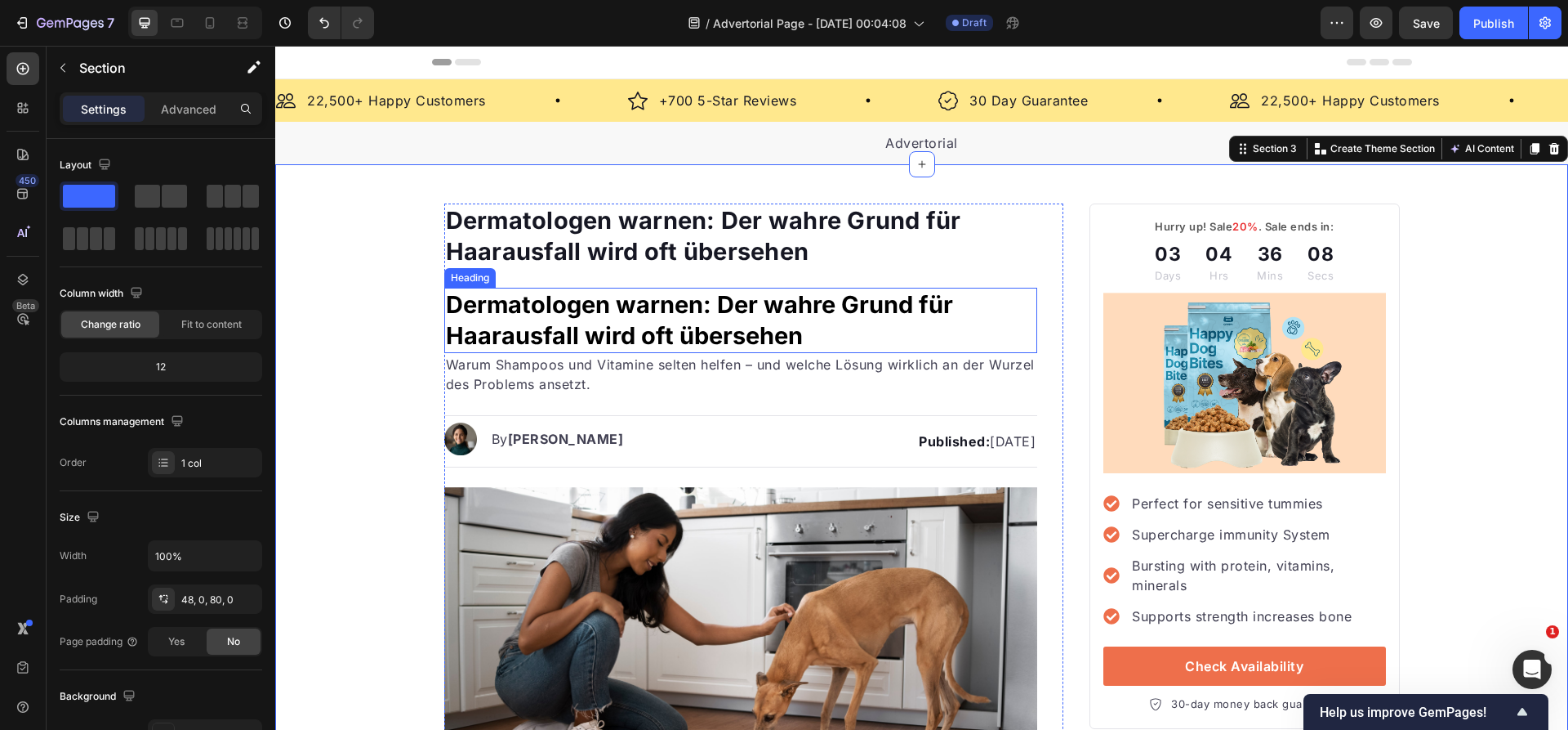
click at [650, 302] on p "Dermatologen warnen: Der wahre Grund für Haarausfall wird oft übersehen" at bounding box center [740, 319] width 591 height 62
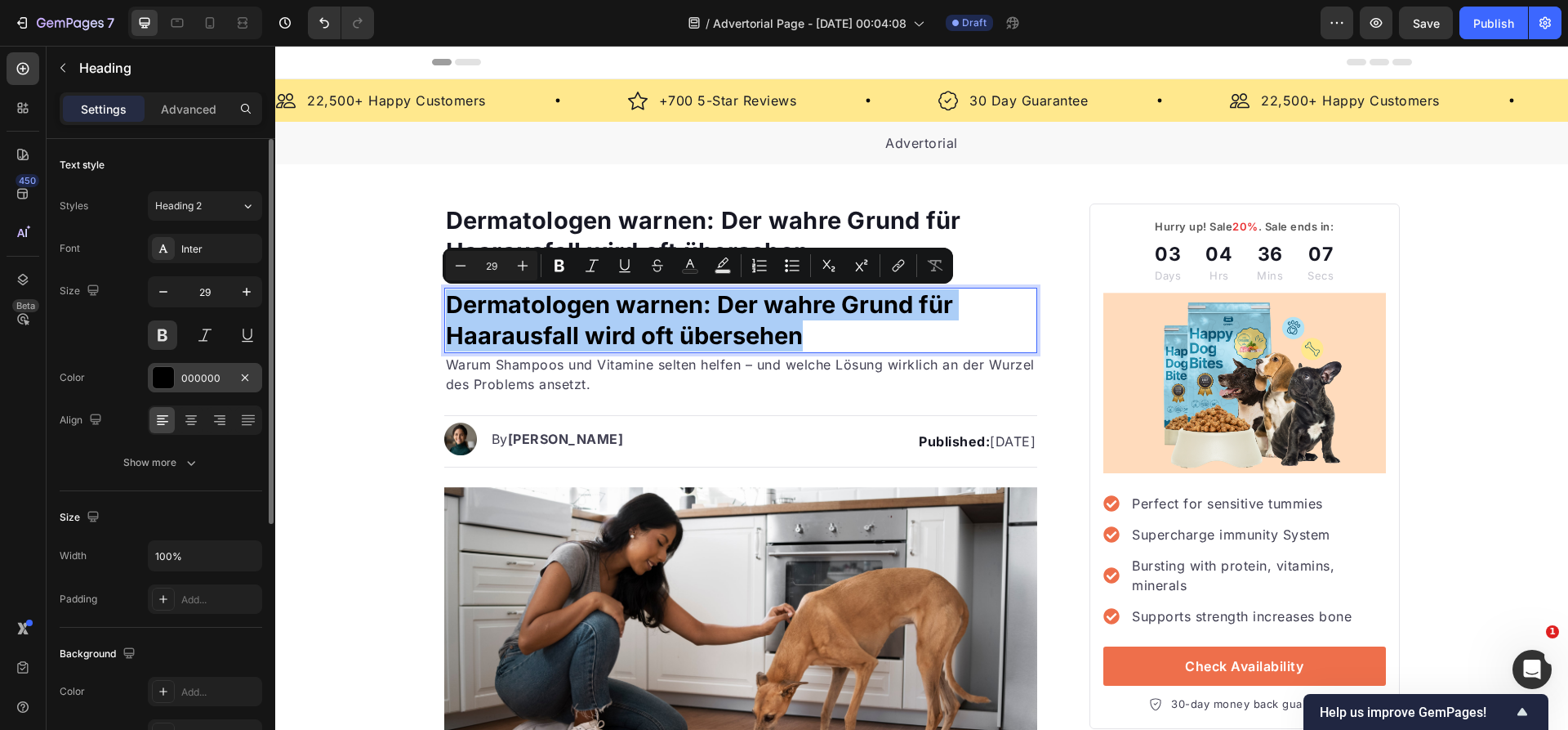
click at [215, 380] on div "000000" at bounding box center [204, 378] width 47 height 14
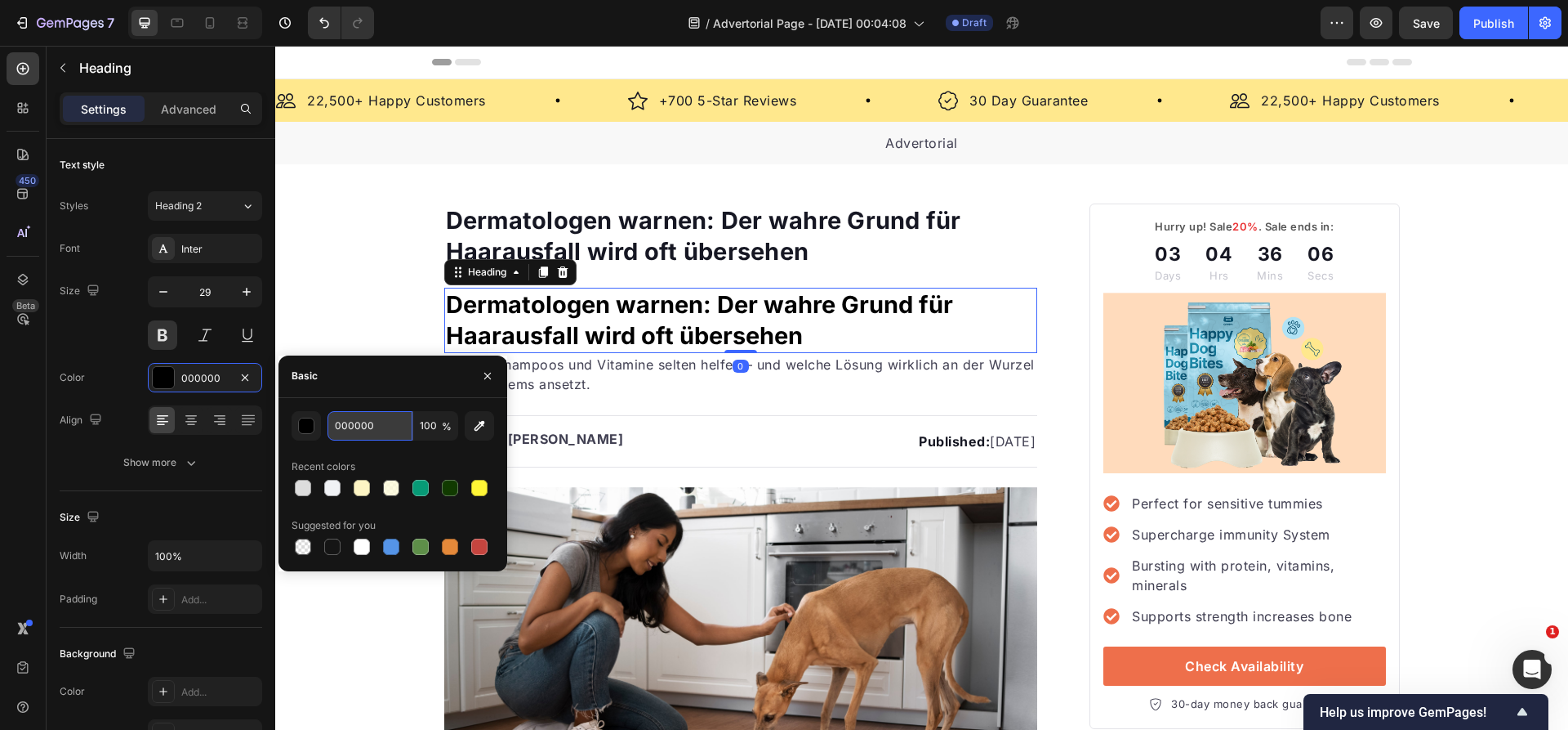
click at [372, 422] on input "000000" at bounding box center [370, 425] width 85 height 29
paste input "111827"
type input "111827"
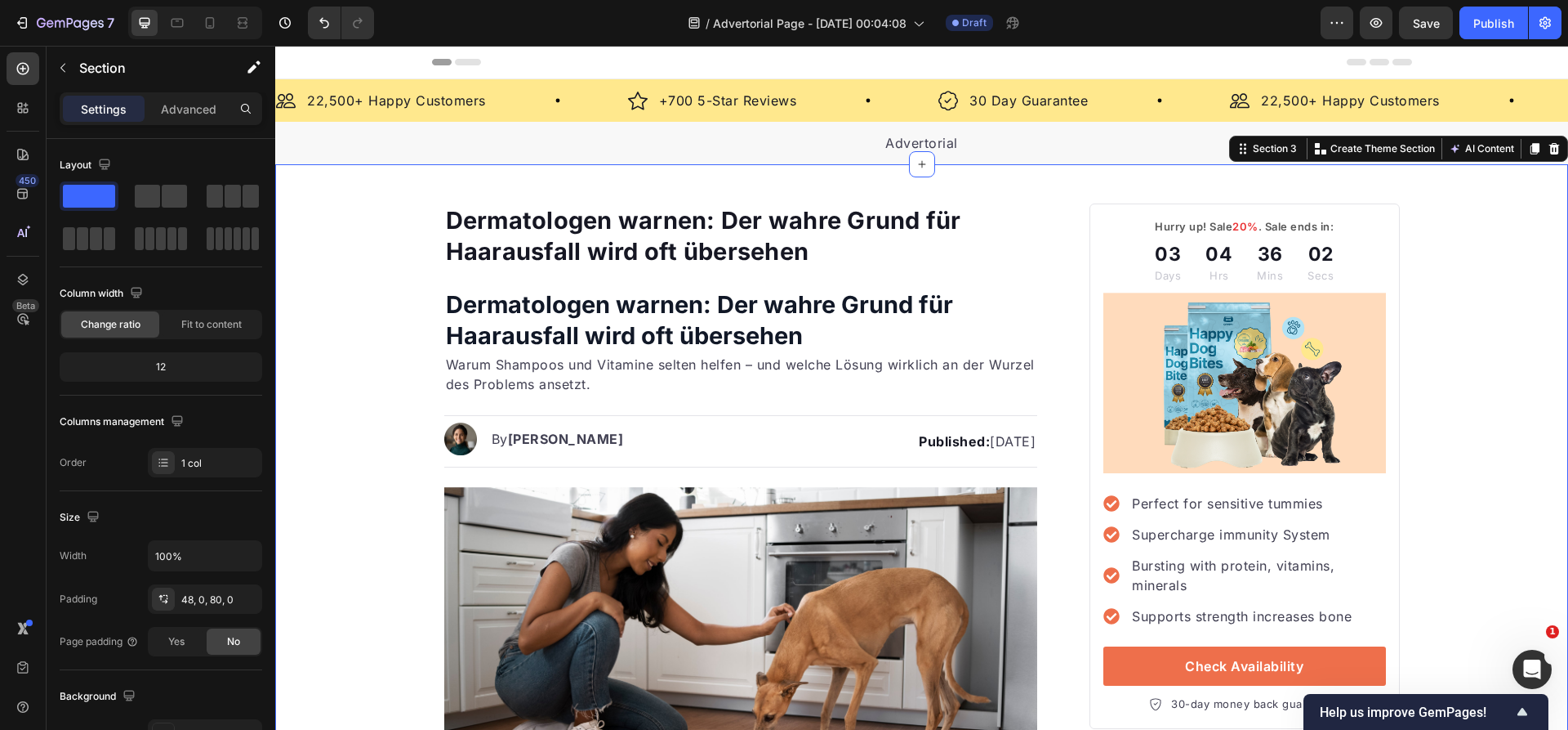
click at [552, 239] on p "Dermatologen warnen: Der wahre Grund für Haarausfall wird oft übersehen" at bounding box center [740, 235] width 591 height 62
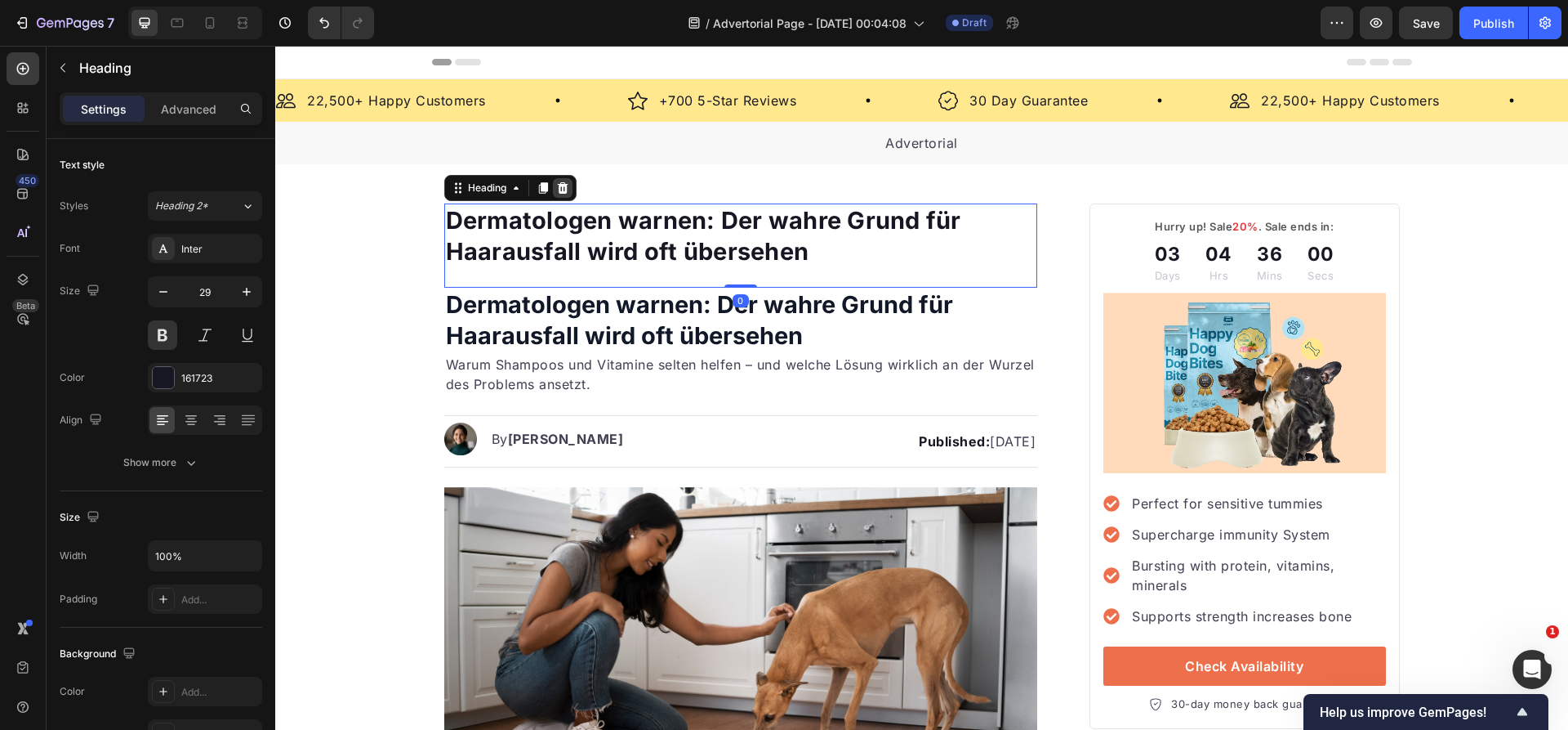
click at [561, 180] on div at bounding box center [563, 188] width 20 height 20
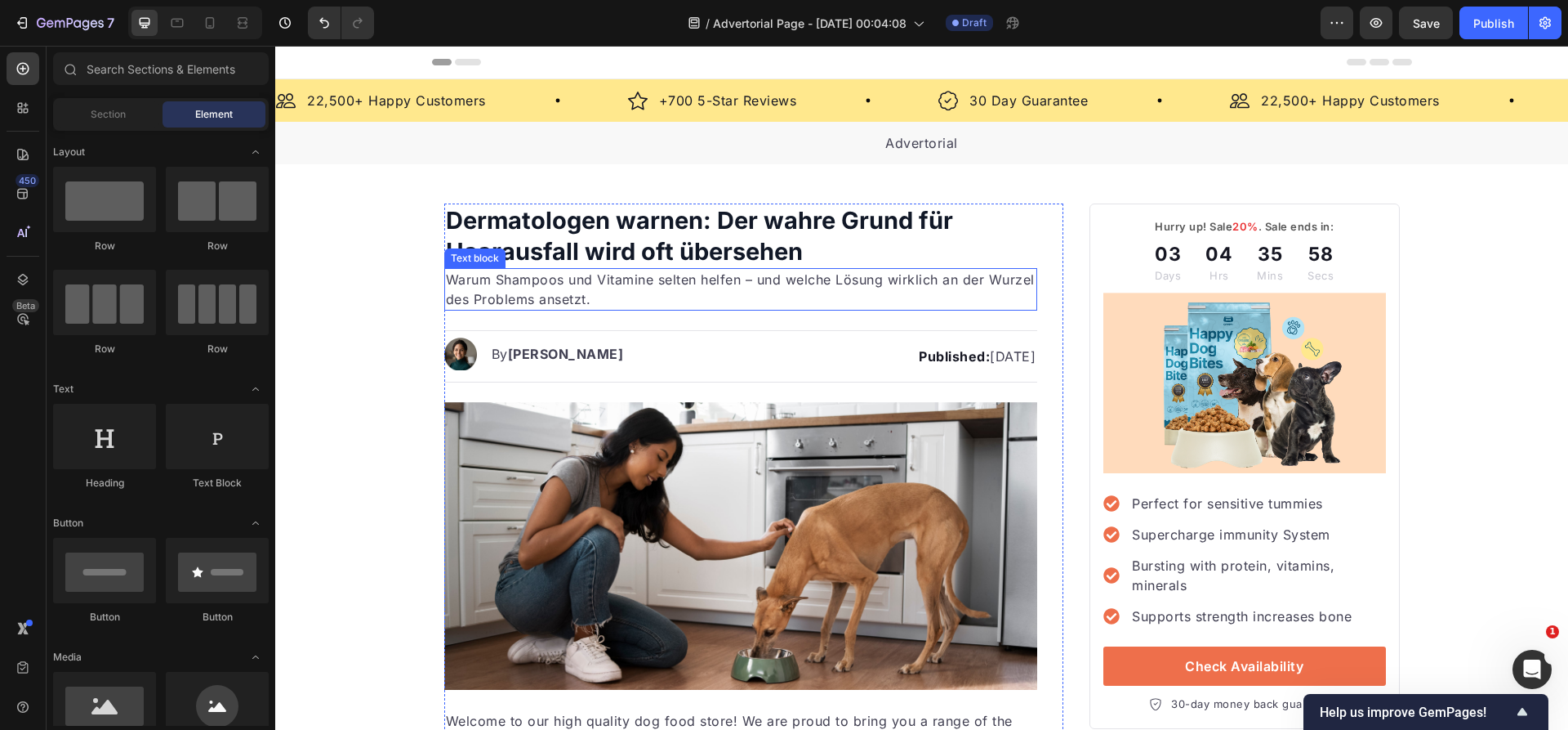
click at [576, 298] on p "Warum Shampoos und Vitamine selten helfen – und welche Lösung wirklich an der W…" at bounding box center [740, 289] width 591 height 39
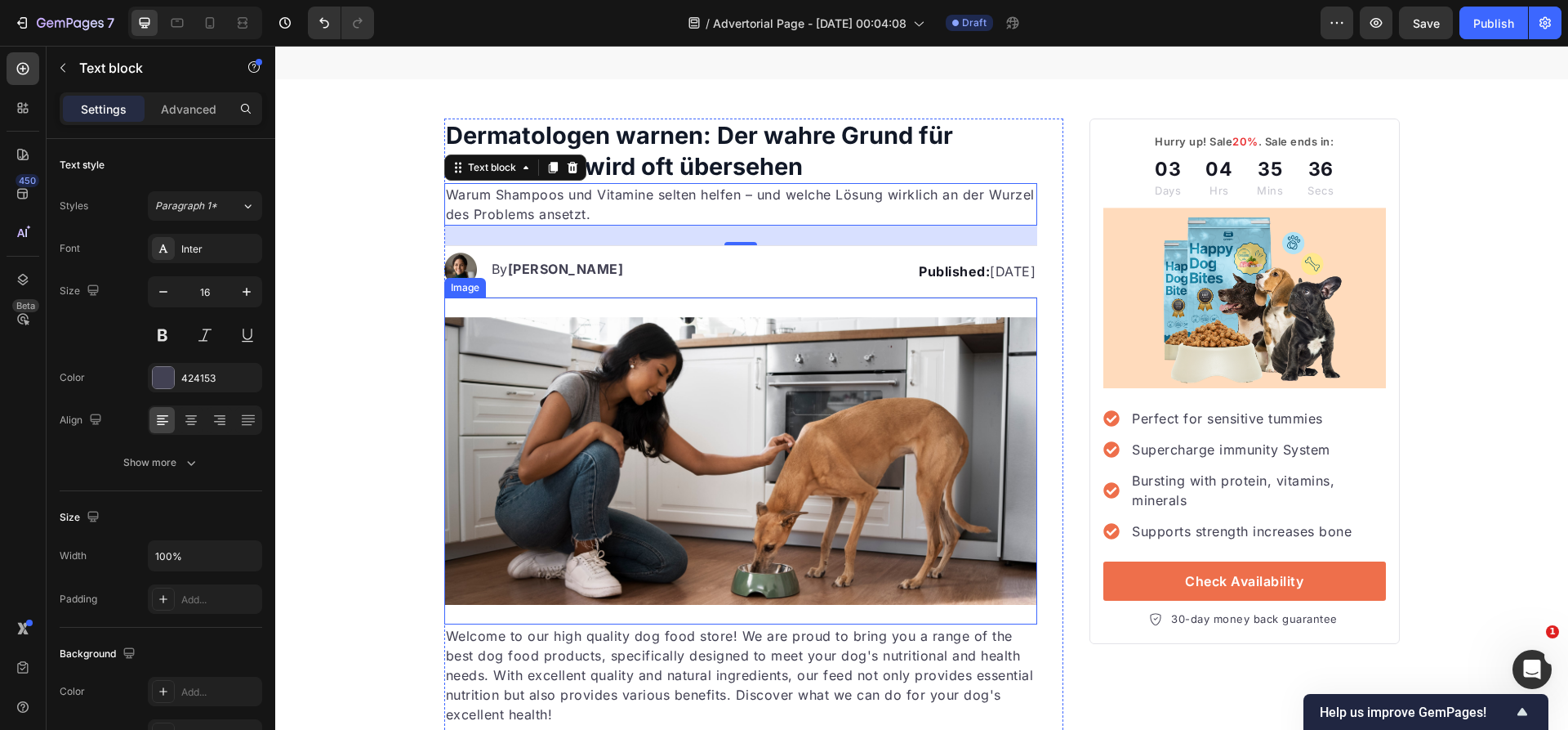
scroll to position [193, 0]
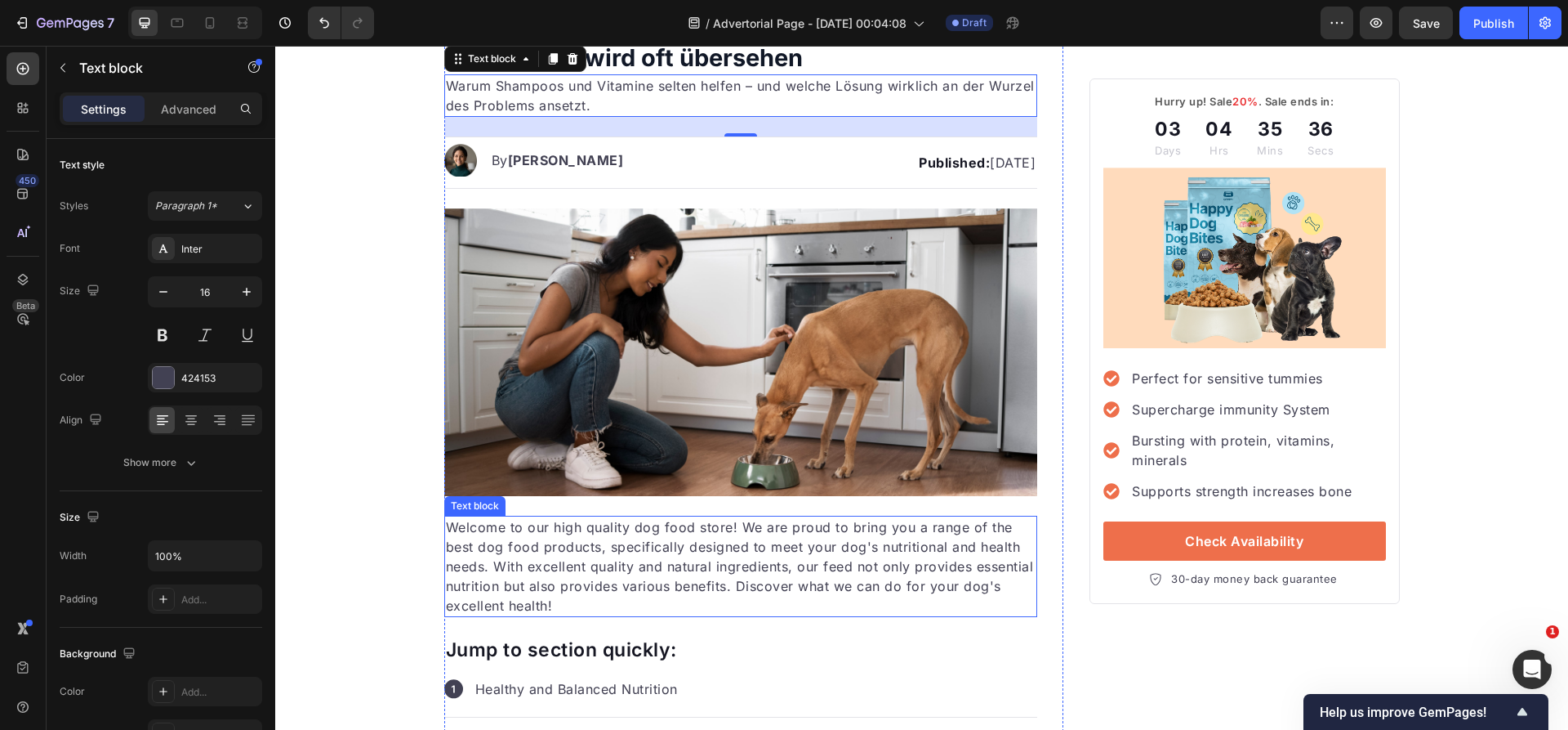
click at [554, 539] on p "Welcome to our high quality dog food store! We are proud to bring you a range o…" at bounding box center [740, 566] width 591 height 98
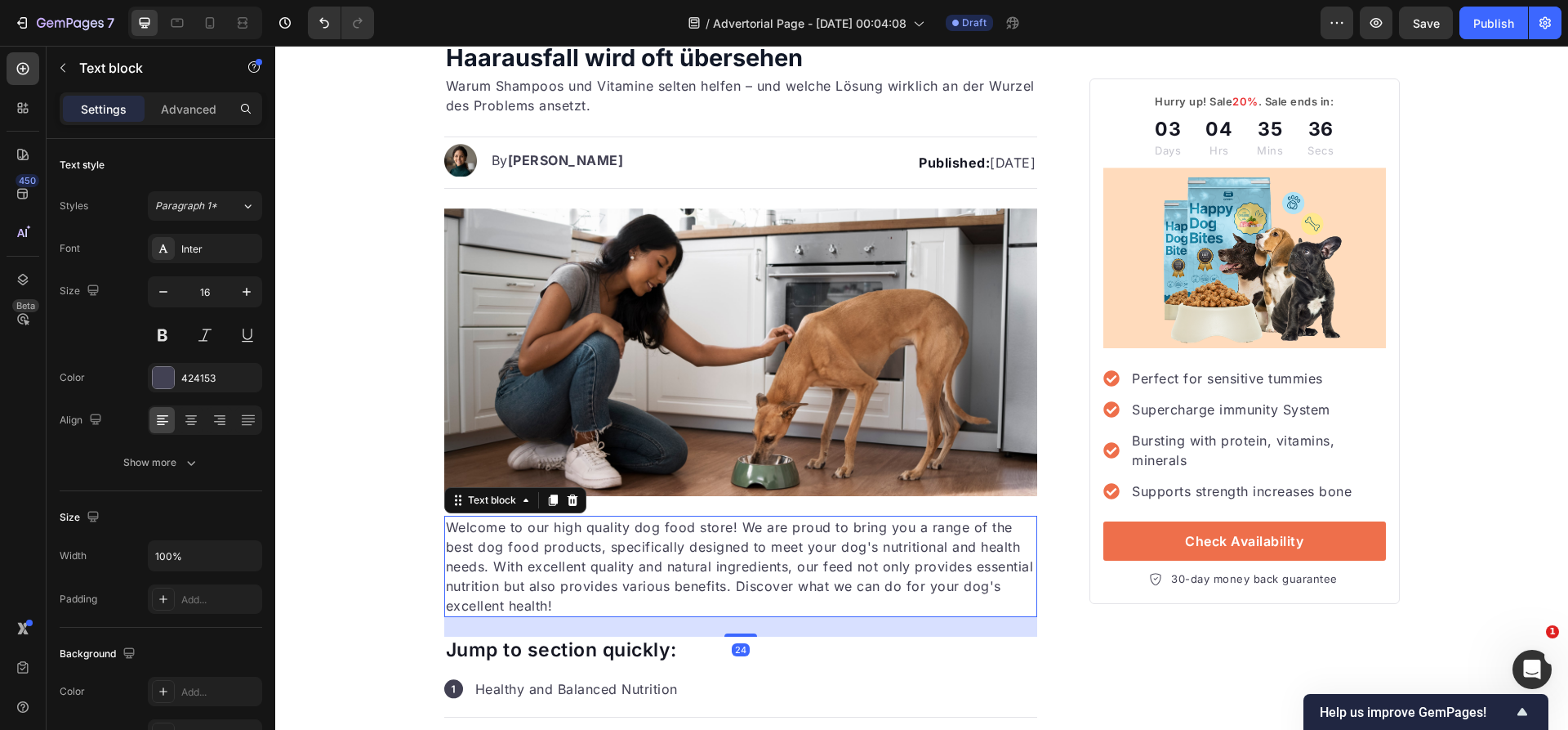
click at [554, 539] on p "Welcome to our high quality dog food store! We are proud to bring you a range o…" at bounding box center [740, 566] width 591 height 98
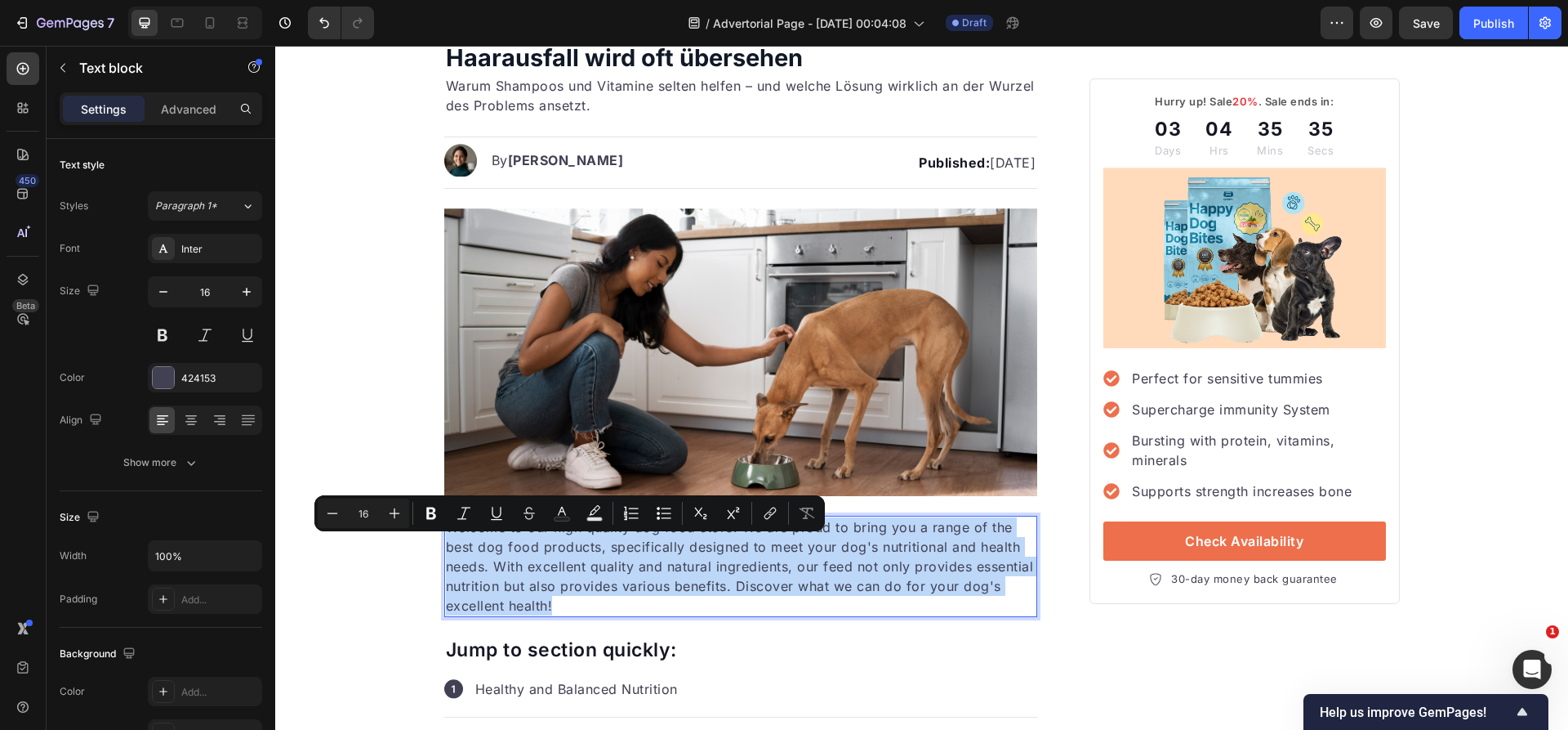
click at [554, 539] on p "Welcome to our high quality dog food store! We are proud to bring you a range o…" at bounding box center [740, 566] width 591 height 98
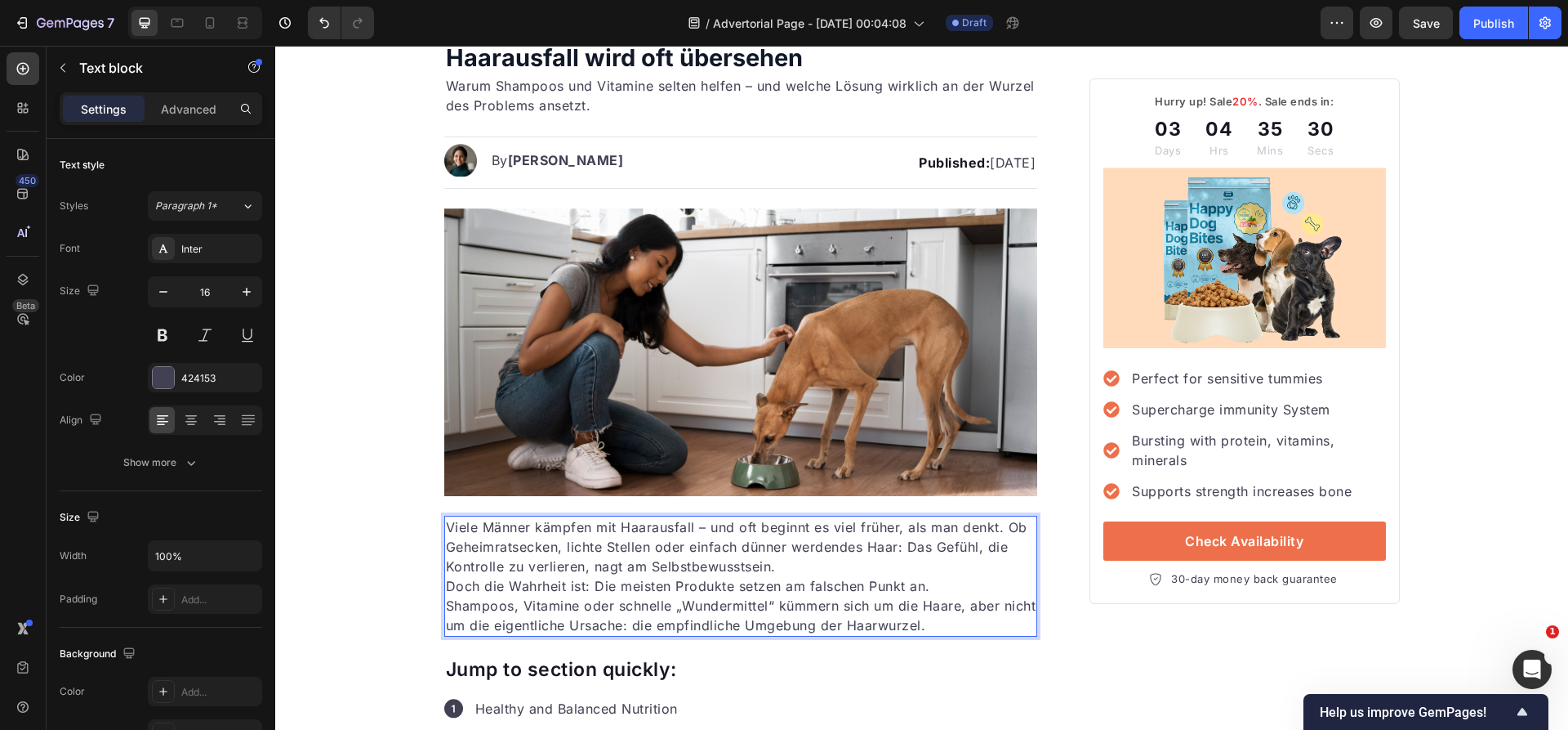
click at [798, 563] on p "Viele Männer kämpfen mit Haarausfall – und oft beginnt es viel früher, als man …" at bounding box center [740, 546] width 591 height 59
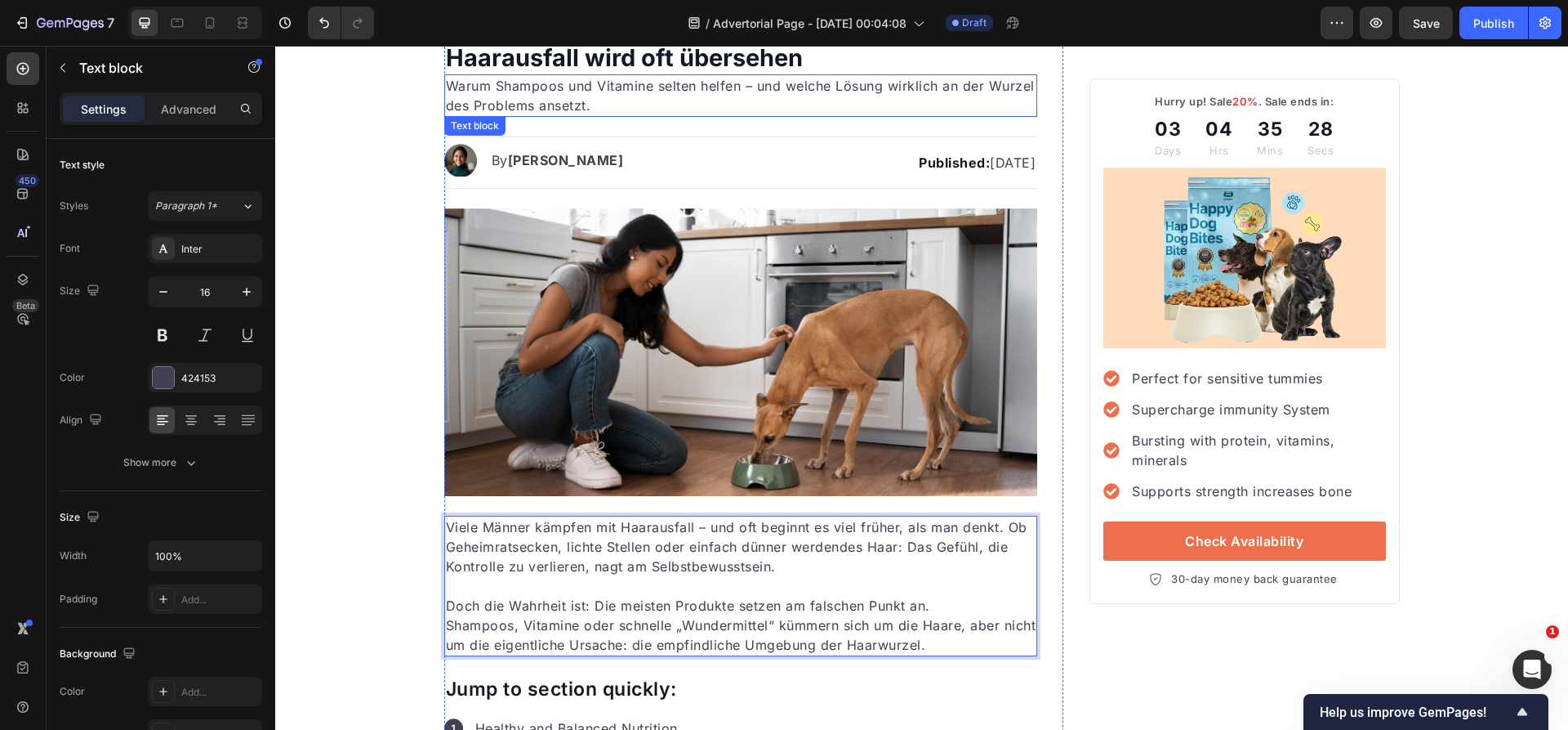
click at [583, 105] on p "Warum Shampoos und Vitamine selten helfen – und welche Lösung wirklich an der W…" at bounding box center [740, 95] width 591 height 39
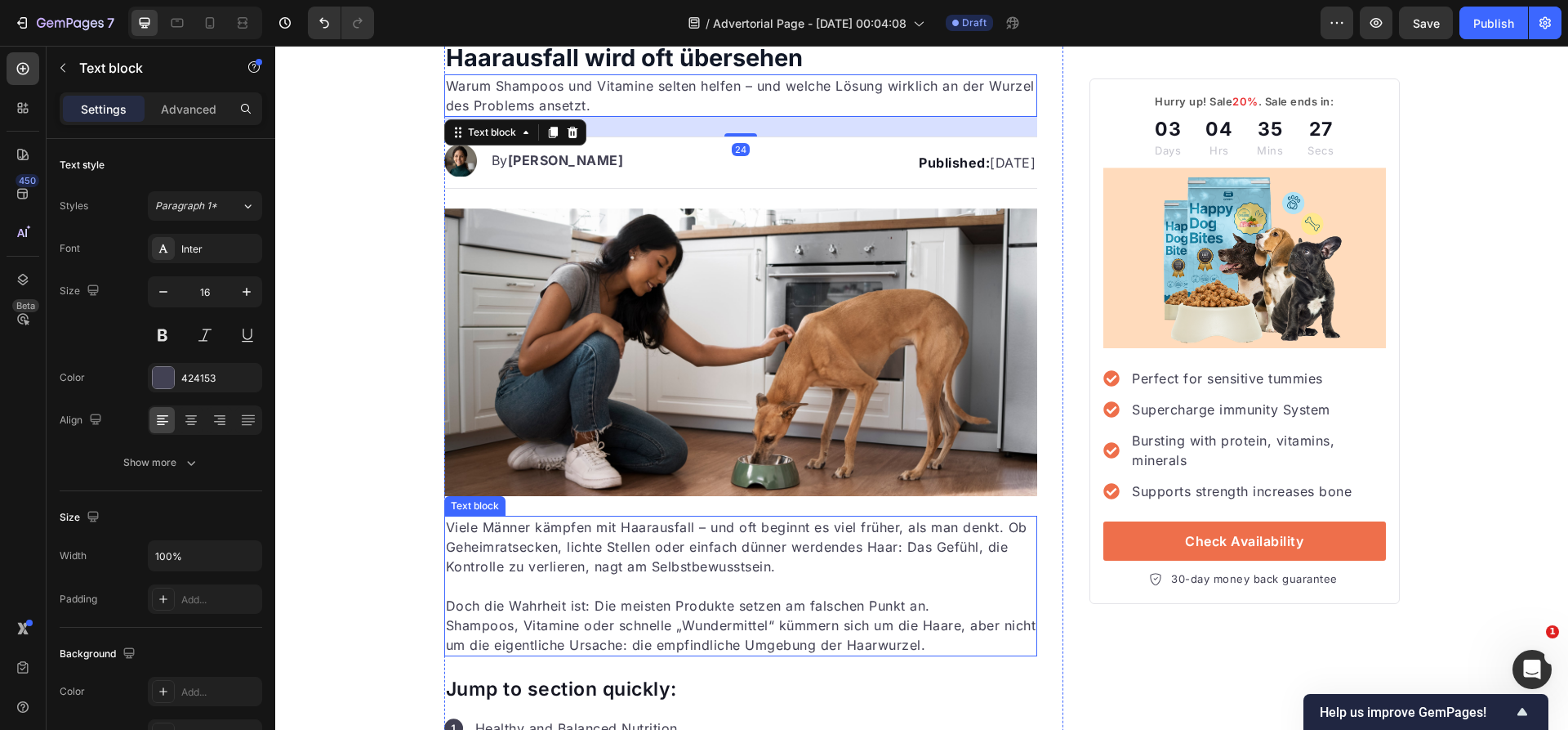
click at [641, 584] on p "Rich Text Editor. Editing area: main" at bounding box center [740, 586] width 591 height 20
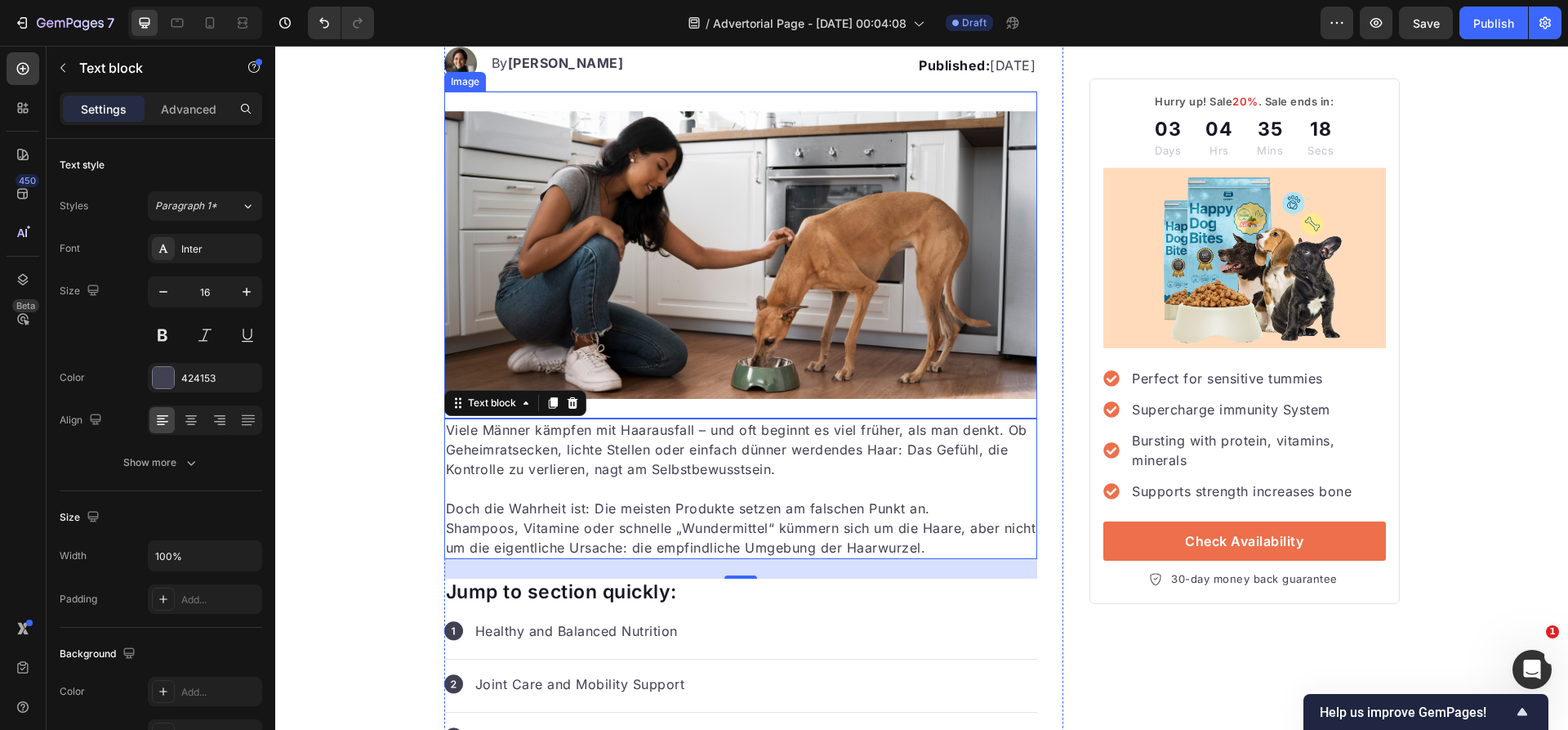
scroll to position [369, 0]
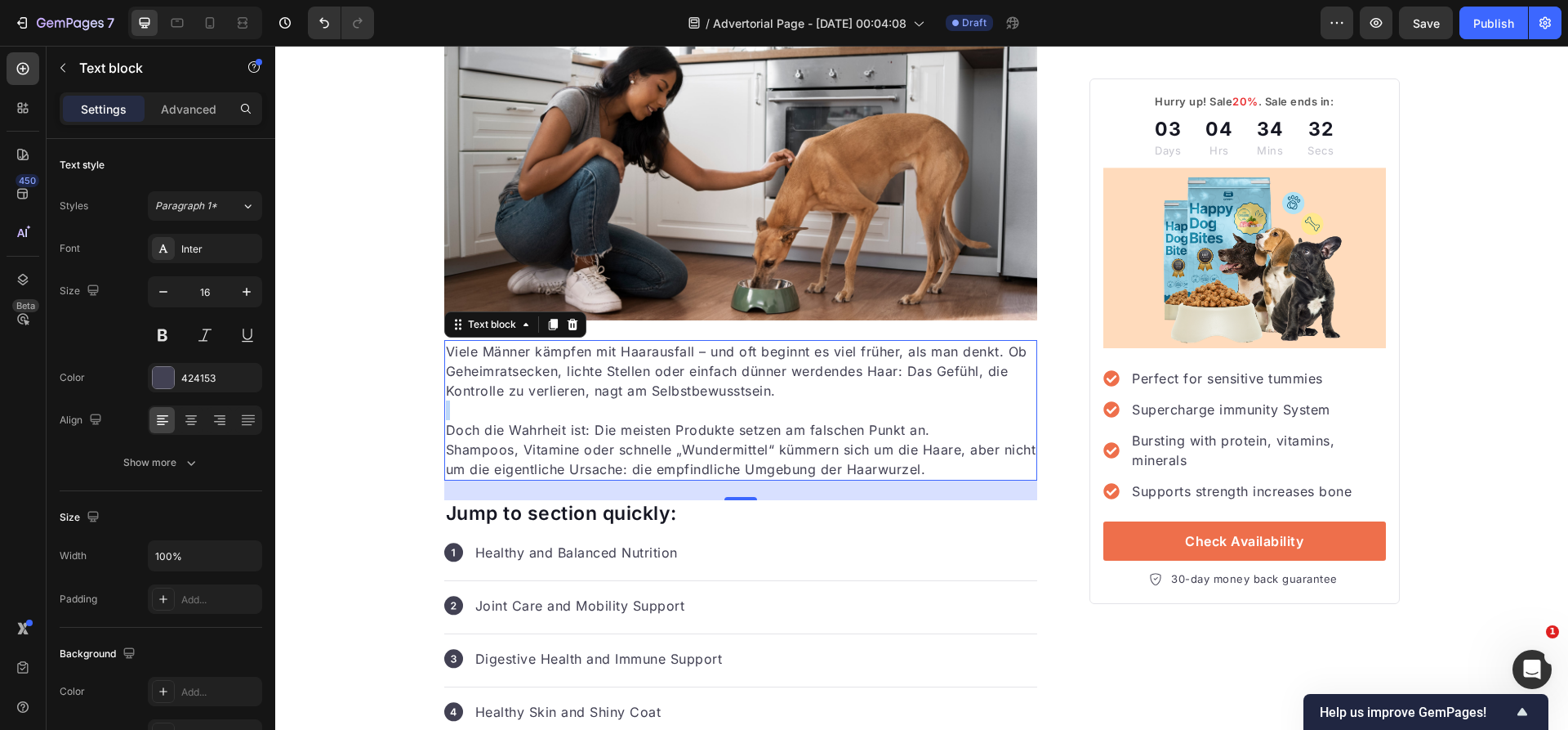
click at [587, 414] on p "Rich Text Editor. Editing area: main" at bounding box center [740, 410] width 591 height 20
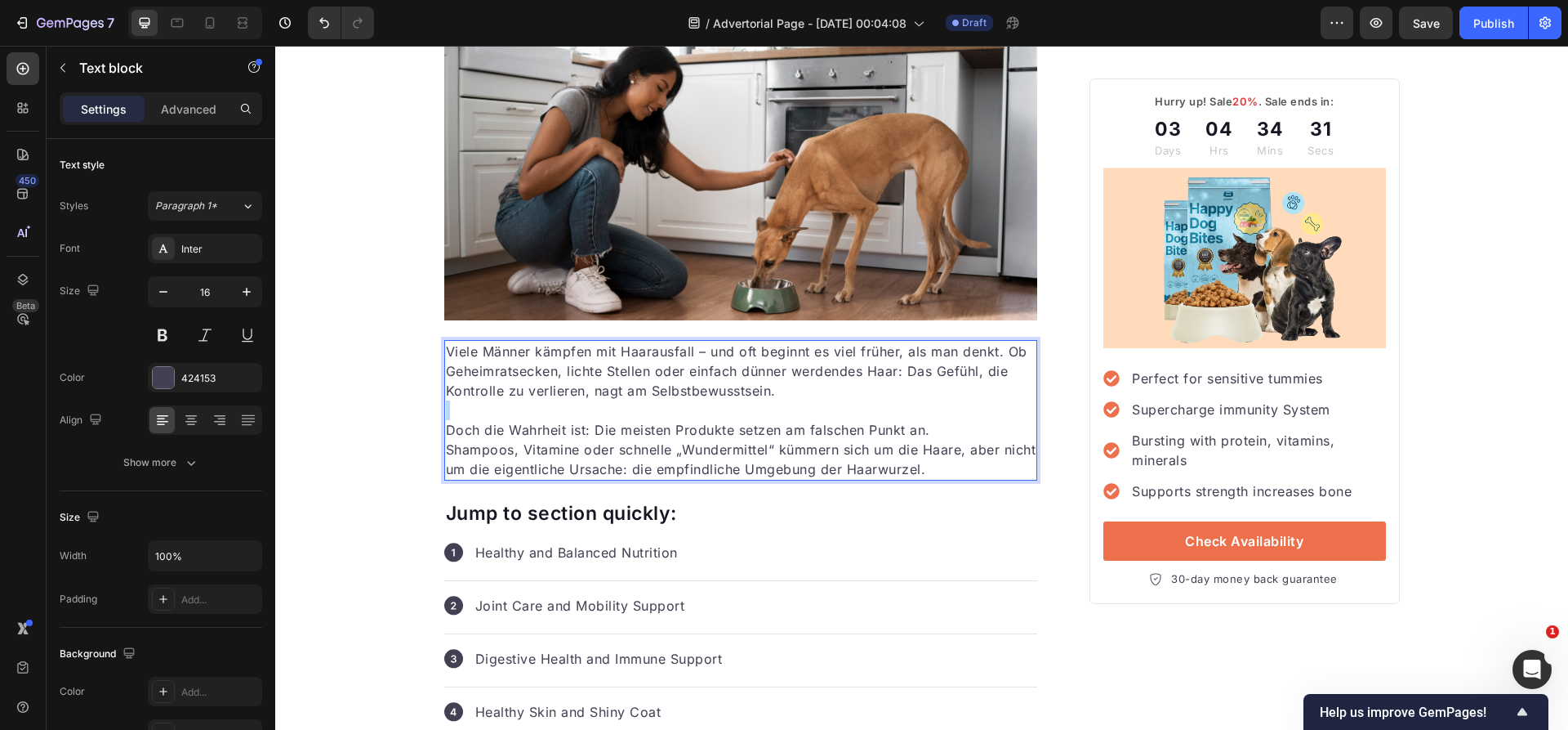
click at [587, 414] on p "Rich Text Editor. Editing area: main" at bounding box center [740, 410] width 591 height 20
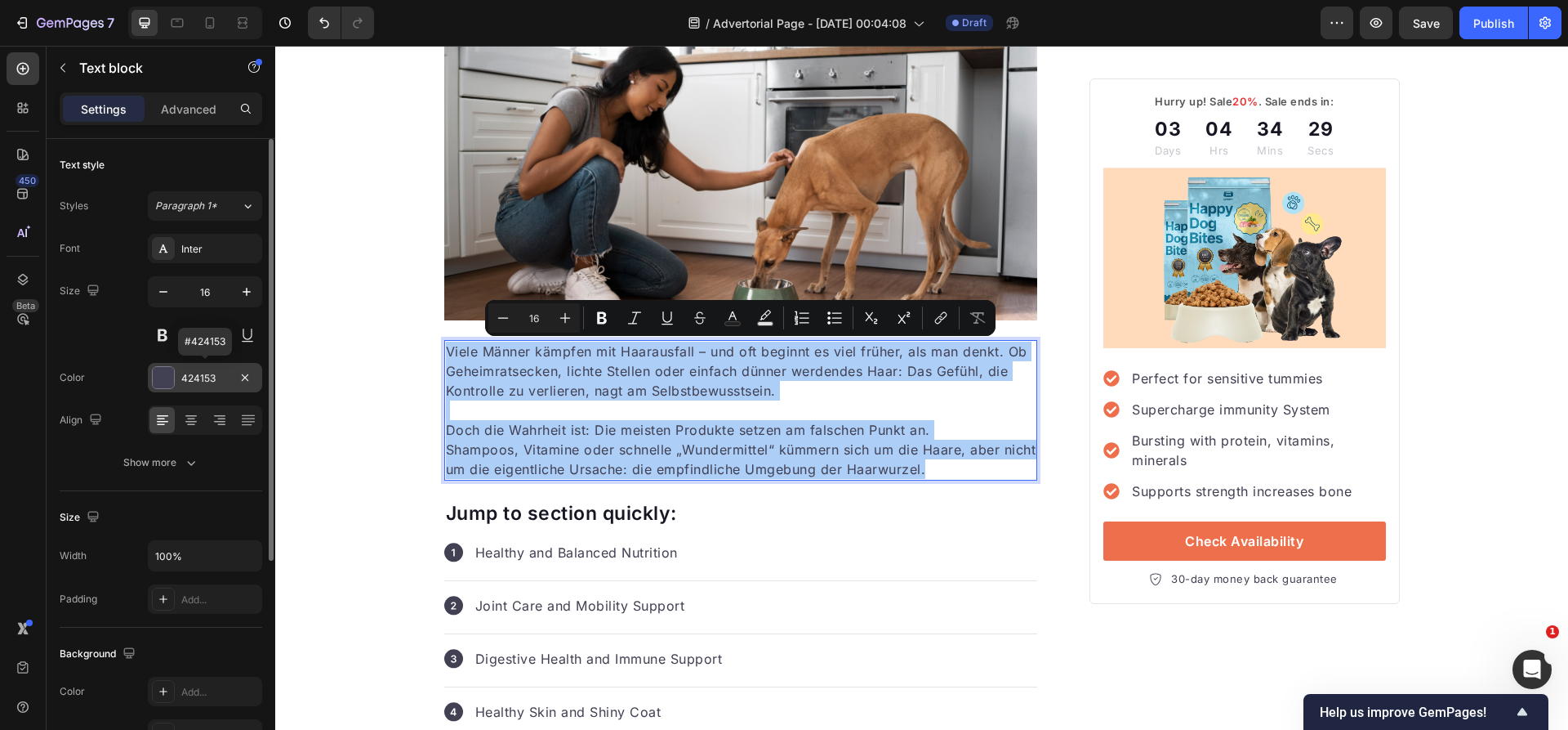
click at [202, 384] on div "424153" at bounding box center [205, 377] width 114 height 29
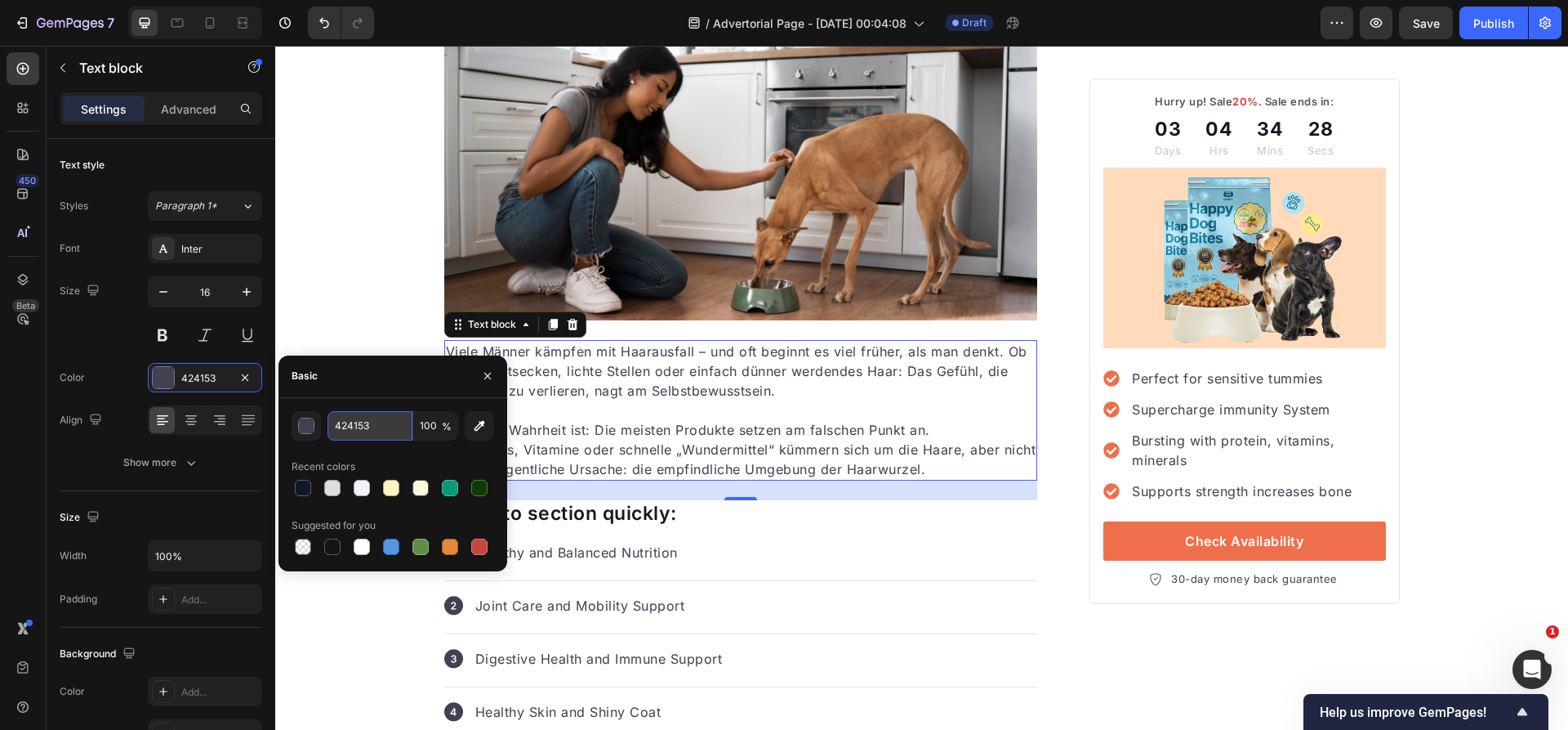
click at [367, 426] on input "424153" at bounding box center [370, 425] width 85 height 29
paste input "2E2E2E"
type input "2E2E2E"
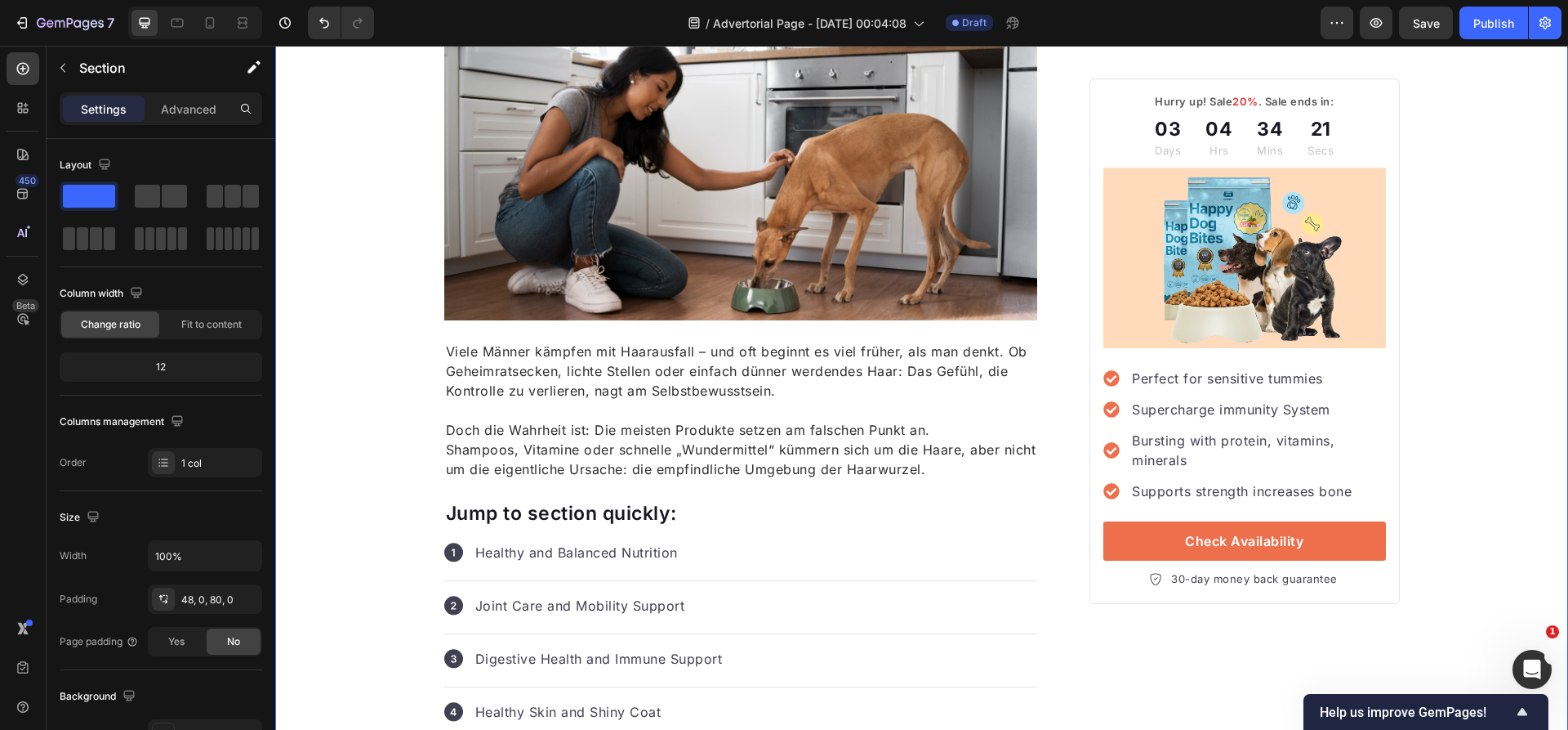
click at [323, 4] on div "7 / Advertorial Page - Sep 29, 00:04:08 Draft Preview Save Publish" at bounding box center [784, 23] width 1568 height 46
click at [331, 14] on icon "Undo/Redo" at bounding box center [324, 22] width 16 height 16
click at [355, 18] on icon "Undo/Redo" at bounding box center [357, 22] width 16 height 16
click at [325, 21] on icon "Undo/Redo" at bounding box center [323, 23] width 10 height 11
click at [367, 29] on button "Undo/Redo" at bounding box center [357, 22] width 33 height 33
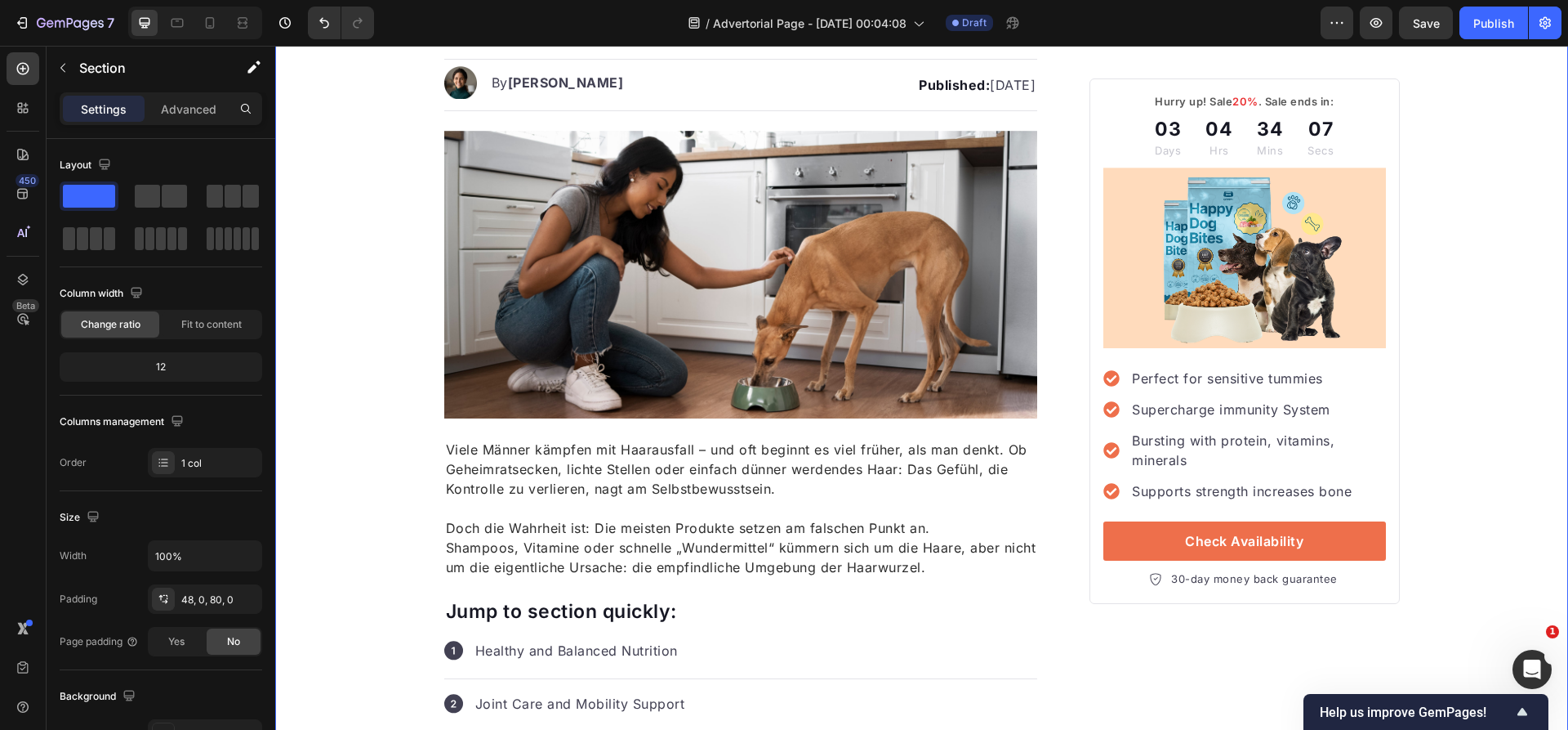
scroll to position [161, 0]
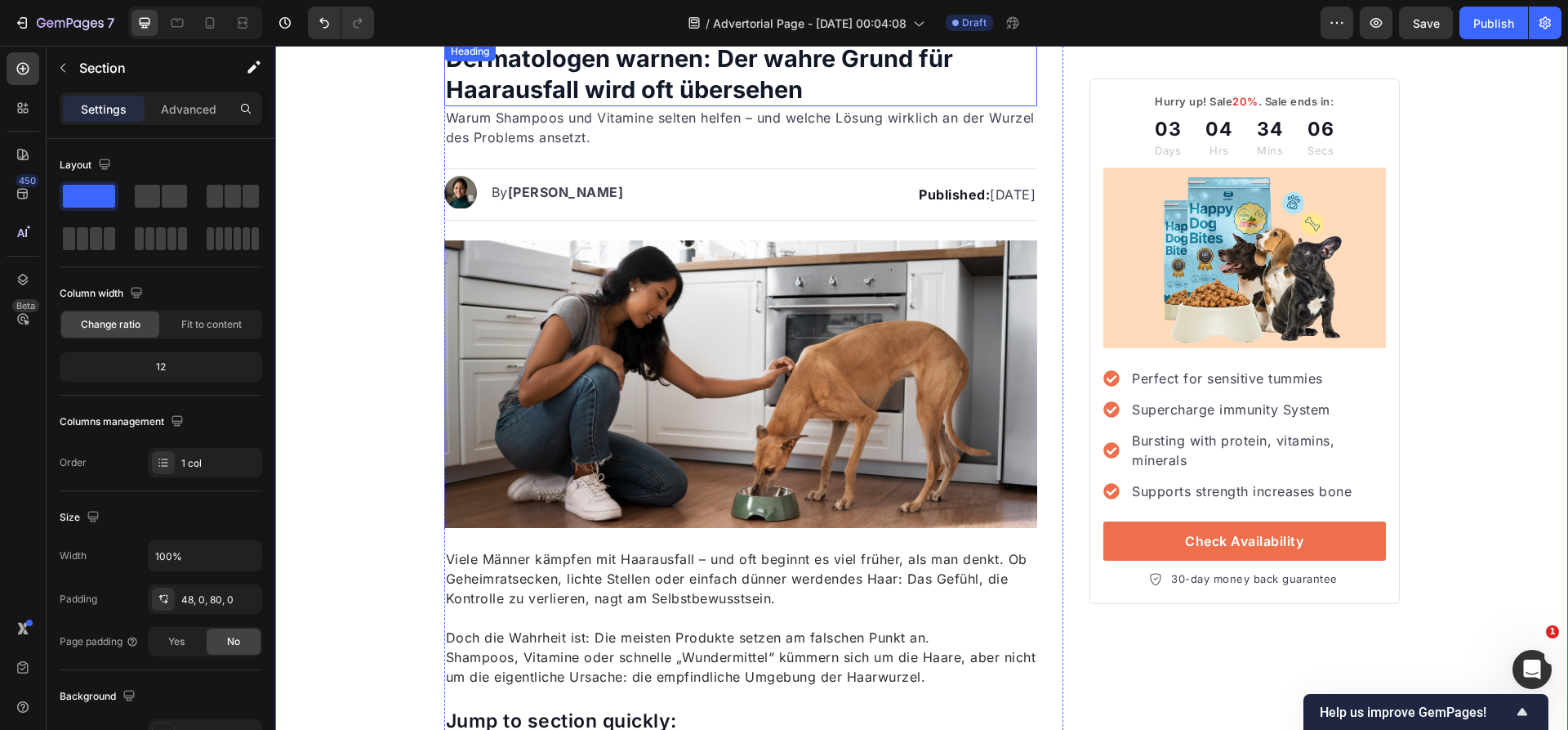
click at [572, 63] on p "Dermatologen warnen: Der wahre Grund für Haarausfall wird oft übersehen" at bounding box center [740, 74] width 591 height 62
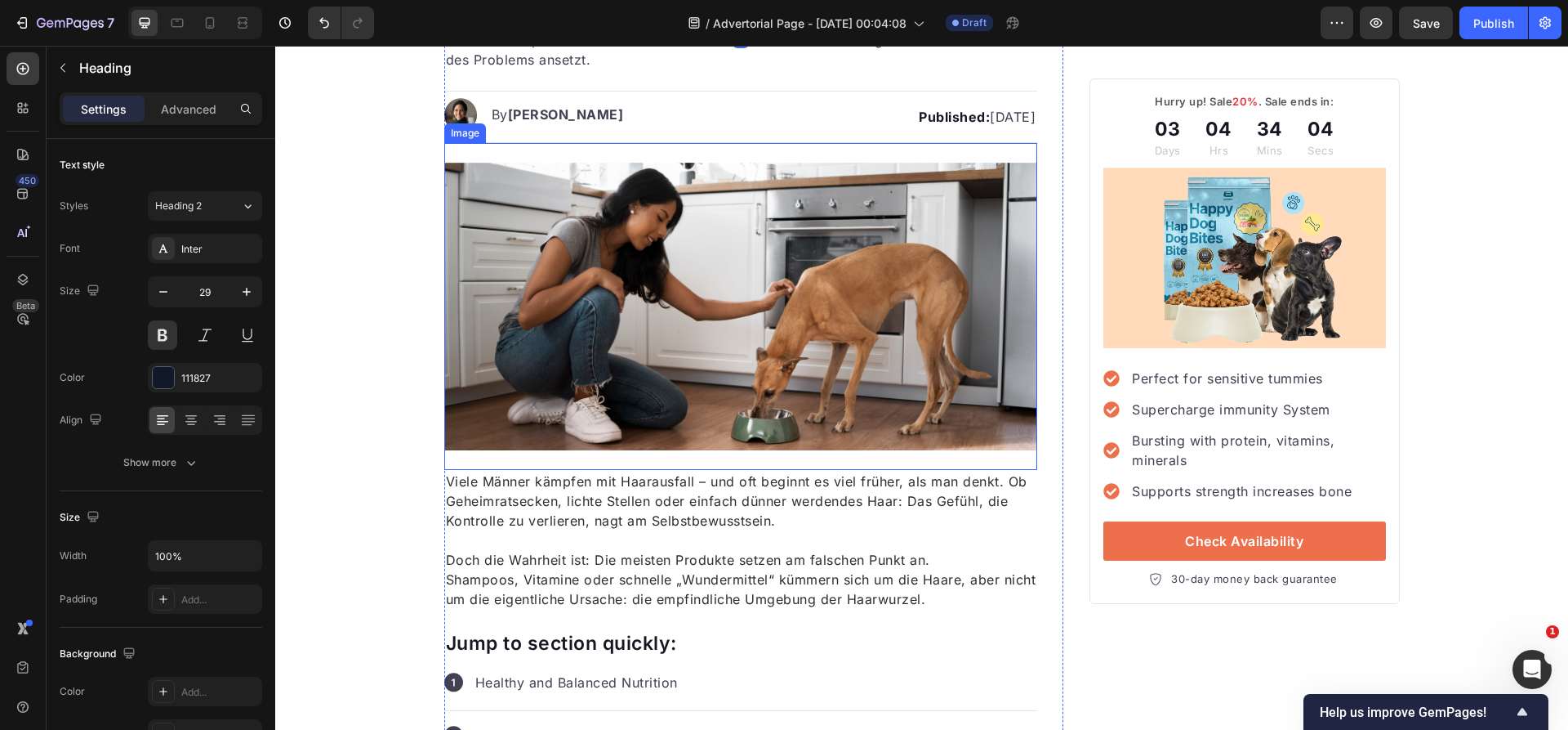
scroll to position [237, 0]
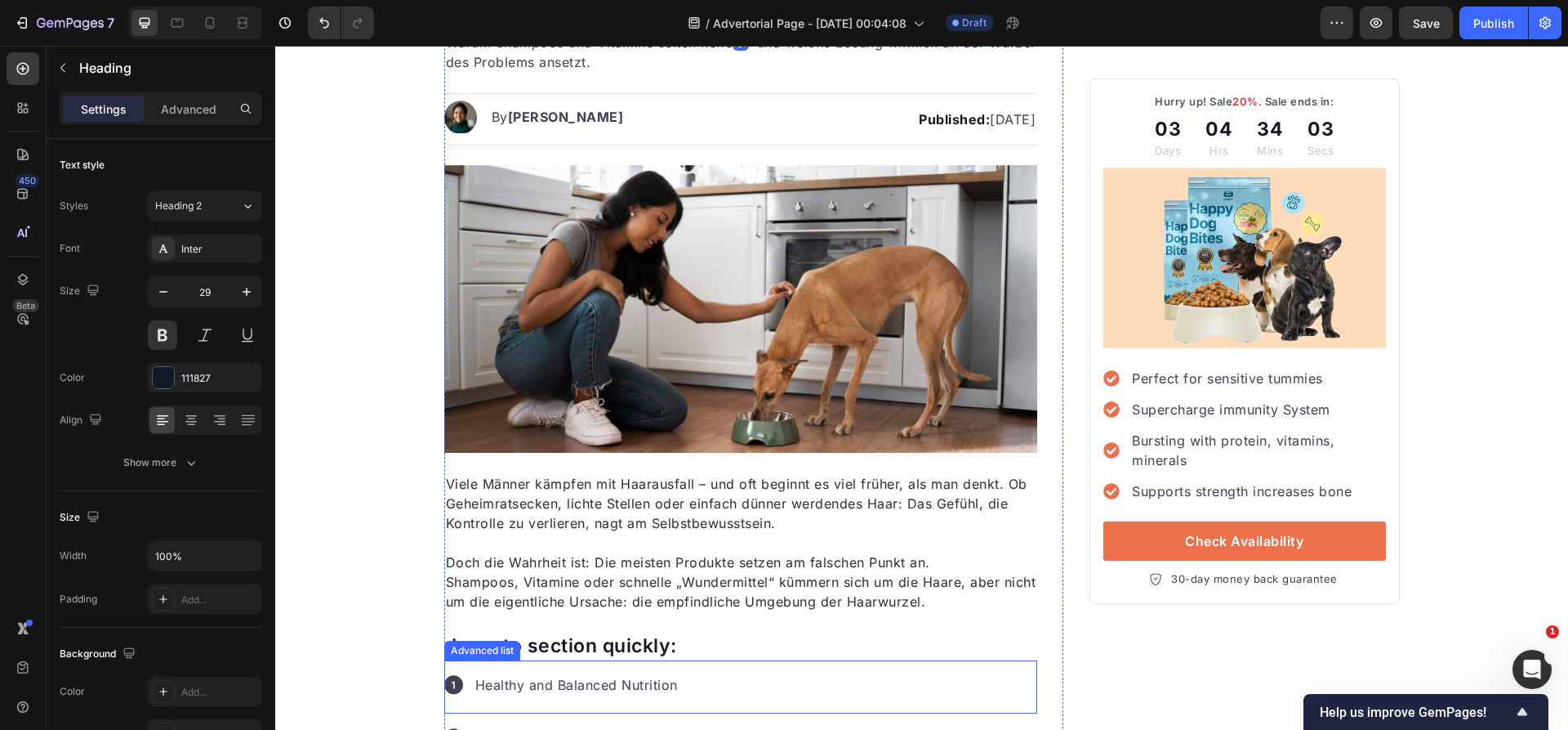
click at [543, 652] on p "Jump to section quickly:" at bounding box center [740, 645] width 591 height 24
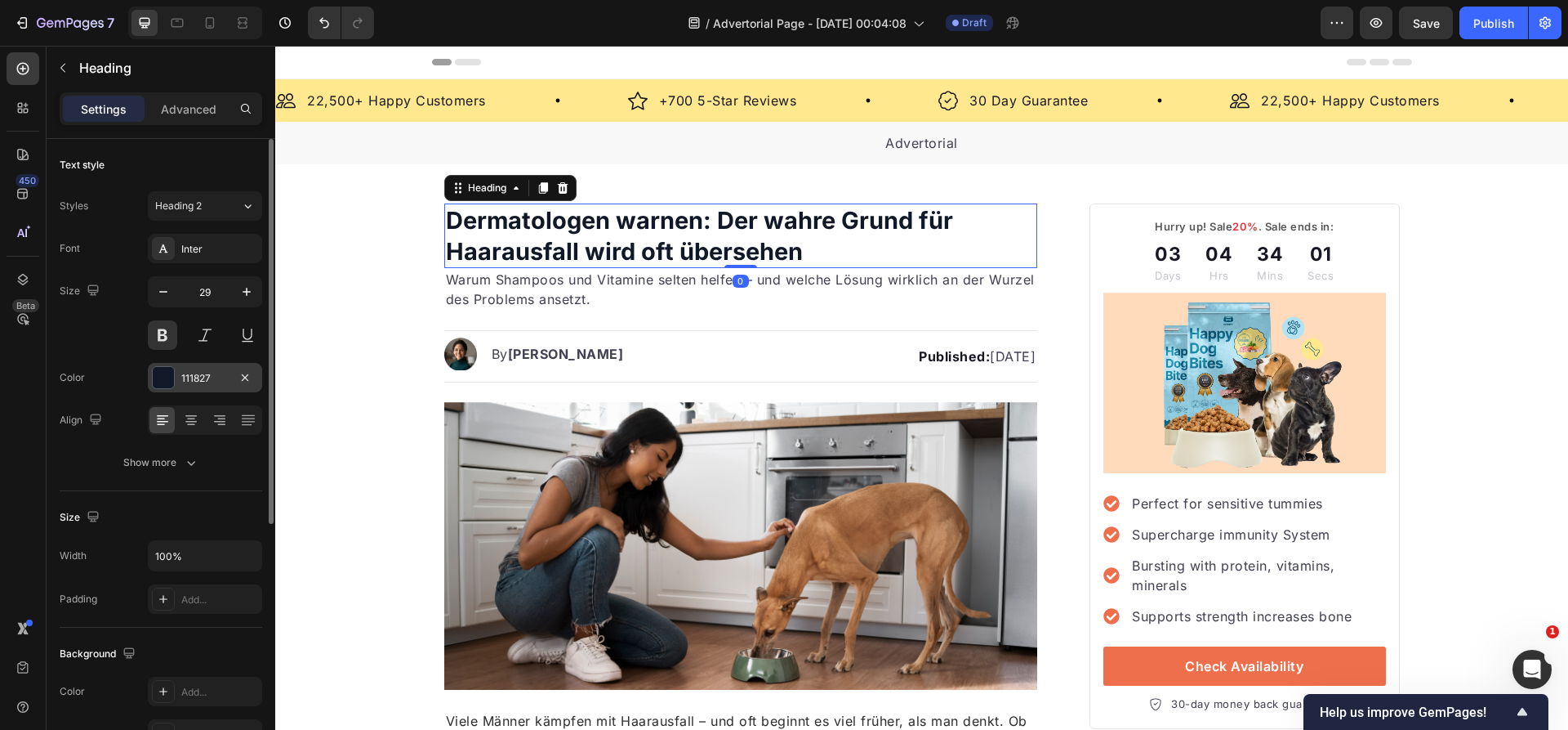
click at [212, 381] on div "111827" at bounding box center [204, 378] width 47 height 14
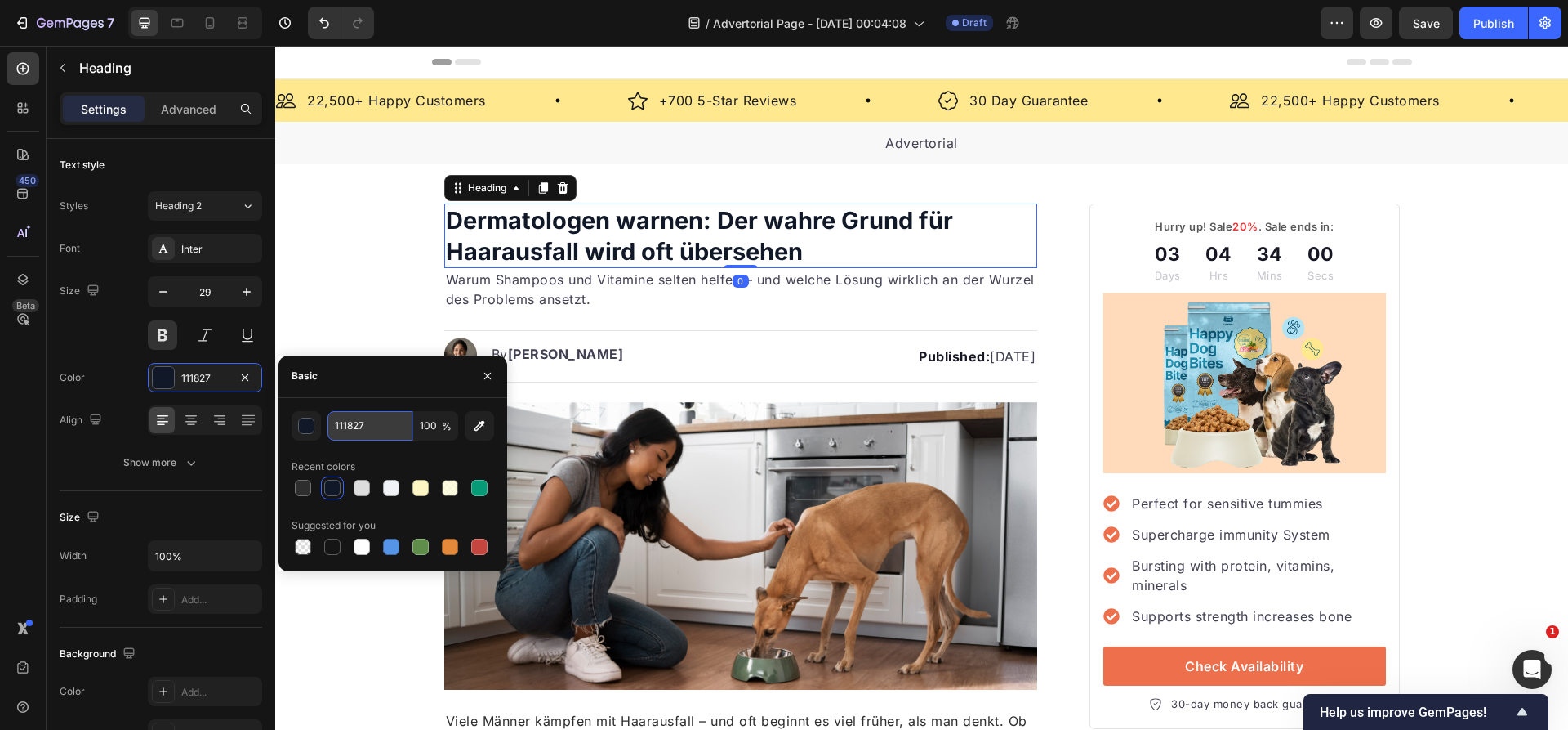
click at [392, 436] on input "111827" at bounding box center [370, 425] width 85 height 29
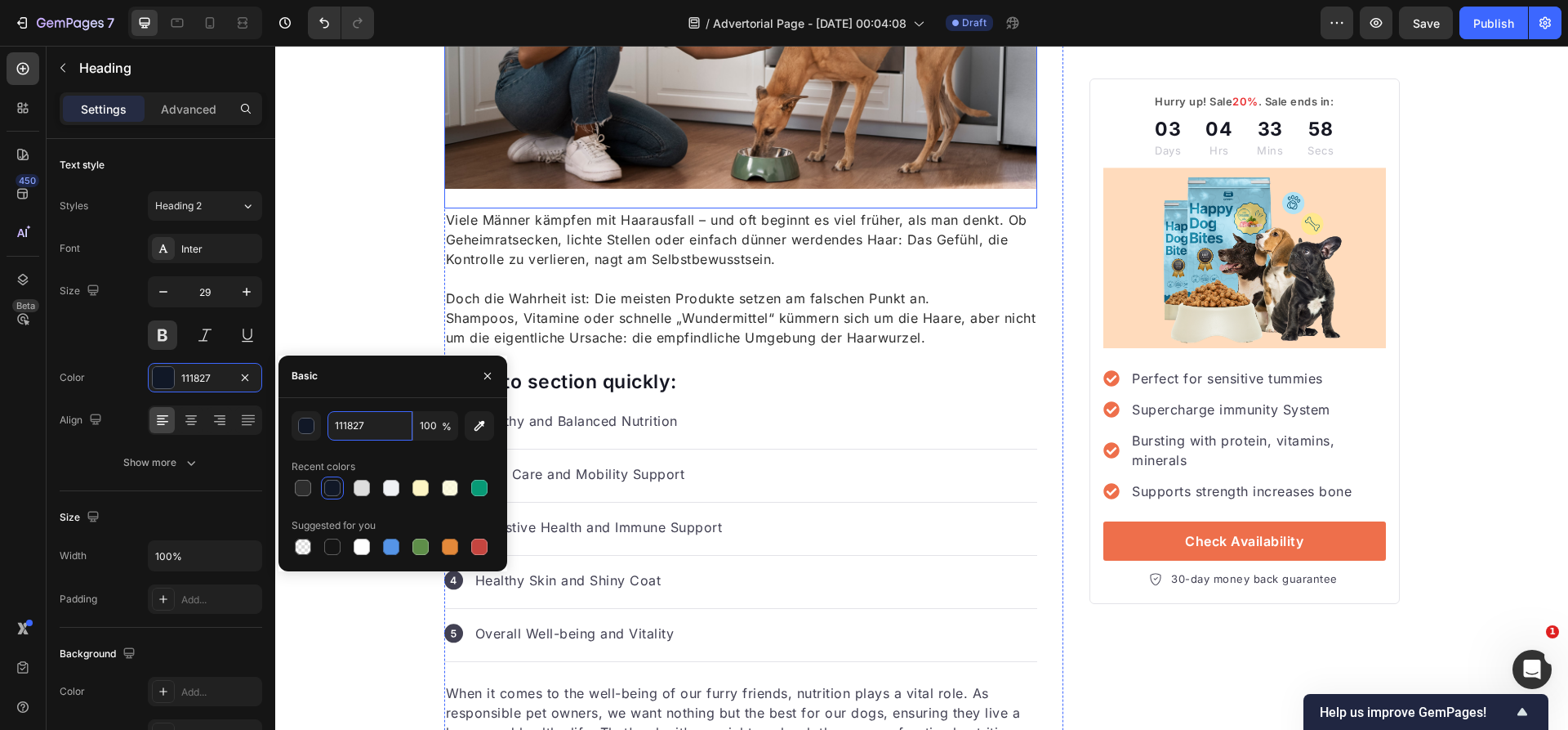
scroll to position [524, 0]
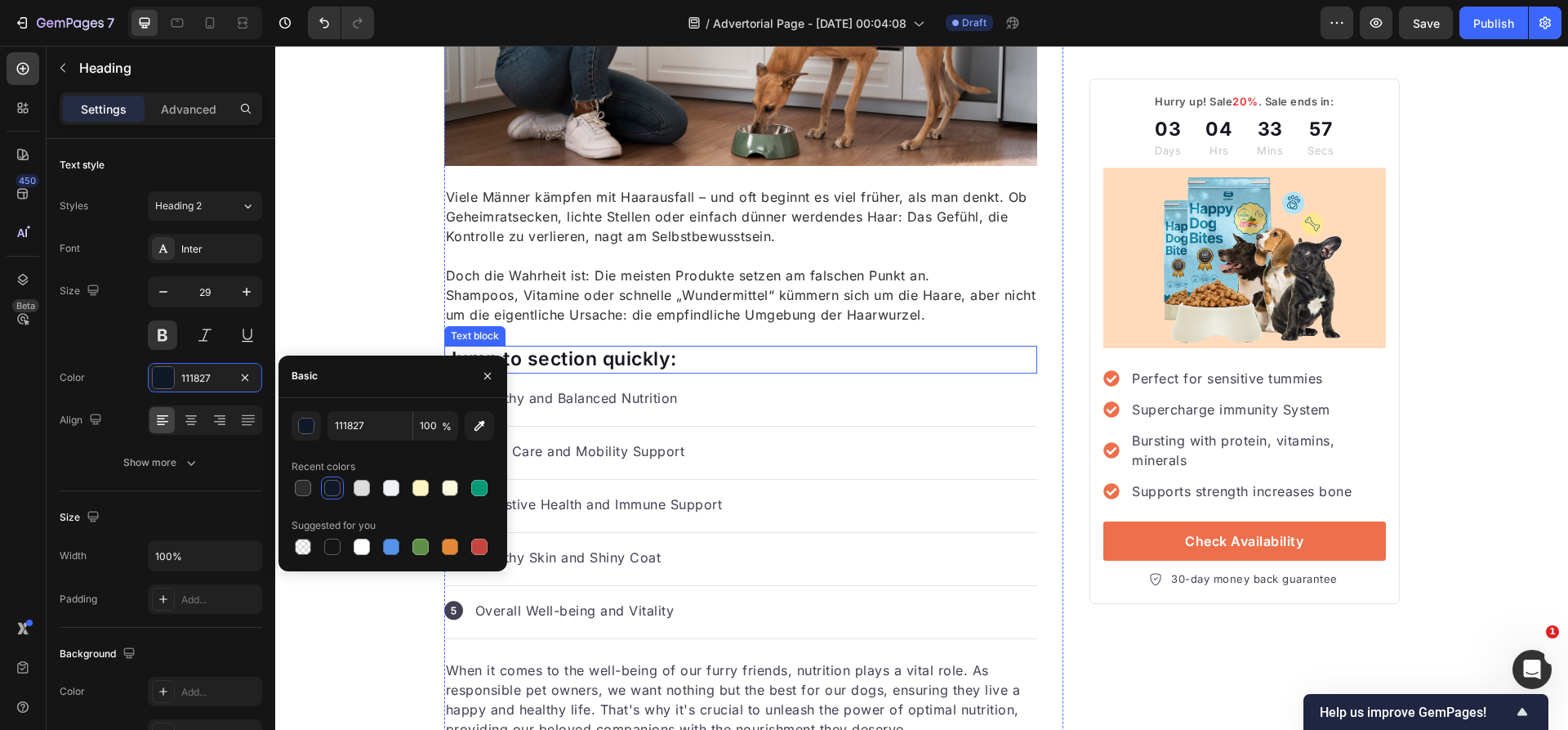
click at [575, 348] on p "Jump to section quickly:" at bounding box center [740, 359] width 591 height 24
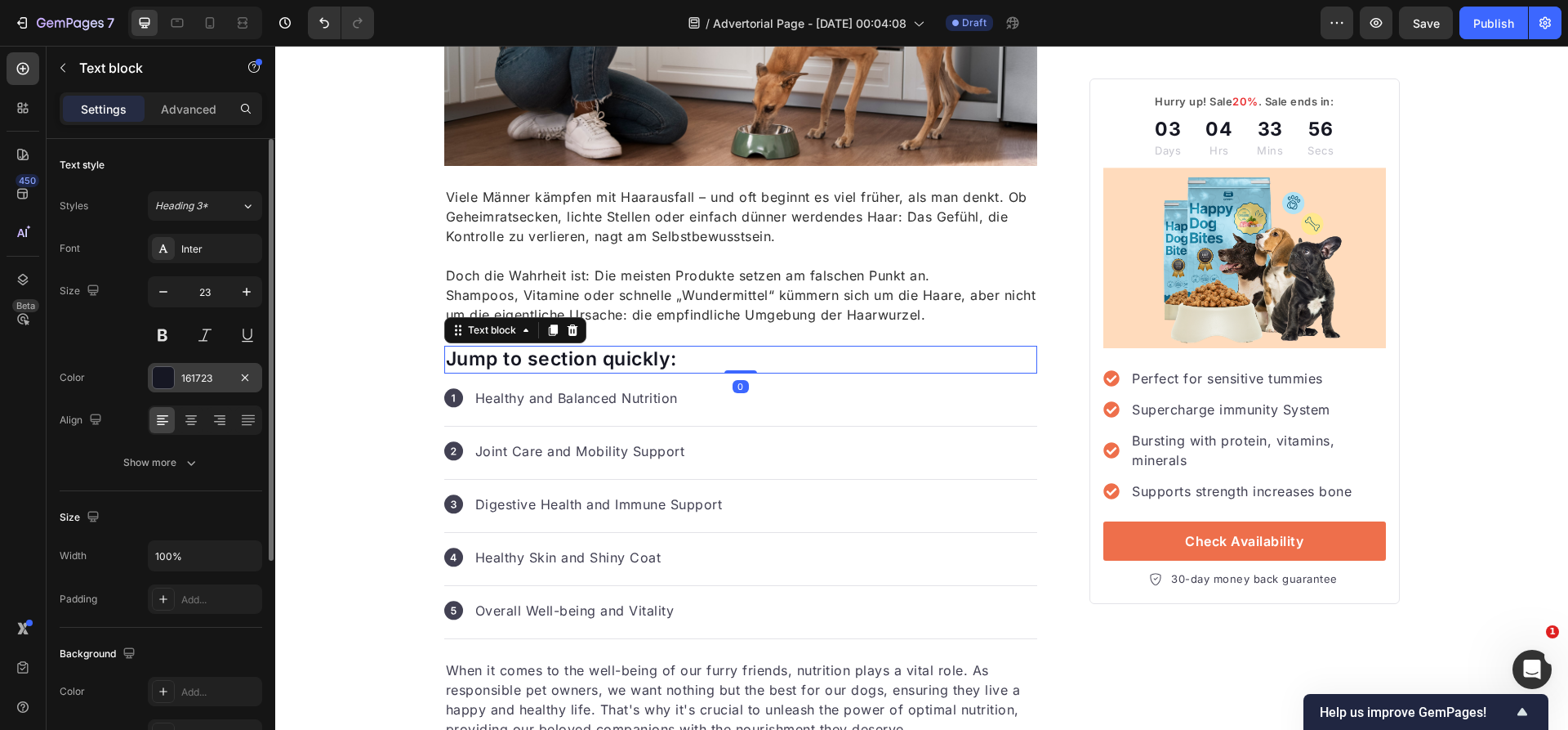
click at [201, 379] on div "161723" at bounding box center [204, 378] width 47 height 14
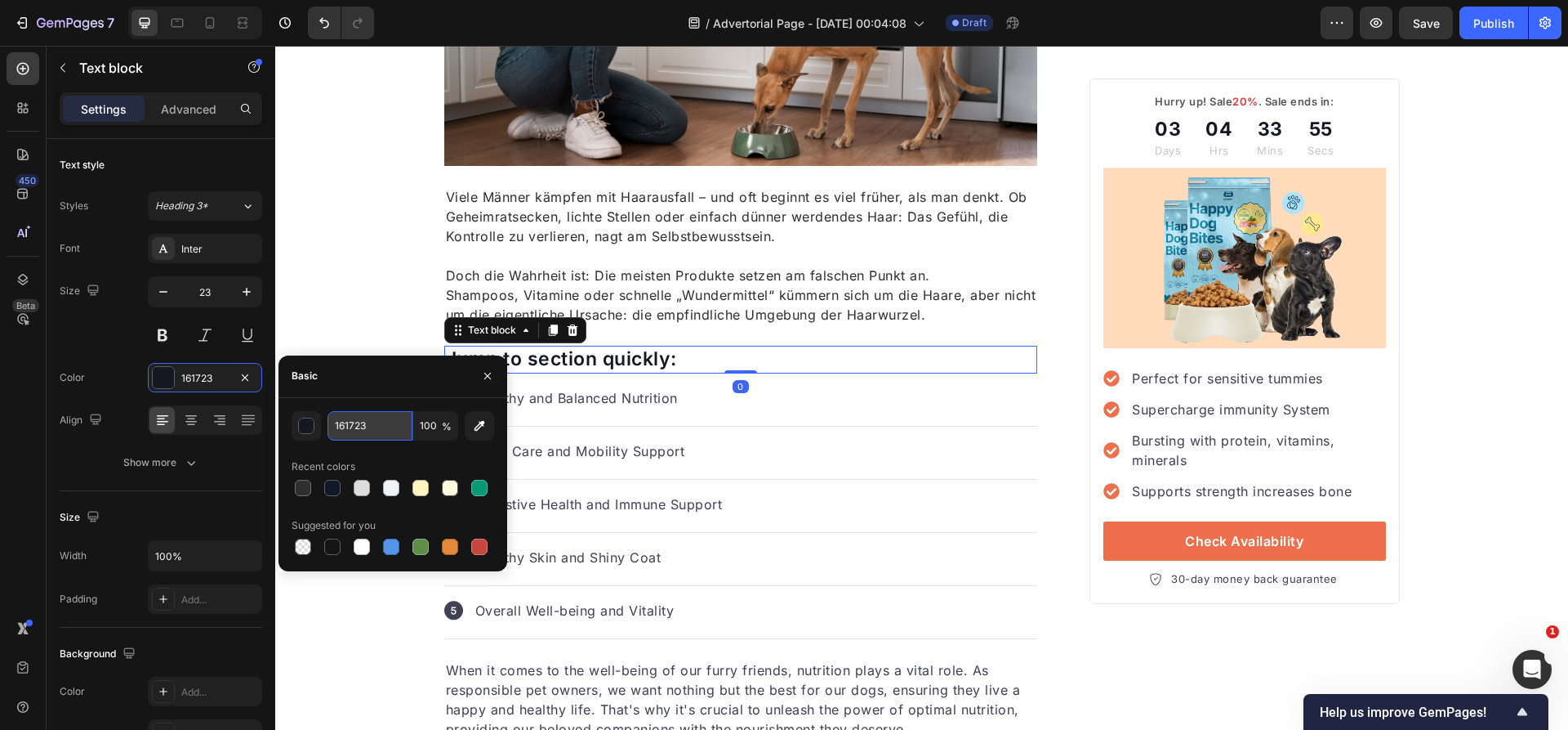
click at [370, 416] on input "161723" at bounding box center [370, 425] width 85 height 29
paste input "11827"
type input "111827"
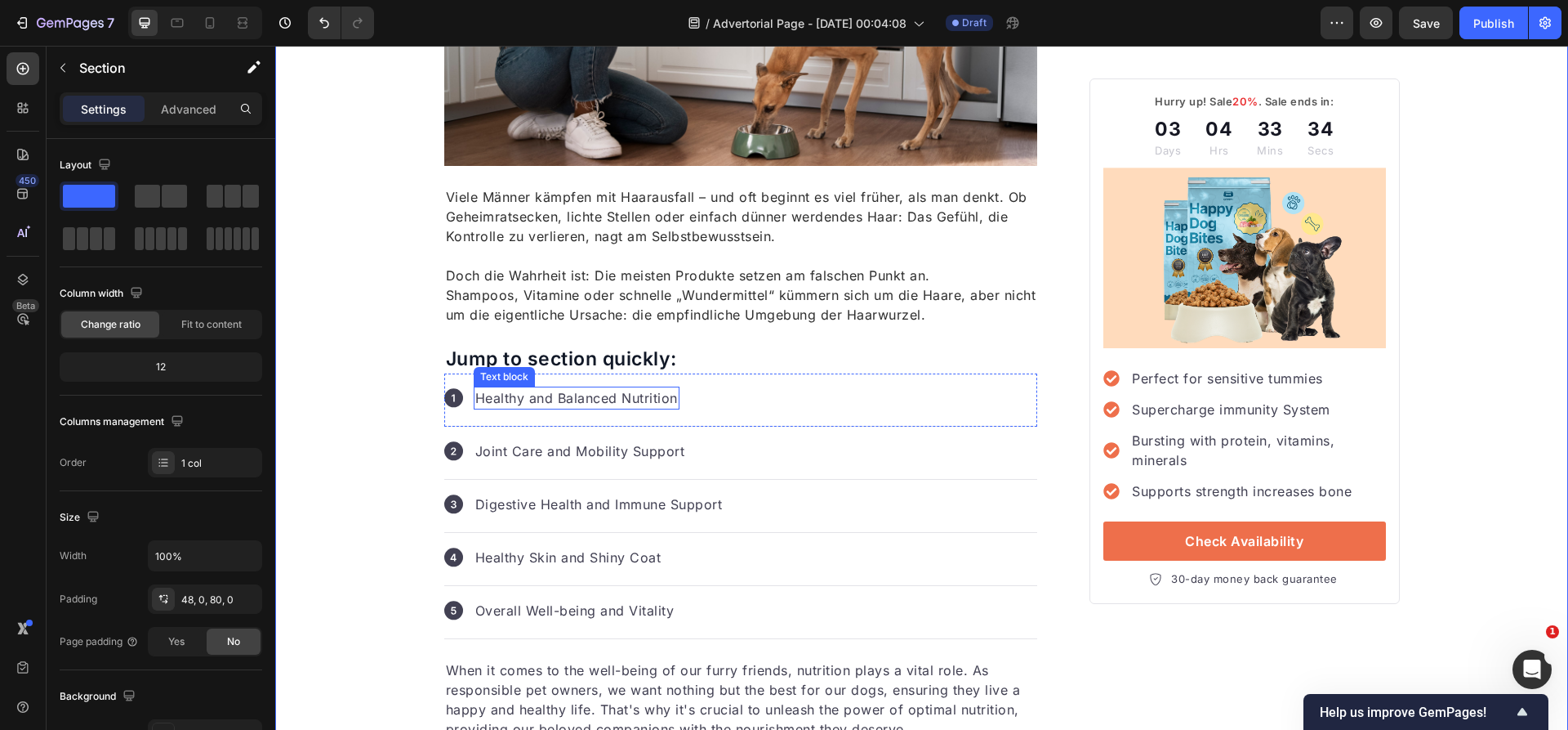
click at [528, 393] on p "Healthy and Balanced Nutrition" at bounding box center [576, 398] width 202 height 20
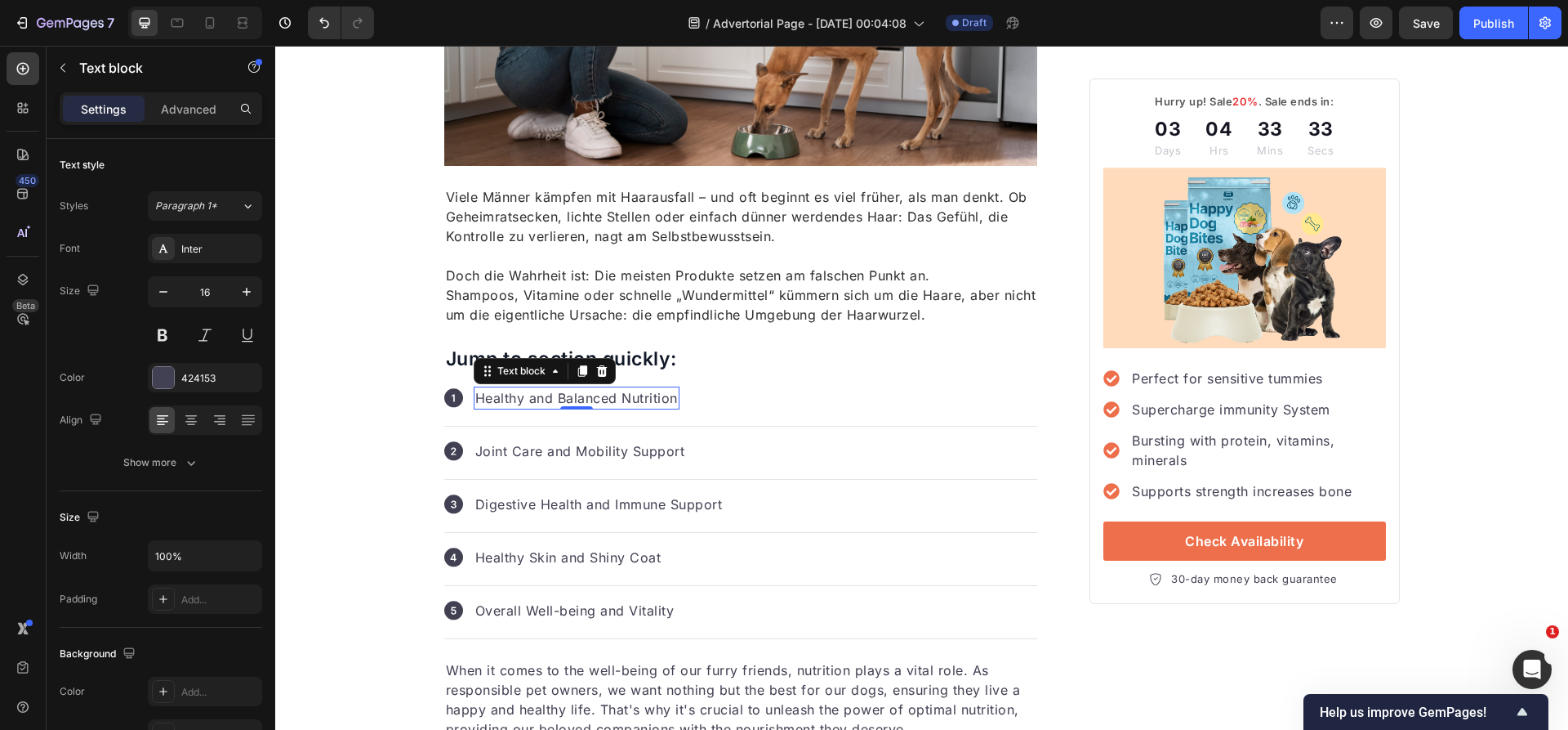
click at [528, 393] on p "Healthy and Balanced Nutrition" at bounding box center [576, 398] width 202 height 20
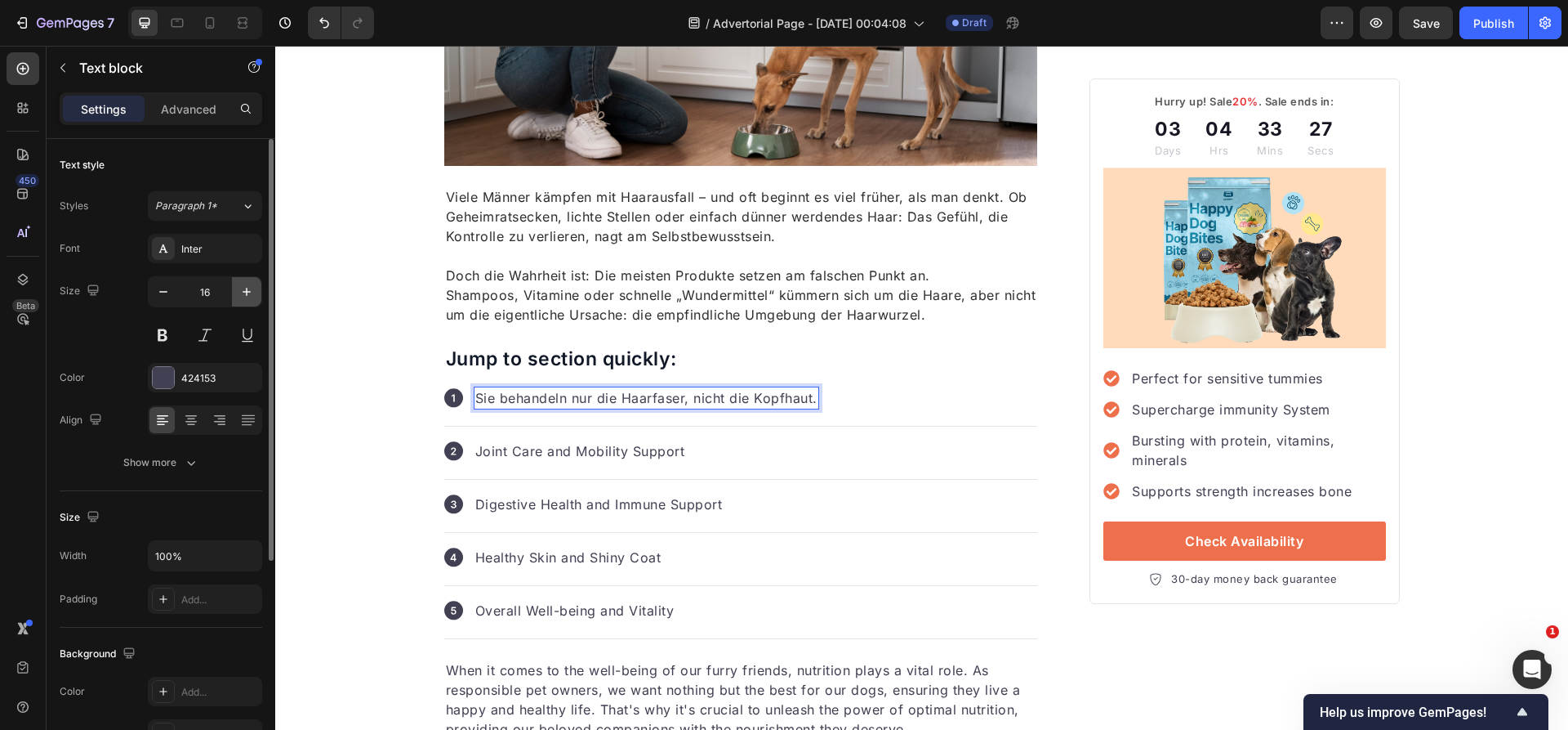
click at [249, 289] on icon "button" at bounding box center [247, 291] width 16 height 16
click at [167, 291] on icon "button" at bounding box center [163, 291] width 8 height 2
type input "16"
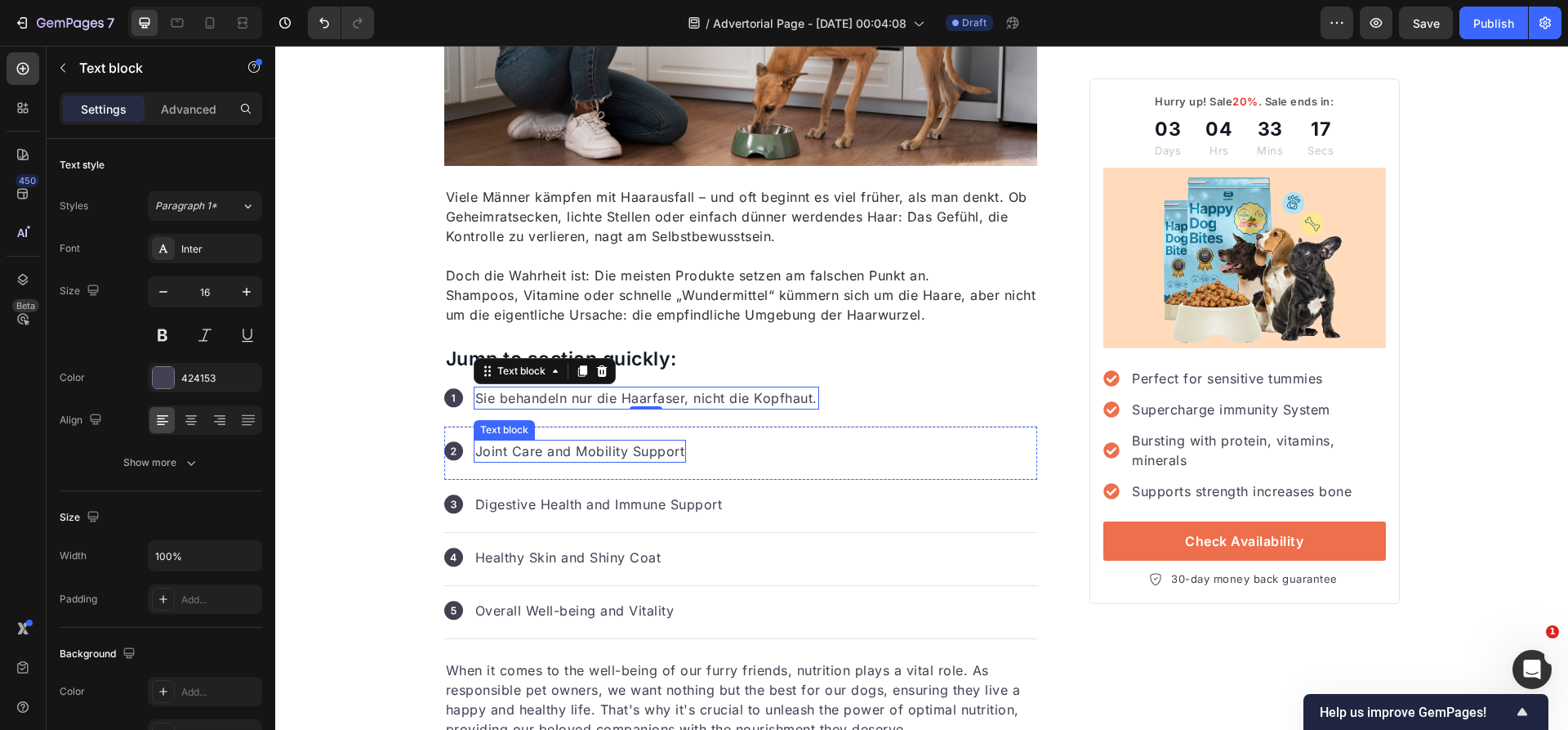
click at [573, 454] on p "Joint Care and Mobility Support" at bounding box center [580, 451] width 210 height 20
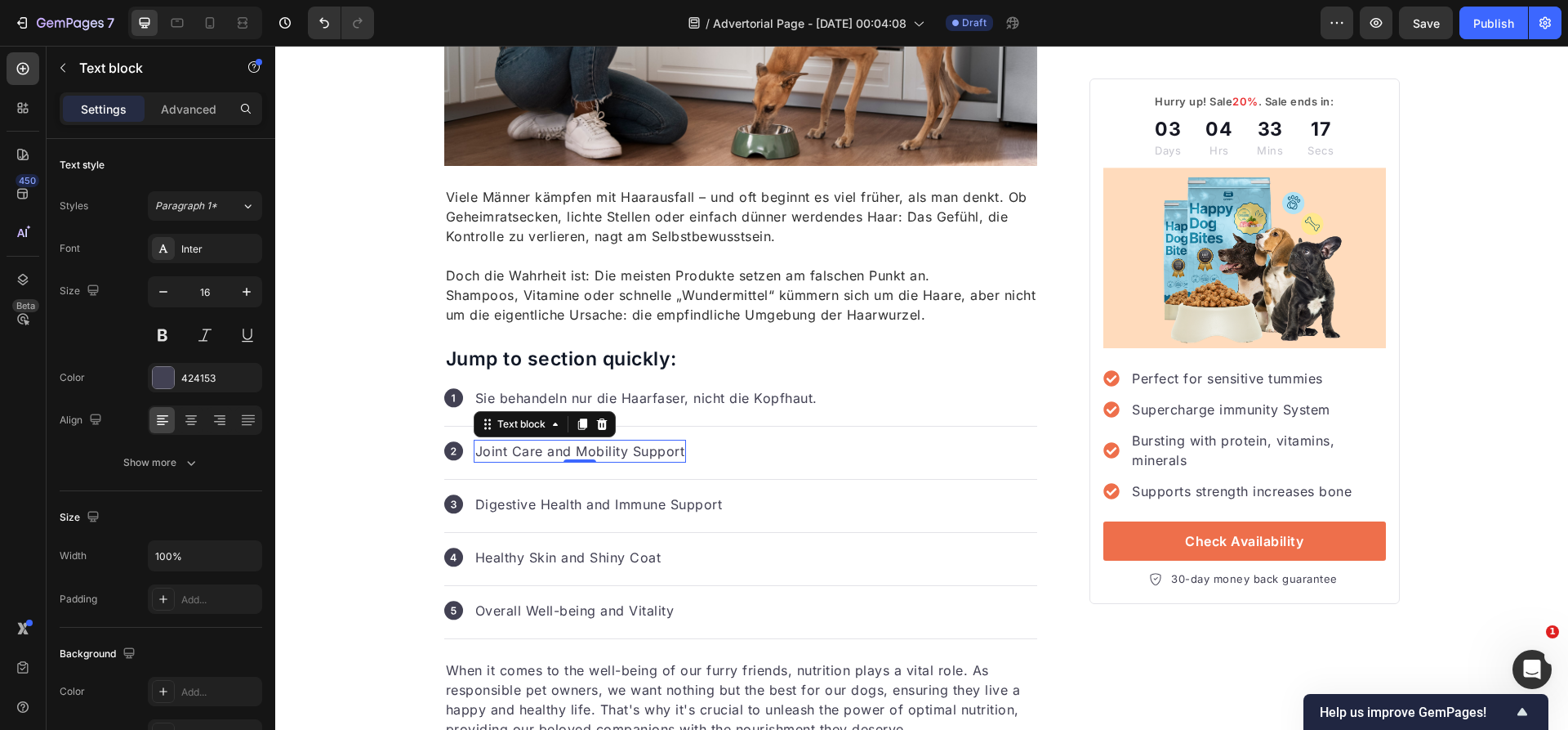
click at [573, 454] on p "Joint Care and Mobility Support" at bounding box center [580, 451] width 210 height 20
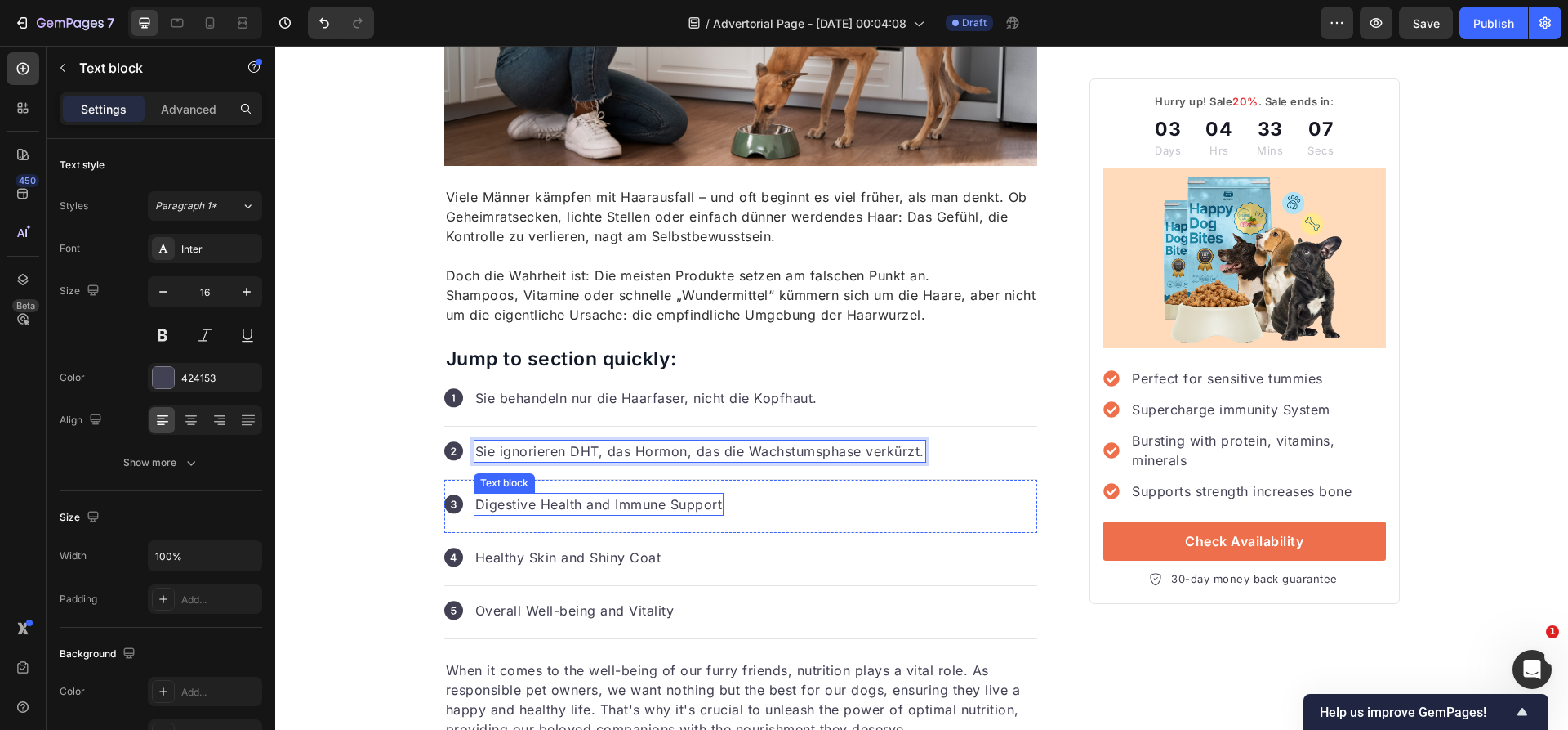
click at [657, 505] on p "Digestive Health and Immune Support" at bounding box center [599, 504] width 248 height 20
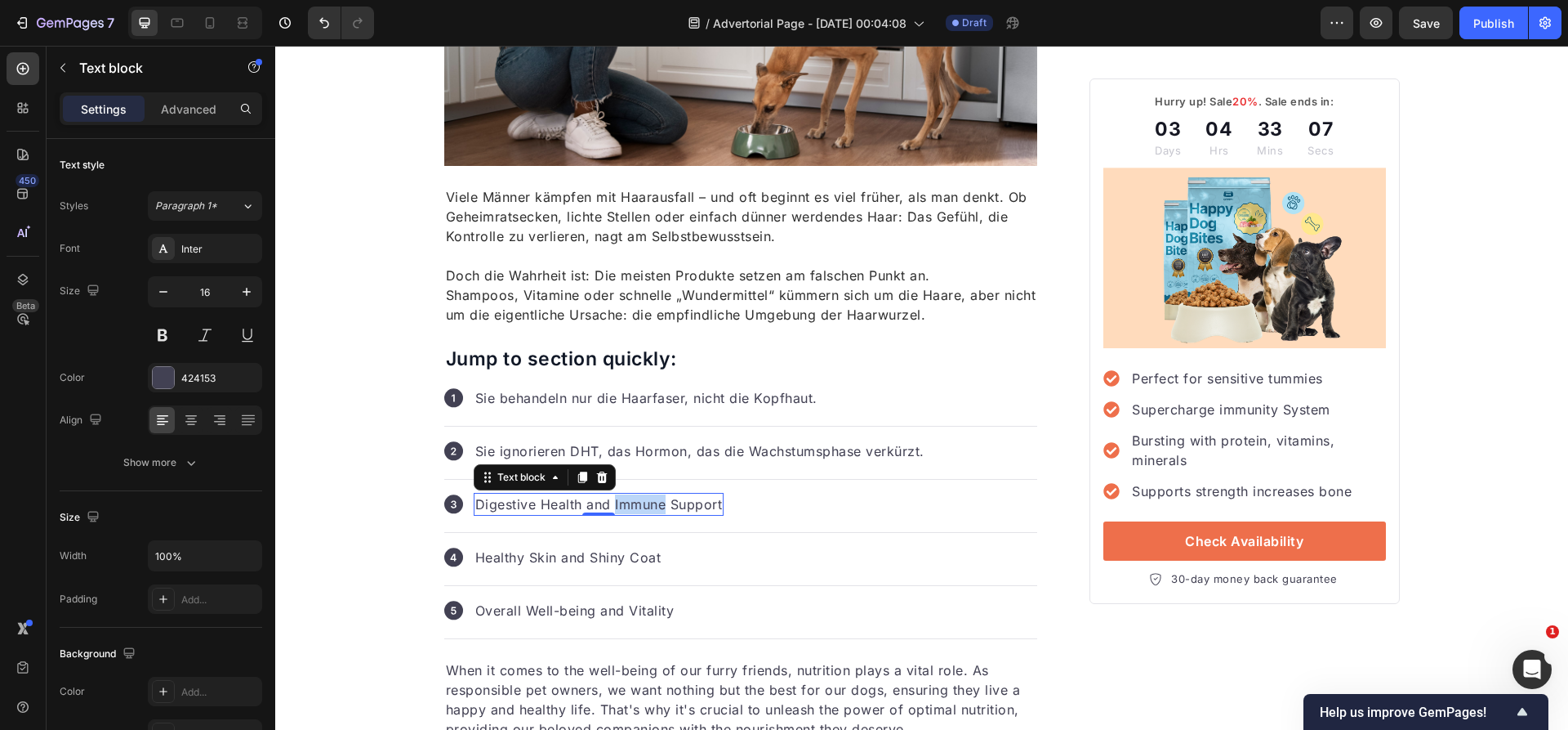
click at [657, 505] on p "Digestive Health and Immune Support" at bounding box center [599, 504] width 248 height 20
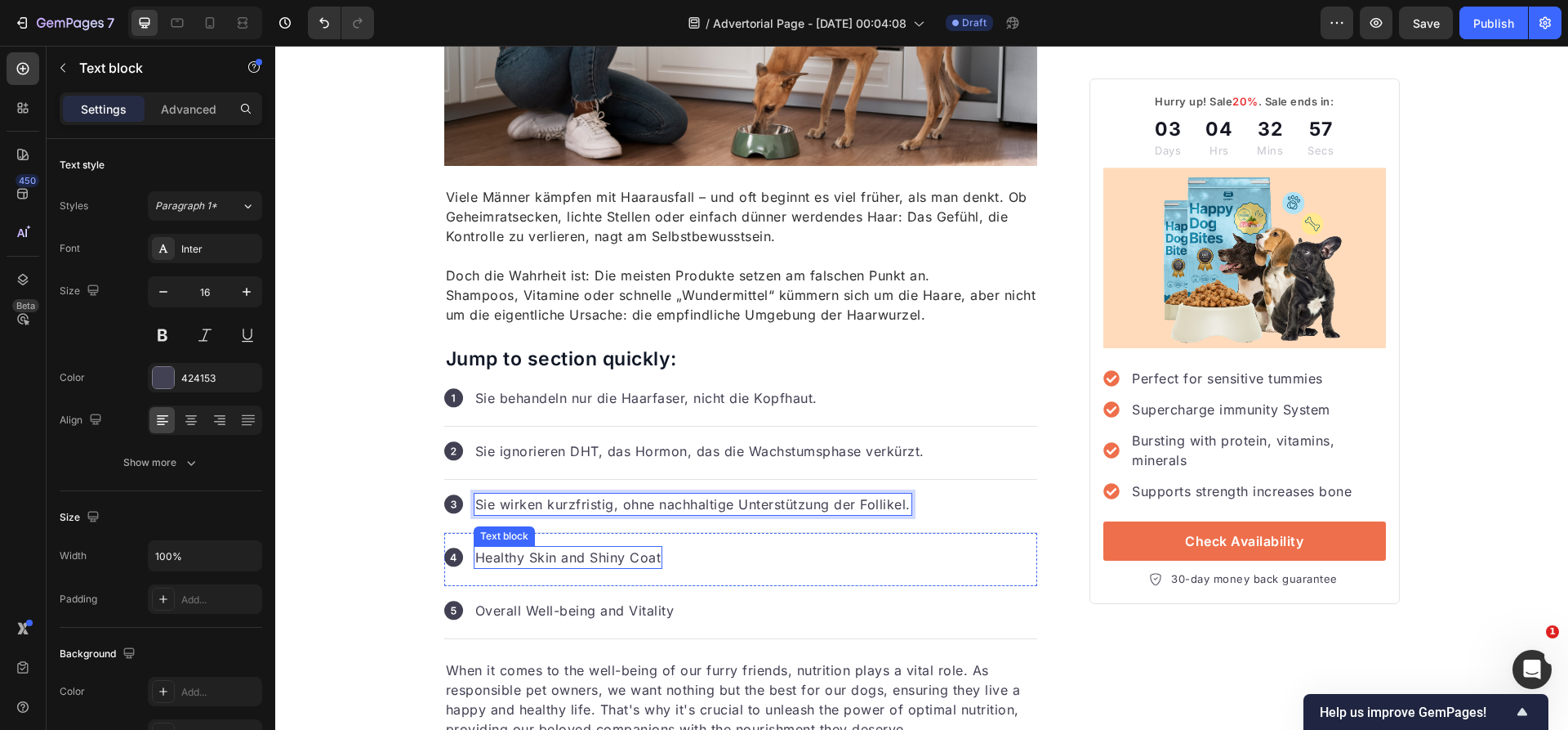
click at [594, 563] on p "Healthy Skin and Shiny Coat" at bounding box center [568, 557] width 186 height 20
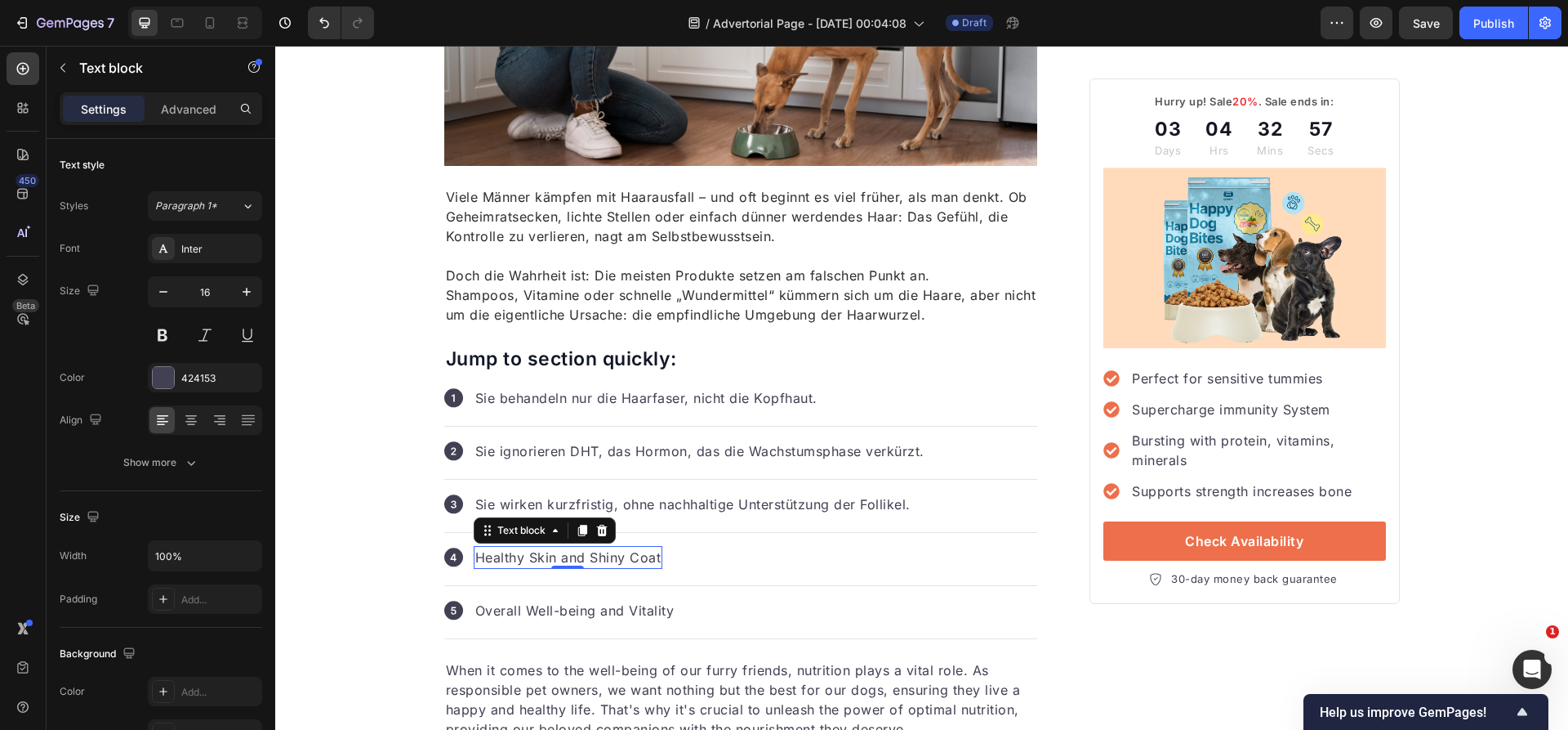
click at [594, 563] on p "Healthy Skin and Shiny Coat" at bounding box center [568, 557] width 186 height 20
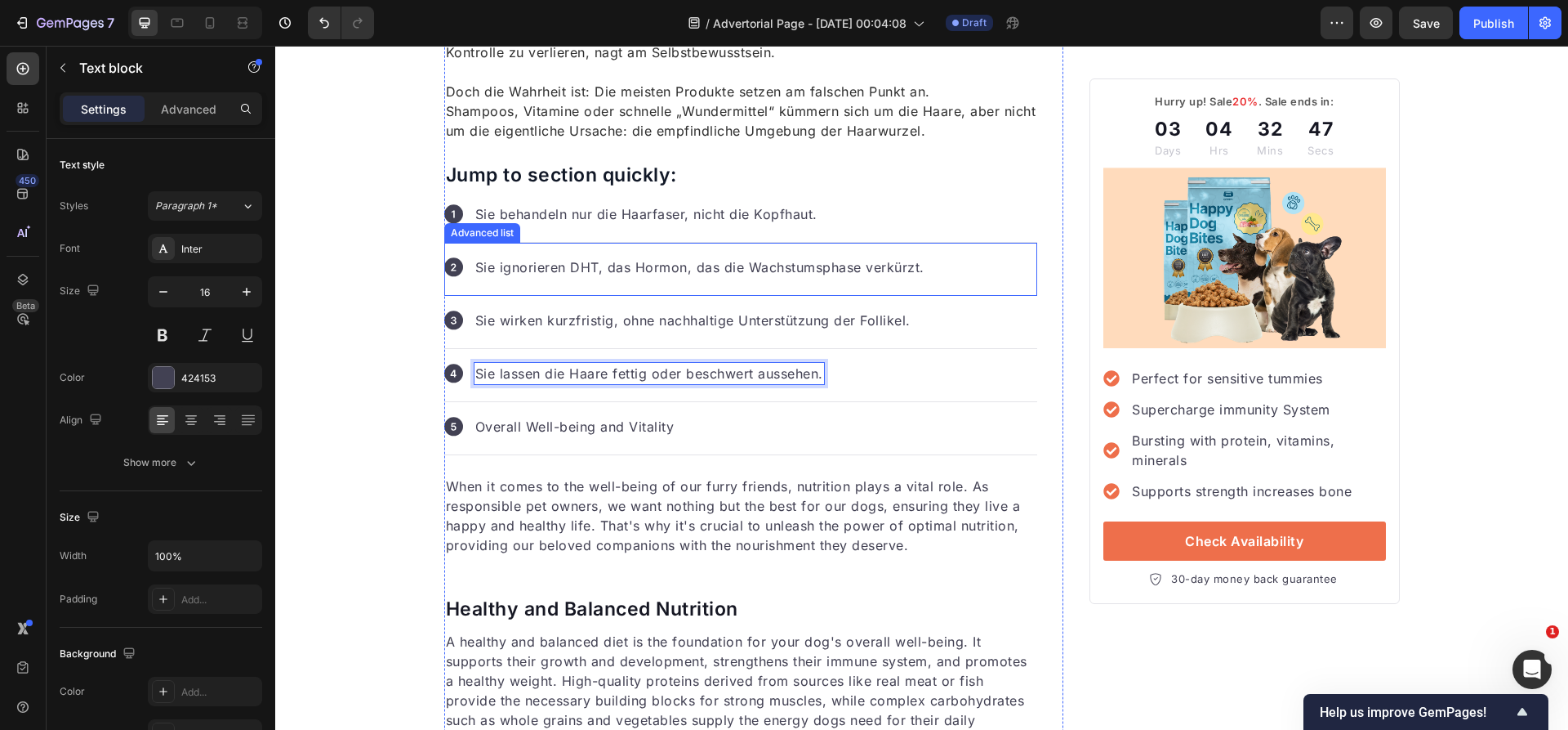
scroll to position [729, 0]
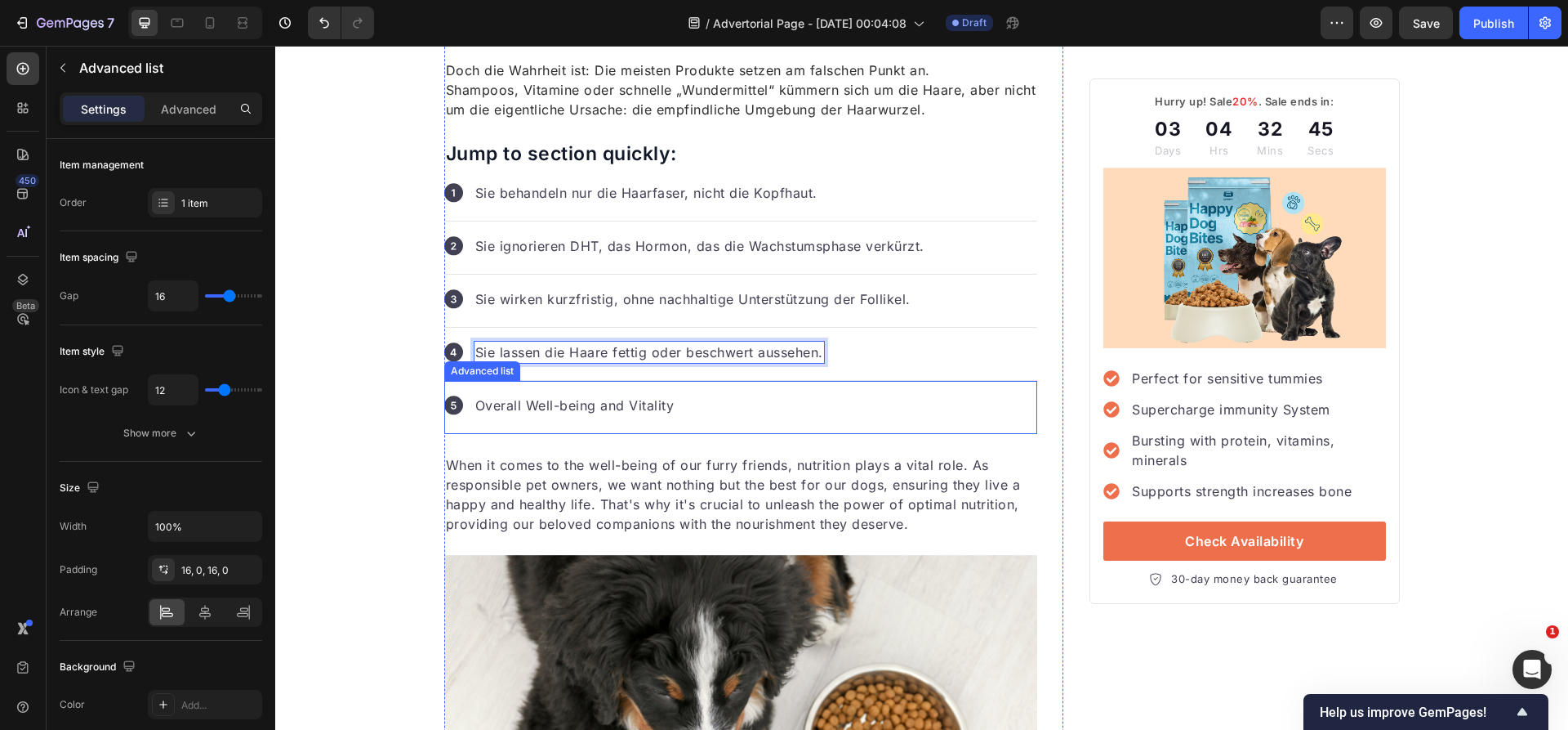
click at [815, 423] on div "Icon Overall Well-being and Vitality Text block" at bounding box center [741, 407] width 593 height 53
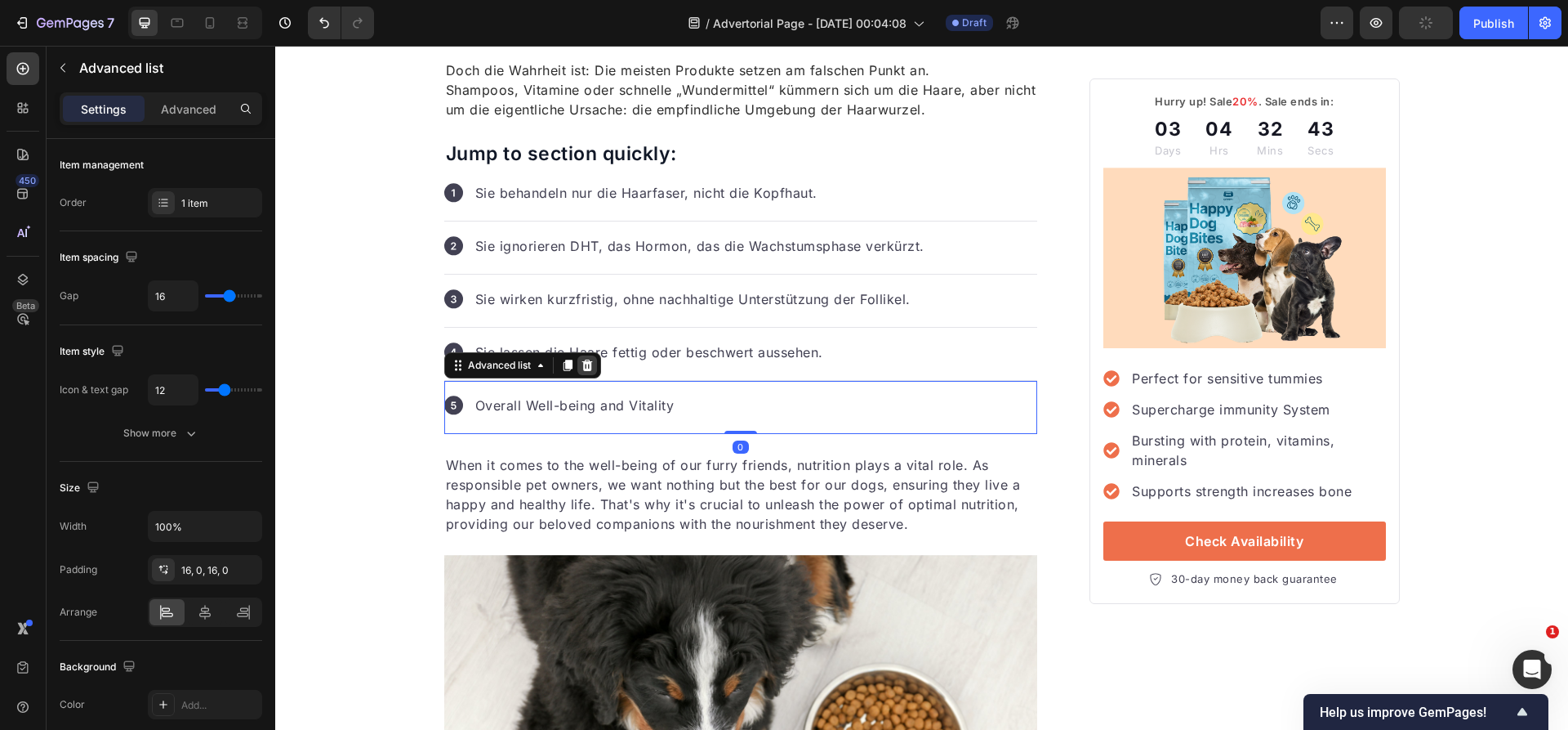
click at [588, 364] on icon at bounding box center [587, 365] width 11 height 12
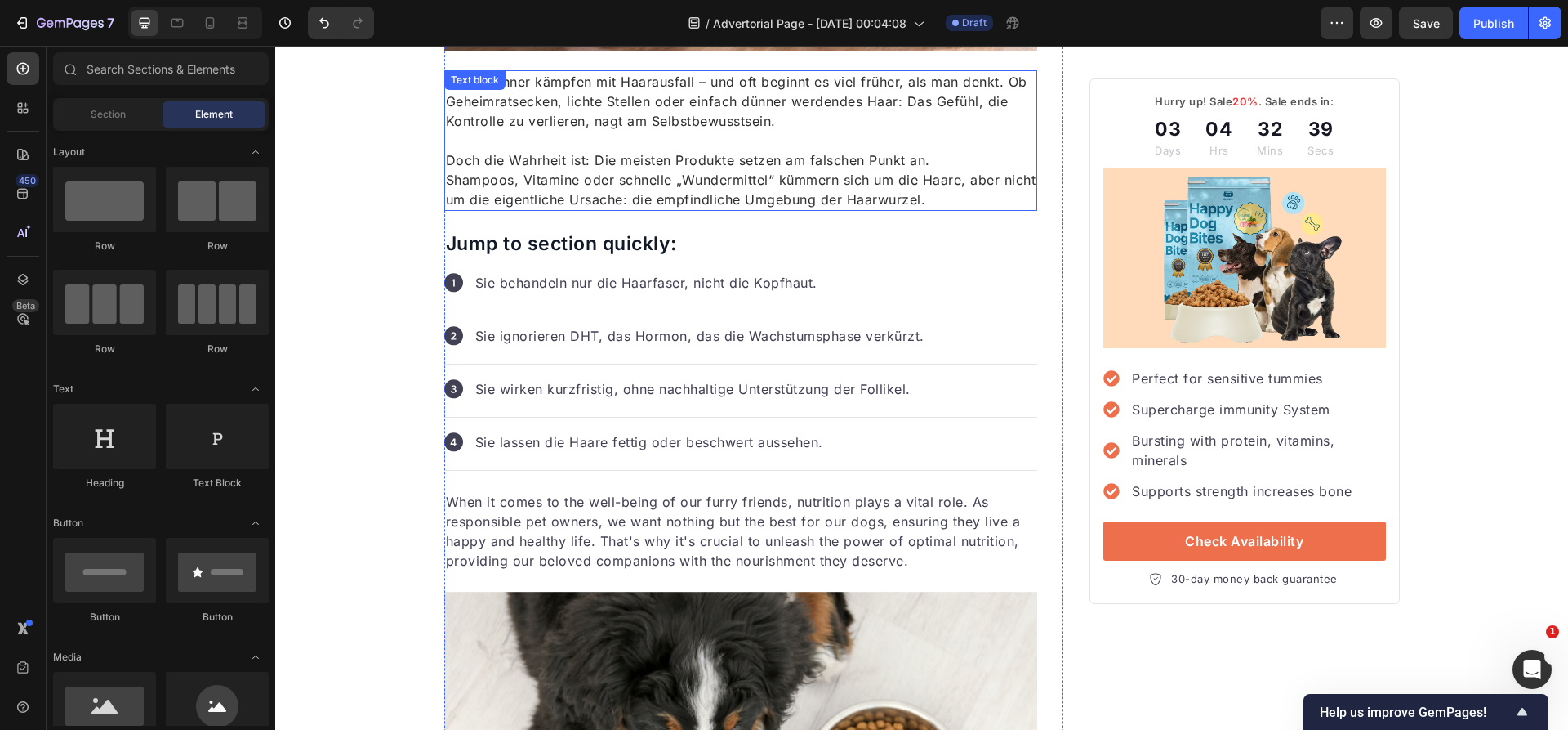
scroll to position [632, 0]
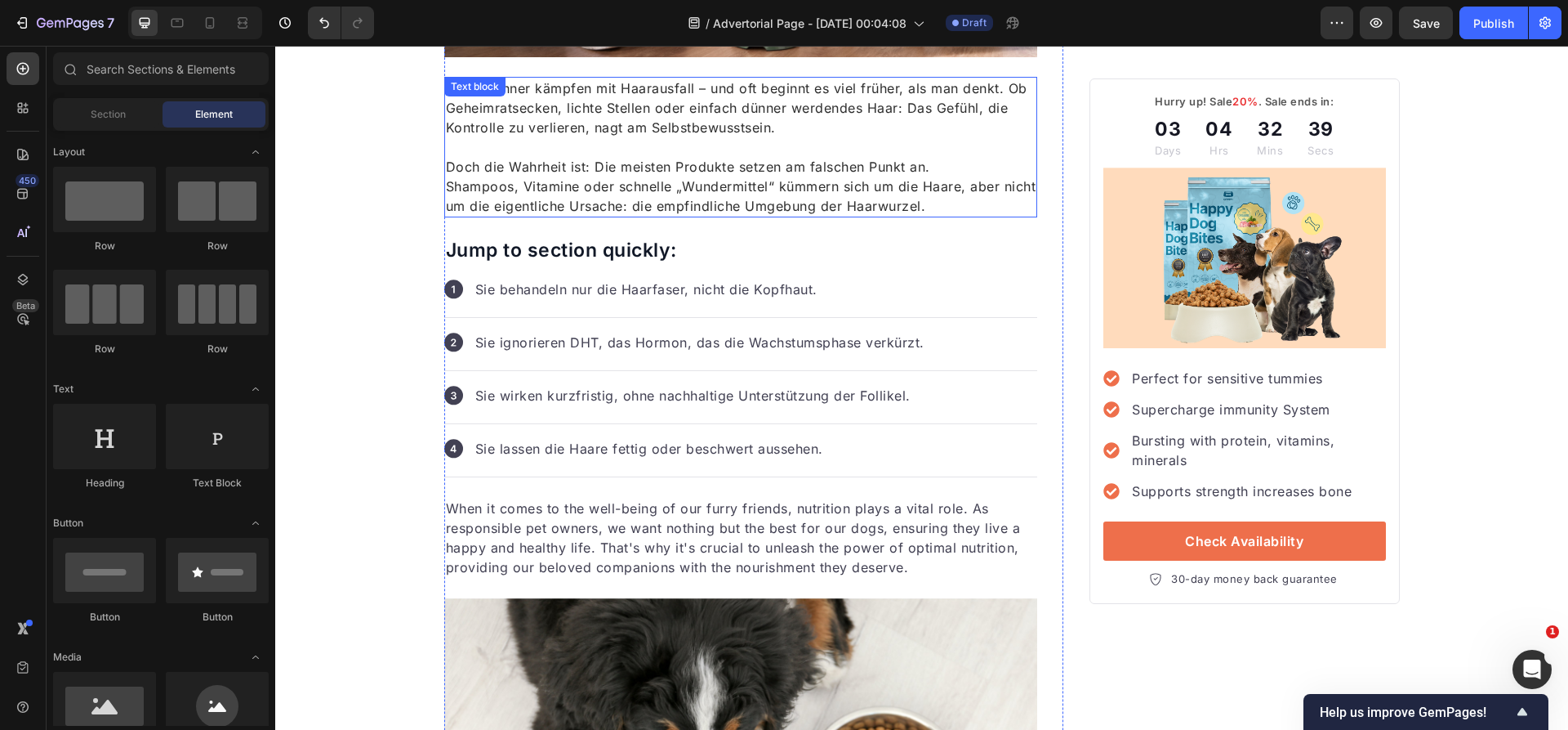
click at [585, 149] on p "Rich Text Editor. Editing area: main" at bounding box center [740, 147] width 591 height 20
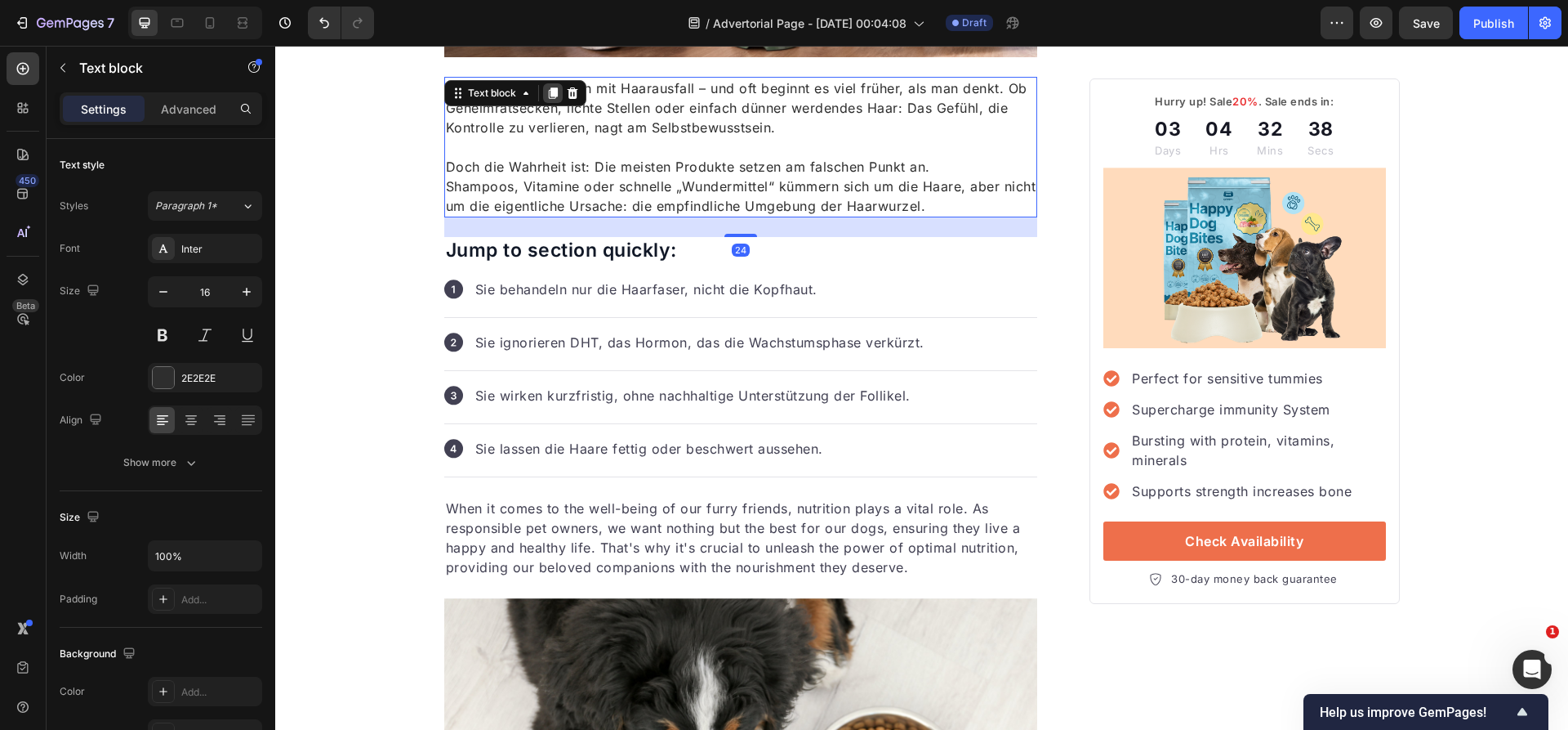
click at [551, 93] on icon at bounding box center [552, 93] width 9 height 12
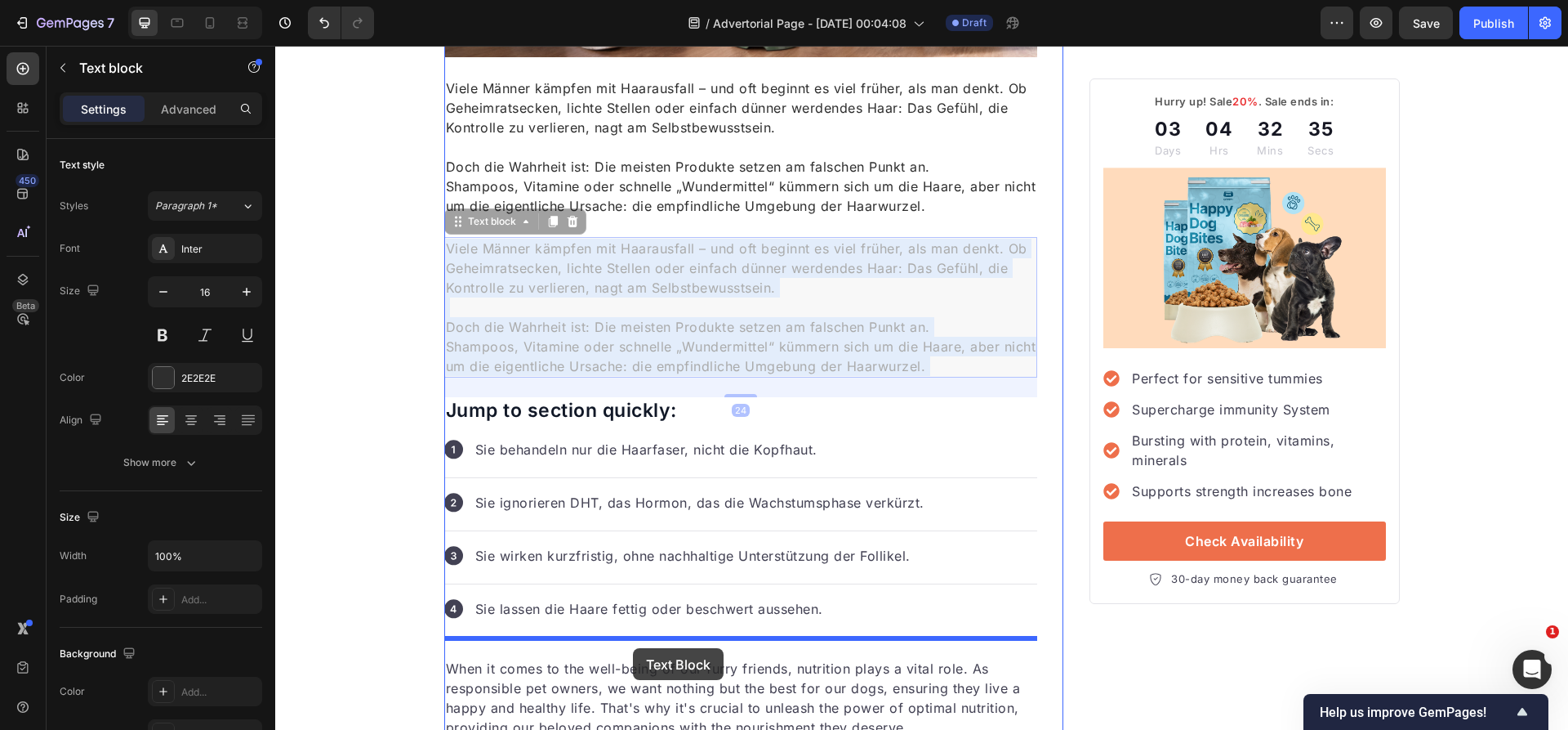
drag, startPoint x: 633, startPoint y: 301, endPoint x: 633, endPoint y: 648, distance: 347.0
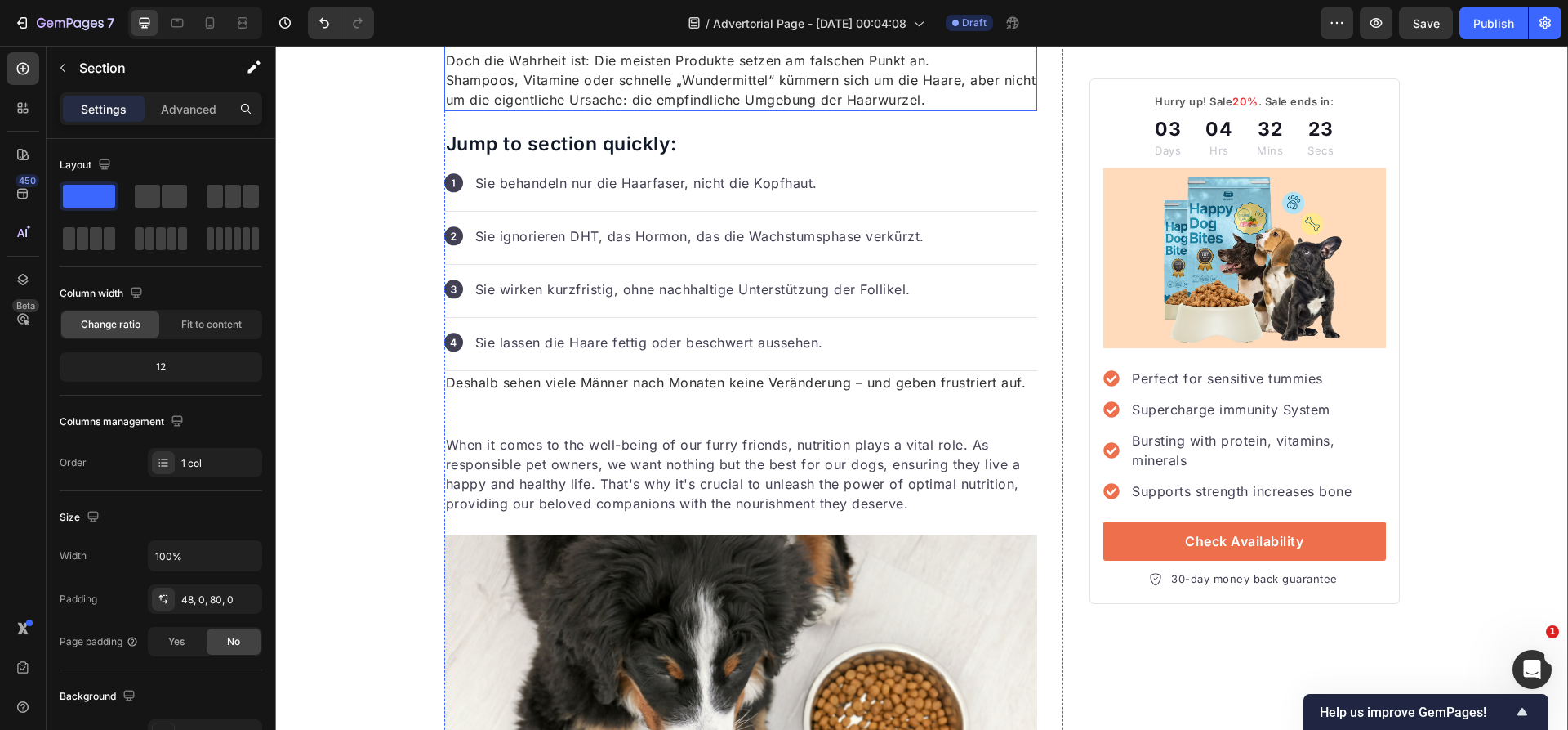
scroll to position [752, 0]
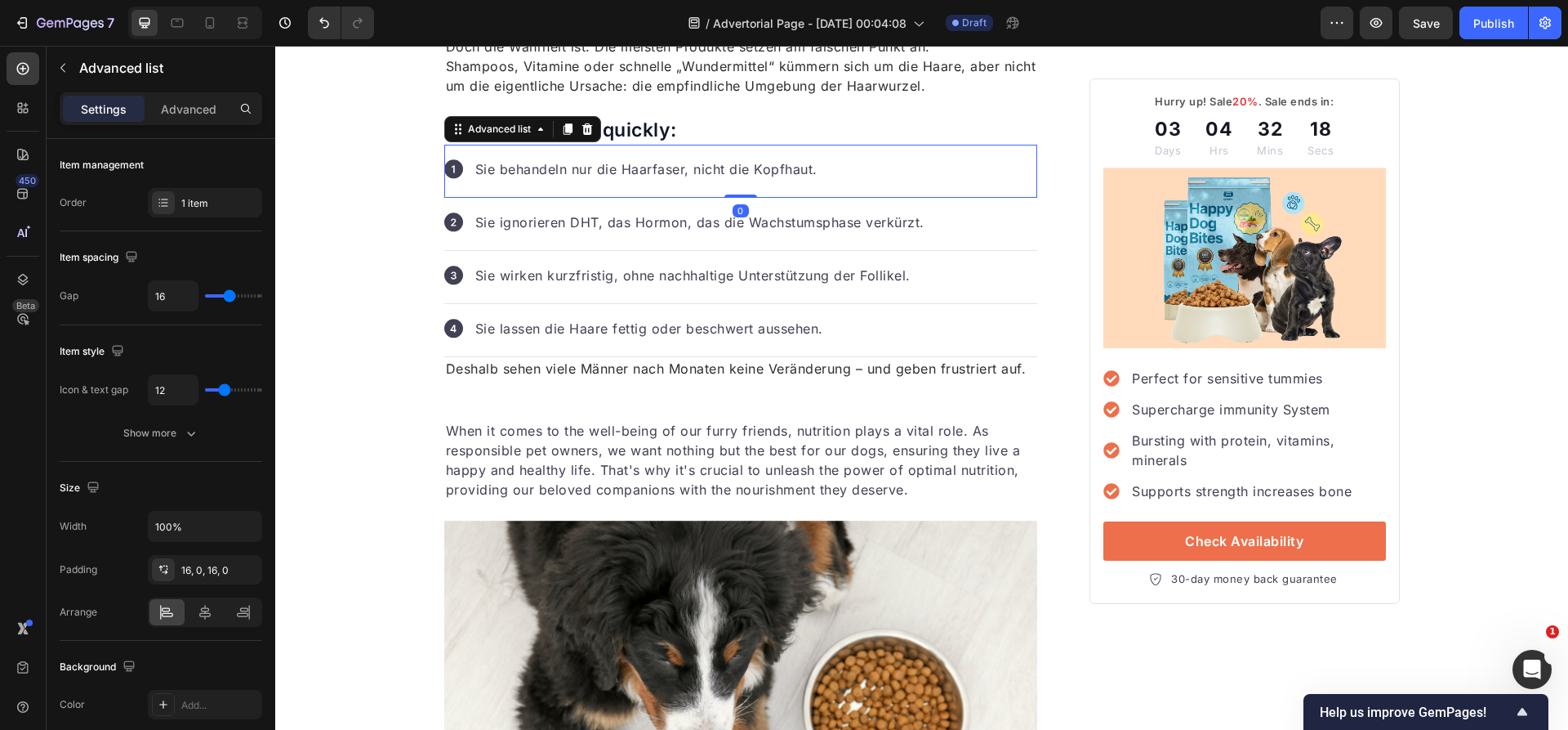
click at [973, 160] on div "Icon Sie behandeln nur die Haarfaser, nicht die Kopfhaut. Text block" at bounding box center [741, 171] width 593 height 53
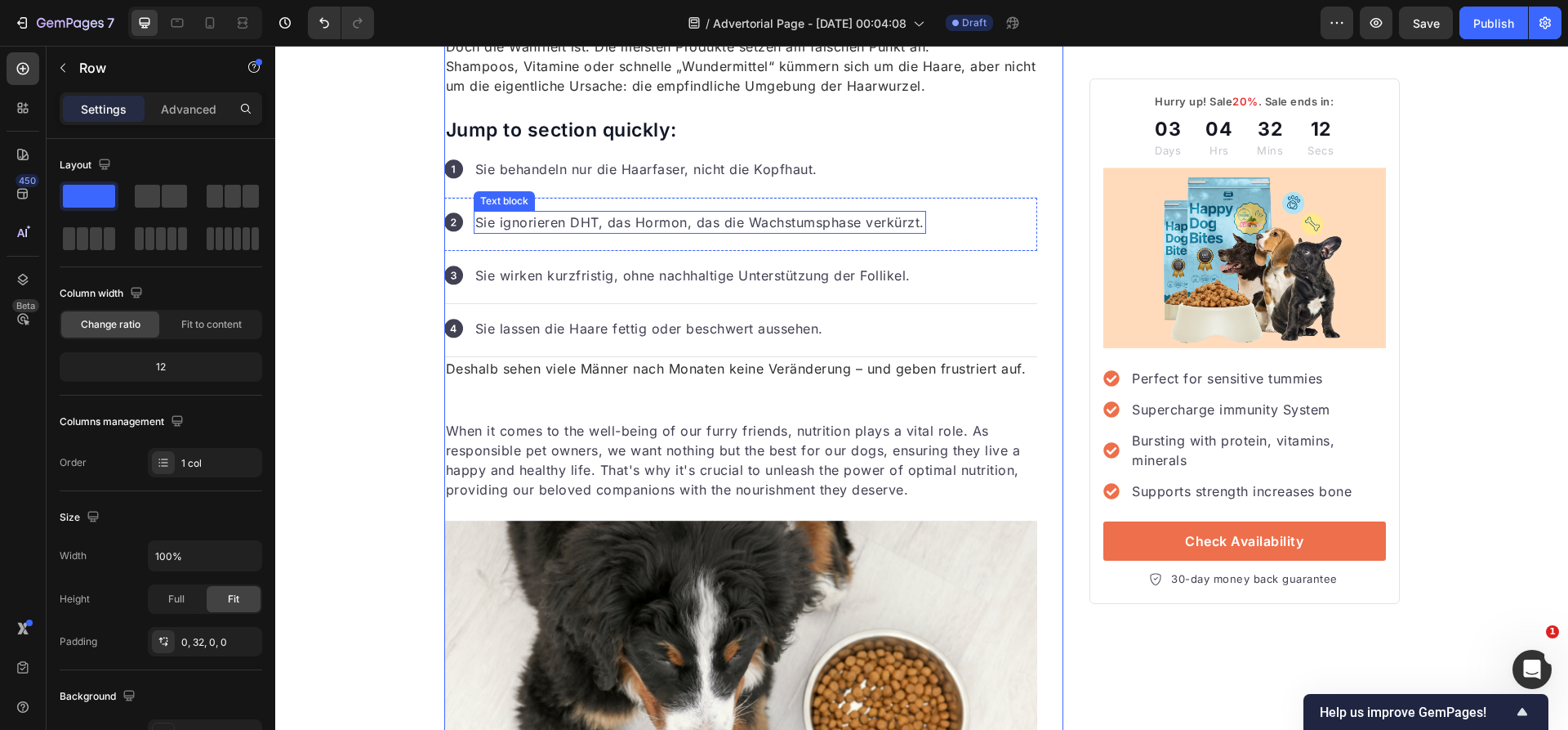
click at [916, 222] on p "Sie ignorieren DHT, das Hormon, das die Wachstumsphase verkürzt." at bounding box center [699, 222] width 449 height 20
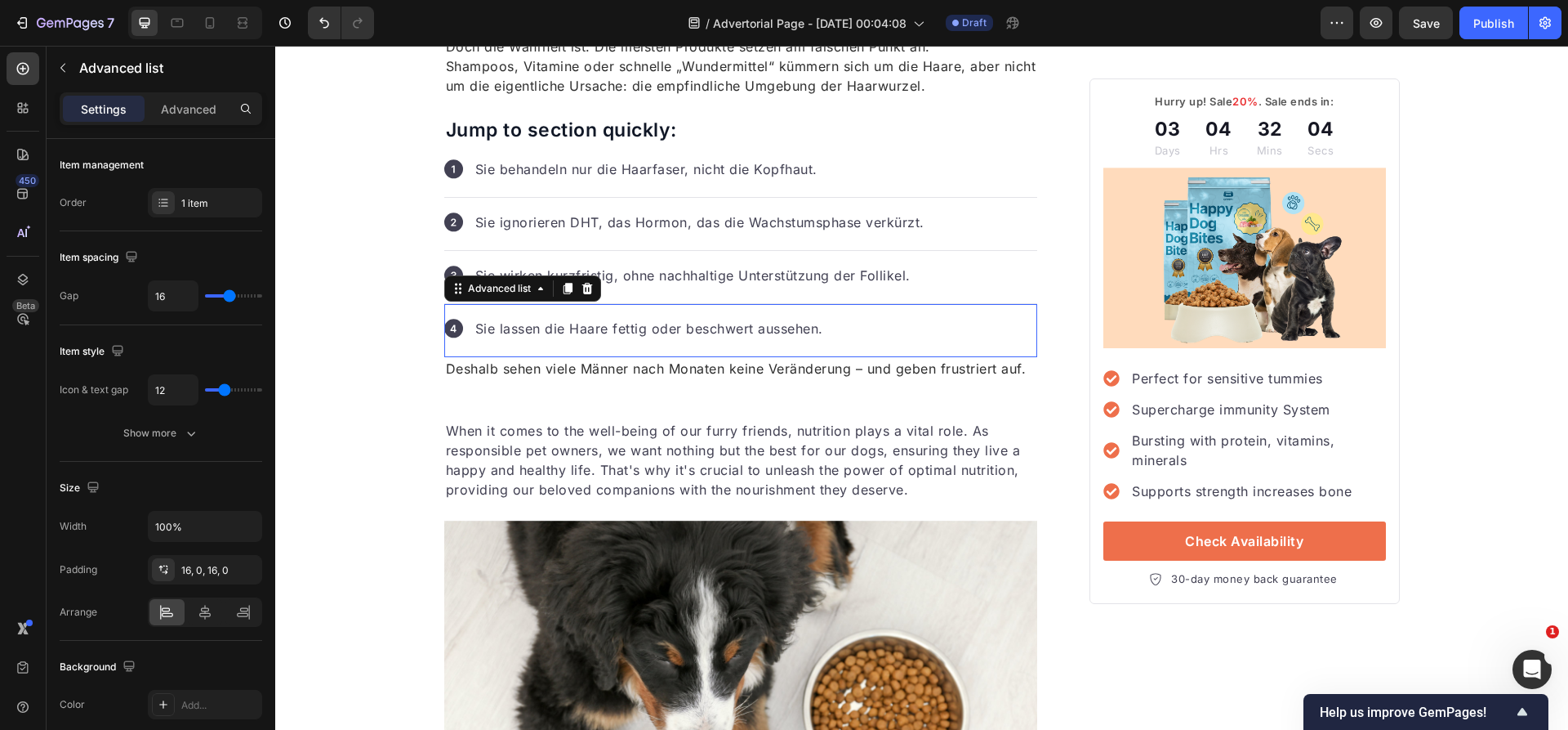
click at [445, 355] on div "Icon Sie lassen die Haare fettig oder beschwert aussehen. Text block" at bounding box center [741, 331] width 593 height 53
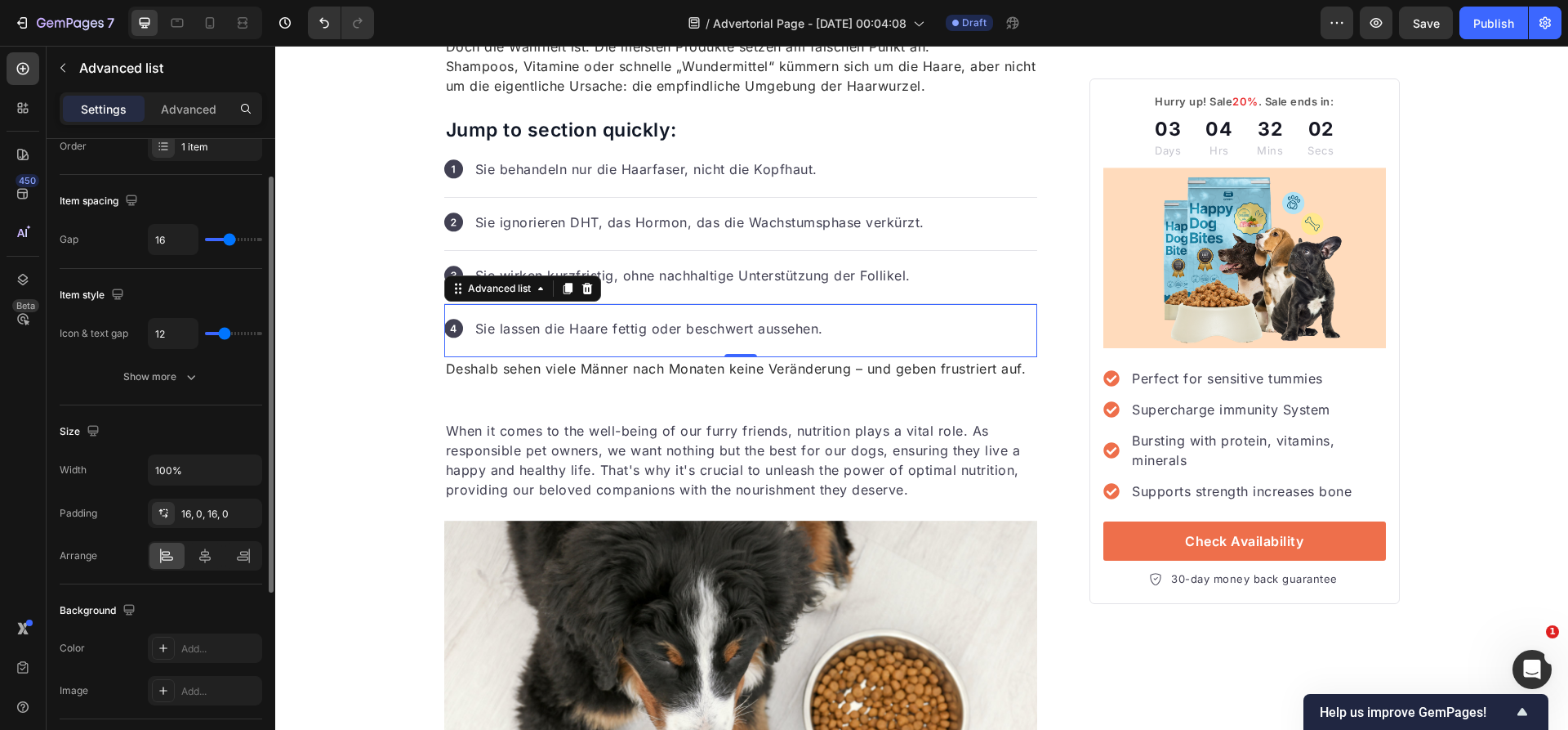
scroll to position [57, 0]
click at [239, 550] on icon at bounding box center [243, 554] width 16 height 16
click at [151, 542] on div at bounding box center [167, 554] width 35 height 26
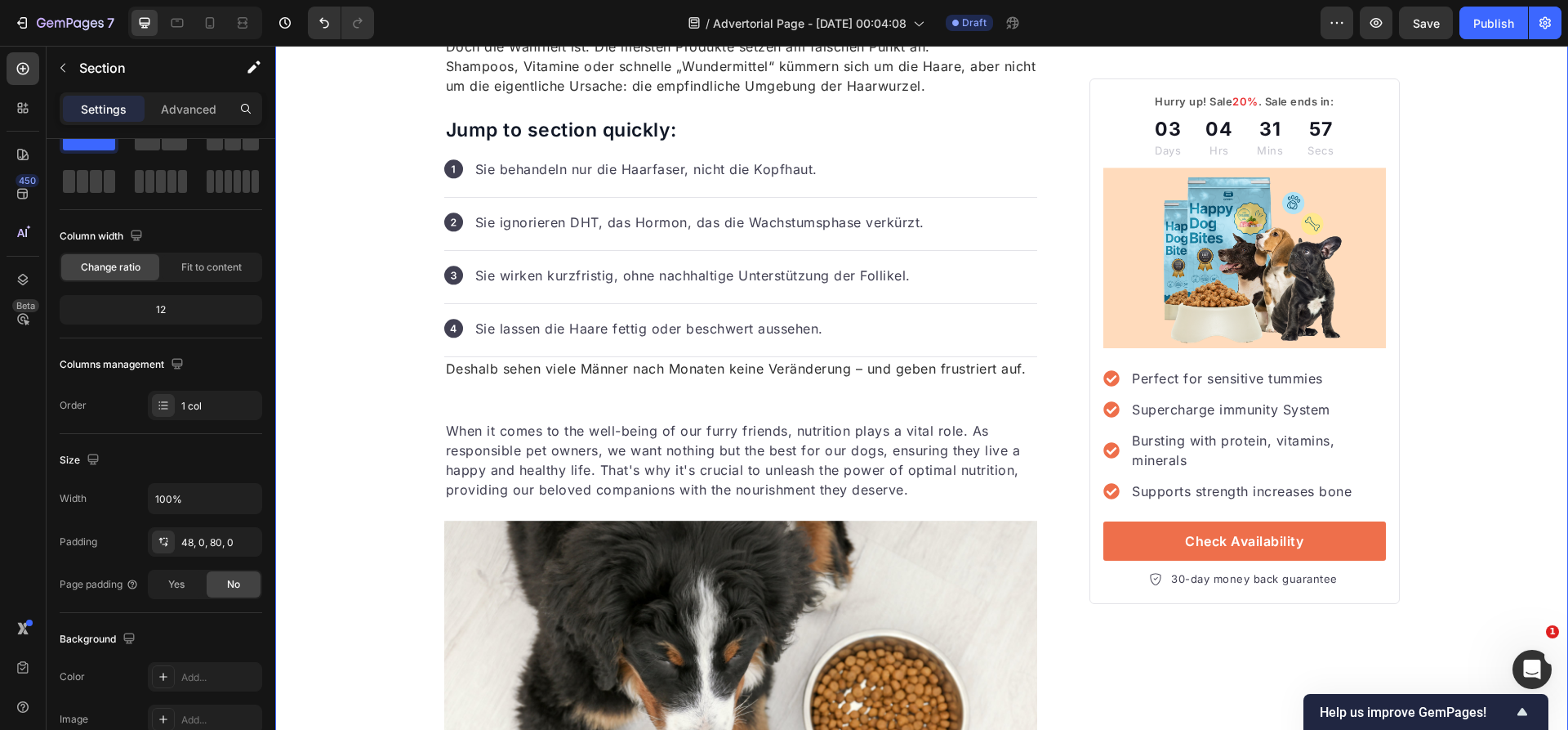
scroll to position [0, 0]
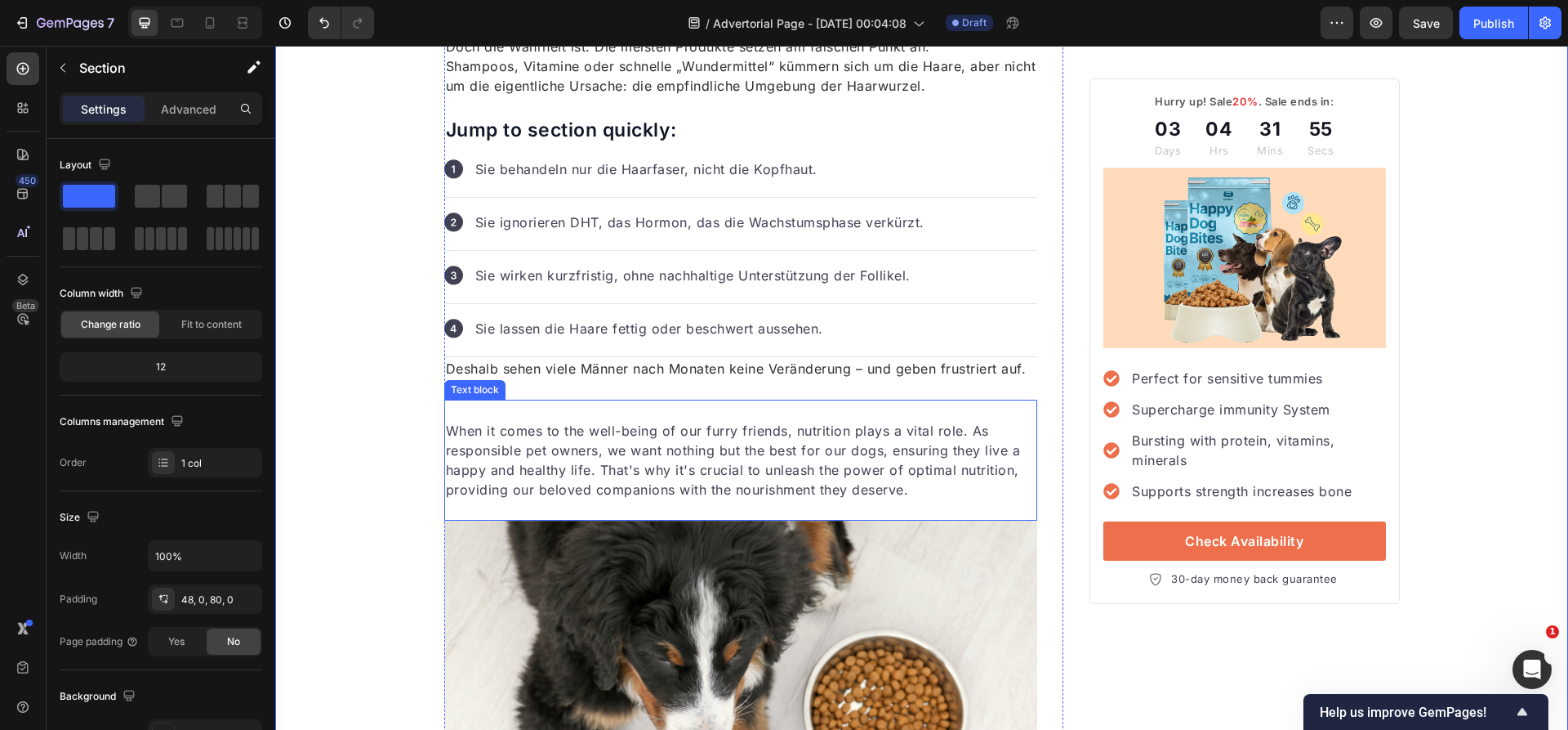
click at [643, 447] on p "When it comes to the well-being of our furry friends, nutrition plays a vital r…" at bounding box center [740, 460] width 591 height 78
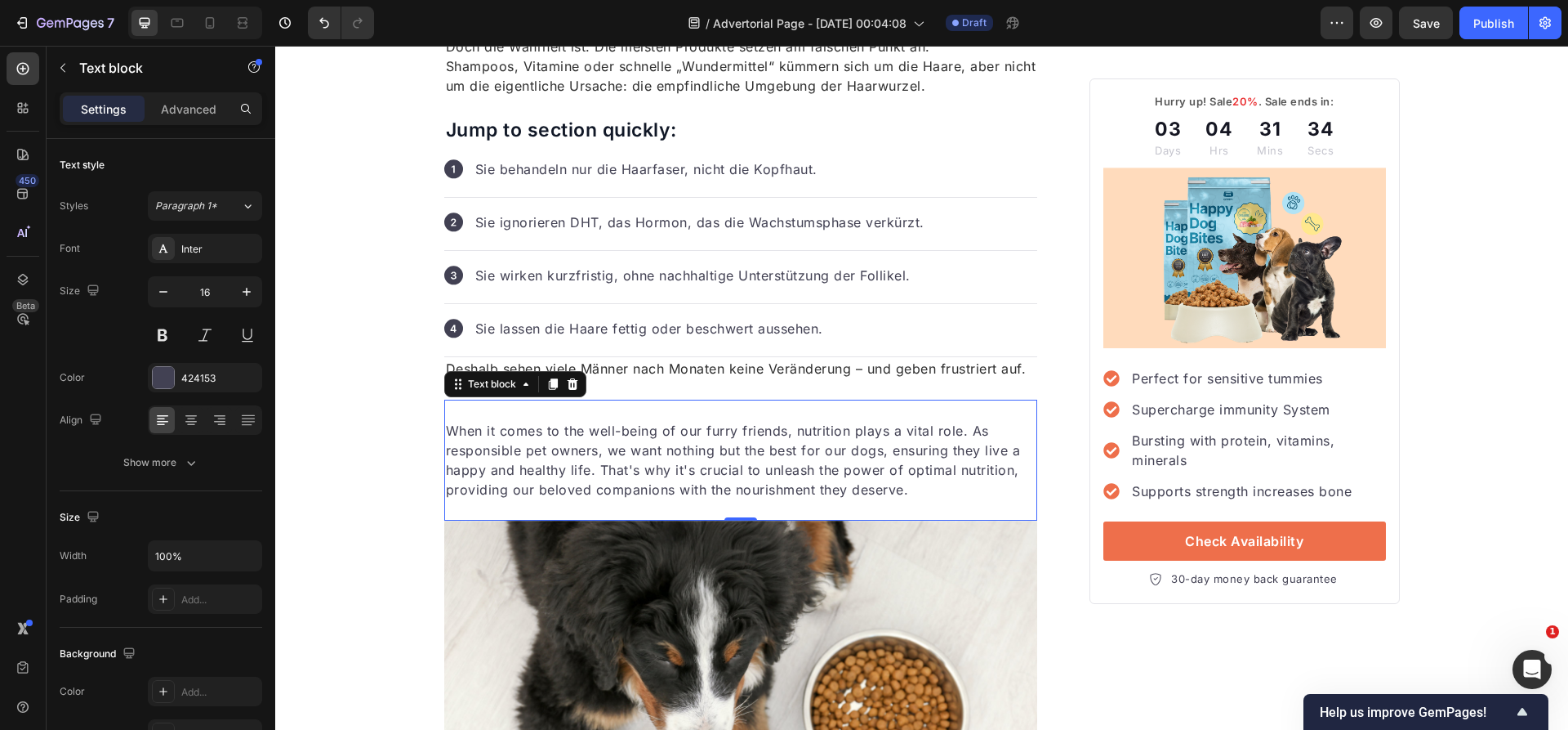
scroll to position [752, 0]
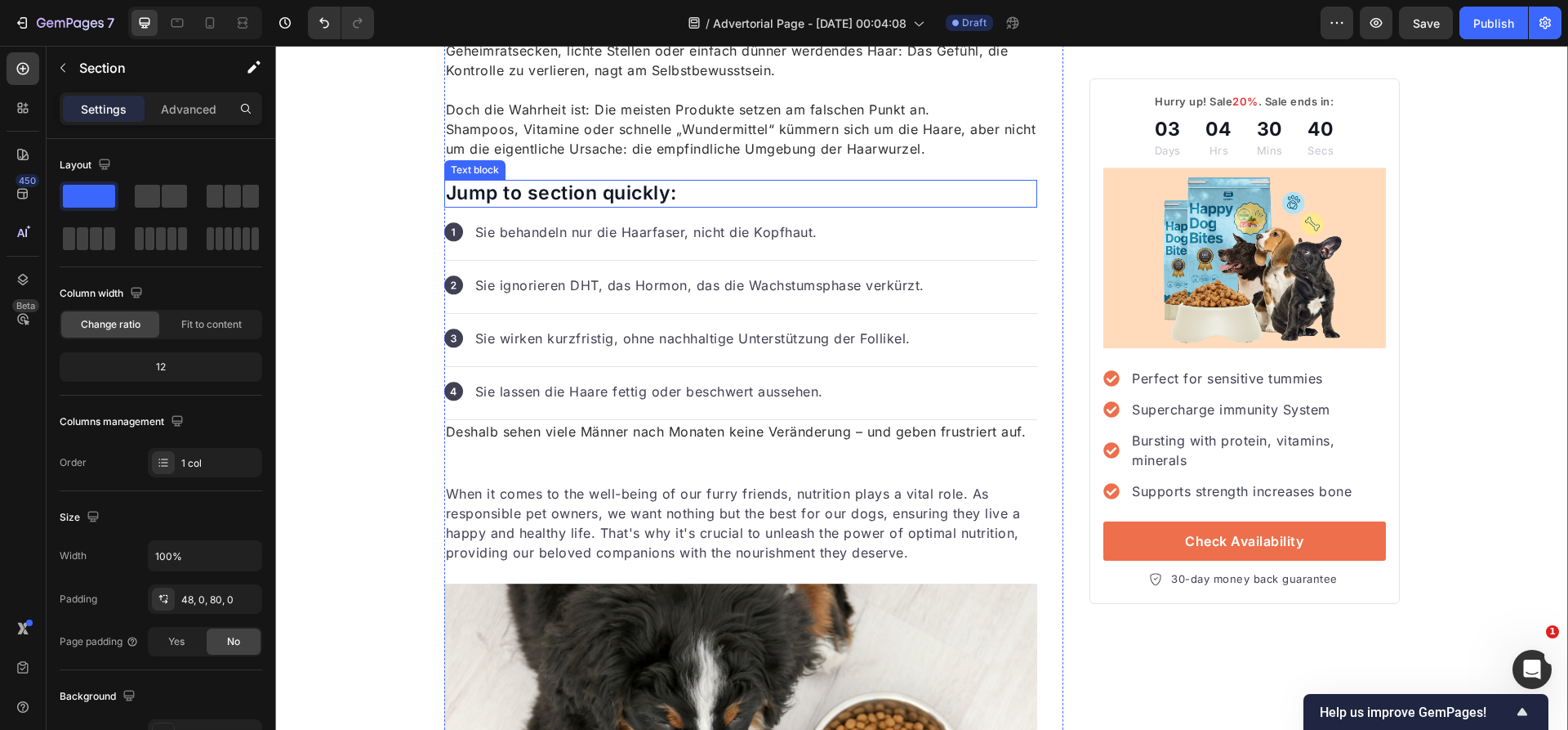
scroll to position [686, 0]
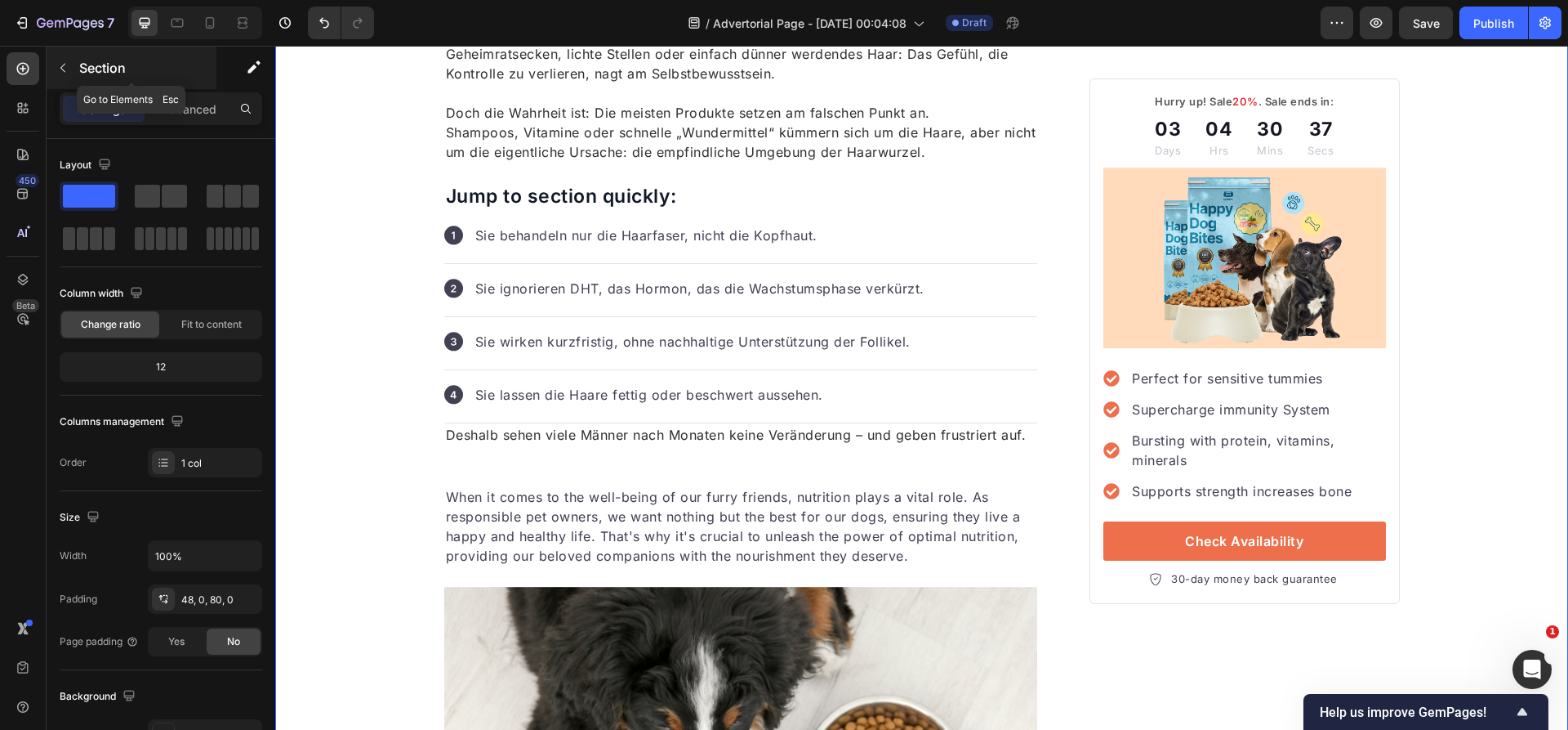
click at [90, 54] on div "Section" at bounding box center [131, 68] width 170 height 43
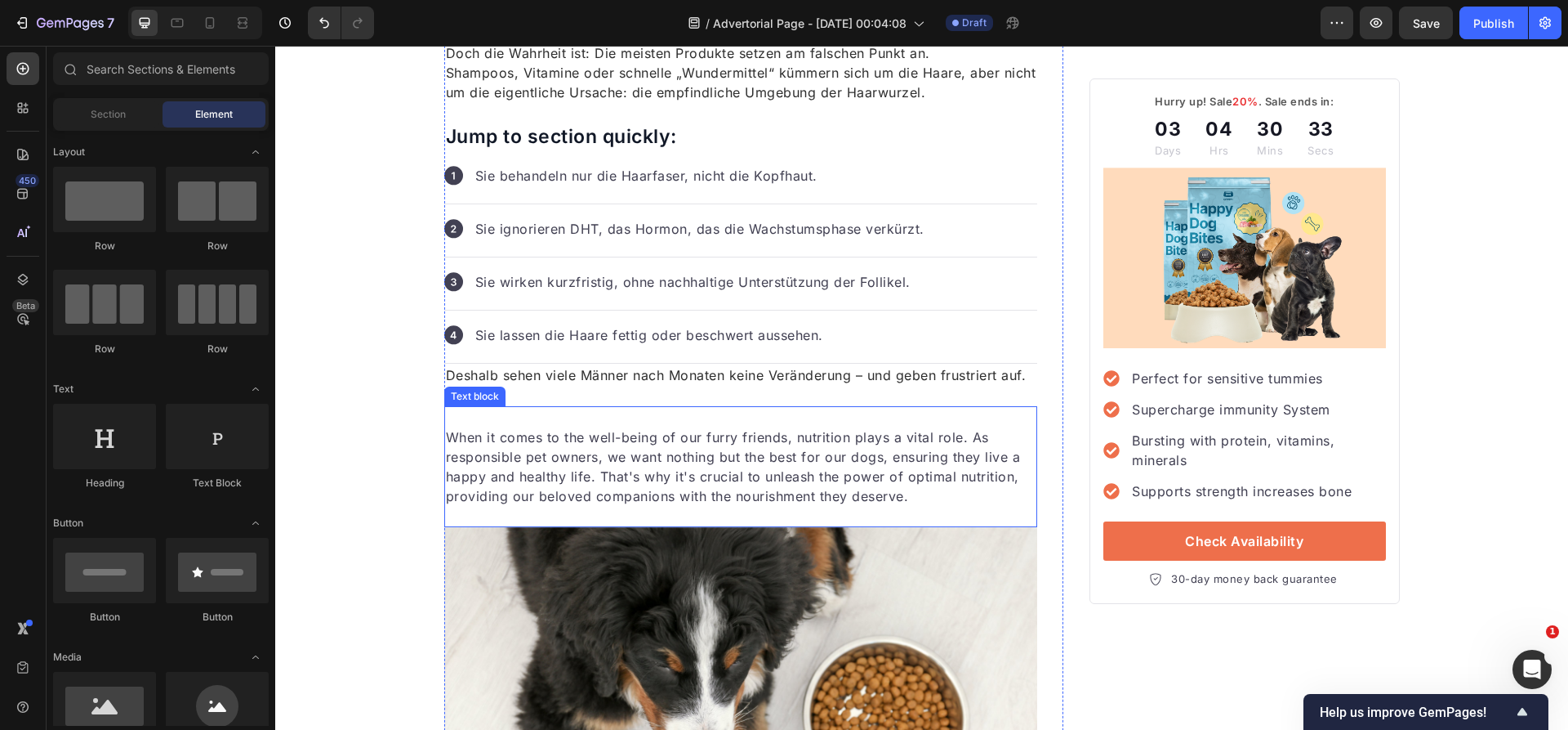
scroll to position [757, 0]
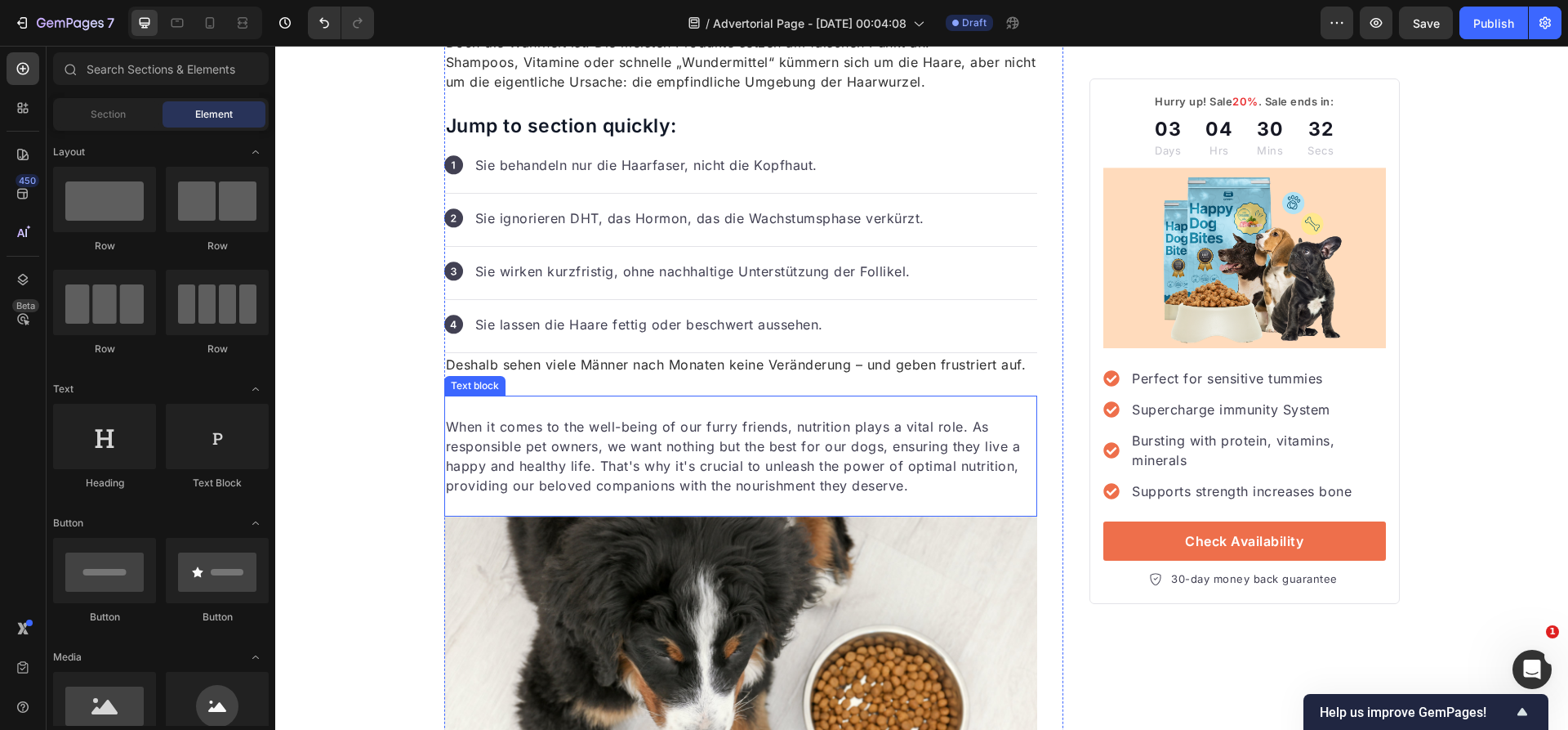
click at [611, 480] on p "When it comes to the well-being of our furry friends, nutrition plays a vital r…" at bounding box center [740, 455] width 591 height 78
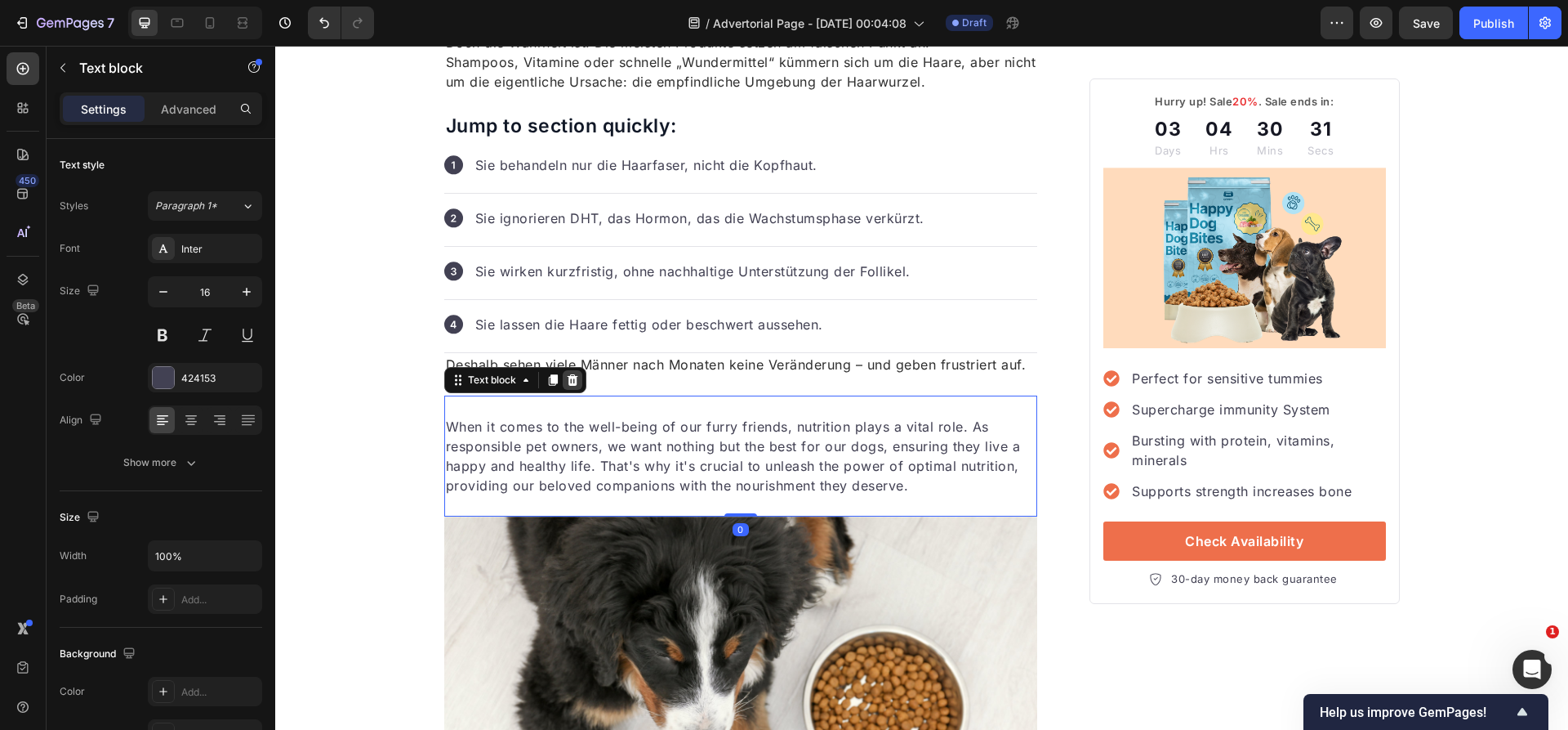
click at [572, 381] on icon at bounding box center [572, 380] width 11 height 12
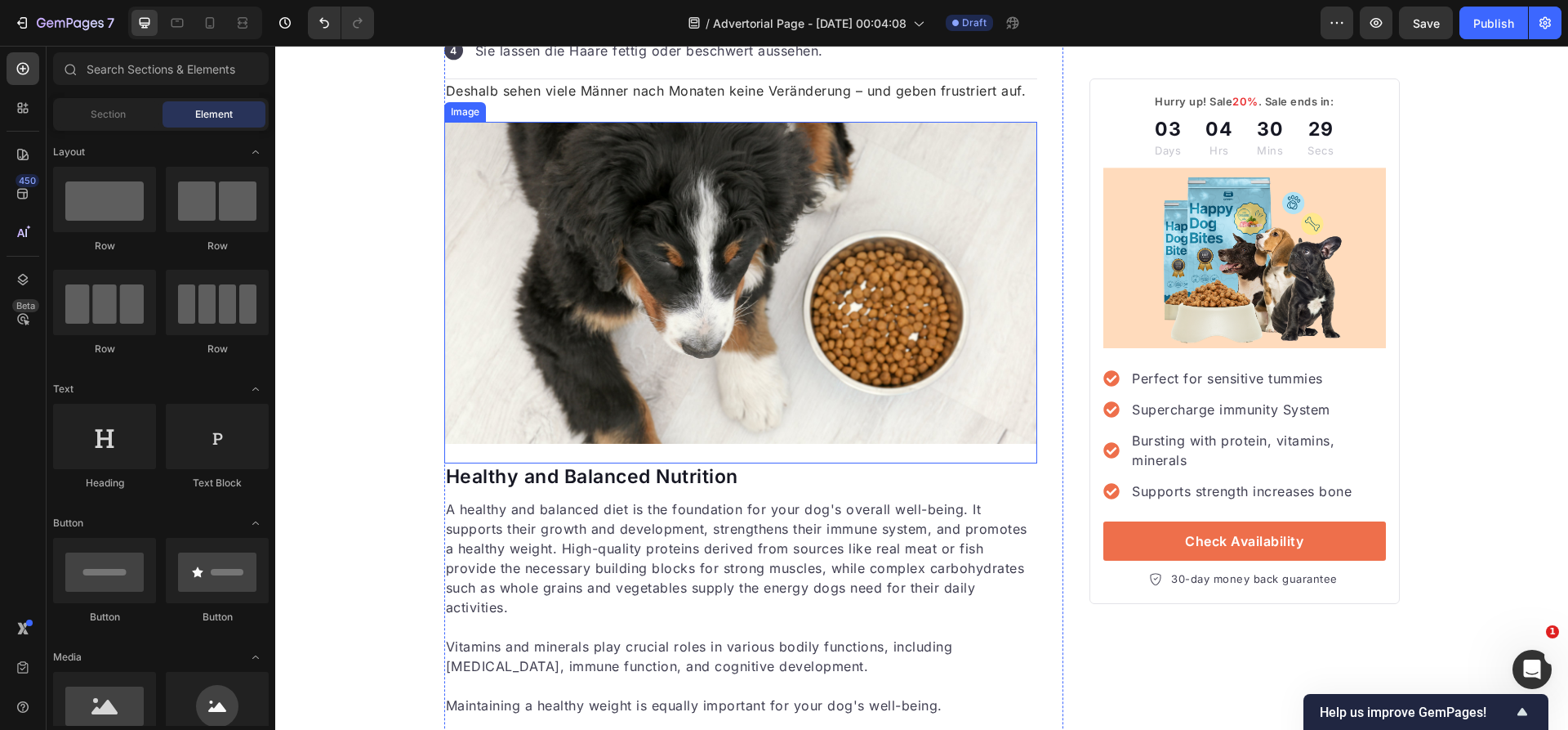
scroll to position [1075, 0]
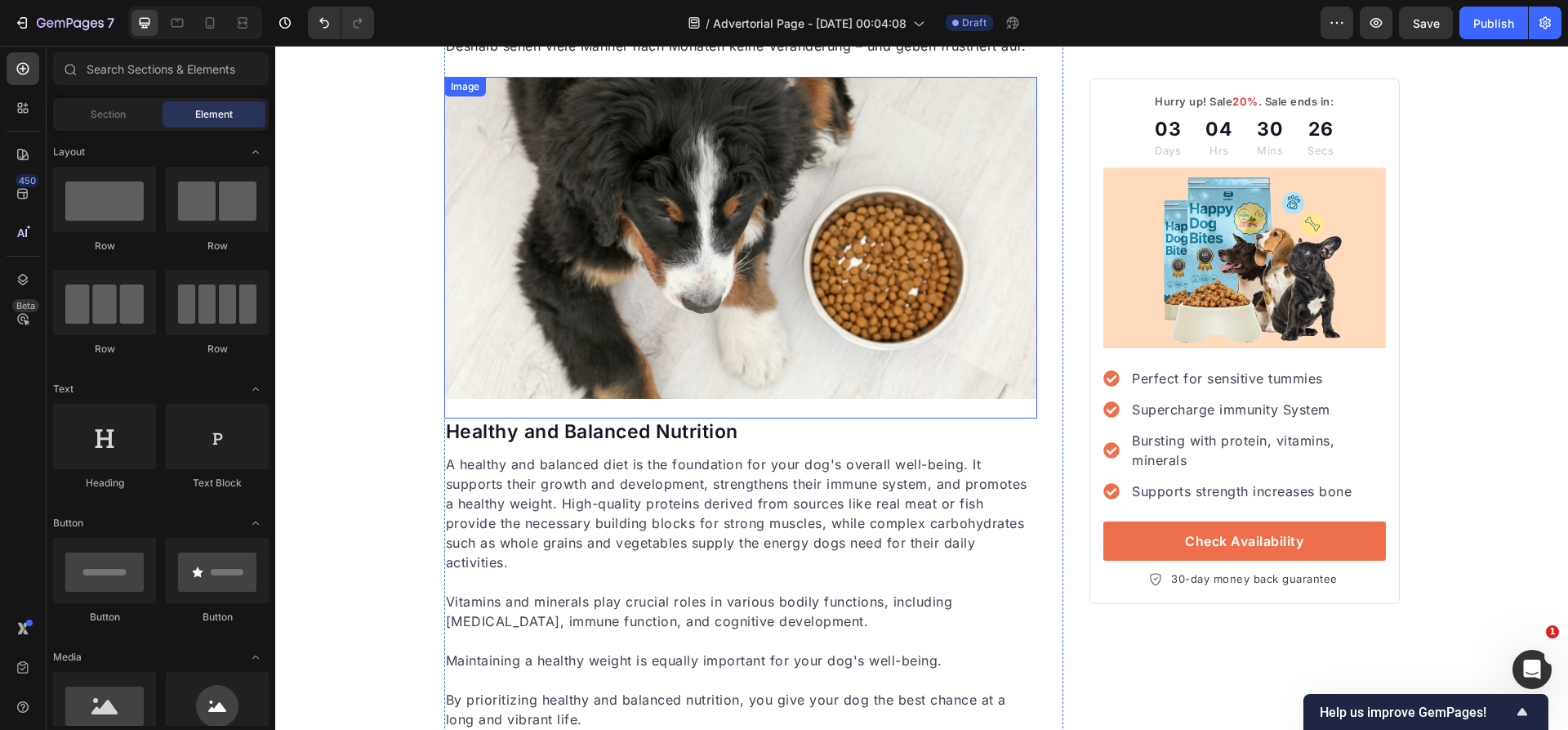
click at [485, 441] on p "Healthy and Balanced Nutrition" at bounding box center [740, 431] width 591 height 24
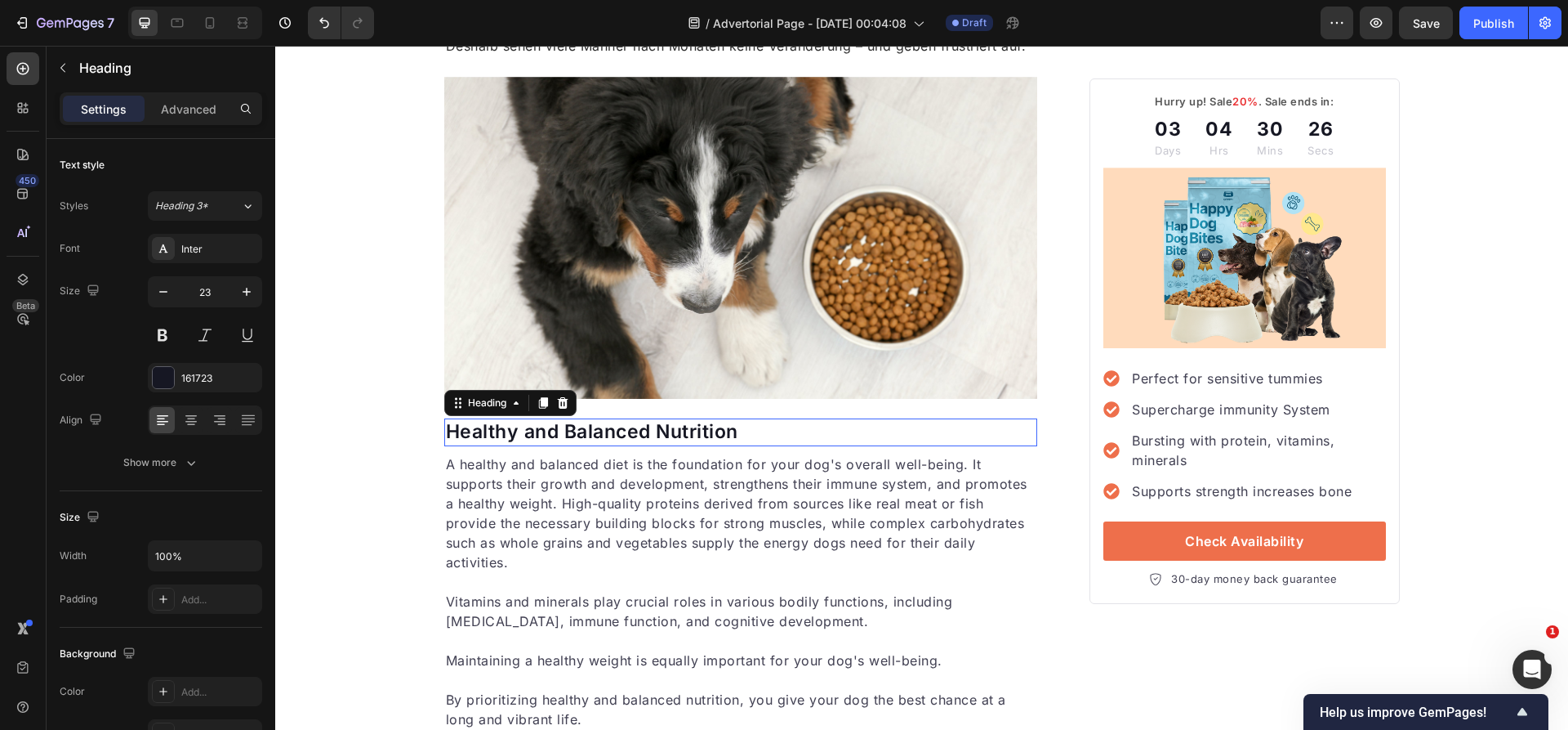
click at [485, 441] on p "Healthy and Balanced Nutrition" at bounding box center [740, 431] width 591 height 24
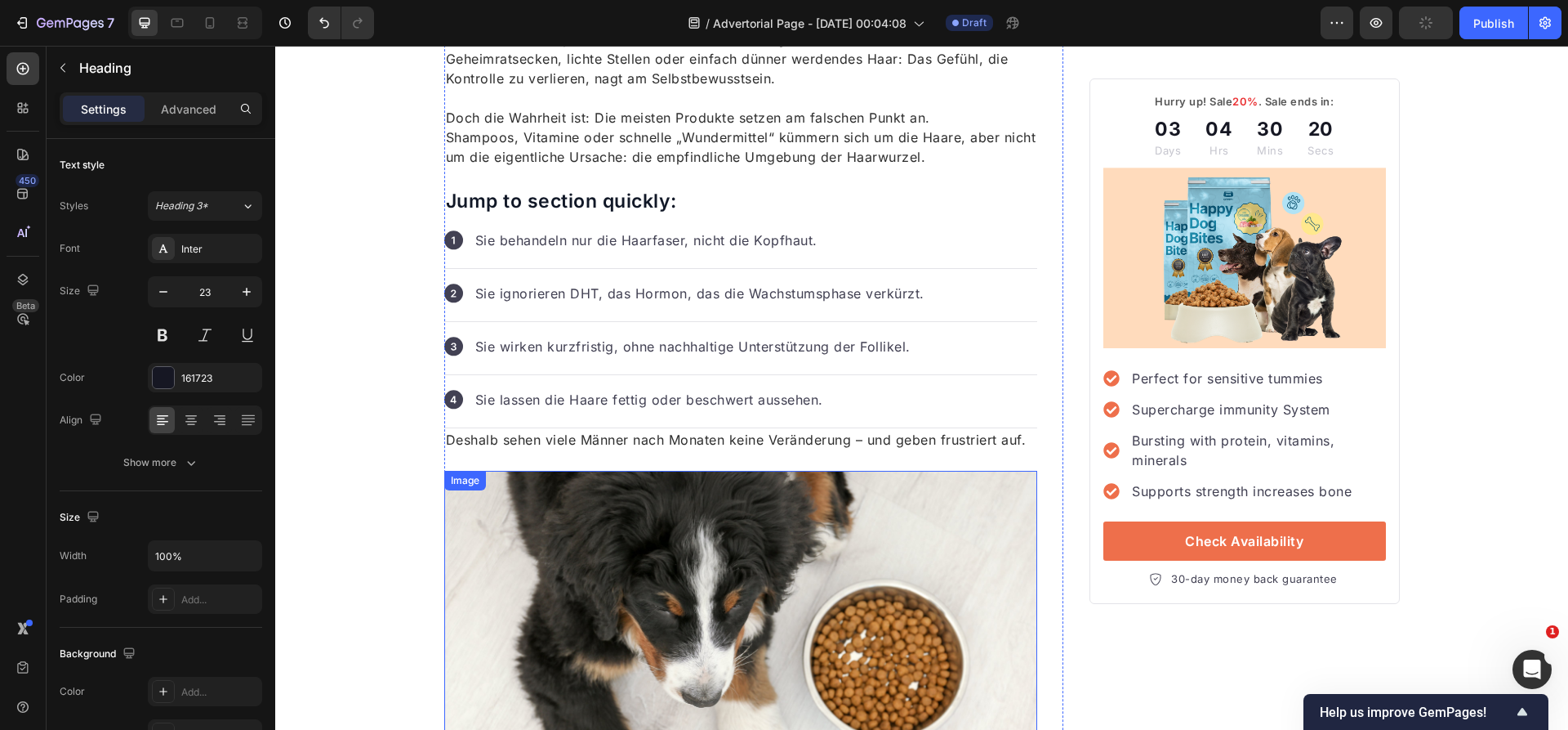
scroll to position [661, 0]
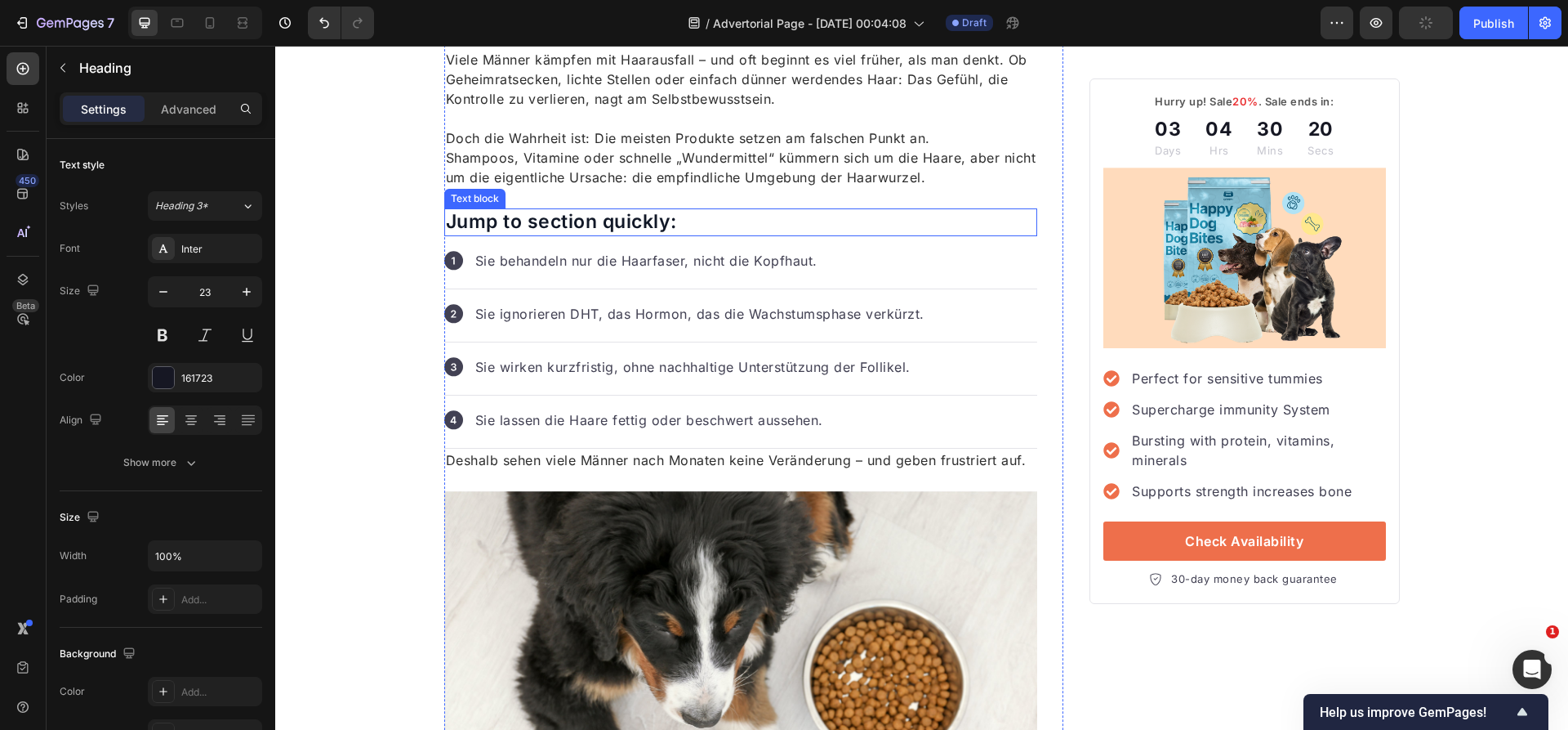
click at [502, 220] on p "Jump to section quickly:" at bounding box center [740, 222] width 591 height 24
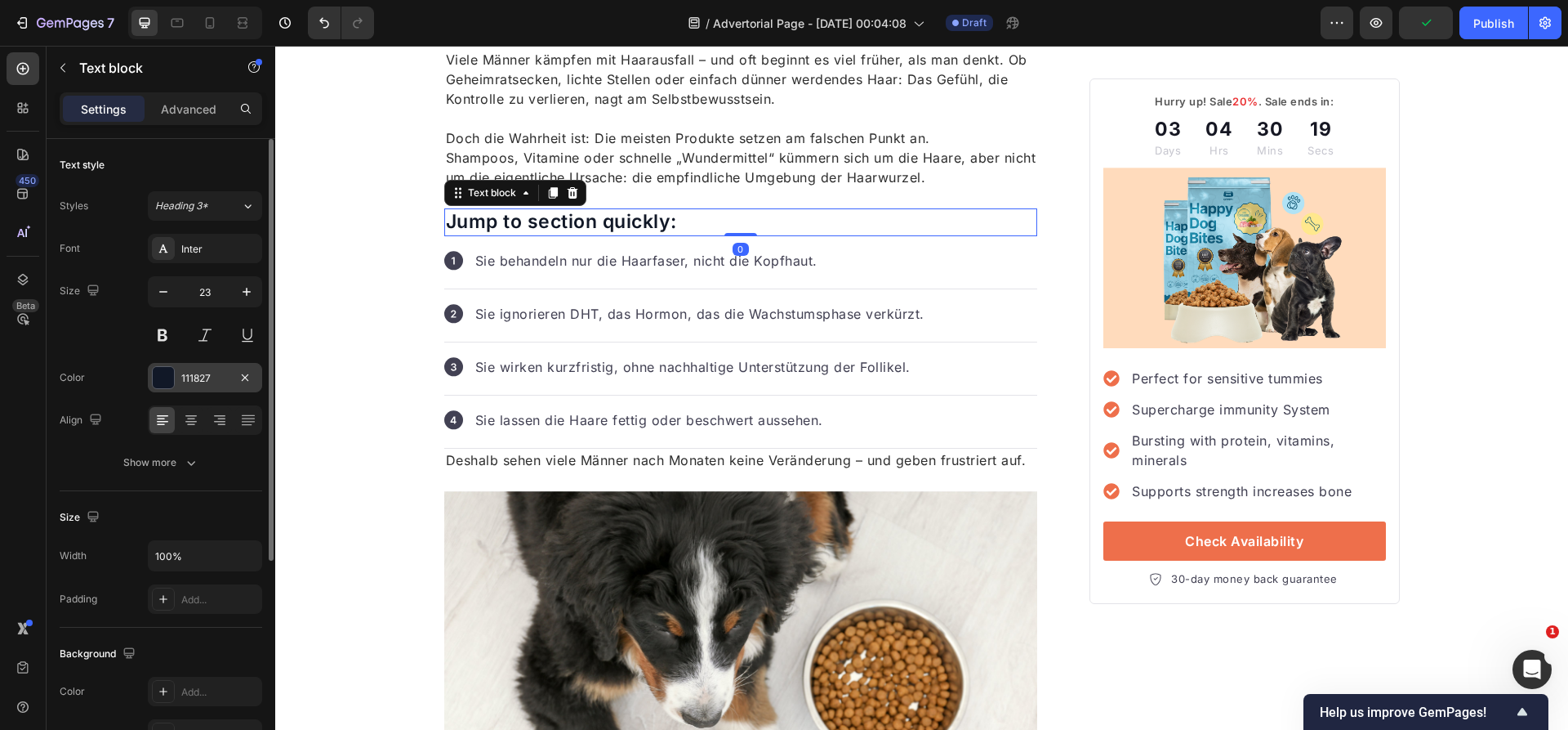
click at [200, 377] on div "111827" at bounding box center [204, 378] width 47 height 14
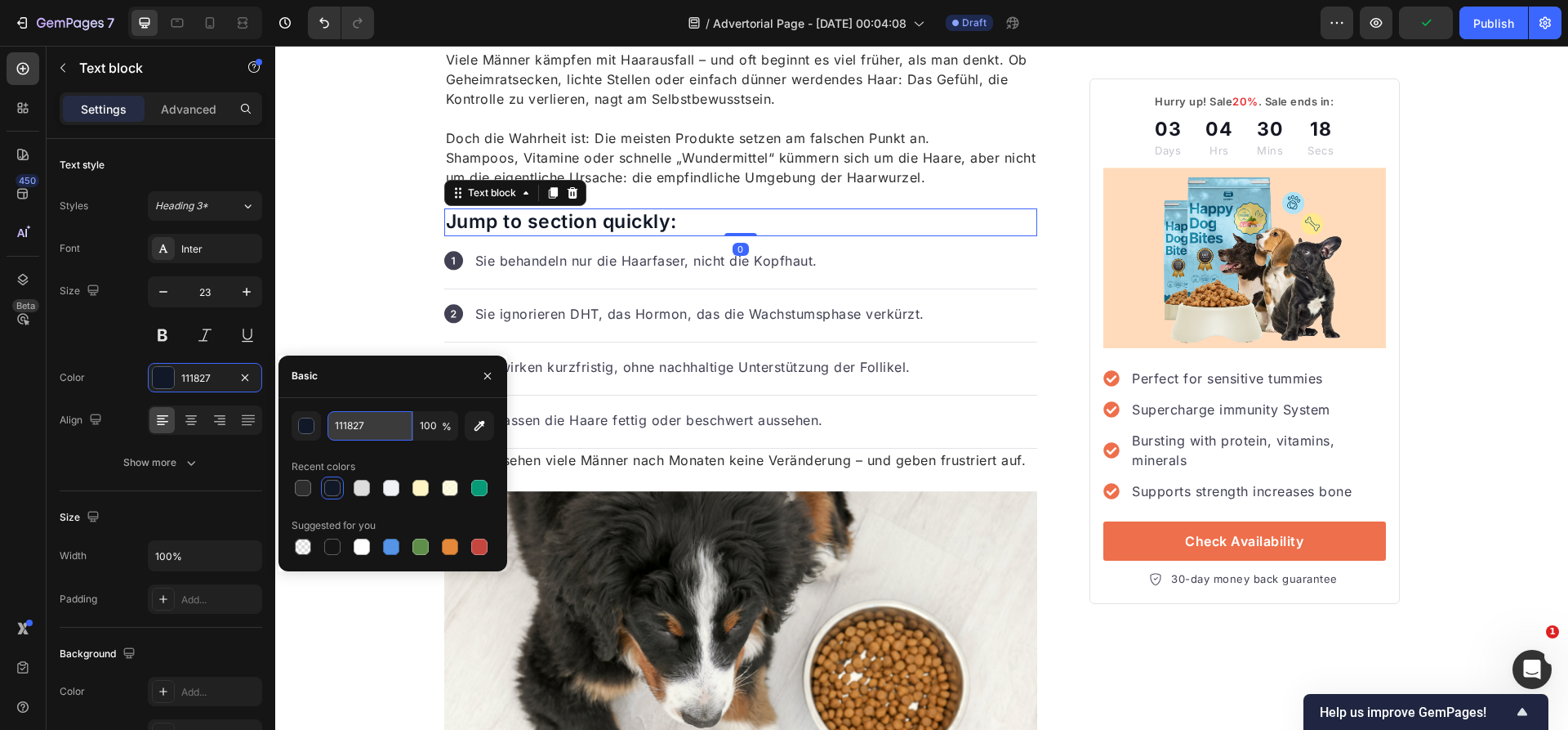
click at [382, 419] on input "111827" at bounding box center [370, 425] width 85 height 29
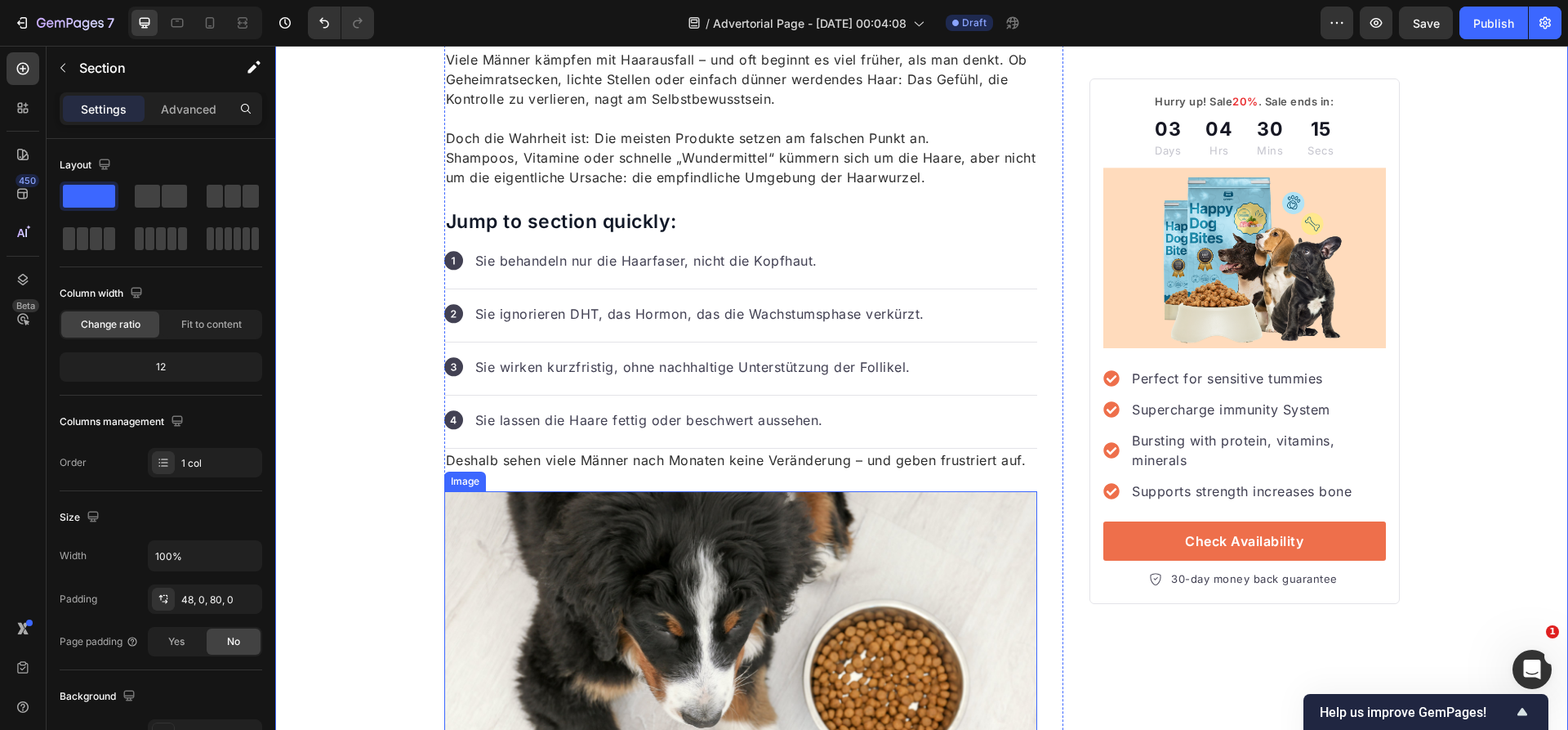
scroll to position [1044, 0]
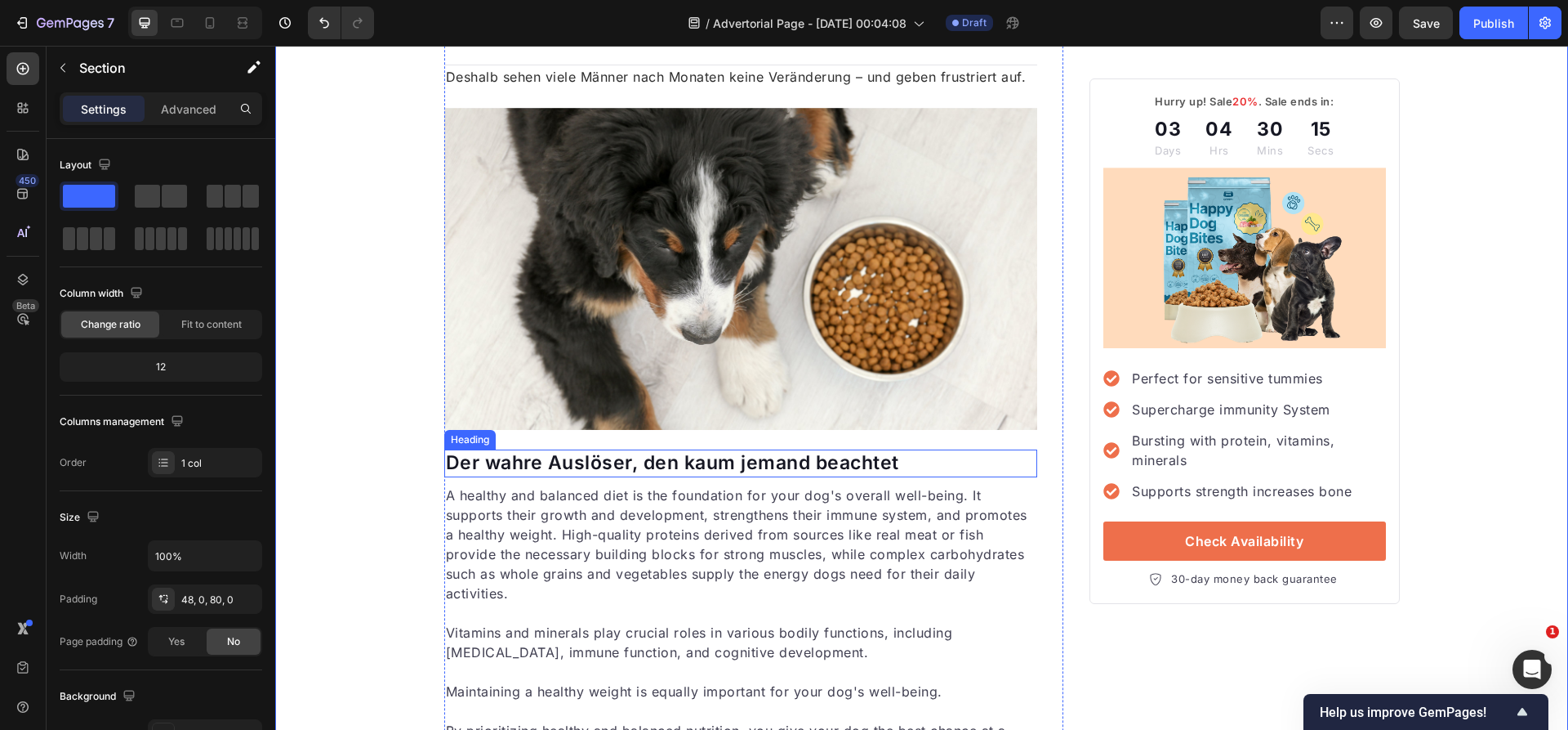
click at [592, 451] on p "Der wahre Auslöser, den kaum jemand beachtet" at bounding box center [740, 463] width 591 height 24
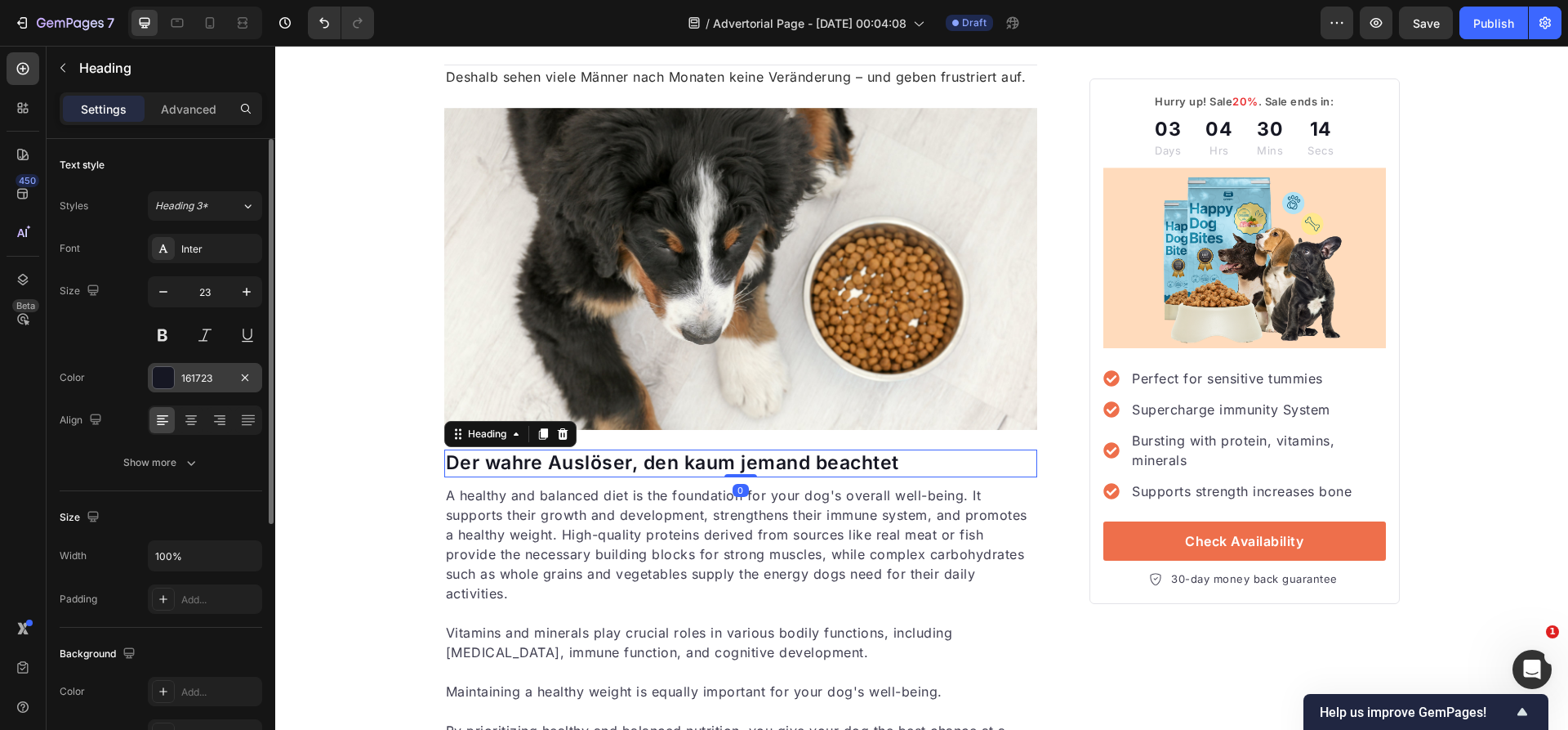
click at [200, 366] on div "161723" at bounding box center [205, 377] width 114 height 29
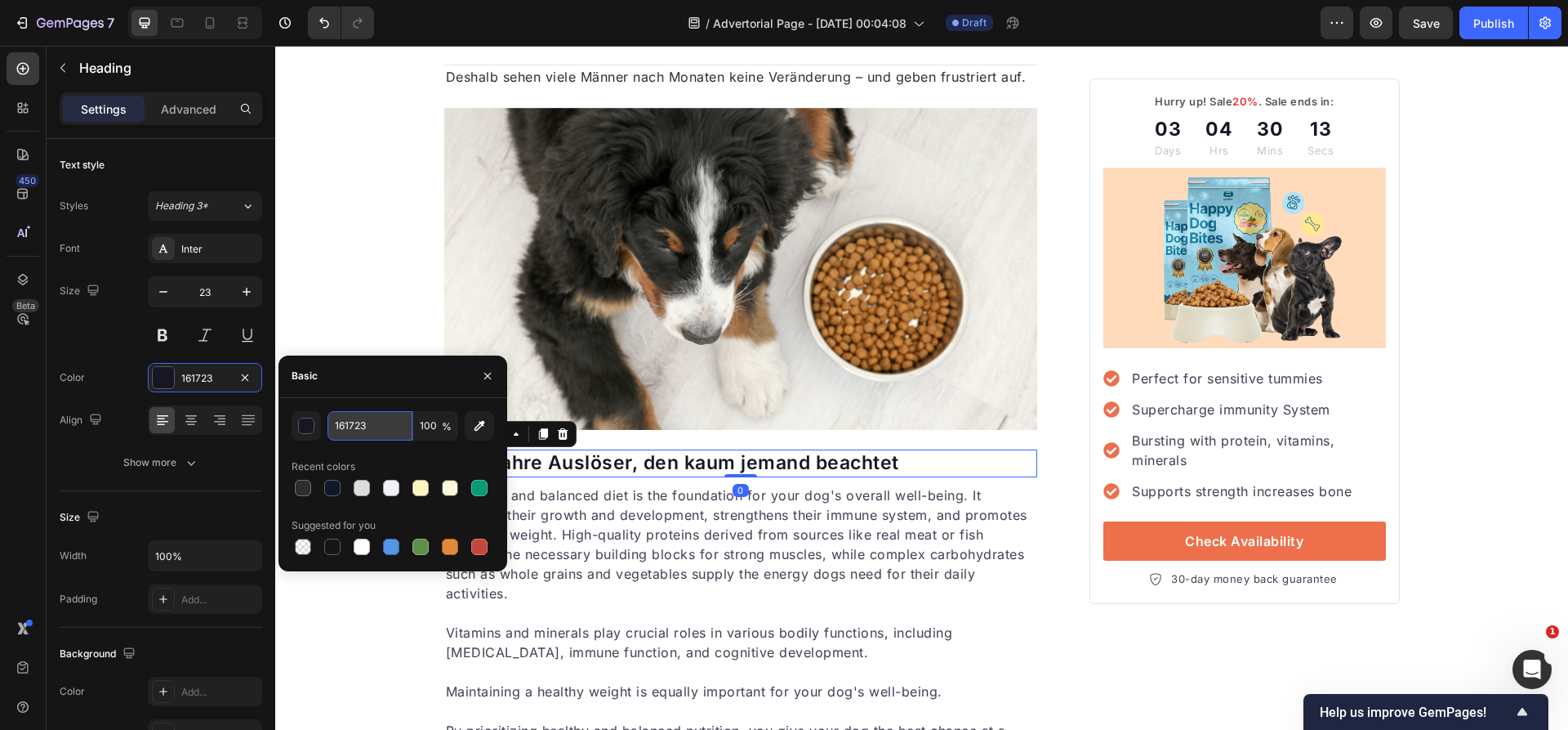
click at [404, 423] on input "161723" at bounding box center [370, 425] width 85 height 29
paste input "11827"
type input "111827"
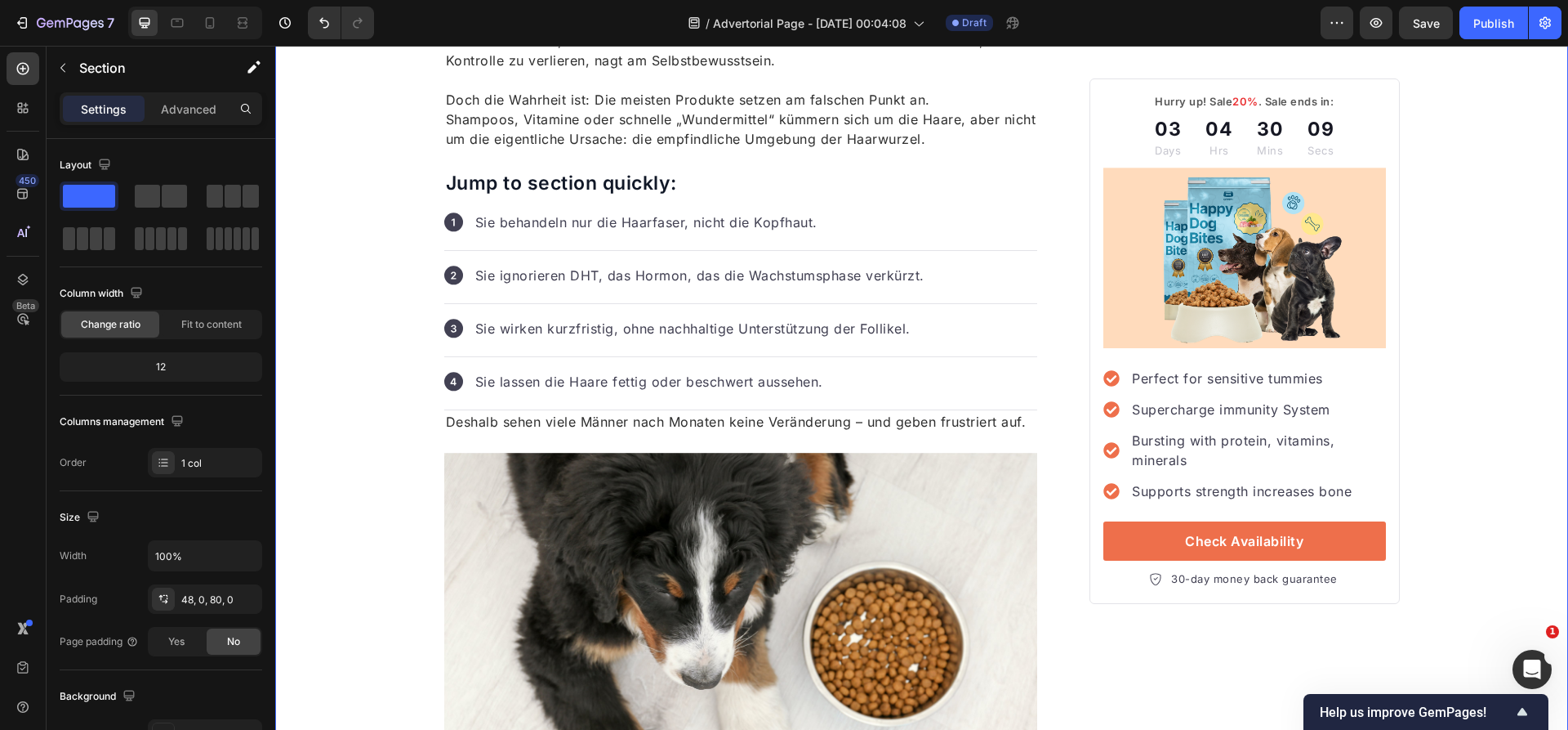
scroll to position [686, 0]
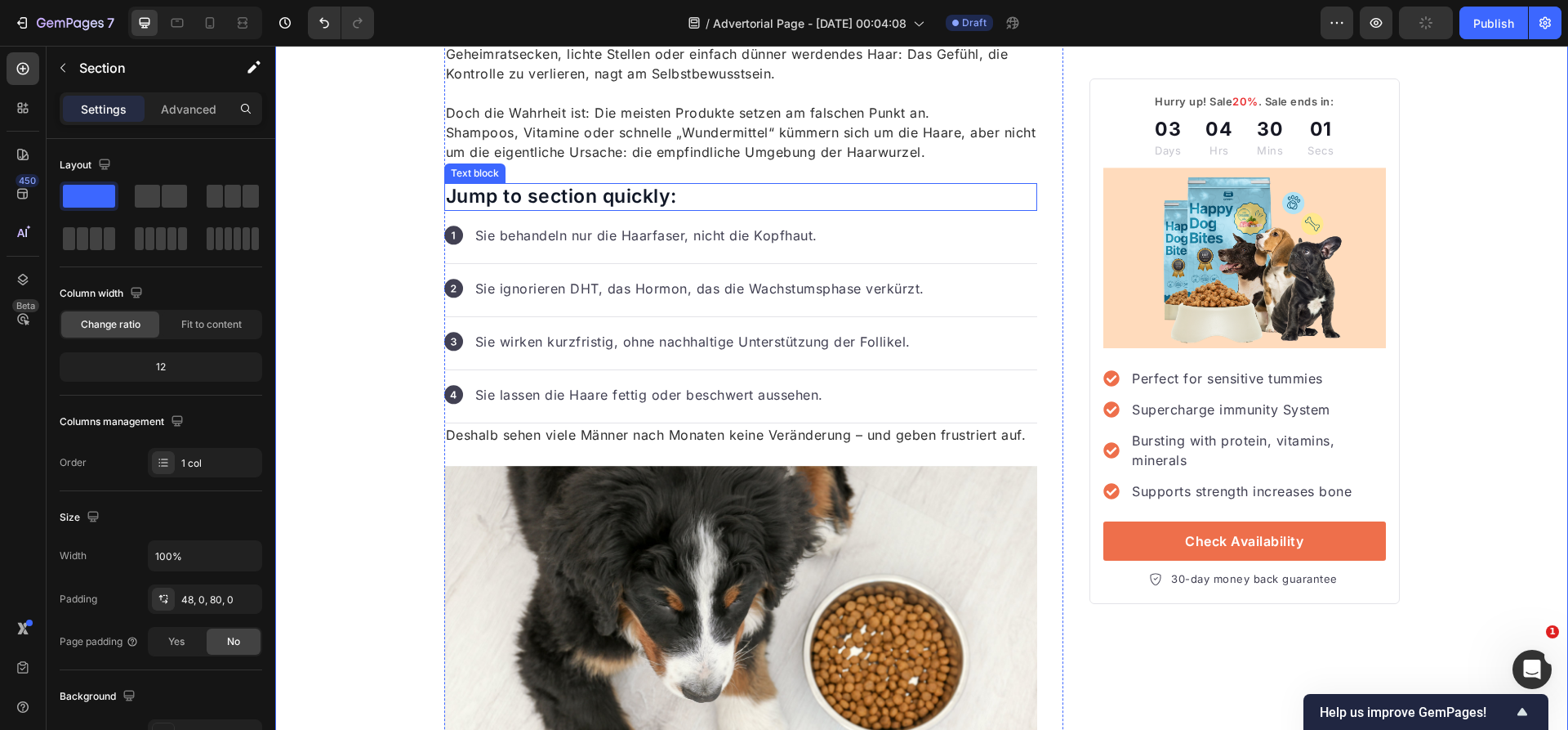
click at [563, 194] on p "Jump to section quickly:" at bounding box center [740, 196] width 591 height 24
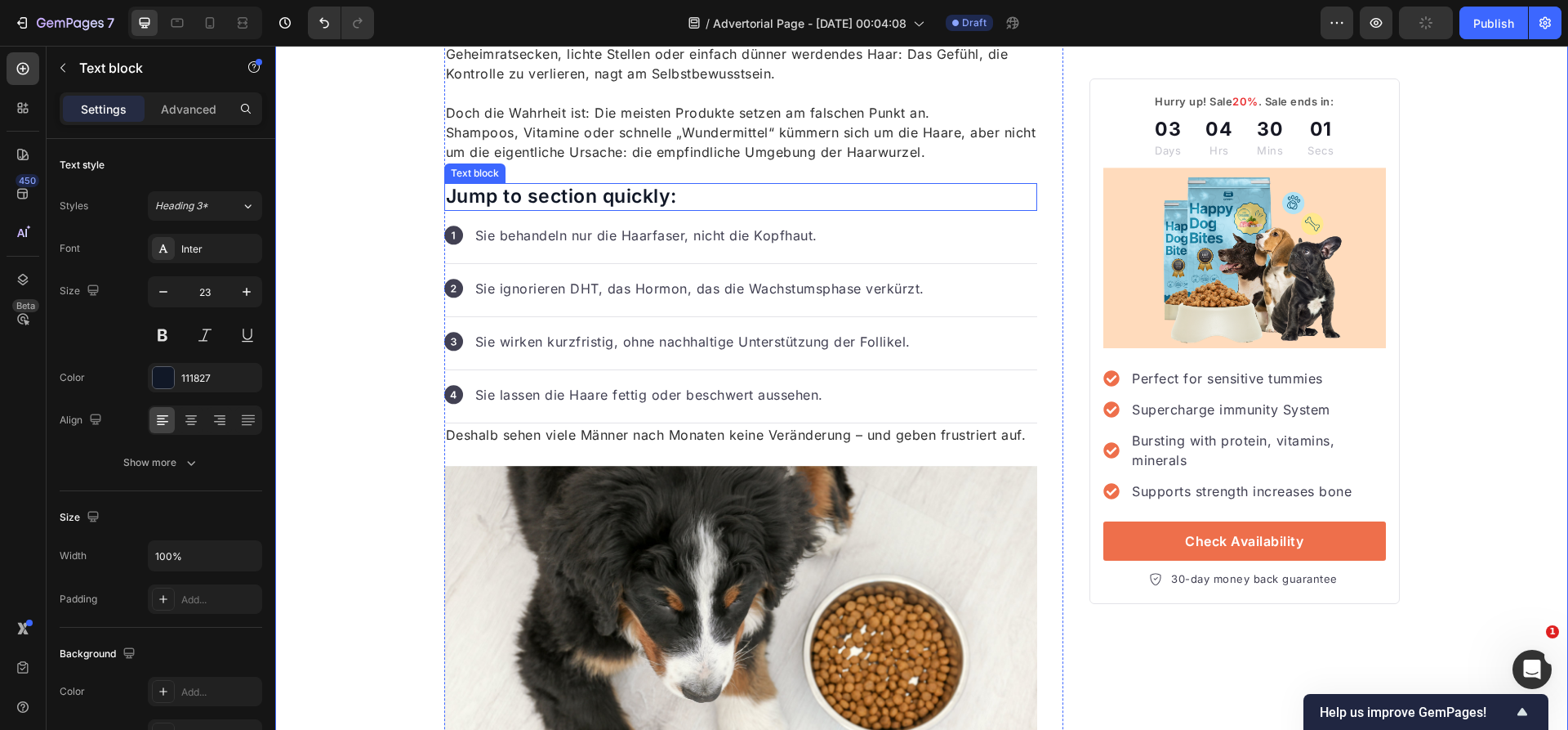
click at [563, 194] on p "Jump to section quickly:" at bounding box center [740, 196] width 591 height 24
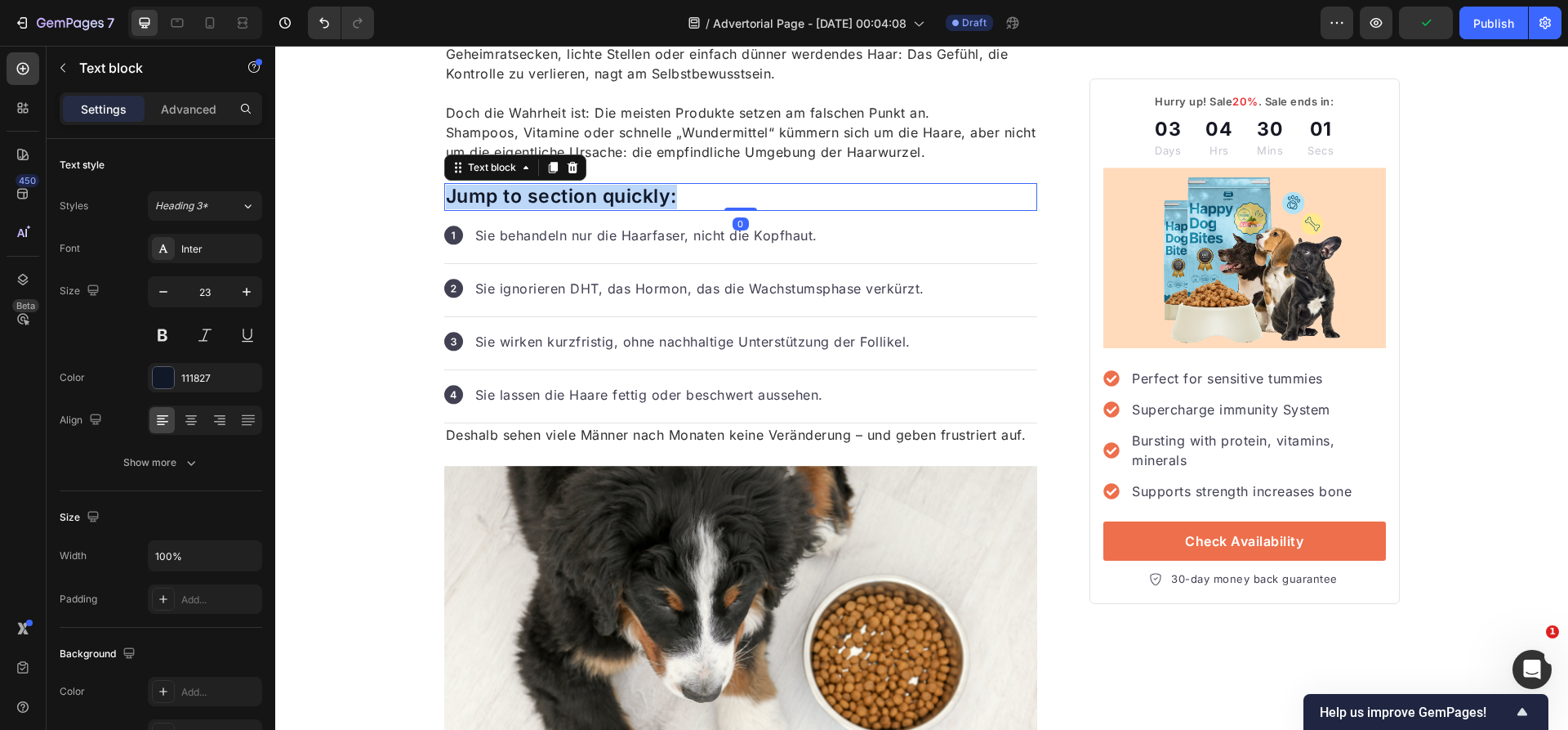
click at [563, 194] on p "Jump to section quickly:" at bounding box center [740, 196] width 591 height 24
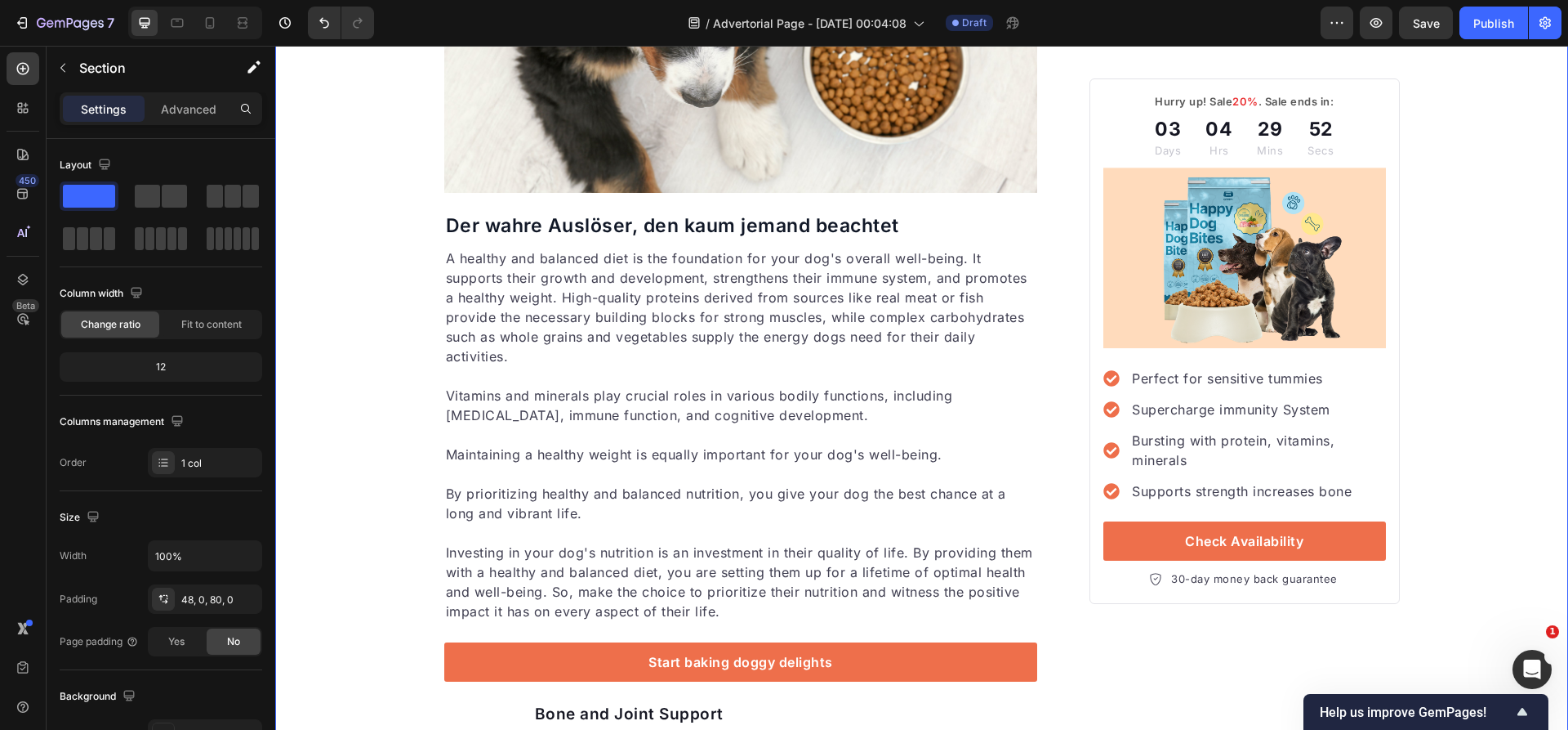
scroll to position [1282, 0]
click at [716, 319] on p "A healthy and balanced diet is the foundation for your dog's overall well-being…" at bounding box center [740, 307] width 591 height 118
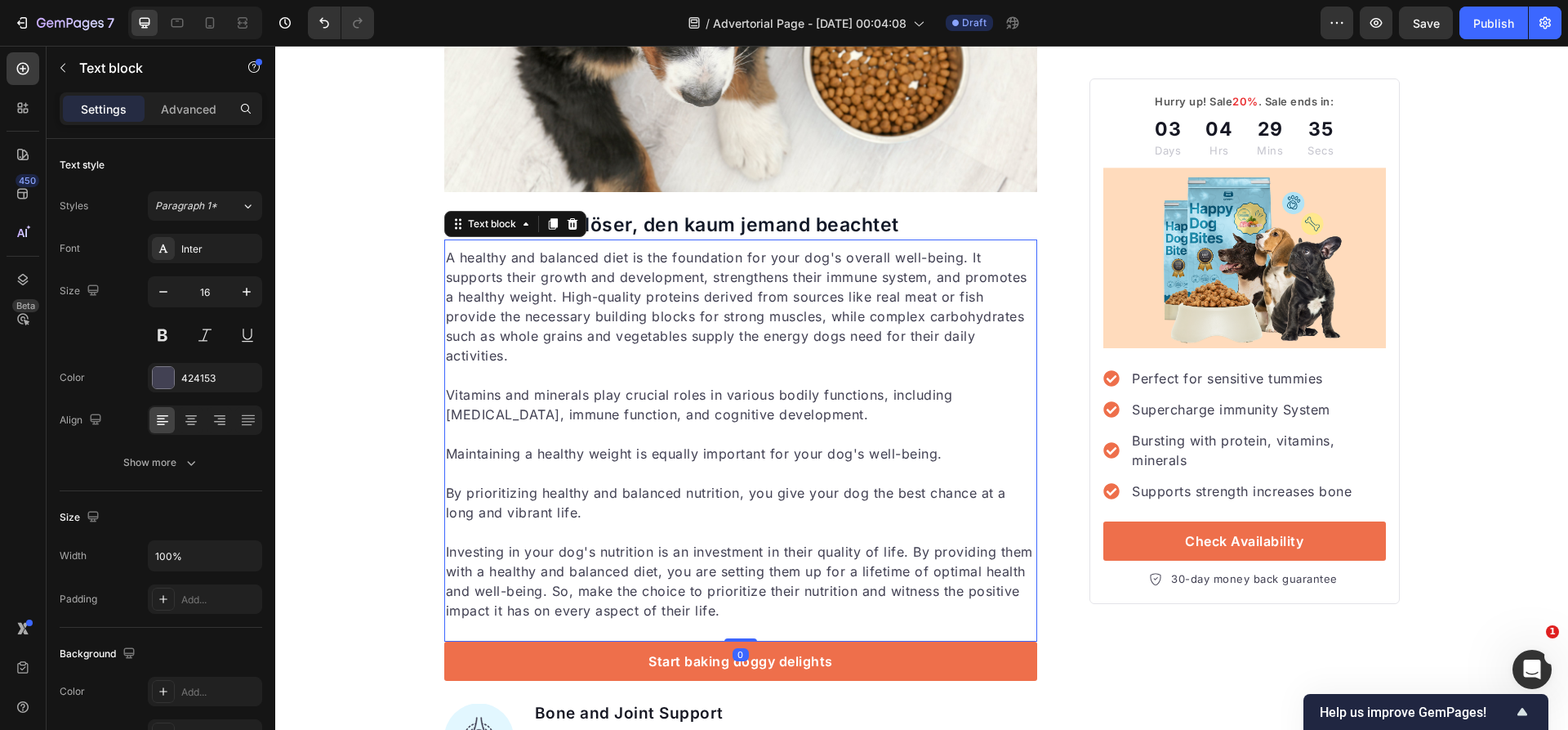
click at [716, 319] on p "A healthy and balanced diet is the foundation for your dog's overall well-being…" at bounding box center [740, 307] width 591 height 118
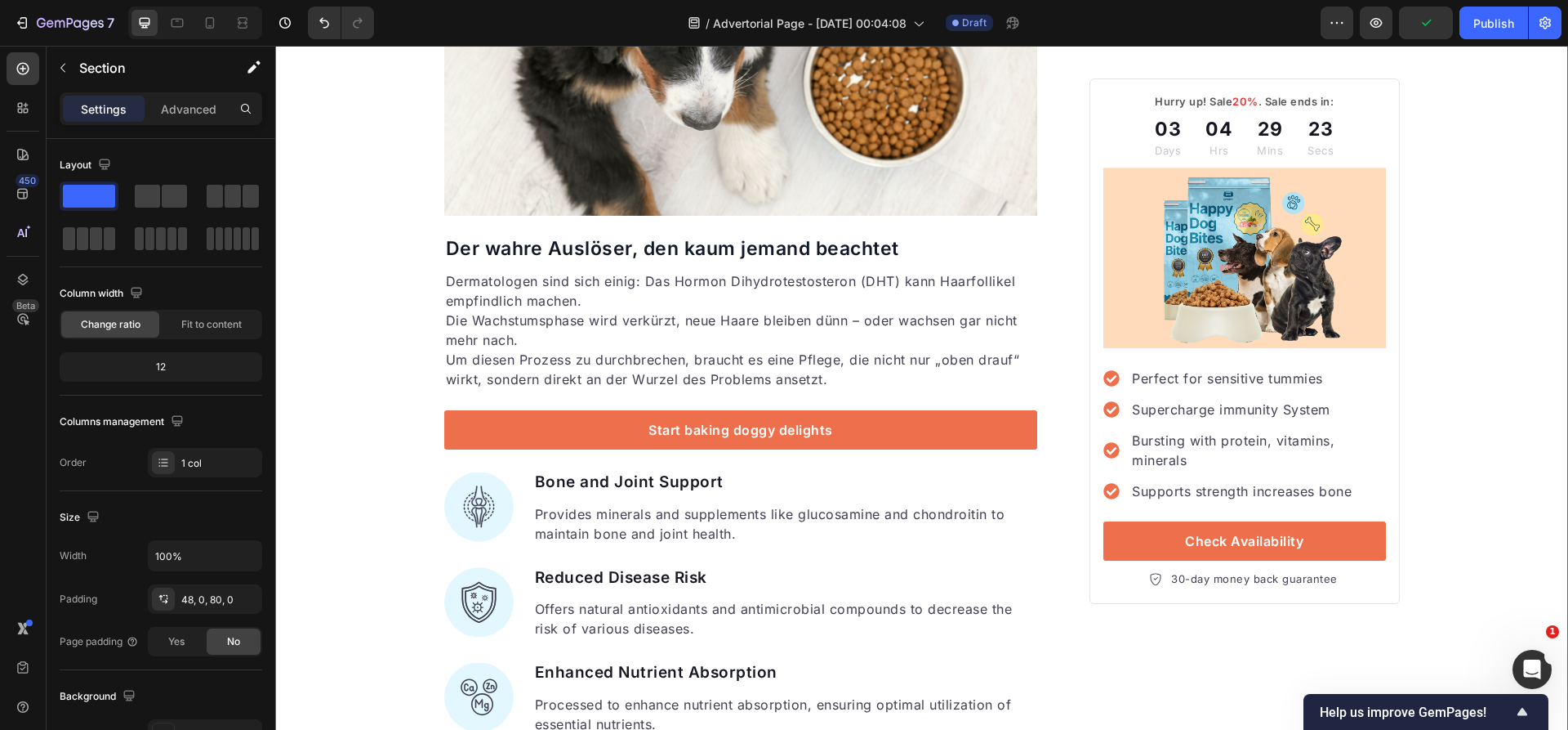
scroll to position [1263, 0]
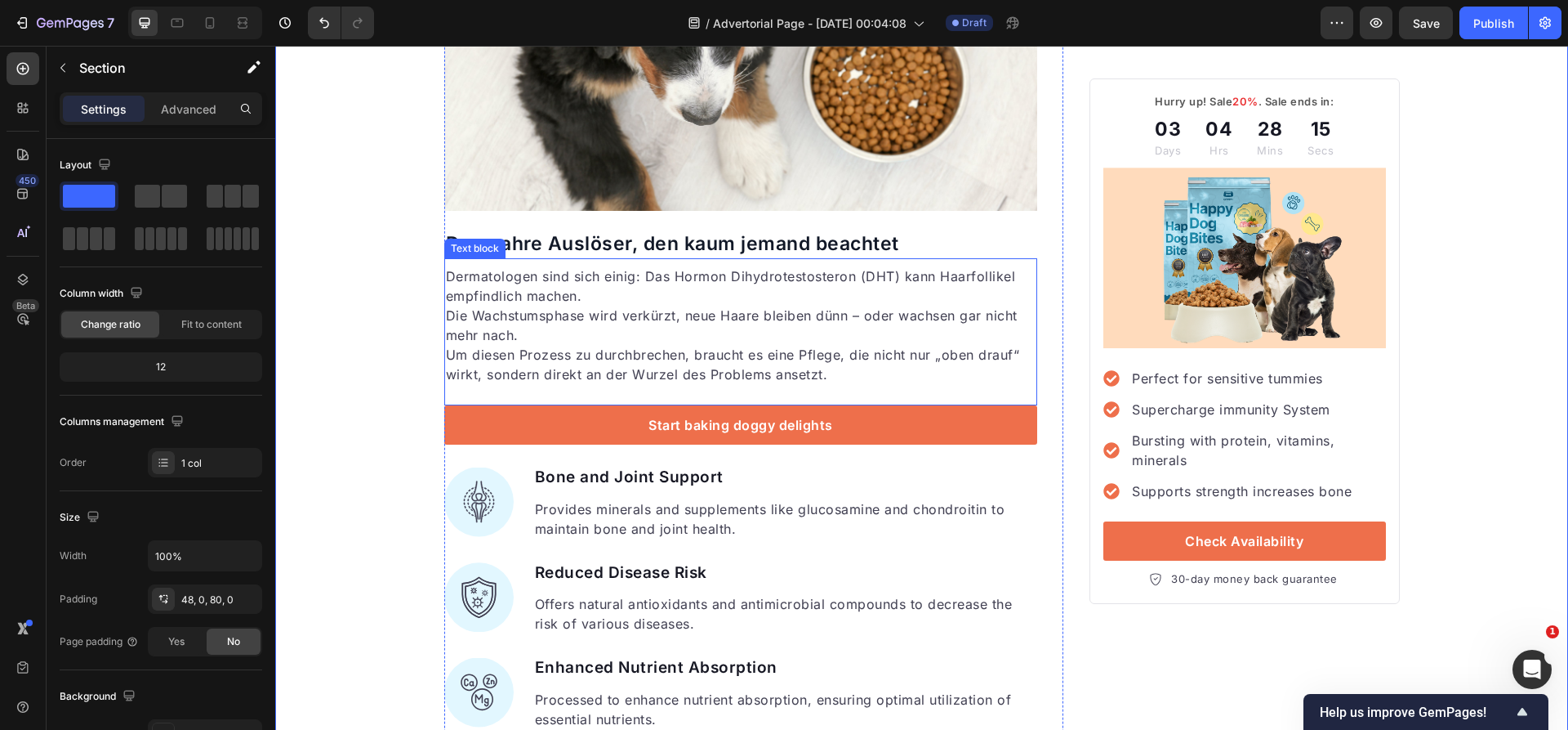
click at [657, 338] on p "Dermatologen sind sich einig: Das Hormon Dihydrotestosteron (DHT) kann Haarfoll…" at bounding box center [740, 306] width 591 height 78
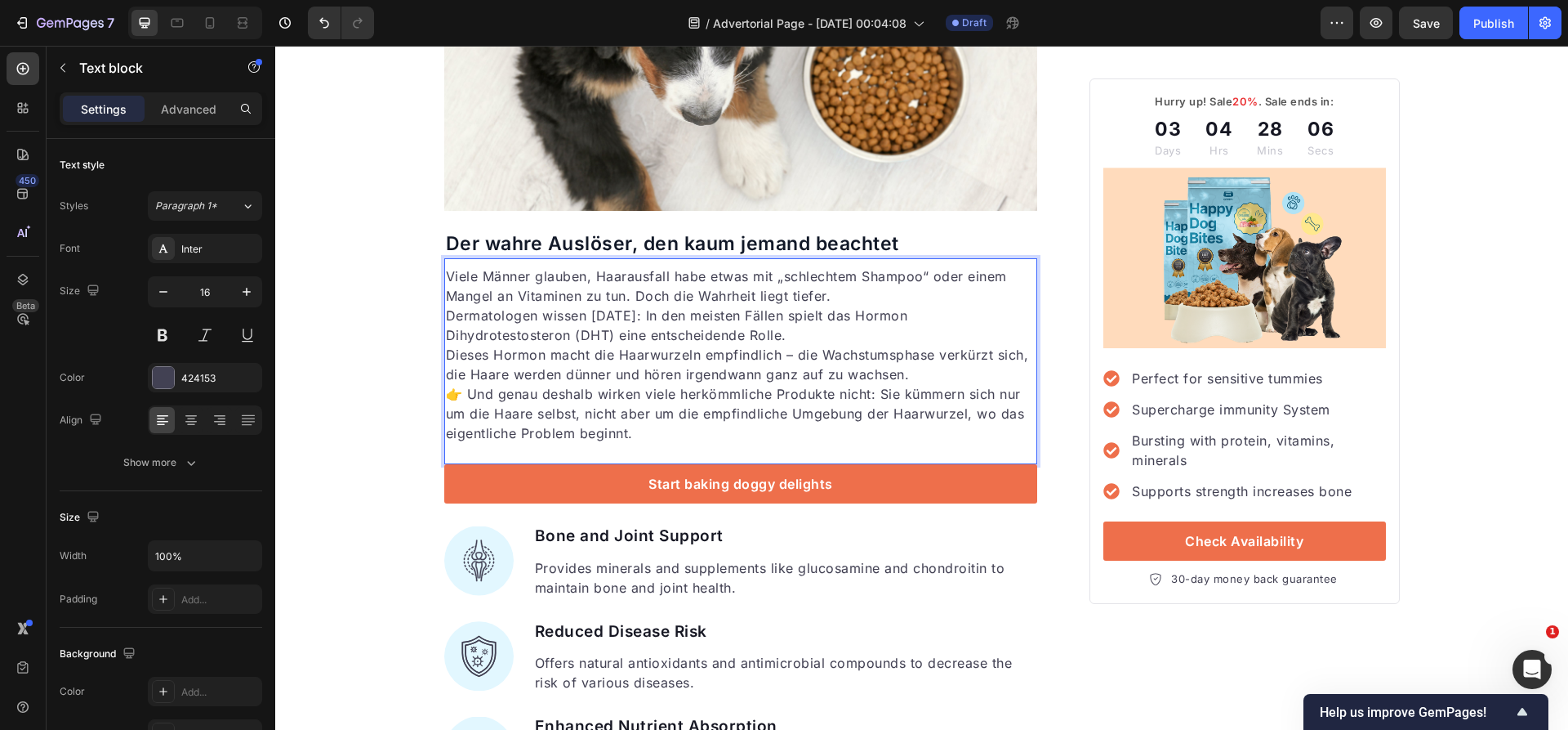
click at [692, 332] on p "Viele Männer glauben, Haarausfall habe etwas mit „schlechtem Shampoo“ oder eine…" at bounding box center [740, 306] width 591 height 78
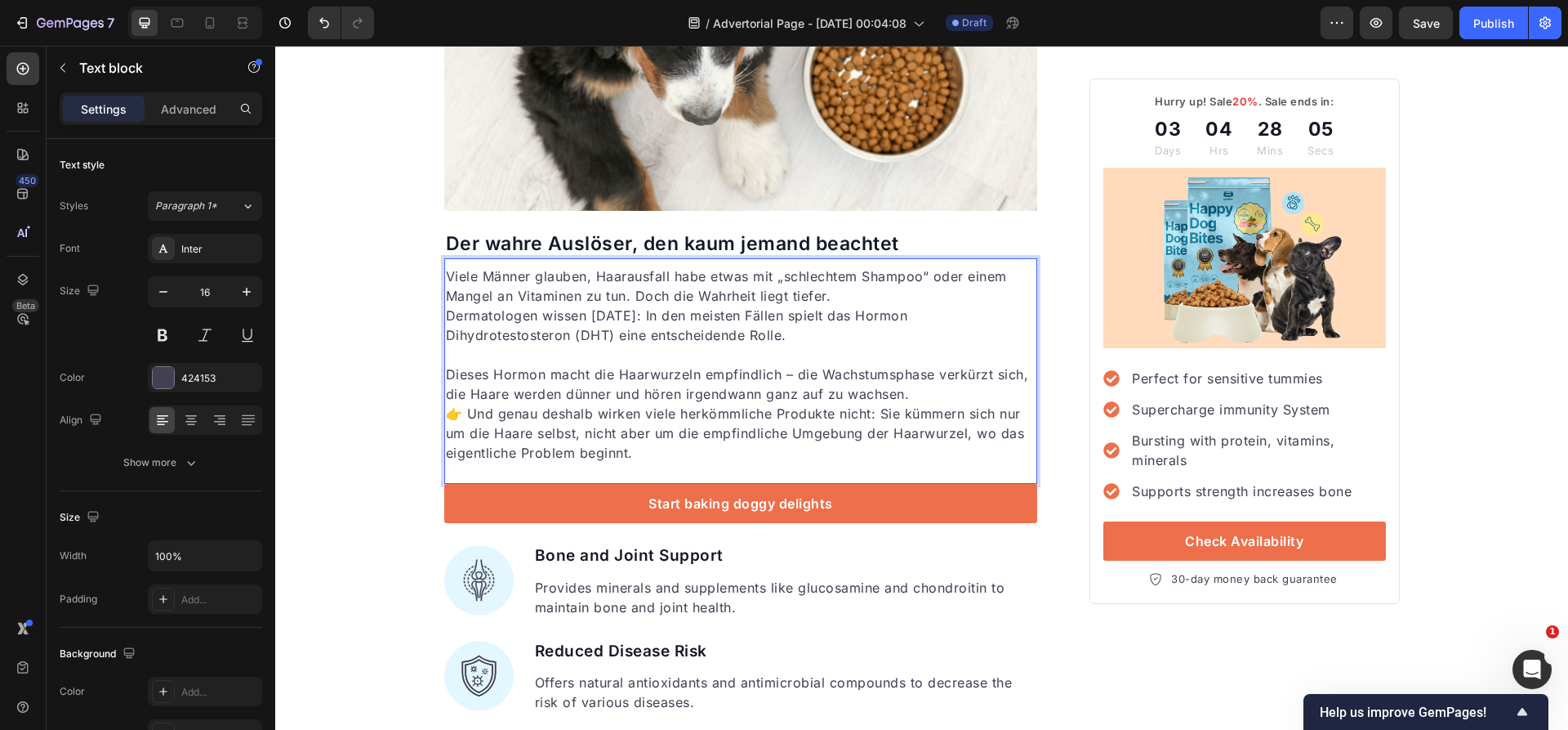
click at [943, 395] on p "Dieses Hormon macht die Haarwurzeln empfindlich – die Wachstumsphase verkürzt s…" at bounding box center [740, 384] width 591 height 39
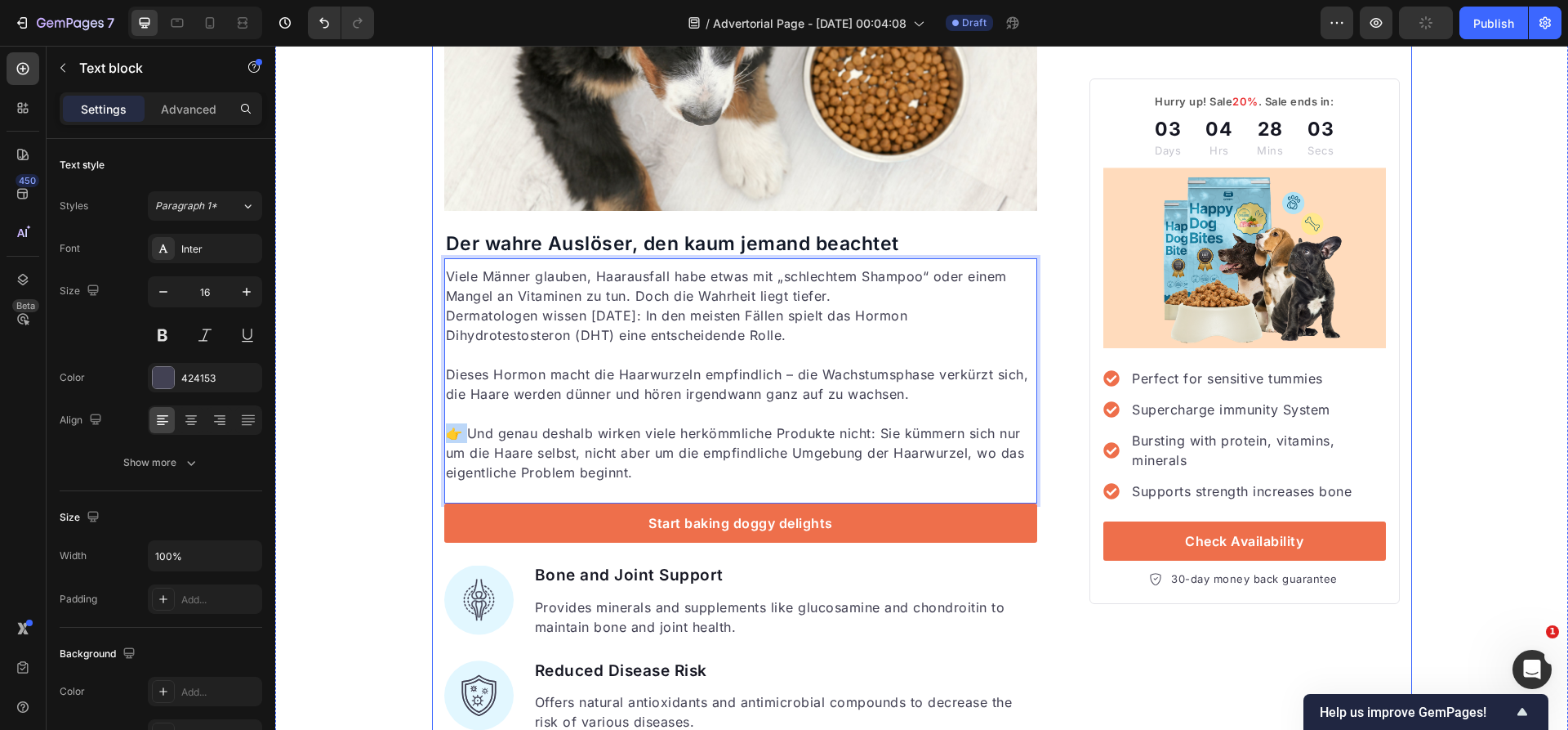
drag, startPoint x: 463, startPoint y: 432, endPoint x: 435, endPoint y: 434, distance: 28.1
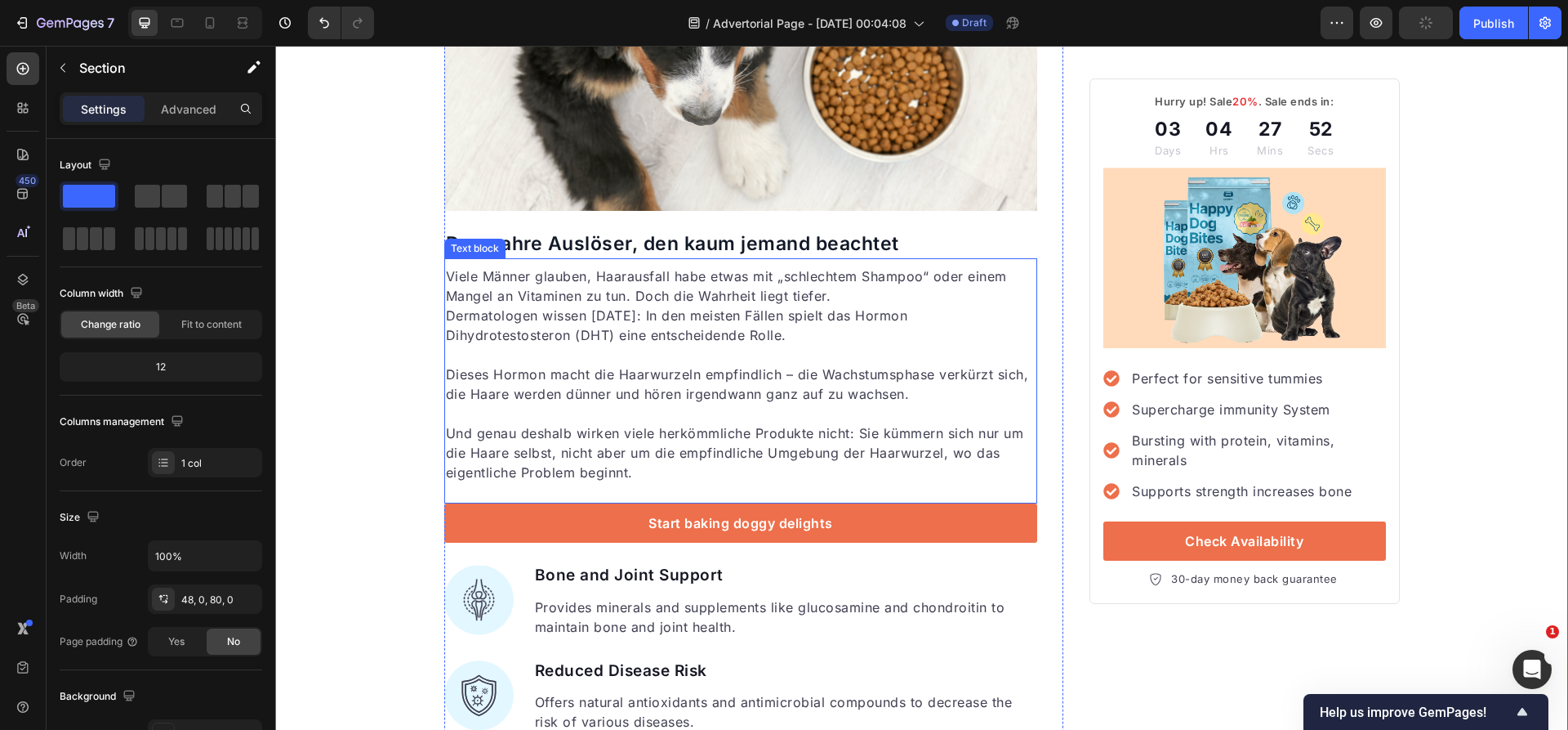
click at [596, 357] on p "Rich Text Editor. Editing area: main" at bounding box center [740, 355] width 591 height 20
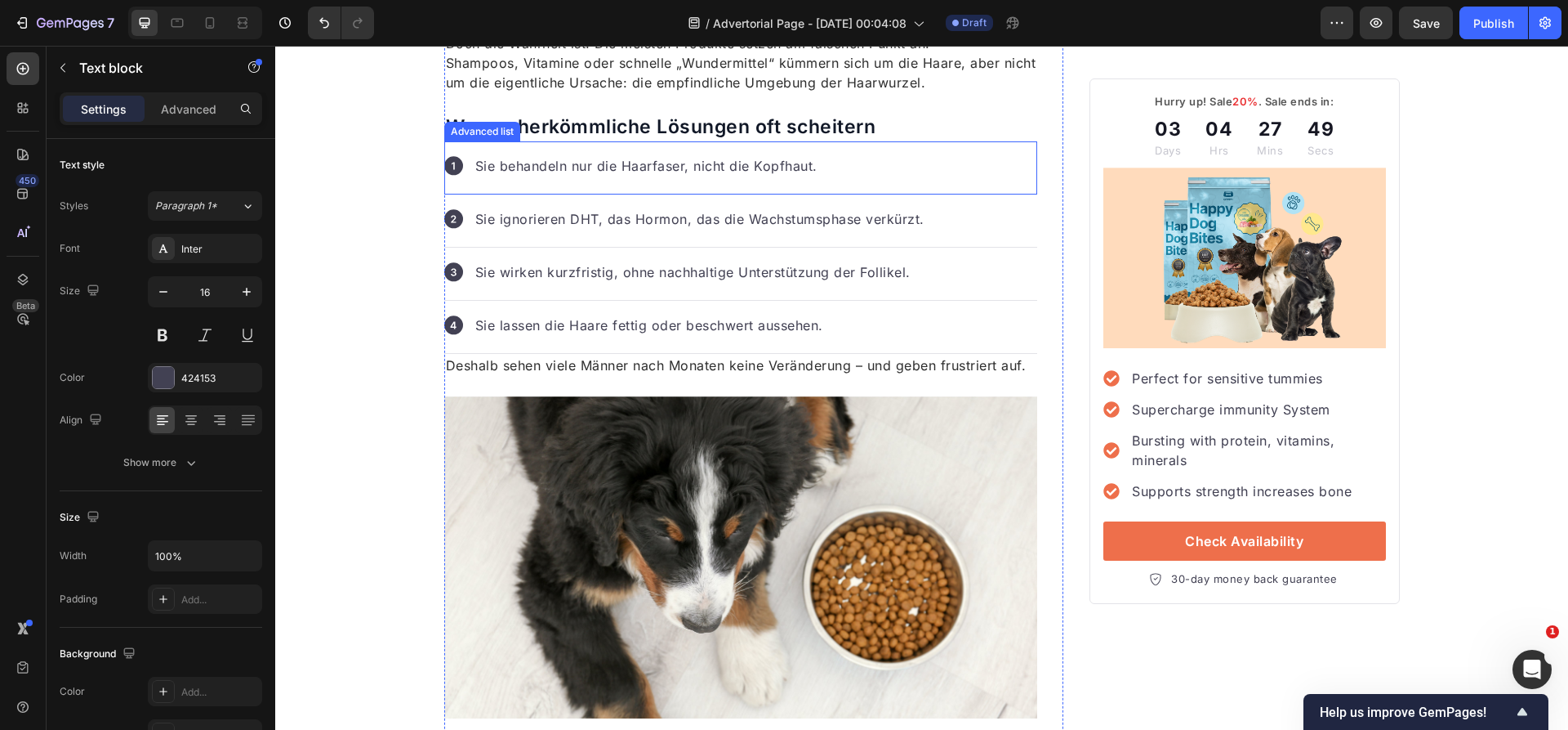
scroll to position [627, 0]
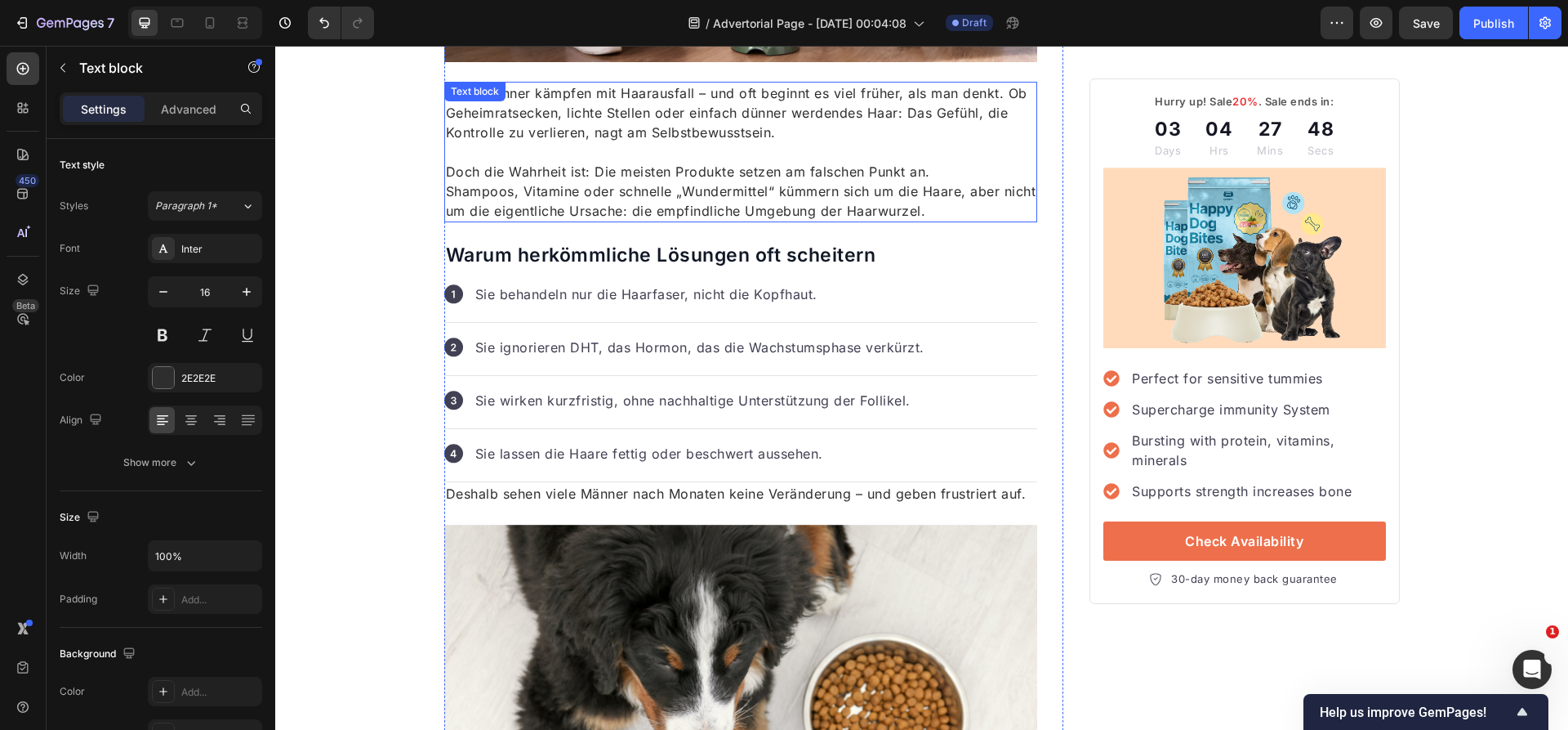
click at [590, 183] on p "Doch die Wahrheit ist: Die meisten Produkte setzen am falschen Punkt an. Shampo…" at bounding box center [740, 191] width 591 height 59
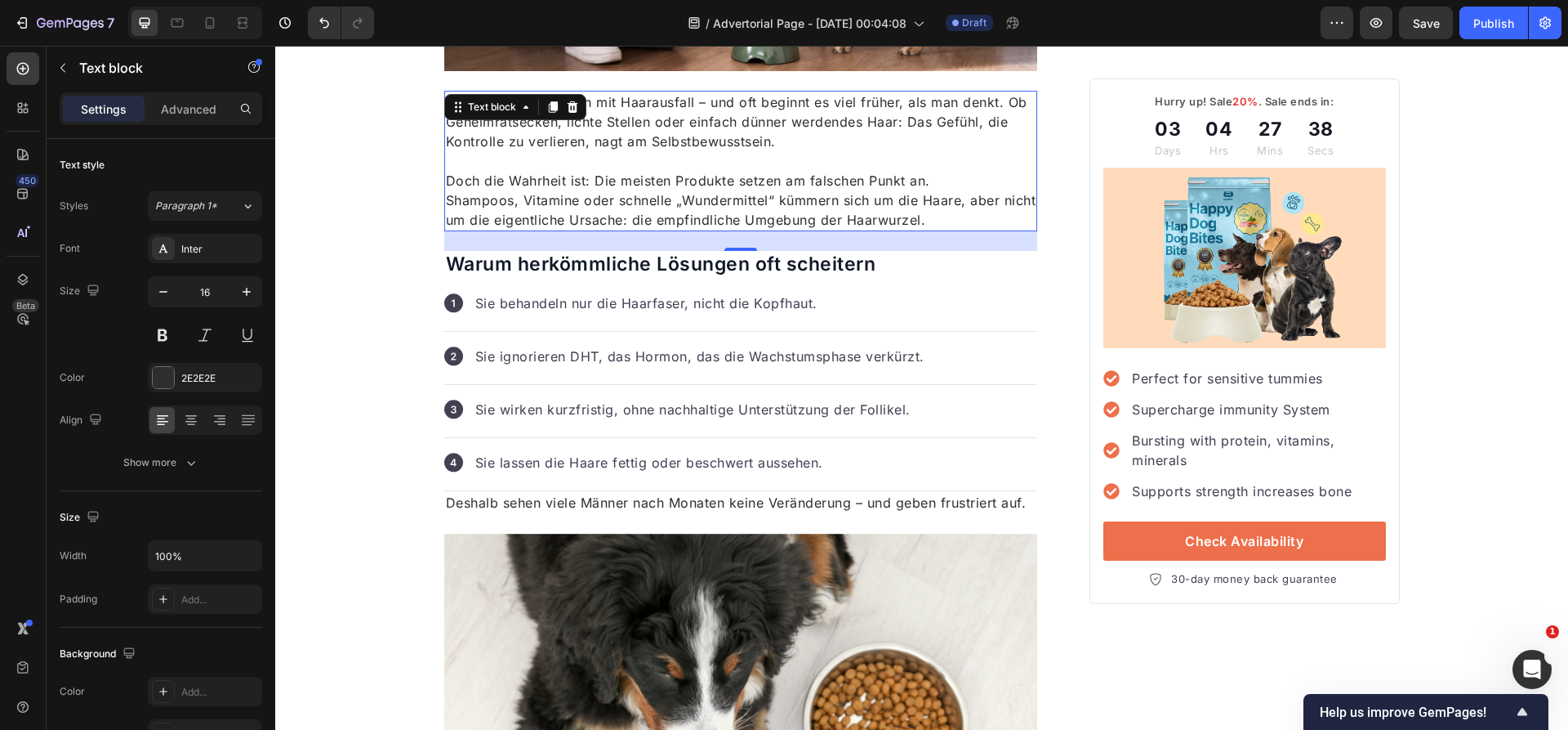
scroll to position [651, 0]
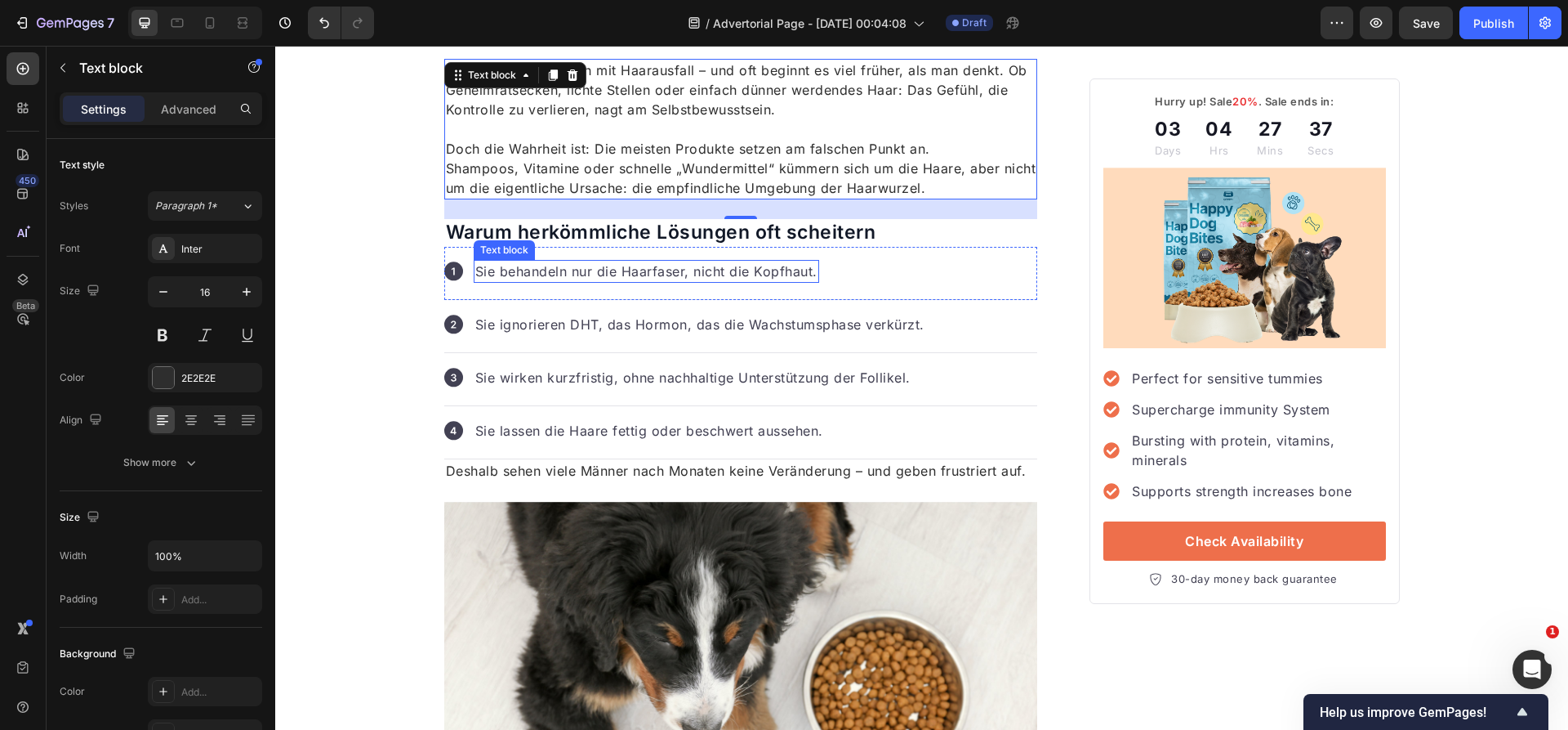
click at [652, 273] on p "Sie behandeln nur die Haarfaser, nicht die Kopfhaut." at bounding box center [646, 271] width 342 height 20
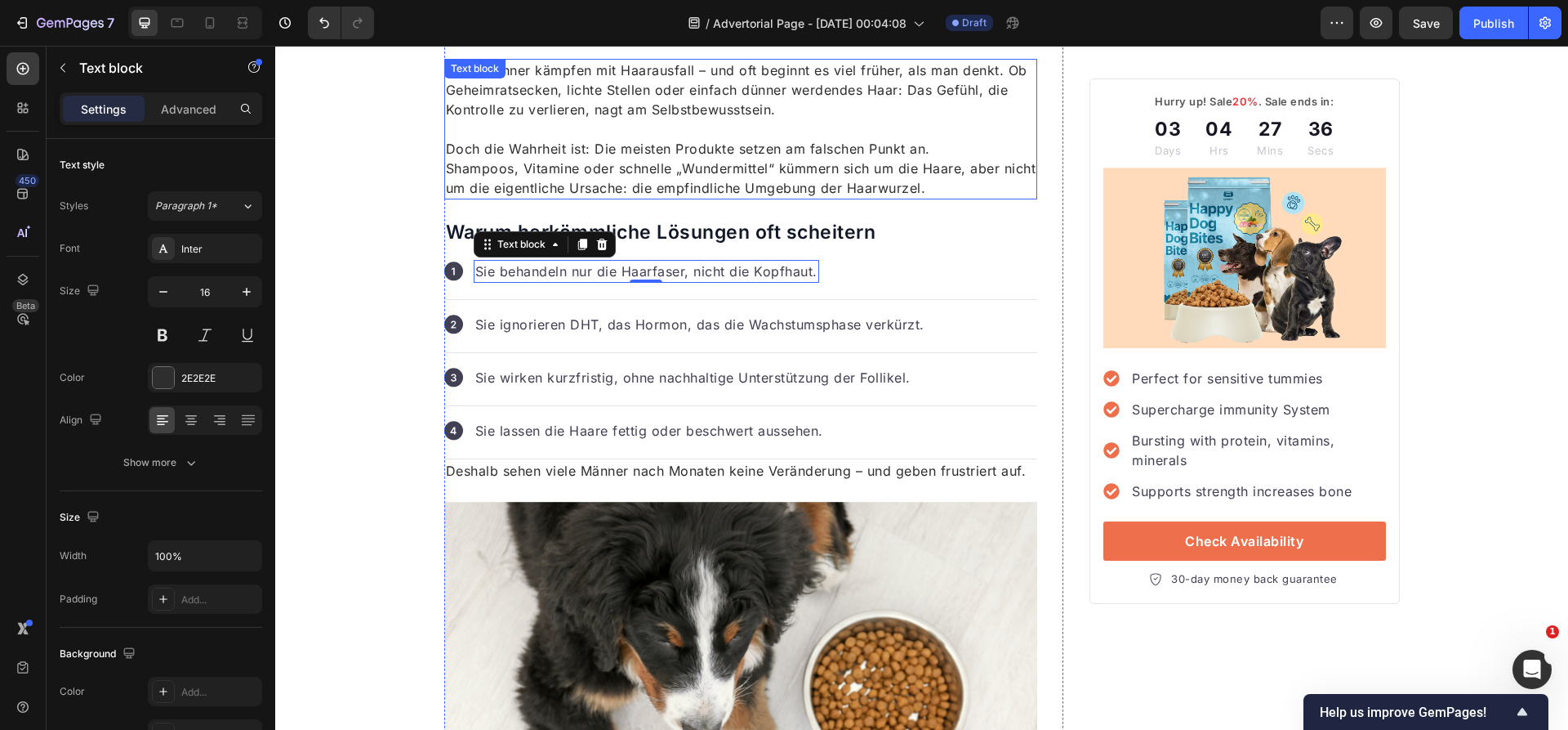
click at [654, 186] on p "Doch die Wahrheit ist: Die meisten Produkte setzen am falschen Punkt an. Shampo…" at bounding box center [740, 168] width 591 height 59
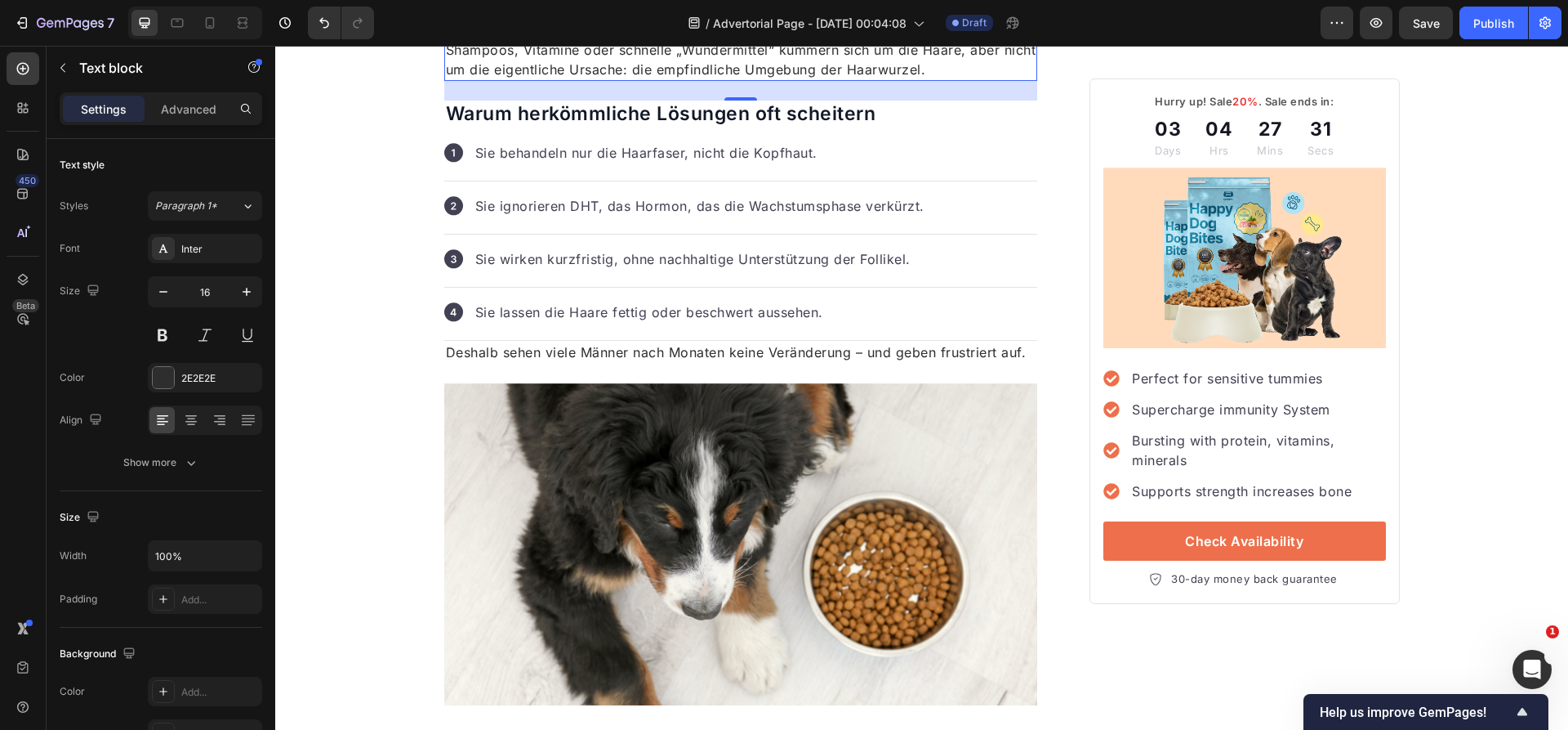
scroll to position [789, 0]
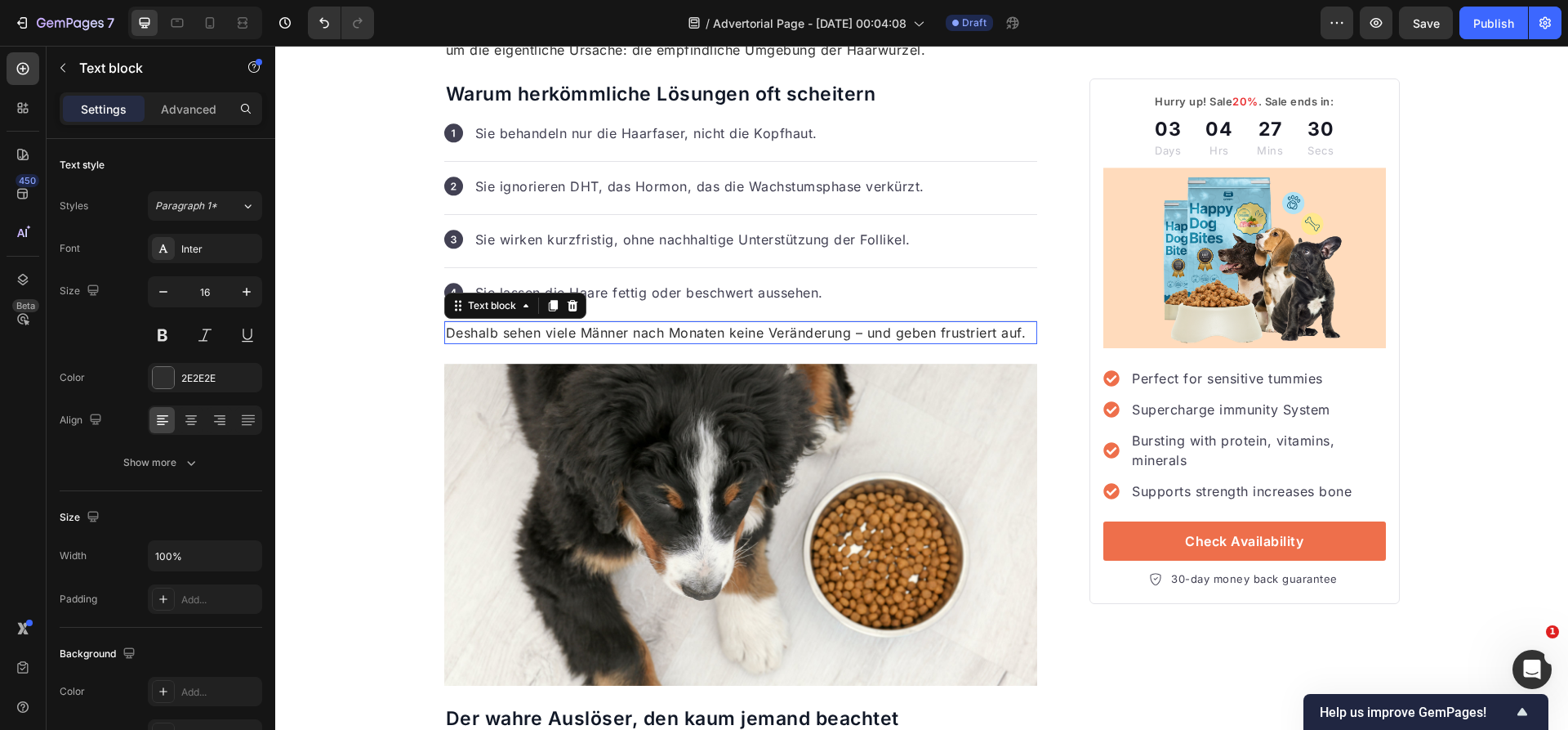
click at [677, 332] on p "Deshalb sehen viele Männer nach Monaten keine Veränderung – und geben frustrier…" at bounding box center [740, 332] width 591 height 20
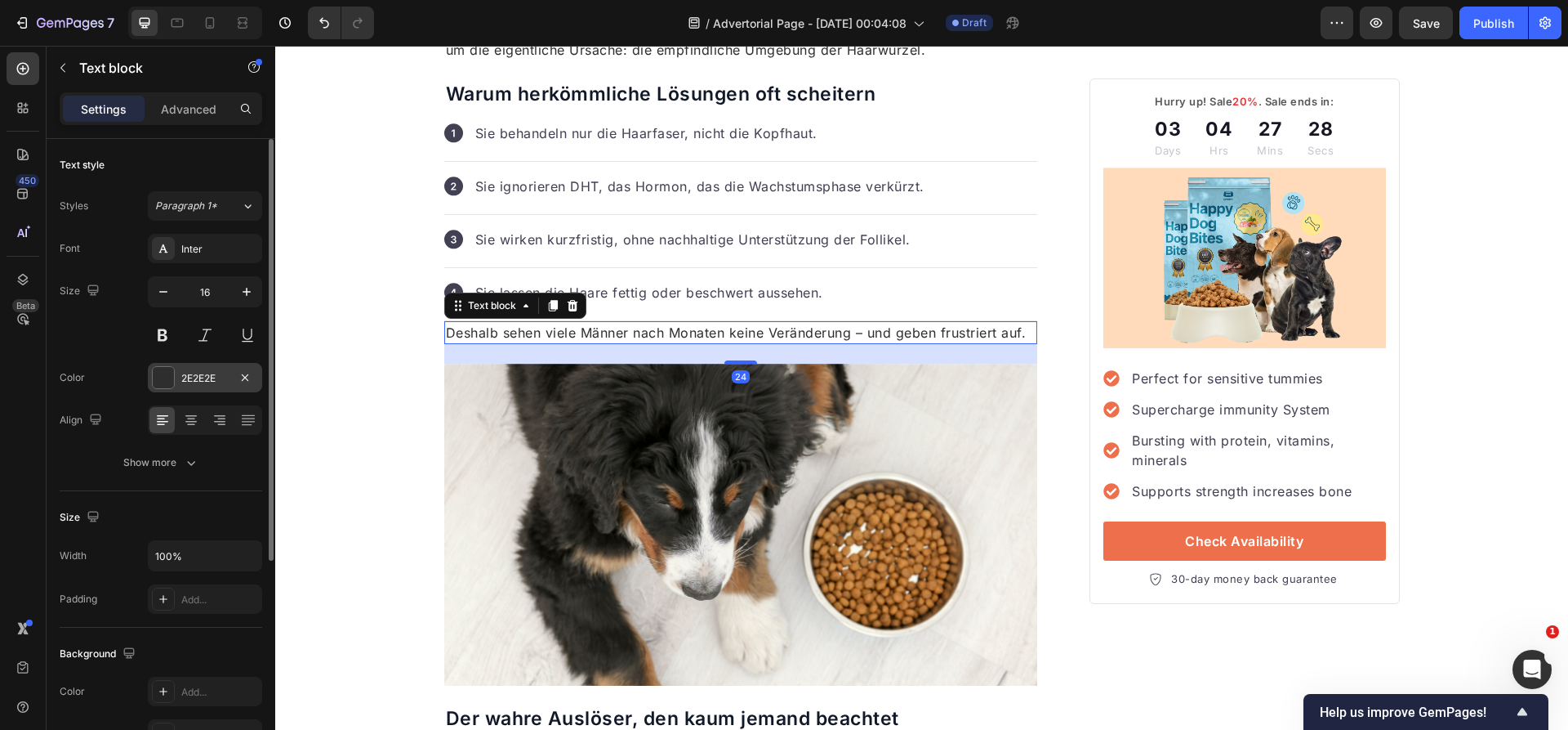
click at [211, 375] on div "2E2E2E" at bounding box center [204, 378] width 47 height 14
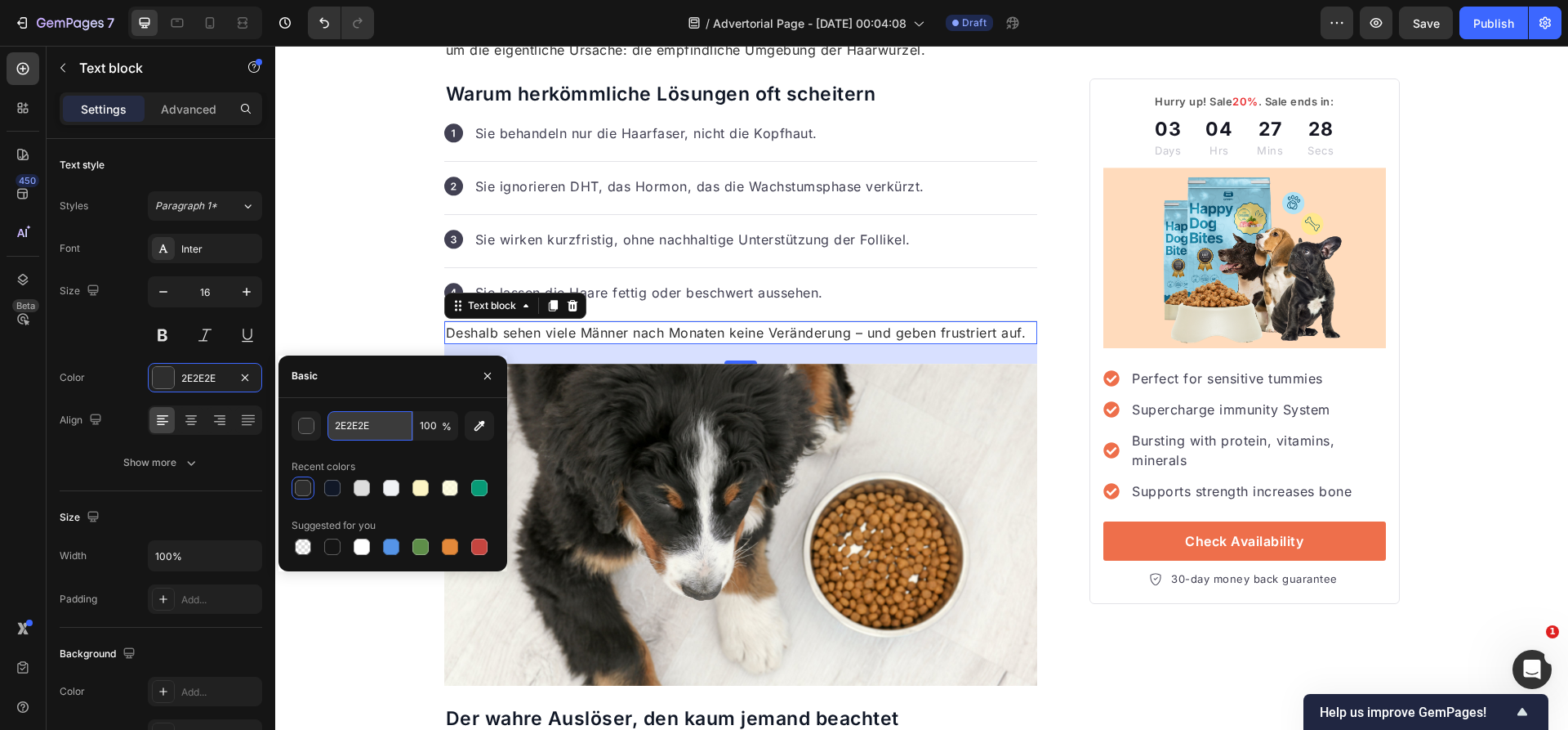
click at [358, 421] on input "2E2E2E" at bounding box center [370, 425] width 85 height 29
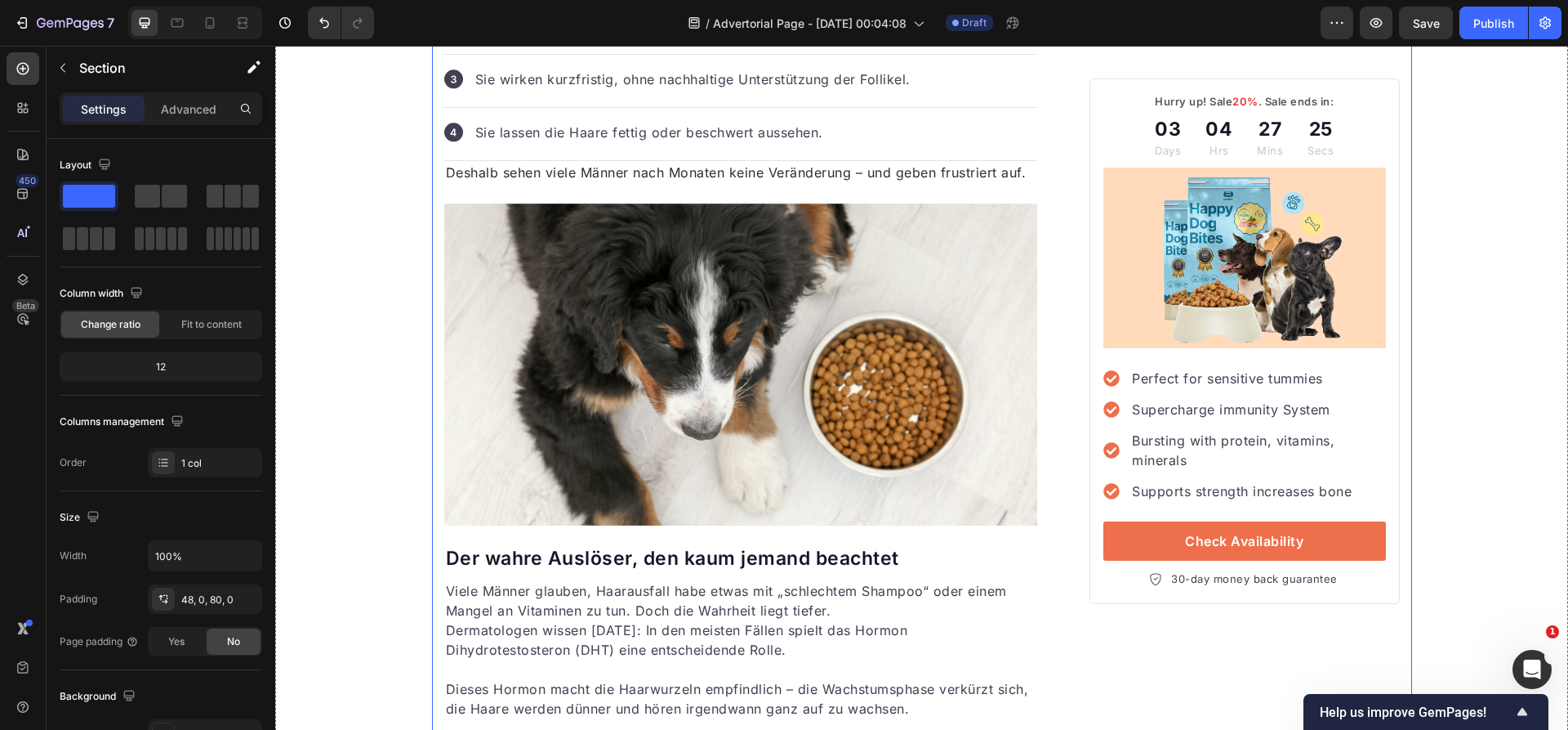
scroll to position [1077, 0]
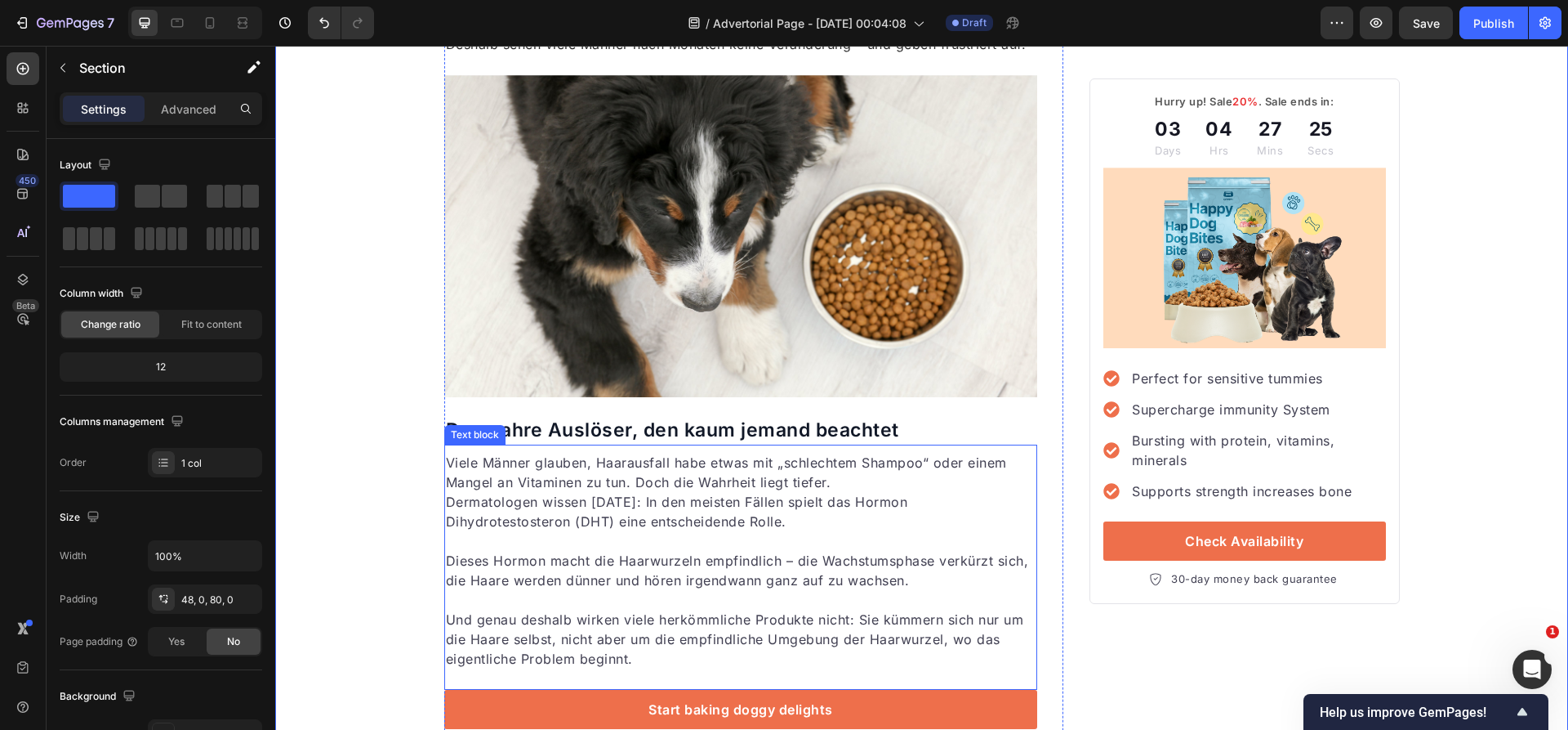
click at [519, 541] on p "Rich Text Editor. Editing area: main" at bounding box center [740, 541] width 591 height 20
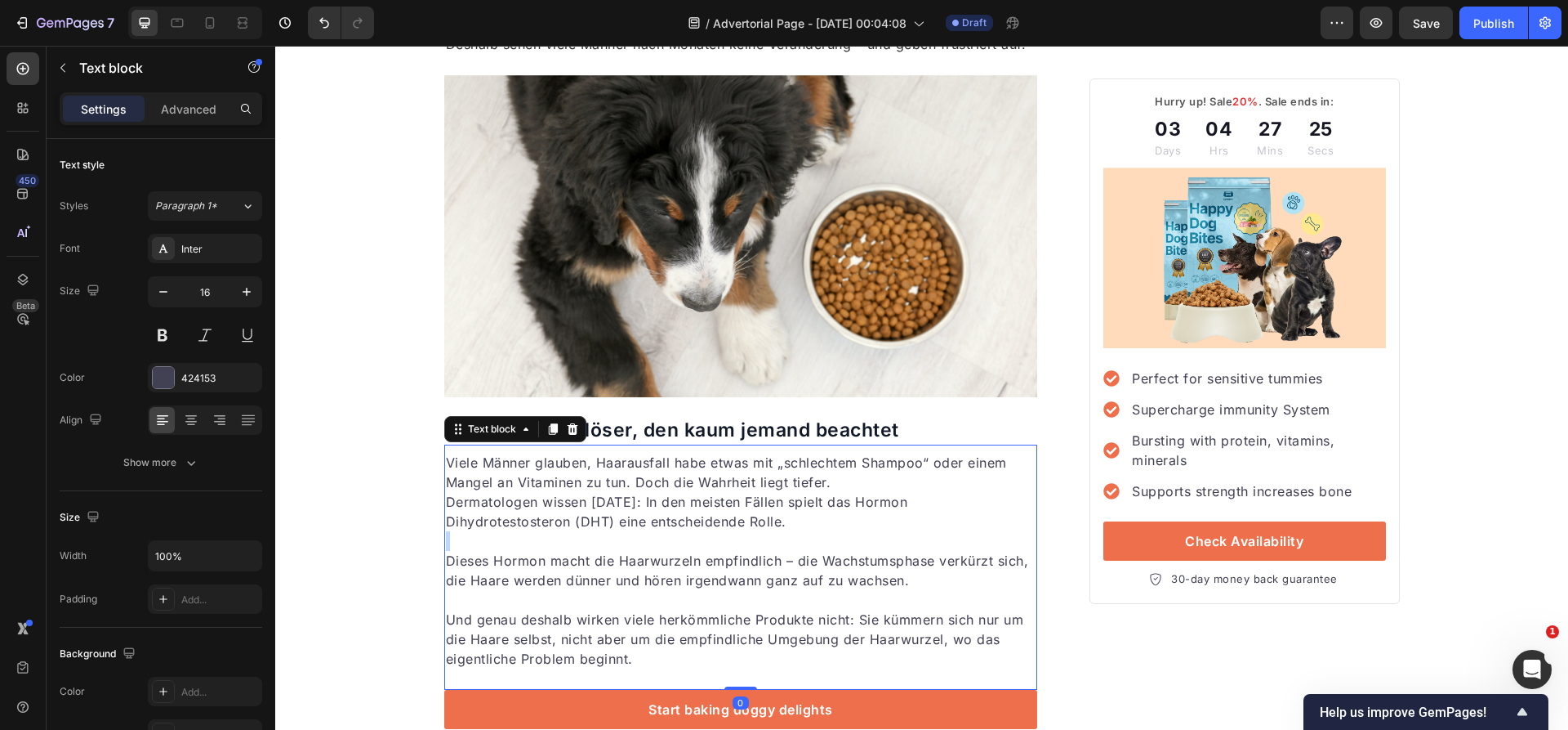
click at [519, 541] on p "Rich Text Editor. Editing area: main" at bounding box center [740, 541] width 591 height 20
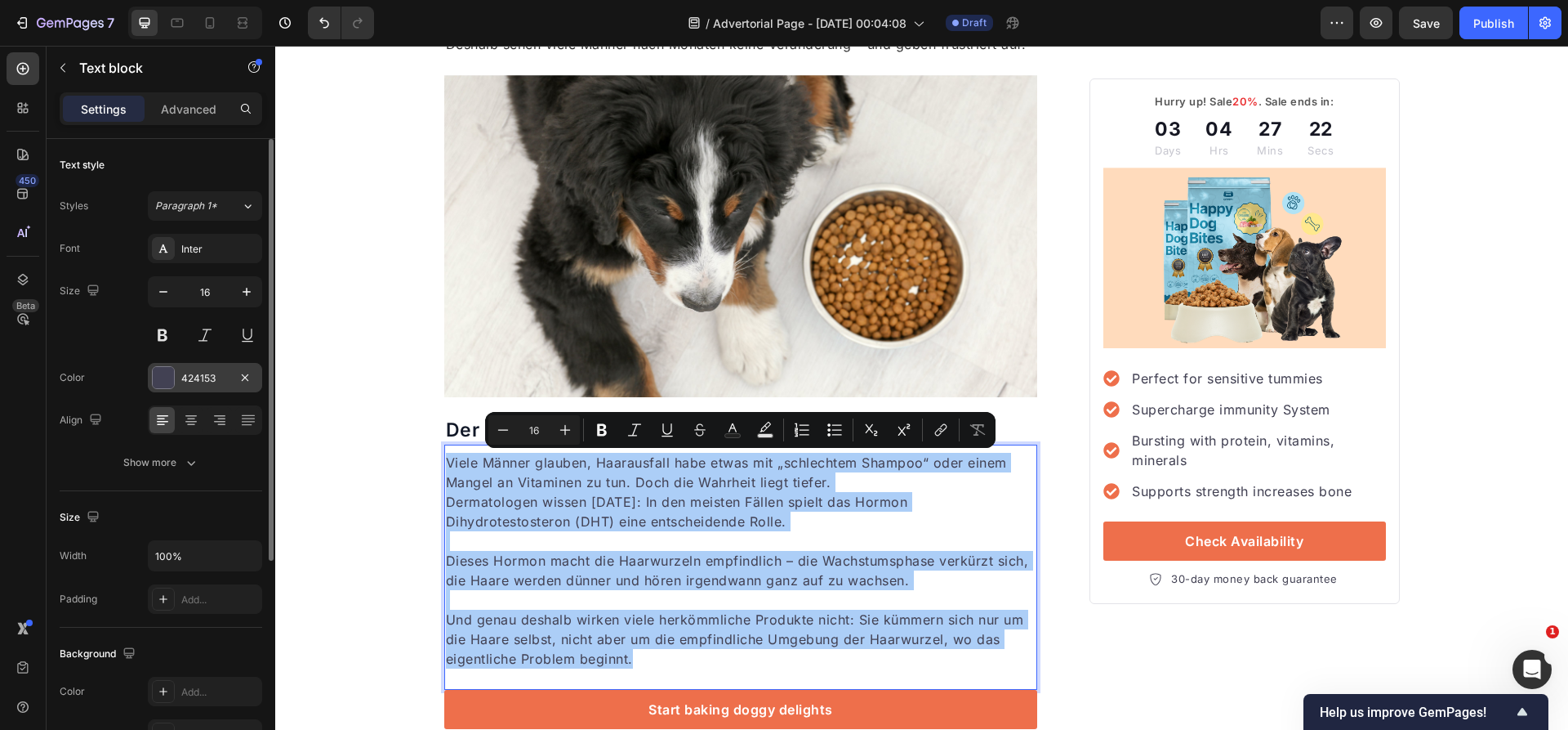
click at [205, 377] on div "424153" at bounding box center [204, 378] width 47 height 14
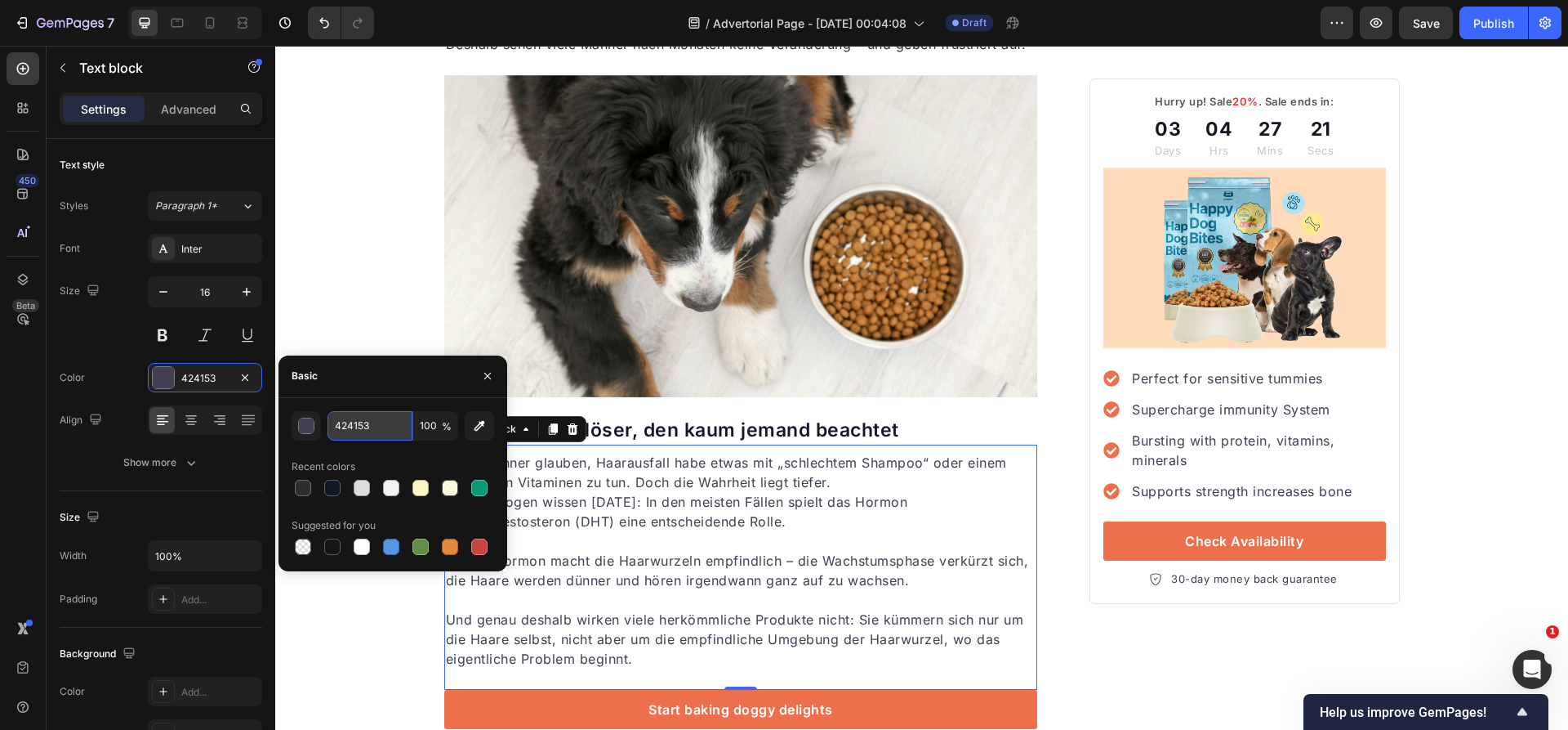
click at [360, 426] on input "424153" at bounding box center [370, 425] width 85 height 29
click at [384, 431] on input "424153" at bounding box center [370, 425] width 85 height 29
paste input "2E2E2E"
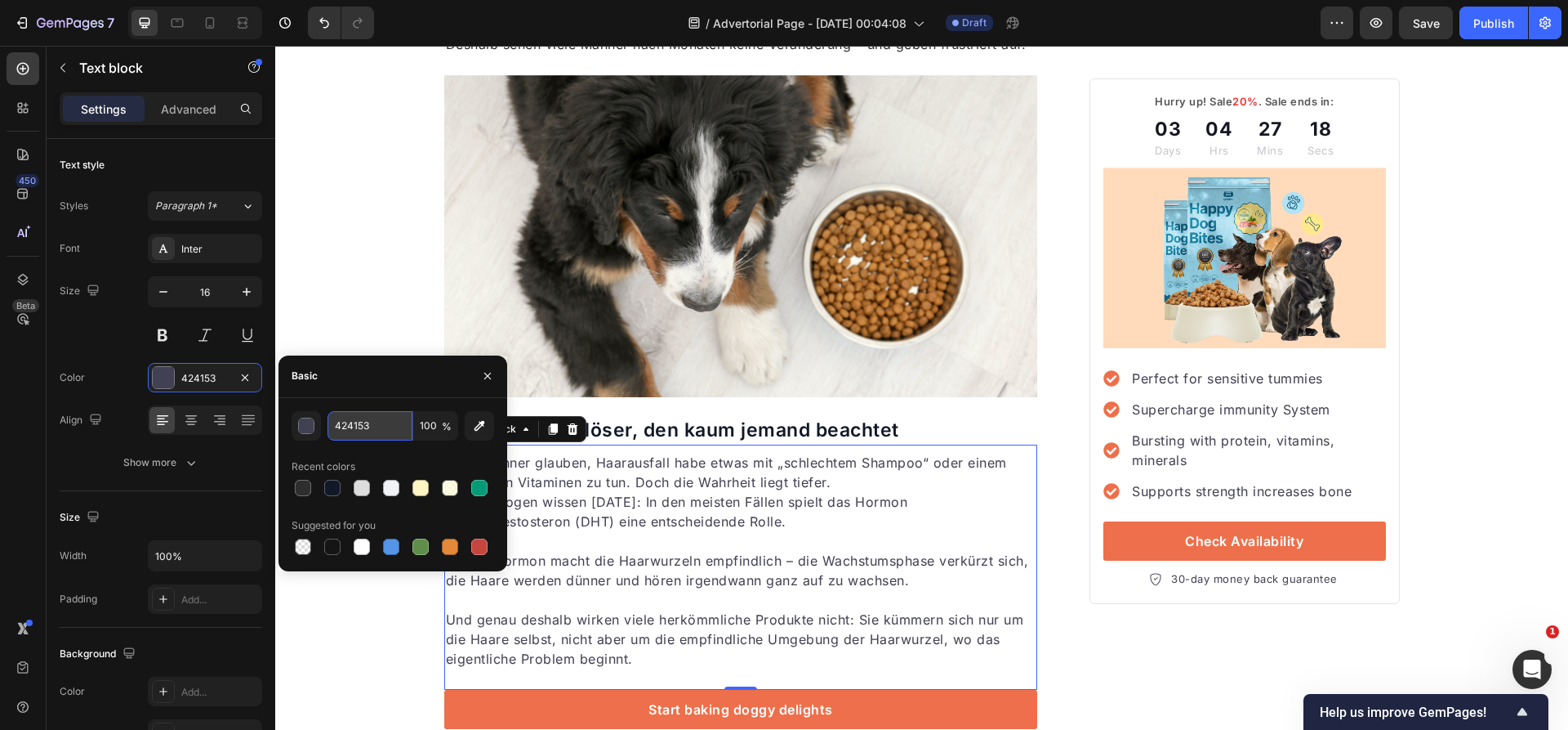
type input "2E2E2E"
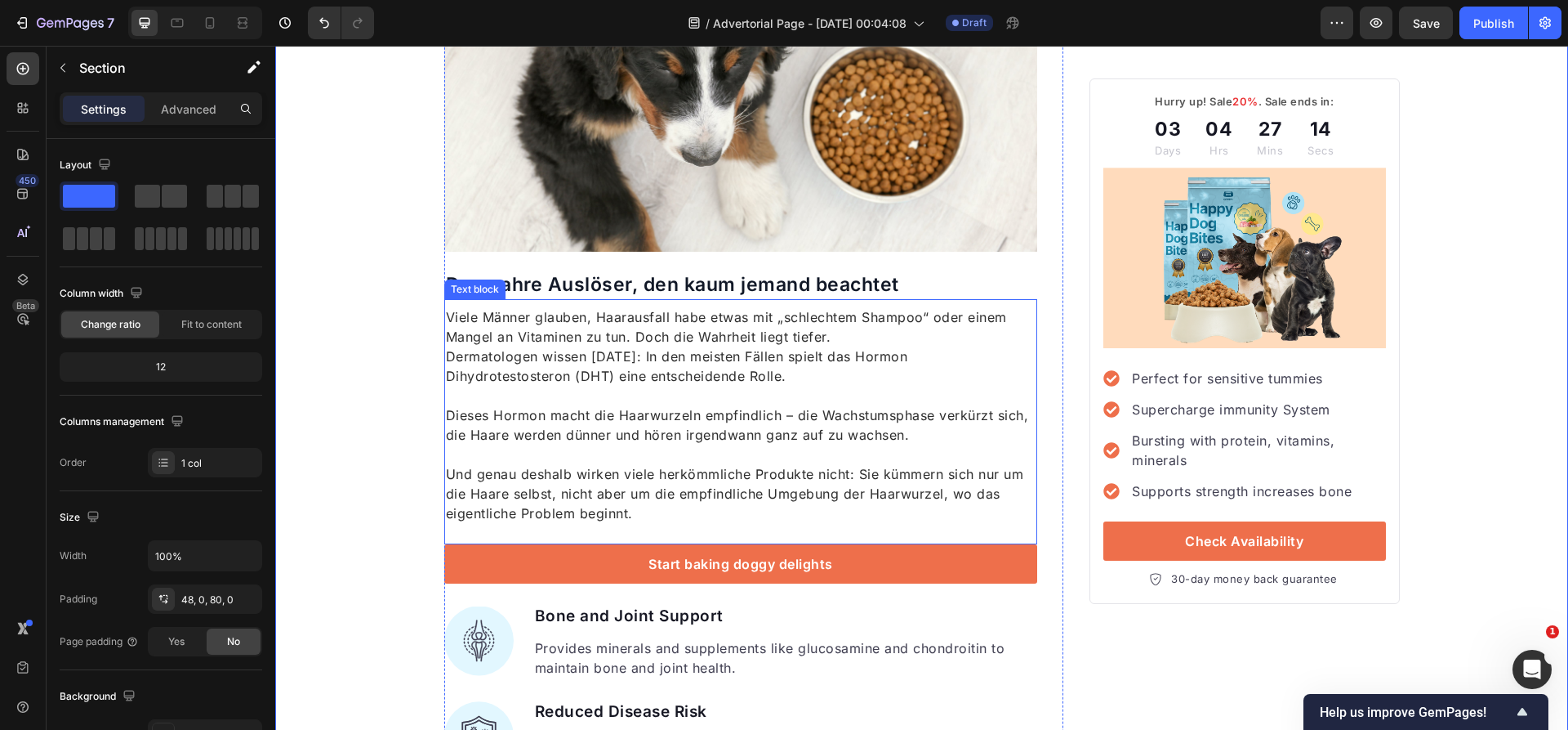
scroll to position [1210, 0]
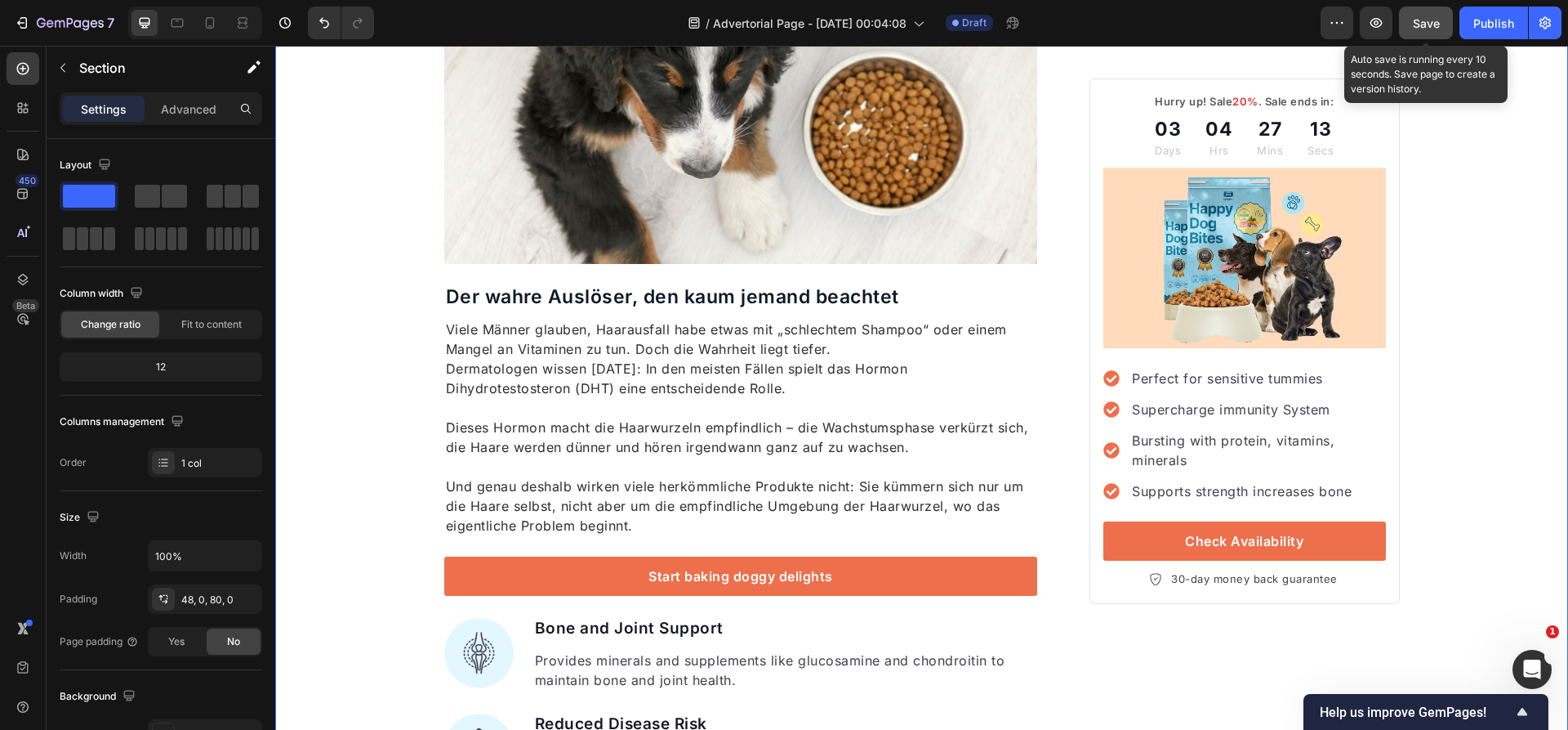
click at [1422, 21] on span "Save" at bounding box center [1426, 23] width 27 height 14
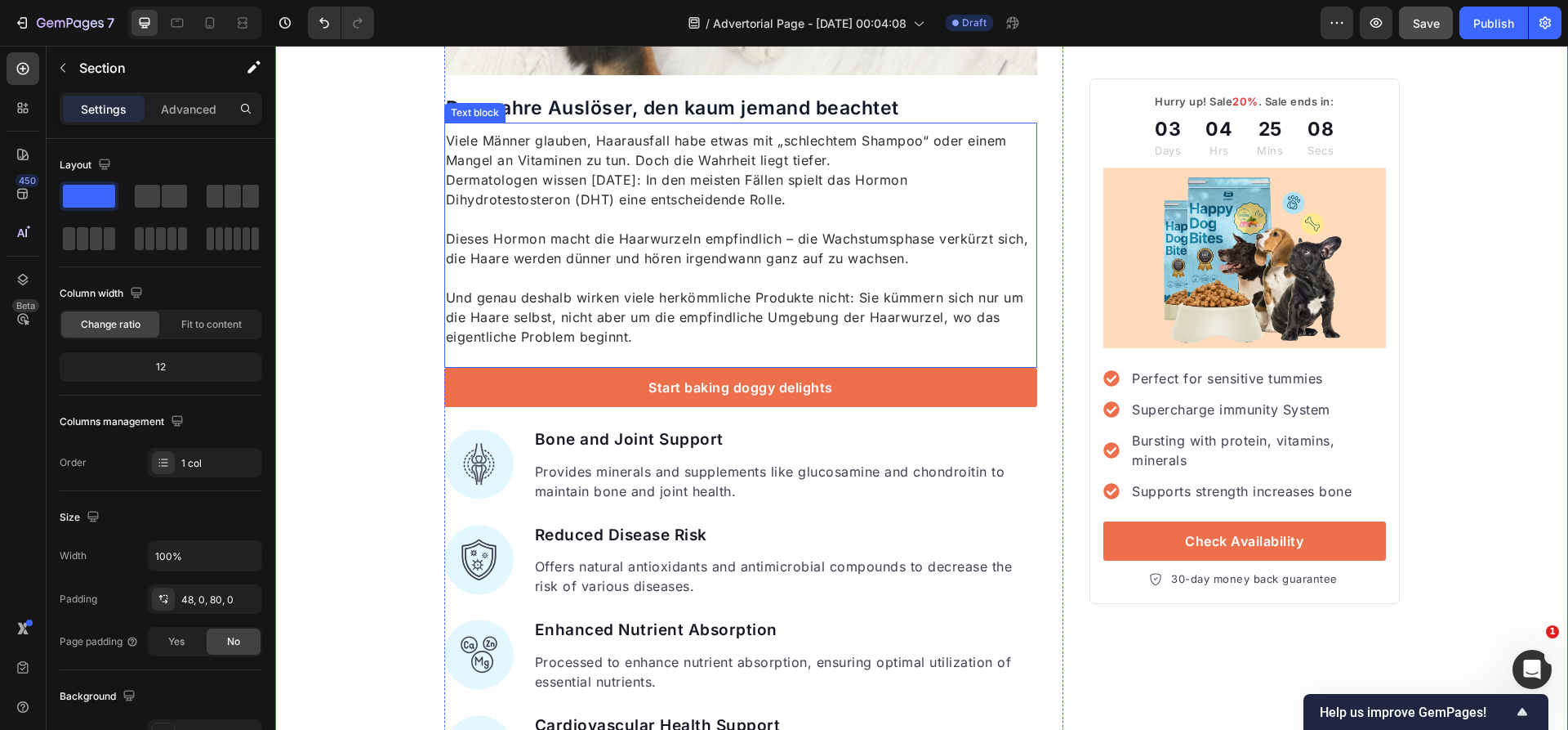
scroll to position [1289, 0]
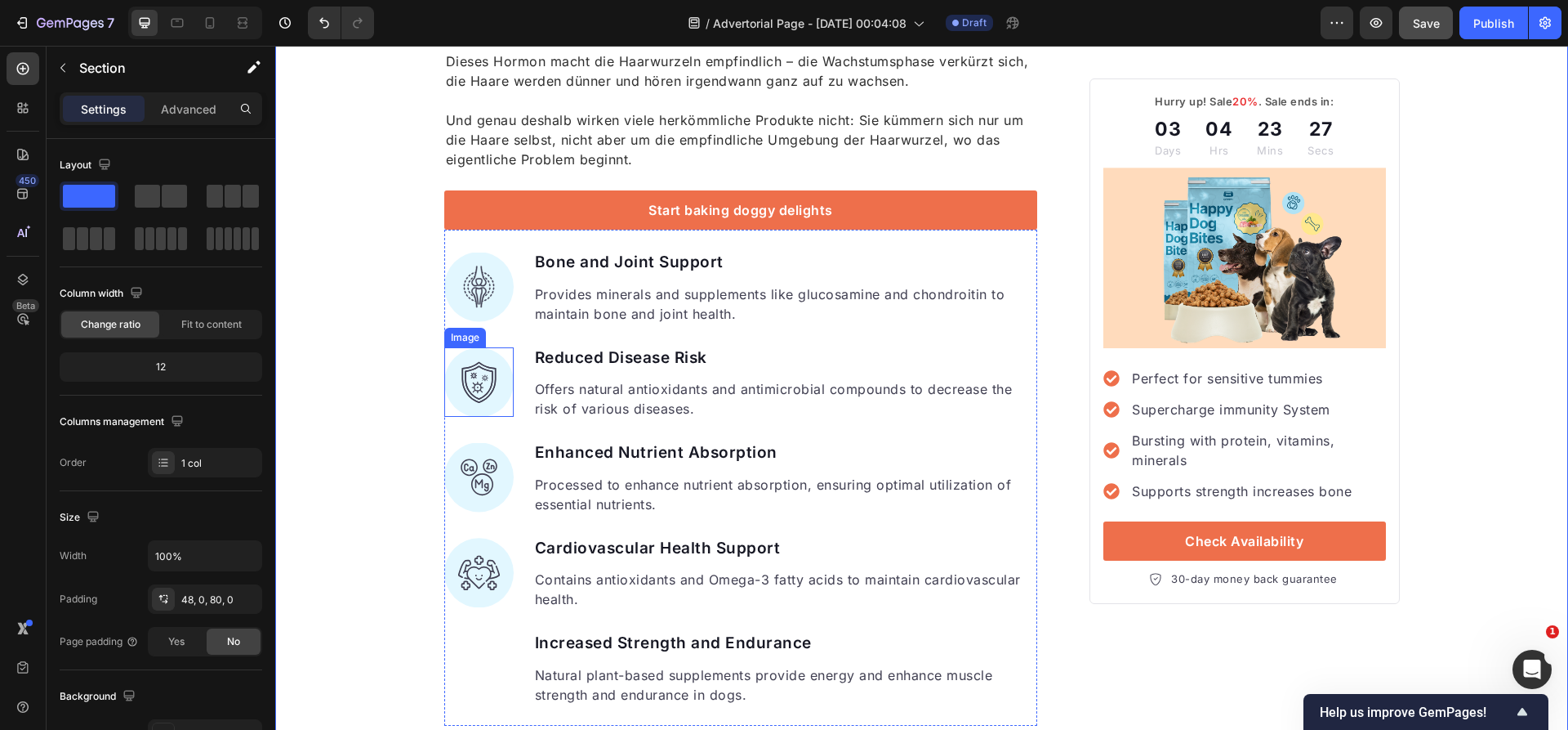
scroll to position [1517, 0]
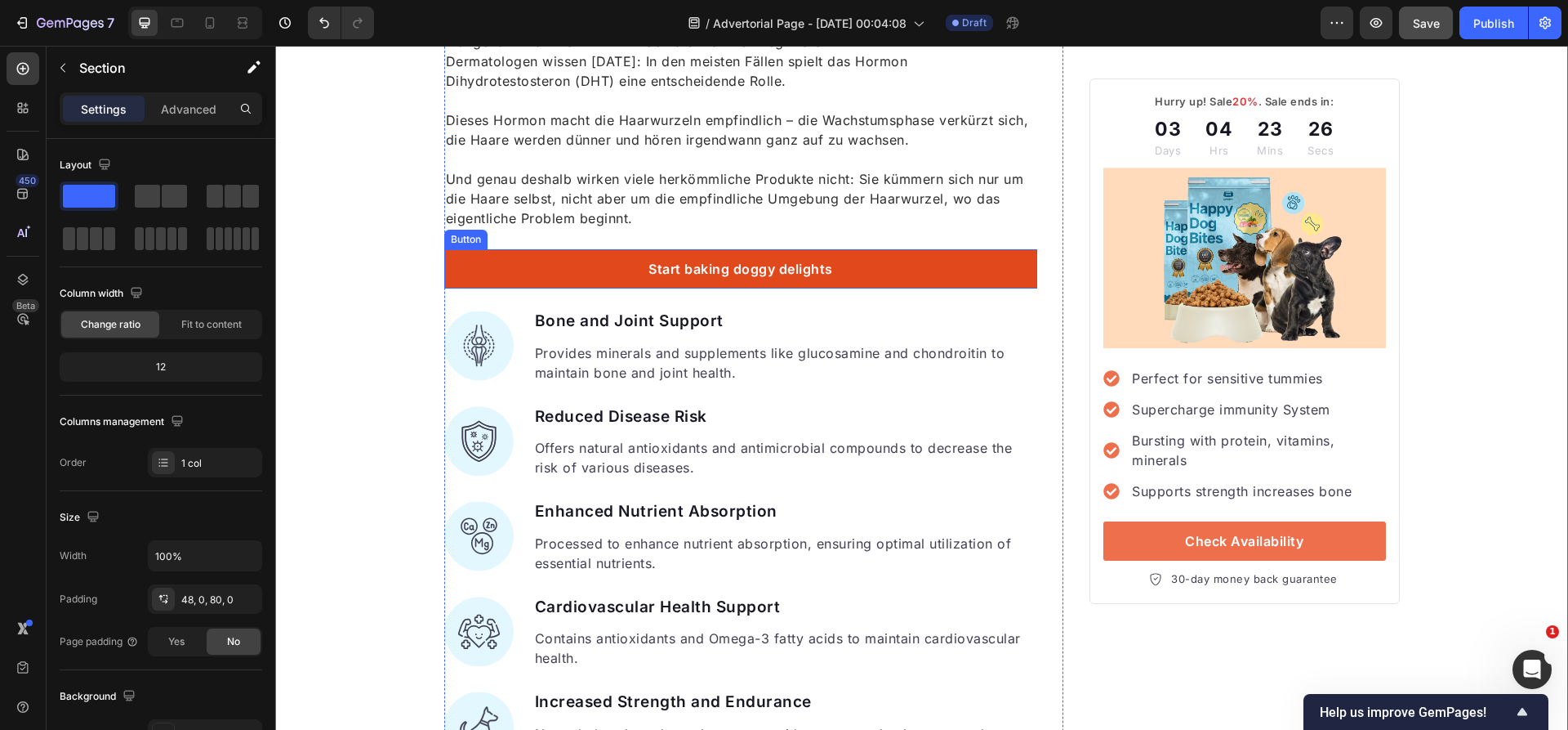
click at [586, 276] on link "Start baking doggy delights" at bounding box center [741, 269] width 593 height 39
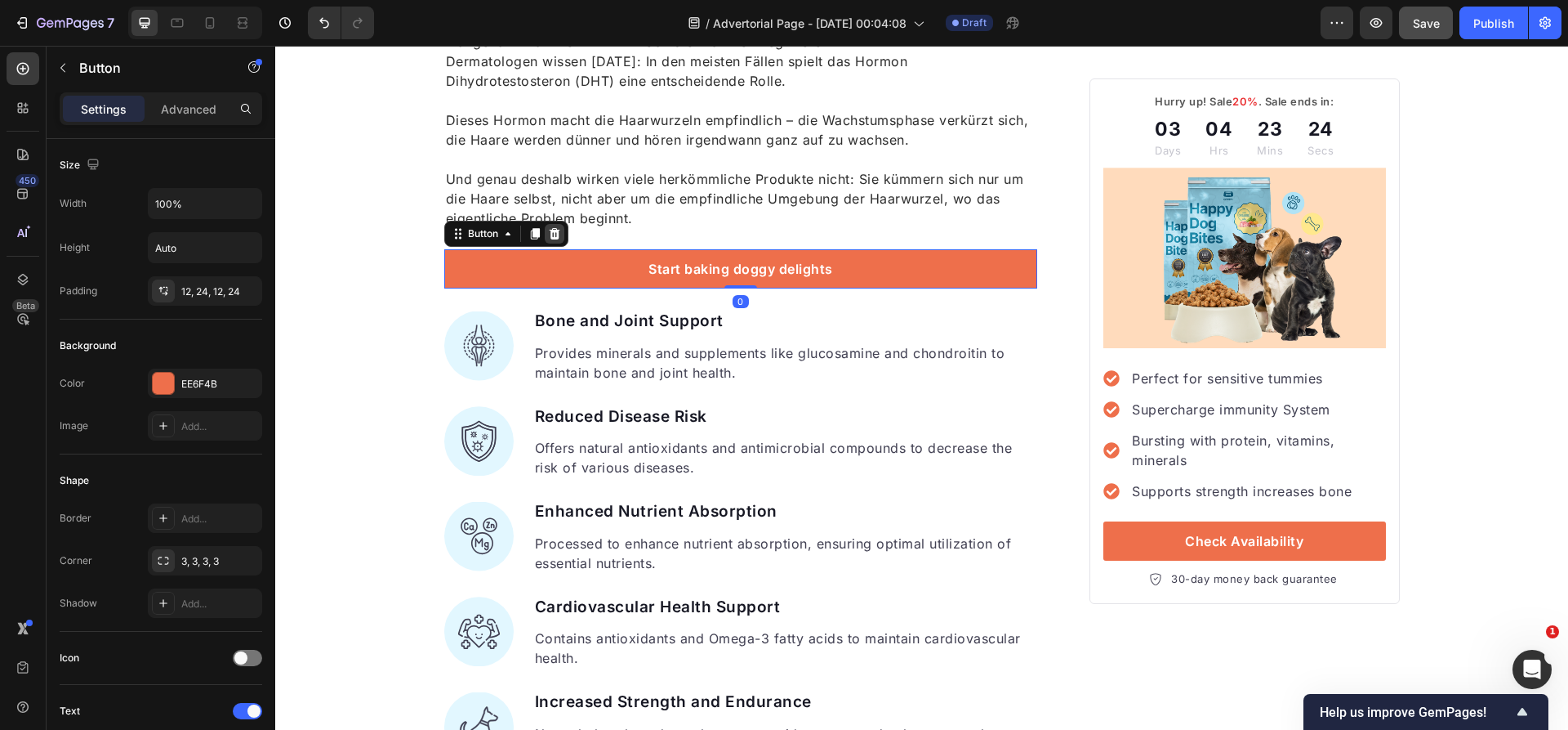
click at [553, 236] on icon at bounding box center [554, 234] width 11 height 12
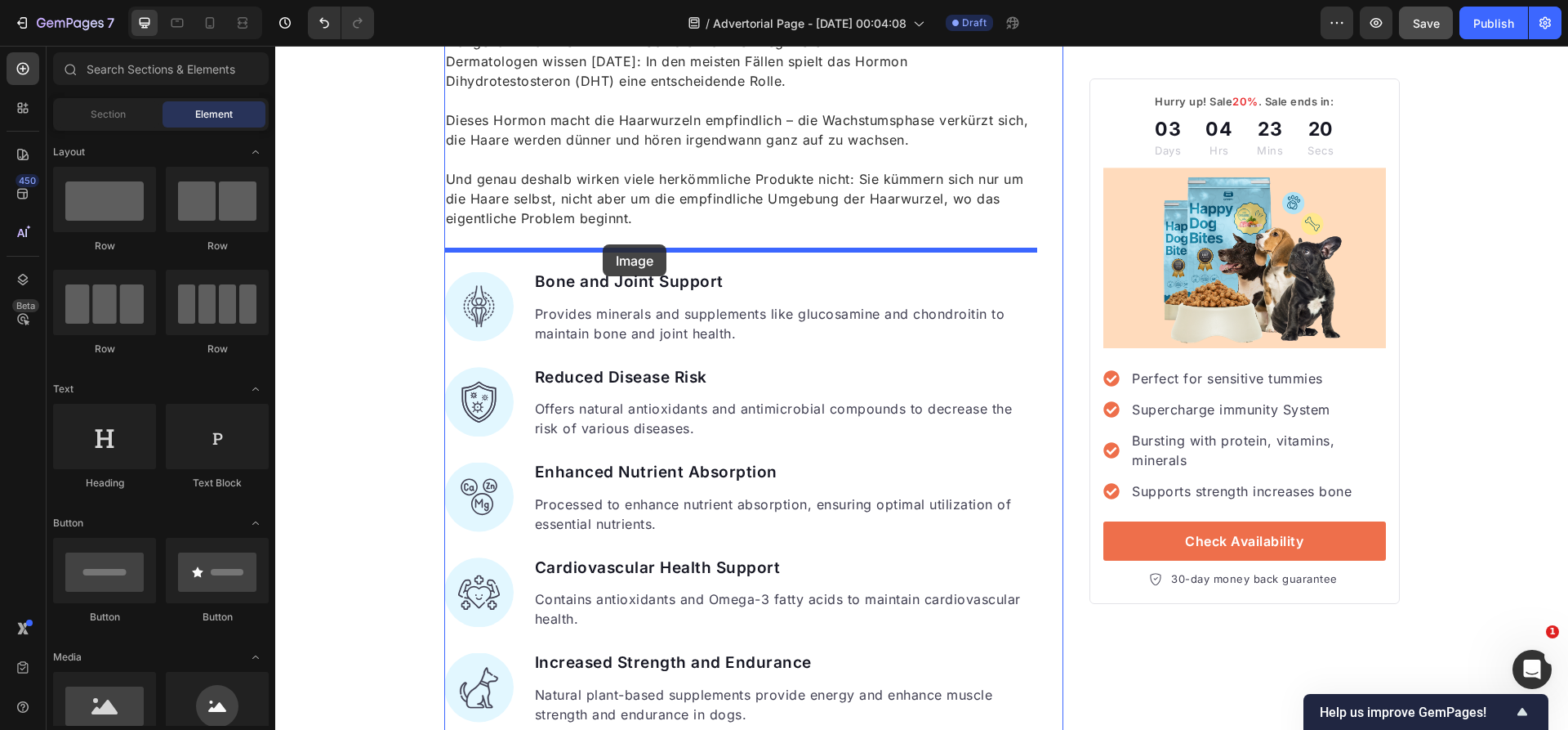
drag, startPoint x: 388, startPoint y: 751, endPoint x: 602, endPoint y: 244, distance: 550.3
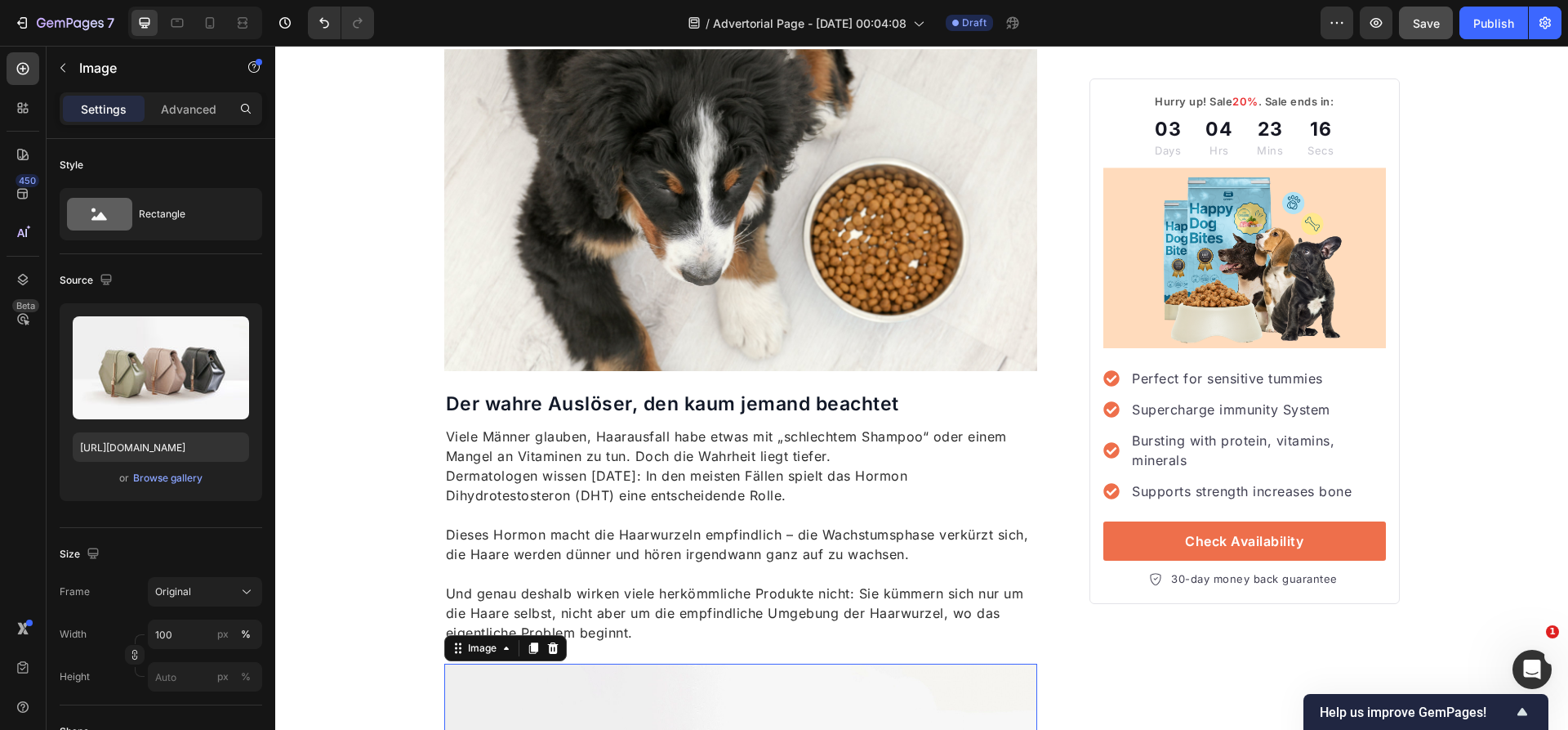
scroll to position [1115, 0]
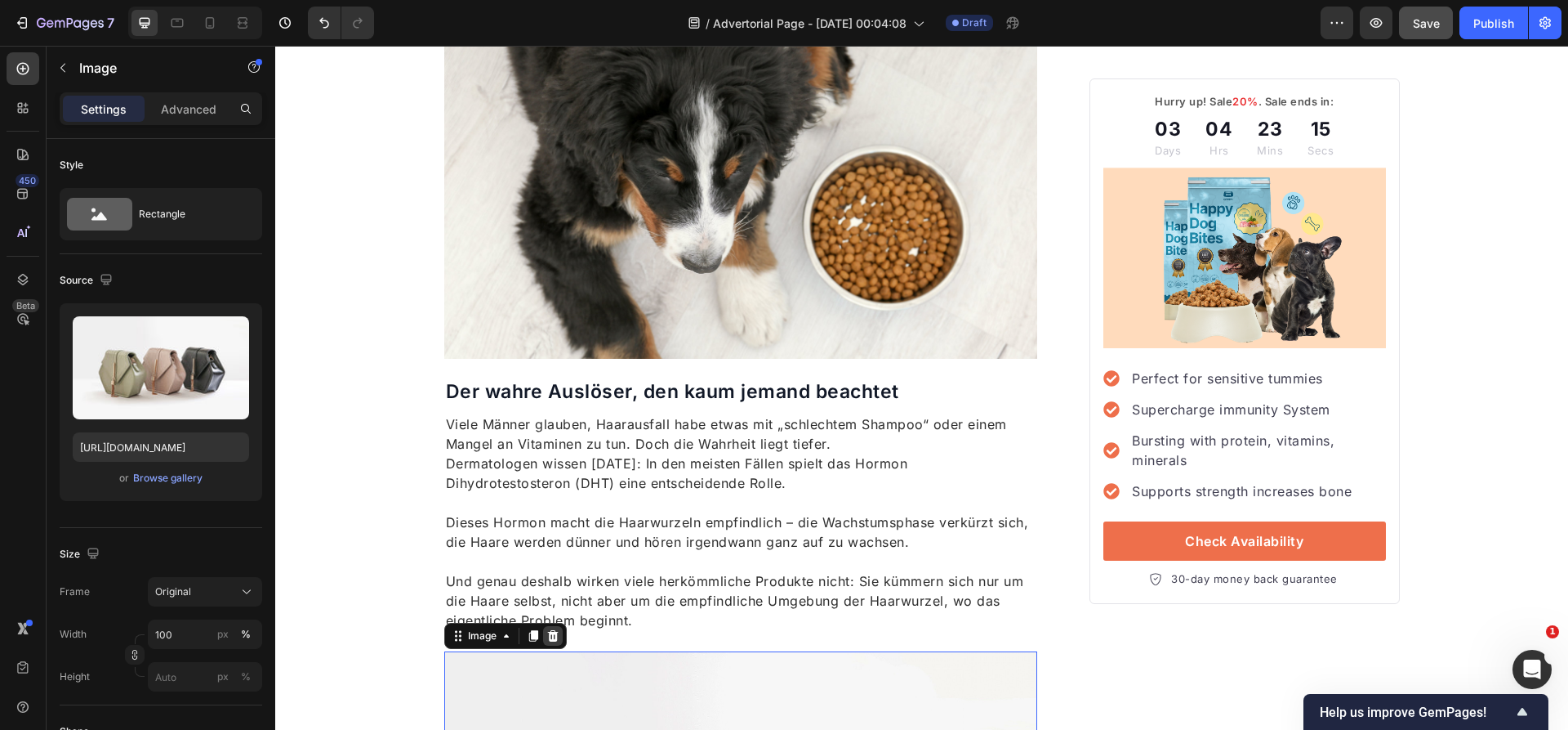
click at [543, 627] on div at bounding box center [553, 636] width 20 height 20
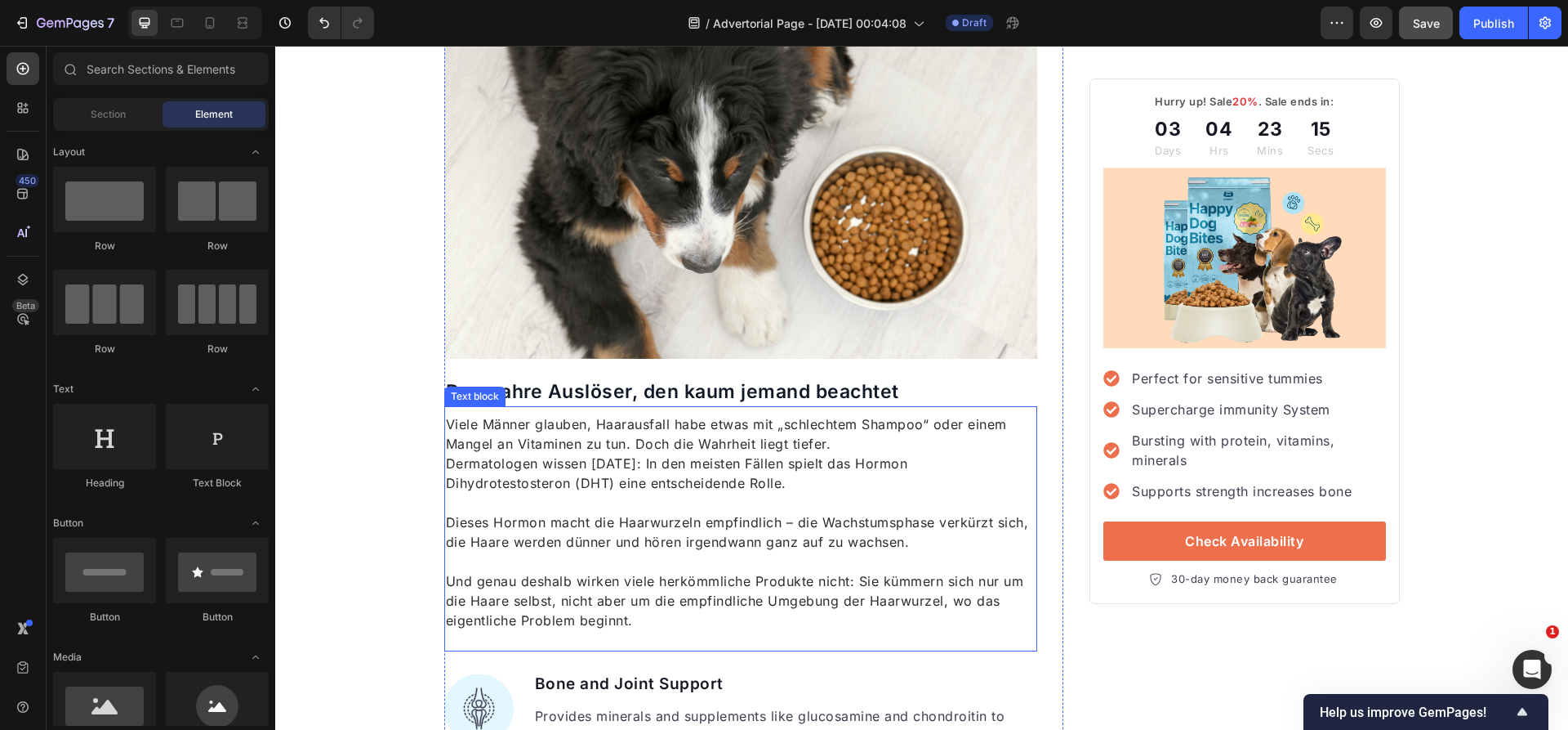
click at [585, 255] on img at bounding box center [741, 197] width 593 height 322
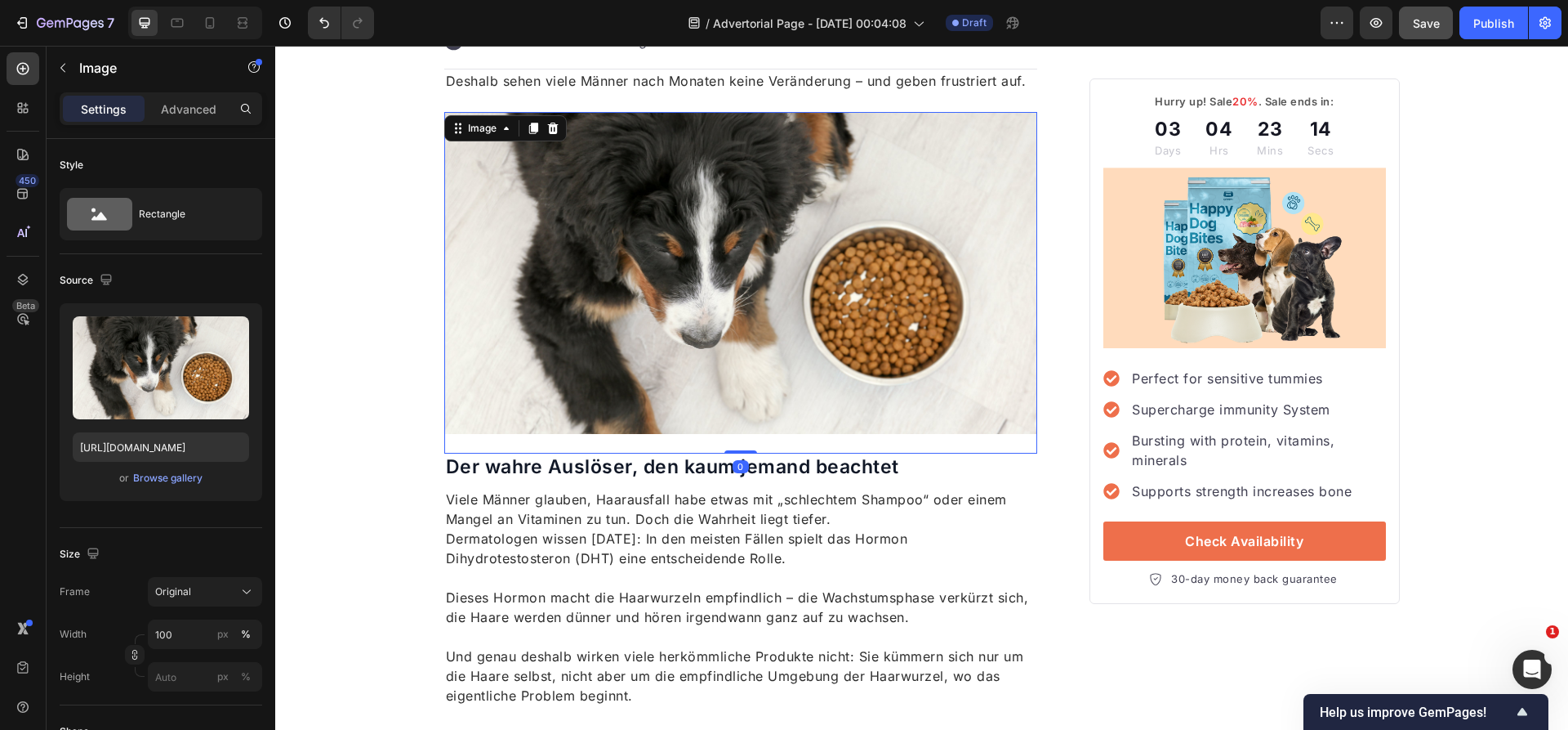
scroll to position [1021, 0]
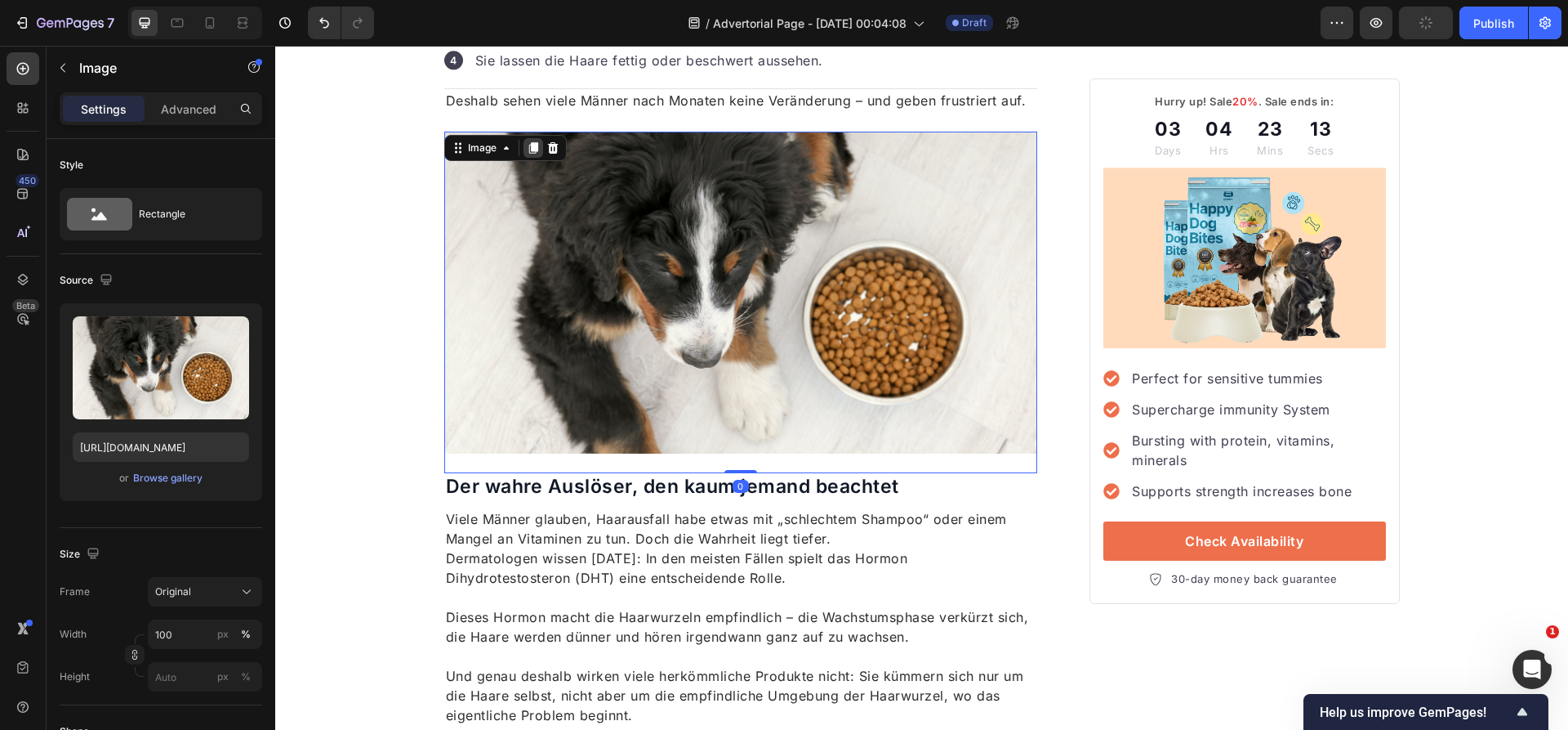
click at [533, 142] on icon at bounding box center [533, 148] width 13 height 13
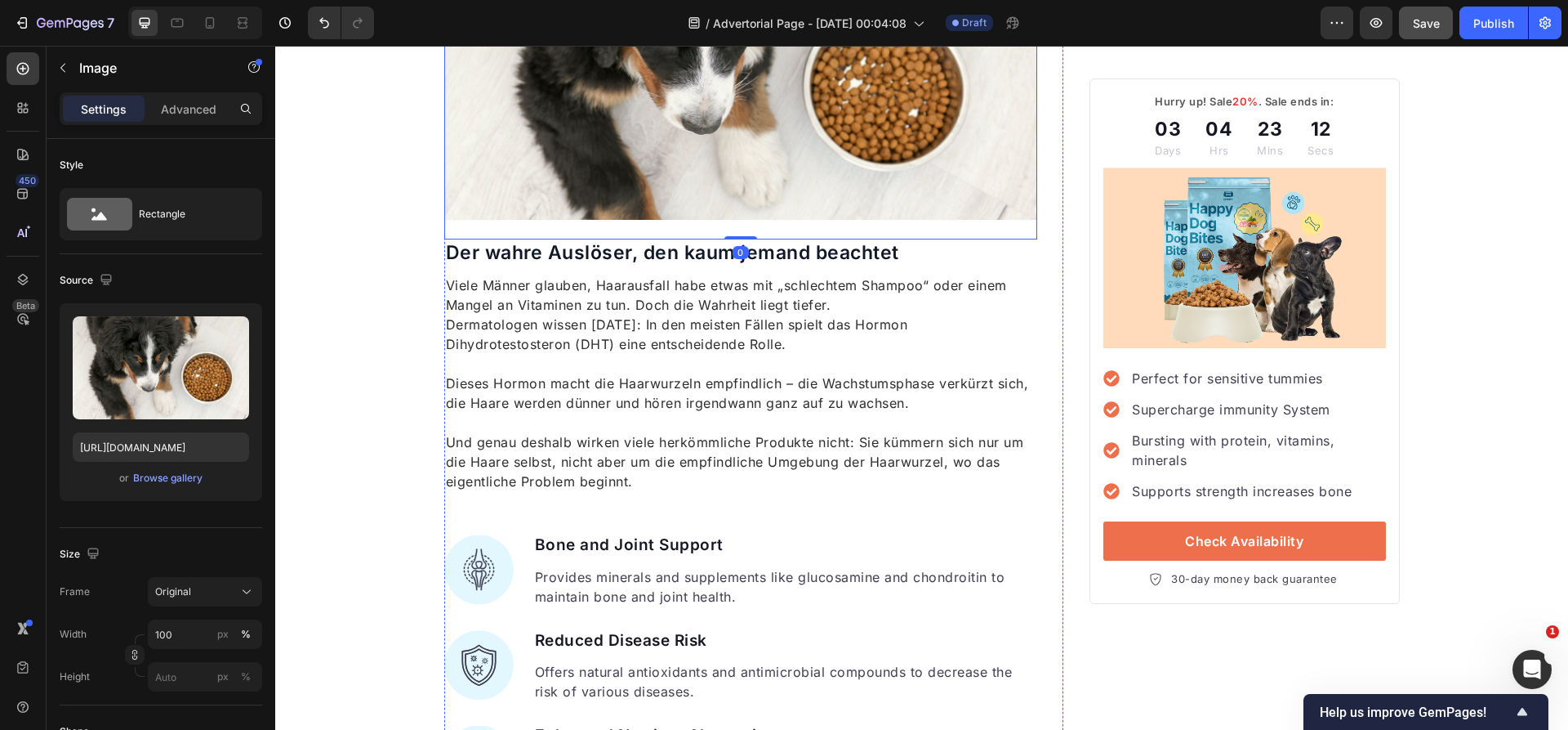
scroll to position [1602, 0]
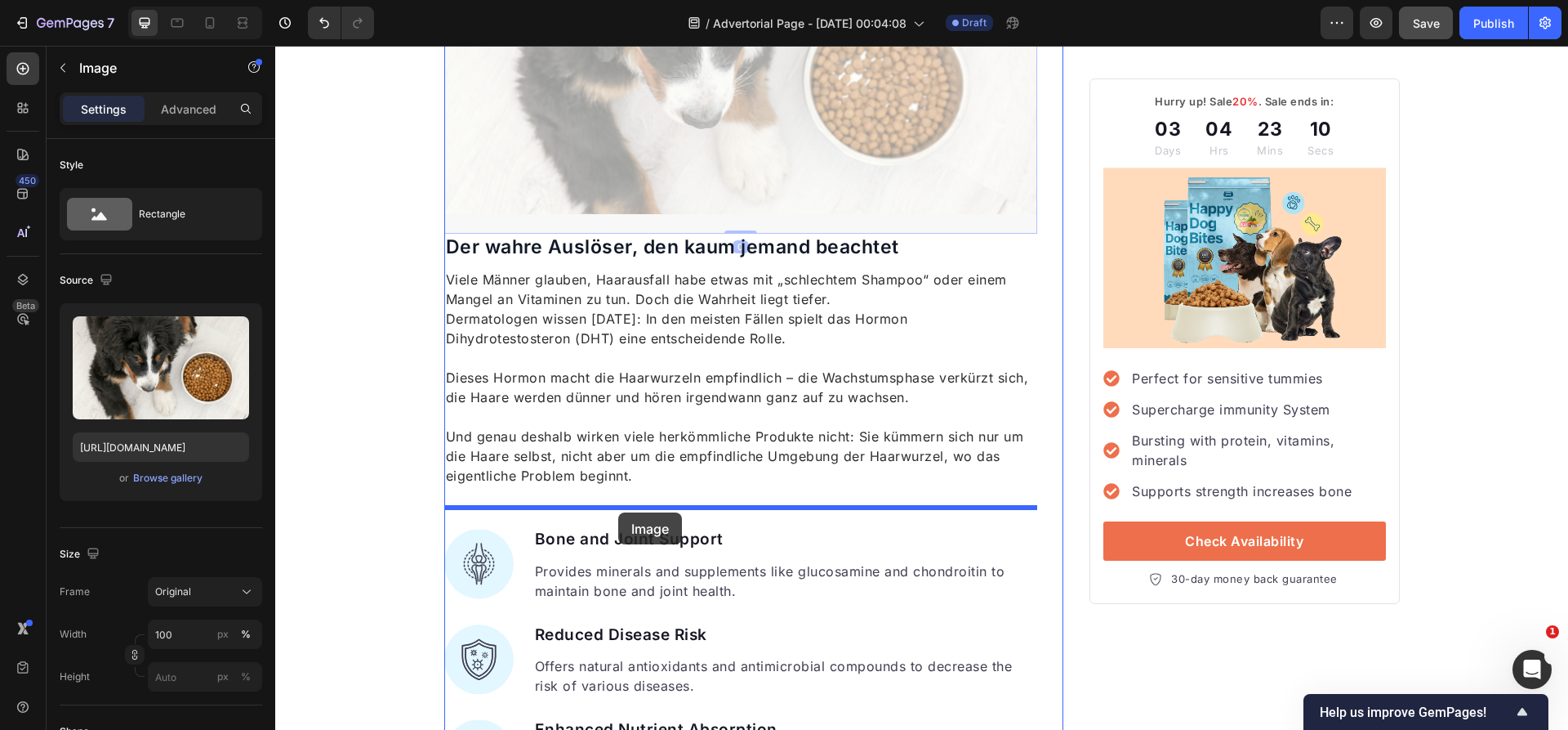
drag, startPoint x: 618, startPoint y: 108, endPoint x: 618, endPoint y: 513, distance: 405.0
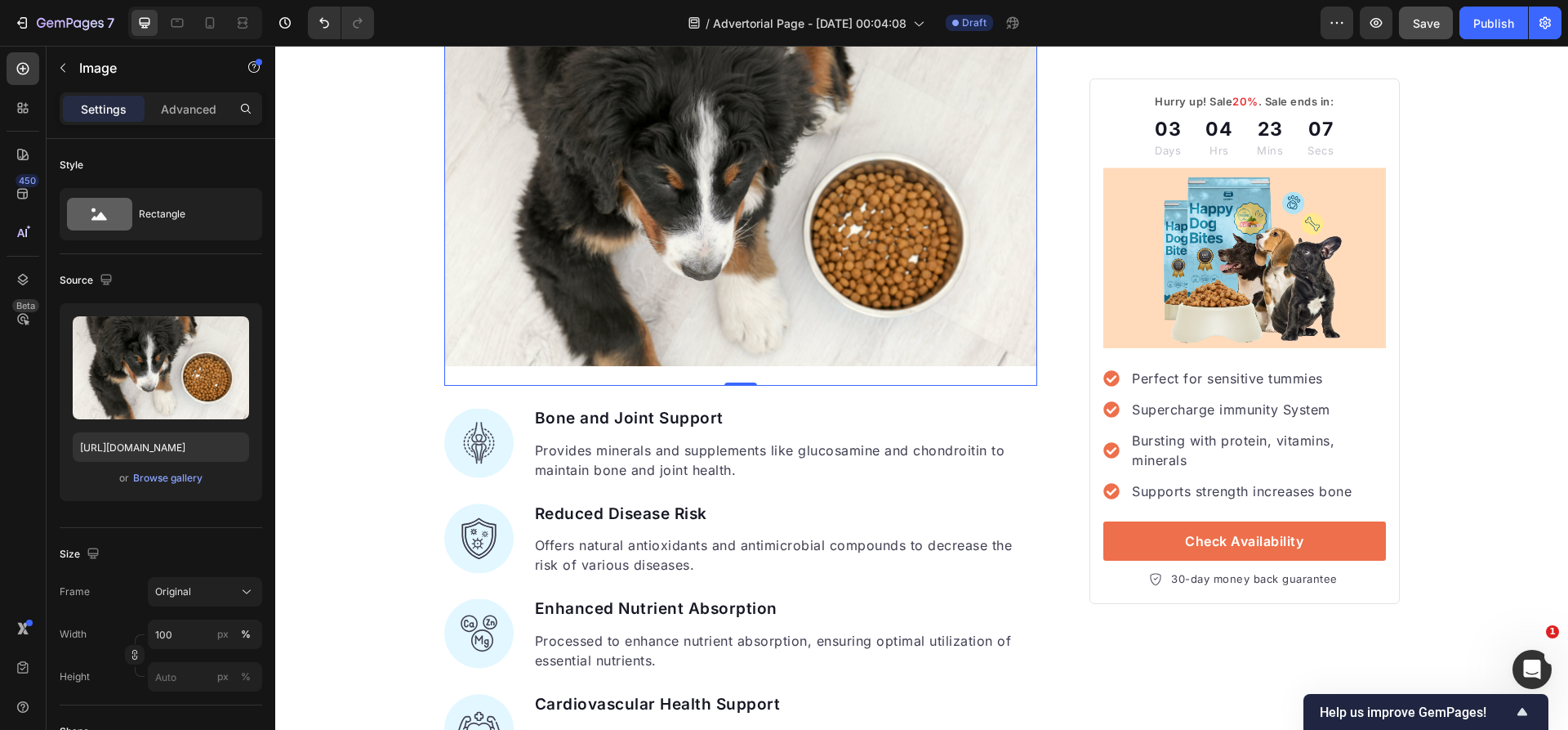
scroll to position [1727, 0]
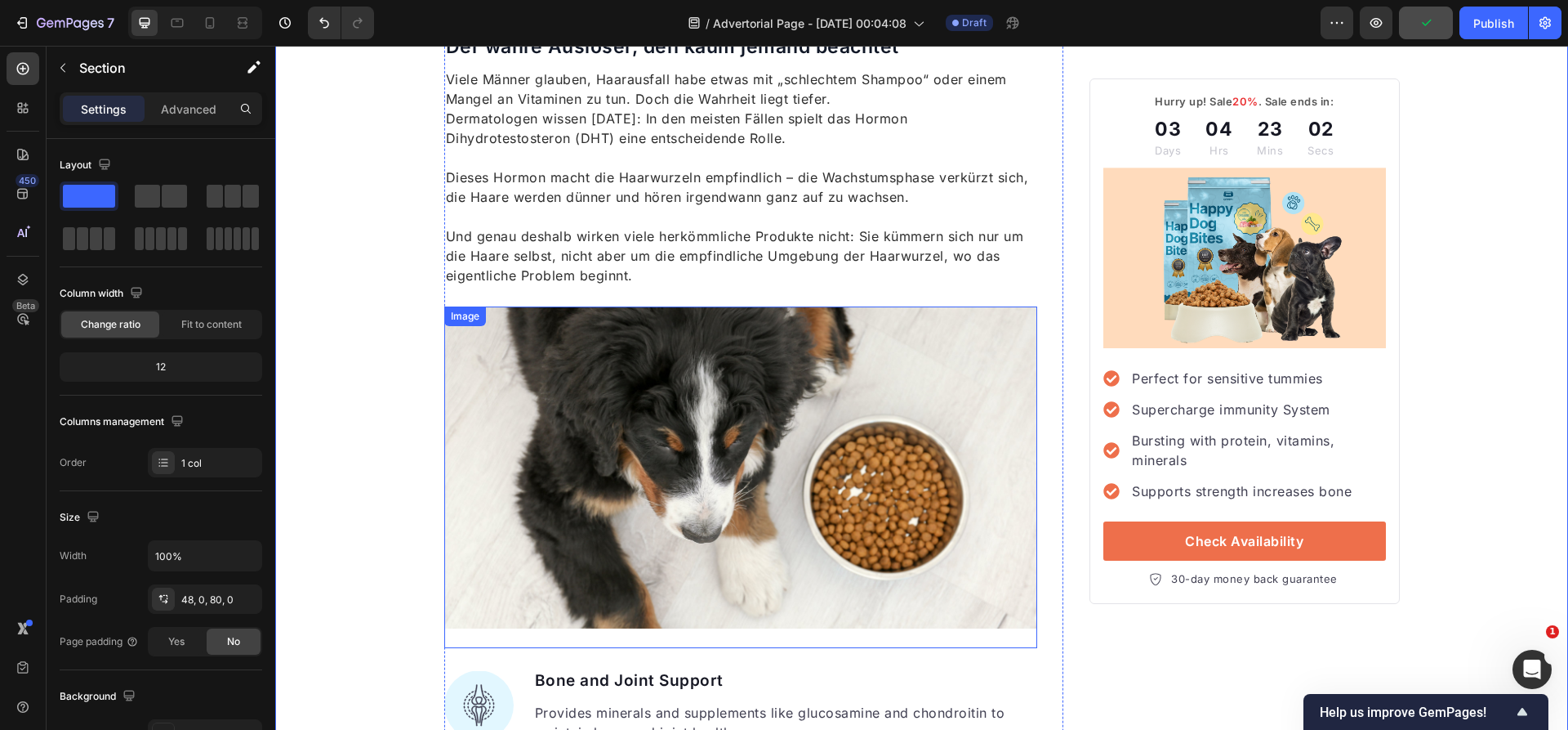
scroll to position [1523, 0]
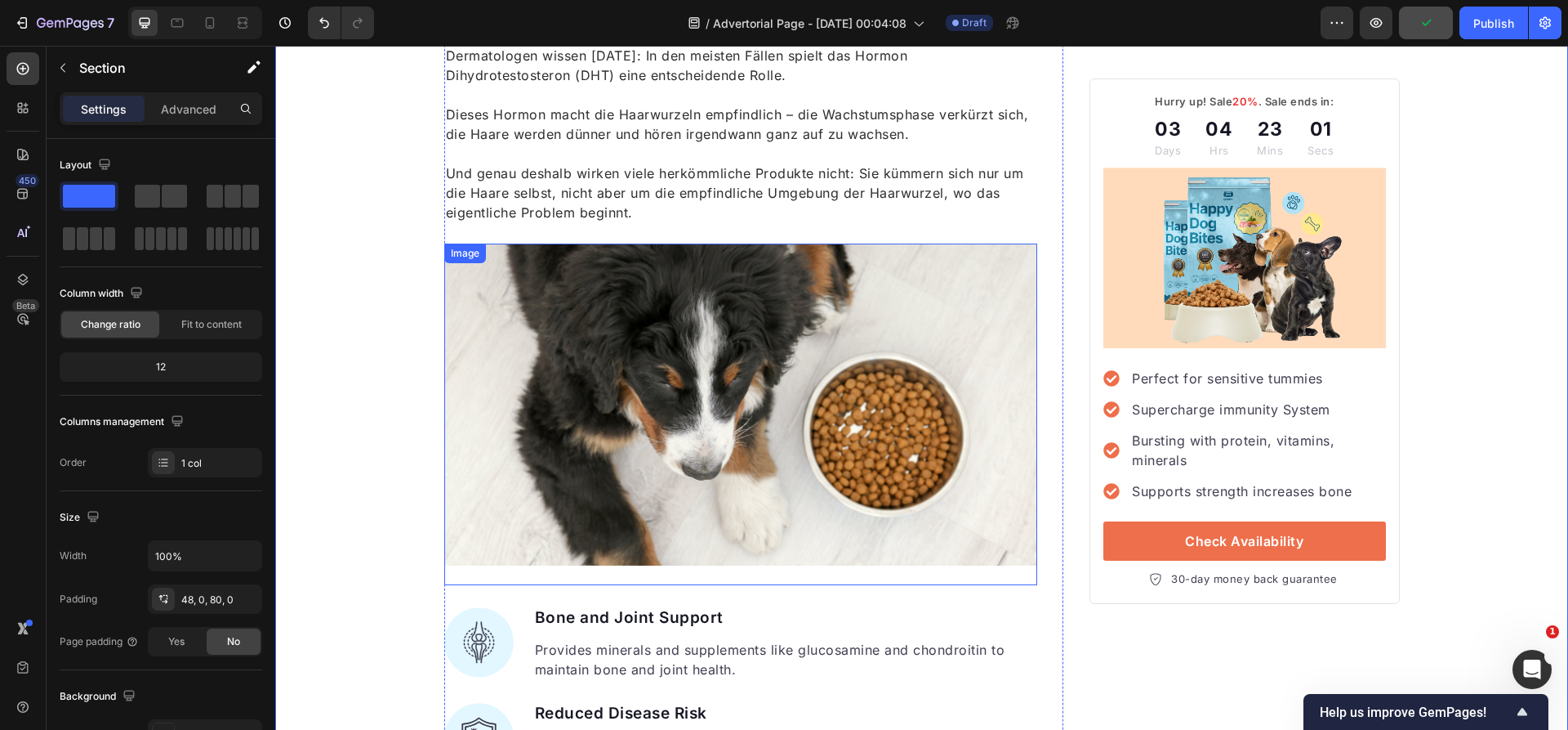
click at [592, 282] on img at bounding box center [741, 404] width 593 height 322
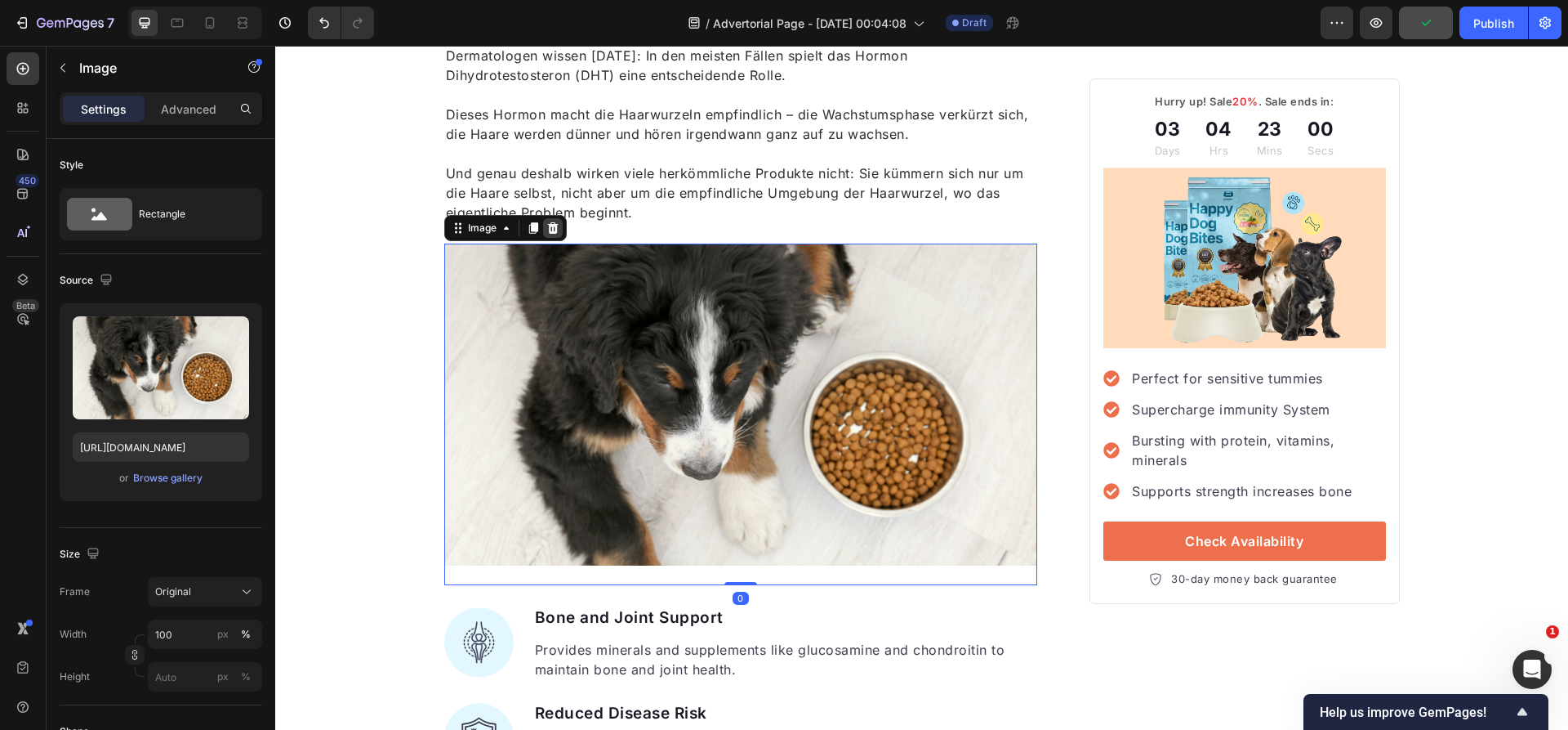
click at [547, 223] on icon at bounding box center [552, 227] width 13 height 13
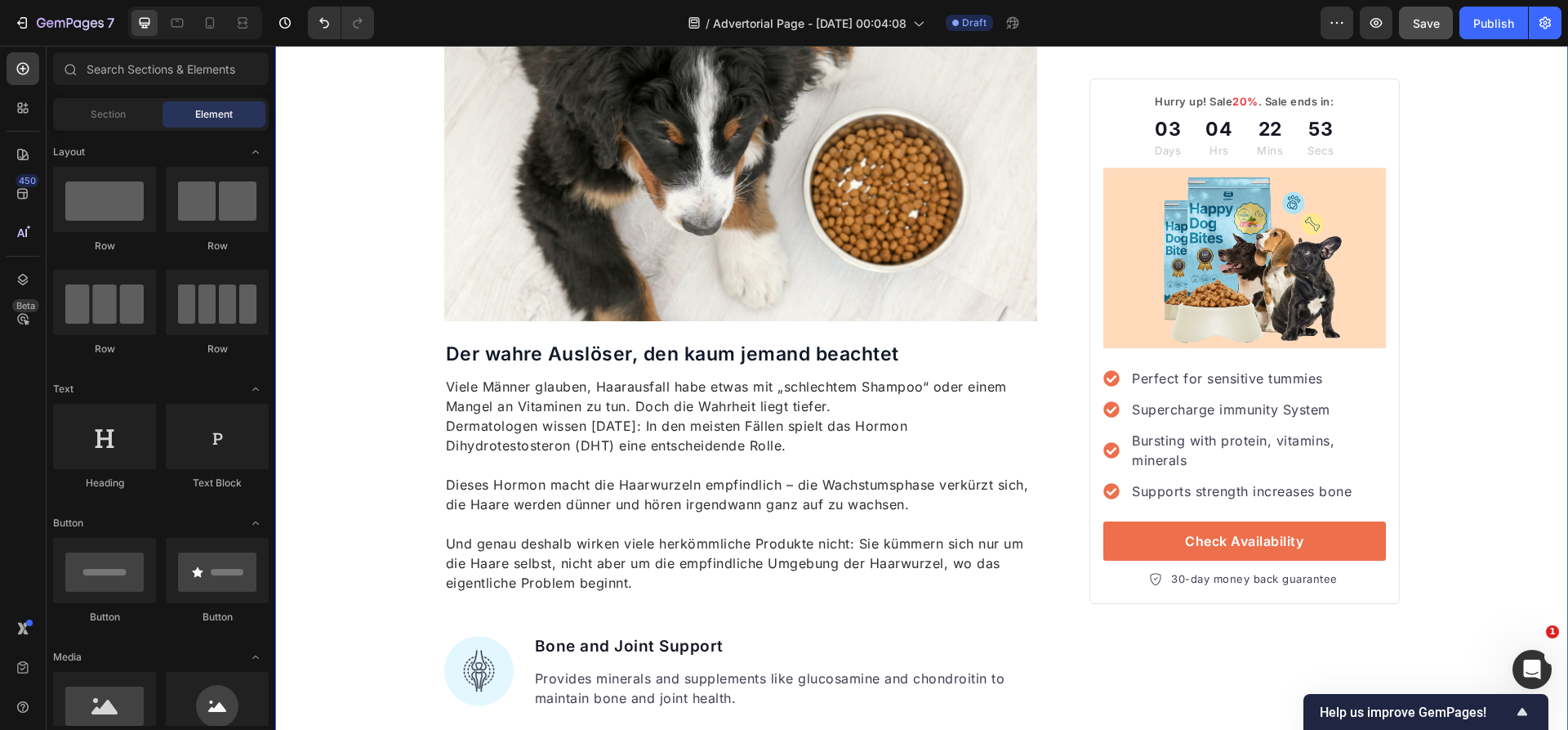
scroll to position [1189, 0]
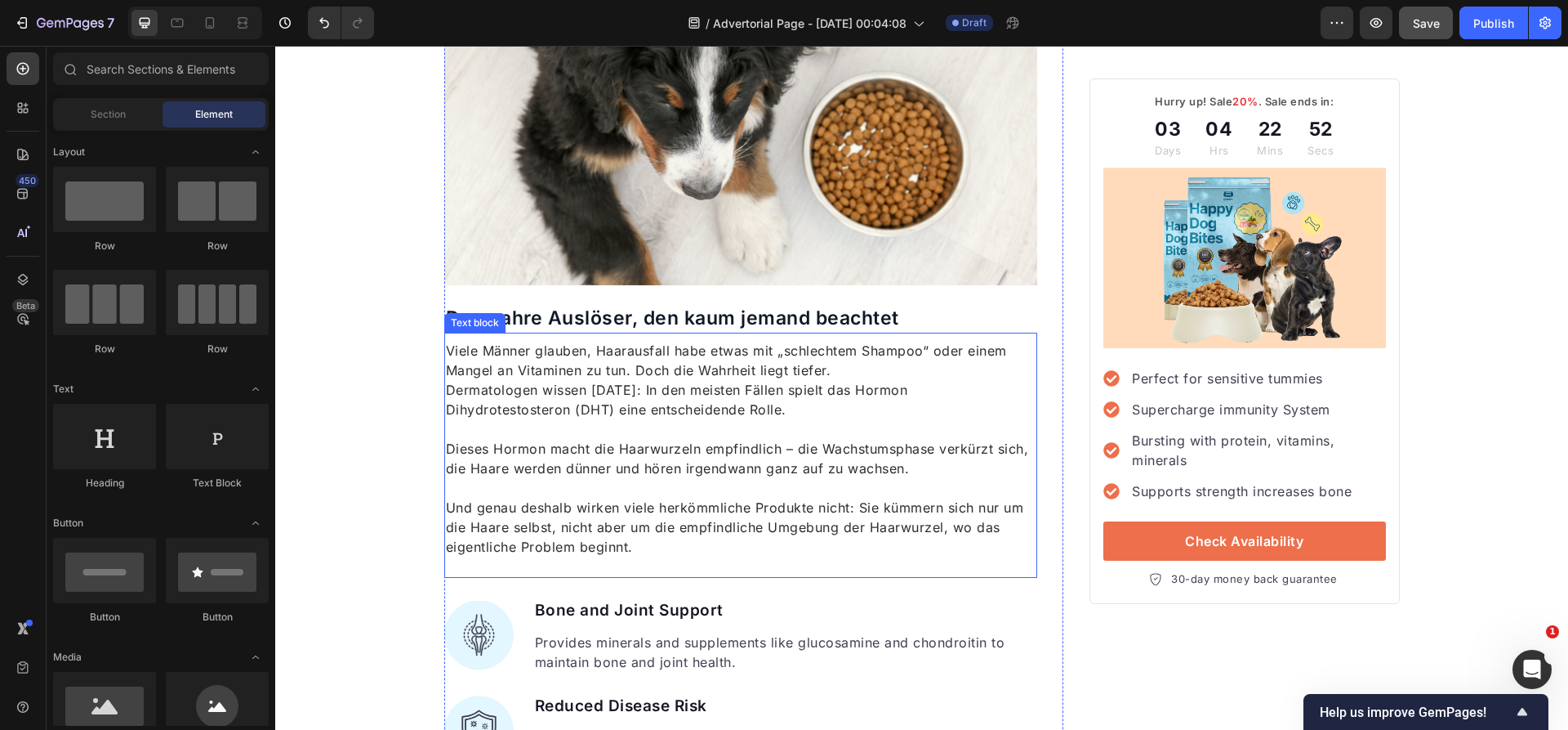
click at [504, 316] on div "Text block" at bounding box center [475, 323] width 61 height 20
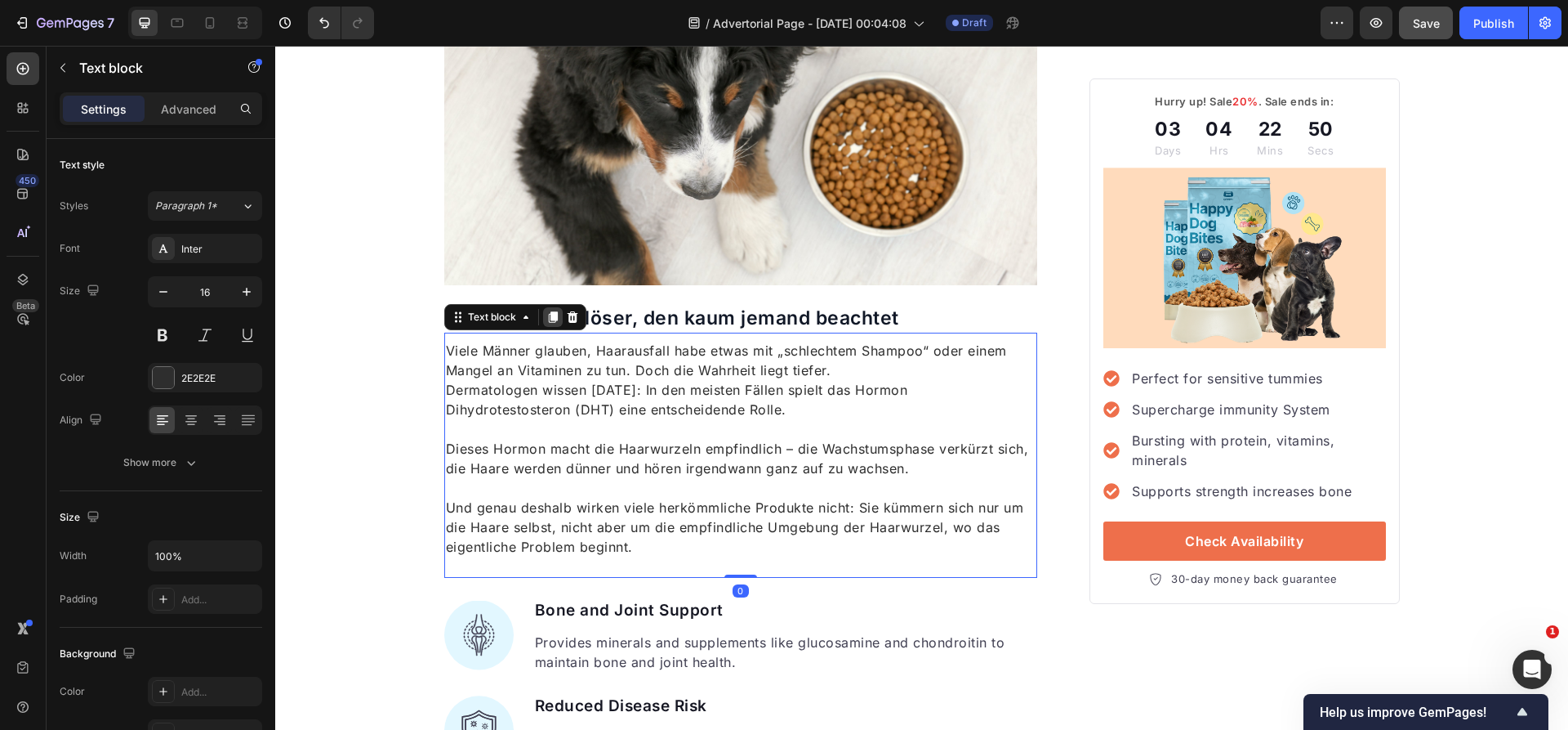
click at [554, 318] on icon at bounding box center [552, 316] width 9 height 12
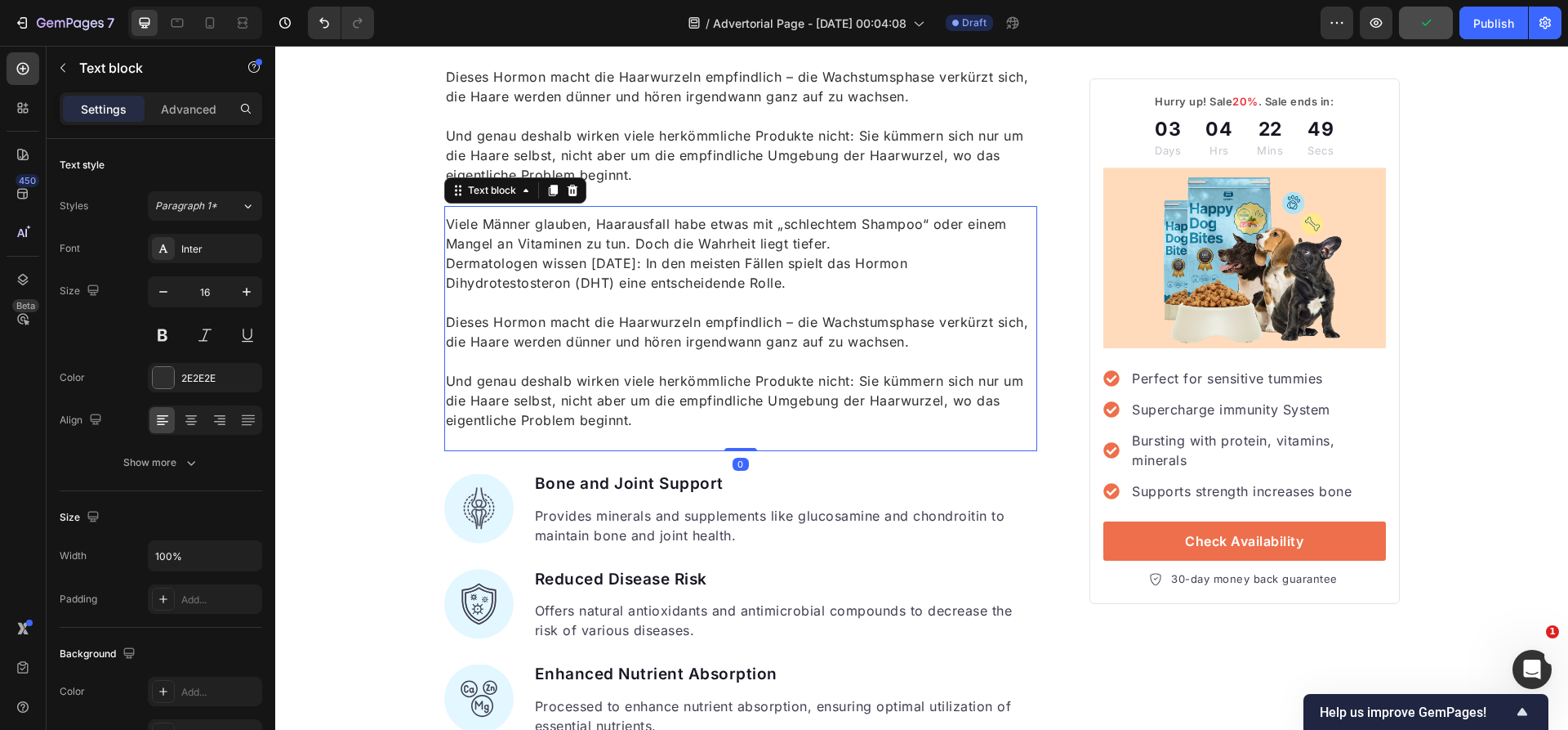
scroll to position [1353, 0]
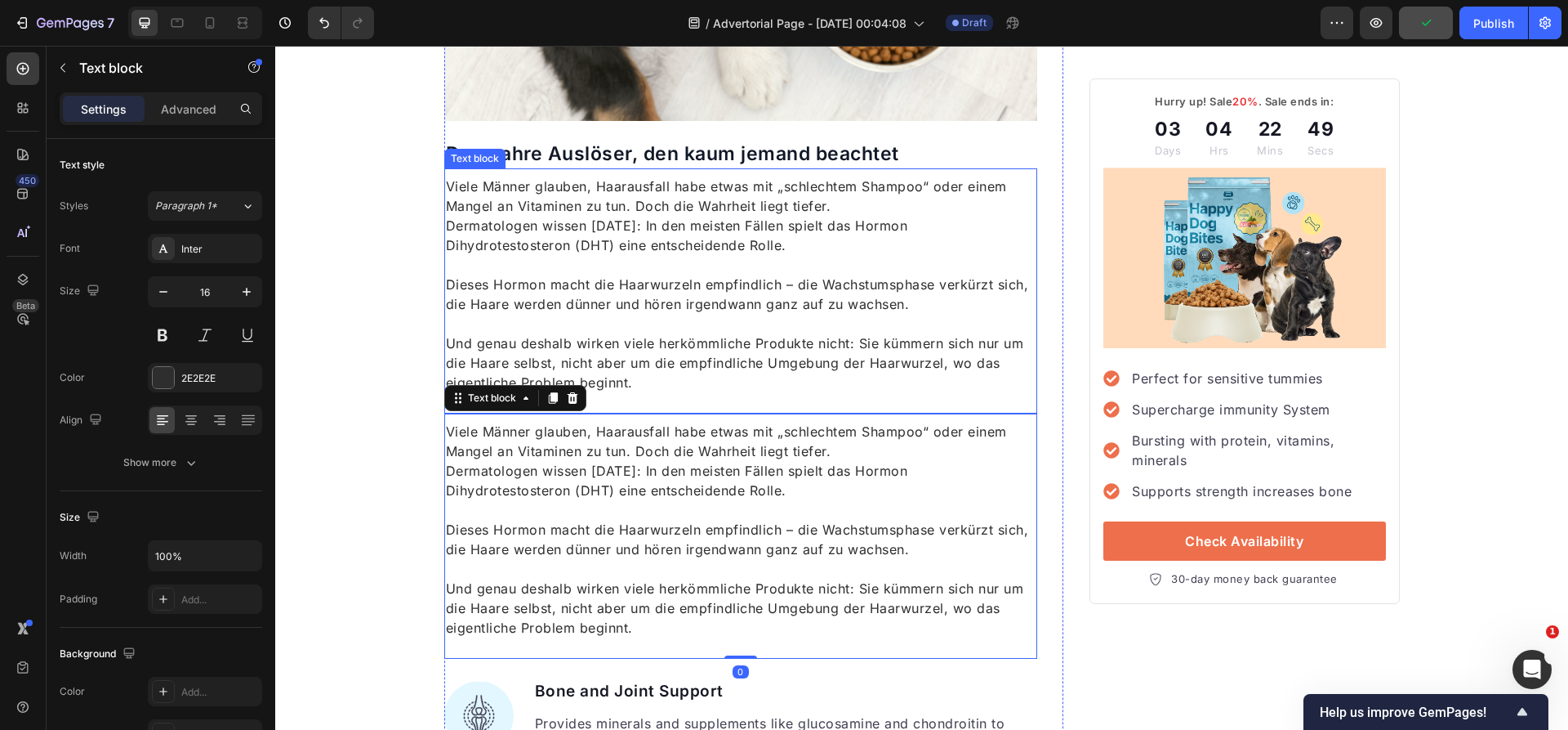
click at [665, 160] on p "Der wahre Auslöser, den kaum jemand beachtet" at bounding box center [740, 153] width 591 height 24
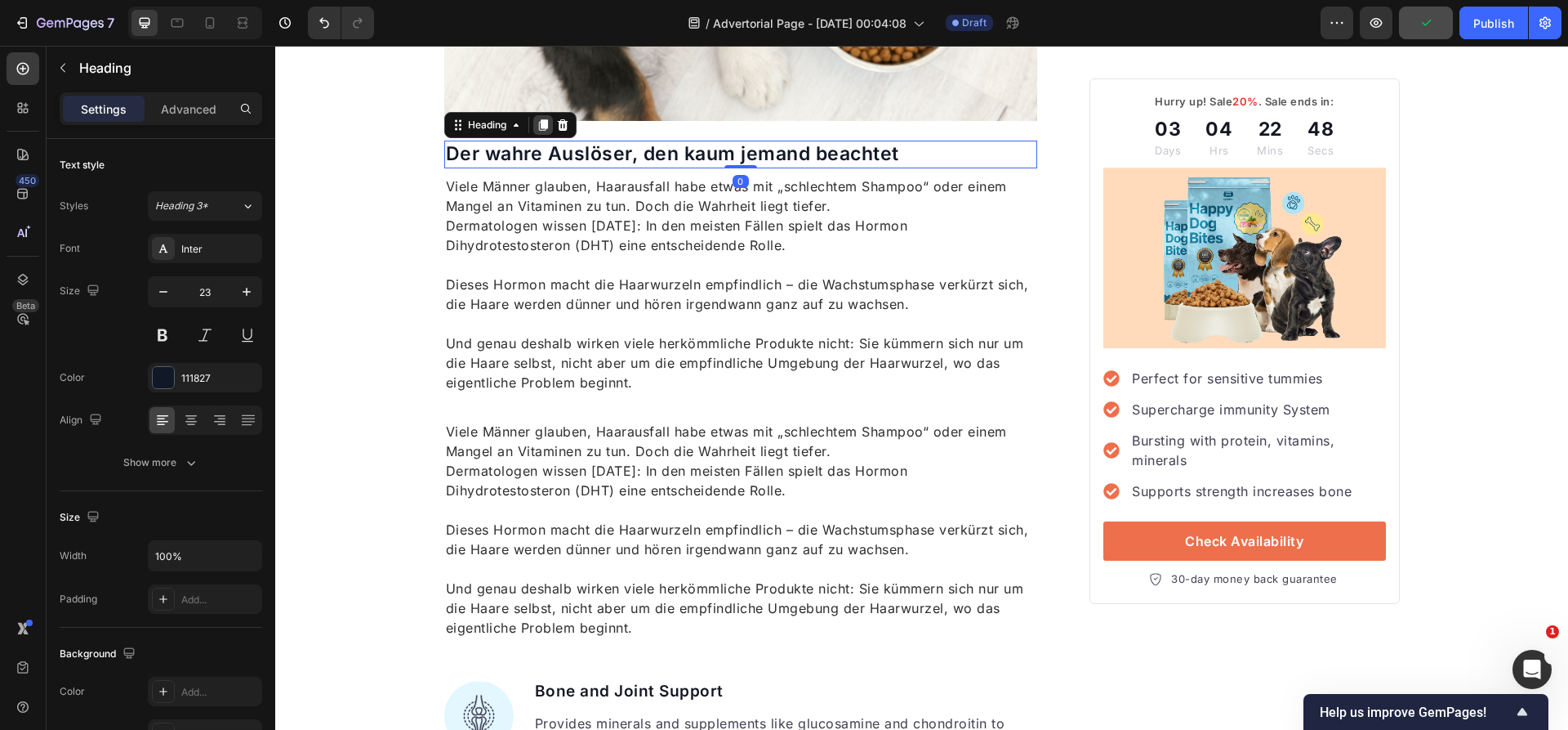
click at [543, 124] on icon at bounding box center [543, 125] width 9 height 12
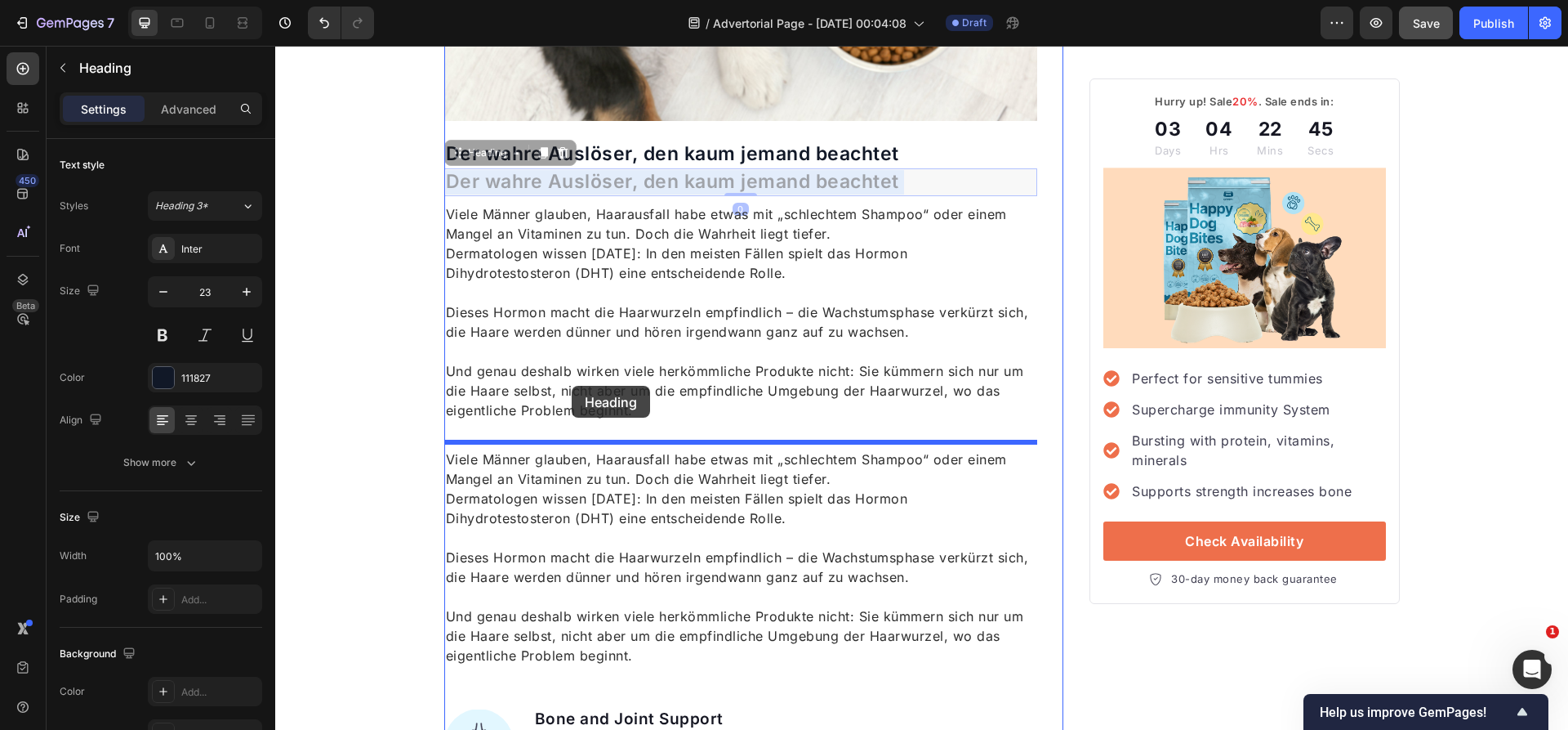
drag, startPoint x: 568, startPoint y: 177, endPoint x: 572, endPoint y: 387, distance: 210.0
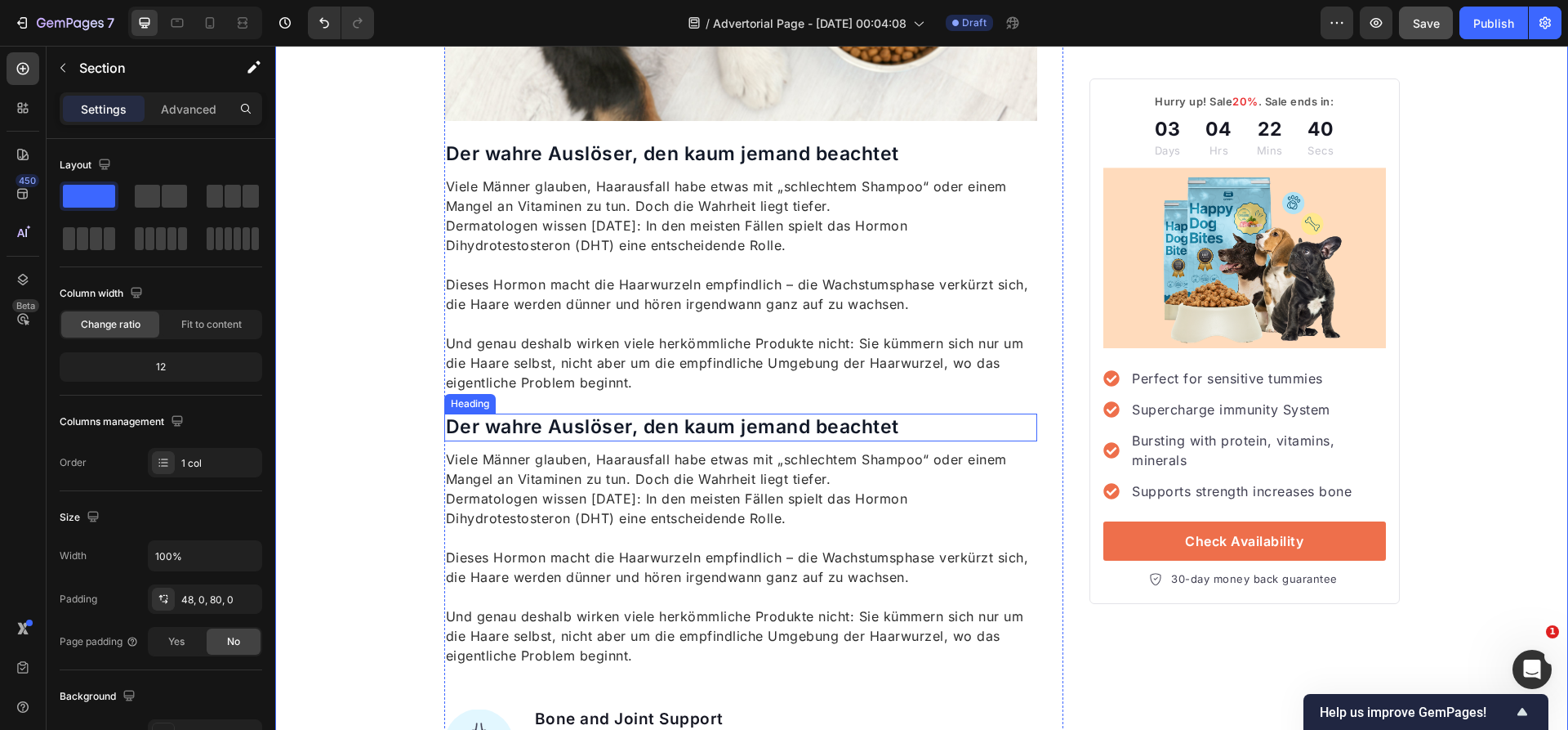
click at [637, 427] on p "Der wahre Auslöser, den kaum jemand beachtet" at bounding box center [740, 427] width 591 height 24
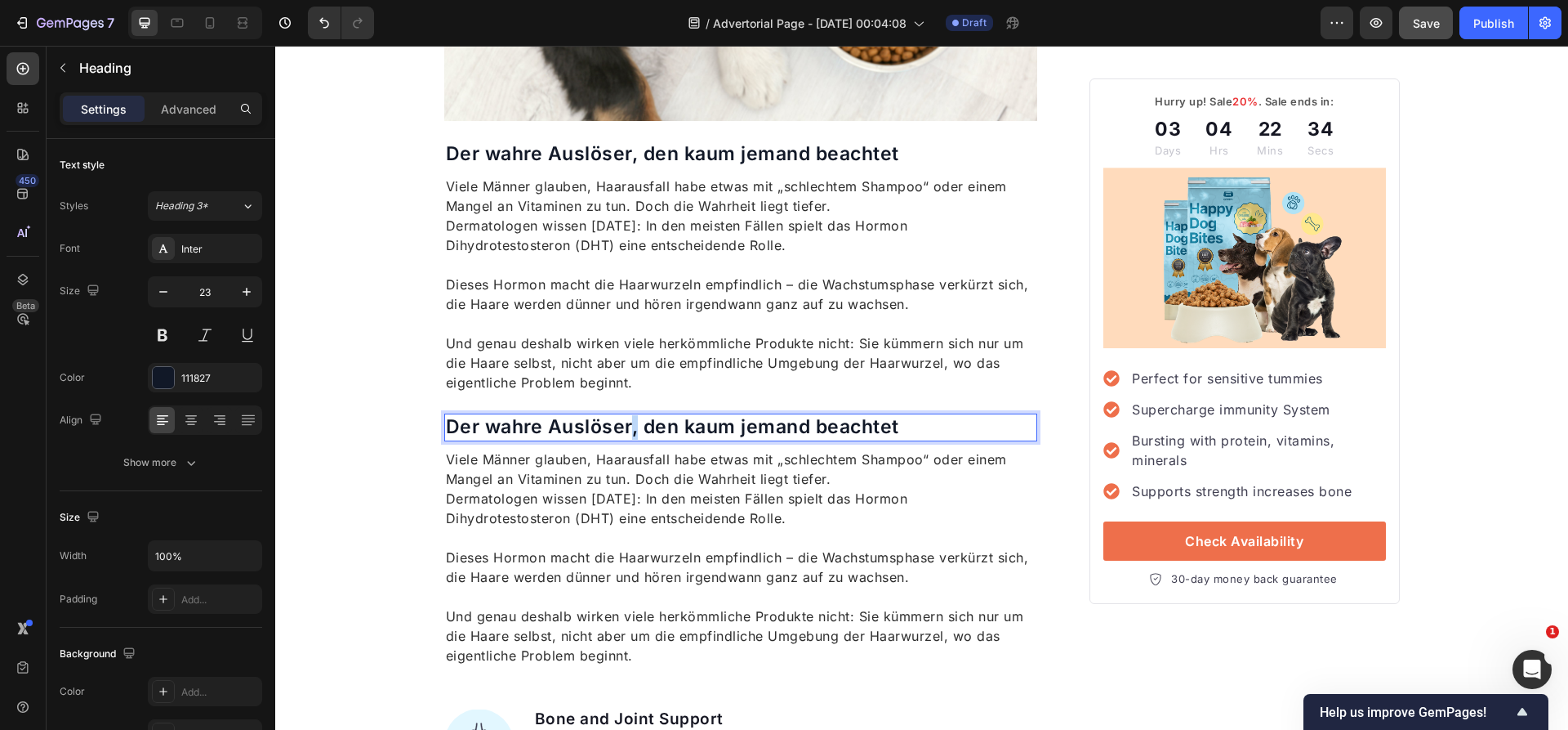
click at [629, 431] on p "Der wahre Auslöser, den kaum jemand beachtet" at bounding box center [740, 427] width 591 height 24
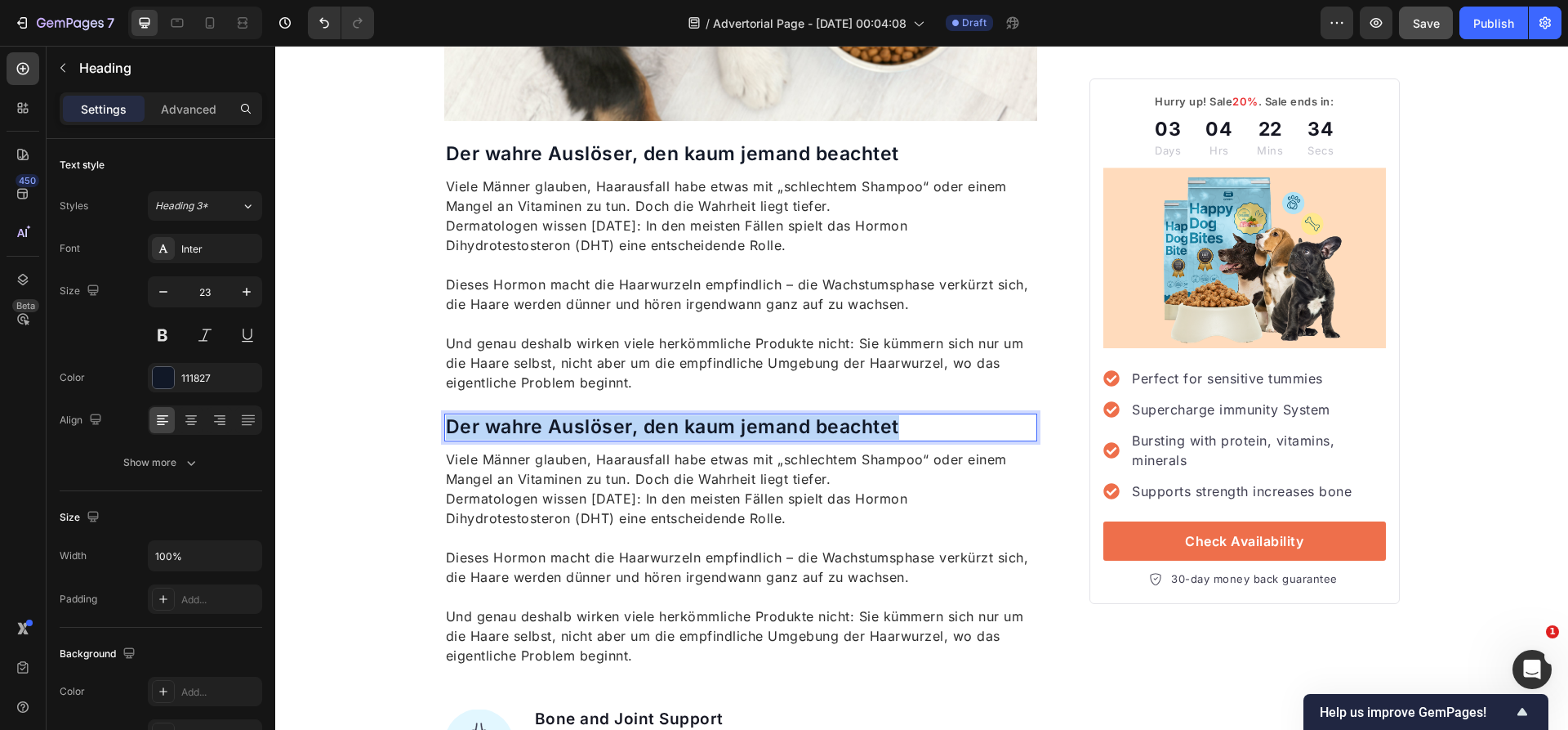
click at [629, 431] on p "Der wahre Auslöser, den kaum jemand beachtet" at bounding box center [740, 427] width 591 height 24
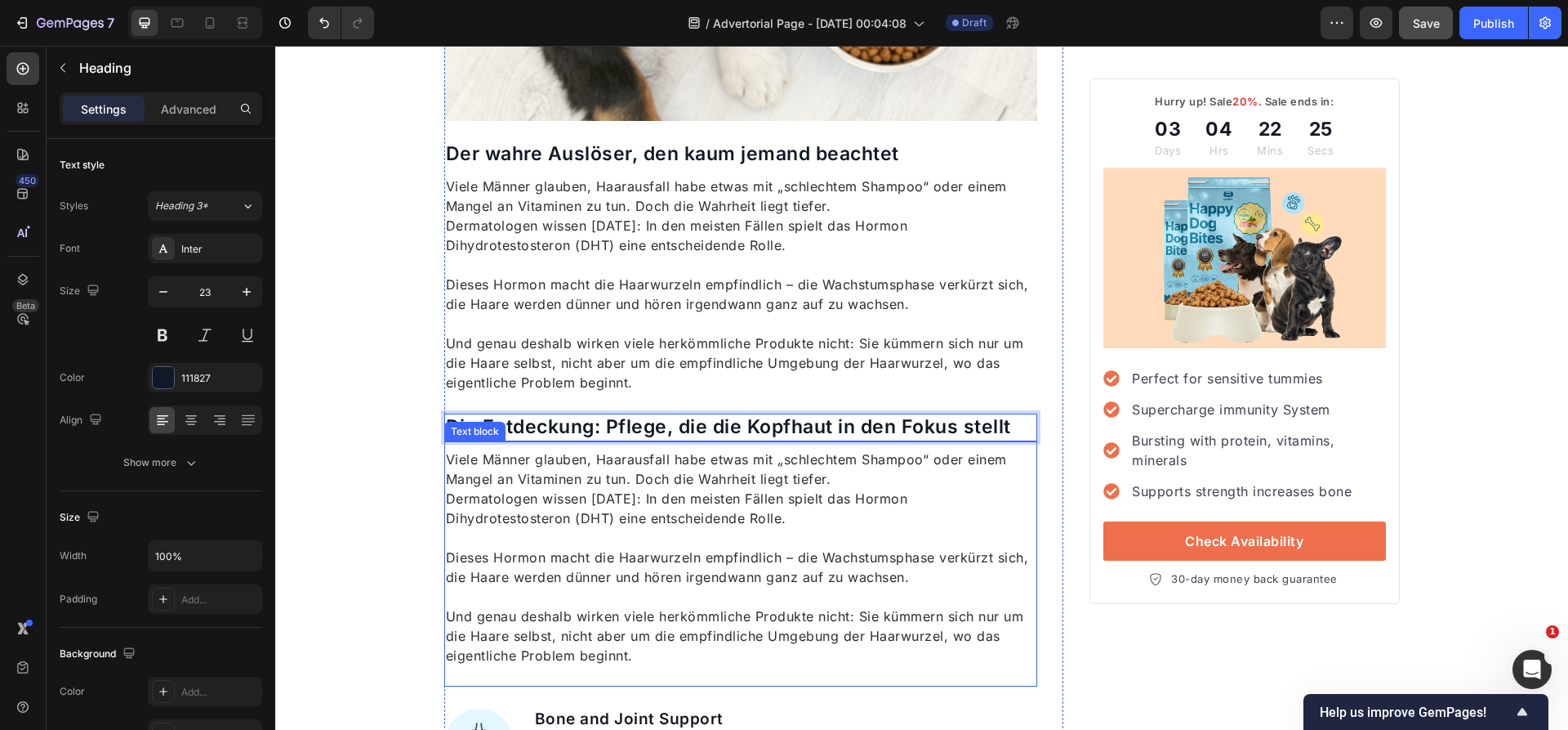
click at [667, 470] on p "Viele Männer glauben, Haarausfall habe etwas mit „schlechtem Shampoo“ oder eine…" at bounding box center [740, 488] width 591 height 78
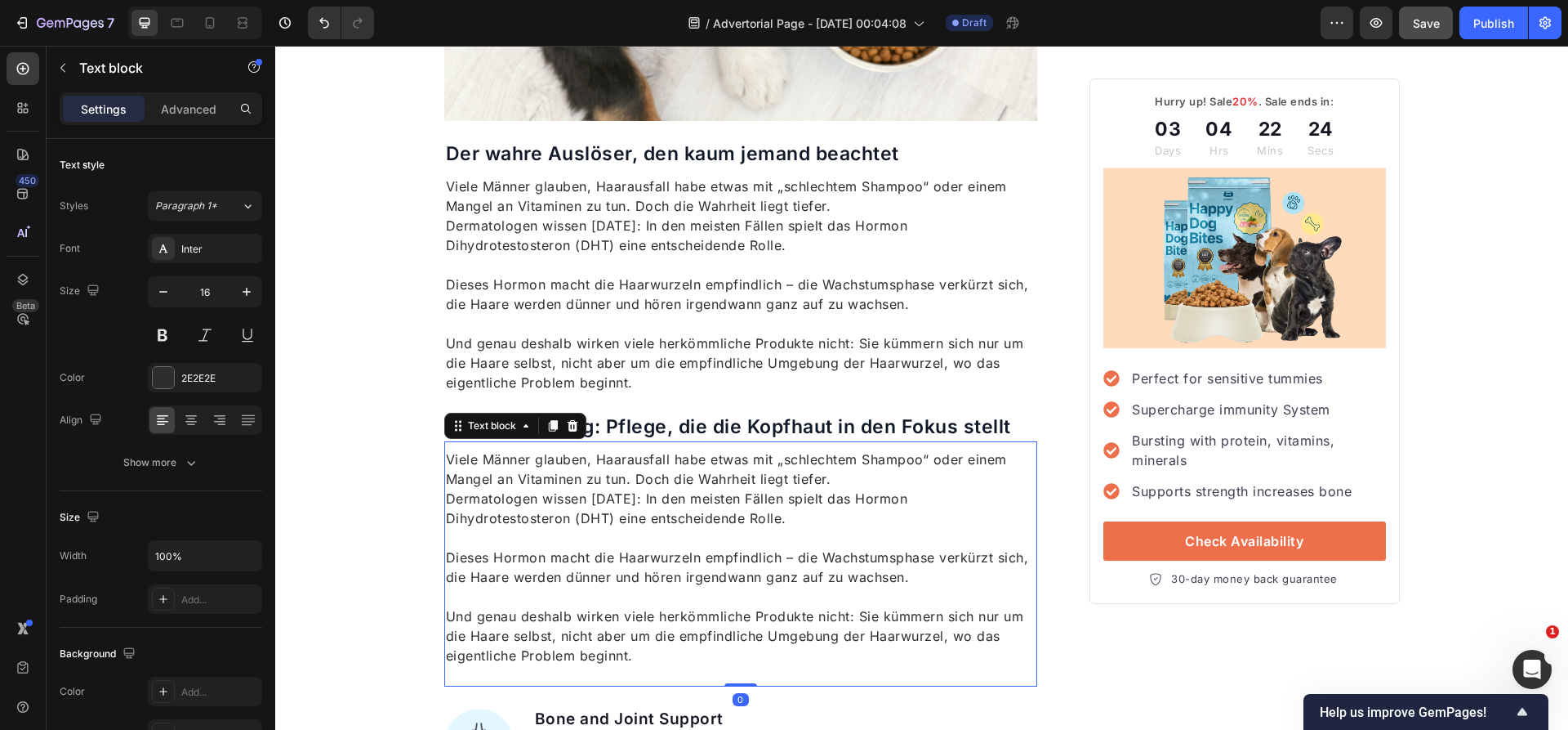
click at [667, 471] on p "Viele Männer glauben, Haarausfall habe etwas mit „schlechtem Shampoo“ oder eine…" at bounding box center [740, 488] width 591 height 78
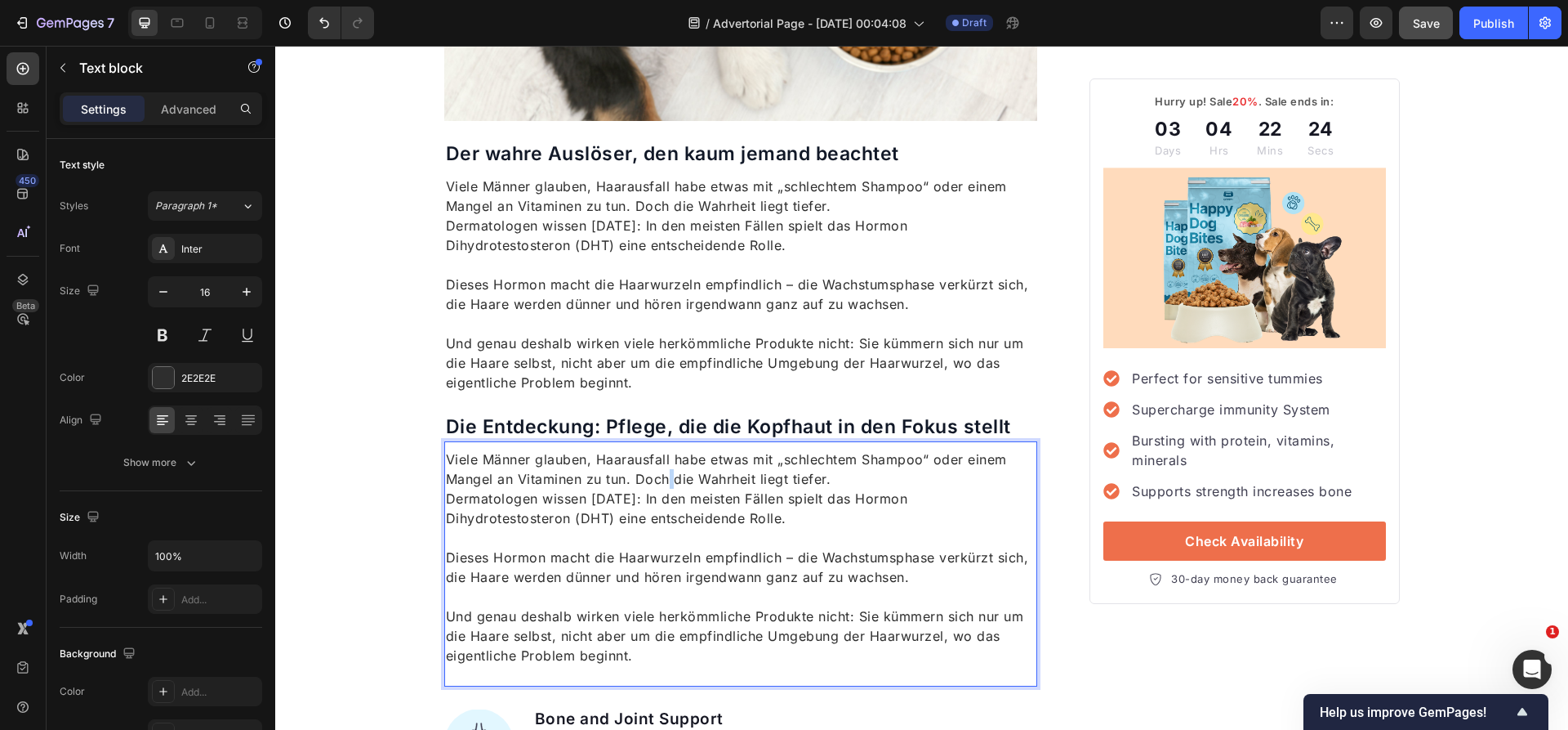
click at [667, 471] on p "Viele Männer glauben, Haarausfall habe etwas mit „schlechtem Shampoo“ oder eine…" at bounding box center [740, 488] width 591 height 78
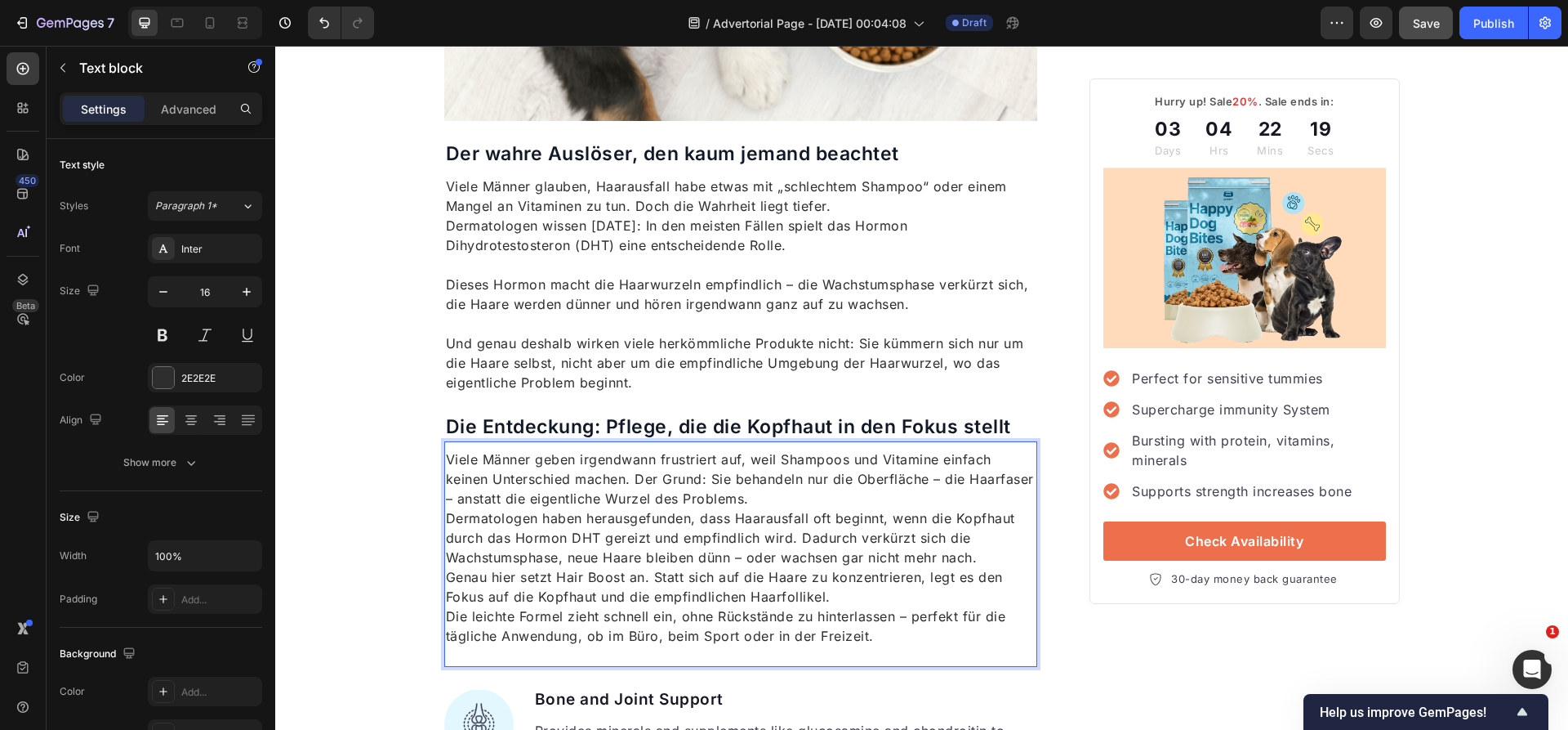
click at [847, 495] on p "Viele Männer geben irgendwann frustriert auf, weil Shampoos und Vitamine einfac…" at bounding box center [740, 479] width 591 height 59
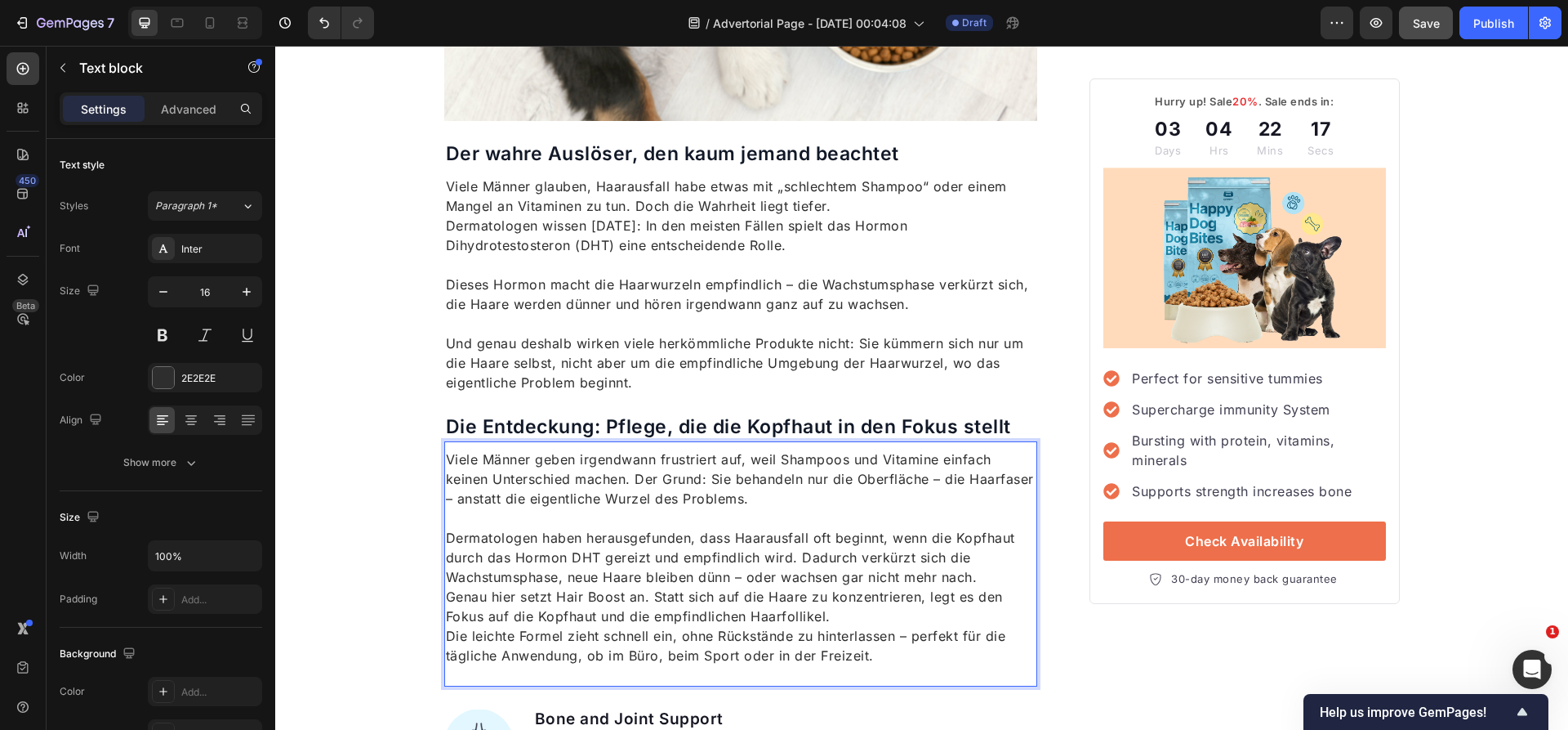
click at [885, 619] on p "Genau hier setzt Hair Boost an. Statt sich auf die Haare zu konzentrieren, legt…" at bounding box center [740, 626] width 591 height 78
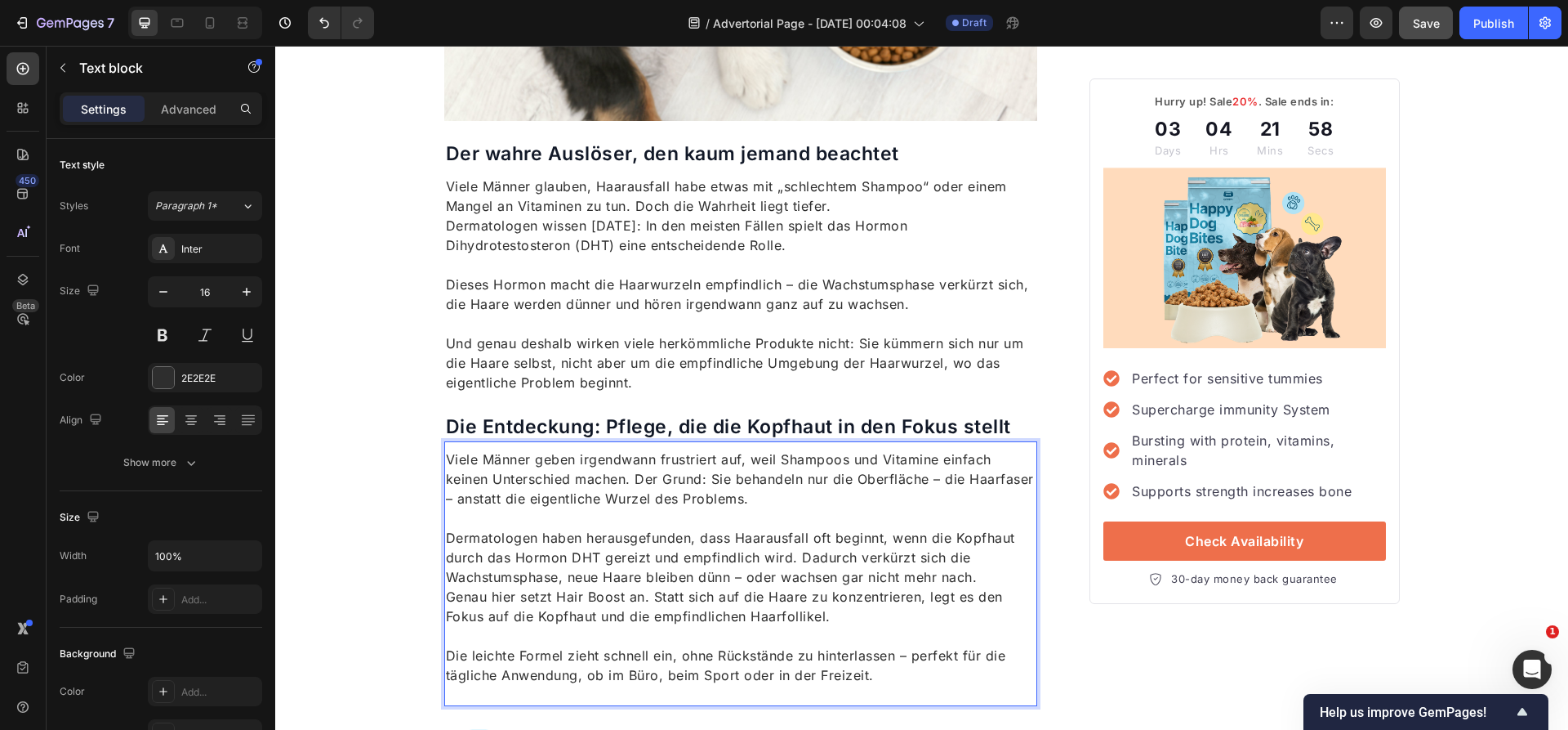
click at [982, 573] on p "Dermatologen haben herausgefunden, dass Haarausfall oft beginnt, wenn die Kopfh…" at bounding box center [740, 557] width 591 height 59
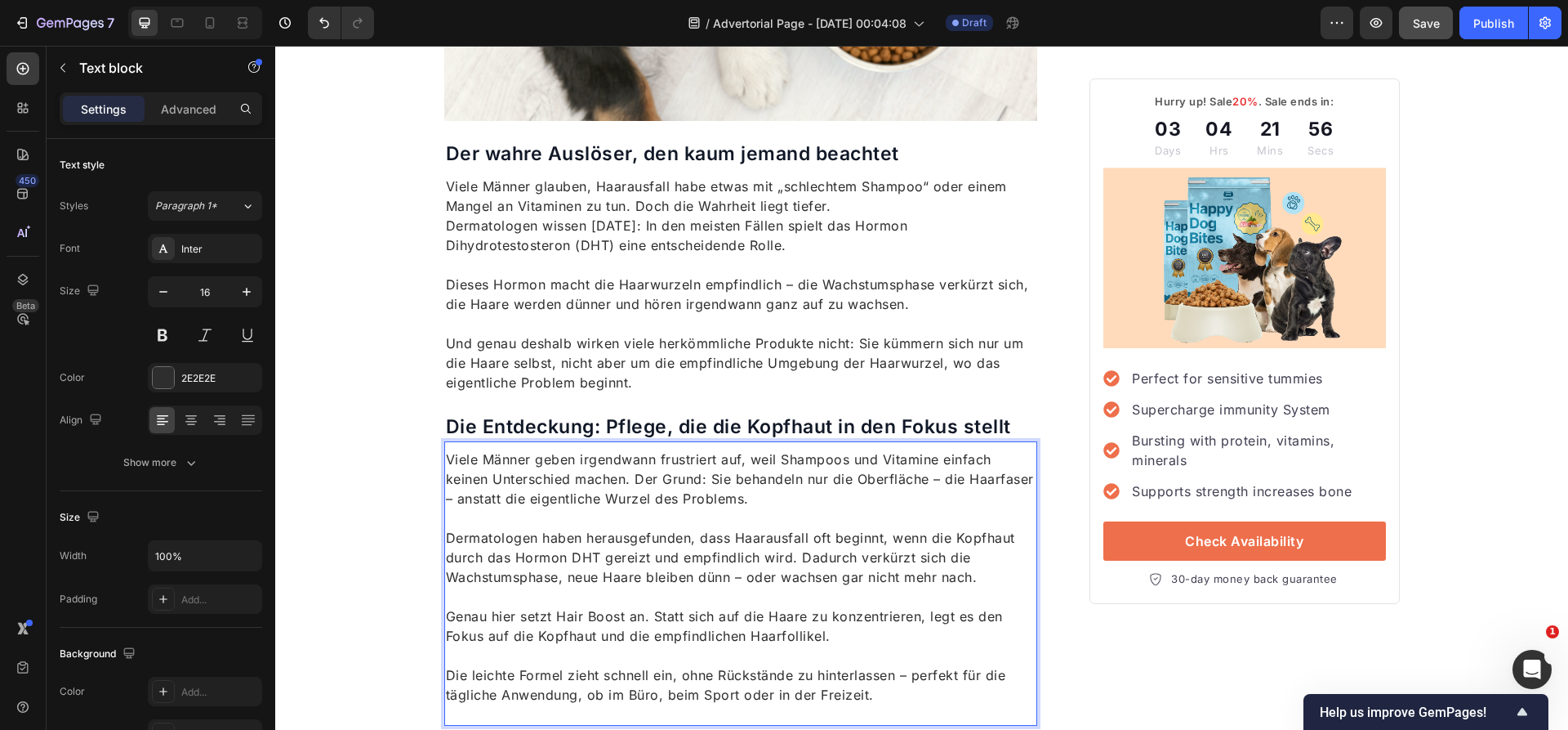
click at [451, 676] on p "Die leichte Formel zieht schnell ein, ohne Rückstände zu hinterlassen – perfekt…" at bounding box center [740, 675] width 591 height 59
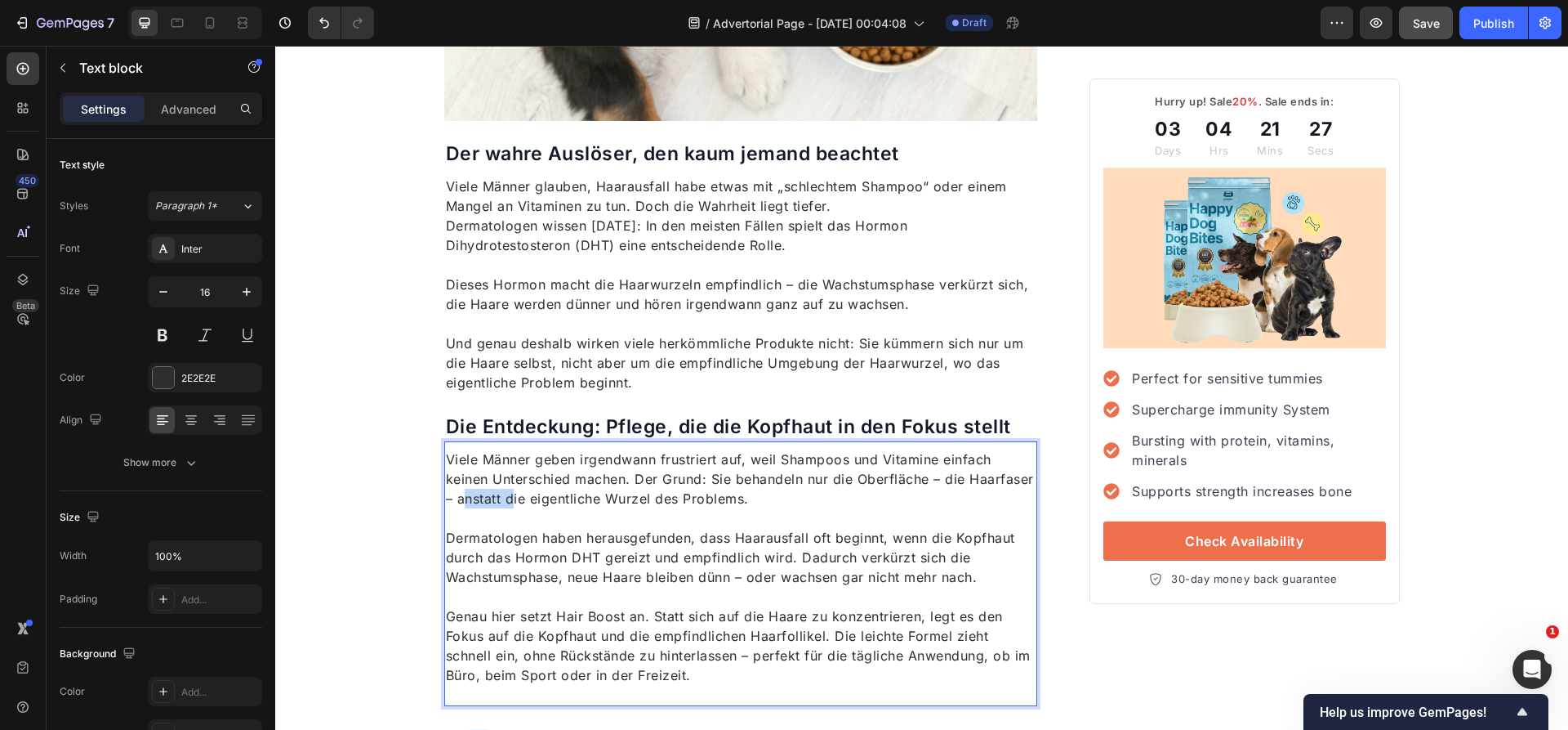
drag, startPoint x: 529, startPoint y: 499, endPoint x: 576, endPoint y: 497, distance: 47.0
click at [576, 497] on p "Viele Männer geben irgendwann frustriert auf, weil Shampoos und Vitamine einfac…" at bounding box center [740, 479] width 591 height 59
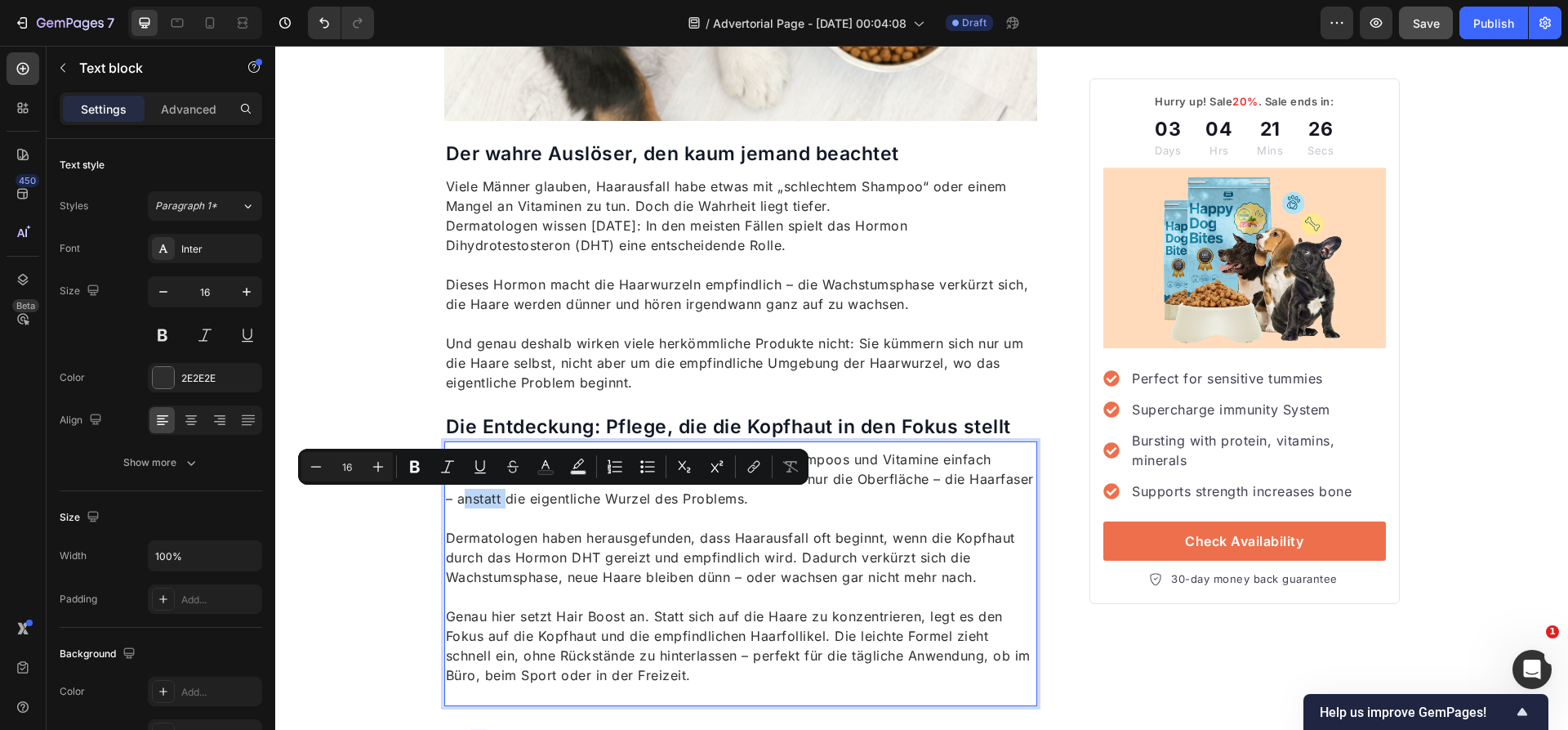
click at [576, 497] on p "Viele Männer geben irgendwann frustriert auf, weil Shampoos und Vitamine einfac…" at bounding box center [740, 479] width 591 height 59
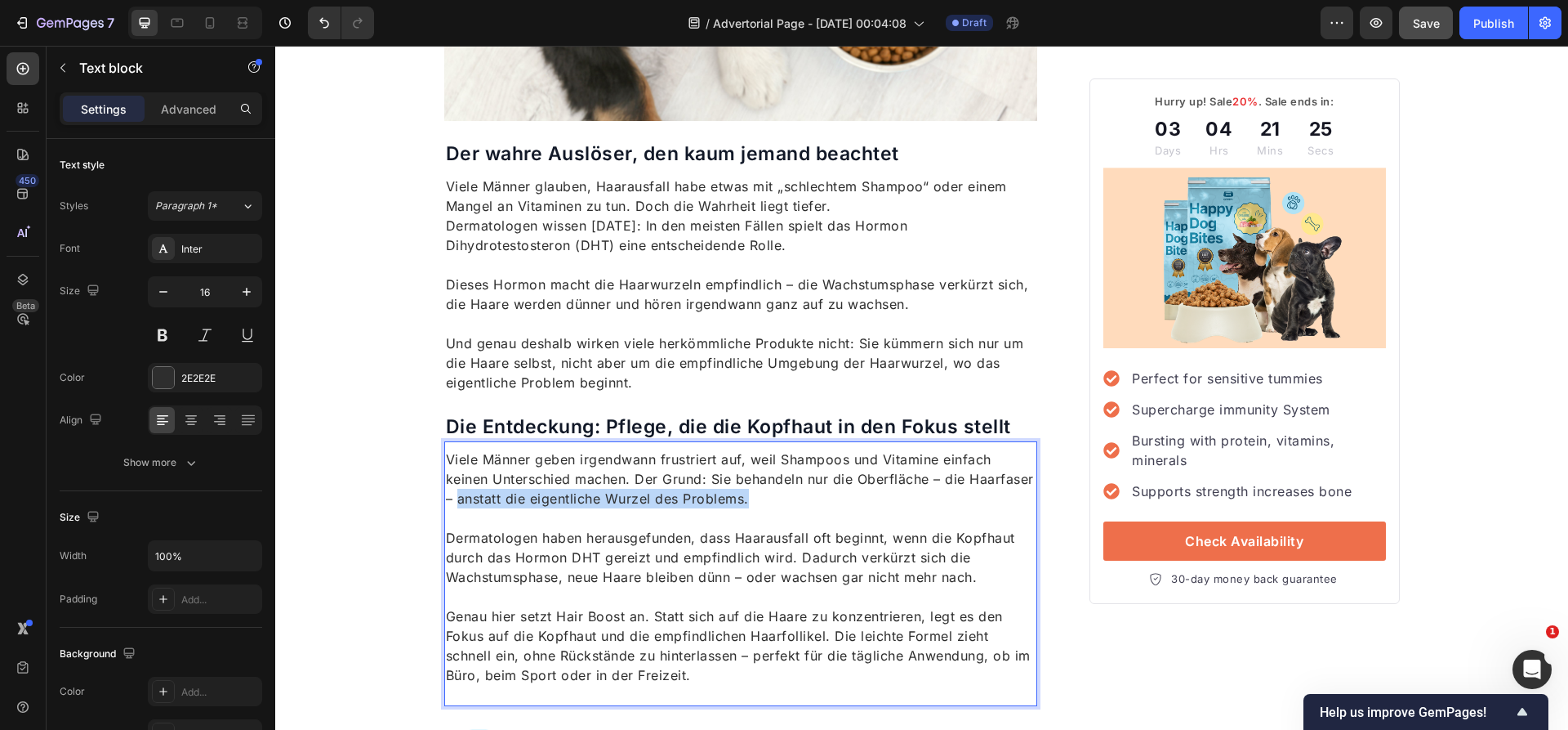
drag, startPoint x: 524, startPoint y: 495, endPoint x: 822, endPoint y: 500, distance: 298.0
click at [822, 500] on p "Viele Männer geben irgendwann frustriert auf, weil Shampoos und Vitamine einfac…" at bounding box center [740, 479] width 591 height 59
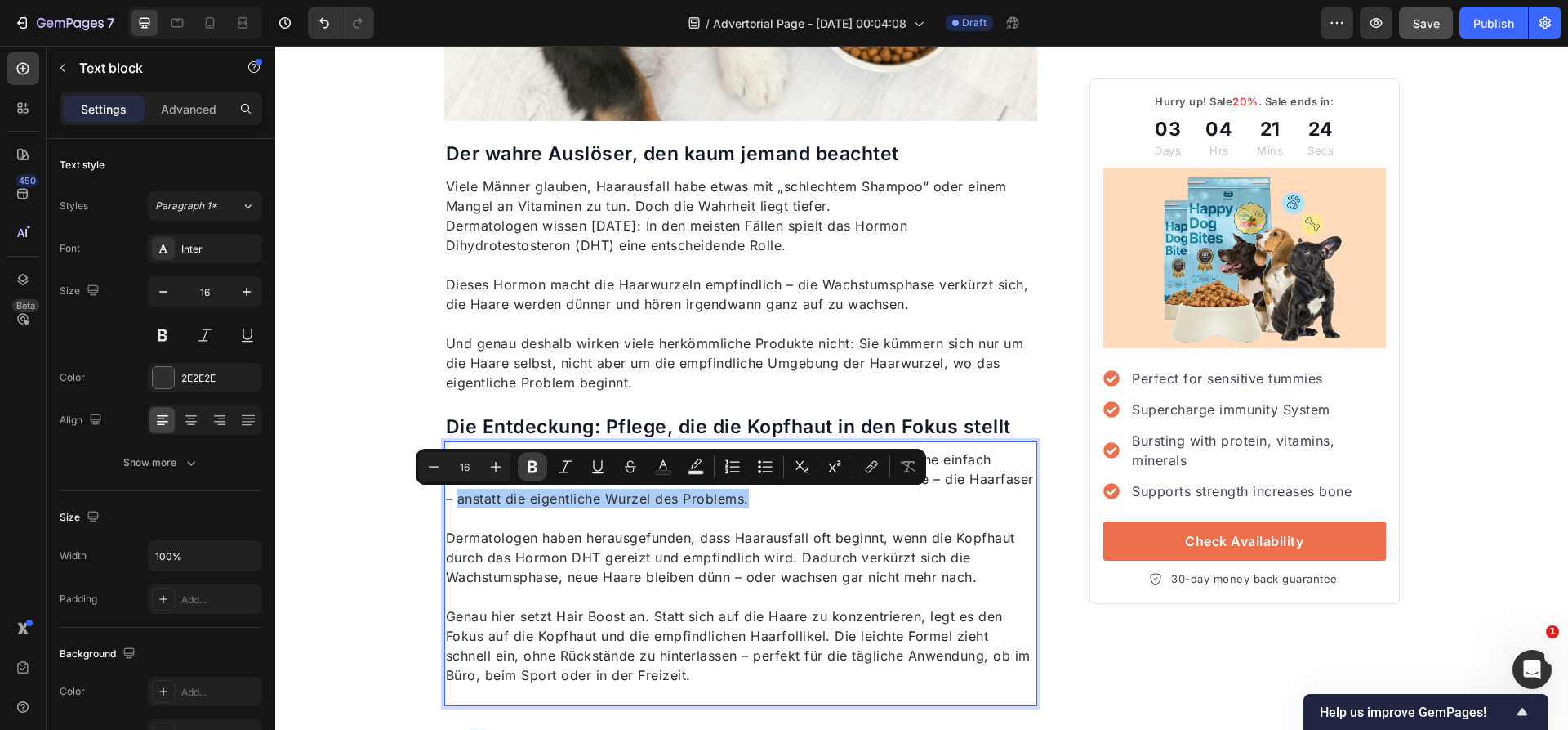
click at [535, 463] on icon "Editor contextual toolbar" at bounding box center [532, 467] width 10 height 12
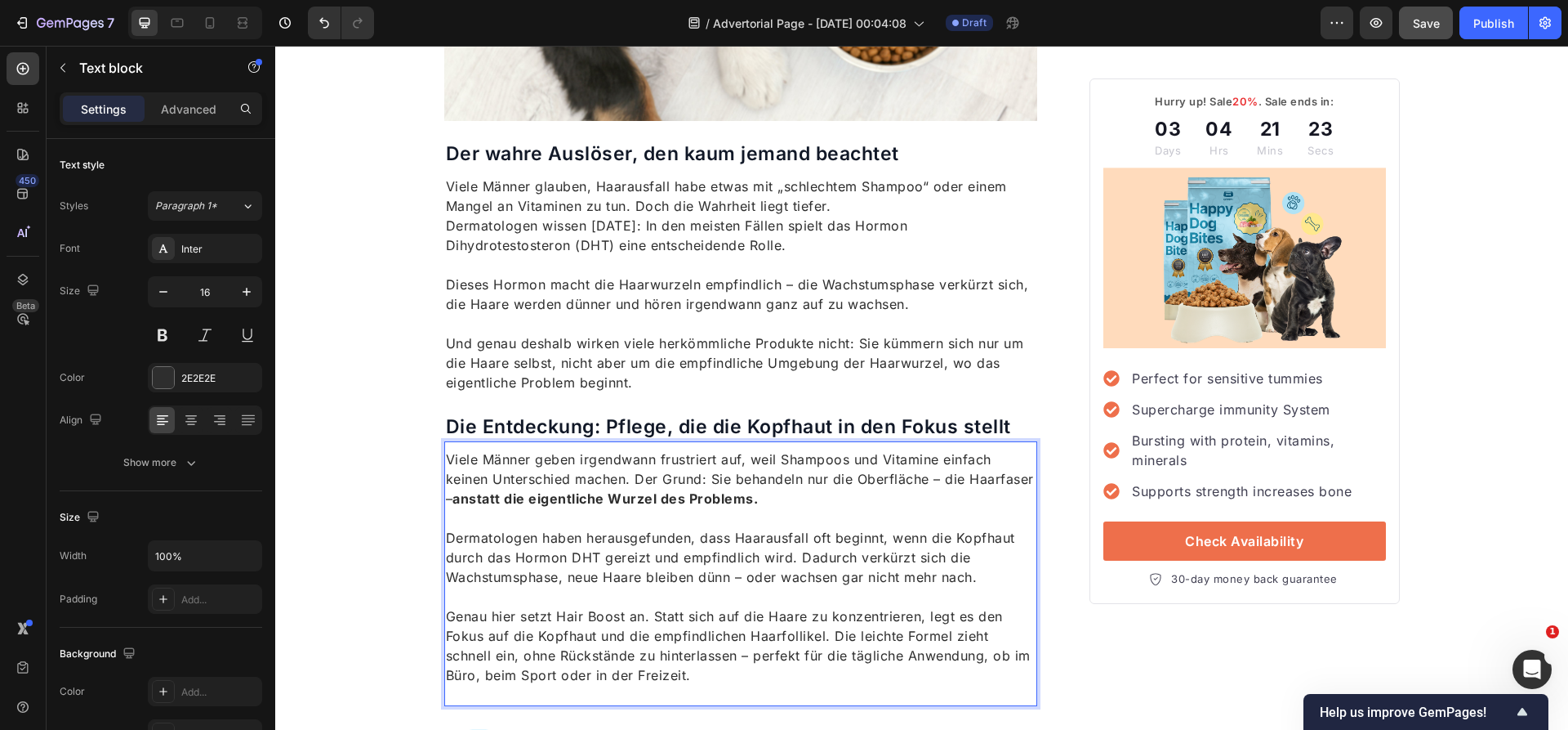
click at [586, 508] on p "Viele Männer geben irgendwann frustriert auf, weil Shampoos und Vitamine einfac…" at bounding box center [740, 479] width 591 height 59
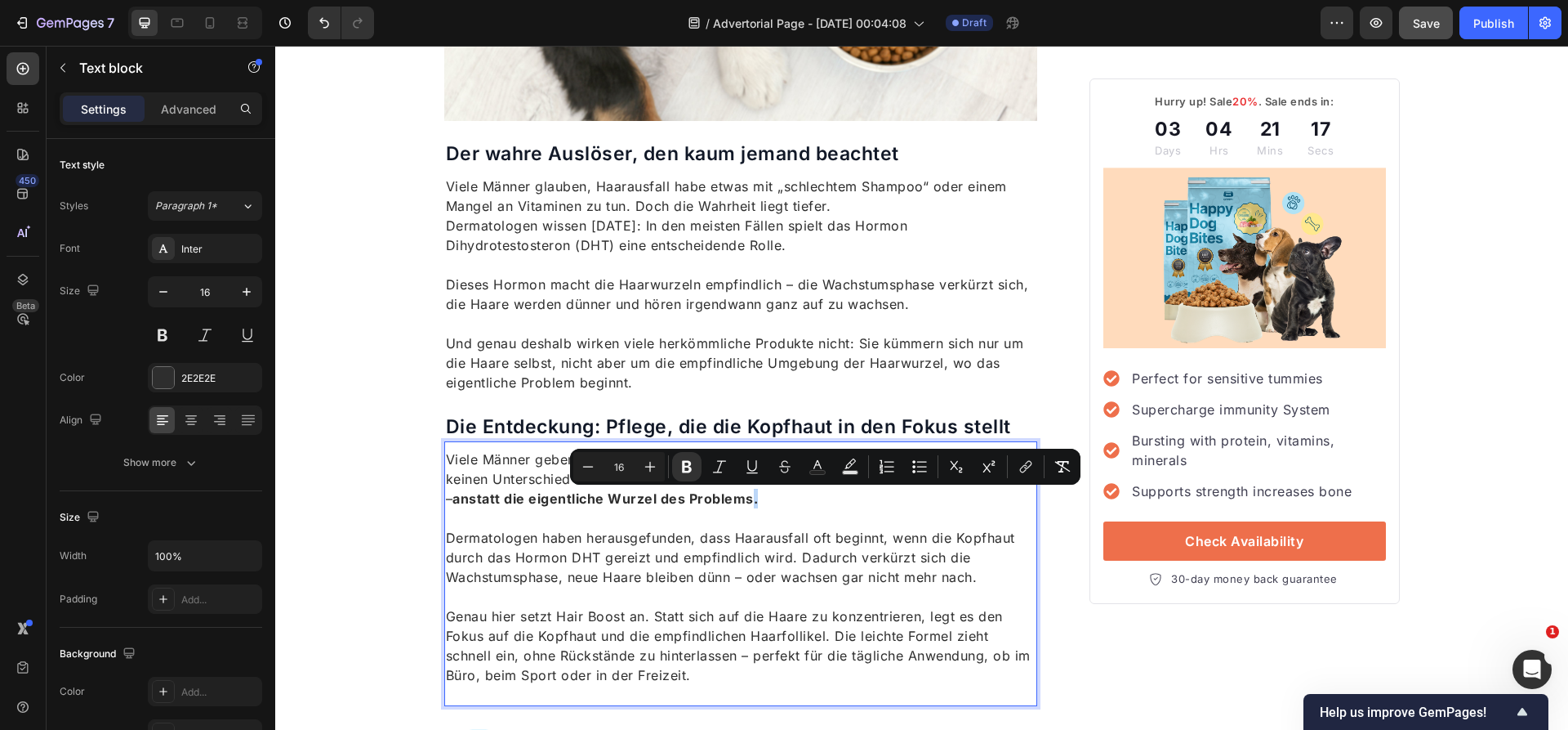
click at [758, 501] on strong "anstatt die eigentliche Wurzel des Problems." at bounding box center [605, 498] width 306 height 16
click at [694, 475] on button "Bold" at bounding box center [686, 466] width 29 height 29
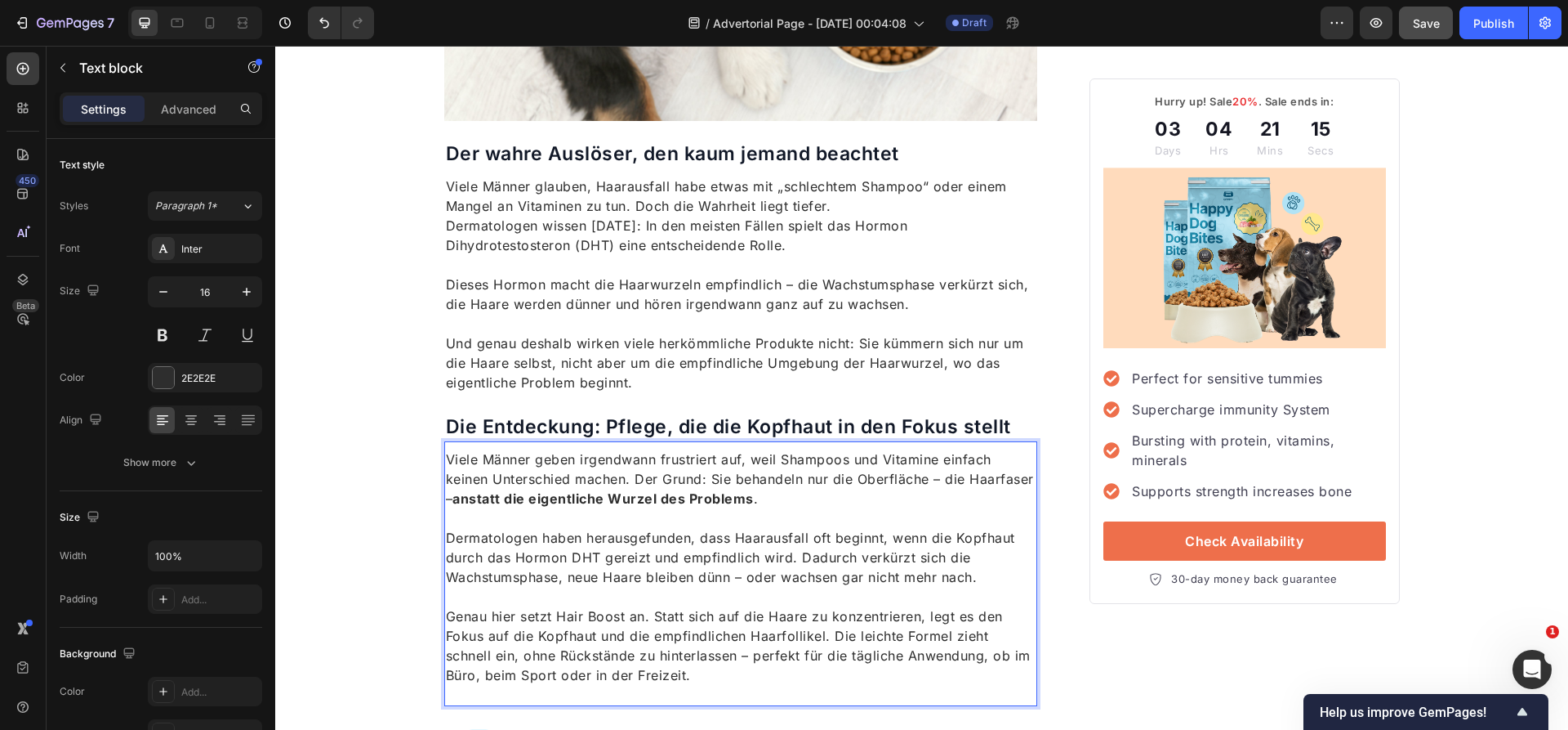
click at [753, 523] on p "Rich Text Editor. Editing area: main" at bounding box center [740, 518] width 591 height 20
drag, startPoint x: 568, startPoint y: 558, endPoint x: 593, endPoint y: 558, distance: 25.0
click at [594, 558] on p "Dermatologen haben herausgefunden, dass Haarausfall oft beginnt, wenn die Kopfh…" at bounding box center [740, 557] width 591 height 59
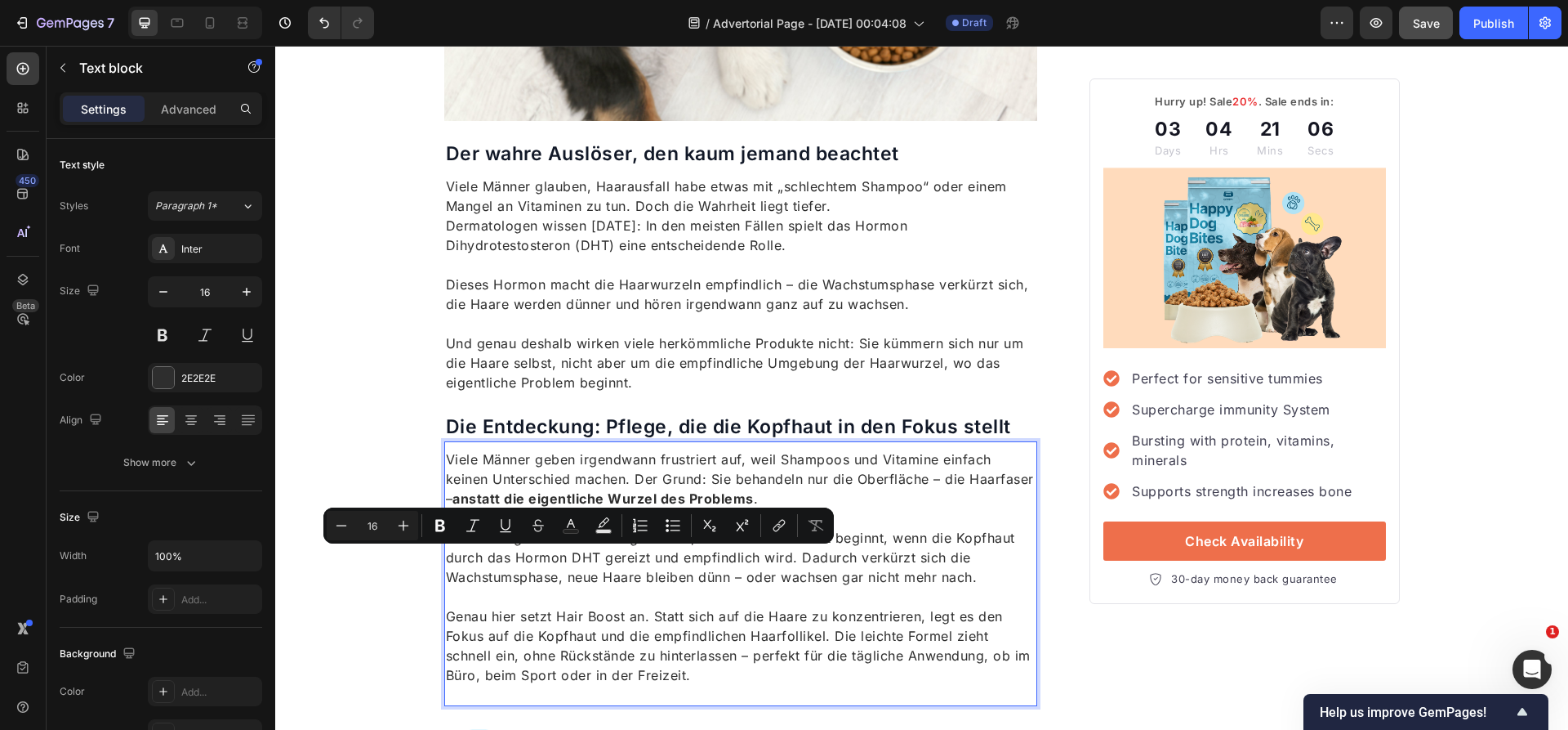
click at [603, 561] on p "Dermatologen haben herausgefunden, dass Haarausfall oft beginnt, wenn die Kopfh…" at bounding box center [740, 557] width 591 height 59
drag, startPoint x: 598, startPoint y: 561, endPoint x: 574, endPoint y: 561, distance: 24.0
click at [574, 561] on p "Dermatologen haben herausgefunden, dass Haarausfall oft beginnt, wenn die Kopfh…" at bounding box center [740, 557] width 591 height 59
click at [452, 524] on icon "Editor contextual toolbar" at bounding box center [446, 525] width 16 height 16
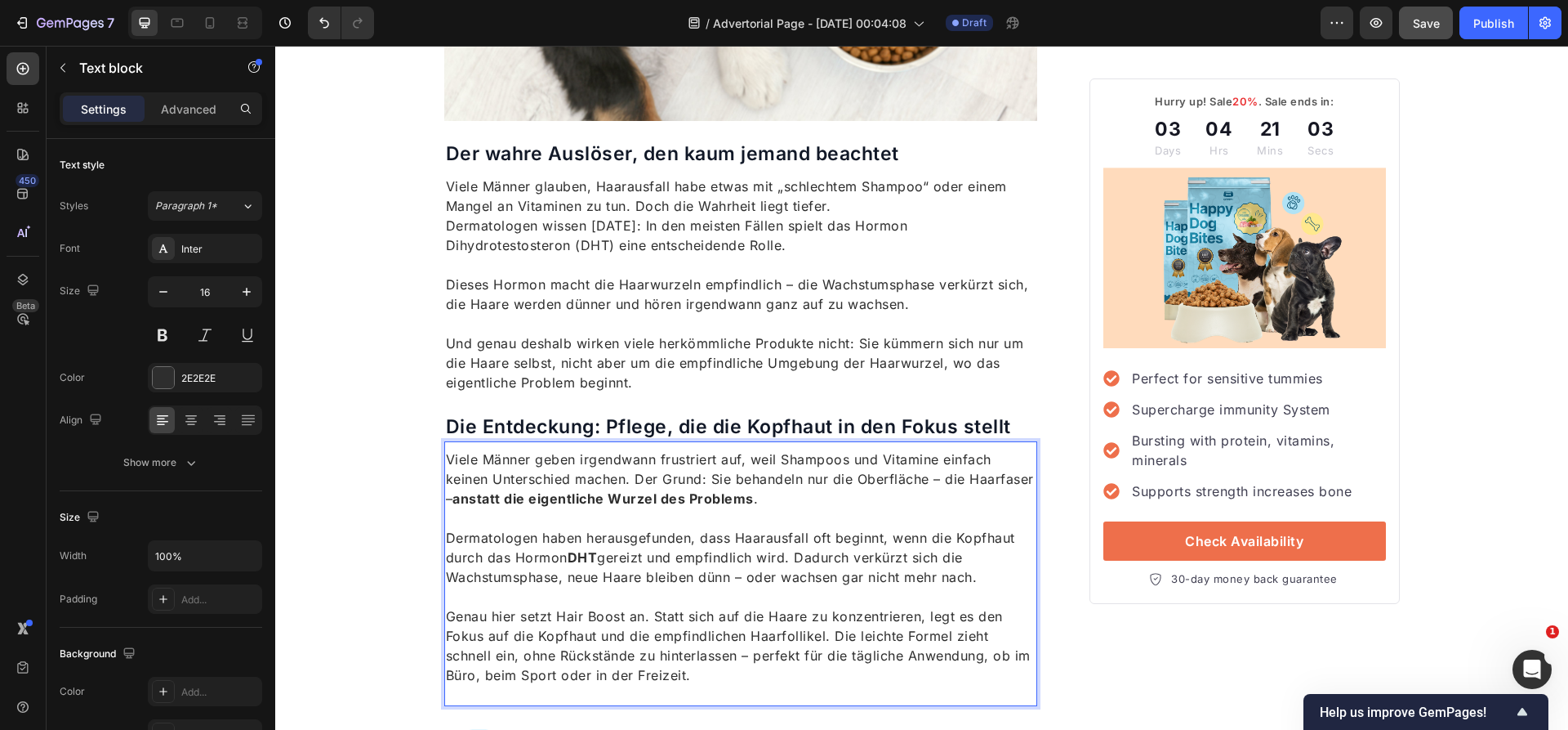
click at [589, 643] on p "Genau hier setzt Hair Boost an. Statt sich auf die Haare zu konzentrieren, legt…" at bounding box center [740, 645] width 591 height 78
drag, startPoint x: 558, startPoint y: 615, endPoint x: 625, endPoint y: 617, distance: 67.0
click at [625, 617] on p "Genau hier setzt Hair Boost an. Statt sich auf die Haare zu konzentrieren, legt…" at bounding box center [740, 645] width 591 height 78
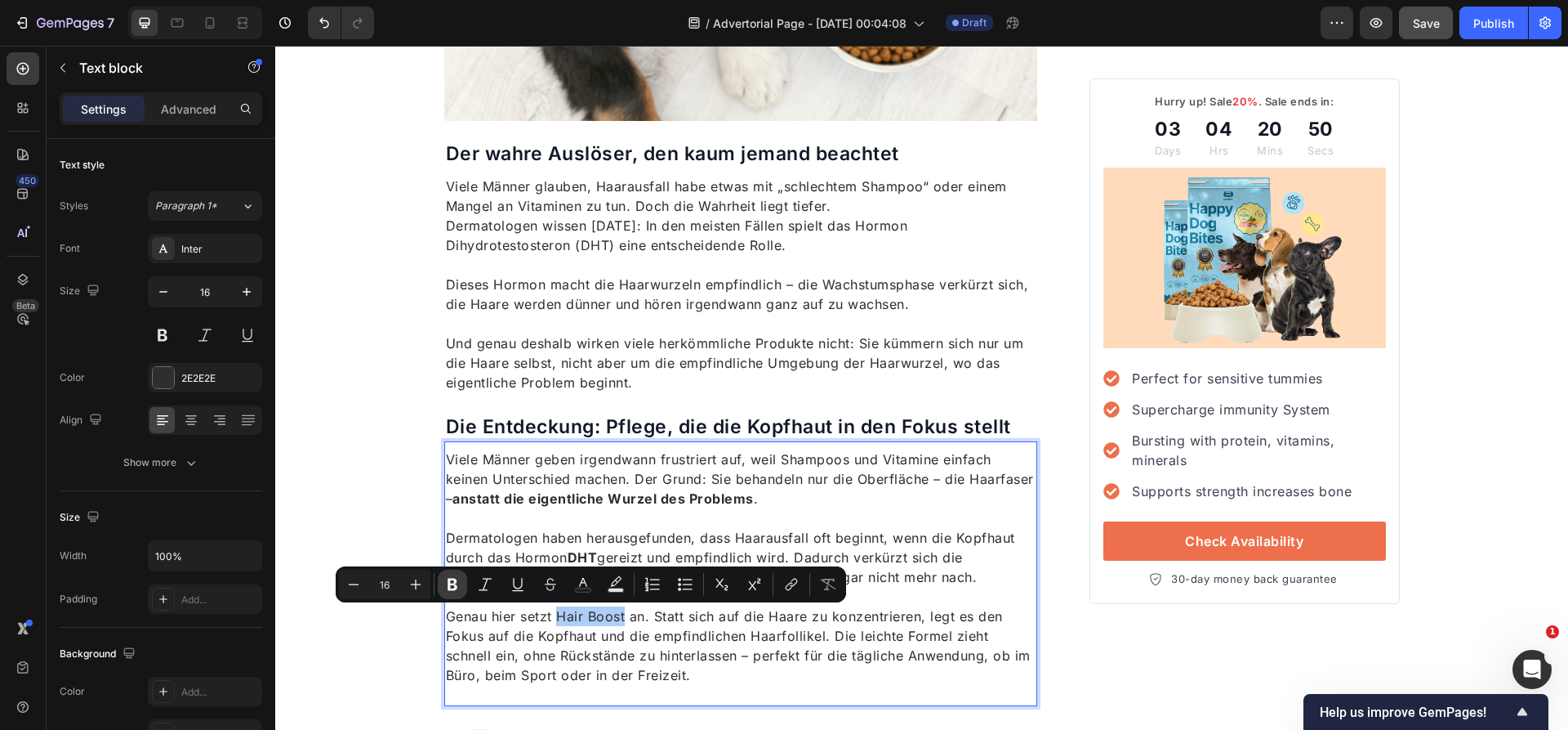
click at [455, 585] on icon "Editor contextual toolbar" at bounding box center [452, 585] width 10 height 12
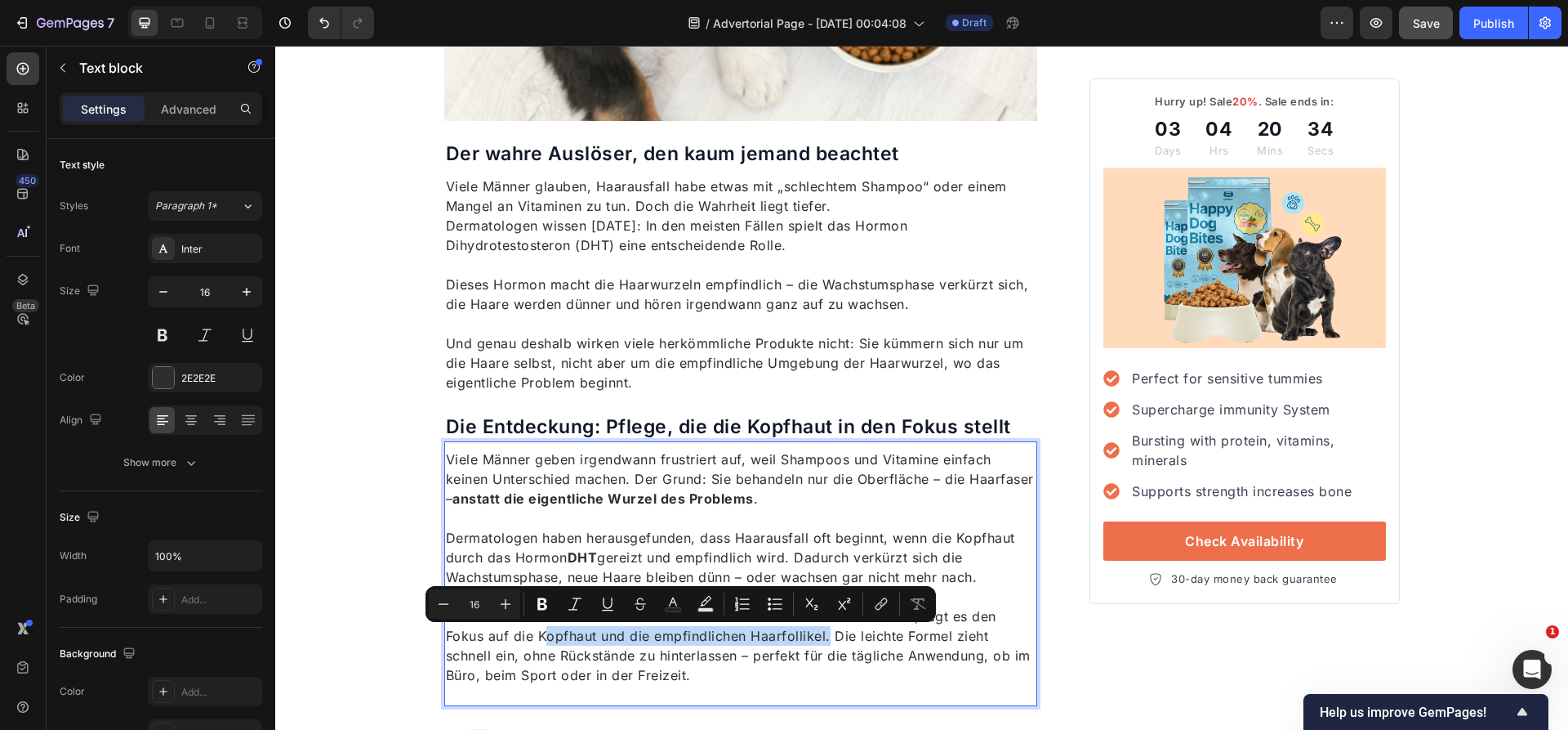
drag, startPoint x: 537, startPoint y: 638, endPoint x: 824, endPoint y: 638, distance: 287.0
click at [824, 638] on p "Genau hier setzt Hair Boost an. Statt sich auf die Haare zu konzentrieren, legt…" at bounding box center [740, 645] width 591 height 78
click at [543, 603] on icon "Editor contextual toolbar" at bounding box center [542, 604] width 10 height 12
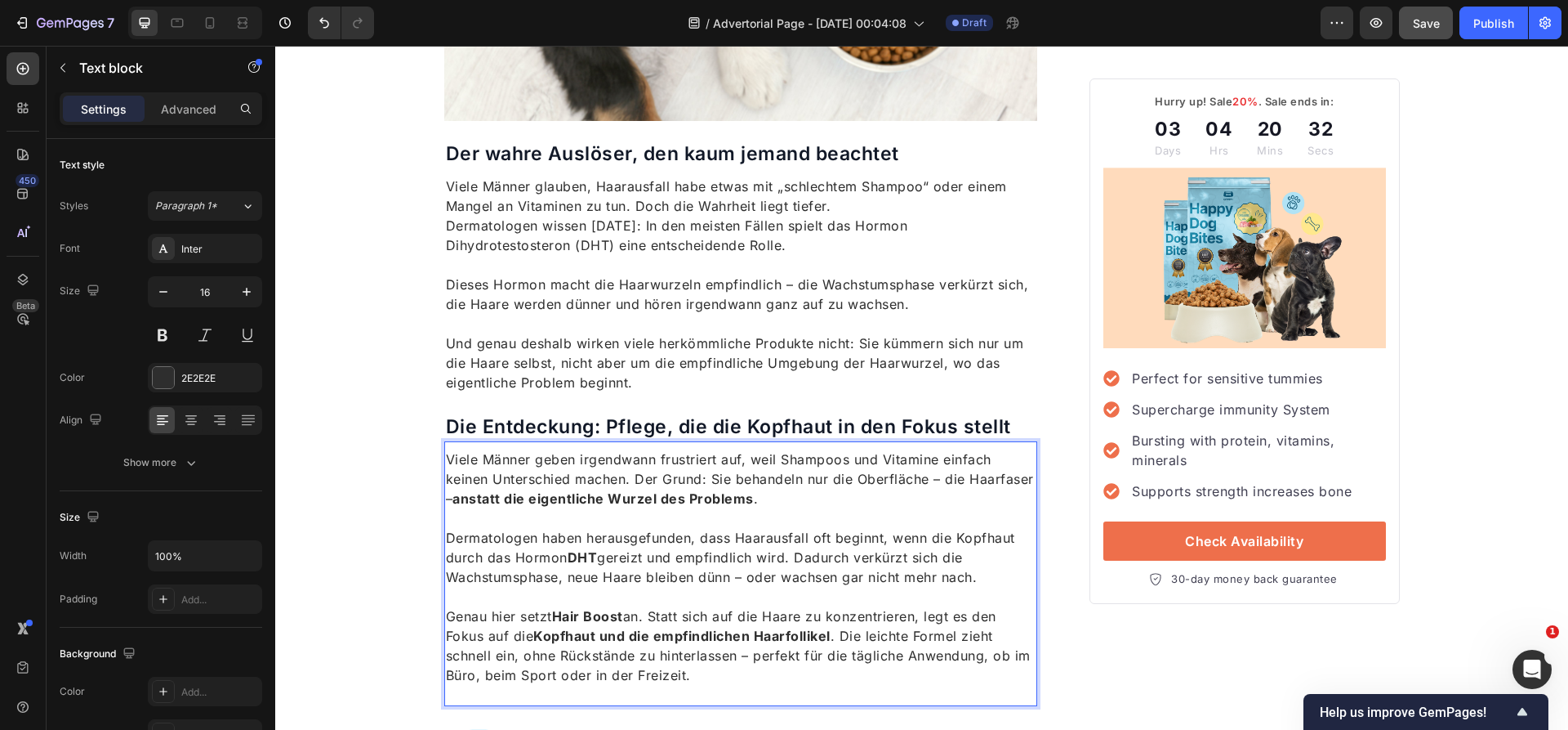
click at [568, 534] on p "Dermatologen haben herausgefunden, dass Haarausfall oft beginnt, wenn die Kopfh…" at bounding box center [740, 557] width 591 height 59
click at [739, 275] on p "Dieses Hormon macht die Haarwurzeln empfindlich – die Wachstumsphase verkürzt s…" at bounding box center [740, 294] width 591 height 39
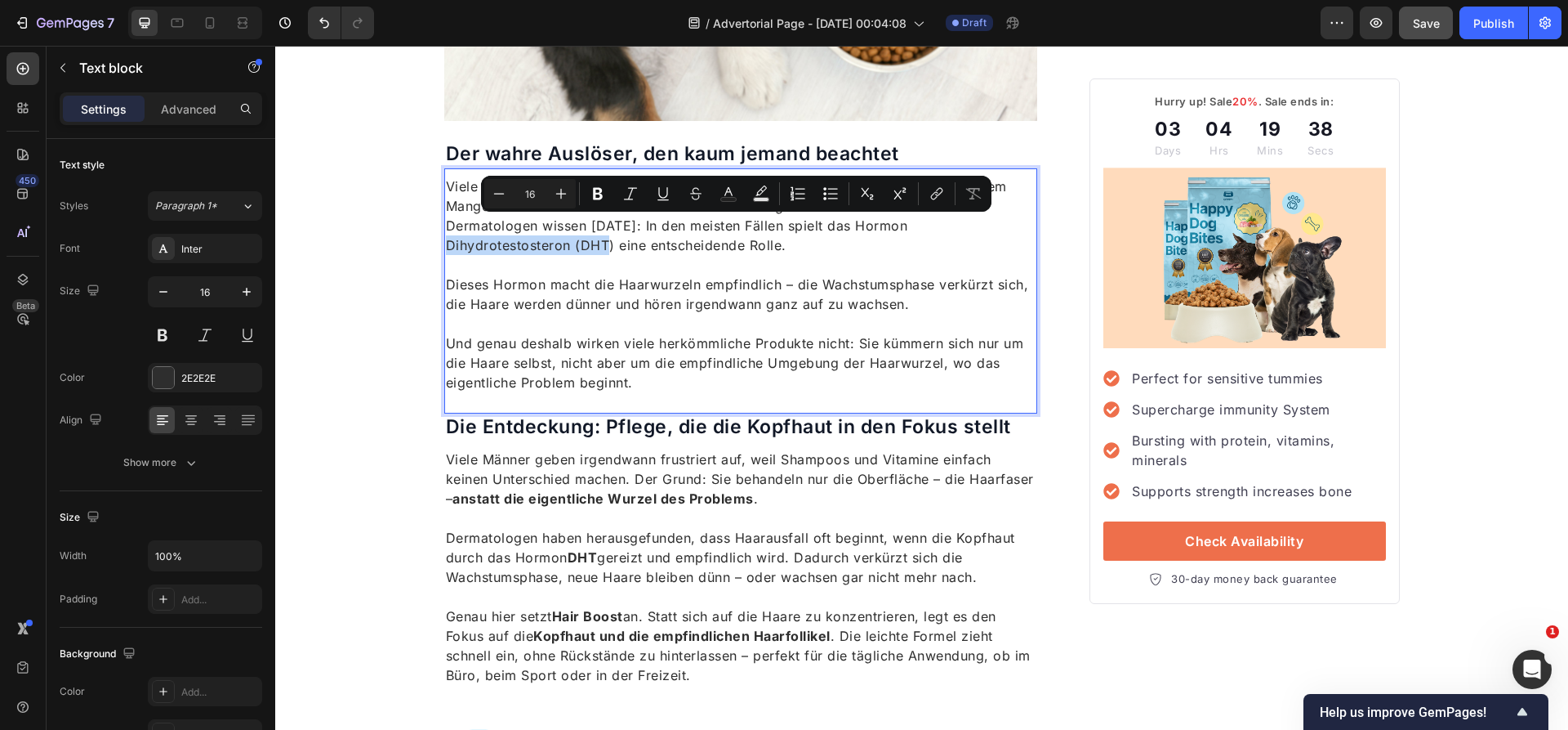
drag, startPoint x: 905, startPoint y: 230, endPoint x: 485, endPoint y: 248, distance: 420.4
click at [485, 248] on p "Viele Männer glauben, Haarausfall habe etwas mit „schlechtem Shampoo“ oder eine…" at bounding box center [740, 216] width 591 height 78
click at [602, 192] on icon "Editor contextual toolbar" at bounding box center [598, 193] width 16 height 16
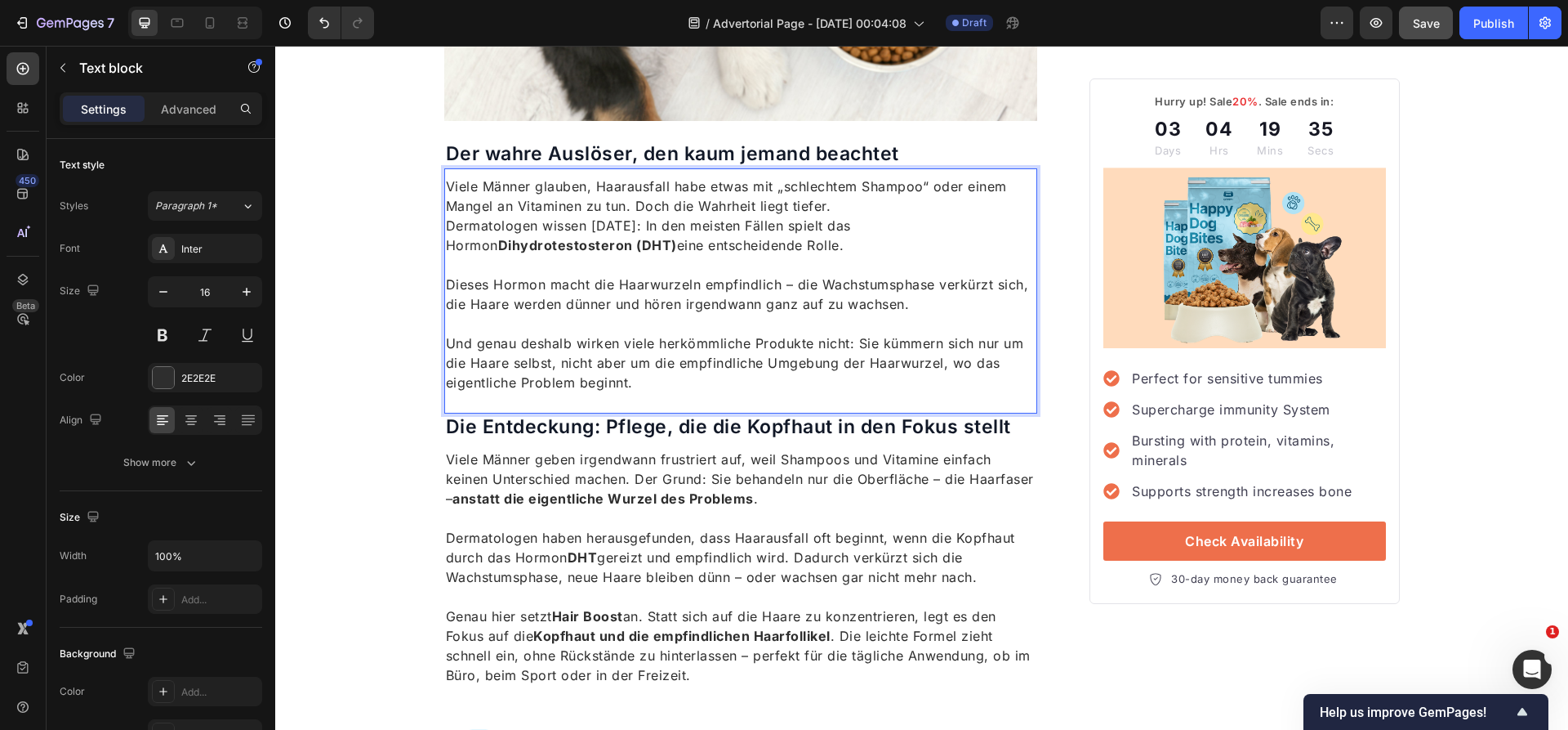
scroll to position [1404, 0]
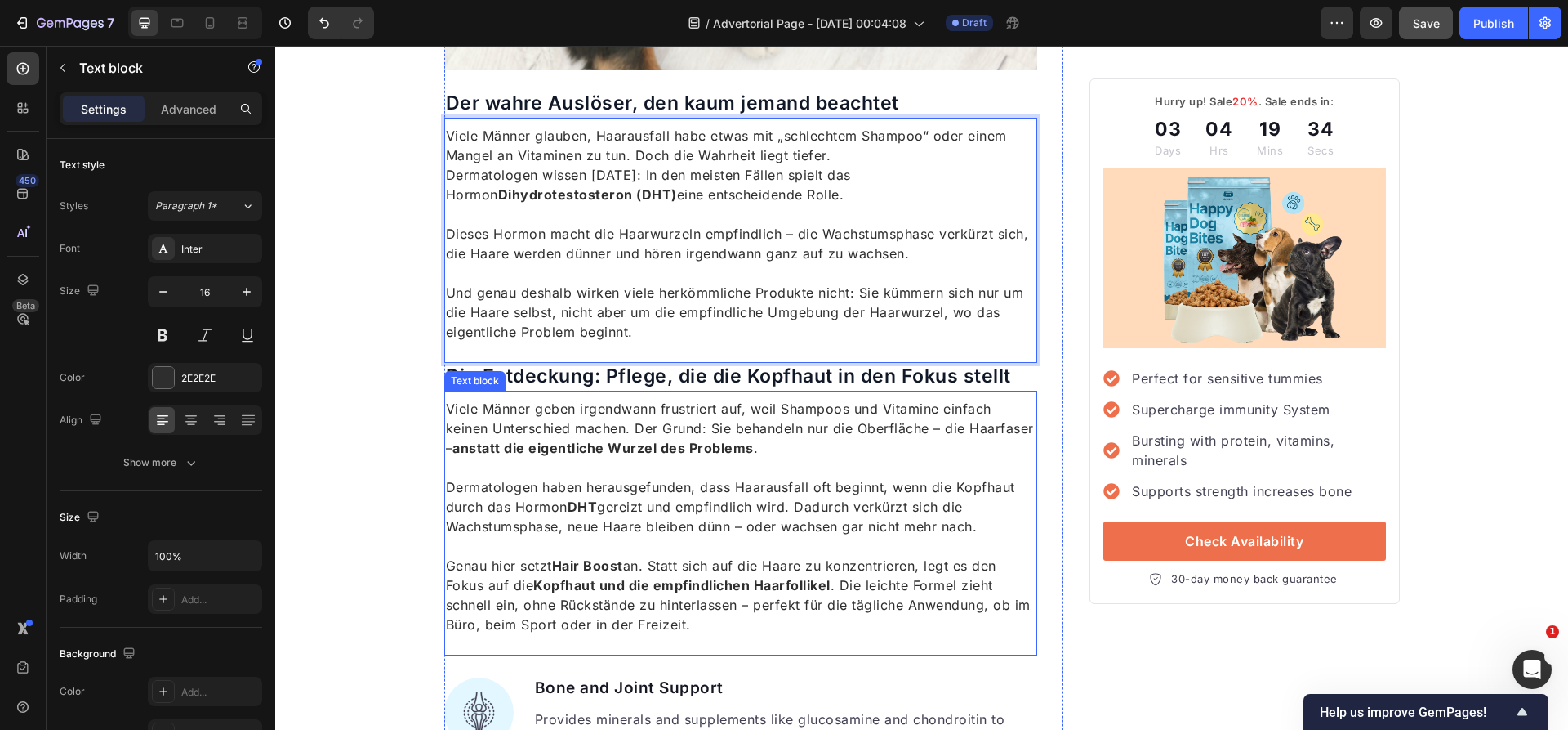
click at [897, 465] on p "Rich Text Editor. Editing area: main" at bounding box center [740, 467] width 591 height 20
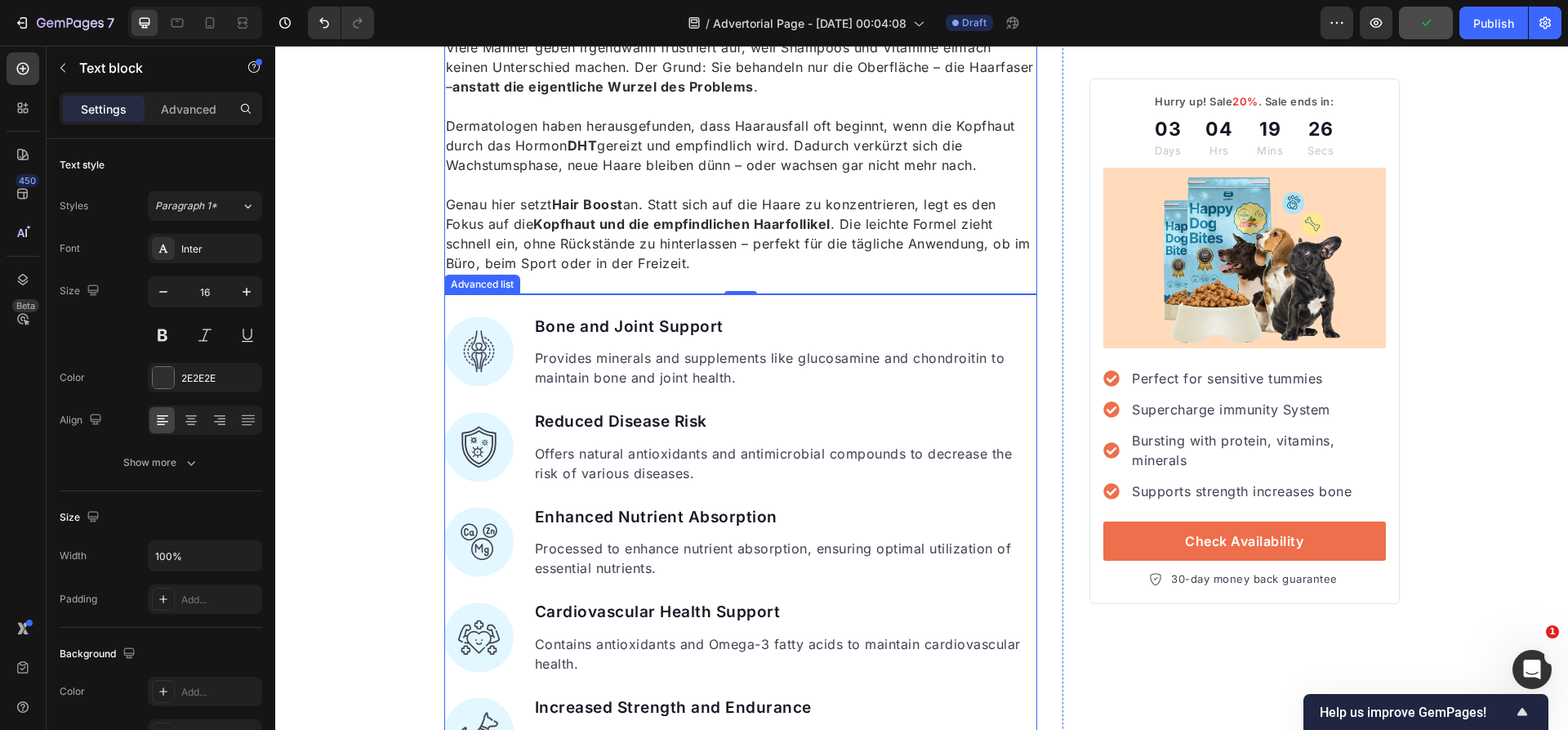
scroll to position [1759, 0]
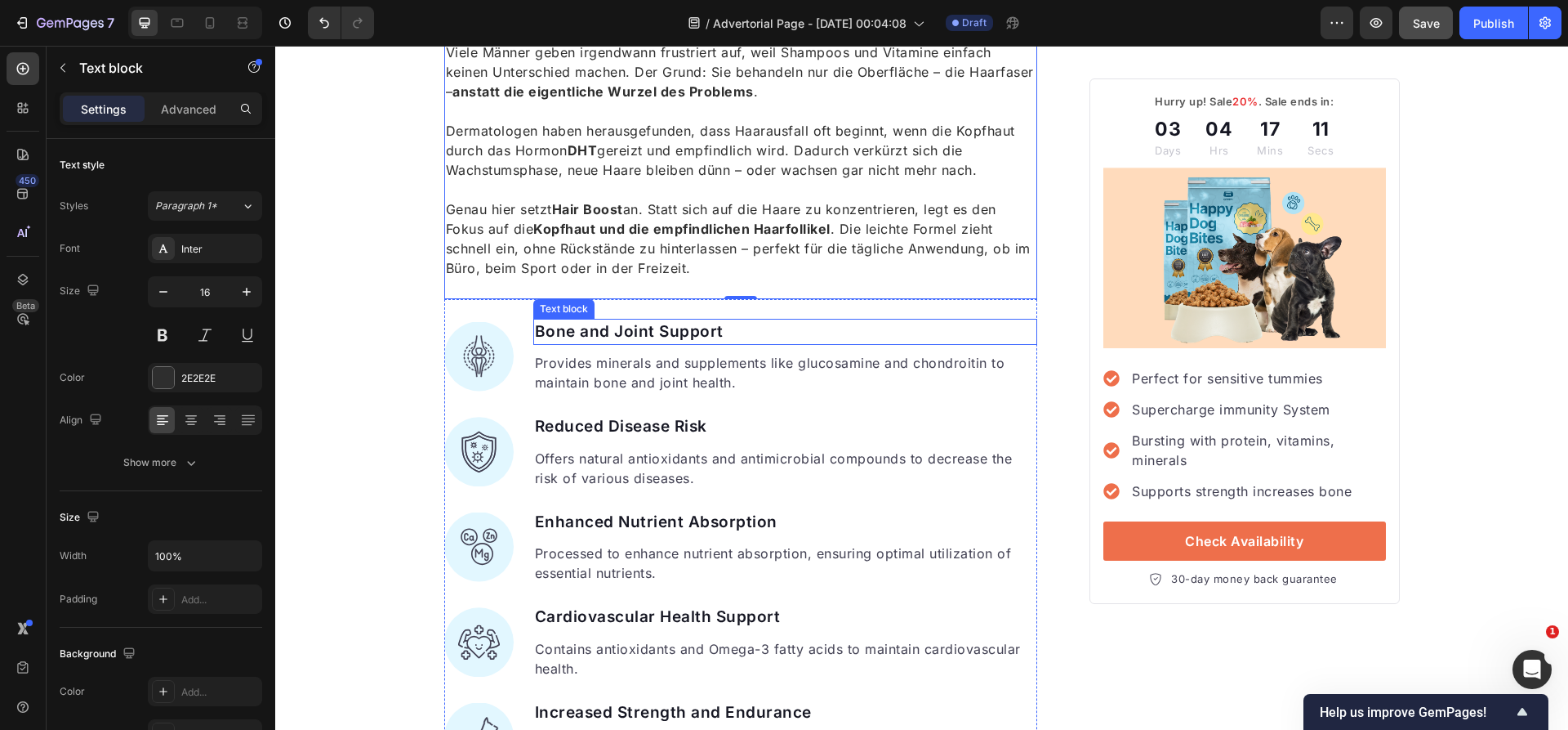
click at [577, 328] on p "Bone and Joint Support" at bounding box center [785, 332] width 502 height 24
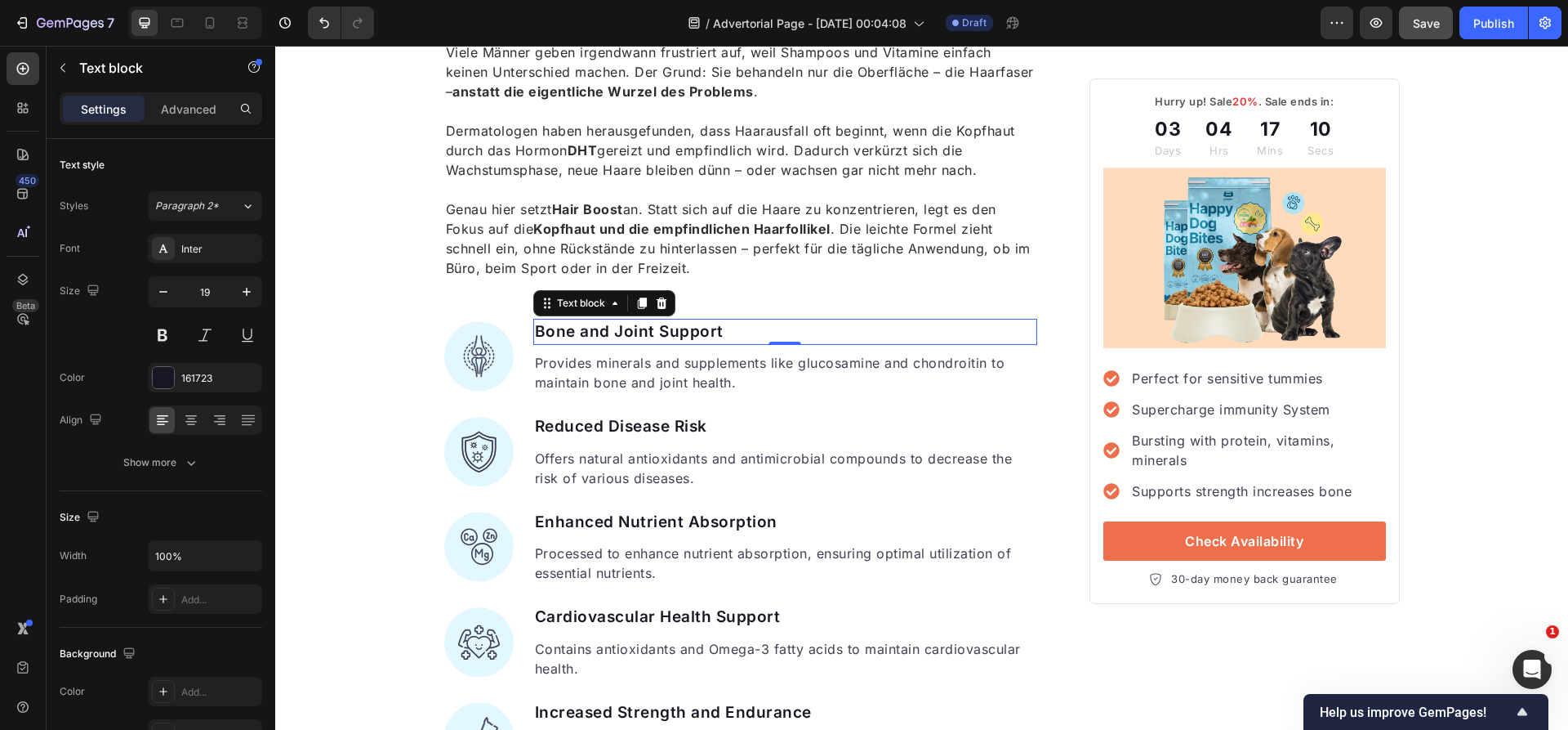
click at [577, 328] on p "Bone and Joint Support" at bounding box center [785, 332] width 502 height 24
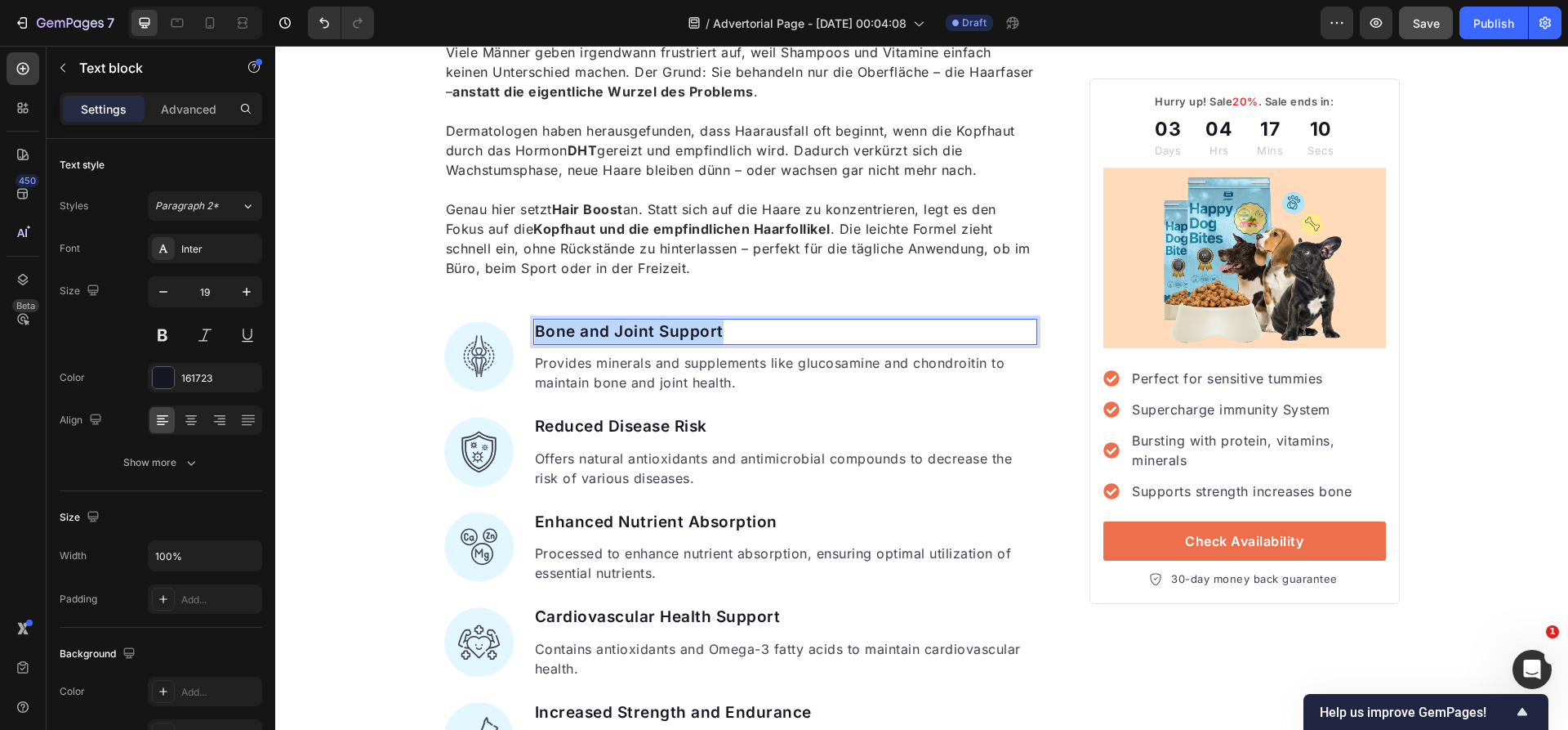
click at [577, 328] on p "Bone and Joint Support" at bounding box center [785, 332] width 502 height 24
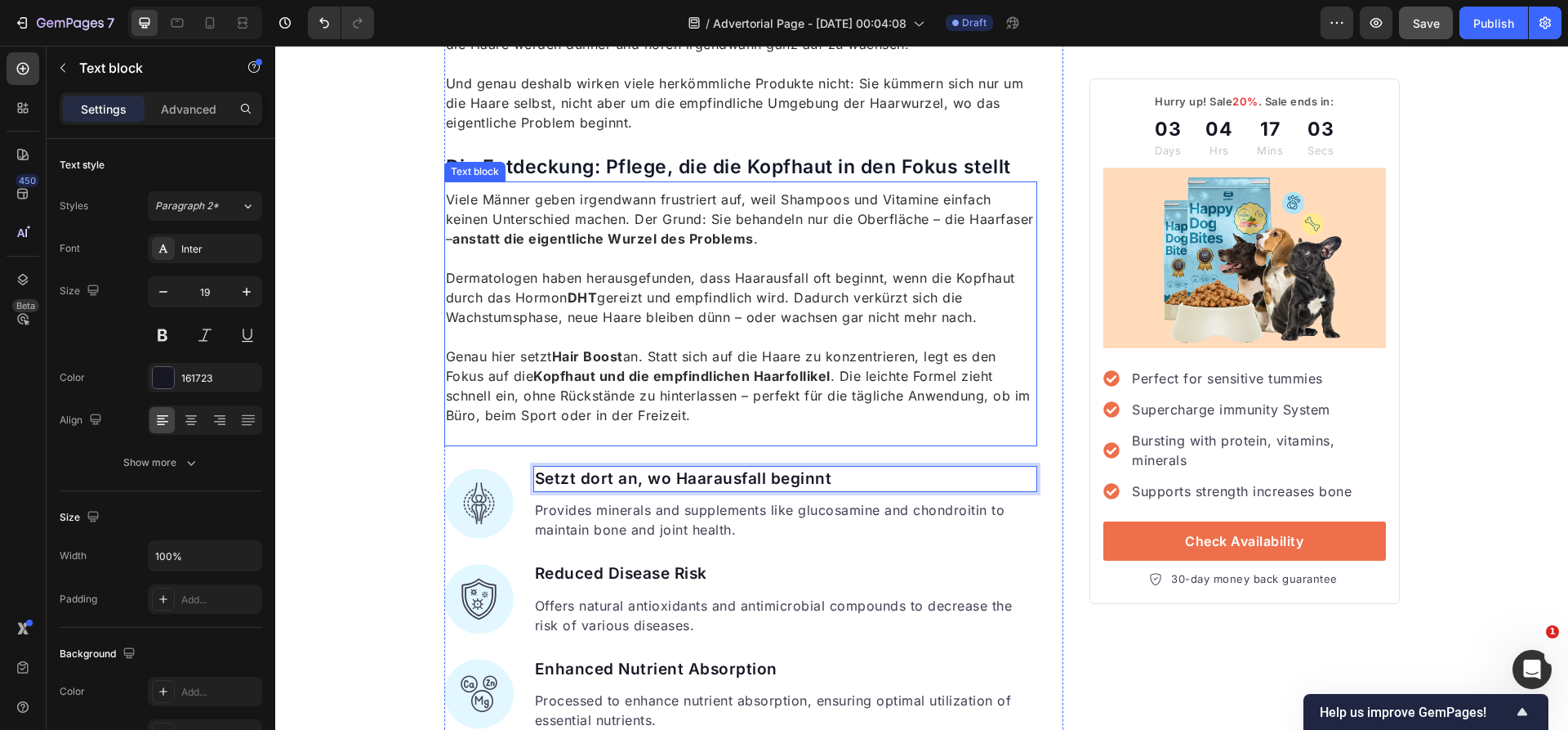
scroll to position [1606, 0]
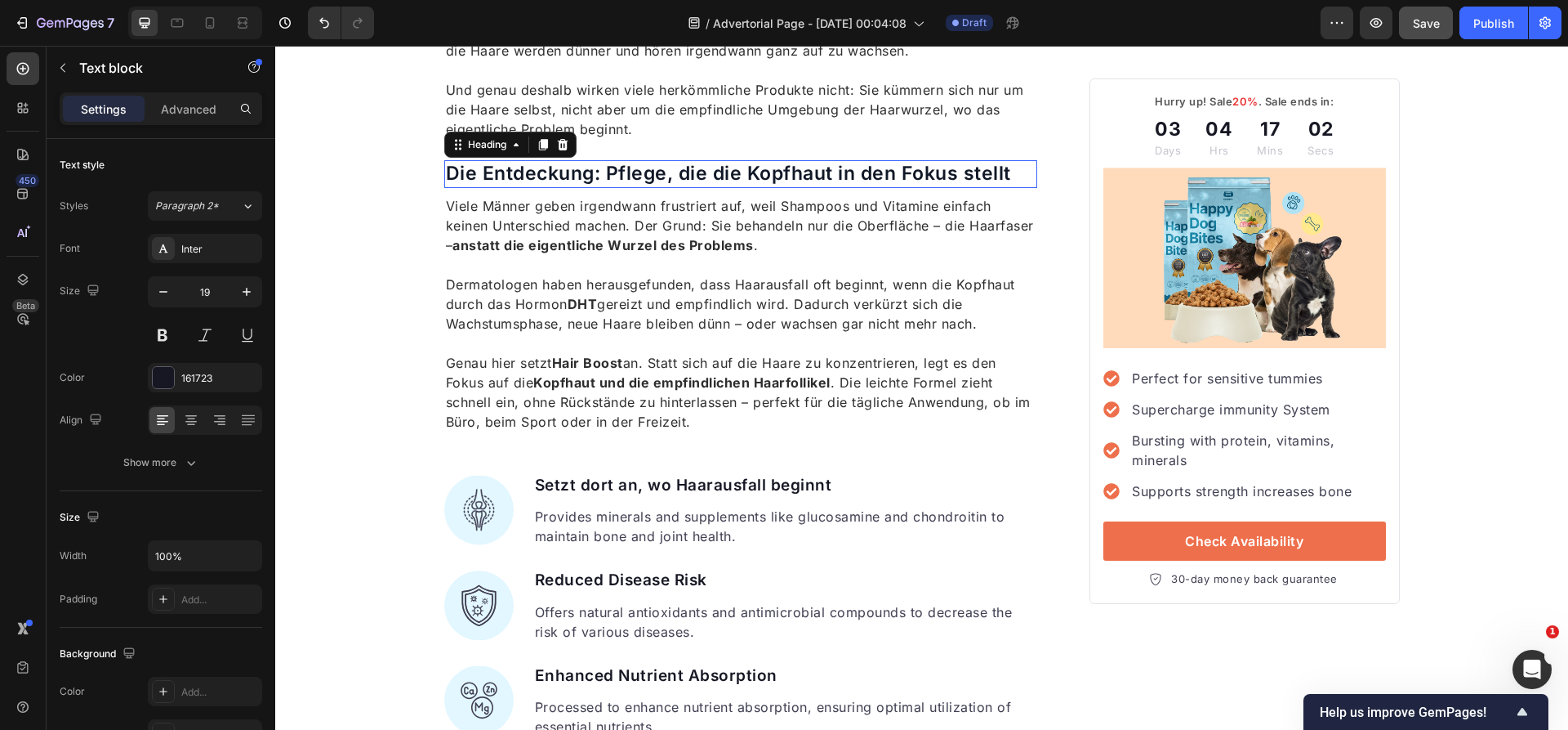
click at [684, 164] on p "Die Entdeckung: Pflege, die die Kopfhaut in den Fokus stellt" at bounding box center [740, 173] width 591 height 24
click at [641, 488] on p "Setzt dort an, wo Haarausfall beginnt" at bounding box center [785, 486] width 502 height 24
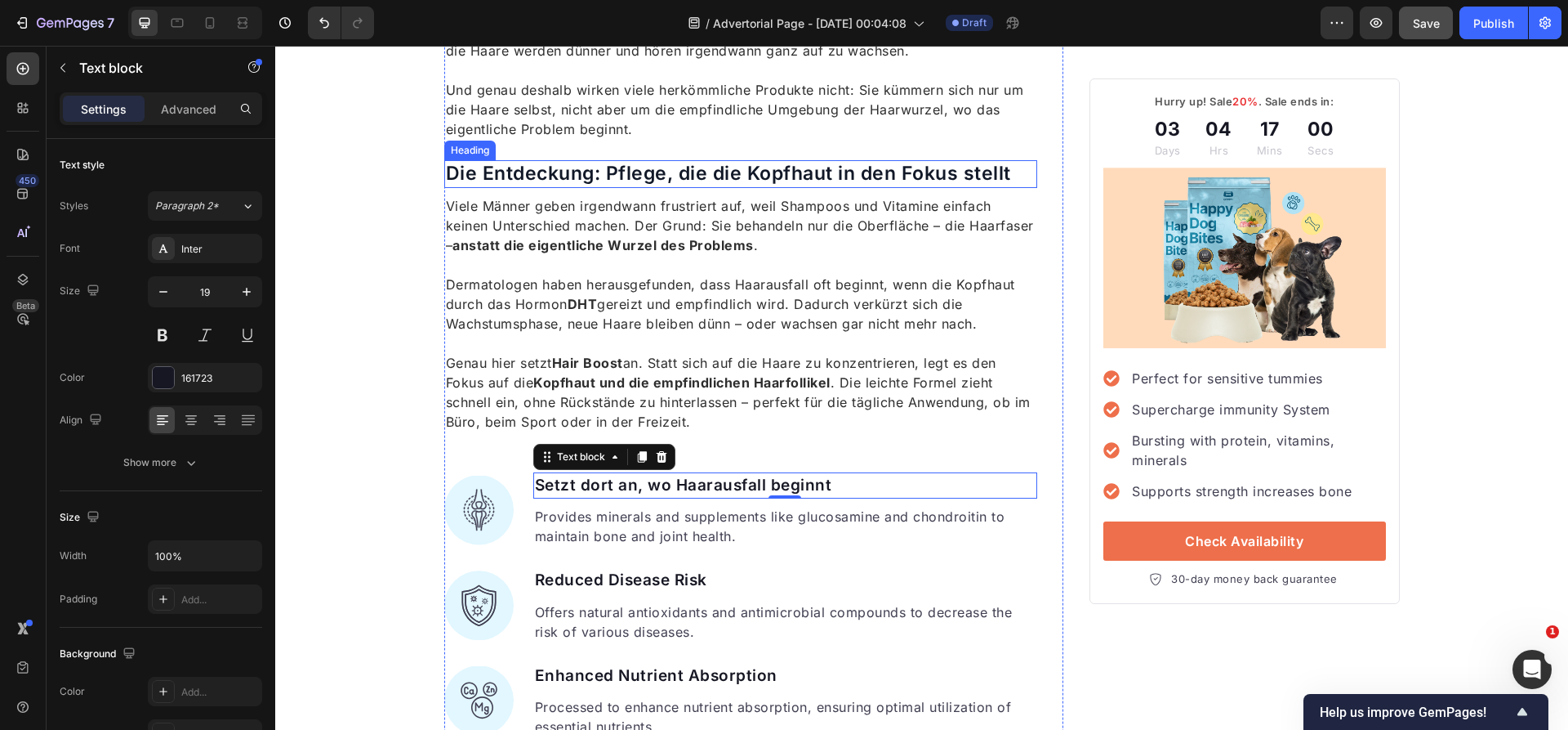
click at [696, 161] on p "Die Entdeckung: Pflege, die die Kopfhaut in den Fokus stellt" at bounding box center [740, 173] width 591 height 24
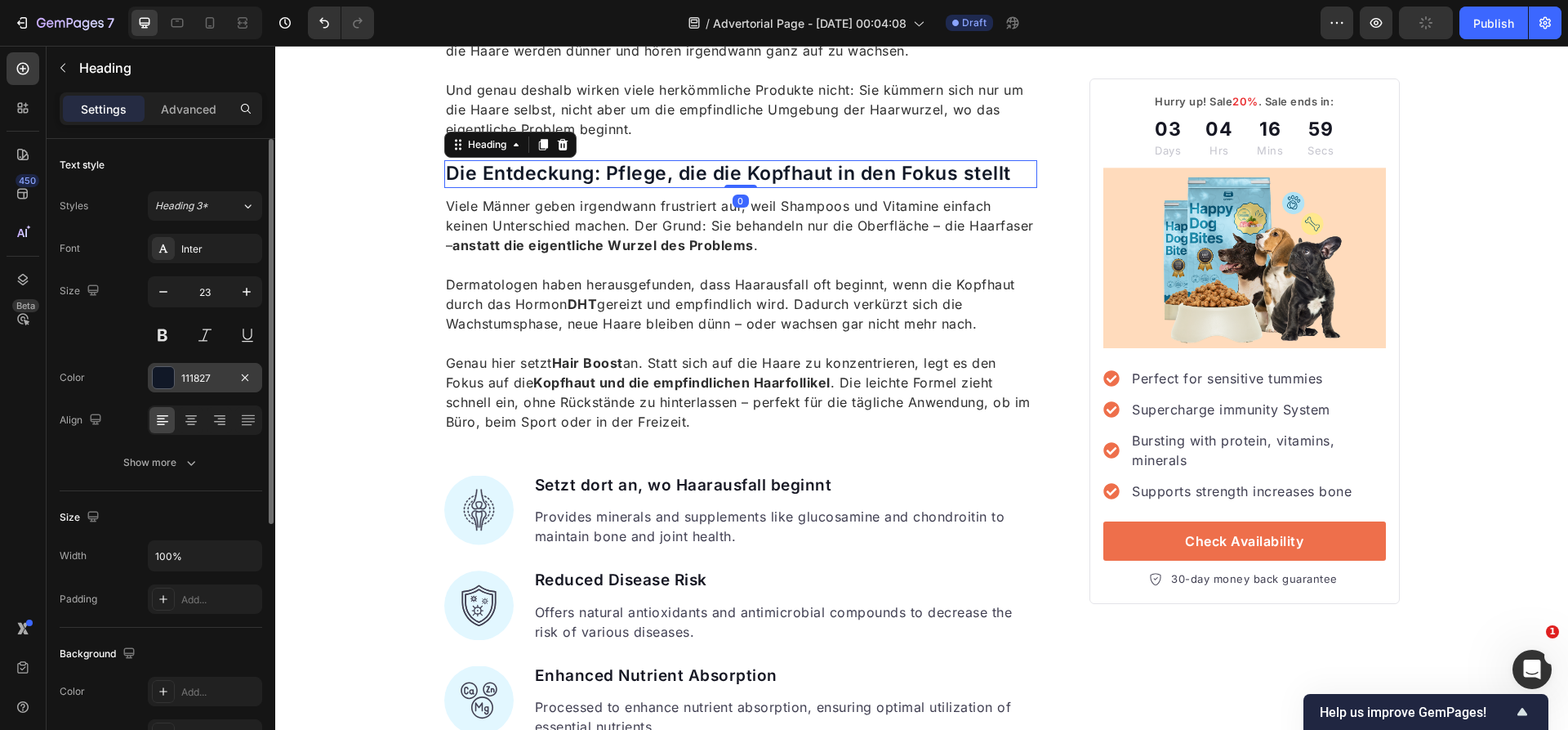
click at [192, 378] on div "111827" at bounding box center [204, 378] width 47 height 14
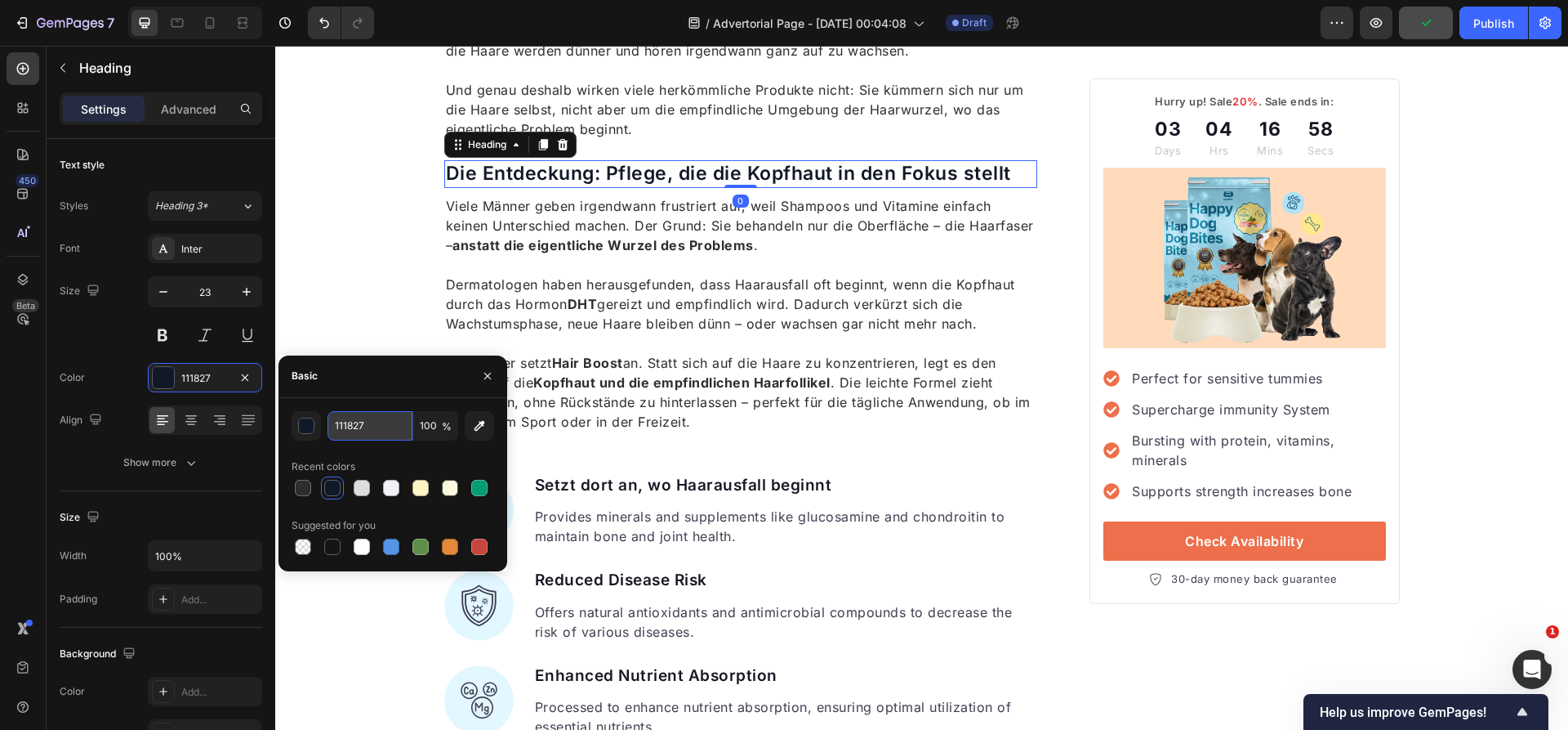
click at [380, 426] on input "111827" at bounding box center [370, 425] width 85 height 29
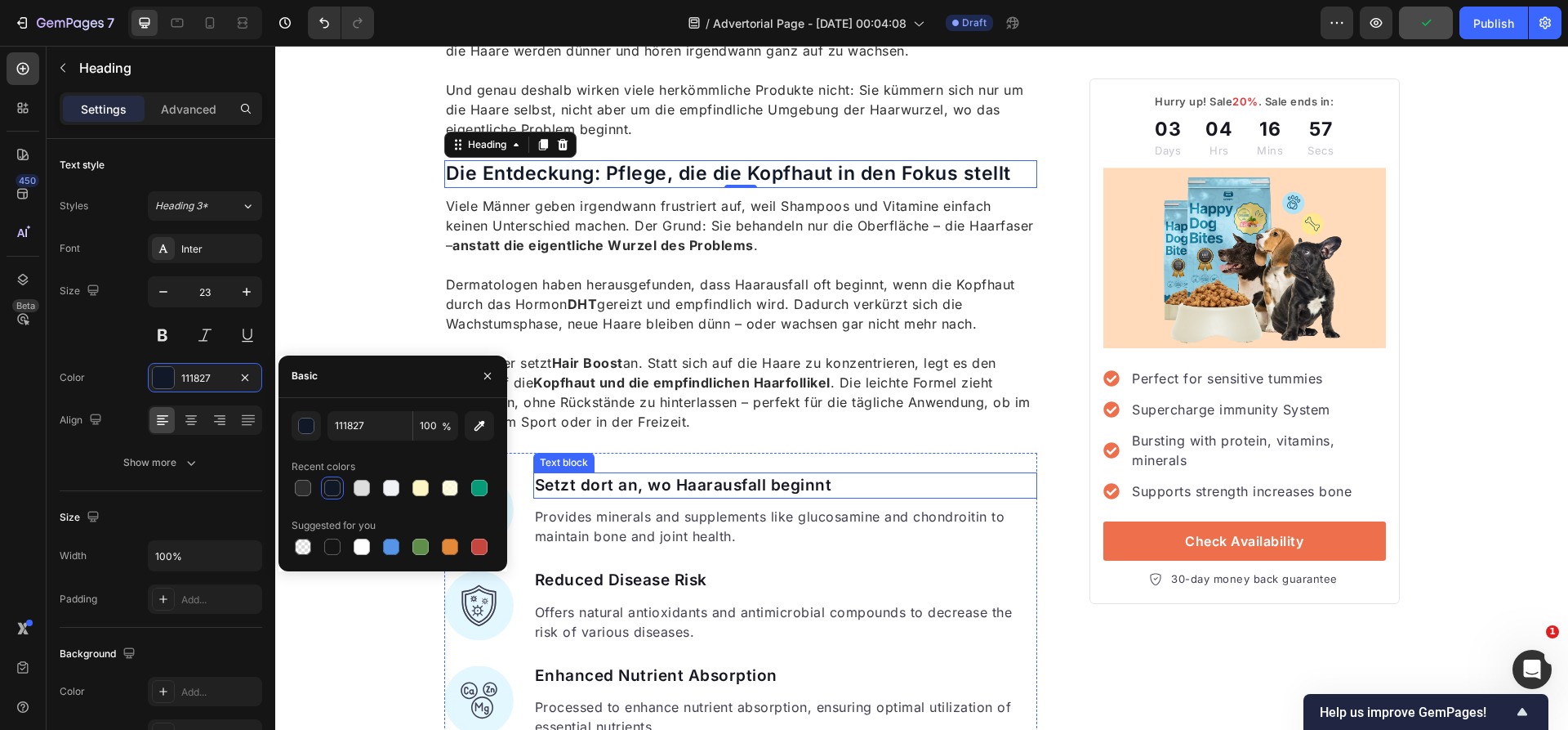
click at [616, 475] on p "Setzt dort an, wo Haarausfall beginnt" at bounding box center [785, 486] width 502 height 24
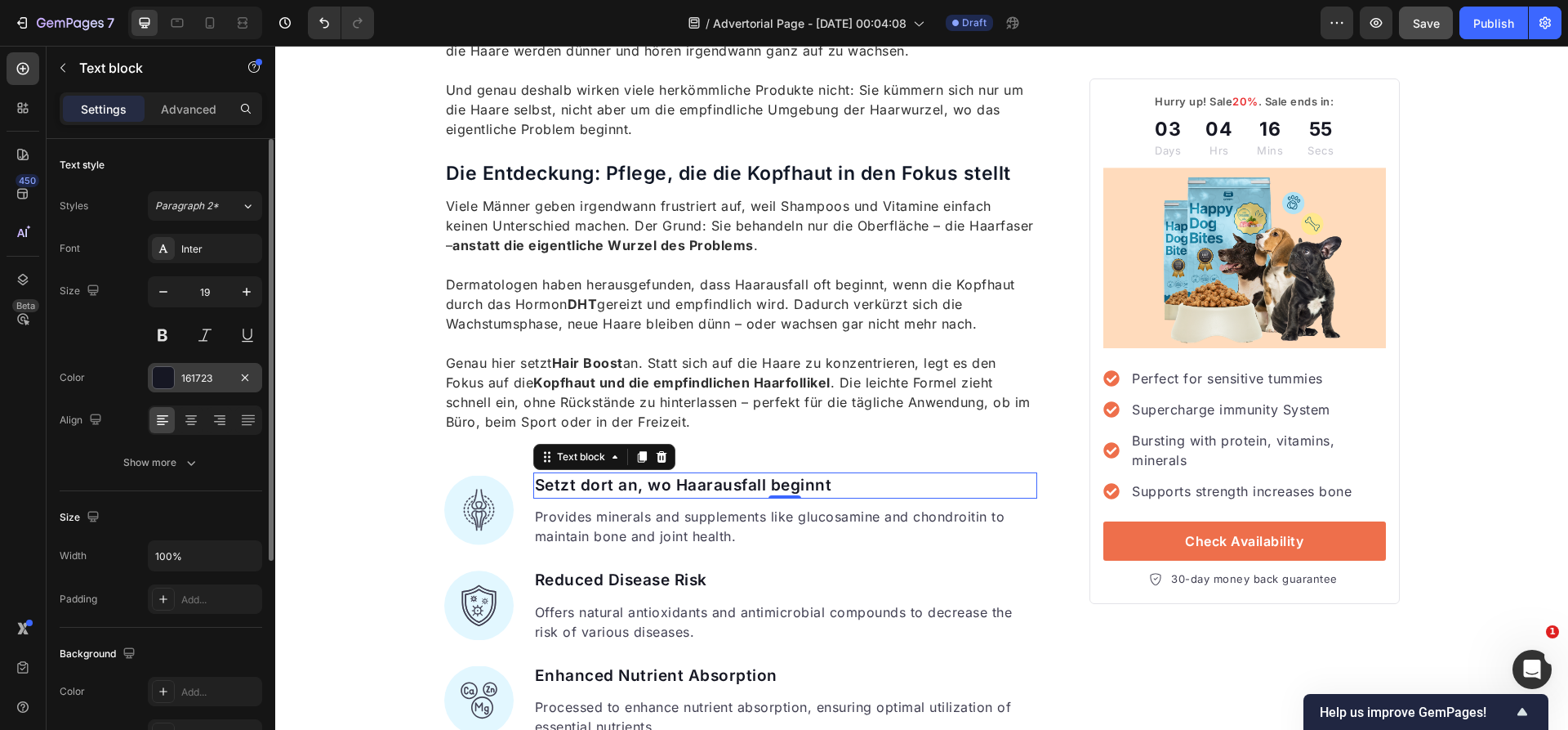
click at [188, 373] on div "161723" at bounding box center [204, 378] width 47 height 14
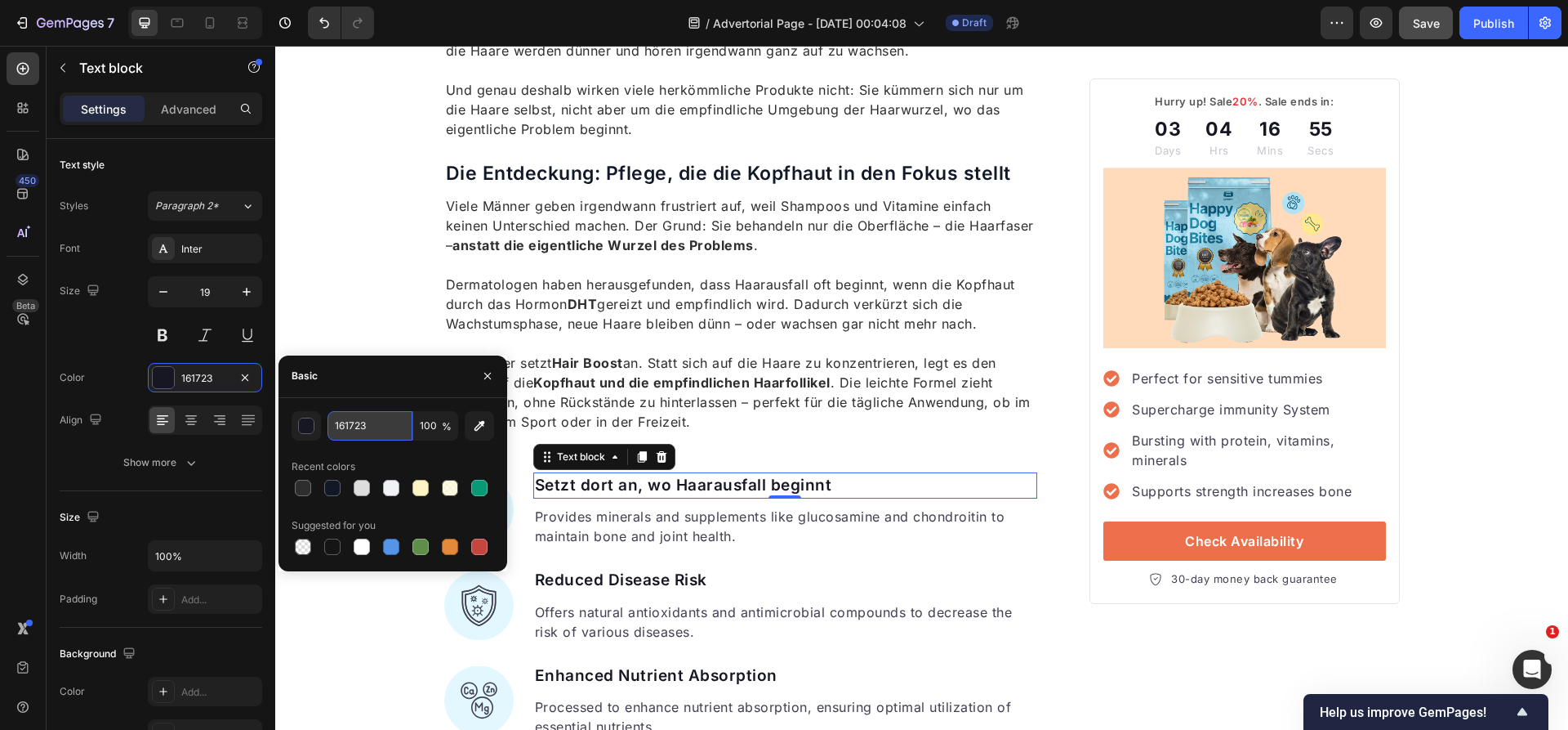
click at [355, 424] on input "161723" at bounding box center [370, 425] width 85 height 29
paste input "11827"
type input "111827"
click at [654, 577] on p "Reduced Disease Risk" at bounding box center [785, 580] width 502 height 24
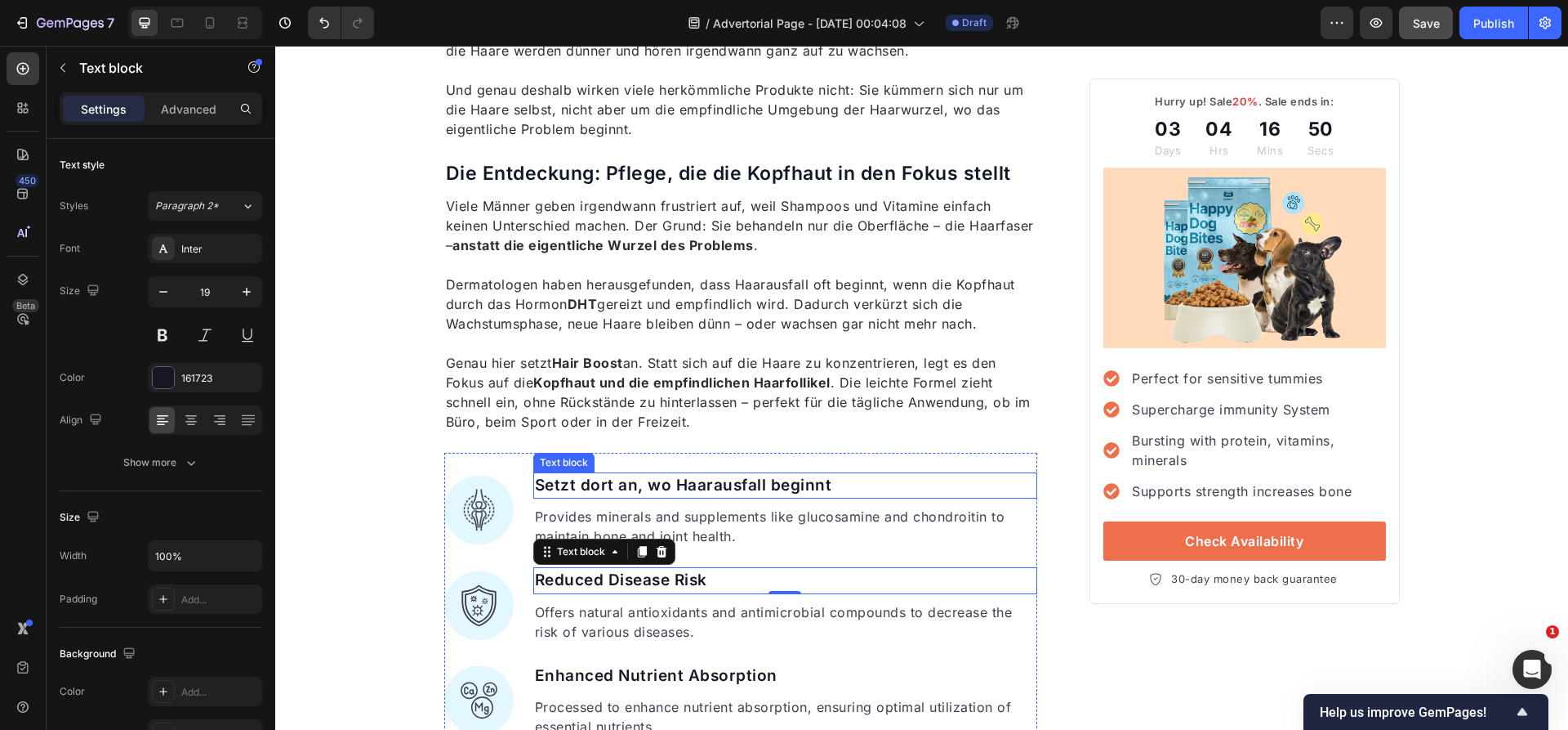
click at [651, 481] on p "Setzt dort an, wo Haarausfall beginnt" at bounding box center [785, 486] width 502 height 24
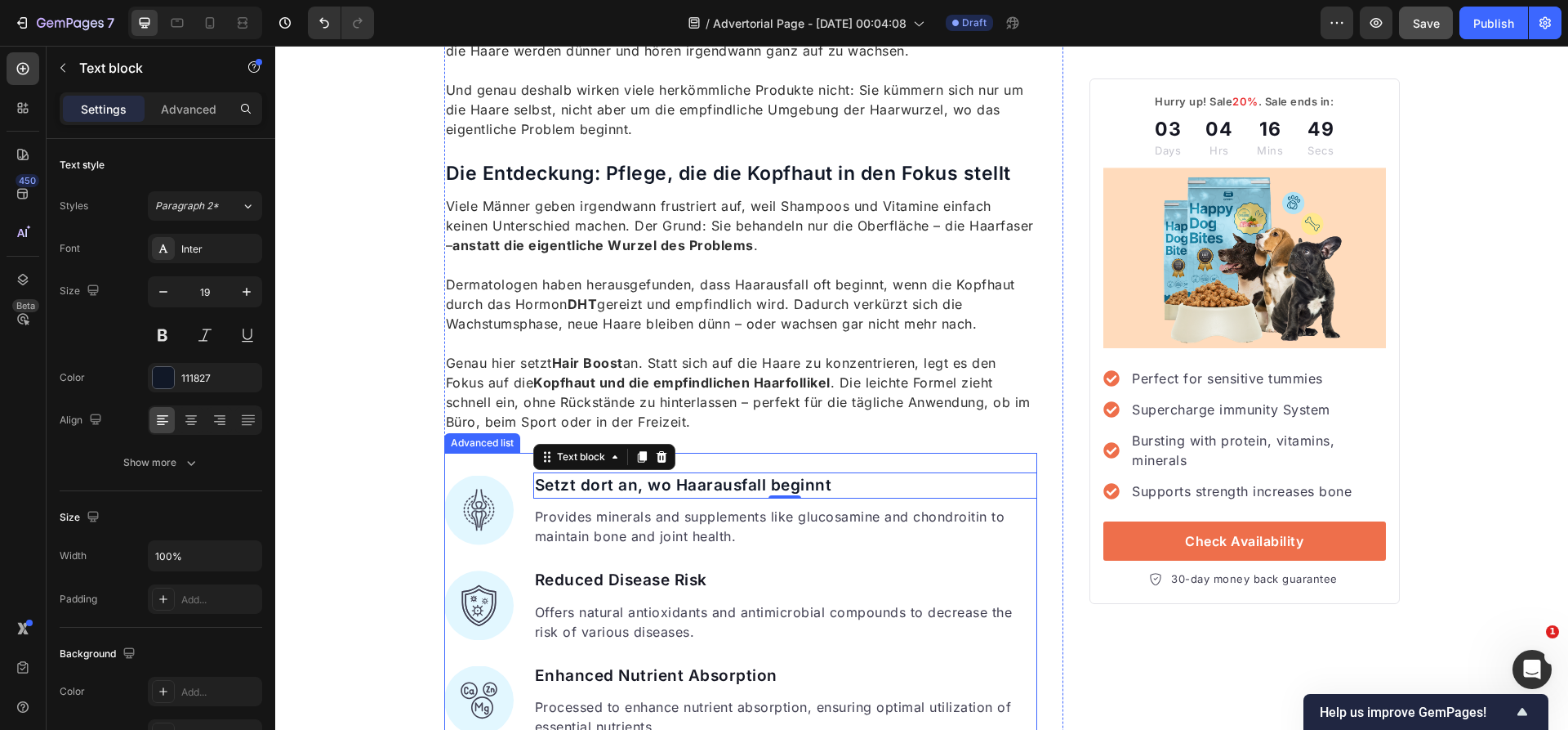
click at [651, 575] on p "Reduced Disease Risk" at bounding box center [785, 580] width 502 height 24
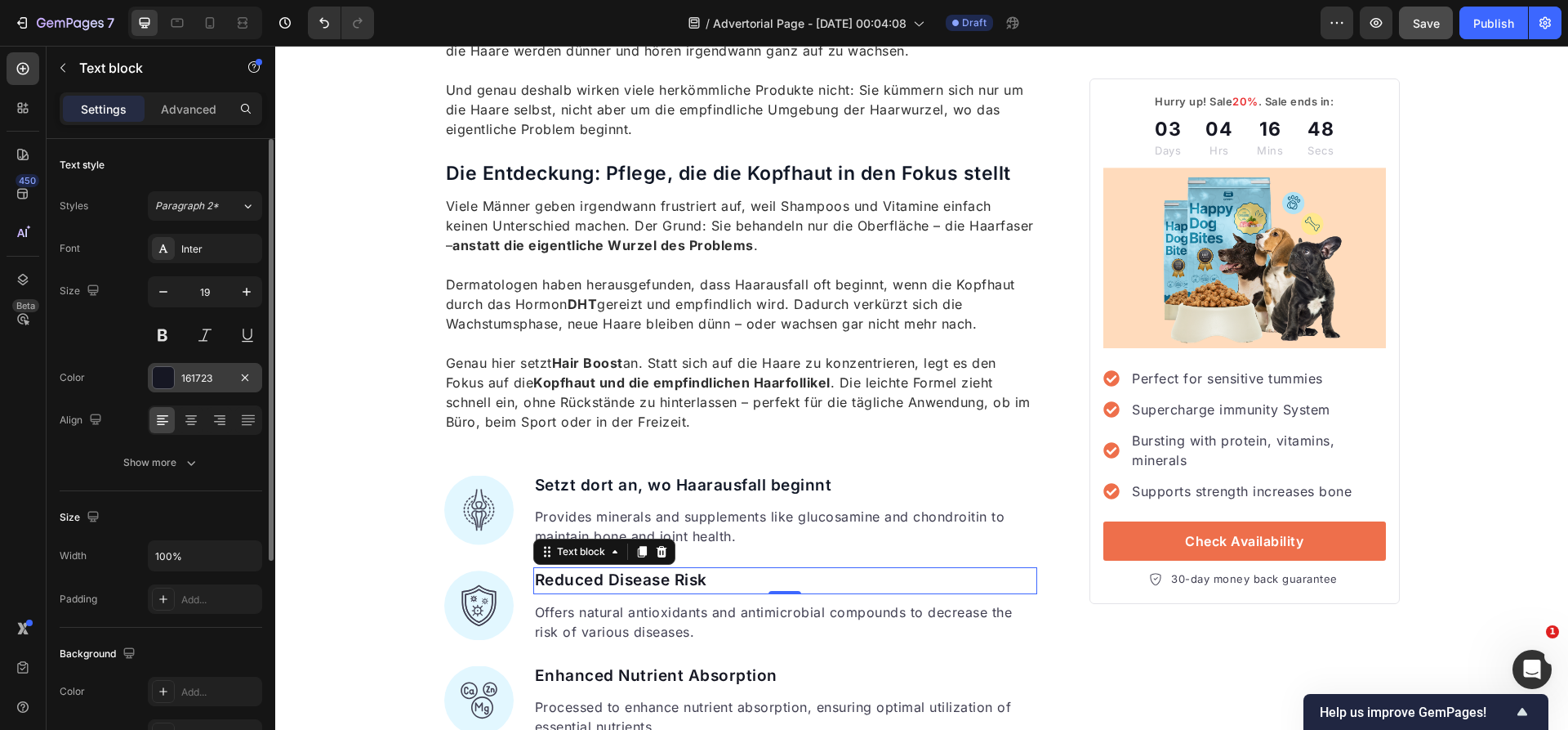
click at [176, 370] on div "161723" at bounding box center [205, 377] width 114 height 29
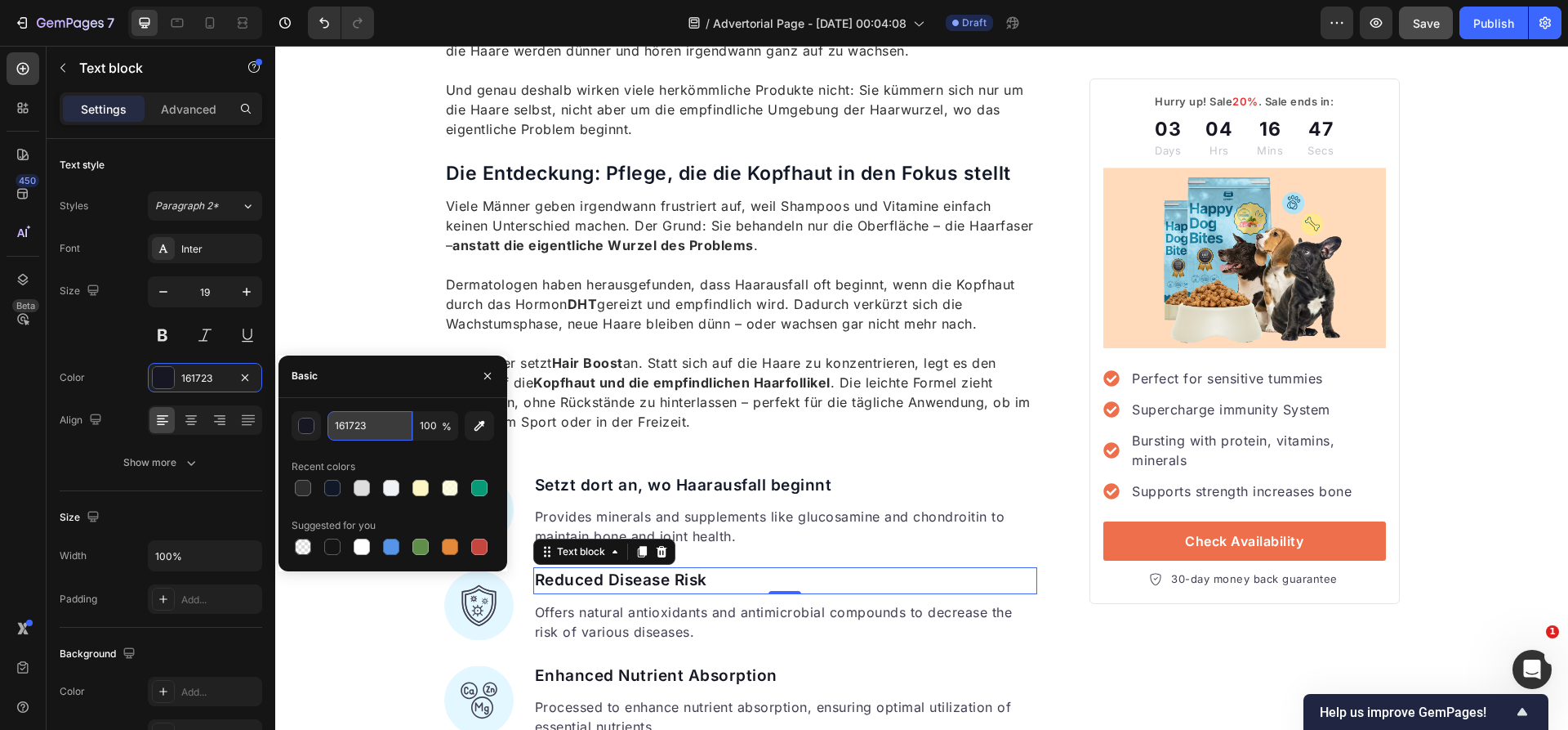
click at [332, 418] on input "161723" at bounding box center [370, 425] width 85 height 29
paste input "11827"
type input "111827"
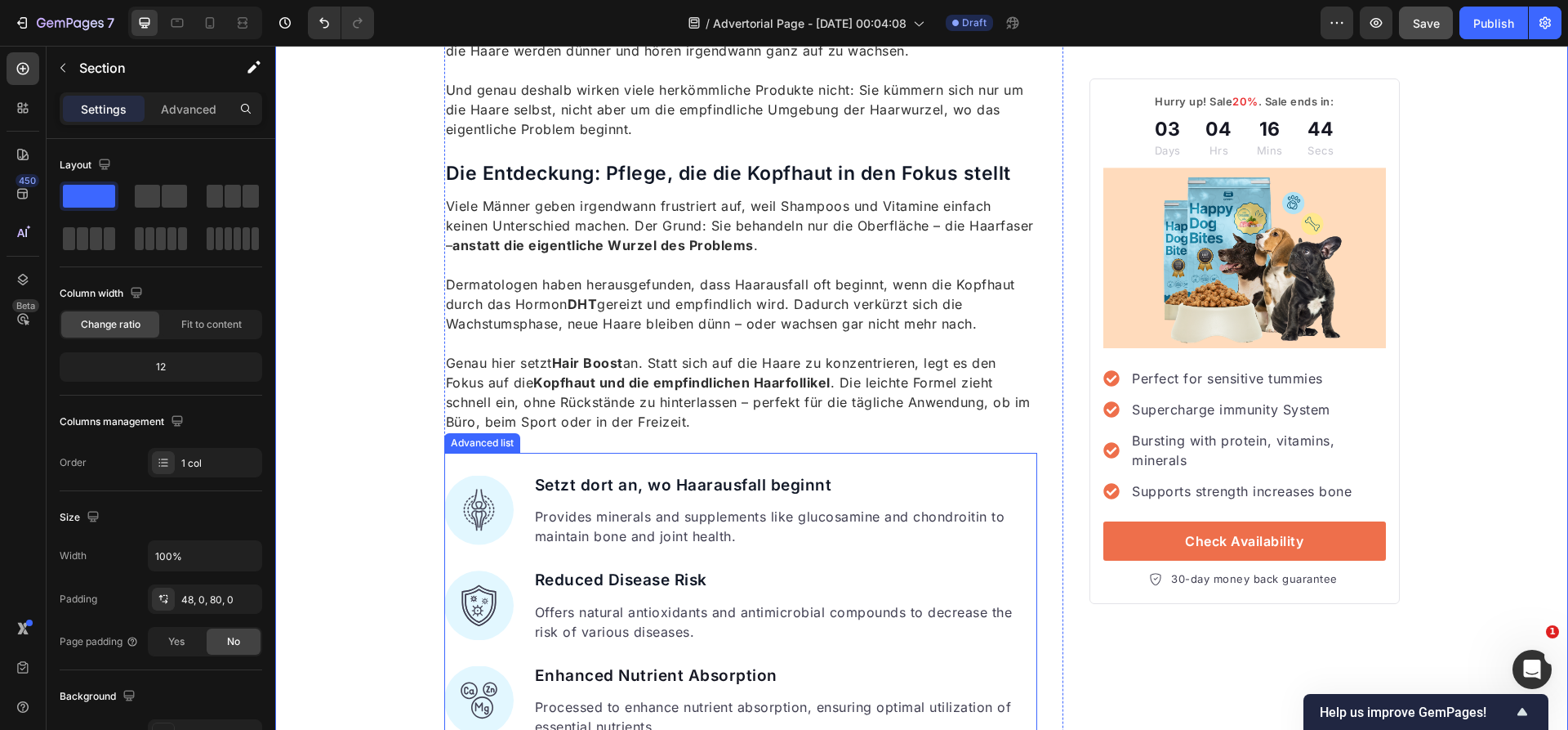
scroll to position [1700, 0]
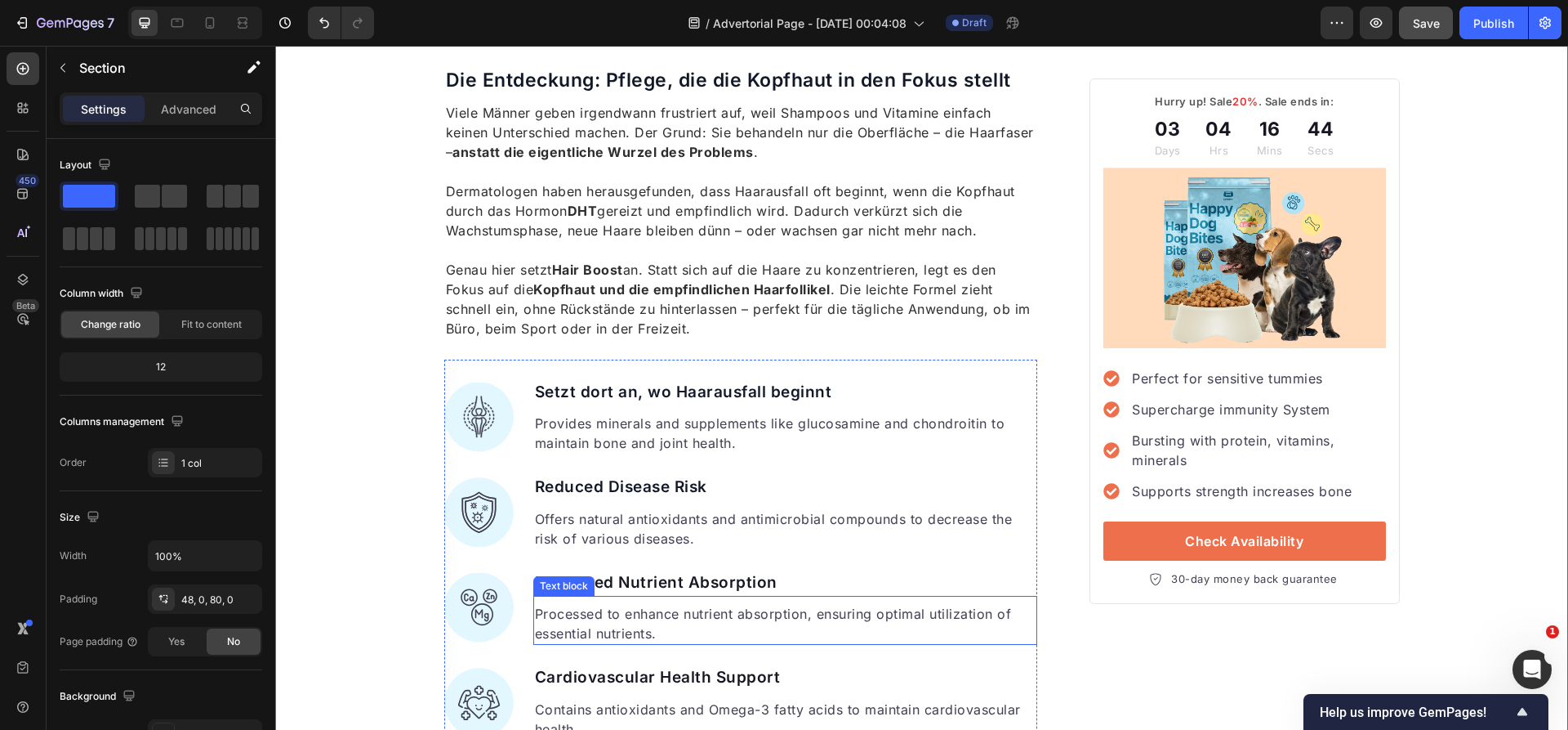
click at [592, 584] on div "Text block" at bounding box center [564, 586] width 61 height 20
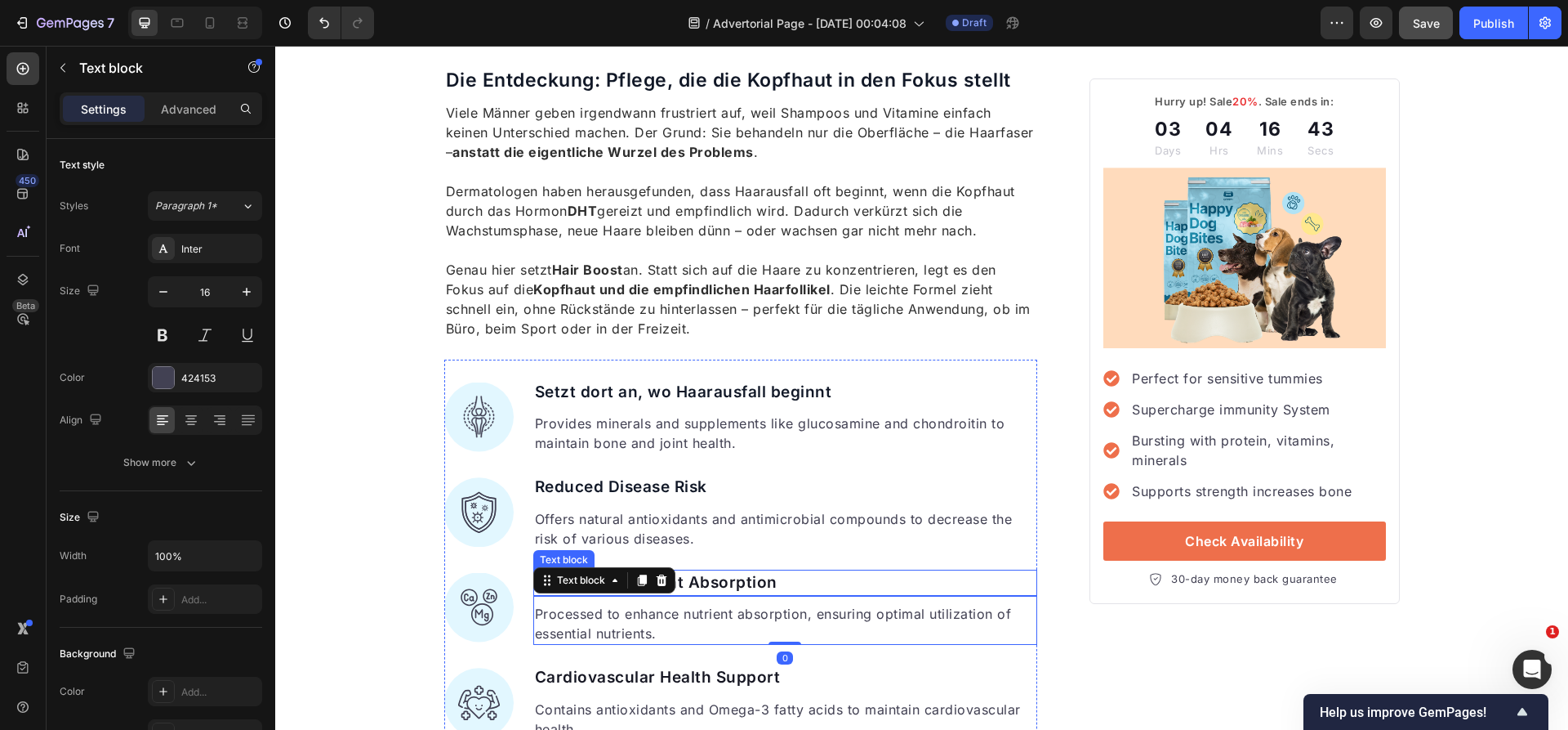
click at [790, 575] on p "Enhanced Nutrient Absorption" at bounding box center [785, 583] width 502 height 24
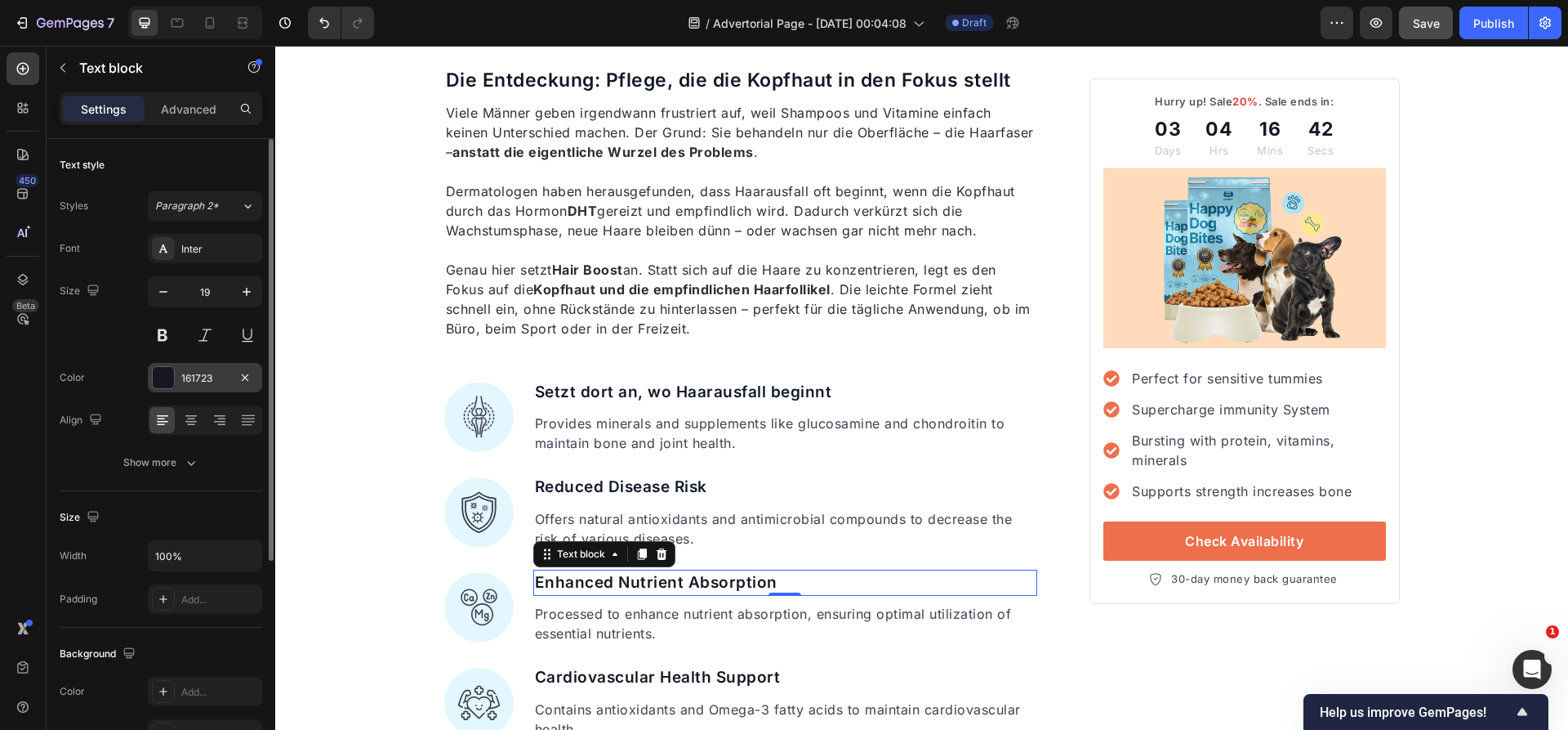
click at [211, 386] on div "161723" at bounding box center [205, 377] width 114 height 29
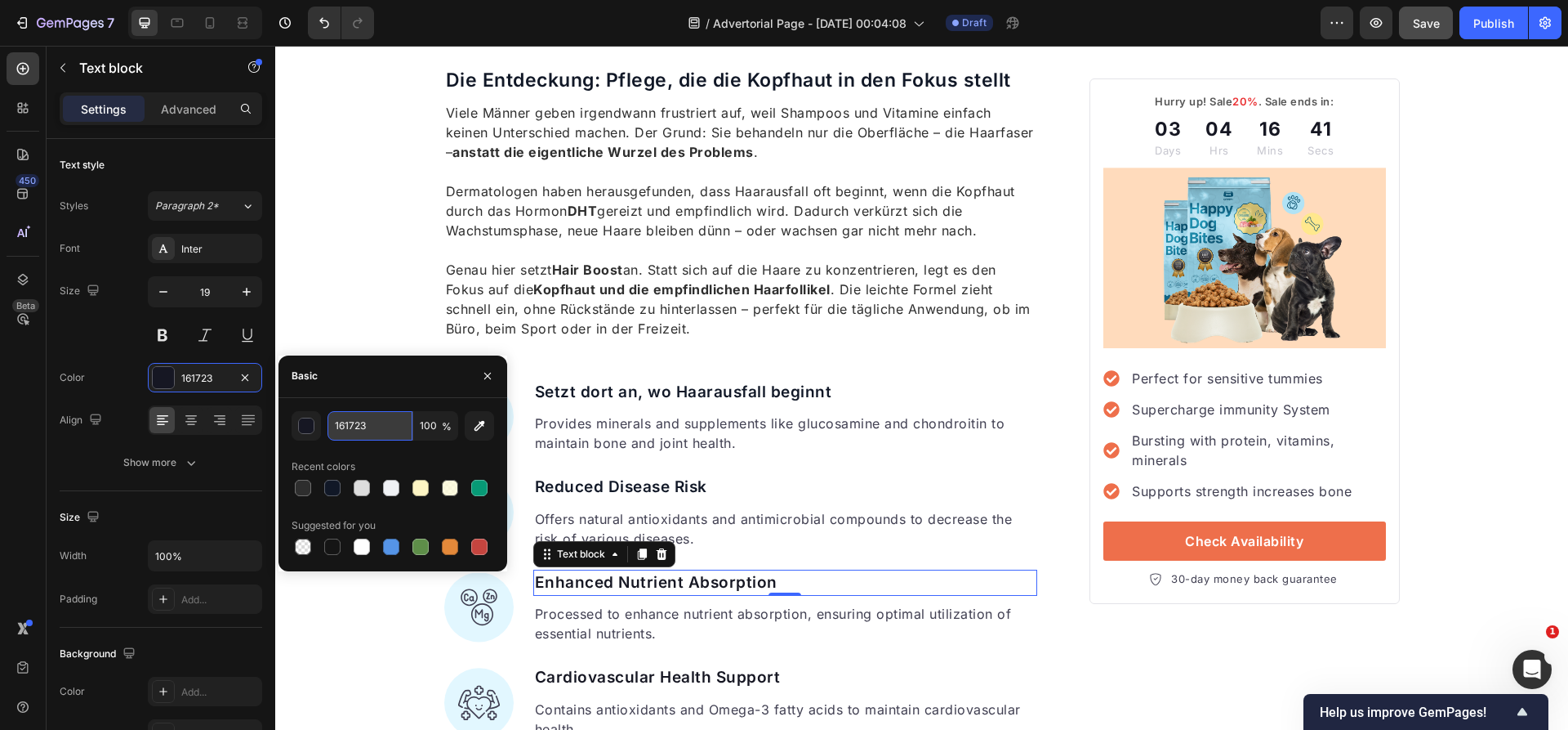
click at [356, 412] on input "161723" at bounding box center [370, 425] width 85 height 29
paste input "11827"
type input "111827"
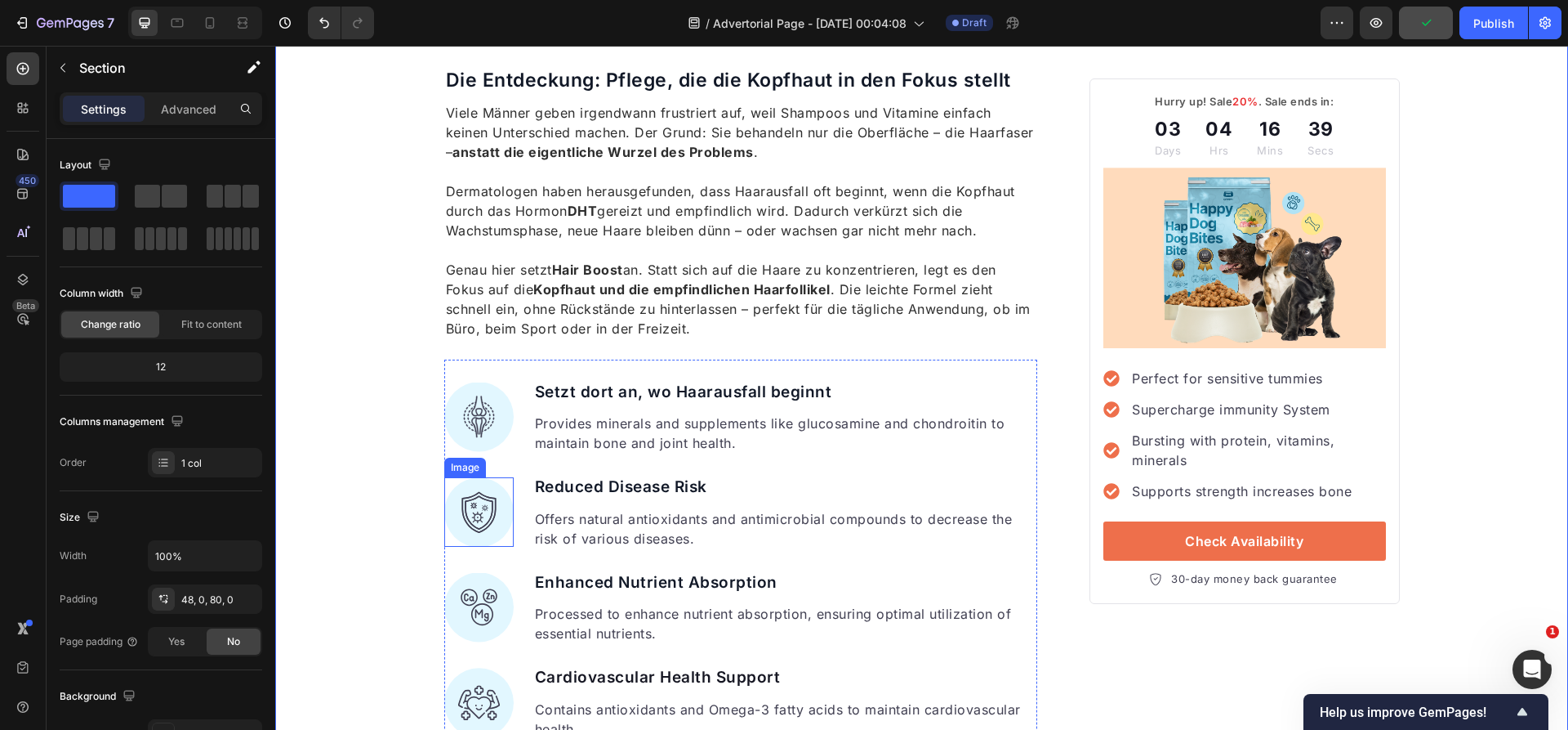
scroll to position [1874, 0]
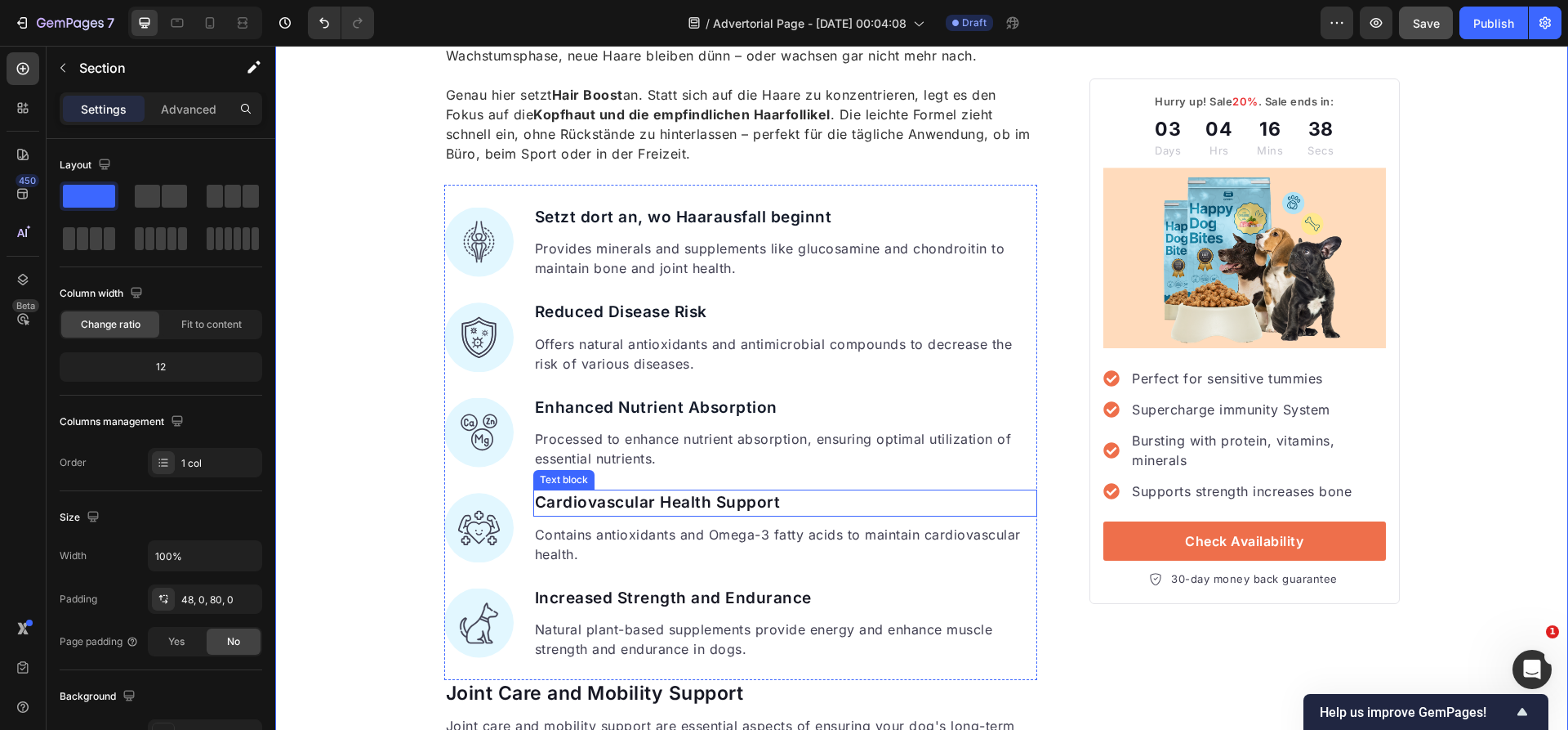
click at [600, 506] on p "Cardiovascular Health Support" at bounding box center [785, 503] width 502 height 24
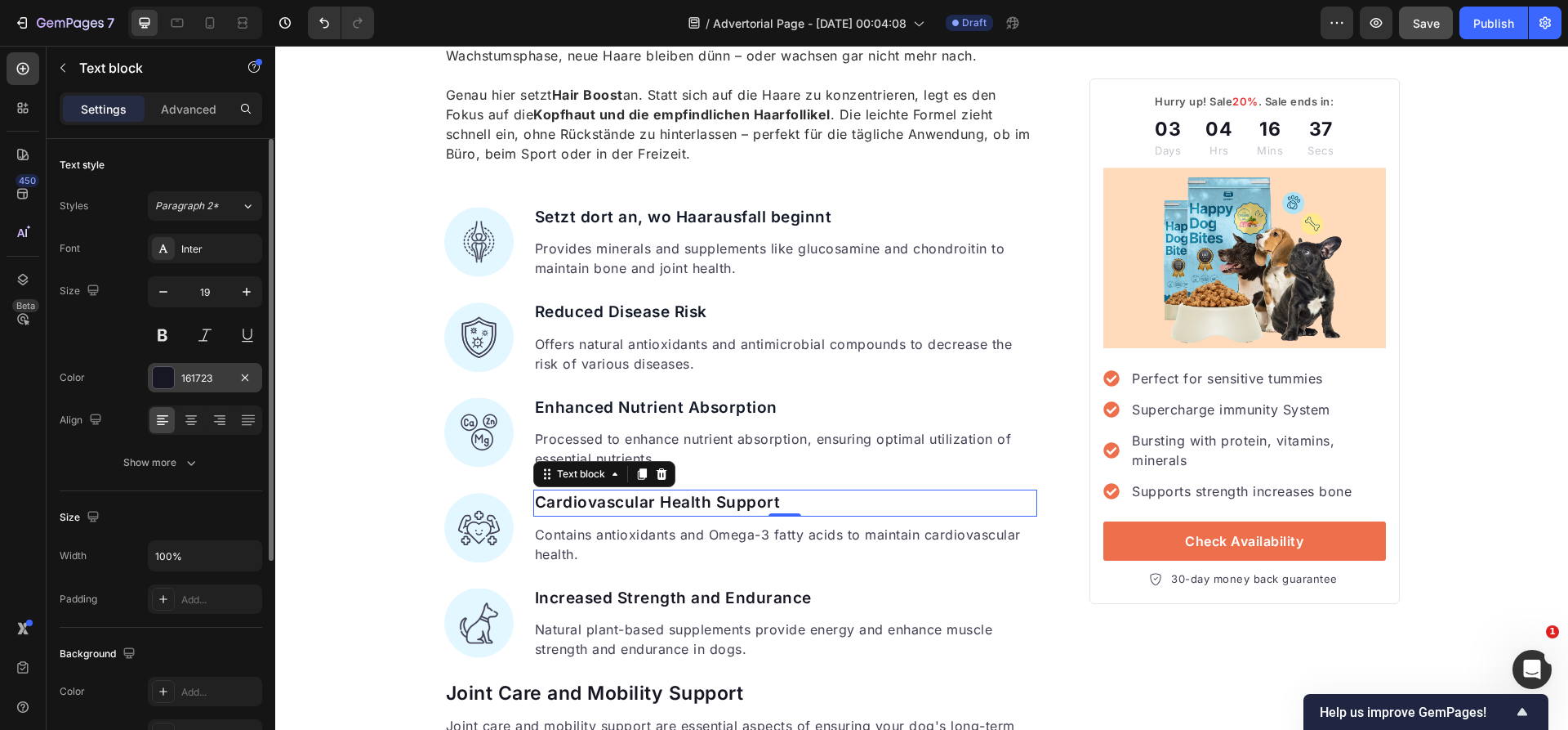
click at [196, 385] on div "161723" at bounding box center [205, 377] width 114 height 29
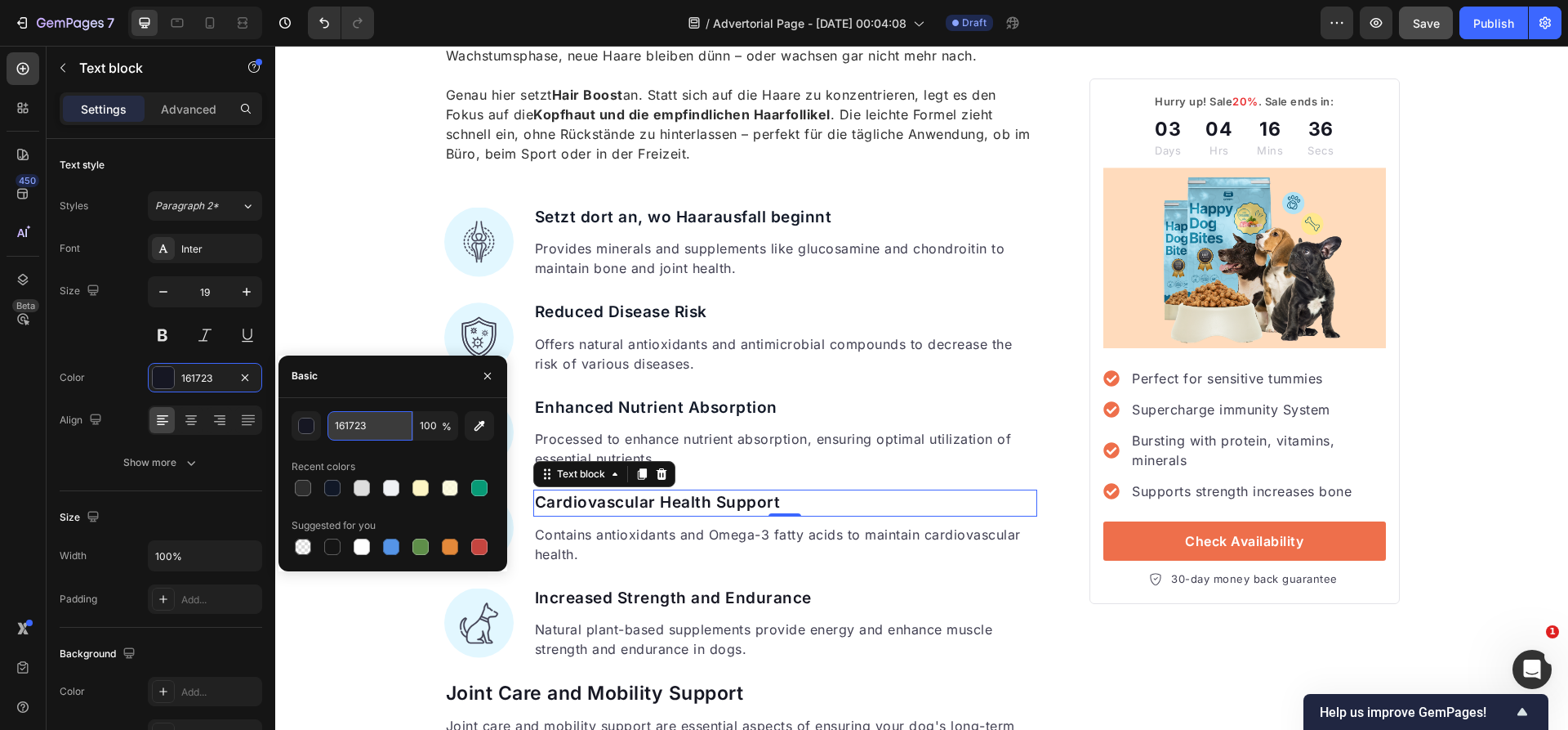
click at [388, 425] on input "161723" at bounding box center [370, 425] width 85 height 29
paste input "11827"
type input "111827"
click at [733, 586] on p "Increased Strength and Endurance" at bounding box center [785, 598] width 502 height 24
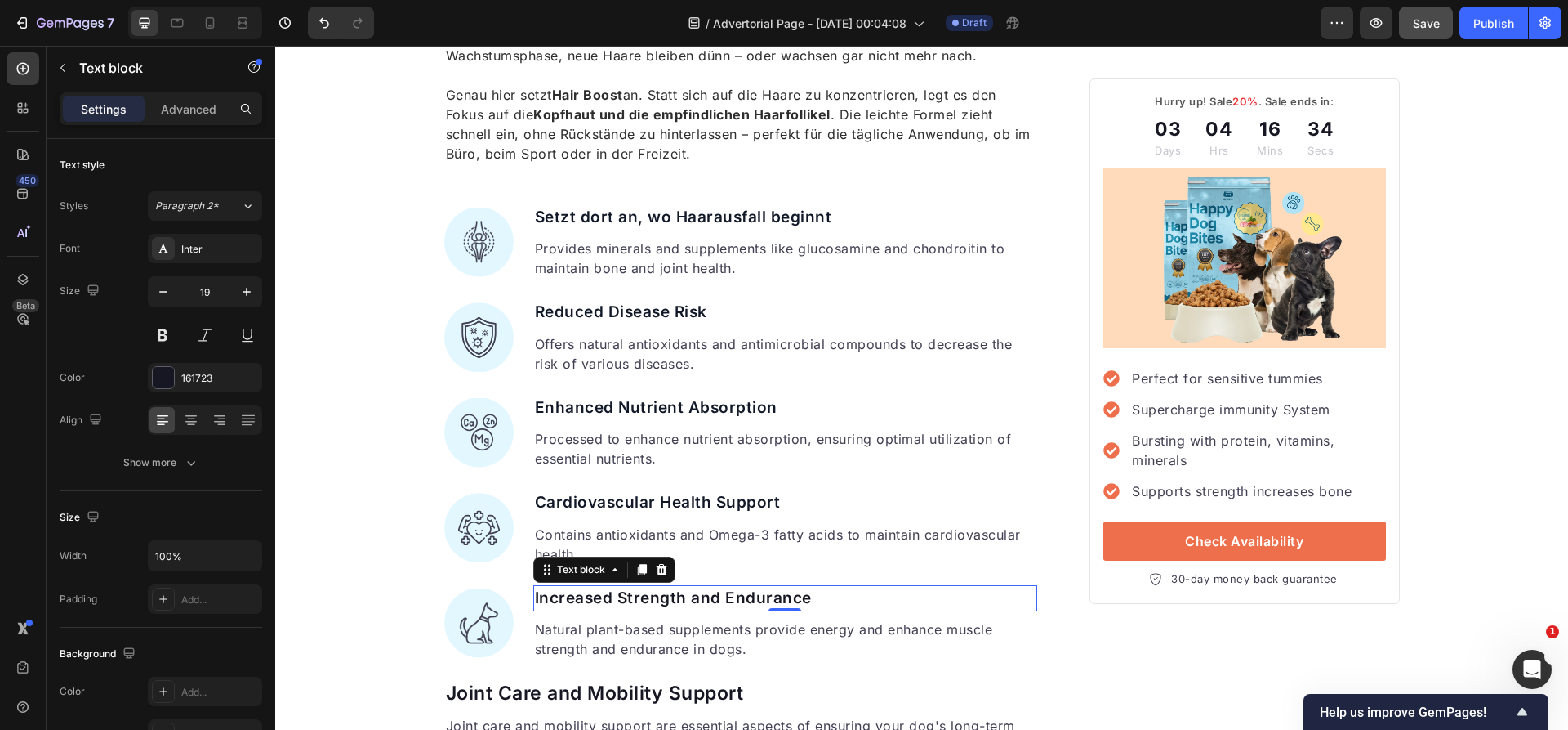
click at [734, 598] on p "Increased Strength and Endurance" at bounding box center [785, 598] width 502 height 24
click at [199, 387] on div "161723" at bounding box center [205, 377] width 114 height 29
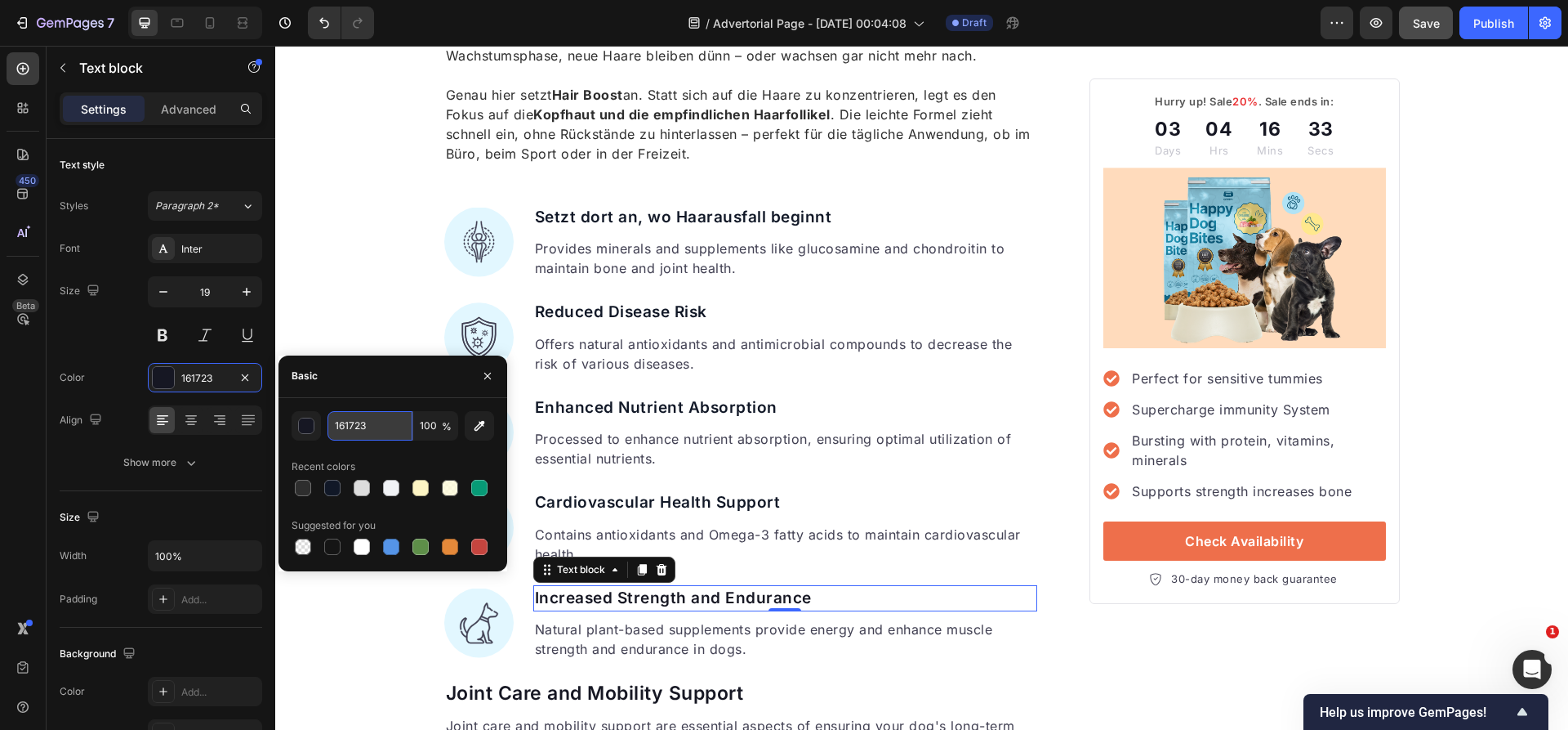
click at [360, 424] on input "161723" at bounding box center [370, 425] width 85 height 29
paste input "11827"
type input "1118273"
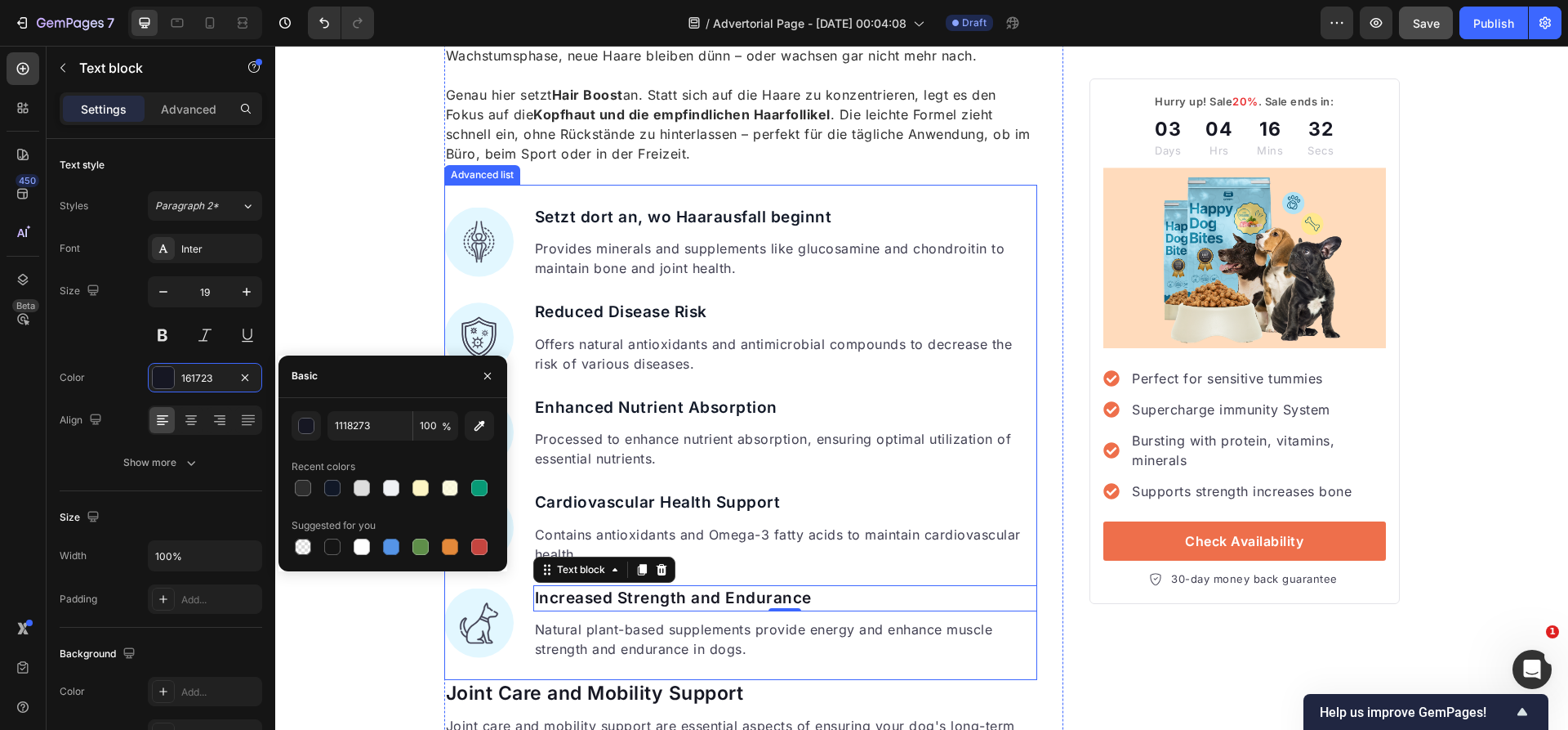
click at [855, 495] on p "Cardiovascular Health Support" at bounding box center [785, 503] width 502 height 24
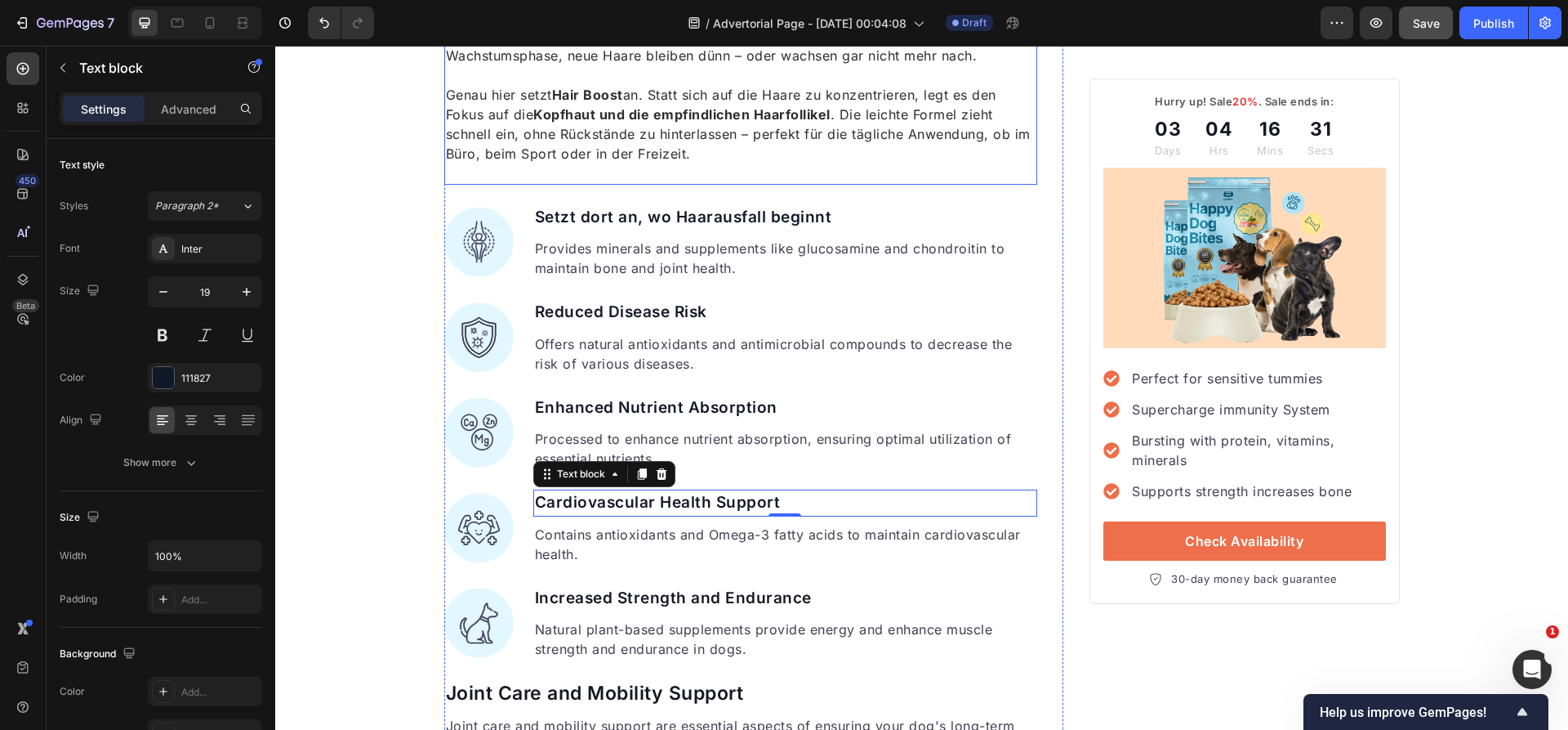
click at [660, 127] on p "Genau hier setzt Hair Boost an. Statt sich auf die Haare zu konzentrieren, legt…" at bounding box center [740, 124] width 591 height 78
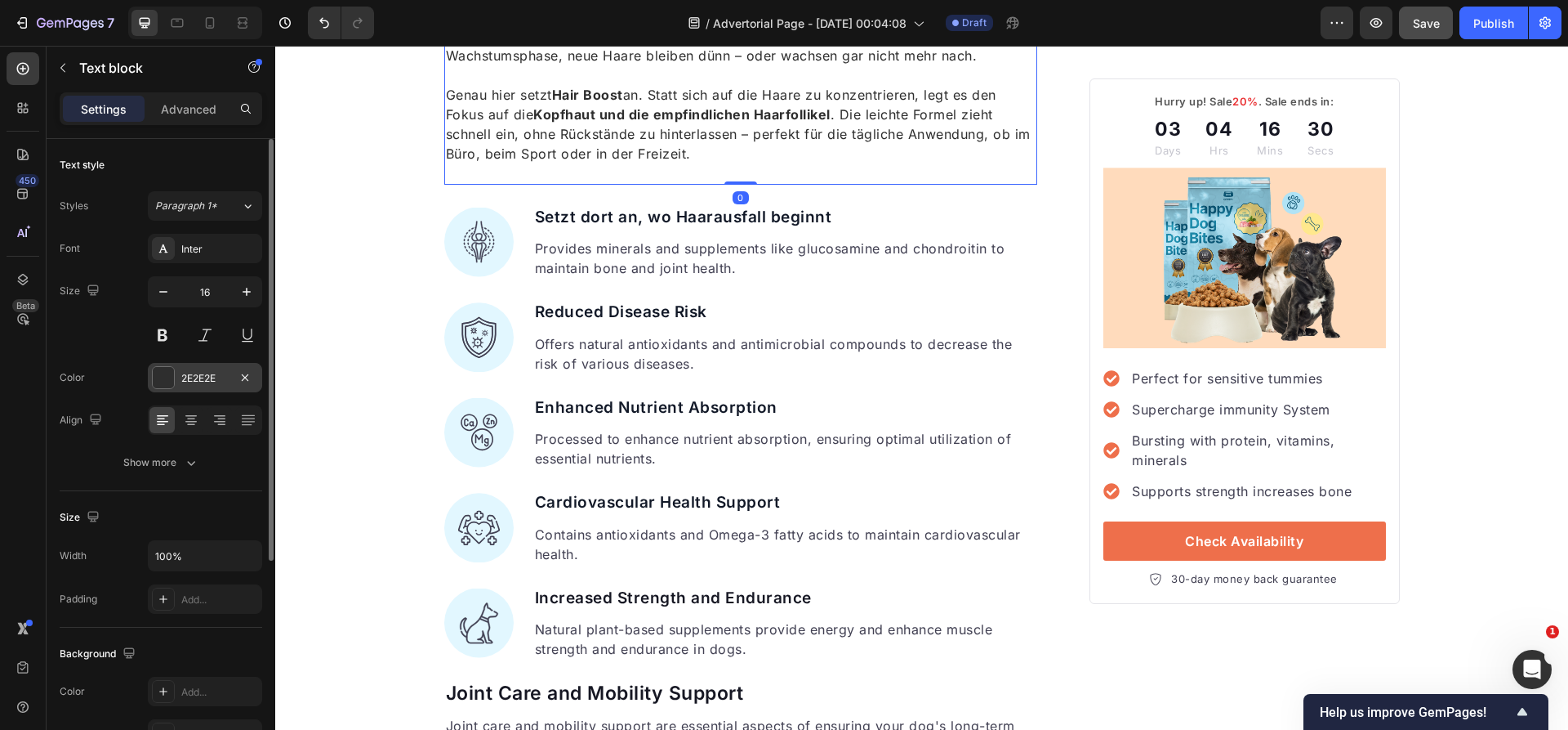
click at [208, 382] on div "2E2E2E" at bounding box center [204, 378] width 47 height 14
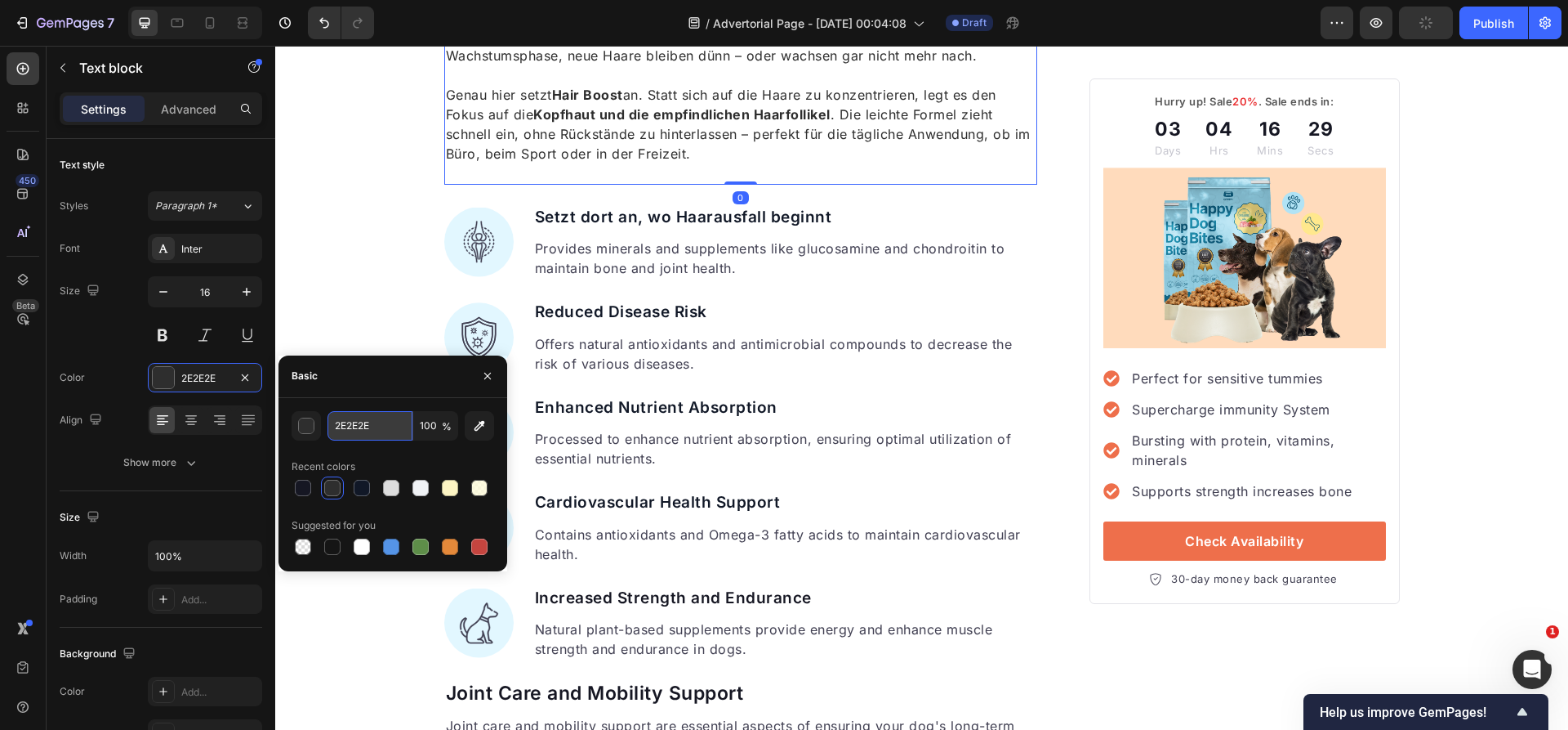
click at [364, 427] on input "2E2E2E" at bounding box center [370, 425] width 85 height 29
click at [696, 250] on p "Provides minerals and supplements like glucosamine and chondroitin to maintain …" at bounding box center [785, 258] width 502 height 39
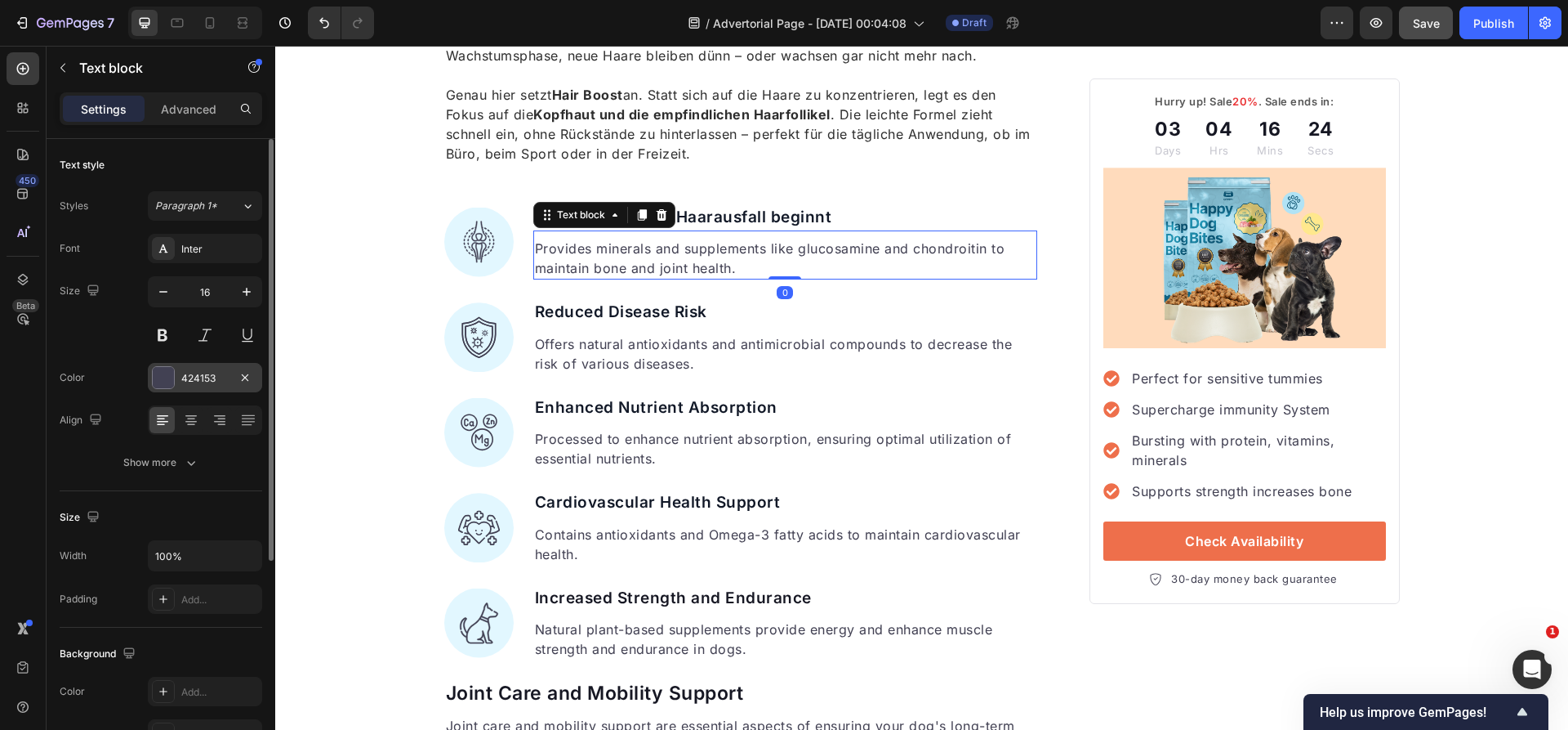
click at [212, 381] on div "424153" at bounding box center [204, 378] width 47 height 14
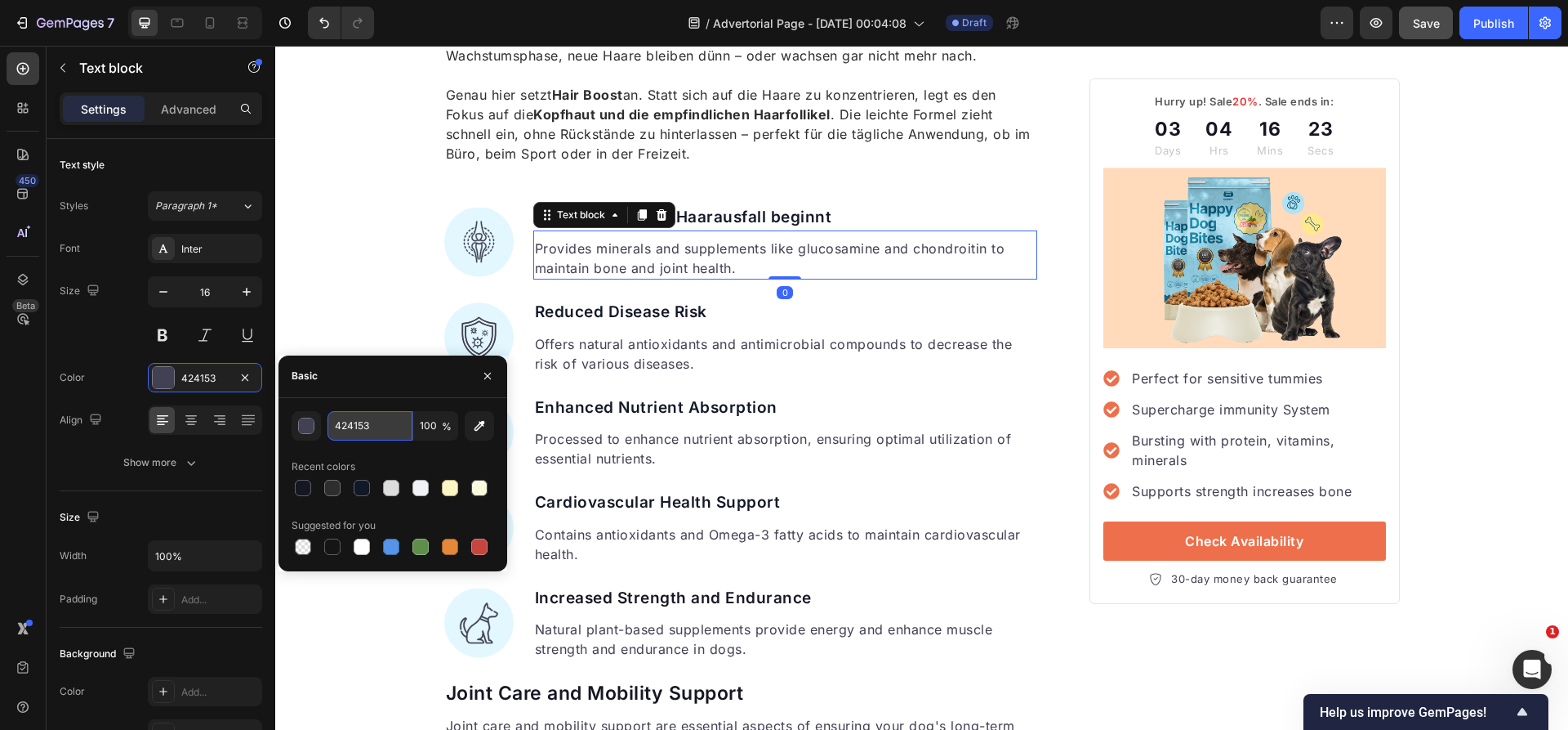
click at [387, 435] on input "424153" at bounding box center [370, 425] width 85 height 29
paste input "2E2E2E"
type input "2E2E2E"
click at [715, 351] on p "Offers natural antioxidants and antimicrobial compounds to decrease the risk of…" at bounding box center [785, 354] width 502 height 39
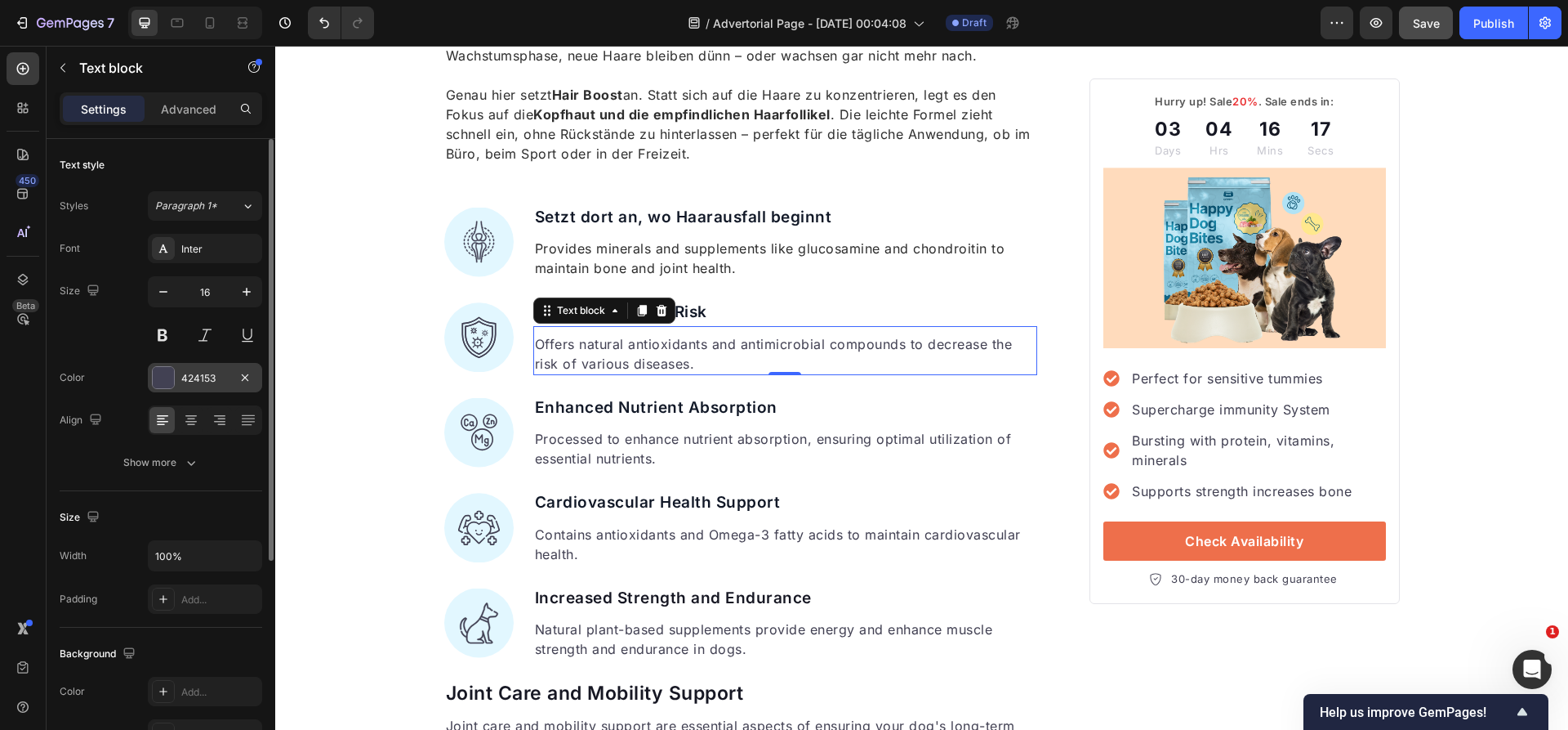
click at [167, 373] on div at bounding box center [163, 378] width 21 height 21
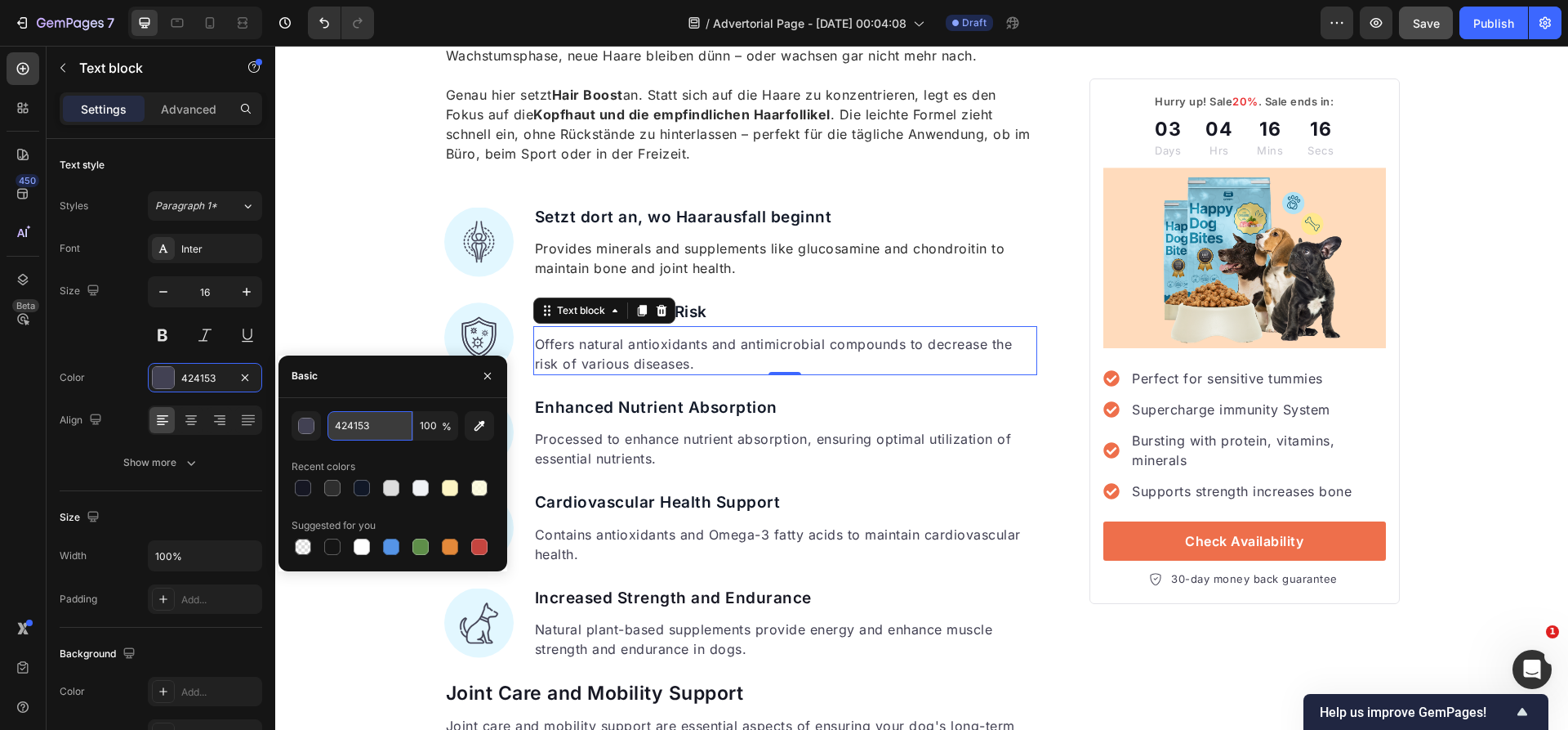
click at [372, 434] on input "424153" at bounding box center [370, 425] width 85 height 29
paste input "2E2E2E"
type input "2E2E2E"
click at [674, 452] on p "Processed to enhance nutrient absorption, ensuring optimal utilization of essen…" at bounding box center [785, 448] width 502 height 39
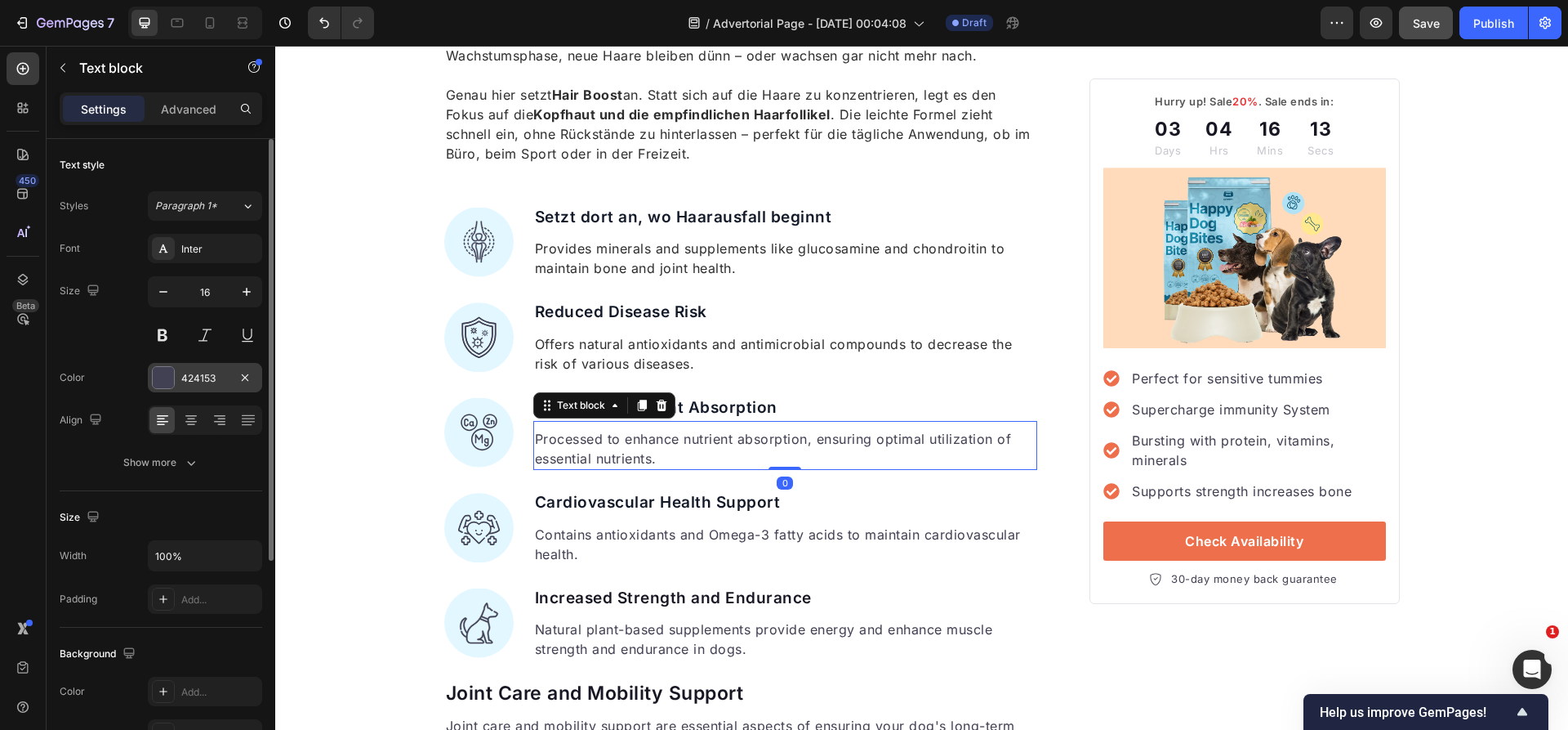
click at [205, 381] on div "424153" at bounding box center [204, 378] width 47 height 14
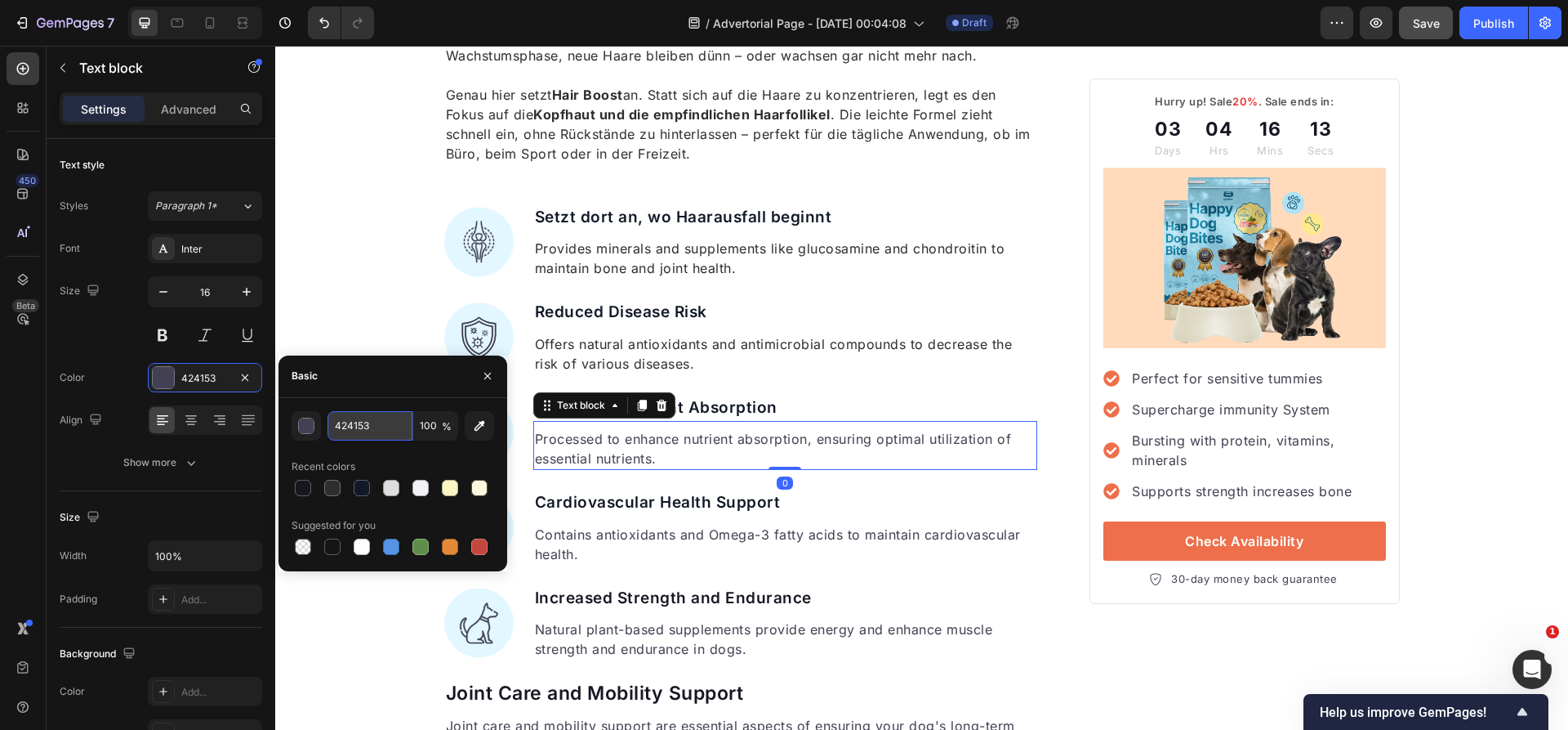
click at [357, 426] on input "424153" at bounding box center [370, 425] width 85 height 29
paste input "2E2E2E"
type input "2E2E2E"
click at [653, 539] on p "Contains antioxidants and Omega-3 fatty acids to maintain cardiovascular health." at bounding box center [785, 544] width 502 height 39
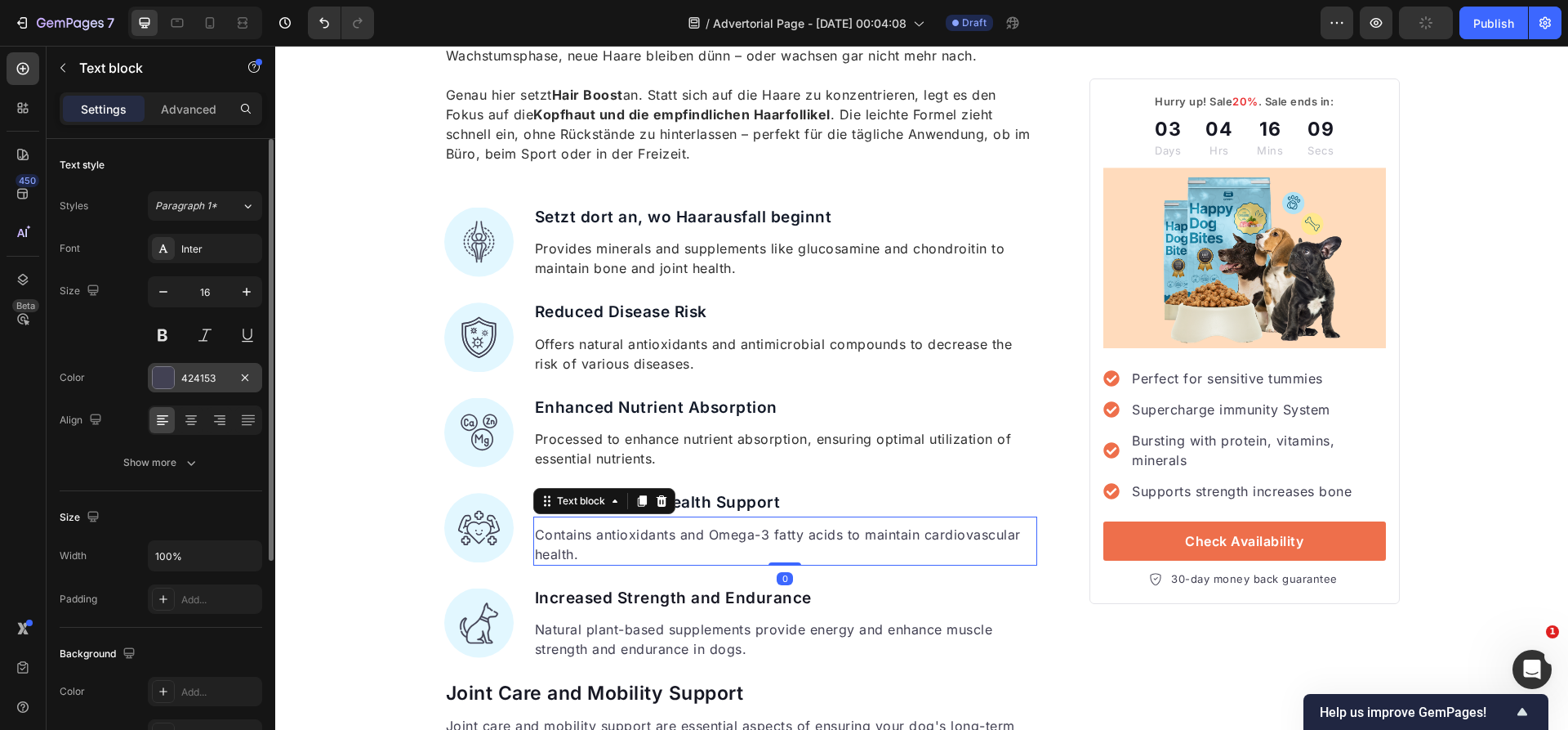
click at [203, 389] on div "424153" at bounding box center [205, 377] width 114 height 29
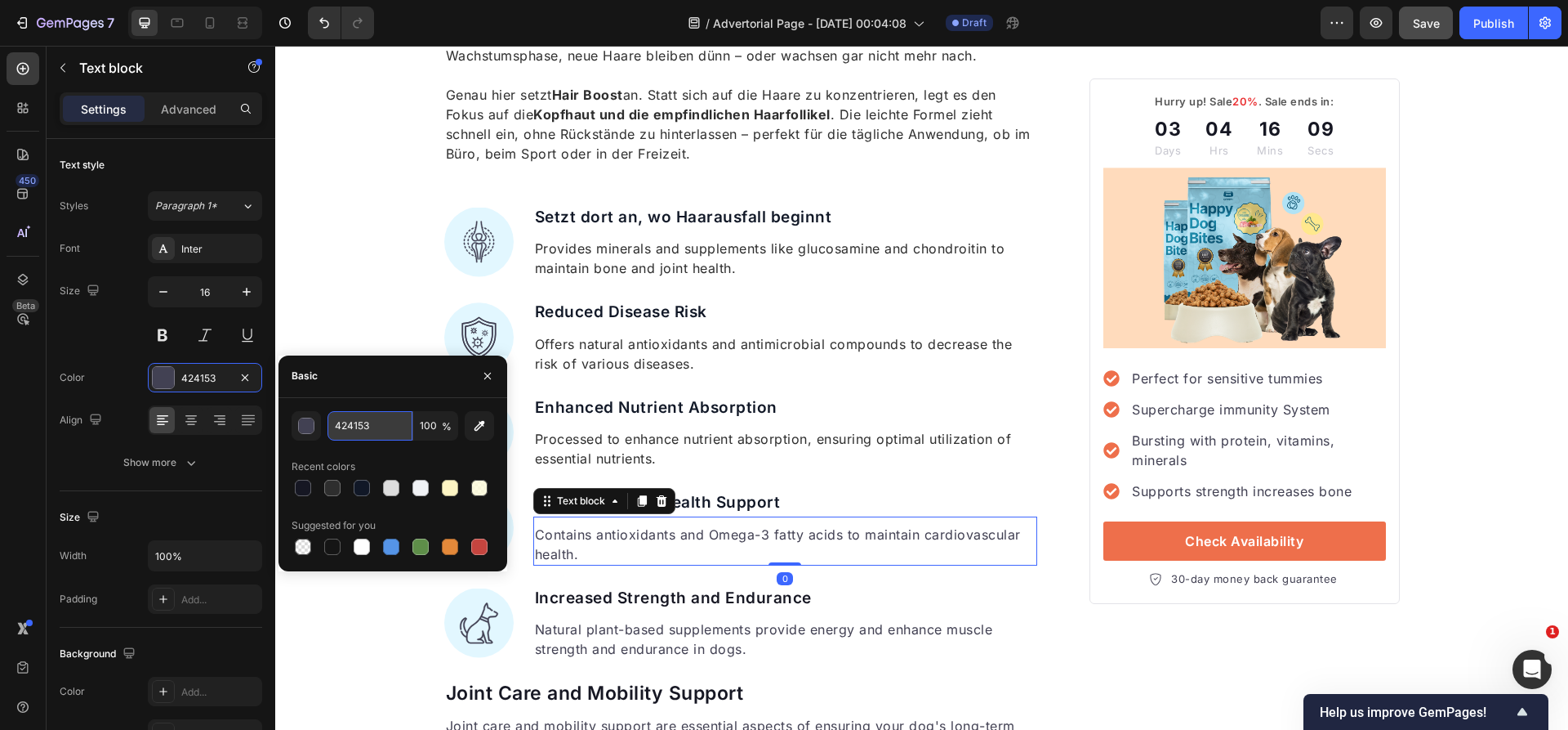
click at [352, 430] on input "424153" at bounding box center [370, 425] width 85 height 29
paste input "2E2E2E"
type input "2E2E2E"
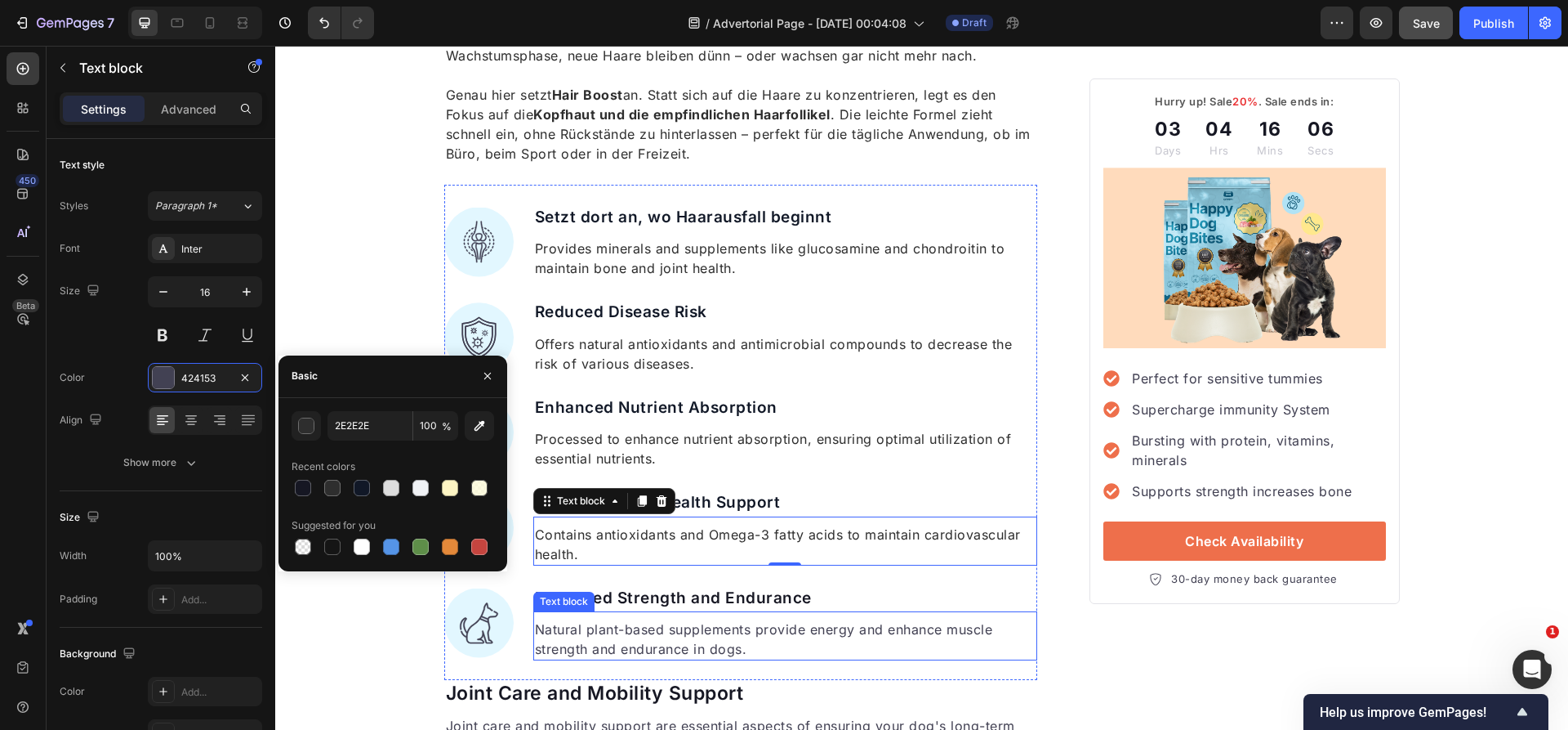
click at [617, 646] on p "Natural plant-based supplements provide energy and enhance muscle strength and …" at bounding box center [785, 639] width 502 height 39
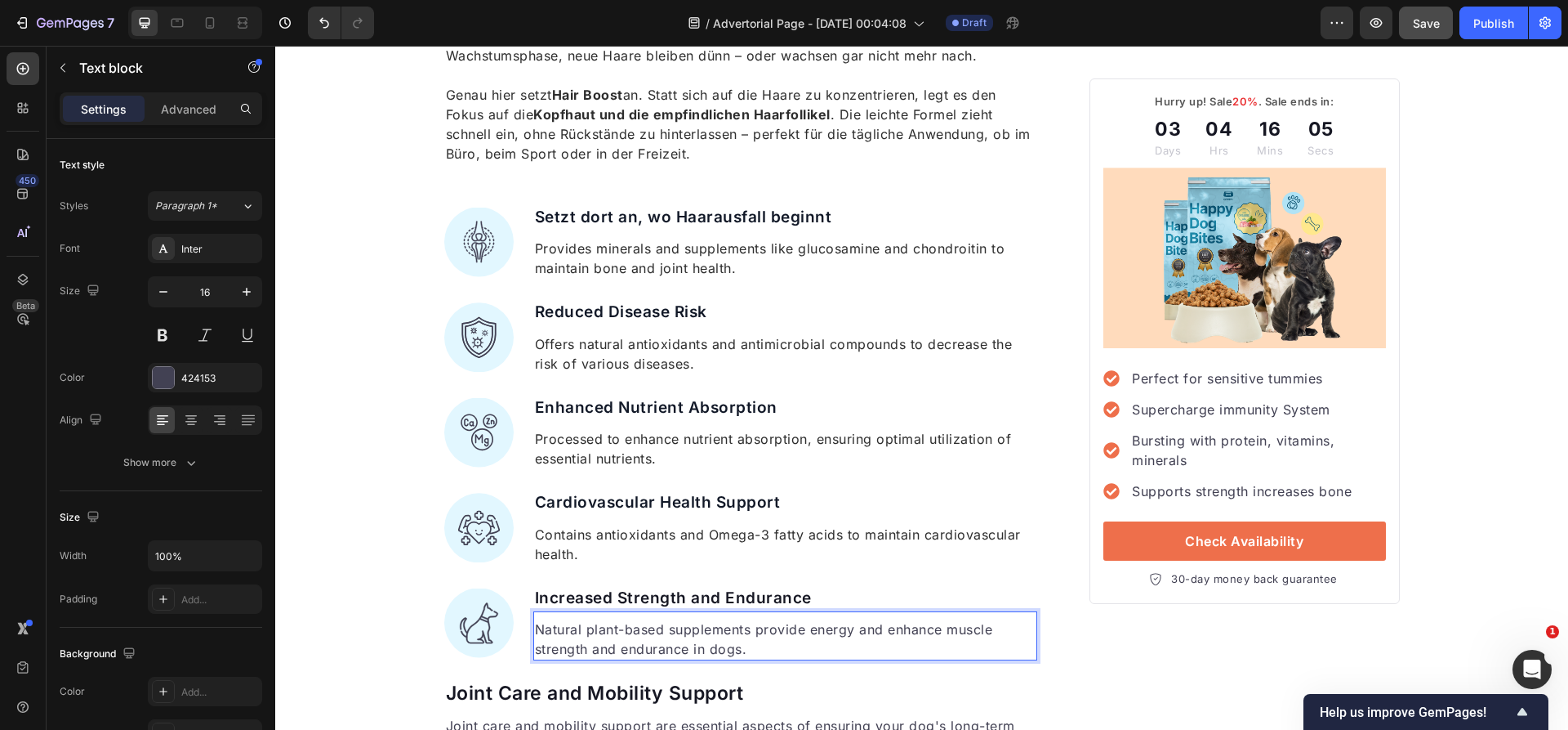
click at [617, 646] on p "Natural plant-based supplements provide energy and enhance muscle strength and …" at bounding box center [785, 639] width 502 height 39
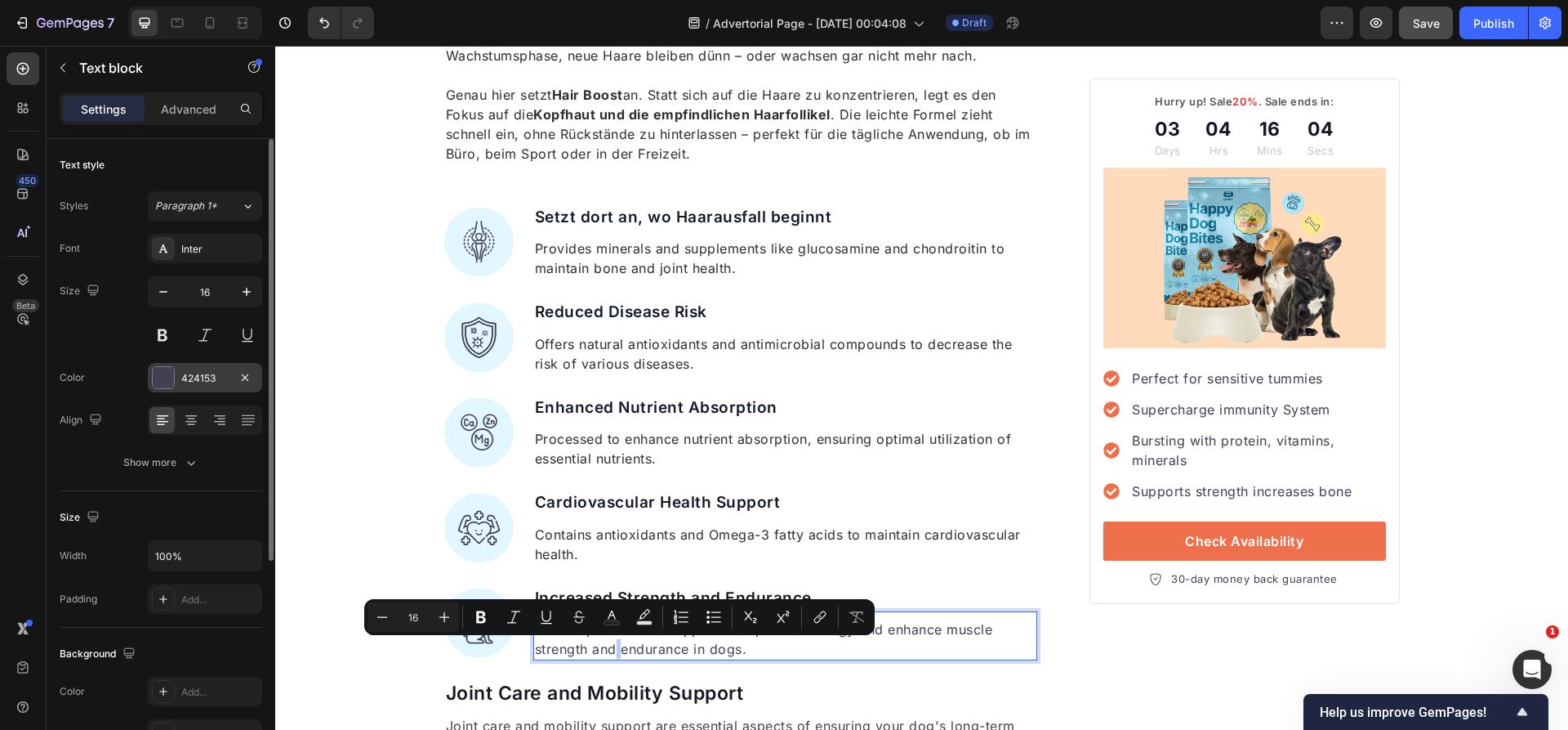
click at [210, 371] on div "424153" at bounding box center [204, 378] width 47 height 14
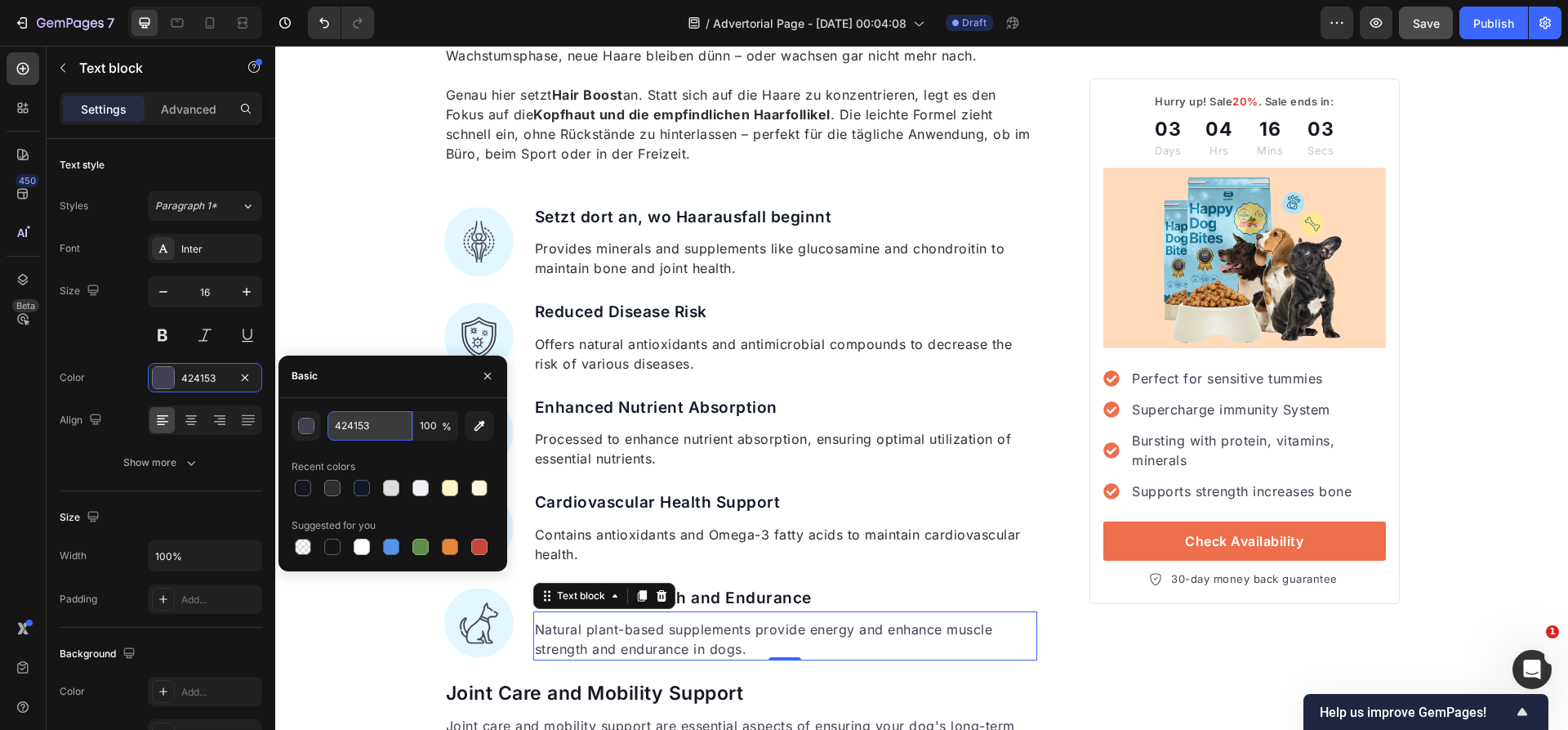
click at [361, 431] on input "424153" at bounding box center [370, 425] width 85 height 29
paste input "2E2E2E"
type input "2E2E2E"
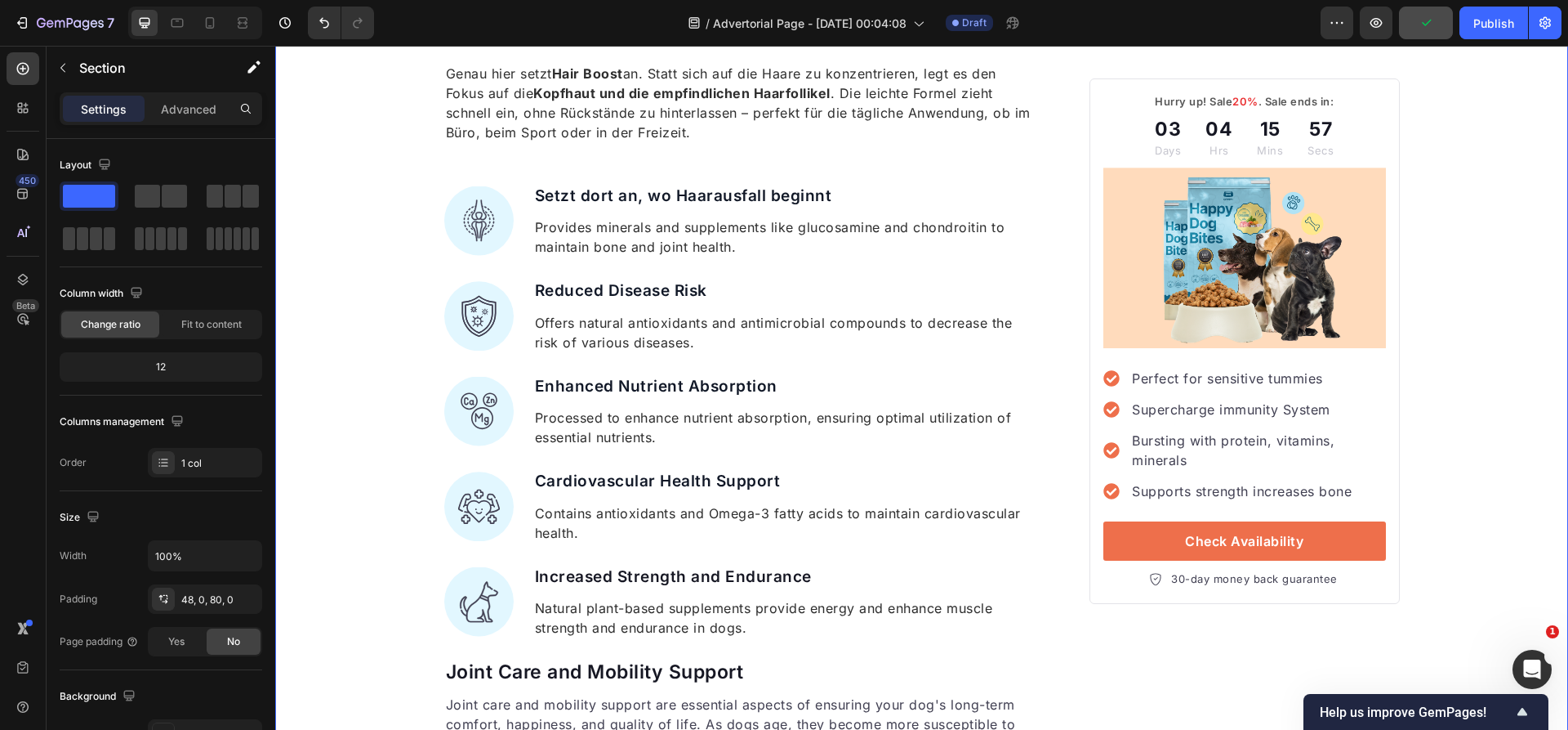
scroll to position [1897, 0]
click at [1426, 21] on span "Save" at bounding box center [1426, 23] width 27 height 14
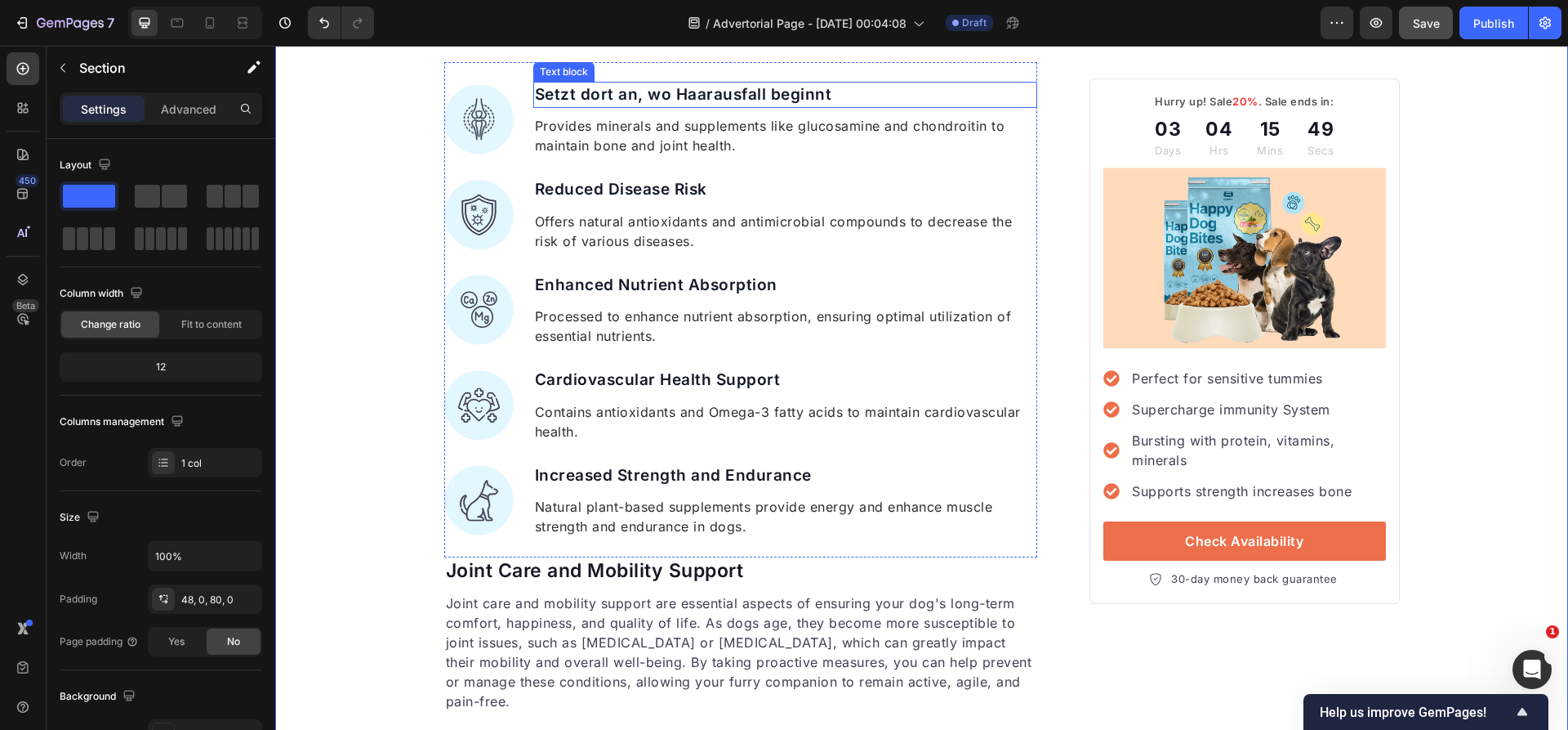
scroll to position [1995, 0]
click at [625, 101] on p "Setzt dort an, wo Haarausfall beginnt" at bounding box center [785, 96] width 502 height 24
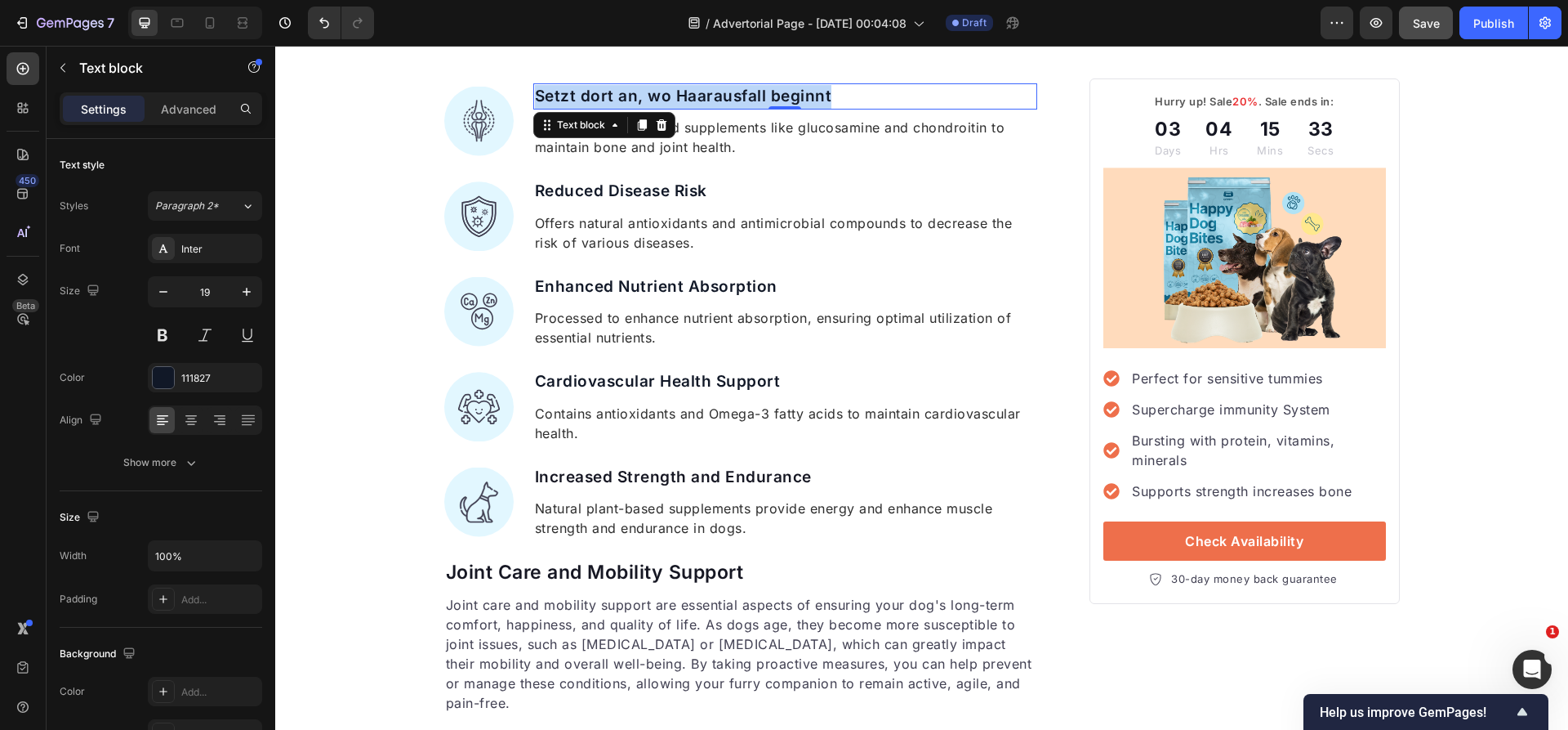
click at [625, 101] on p "Setzt dort an, wo Haarausfall beginnt" at bounding box center [785, 96] width 502 height 24
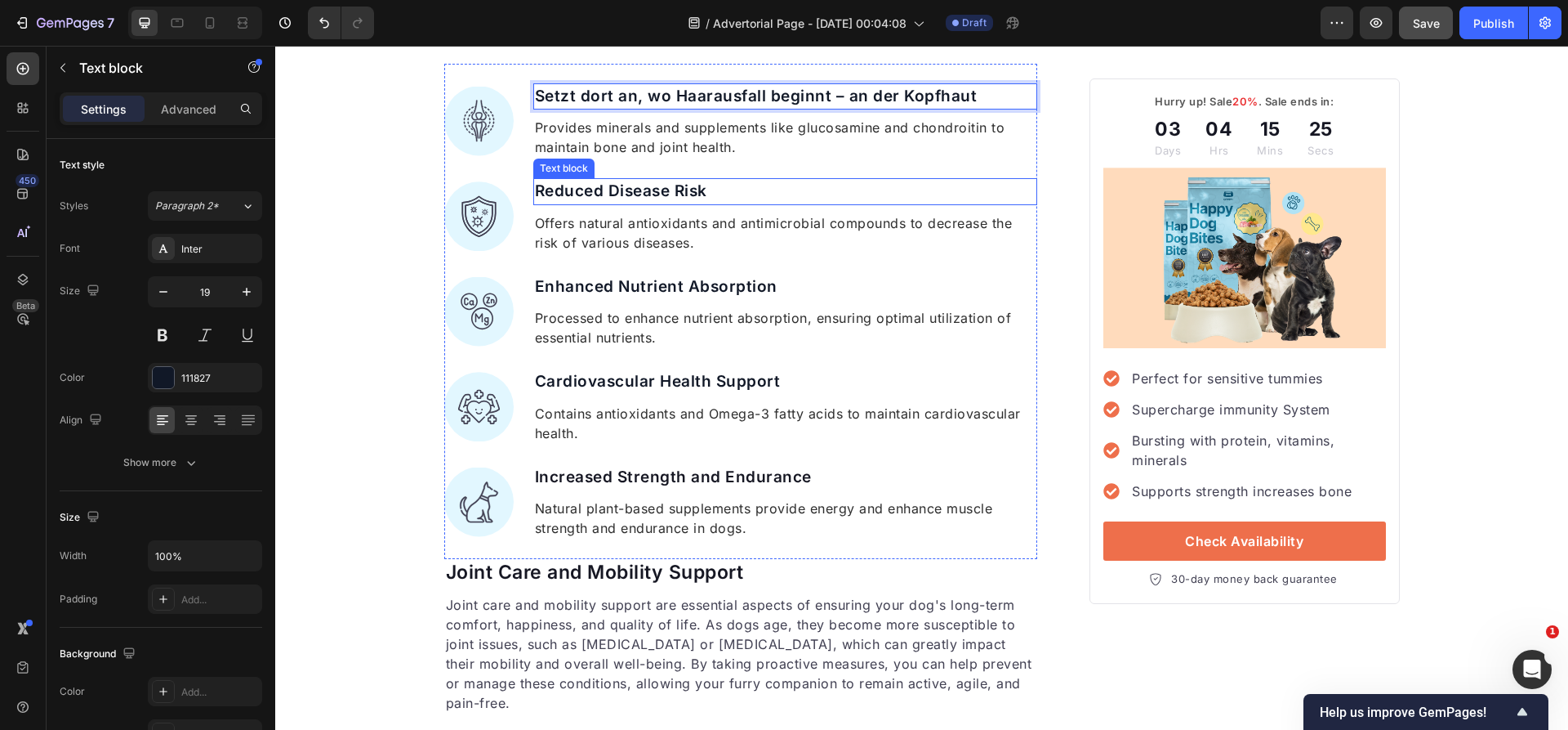
click at [642, 189] on p "Reduced Disease Risk" at bounding box center [785, 192] width 502 height 24
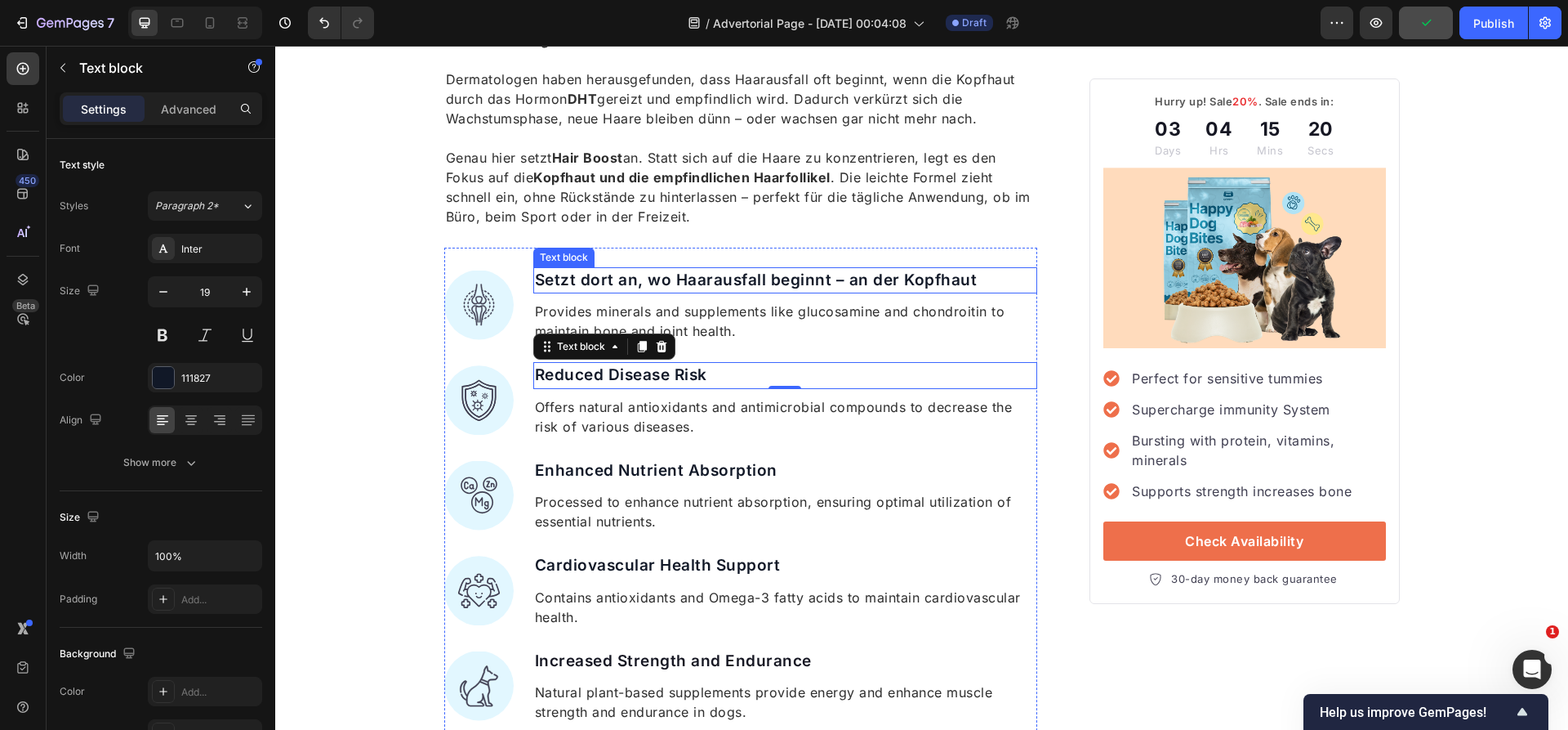
scroll to position [1812, 0]
click at [728, 324] on p "Provides minerals and supplements like glucosamine and chondroitin to maintain …" at bounding box center [785, 320] width 502 height 39
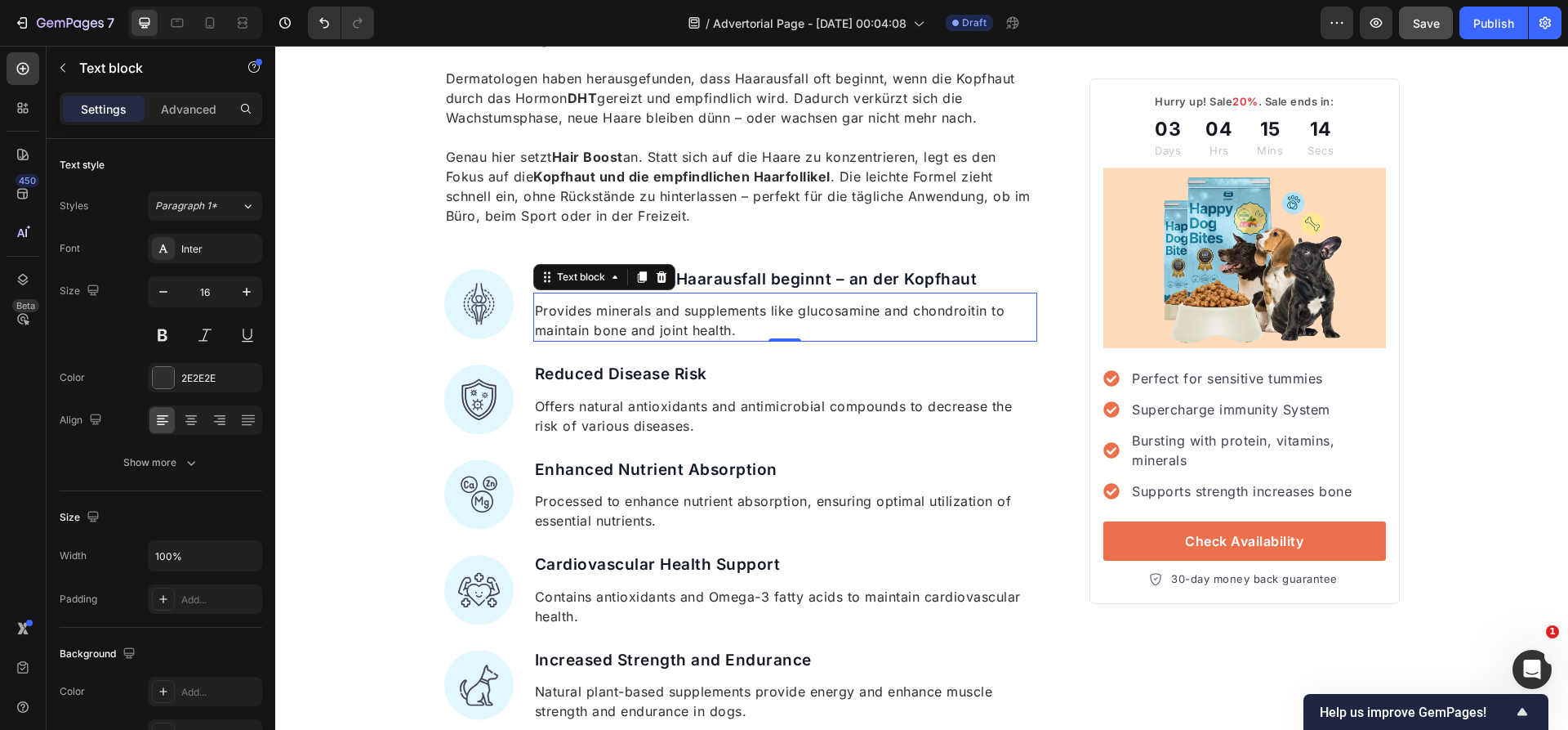
click at [672, 323] on p "Provides minerals and supplements like glucosamine and chondroitin to maintain …" at bounding box center [785, 320] width 502 height 39
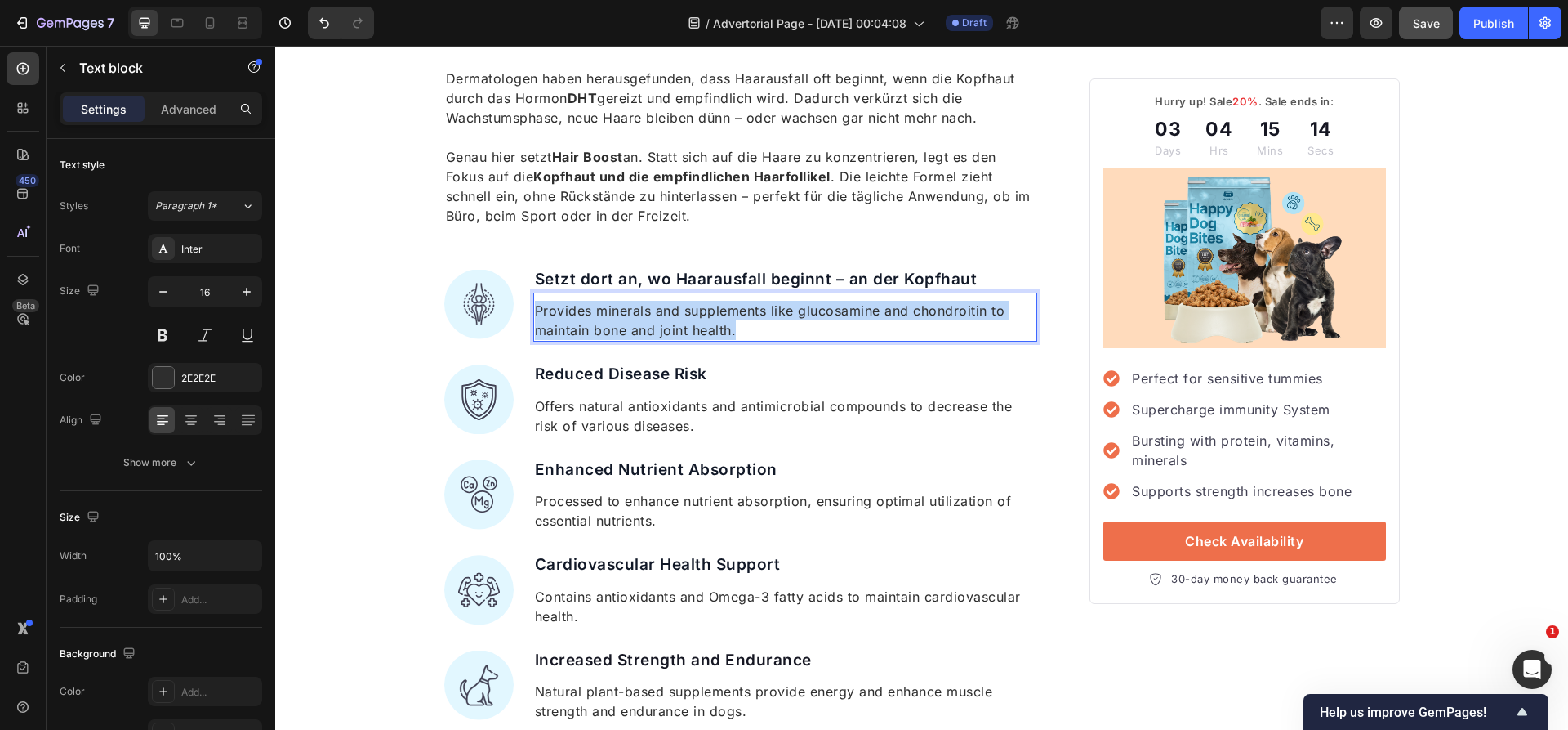
click at [672, 323] on p "Provides minerals and supplements like glucosamine and chondroitin to maintain …" at bounding box center [785, 320] width 502 height 39
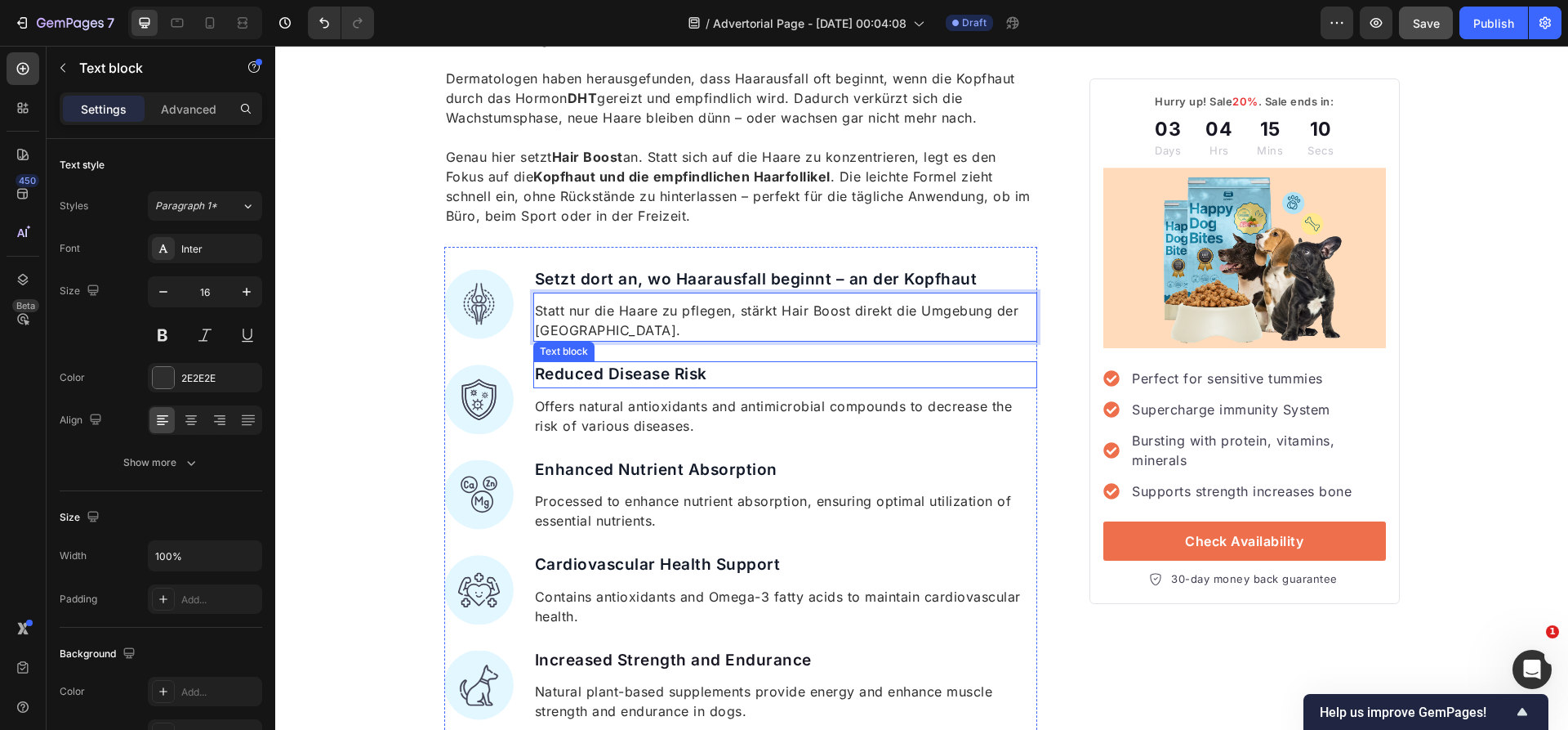
click at [727, 386] on p "Reduced Disease Risk" at bounding box center [785, 374] width 502 height 24
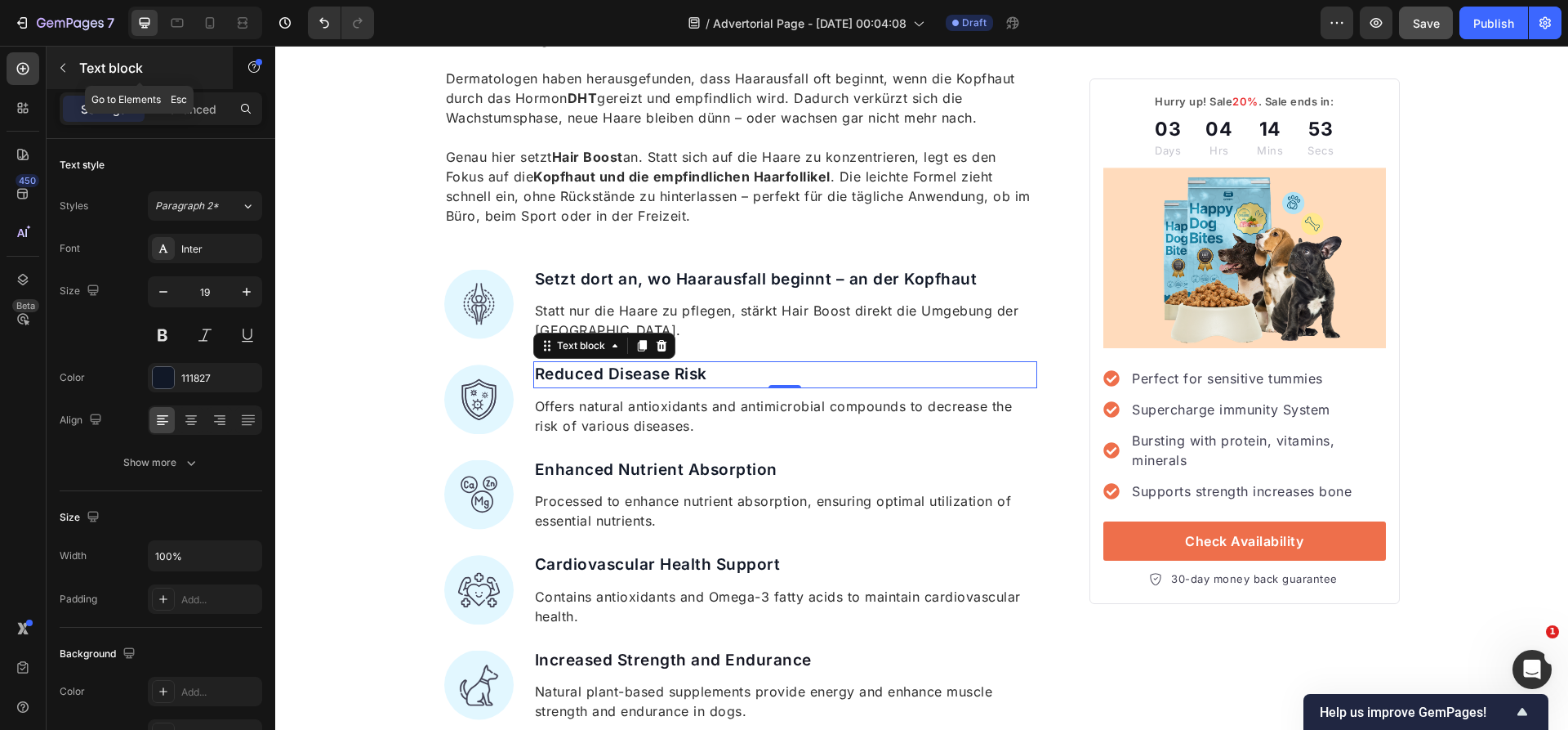
click at [112, 63] on p "Text block" at bounding box center [149, 68] width 139 height 20
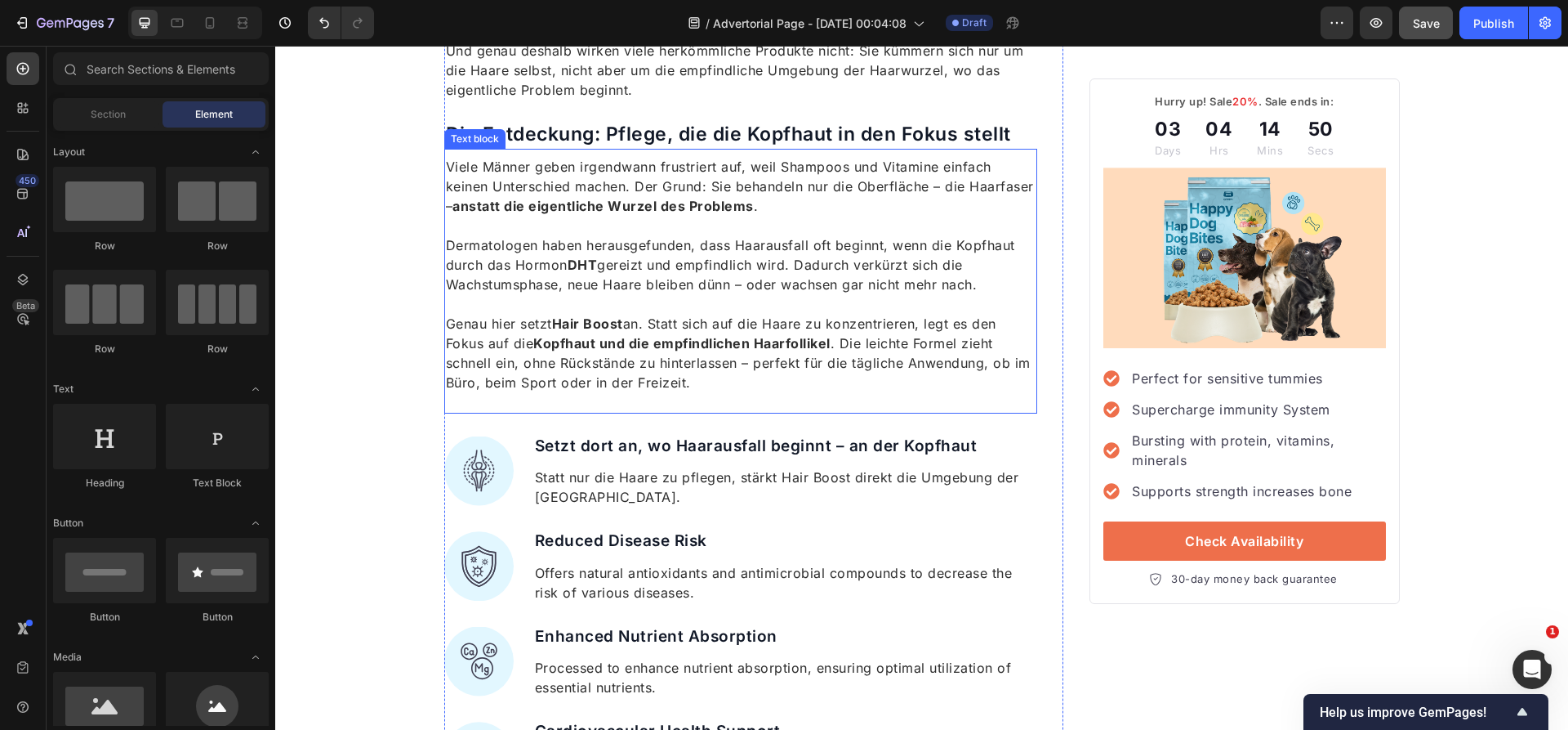
scroll to position [1632, 0]
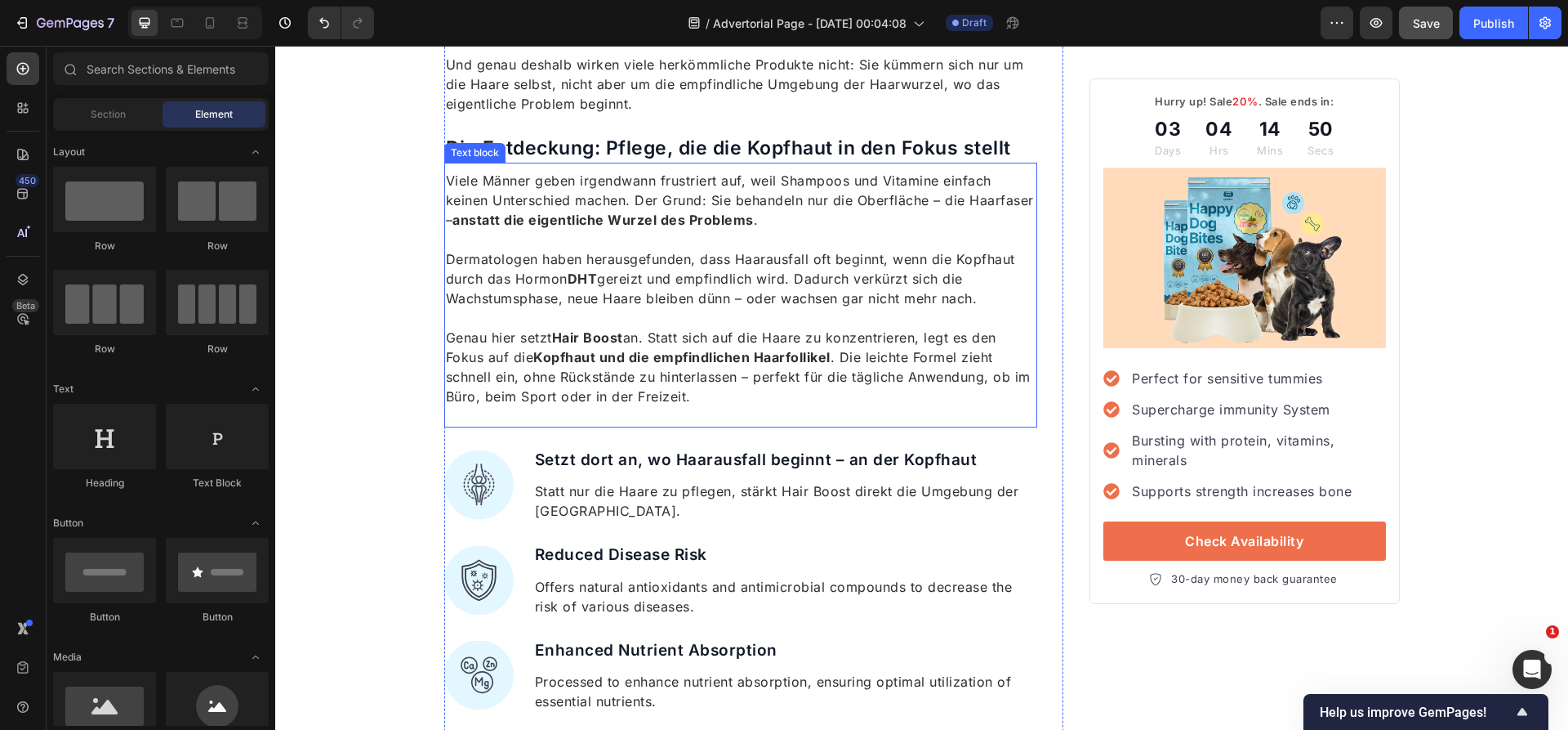
click at [666, 155] on p "Die Entdeckung: Pflege, die die Kopfhaut in den Fokus stellt" at bounding box center [740, 148] width 591 height 24
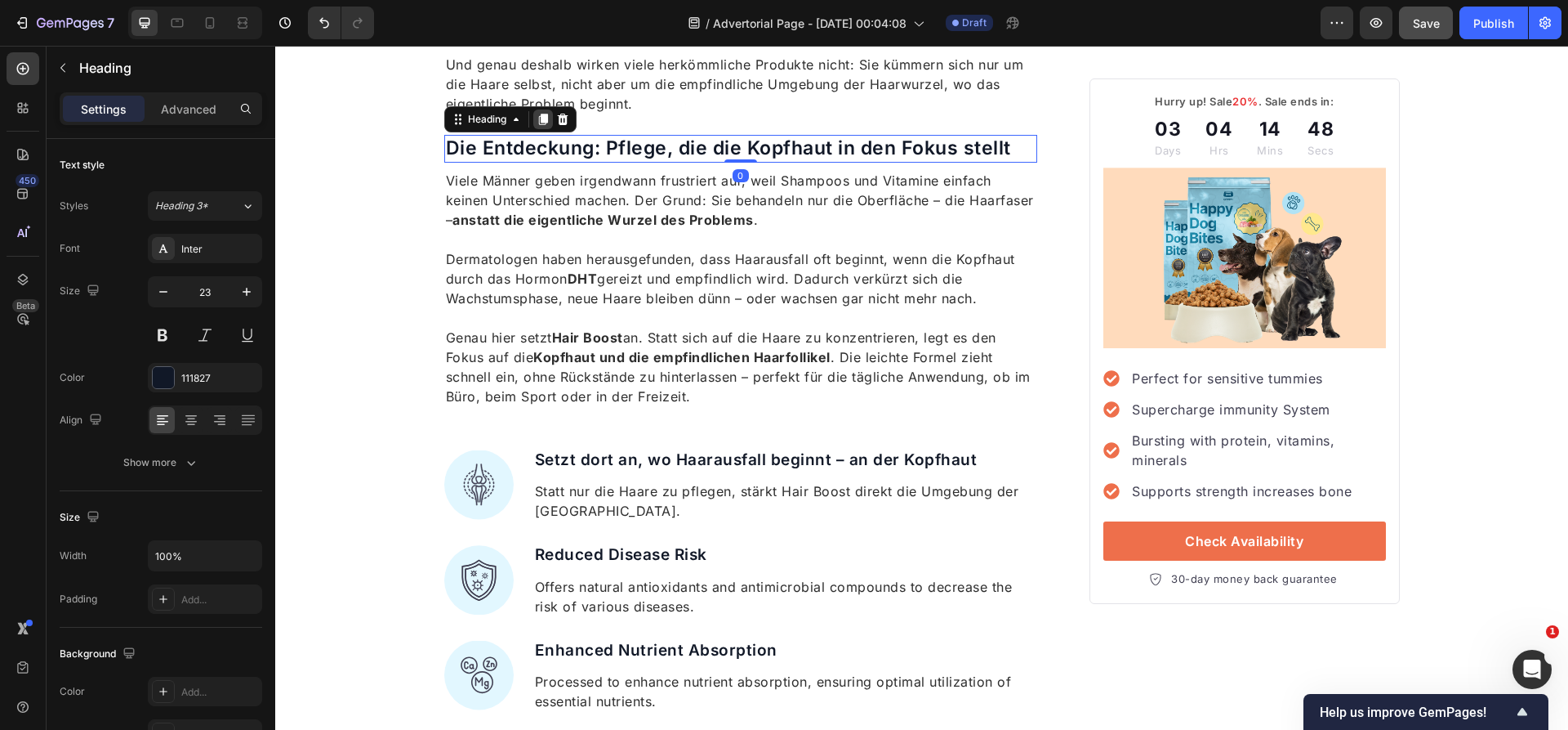
click at [545, 126] on icon at bounding box center [543, 119] width 13 height 13
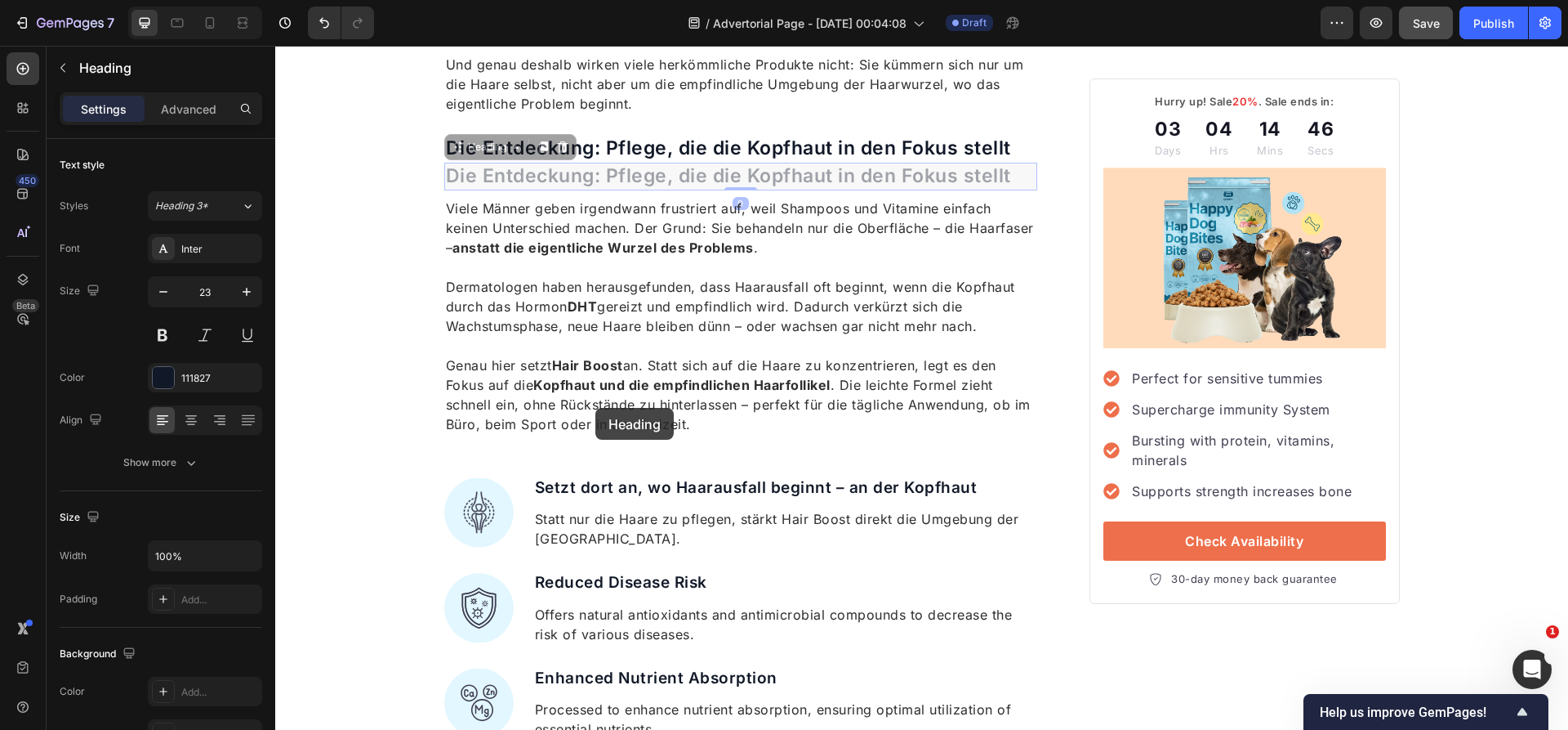
type input "16"
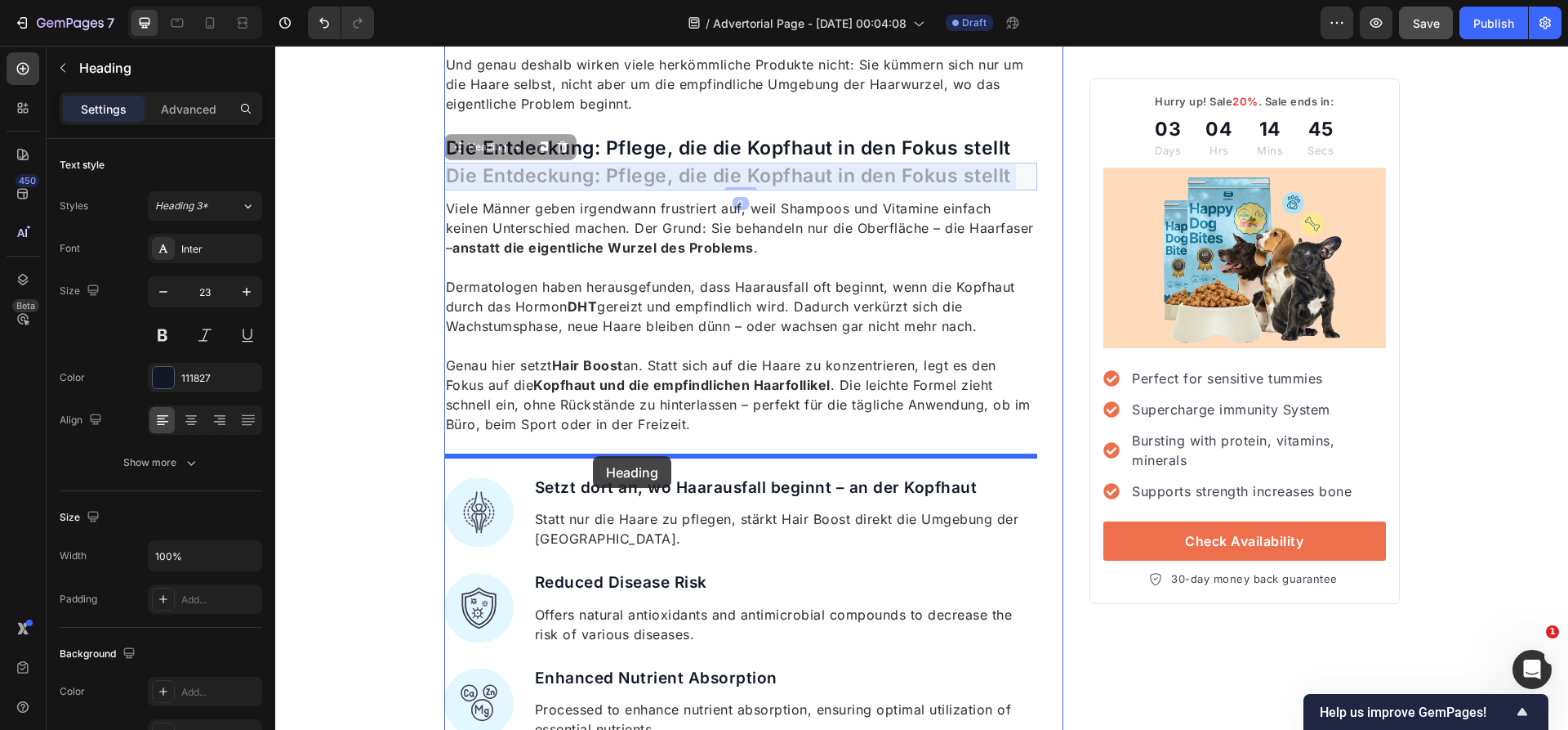
drag, startPoint x: 600, startPoint y: 180, endPoint x: 592, endPoint y: 455, distance: 275.1
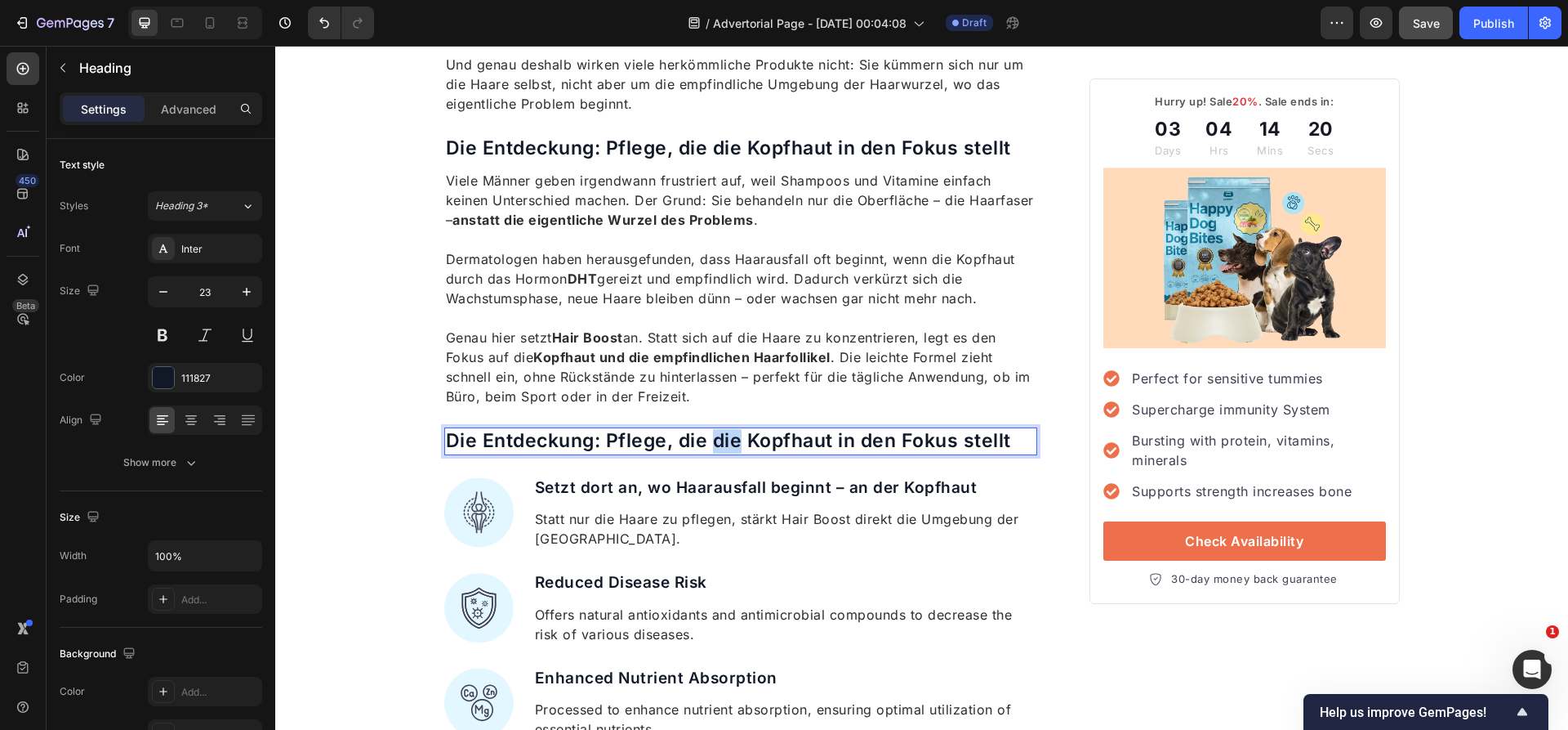
click at [710, 442] on p "Die Entdeckung: Pflege, die die Kopfhaut in den Fokus stellt" at bounding box center [740, 440] width 591 height 24
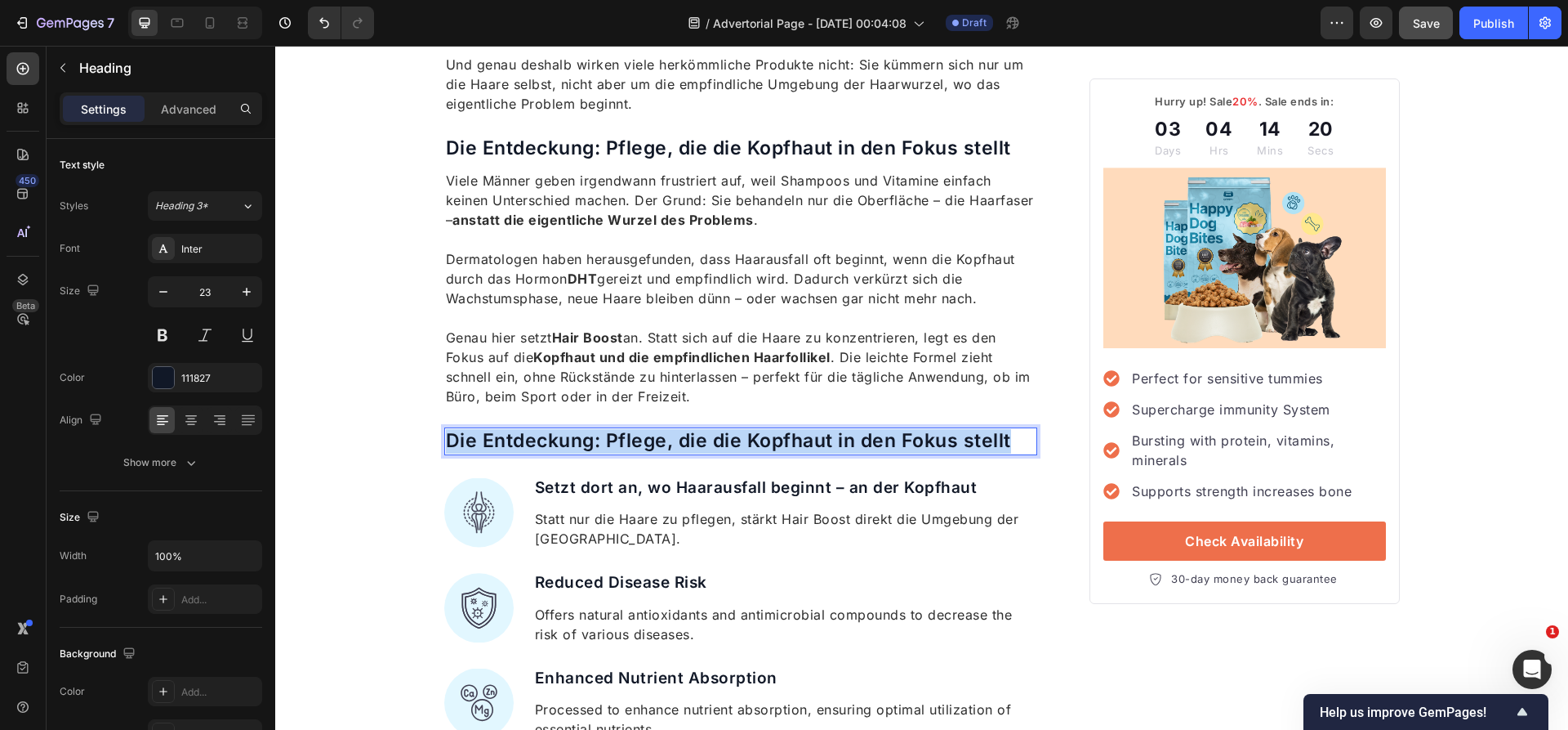
click at [710, 442] on p "Die Entdeckung: Pflege, die die Kopfhaut in den Fokus stellt" at bounding box center [740, 440] width 591 height 24
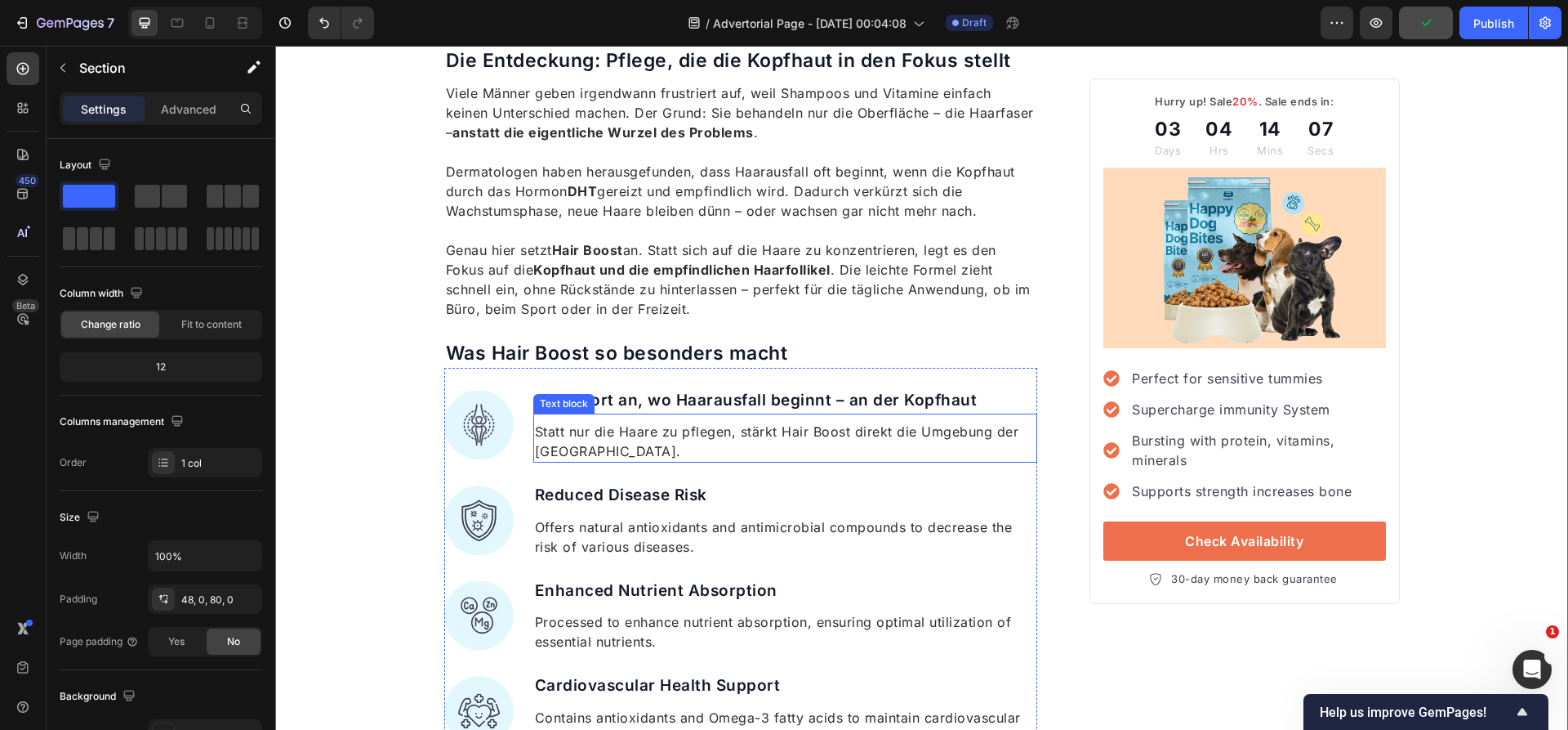
scroll to position [1723, 0]
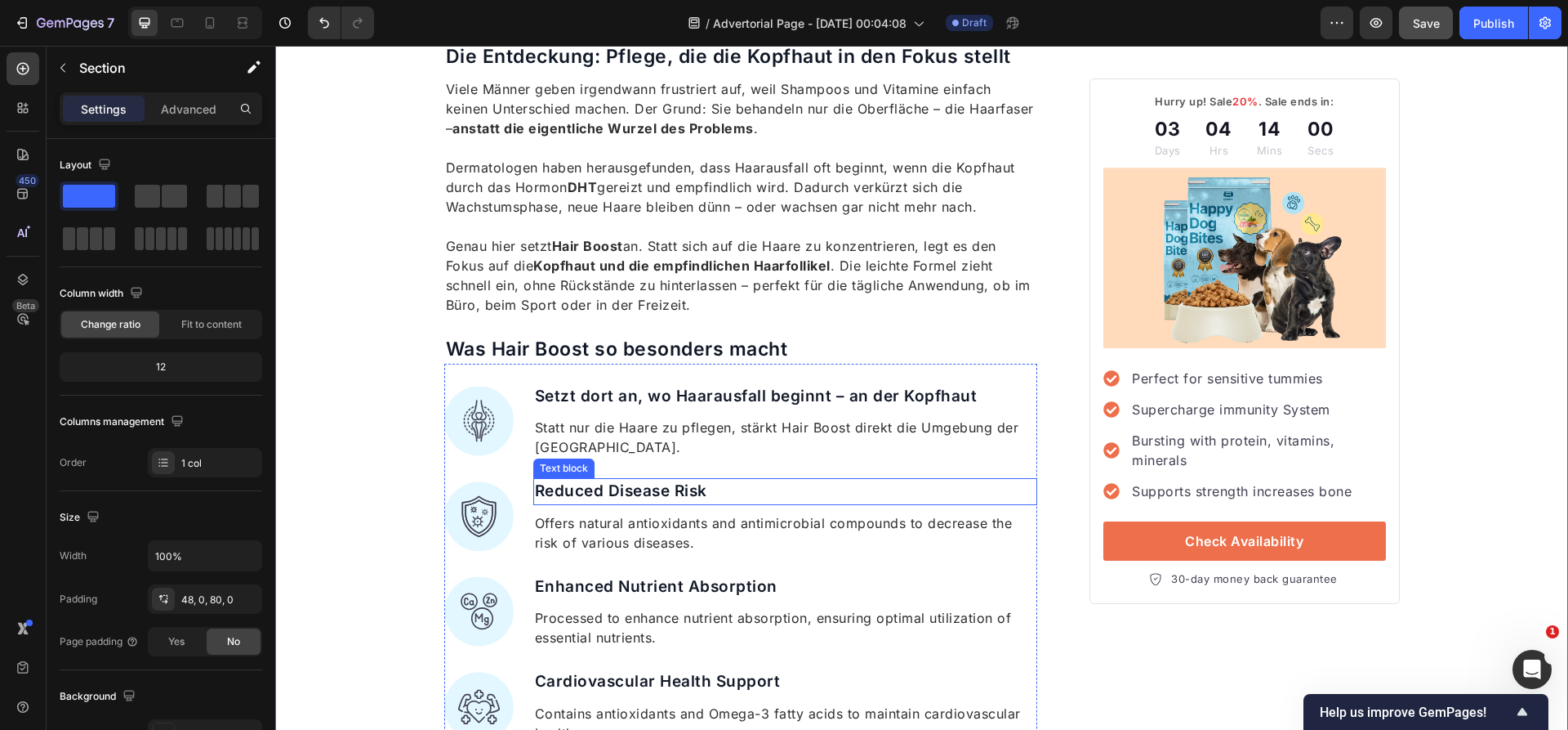
click at [651, 483] on p "Reduced Disease Risk" at bounding box center [785, 491] width 502 height 24
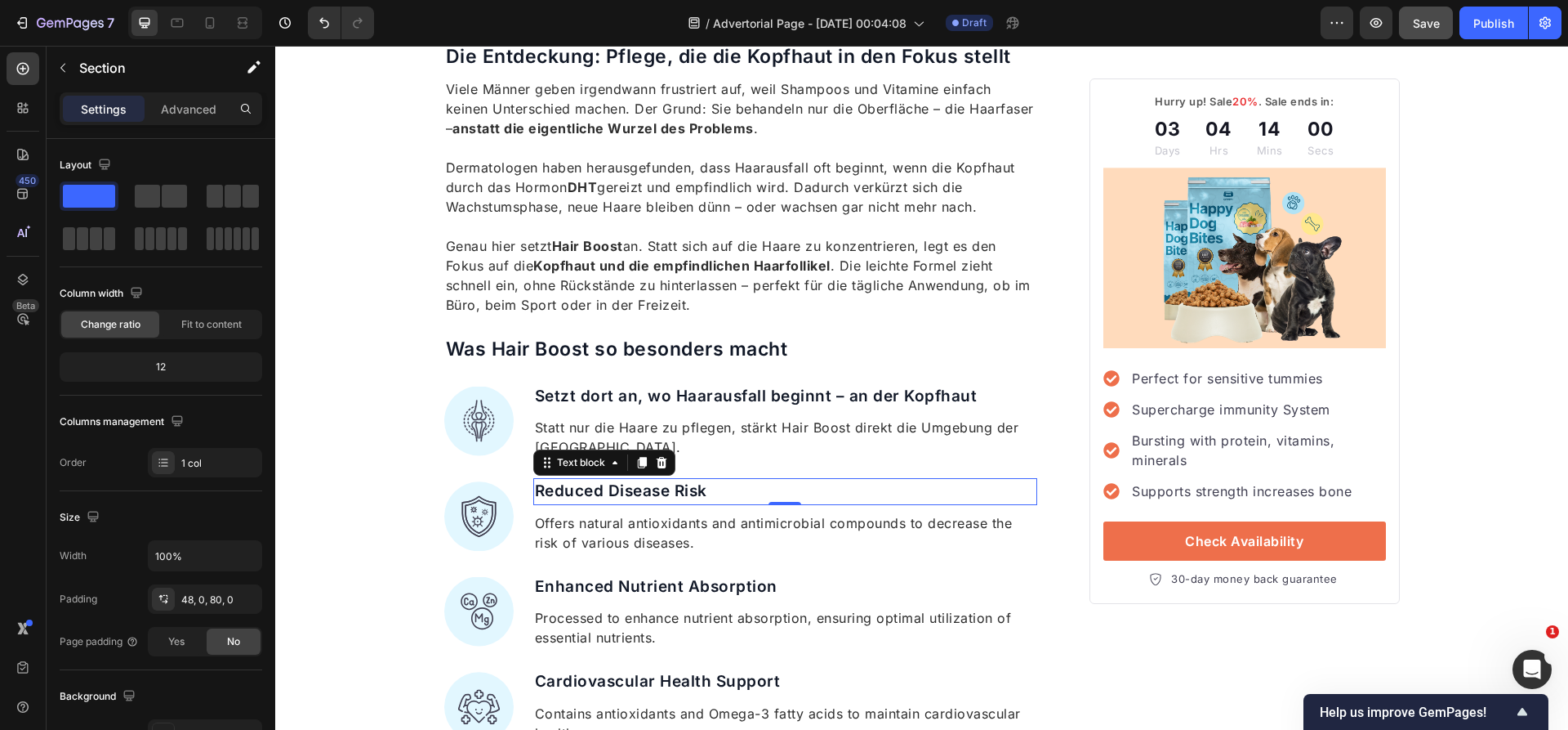
click at [651, 483] on p "Reduced Disease Risk" at bounding box center [785, 491] width 502 height 24
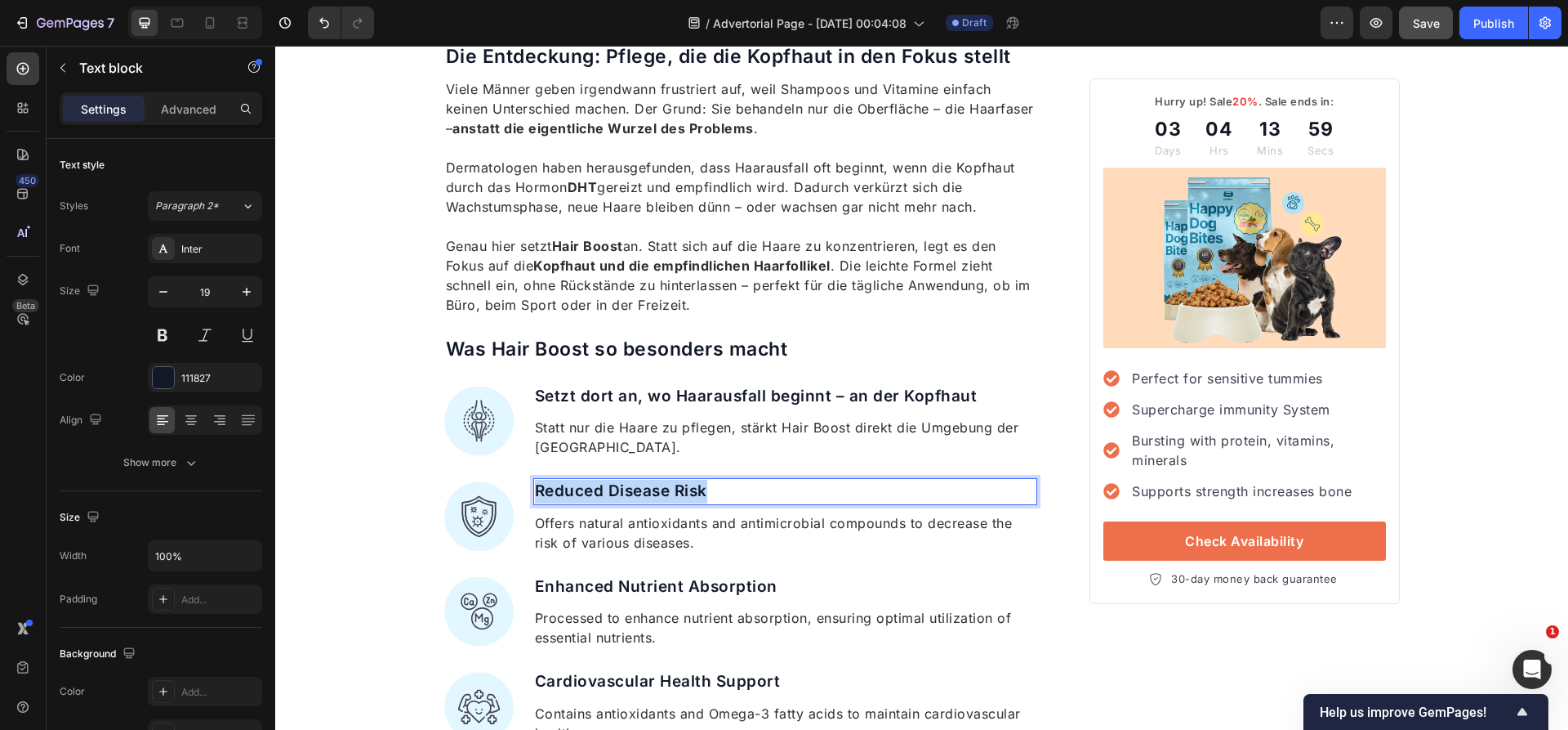
click at [651, 483] on p "Reduced Disease Risk" at bounding box center [785, 491] width 502 height 24
click at [691, 532] on p "Offers natural antioxidants and antimicrobial compounds to decrease the risk of…" at bounding box center [785, 533] width 502 height 39
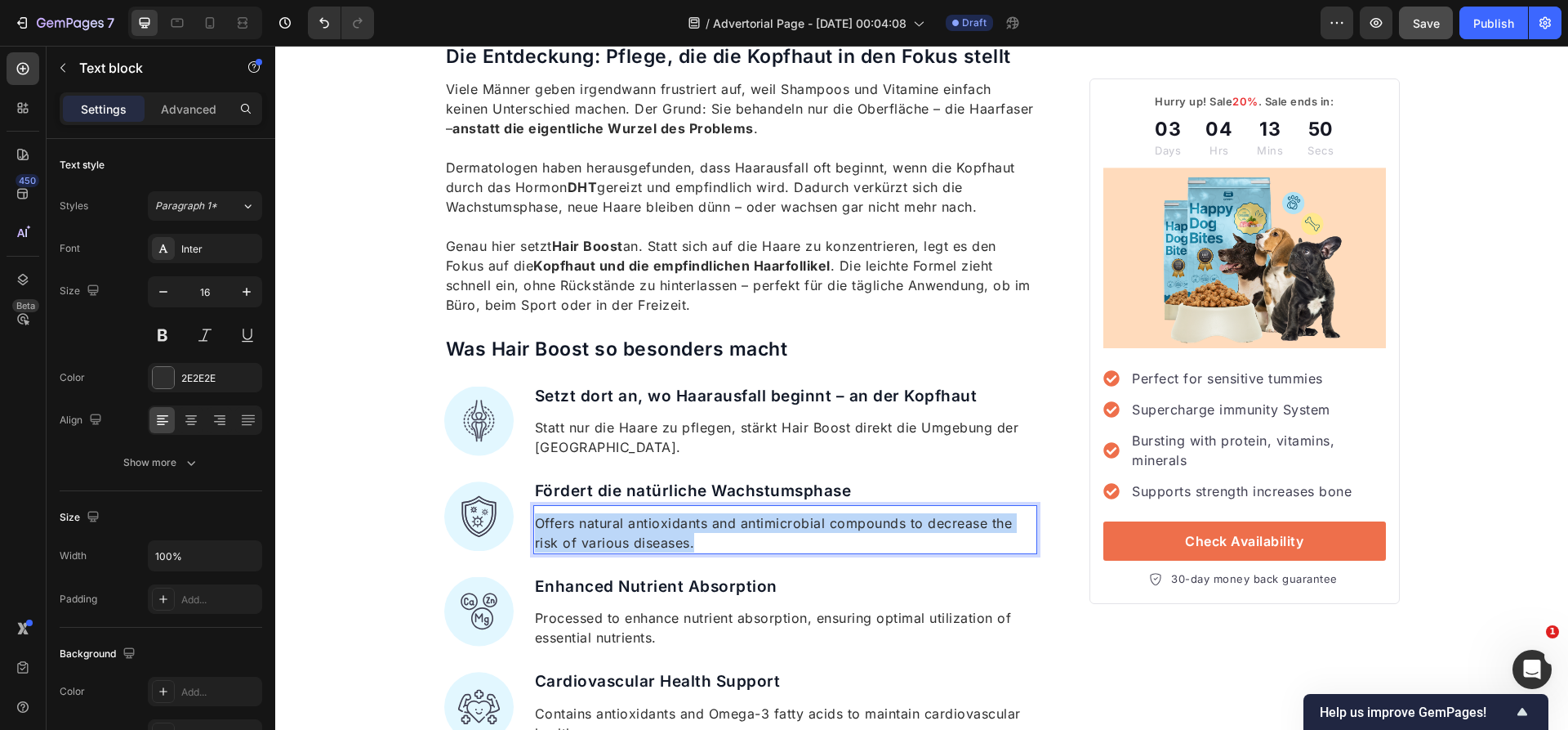
click at [691, 532] on p "Offers natural antioxidants and antimicrobial compounds to decrease the risk of…" at bounding box center [785, 533] width 502 height 39
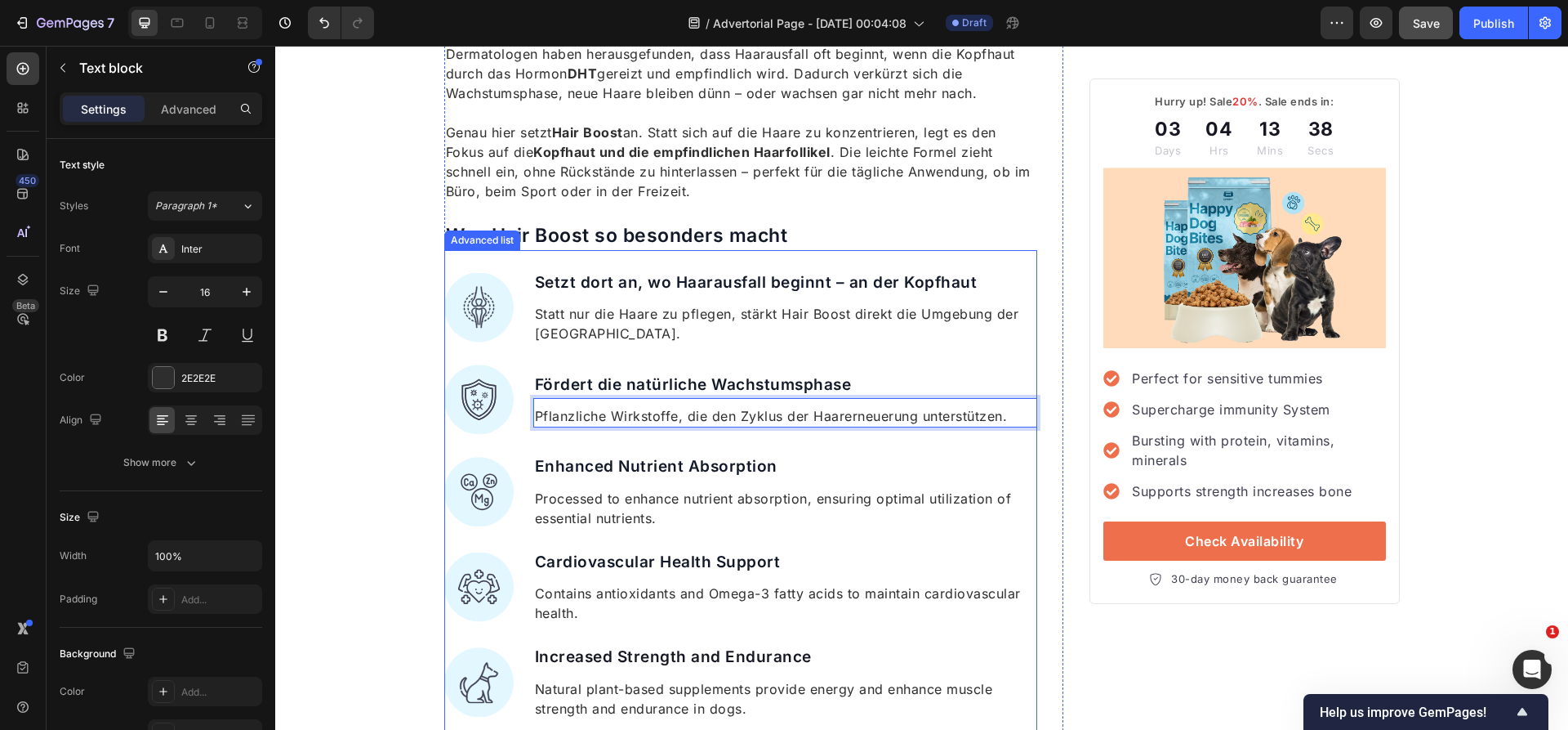
scroll to position [1844, 0]
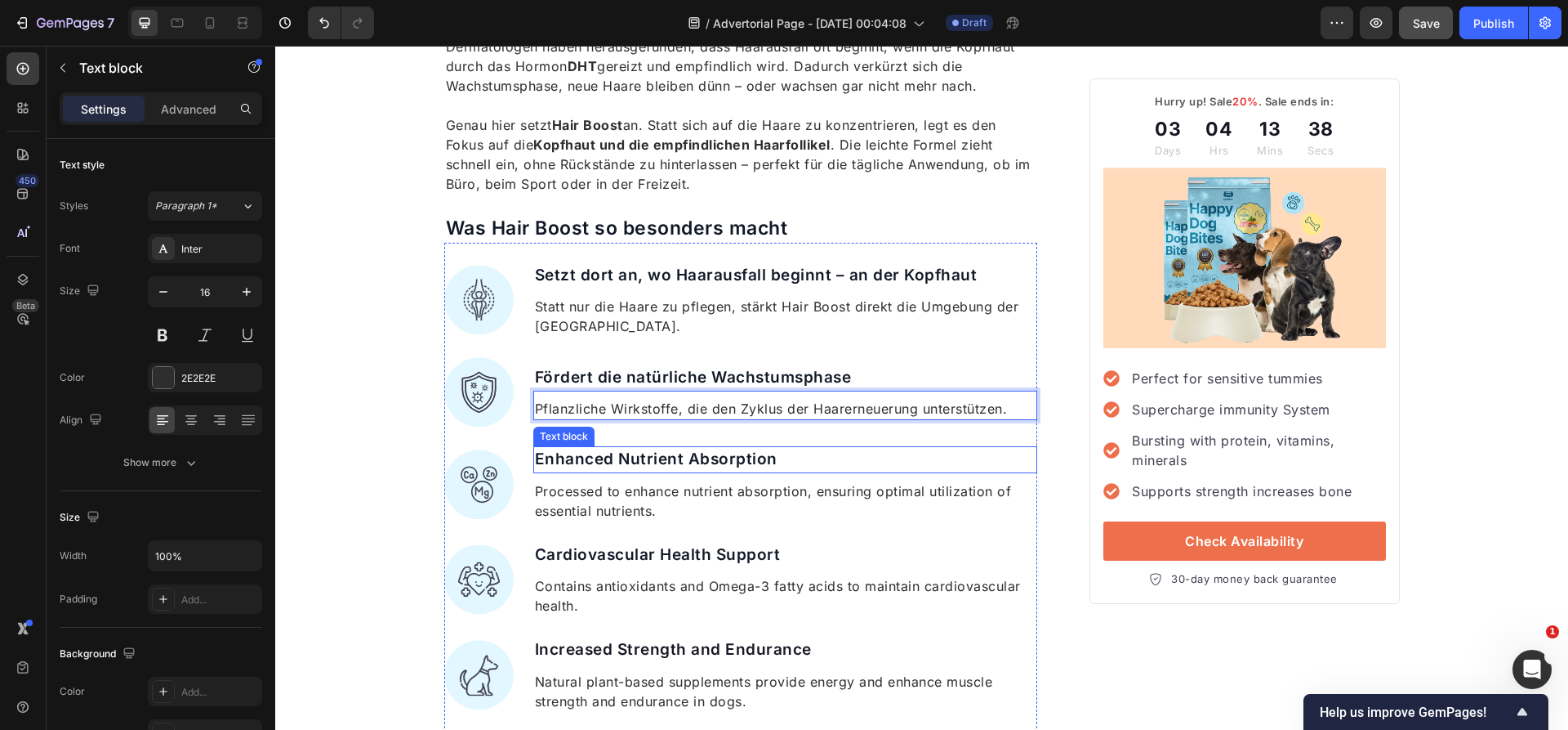
click at [715, 455] on p "Enhanced Nutrient Absorption" at bounding box center [785, 459] width 502 height 24
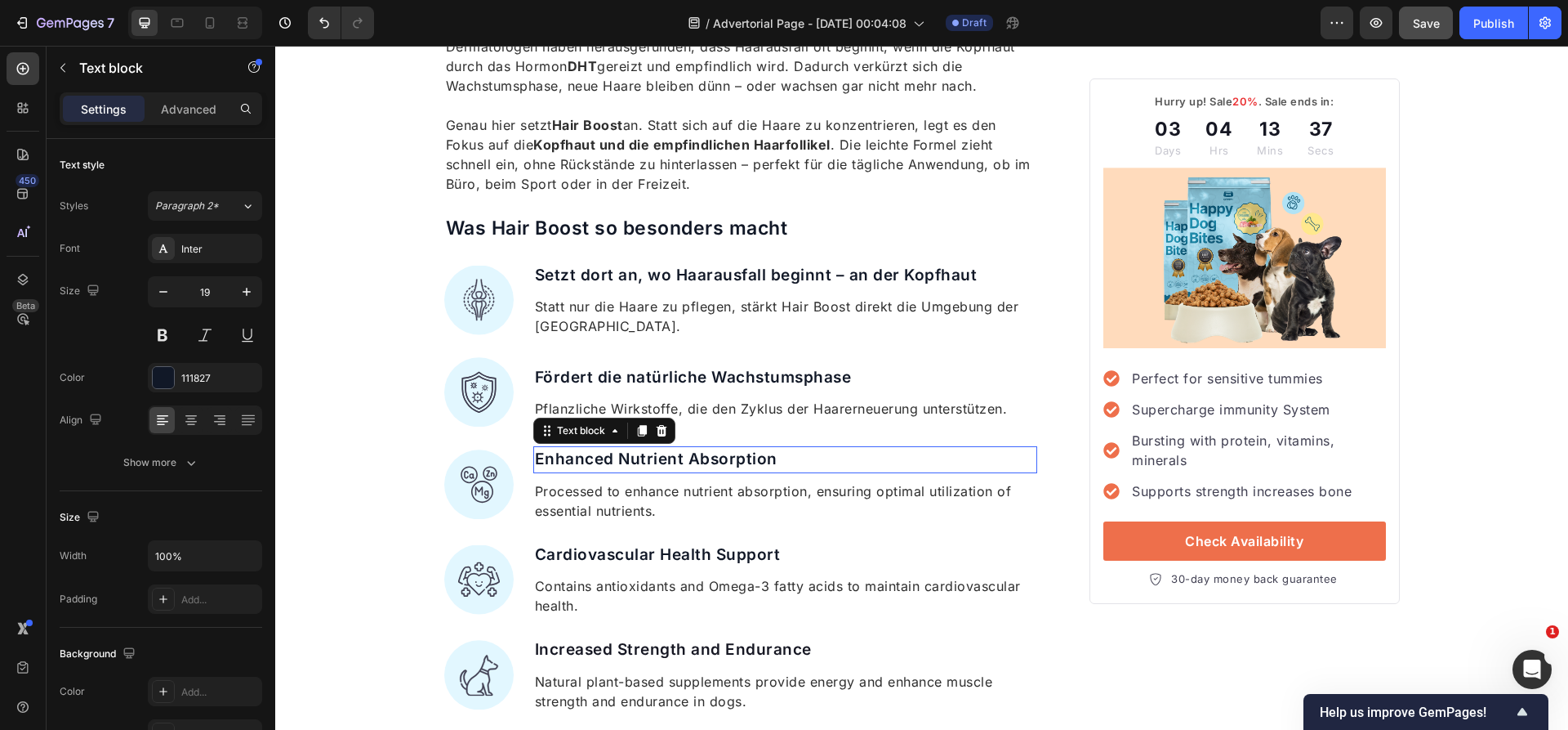
click at [715, 455] on p "Enhanced Nutrient Absorption" at bounding box center [785, 459] width 502 height 24
click at [668, 495] on p "Processed to enhance nutrient absorption, ensuring optimal utilization of essen…" at bounding box center [785, 501] width 502 height 39
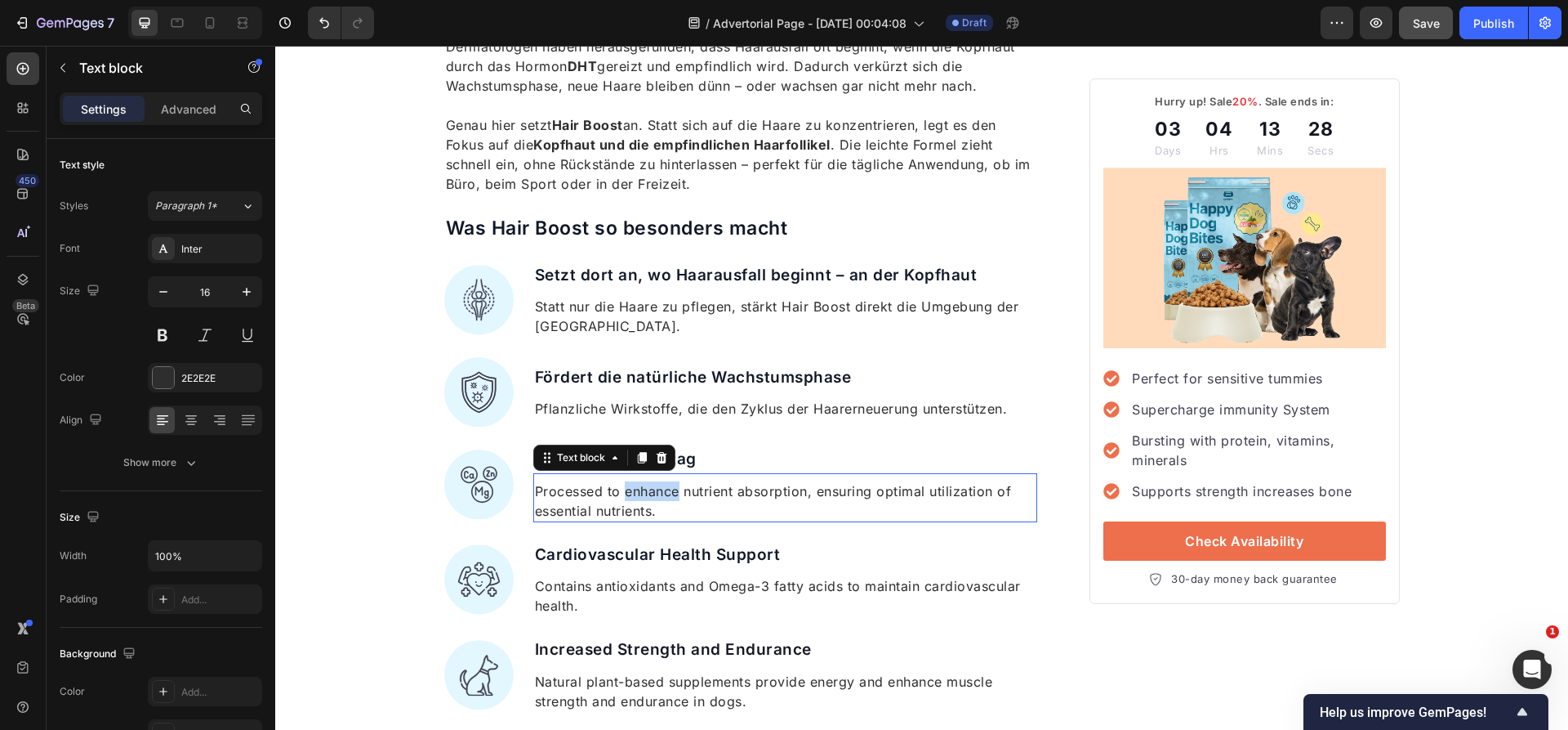
click at [668, 495] on p "Processed to enhance nutrient absorption, ensuring optimal utilization of essen…" at bounding box center [785, 501] width 502 height 39
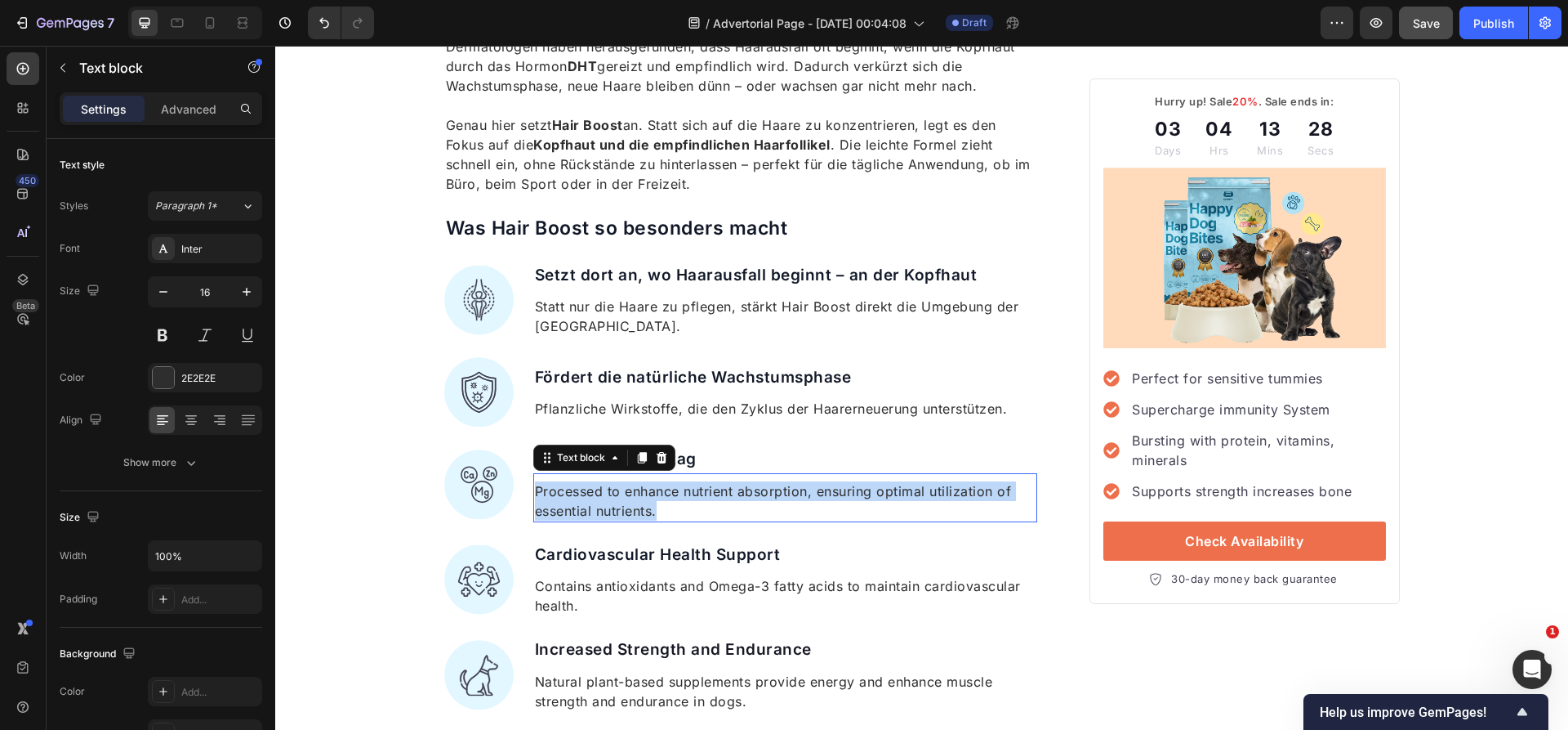
click at [668, 495] on p "Processed to enhance nutrient absorption, ensuring optimal utilization of essen…" at bounding box center [785, 501] width 502 height 39
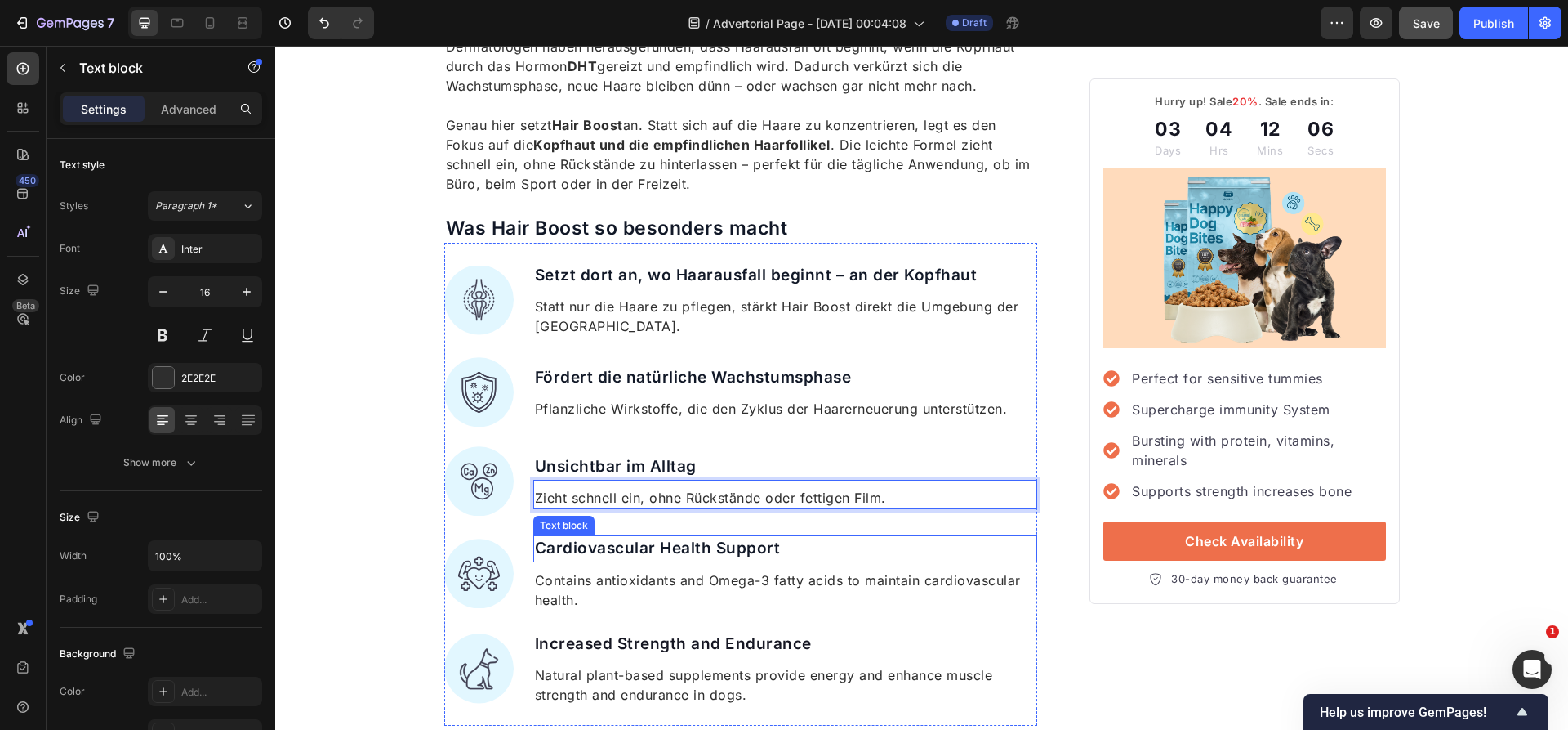
click at [636, 537] on p "Cardiovascular Health Support" at bounding box center [785, 548] width 502 height 24
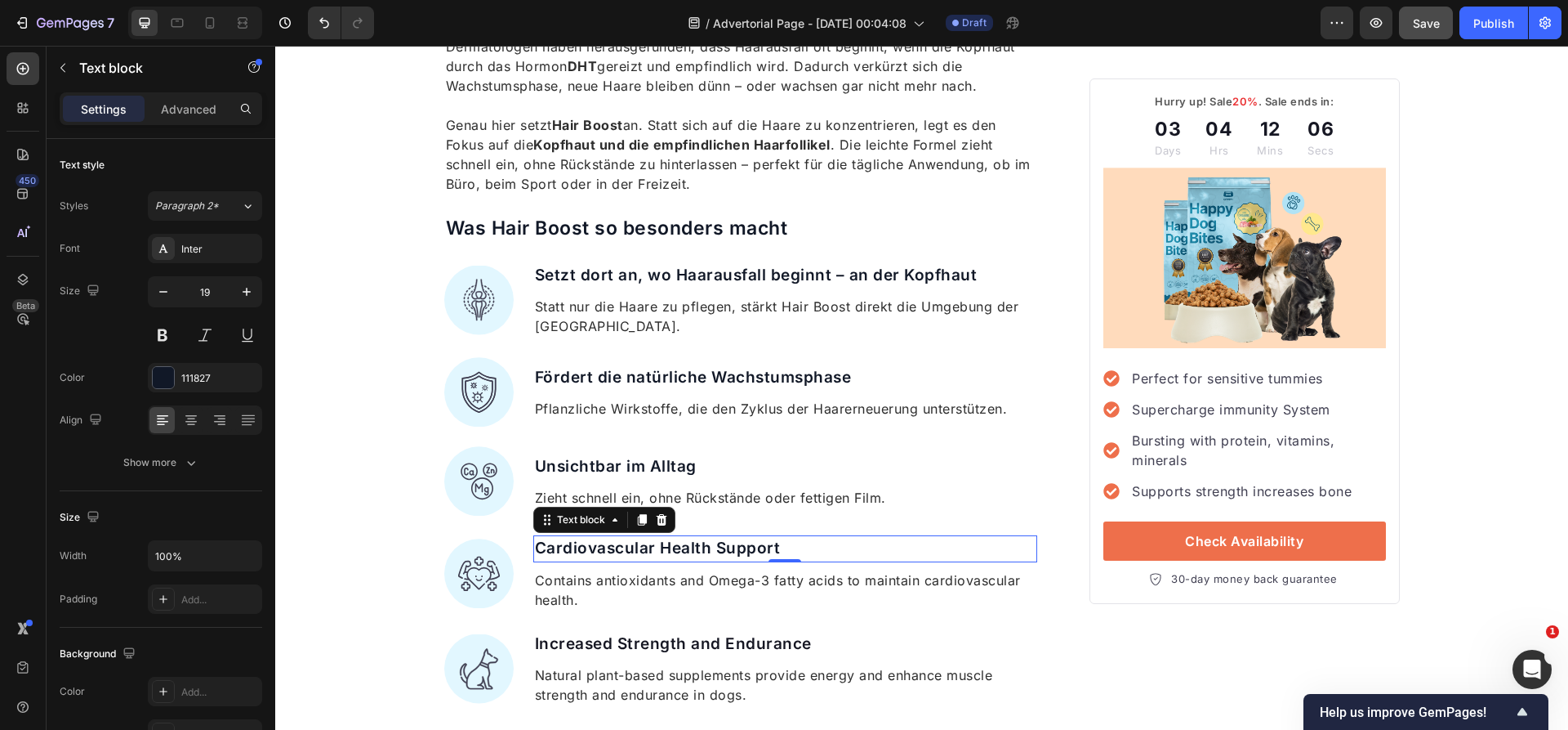
click at [637, 537] on p "Cardiovascular Health Support" at bounding box center [785, 548] width 502 height 24
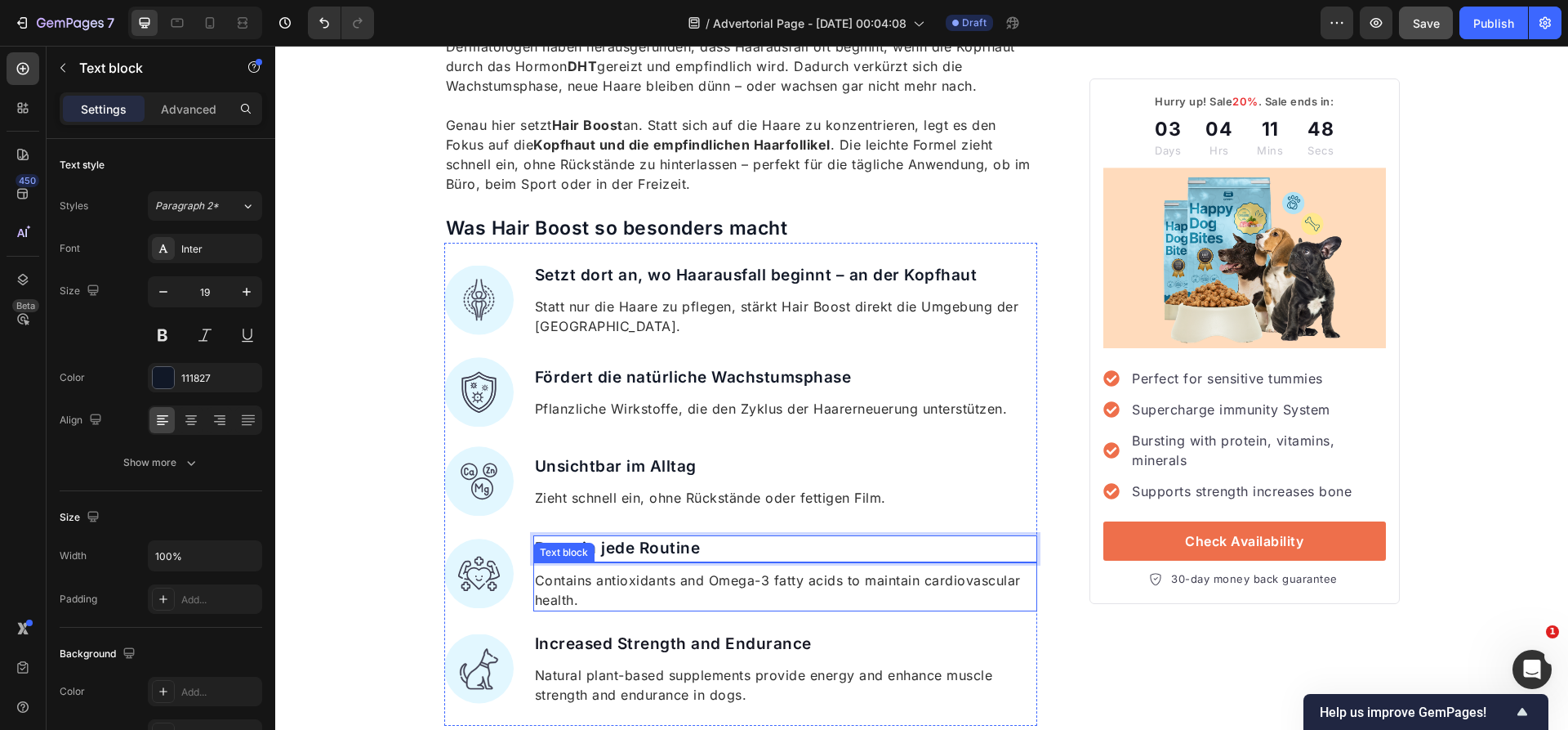
click at [760, 581] on p "Contains antioxidants and Omega-3 fatty acids to maintain cardiovascular health." at bounding box center [785, 590] width 502 height 39
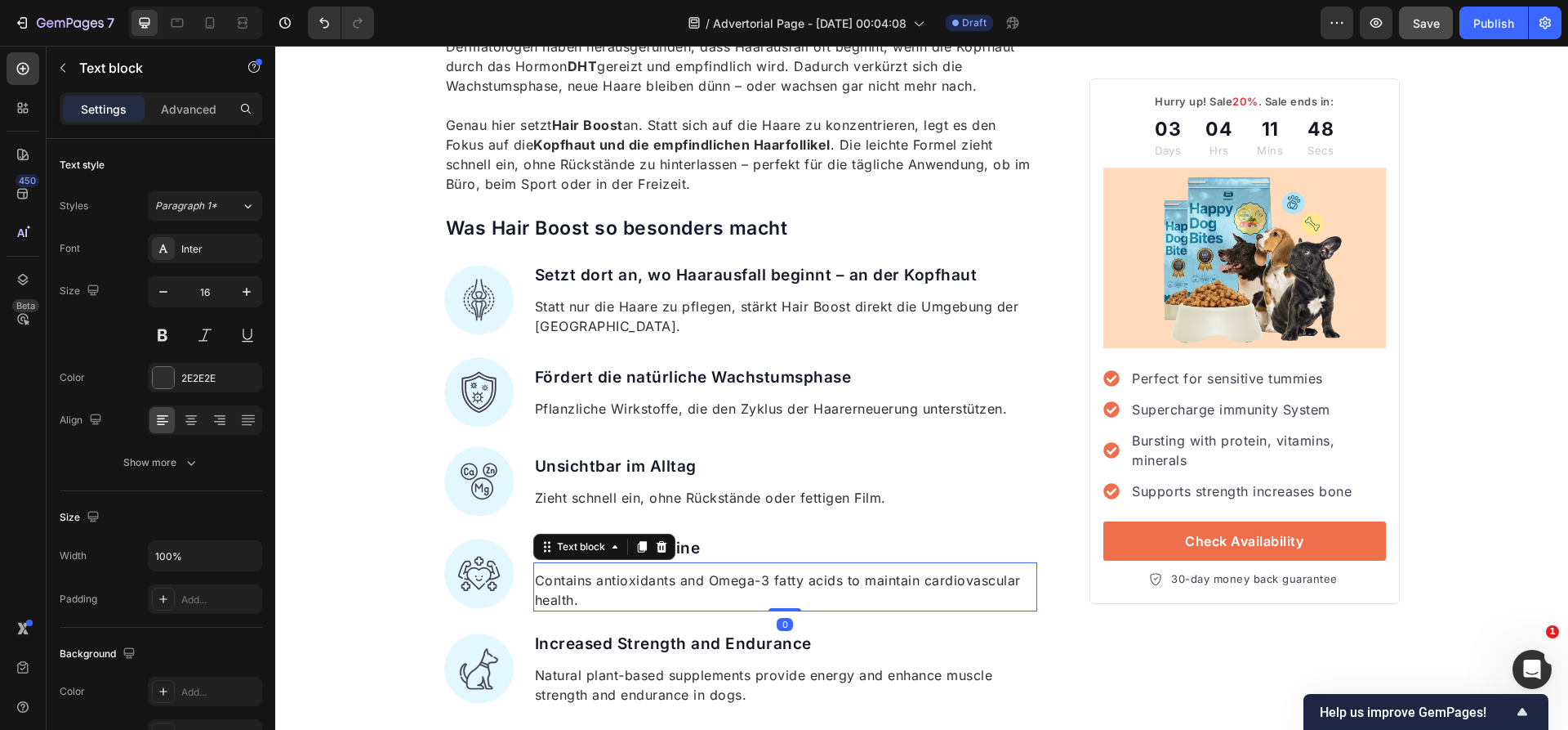
click at [759, 582] on p "Contains antioxidants and Omega-3 fatty acids to maintain cardiovascular health." at bounding box center [785, 590] width 502 height 39
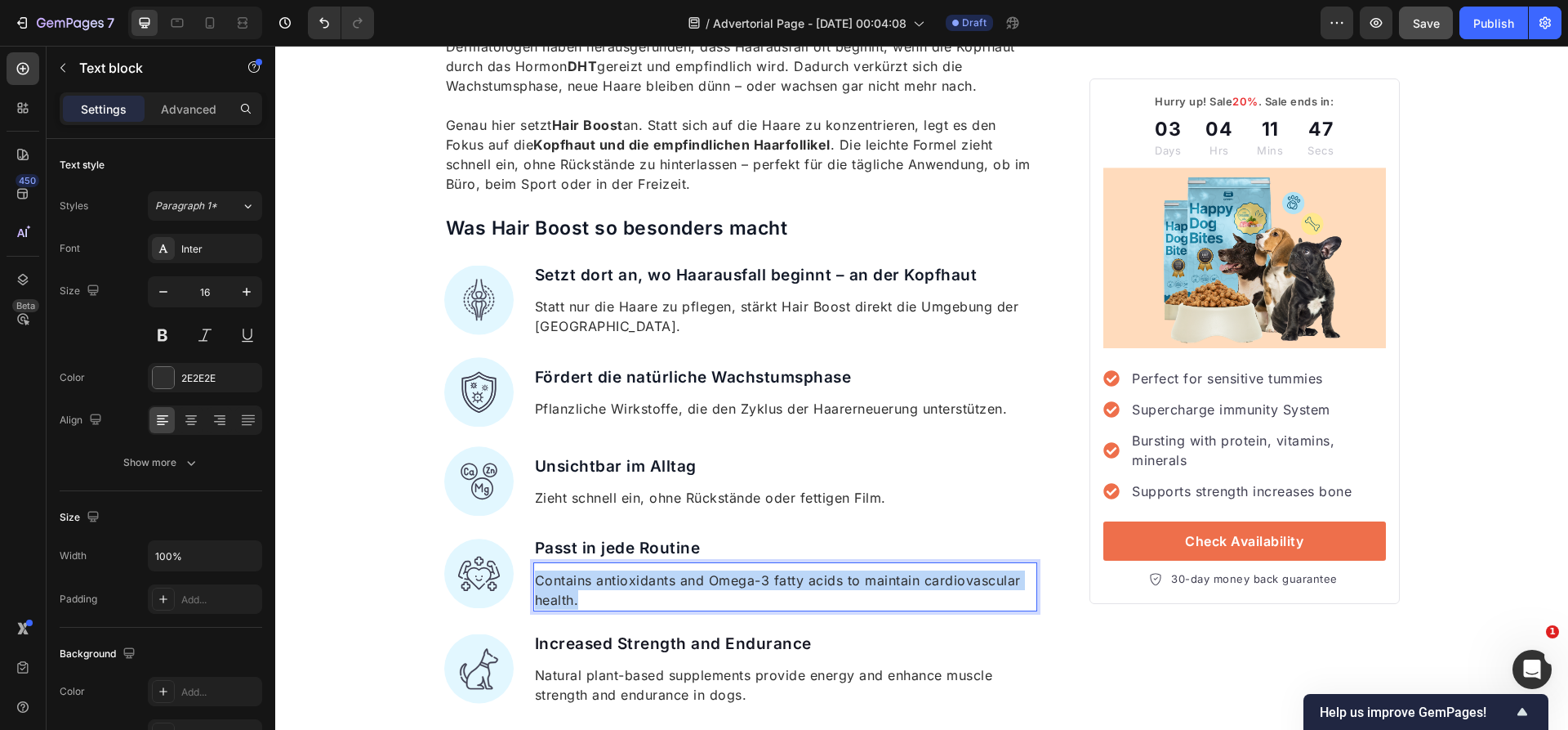
click at [759, 582] on p "Contains antioxidants and Omega-3 fatty acids to maintain cardiovascular health." at bounding box center [785, 590] width 502 height 39
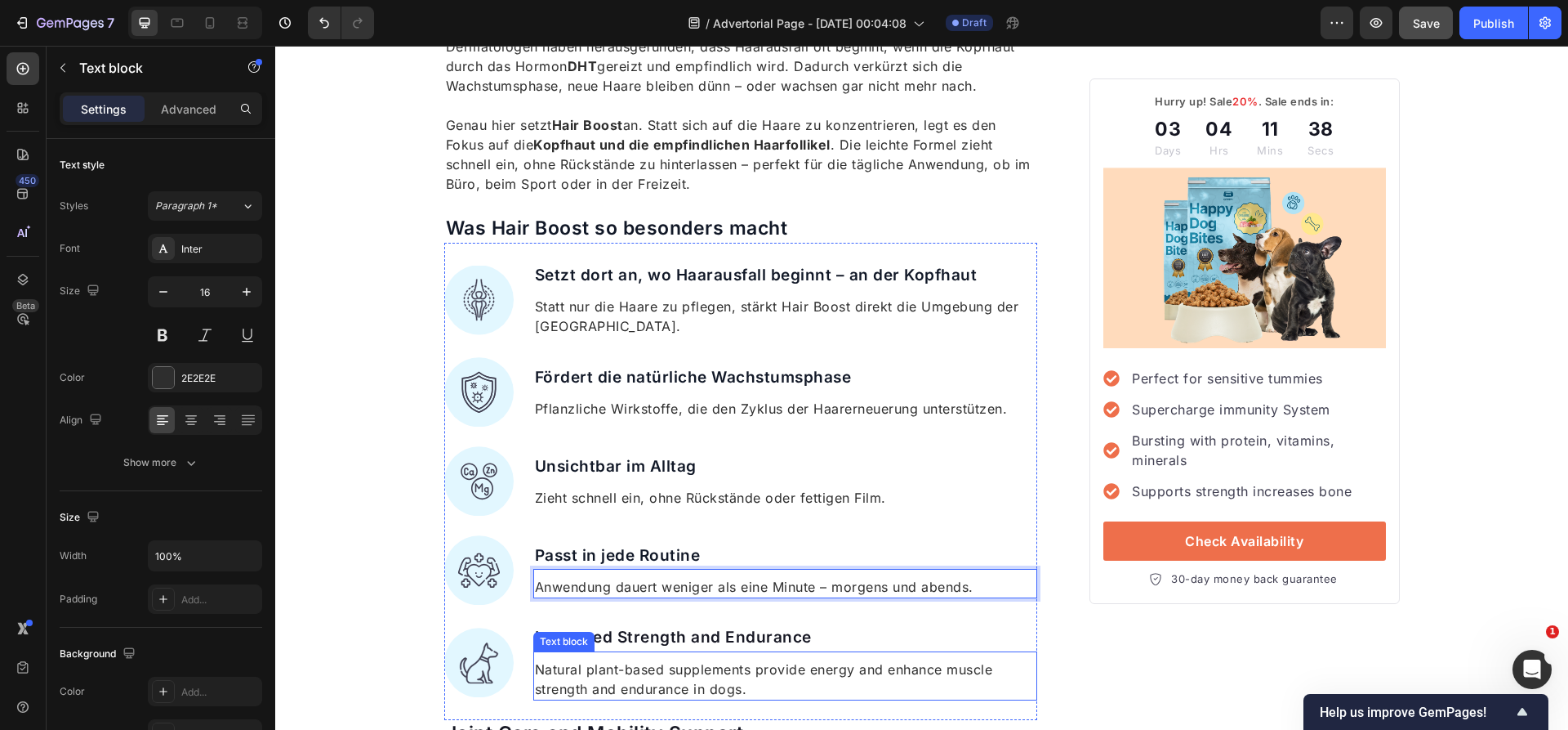
scroll to position [2049, 0]
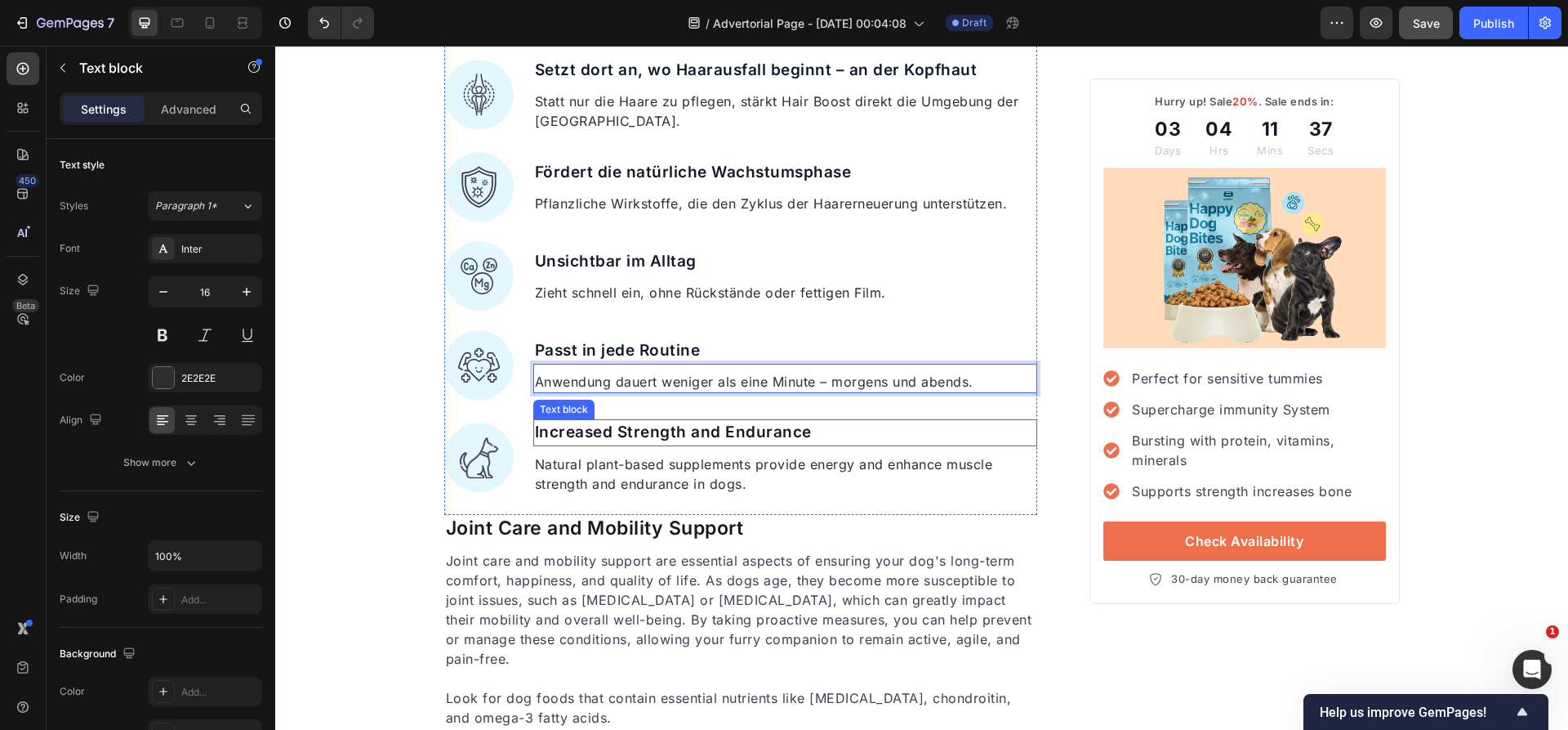
click at [695, 439] on p "Increased Strength and Endurance" at bounding box center [785, 432] width 502 height 24
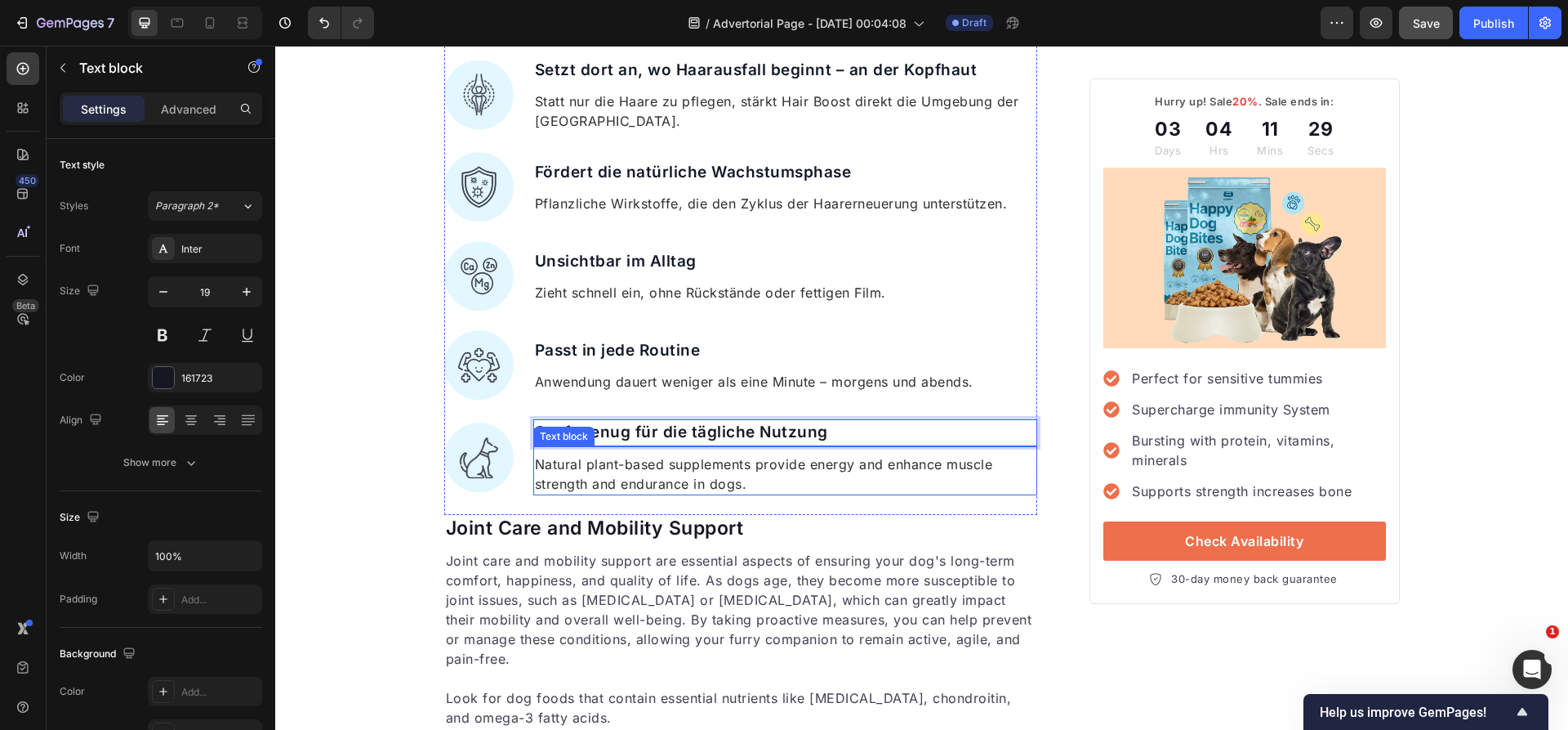
click at [757, 465] on p "Natural plant-based supplements provide energy and enhance muscle strength and …" at bounding box center [785, 474] width 502 height 39
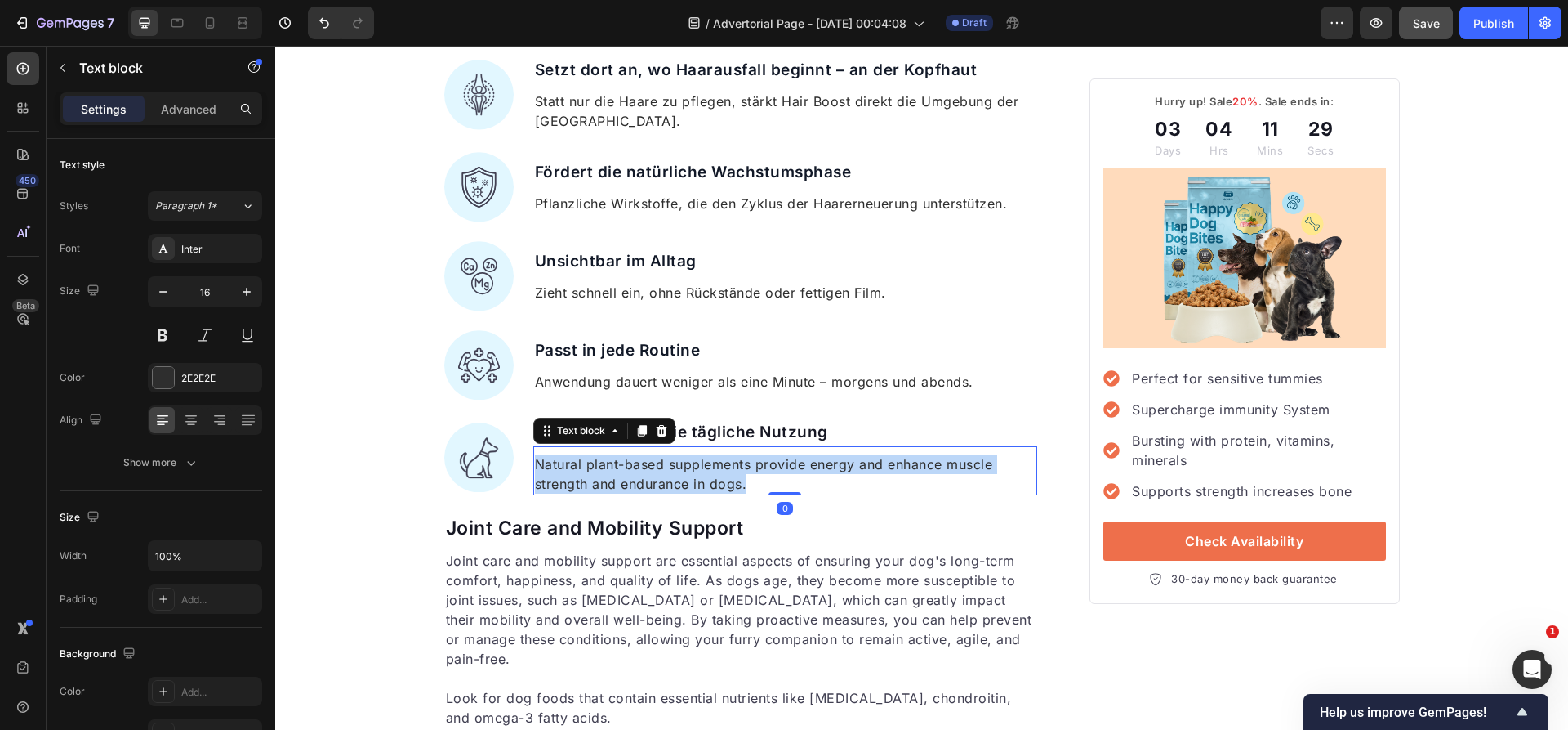
click at [757, 465] on p "Natural plant-based supplements provide energy and enhance muscle strength and …" at bounding box center [785, 474] width 502 height 39
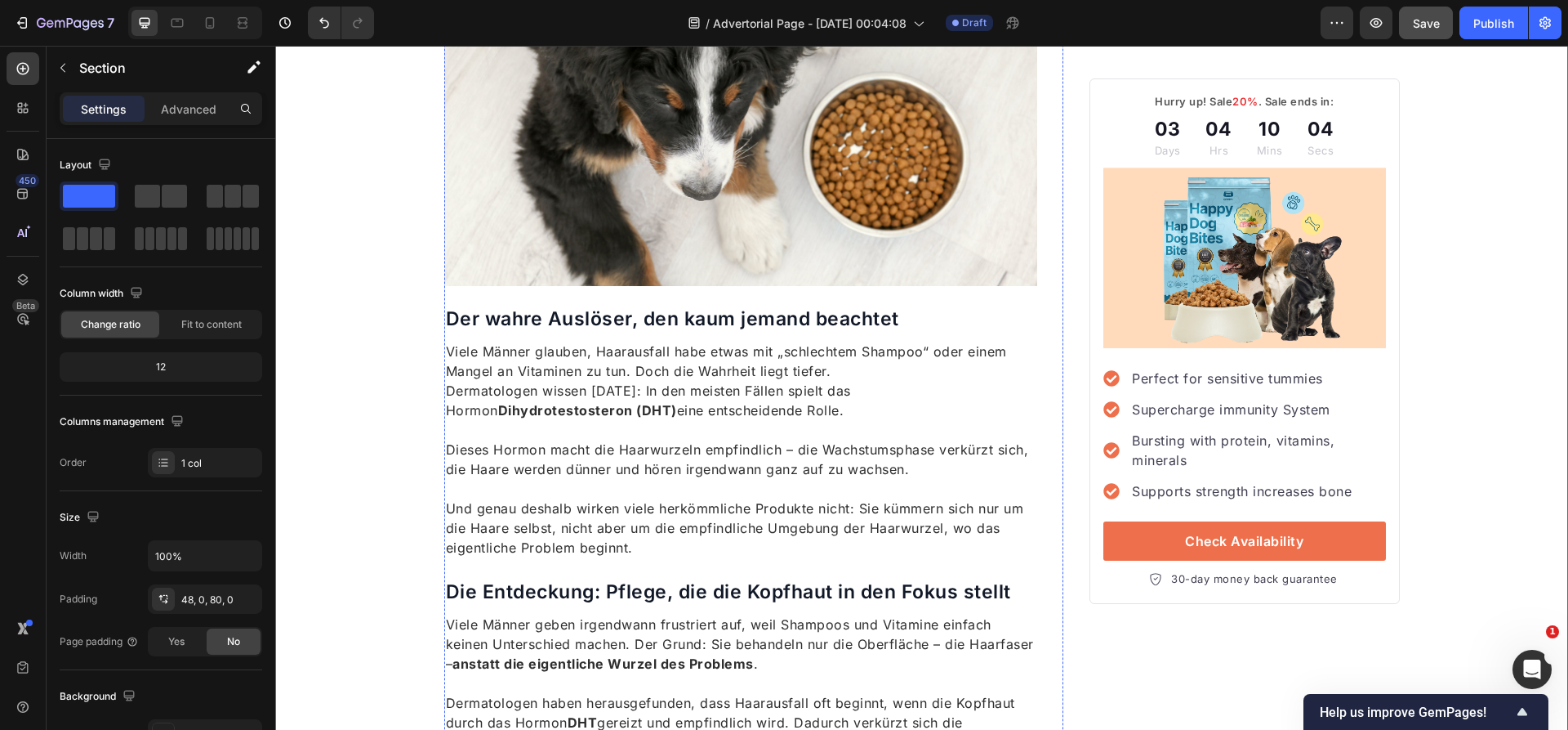
scroll to position [1218, 0]
